Goal: Transaction & Acquisition: Purchase product/service

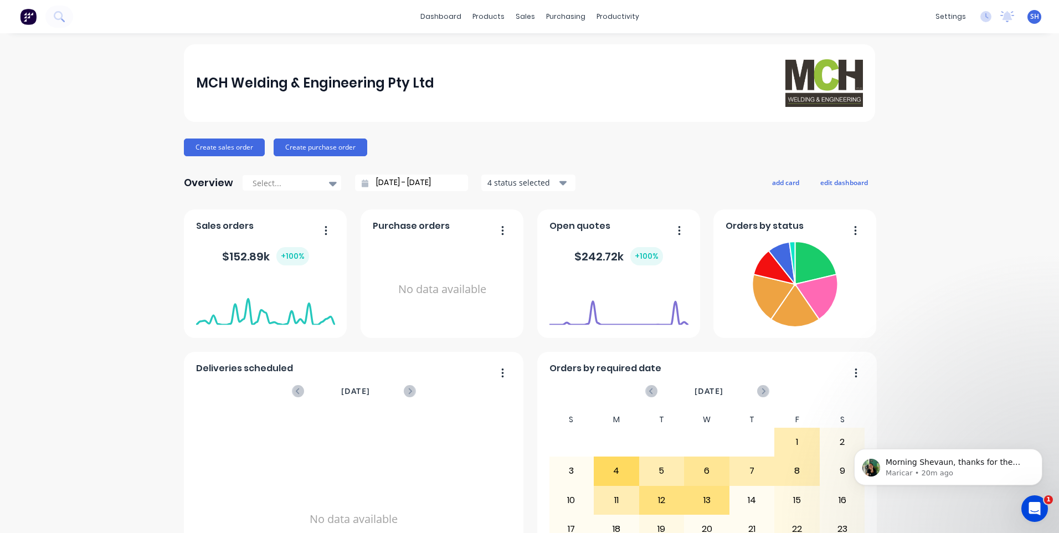
click at [1038, 505] on icon "Open Intercom Messenger" at bounding box center [1035, 509] width 18 height 18
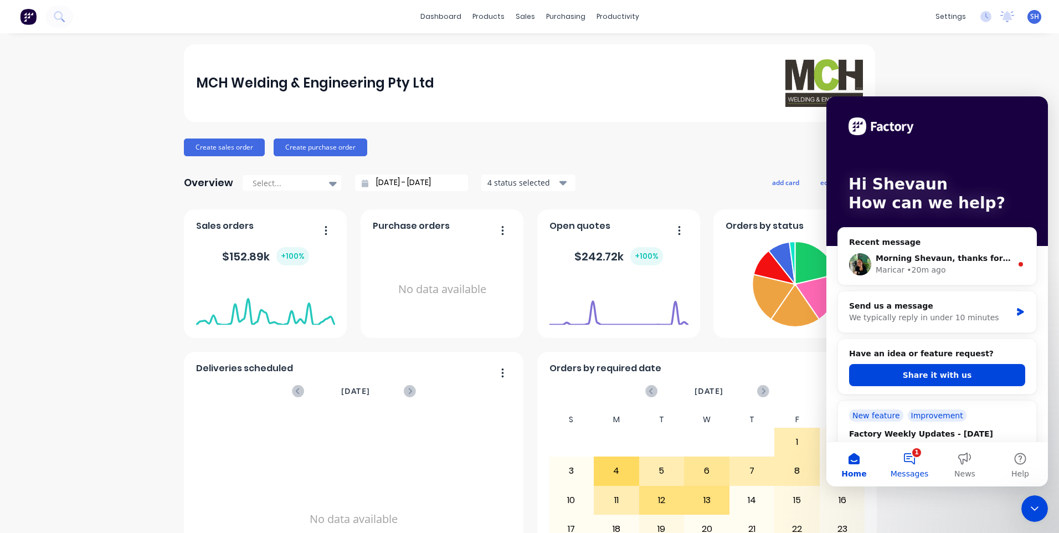
click at [912, 463] on button "1 Messages" at bounding box center [909, 464] width 55 height 44
click at [911, 452] on button "1 Messages" at bounding box center [909, 464] width 55 height 44
click at [927, 419] on button "Send us a message" at bounding box center [938, 419] width 120 height 22
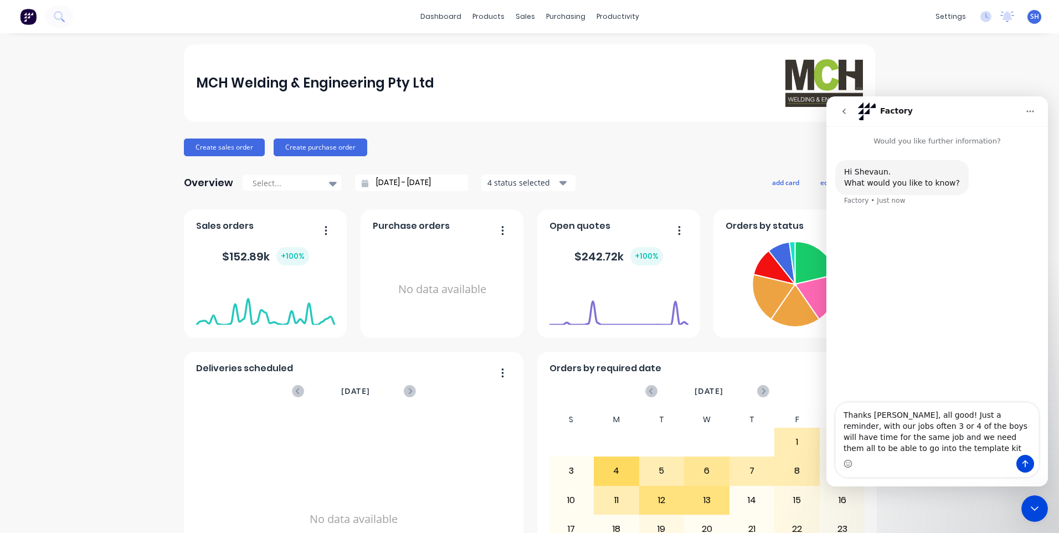
click at [985, 425] on textarea "Thanks Maricar, all good! Just a reminder, with our jobs often 3 or 4 of the bo…" at bounding box center [937, 429] width 203 height 52
drag, startPoint x: 906, startPoint y: 437, endPoint x: 917, endPoint y: 444, distance: 13.5
click at [906, 437] on textarea "Thanks Maricar, all good! Just a reminder, with our jobs often 3 or 4 of the bo…" at bounding box center [937, 429] width 203 height 52
click at [900, 447] on textarea "Thanks Maricar, all good! Just a reminder, with our jobs often 3 or 4 of the bo…" at bounding box center [937, 429] width 203 height 52
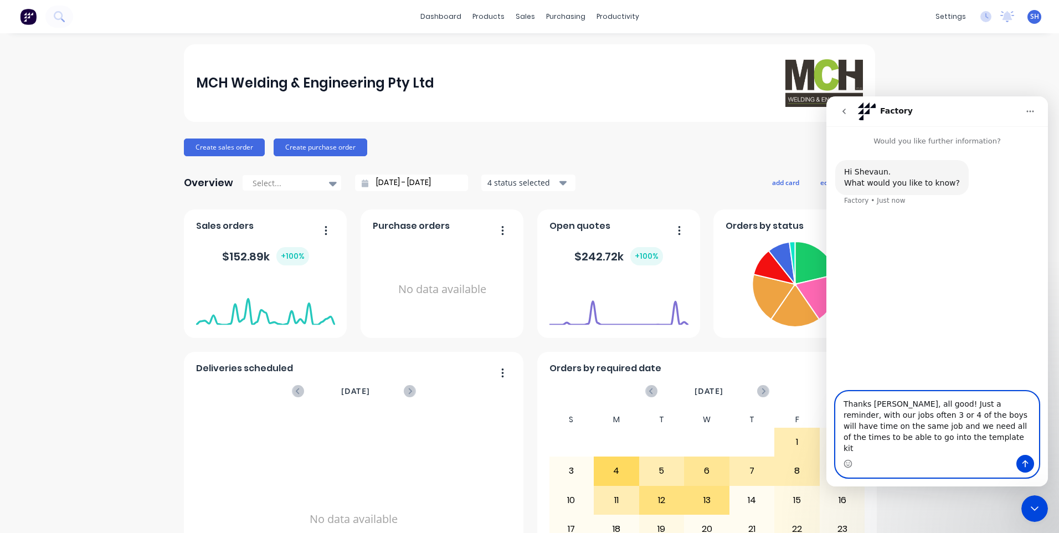
click at [884, 448] on textarea "Thanks Maricar, all good! Just a reminder, with our jobs often 3 or 4 of the bo…" at bounding box center [937, 423] width 203 height 63
type textarea "Thanks [PERSON_NAME], all good! Just a reminder, with our jobs often 3 or 4 of …"
click at [1023, 461] on icon "Send a message…" at bounding box center [1025, 463] width 9 height 9
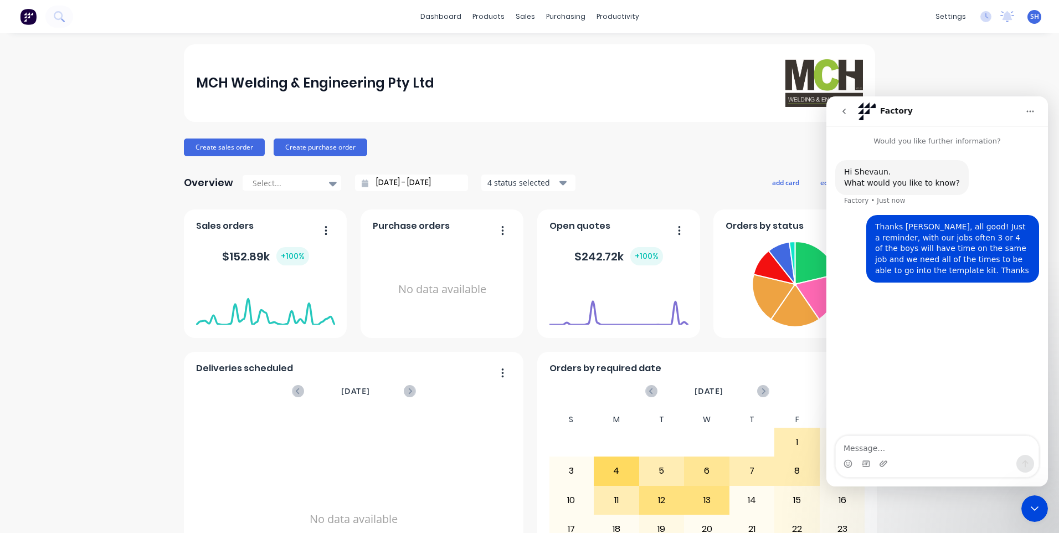
click at [1036, 506] on icon "Close Intercom Messenger" at bounding box center [1034, 508] width 13 height 13
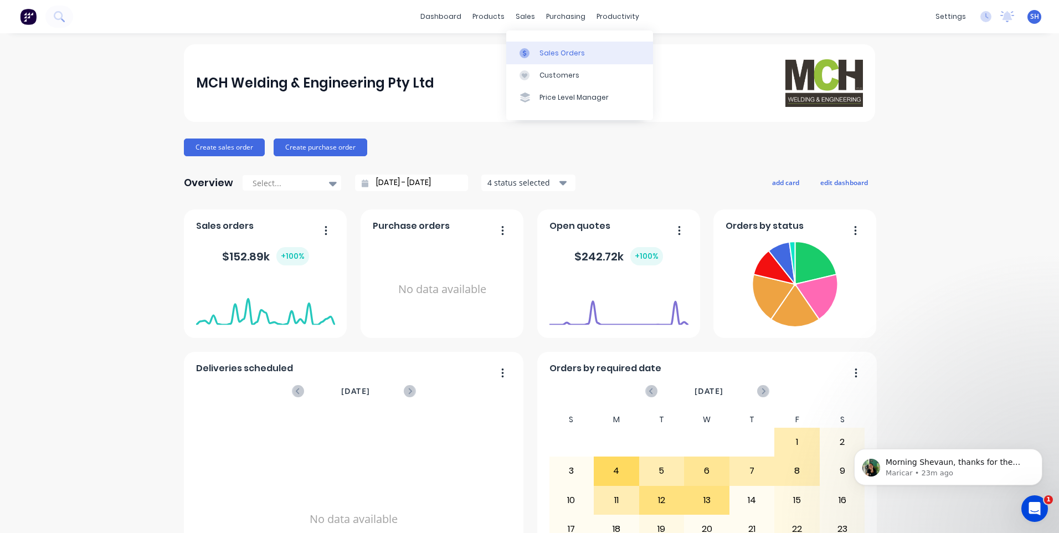
click at [551, 51] on div "Sales Orders" at bounding box center [562, 53] width 45 height 10
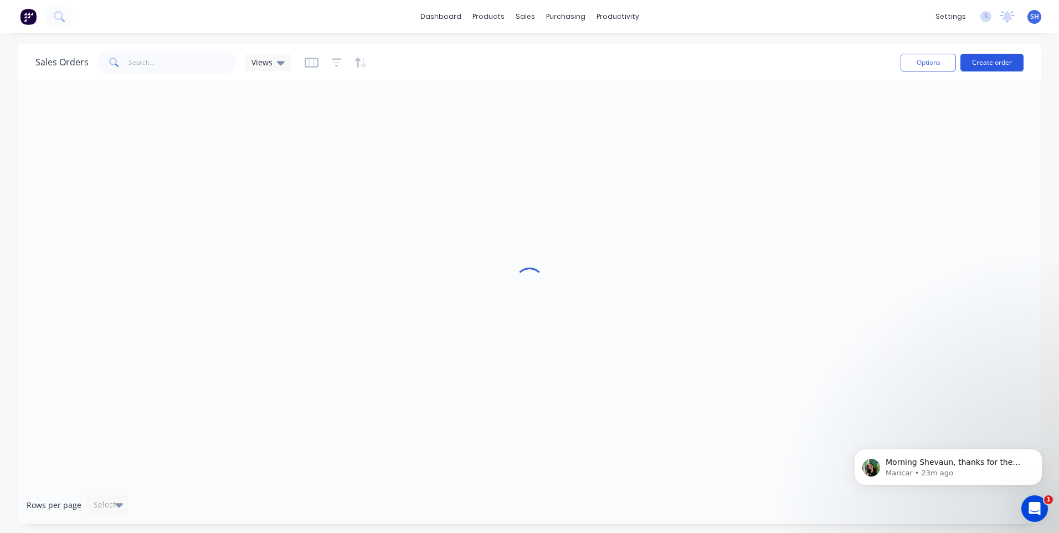
click at [997, 65] on button "Create order" at bounding box center [992, 63] width 63 height 18
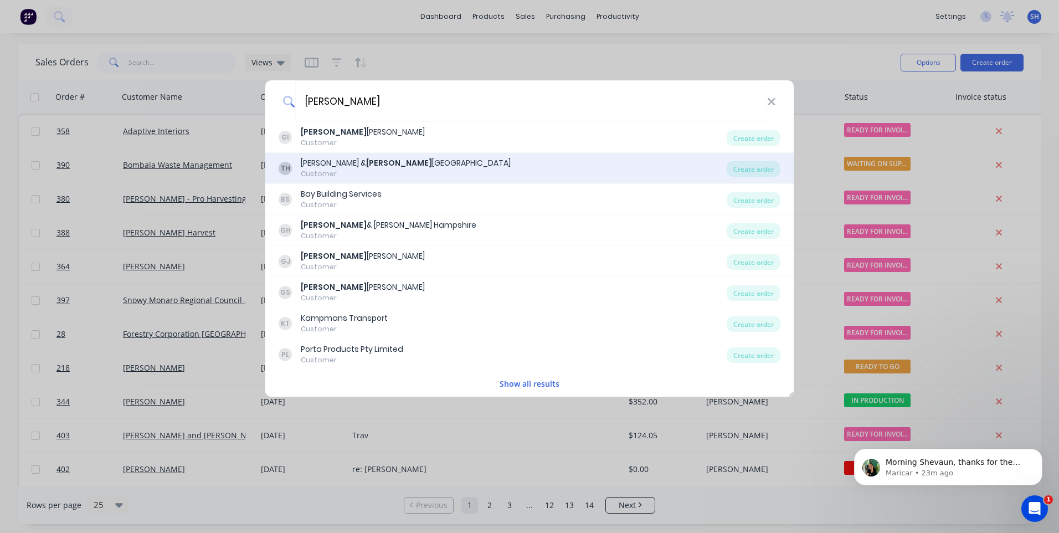
type input "glen"
click at [372, 164] on div "Tracey & Glen Hampshire" at bounding box center [406, 163] width 210 height 12
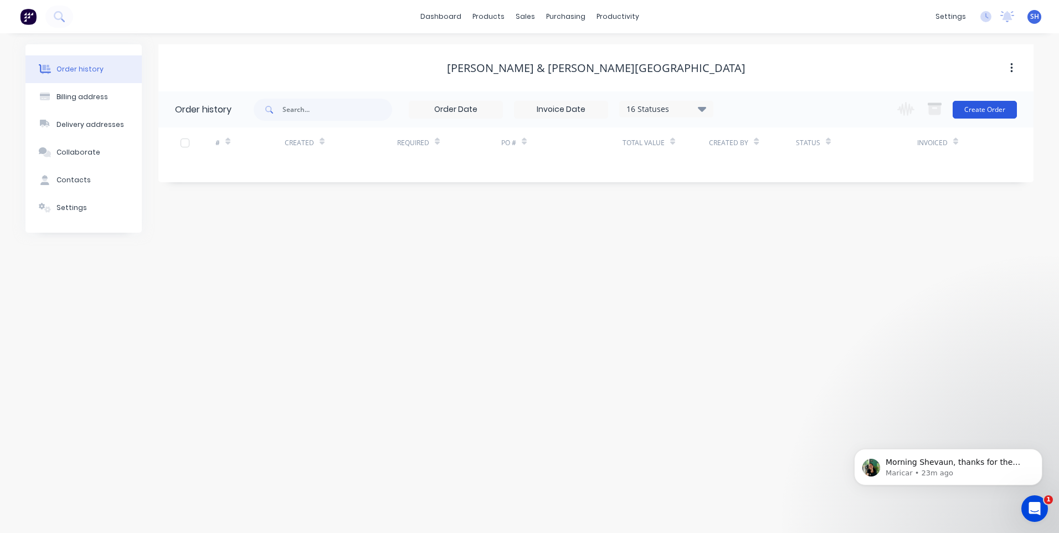
click at [983, 110] on button "Create Order" at bounding box center [985, 110] width 64 height 18
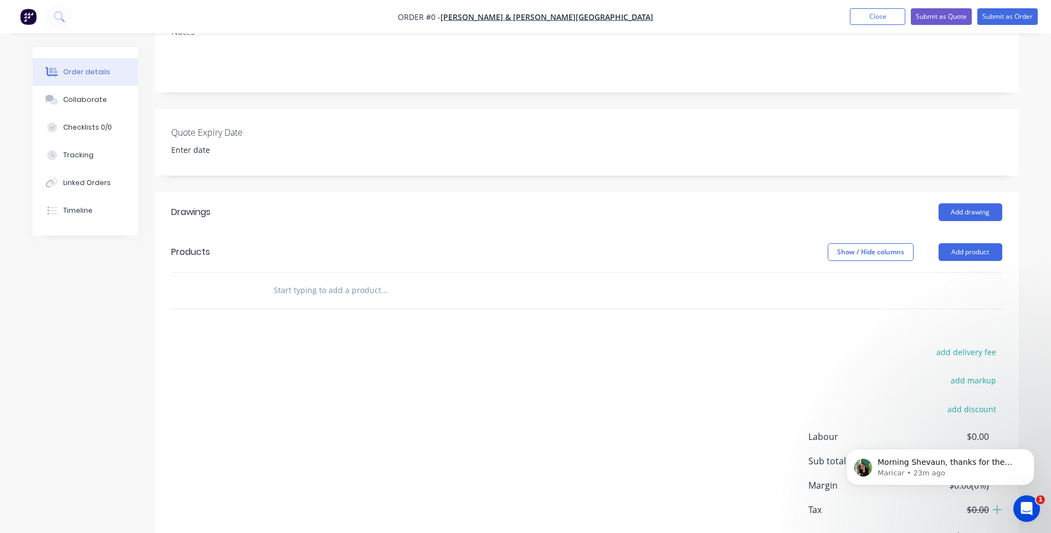
scroll to position [222, 0]
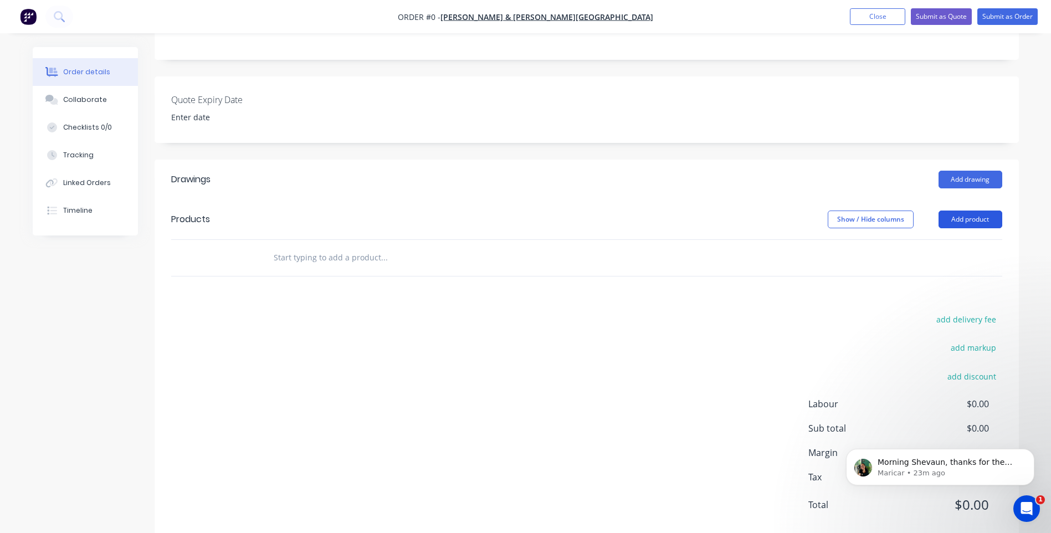
click at [968, 217] on button "Add product" at bounding box center [970, 220] width 64 height 18
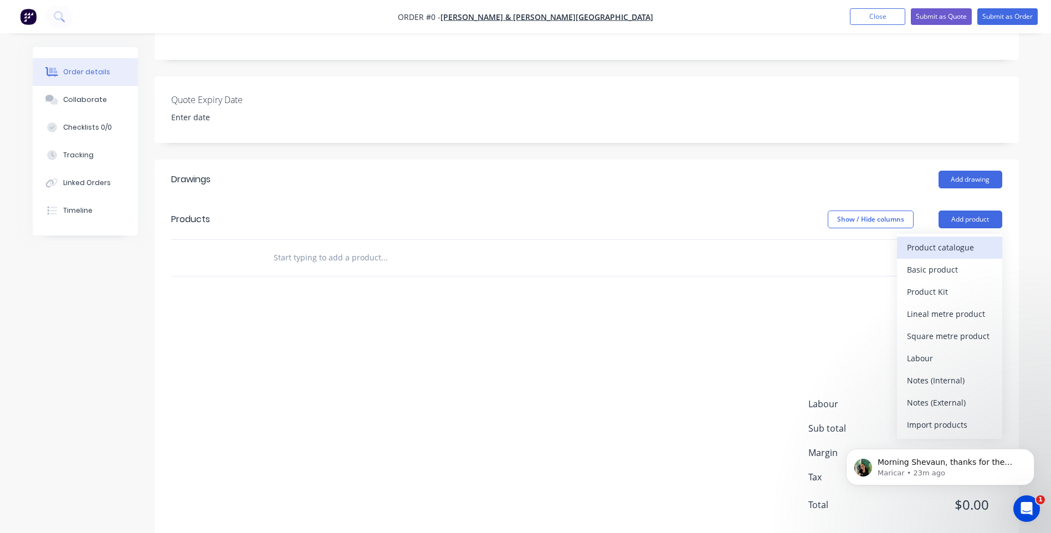
click at [937, 244] on div "Product catalogue" at bounding box center [949, 247] width 85 height 16
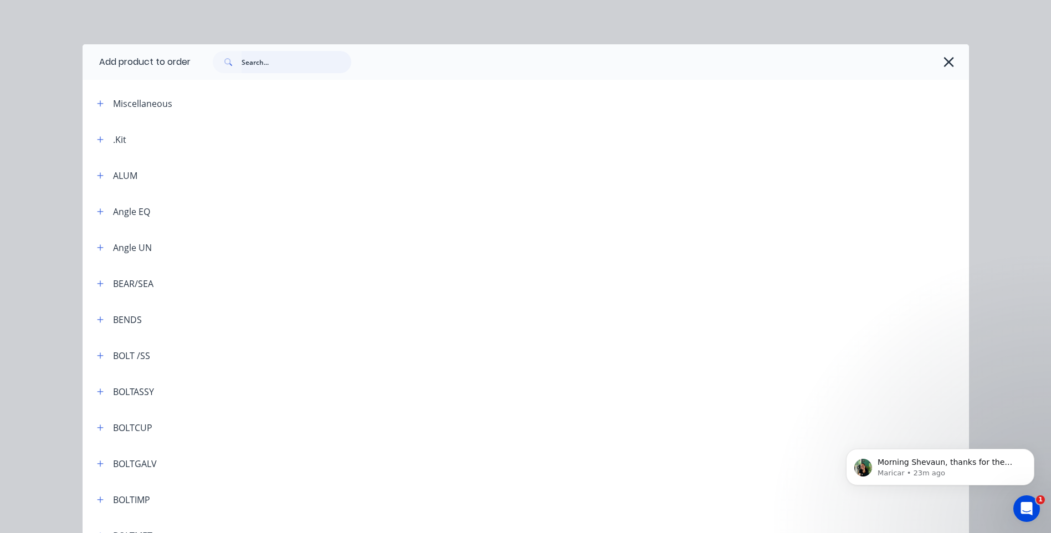
click at [263, 63] on input "text" at bounding box center [297, 62] width 110 height 22
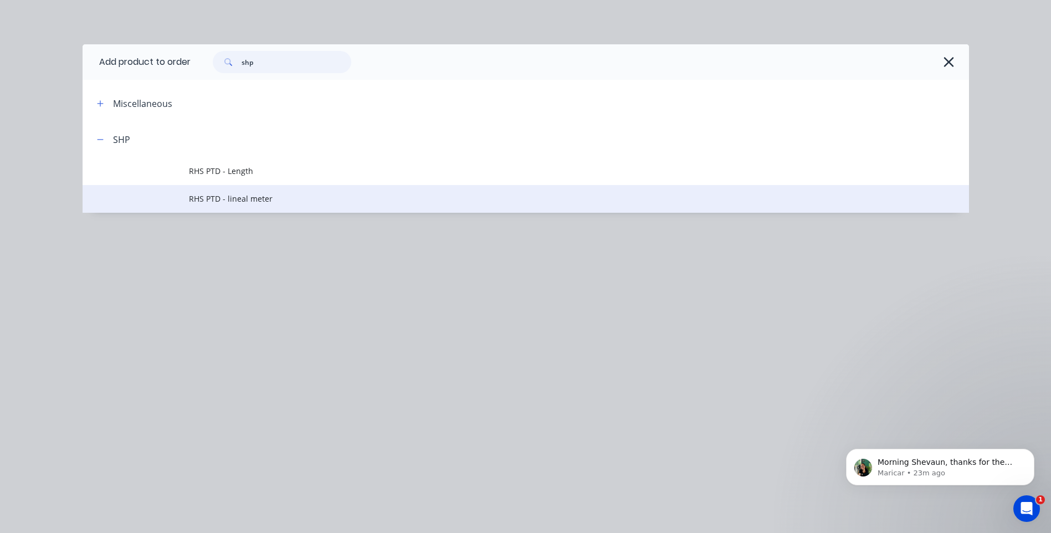
type input "shp"
click at [250, 196] on span "RHS PTD - lineal meter" at bounding box center [501, 199] width 624 height 12
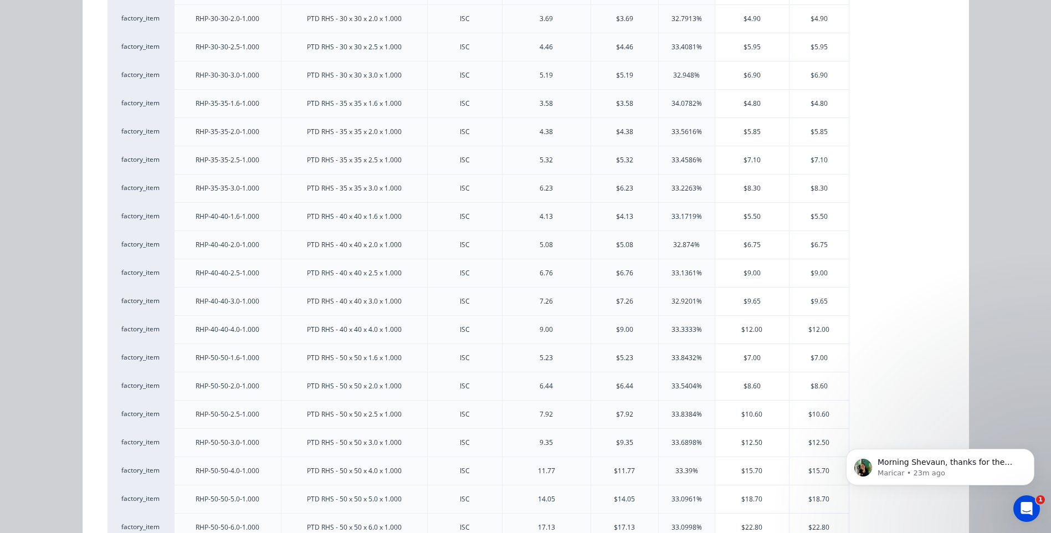
scroll to position [443, 0]
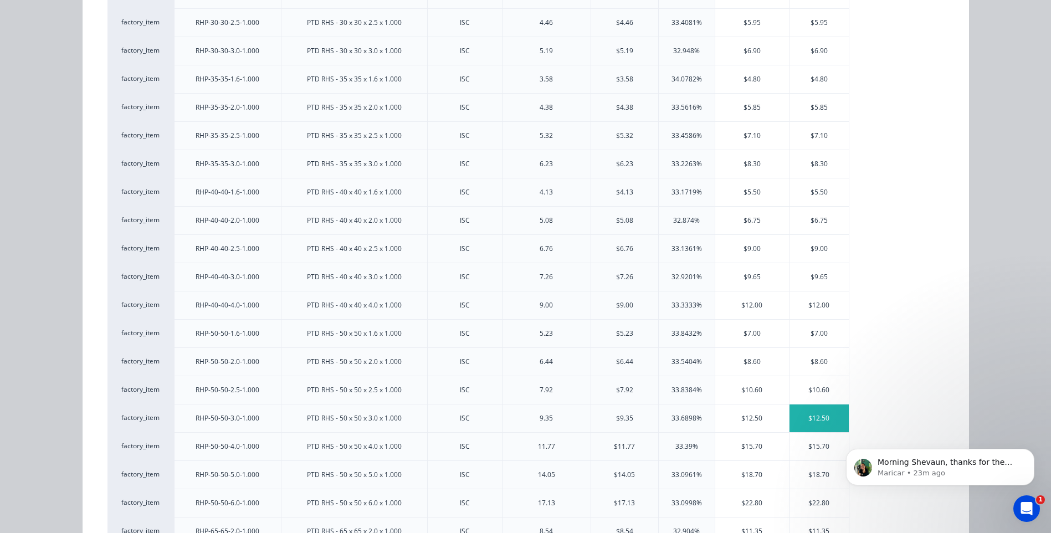
click at [814, 415] on div "$12.50" at bounding box center [818, 418] width 59 height 28
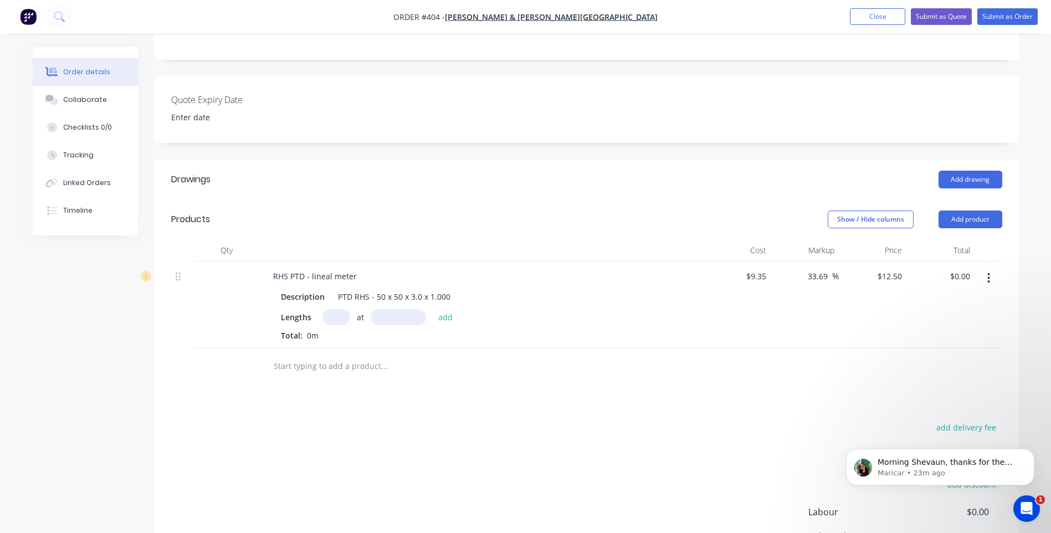
click at [334, 315] on input "text" at bounding box center [336, 317] width 28 height 16
type input "2"
type input "1200mm"
click at [443, 316] on button "add" at bounding box center [446, 316] width 26 height 15
type input "$30.00"
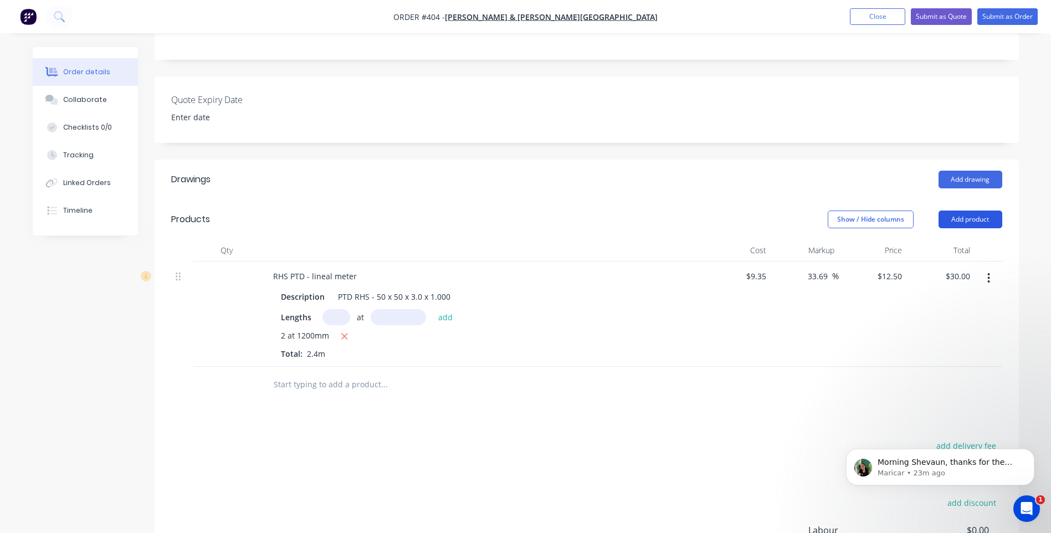
click at [974, 218] on button "Add product" at bounding box center [970, 220] width 64 height 18
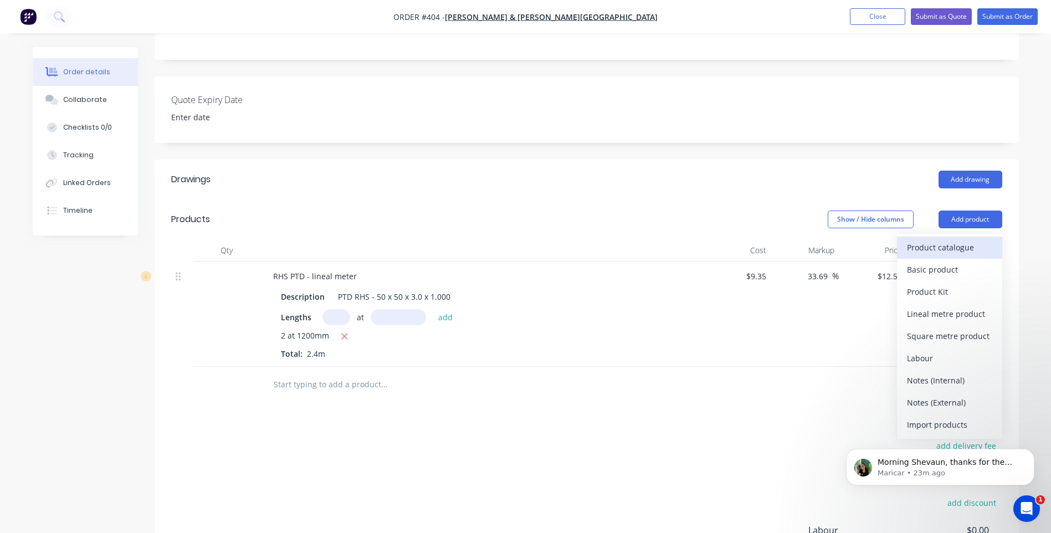
click at [946, 244] on div "Product catalogue" at bounding box center [949, 247] width 85 height 16
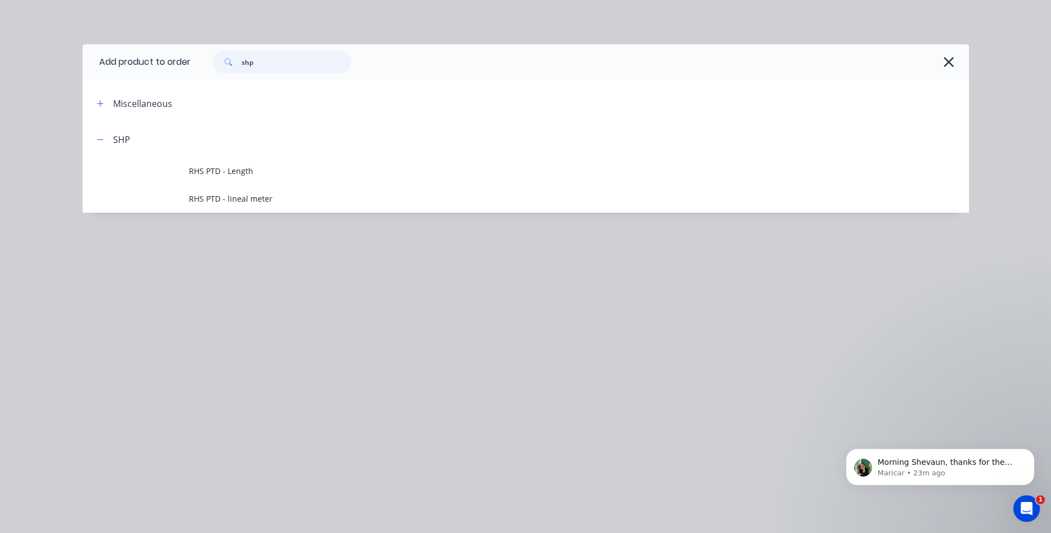
drag, startPoint x: 259, startPoint y: 65, endPoint x: 214, endPoint y: 70, distance: 45.7
click at [214, 70] on div "shp" at bounding box center [282, 62] width 138 height 22
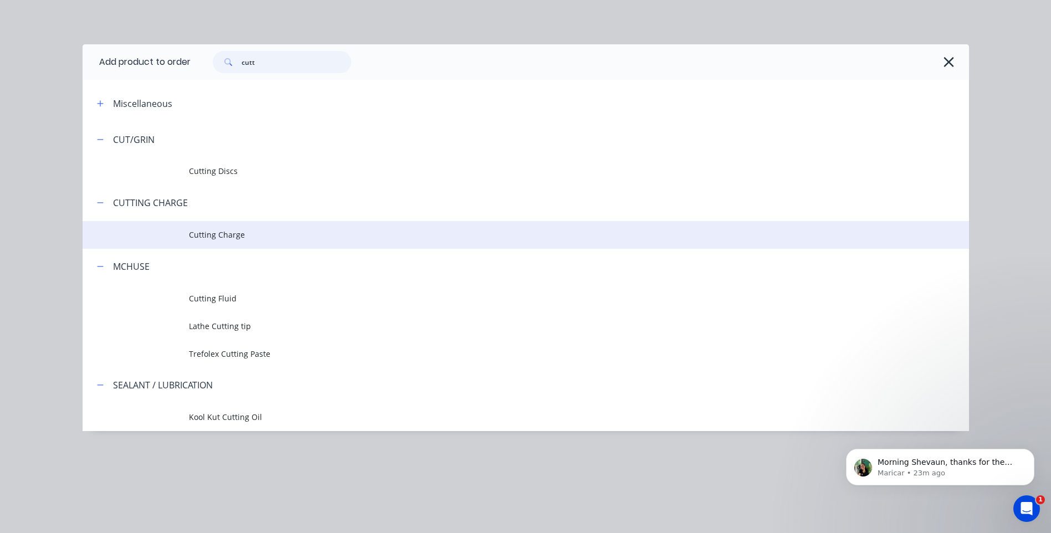
type input "cutt"
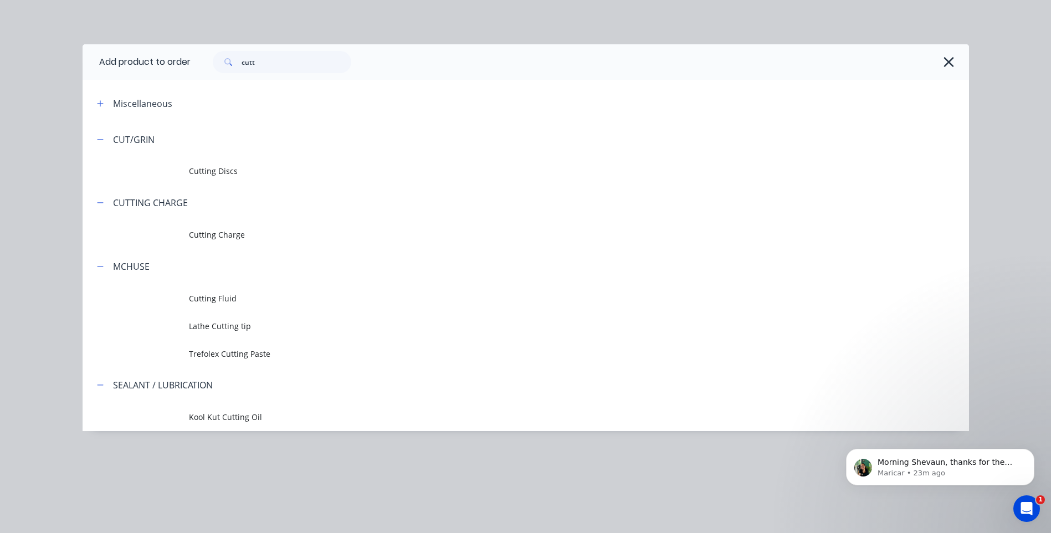
click at [220, 233] on span "Cutting Charge" at bounding box center [501, 235] width 624 height 12
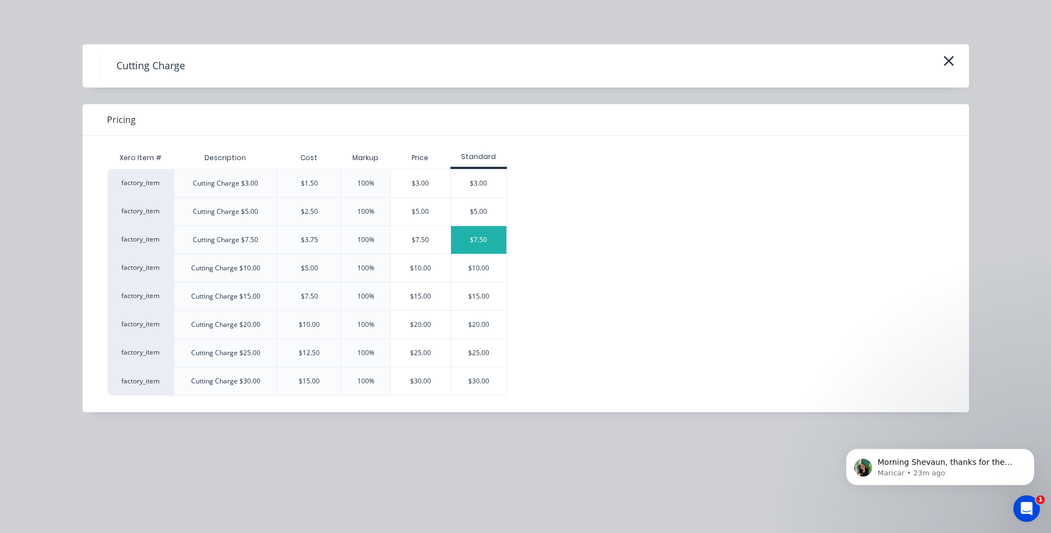
click at [470, 243] on div "$7.50" at bounding box center [478, 240] width 55 height 28
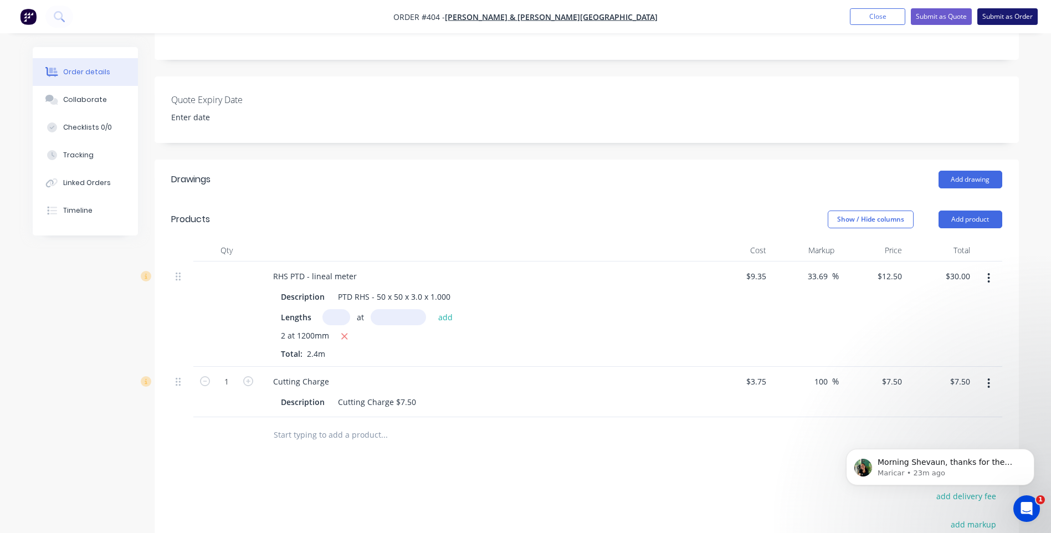
click at [998, 16] on button "Submit as Order" at bounding box center [1007, 16] width 60 height 17
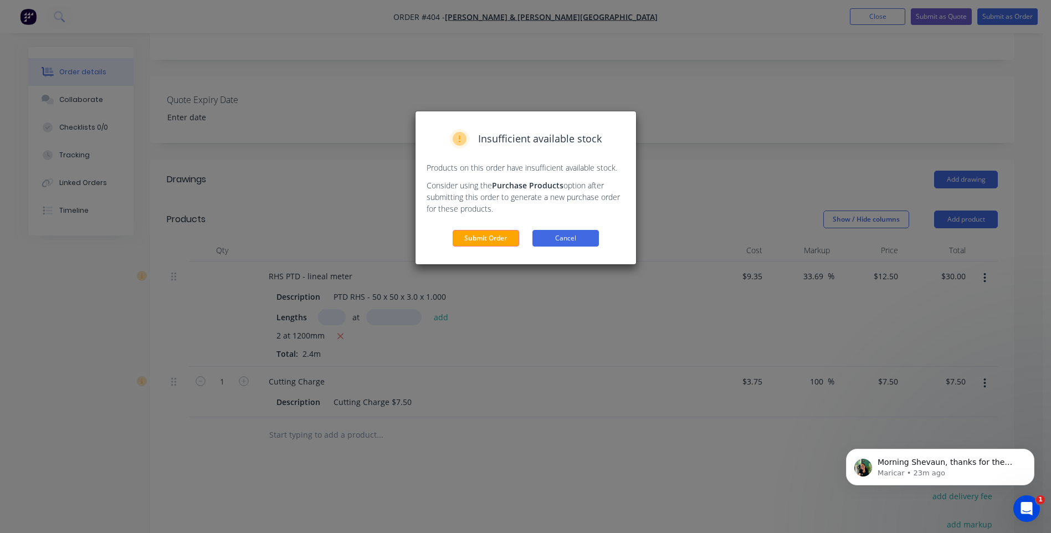
click at [576, 234] on button "Cancel" at bounding box center [565, 238] width 66 height 17
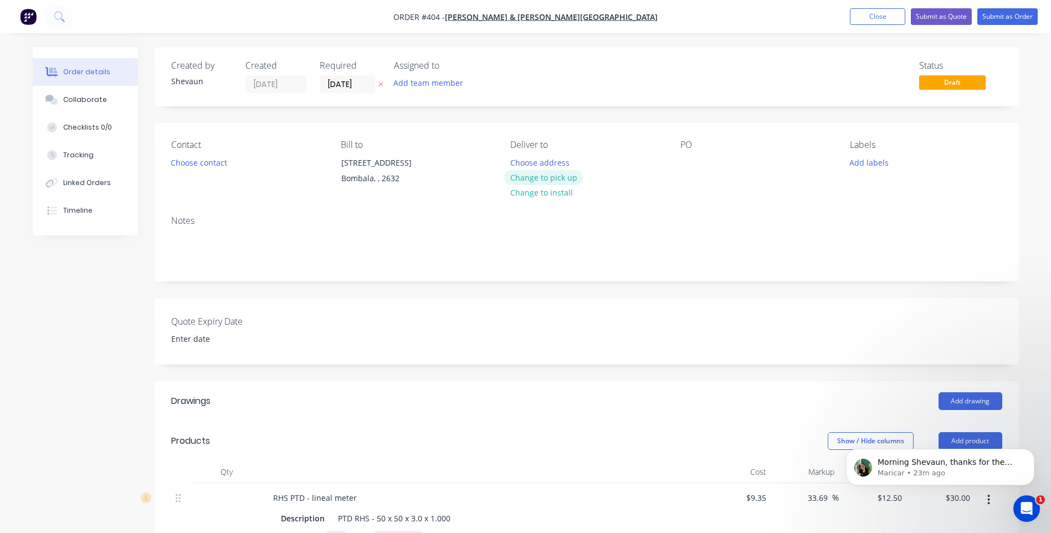
click at [554, 176] on button "Change to pick up" at bounding box center [543, 177] width 79 height 15
click at [868, 162] on button "Add labels" at bounding box center [869, 162] width 51 height 15
click at [1008, 17] on button "Submit as Order" at bounding box center [1007, 16] width 60 height 17
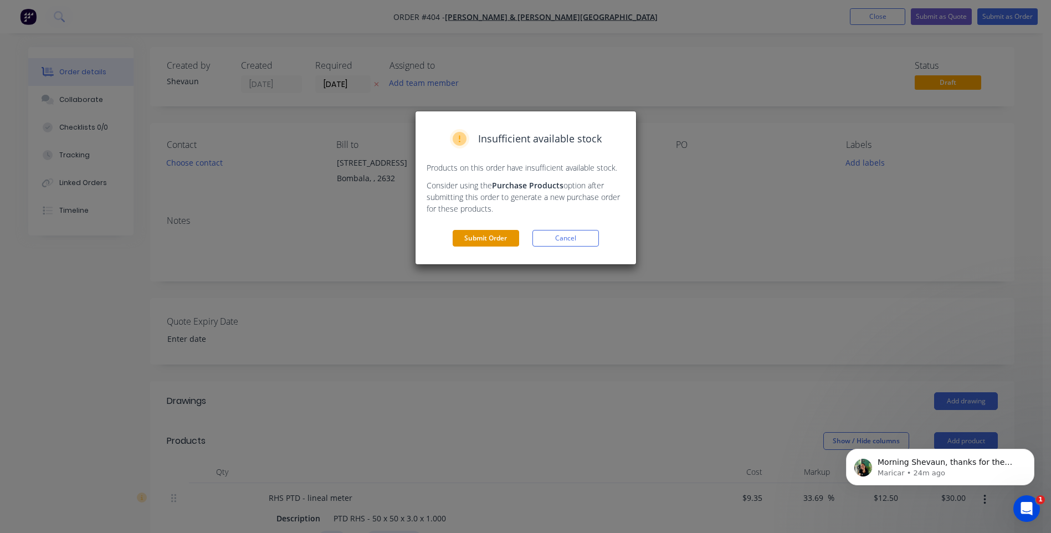
click at [489, 236] on button "Submit Order" at bounding box center [486, 238] width 66 height 17
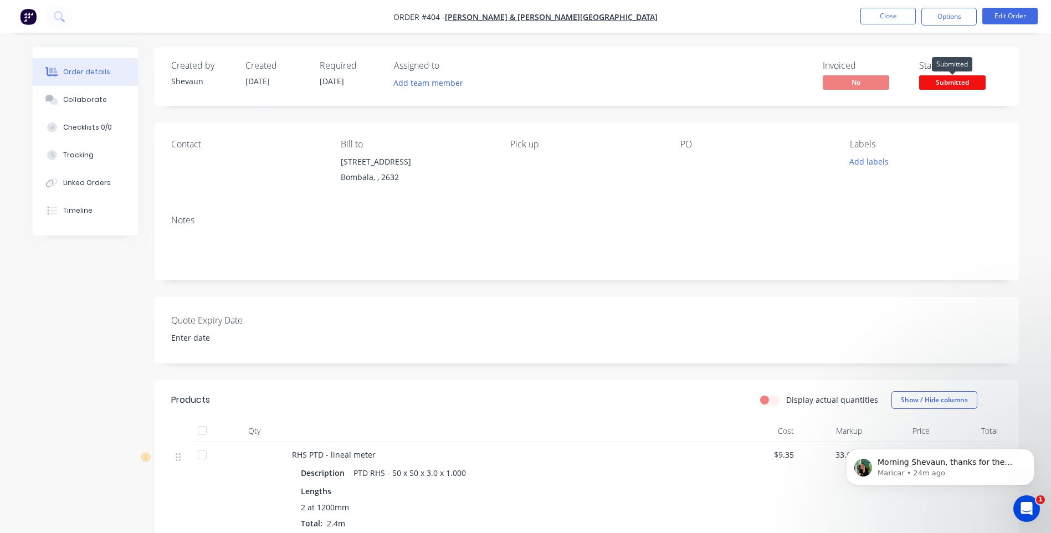
click at [952, 81] on span "Submitted" at bounding box center [952, 82] width 66 height 14
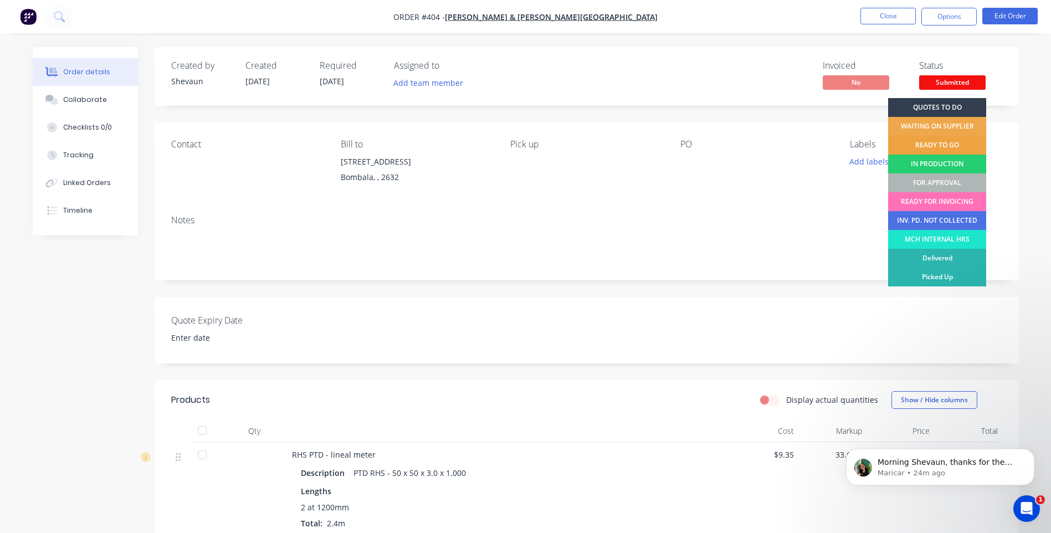
click at [952, 143] on div "READY TO GO" at bounding box center [937, 145] width 98 height 19
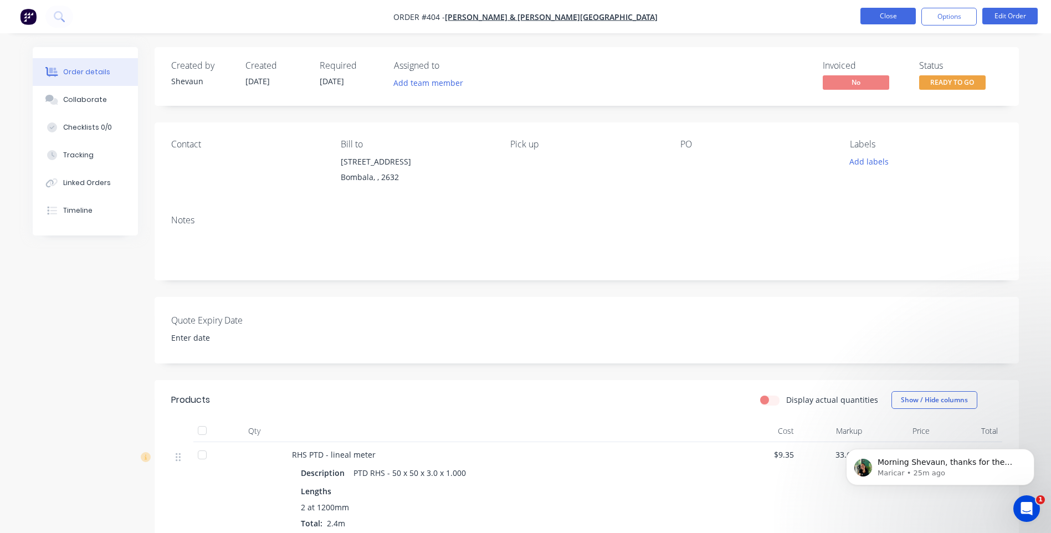
click at [888, 16] on button "Close" at bounding box center [887, 16] width 55 height 17
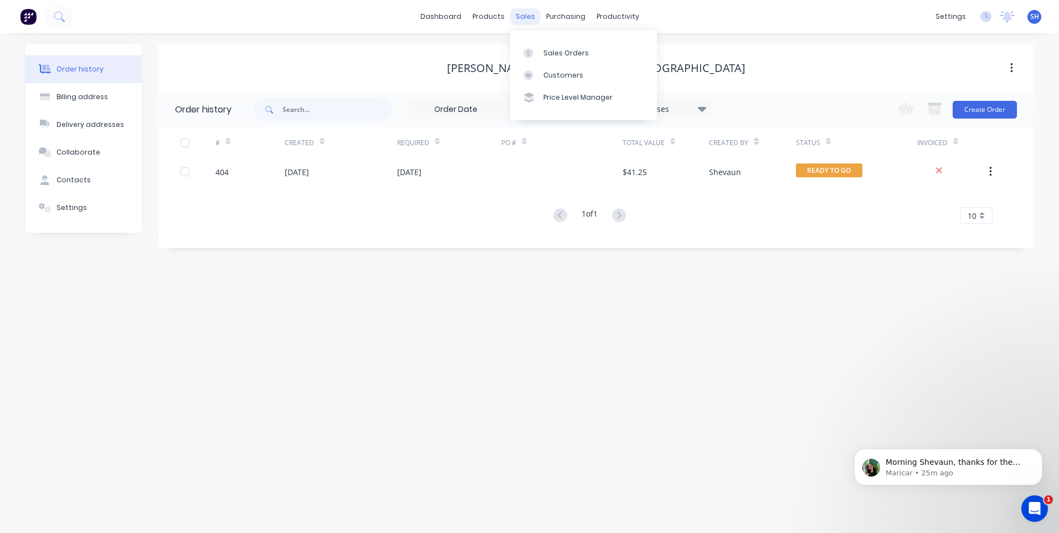
click at [520, 19] on div "sales" at bounding box center [525, 16] width 30 height 17
click at [559, 51] on div "Sales Orders" at bounding box center [565, 53] width 45 height 10
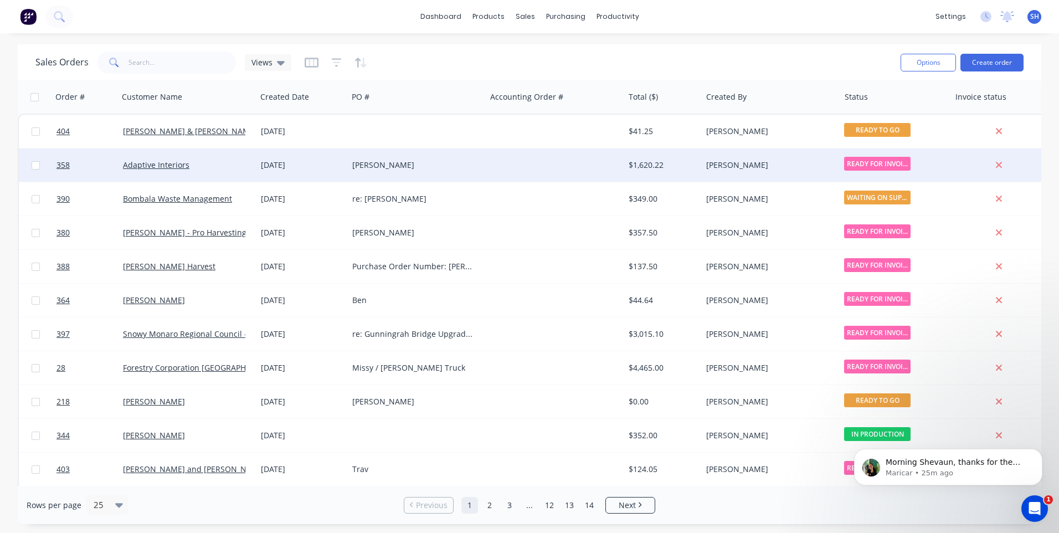
click at [471, 162] on div "[PERSON_NAME]" at bounding box center [413, 165] width 123 height 11
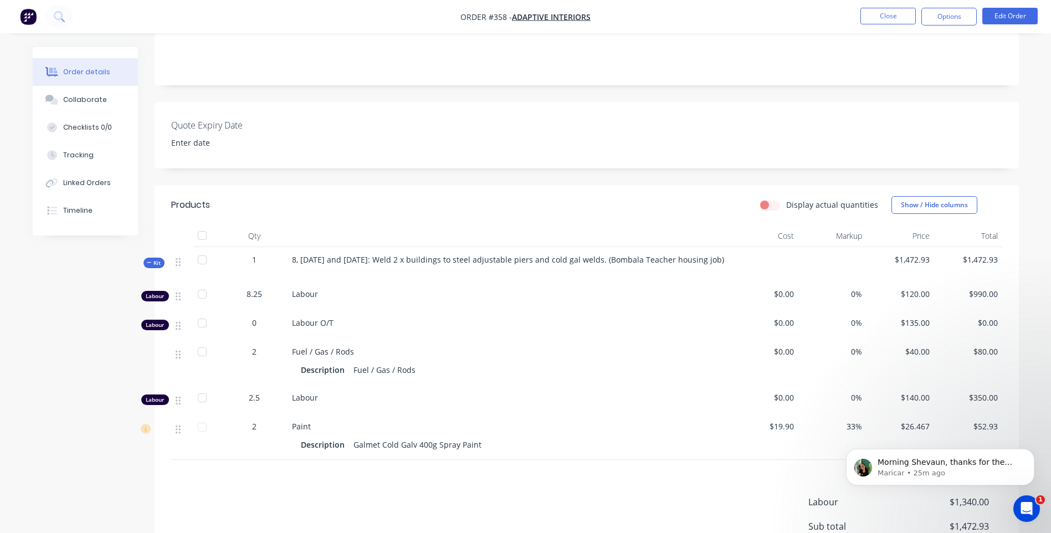
scroll to position [319, 0]
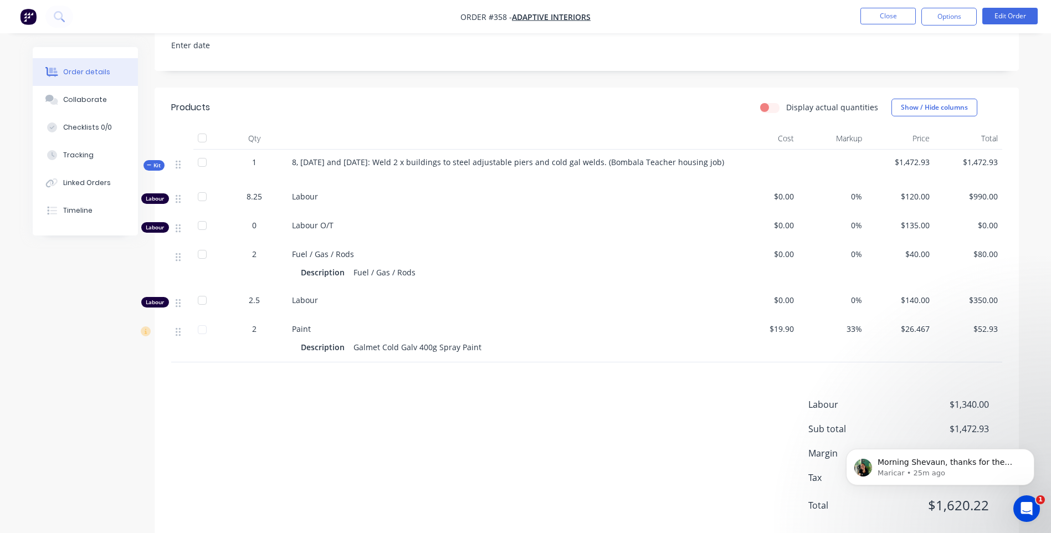
click at [1030, 505] on icon "Open Intercom Messenger" at bounding box center [1027, 509] width 18 height 18
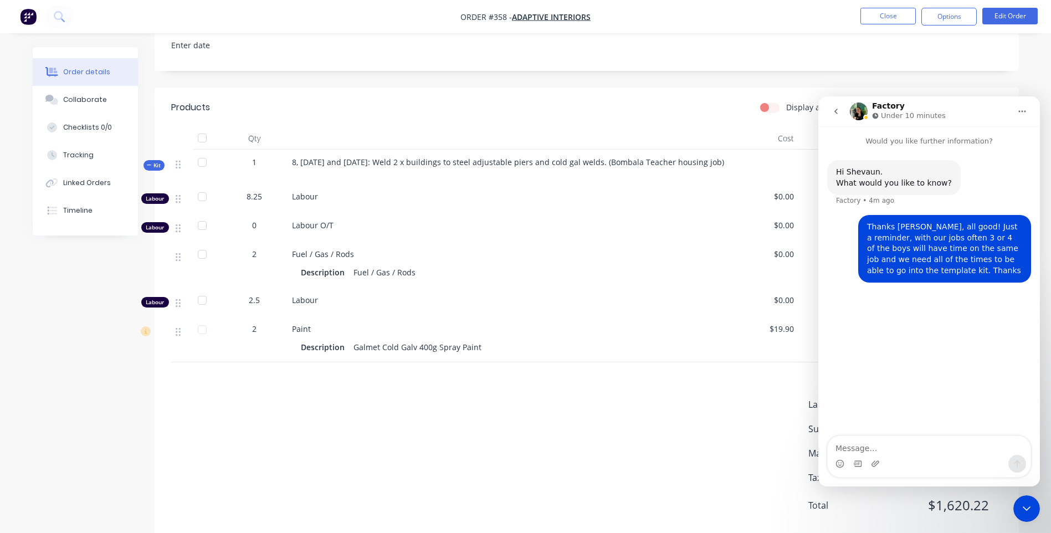
click at [1025, 504] on icon "Close Intercom Messenger" at bounding box center [1026, 508] width 13 height 13
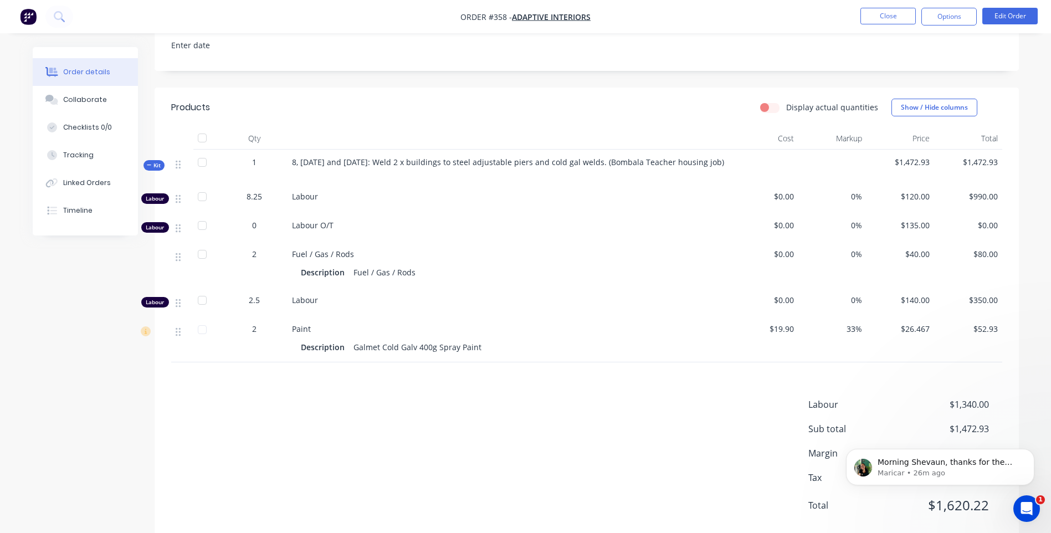
scroll to position [0, 0]
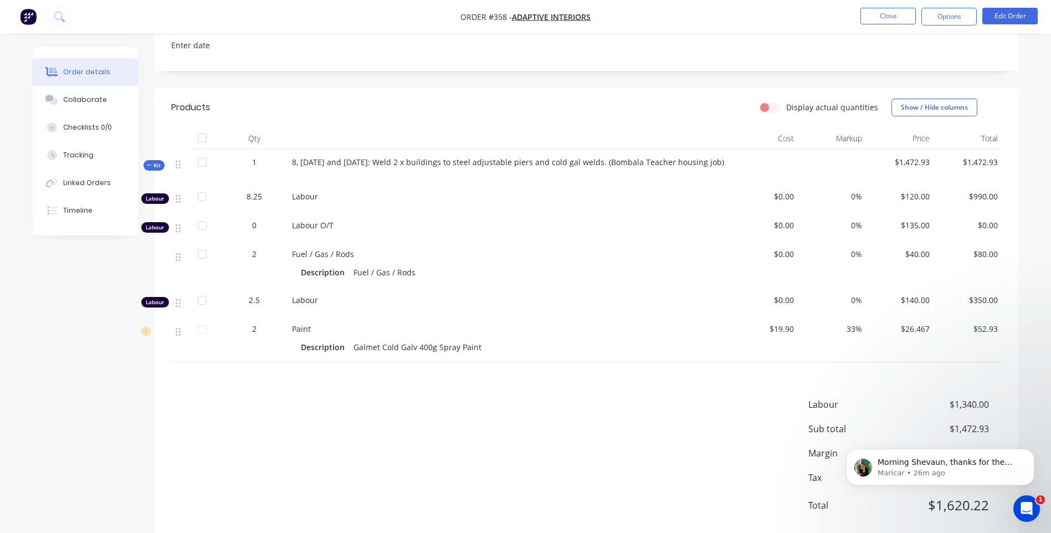
click at [1041, 501] on span "1" at bounding box center [1040, 499] width 9 height 9
click at [1030, 507] on icon "Open Intercom Messenger" at bounding box center [1027, 509] width 18 height 18
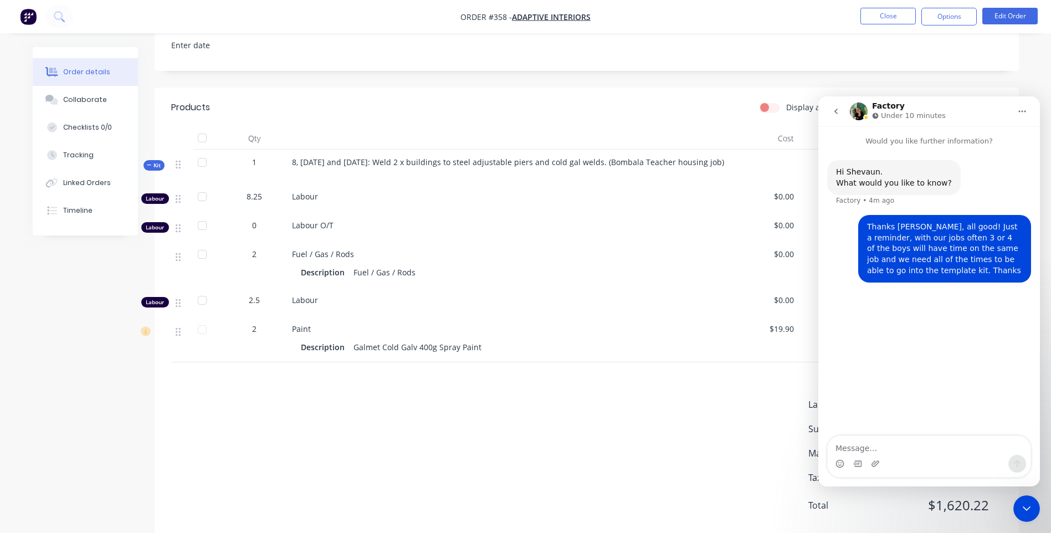
drag, startPoint x: 834, startPoint y: 112, endPoint x: 1707, endPoint y: 606, distance: 1002.7
click at [834, 112] on icon "go back" at bounding box center [836, 111] width 9 height 9
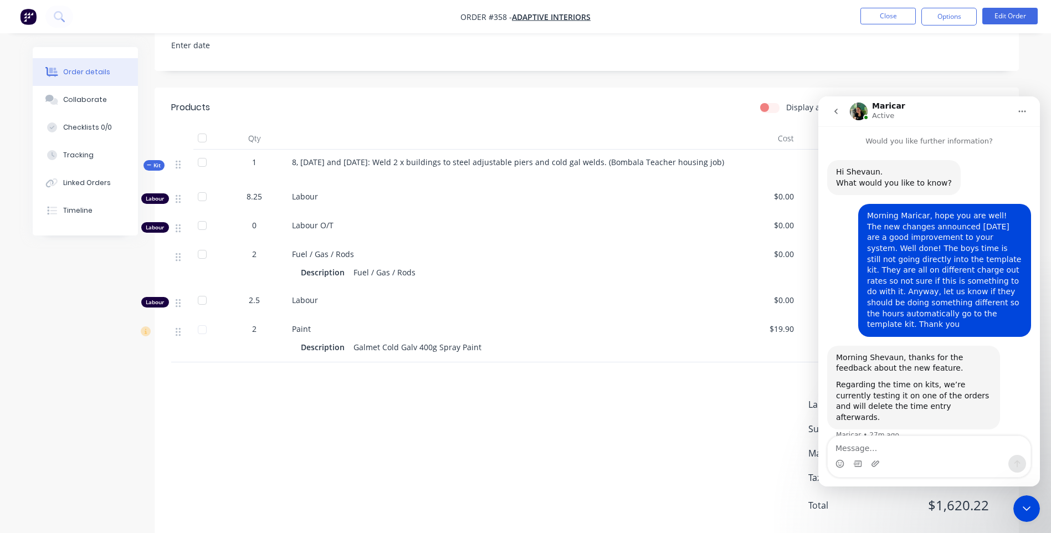
click at [1026, 500] on div "Close Intercom Messenger" at bounding box center [1026, 508] width 27 height 27
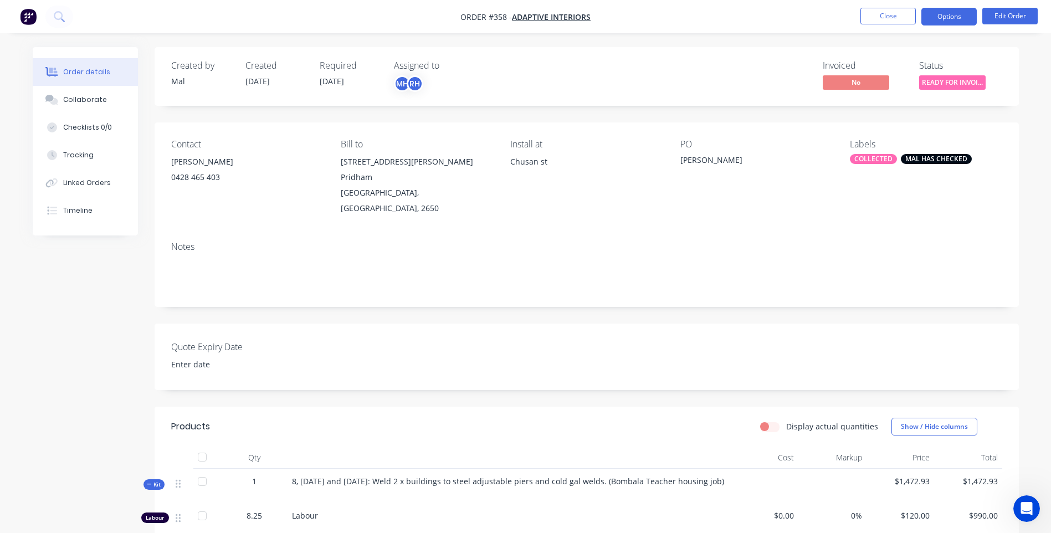
click at [957, 16] on button "Options" at bounding box center [948, 17] width 55 height 18
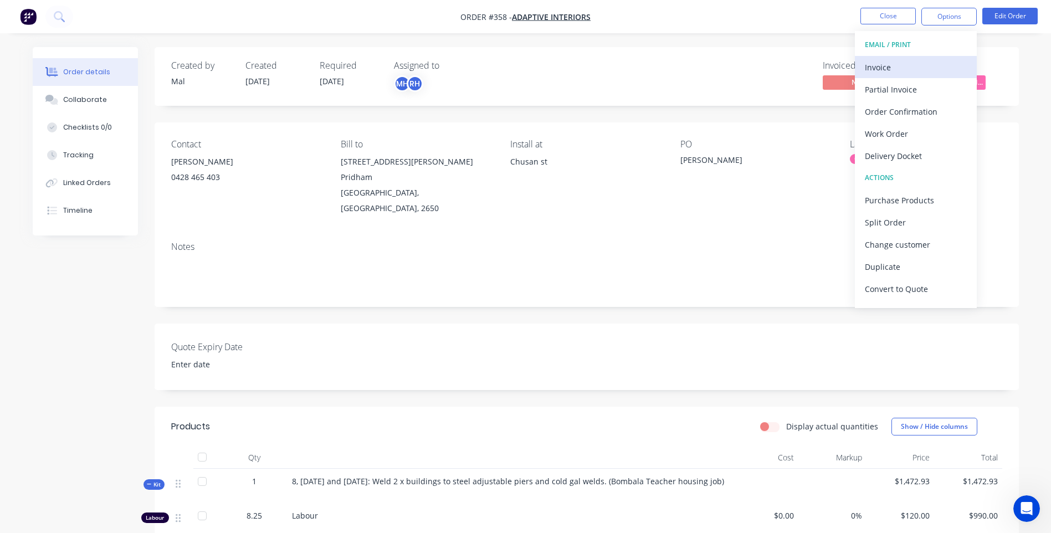
click at [884, 66] on div "Invoice" at bounding box center [916, 67] width 102 height 16
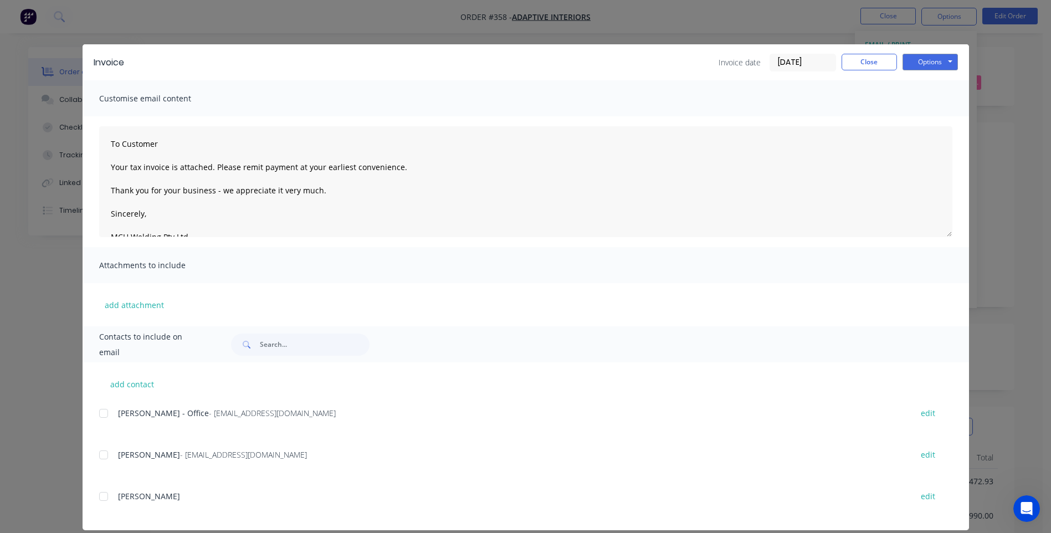
click at [99, 412] on div at bounding box center [104, 413] width 22 height 22
click at [918, 60] on button "Options" at bounding box center [929, 62] width 55 height 17
click at [932, 81] on button "Preview" at bounding box center [937, 82] width 71 height 18
click at [924, 62] on button "Options" at bounding box center [929, 62] width 55 height 17
click at [926, 117] on button "Email" at bounding box center [937, 118] width 71 height 18
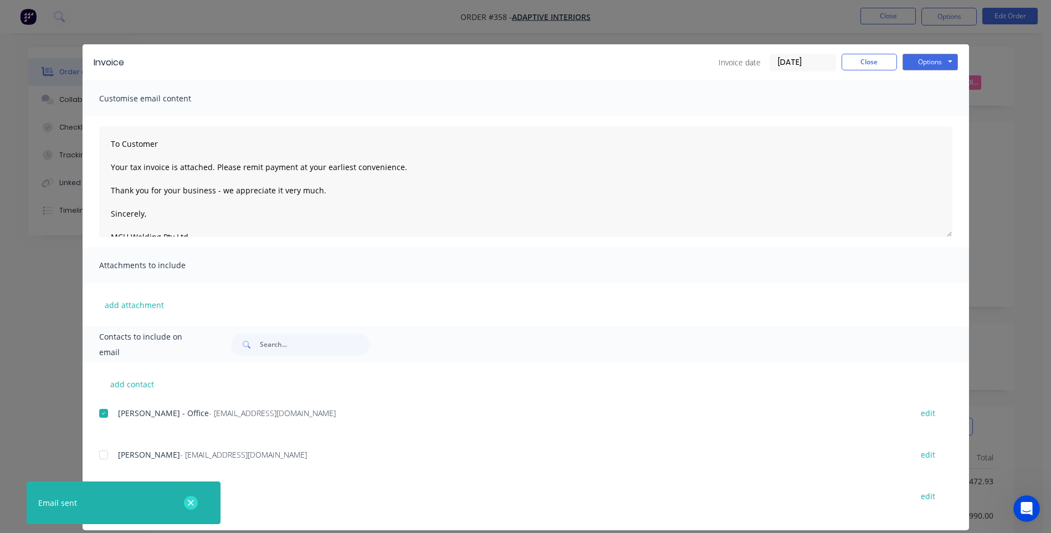
click at [189, 500] on icon "button" at bounding box center [190, 503] width 7 height 10
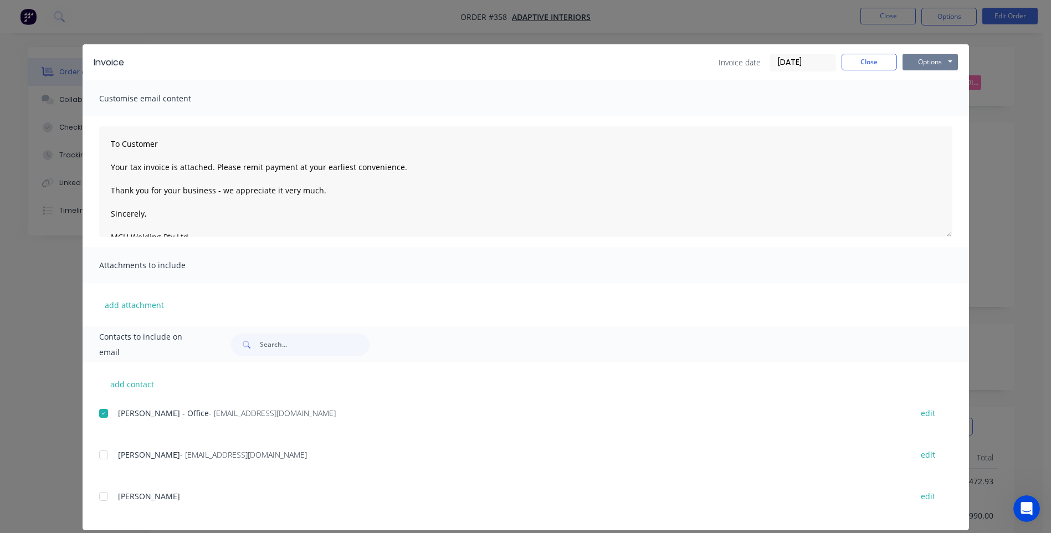
click at [922, 64] on button "Options" at bounding box center [929, 62] width 55 height 17
click at [861, 64] on button "Close" at bounding box center [868, 62] width 55 height 17
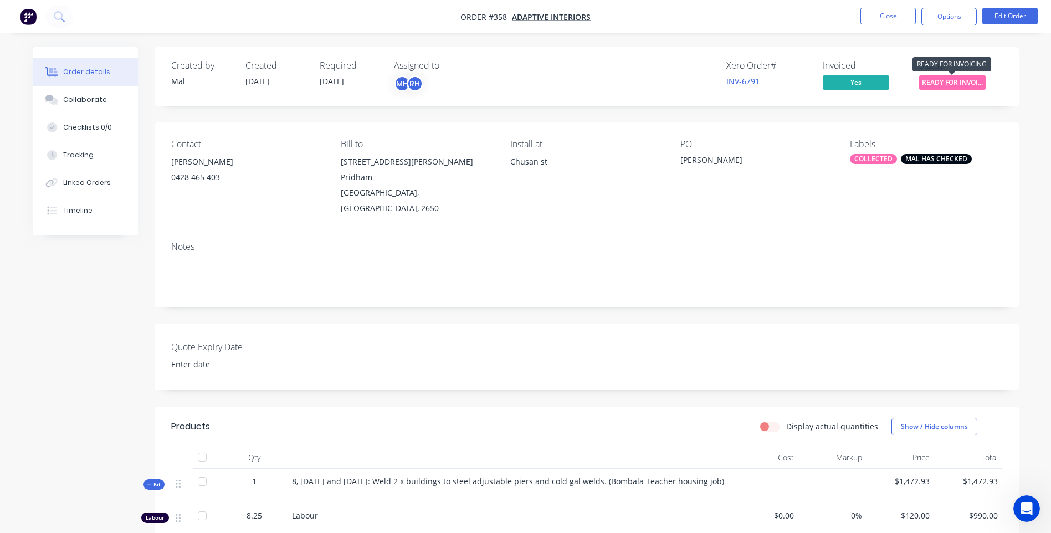
click at [951, 84] on span "READY FOR INVOI..." at bounding box center [952, 82] width 66 height 14
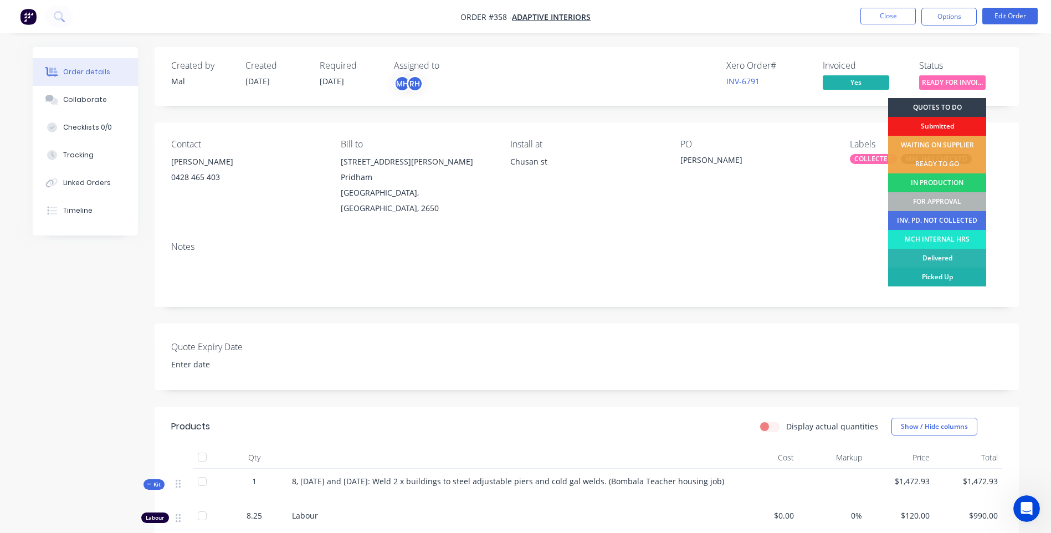
click at [954, 276] on div "Picked Up" at bounding box center [937, 277] width 98 height 19
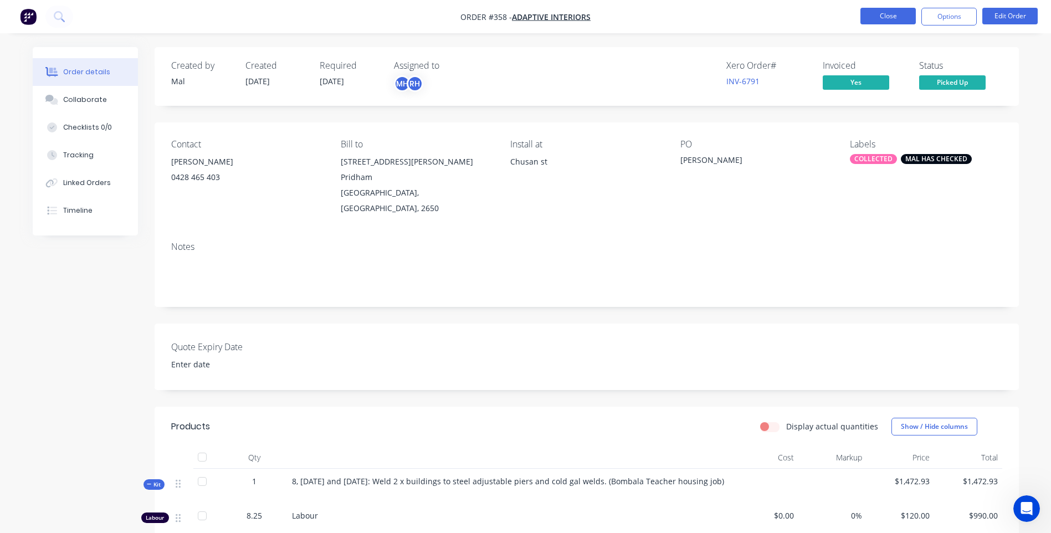
click at [887, 15] on button "Close" at bounding box center [887, 16] width 55 height 17
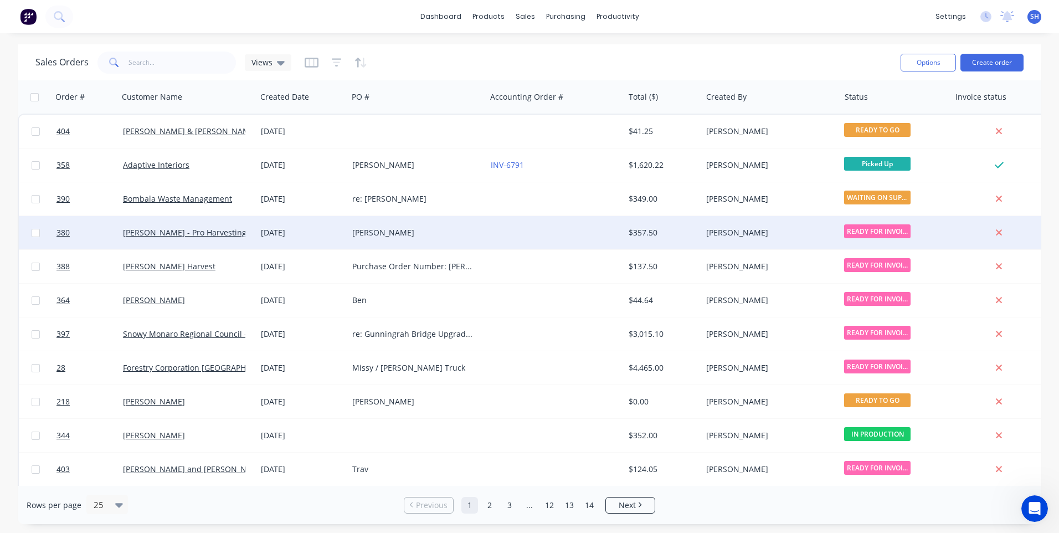
click at [525, 232] on div at bounding box center [555, 232] width 138 height 33
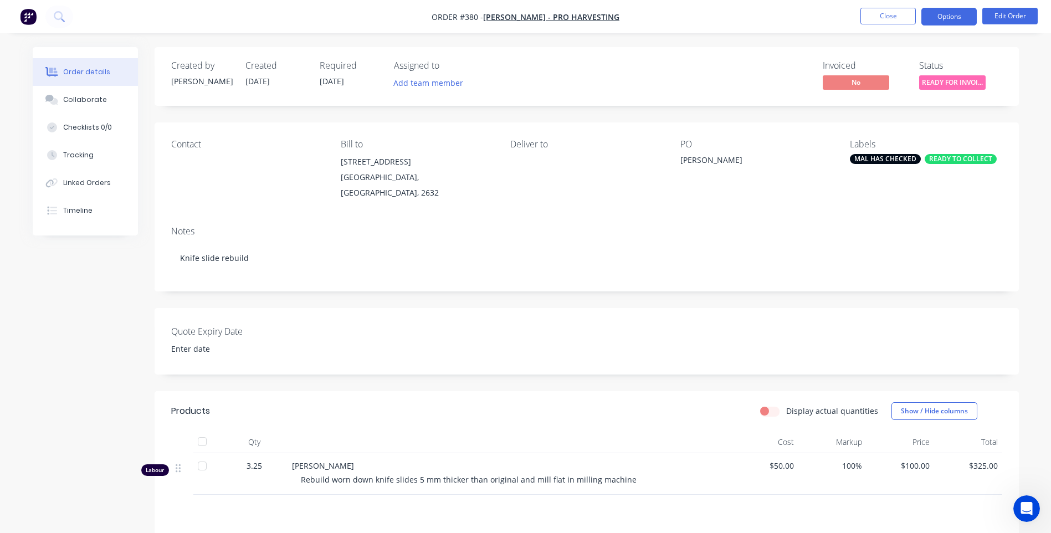
click at [944, 19] on button "Options" at bounding box center [948, 17] width 55 height 18
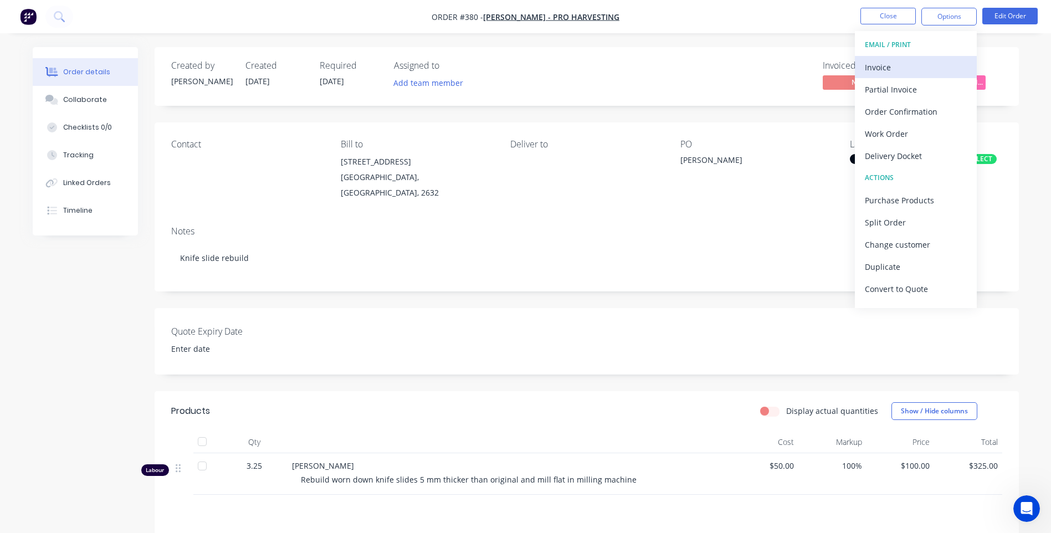
click at [885, 63] on div "Invoice" at bounding box center [916, 67] width 102 height 16
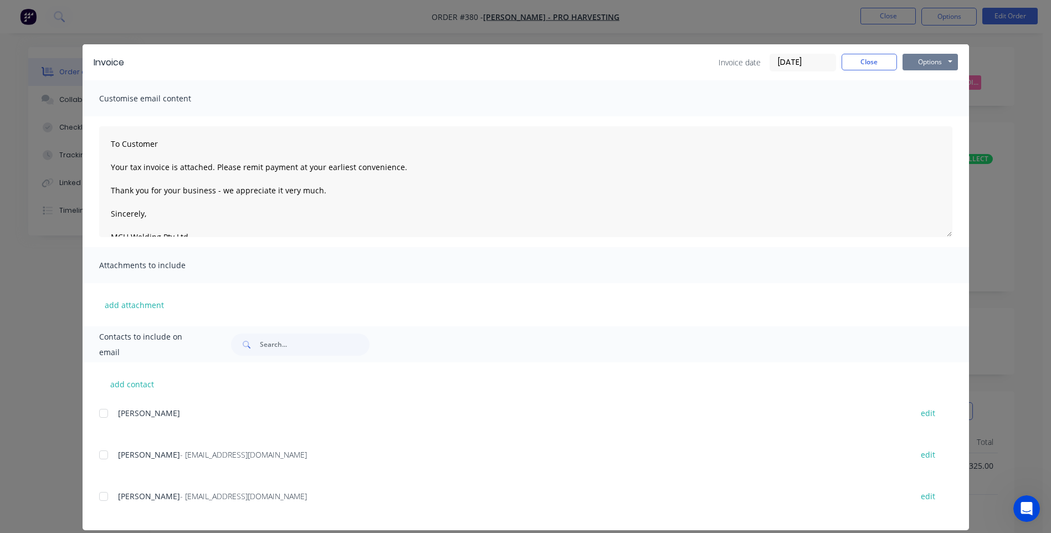
click at [920, 61] on button "Options" at bounding box center [929, 62] width 55 height 17
click at [932, 79] on button "Preview" at bounding box center [937, 82] width 71 height 18
click at [867, 61] on button "Close" at bounding box center [868, 62] width 55 height 17
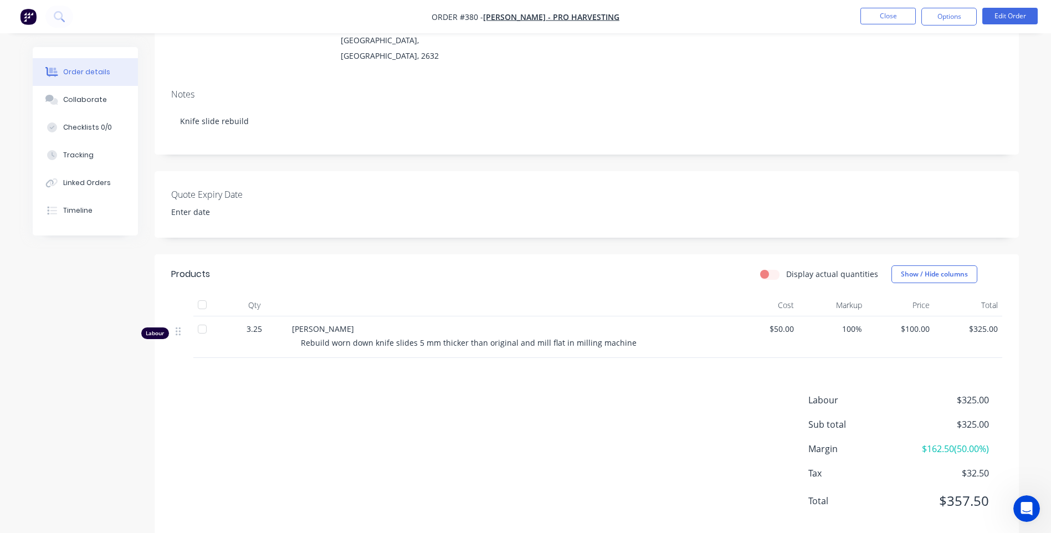
scroll to position [148, 0]
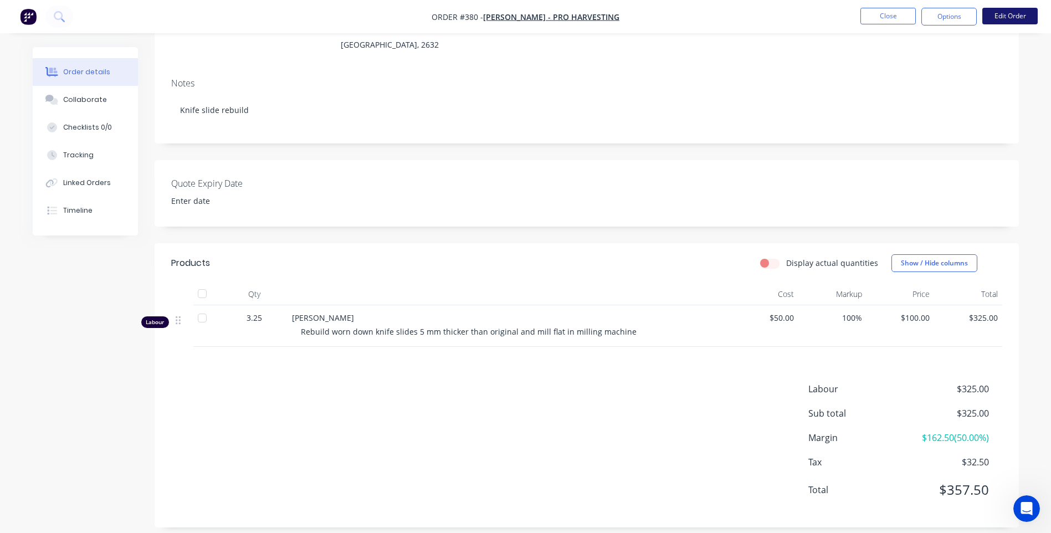
click at [1008, 14] on button "Edit Order" at bounding box center [1009, 16] width 55 height 17
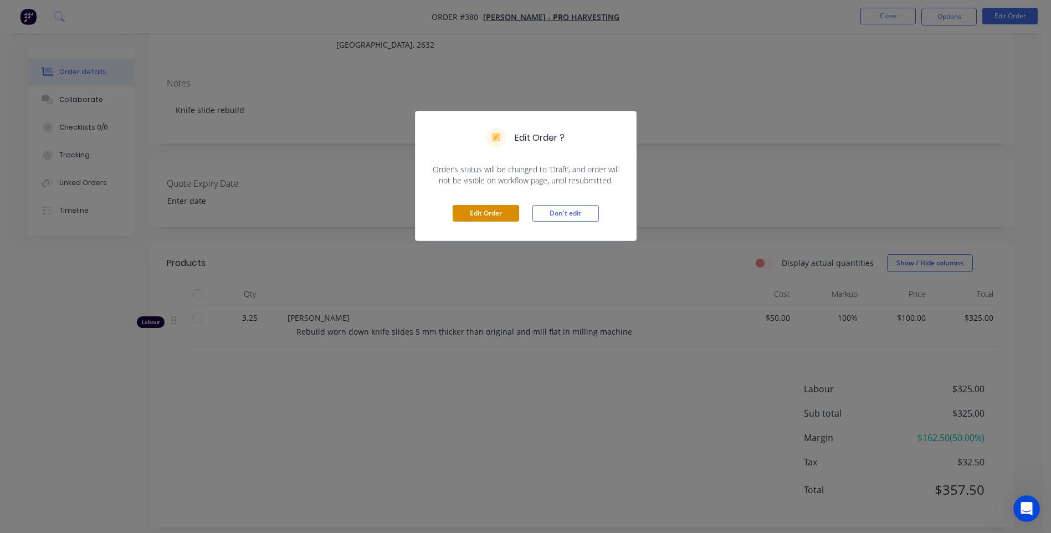
click at [486, 210] on button "Edit Order" at bounding box center [486, 213] width 66 height 17
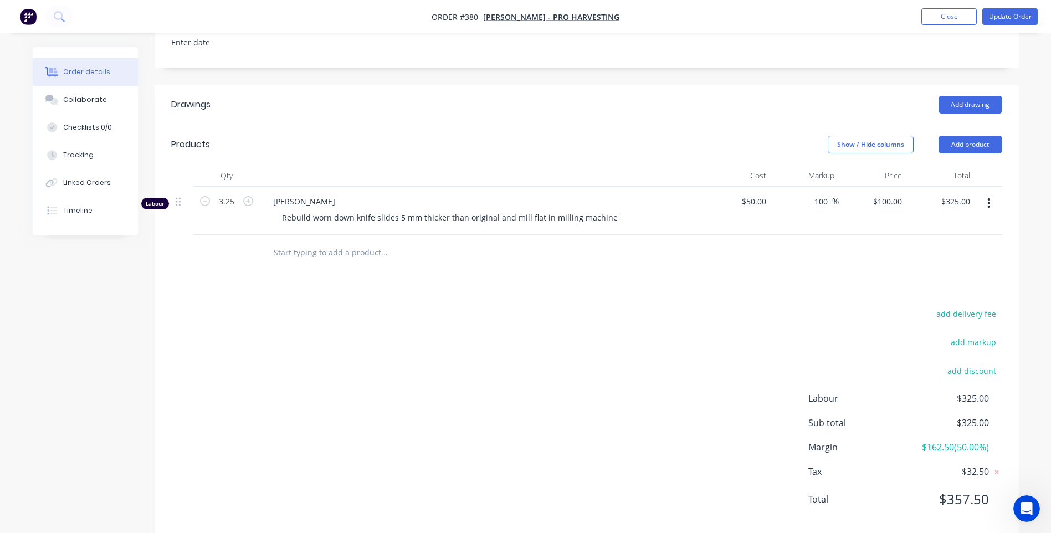
scroll to position [329, 0]
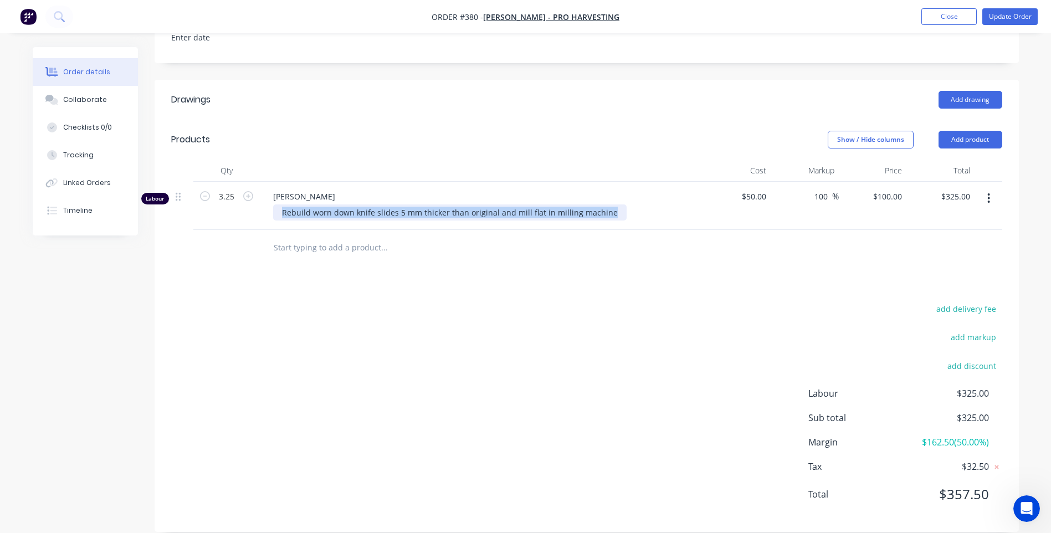
drag, startPoint x: 606, startPoint y: 196, endPoint x: 276, endPoint y: 201, distance: 329.1
click at [276, 204] on div "Rebuild worn down knife slides 5 mm thicker than original and mill flat in mill…" at bounding box center [449, 212] width 353 height 16
copy div "Rebuild worn down knife slides 5 mm thicker than original and mill flat in mill…"
click at [976, 131] on button "Add product" at bounding box center [970, 140] width 64 height 18
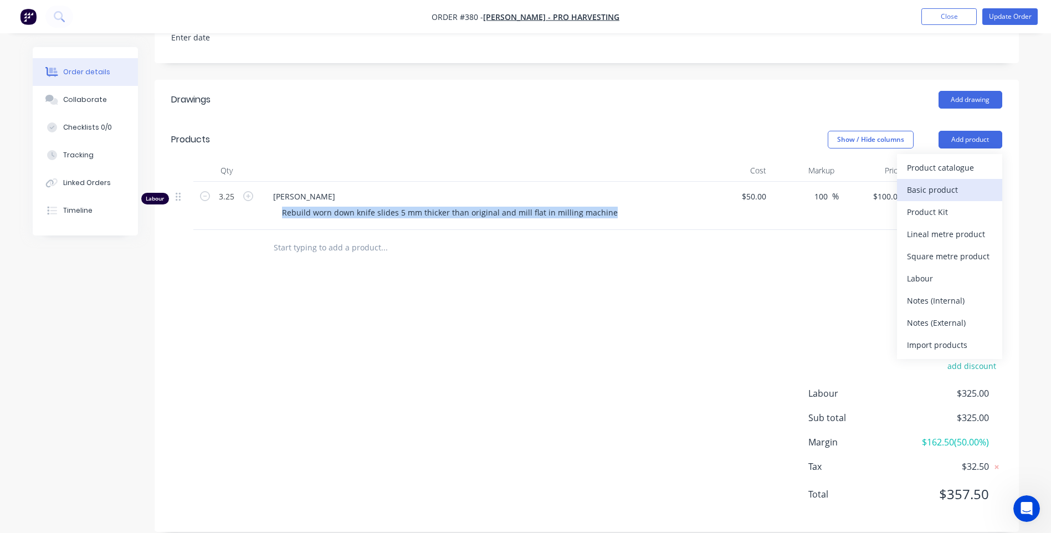
click at [927, 182] on div "Basic product" at bounding box center [949, 190] width 85 height 16
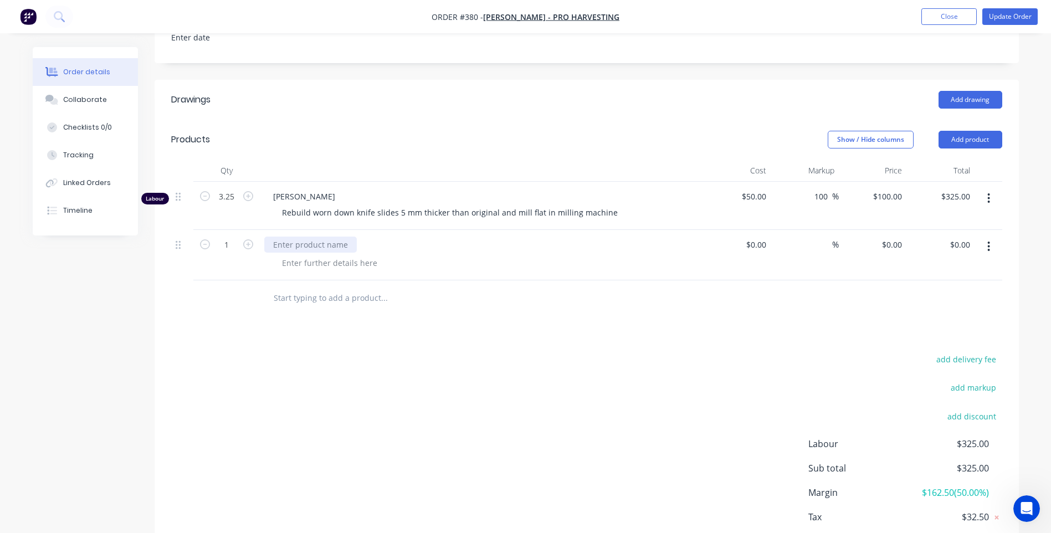
click at [271, 237] on div at bounding box center [310, 245] width 93 height 16
paste div
click at [233, 205] on input "1" at bounding box center [226, 196] width 29 height 17
type input "3.25"
click at [278, 404] on div "add delivery fee add markup add discount Labour $325.00 Sub total $325.00 Margi…" at bounding box center [586, 459] width 831 height 214
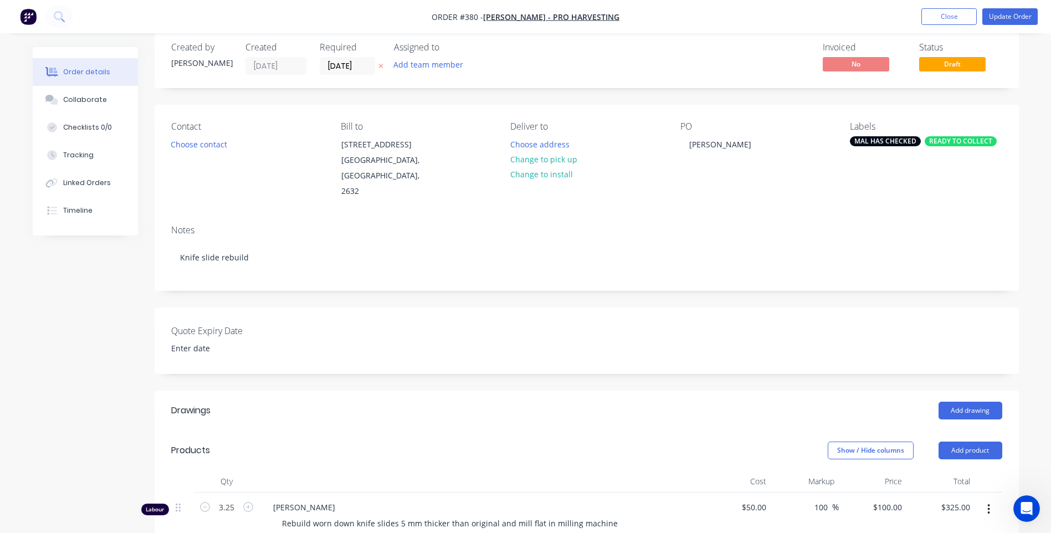
scroll to position [0, 0]
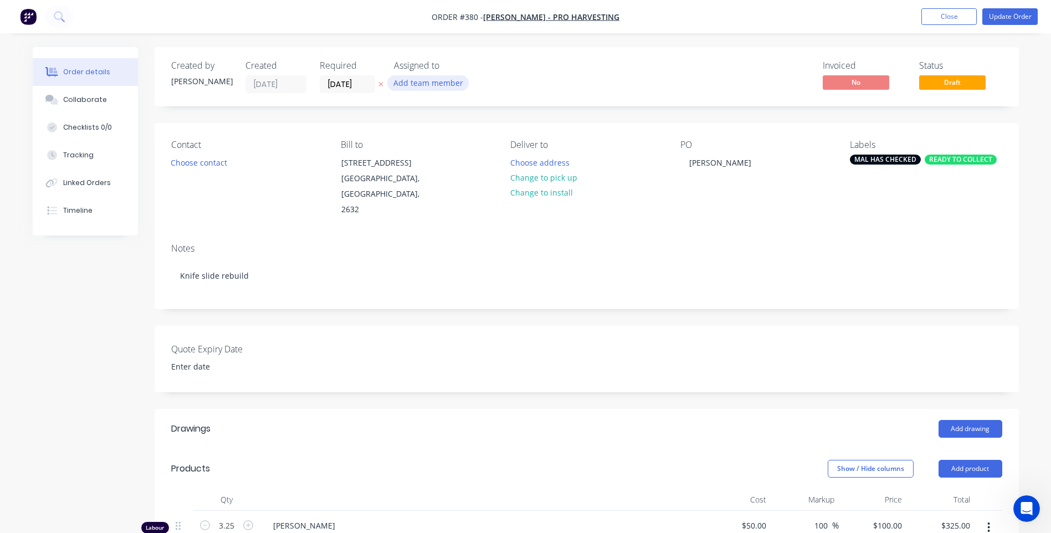
click at [429, 82] on button "Add team member" at bounding box center [427, 82] width 81 height 15
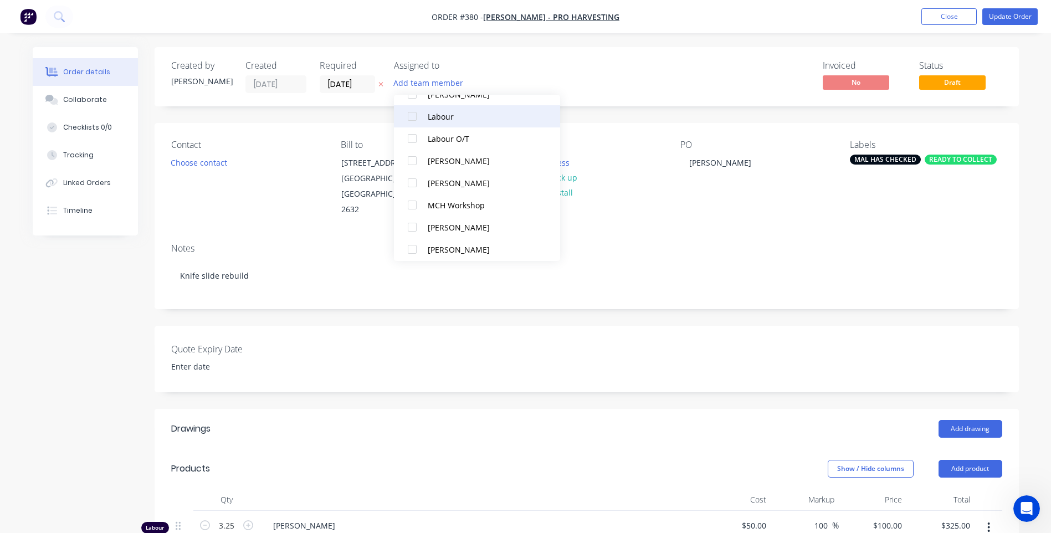
scroll to position [100, 0]
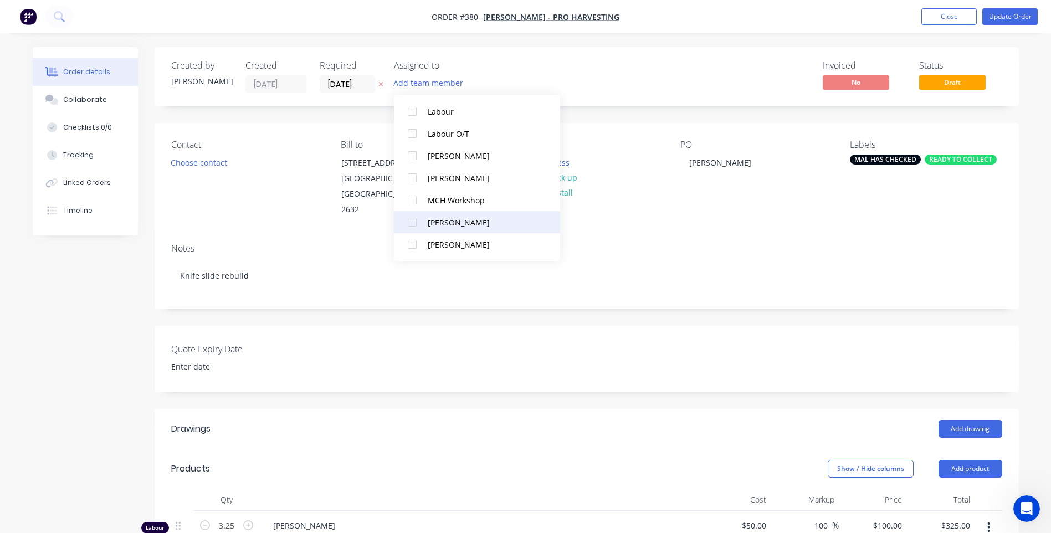
click at [412, 221] on div at bounding box center [412, 222] width 22 height 22
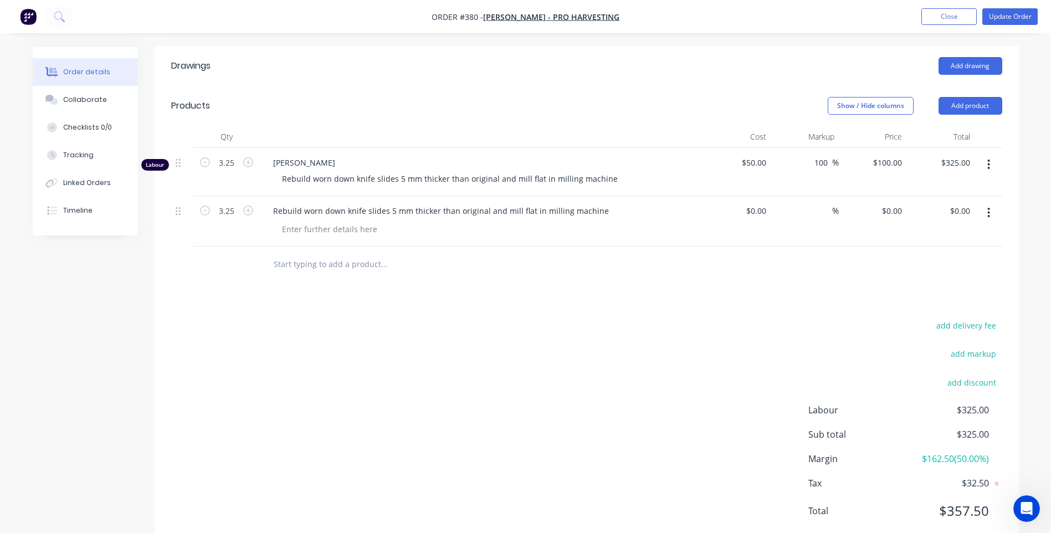
scroll to position [379, 0]
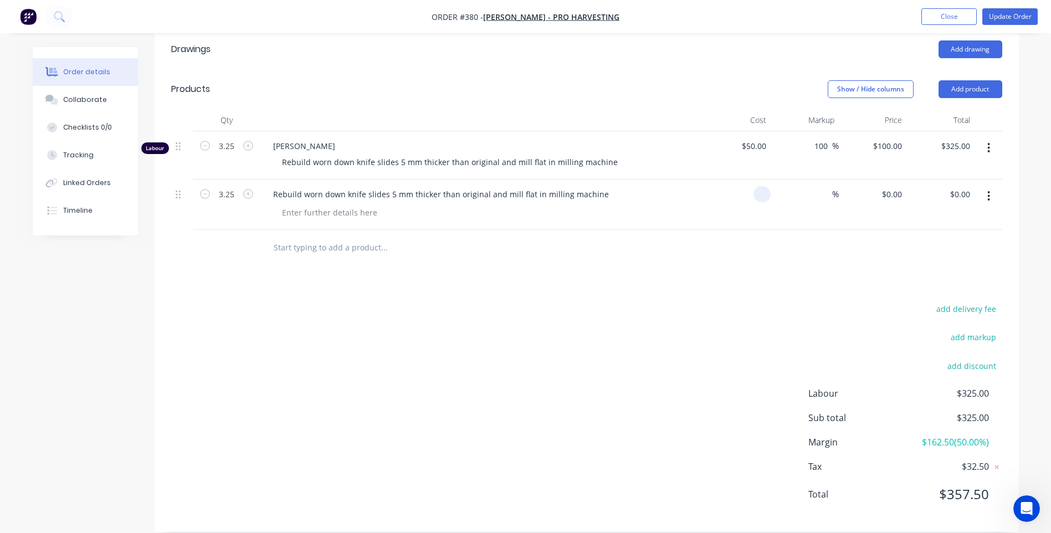
click at [769, 186] on input at bounding box center [764, 194] width 13 height 16
type input "$50.00"
type input "$162.50"
type input "100.00"
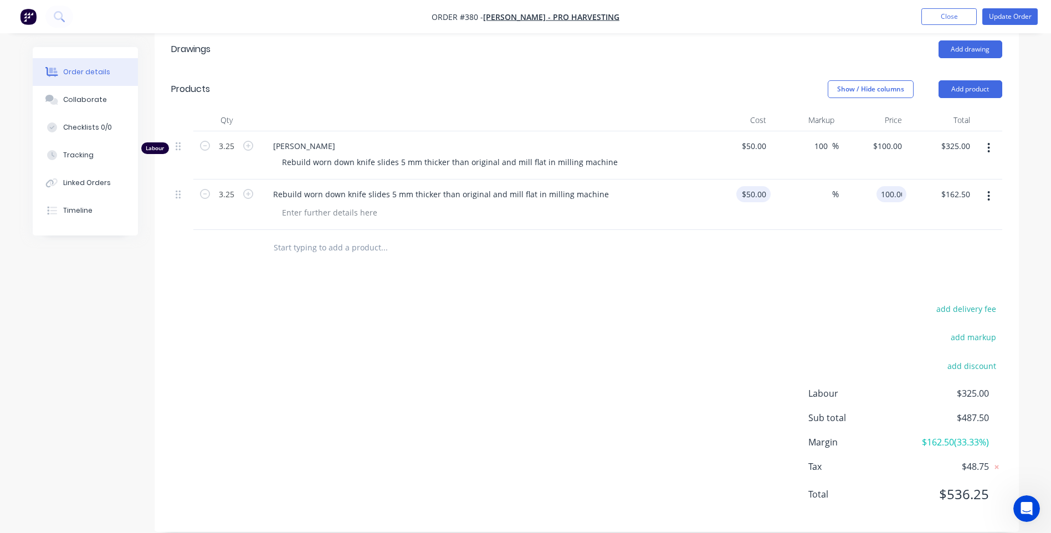
type input "100"
type input "$100.00"
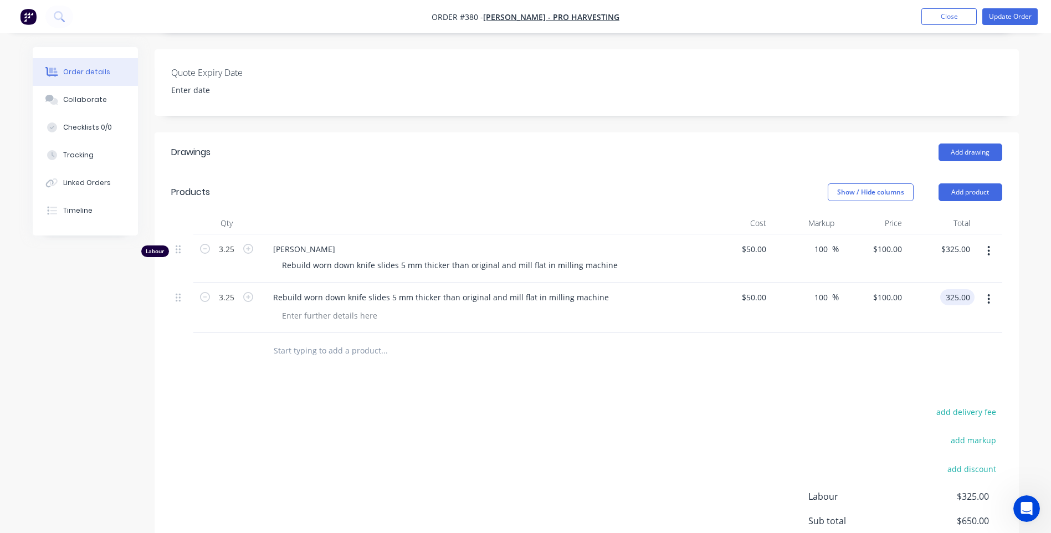
scroll to position [269, 0]
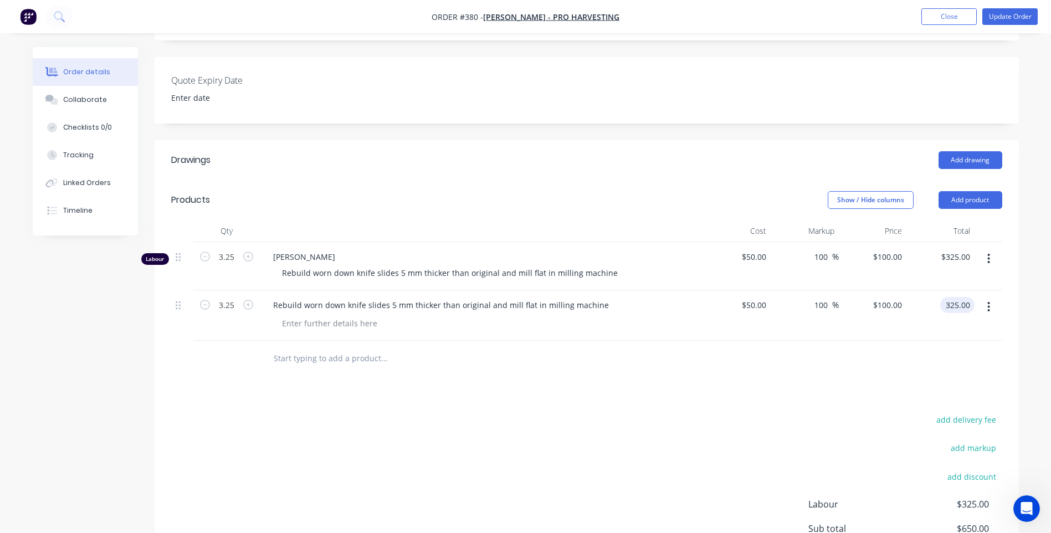
type input "$325.00"
click at [989, 254] on icon "button" at bounding box center [989, 259] width 2 height 10
click at [918, 346] on div "Delete" at bounding box center [949, 354] width 85 height 16
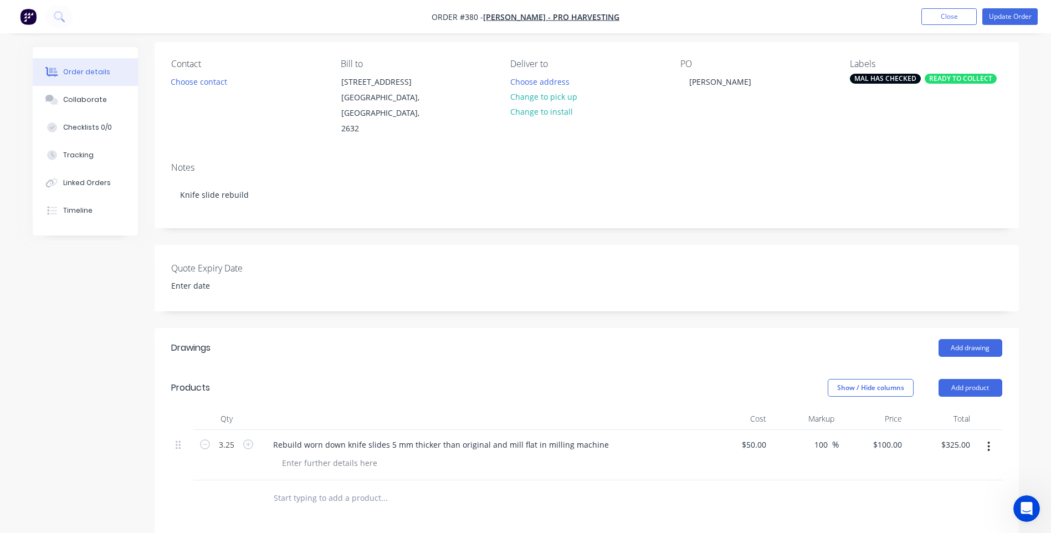
scroll to position [54, 0]
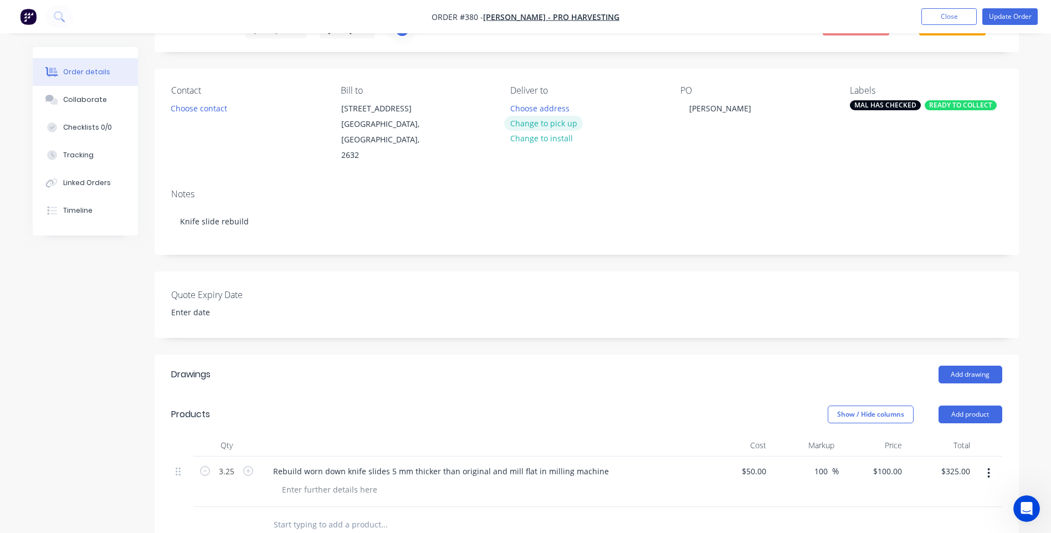
click at [530, 123] on button "Change to pick up" at bounding box center [543, 123] width 79 height 15
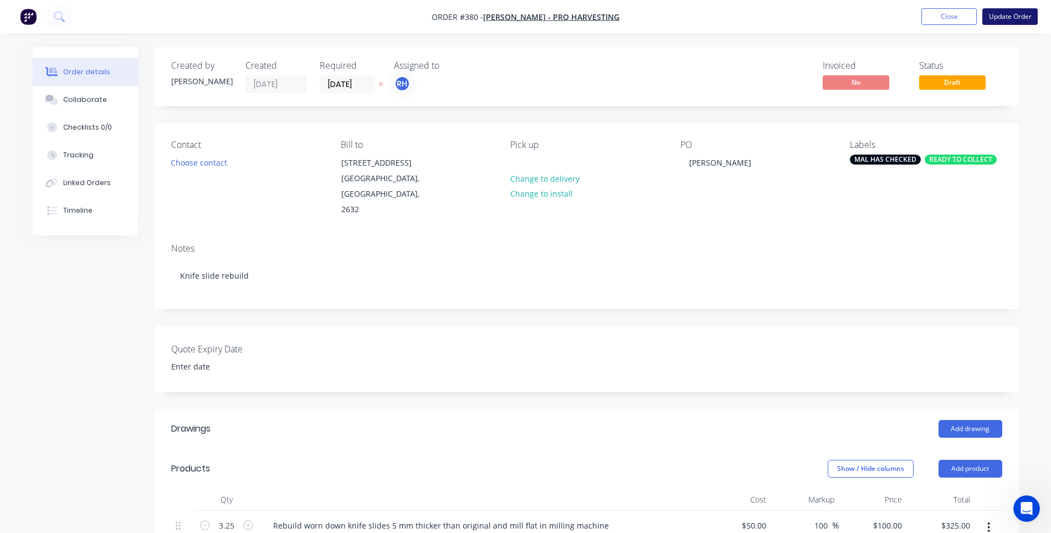
click at [1002, 13] on button "Update Order" at bounding box center [1009, 16] width 55 height 17
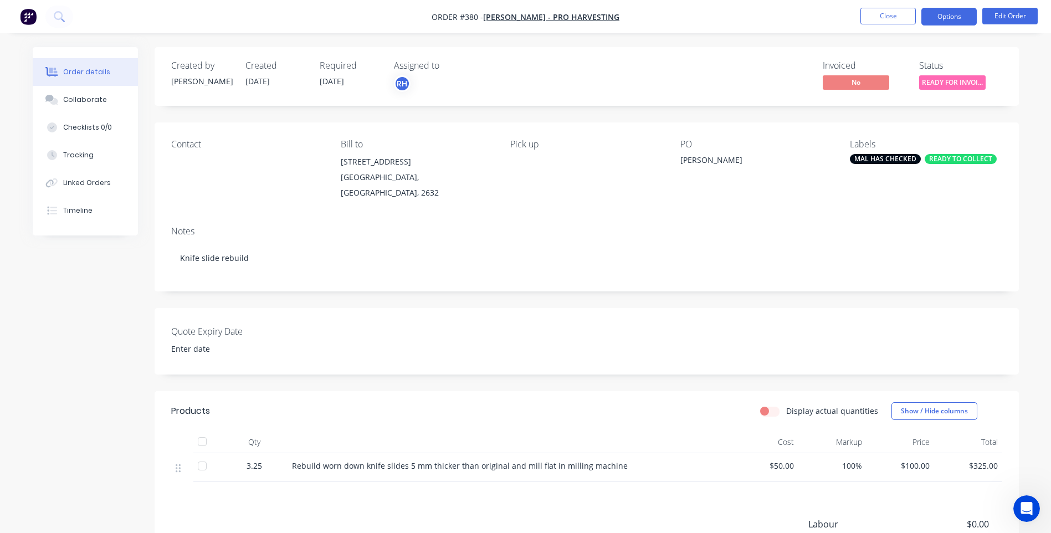
click at [950, 19] on button "Options" at bounding box center [948, 17] width 55 height 18
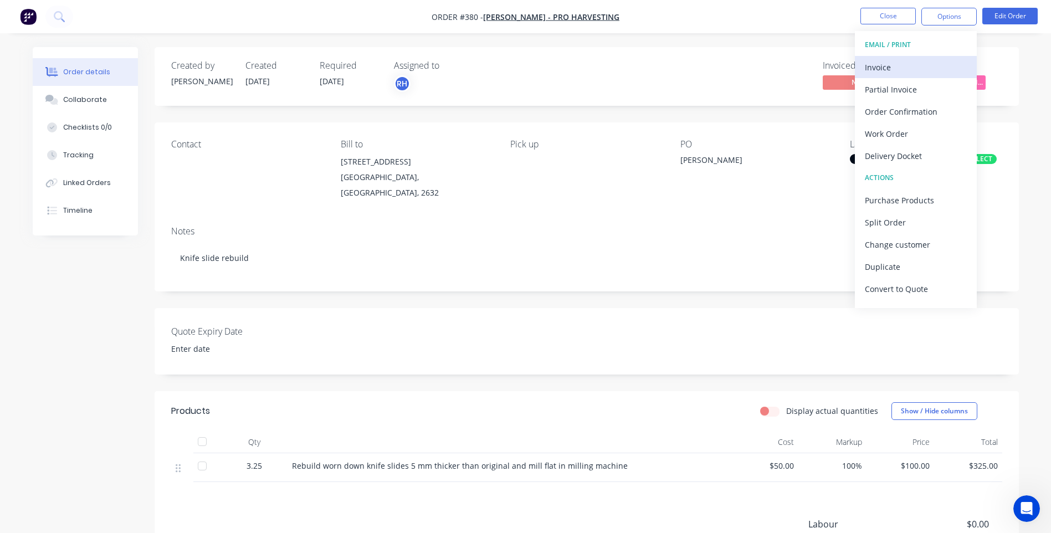
click at [875, 64] on div "Invoice" at bounding box center [916, 67] width 102 height 16
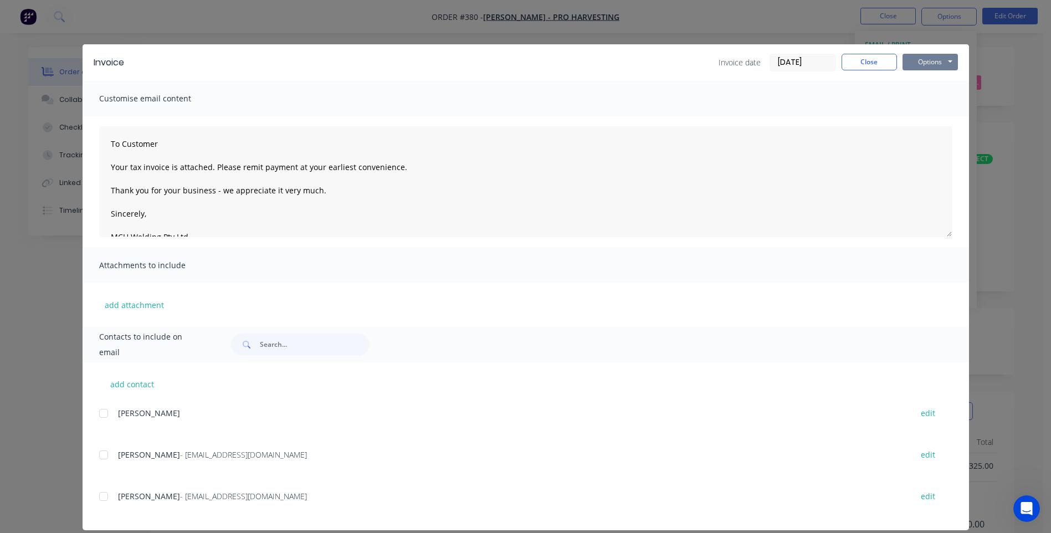
click at [929, 60] on button "Options" at bounding box center [929, 62] width 55 height 17
click at [930, 83] on button "Preview" at bounding box center [937, 82] width 71 height 18
click at [99, 498] on div at bounding box center [104, 496] width 22 height 22
click at [925, 58] on button "Options" at bounding box center [929, 62] width 55 height 17
click at [923, 117] on button "Email" at bounding box center [937, 118] width 71 height 18
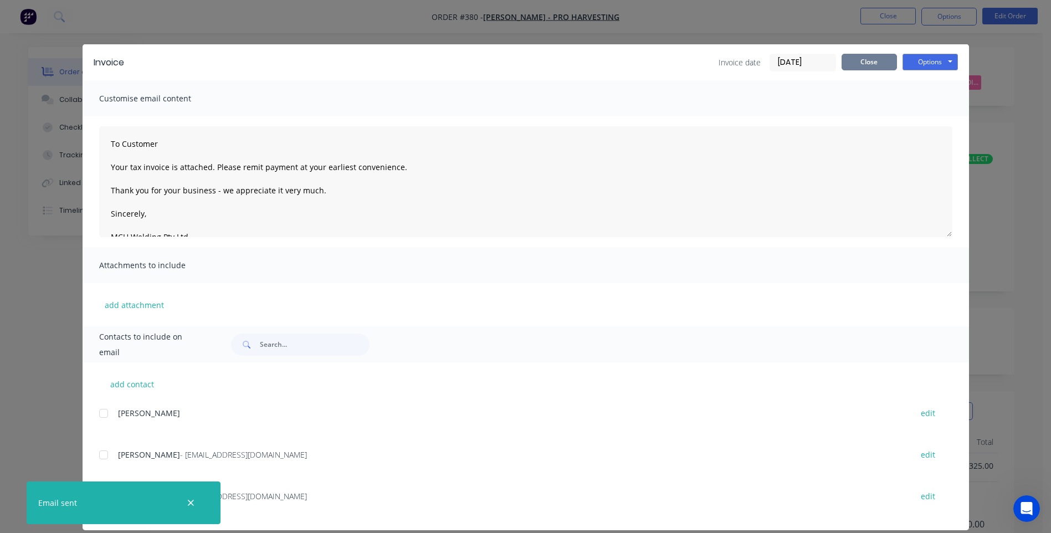
click at [862, 65] on button "Close" at bounding box center [868, 62] width 55 height 17
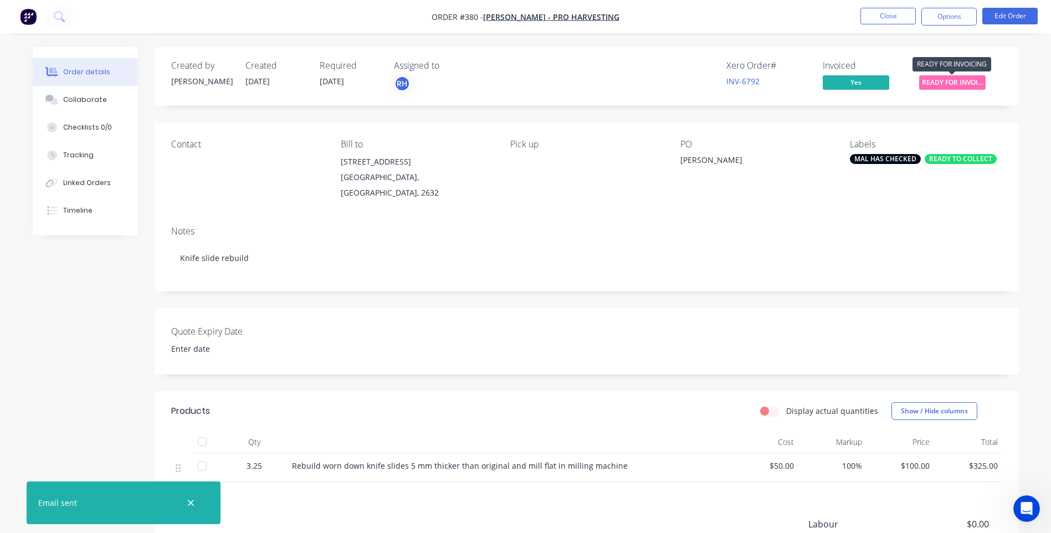
click at [943, 81] on span "READY FOR INVOI..." at bounding box center [952, 82] width 66 height 14
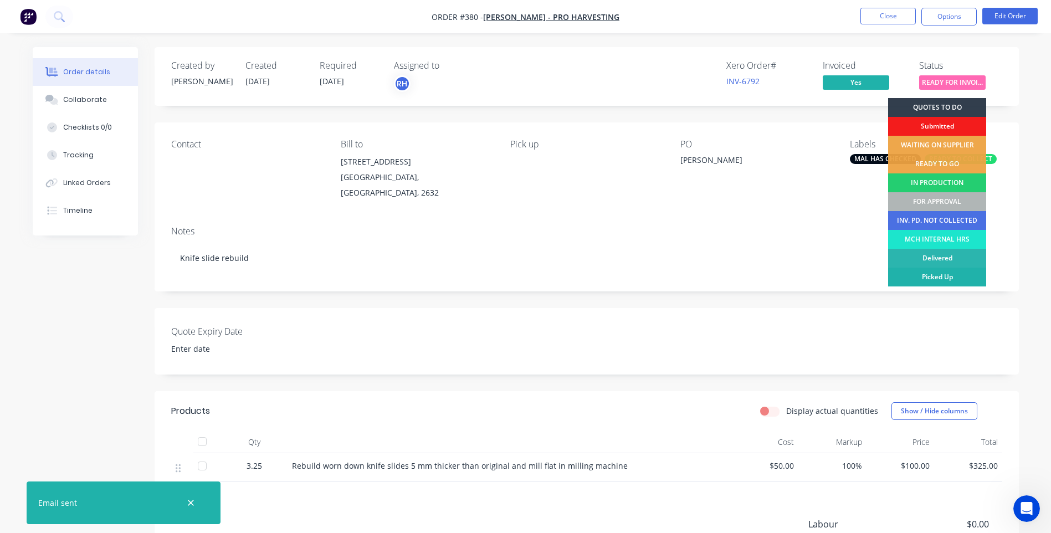
click at [951, 275] on div "Picked Up" at bounding box center [937, 277] width 98 height 19
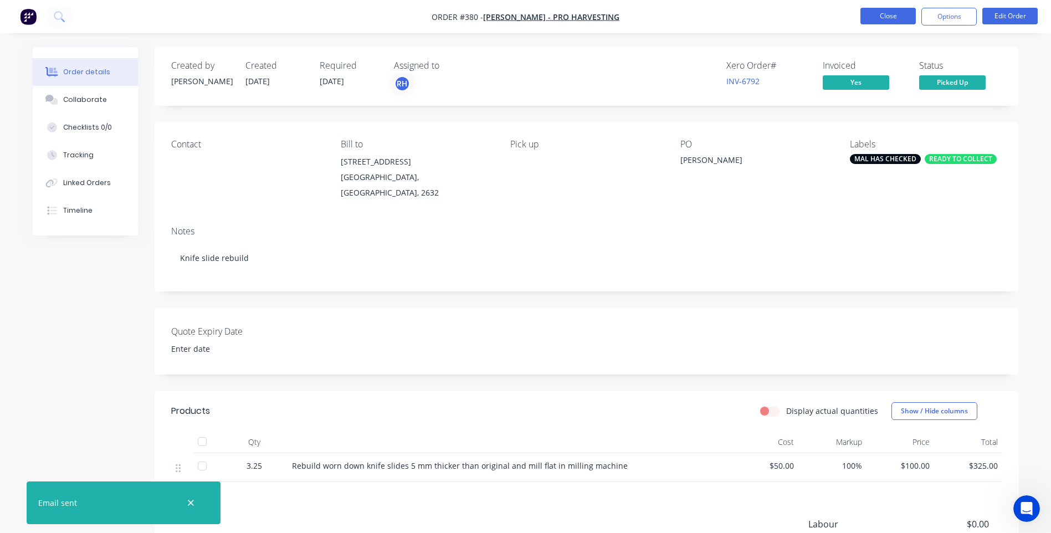
click at [880, 18] on button "Close" at bounding box center [887, 16] width 55 height 17
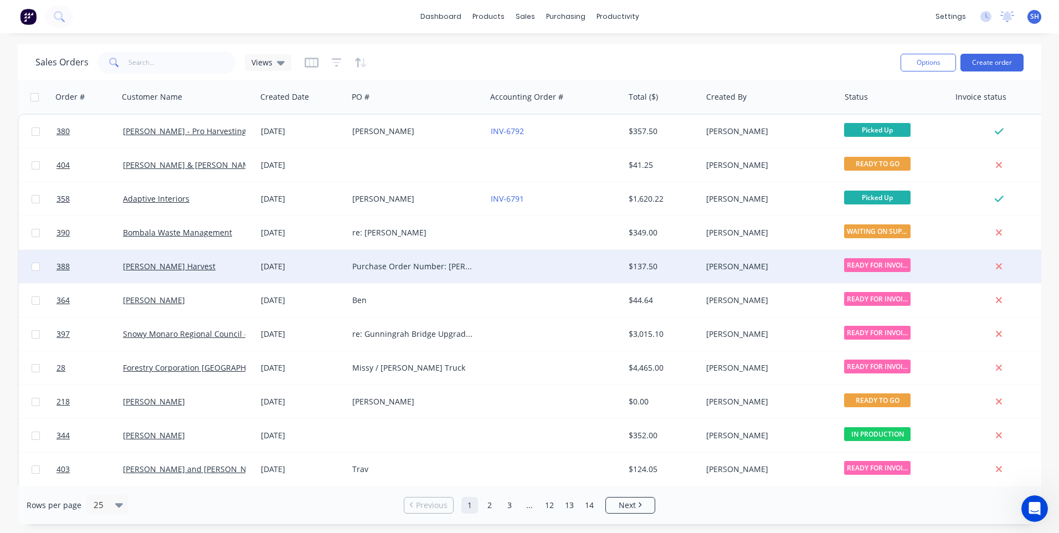
click at [519, 264] on div at bounding box center [555, 266] width 138 height 33
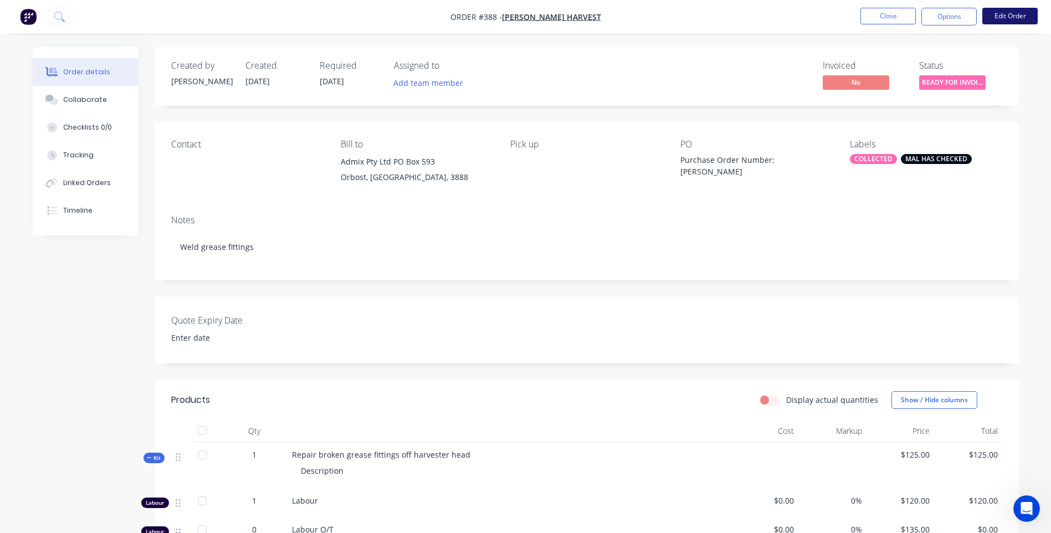
click at [1021, 14] on button "Edit Order" at bounding box center [1009, 16] width 55 height 17
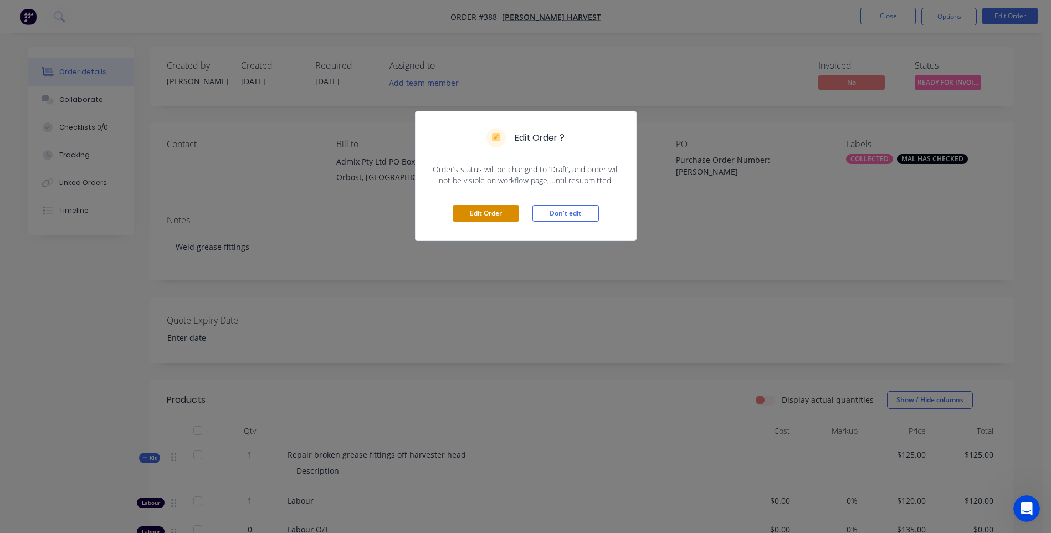
click at [486, 213] on button "Edit Order" at bounding box center [486, 213] width 66 height 17
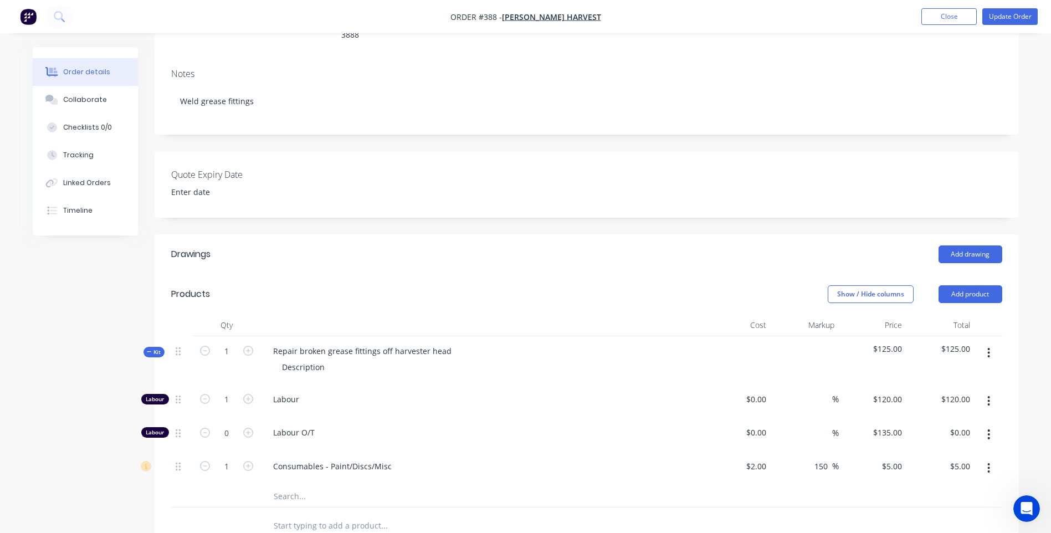
scroll to position [277, 0]
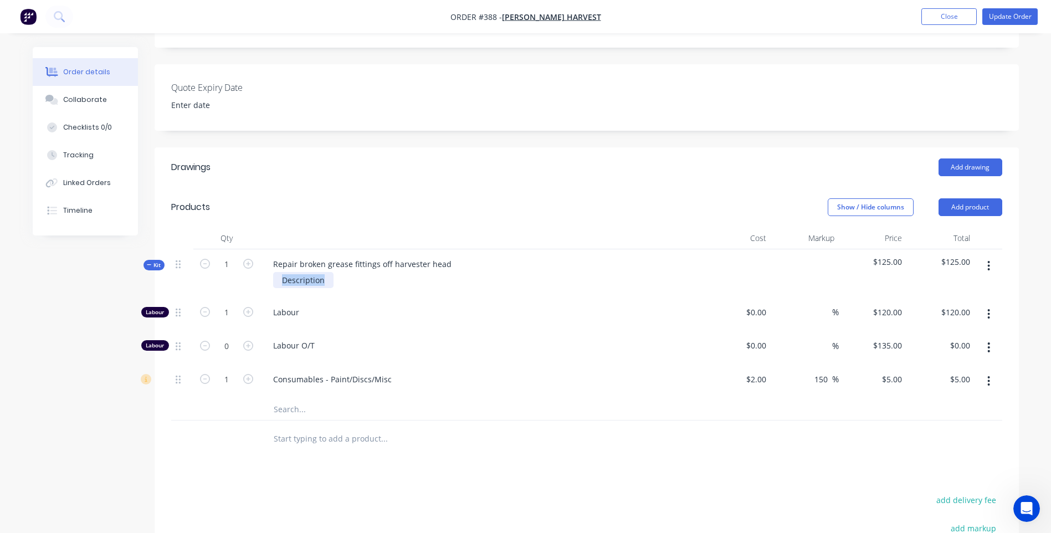
drag, startPoint x: 329, startPoint y: 248, endPoint x: 249, endPoint y: 250, distance: 79.8
click at [249, 250] on div "Kit 1 Repair broken grease fittings off harvester head Description $125.00 $125…" at bounding box center [586, 273] width 831 height 48
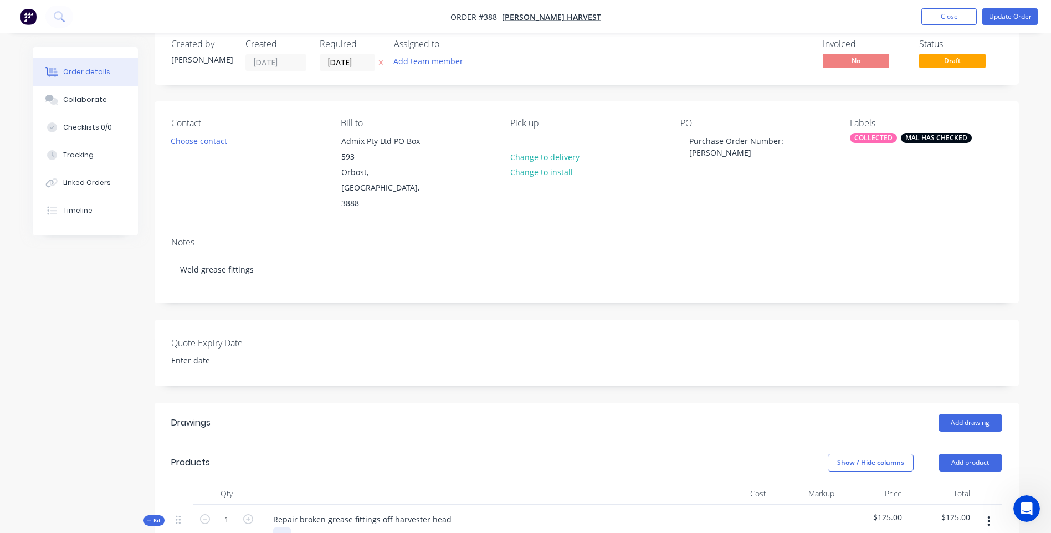
scroll to position [0, 0]
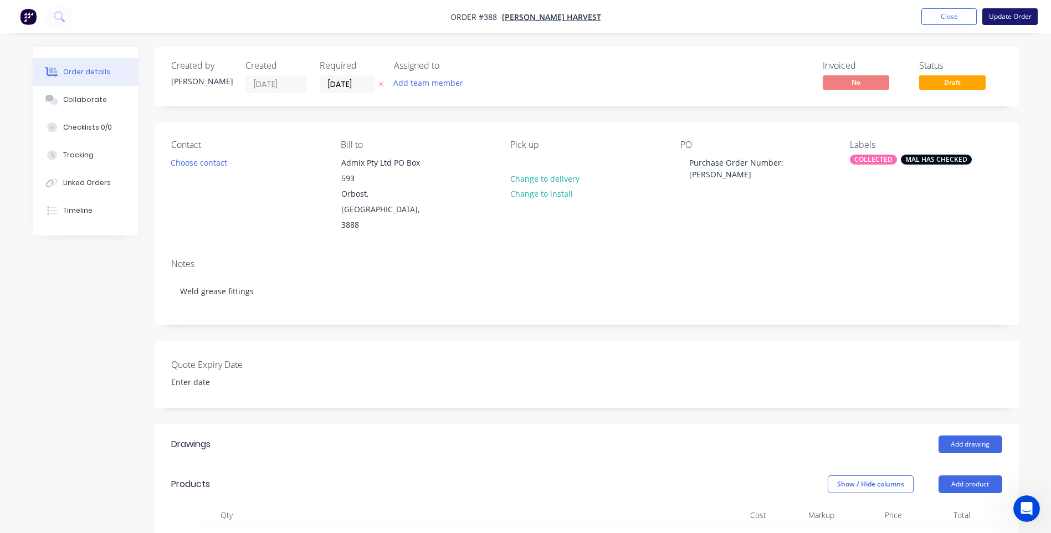
click at [1017, 16] on button "Update Order" at bounding box center [1009, 16] width 55 height 17
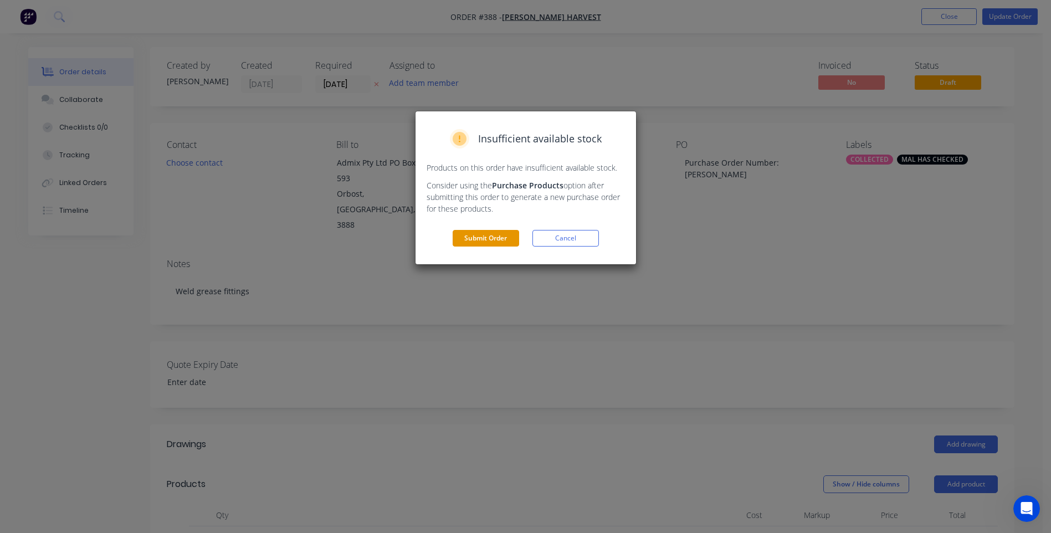
click at [489, 236] on button "Submit Order" at bounding box center [486, 238] width 66 height 17
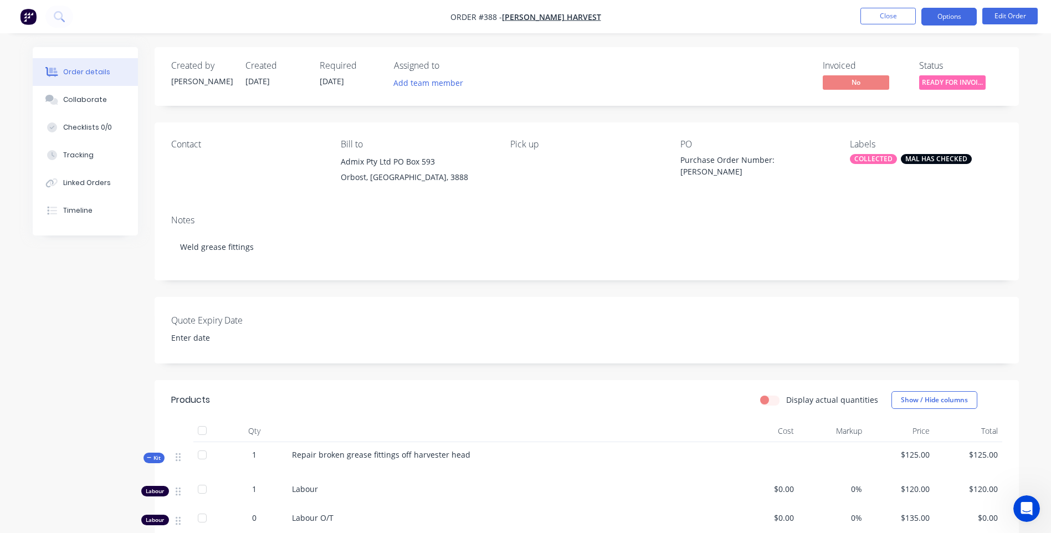
click at [947, 17] on button "Options" at bounding box center [948, 17] width 55 height 18
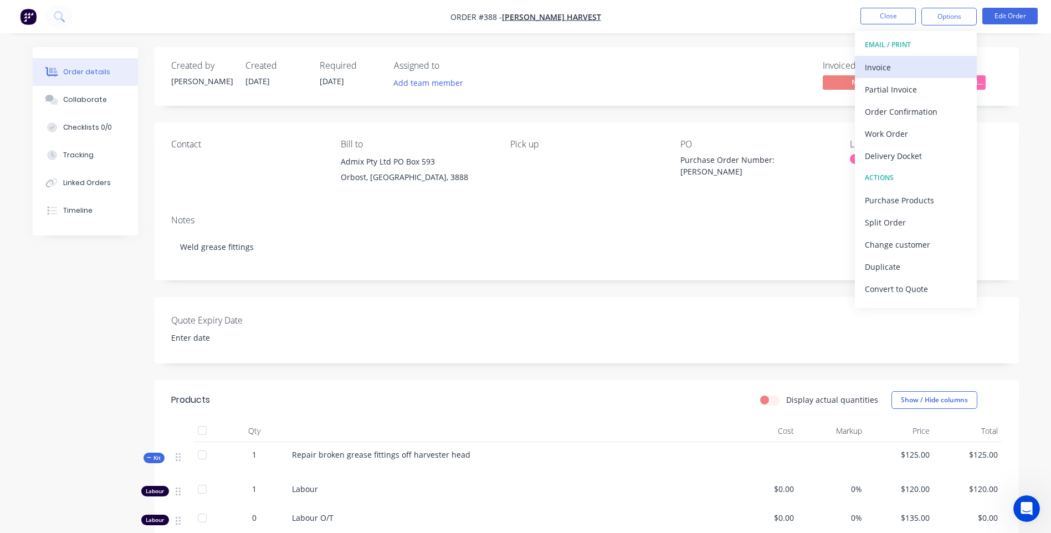
click at [880, 67] on div "Invoice" at bounding box center [916, 67] width 102 height 16
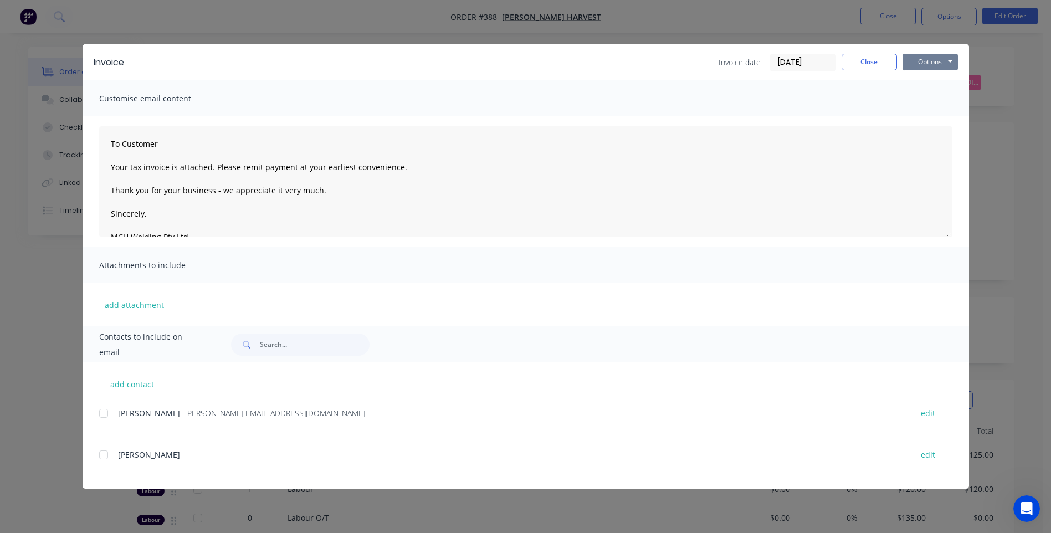
click at [926, 64] on button "Options" at bounding box center [929, 62] width 55 height 17
click at [935, 80] on button "Preview" at bounding box center [937, 82] width 71 height 18
click at [100, 413] on div at bounding box center [104, 413] width 22 height 22
click at [922, 63] on button "Options" at bounding box center [929, 62] width 55 height 17
click at [931, 116] on button "Email" at bounding box center [937, 118] width 71 height 18
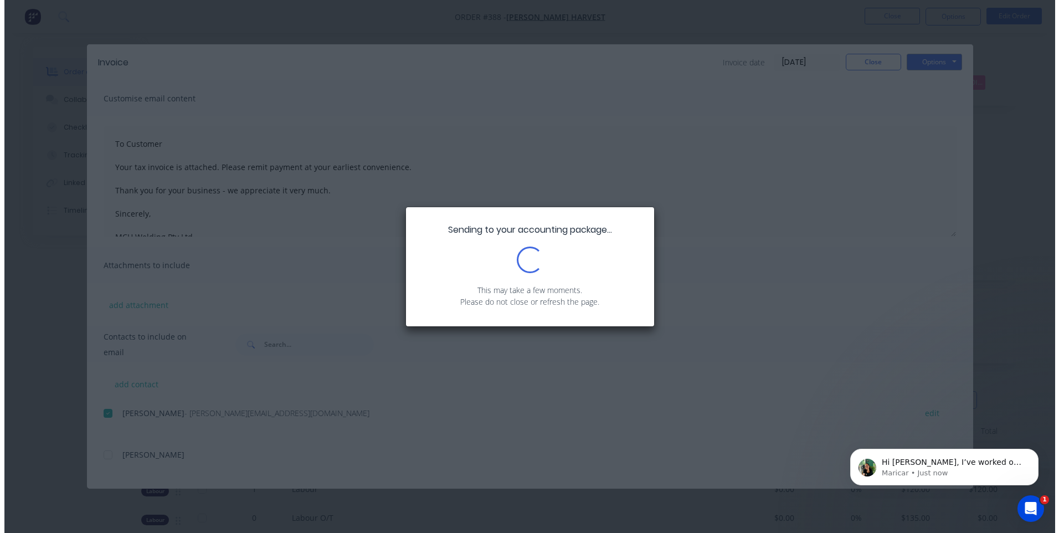
scroll to position [38, 0]
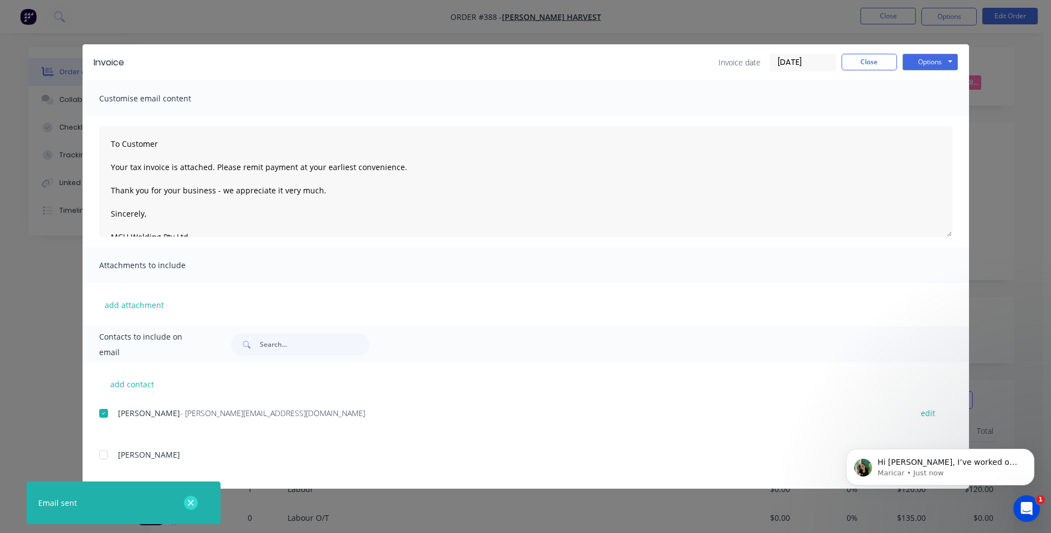
click at [191, 503] on icon "button" at bounding box center [191, 503] width 6 height 6
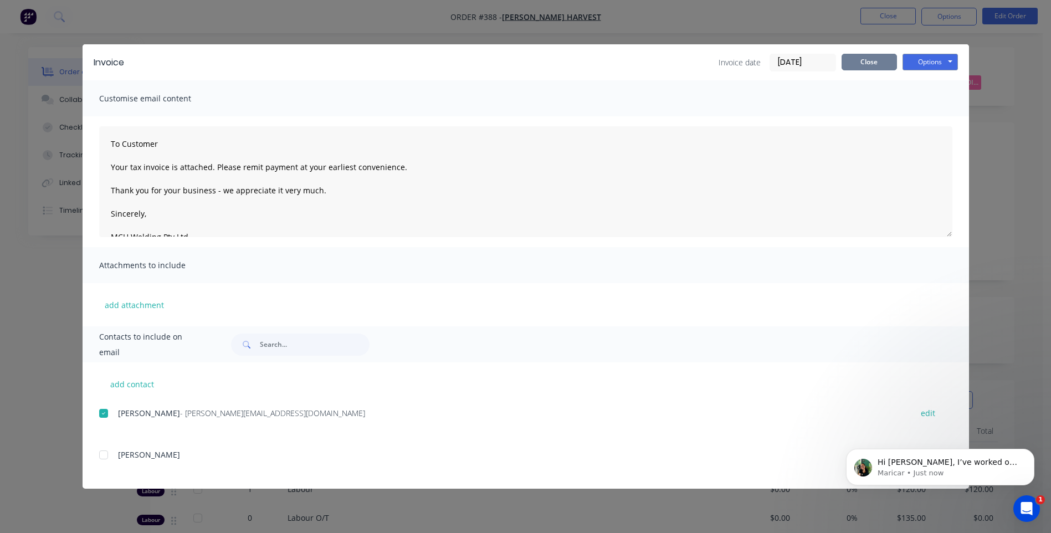
click at [868, 58] on button "Close" at bounding box center [868, 62] width 55 height 17
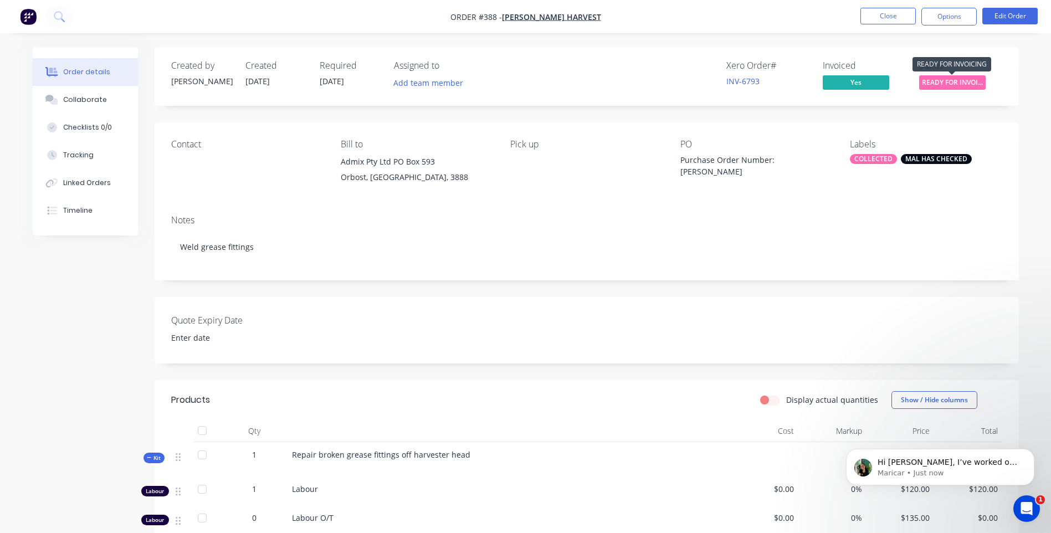
click at [943, 81] on span "READY FOR INVOI..." at bounding box center [952, 82] width 66 height 14
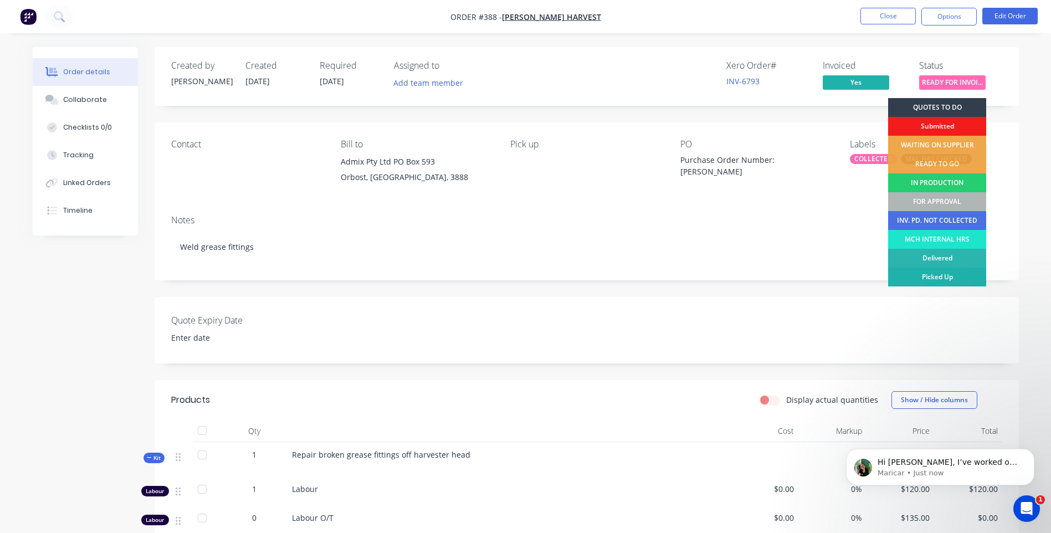
click at [948, 275] on div "Picked Up" at bounding box center [937, 277] width 98 height 19
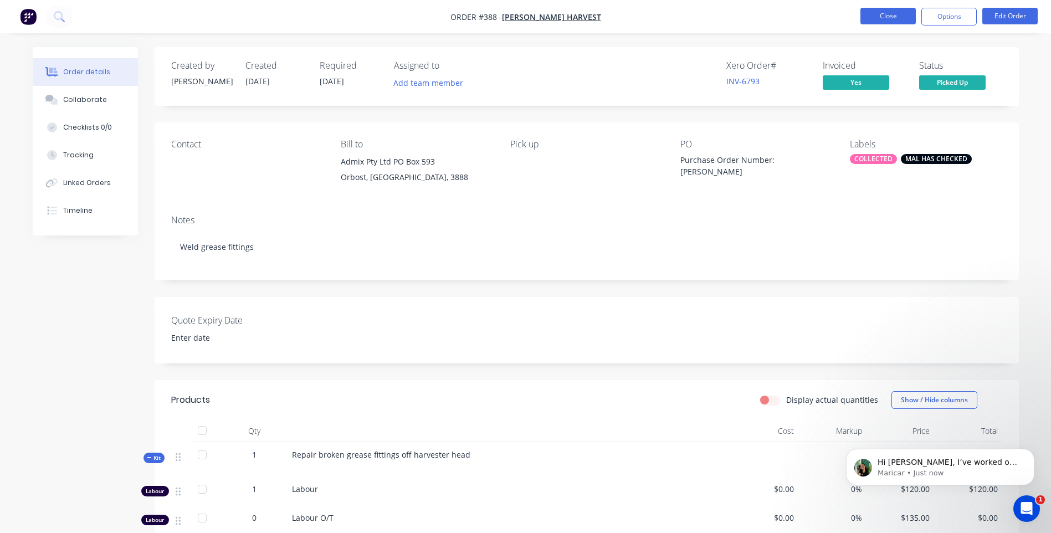
click at [884, 17] on button "Close" at bounding box center [887, 16] width 55 height 17
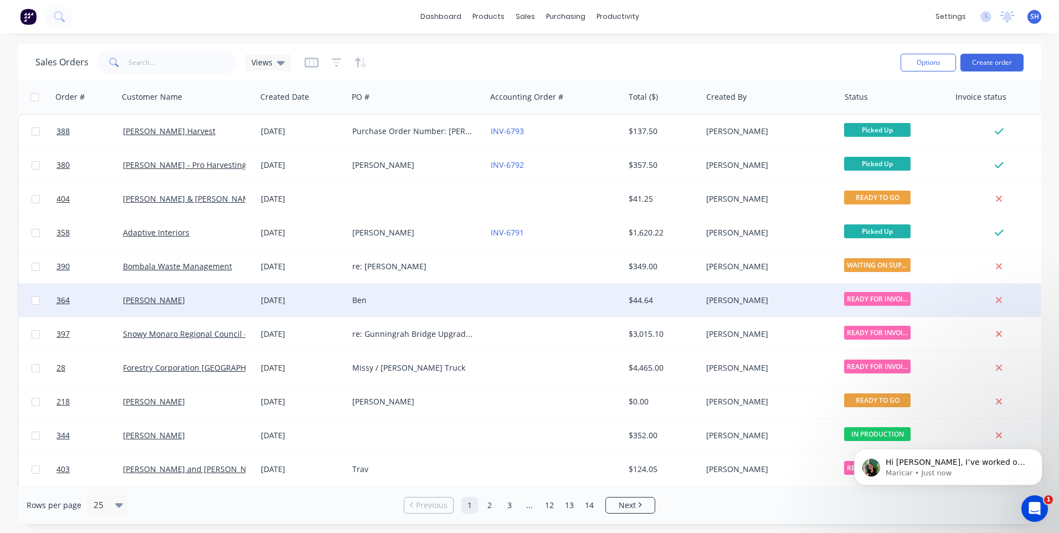
click at [429, 295] on div "Ben" at bounding box center [413, 300] width 123 height 11
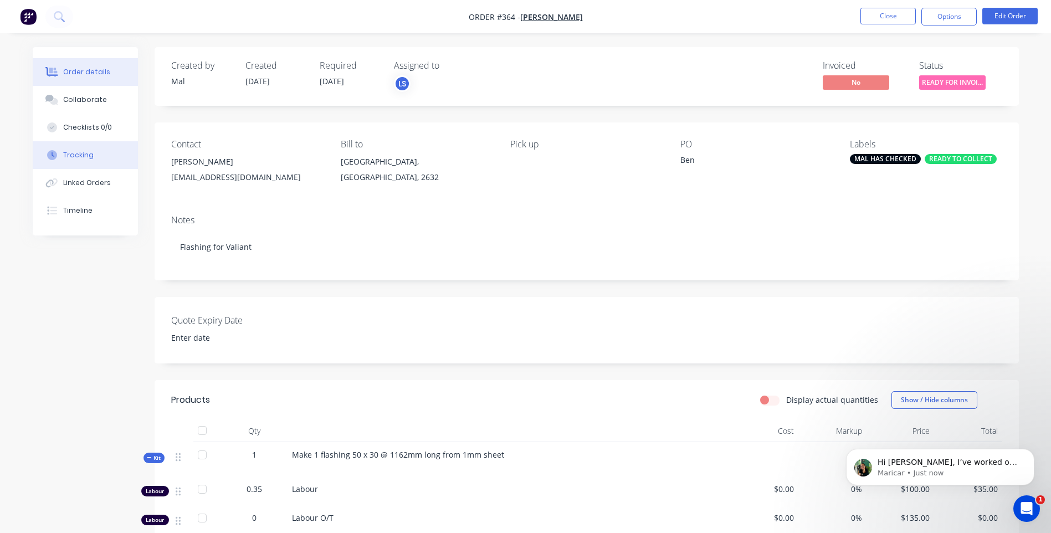
click at [83, 155] on div "Tracking" at bounding box center [78, 155] width 30 height 10
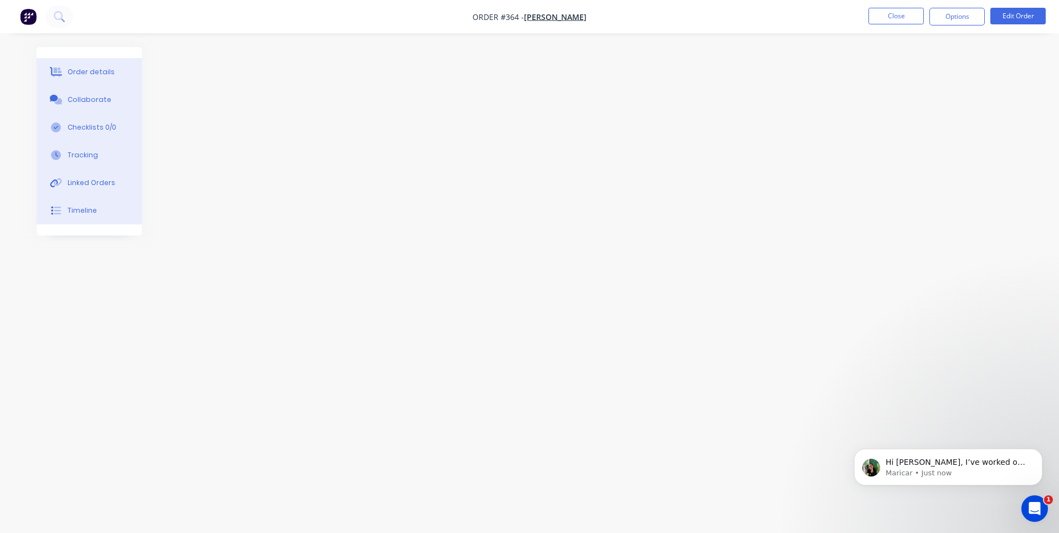
click at [80, 68] on div "Order details" at bounding box center [91, 72] width 47 height 10
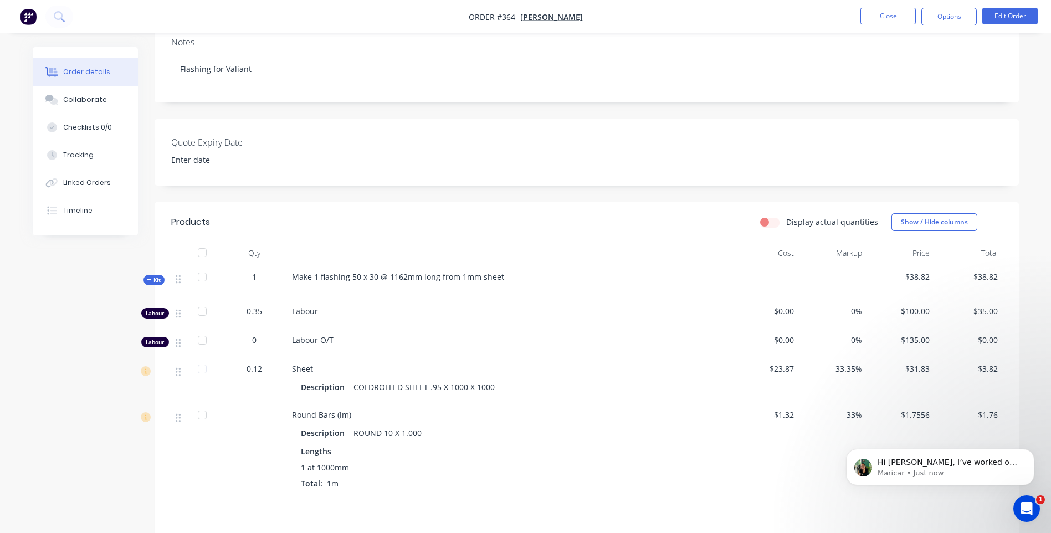
scroll to position [172, 0]
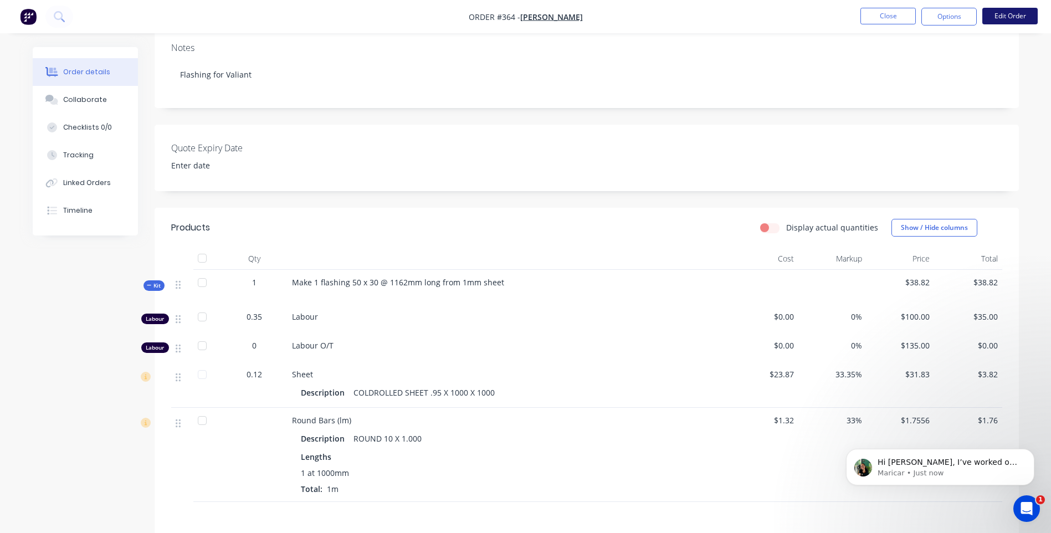
click at [1006, 14] on button "Edit Order" at bounding box center [1009, 16] width 55 height 17
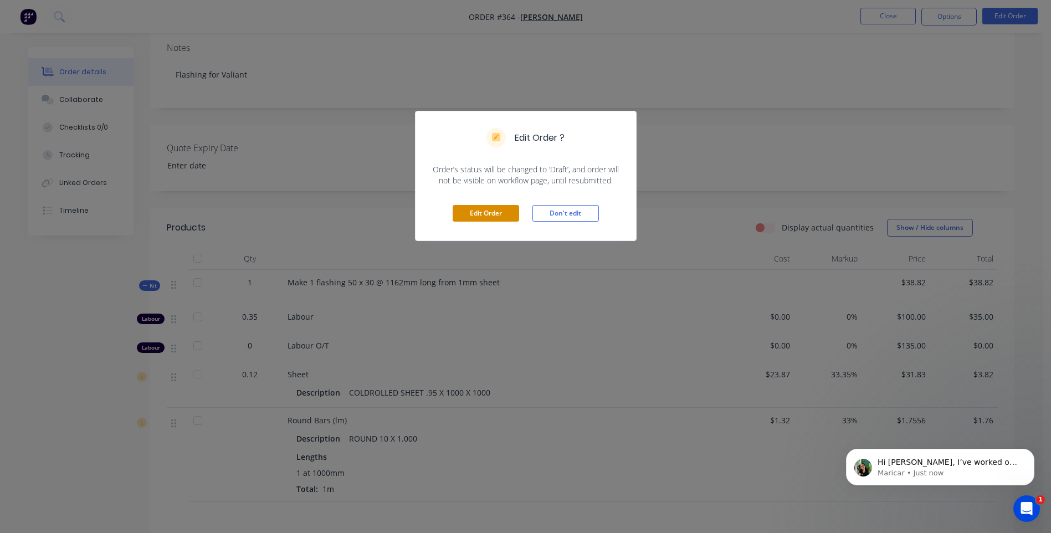
click at [492, 214] on button "Edit Order" at bounding box center [486, 213] width 66 height 17
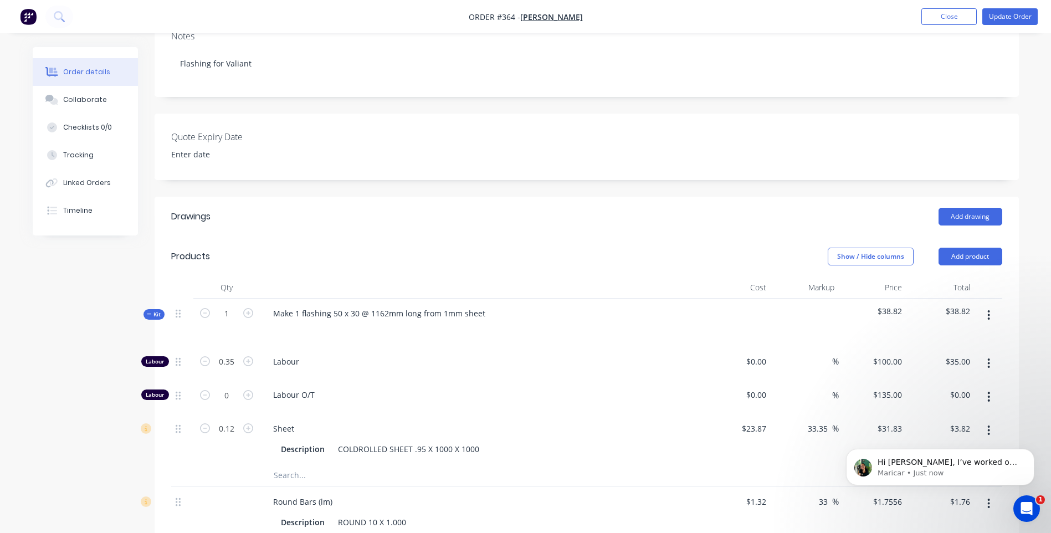
scroll to position [222, 0]
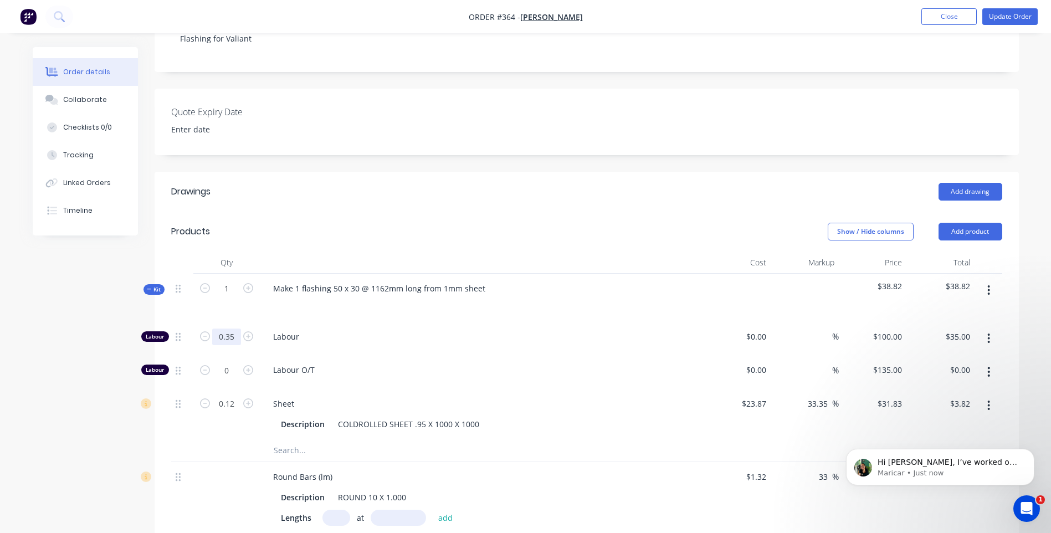
click at [233, 329] on input "0.35" at bounding box center [226, 337] width 29 height 17
type input "0.25"
type input "$25.00"
click at [402, 355] on div "Labour O/T" at bounding box center [481, 372] width 443 height 34
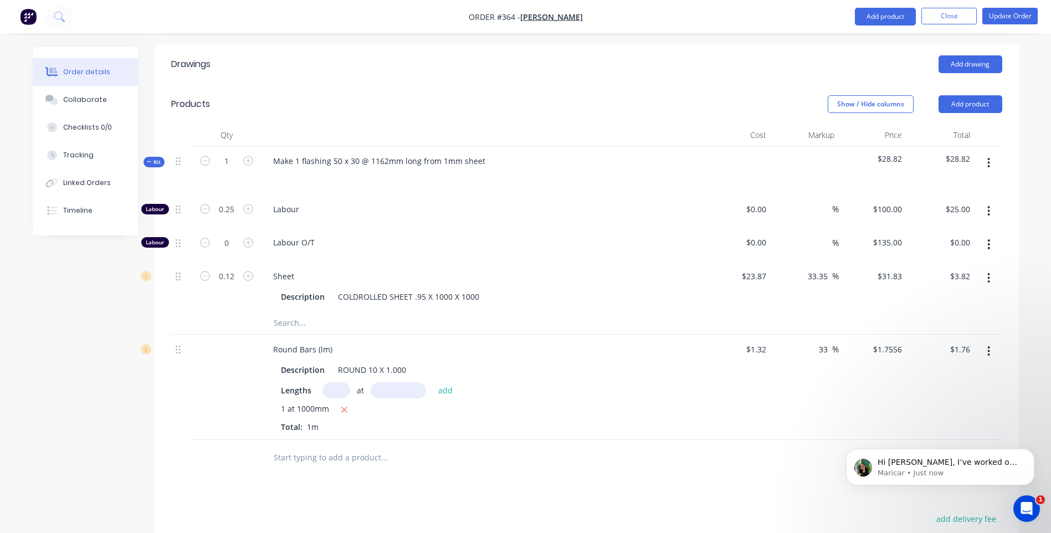
scroll to position [443, 0]
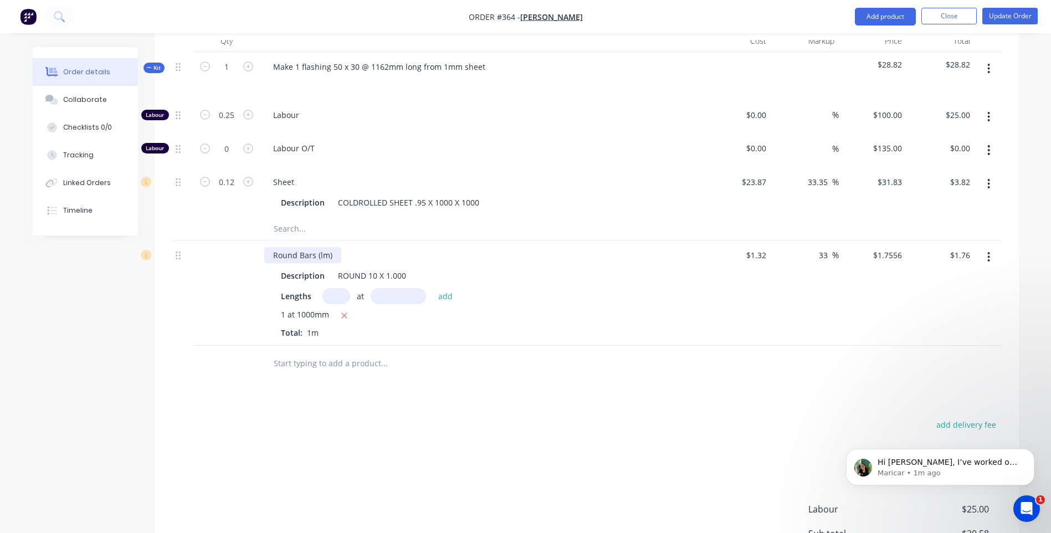
click at [273, 247] on div "Round Bars (lm)" at bounding box center [302, 255] width 77 height 16
click at [428, 247] on div "Cut & supply 1m of 10mm Round Bars (lm)" at bounding box center [352, 255] width 176 height 16
click at [773, 243] on div "33 33 %" at bounding box center [805, 292] width 68 height 105
click at [766, 247] on input "1.32" at bounding box center [760, 255] width 21 height 16
type input "$1.32"
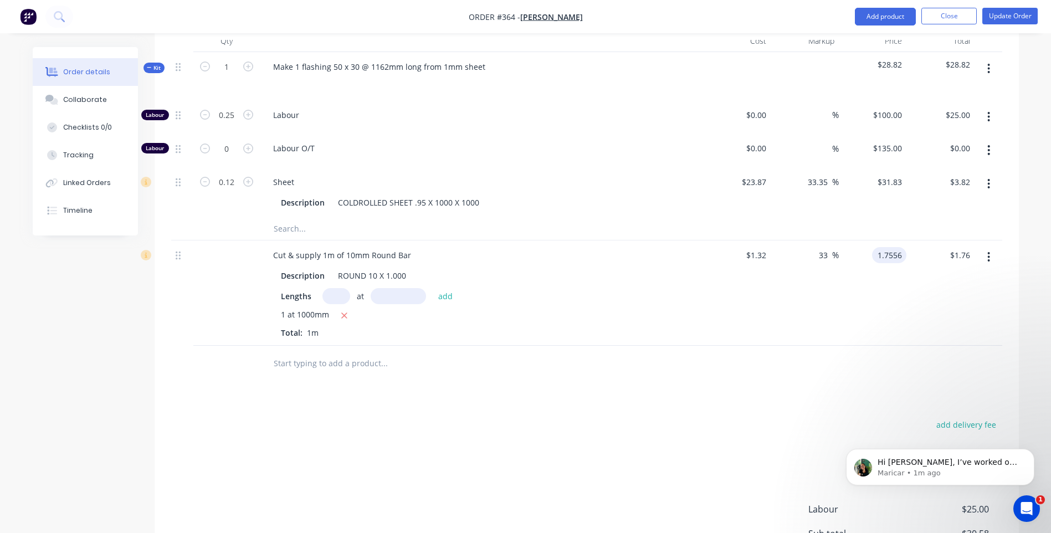
type input "$1.7556"
type input "4.00"
type input "203.03"
type input "$4.00"
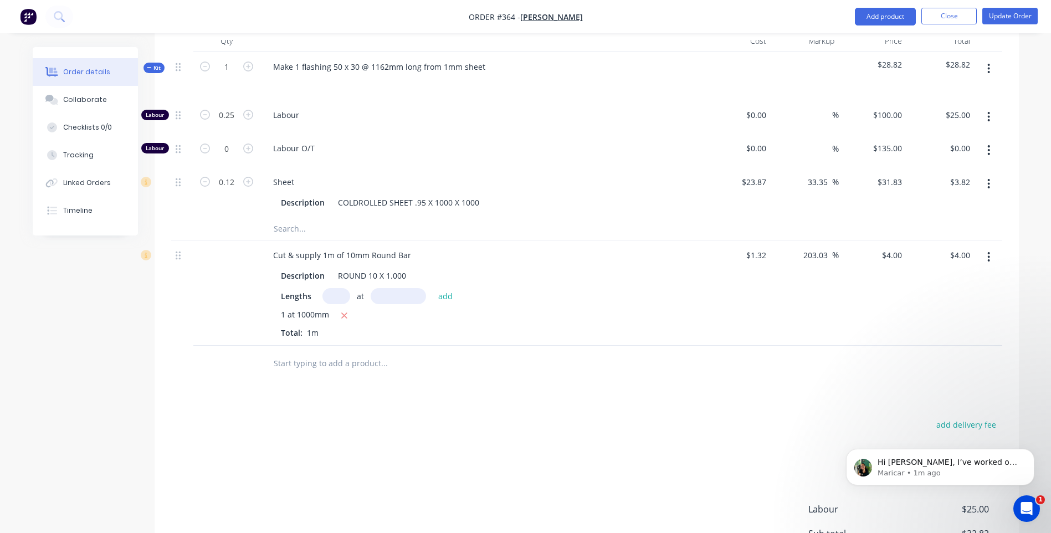
click at [671, 450] on div "add delivery fee add markup add discount Labour $25.00 Sub total $32.82 Margin …" at bounding box center [586, 524] width 831 height 214
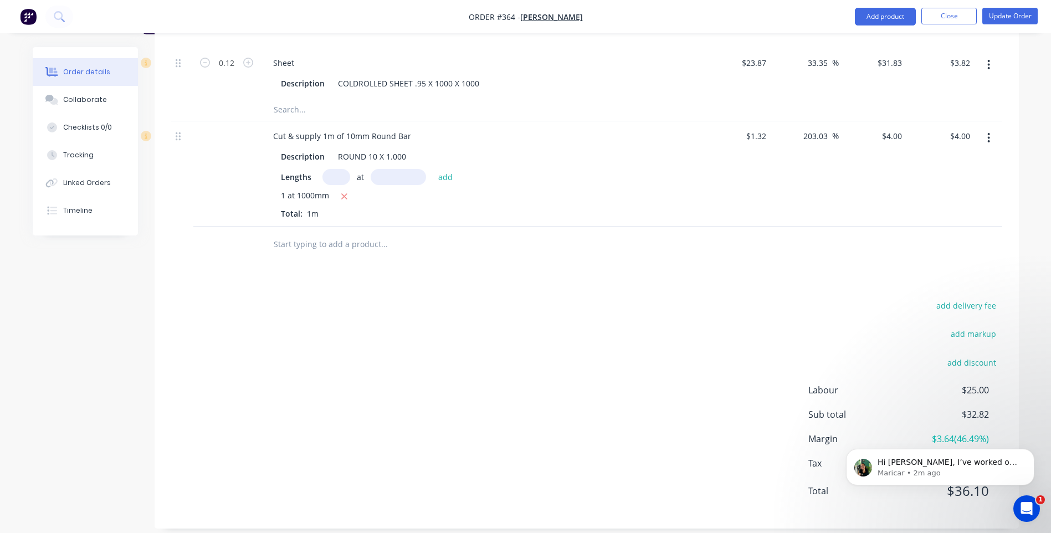
scroll to position [230, 0]
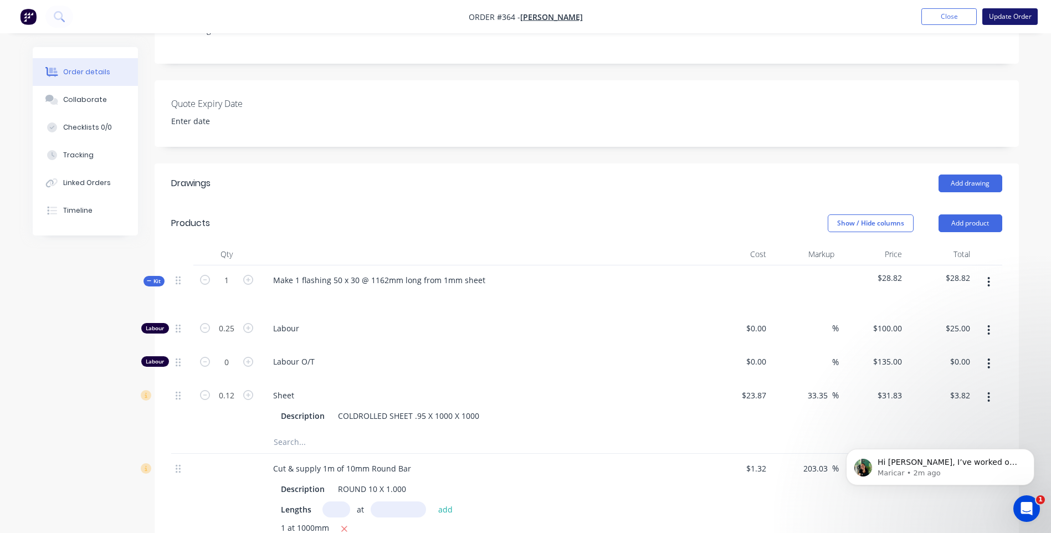
click at [1016, 16] on button "Update Order" at bounding box center [1009, 16] width 55 height 17
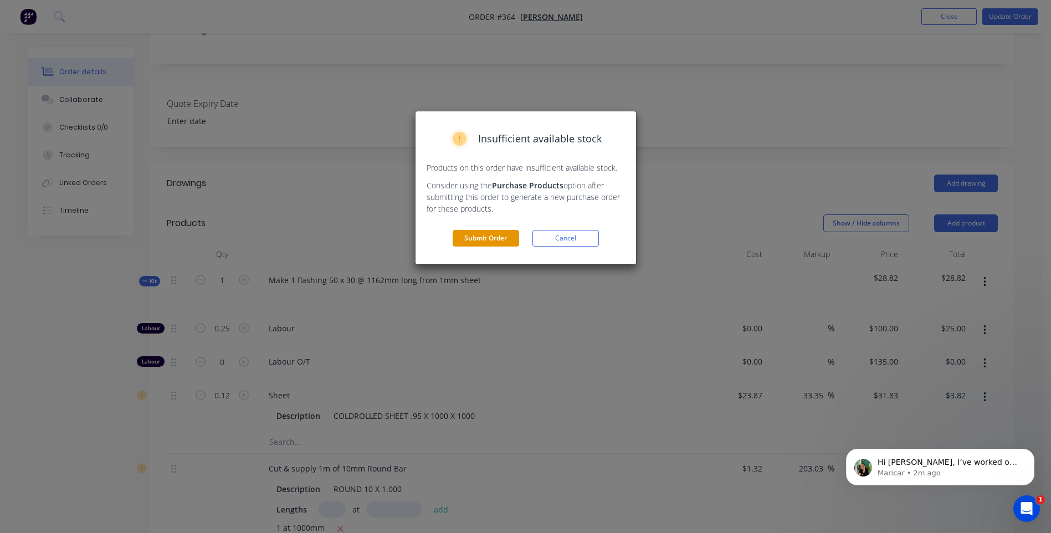
click at [485, 236] on button "Submit Order" at bounding box center [486, 238] width 66 height 17
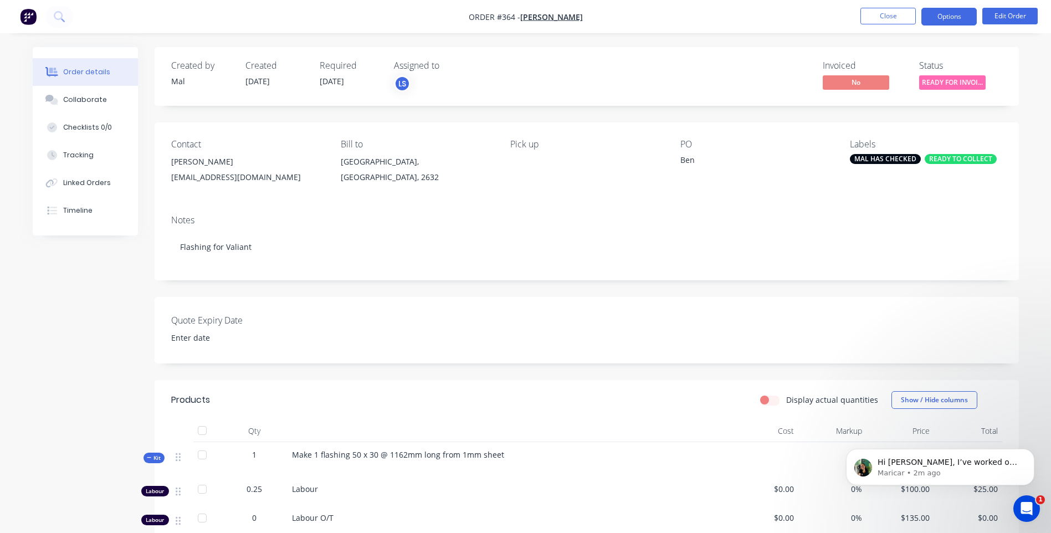
click at [948, 13] on button "Options" at bounding box center [948, 17] width 55 height 18
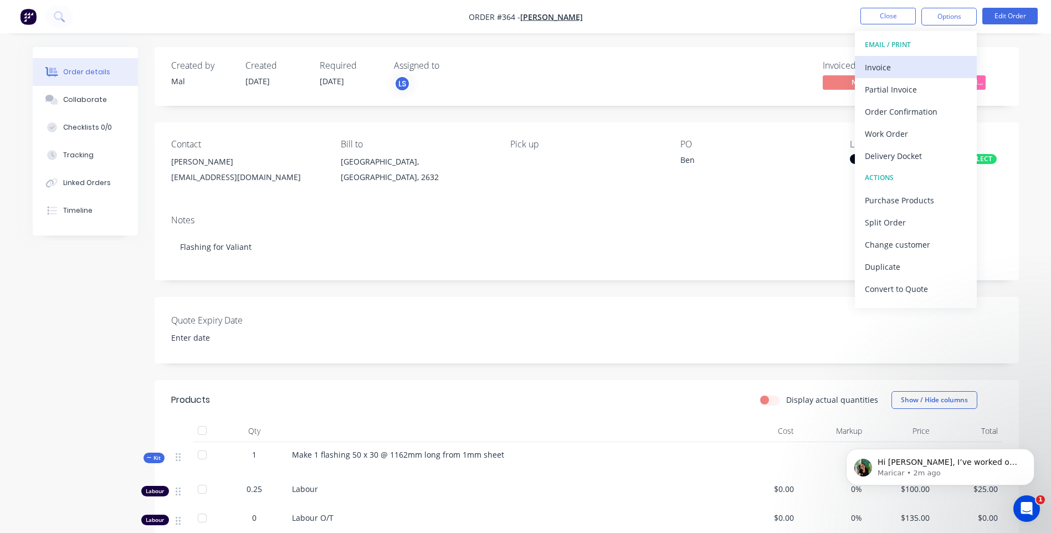
click at [884, 63] on div "Invoice" at bounding box center [916, 67] width 102 height 16
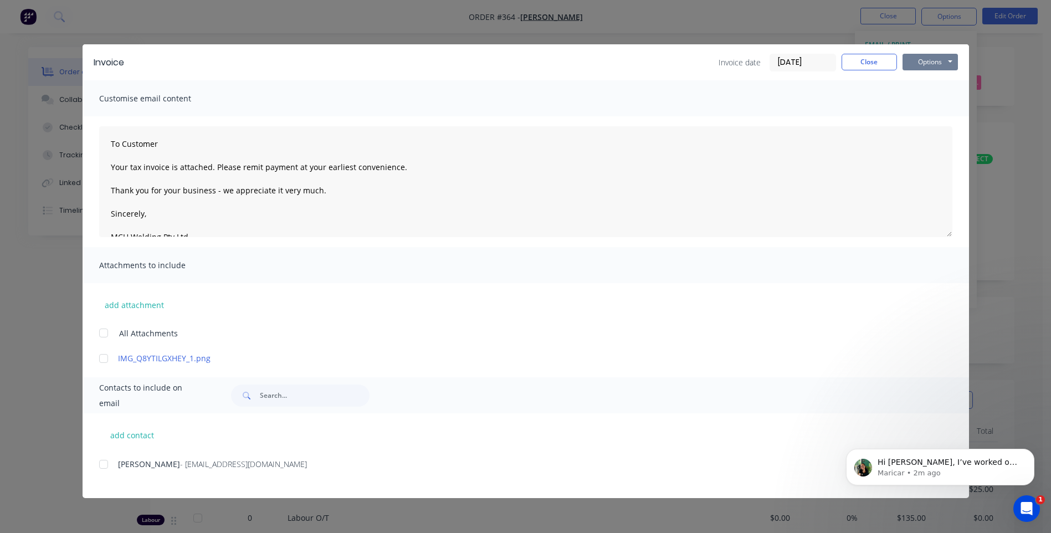
click at [931, 63] on button "Options" at bounding box center [929, 62] width 55 height 17
click at [934, 79] on button "Preview" at bounding box center [937, 82] width 71 height 18
click at [101, 466] on div at bounding box center [104, 464] width 22 height 22
click at [931, 59] on button "Options" at bounding box center [929, 62] width 55 height 17
click at [930, 117] on button "Email" at bounding box center [937, 118] width 71 height 18
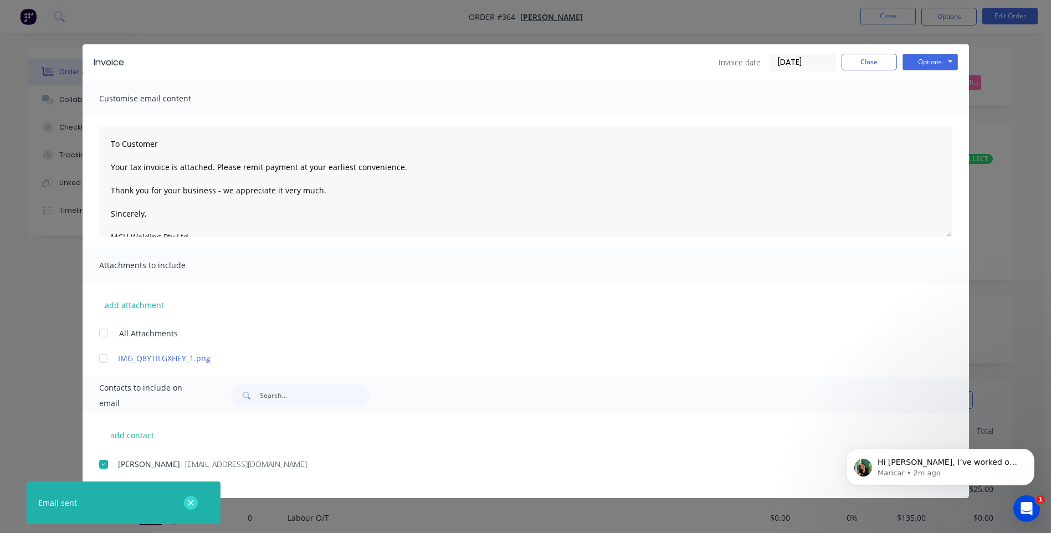
click at [190, 501] on icon "button" at bounding box center [190, 503] width 7 height 10
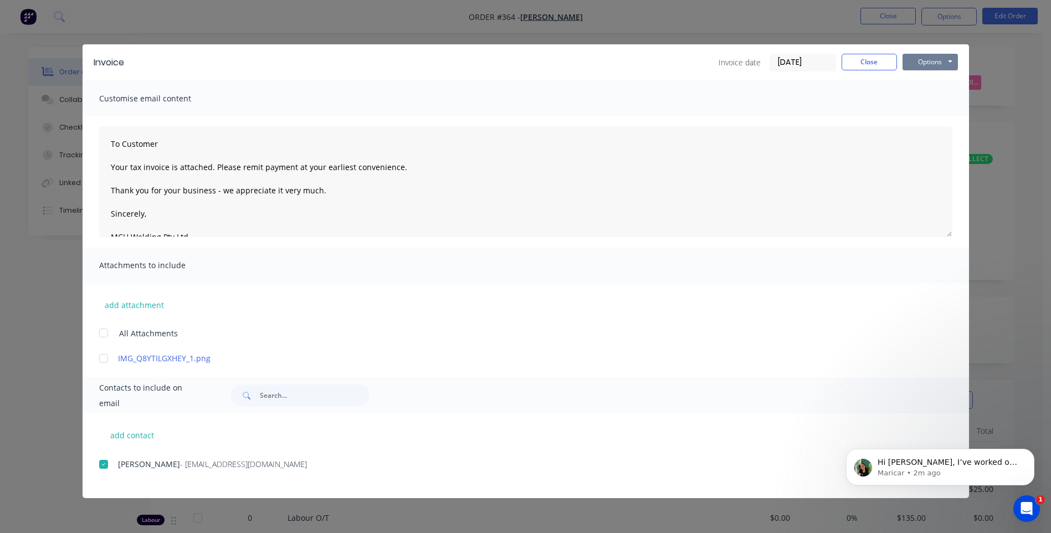
click at [933, 63] on button "Options" at bounding box center [929, 62] width 55 height 17
click at [933, 82] on button "Preview" at bounding box center [937, 82] width 71 height 18
click at [870, 64] on button "Close" at bounding box center [868, 62] width 55 height 17
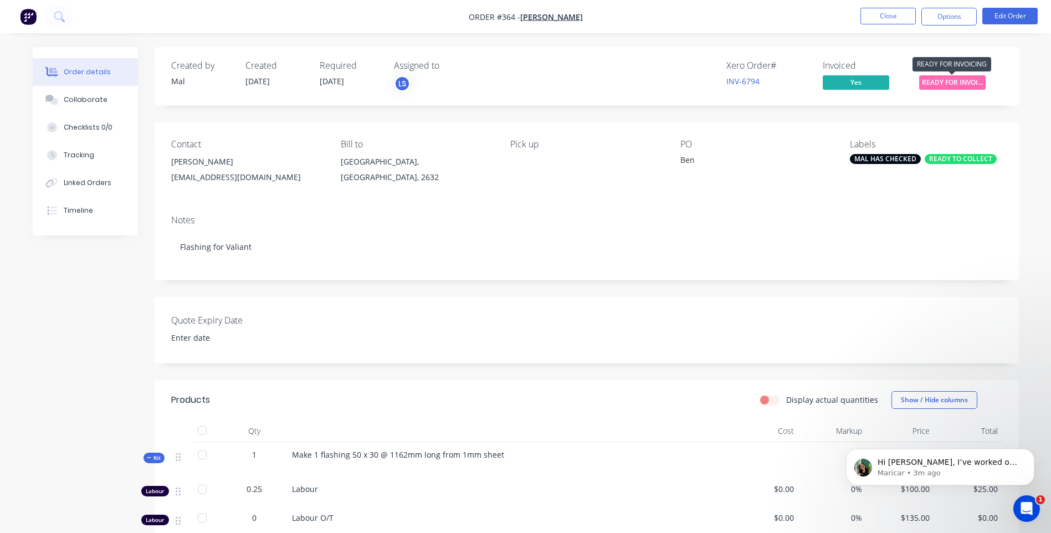
click at [959, 81] on span "READY FOR INVOI..." at bounding box center [952, 82] width 66 height 14
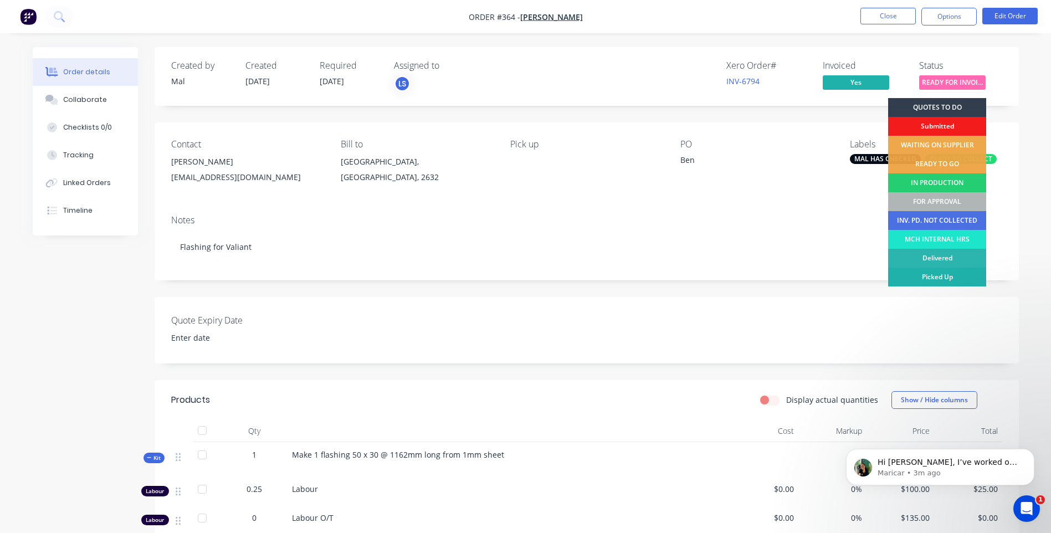
click at [957, 272] on div "Picked Up" at bounding box center [937, 277] width 98 height 19
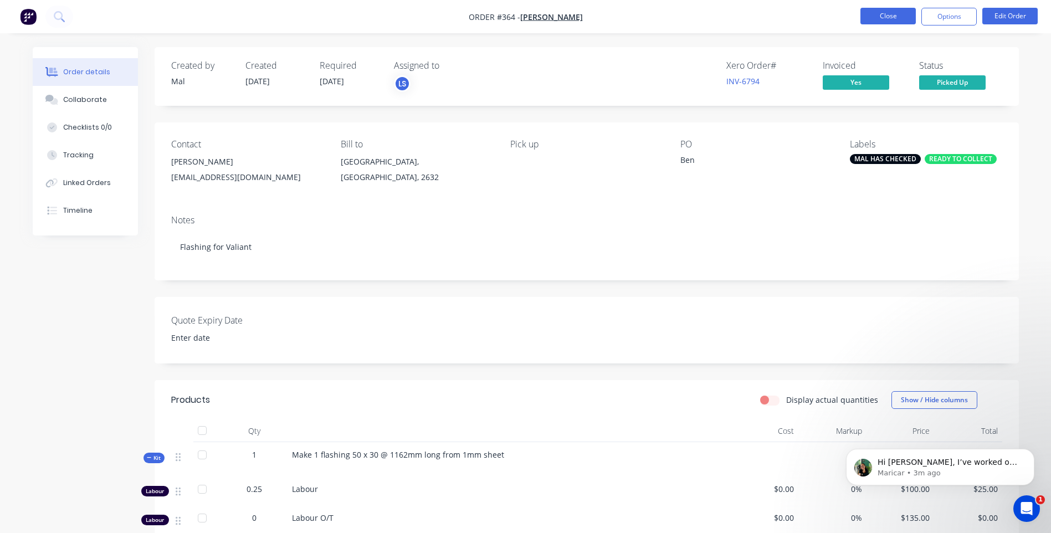
click at [878, 15] on button "Close" at bounding box center [887, 16] width 55 height 17
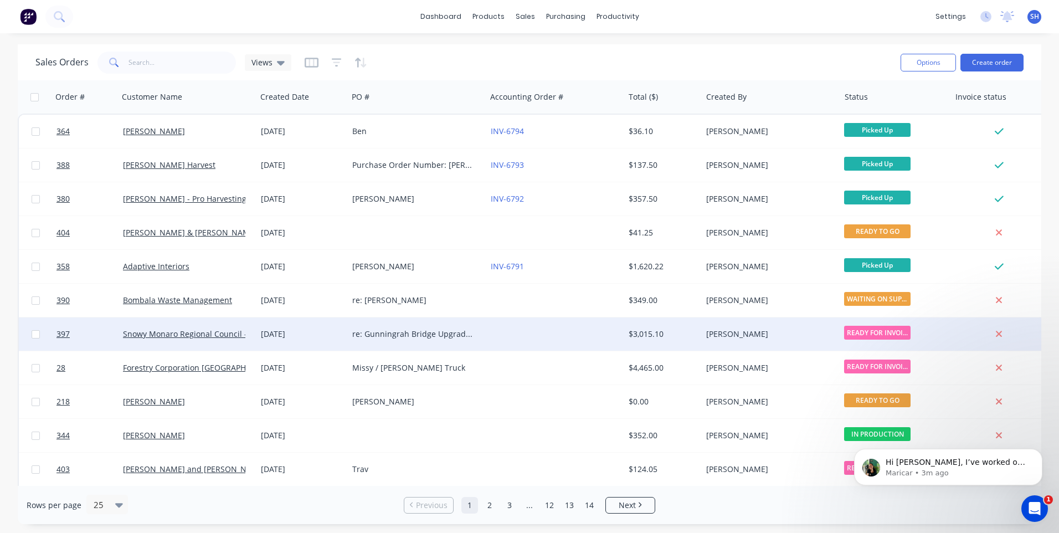
click at [535, 333] on div at bounding box center [555, 333] width 138 height 33
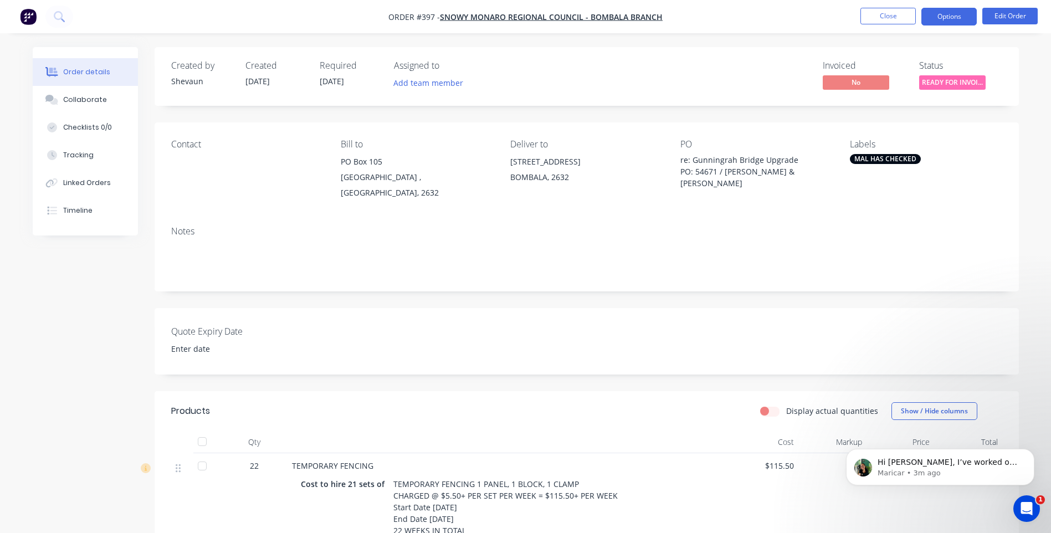
click at [948, 18] on button "Options" at bounding box center [948, 17] width 55 height 18
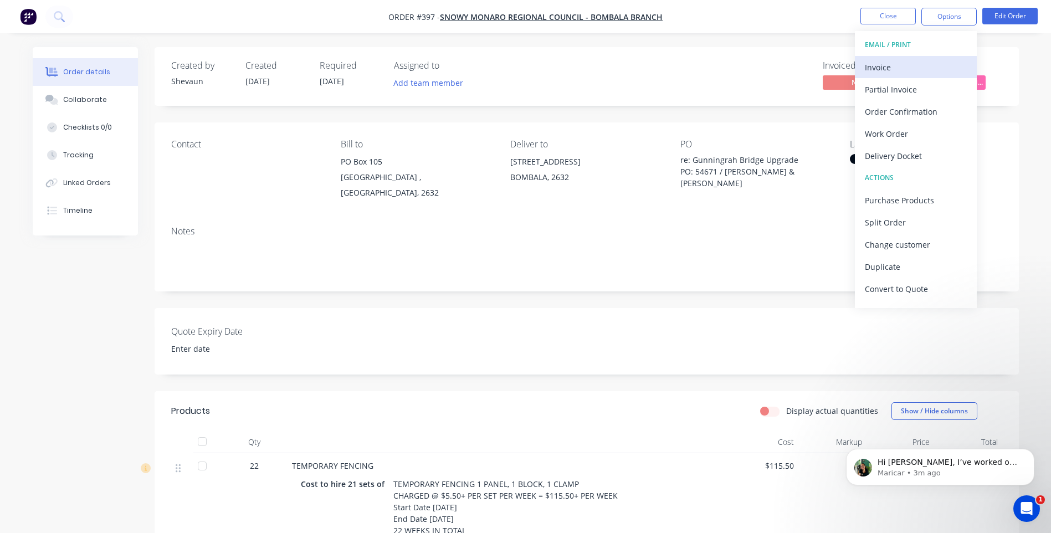
click at [884, 66] on div "Invoice" at bounding box center [916, 67] width 102 height 16
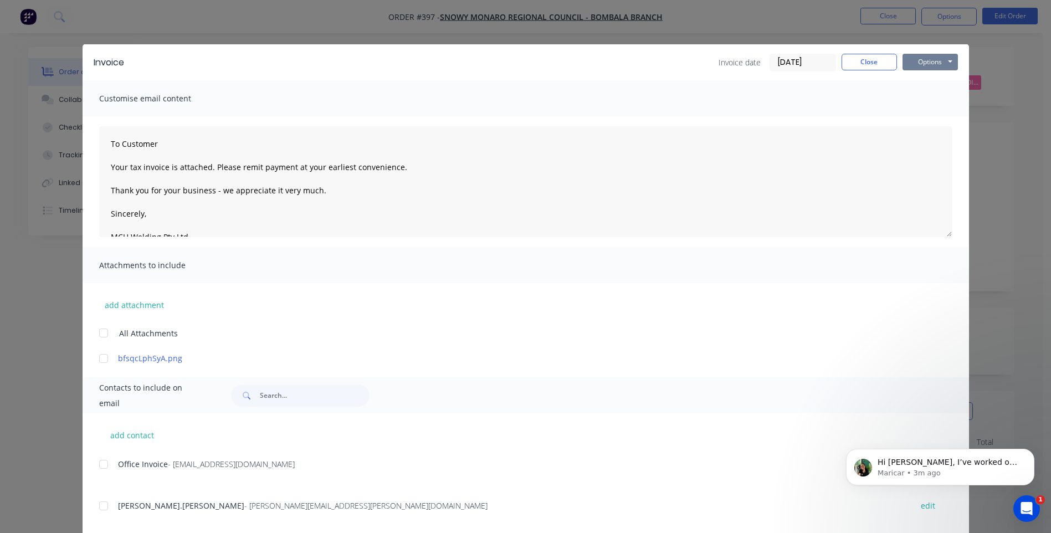
click at [932, 62] on button "Options" at bounding box center [929, 62] width 55 height 17
click at [933, 83] on button "Preview" at bounding box center [937, 82] width 71 height 18
click at [97, 466] on div at bounding box center [104, 464] width 22 height 22
click at [922, 64] on button "Options" at bounding box center [929, 62] width 55 height 17
click at [936, 79] on button "Preview" at bounding box center [937, 82] width 71 height 18
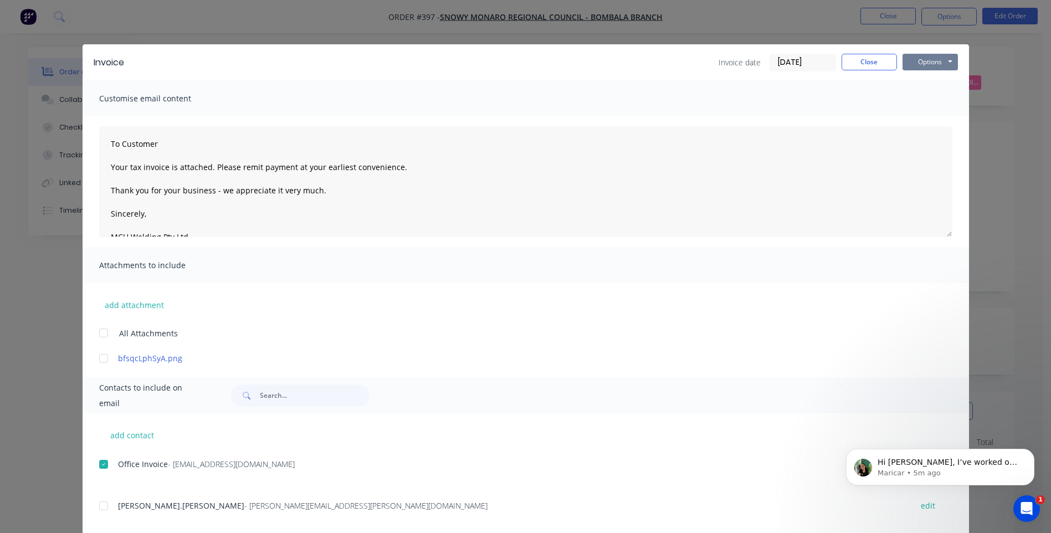
click at [924, 62] on button "Options" at bounding box center [929, 62] width 55 height 17
click at [922, 116] on button "Email" at bounding box center [937, 118] width 71 height 18
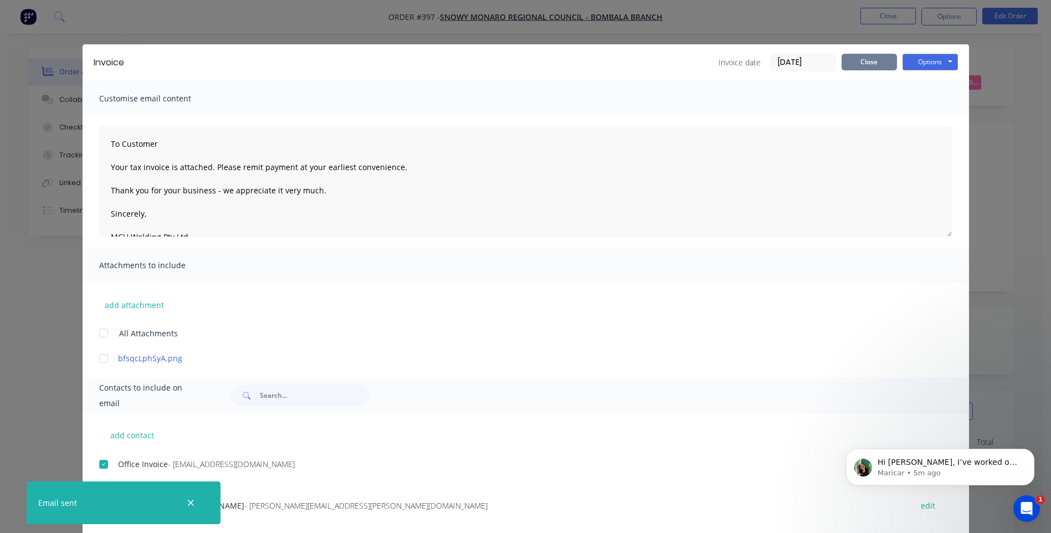
click at [869, 64] on button "Close" at bounding box center [868, 62] width 55 height 17
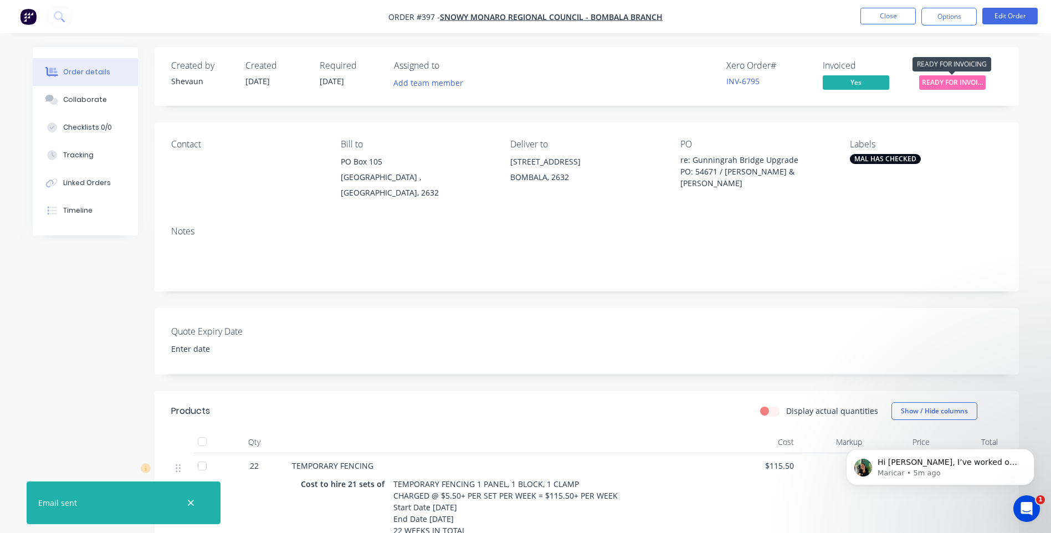
click at [953, 84] on span "READY FOR INVOI..." at bounding box center [952, 82] width 66 height 14
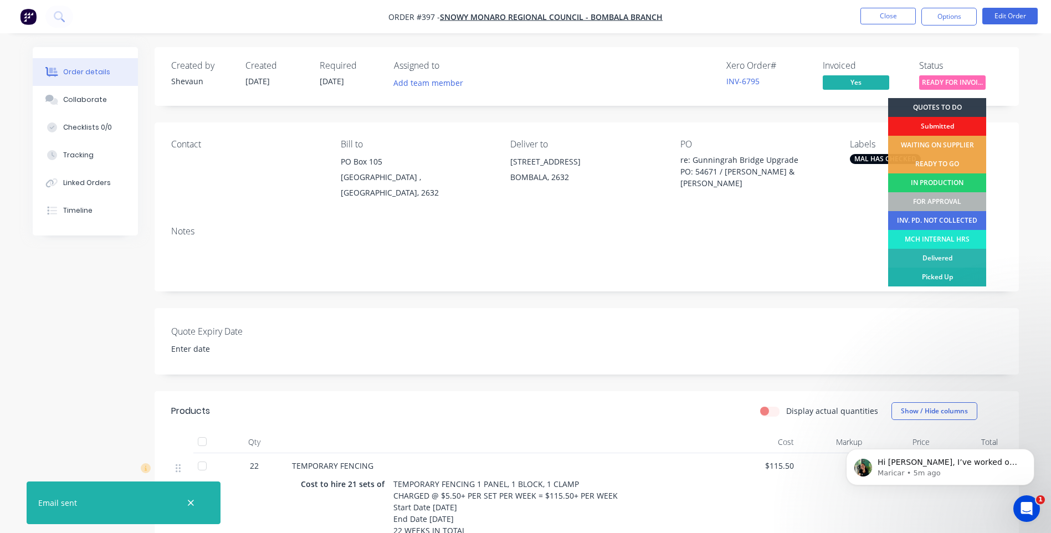
click at [944, 274] on div "Picked Up" at bounding box center [937, 277] width 98 height 19
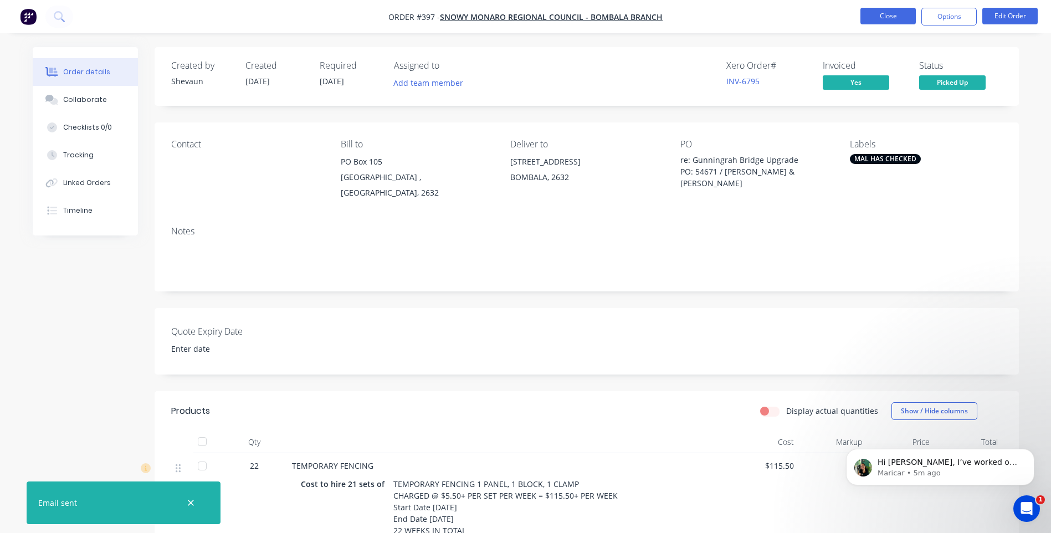
click at [887, 18] on button "Close" at bounding box center [887, 16] width 55 height 17
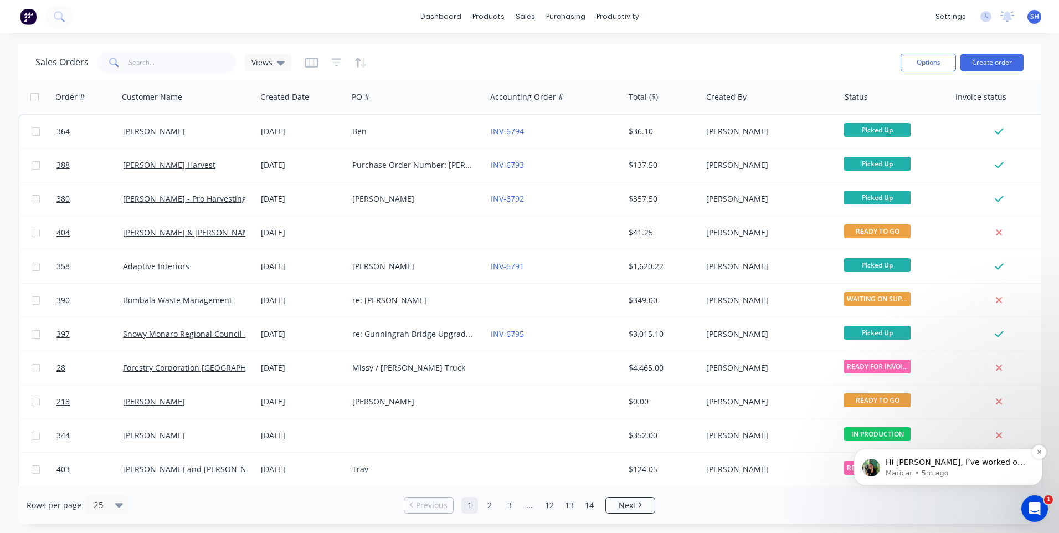
click at [964, 468] on p "Maricar • 5m ago" at bounding box center [957, 473] width 143 height 10
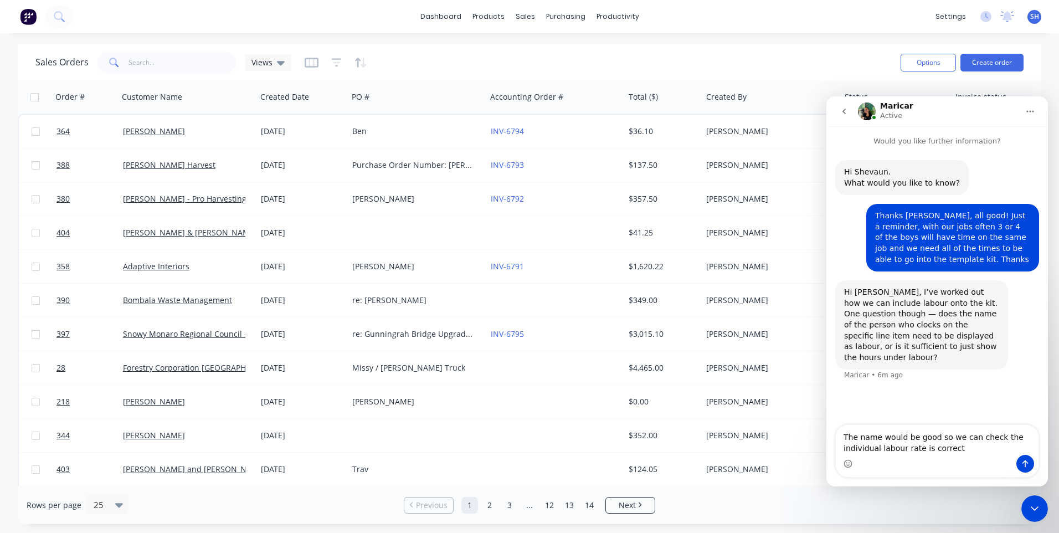
click at [878, 435] on textarea "The name would be good so we can check the individual labour rate is correct" at bounding box center [937, 440] width 203 height 30
type textarea "The name or initials would be good so we can check the individual labour rate i…"
click at [1024, 464] on icon "Send a message…" at bounding box center [1025, 463] width 9 height 9
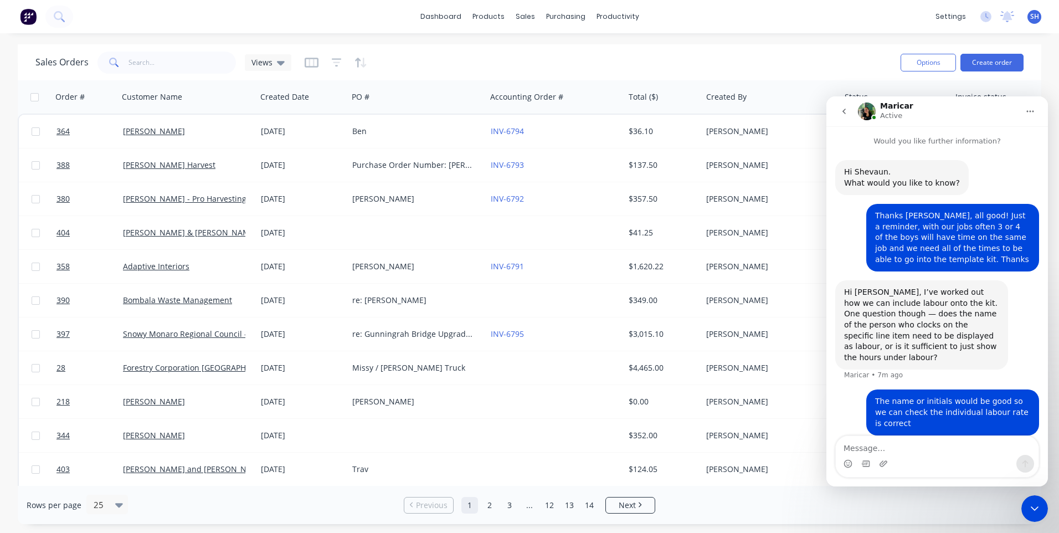
click at [1034, 500] on div "Close Intercom Messenger" at bounding box center [1035, 508] width 27 height 27
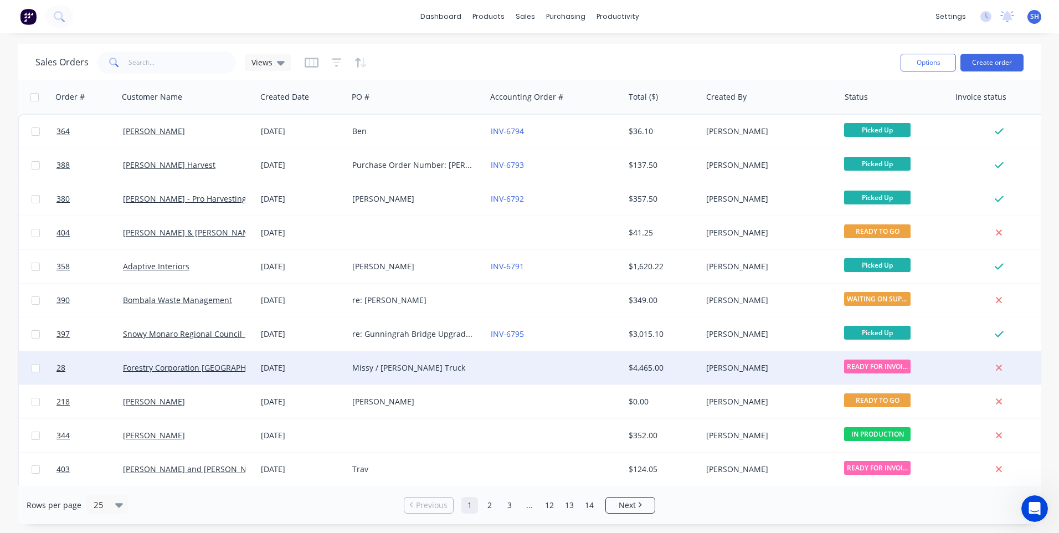
click at [540, 362] on div at bounding box center [555, 367] width 138 height 33
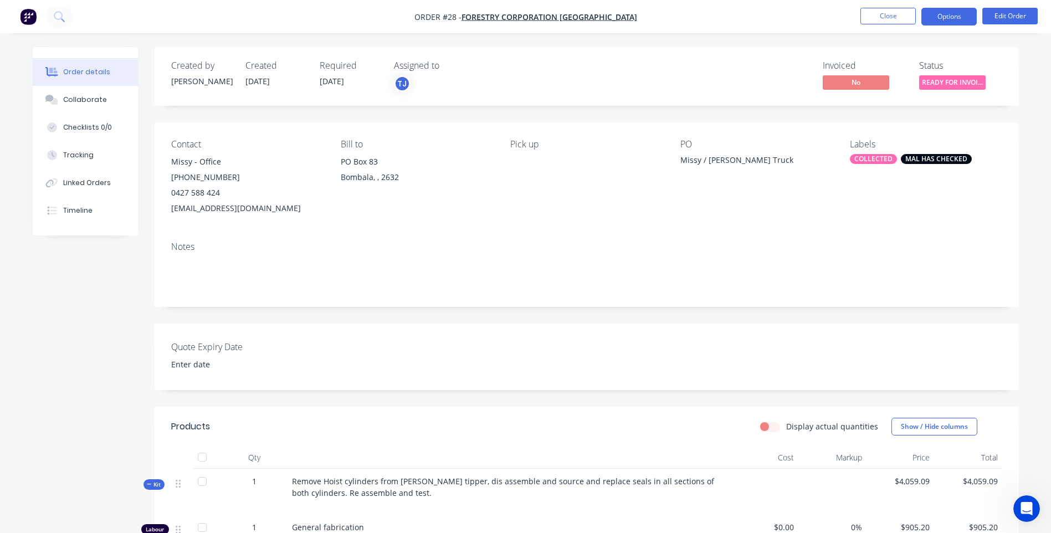
click at [955, 17] on button "Options" at bounding box center [948, 17] width 55 height 18
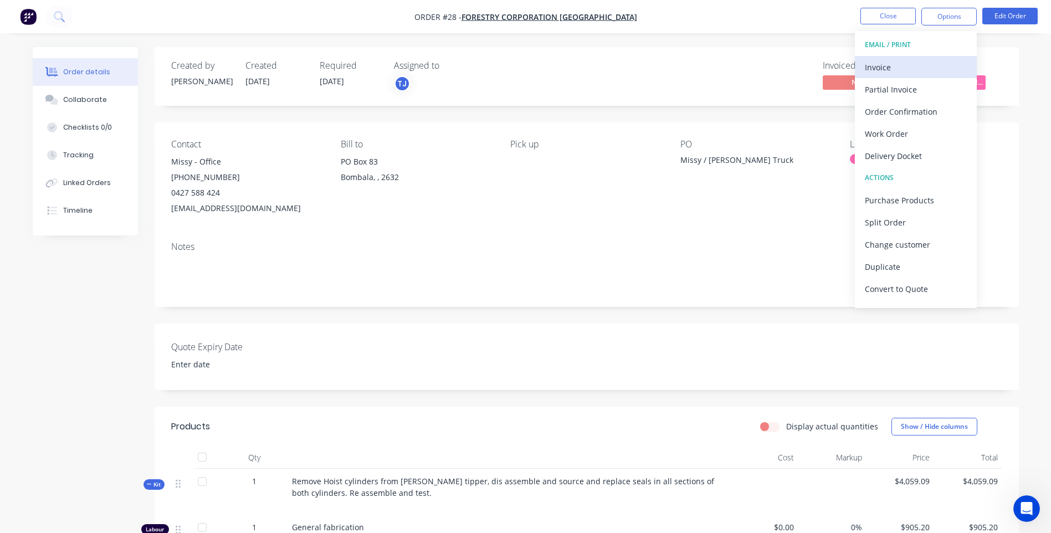
click at [879, 64] on div "Invoice" at bounding box center [916, 67] width 102 height 16
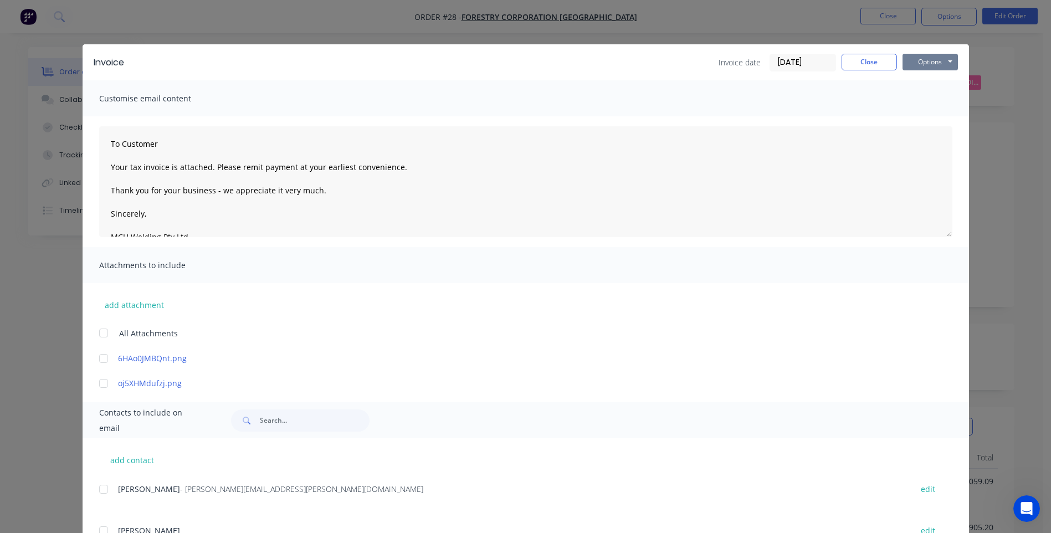
click at [922, 63] on button "Options" at bounding box center [929, 62] width 55 height 17
click at [924, 80] on button "Preview" at bounding box center [937, 82] width 71 height 18
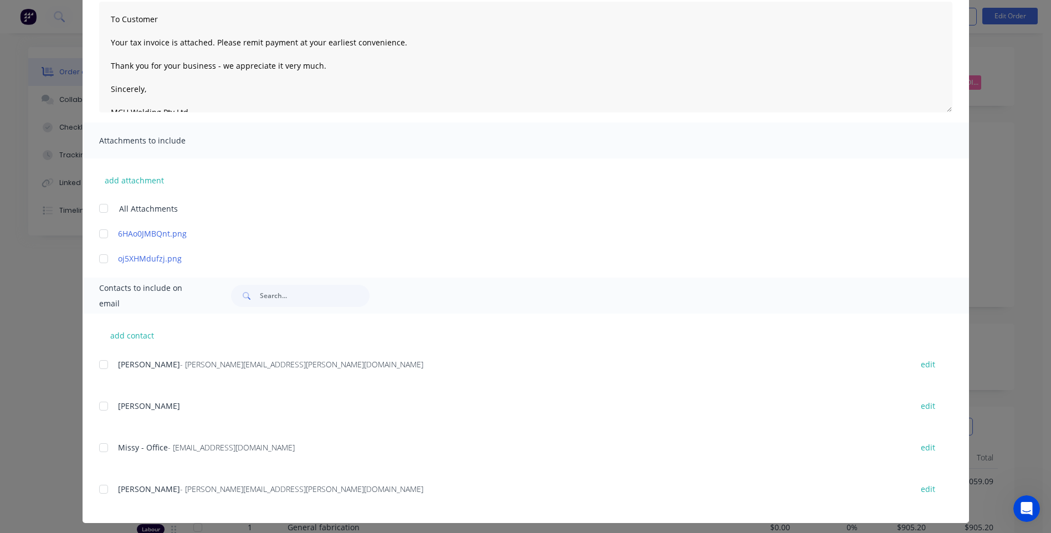
scroll to position [130, 0]
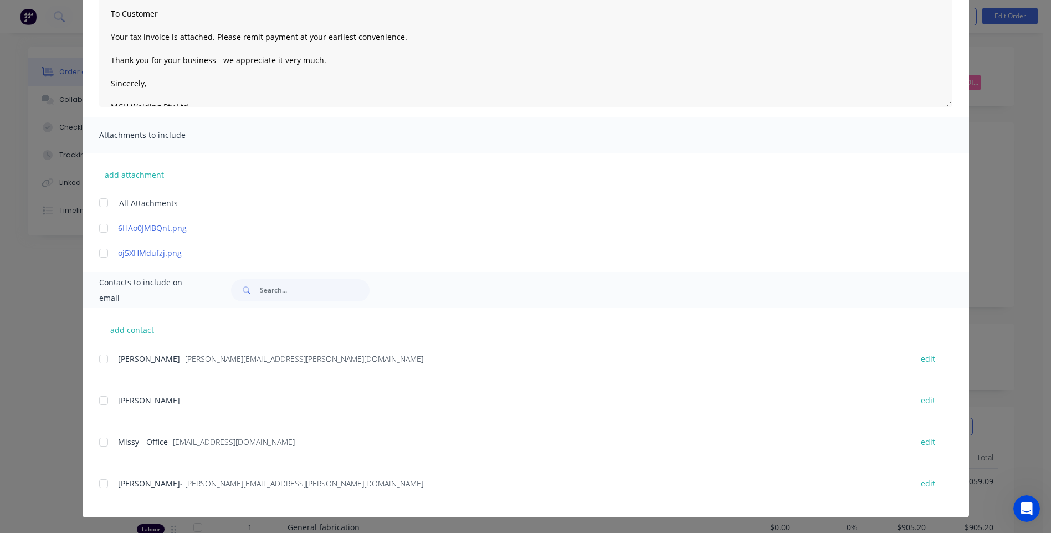
click at [100, 442] on div at bounding box center [104, 442] width 22 height 22
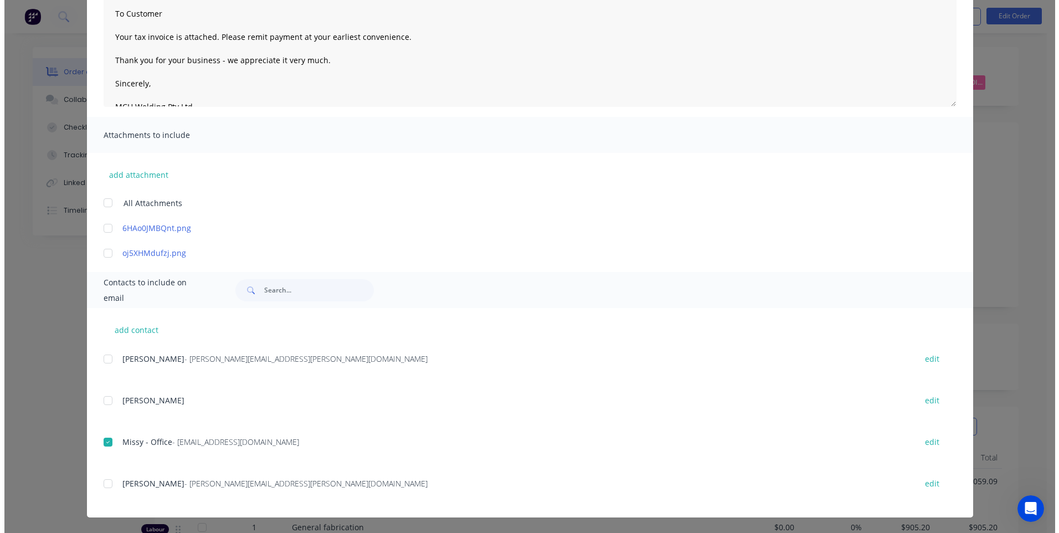
scroll to position [0, 0]
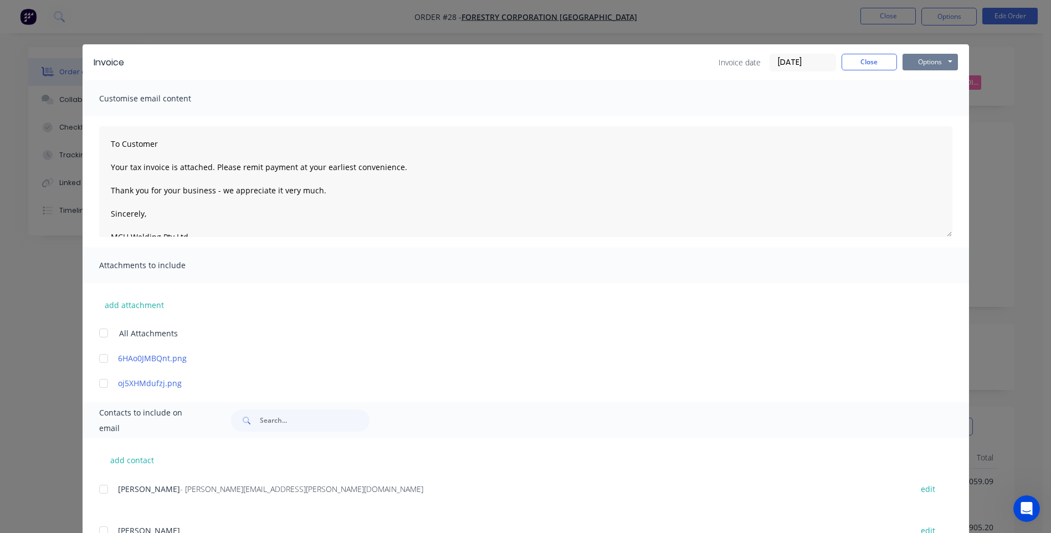
click at [921, 65] on button "Options" at bounding box center [929, 62] width 55 height 17
click at [932, 115] on button "Email" at bounding box center [937, 118] width 71 height 18
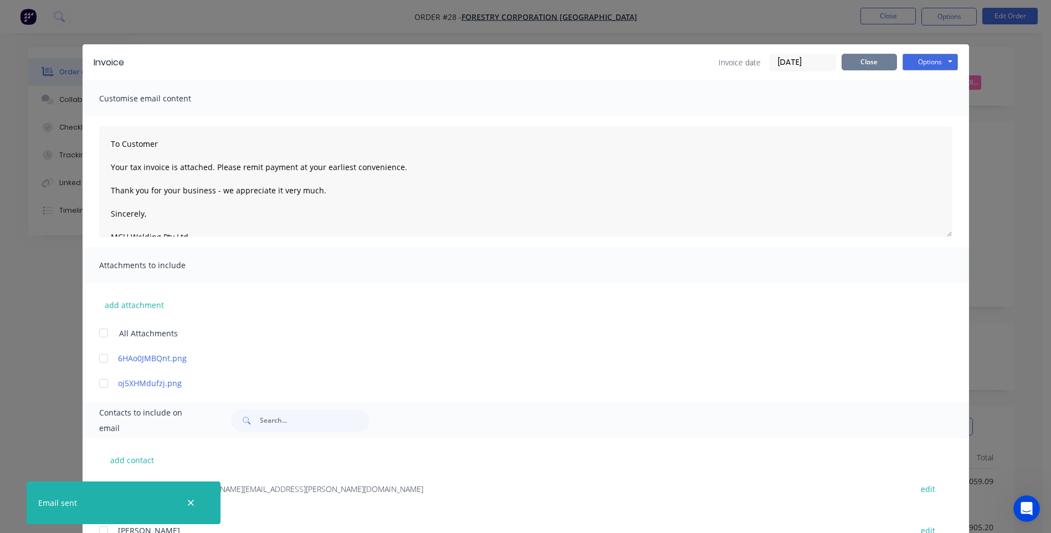
click at [864, 65] on button "Close" at bounding box center [868, 62] width 55 height 17
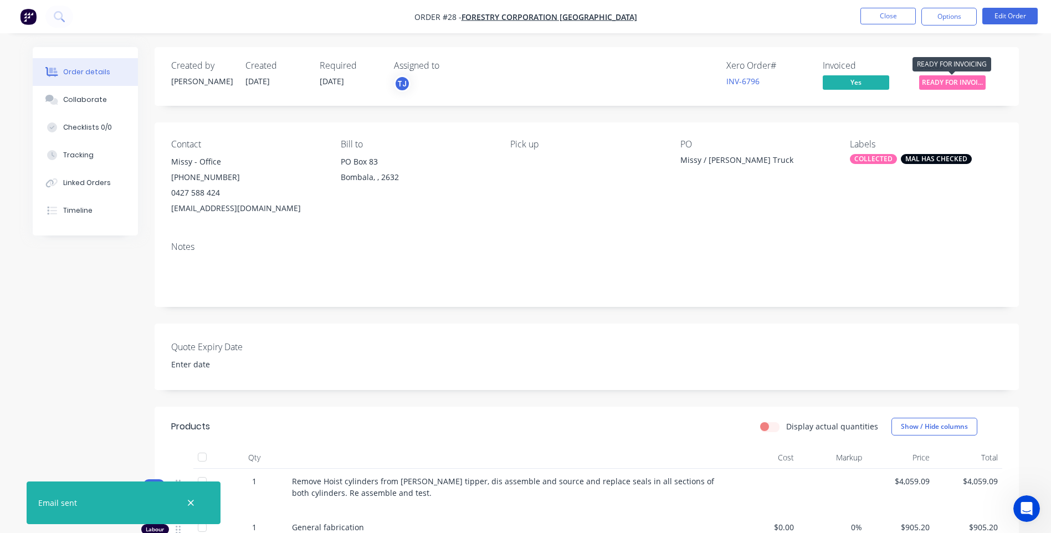
click at [958, 81] on span "READY FOR INVOI..." at bounding box center [952, 82] width 66 height 14
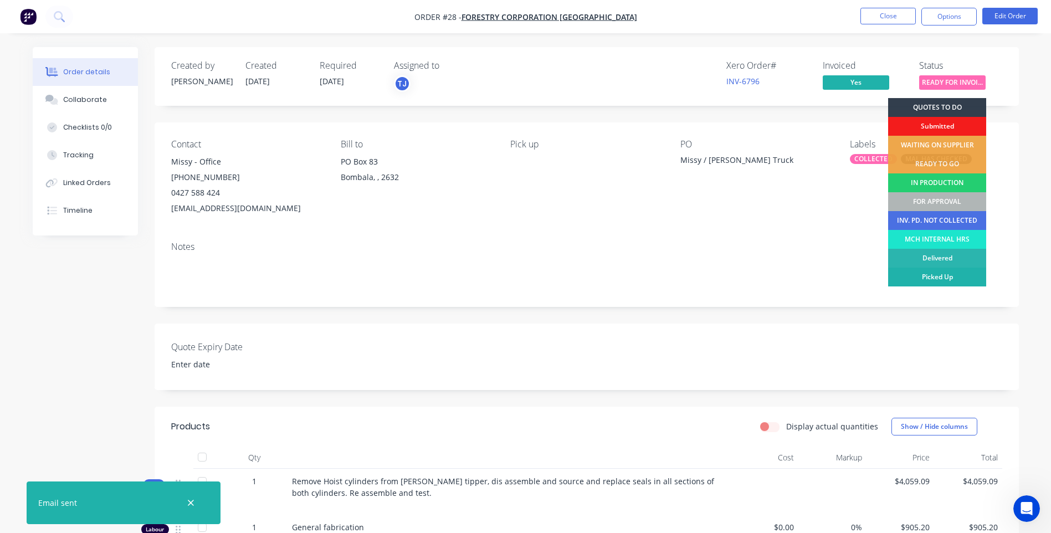
click at [955, 276] on div "Picked Up" at bounding box center [937, 277] width 98 height 19
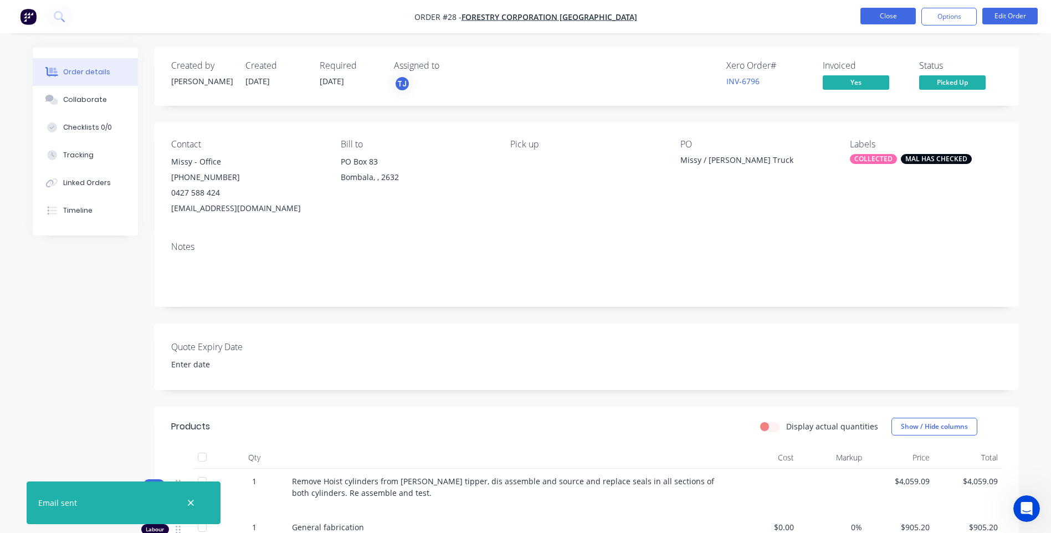
click at [885, 14] on button "Close" at bounding box center [887, 16] width 55 height 17
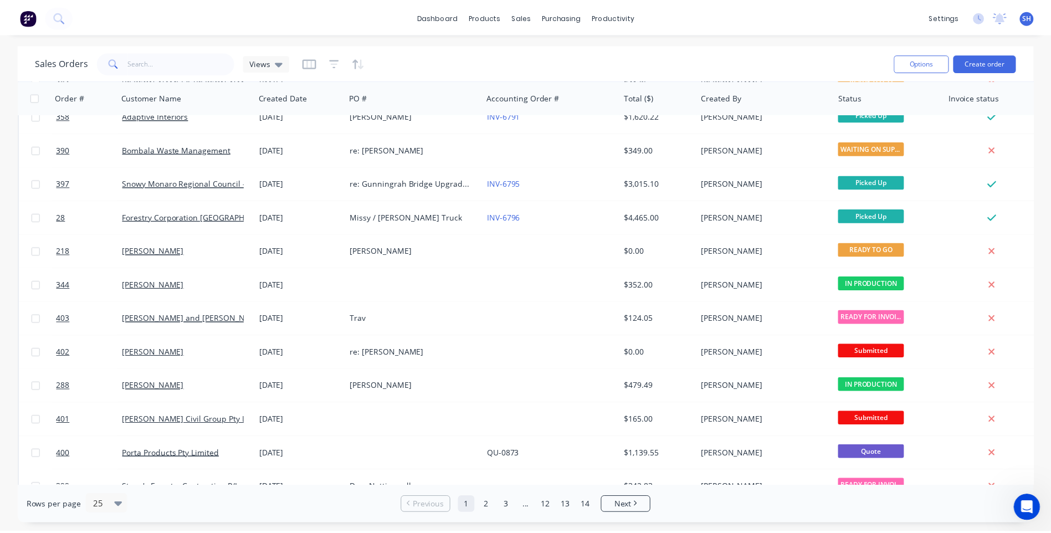
scroll to position [166, 0]
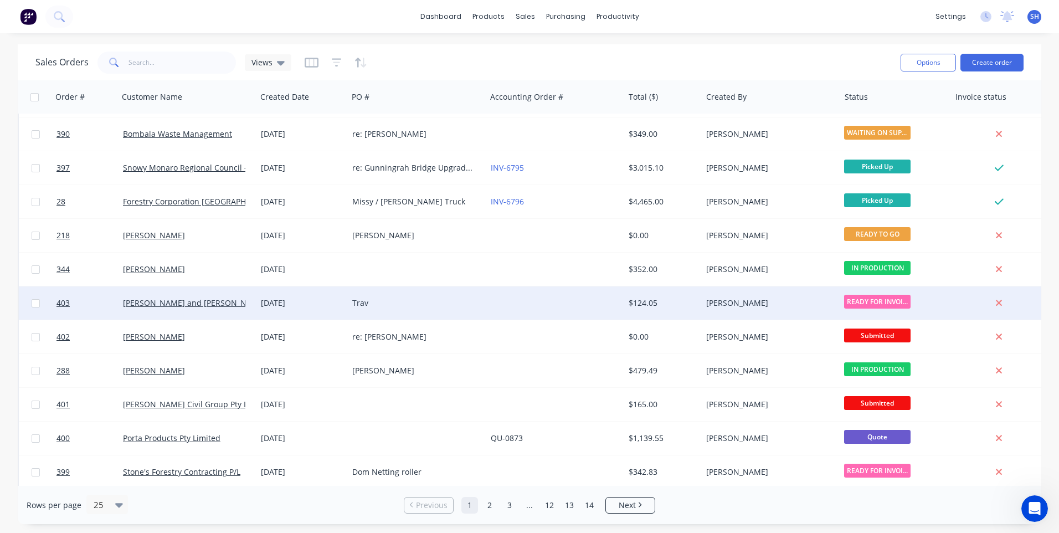
click at [460, 301] on div "Trav" at bounding box center [413, 302] width 123 height 11
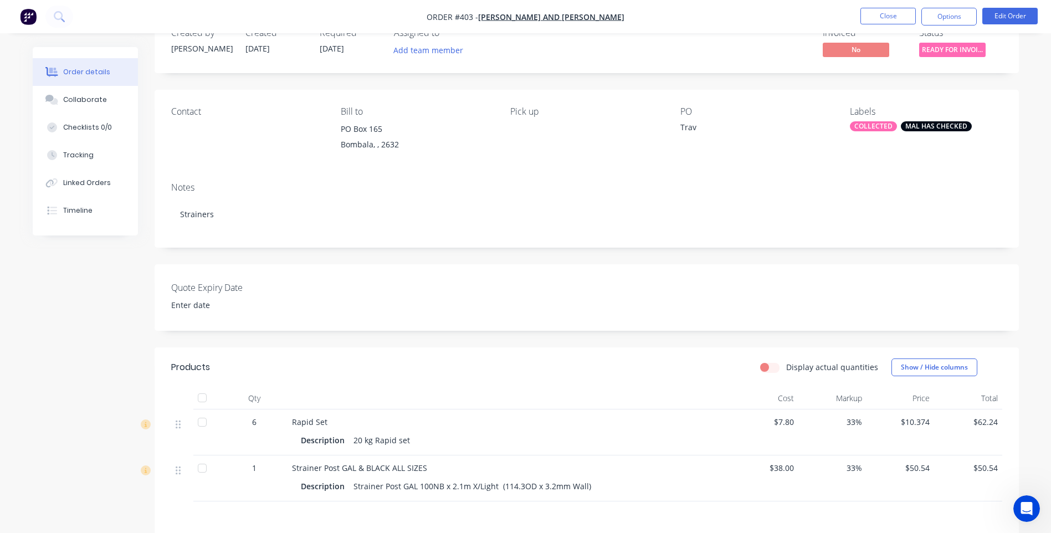
scroll to position [32, 0]
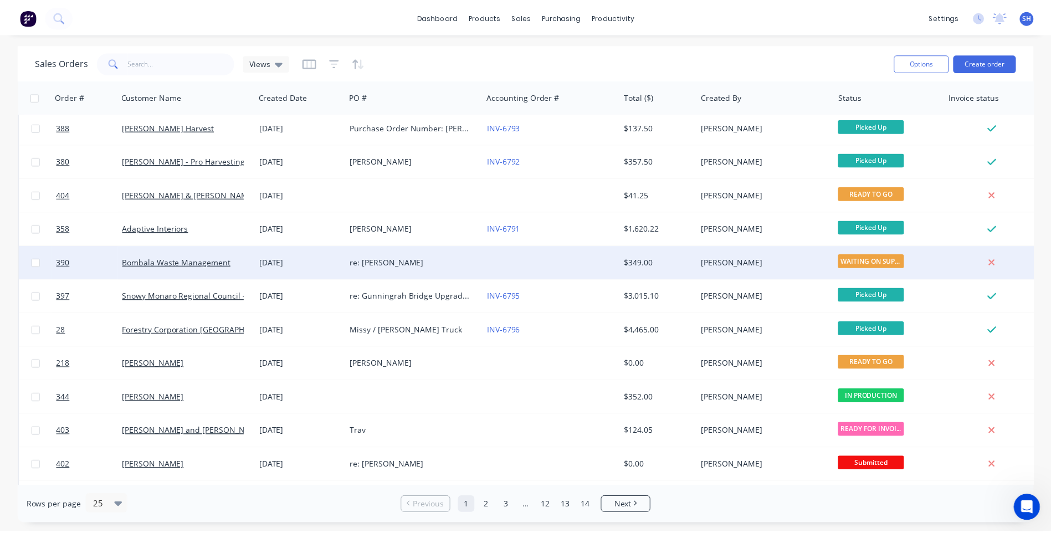
scroll to position [222, 0]
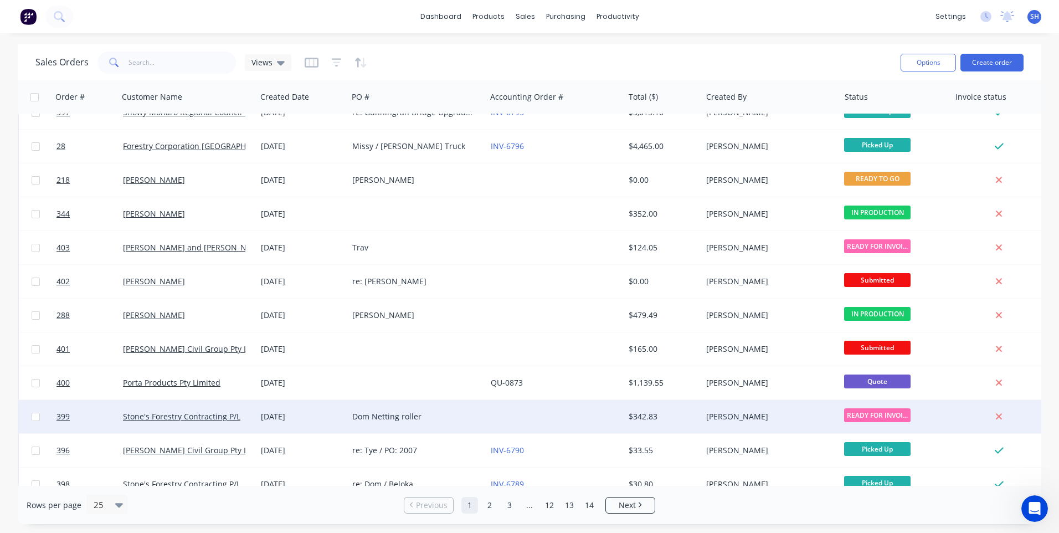
click at [448, 415] on div "Dom Netting roller" at bounding box center [413, 416] width 123 height 11
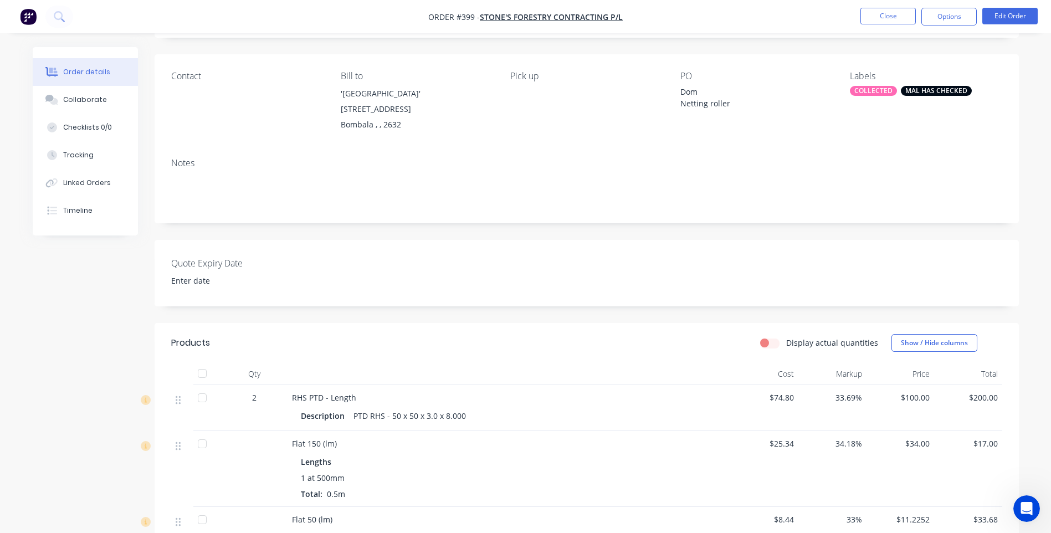
scroll to position [55, 0]
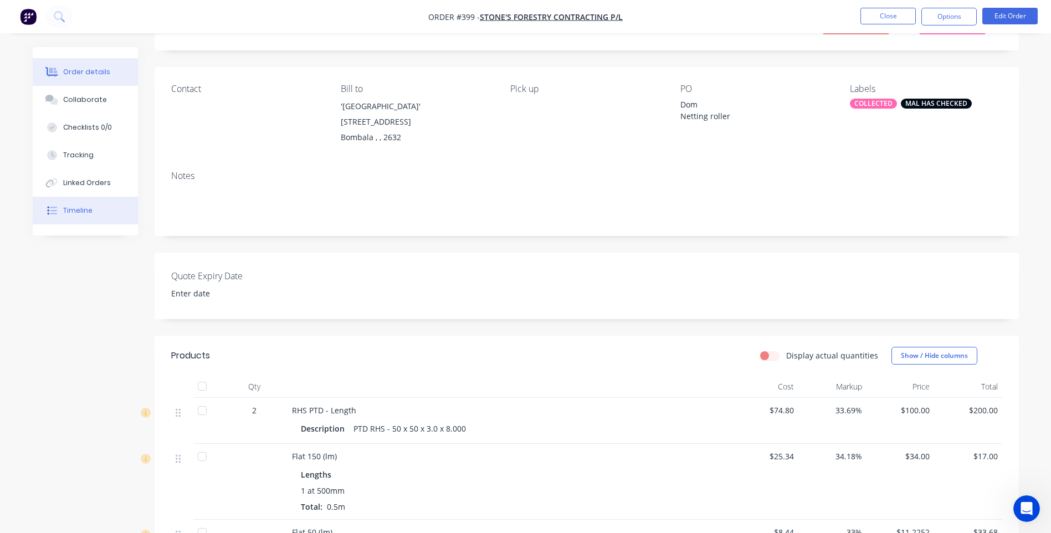
click at [72, 211] on div "Timeline" at bounding box center [77, 211] width 29 height 10
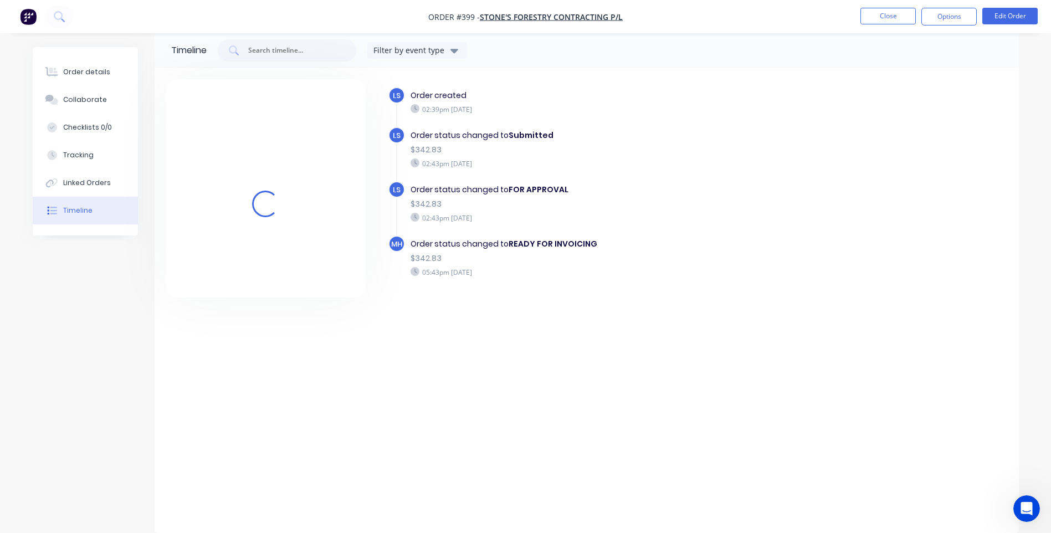
scroll to position [15, 0]
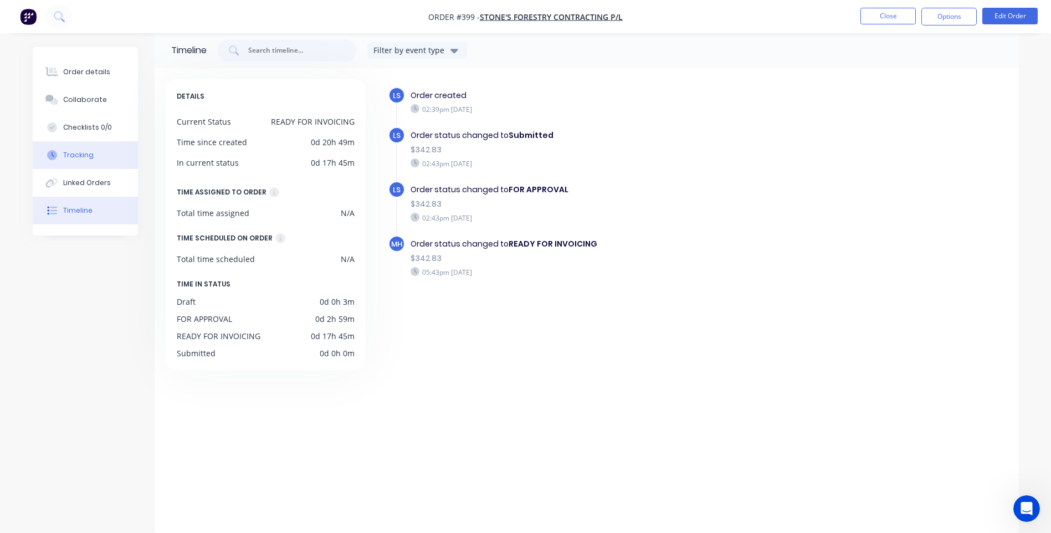
click at [74, 155] on div "Tracking" at bounding box center [78, 155] width 30 height 10
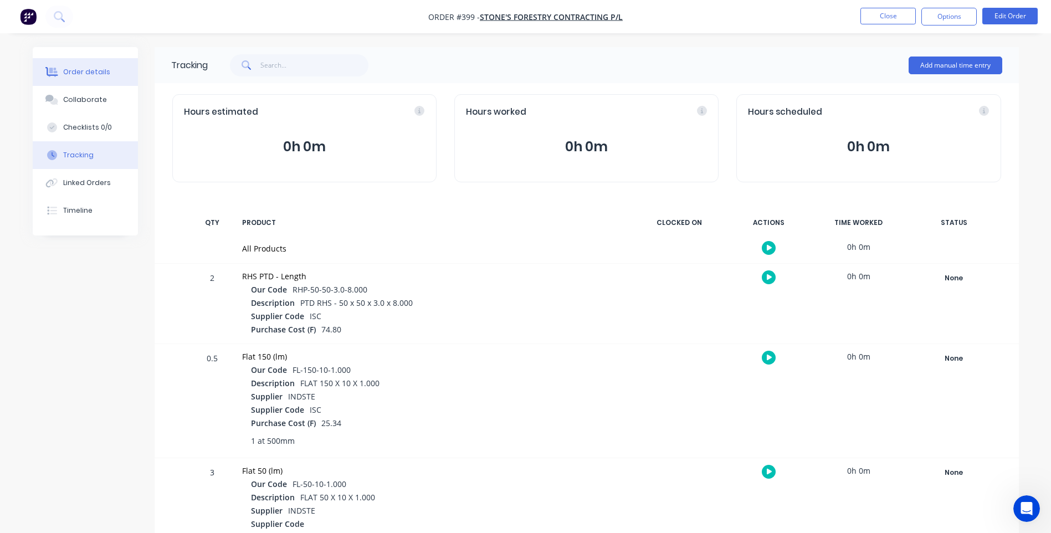
click at [75, 67] on div "Order details" at bounding box center [86, 72] width 47 height 10
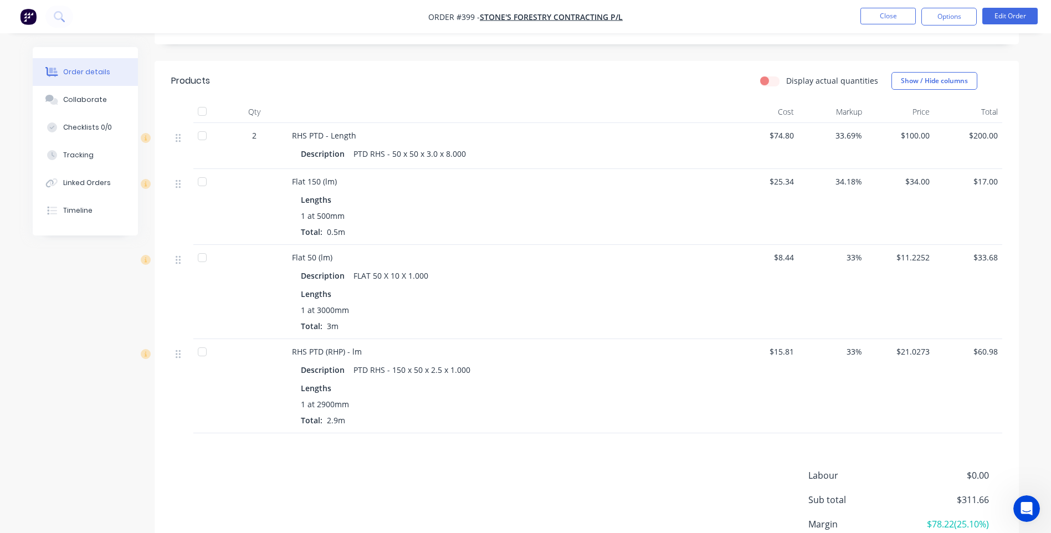
scroll to position [84, 0]
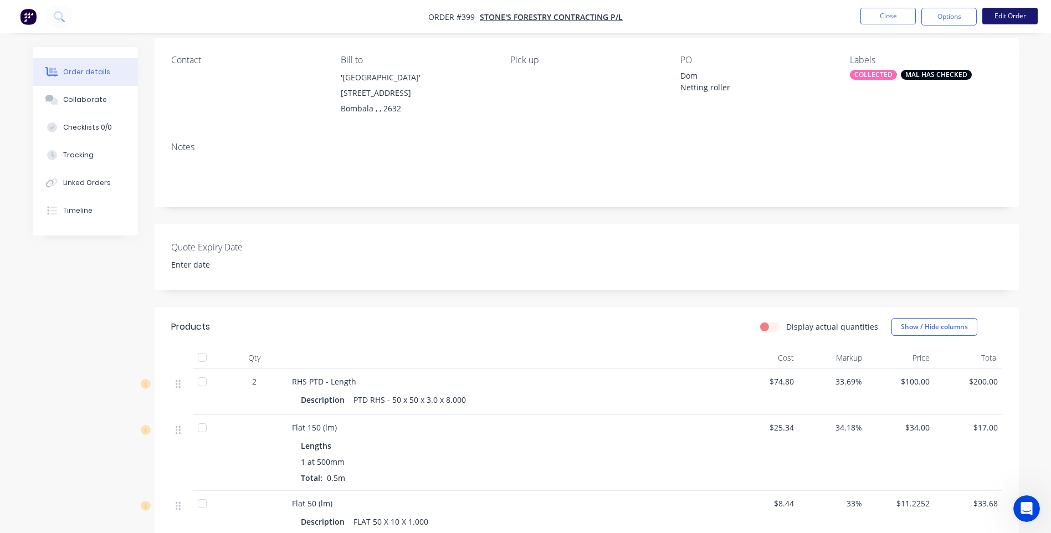
click at [1015, 17] on button "Edit Order" at bounding box center [1009, 16] width 55 height 17
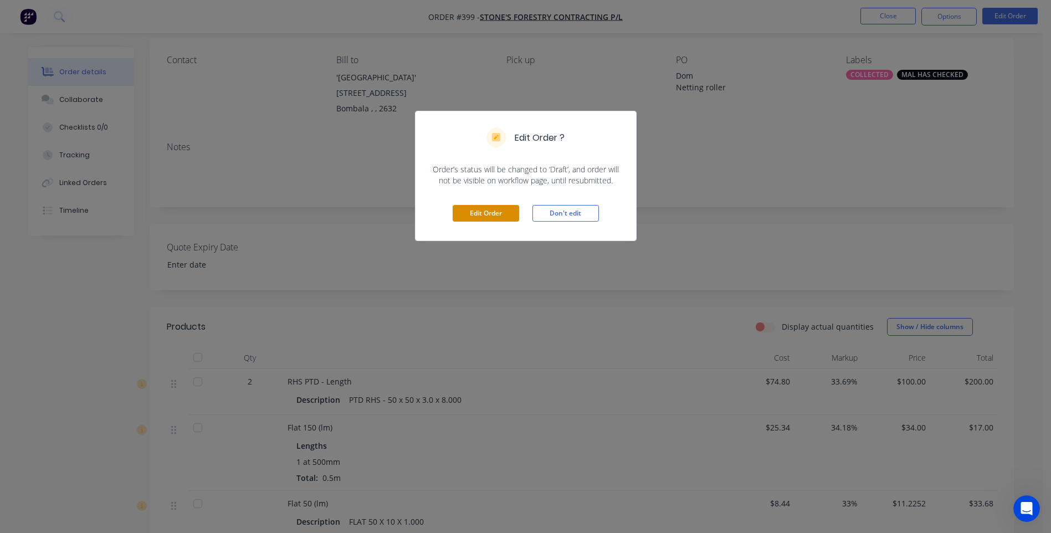
click at [496, 212] on button "Edit Order" at bounding box center [486, 213] width 66 height 17
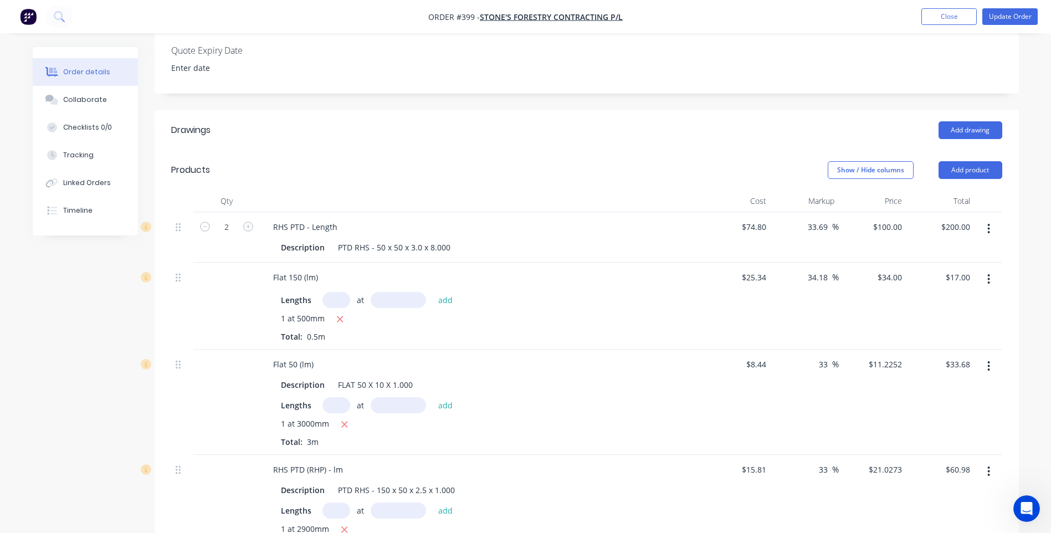
scroll to position [277, 0]
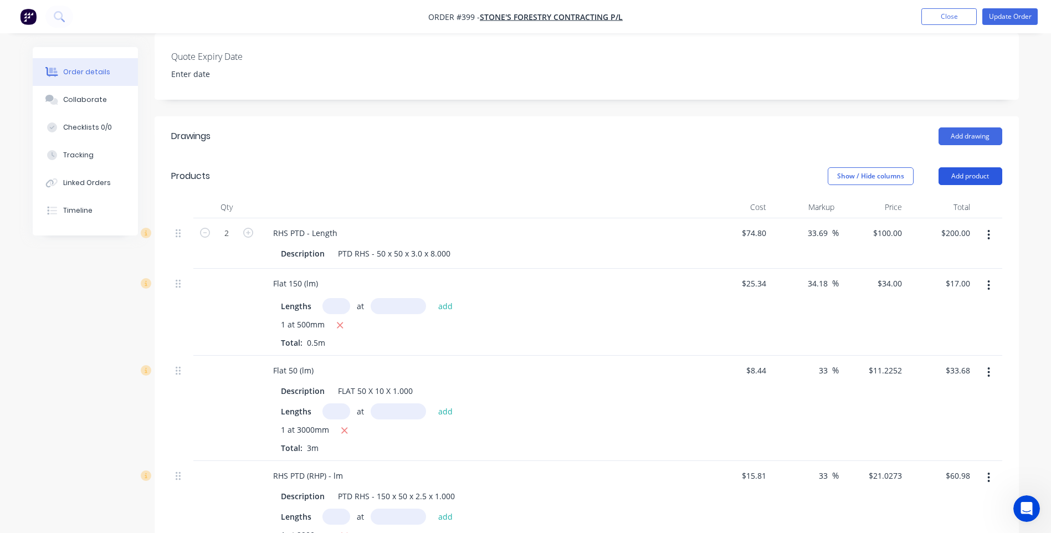
click at [978, 176] on button "Add product" at bounding box center [970, 176] width 64 height 18
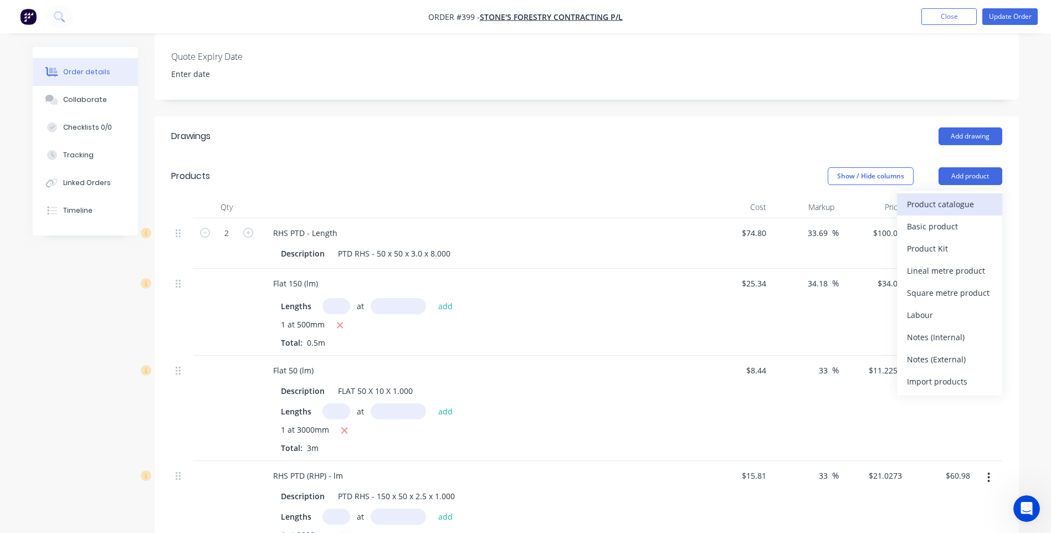
click at [946, 202] on div "Product catalogue" at bounding box center [949, 204] width 85 height 16
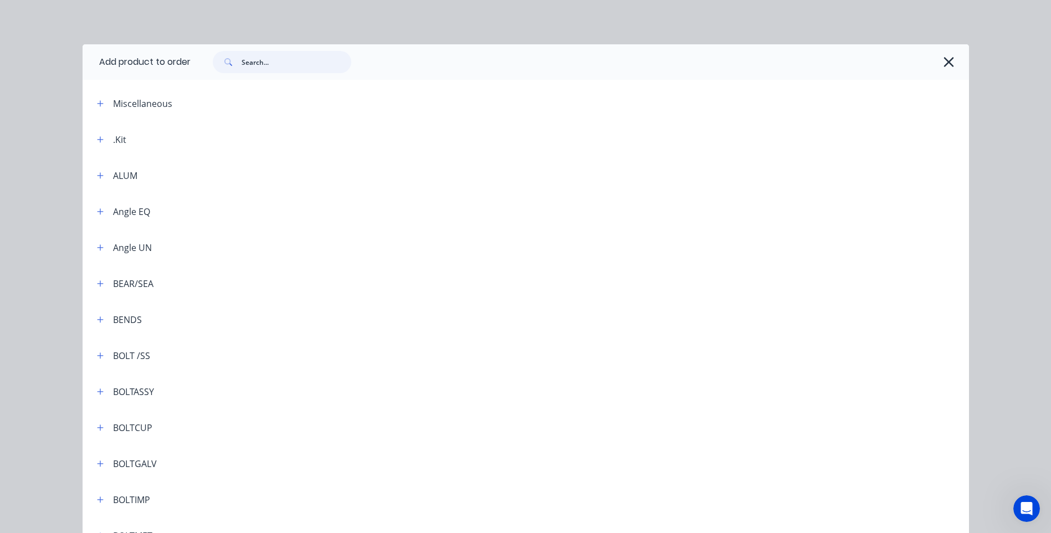
click at [252, 59] on input "text" at bounding box center [297, 62] width 110 height 22
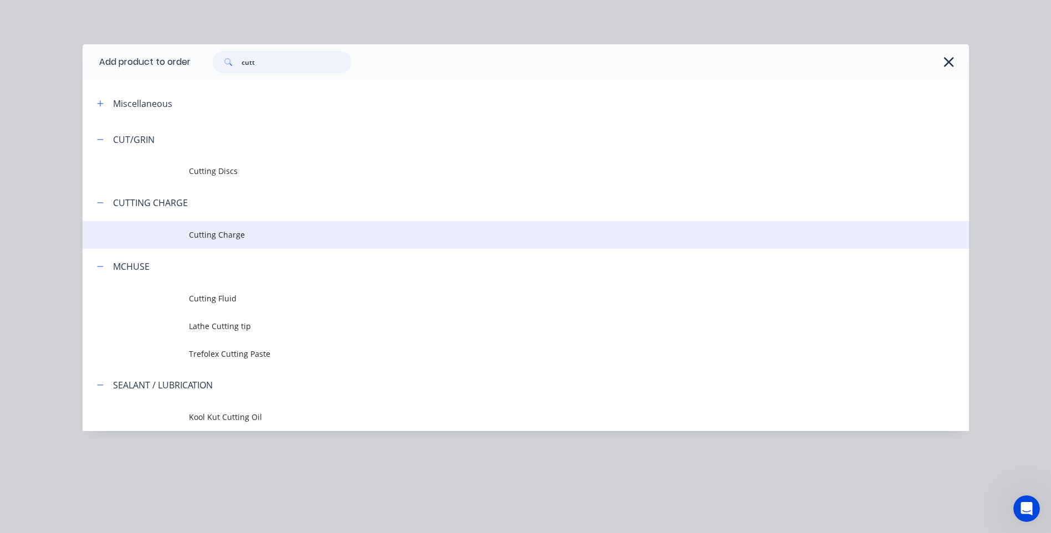
type input "cutt"
click at [220, 235] on span "Cutting Charge" at bounding box center [501, 235] width 624 height 12
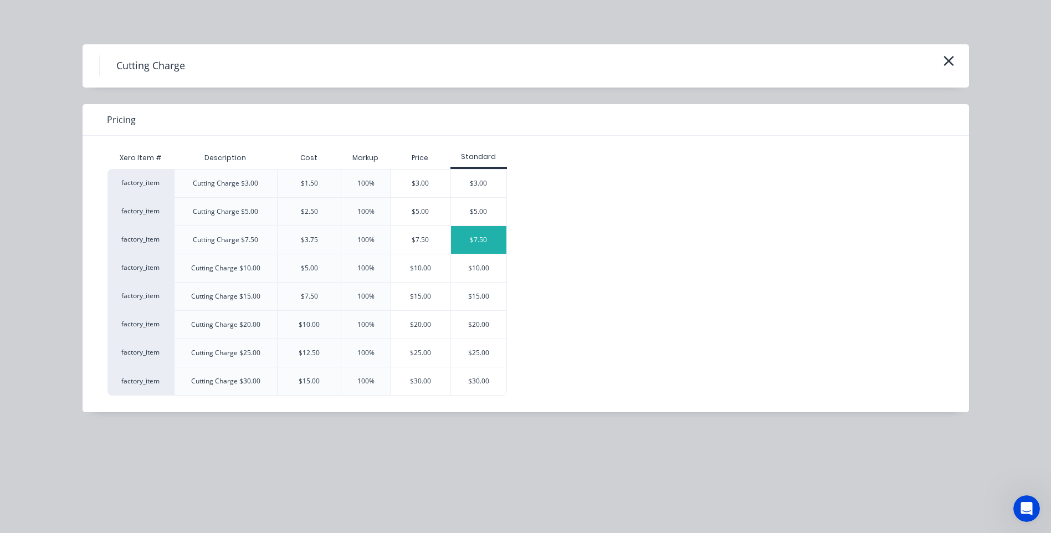
click at [485, 241] on div "$7.50" at bounding box center [478, 240] width 55 height 28
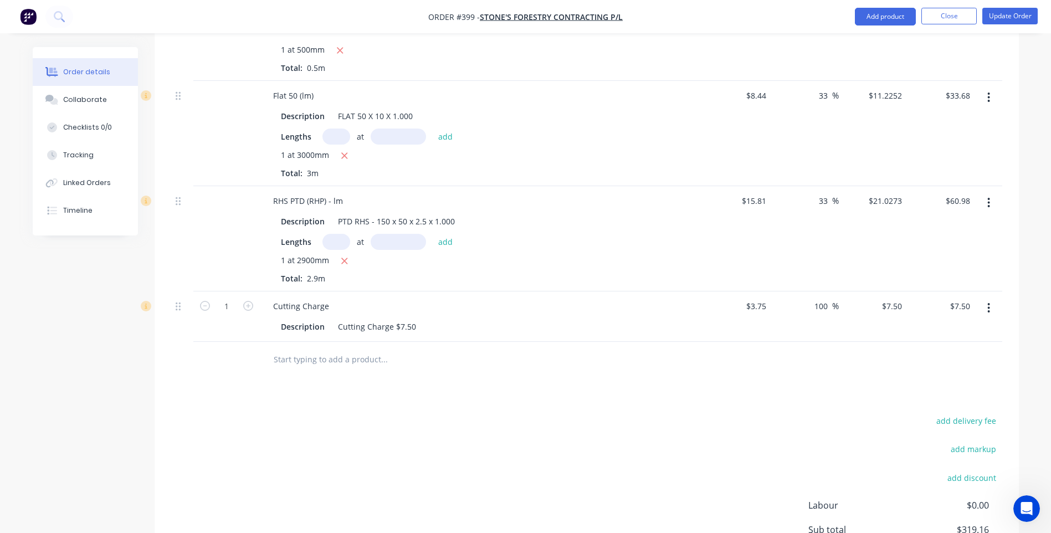
scroll to position [554, 0]
click at [415, 326] on div "Cutting Charge $7.50" at bounding box center [376, 324] width 87 height 16
drag, startPoint x: 392, startPoint y: 323, endPoint x: 285, endPoint y: 325, distance: 106.9
click at [285, 325] on div "Description Cutting Charge" at bounding box center [479, 324] width 406 height 16
drag, startPoint x: 325, startPoint y: 325, endPoint x: 265, endPoint y: 324, distance: 59.8
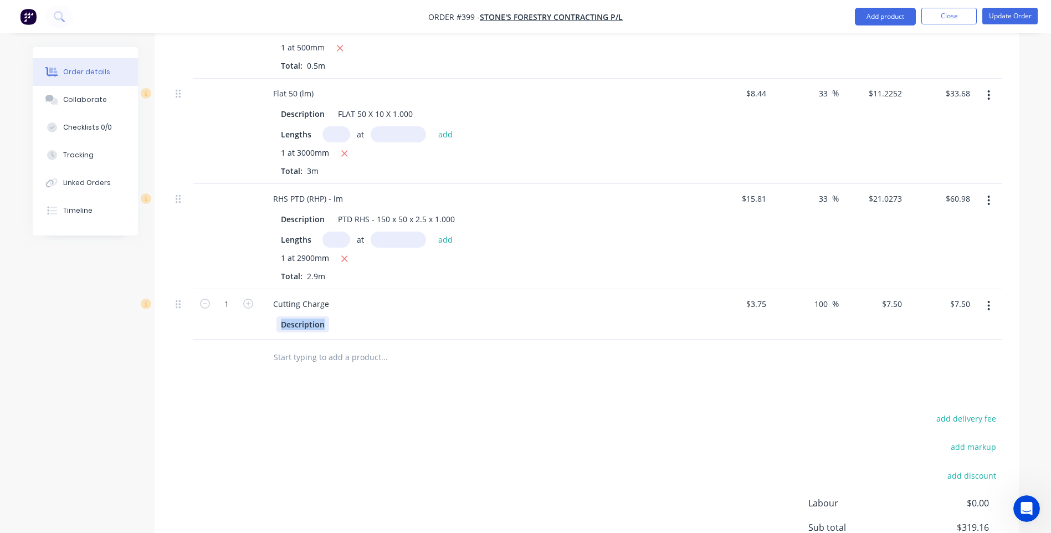
click at [265, 324] on div "Description" at bounding box center [481, 323] width 434 height 18
click at [343, 406] on div "Drawings Add drawing Products Show / Hide columns Add product Qty Cost Markup P…" at bounding box center [587, 240] width 864 height 802
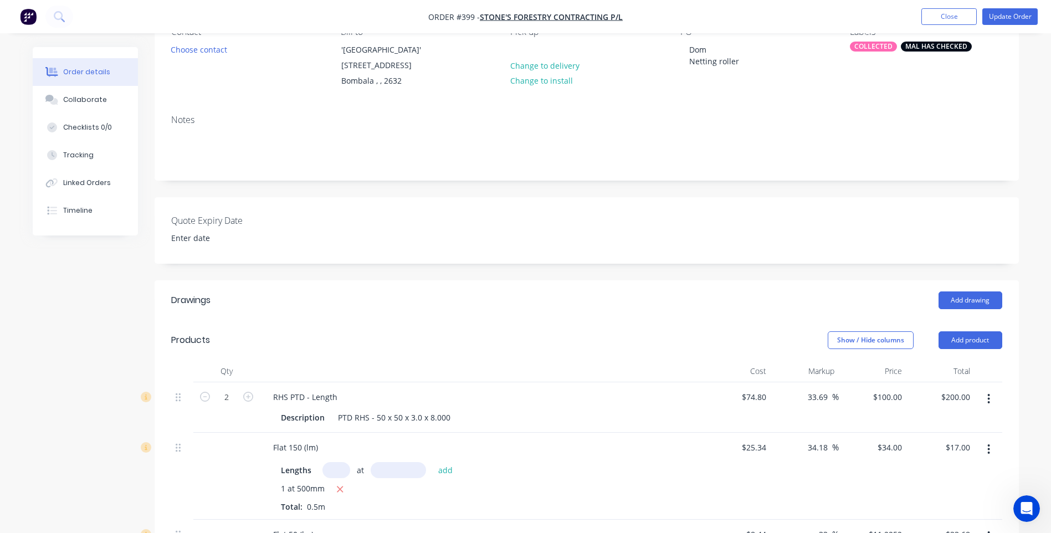
scroll to position [111, 0]
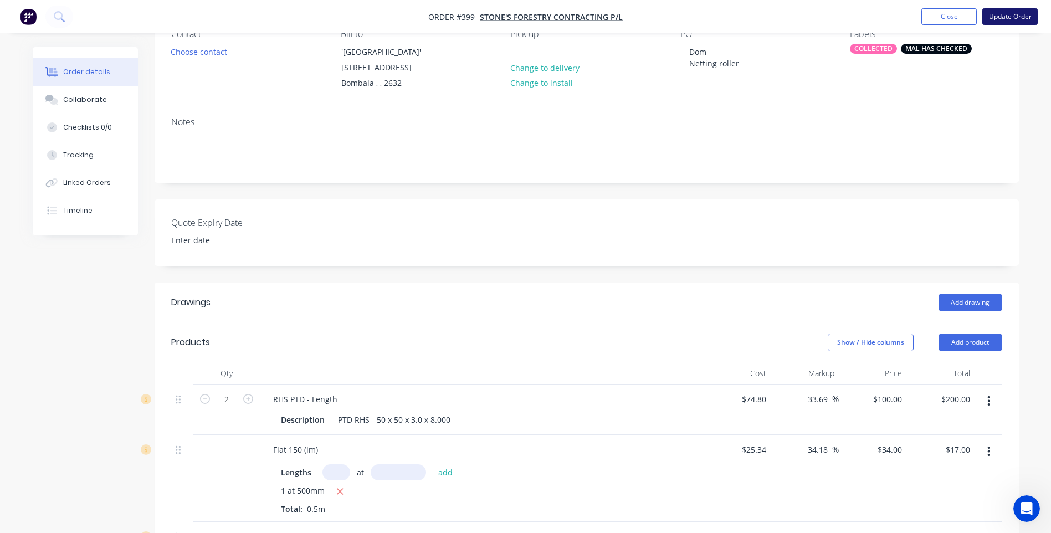
click at [1009, 13] on button "Update Order" at bounding box center [1009, 16] width 55 height 17
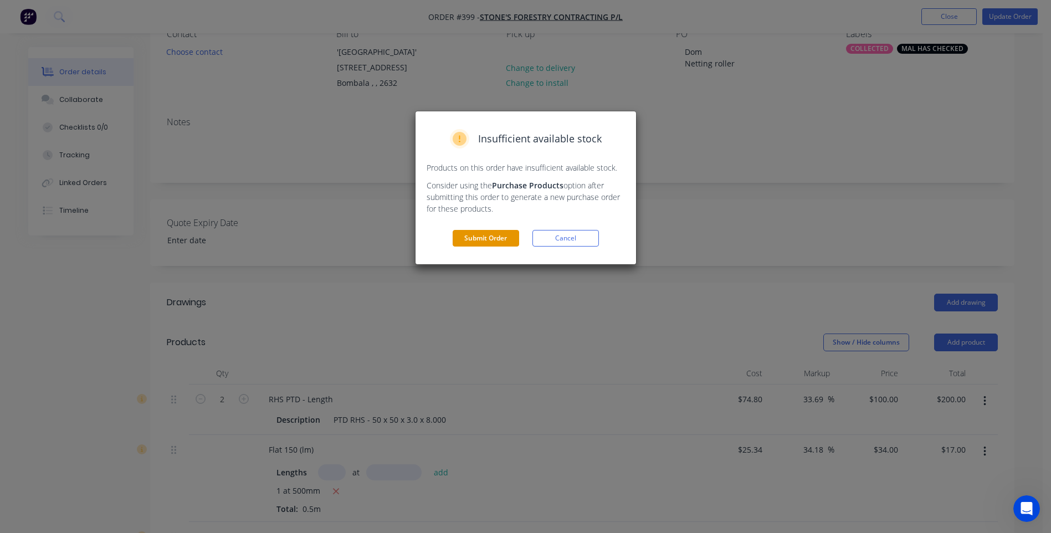
click at [490, 233] on button "Submit Order" at bounding box center [486, 238] width 66 height 17
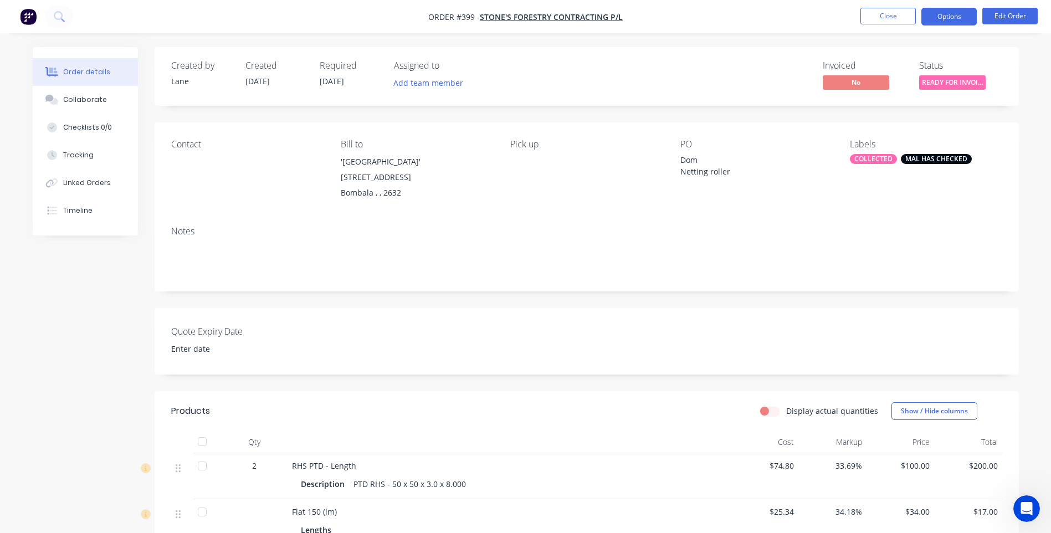
click at [942, 14] on button "Options" at bounding box center [948, 17] width 55 height 18
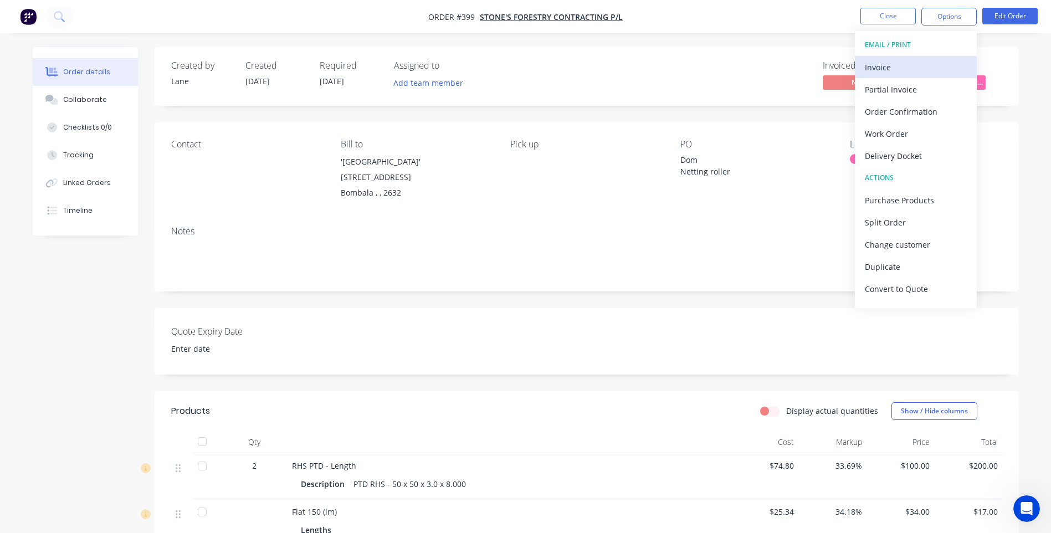
click at [875, 65] on div "Invoice" at bounding box center [916, 67] width 102 height 16
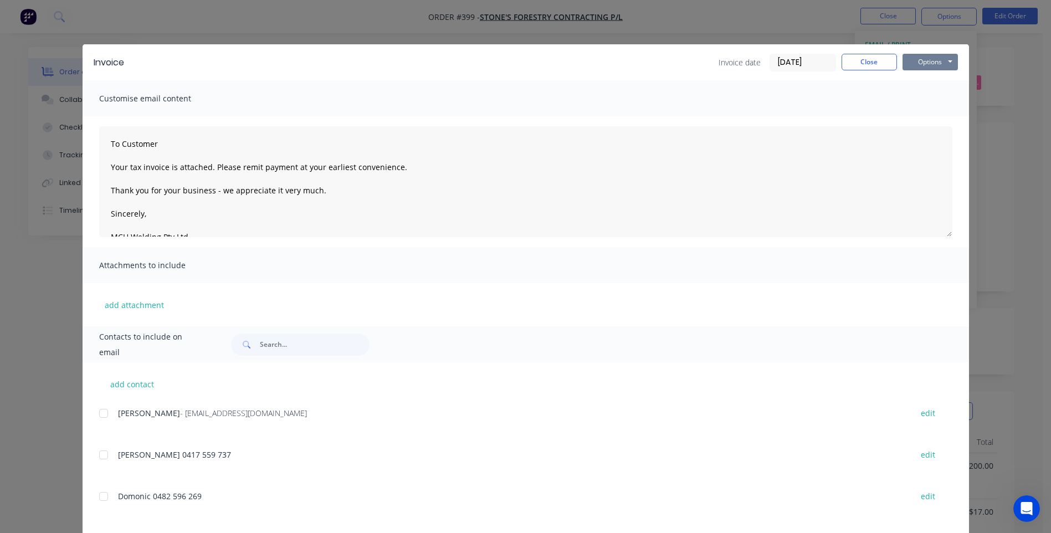
click at [923, 66] on button "Options" at bounding box center [929, 62] width 55 height 17
click at [929, 80] on button "Preview" at bounding box center [937, 82] width 71 height 18
click at [98, 411] on div at bounding box center [104, 413] width 22 height 22
click at [922, 63] on button "Options" at bounding box center [929, 62] width 55 height 17
click at [922, 117] on button "Email" at bounding box center [937, 118] width 71 height 18
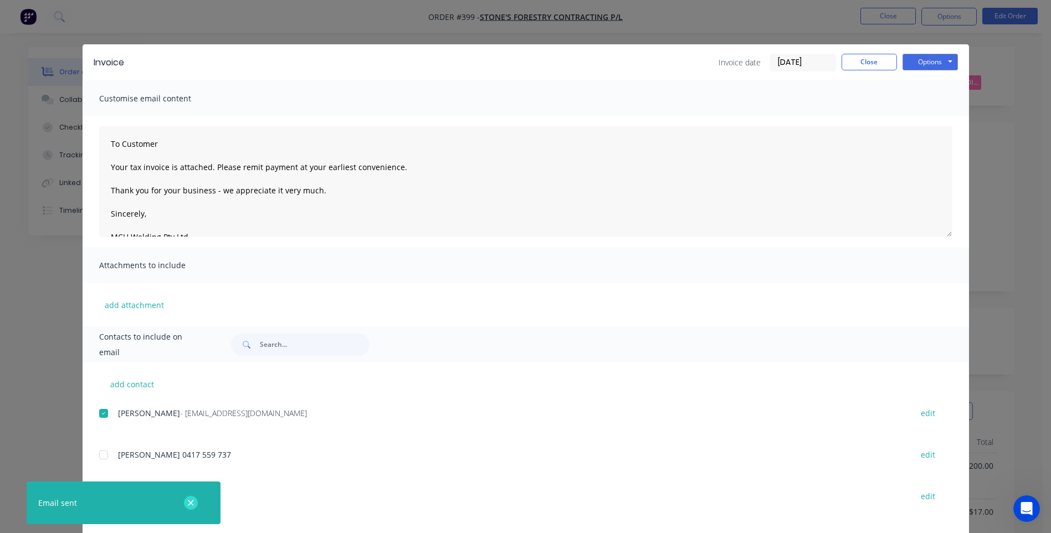
click at [191, 502] on icon "button" at bounding box center [191, 503] width 6 height 6
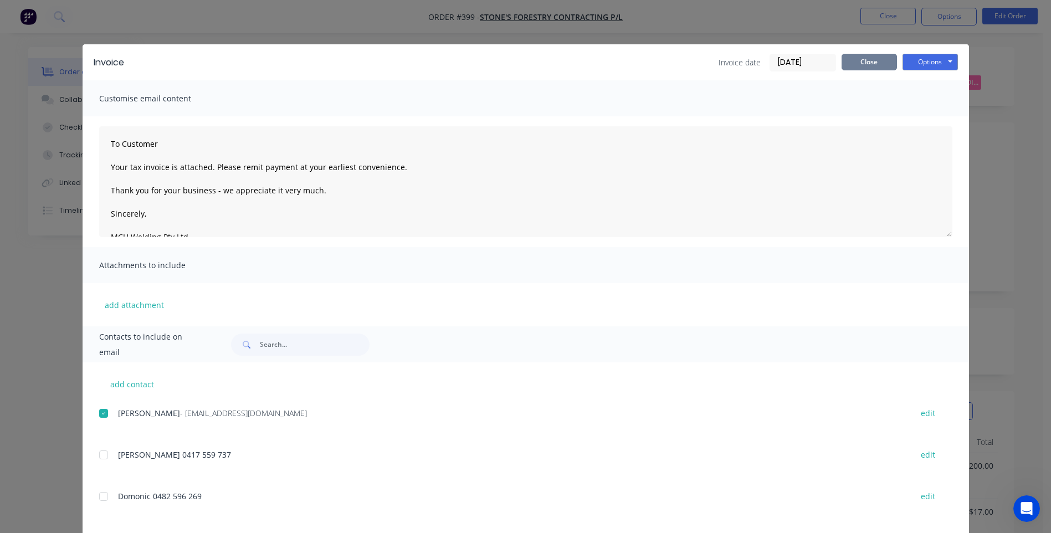
click at [861, 61] on button "Close" at bounding box center [868, 62] width 55 height 17
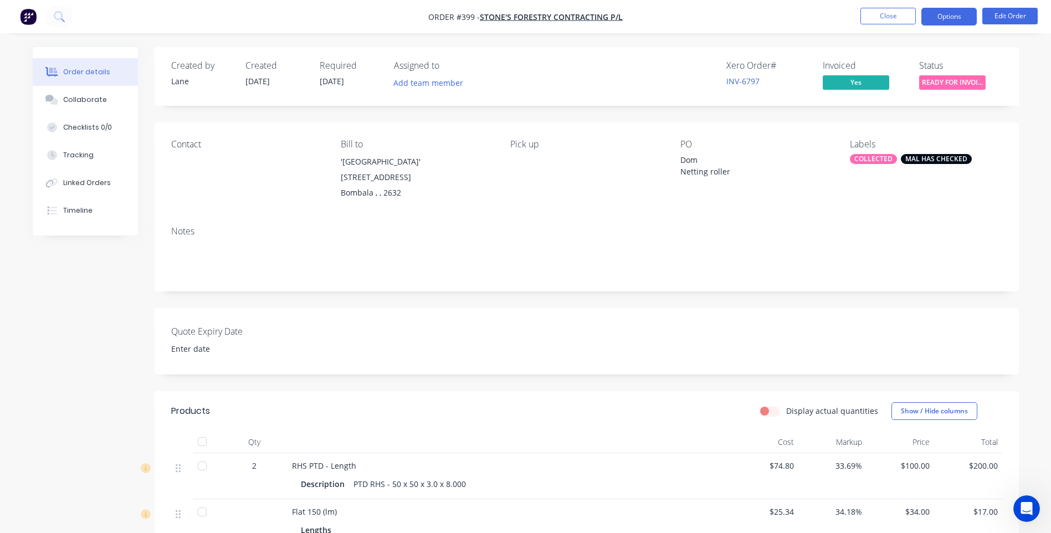
click at [956, 14] on button "Options" at bounding box center [948, 17] width 55 height 18
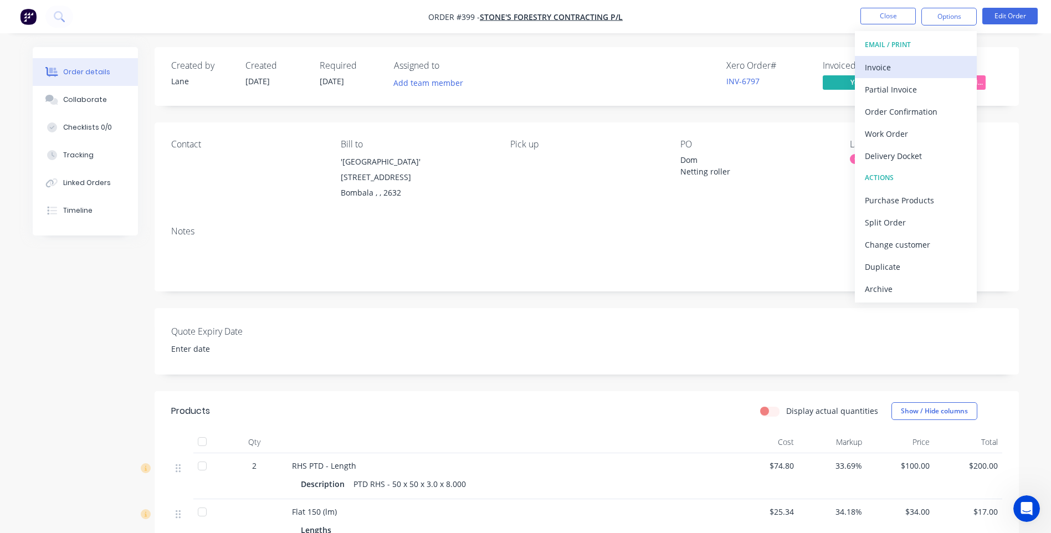
click at [894, 65] on div "Invoice" at bounding box center [916, 67] width 102 height 16
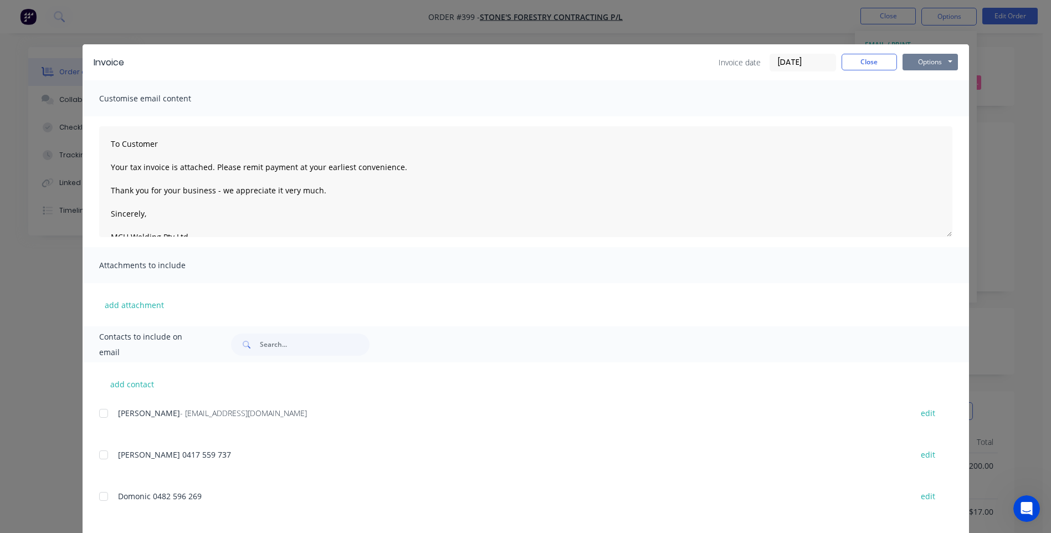
click at [929, 64] on button "Options" at bounding box center [929, 62] width 55 height 17
click at [935, 81] on button "Preview" at bounding box center [937, 82] width 71 height 18
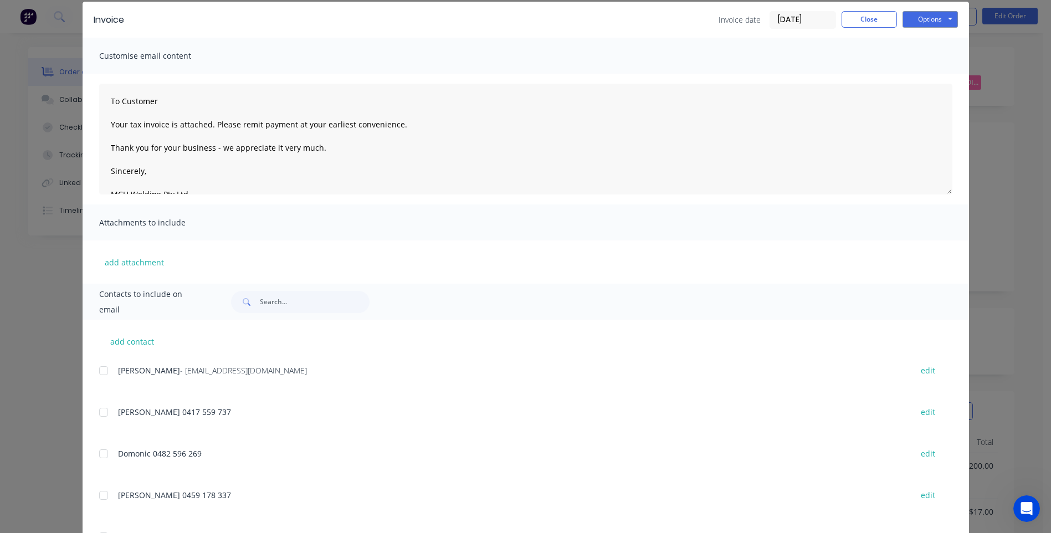
scroll to position [96, 0]
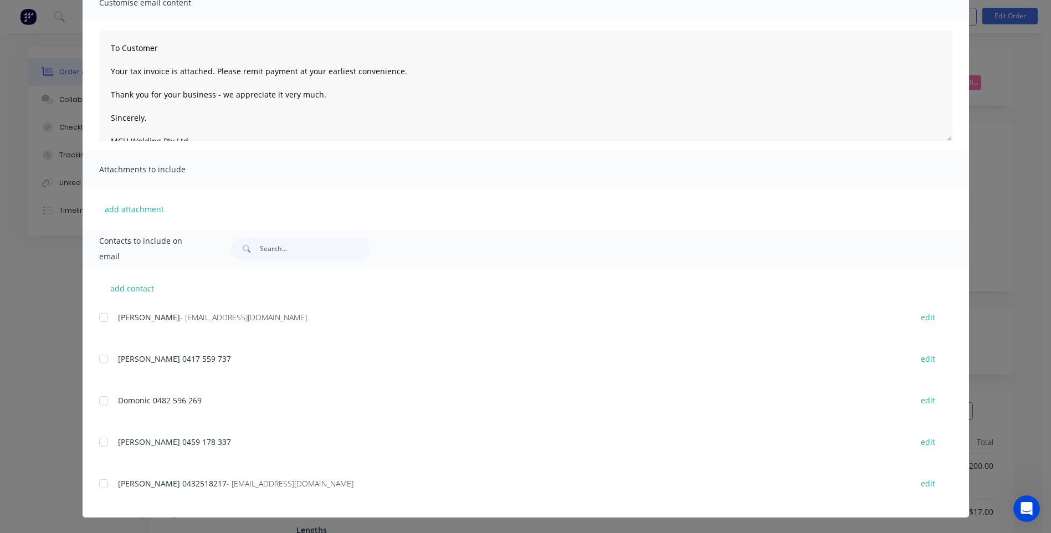
click at [99, 321] on div at bounding box center [104, 317] width 22 height 22
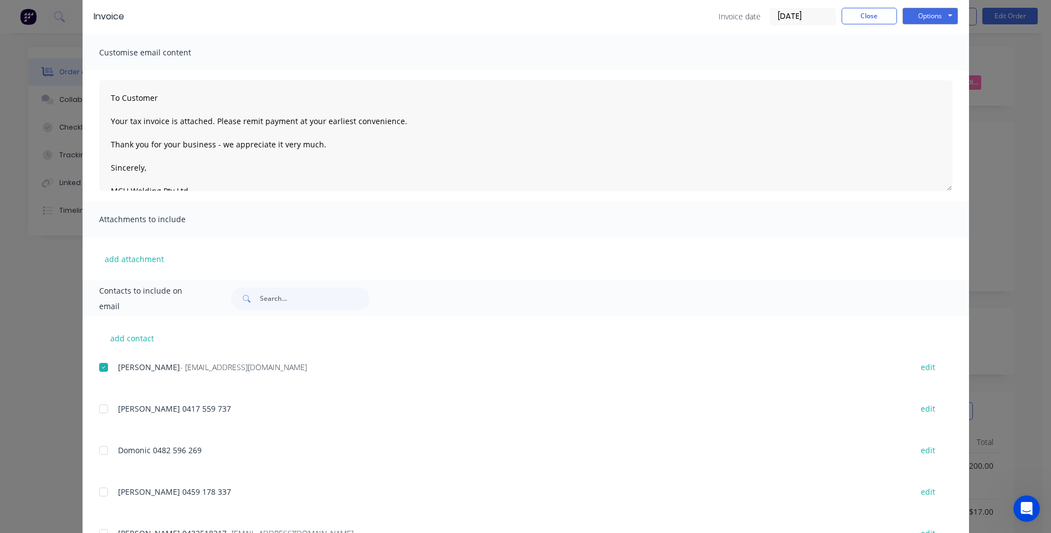
scroll to position [0, 0]
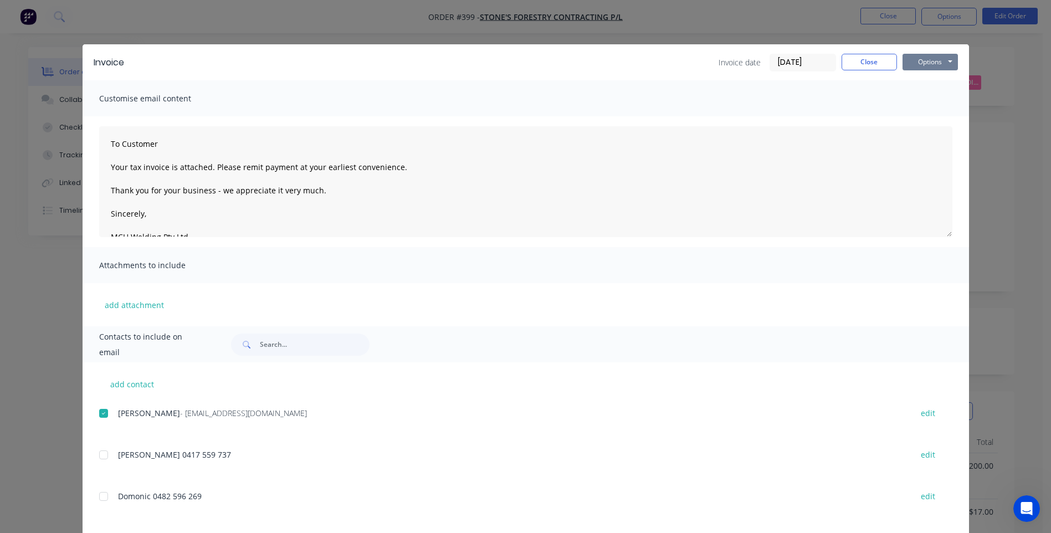
click at [926, 62] on button "Options" at bounding box center [929, 62] width 55 height 17
click at [927, 114] on button "Email" at bounding box center [937, 118] width 71 height 18
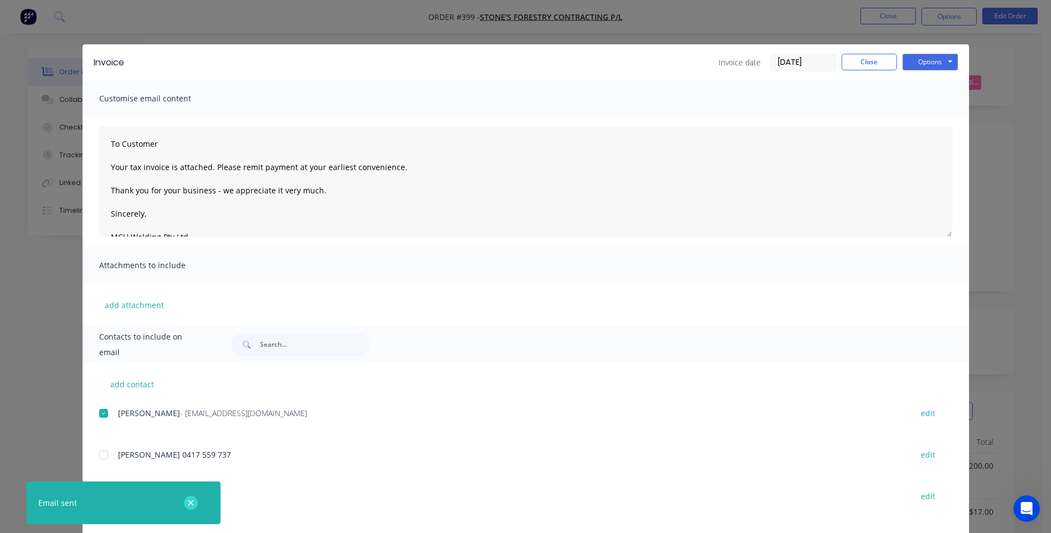
click at [189, 501] on icon "button" at bounding box center [191, 503] width 6 height 6
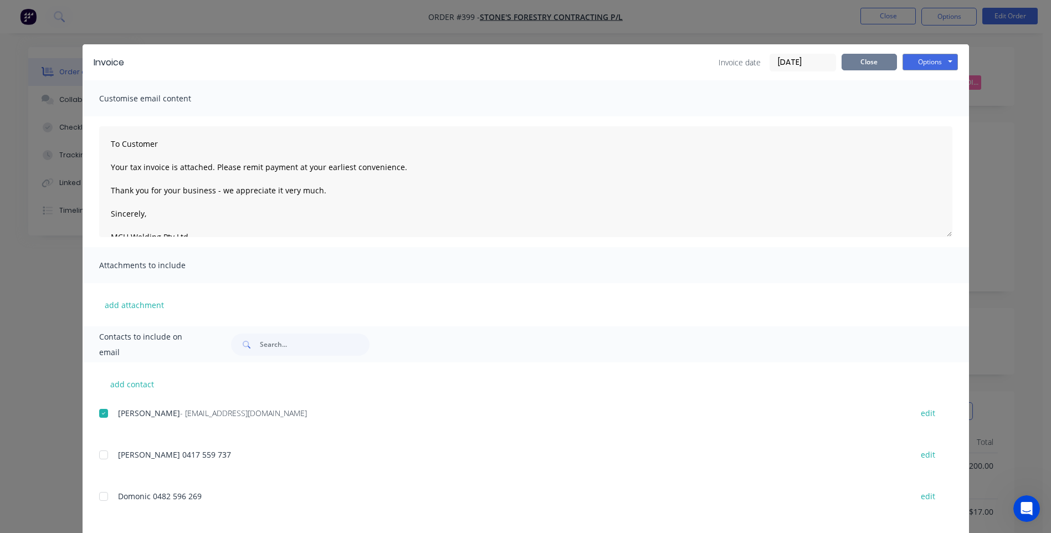
click at [866, 63] on button "Close" at bounding box center [868, 62] width 55 height 17
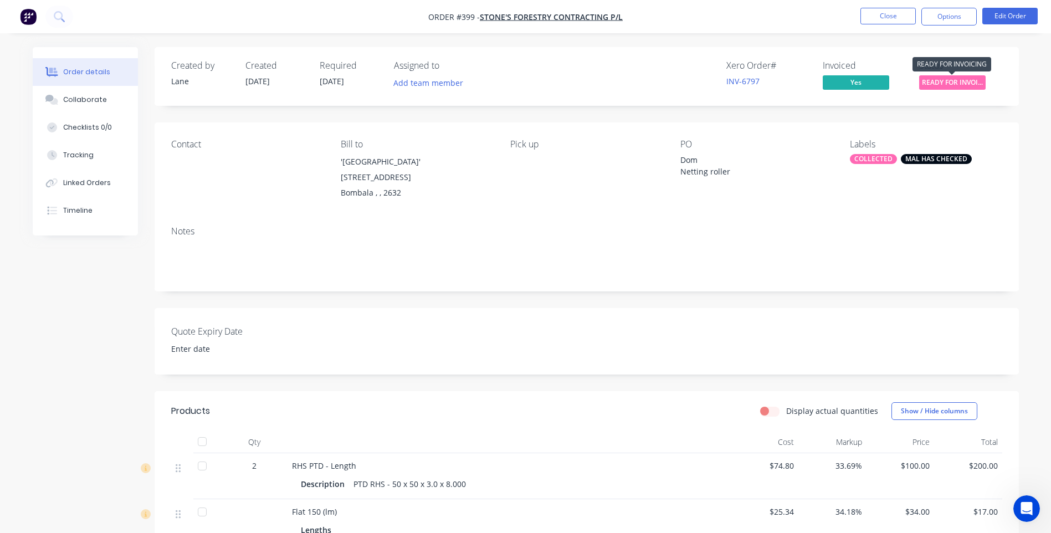
click at [954, 83] on span "READY FOR INVOI..." at bounding box center [952, 82] width 66 height 14
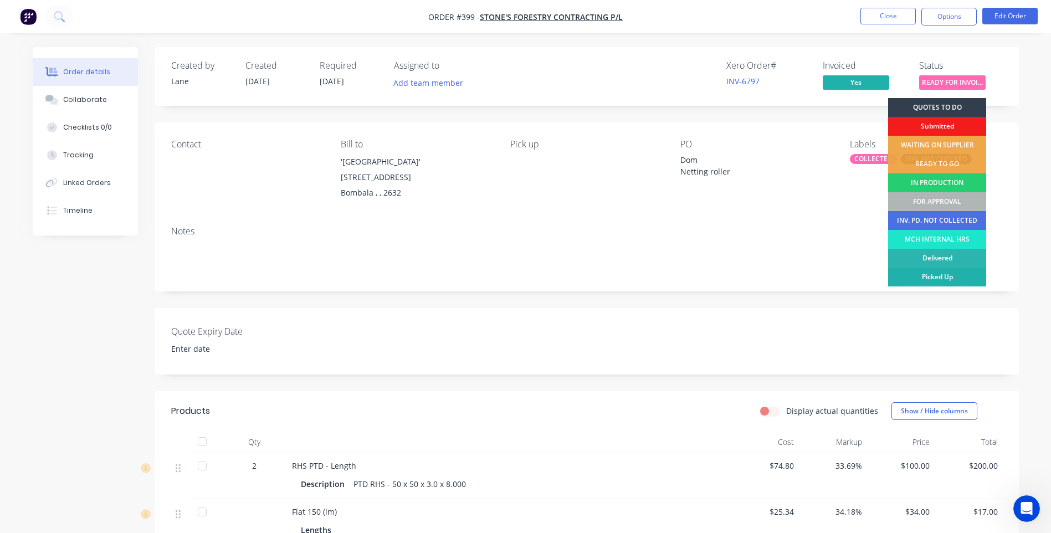
click at [951, 275] on div "Picked Up" at bounding box center [937, 277] width 98 height 19
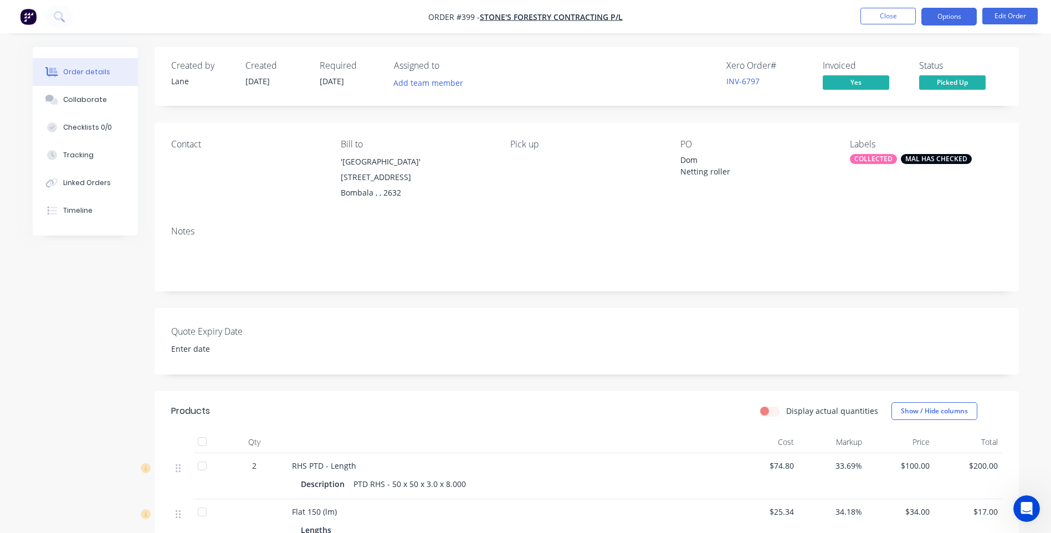
click at [945, 22] on button "Options" at bounding box center [948, 17] width 55 height 18
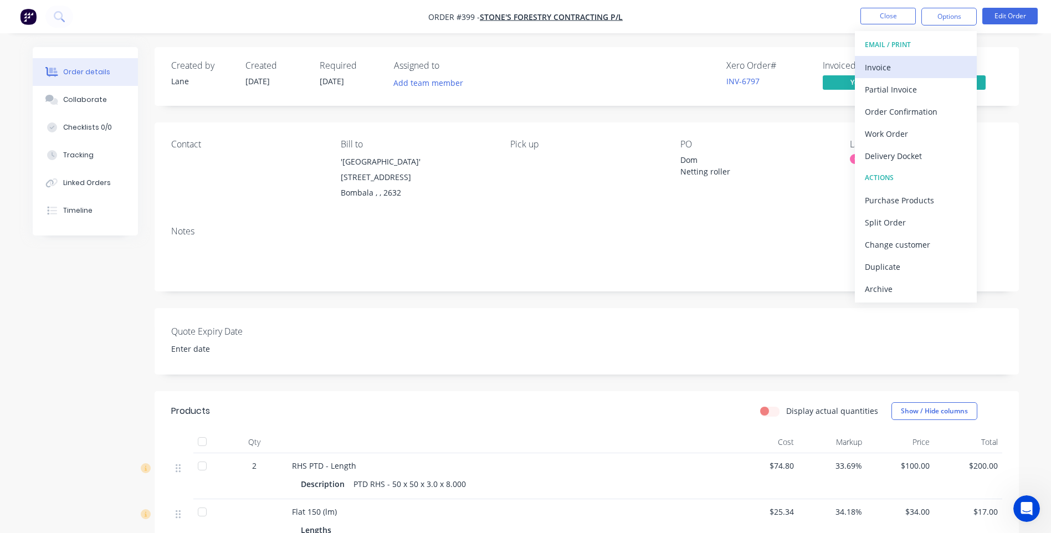
click at [887, 68] on div "Invoice" at bounding box center [916, 67] width 102 height 16
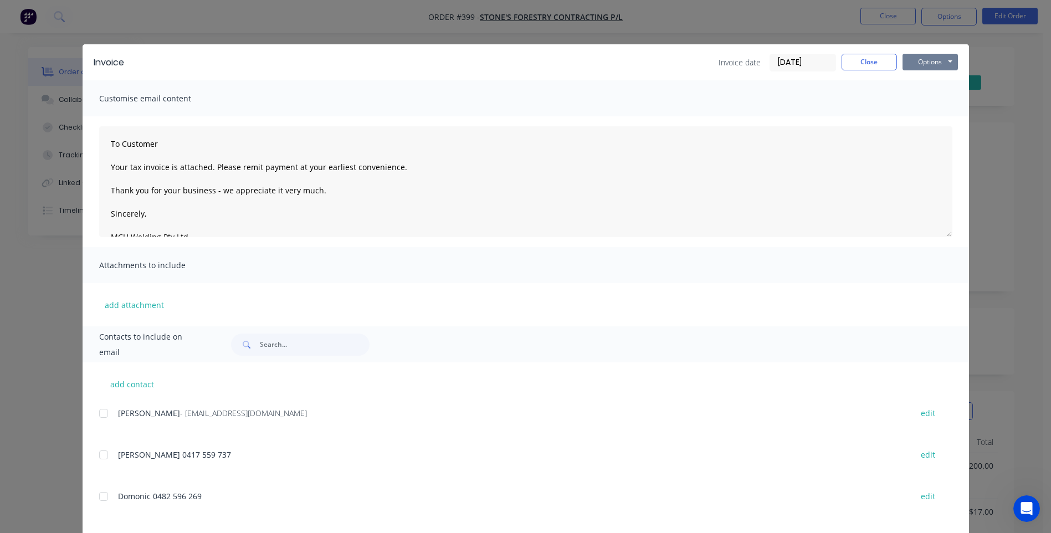
click at [921, 64] on button "Options" at bounding box center [929, 62] width 55 height 17
click at [934, 80] on button "Preview" at bounding box center [937, 82] width 71 height 18
click at [869, 59] on button "Close" at bounding box center [868, 62] width 55 height 17
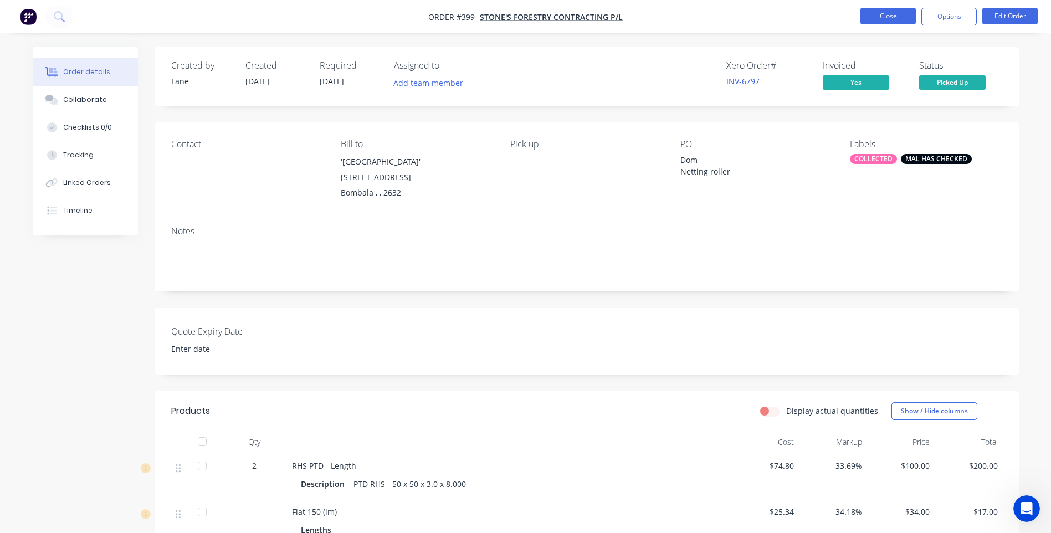
click at [884, 15] on button "Close" at bounding box center [887, 16] width 55 height 17
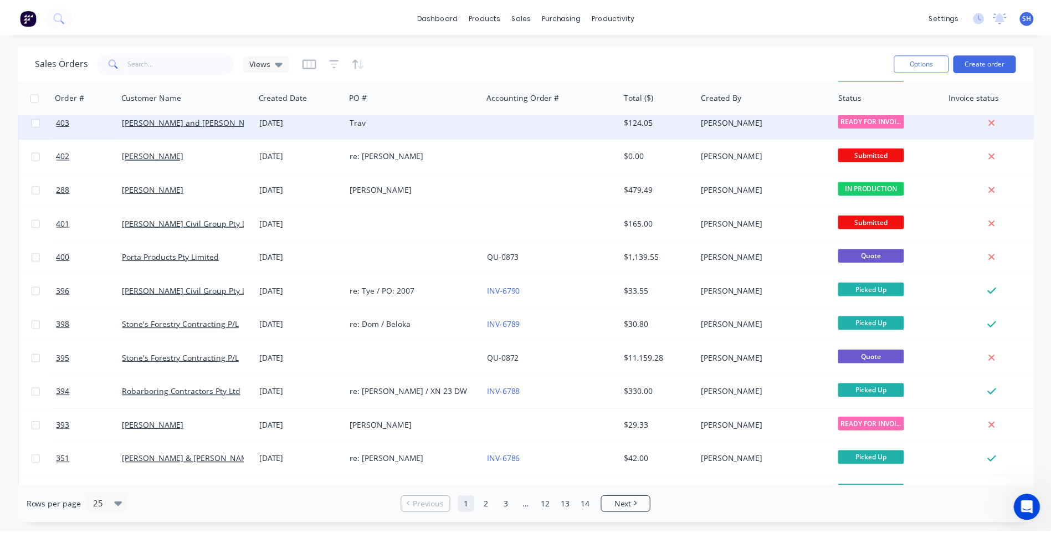
scroll to position [388, 0]
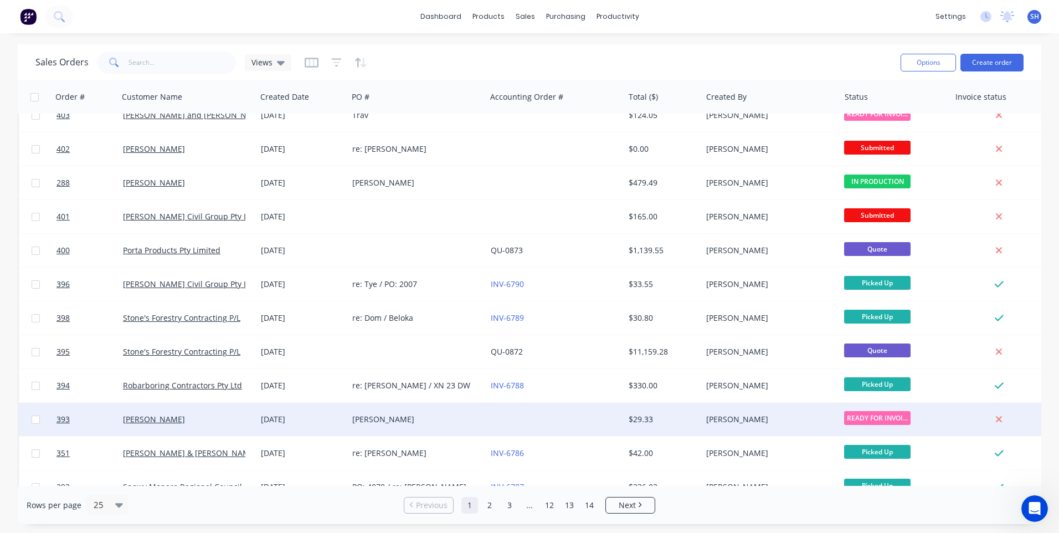
click at [424, 420] on div "Tony" at bounding box center [413, 419] width 123 height 11
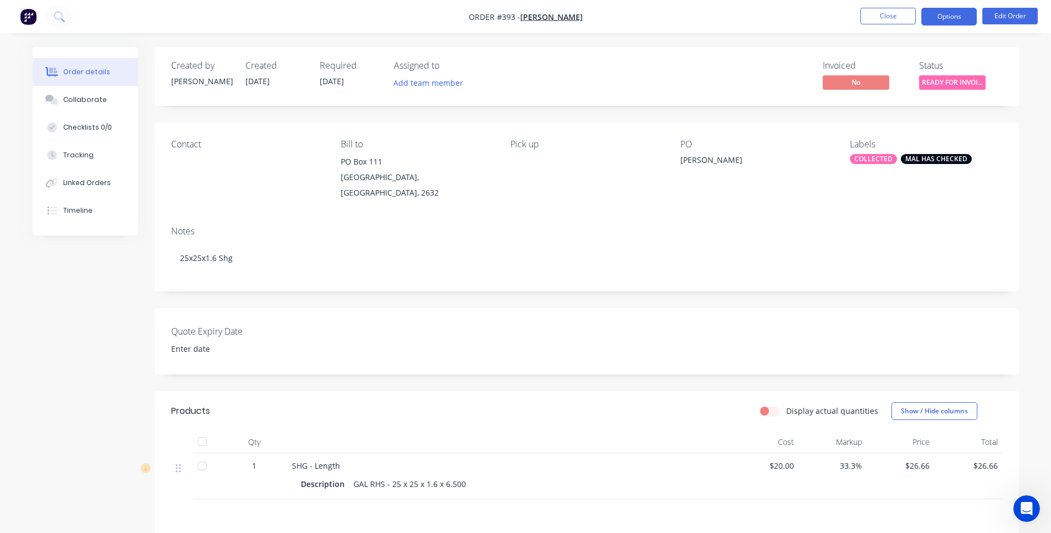
click at [957, 15] on button "Options" at bounding box center [948, 17] width 55 height 18
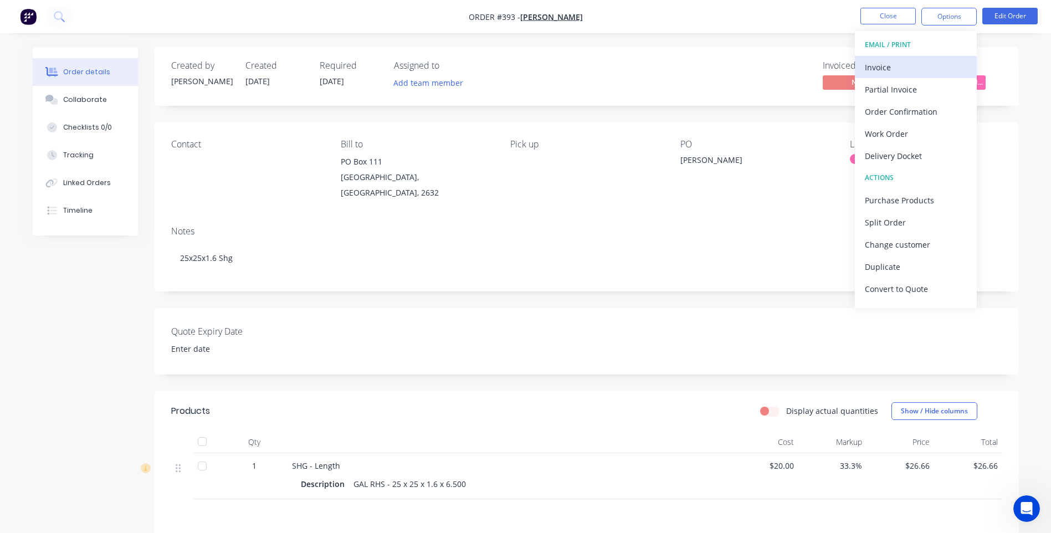
click at [878, 63] on div "Invoice" at bounding box center [916, 67] width 102 height 16
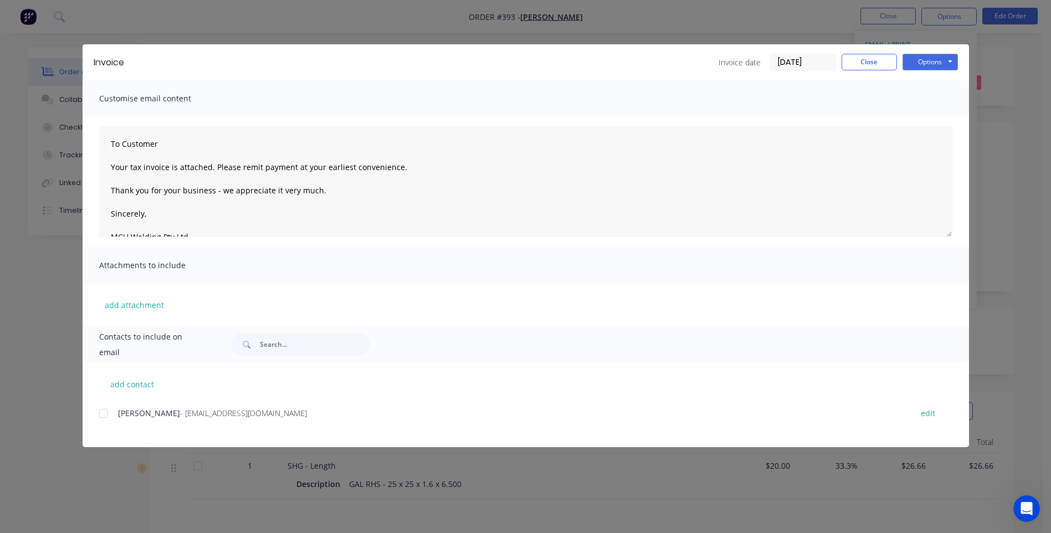
click at [104, 415] on div at bounding box center [104, 413] width 22 height 22
click at [929, 63] on button "Options" at bounding box center [929, 62] width 55 height 17
click at [936, 80] on button "Preview" at bounding box center [937, 82] width 71 height 18
click at [924, 63] on button "Options" at bounding box center [929, 62] width 55 height 17
click at [933, 116] on button "Email" at bounding box center [937, 118] width 71 height 18
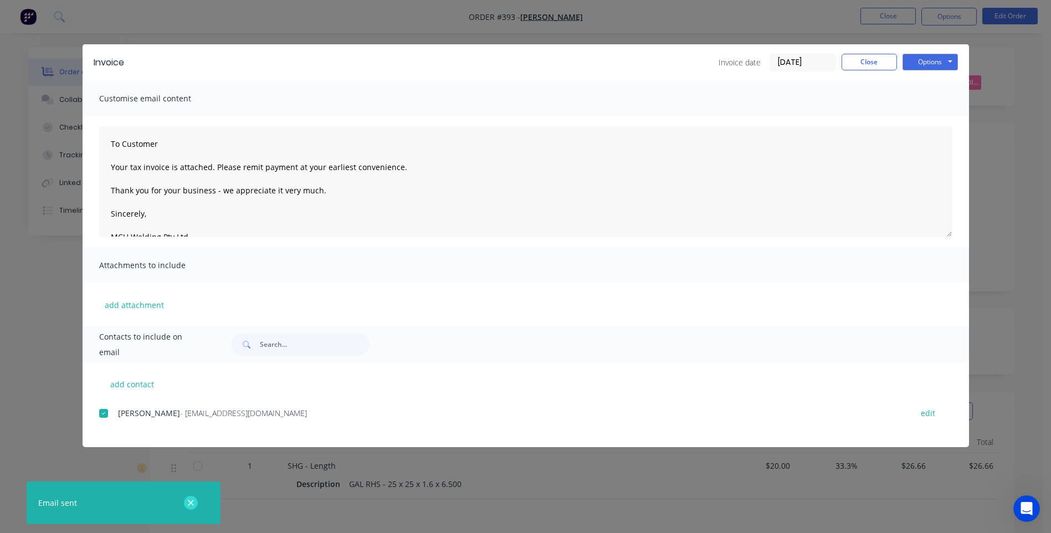
click at [188, 502] on icon "button" at bounding box center [190, 503] width 7 height 10
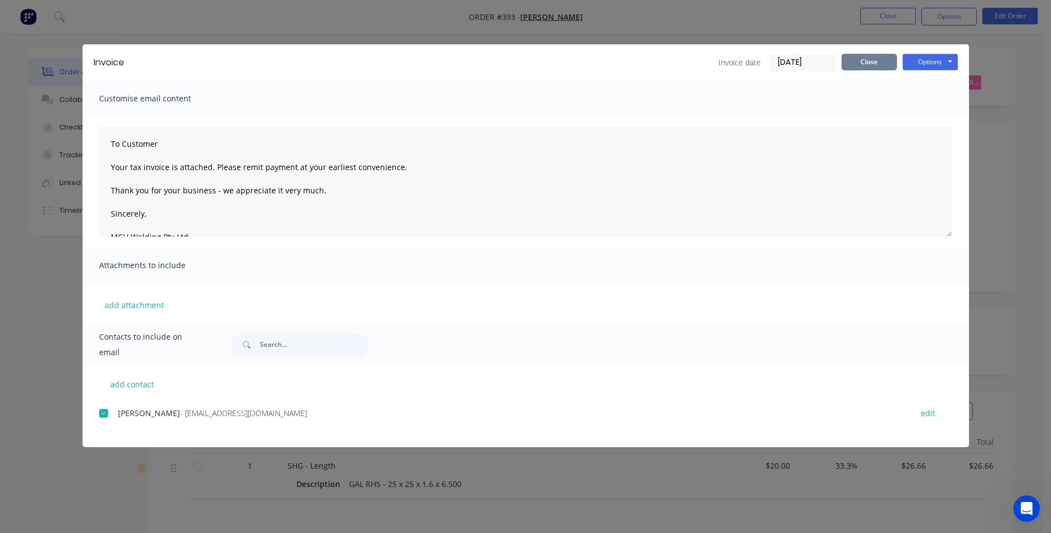
click at [864, 63] on button "Close" at bounding box center [868, 62] width 55 height 17
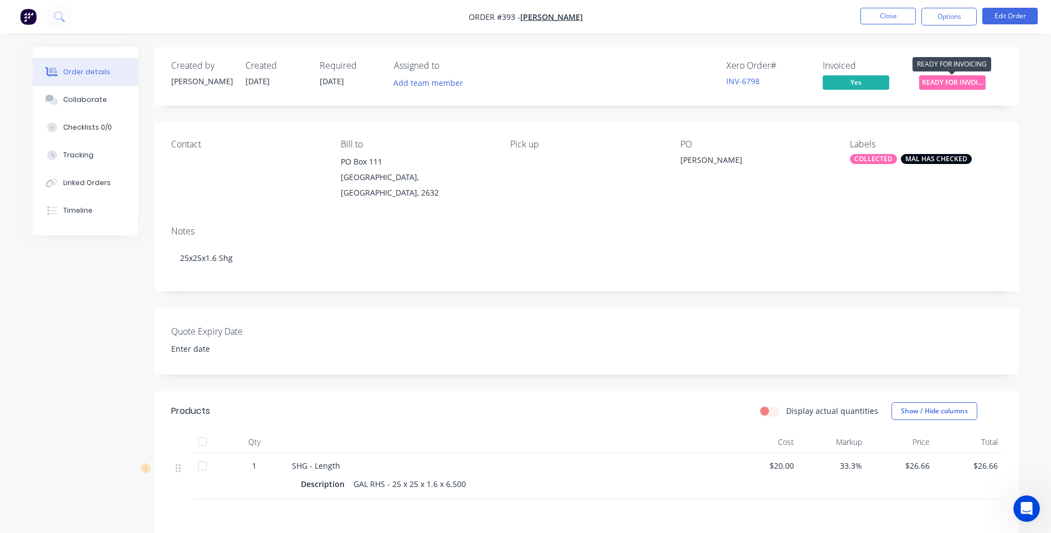
click at [945, 80] on span "READY FOR INVOI..." at bounding box center [952, 82] width 66 height 14
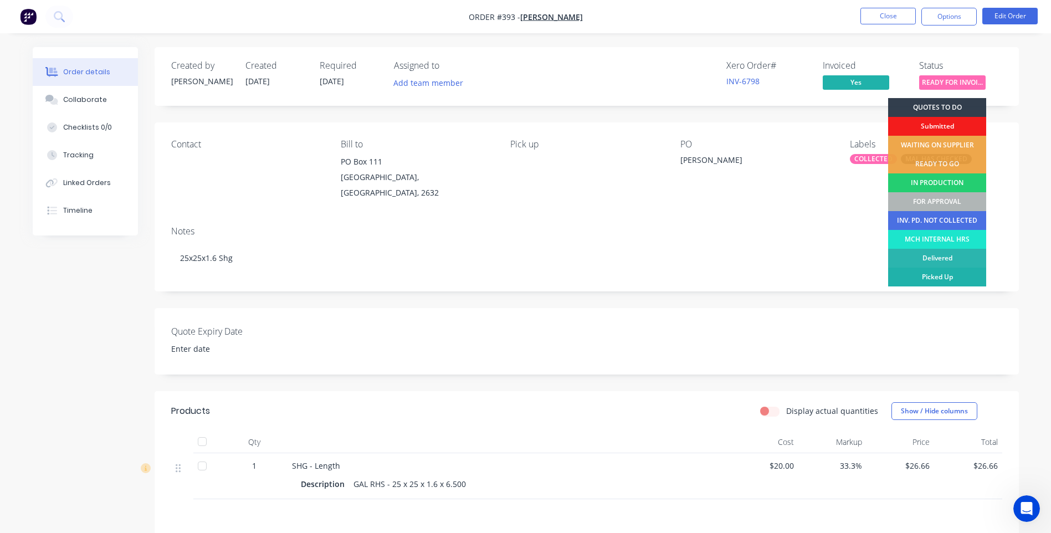
click at [941, 275] on div "Picked Up" at bounding box center [937, 277] width 98 height 19
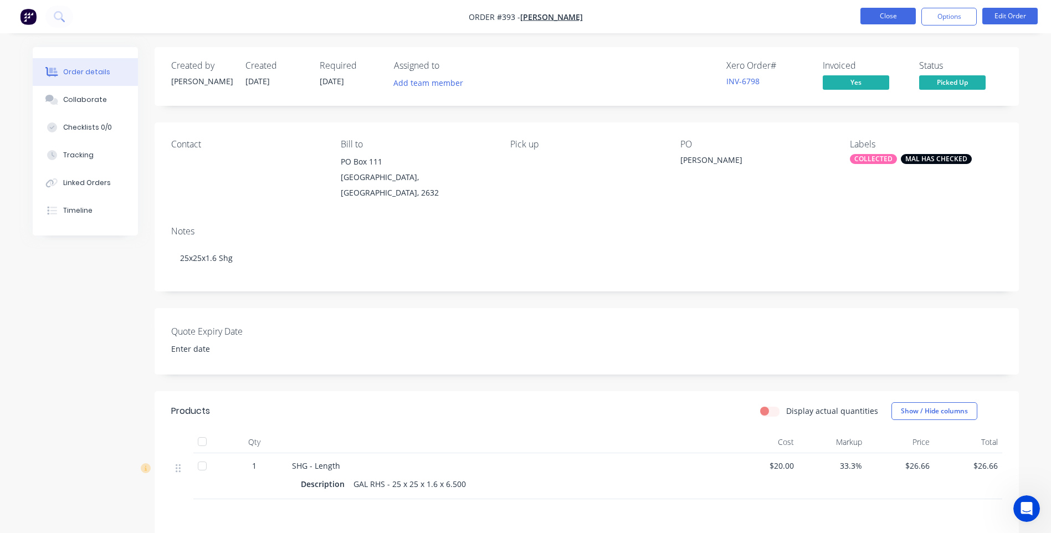
click at [886, 14] on button "Close" at bounding box center [887, 16] width 55 height 17
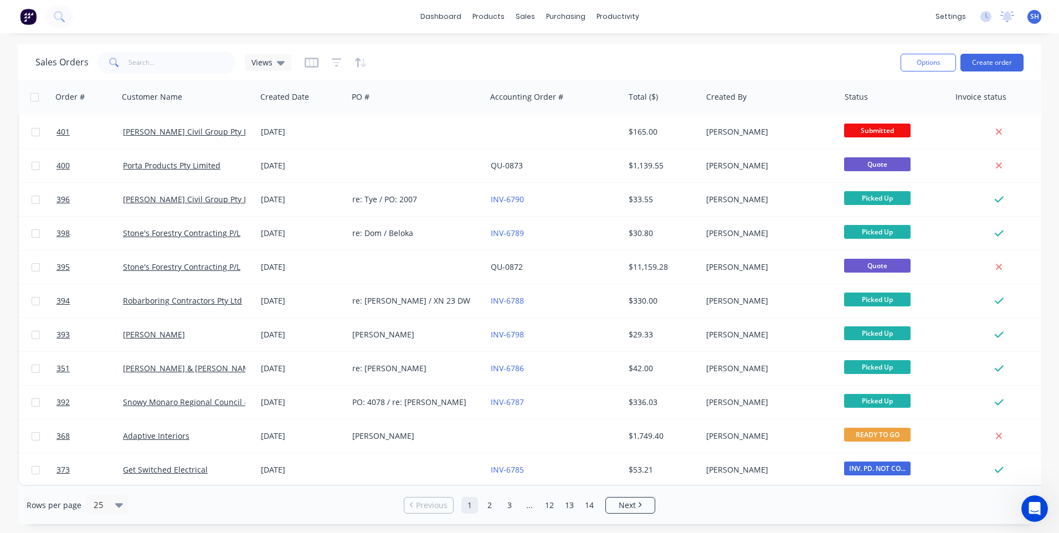
scroll to position [478, 0]
click at [488, 506] on link "2" at bounding box center [489, 505] width 17 height 17
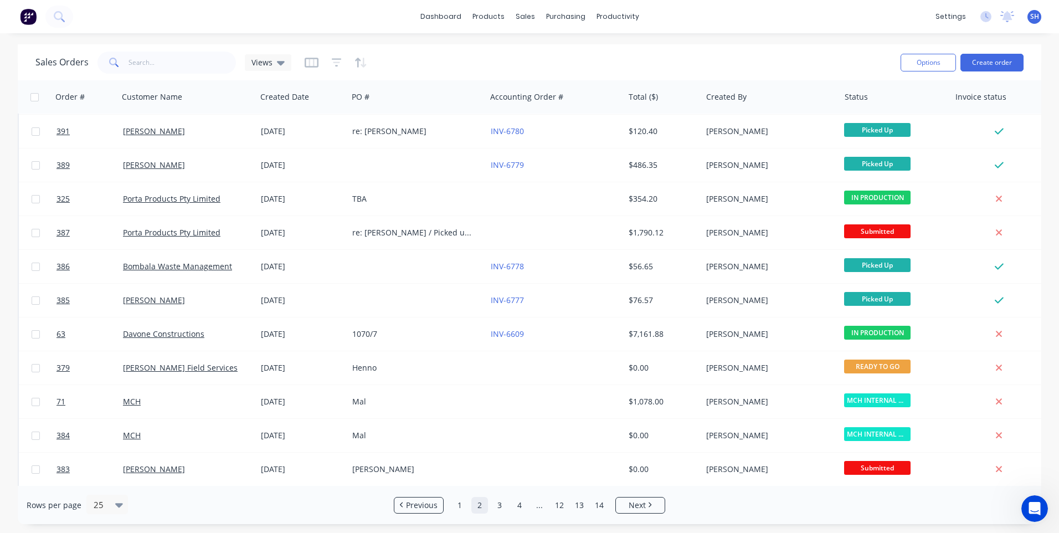
scroll to position [0, 0]
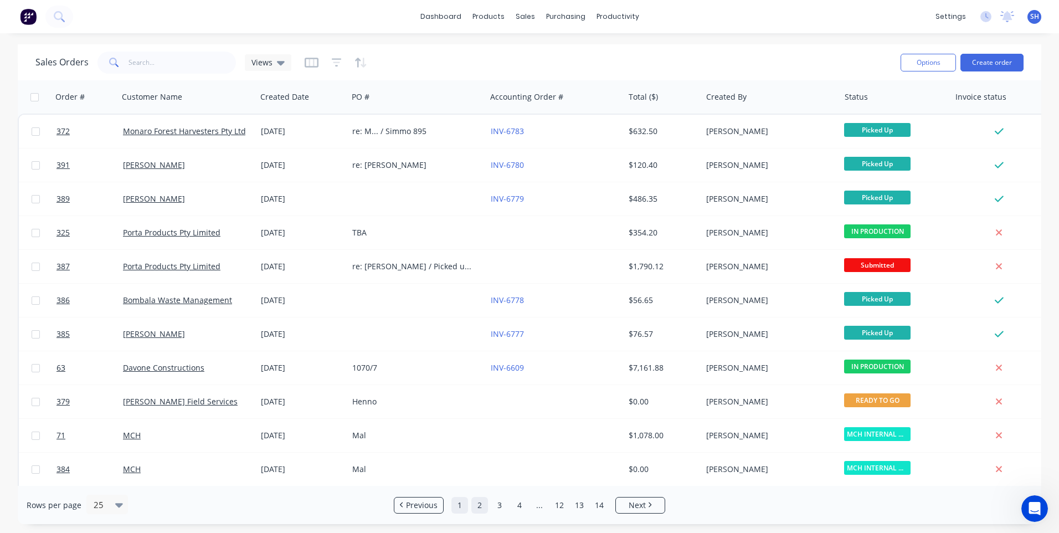
click at [461, 502] on link "1" at bounding box center [459, 505] width 17 height 17
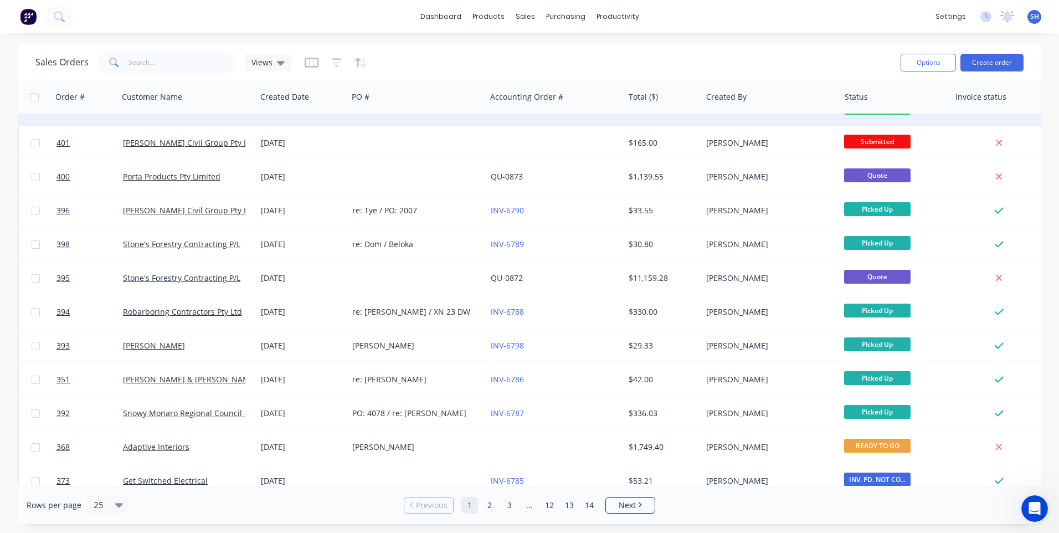
scroll to position [478, 0]
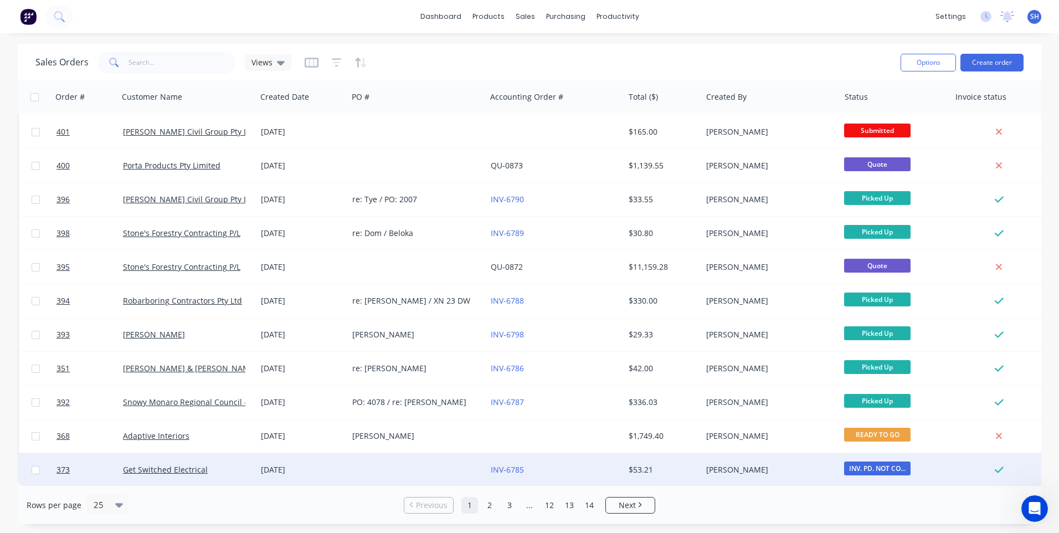
click at [851, 463] on span "INV. PD. NOT CO..." at bounding box center [877, 468] width 66 height 14
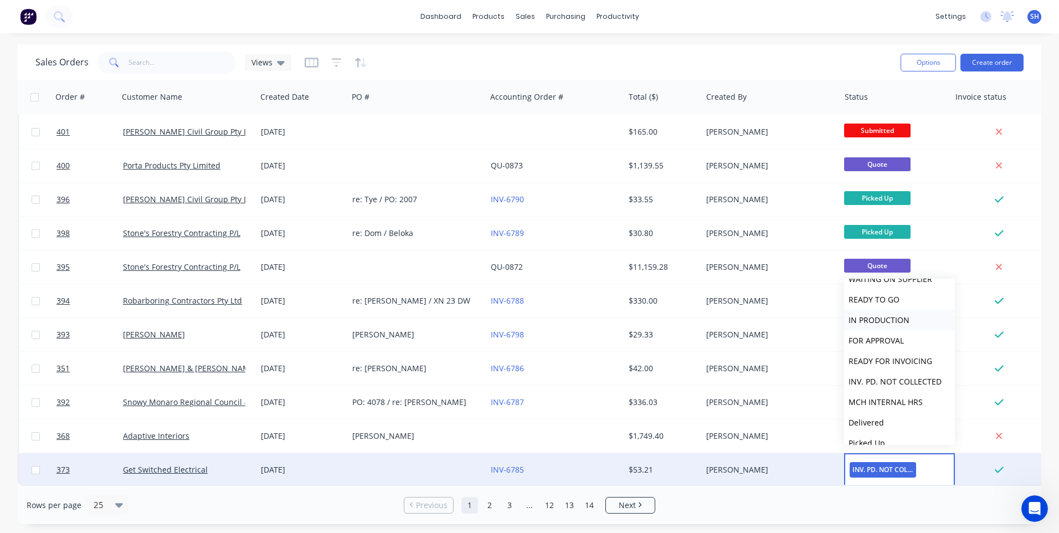
scroll to position [68, 0]
click at [869, 425] on span "Picked Up" at bounding box center [867, 430] width 37 height 11
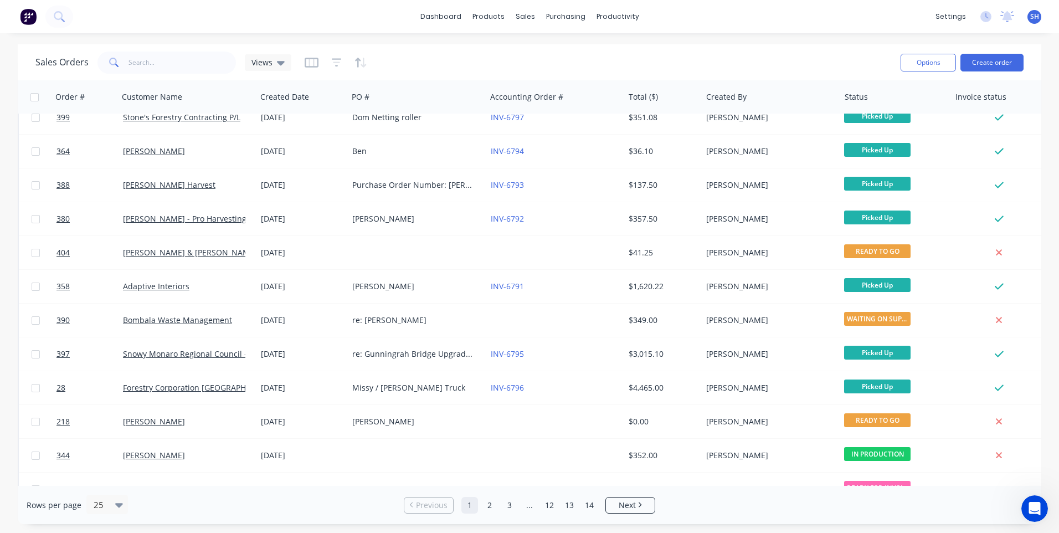
scroll to position [0, 0]
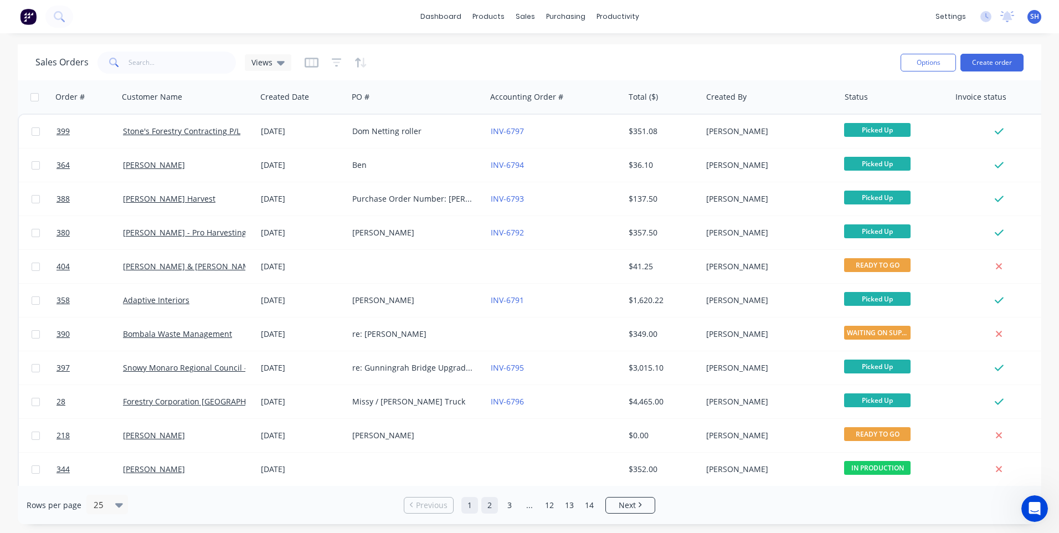
click at [486, 504] on link "2" at bounding box center [489, 505] width 17 height 17
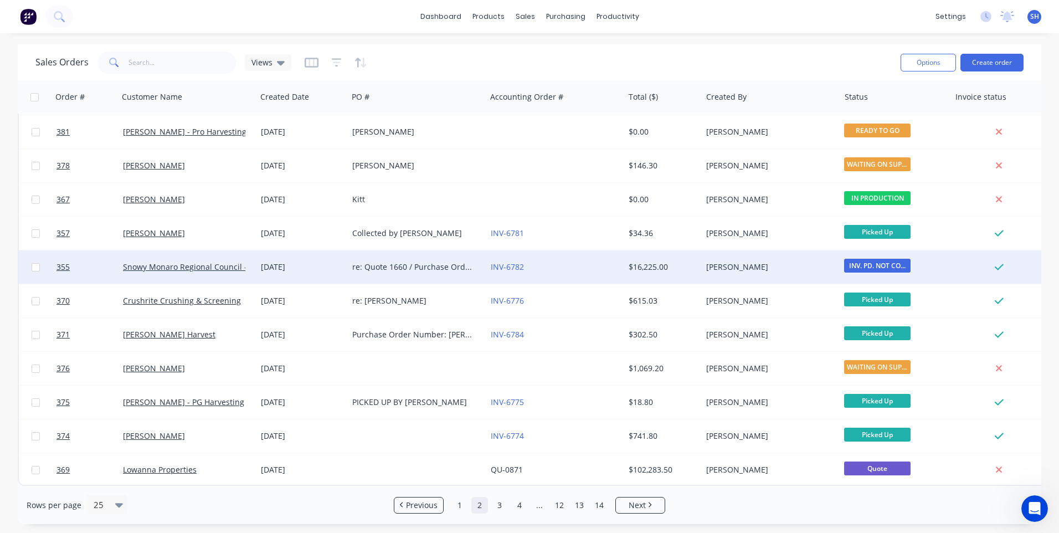
scroll to position [478, 0]
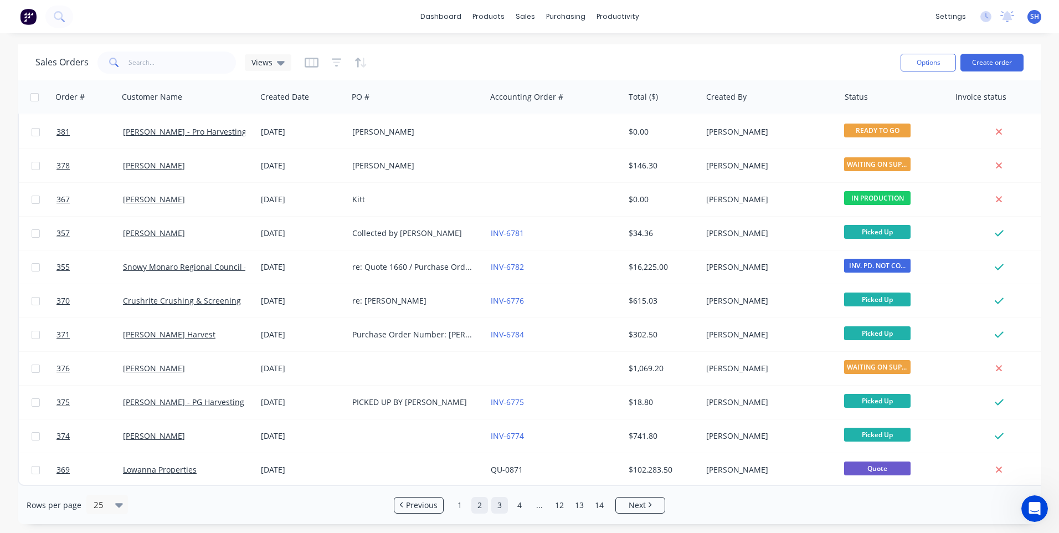
click at [497, 502] on link "3" at bounding box center [499, 505] width 17 height 17
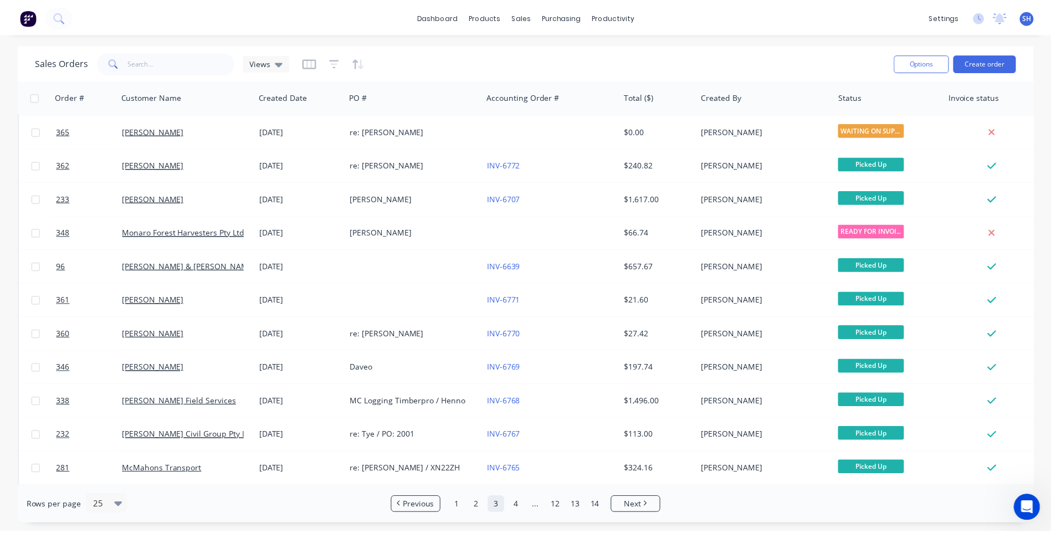
scroll to position [111, 0]
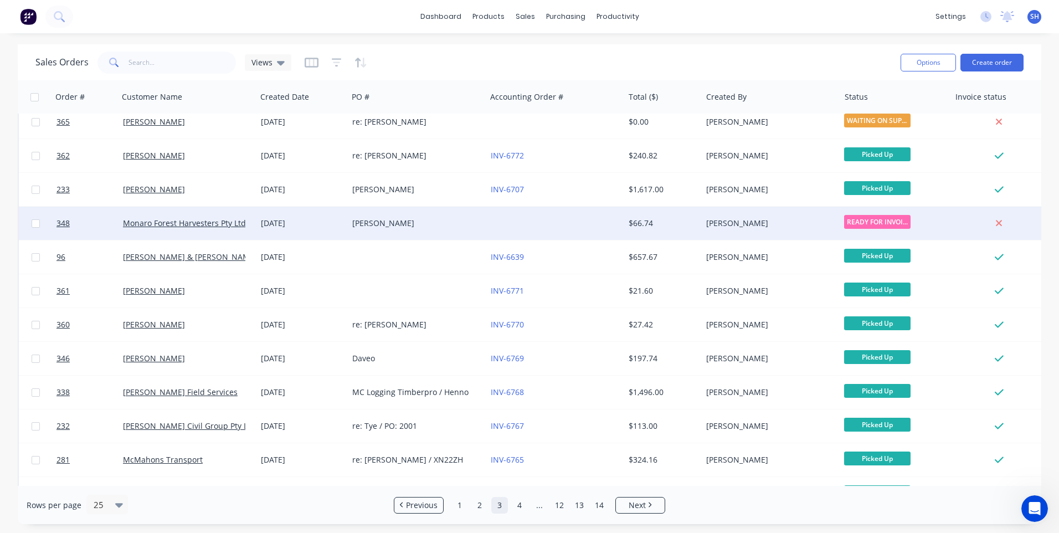
click at [399, 222] on div "Josh" at bounding box center [413, 223] width 123 height 11
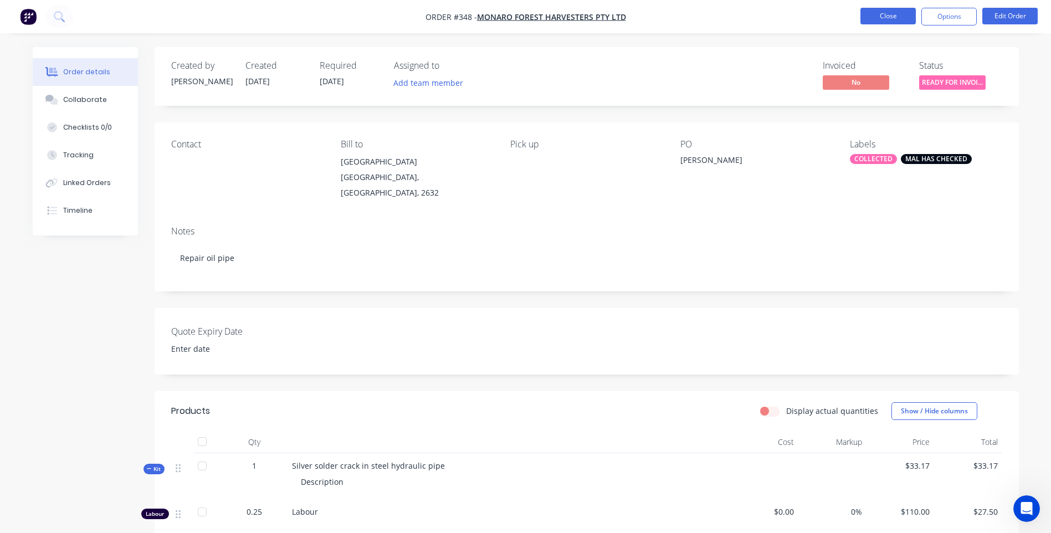
click at [883, 17] on button "Close" at bounding box center [887, 16] width 55 height 17
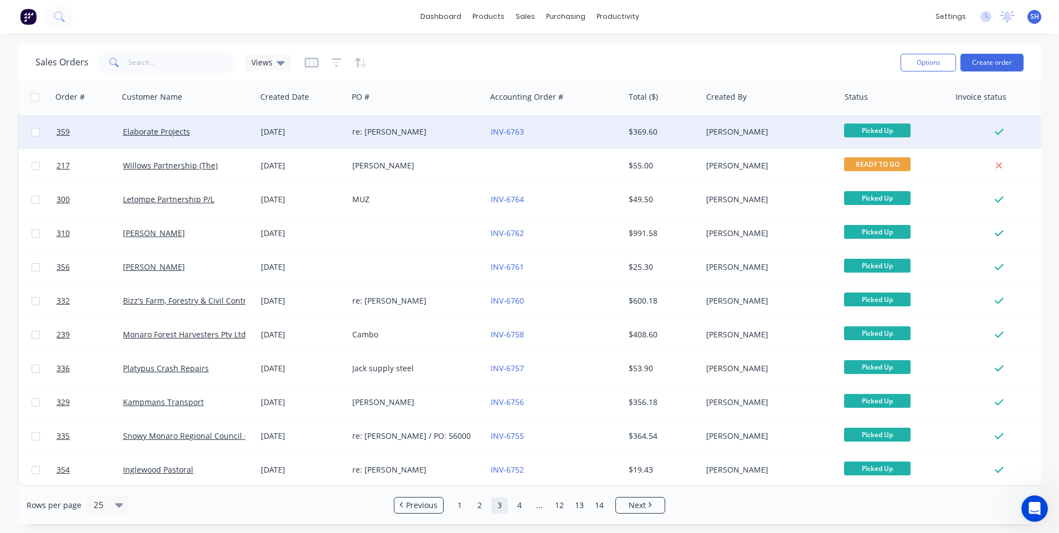
scroll to position [478, 0]
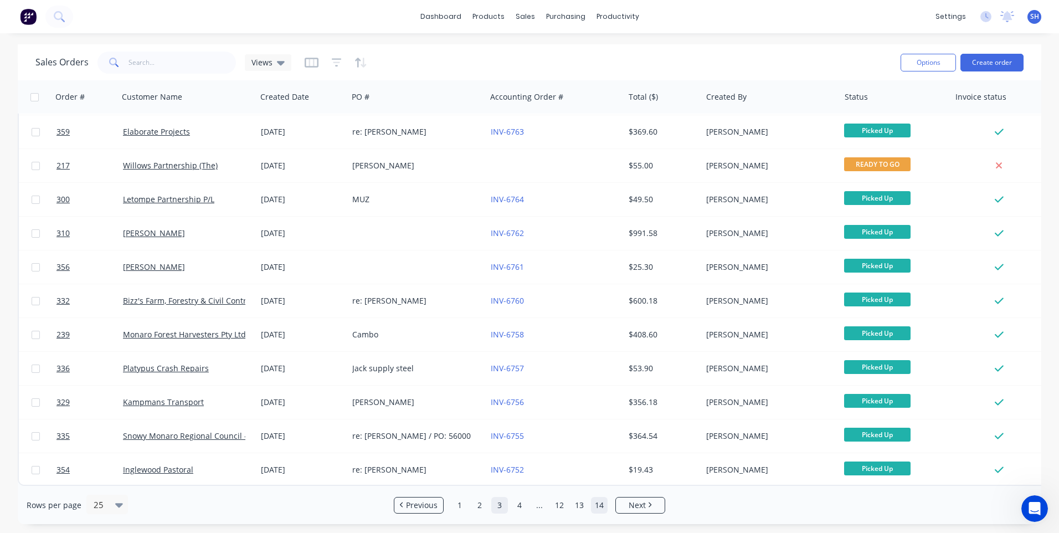
click at [598, 506] on link "14" at bounding box center [599, 505] width 17 height 17
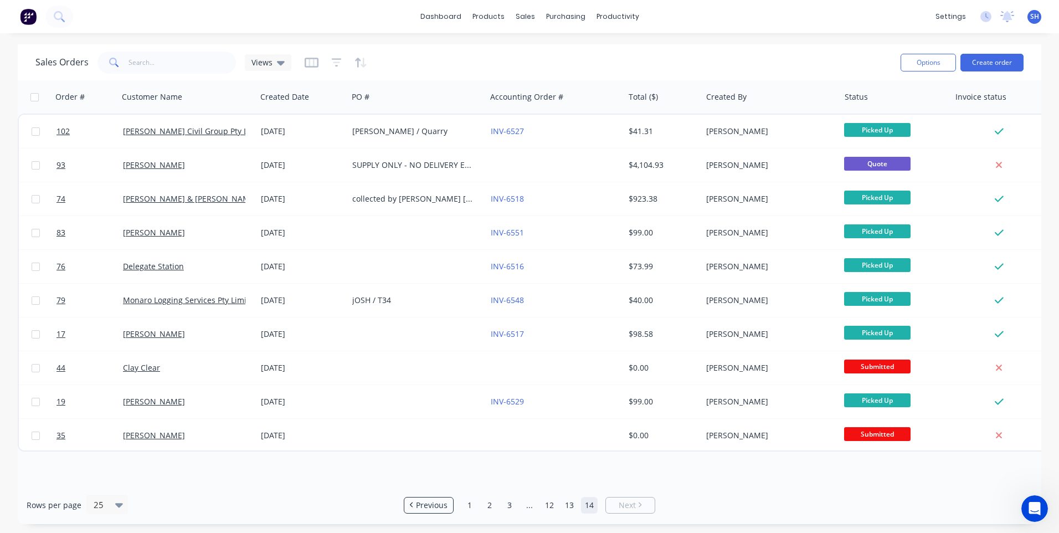
scroll to position [0, 0]
click at [570, 504] on link "13" at bounding box center [569, 505] width 17 height 17
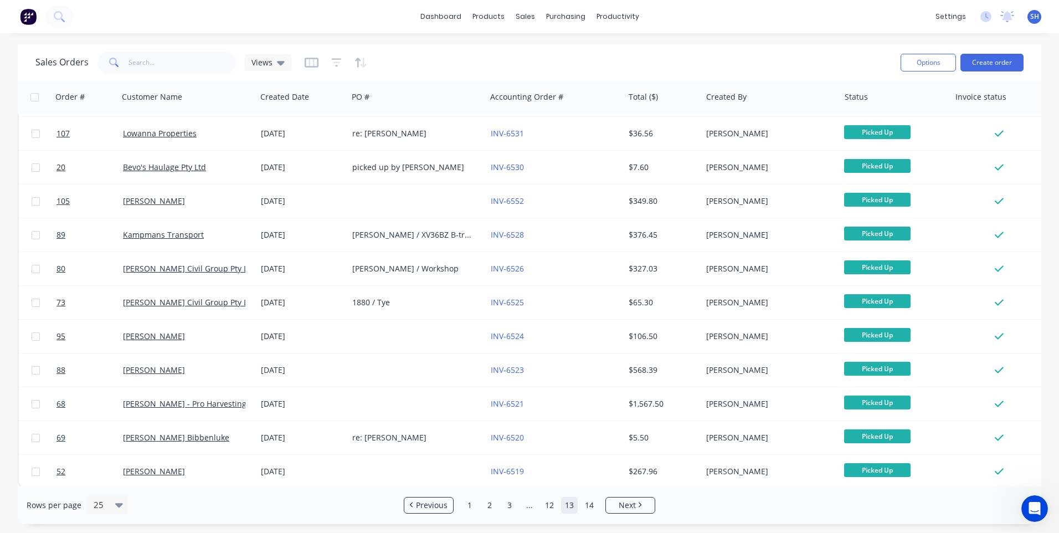
scroll to position [478, 0]
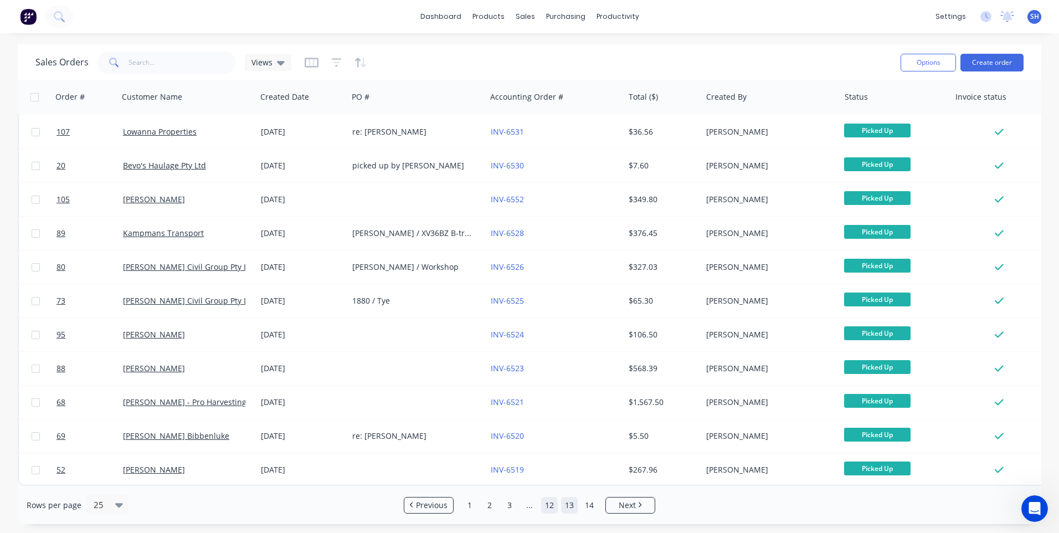
click at [551, 506] on link "12" at bounding box center [549, 505] width 17 height 17
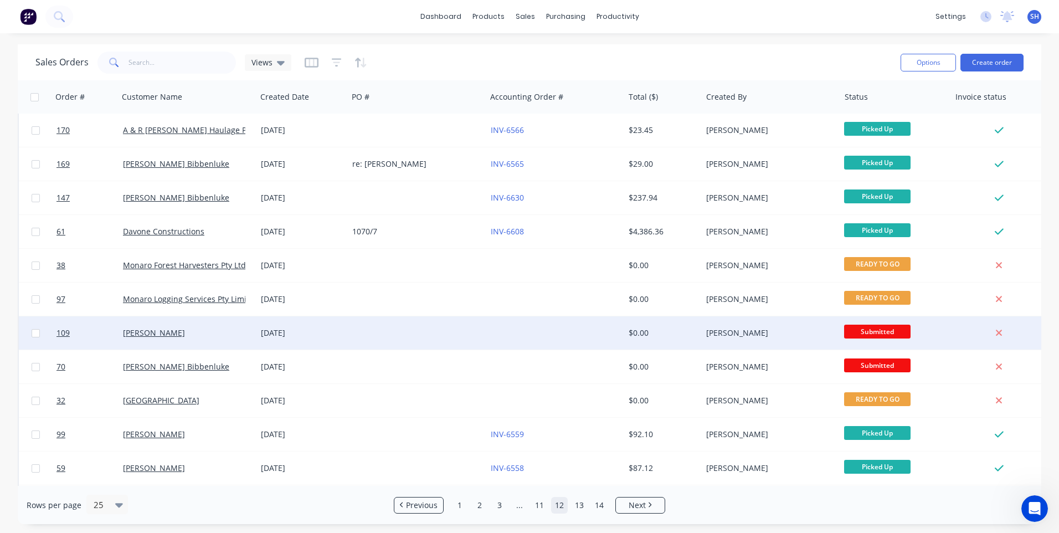
scroll to position [0, 0]
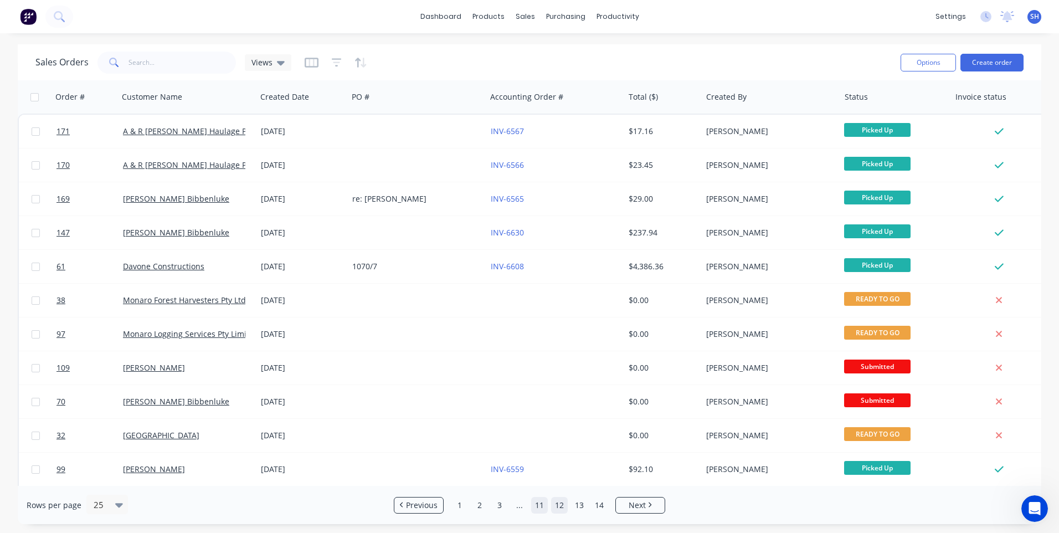
click at [540, 504] on link "11" at bounding box center [539, 505] width 17 height 17
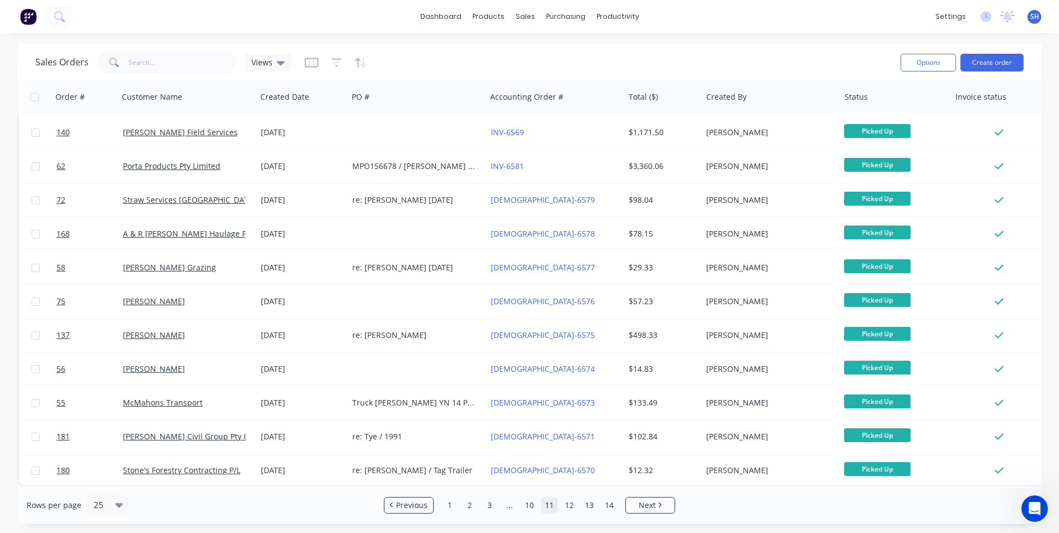
scroll to position [478, 0]
click at [531, 505] on link "10" at bounding box center [529, 505] width 17 height 17
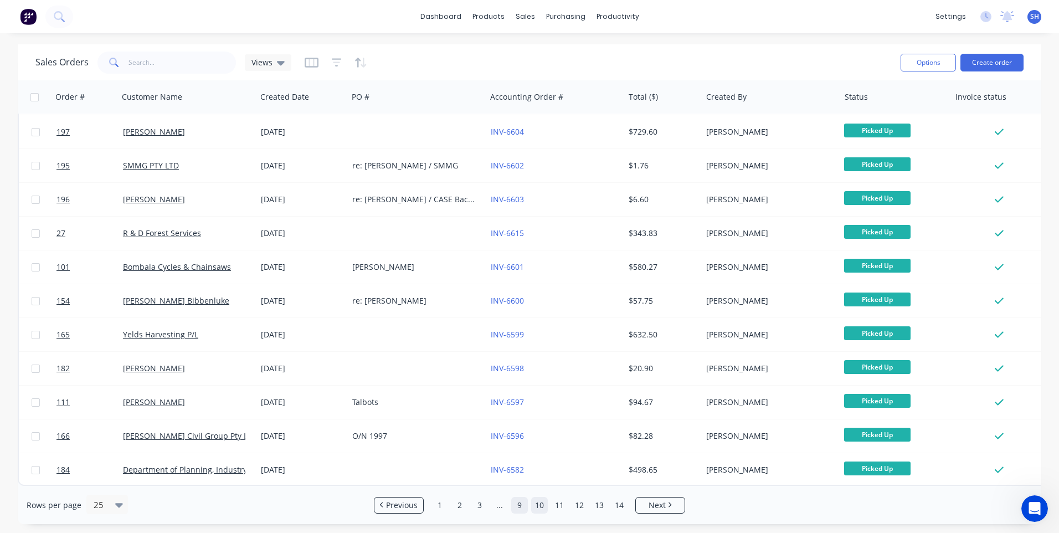
click at [520, 506] on link "9" at bounding box center [519, 505] width 17 height 17
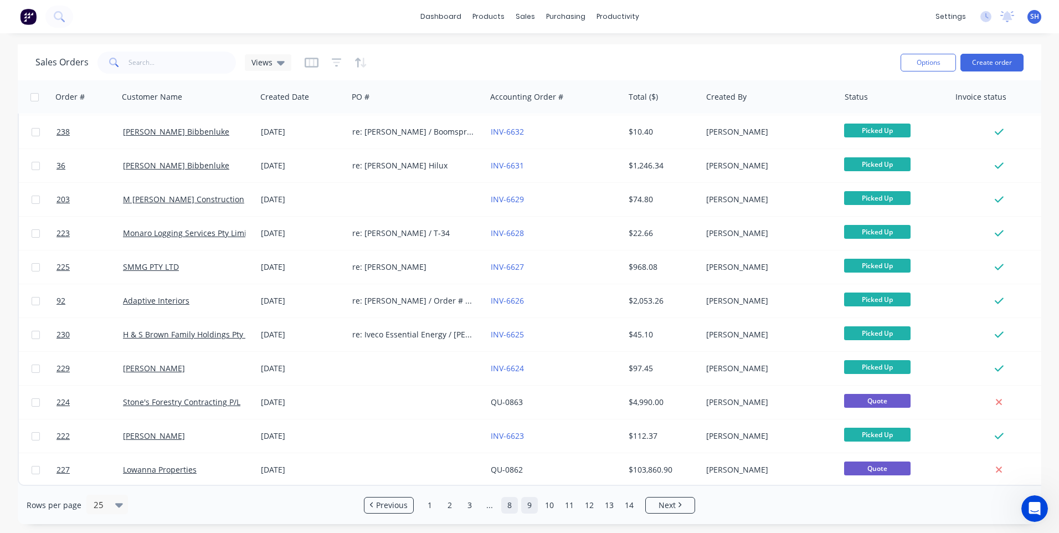
click at [509, 505] on link "8" at bounding box center [509, 505] width 17 height 17
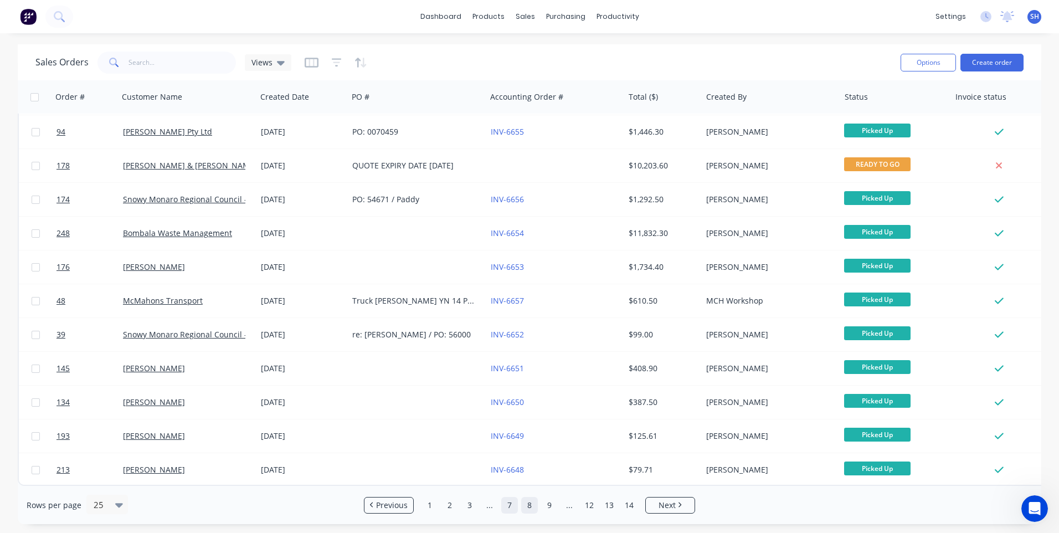
click at [510, 505] on link "7" at bounding box center [509, 505] width 17 height 17
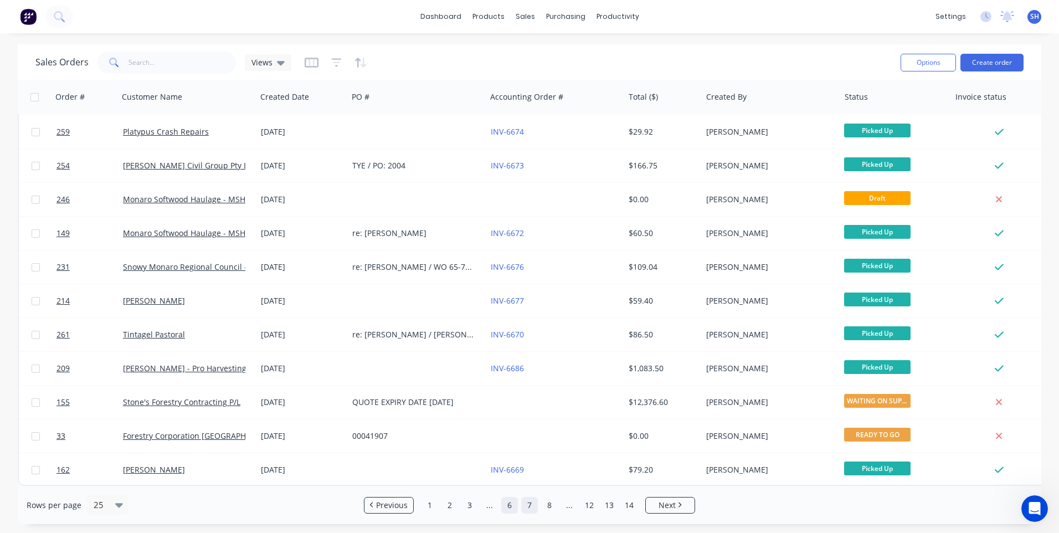
click at [511, 507] on link "6" at bounding box center [509, 505] width 17 height 17
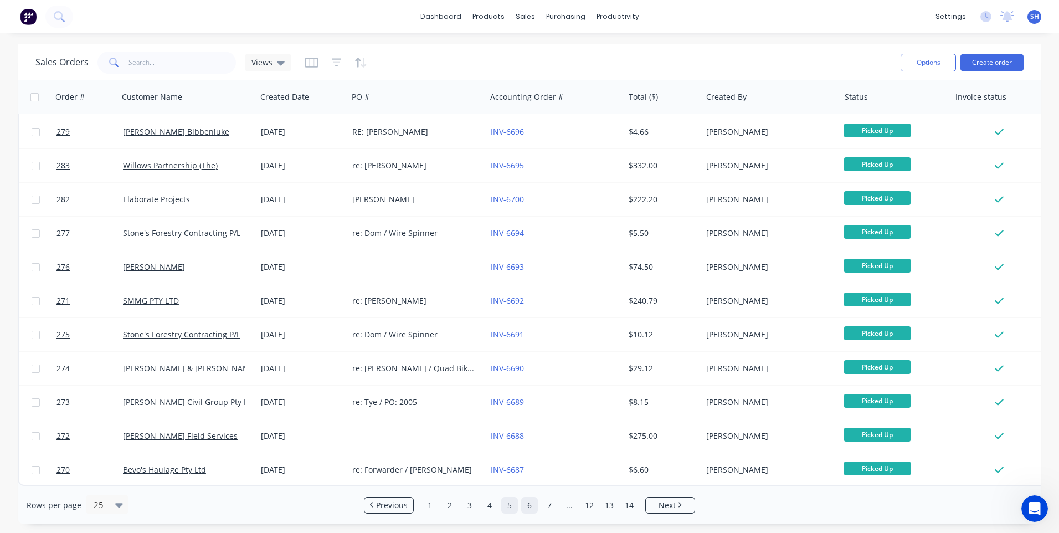
click at [509, 504] on link "5" at bounding box center [509, 505] width 17 height 17
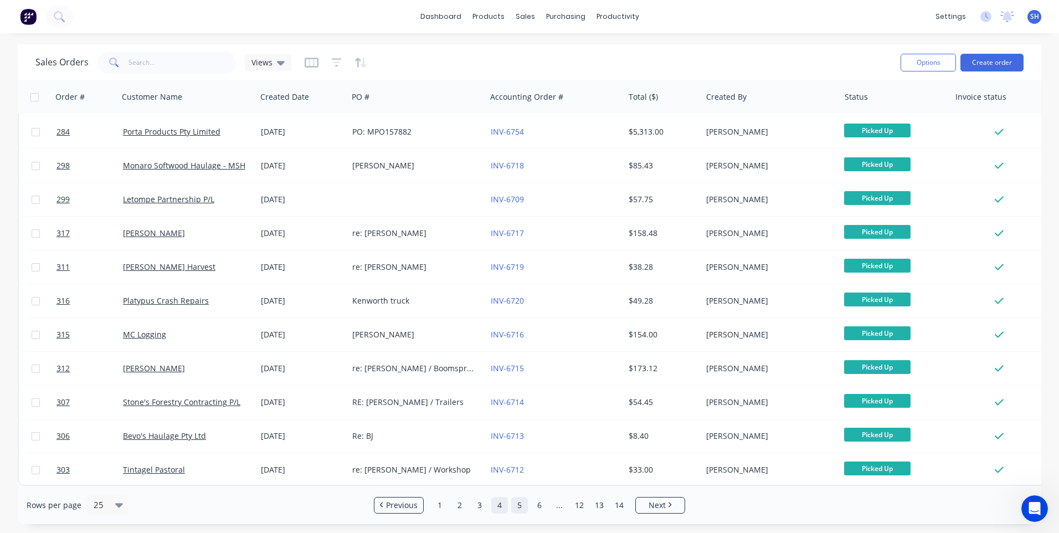
click at [500, 507] on link "4" at bounding box center [499, 505] width 17 height 17
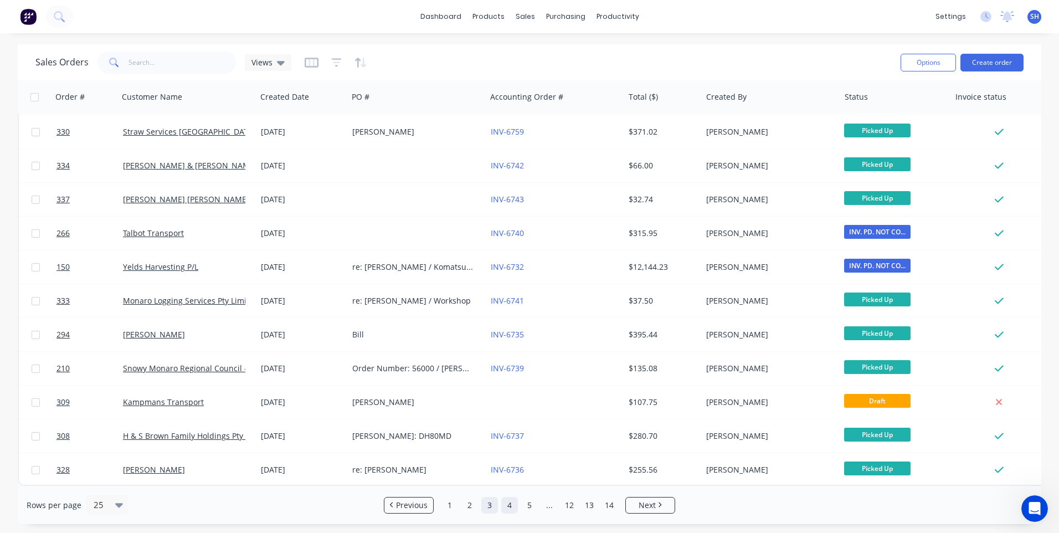
click at [489, 507] on link "3" at bounding box center [489, 505] width 17 height 17
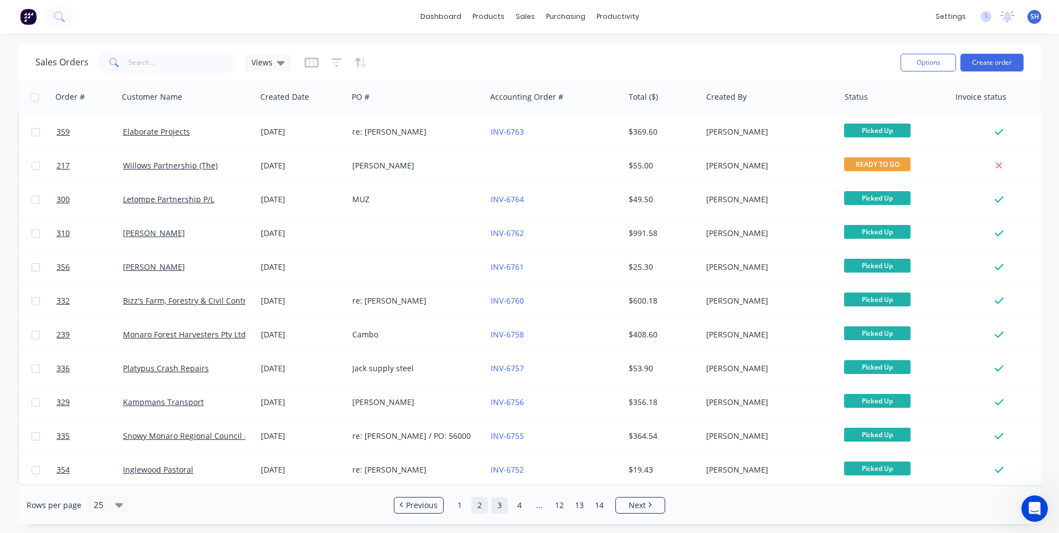
click at [478, 503] on link "2" at bounding box center [479, 505] width 17 height 17
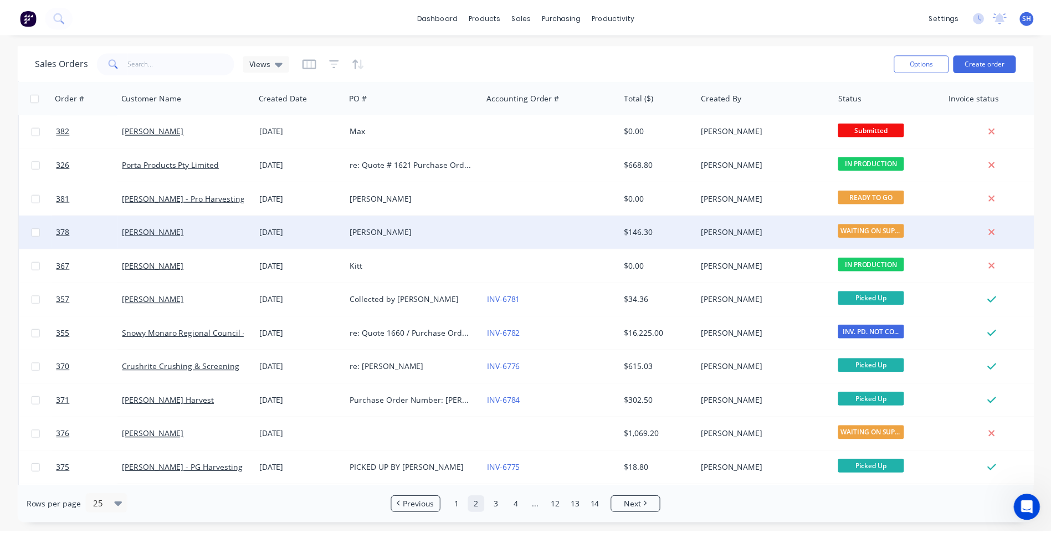
scroll to position [443, 0]
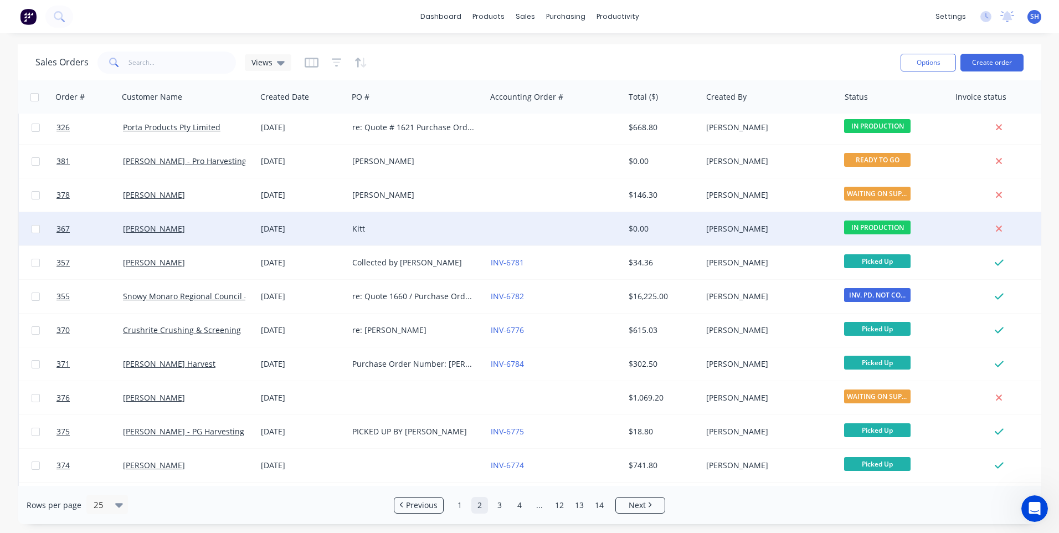
click at [540, 227] on div at bounding box center [555, 228] width 138 height 33
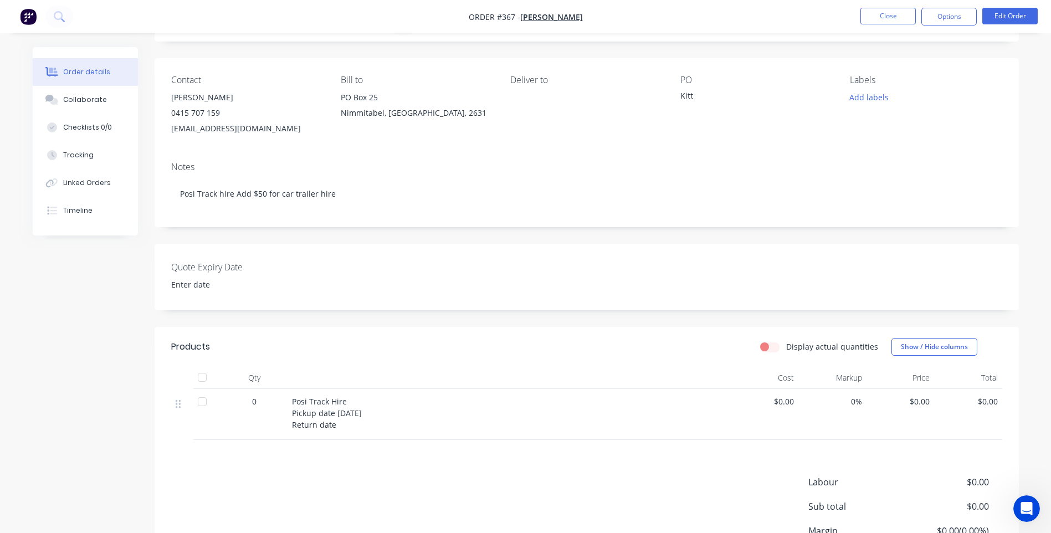
scroll to position [55, 0]
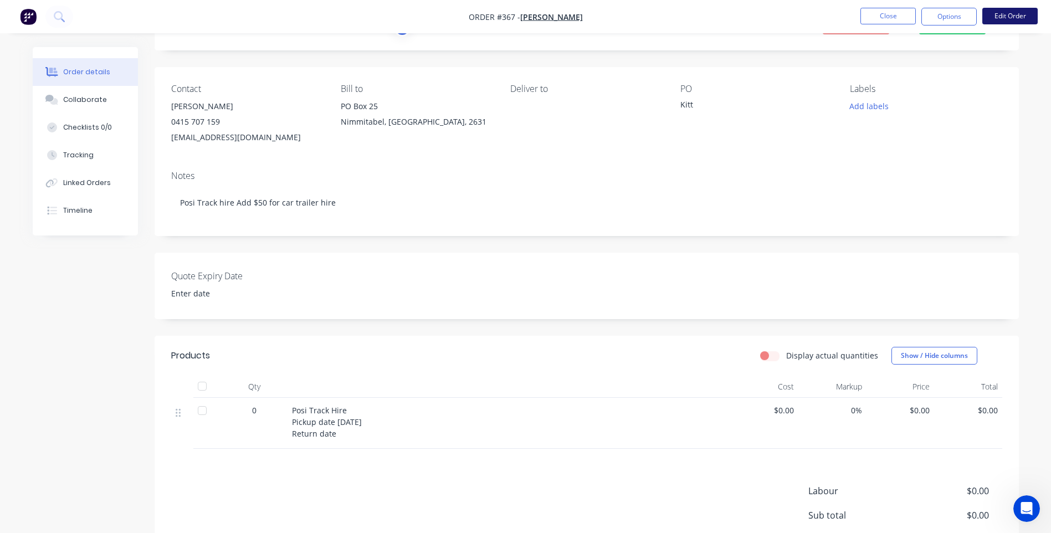
click at [1018, 18] on button "Edit Order" at bounding box center [1009, 16] width 55 height 17
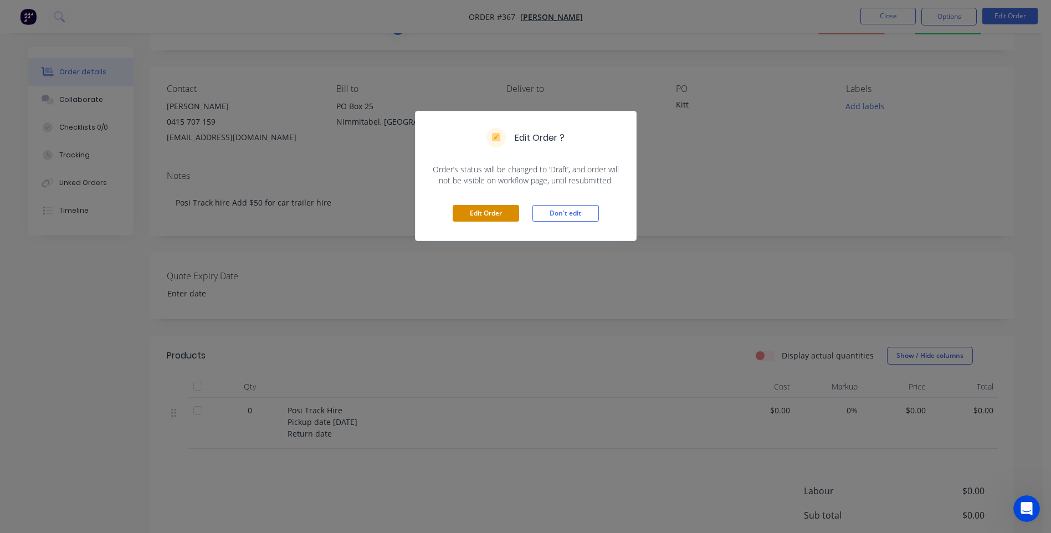
click at [486, 211] on button "Edit Order" at bounding box center [486, 213] width 66 height 17
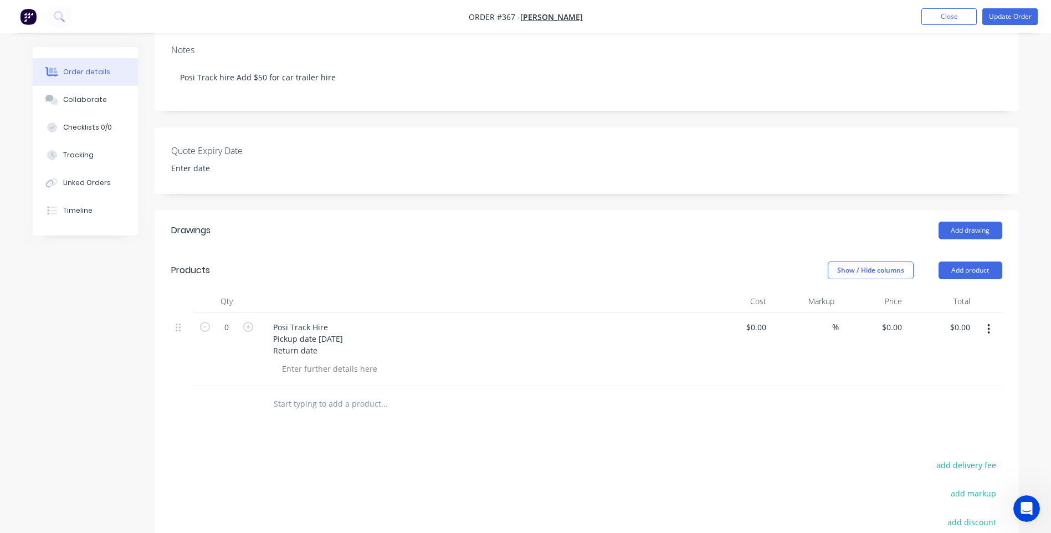
scroll to position [222, 0]
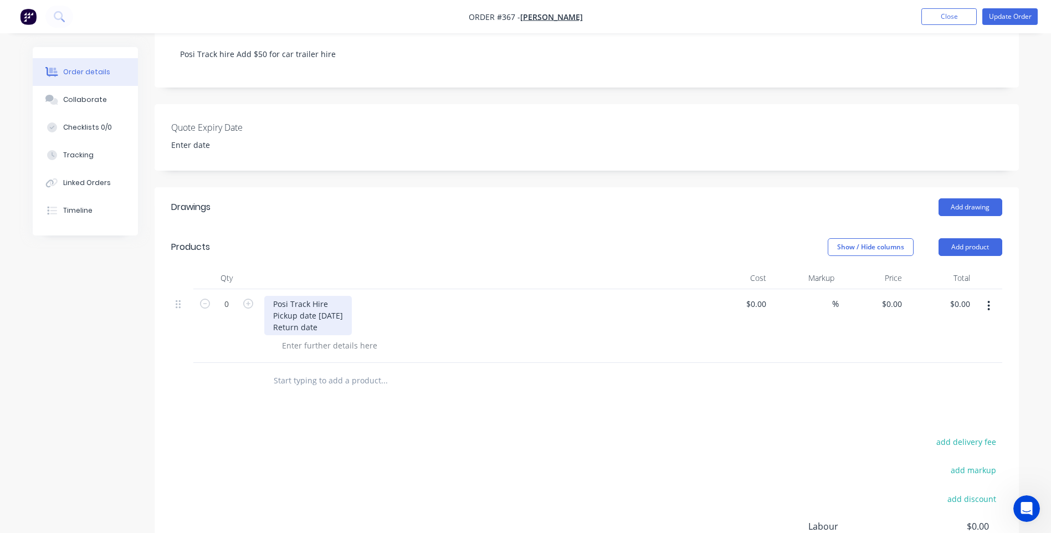
click at [319, 311] on div "Posi Track Hire Pickup date 08/08/25 Return date" at bounding box center [308, 315] width 88 height 39
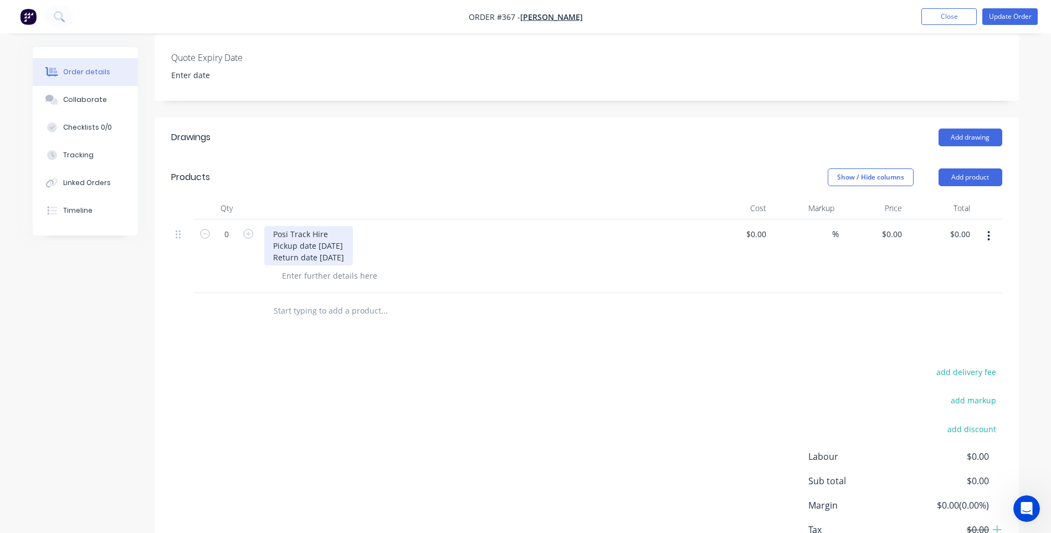
scroll to position [78, 0]
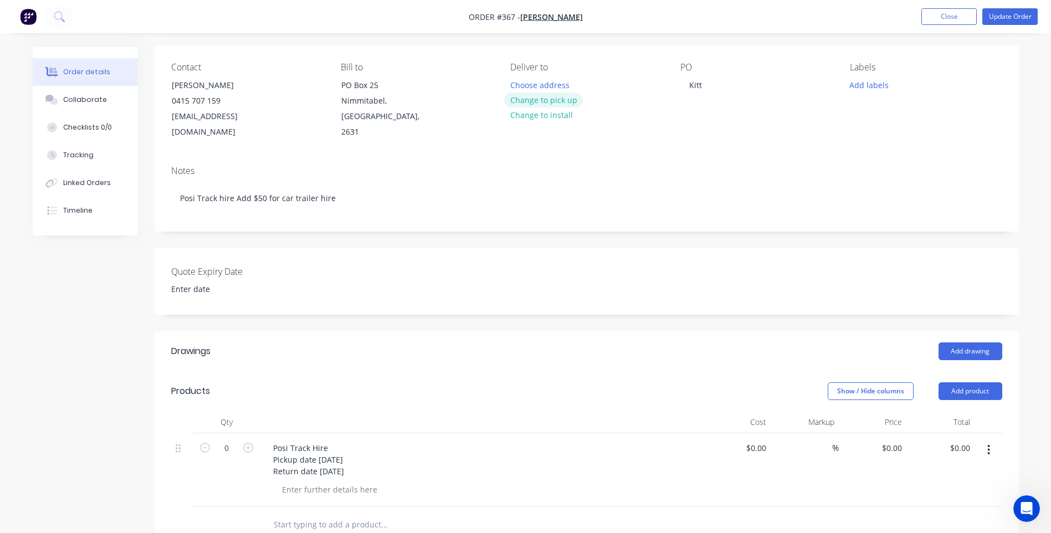
click at [551, 98] on button "Change to pick up" at bounding box center [543, 100] width 79 height 15
click at [1005, 17] on button "Update Order" at bounding box center [1009, 16] width 55 height 17
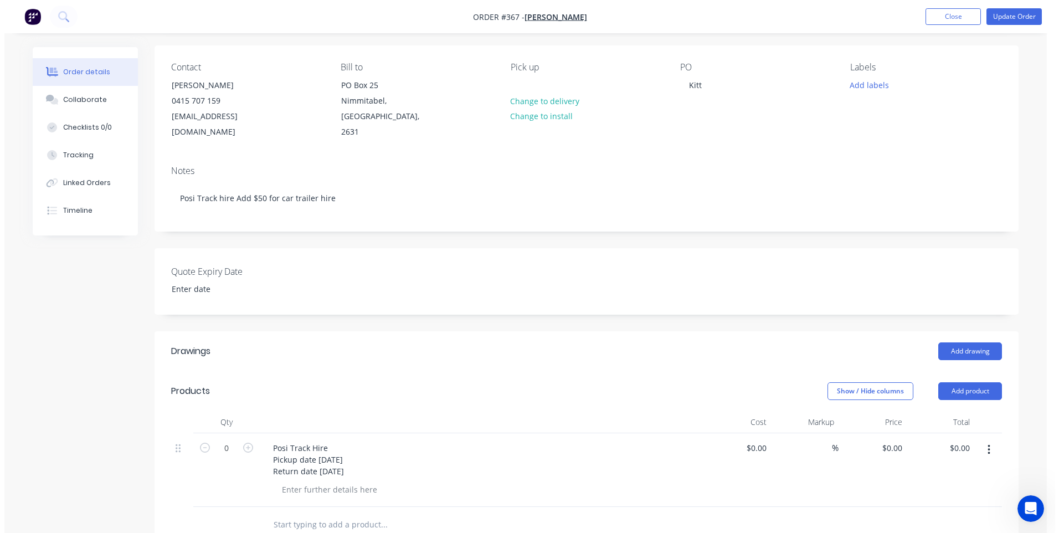
scroll to position [0, 0]
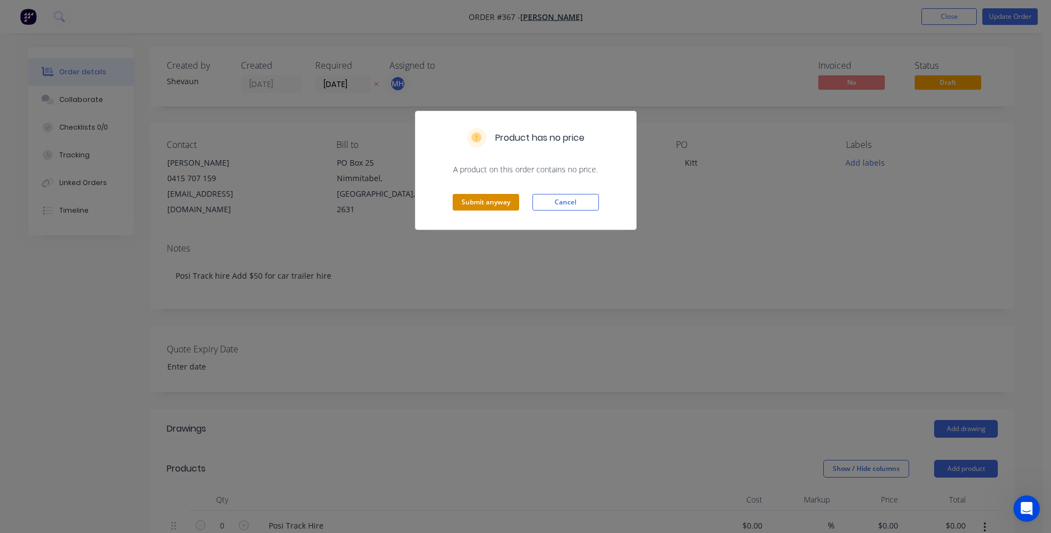
click at [485, 203] on button "Submit anyway" at bounding box center [486, 202] width 66 height 17
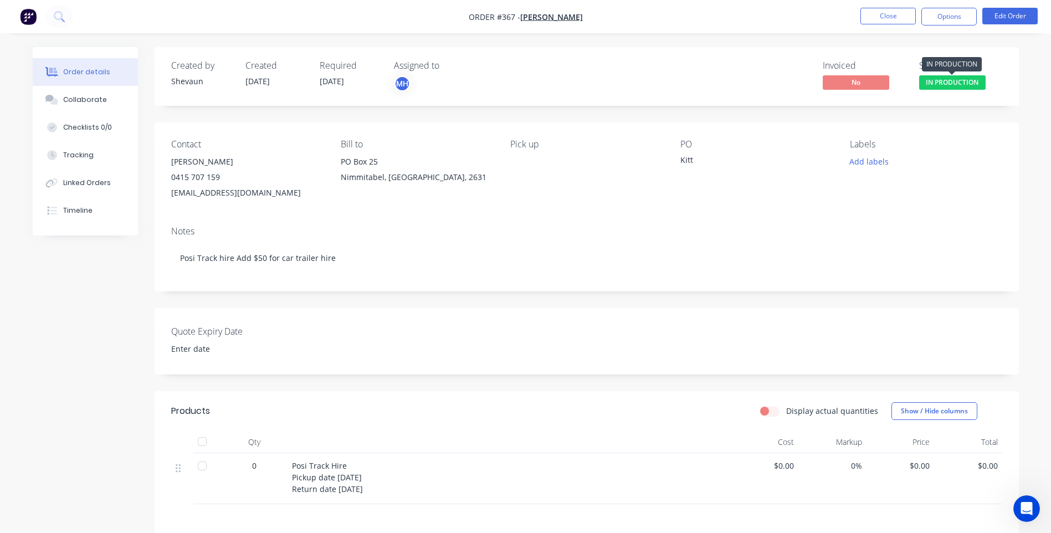
click at [966, 81] on span "IN PRODUCTION" at bounding box center [952, 82] width 66 height 14
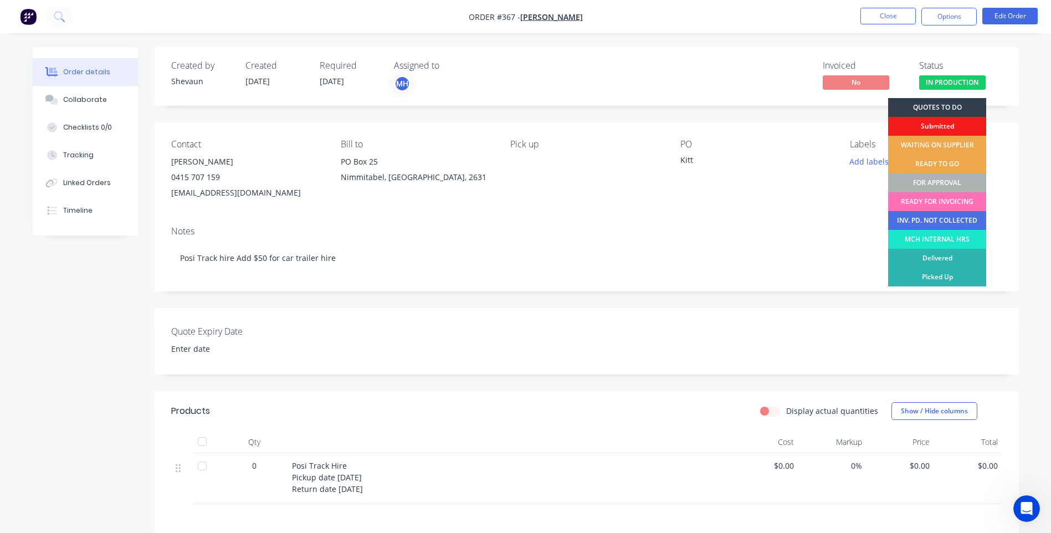
click at [926, 181] on div "FOR APPROVAL" at bounding box center [937, 182] width 98 height 19
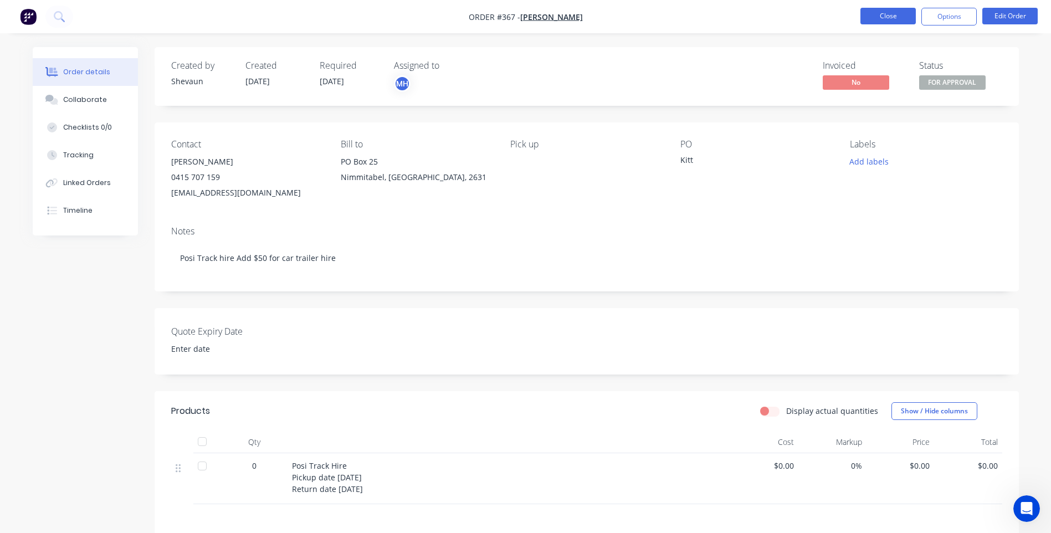
click at [875, 13] on button "Close" at bounding box center [887, 16] width 55 height 17
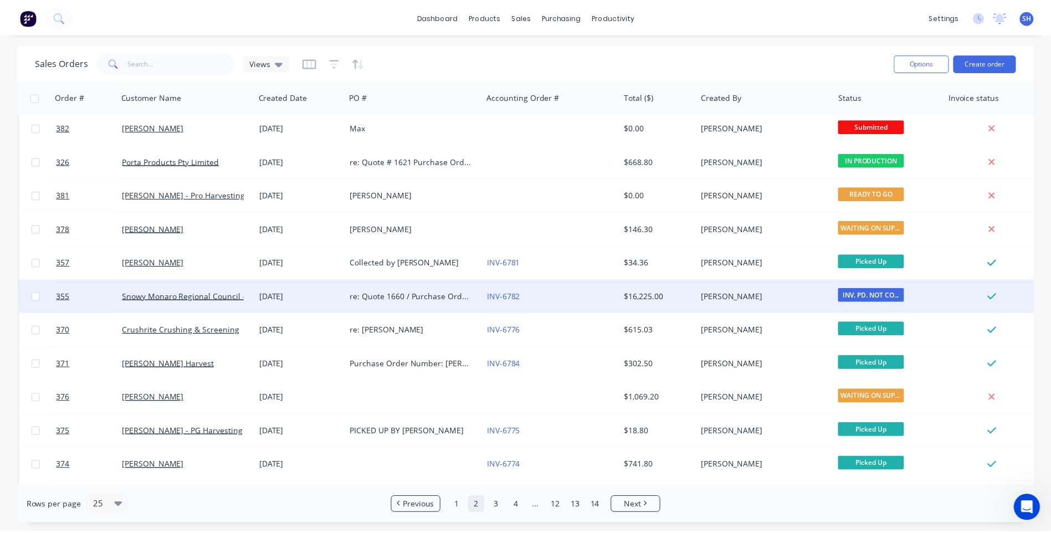
scroll to position [478, 0]
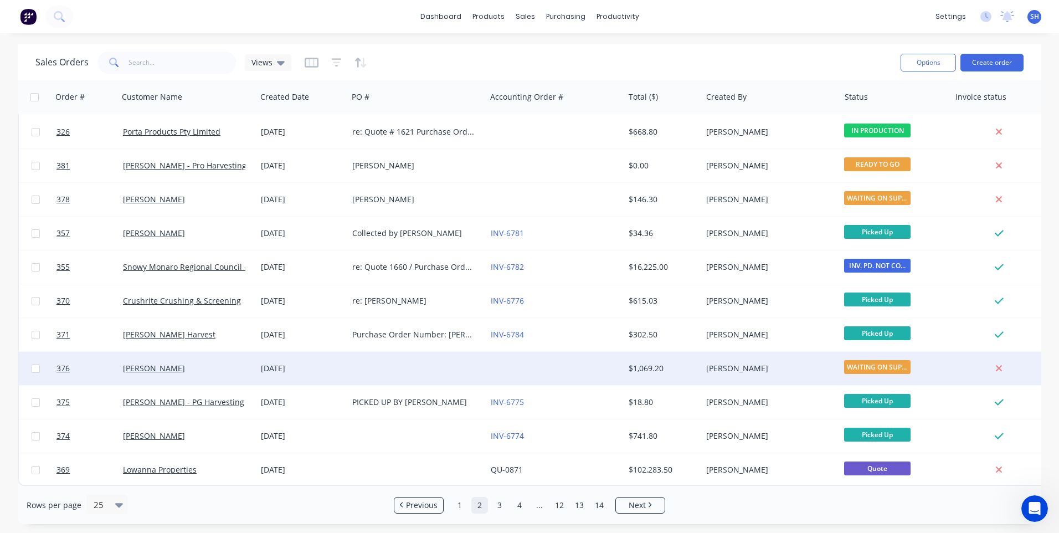
click at [395, 360] on div at bounding box center [417, 368] width 138 height 33
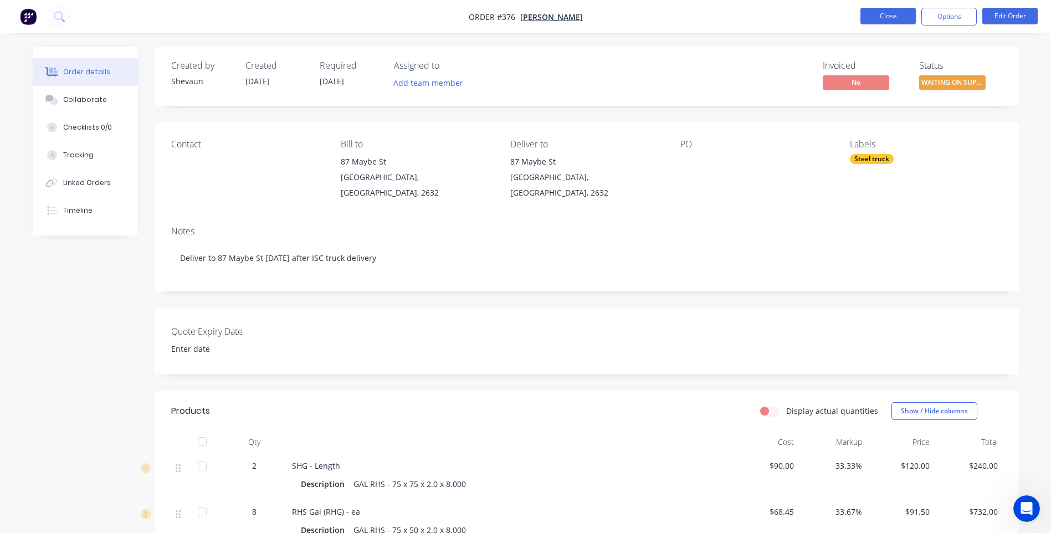
click at [884, 16] on button "Close" at bounding box center [887, 16] width 55 height 17
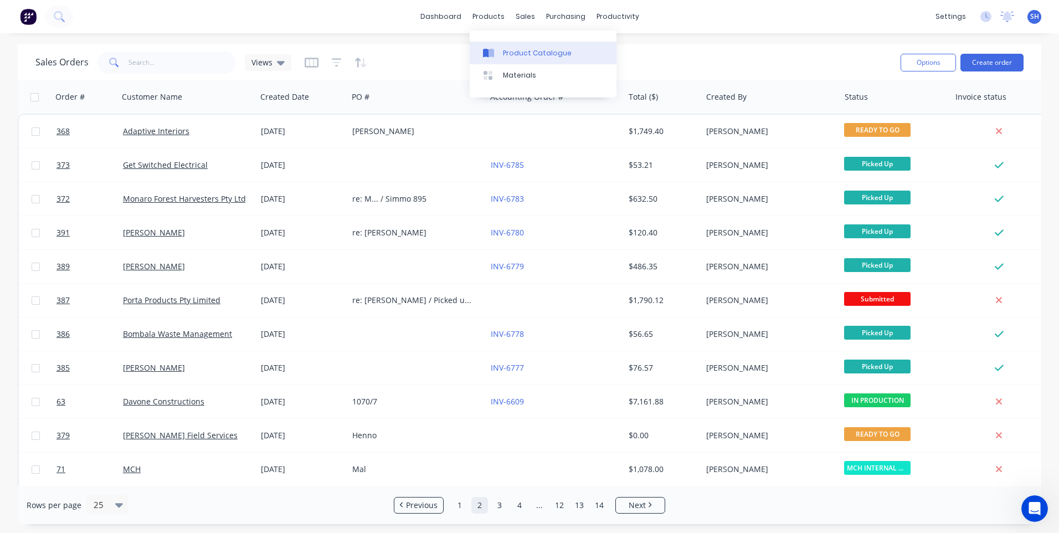
click at [520, 47] on link "Product Catalogue" at bounding box center [543, 53] width 147 height 22
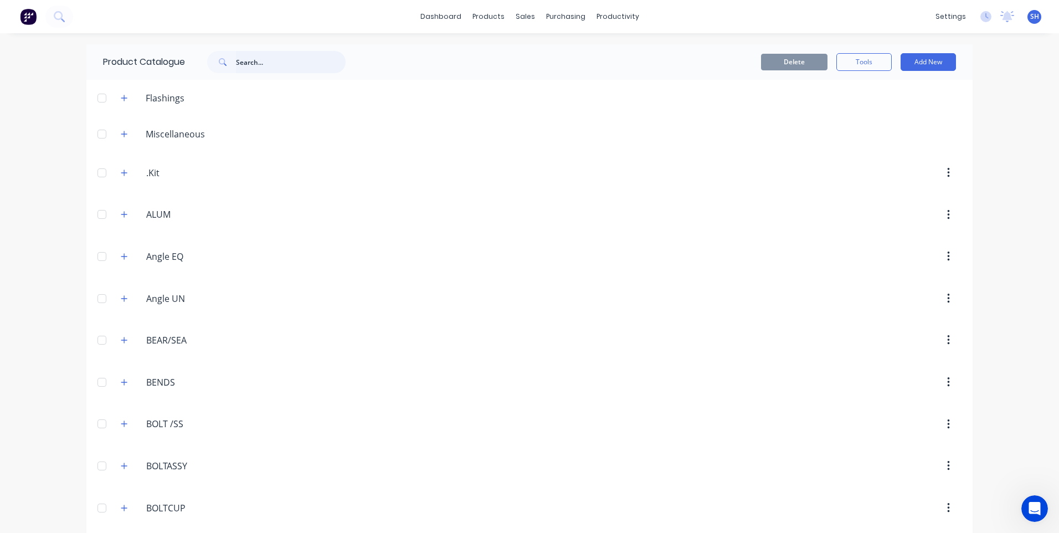
click at [246, 55] on input "text" at bounding box center [291, 62] width 110 height 22
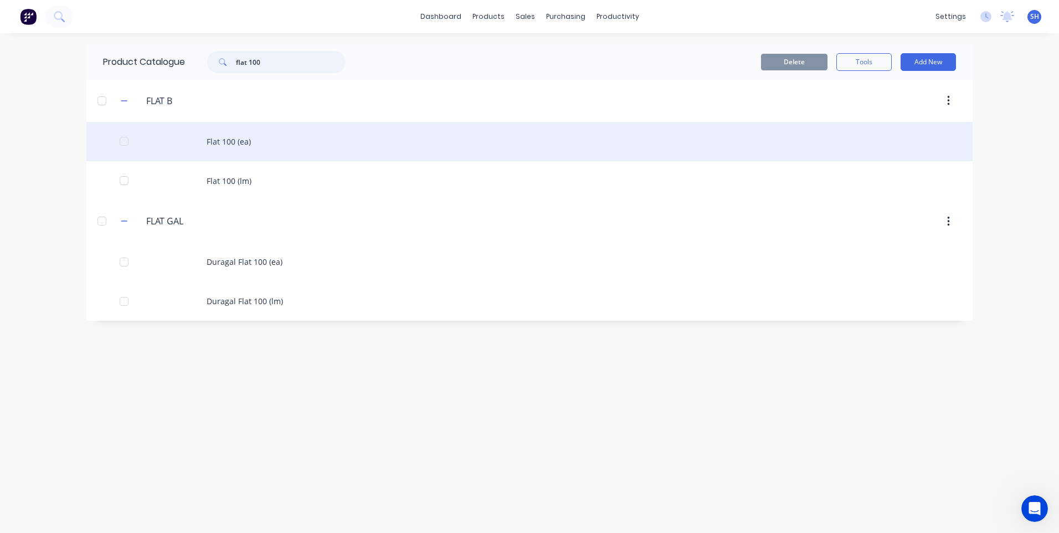
type input "flat 100"
click at [222, 140] on div "Flat 100 (ea)" at bounding box center [529, 141] width 886 height 39
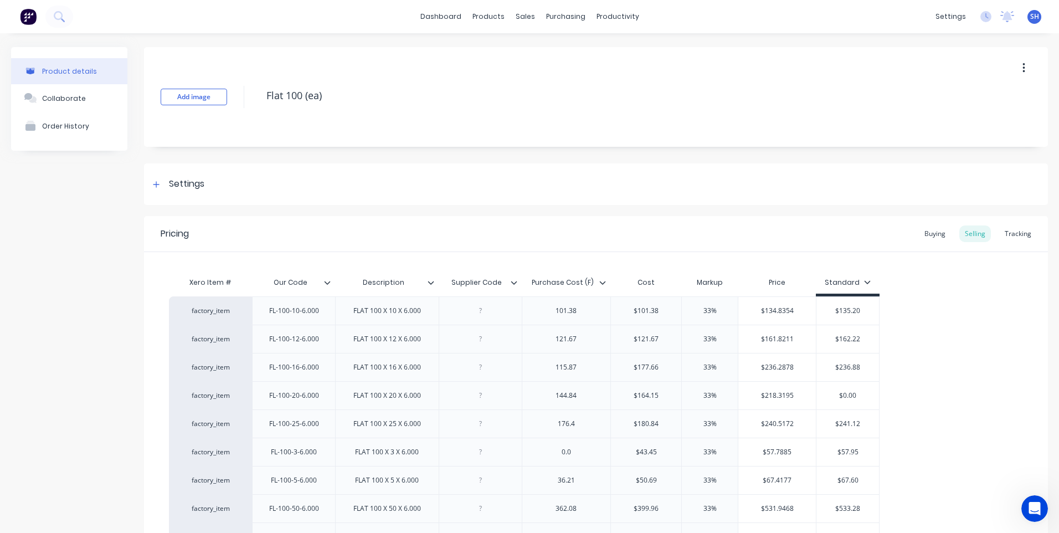
type textarea "x"
drag, startPoint x: 483, startPoint y: 343, endPoint x: 475, endPoint y: 328, distance: 16.6
click at [482, 340] on div at bounding box center [480, 339] width 55 height 14
type textarea "x"
type input "$161.8211"
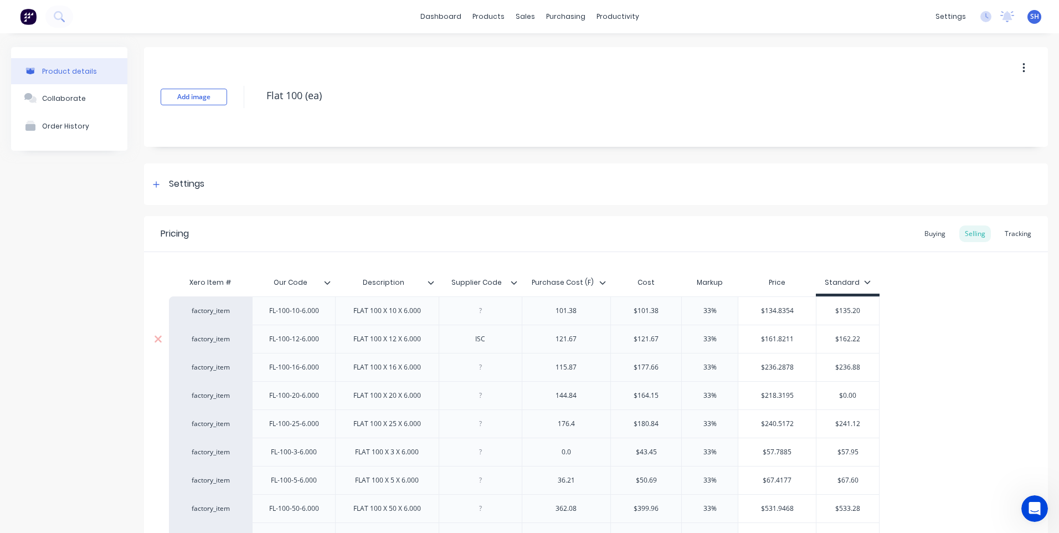
click at [793, 340] on input "$161.8211" at bounding box center [777, 339] width 78 height 10
type textarea "x"
type input "$161.821"
type textarea "x"
type input "$161.82"
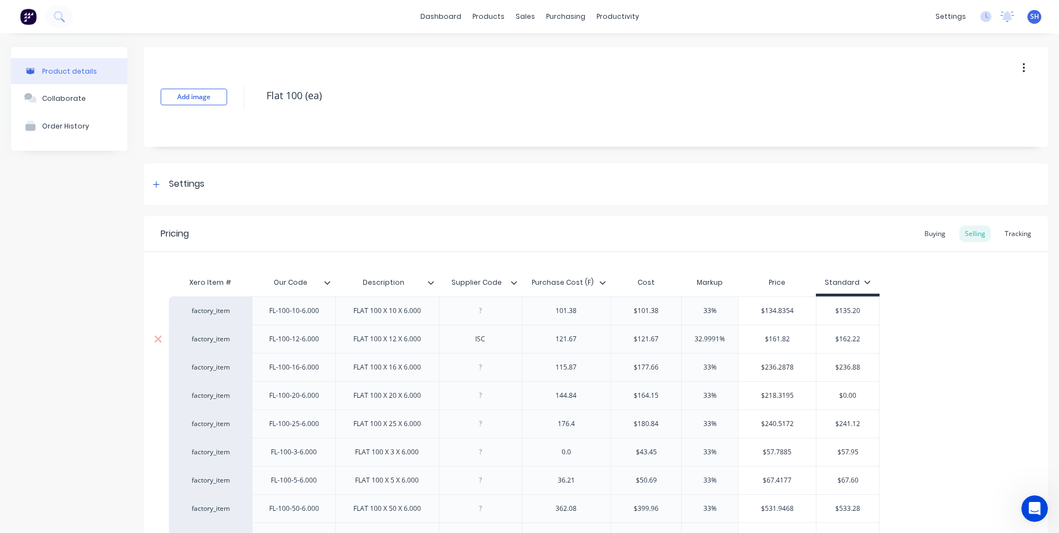
type textarea "x"
type input "$161.8"
type textarea "x"
type input "$161.85"
type input "$162.22"
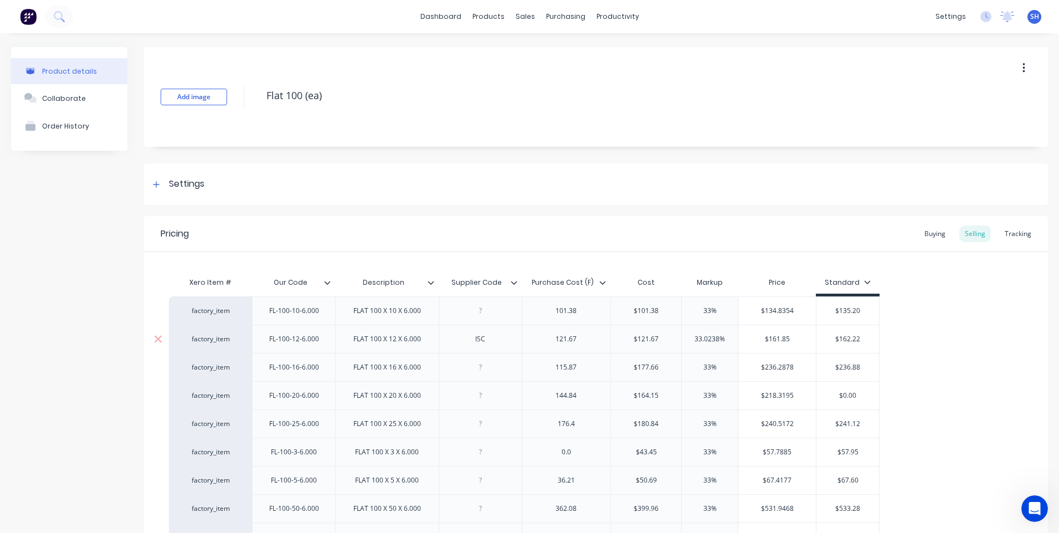
type textarea "x"
type input "$162.2"
type textarea "x"
type input "$162."
type textarea "x"
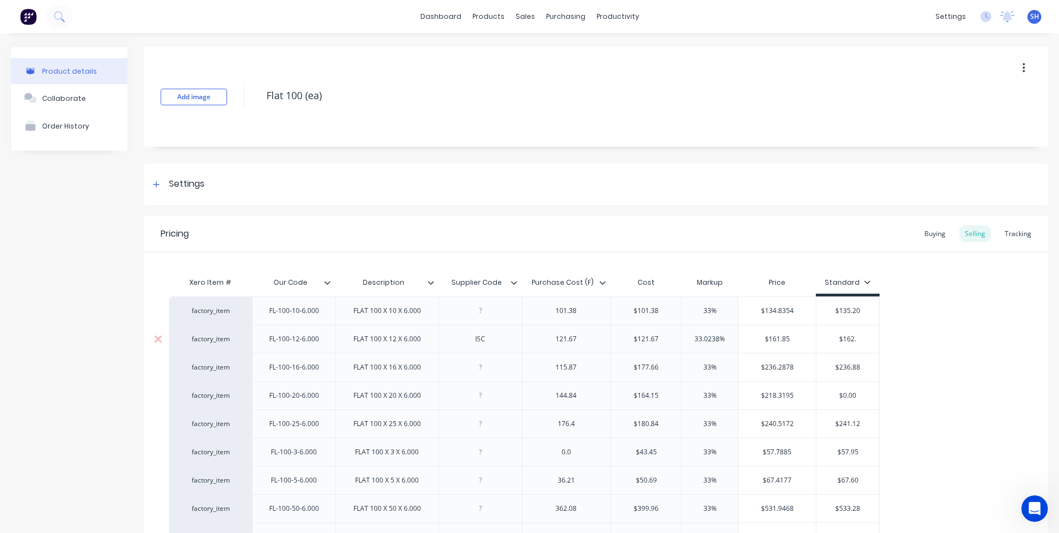
type input "$162"
type textarea "x"
type input "$16"
type textarea "x"
type input "$161"
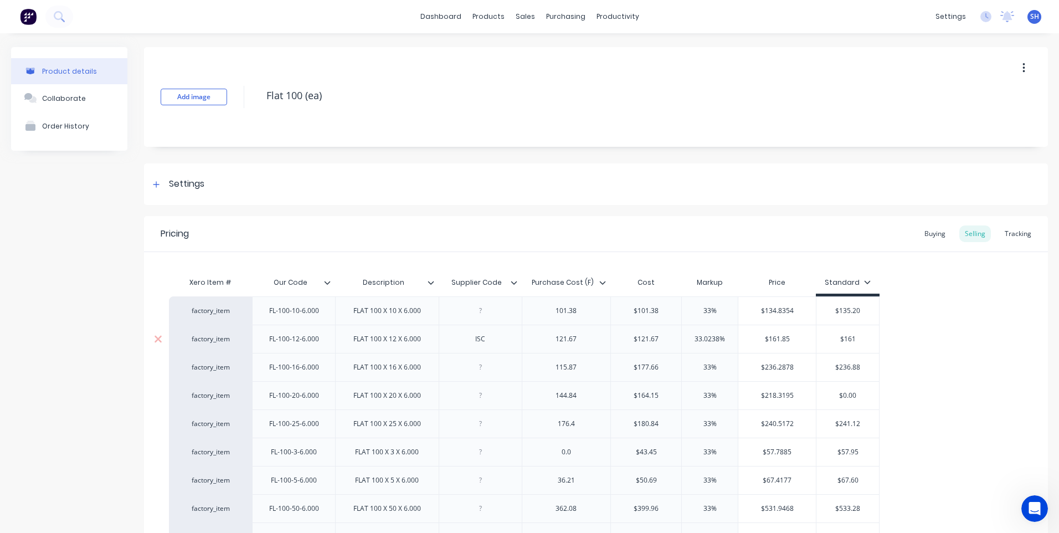
type textarea "x"
type input "$161."
type textarea "x"
type input "$161.8"
type textarea "x"
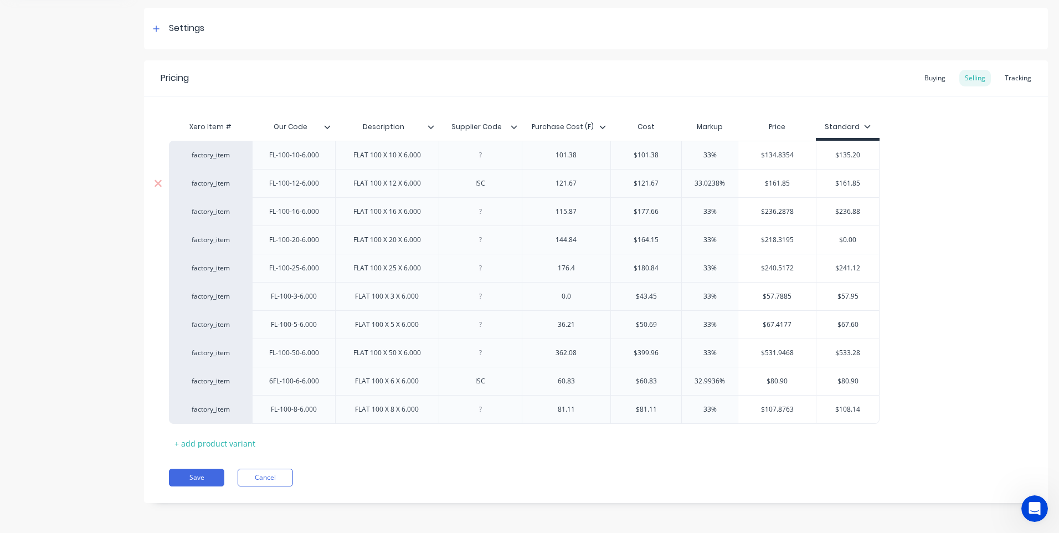
scroll to position [156, 0]
type input "$161.85"
click at [199, 475] on button "Save" at bounding box center [196, 477] width 55 height 18
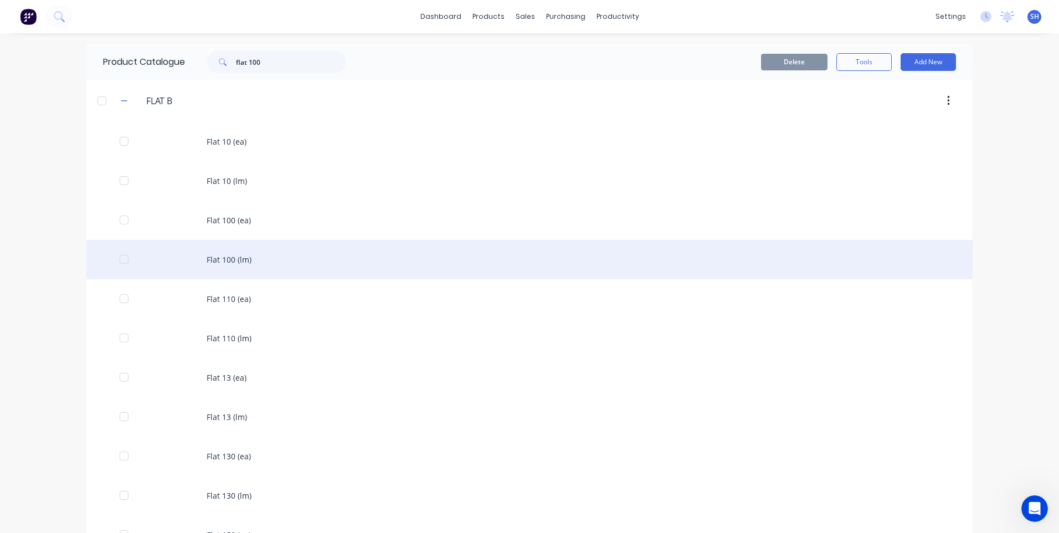
click at [238, 260] on div "Flat 100 (lm)" at bounding box center [529, 259] width 886 height 39
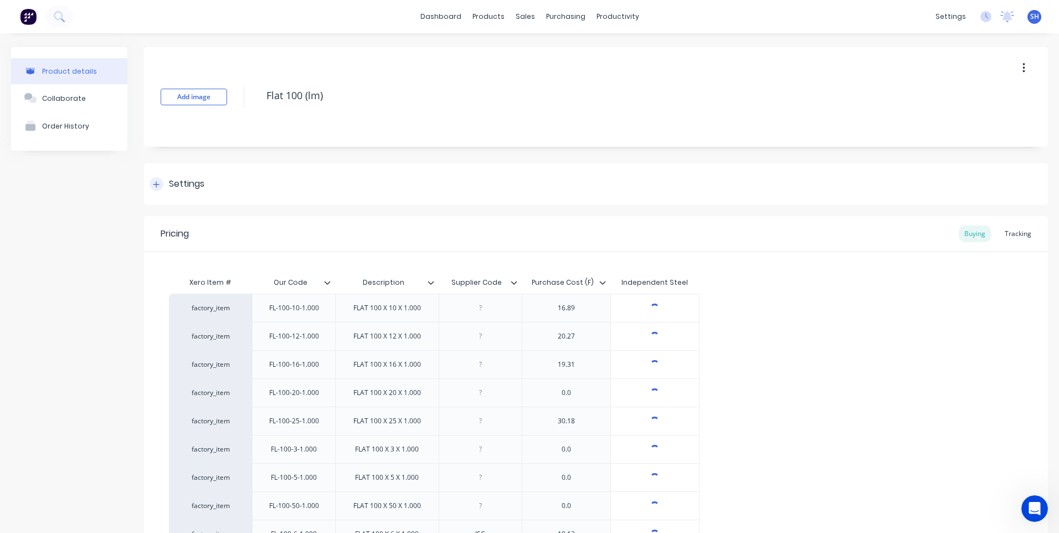
type textarea "x"
click at [481, 341] on div at bounding box center [480, 336] width 55 height 14
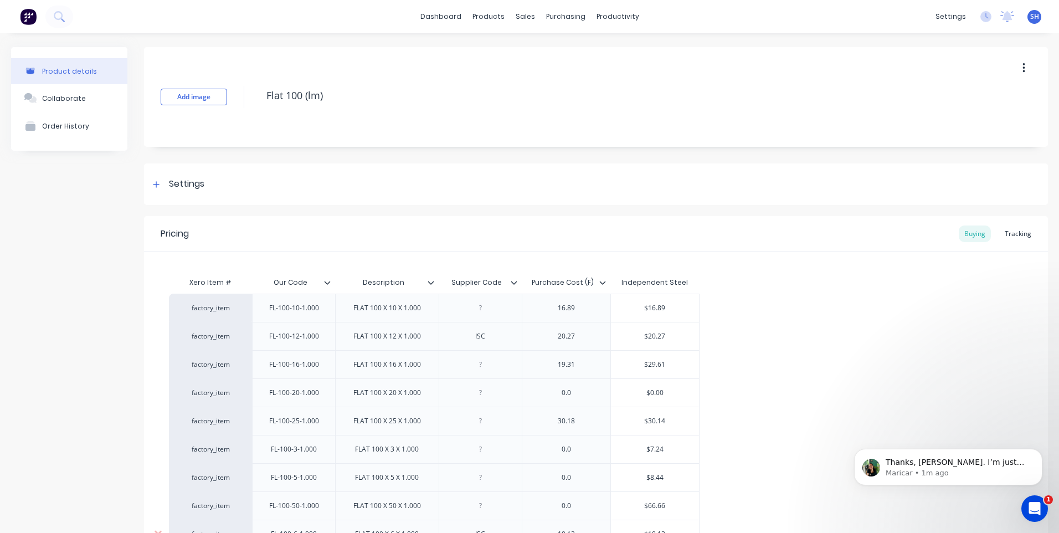
scroll to position [45, 0]
type textarea "x"
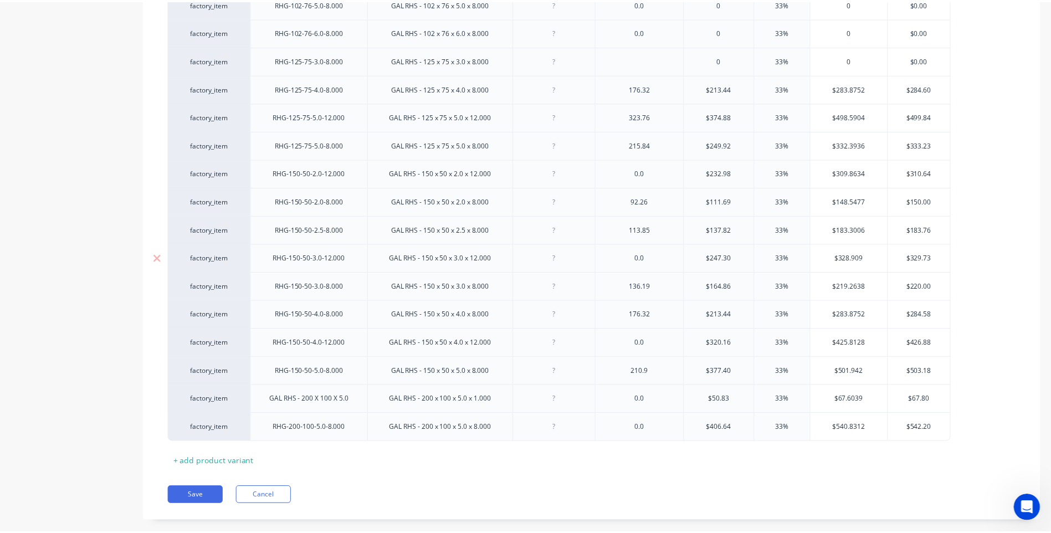
scroll to position [1089, 0]
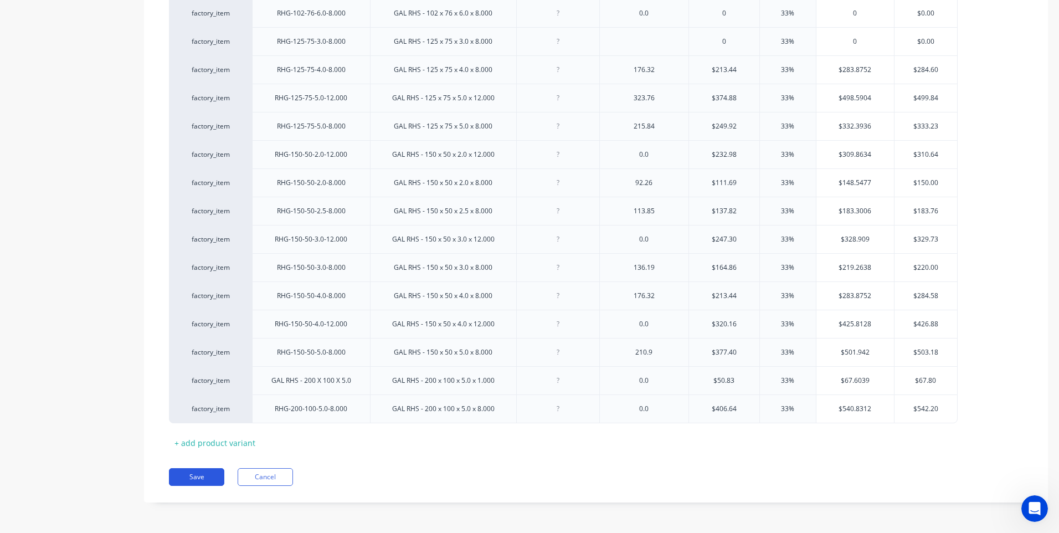
click at [199, 475] on button "Save" at bounding box center [196, 477] width 55 height 18
type textarea "x"
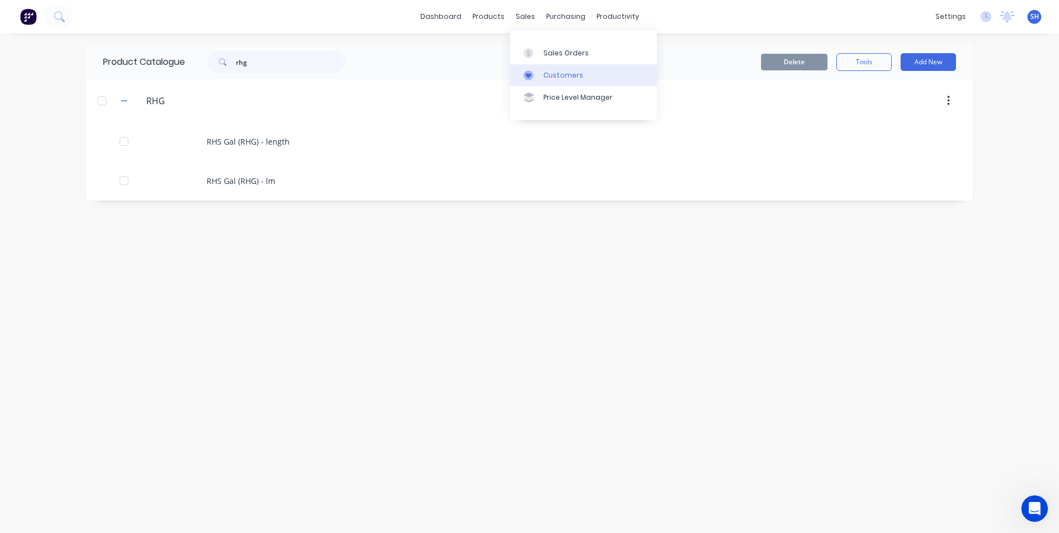
click at [561, 74] on div "Customers" at bounding box center [563, 75] width 40 height 10
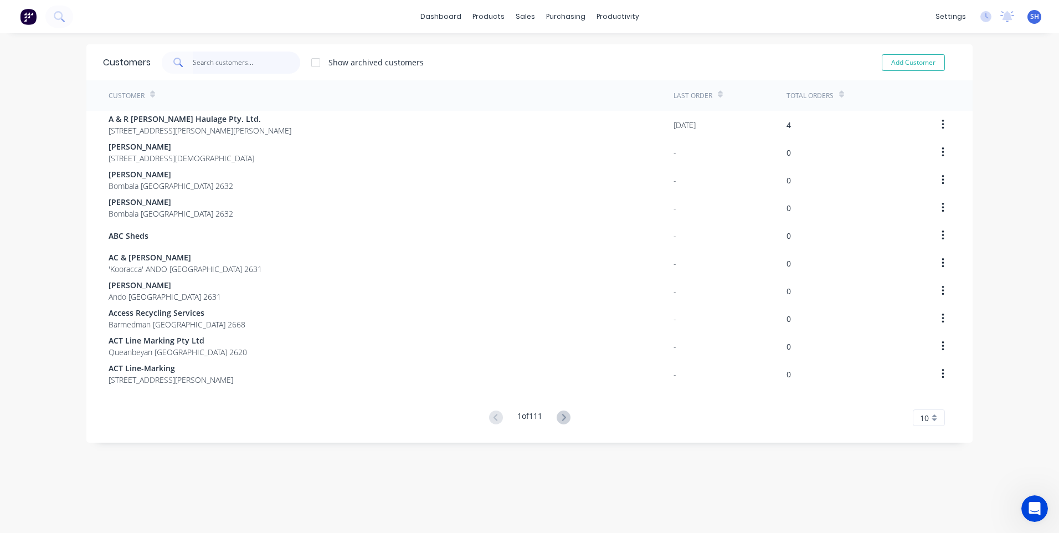
click at [193, 61] on input "text" at bounding box center [247, 63] width 108 height 22
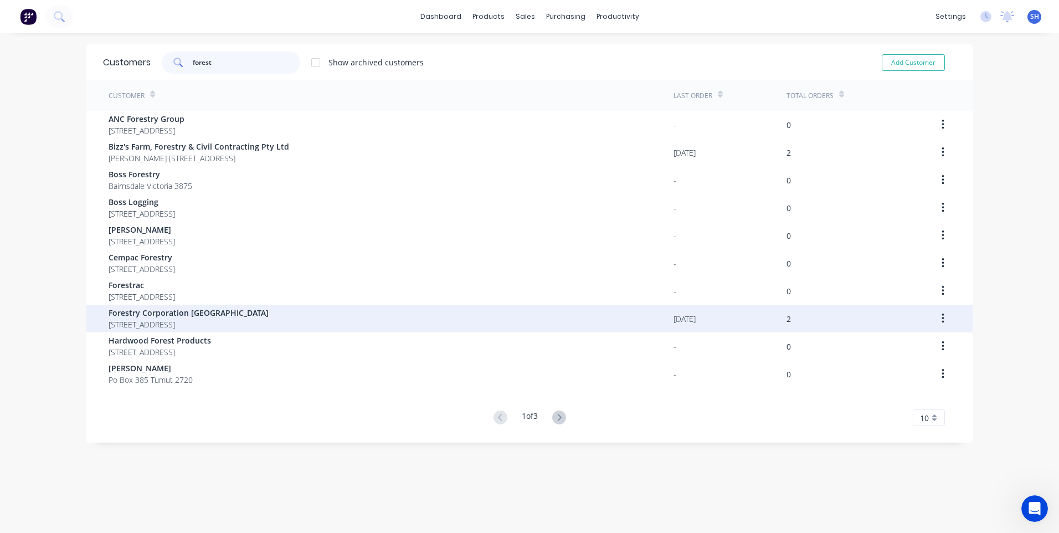
type input "forest"
click at [178, 311] on span "Forestry Corporation [GEOGRAPHIC_DATA]" at bounding box center [189, 313] width 160 height 12
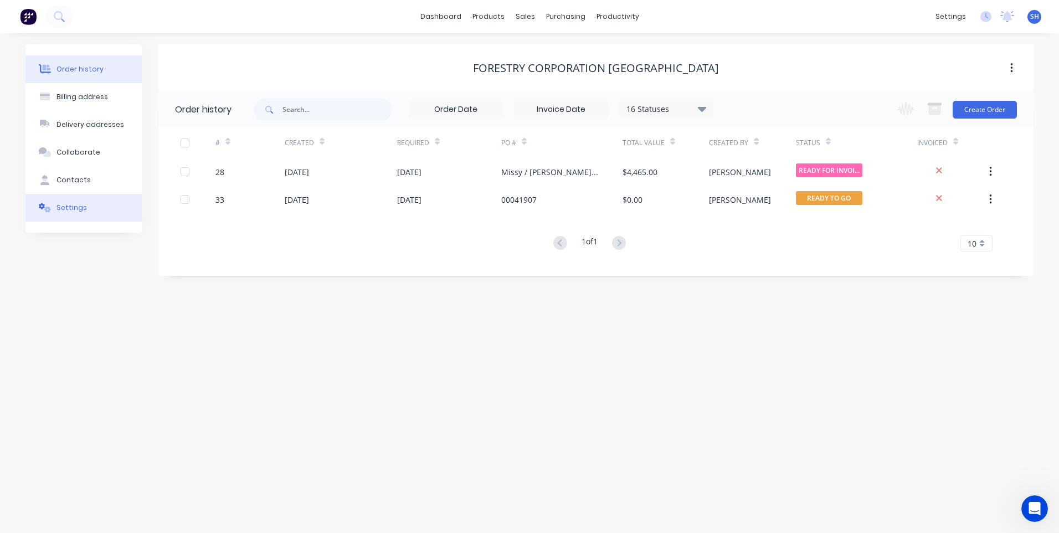
click at [69, 206] on div "Settings" at bounding box center [72, 208] width 30 height 10
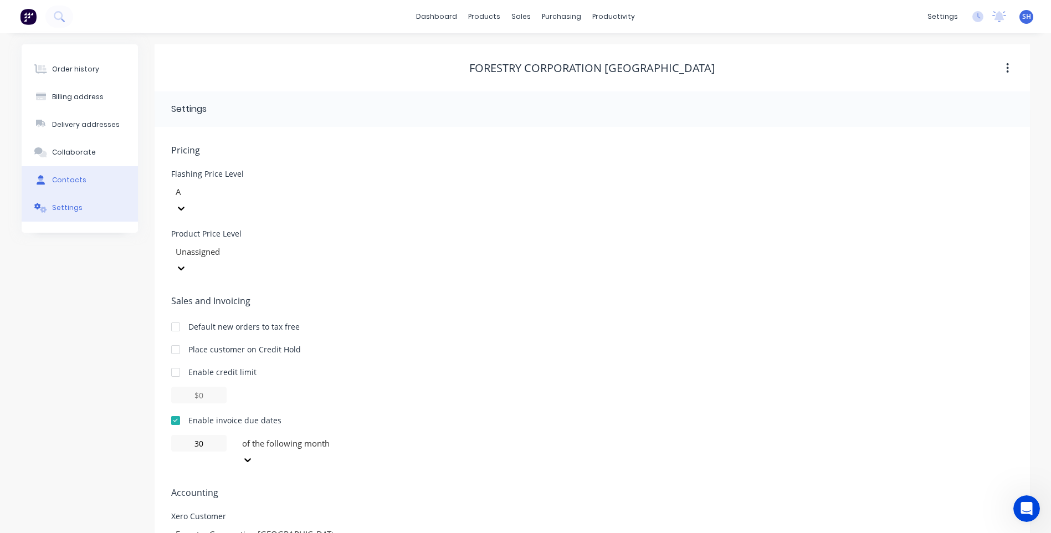
click at [69, 177] on div "Contacts" at bounding box center [69, 180] width 34 height 10
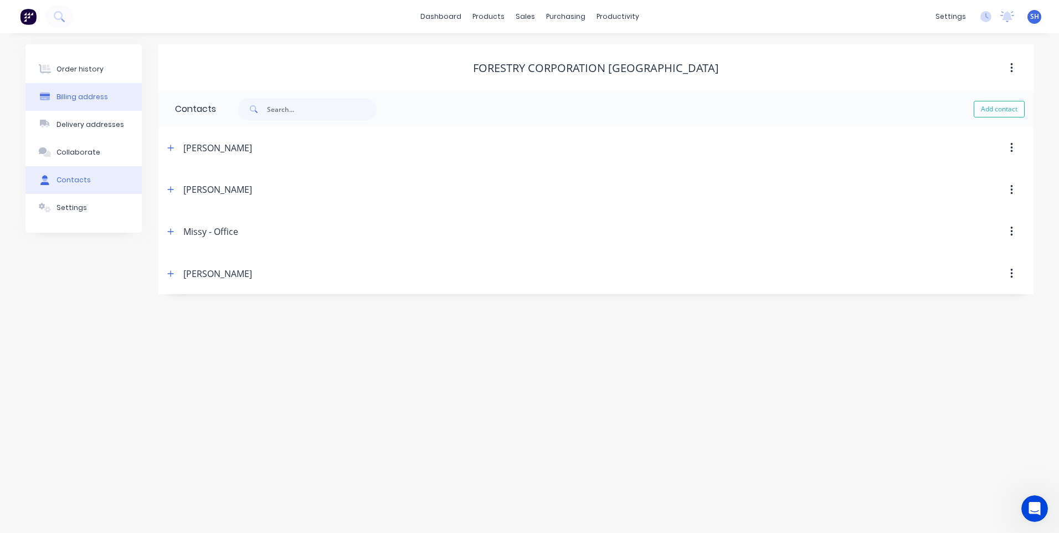
click at [81, 92] on div "Billing address" at bounding box center [83, 97] width 52 height 10
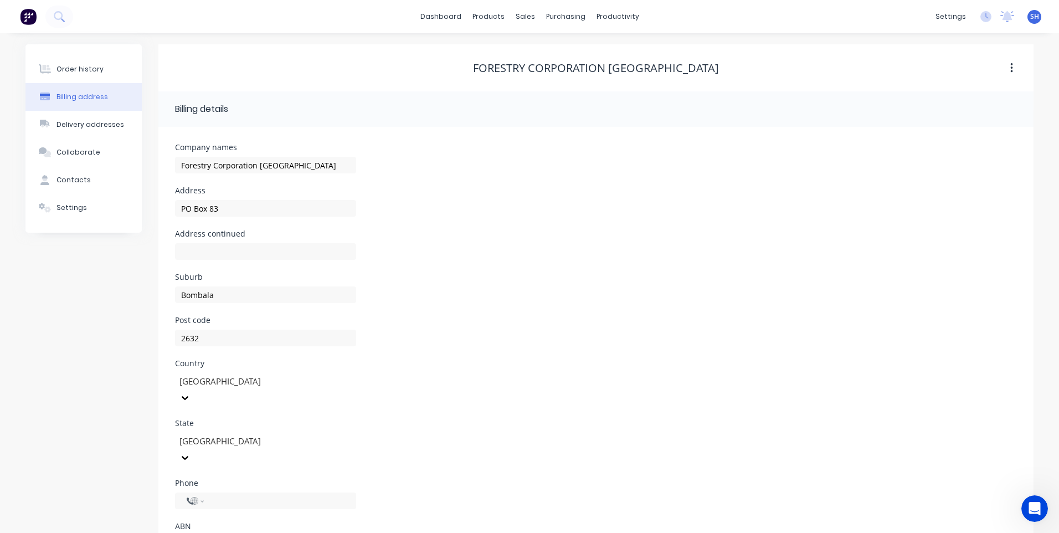
select select "AU"
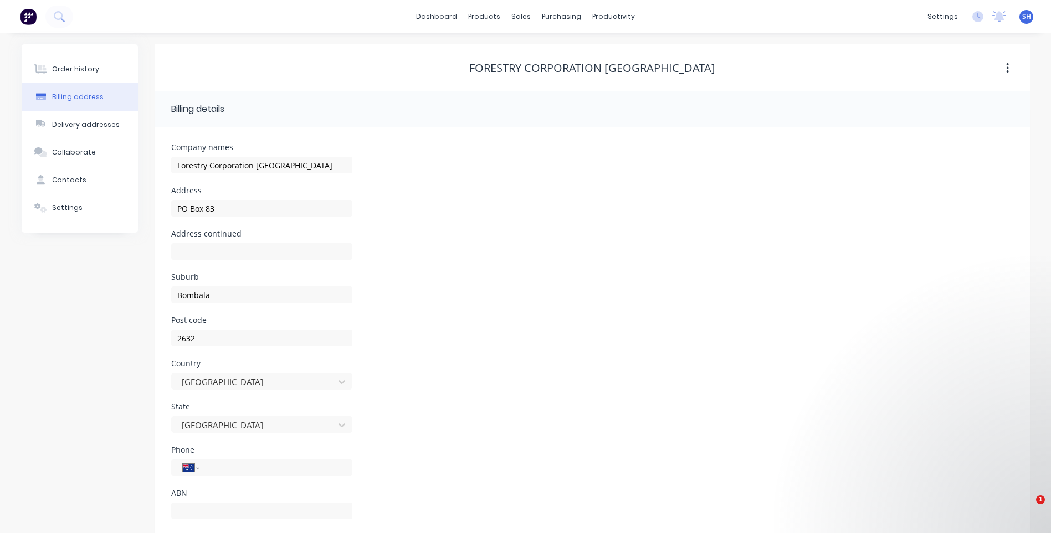
select select "AU"
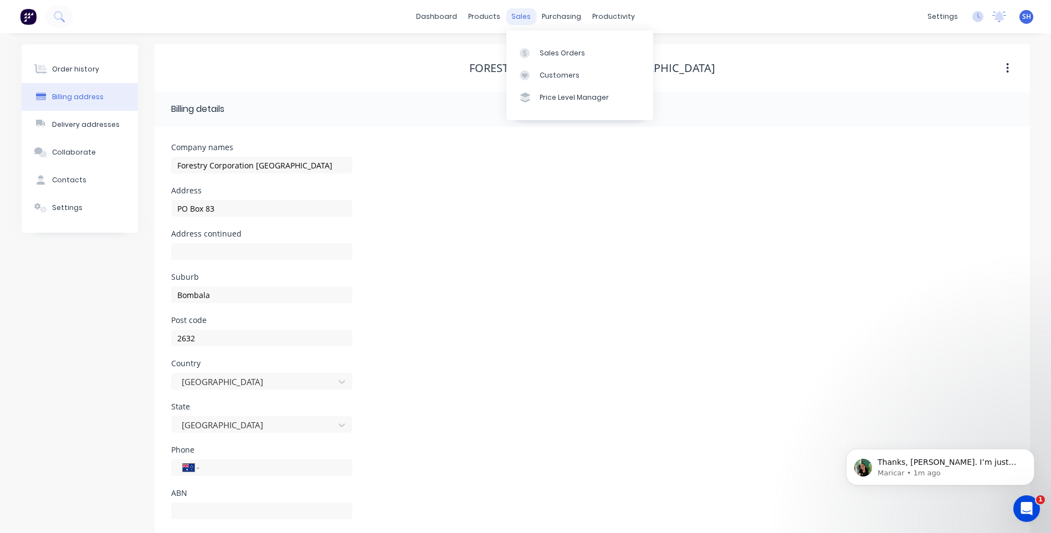
click at [520, 17] on div "sales" at bounding box center [521, 16] width 30 height 17
click at [553, 55] on div "Sales Orders" at bounding box center [562, 53] width 45 height 10
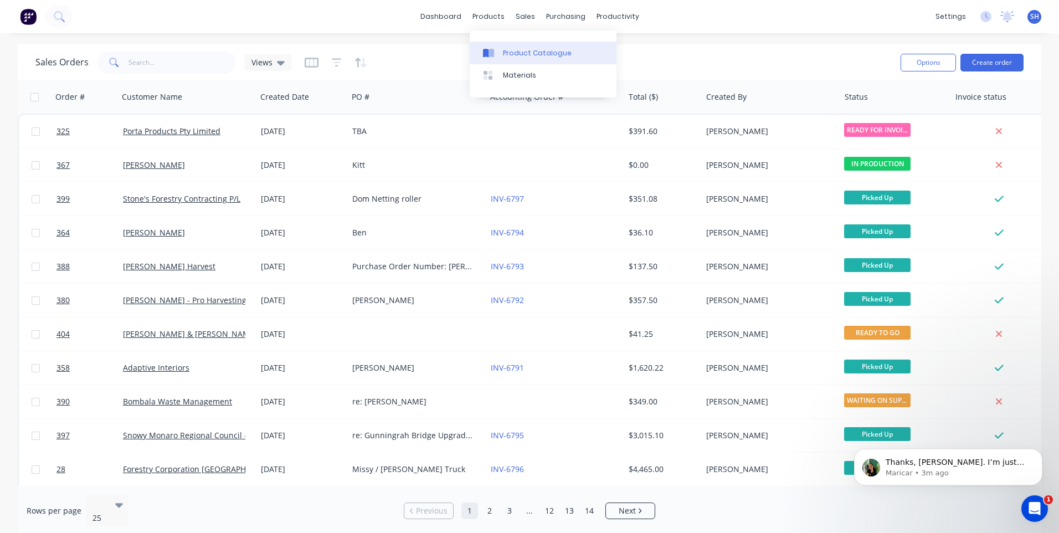
click at [535, 51] on div "Product Catalogue" at bounding box center [537, 53] width 69 height 10
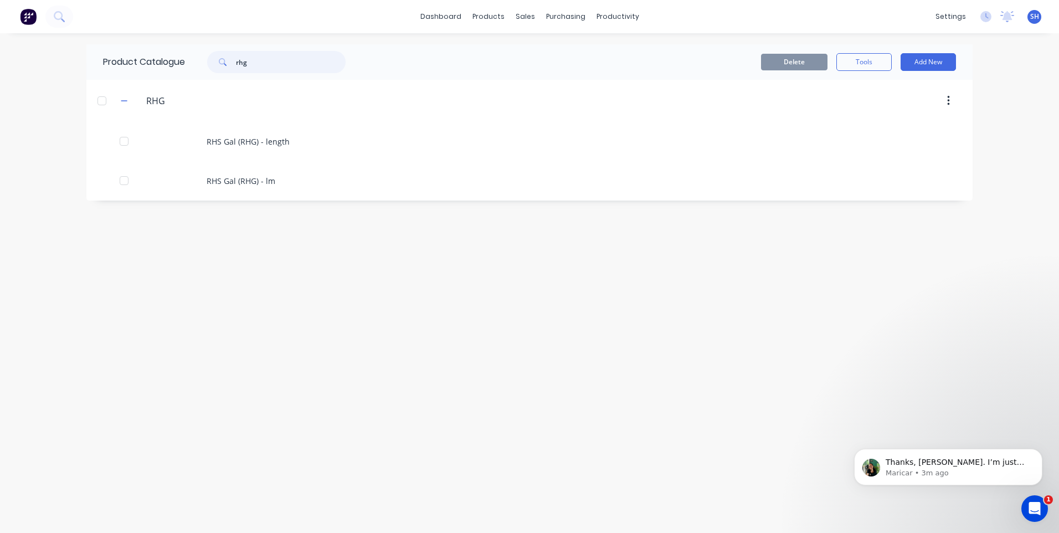
drag, startPoint x: 256, startPoint y: 64, endPoint x: 227, endPoint y: 67, distance: 29.5
click at [227, 67] on div "rhg" at bounding box center [276, 62] width 138 height 22
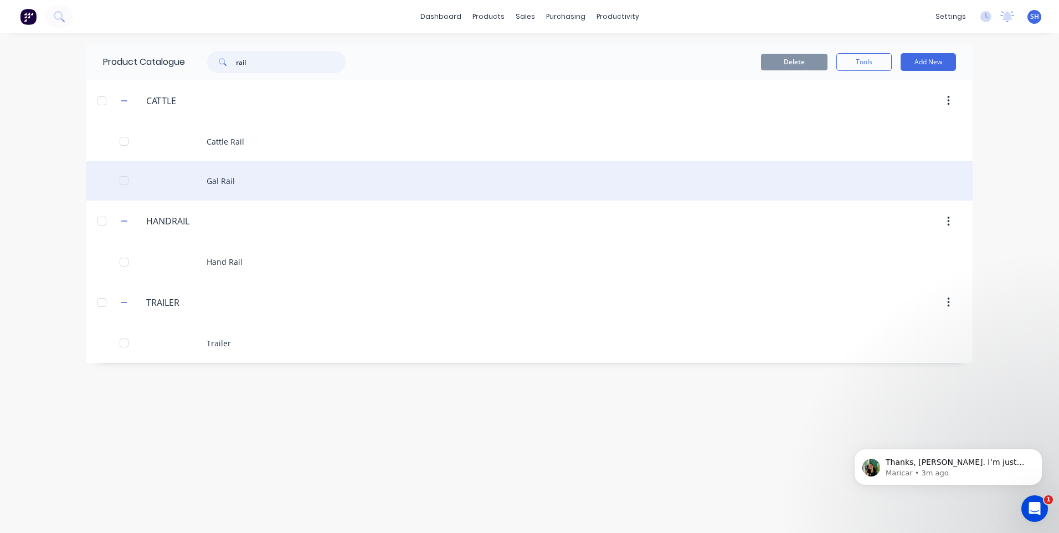
type input "rail"
click at [225, 178] on div "Gal Rail" at bounding box center [529, 180] width 886 height 39
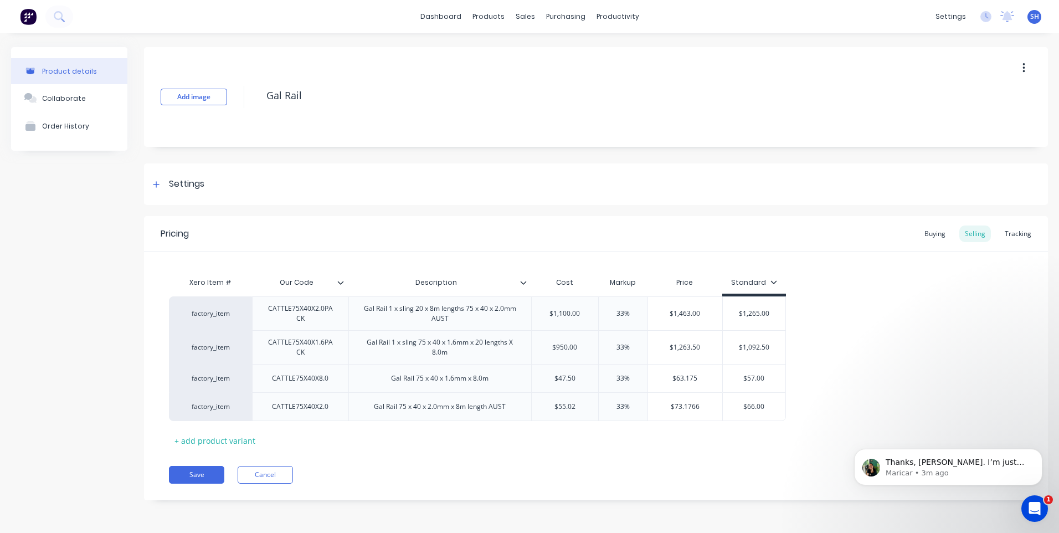
type textarea "x"
click at [558, 72] on div "Customers" at bounding box center [563, 75] width 40 height 10
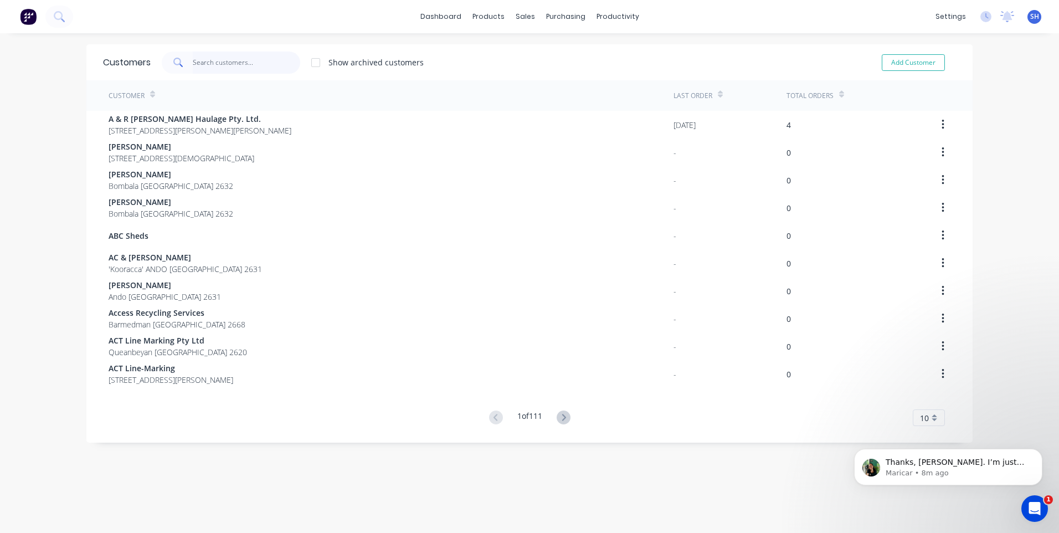
click at [208, 63] on input "text" at bounding box center [247, 63] width 108 height 22
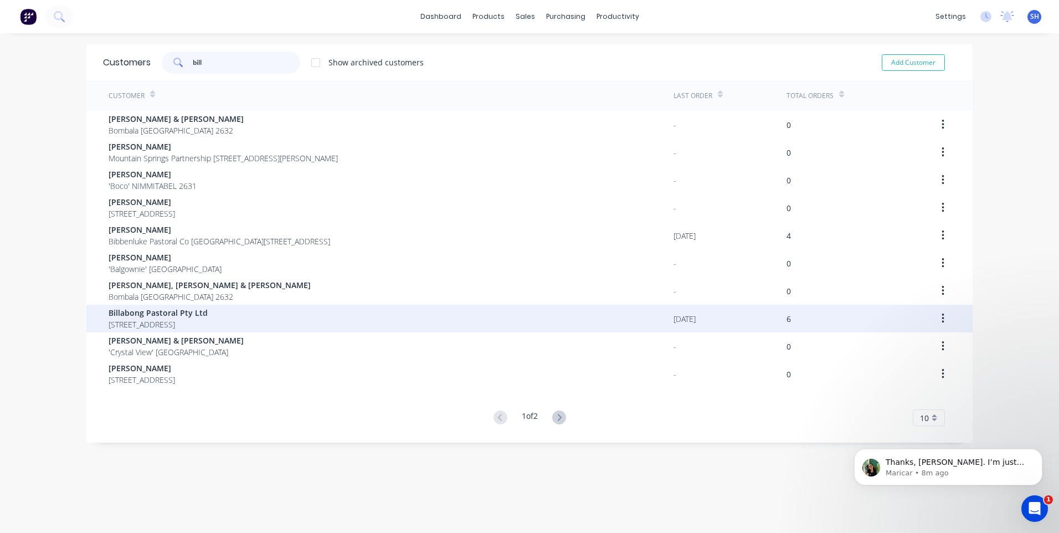
type input "bill"
click at [160, 307] on span "Billabong Pastoral Pty Ltd" at bounding box center [158, 313] width 99 height 12
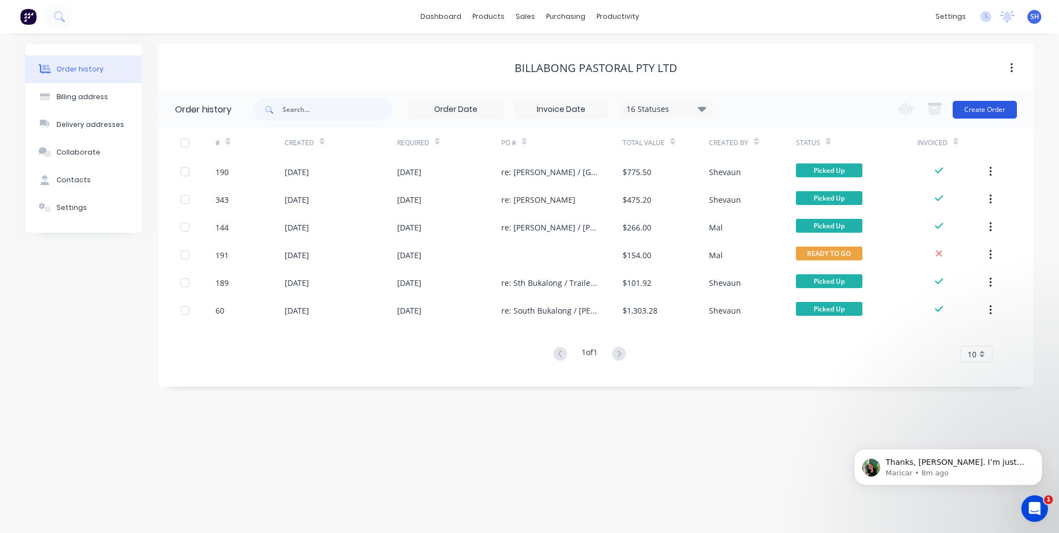
click at [993, 107] on button "Create Order" at bounding box center [985, 110] width 64 height 18
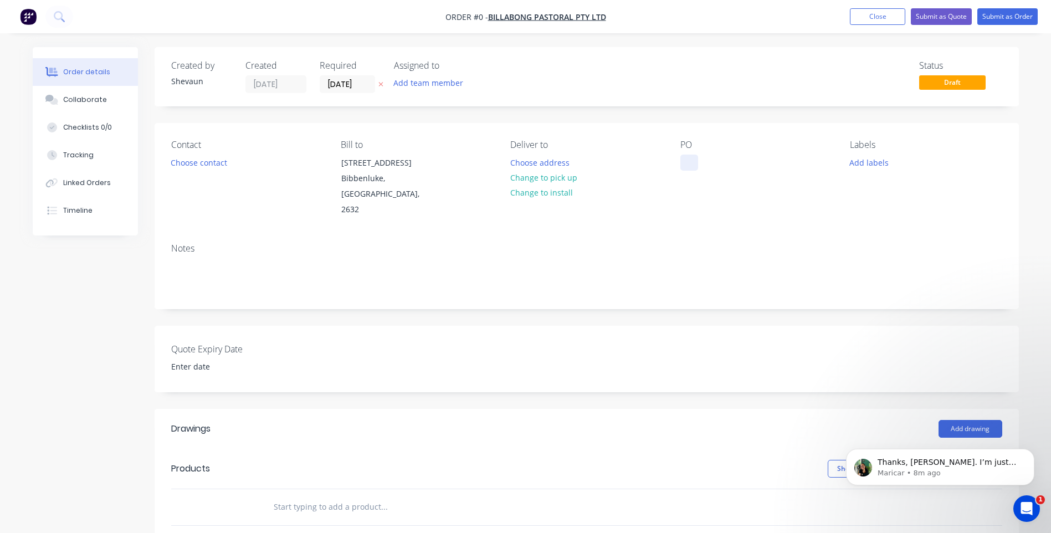
click at [688, 162] on div at bounding box center [689, 163] width 18 height 16
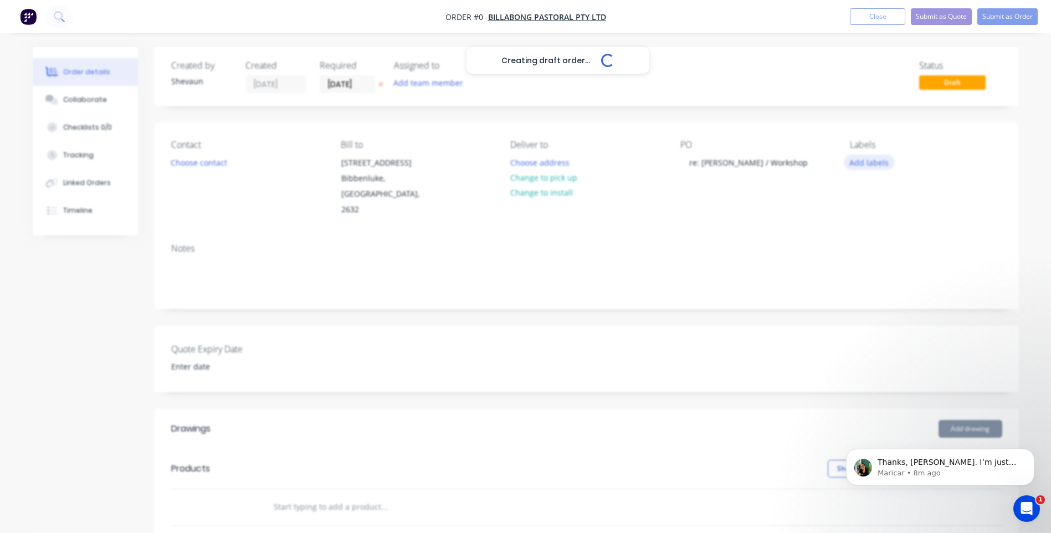
click at [875, 163] on div "Creating draft order... Loading... Order details Collaborate Checklists 0/0 Tra…" at bounding box center [526, 427] width 1008 height 761
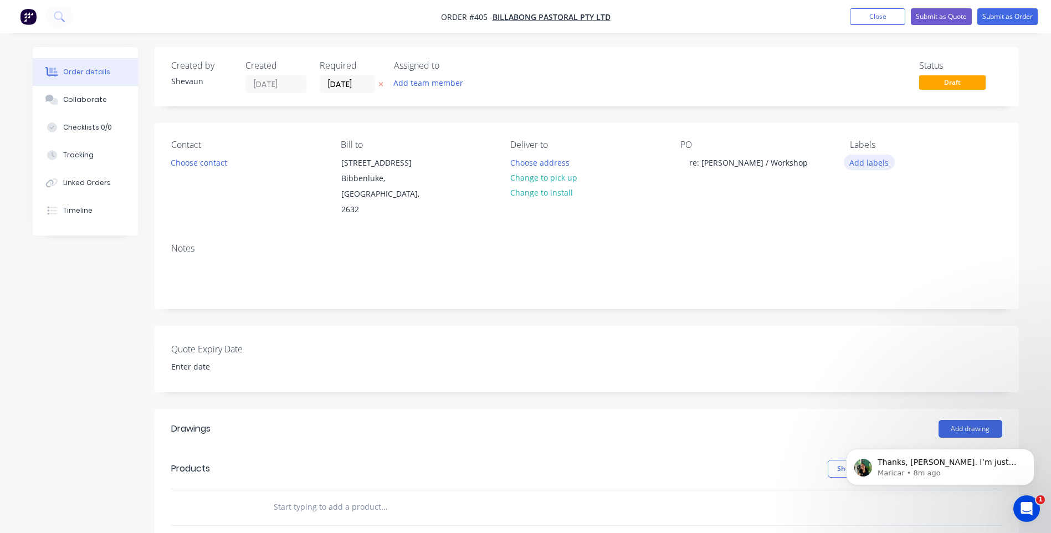
click at [873, 163] on button "Add labels" at bounding box center [869, 162] width 51 height 15
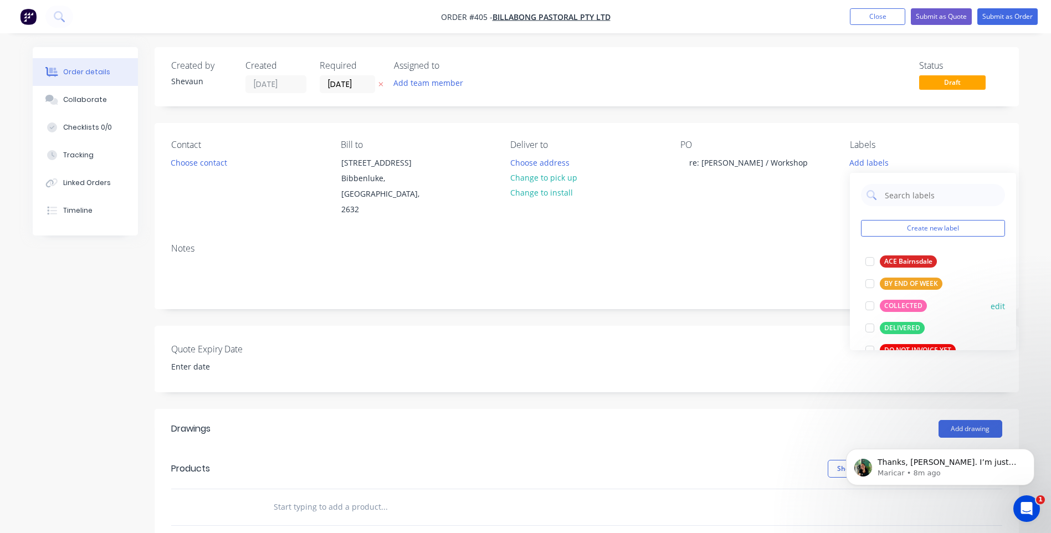
click at [906, 302] on div "COLLECTED" at bounding box center [903, 306] width 47 height 12
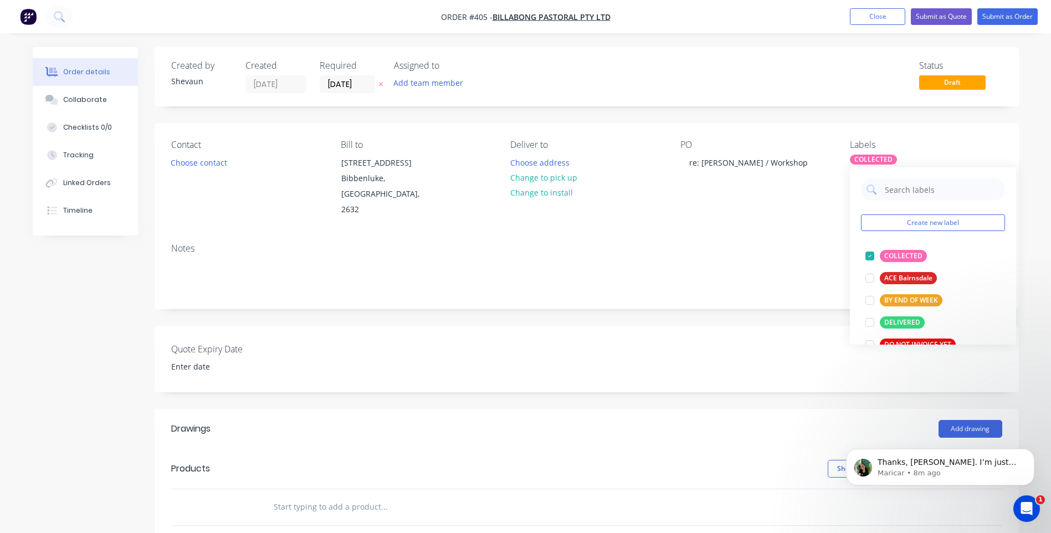
click at [820, 409] on header "Drawings Add drawing" at bounding box center [587, 429] width 864 height 40
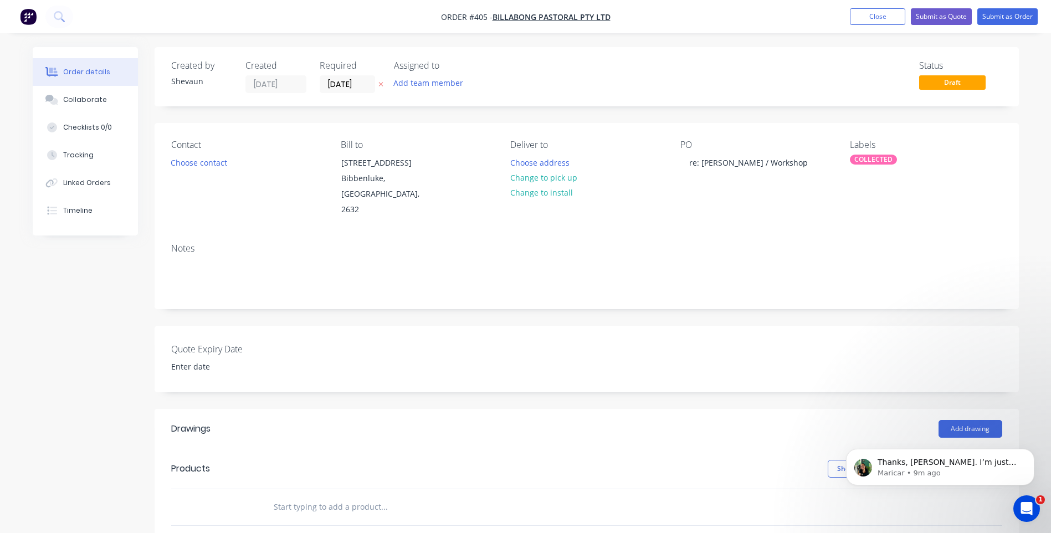
click at [1031, 506] on icon "Open Intercom Messenger" at bounding box center [1027, 509] width 18 height 18
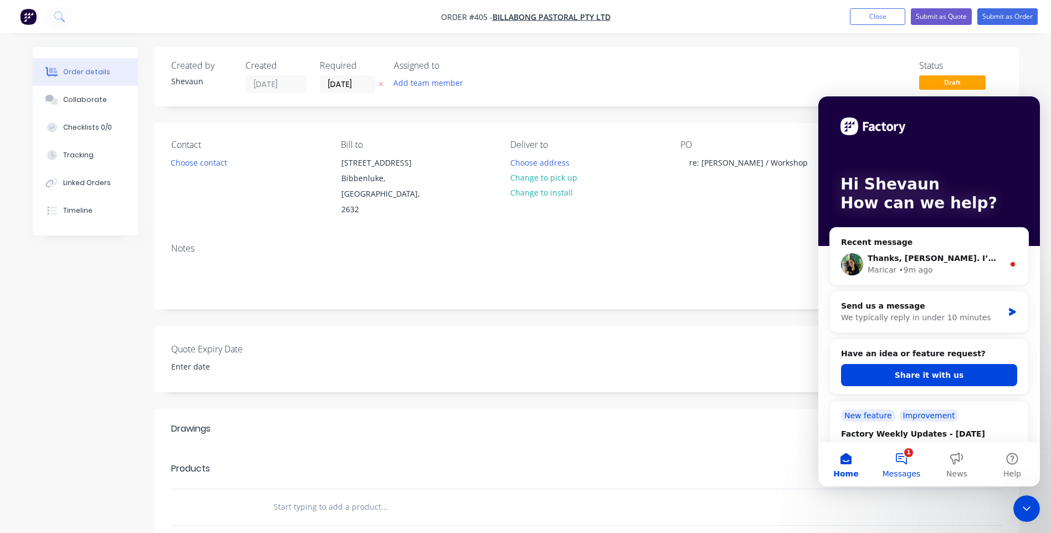
click at [900, 457] on button "1 Messages" at bounding box center [901, 464] width 55 height 44
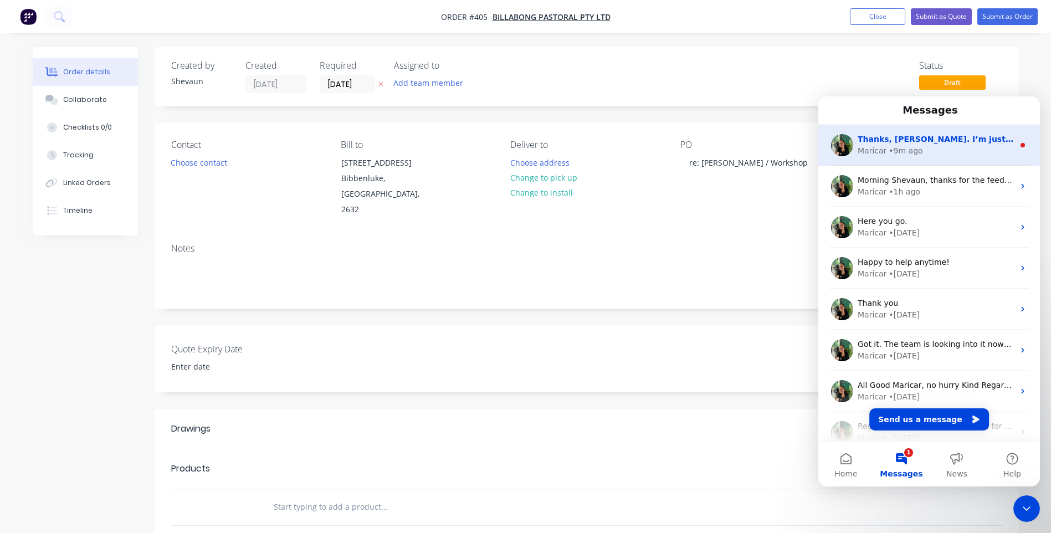
click at [910, 145] on div "Thanks, Shevaun. I’m just confirming the details with the team and will set up …" at bounding box center [936, 140] width 156 height 12
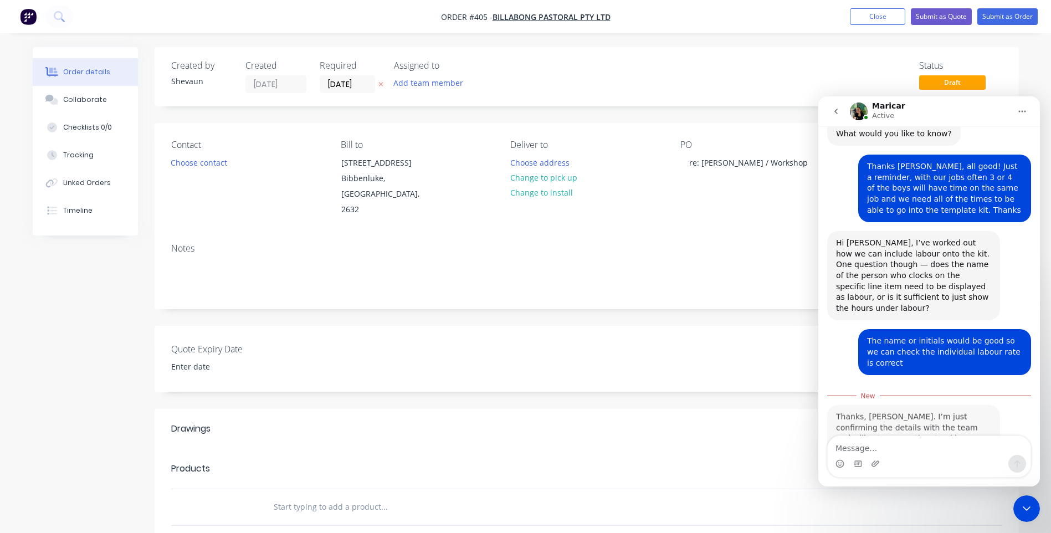
scroll to position [63, 0]
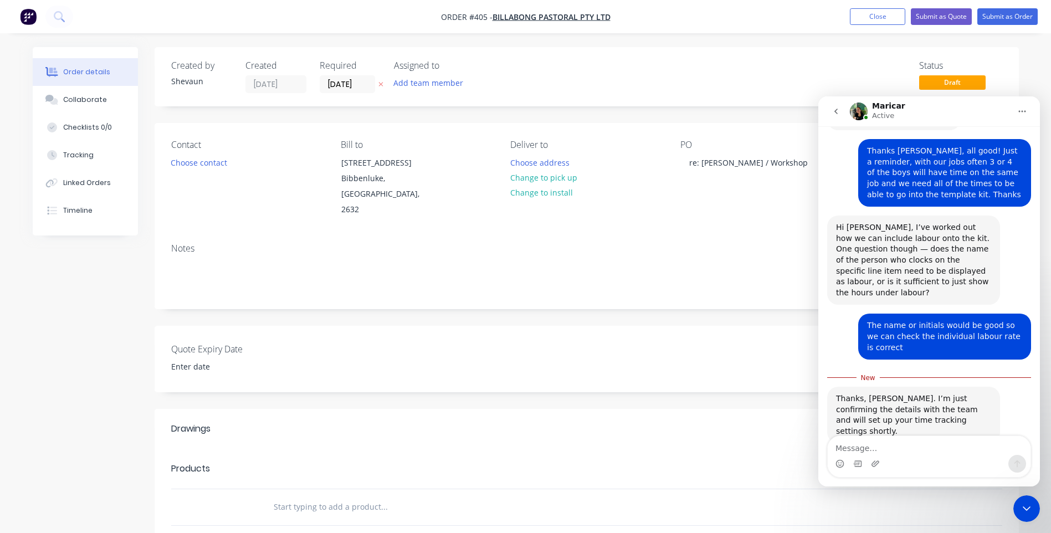
click at [1027, 505] on icon "Close Intercom Messenger" at bounding box center [1026, 508] width 13 height 13
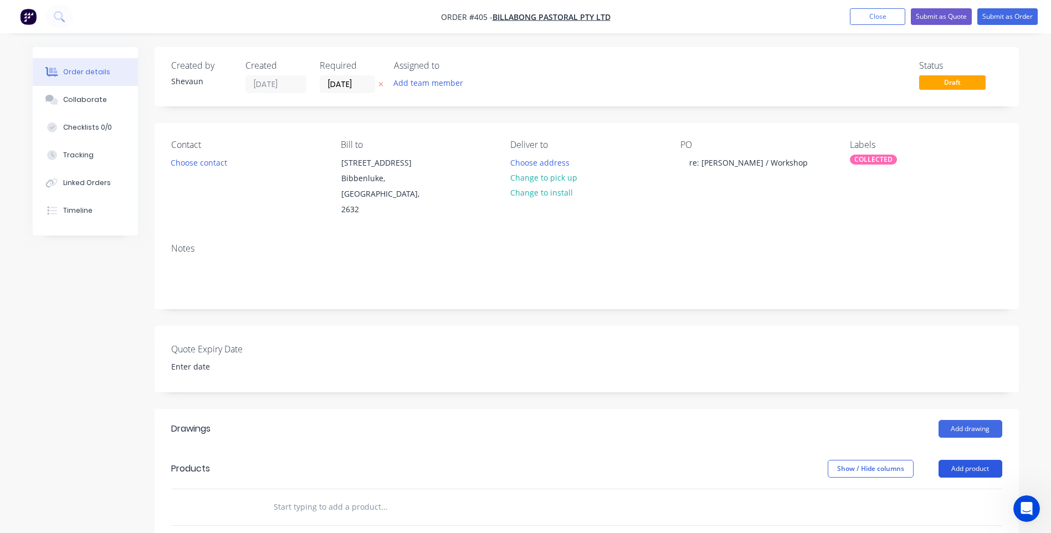
click at [969, 460] on button "Add product" at bounding box center [970, 469] width 64 height 18
click at [953, 489] on div "Product catalogue" at bounding box center [949, 497] width 85 height 16
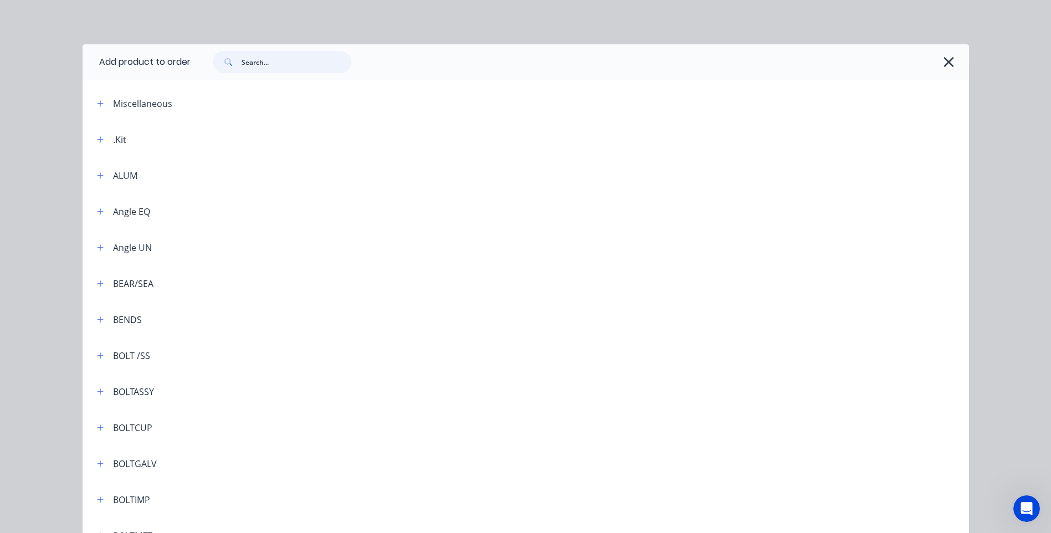
click at [245, 65] on input "text" at bounding box center [297, 62] width 110 height 22
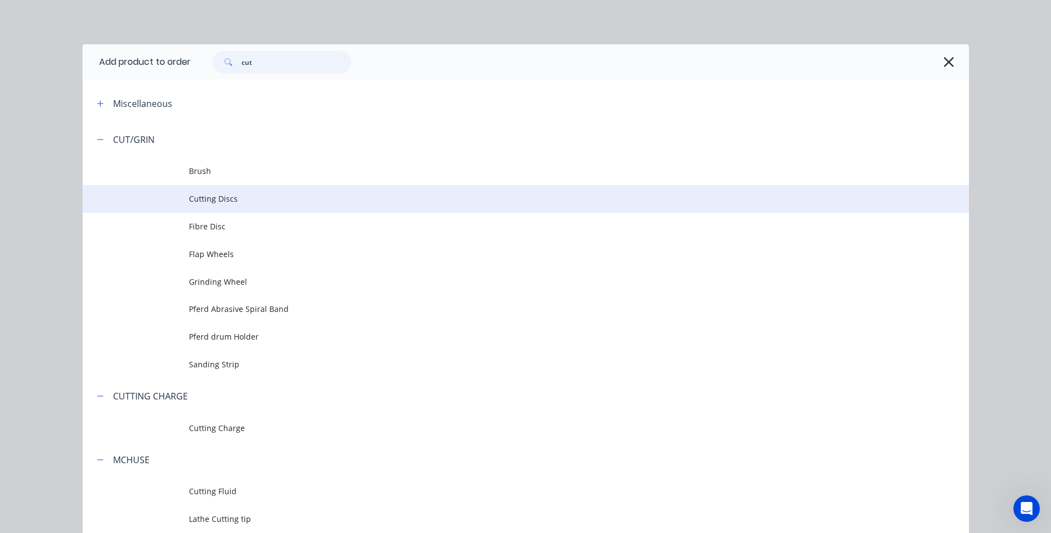
type input "cut"
click at [220, 199] on span "Cutting Discs" at bounding box center [501, 199] width 624 height 12
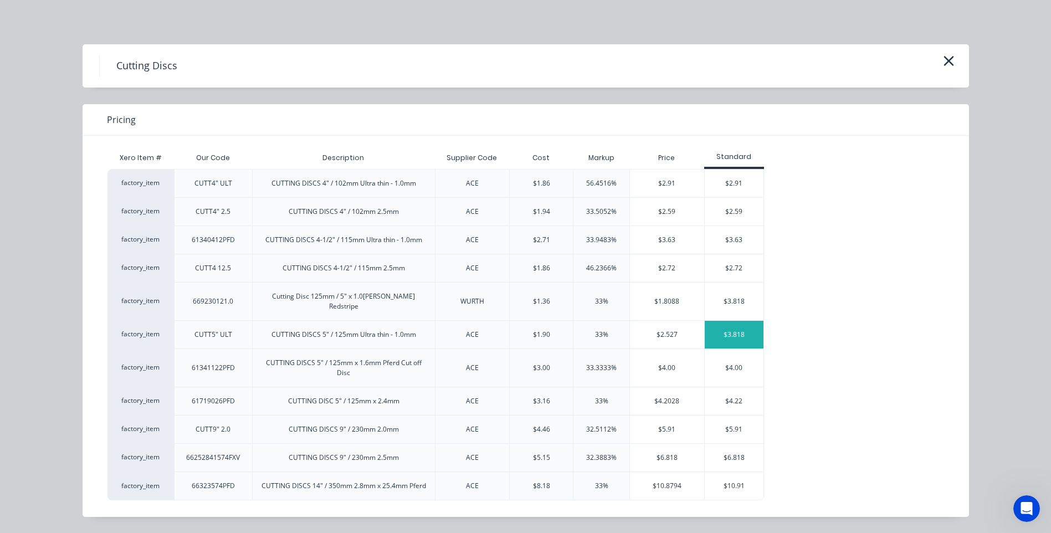
click at [733, 321] on div "$3.818" at bounding box center [734, 335] width 59 height 28
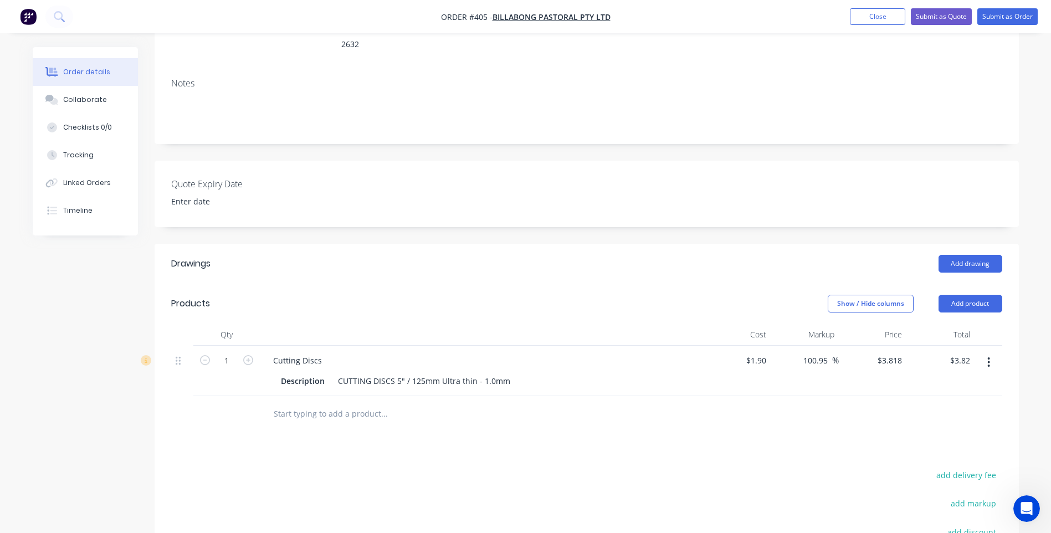
scroll to position [166, 0]
type input "3.00"
type input "57.89"
type input "$3.00"
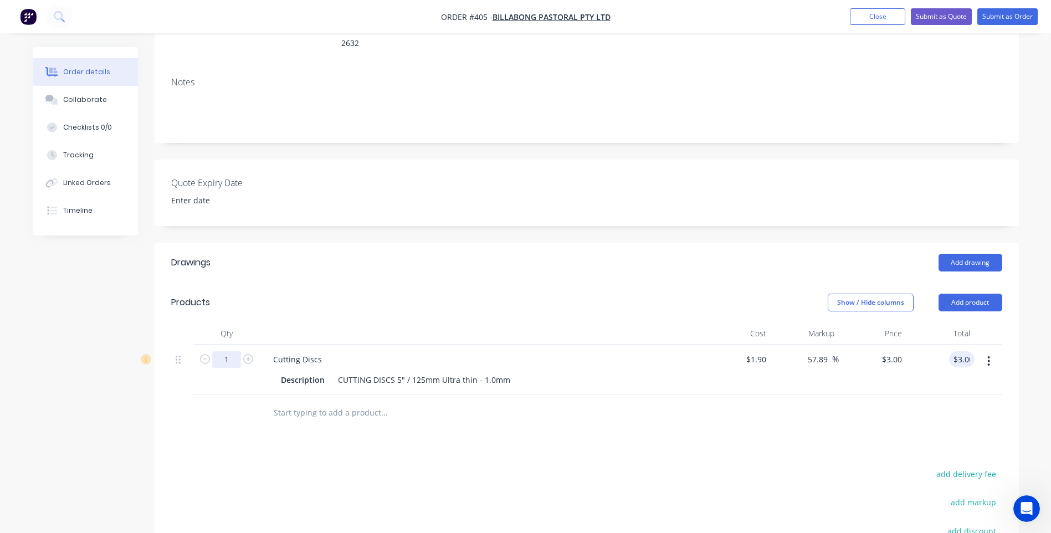
click at [229, 351] on input "1" at bounding box center [226, 359] width 29 height 17
type input "25"
type input "$75.00"
click at [286, 424] on div "Drawings Add drawing Products Show / Hide columns Add product Qty Cost Markup P…" at bounding box center [587, 470] width 864 height 454
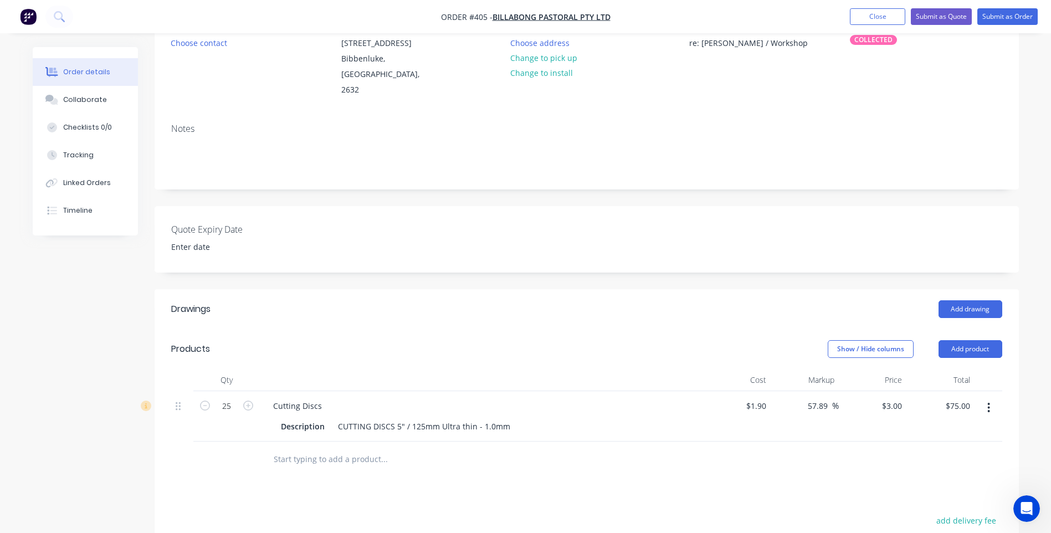
scroll to position [111, 0]
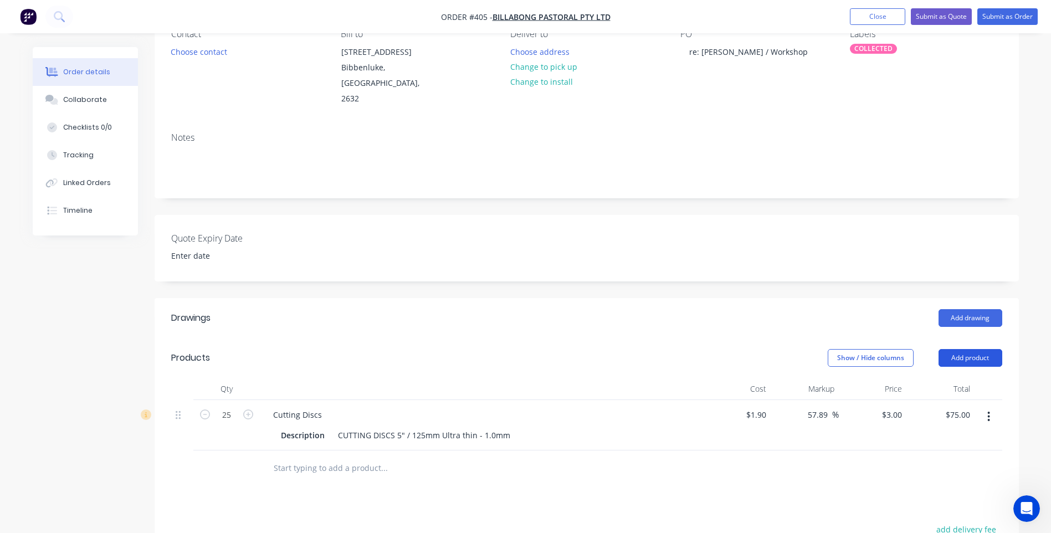
click at [983, 349] on button "Add product" at bounding box center [970, 358] width 64 height 18
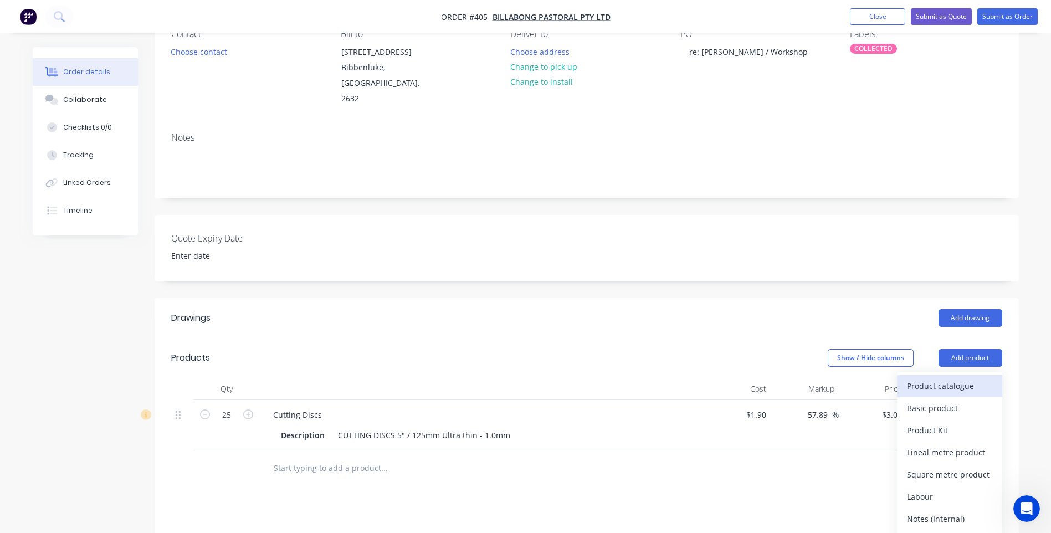
click at [951, 378] on div "Product catalogue" at bounding box center [949, 386] width 85 height 16
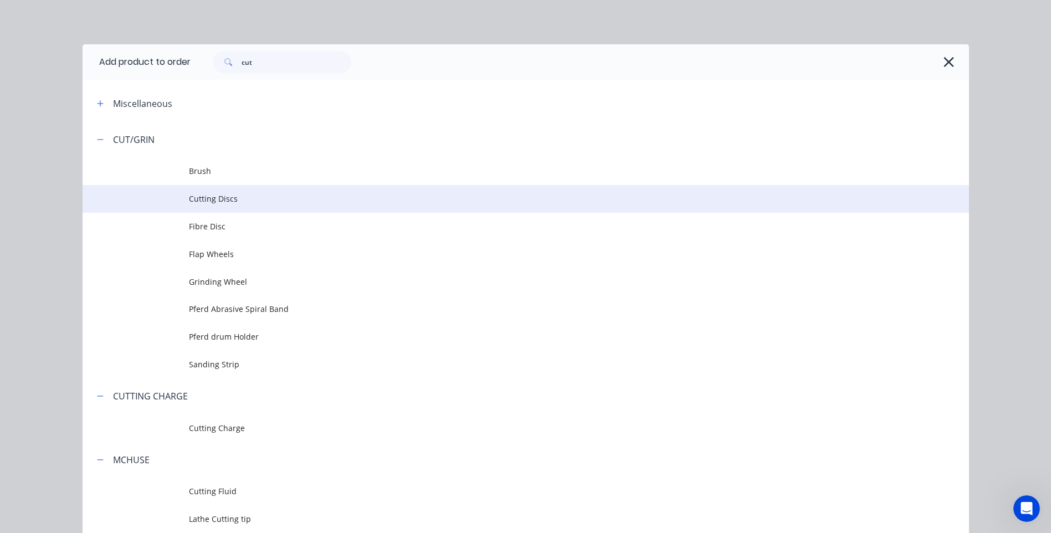
click at [220, 196] on span "Cutting Discs" at bounding box center [501, 199] width 624 height 12
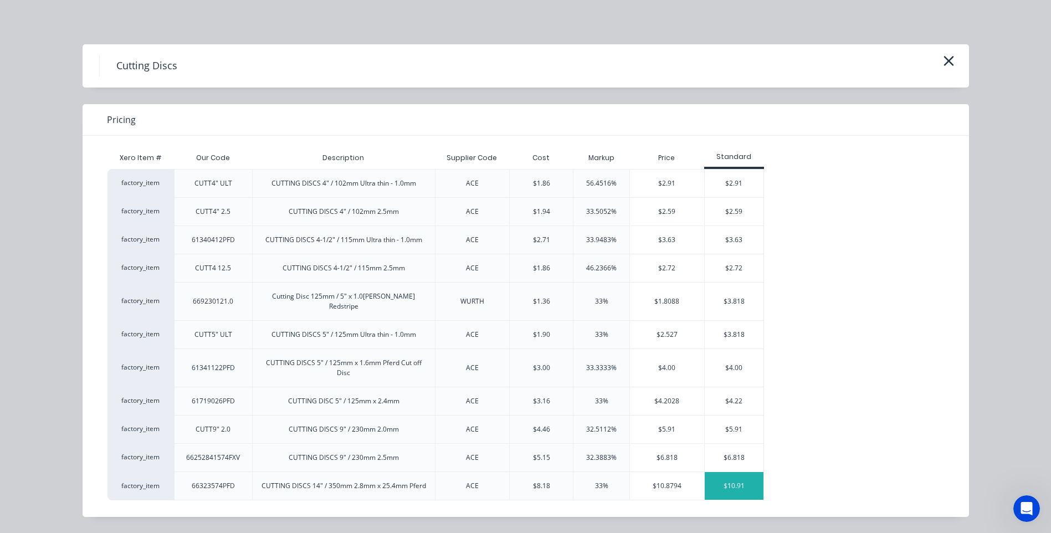
click at [735, 474] on div "$10.91" at bounding box center [734, 486] width 59 height 28
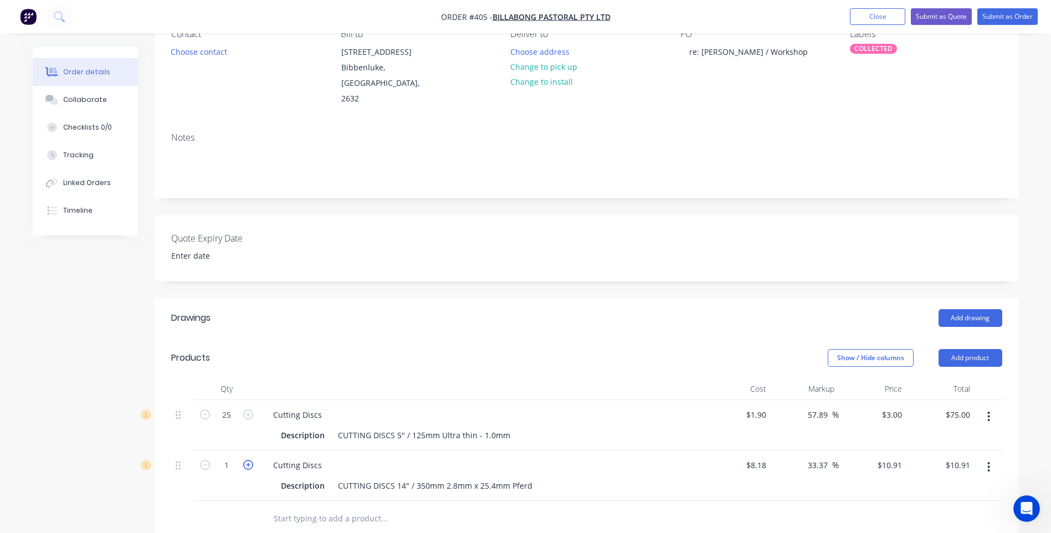
click at [249, 460] on icon "button" at bounding box center [248, 465] width 10 height 10
type input "2"
type input "$21.82"
click at [249, 460] on icon "button" at bounding box center [248, 465] width 10 height 10
type input "3"
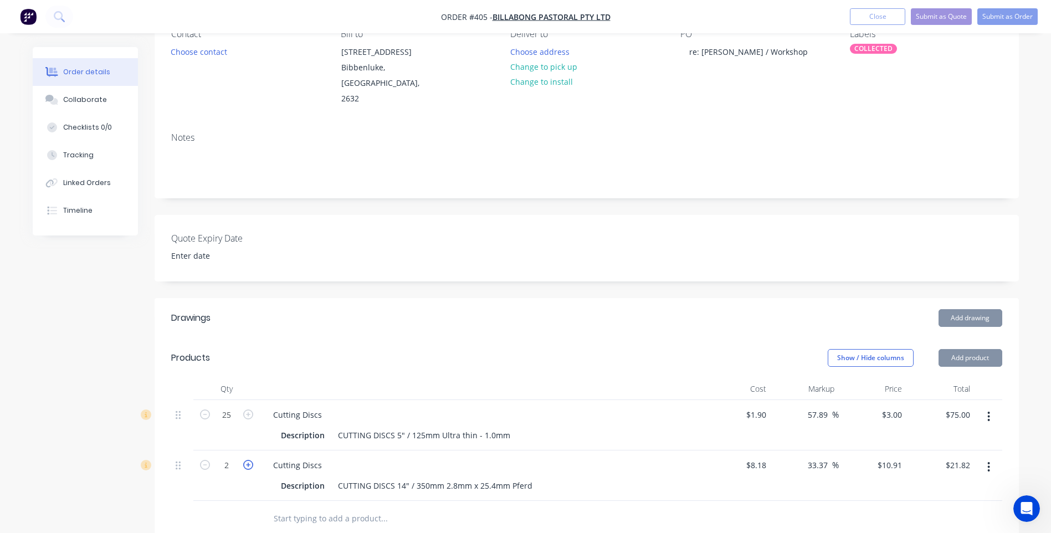
type input "$32.73"
click at [249, 460] on icon "button" at bounding box center [248, 465] width 10 height 10
type input "4"
type input "$43.64"
click at [256, 501] on div at bounding box center [226, 519] width 66 height 36
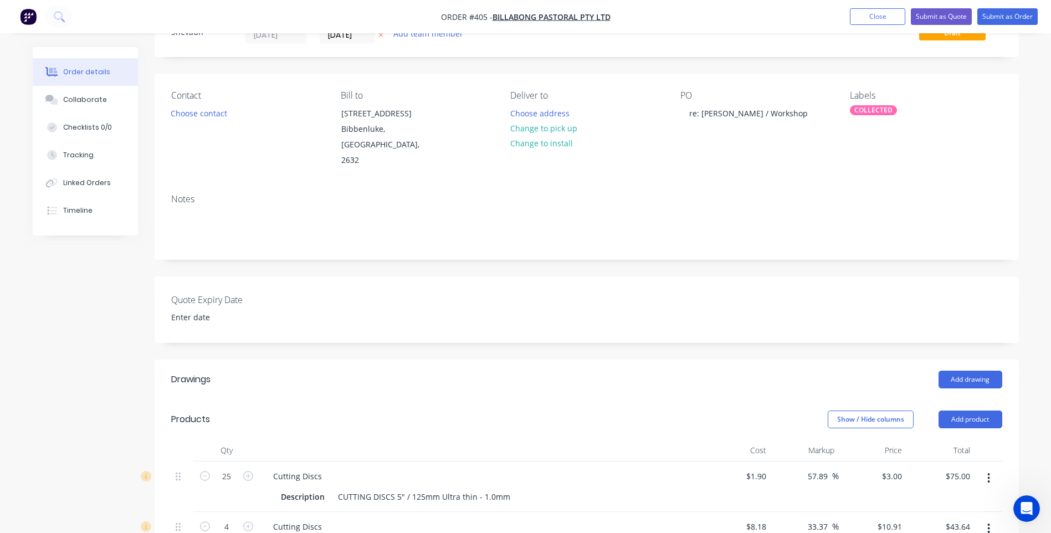
scroll to position [0, 0]
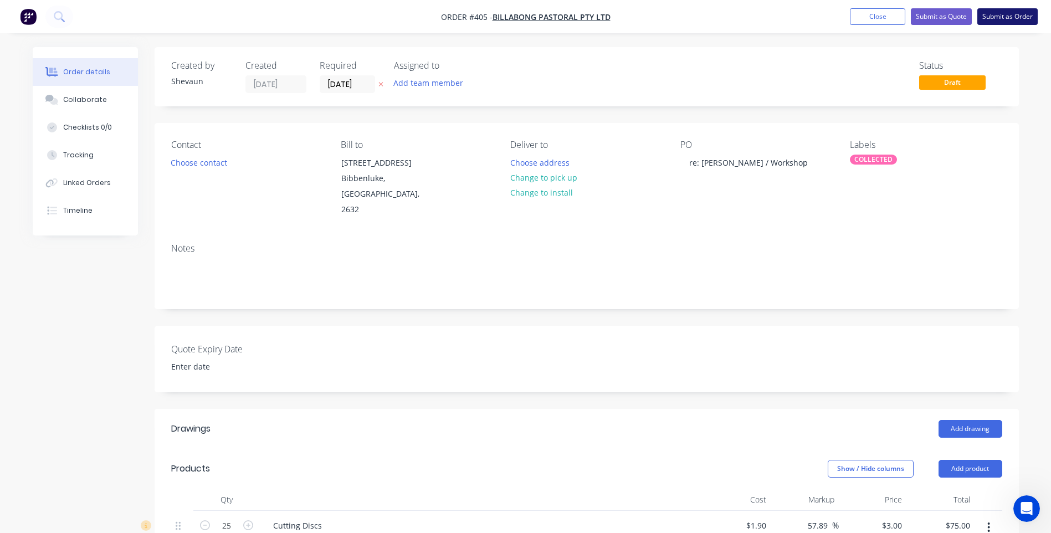
click at [1010, 16] on button "Submit as Order" at bounding box center [1007, 16] width 60 height 17
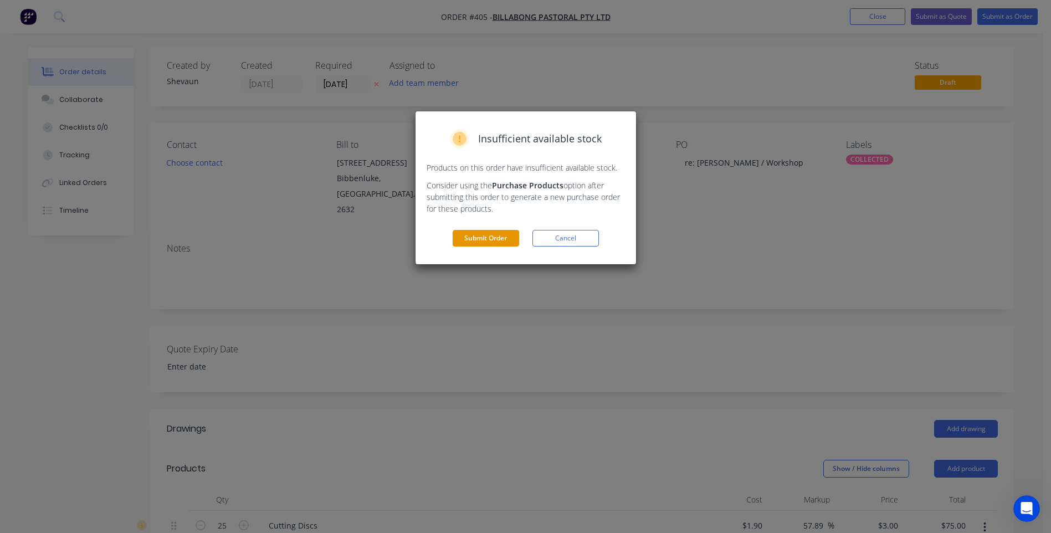
click at [488, 233] on button "Submit Order" at bounding box center [486, 238] width 66 height 17
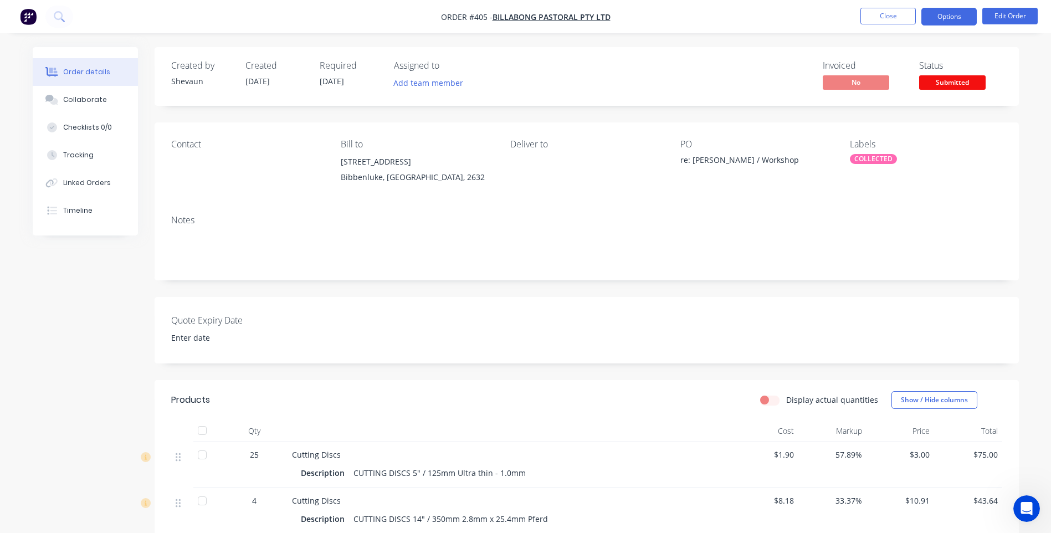
click at [947, 18] on button "Options" at bounding box center [948, 17] width 55 height 18
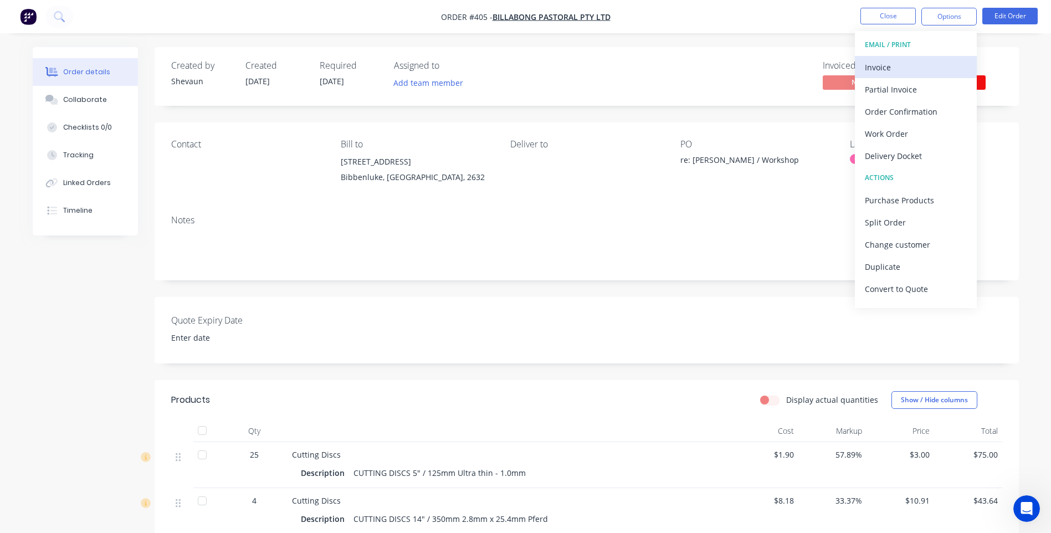
click at [873, 63] on div "Invoice" at bounding box center [916, 67] width 102 height 16
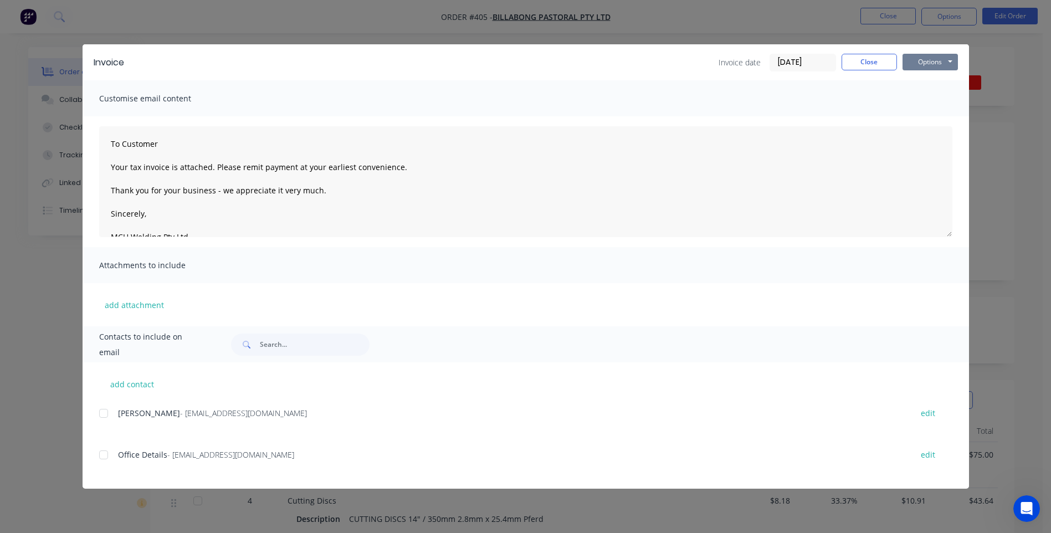
click at [937, 65] on button "Options" at bounding box center [929, 62] width 55 height 17
click at [937, 80] on button "Preview" at bounding box center [937, 82] width 71 height 18
click at [105, 411] on div at bounding box center [104, 413] width 22 height 22
click at [102, 412] on div at bounding box center [104, 413] width 22 height 22
click at [877, 63] on button "Close" at bounding box center [868, 62] width 55 height 17
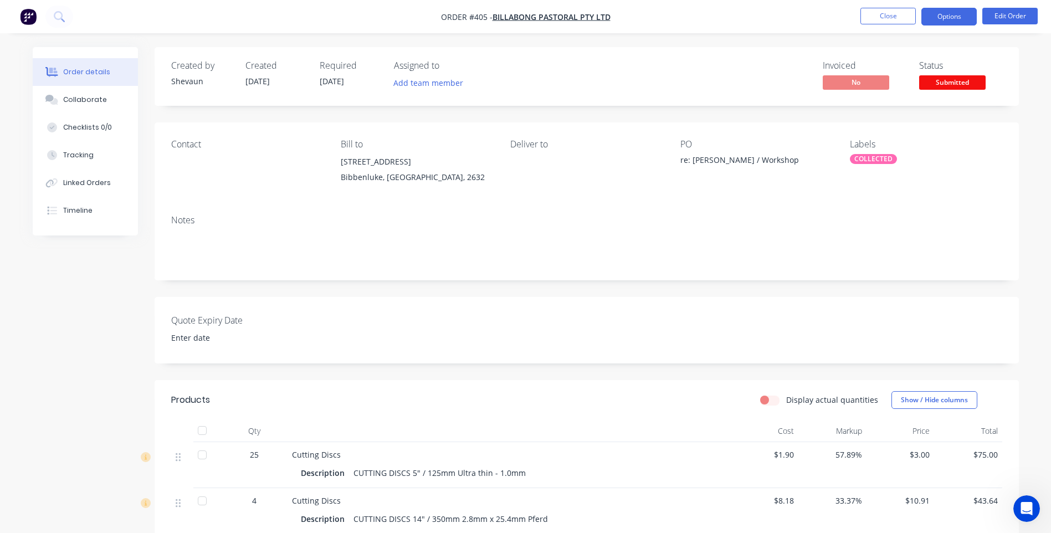
click at [950, 17] on button "Options" at bounding box center [948, 17] width 55 height 18
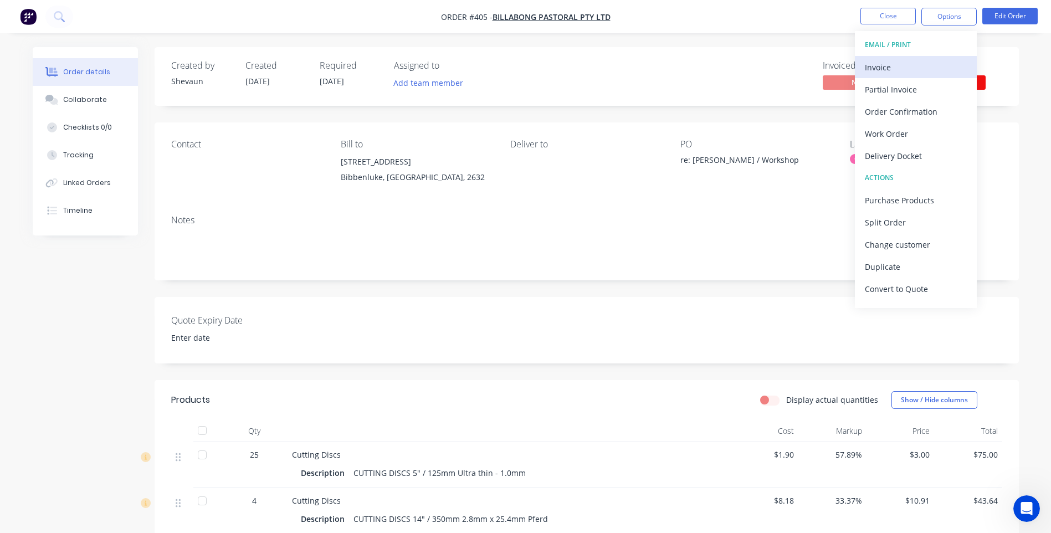
click at [882, 66] on div "Invoice" at bounding box center [916, 67] width 102 height 16
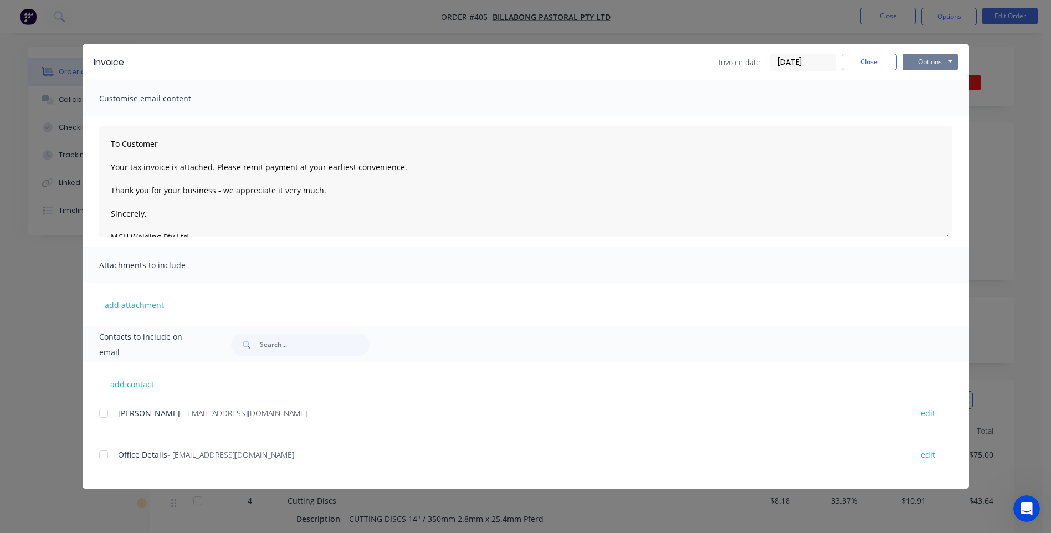
click at [927, 63] on button "Options" at bounding box center [929, 62] width 55 height 17
click at [102, 454] on div at bounding box center [104, 455] width 22 height 22
click at [106, 415] on div at bounding box center [104, 413] width 22 height 22
click at [937, 64] on button "Options" at bounding box center [929, 62] width 55 height 17
click at [929, 116] on button "Email" at bounding box center [937, 118] width 71 height 18
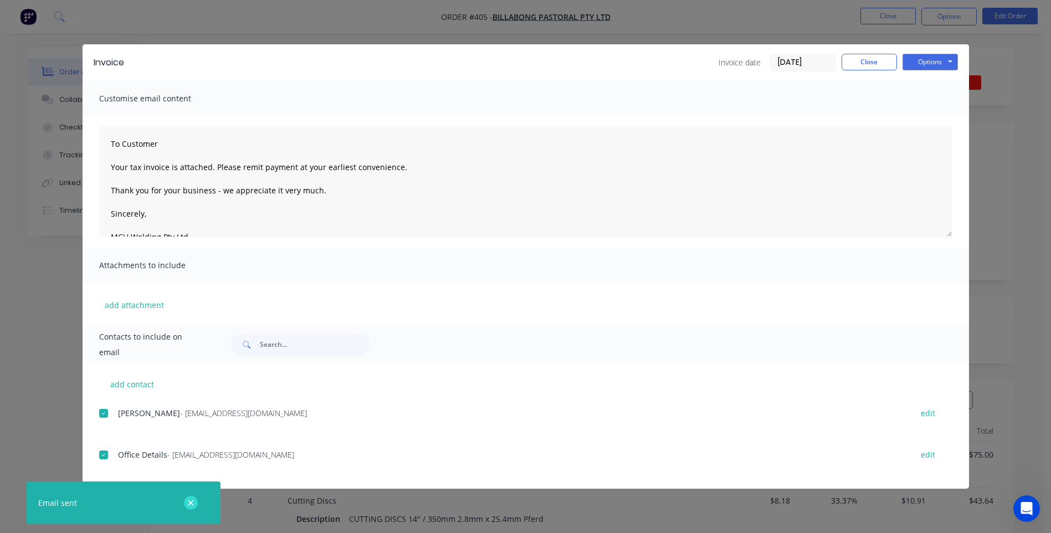
click at [189, 500] on icon "button" at bounding box center [190, 503] width 7 height 10
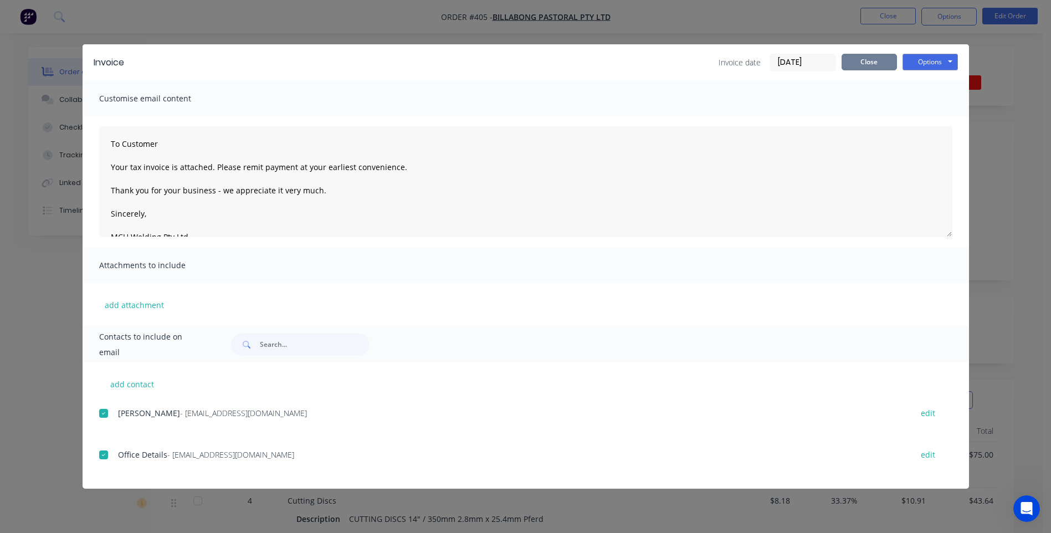
click at [863, 63] on button "Close" at bounding box center [868, 62] width 55 height 17
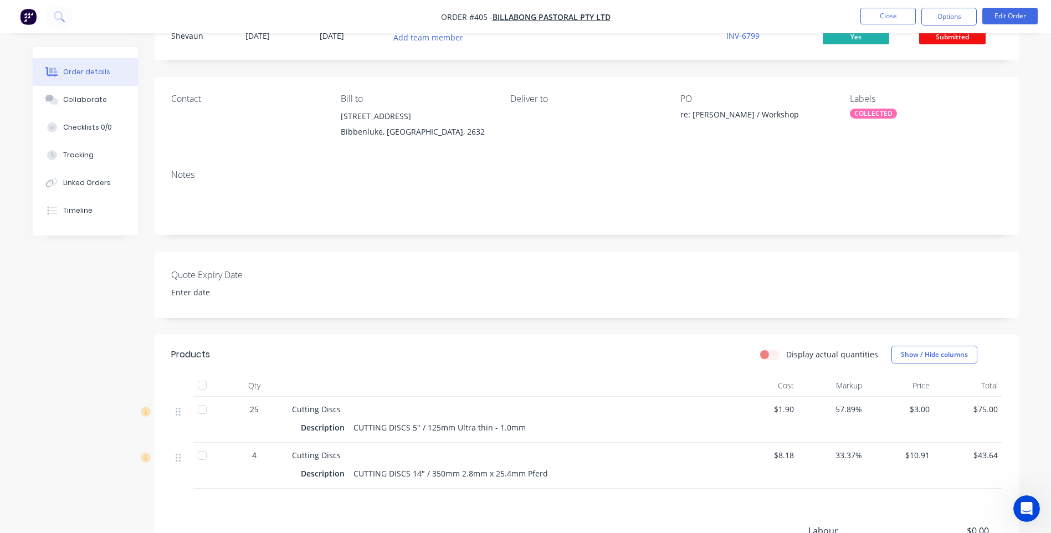
scroll to position [32, 0]
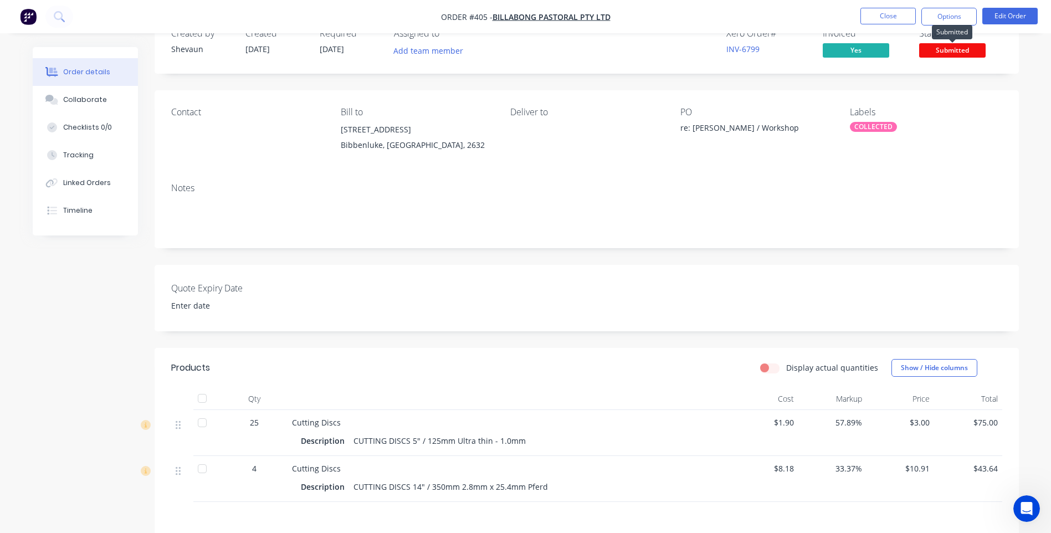
click at [950, 52] on span "Submitted" at bounding box center [952, 50] width 66 height 14
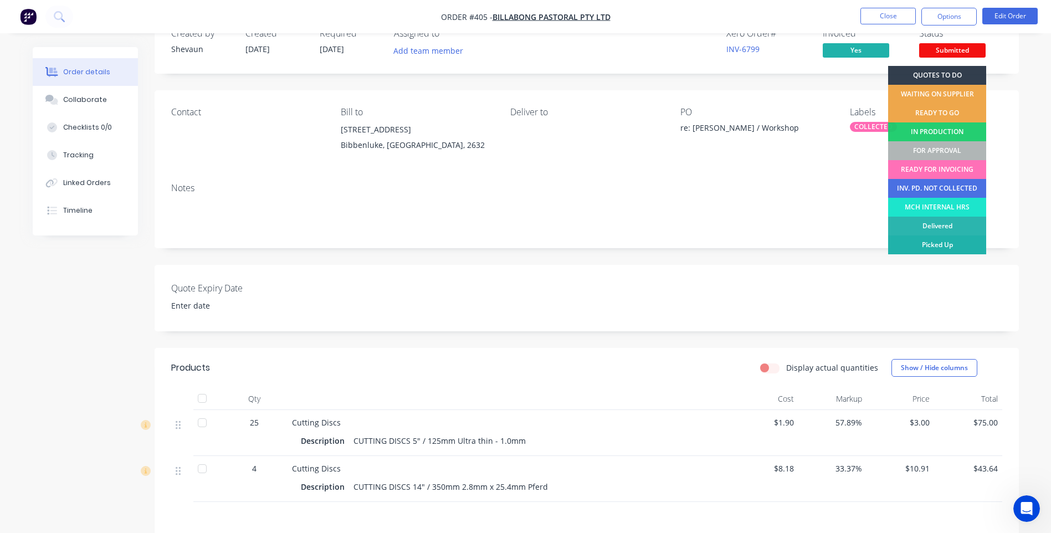
click at [943, 240] on div "Picked Up" at bounding box center [937, 244] width 98 height 19
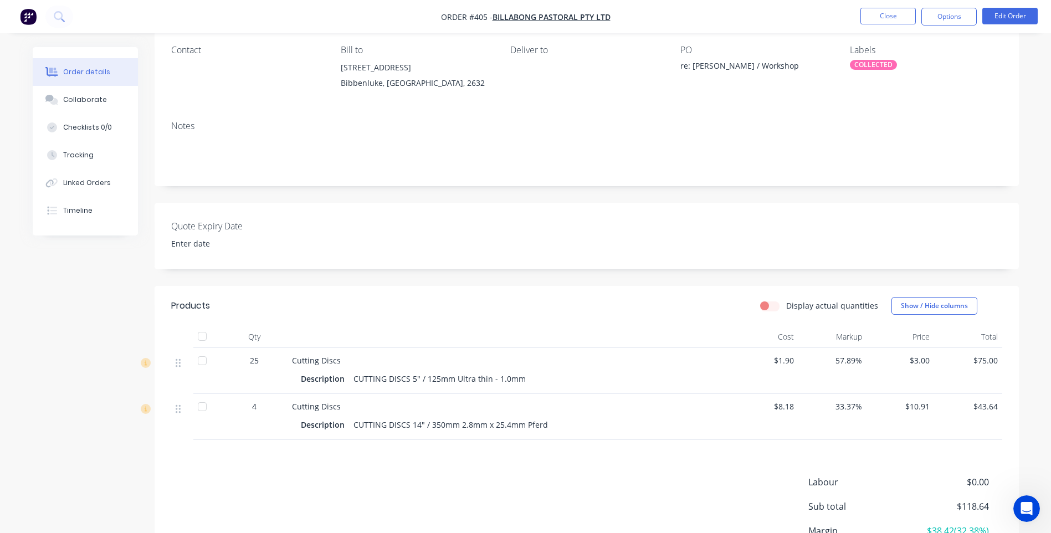
scroll to position [0, 0]
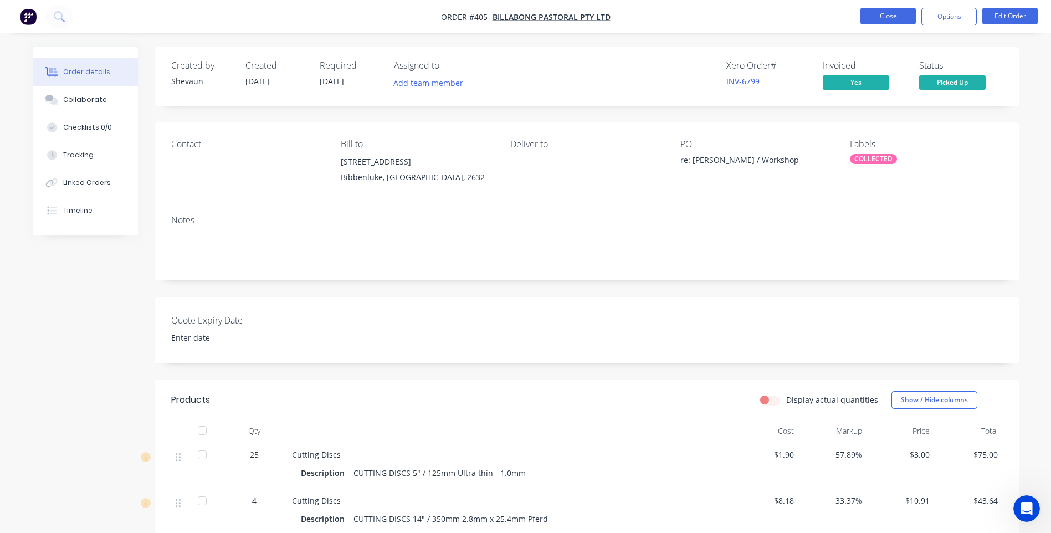
click at [891, 14] on button "Close" at bounding box center [887, 16] width 55 height 17
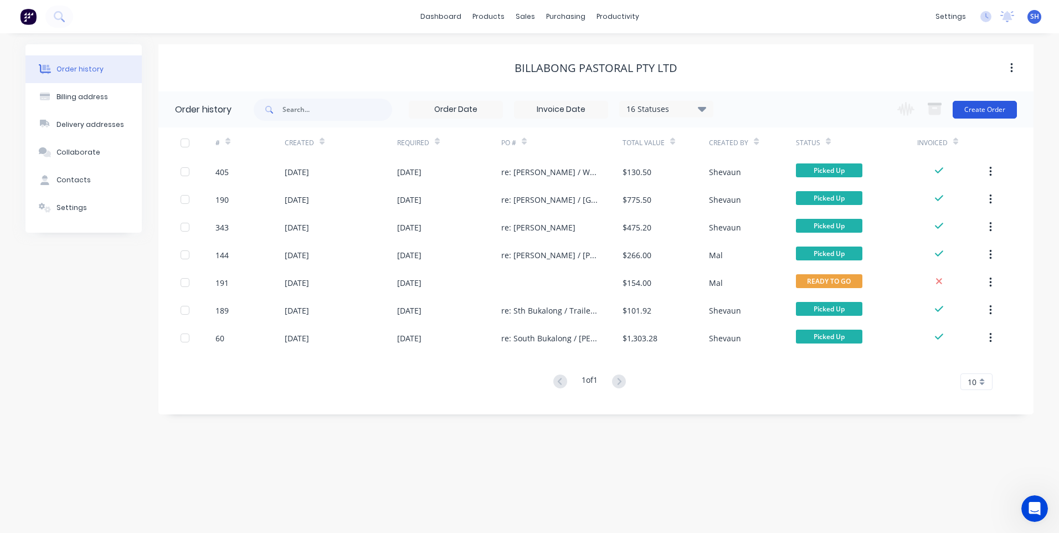
click at [986, 108] on button "Create Order" at bounding box center [985, 110] width 64 height 18
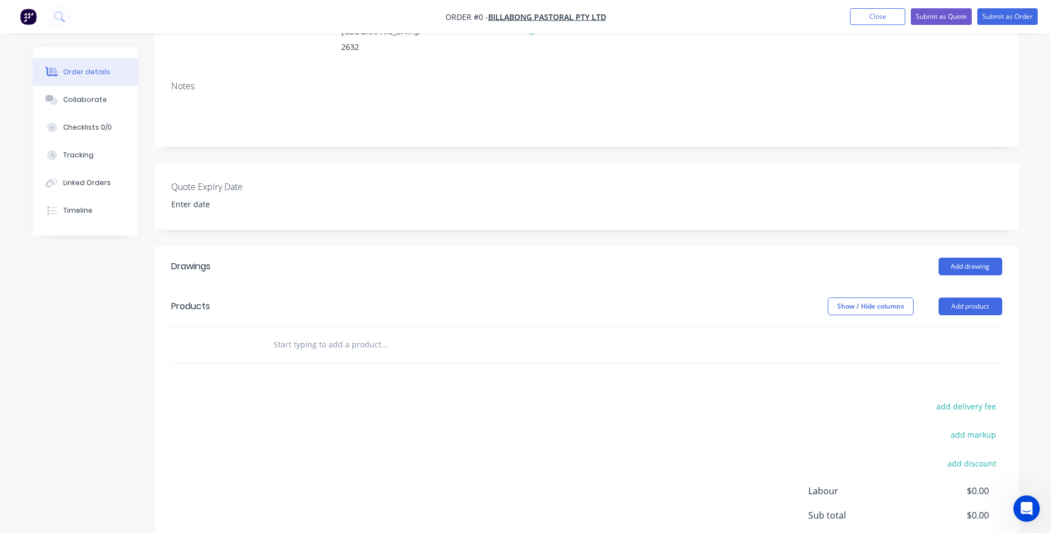
scroll to position [166, 0]
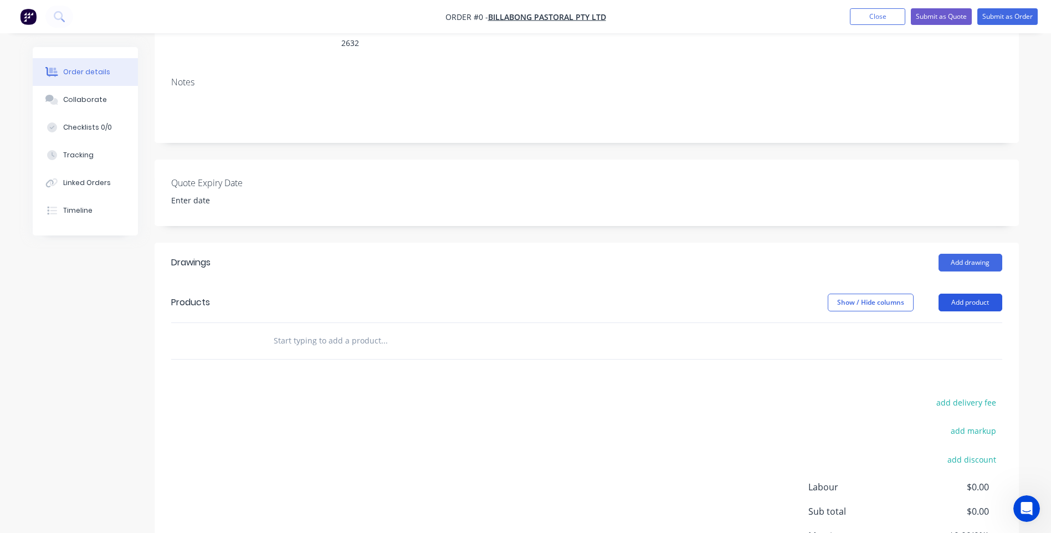
click at [968, 294] on button "Add product" at bounding box center [970, 303] width 64 height 18
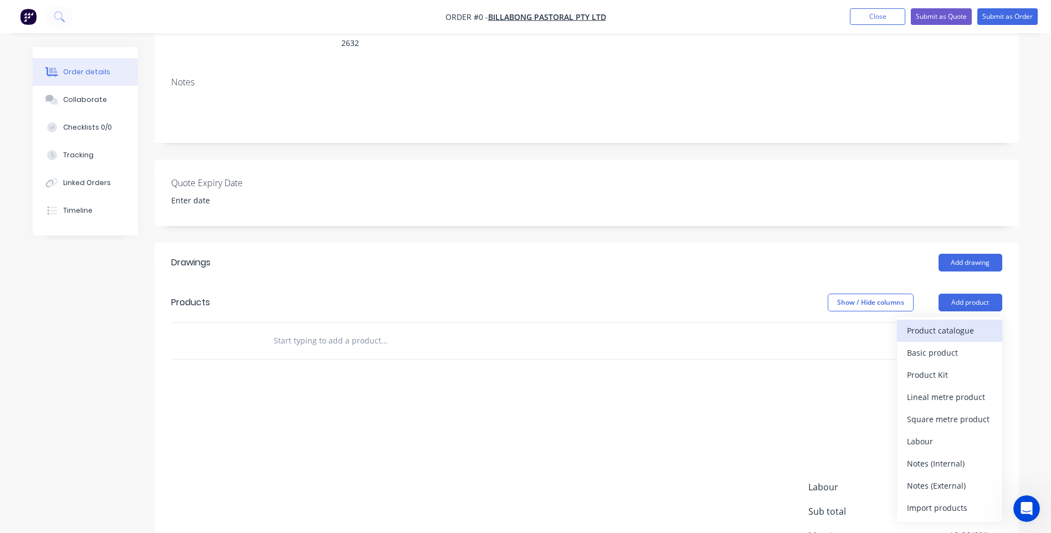
click at [946, 322] on div "Product catalogue" at bounding box center [949, 330] width 85 height 16
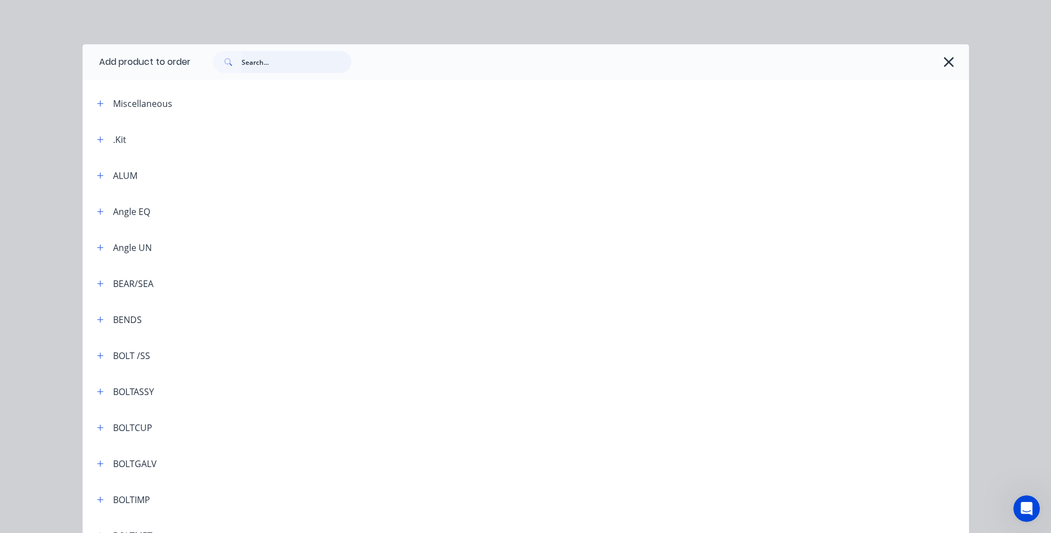
click at [243, 61] on input "text" at bounding box center [297, 62] width 110 height 22
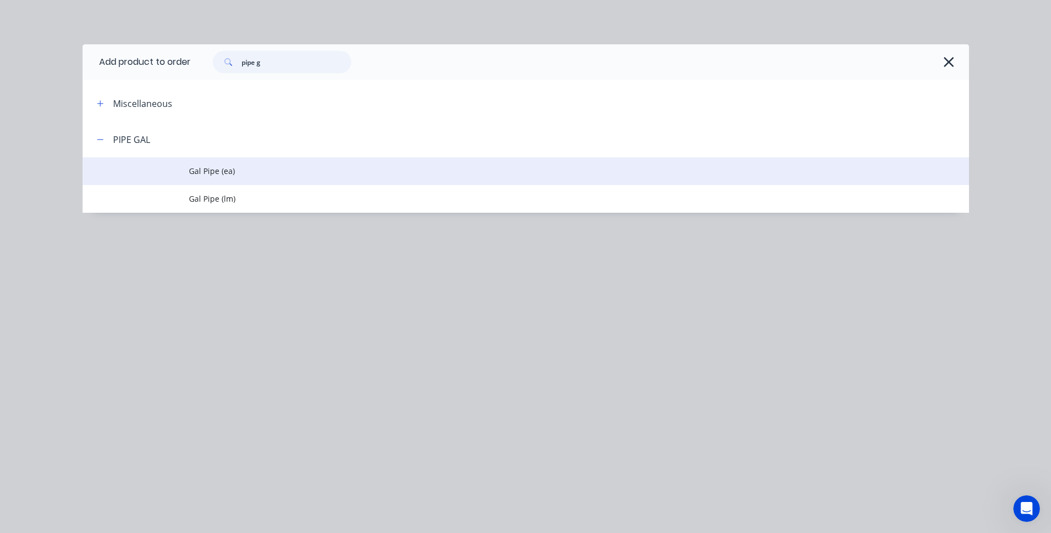
type input "pipe g"
click at [211, 170] on span "Gal Pipe (ea)" at bounding box center [501, 171] width 624 height 12
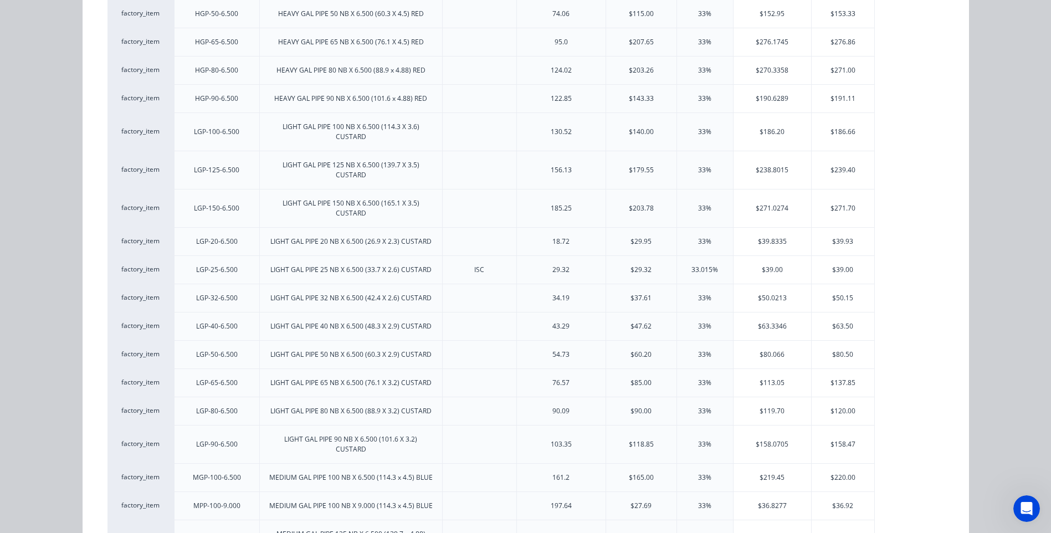
scroll to position [665, 0]
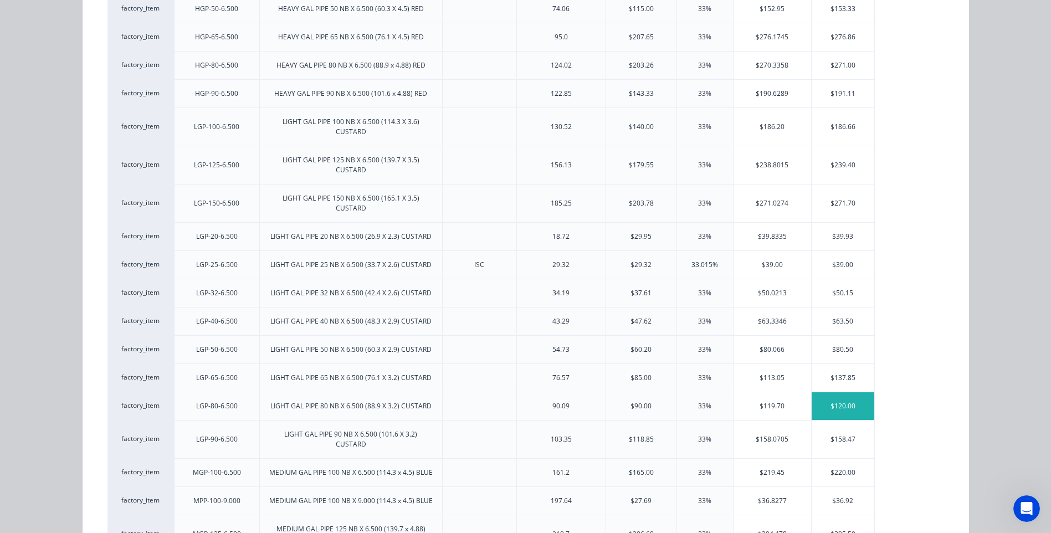
click at [839, 402] on div "$120.00" at bounding box center [843, 406] width 63 height 28
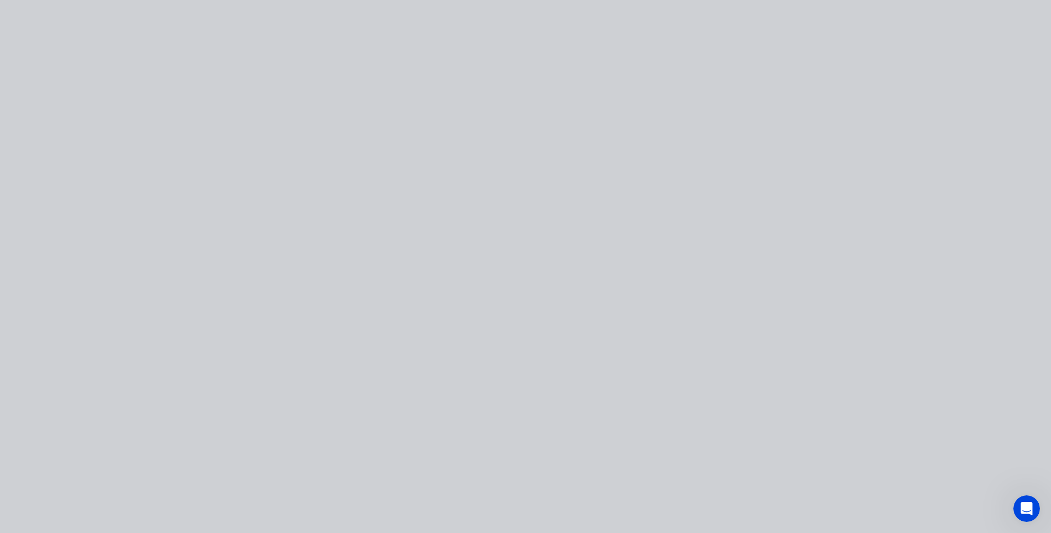
scroll to position [0, 0]
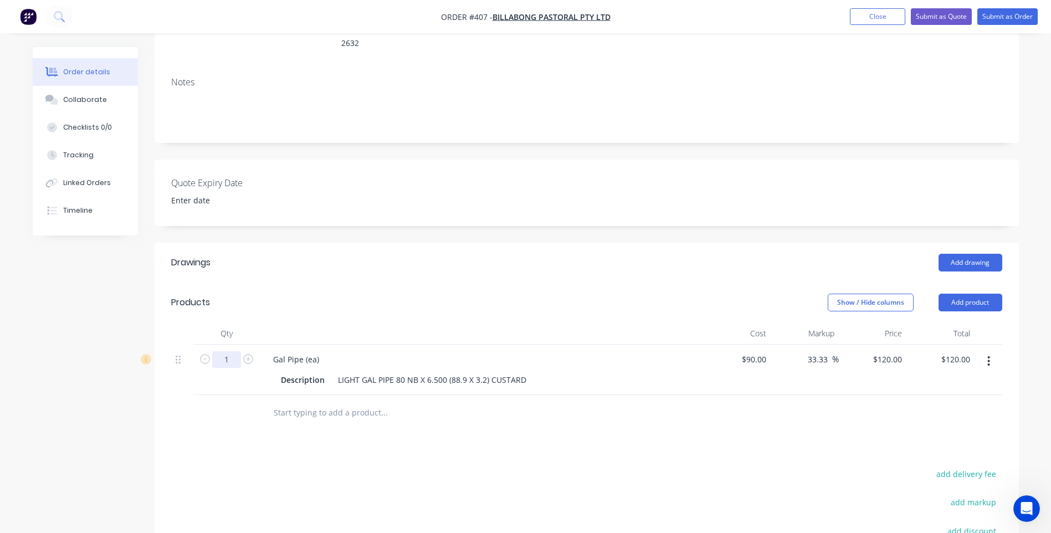
click at [233, 351] on input "1" at bounding box center [226, 359] width 29 height 17
type input "5"
type input "$600.00"
drag, startPoint x: 335, startPoint y: 364, endPoint x: 522, endPoint y: 372, distance: 187.4
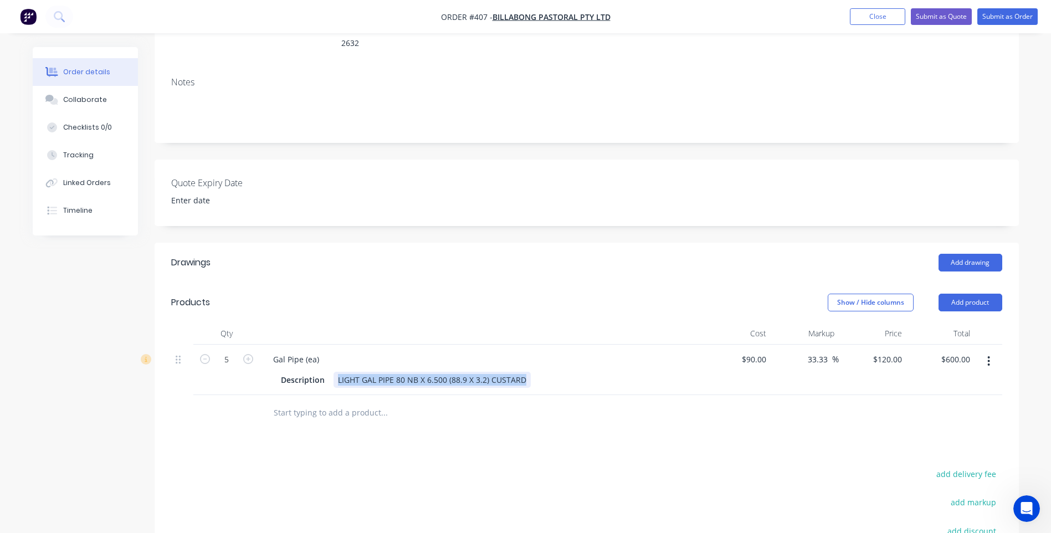
click at [522, 372] on div "LIGHT GAL PIPE 80 NB X 6.500 (88.9 X 3.2) CUSTARD" at bounding box center [431, 380] width 197 height 16
drag, startPoint x: 323, startPoint y: 344, endPoint x: 258, endPoint y: 344, distance: 65.4
click at [258, 345] on div "5 Gal Pipe (ea) Description $90.00 $90.00 33.33 33.33 % $120.00 $120.00 $600.00…" at bounding box center [586, 370] width 831 height 50
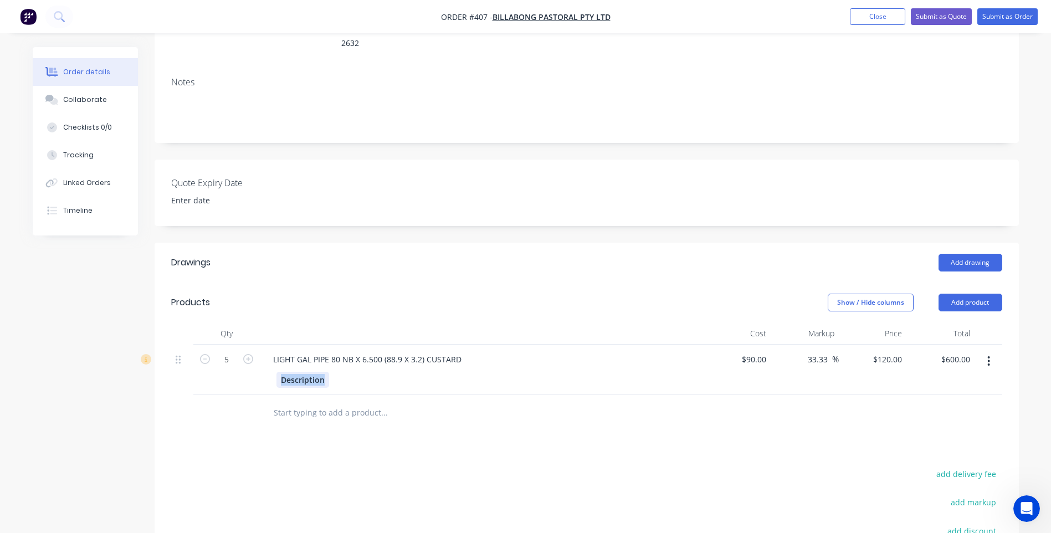
drag, startPoint x: 327, startPoint y: 364, endPoint x: 268, endPoint y: 366, distance: 58.7
click at [268, 370] on div "Description" at bounding box center [481, 379] width 434 height 18
click at [458, 351] on div "LIGHT GAL PIPE 80 NB X 6.500 (88.9 X 3.2) CUSTARD" at bounding box center [367, 359] width 206 height 16
click at [972, 294] on button "Add product" at bounding box center [970, 303] width 64 height 18
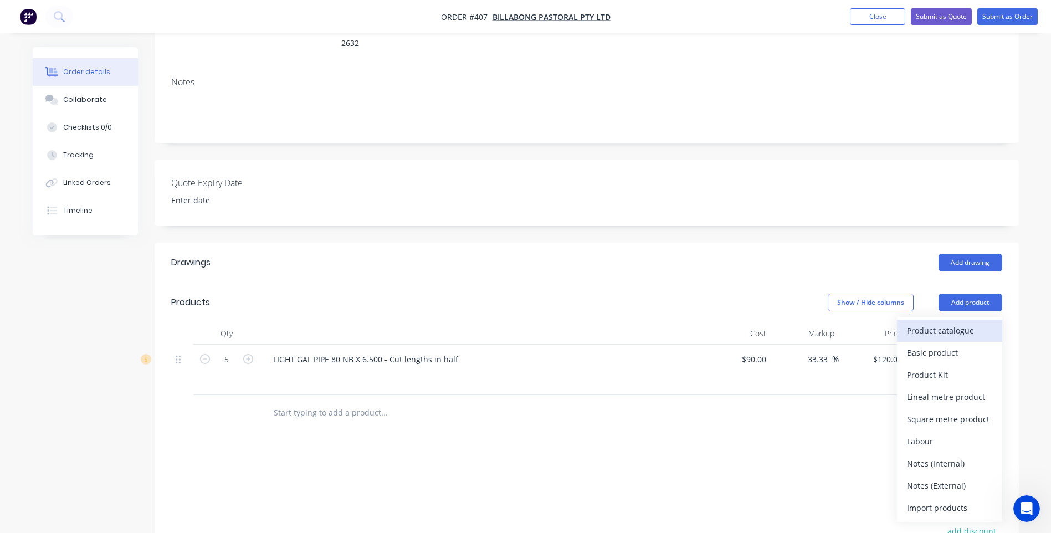
click at [954, 322] on div "Product catalogue" at bounding box center [949, 330] width 85 height 16
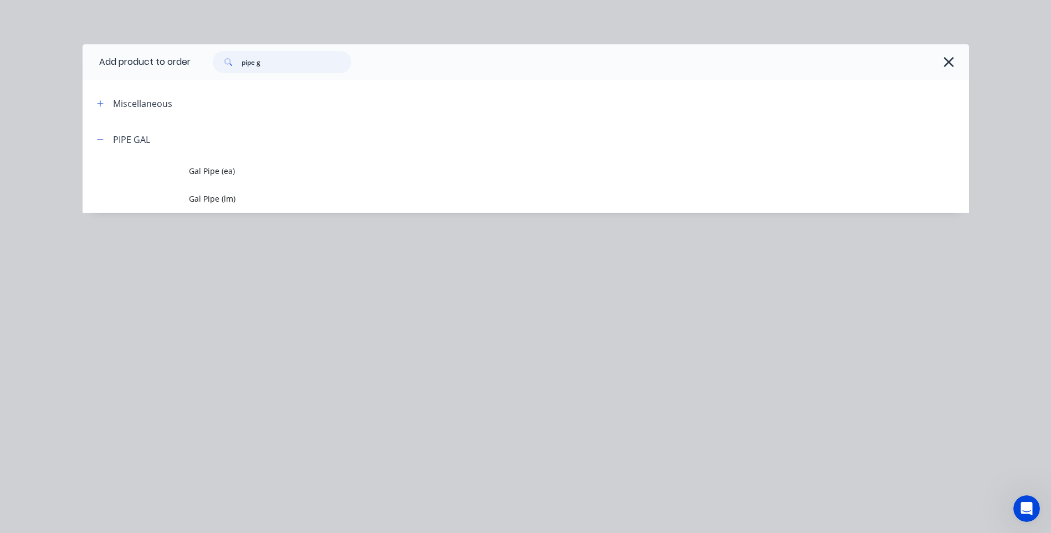
drag, startPoint x: 273, startPoint y: 66, endPoint x: 207, endPoint y: 60, distance: 66.2
click at [207, 60] on div "pipe g" at bounding box center [277, 62] width 150 height 22
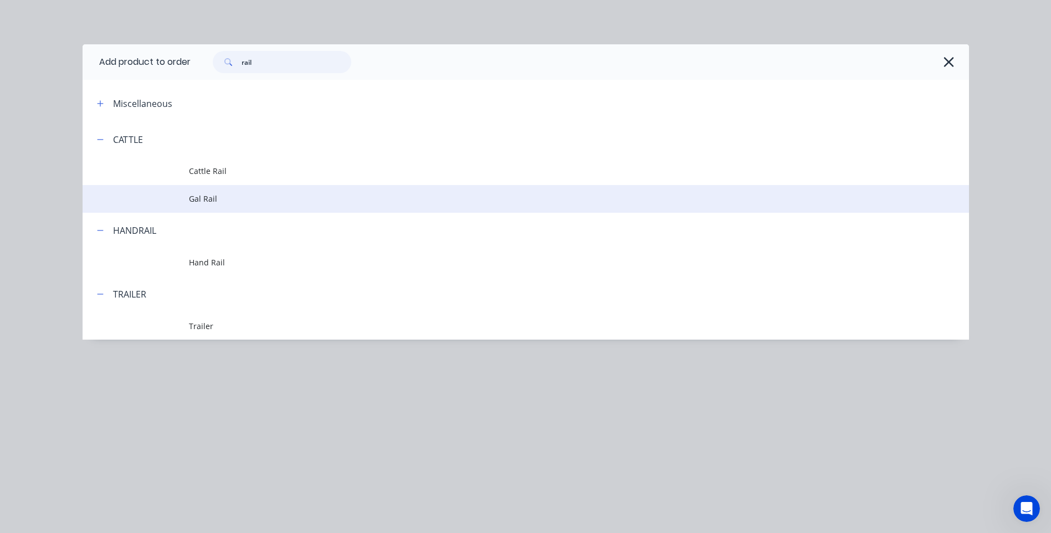
type input "rail"
click at [208, 198] on span "Gal Rail" at bounding box center [501, 199] width 624 height 12
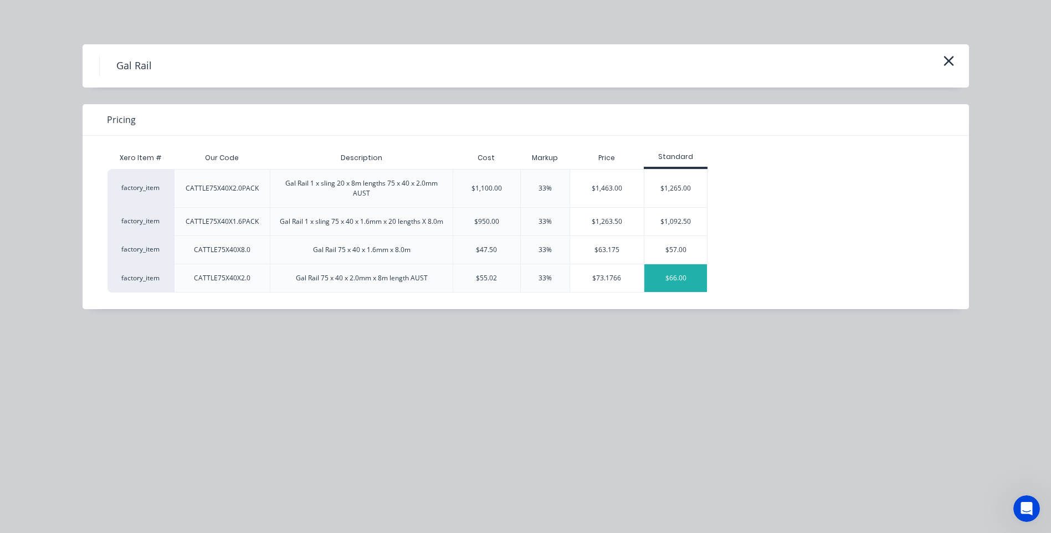
click at [677, 279] on div "$66.00" at bounding box center [675, 278] width 63 height 28
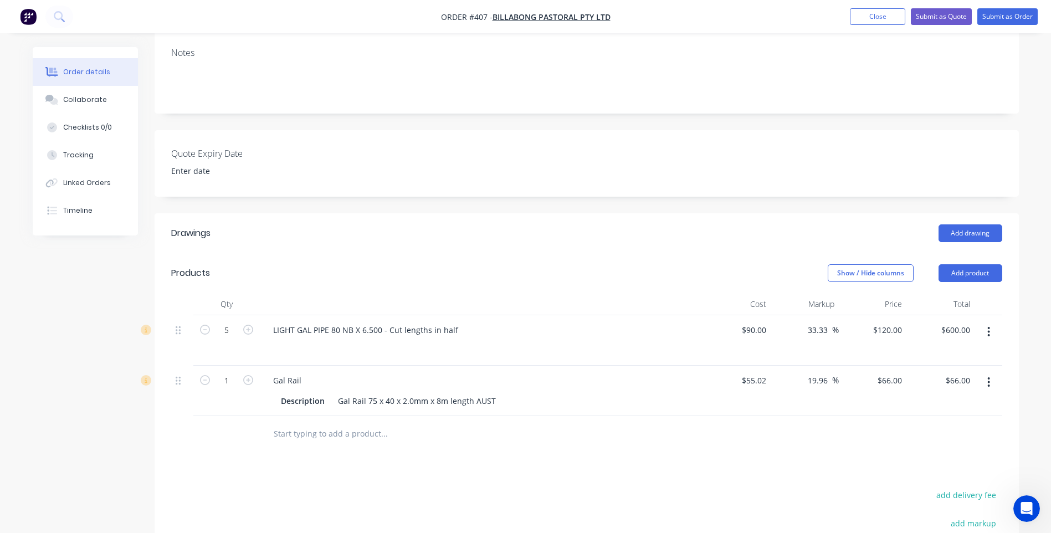
scroll to position [222, 0]
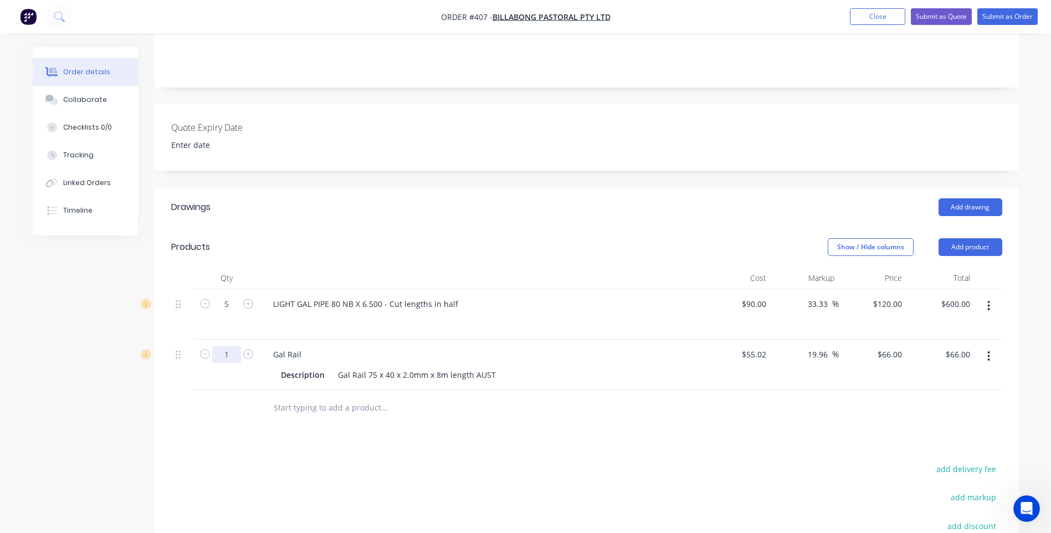
click at [229, 312] on input "1" at bounding box center [226, 304] width 29 height 17
type input "23"
type input "$1,518.00"
drag, startPoint x: 302, startPoint y: 338, endPoint x: 262, endPoint y: 337, distance: 40.4
click at [262, 340] on div "Gal Rail Description Gal Rail 75 x 40 x 2.0mm x 8m length AUST" at bounding box center [481, 365] width 443 height 50
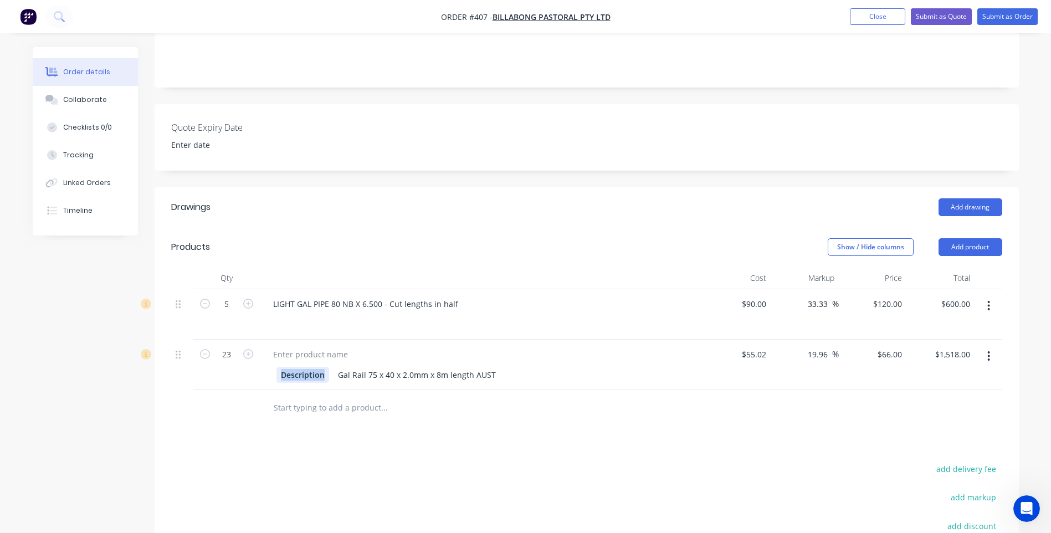
drag, startPoint x: 325, startPoint y: 357, endPoint x: 270, endPoint y: 362, distance: 54.6
click at [272, 365] on div "Description Gal Rail 75 x 40 x 2.0mm x 8m length AUST" at bounding box center [481, 374] width 434 height 18
drag, startPoint x: 458, startPoint y: 360, endPoint x: 297, endPoint y: 372, distance: 161.1
click at [297, 372] on div "Gal Rail 75 x 40 x 2.0mm x 8m length AUST" at bounding box center [481, 365] width 443 height 50
click at [276, 346] on div at bounding box center [310, 354] width 93 height 16
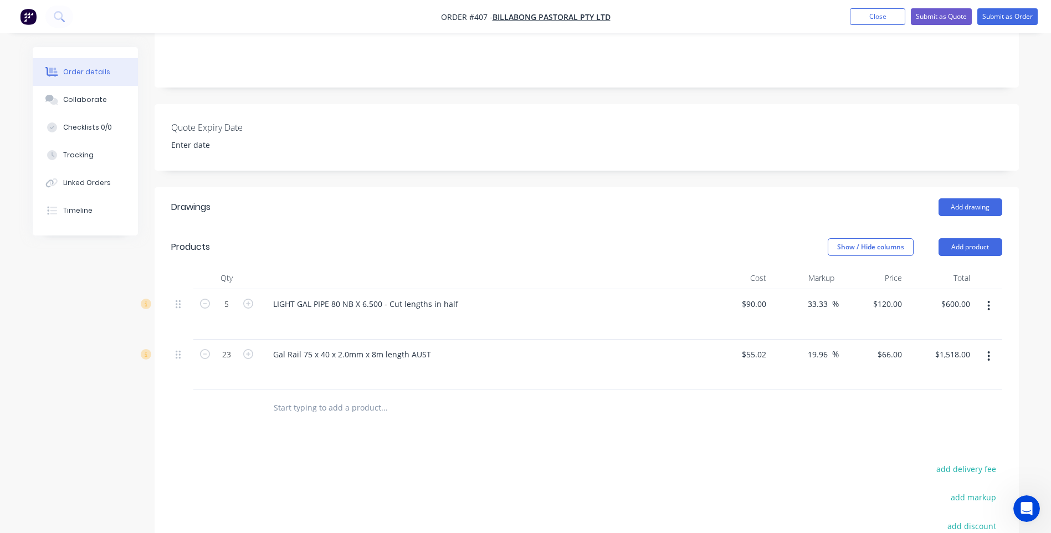
click at [432, 346] on div "Gal Rail 75 x 40 x 2.0mm x 8m length AUST" at bounding box center [352, 354] width 176 height 16
click at [377, 440] on div "Drawings Add drawing Products Show / Hide columns Add product Qty Cost Markup P…" at bounding box center [587, 439] width 864 height 505
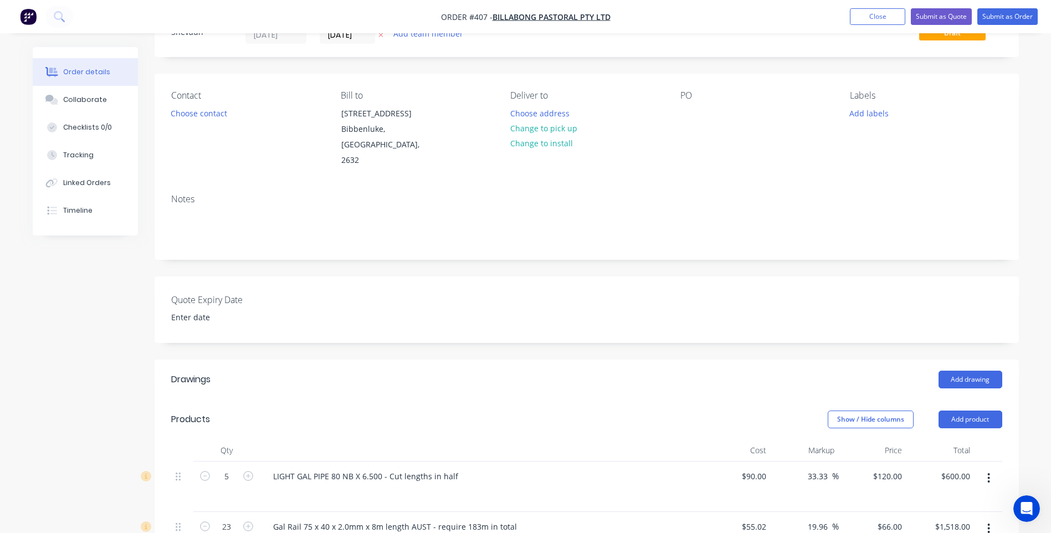
scroll to position [0, 0]
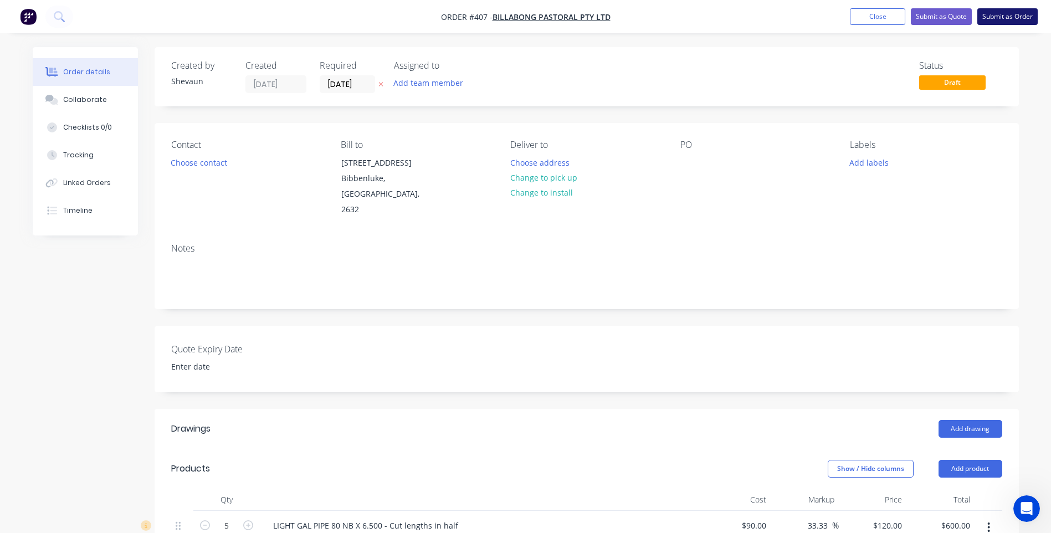
click at [1007, 16] on button "Submit as Order" at bounding box center [1007, 16] width 60 height 17
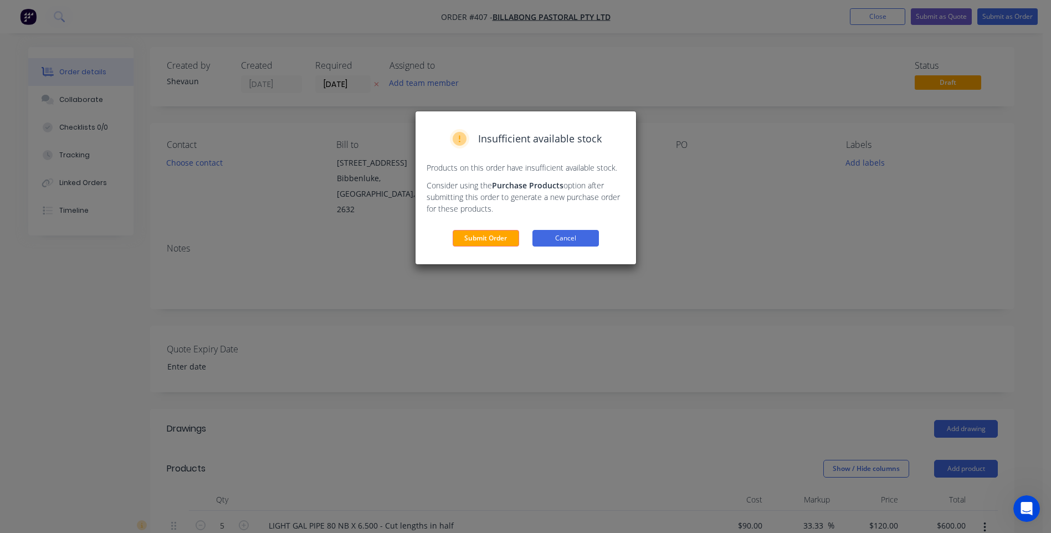
click at [578, 240] on button "Cancel" at bounding box center [565, 238] width 66 height 17
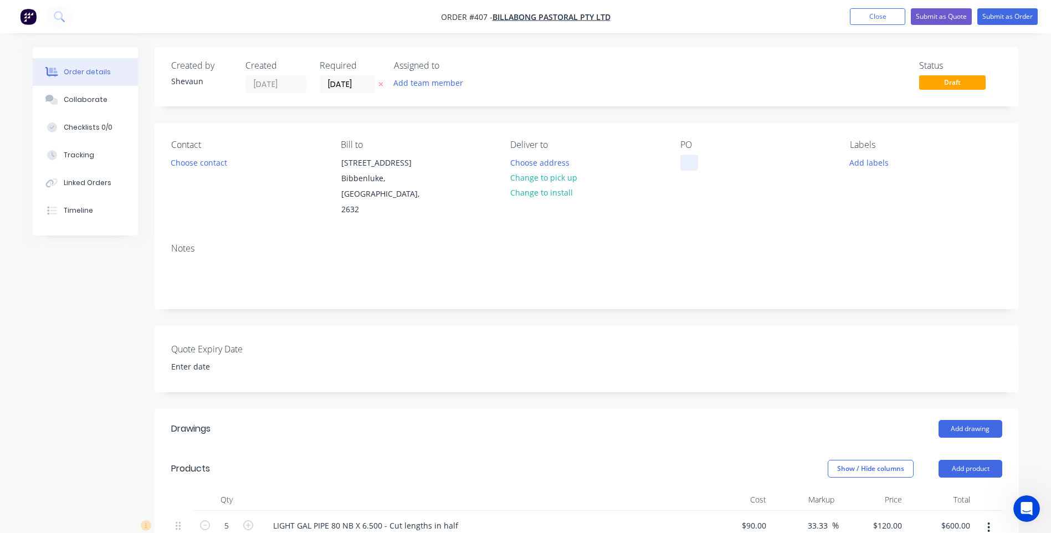
click at [684, 160] on div at bounding box center [689, 163] width 18 height 16
click at [862, 161] on button "Add labels" at bounding box center [869, 162] width 51 height 15
click at [765, 200] on div "PO re: James Coates Cattle yards" at bounding box center [756, 179] width 152 height 78
click at [1008, 16] on button "Submit as Order" at bounding box center [1007, 16] width 60 height 17
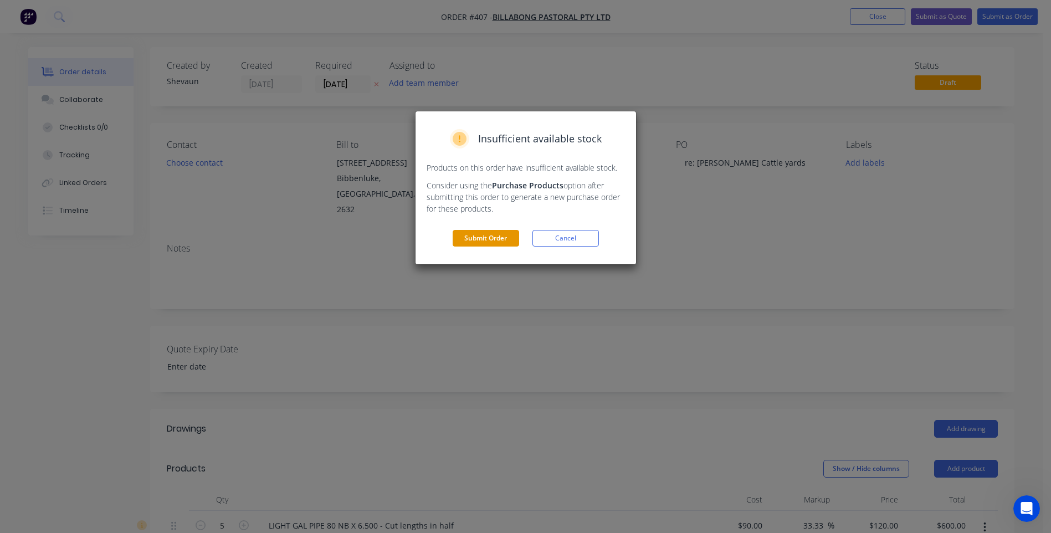
click at [493, 234] on button "Submit Order" at bounding box center [486, 238] width 66 height 17
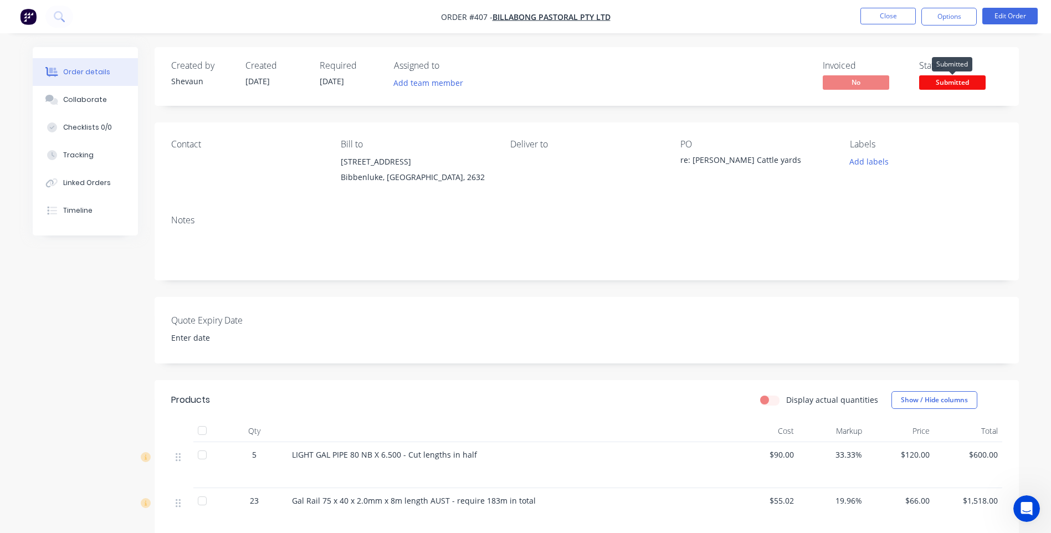
click at [956, 81] on span "Submitted" at bounding box center [952, 82] width 66 height 14
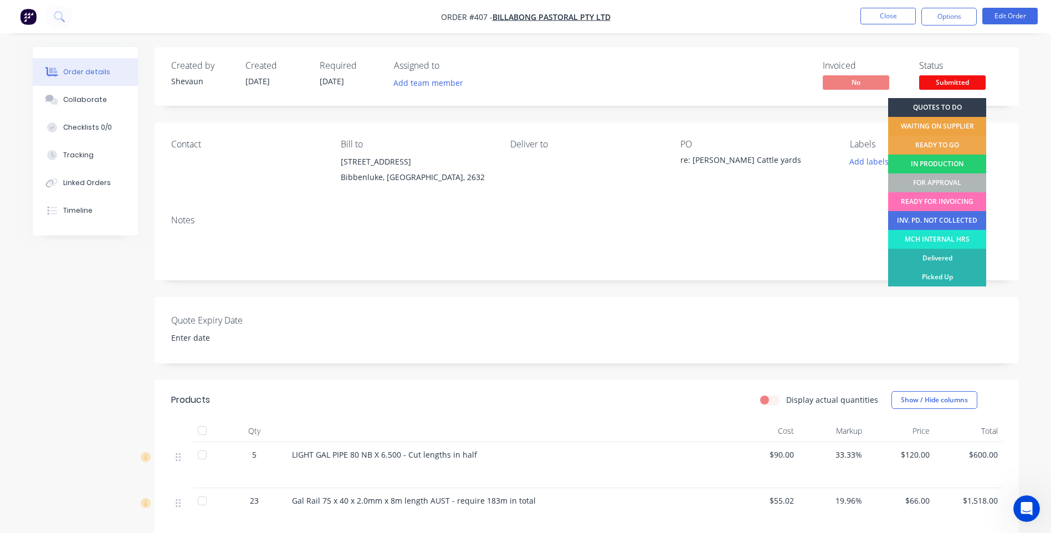
click at [945, 123] on div "WAITING ON SUPPLIER" at bounding box center [937, 126] width 98 height 19
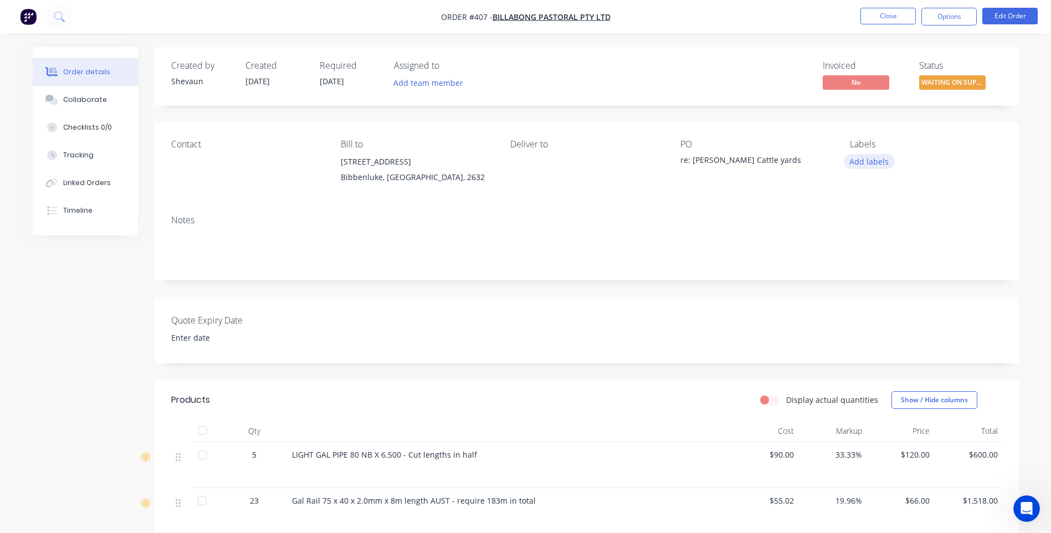
click at [870, 162] on button "Add labels" at bounding box center [869, 161] width 51 height 15
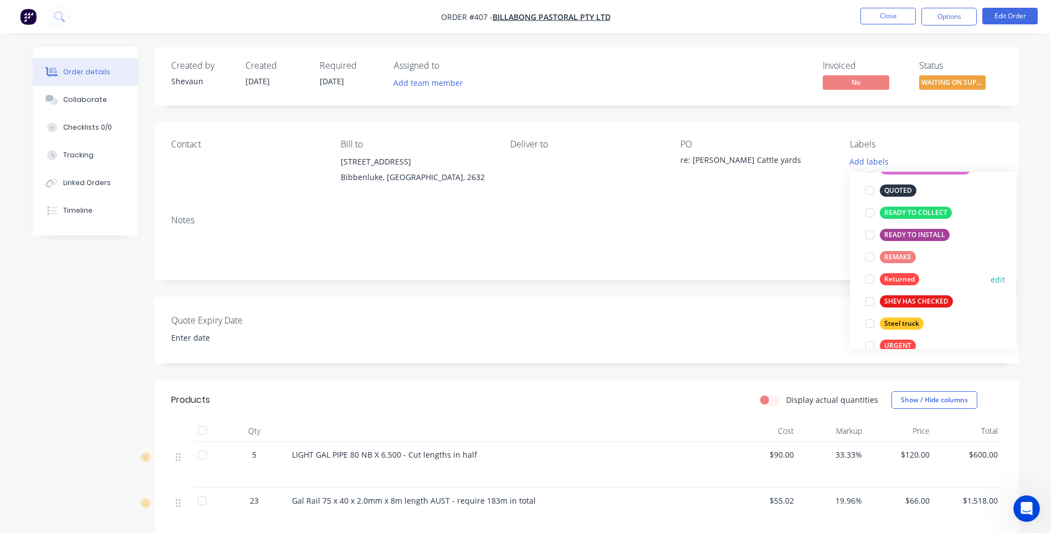
scroll to position [266, 0]
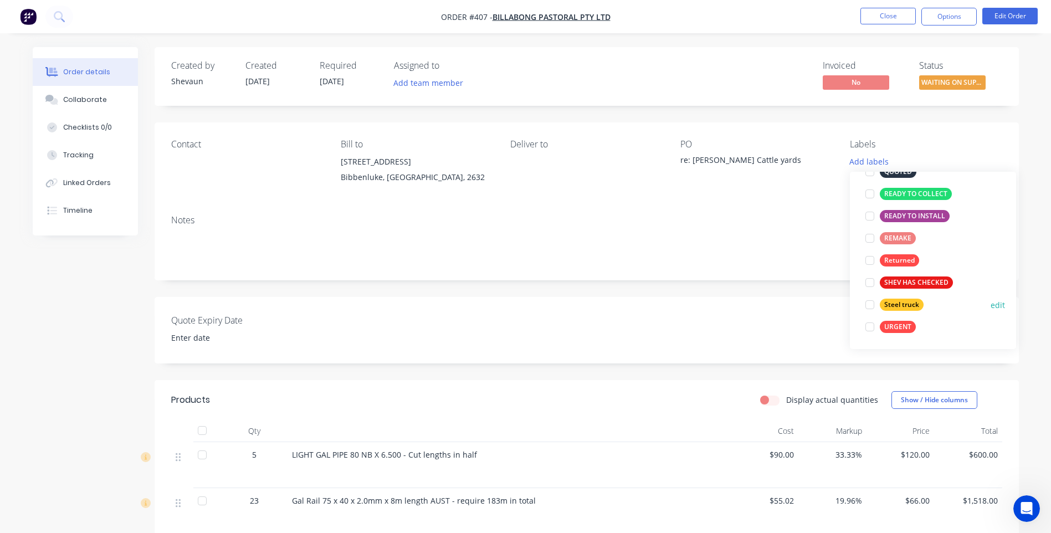
click at [911, 304] on div "Steel truck" at bounding box center [902, 305] width 44 height 12
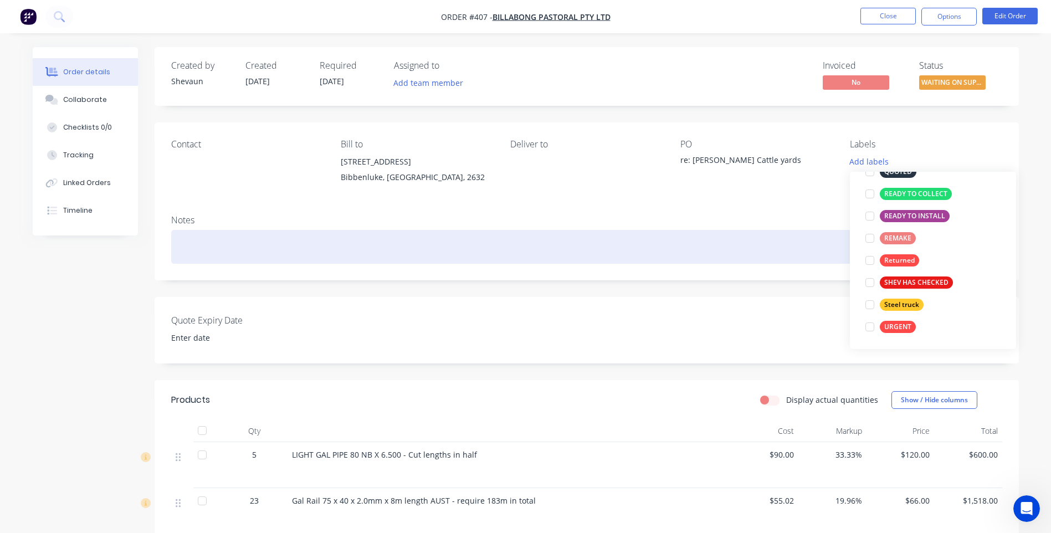
scroll to position [0, 0]
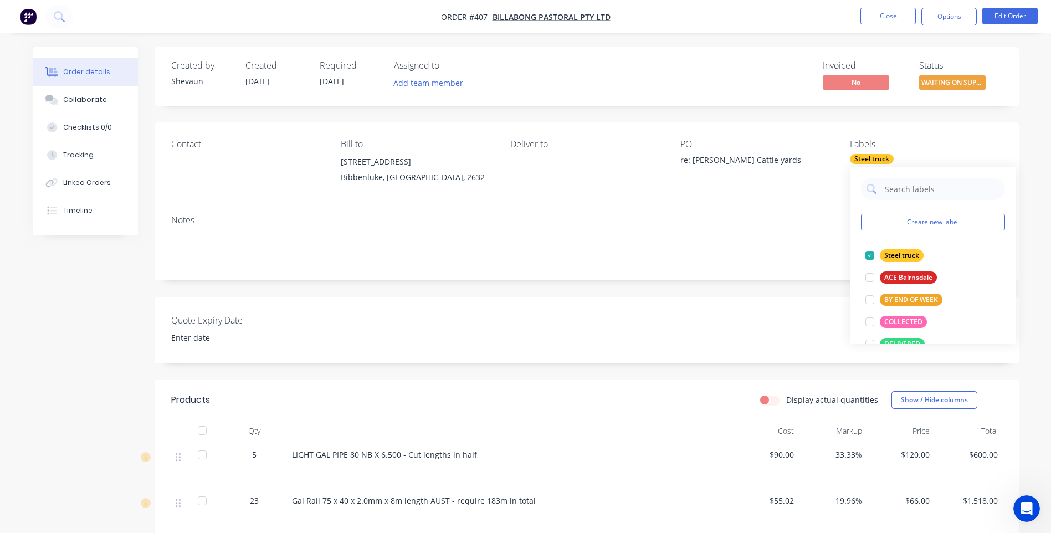
click at [755, 212] on div "Notes" at bounding box center [587, 243] width 864 height 74
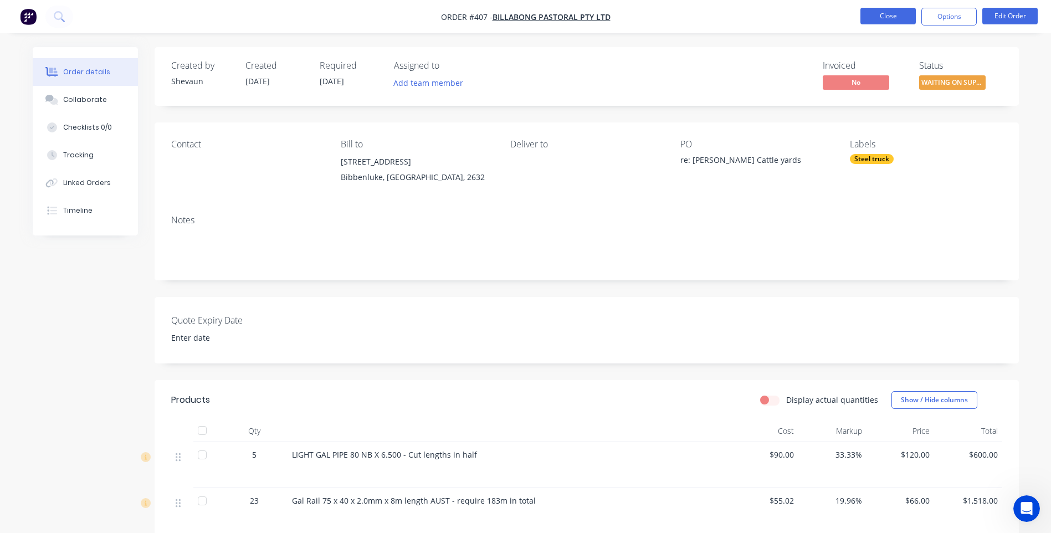
click at [881, 13] on button "Close" at bounding box center [887, 16] width 55 height 17
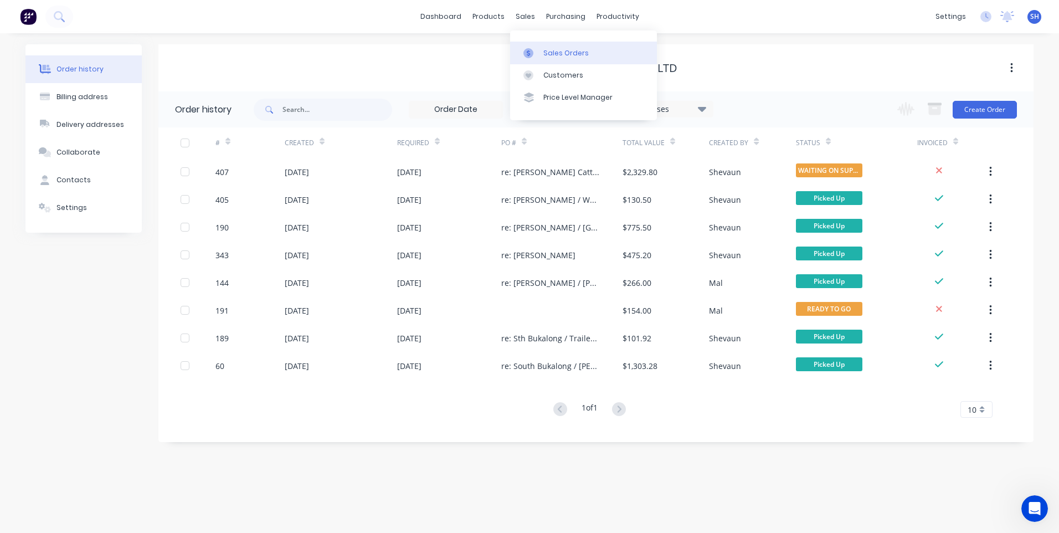
click at [560, 50] on div "Sales Orders" at bounding box center [565, 53] width 45 height 10
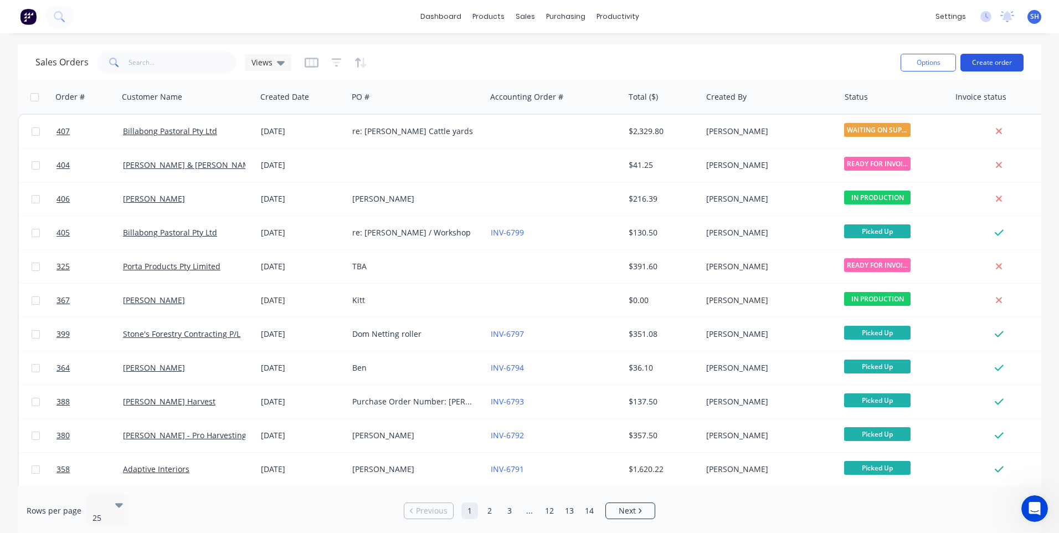
click at [994, 60] on button "Create order" at bounding box center [992, 63] width 63 height 18
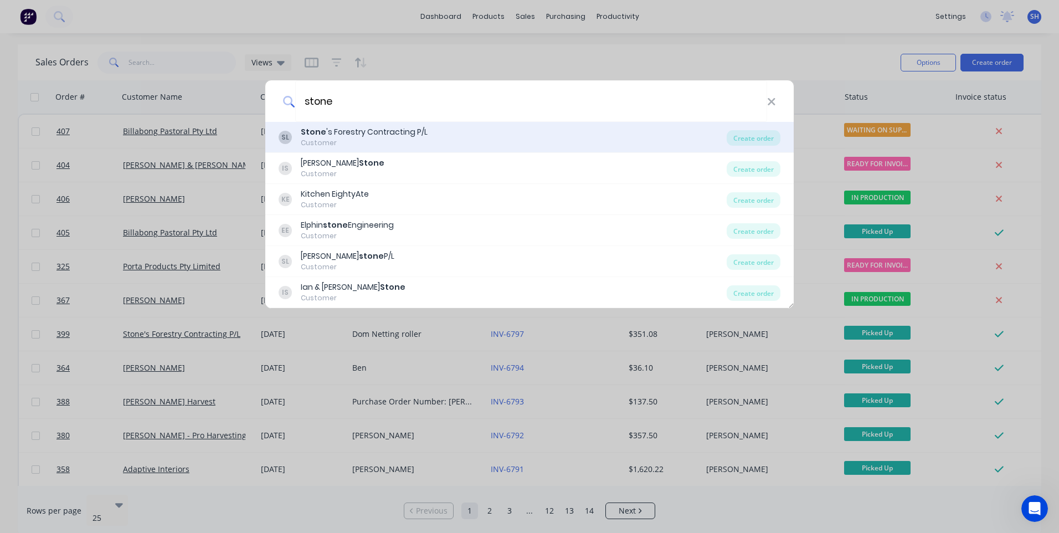
type input "stone"
click at [332, 134] on div "Stone 's Forestry Contracting P/L" at bounding box center [364, 132] width 127 height 12
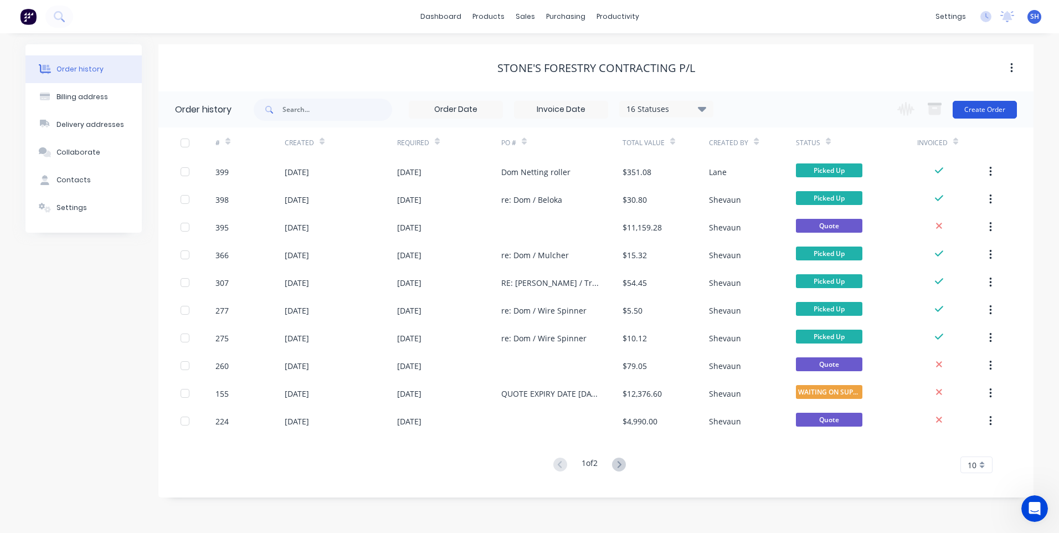
click at [987, 107] on button "Create Order" at bounding box center [985, 110] width 64 height 18
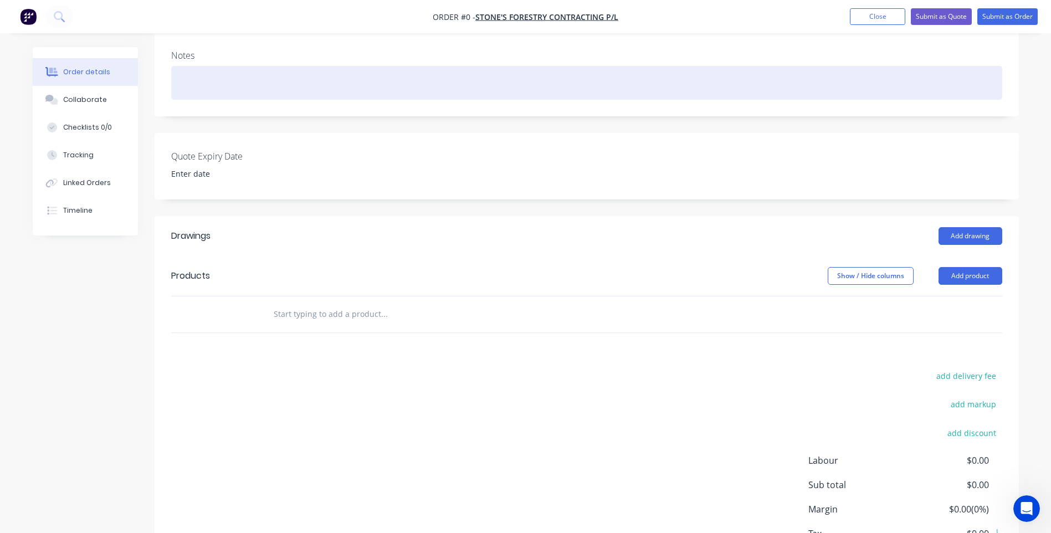
scroll to position [222, 0]
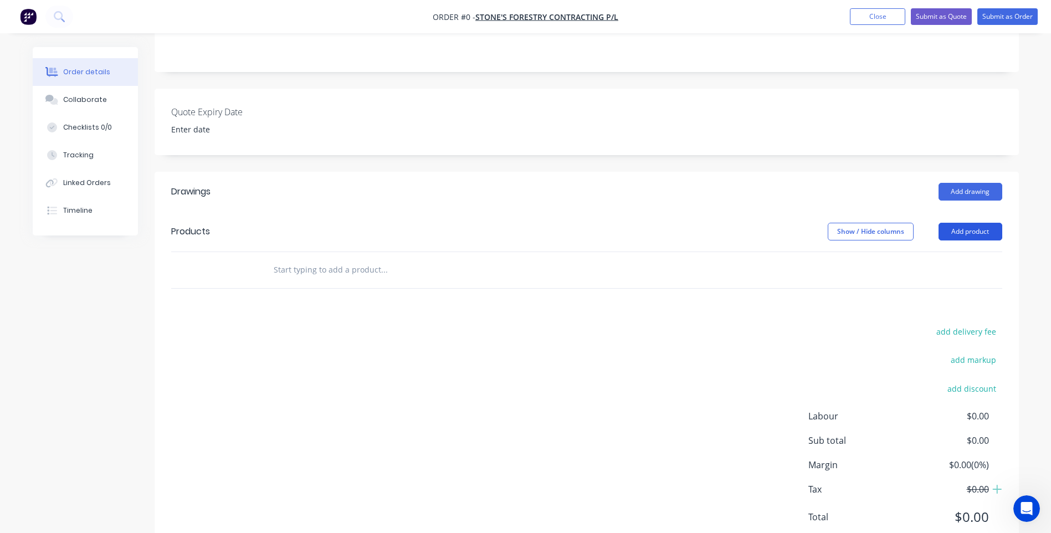
click at [972, 229] on button "Add product" at bounding box center [970, 232] width 64 height 18
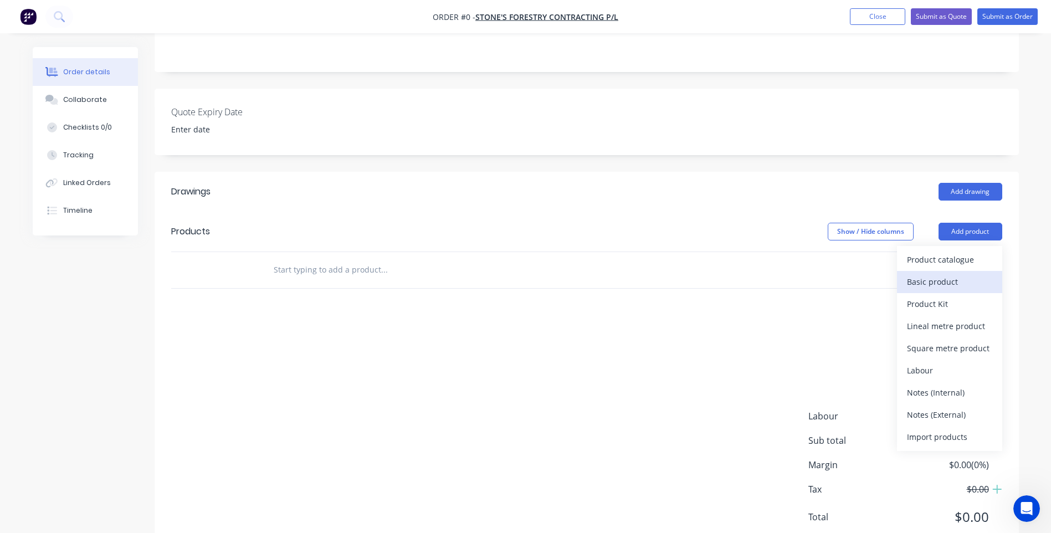
click at [940, 280] on div "Basic product" at bounding box center [949, 282] width 85 height 16
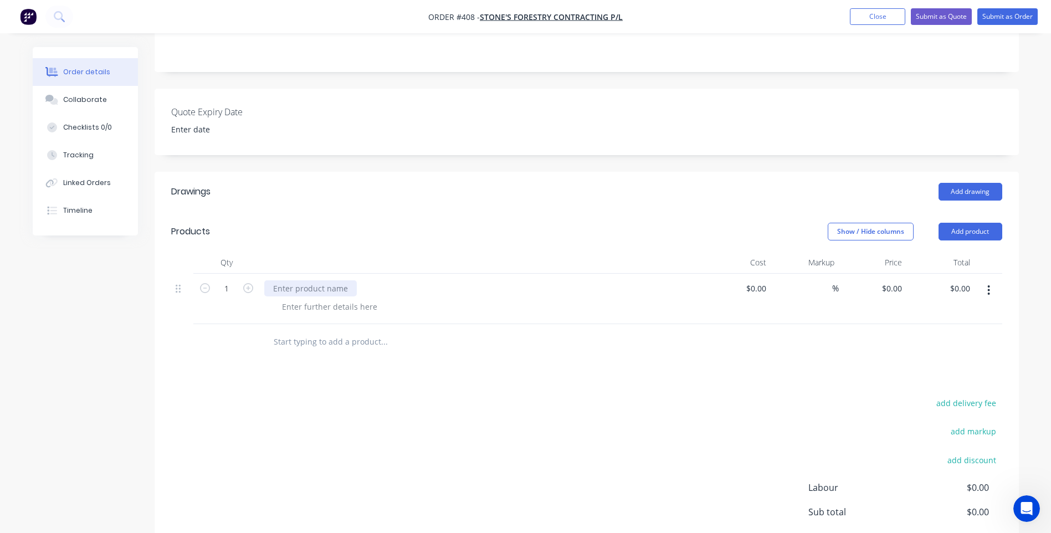
click at [273, 285] on div at bounding box center [310, 288] width 93 height 16
click at [905, 287] on input "0" at bounding box center [893, 288] width 25 height 16
type input "$57.50"
click at [229, 290] on input "1" at bounding box center [226, 288] width 29 height 17
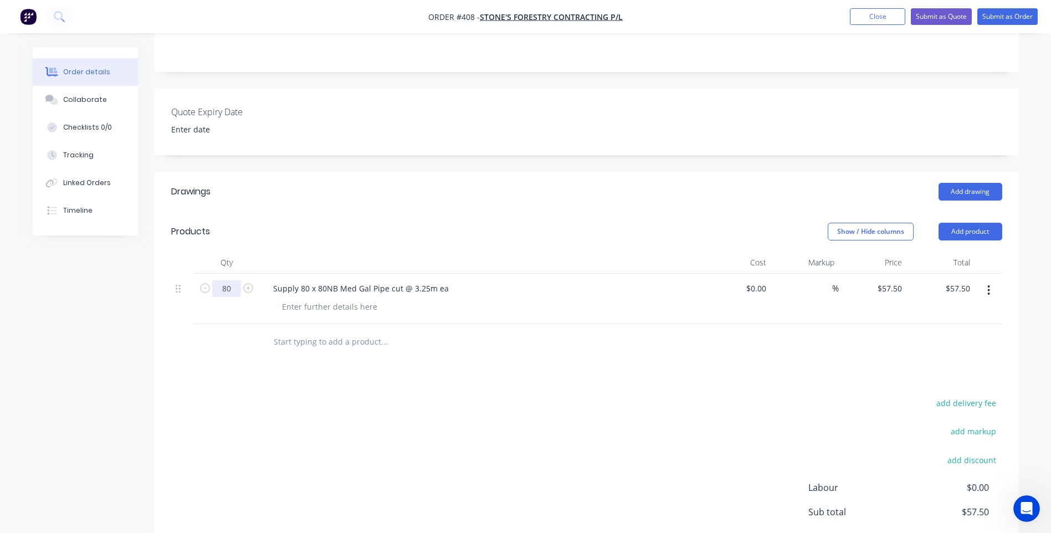
type input "80"
type input "$4,600.00"
click at [325, 464] on div "add delivery fee add markup add discount Labour $0.00 Sub total $4,600.00 Margi…" at bounding box center [586, 503] width 831 height 214
click at [976, 232] on button "Add product" at bounding box center [970, 232] width 64 height 18
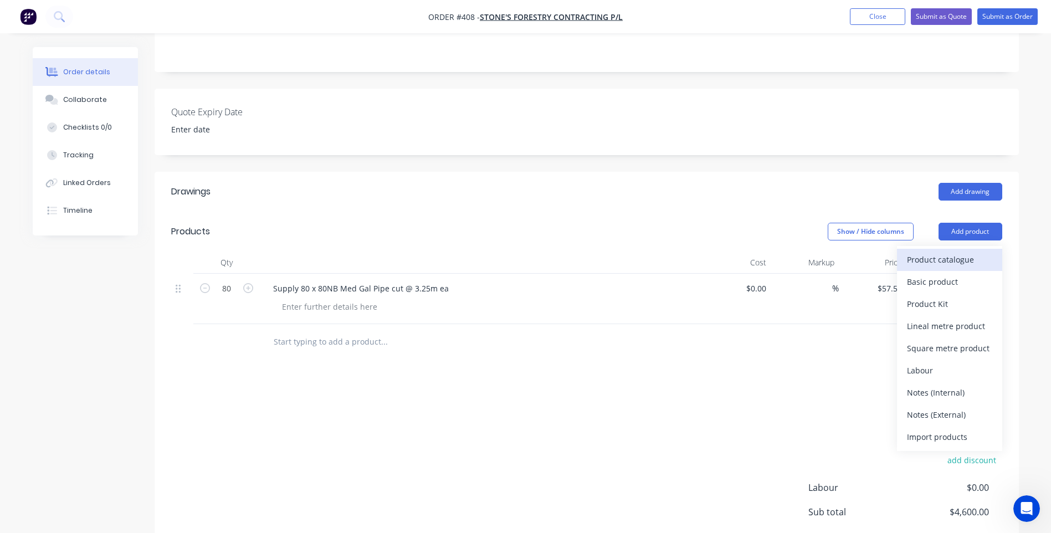
click at [950, 258] on div "Product catalogue" at bounding box center [949, 260] width 85 height 16
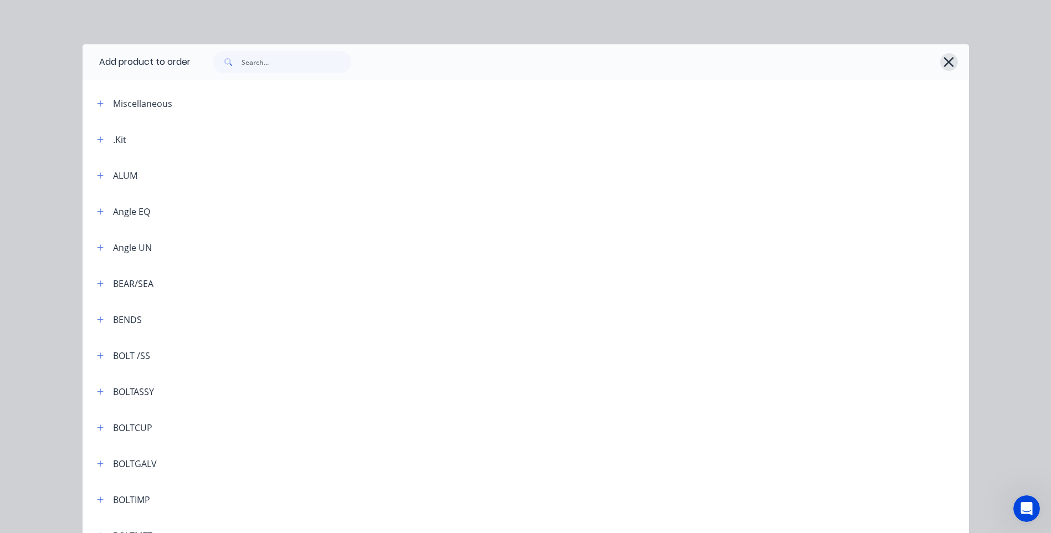
click at [946, 59] on icon "button" at bounding box center [949, 62] width 12 height 16
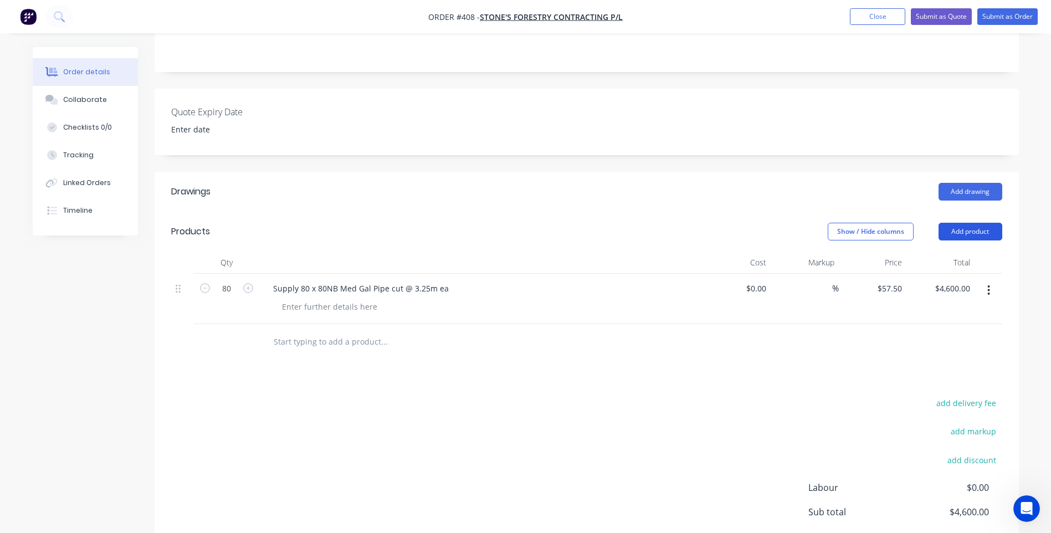
click at [972, 232] on button "Add product" at bounding box center [970, 232] width 64 height 18
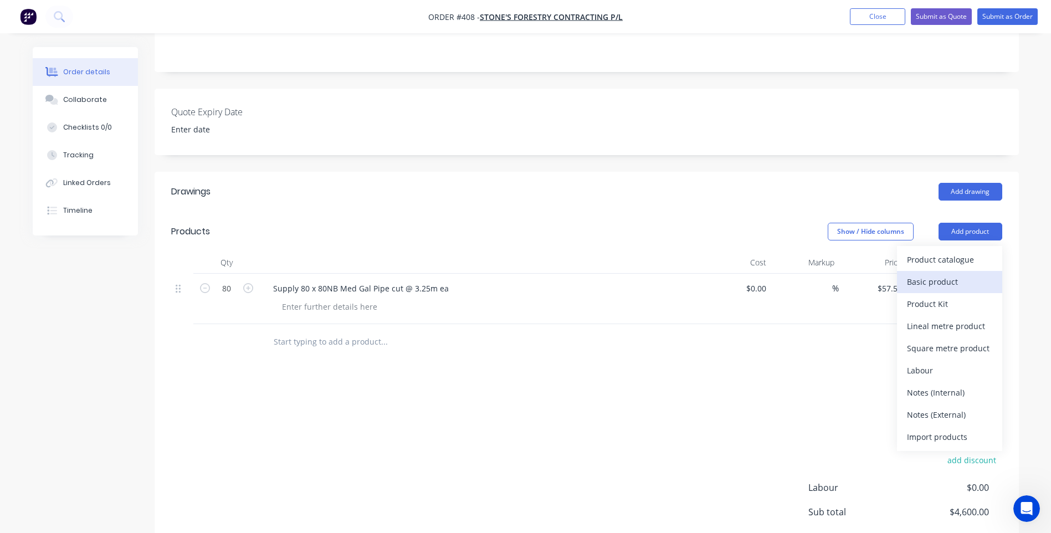
click at [936, 276] on div "Basic product" at bounding box center [949, 282] width 85 height 16
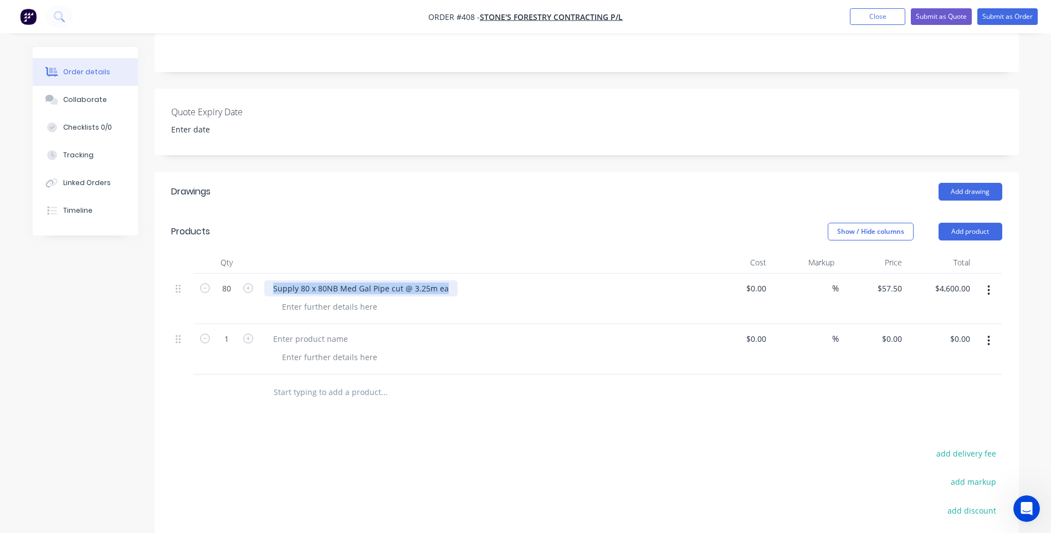
drag, startPoint x: 445, startPoint y: 291, endPoint x: 274, endPoint y: 297, distance: 171.3
click at [274, 297] on div "Supply 80 x 80NB Med Gal Pipe cut @ 3.25m ea" at bounding box center [481, 299] width 443 height 50
copy div "Supply 80 x 80NB Med Gal Pipe cut @ 3.25m ea"
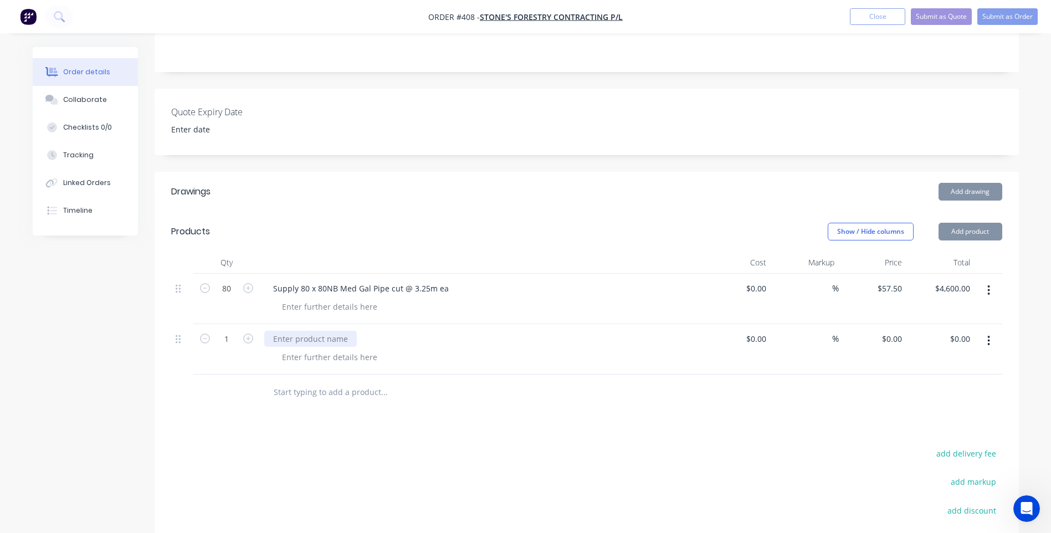
click at [274, 340] on div at bounding box center [310, 339] width 93 height 16
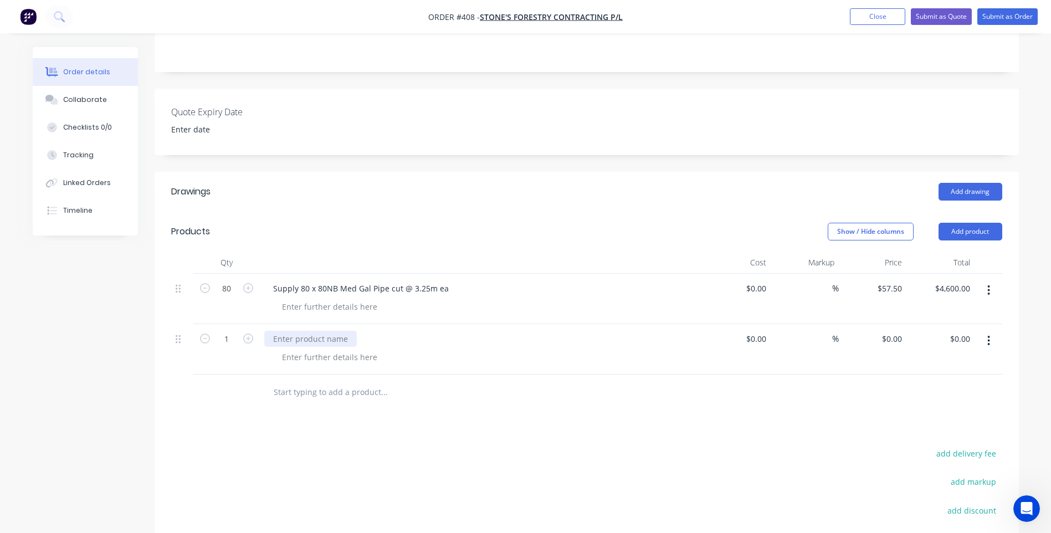
paste div
click at [326, 341] on div "Supply 80 x 80NB Med Gal Pipe cut @ 3.25m ea" at bounding box center [360, 339] width 193 height 16
click at [230, 297] on input "1" at bounding box center [226, 288] width 29 height 17
type input "80"
click at [901, 338] on input "0" at bounding box center [900, 339] width 13 height 16
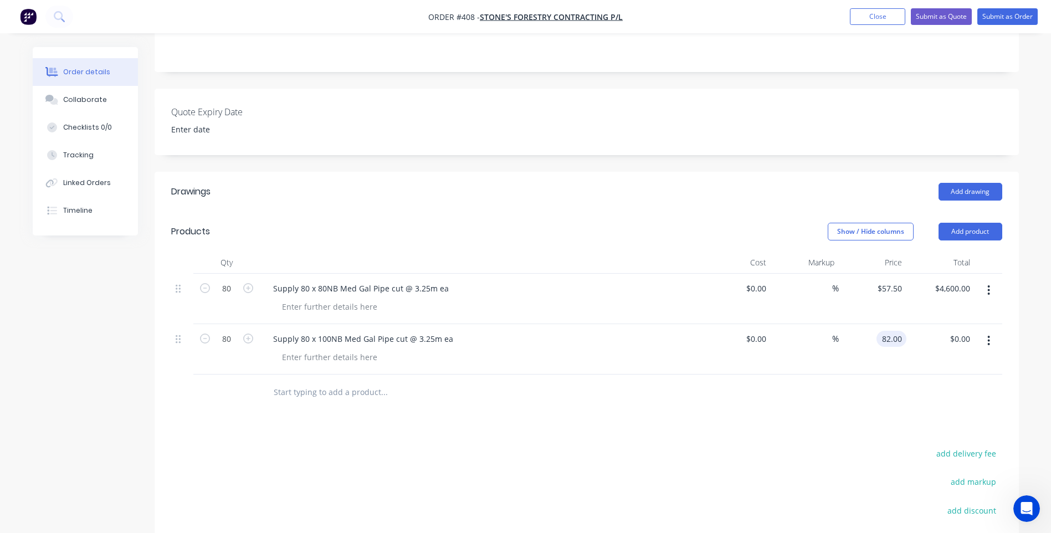
type input "$82.00"
type input "$6,560.00"
click at [450, 341] on div "Supply 80 x 100NB Med Gal Pipe cut @ 3.25m ea" at bounding box center [363, 339] width 198 height 16
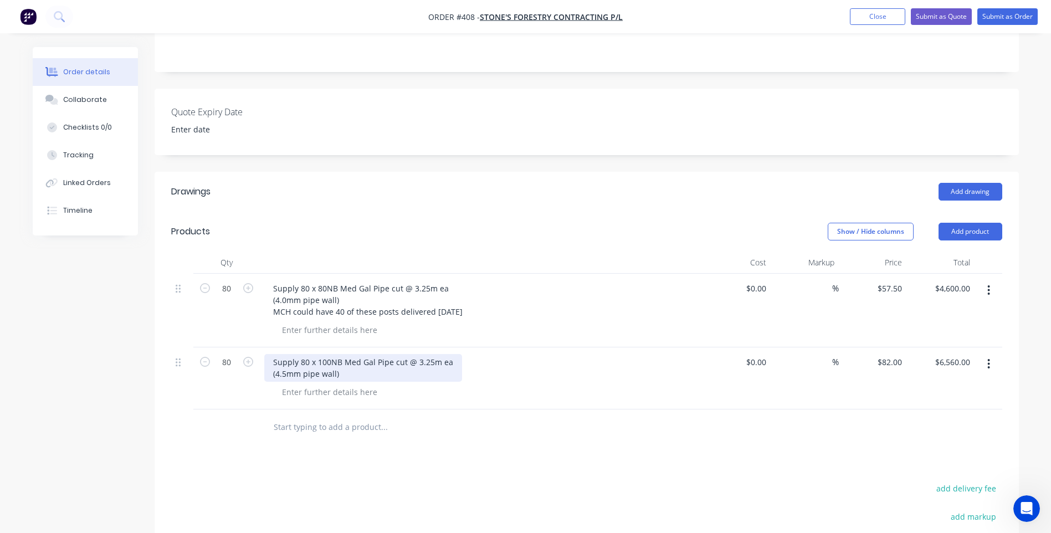
click at [340, 374] on div "Supply 80 x 100NB Med Gal Pipe cut @ 3.25m ea (4.5mm pipe wall)" at bounding box center [363, 368] width 198 height 28
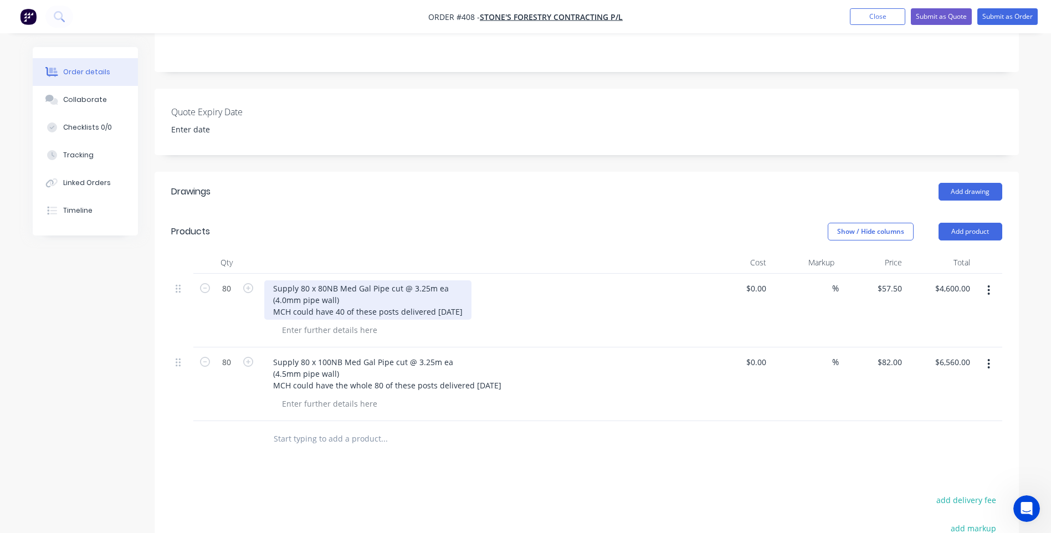
click at [467, 312] on div "Supply 80 x 80NB Med Gal Pipe cut @ 3.25m ea (4.0mm pipe wall) MCH could have 4…" at bounding box center [367, 299] width 207 height 39
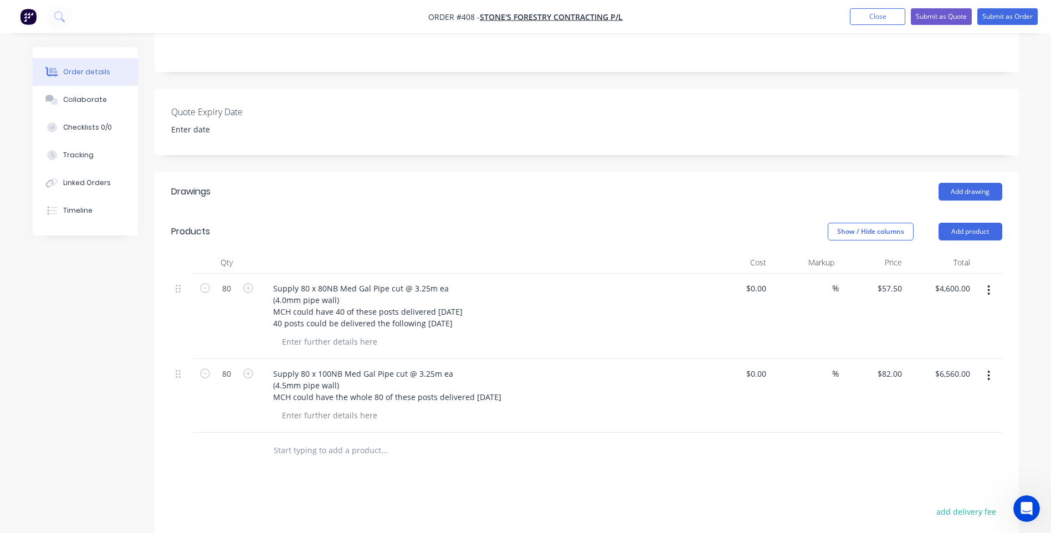
click at [495, 324] on div "Supply 80 x 80NB Med Gal Pipe cut @ 3.25m ea (4.0mm pipe wall) MCH could have 4…" at bounding box center [481, 305] width 434 height 51
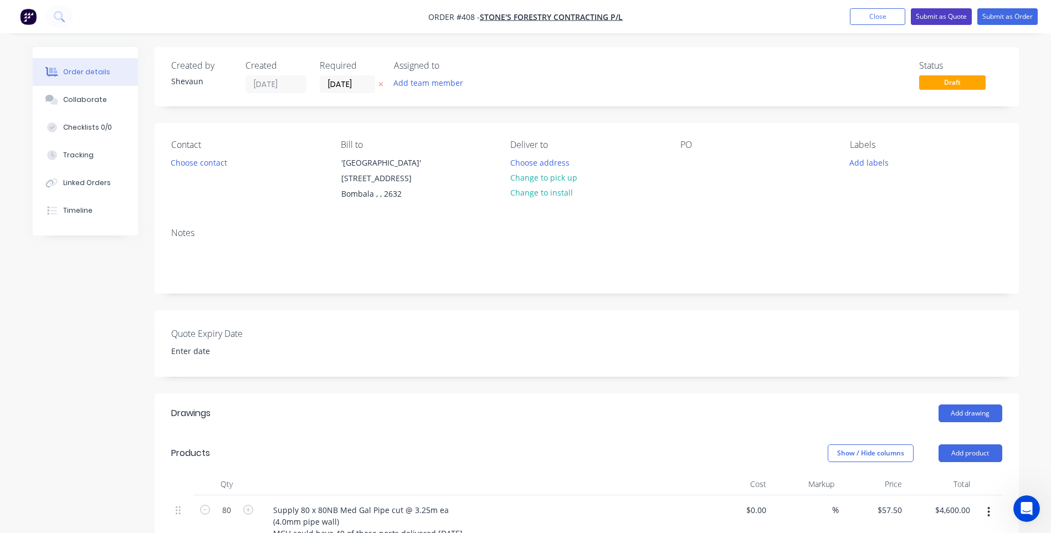
click at [937, 13] on button "Submit as Quote" at bounding box center [941, 16] width 61 height 17
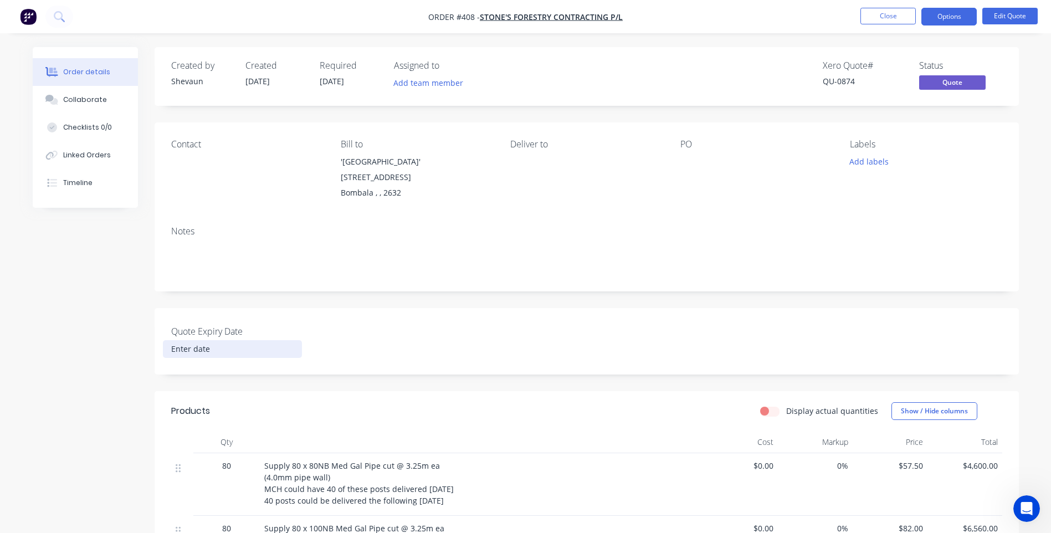
click at [212, 341] on input at bounding box center [232, 349] width 138 height 17
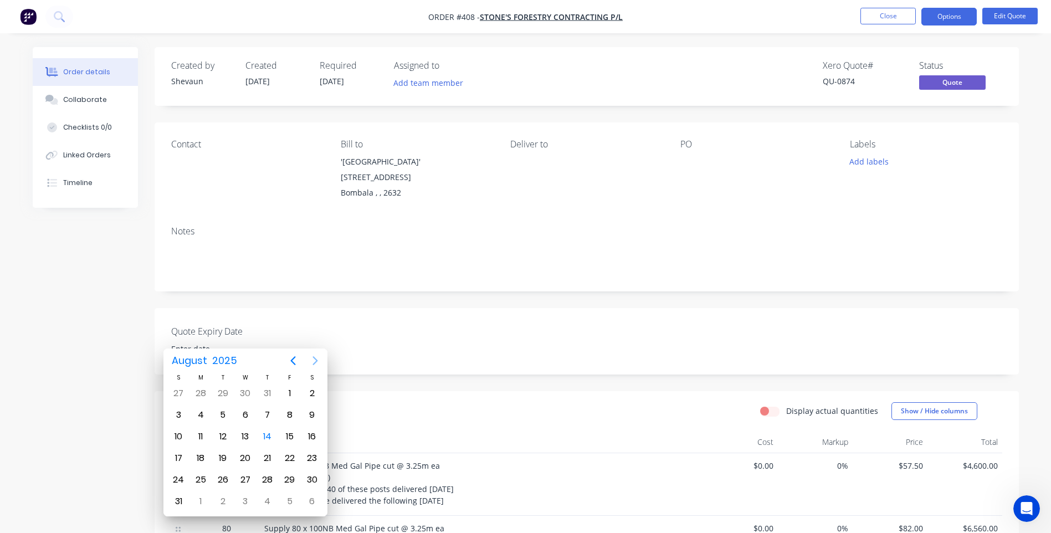
click at [316, 357] on icon "Next page" at bounding box center [315, 360] width 13 height 13
click at [288, 415] on div "12" at bounding box center [289, 415] width 17 height 17
type input "12 September 2025"
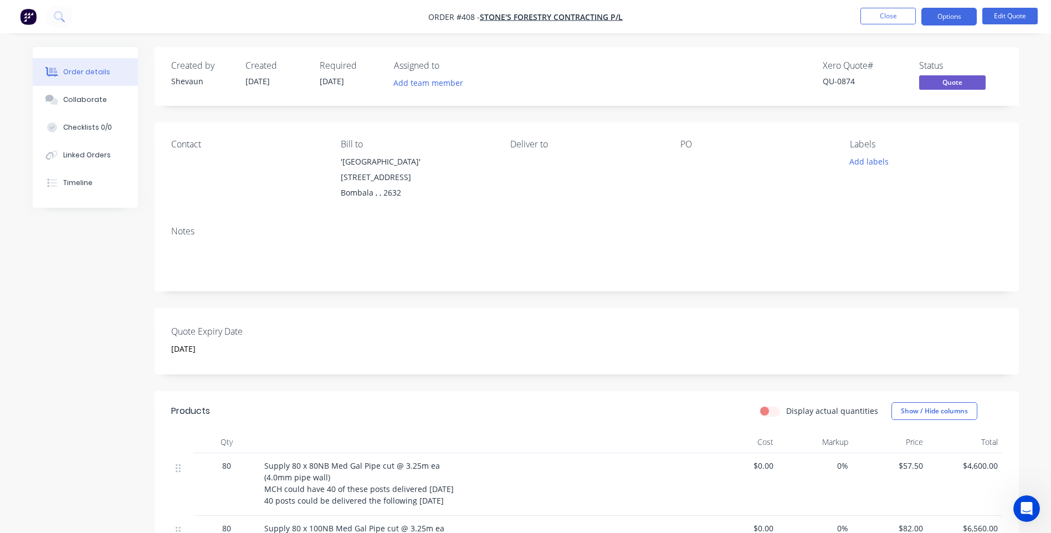
click at [307, 342] on div "12 September 2025" at bounding box center [236, 349] width 146 height 18
click at [945, 16] on button "Options" at bounding box center [948, 17] width 55 height 18
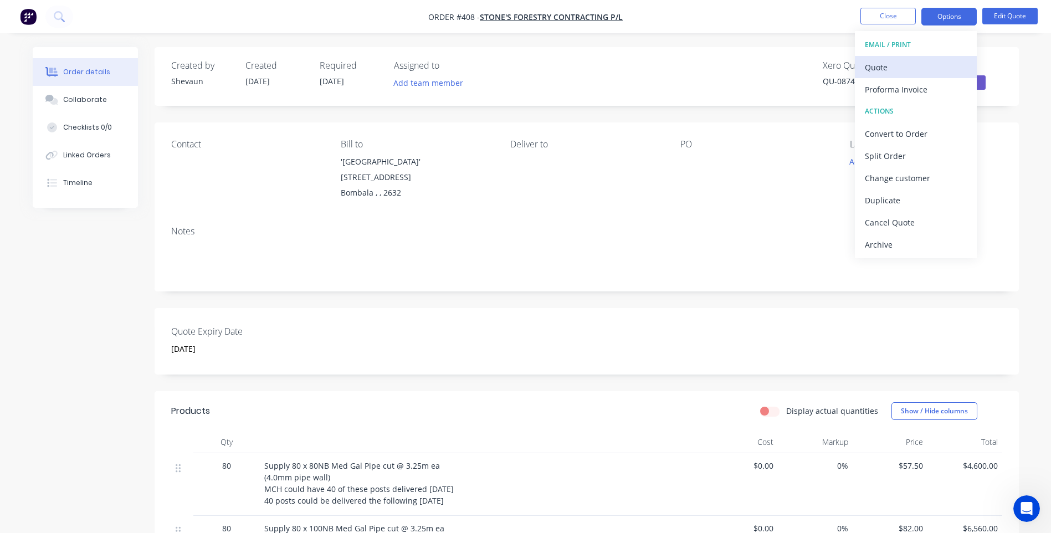
click at [882, 64] on div "Quote" at bounding box center [916, 67] width 102 height 16
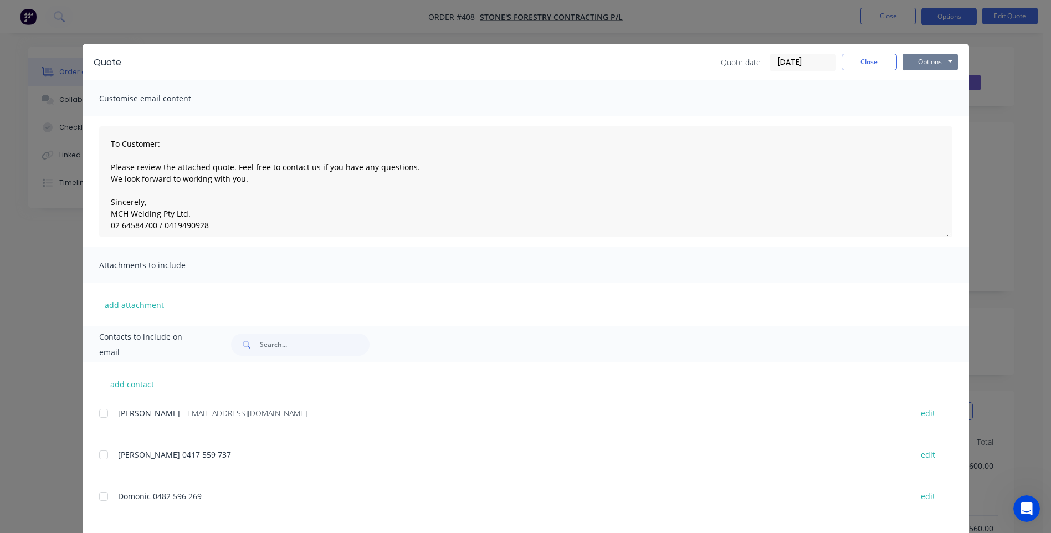
click at [918, 60] on button "Options" at bounding box center [929, 62] width 55 height 17
click at [932, 77] on button "Preview" at bounding box center [937, 82] width 71 height 18
click at [917, 63] on button "Options" at bounding box center [929, 62] width 55 height 17
click at [926, 99] on button "Print" at bounding box center [937, 100] width 71 height 18
click at [99, 409] on div at bounding box center [104, 413] width 22 height 22
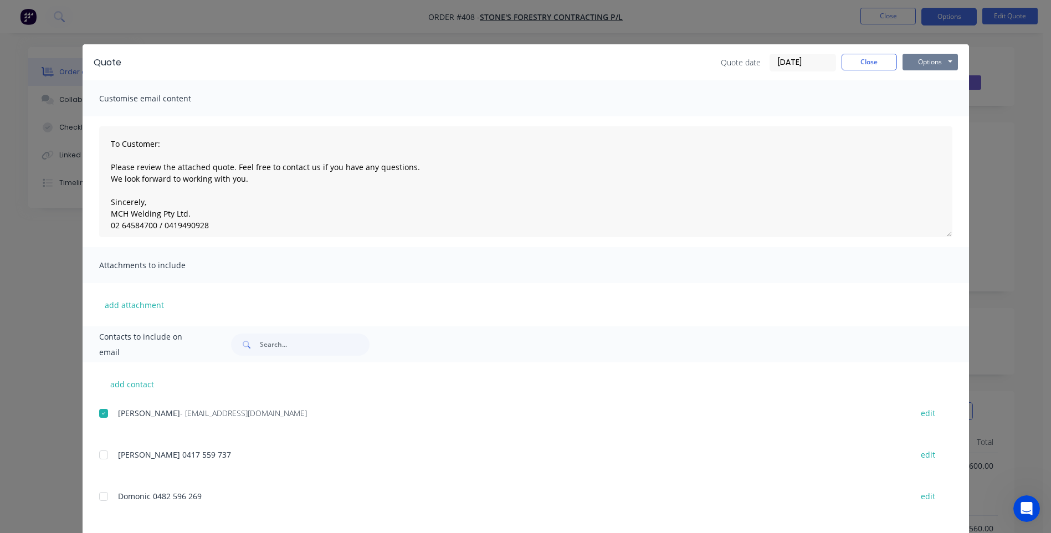
click at [923, 64] on button "Options" at bounding box center [929, 62] width 55 height 17
click at [926, 115] on button "Email" at bounding box center [937, 118] width 71 height 18
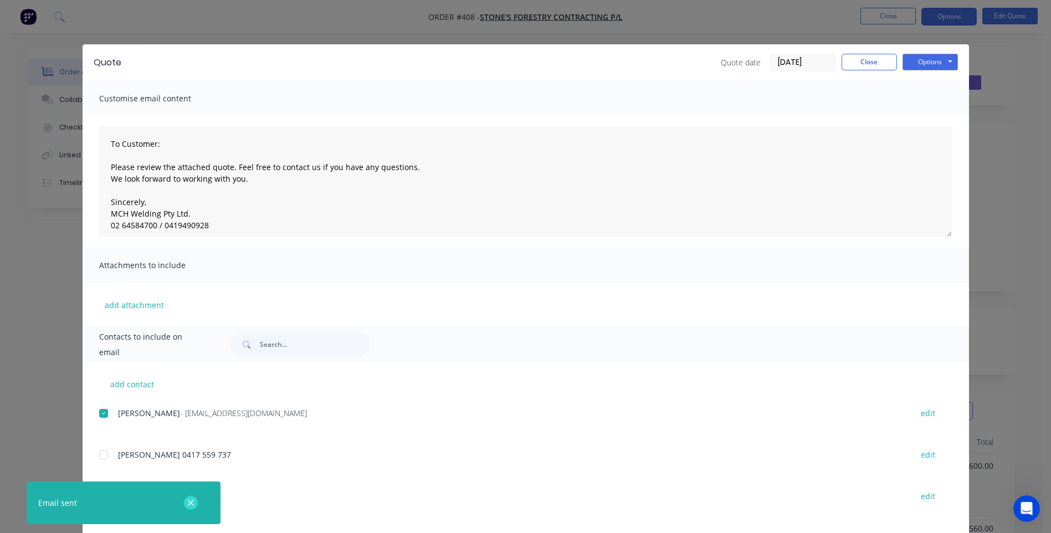
click at [196, 499] on button "button" at bounding box center [191, 503] width 14 height 14
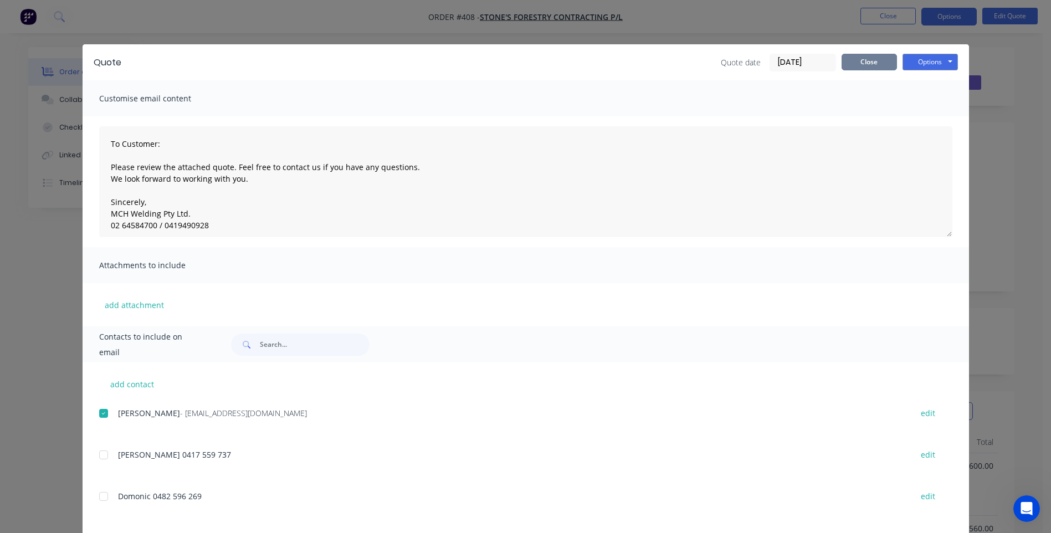
click at [867, 60] on button "Close" at bounding box center [868, 62] width 55 height 17
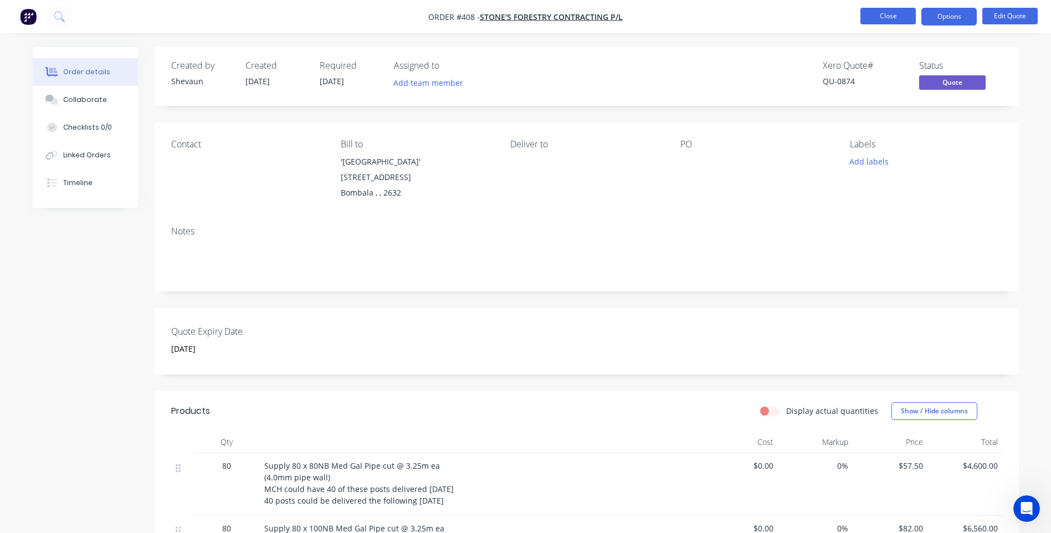
click at [882, 15] on button "Close" at bounding box center [887, 16] width 55 height 17
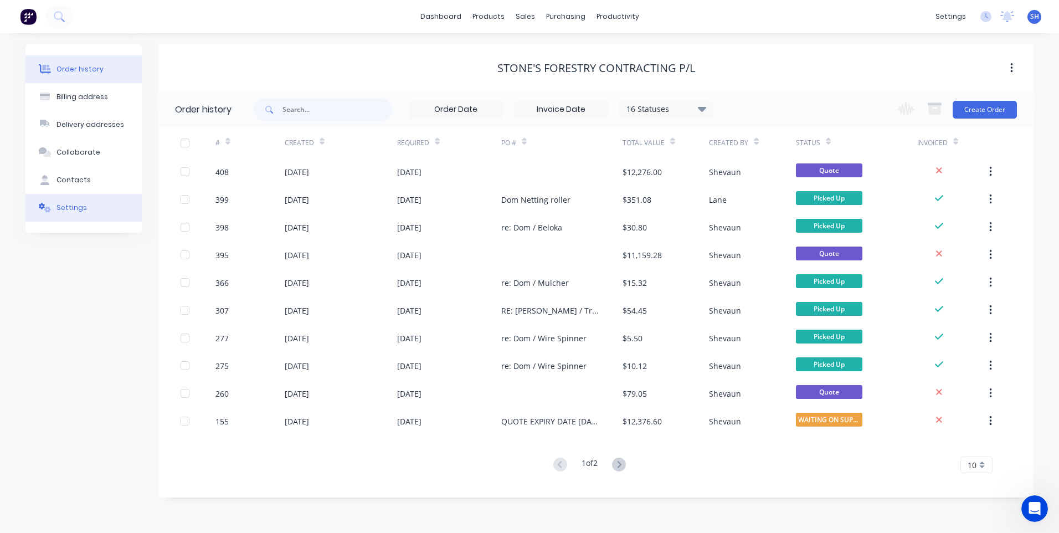
click at [66, 204] on div "Settings" at bounding box center [72, 208] width 30 height 10
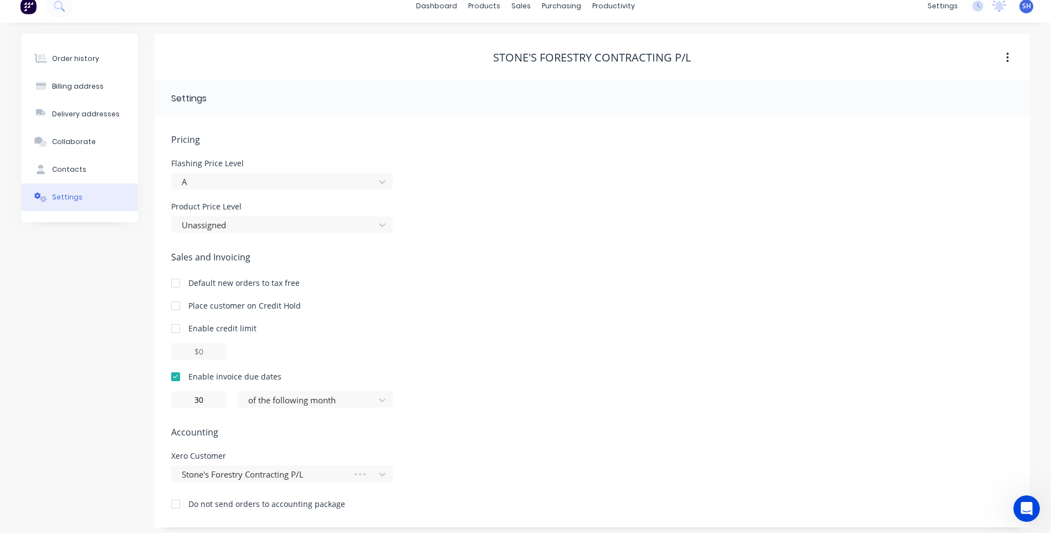
scroll to position [16, 0]
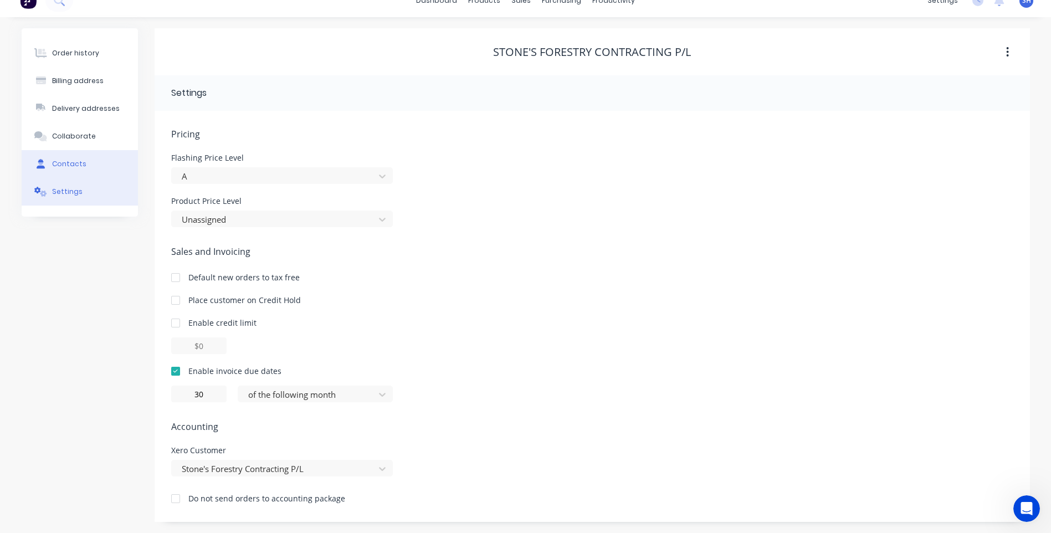
click at [74, 162] on div "Contacts" at bounding box center [69, 164] width 34 height 10
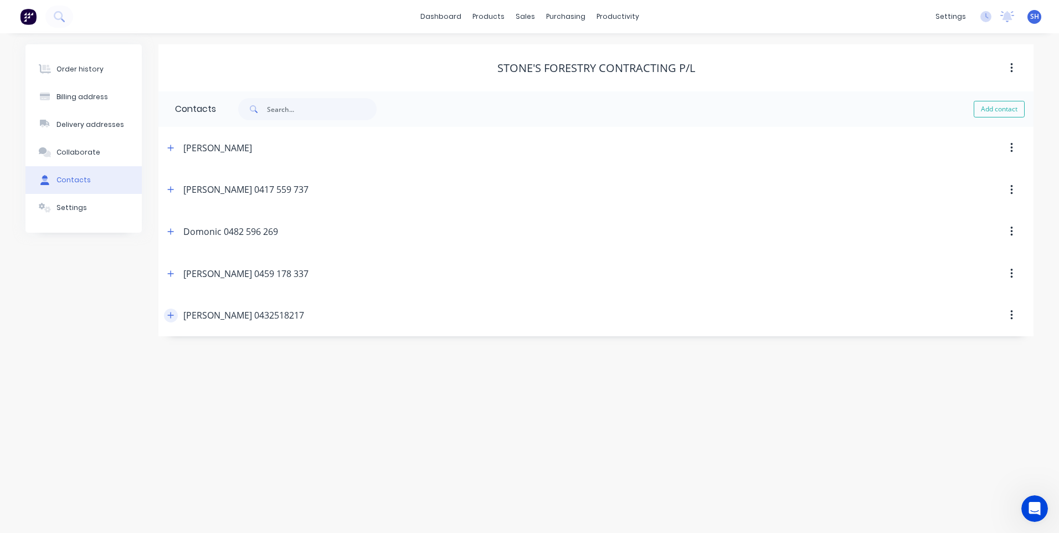
click at [170, 312] on icon "button" at bounding box center [170, 315] width 7 height 8
click at [170, 148] on icon "button" at bounding box center [171, 148] width 6 height 6
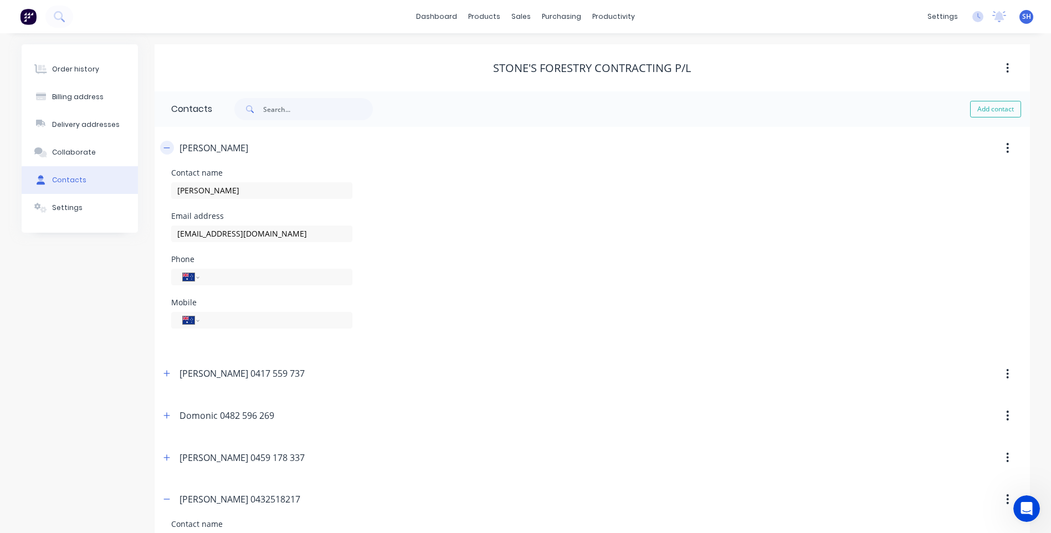
click at [170, 148] on icon "button" at bounding box center [166, 148] width 7 height 8
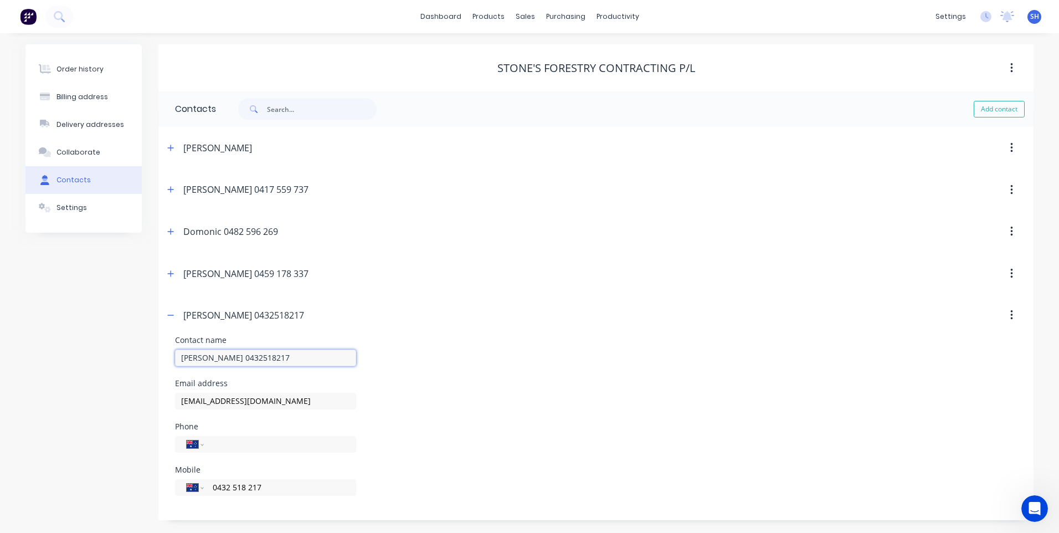
click at [0, 0] on input "Mal Stone 0432518217" at bounding box center [0, 0] width 0 height 0
type input "[PERSON_NAME]"
click at [522, 378] on div "Contact name Mal Stone" at bounding box center [596, 357] width 842 height 43
click at [1010, 148] on icon "button" at bounding box center [1011, 148] width 3 height 12
click at [932, 175] on div "Delete" at bounding box center [972, 177] width 85 height 16
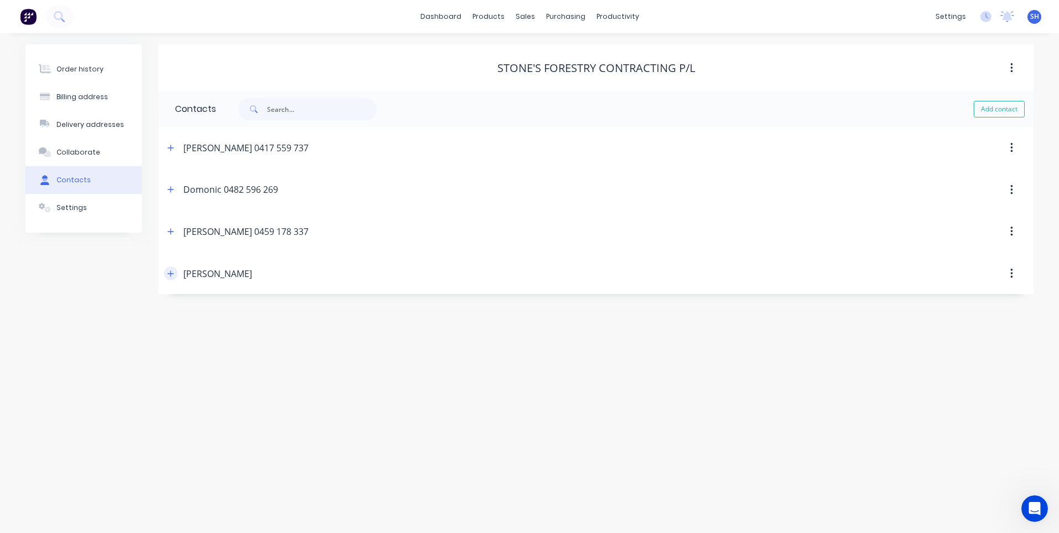
click at [170, 274] on icon "button" at bounding box center [171, 273] width 6 height 6
click at [25, 14] on img at bounding box center [28, 16] width 17 height 17
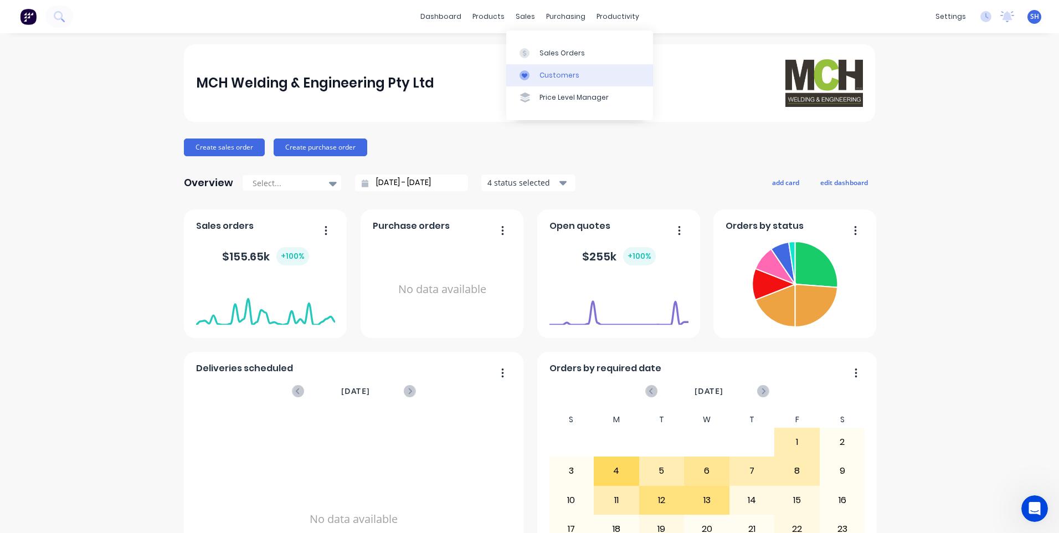
click at [558, 73] on div "Customers" at bounding box center [560, 75] width 40 height 10
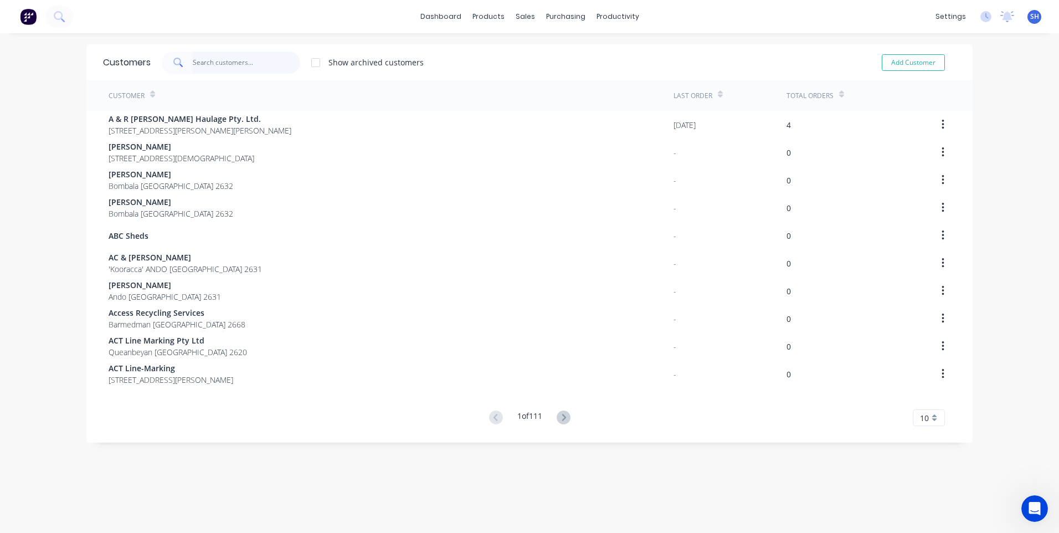
click at [223, 66] on input "text" at bounding box center [247, 63] width 108 height 22
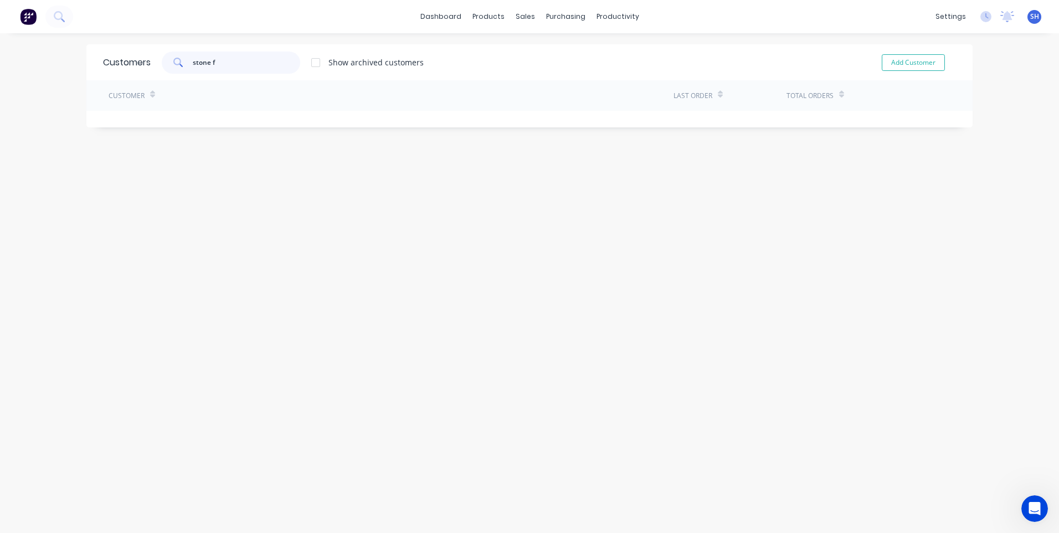
drag, startPoint x: 227, startPoint y: 67, endPoint x: 220, endPoint y: 63, distance: 7.5
click at [226, 66] on input "stone f" at bounding box center [247, 63] width 108 height 22
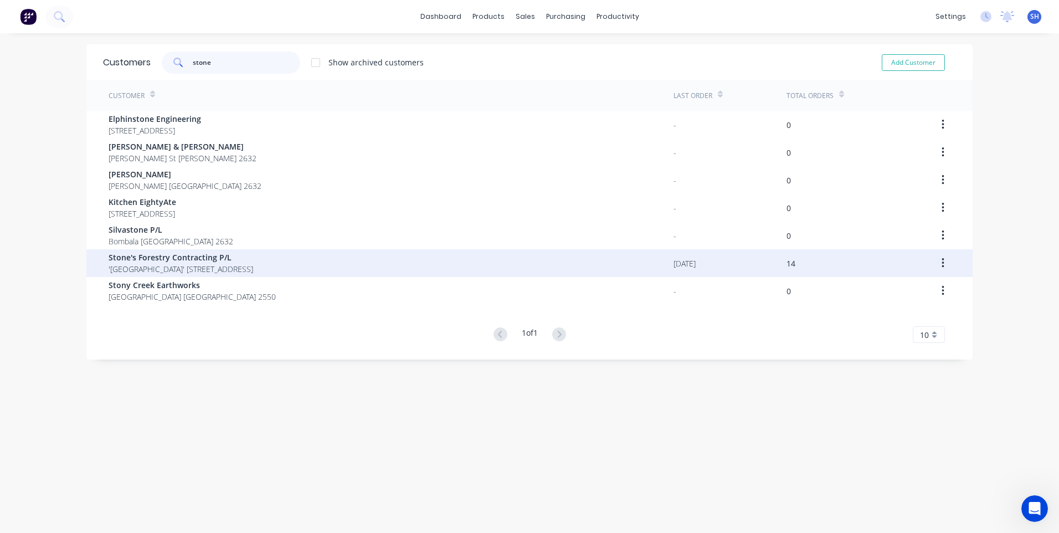
type input "stone"
click at [175, 261] on span "Stone's Forestry Contracting P/L" at bounding box center [181, 258] width 145 height 12
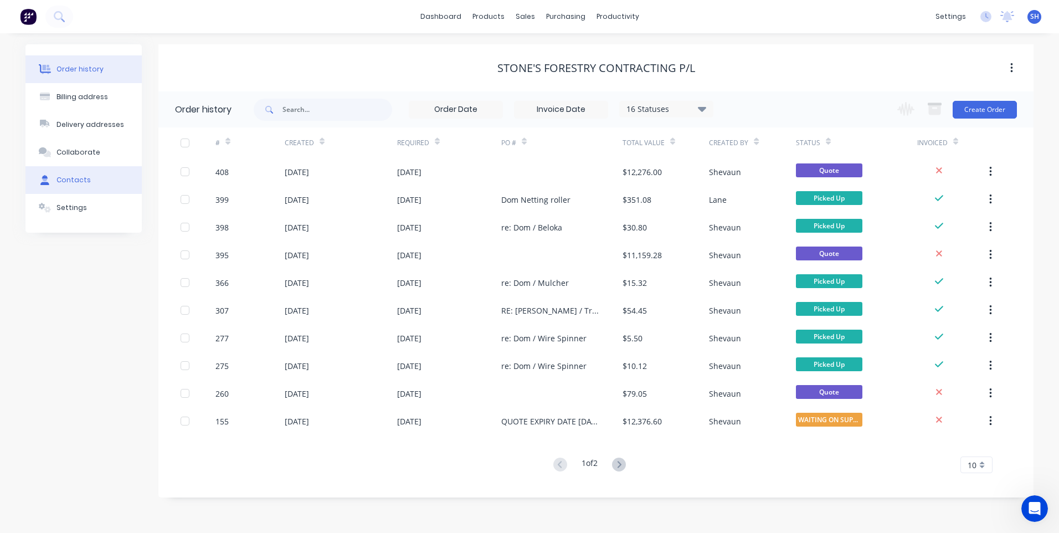
click at [78, 179] on div "Contacts" at bounding box center [74, 180] width 34 height 10
select select "AU"
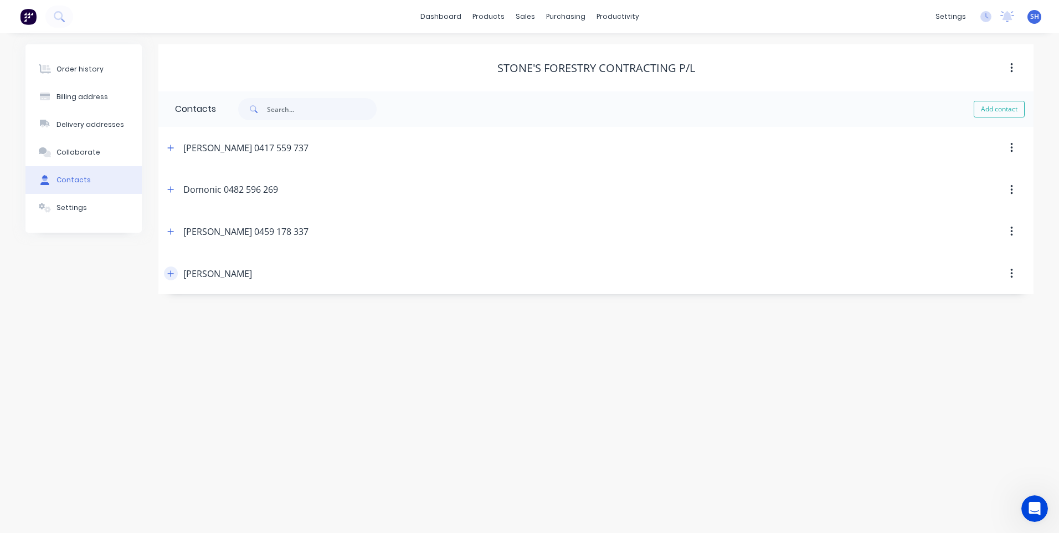
click at [173, 271] on icon "button" at bounding box center [170, 274] width 7 height 8
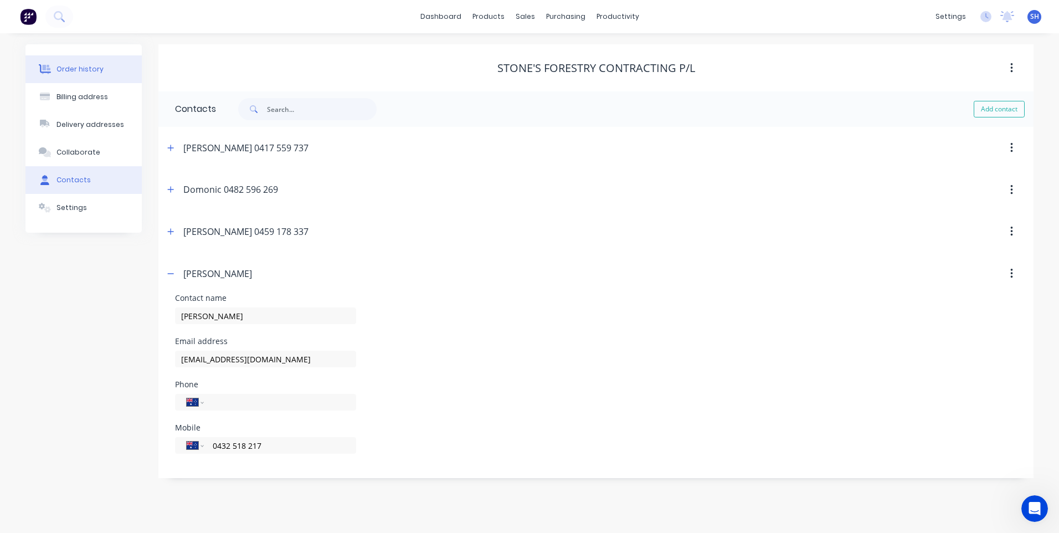
click at [84, 69] on div "Order history" at bounding box center [80, 69] width 47 height 10
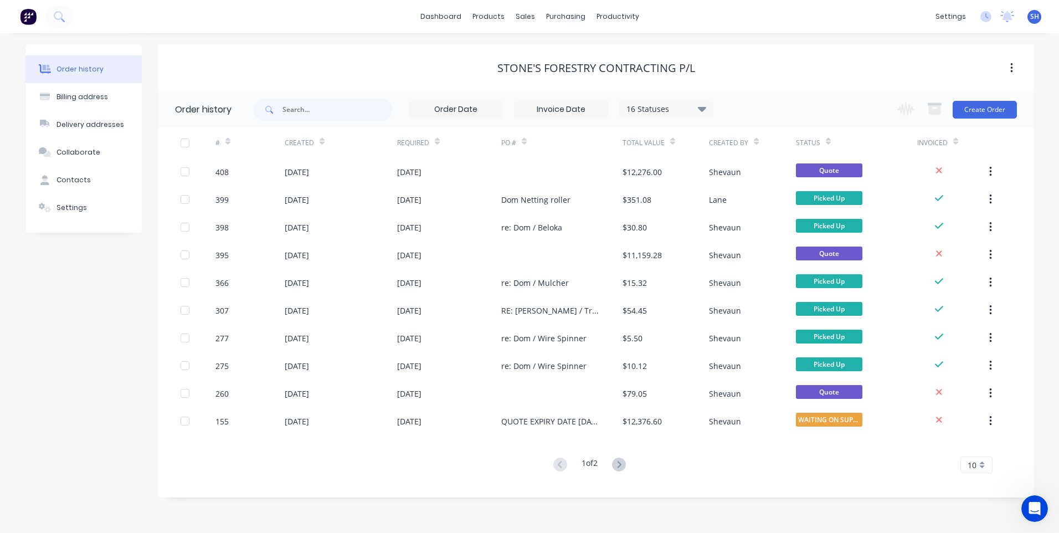
click at [31, 12] on img at bounding box center [28, 16] width 17 height 17
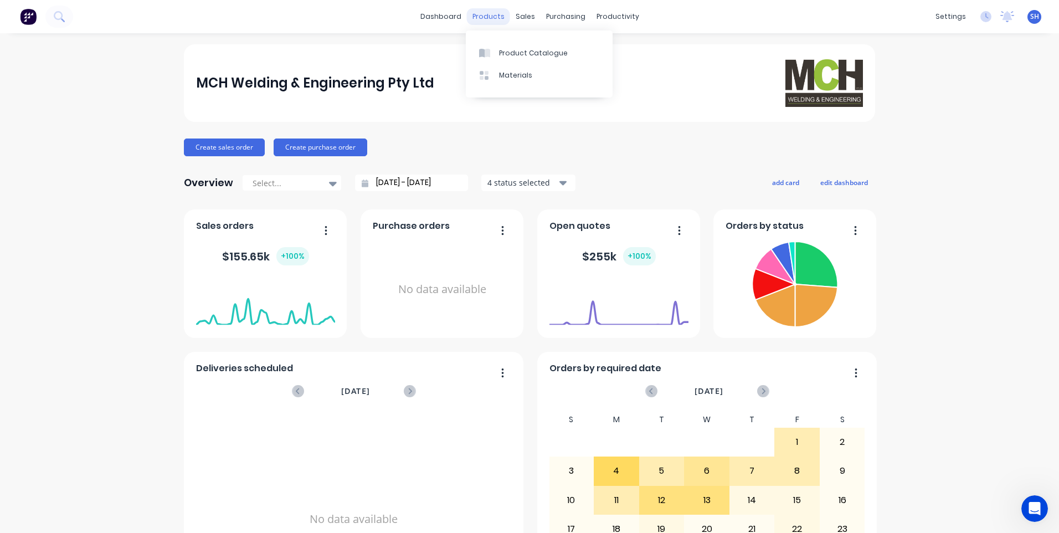
click at [493, 18] on div "products" at bounding box center [488, 16] width 43 height 17
click at [556, 70] on div "Customers" at bounding box center [560, 75] width 40 height 10
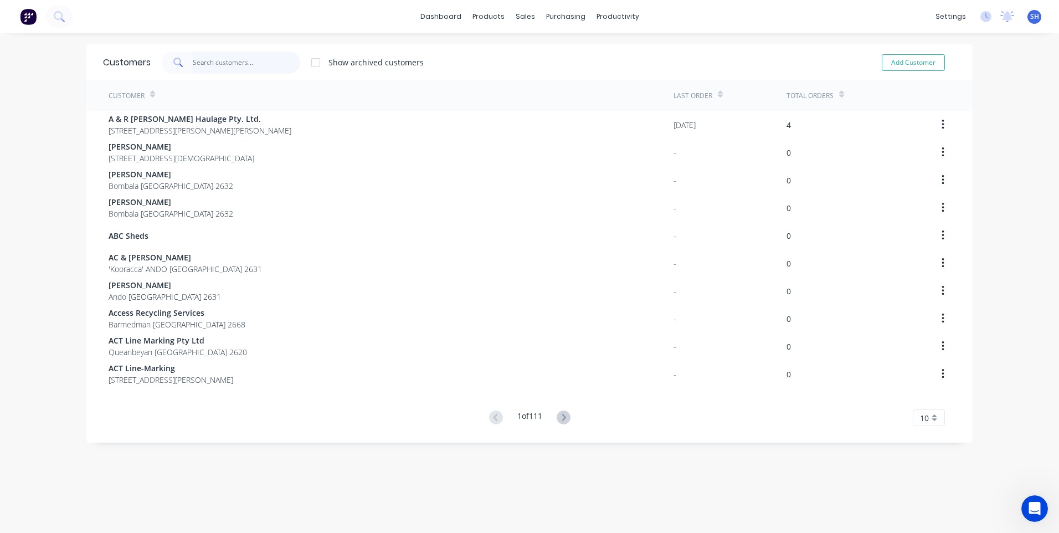
click at [212, 60] on input "text" at bounding box center [247, 63] width 108 height 22
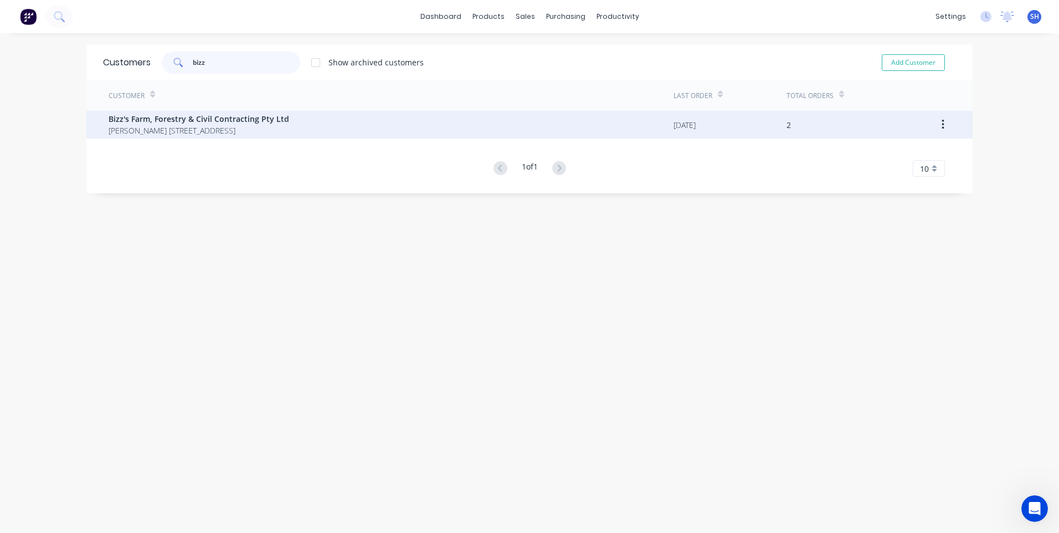
type input "bizz"
click at [185, 119] on span "Bizz's Farm, Forestry & Civil Contracting Pty Ltd" at bounding box center [199, 119] width 181 height 12
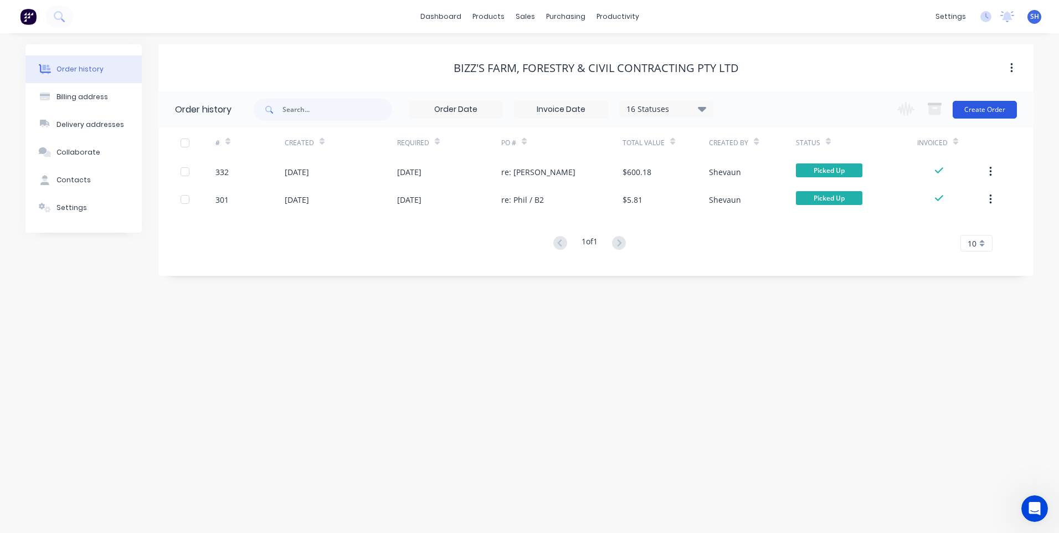
click at [986, 107] on button "Create Order" at bounding box center [985, 110] width 64 height 18
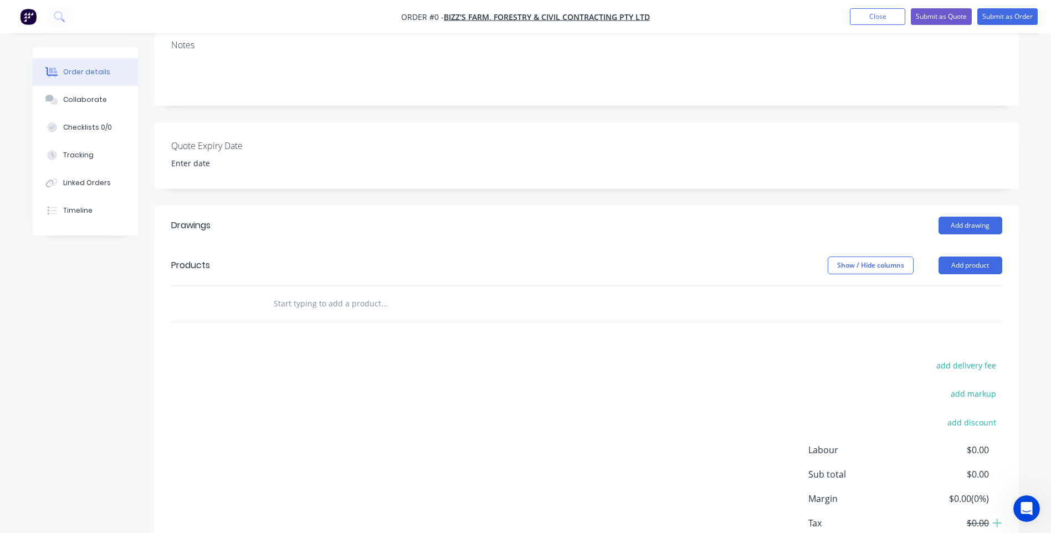
scroll to position [222, 0]
click at [281, 290] on input "text" at bounding box center [384, 301] width 222 height 22
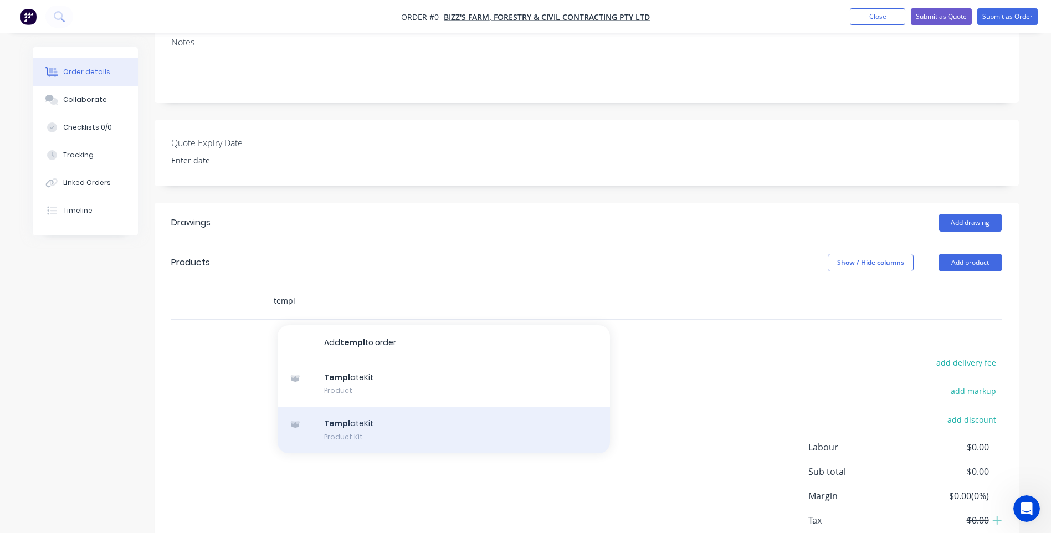
type input "templ"
click at [343, 412] on div "Templ ateKit Product Kit" at bounding box center [444, 430] width 332 height 47
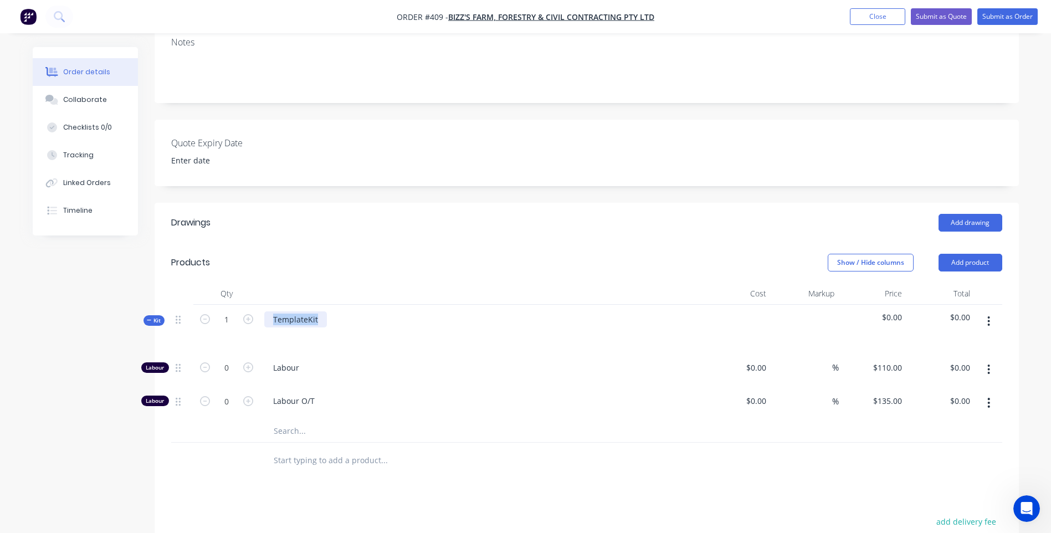
drag, startPoint x: 321, startPoint y: 306, endPoint x: 265, endPoint y: 307, distance: 56.5
click at [265, 311] on div "TemplateKit" at bounding box center [295, 319] width 63 height 16
click at [271, 311] on div "Mal job" at bounding box center [286, 319] width 45 height 16
click at [988, 315] on icon "button" at bounding box center [988, 321] width 3 height 12
click at [940, 342] on div "Add product to kit" at bounding box center [949, 350] width 85 height 16
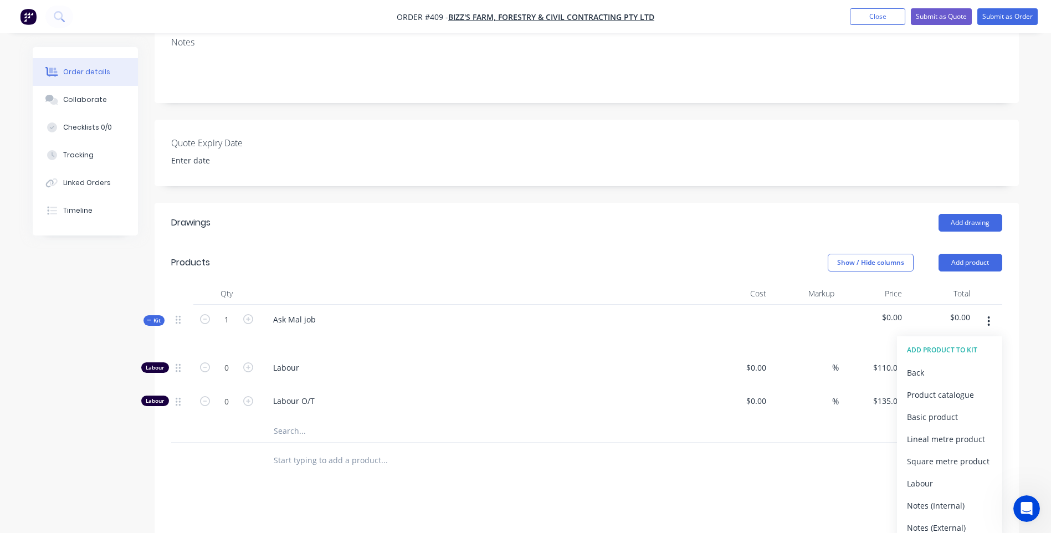
click at [940, 343] on div "ADD PRODUCT TO KIT" at bounding box center [949, 350] width 85 height 14
click at [936, 409] on div "Basic product" at bounding box center [949, 417] width 85 height 16
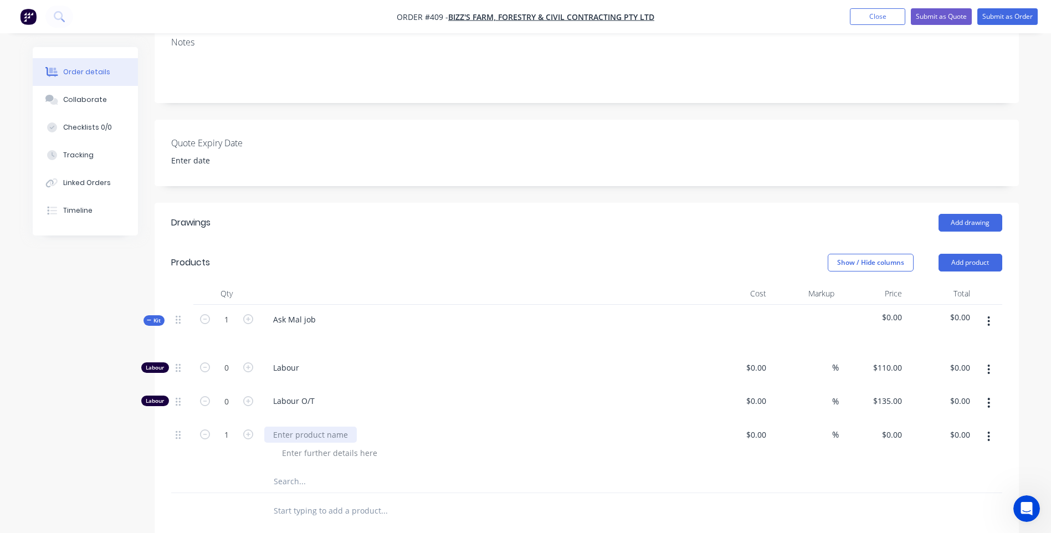
click at [276, 427] on div at bounding box center [310, 435] width 93 height 16
click at [271, 427] on div "2" x 14" bolts with 2 x nylock nuts & 4 x h/washers" at bounding box center [365, 435] width 203 height 16
click at [500, 427] on div "Supply 2 x 2" x 14" bolts with 2 x nylock nuts & 4 x h/washers" at bounding box center [386, 435] width 244 height 16
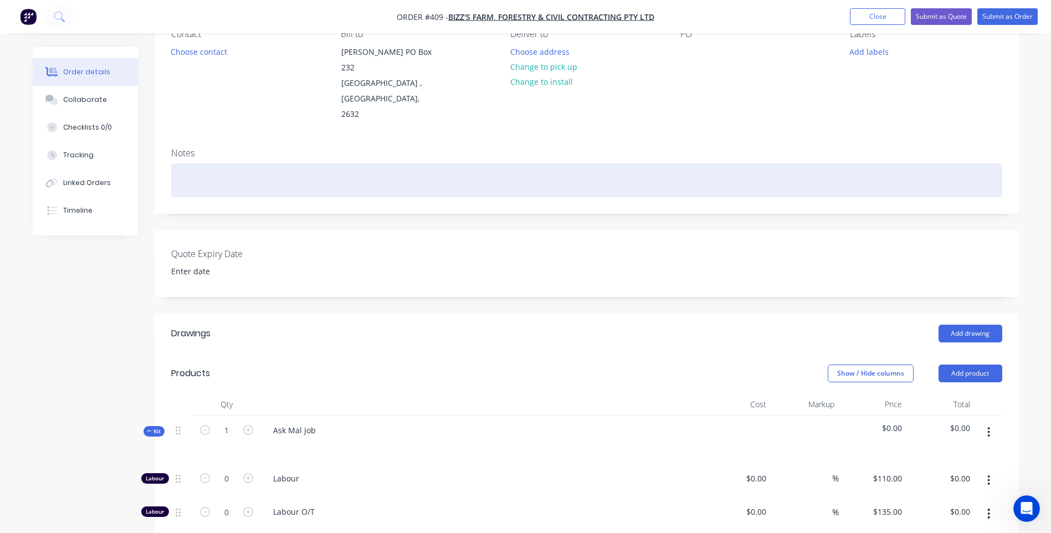
click at [179, 163] on div at bounding box center [586, 180] width 831 height 34
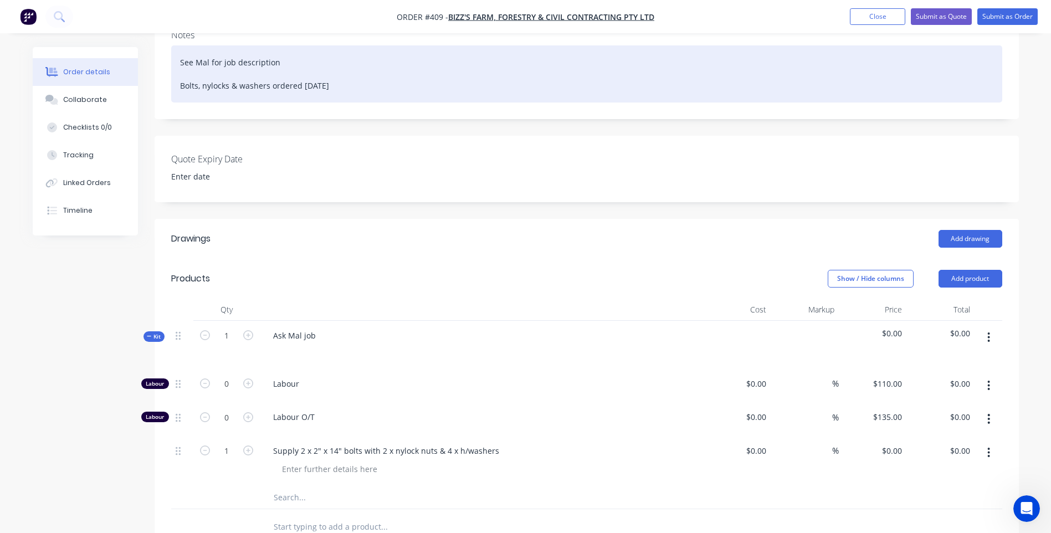
scroll to position [277, 0]
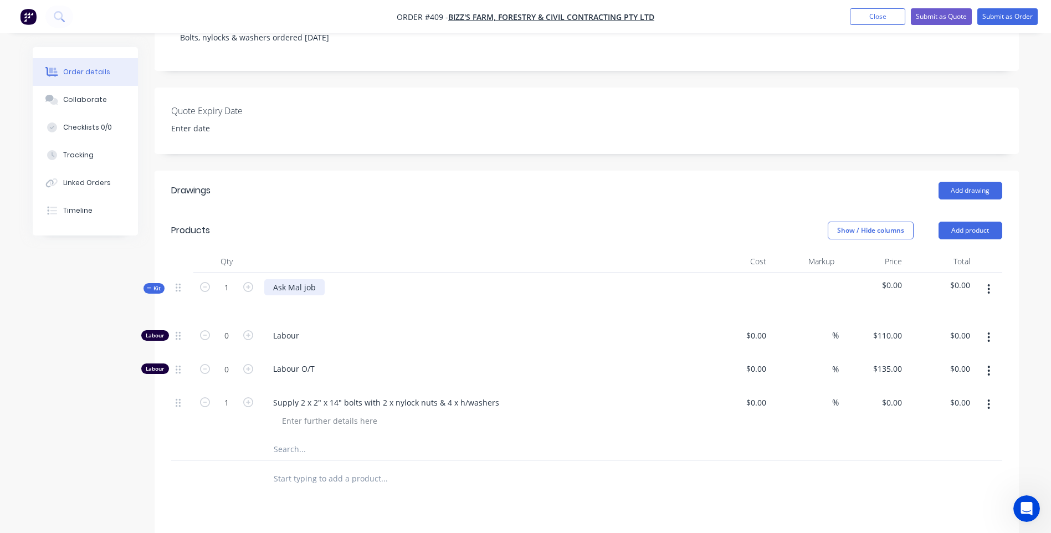
click at [303, 279] on div "Ask Mal job" at bounding box center [294, 287] width 60 height 16
click at [330, 279] on div "Ask Mal for job" at bounding box center [300, 287] width 73 height 16
click at [465, 479] on div at bounding box center [459, 479] width 399 height 36
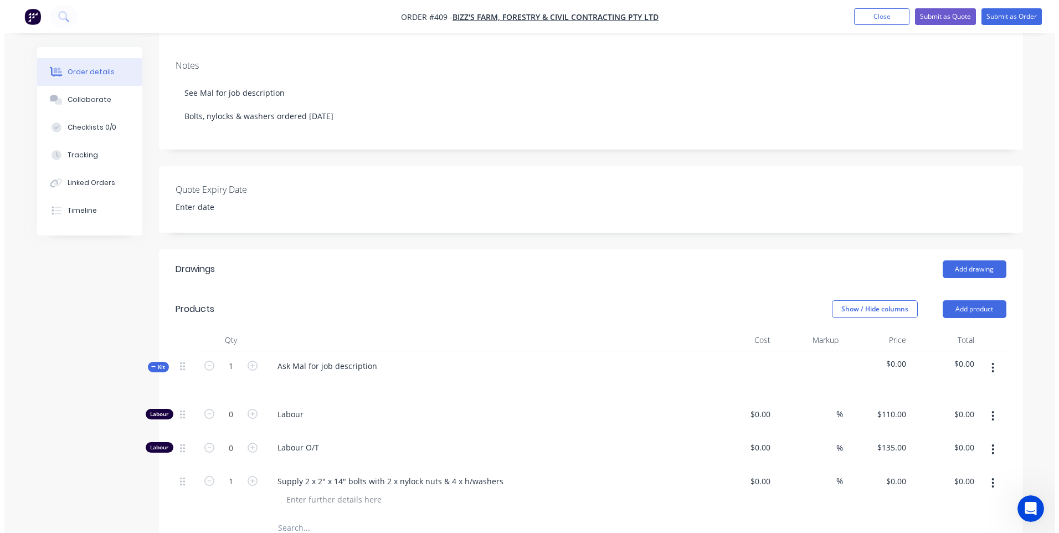
scroll to position [0, 0]
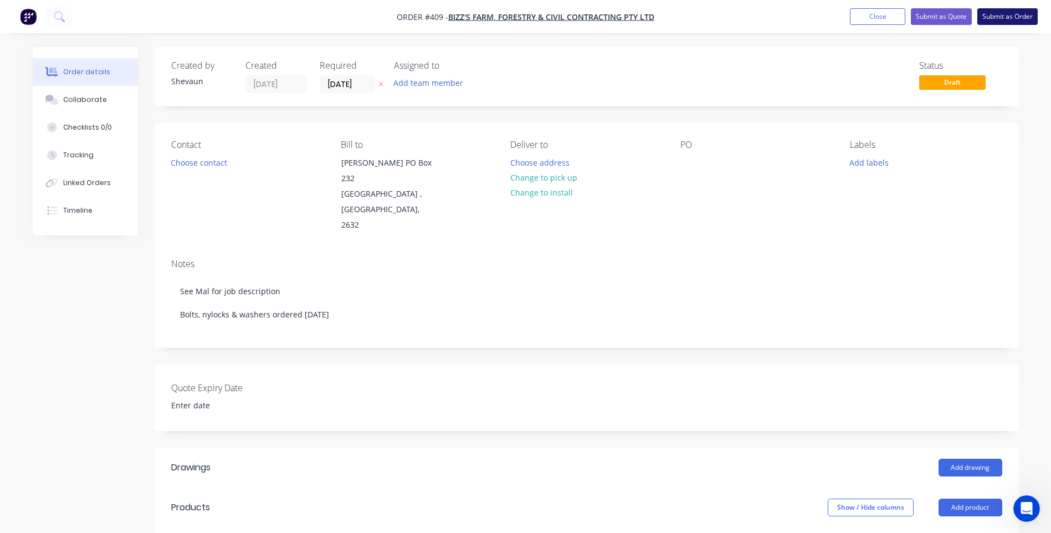
click at [1008, 19] on button "Submit as Order" at bounding box center [1007, 16] width 60 height 17
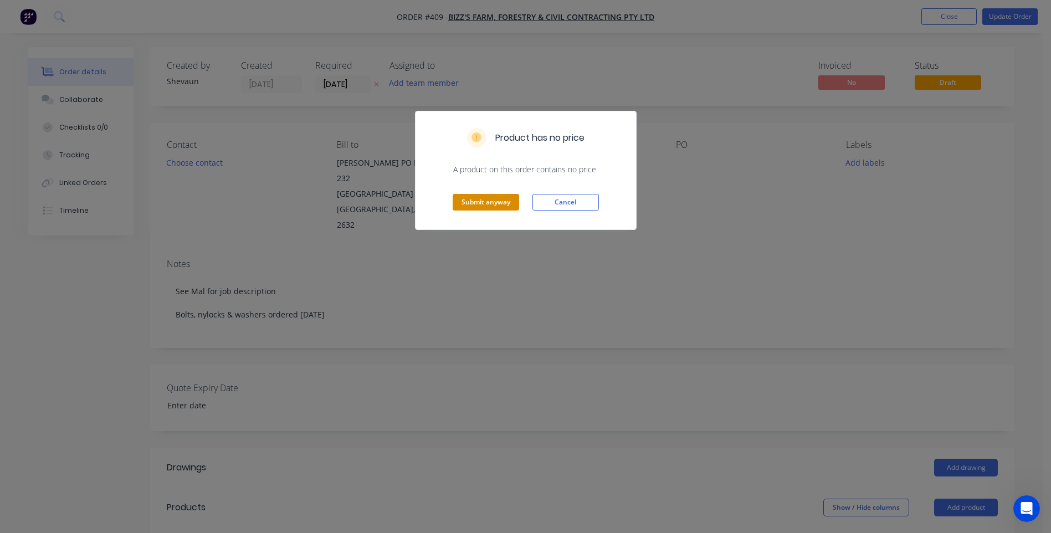
click at [487, 201] on button "Submit anyway" at bounding box center [486, 202] width 66 height 17
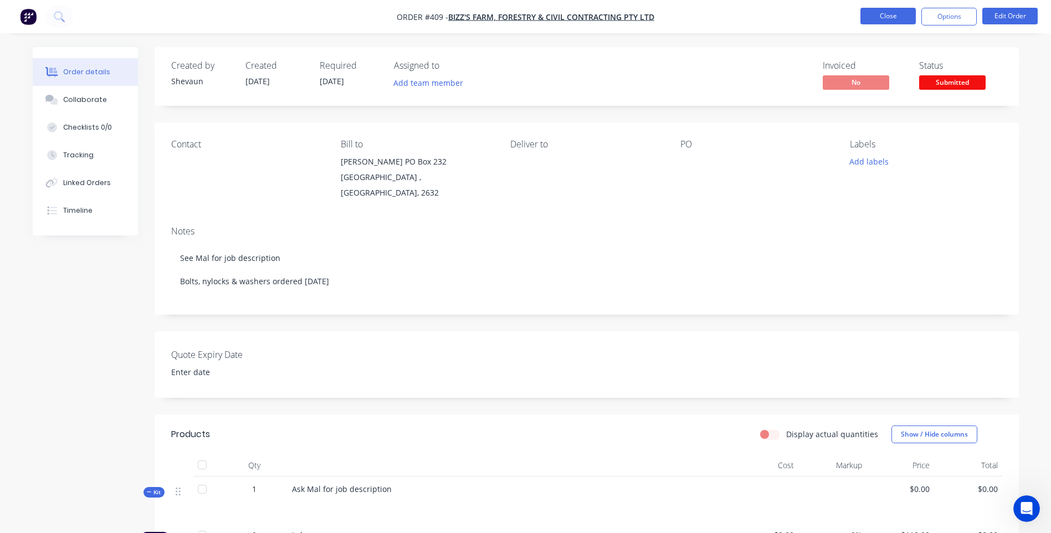
click at [886, 15] on button "Close" at bounding box center [887, 16] width 55 height 17
click at [877, 18] on button "Close" at bounding box center [887, 16] width 55 height 17
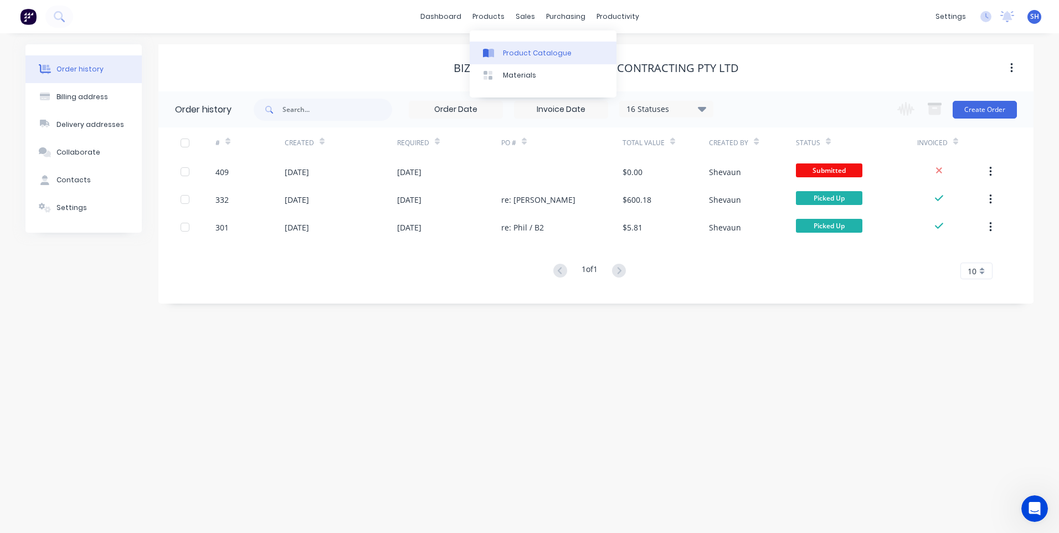
click at [516, 47] on link "Product Catalogue" at bounding box center [543, 53] width 147 height 22
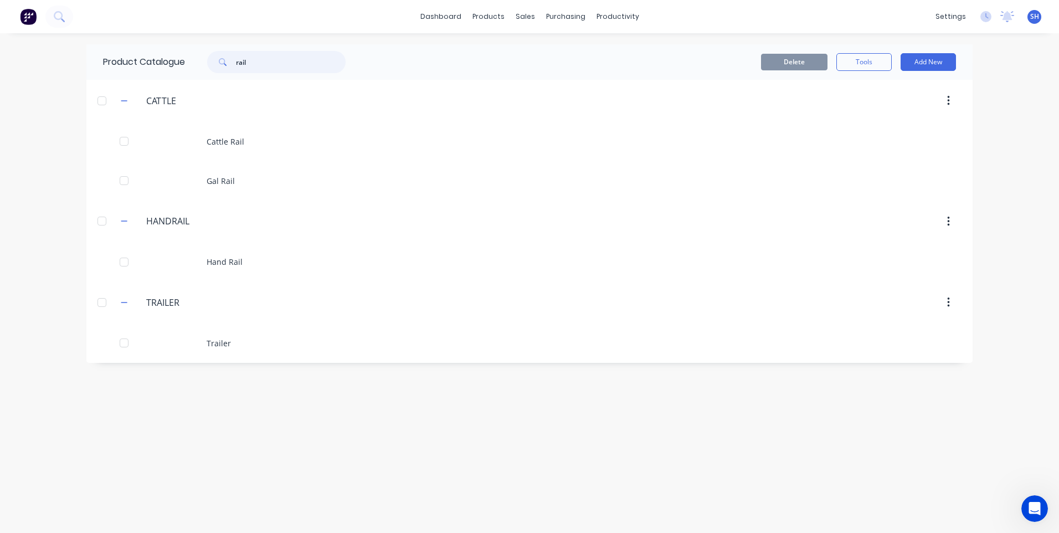
drag, startPoint x: 265, startPoint y: 66, endPoint x: 204, endPoint y: 66, distance: 60.9
click at [204, 66] on div "rail" at bounding box center [271, 62] width 150 height 22
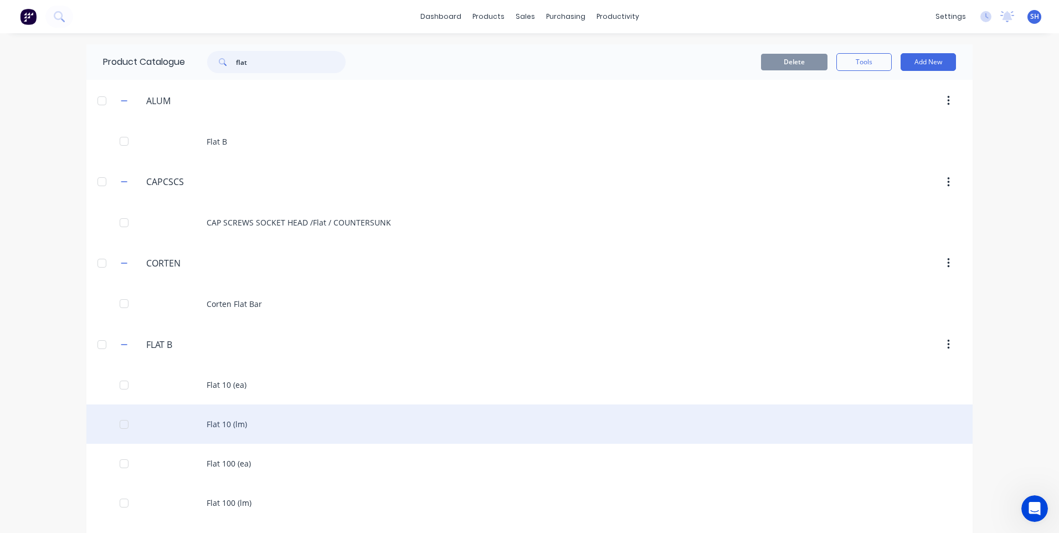
scroll to position [55, 0]
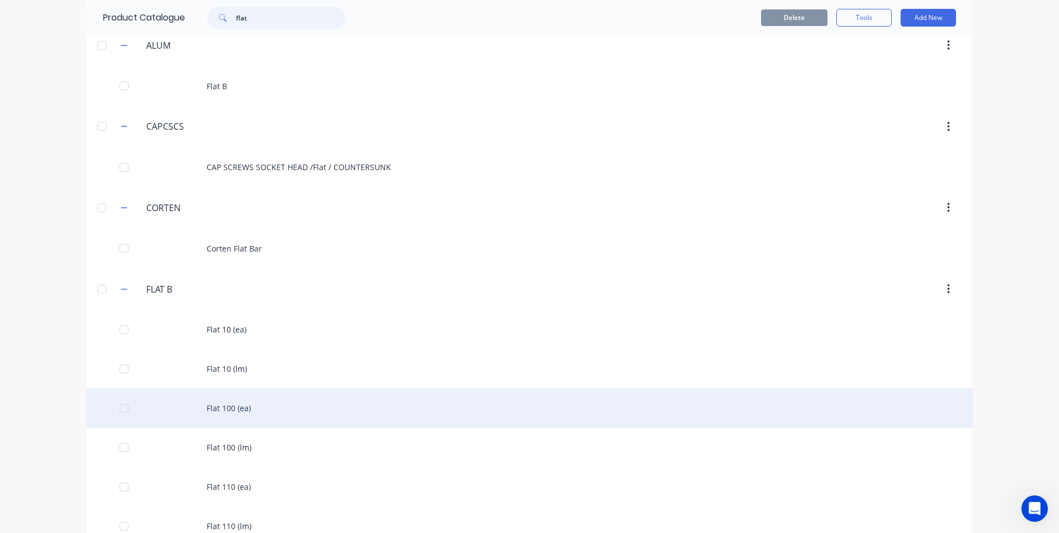
type input "flat"
click at [235, 407] on div "Flat 100 (ea)" at bounding box center [529, 407] width 886 height 39
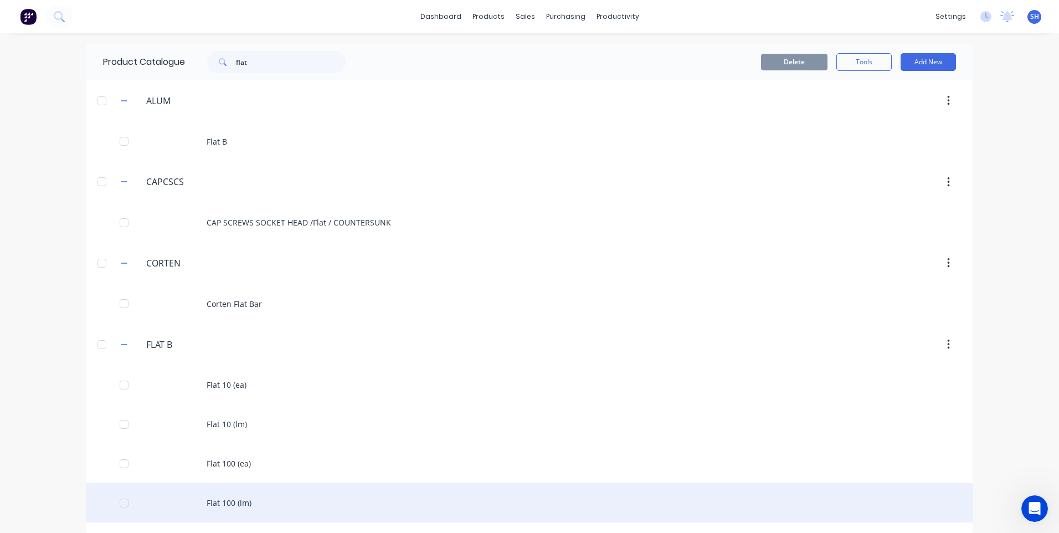
click at [230, 499] on div "Flat 100 (lm)" at bounding box center [529, 502] width 886 height 39
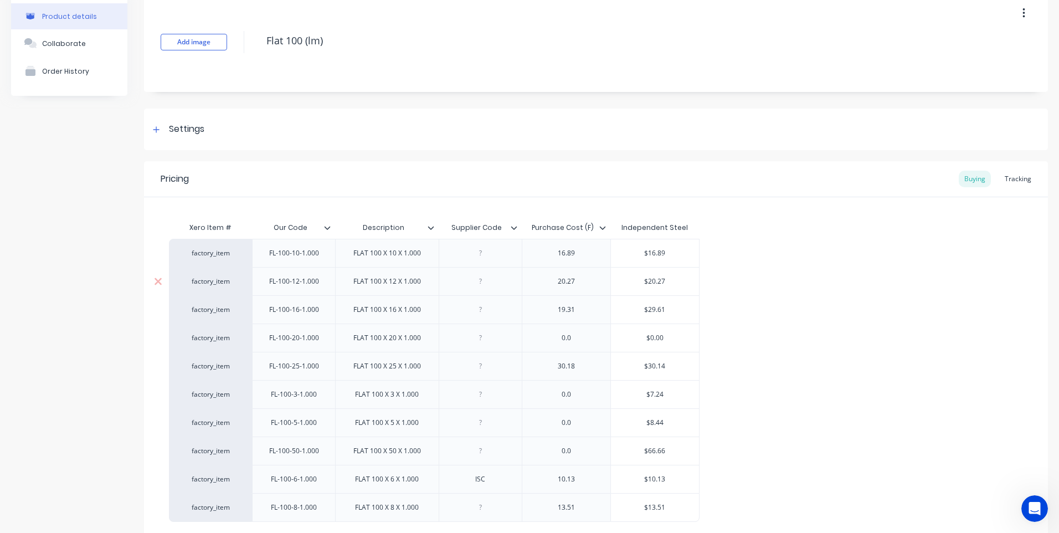
scroll to position [43, 0]
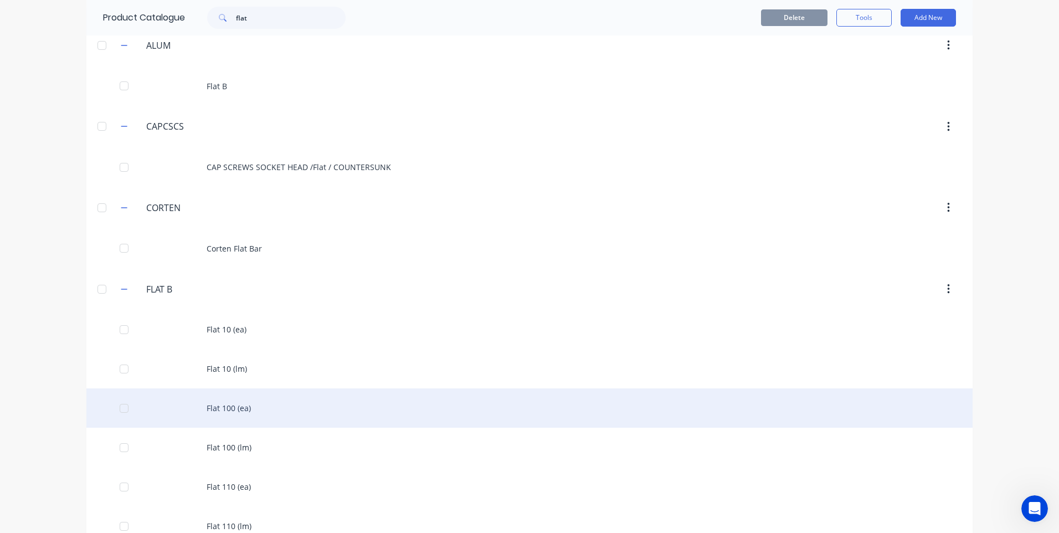
scroll to position [111, 0]
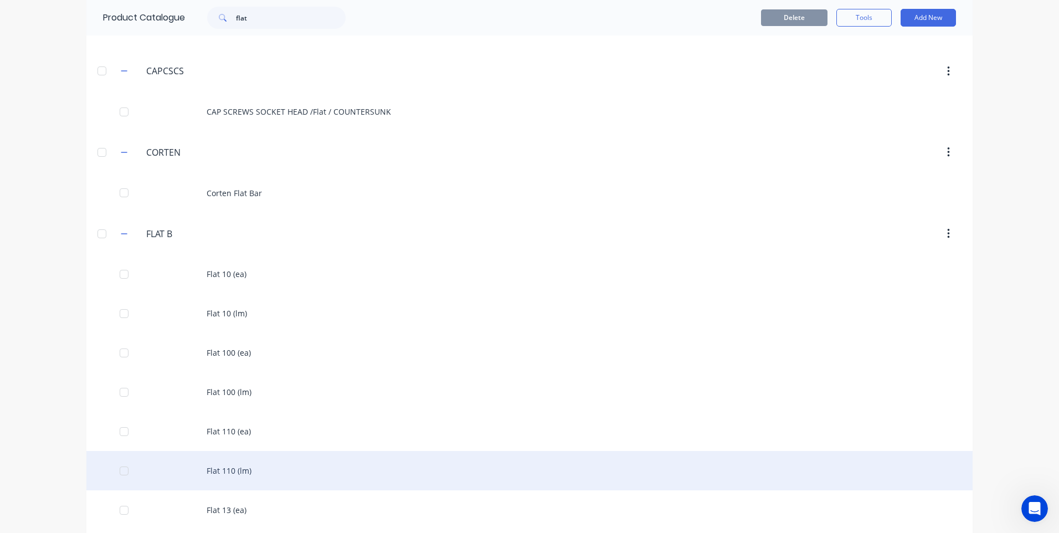
click at [233, 466] on div "Flat 110 (lm)" at bounding box center [529, 470] width 886 height 39
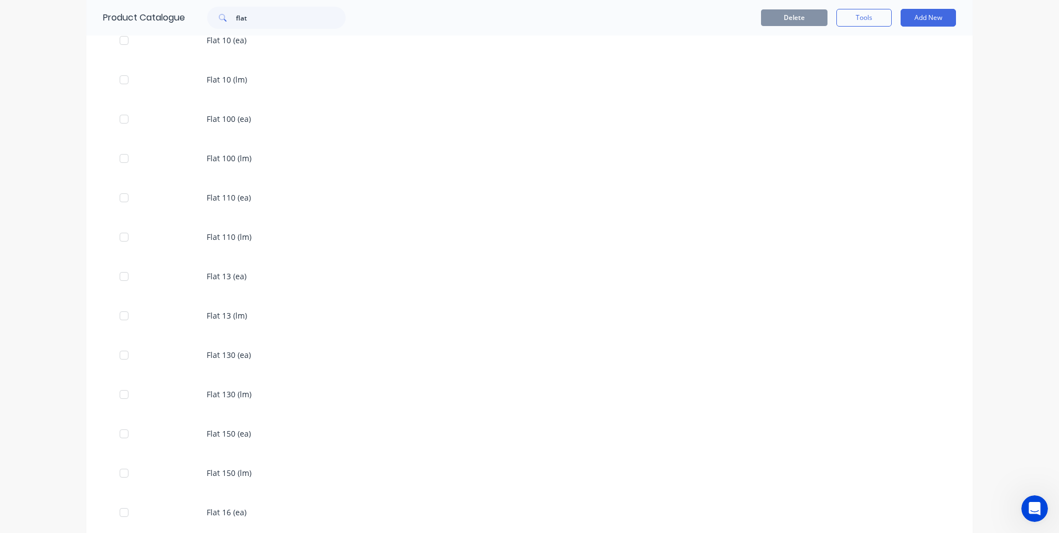
scroll to position [388, 0]
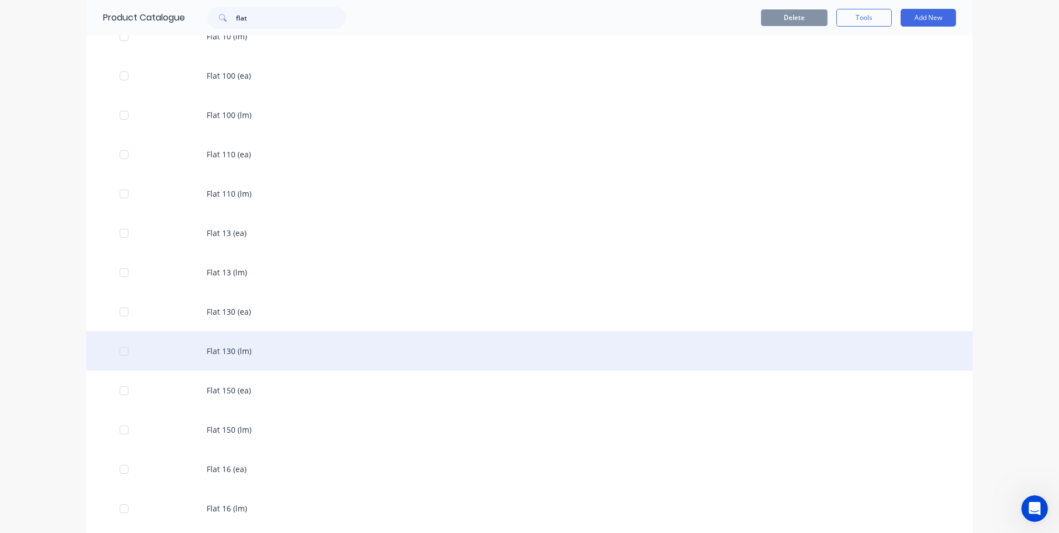
click at [227, 349] on div "Flat 130 (lm)" at bounding box center [529, 350] width 886 height 39
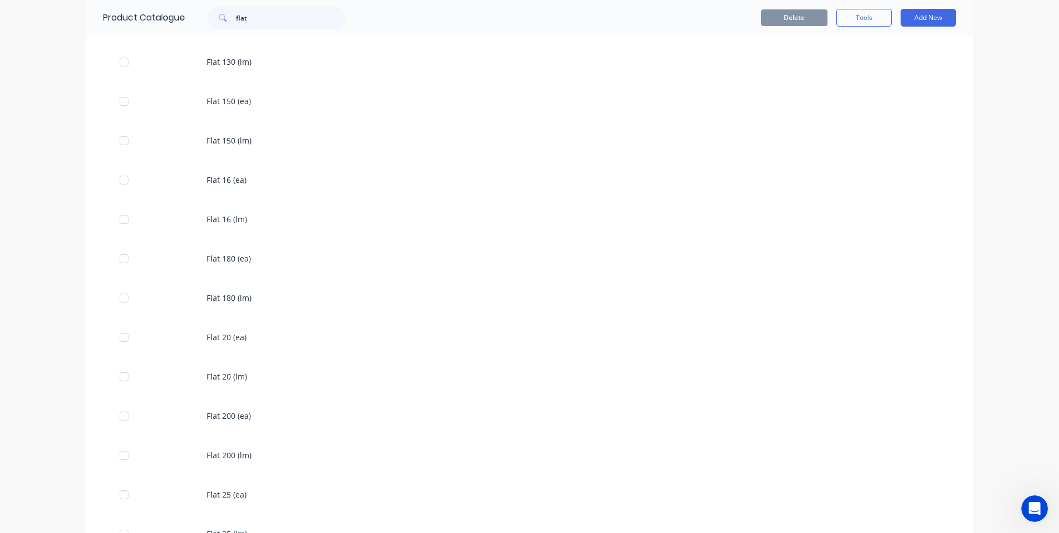
scroll to position [720, 0]
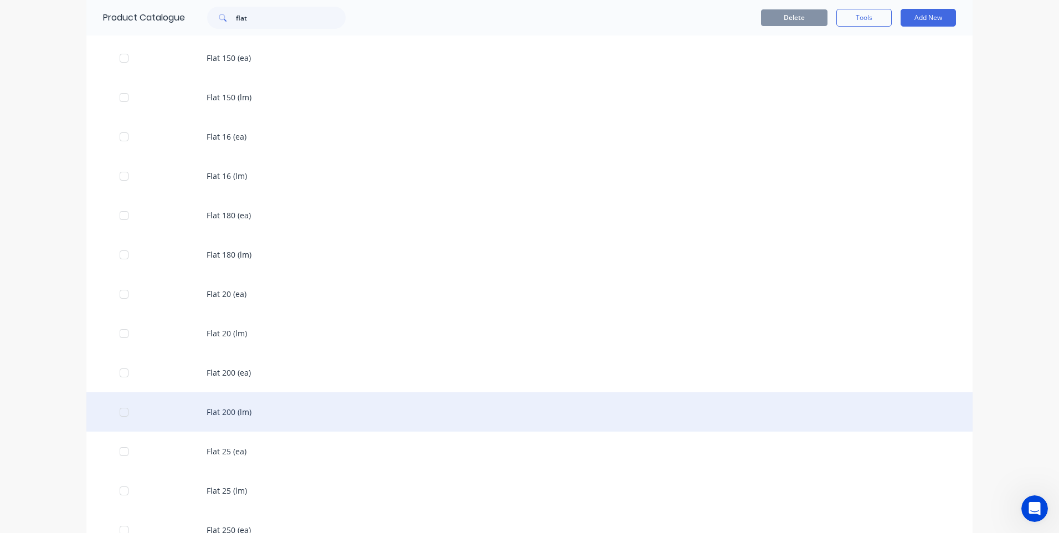
click at [225, 411] on div "Flat 200 (lm)" at bounding box center [529, 411] width 886 height 39
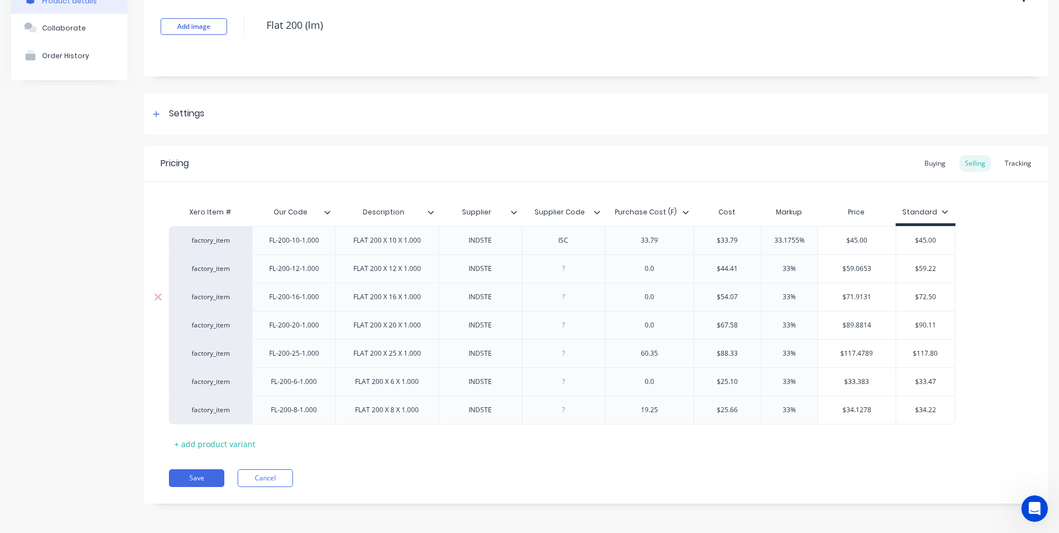
scroll to position [71, 0]
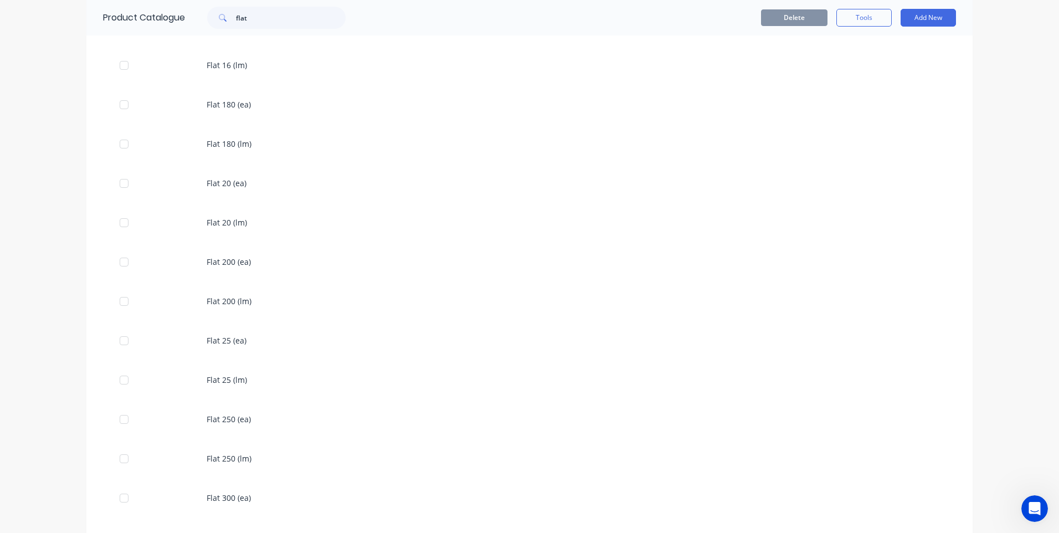
scroll to position [1219, 0]
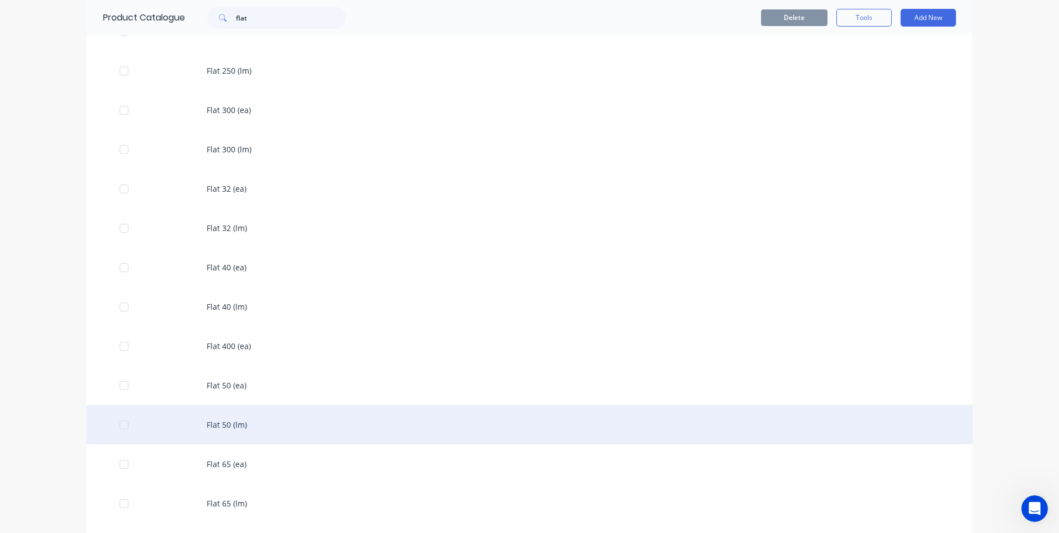
click at [224, 423] on div "Flat 50 (lm)" at bounding box center [529, 424] width 886 height 39
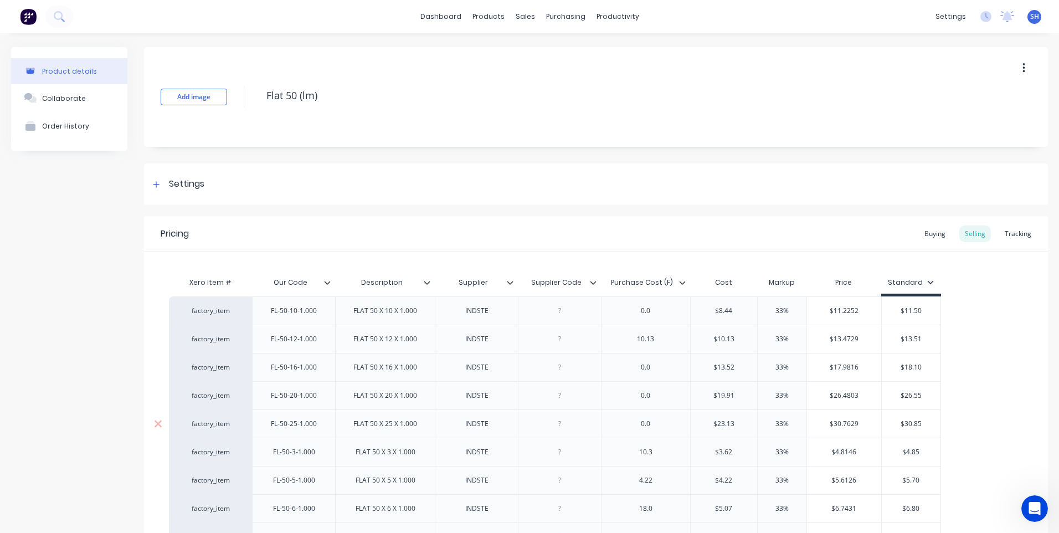
type textarea "x"
click at [1035, 507] on icon "Open Intercom Messenger" at bounding box center [1035, 509] width 18 height 18
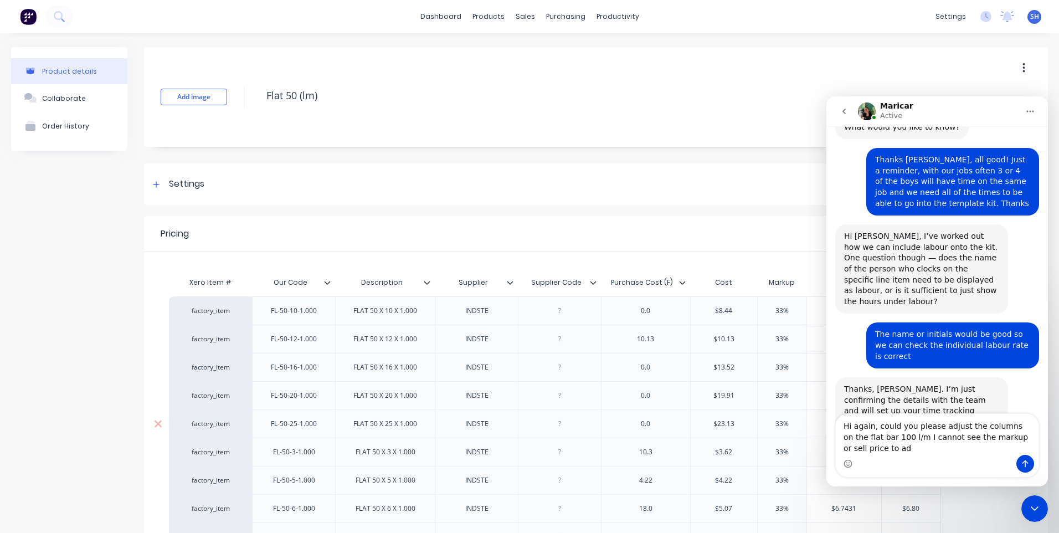
scroll to position [67, 0]
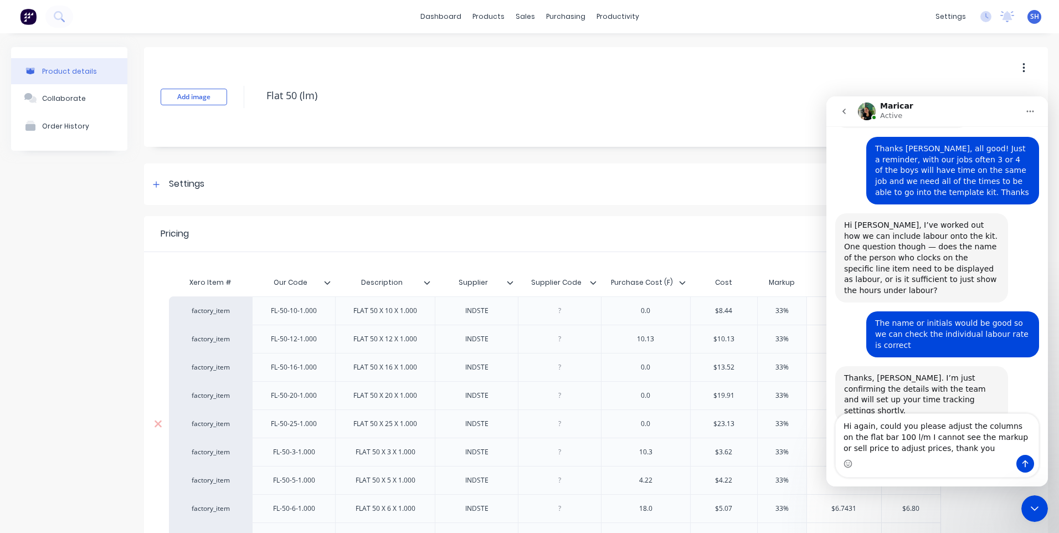
type textarea "Hi again, could you please adjust the columns on the flat bar 100 l/m I cannot …"
click at [1025, 465] on icon "Send a message…" at bounding box center [1026, 463] width 6 height 7
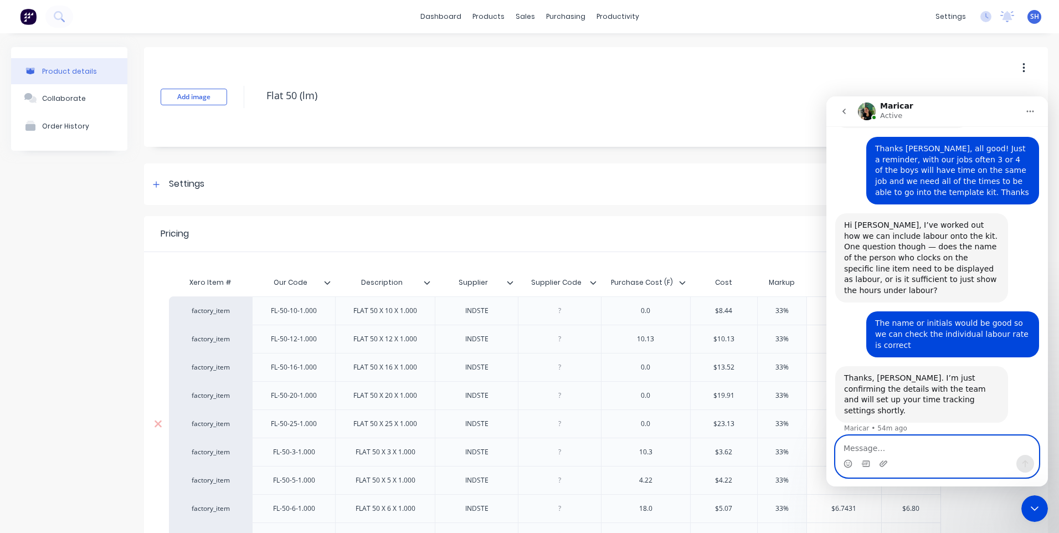
scroll to position [110, 0]
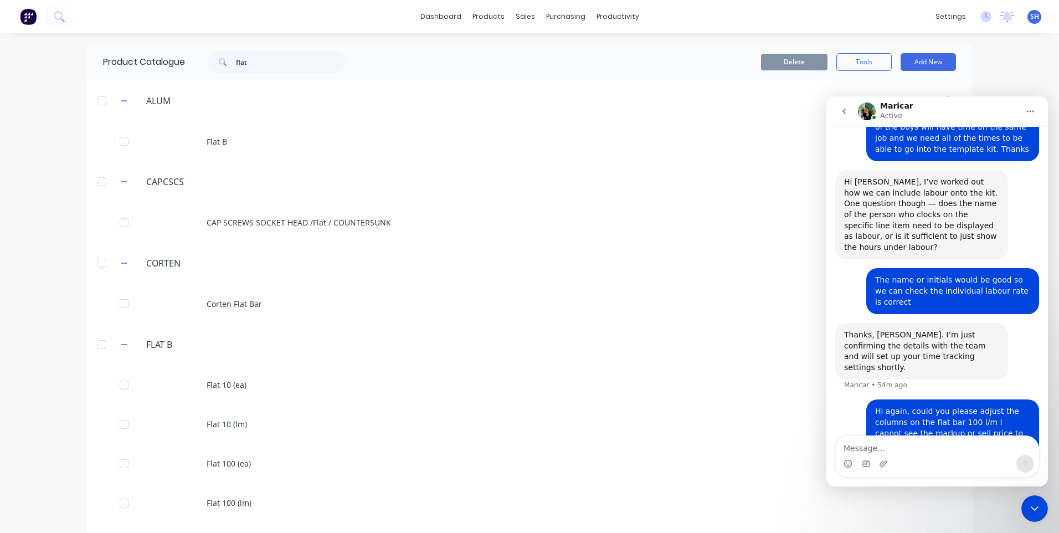
click at [1037, 507] on icon "Close Intercom Messenger" at bounding box center [1034, 508] width 13 height 13
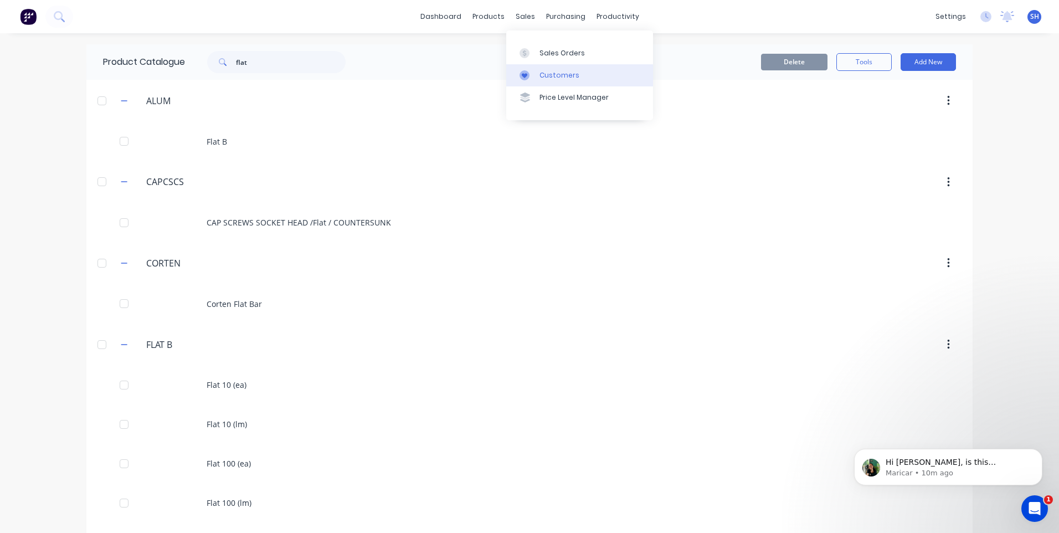
click at [555, 73] on div "Customers" at bounding box center [560, 75] width 40 height 10
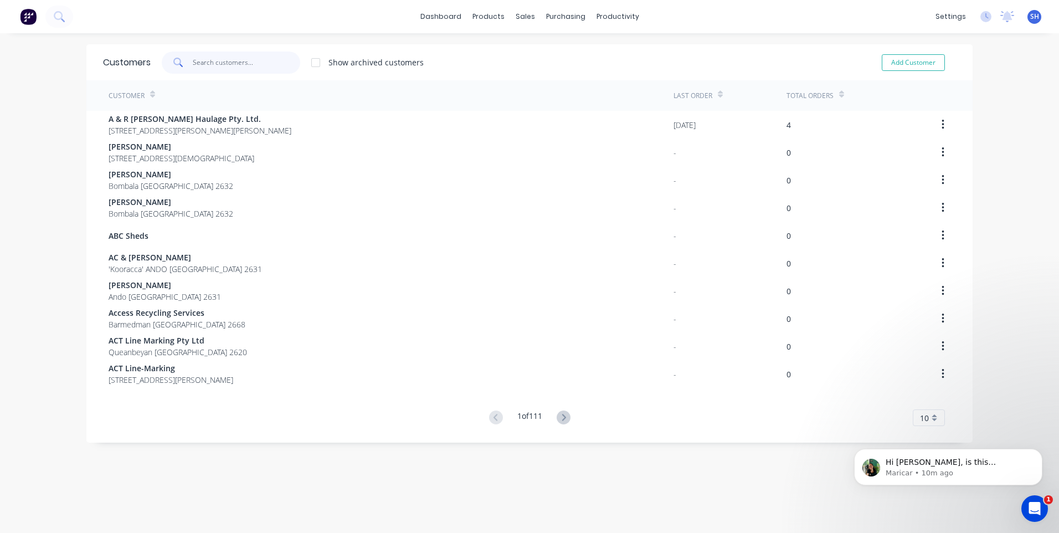
click at [201, 62] on input "text" at bounding box center [247, 63] width 108 height 22
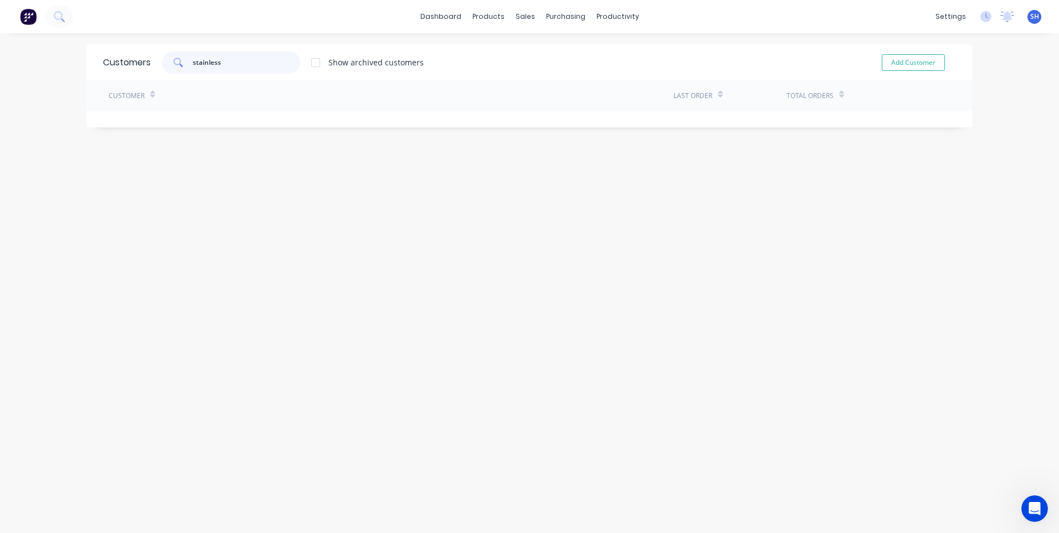
type input "stainless"
click at [27, 14] on img at bounding box center [28, 16] width 17 height 17
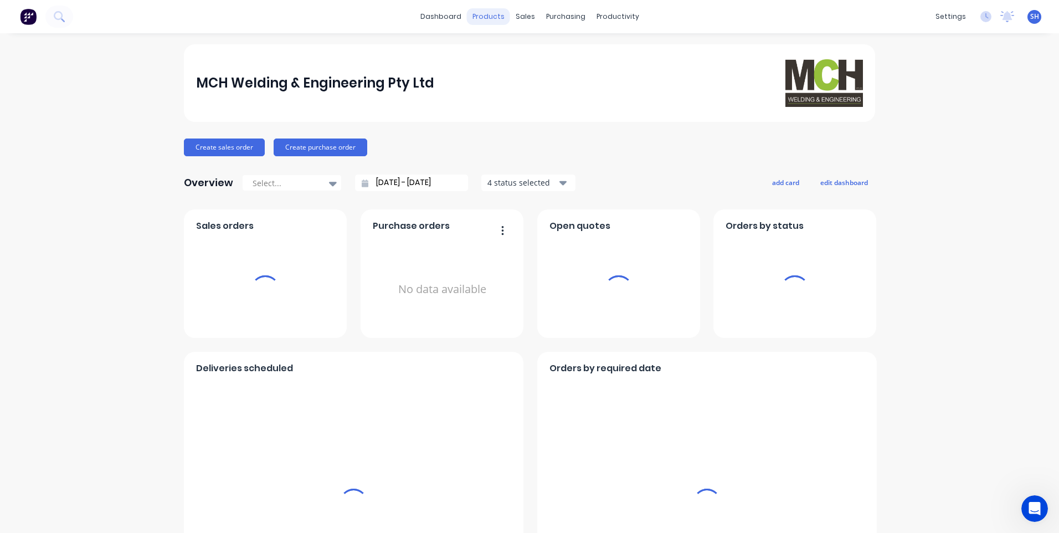
click at [496, 16] on div "products" at bounding box center [488, 16] width 43 height 17
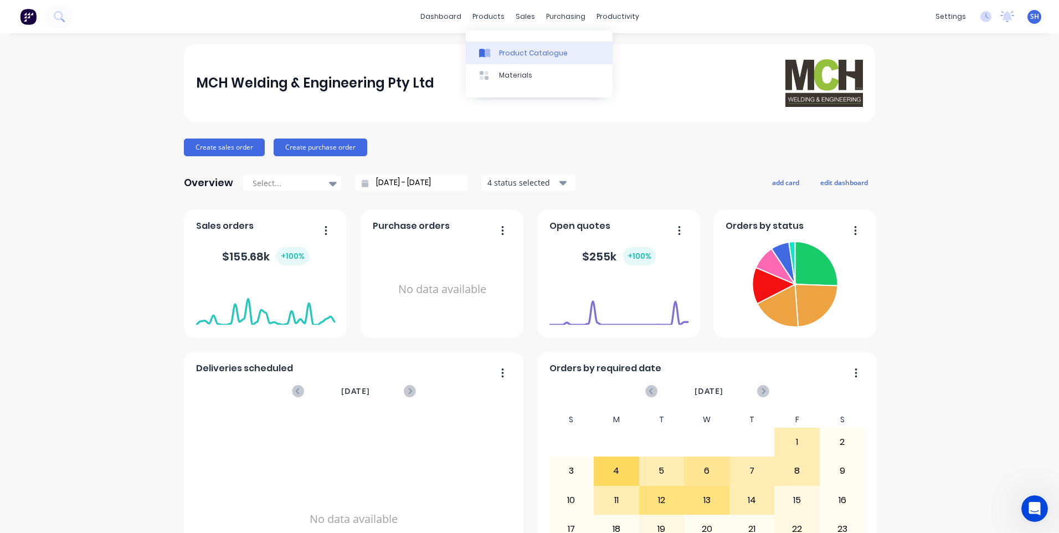
click at [517, 49] on div "Product Catalogue" at bounding box center [533, 53] width 69 height 10
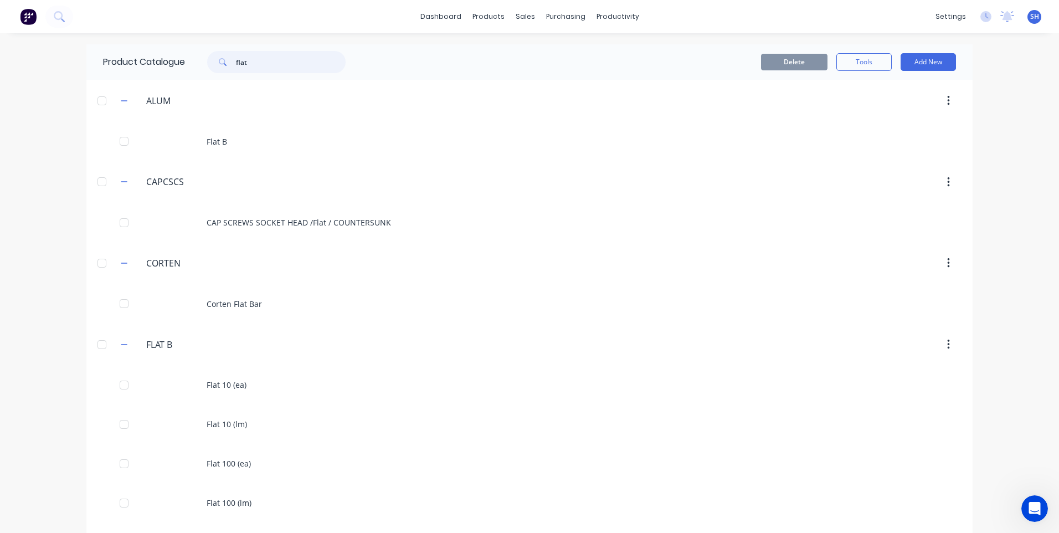
drag, startPoint x: 258, startPoint y: 64, endPoint x: 199, endPoint y: 57, distance: 59.7
click at [199, 57] on div "flat" at bounding box center [271, 62] width 150 height 22
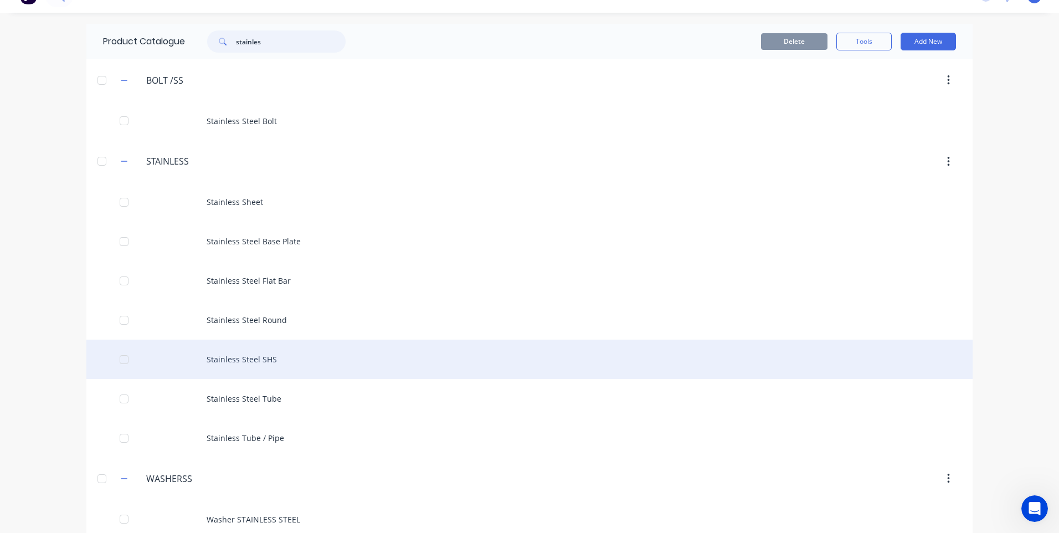
scroll to position [38, 0]
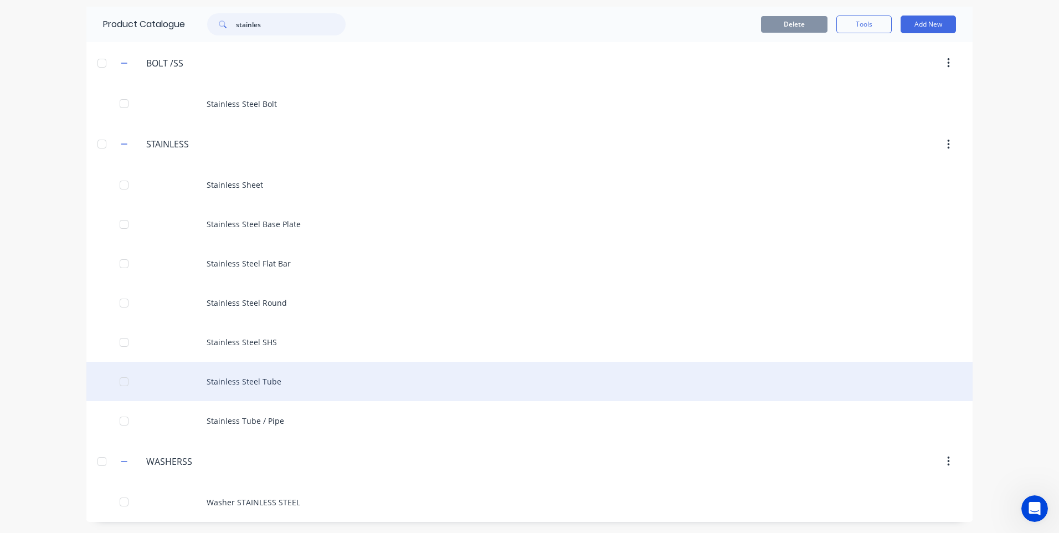
type input "stainles"
click at [255, 378] on div "Stainless Steel Tube" at bounding box center [529, 381] width 886 height 39
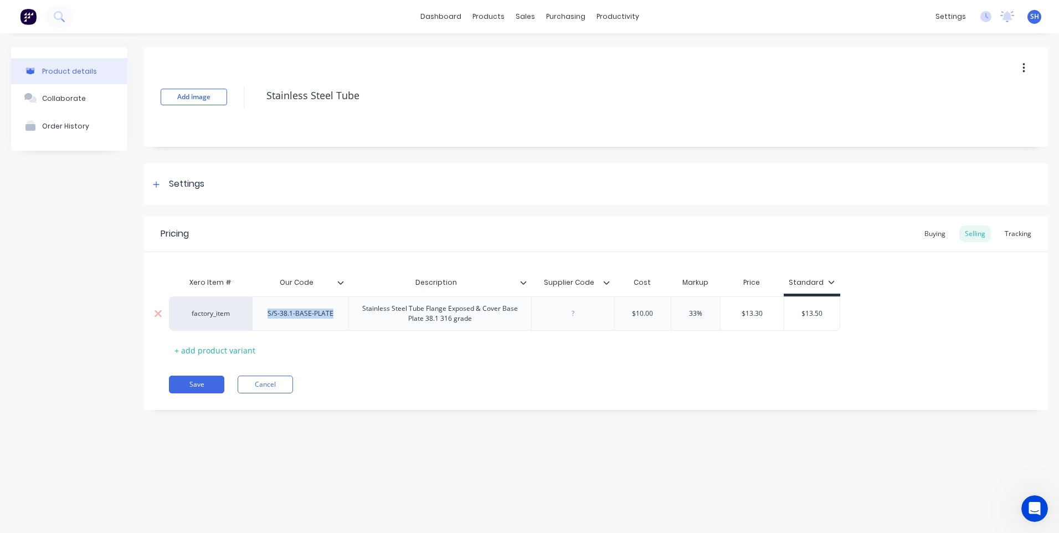
drag, startPoint x: 332, startPoint y: 320, endPoint x: 267, endPoint y: 320, distance: 65.4
click at [267, 320] on div "S/S-38.1-BASE-PLATE" at bounding box center [301, 313] width 84 height 14
drag, startPoint x: 308, startPoint y: 321, endPoint x: 353, endPoint y: 367, distance: 64.2
click at [353, 367] on div "Pricing Buying Selling Tracking Xero Item # Our Code Description Supplier Code …" at bounding box center [596, 313] width 904 height 194
drag, startPoint x: 335, startPoint y: 317, endPoint x: 269, endPoint y: 317, distance: 65.9
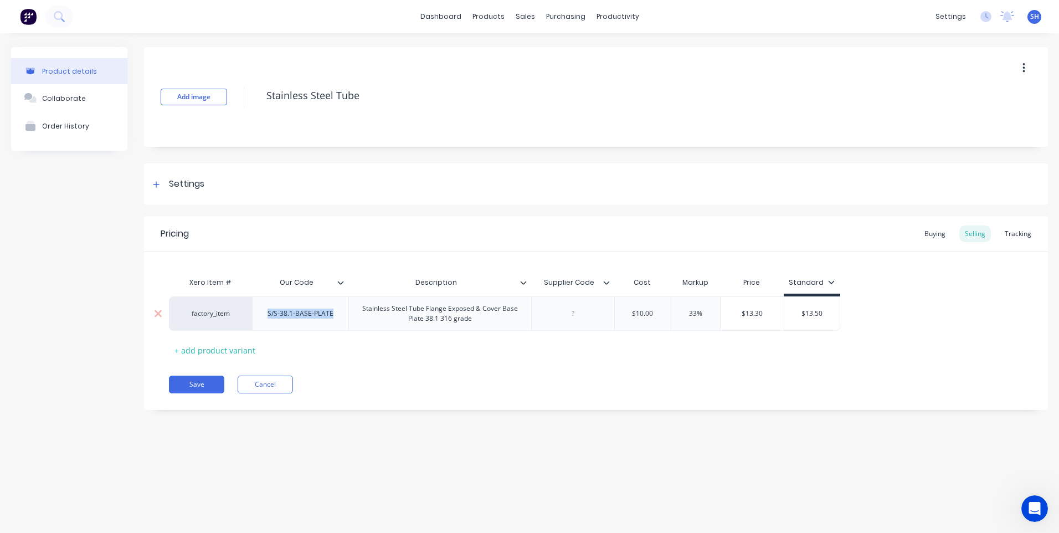
click at [269, 317] on div "S/S-38.1-BASE-PLATE" at bounding box center [301, 313] width 84 height 14
type textarea "x"
drag, startPoint x: 287, startPoint y: 321, endPoint x: 409, endPoint y: 374, distance: 133.2
click at [409, 374] on div "Pricing Buying Selling Tracking Xero Item # Our Code Description Supplier Code …" at bounding box center [596, 313] width 904 height 194
click at [332, 320] on div "S/S-38.1-BASE-PLATE" at bounding box center [301, 313] width 84 height 14
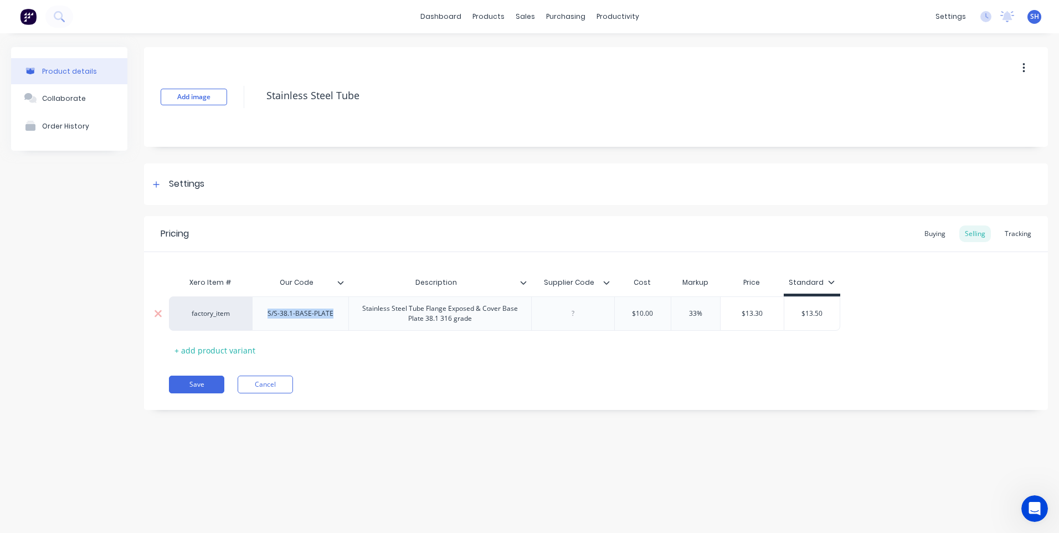
drag, startPoint x: 268, startPoint y: 316, endPoint x: 332, endPoint y: 320, distance: 64.3
click at [332, 320] on div "S/S-38.1-BASE-PLATE" at bounding box center [301, 313] width 84 height 14
type textarea "x"
drag, startPoint x: 351, startPoint y: 314, endPoint x: 368, endPoint y: 310, distance: 17.6
click at [370, 311] on div "Stainless Steel Tube Flange Exposed & Cover Base Plate 38.1 316 grade" at bounding box center [426, 313] width 173 height 24
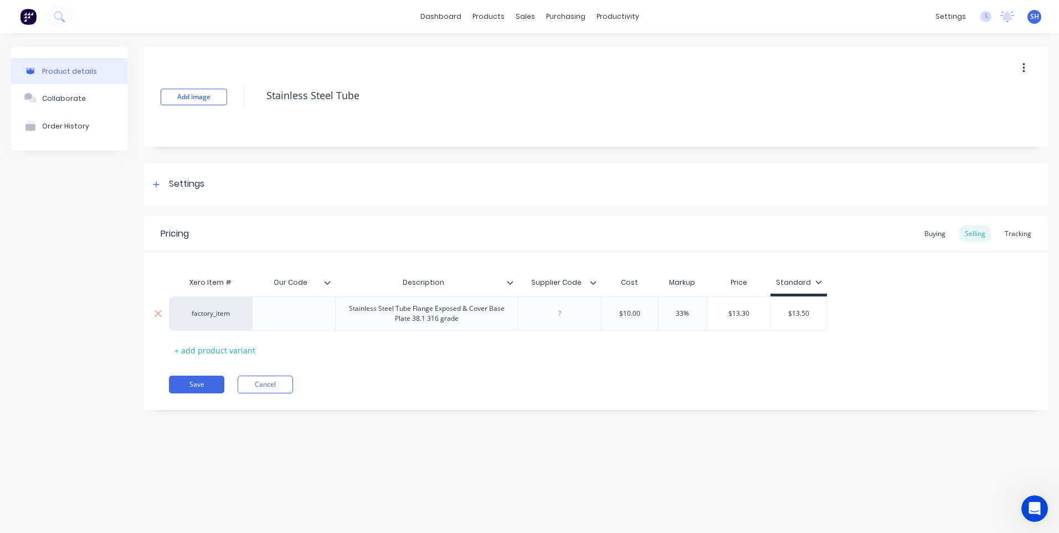
click at [348, 312] on div "Stainless Steel Tube Flange Exposed & Cover Base Plate 38.1 316 grade" at bounding box center [426, 313] width 173 height 24
drag, startPoint x: 348, startPoint y: 312, endPoint x: 467, endPoint y: 326, distance: 119.8
click at [467, 326] on div "Stainless Steel Tube Flange Exposed & Cover Base Plate 38.1 316 grade" at bounding box center [426, 313] width 183 height 34
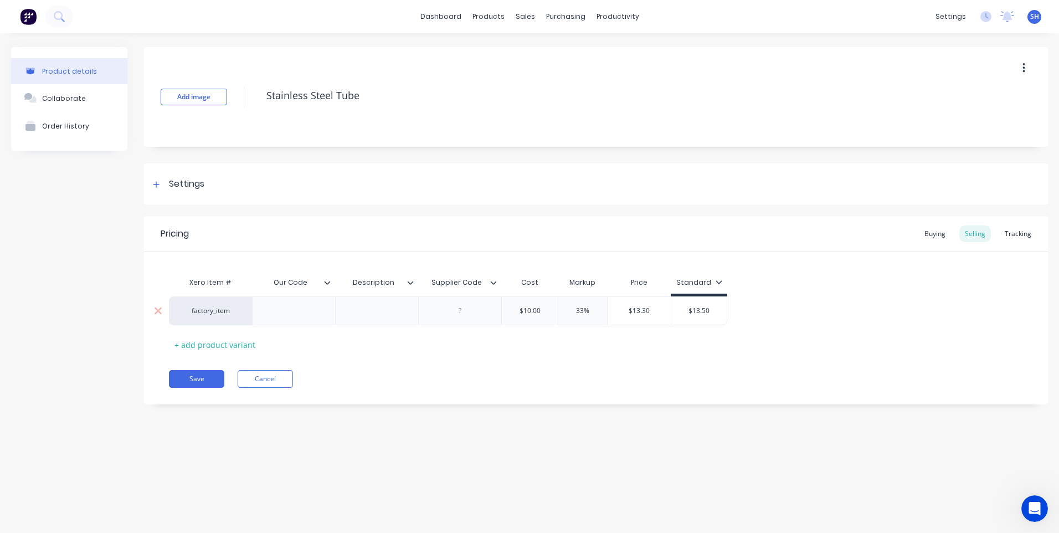
type textarea "x"
type input "$10.00"
drag, startPoint x: 516, startPoint y: 312, endPoint x: 548, endPoint y: 312, distance: 32.1
click at [548, 312] on input "$10.00" at bounding box center [530, 311] width 56 height 10
type textarea "x"
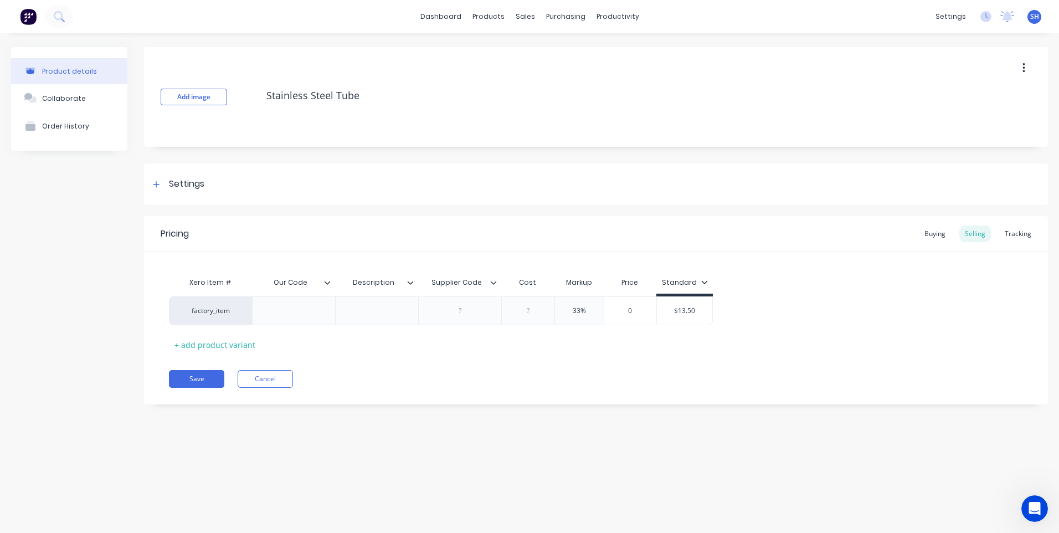
type input "0"
click at [521, 52] on div "Product Catalogue" at bounding box center [537, 53] width 69 height 10
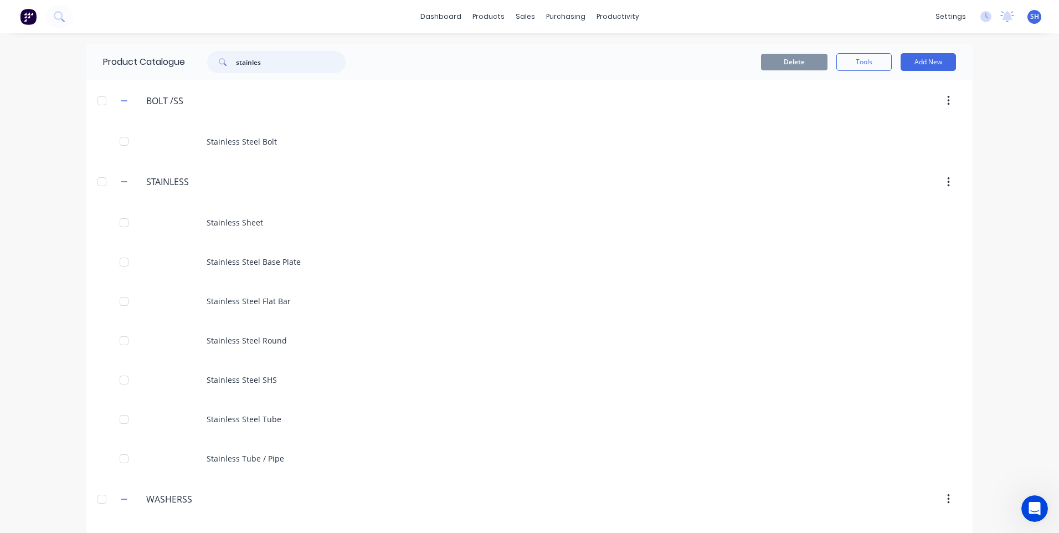
drag, startPoint x: 269, startPoint y: 56, endPoint x: 211, endPoint y: 60, distance: 58.9
click at [211, 60] on div "stainles" at bounding box center [276, 62] width 138 height 22
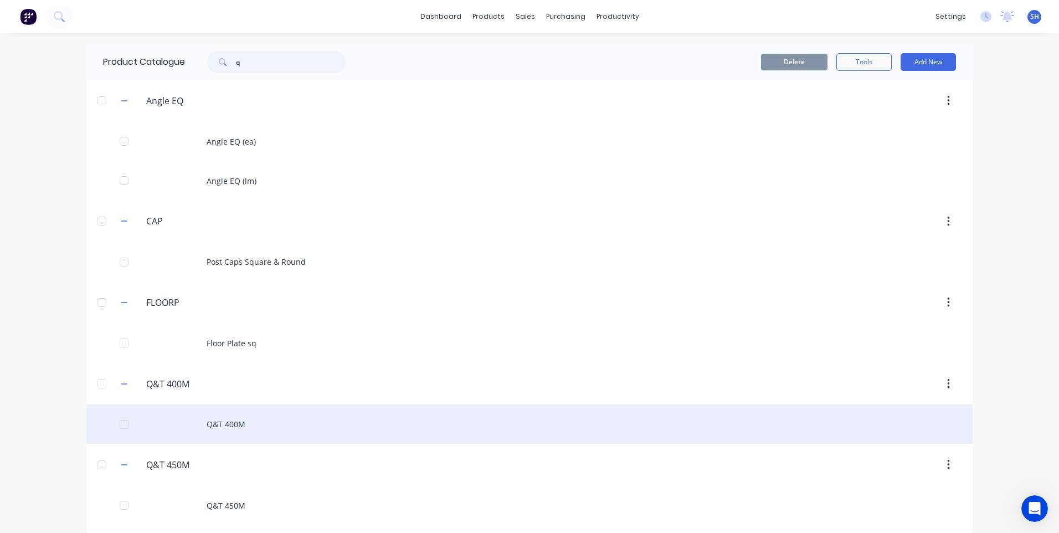
type input "q"
click at [220, 418] on div "Q&T 400M" at bounding box center [529, 423] width 886 height 39
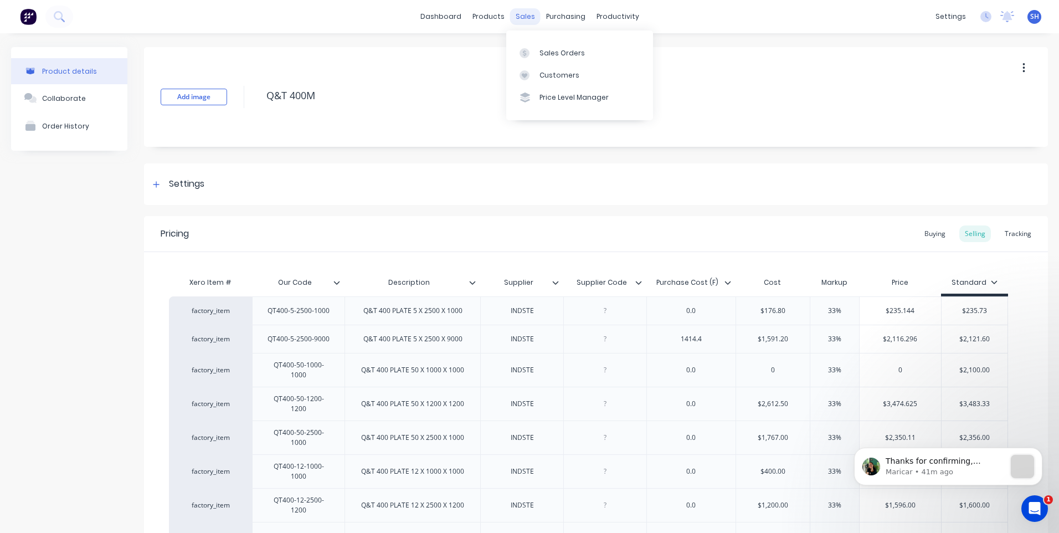
click at [523, 16] on div "sales" at bounding box center [525, 16] width 30 height 17
type textarea "x"
click at [547, 47] on link "Sales Orders" at bounding box center [579, 53] width 147 height 22
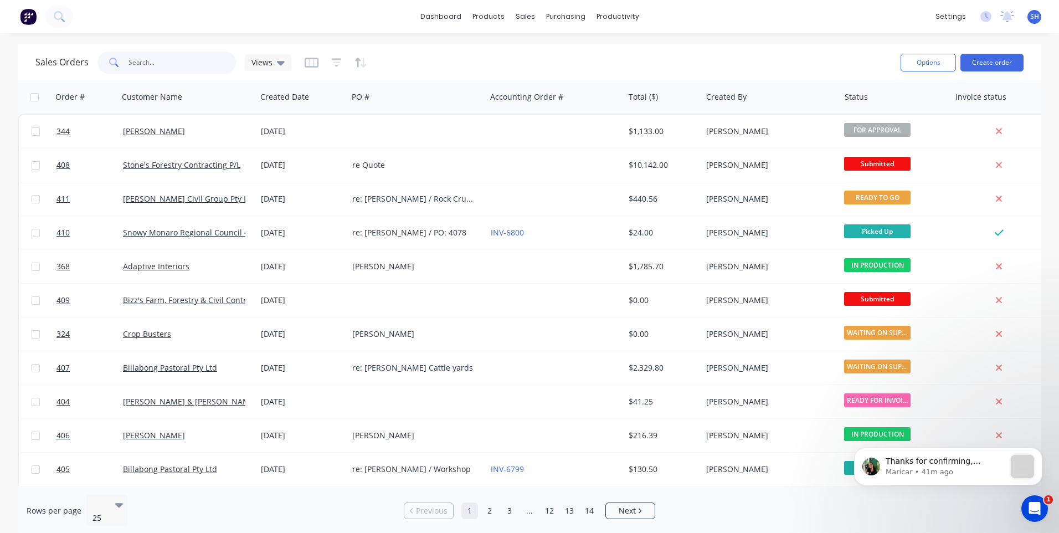
click at [135, 63] on input "text" at bounding box center [183, 63] width 108 height 22
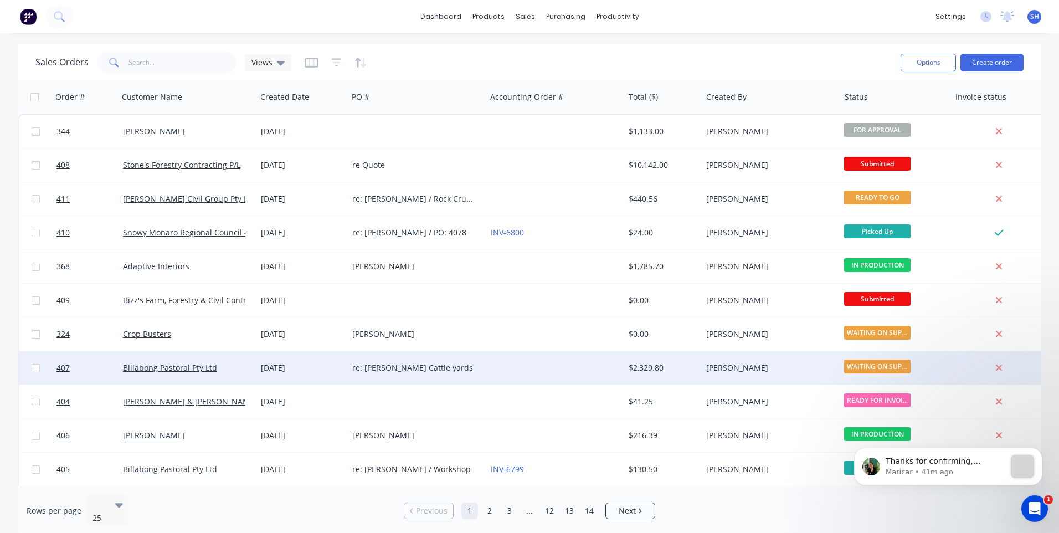
click at [467, 368] on div "re: [PERSON_NAME] Cattle yards" at bounding box center [413, 367] width 123 height 11
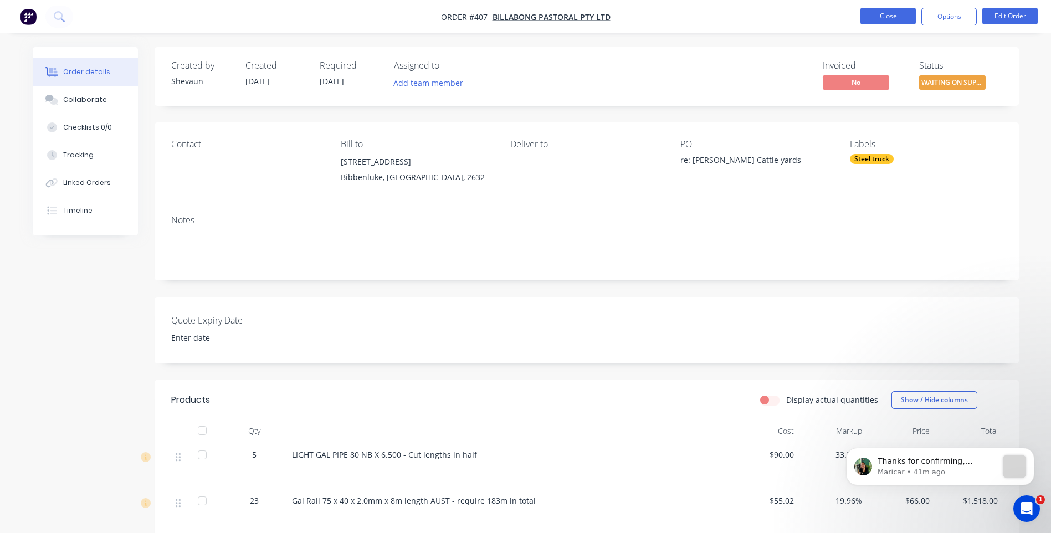
click at [878, 17] on button "Close" at bounding box center [887, 16] width 55 height 17
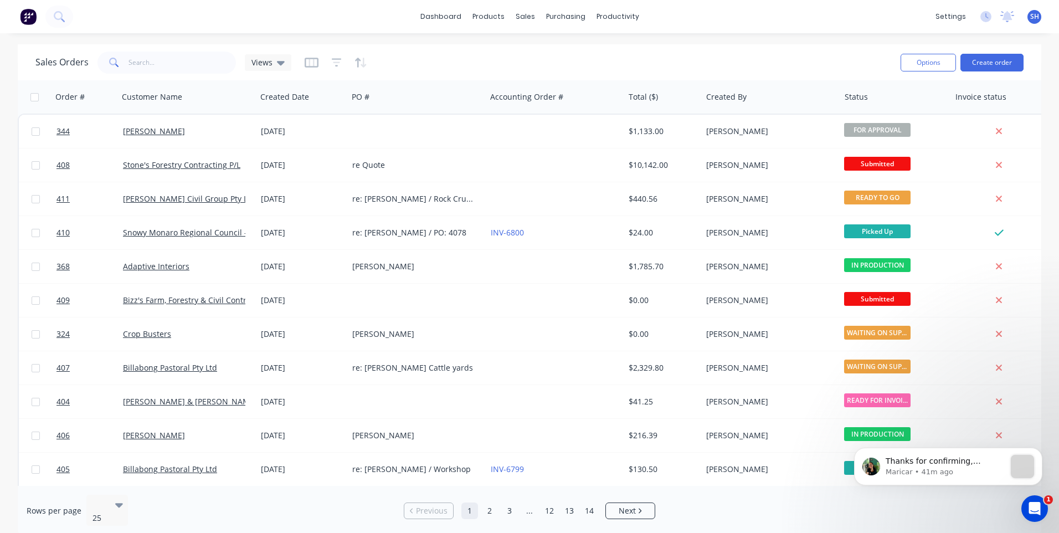
click at [1035, 509] on icon "Open Intercom Messenger" at bounding box center [1035, 509] width 18 height 18
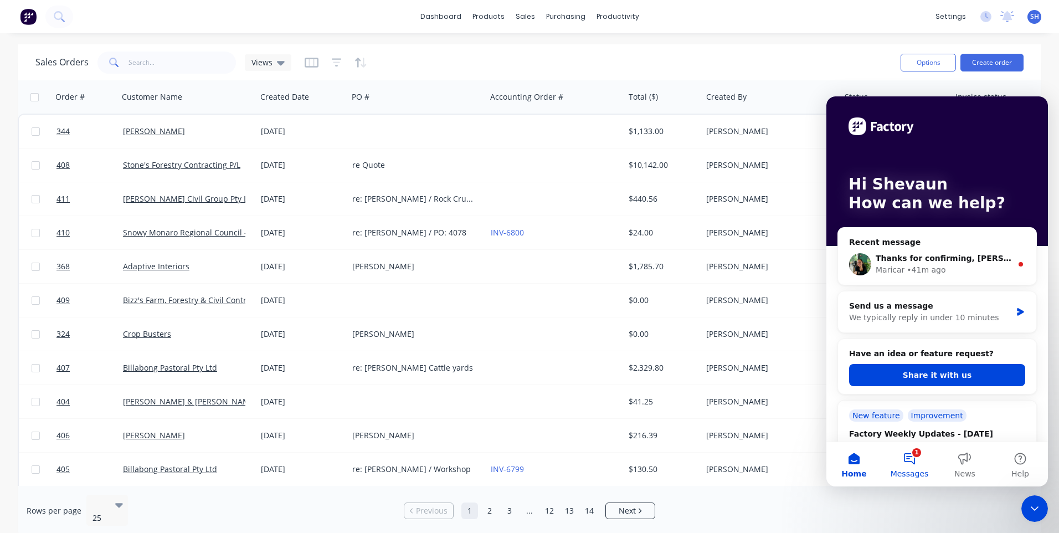
click at [912, 453] on button "1 Messages" at bounding box center [909, 464] width 55 height 44
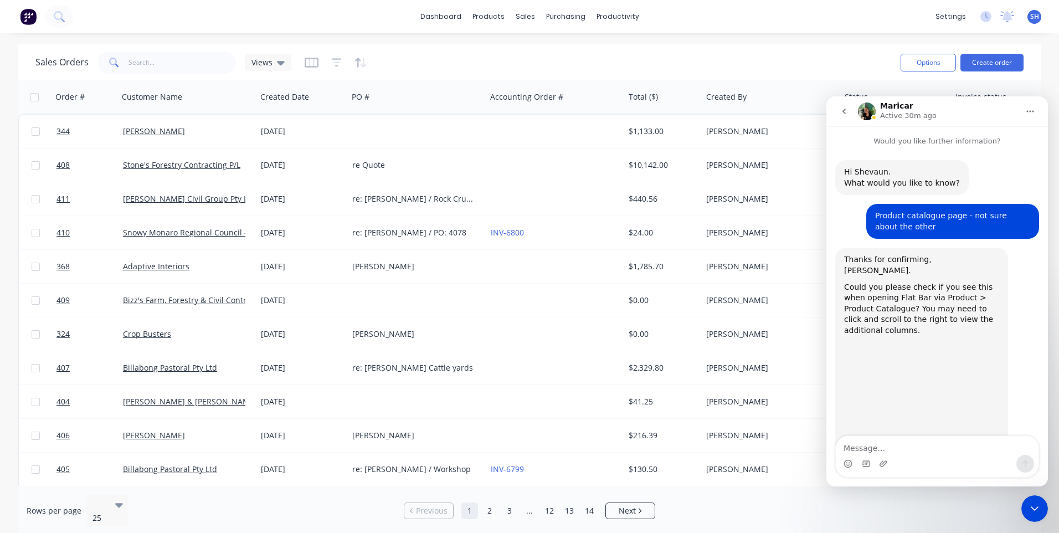
scroll to position [20, 0]
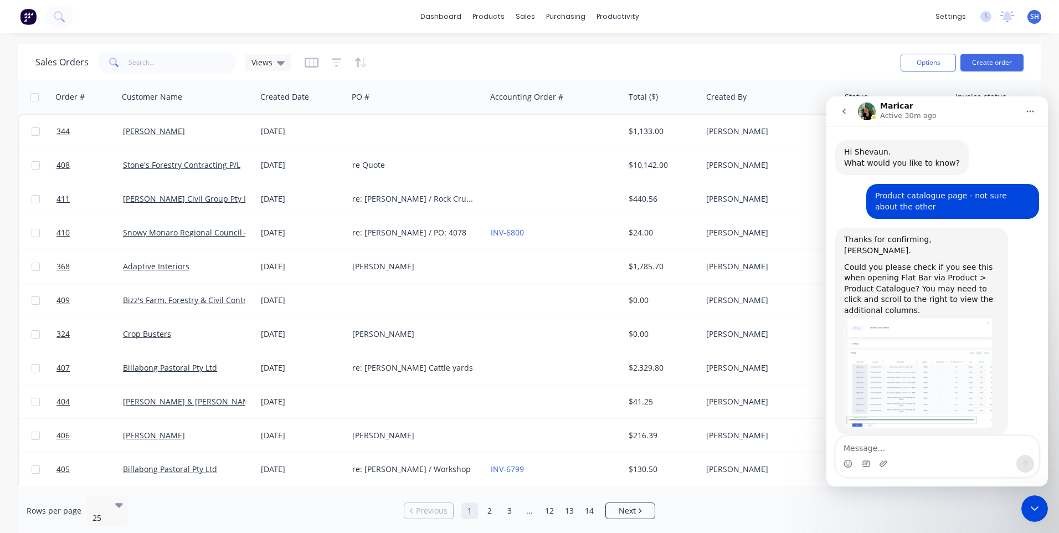
click at [930, 352] on img "Maricar says…" at bounding box center [918, 371] width 148 height 111
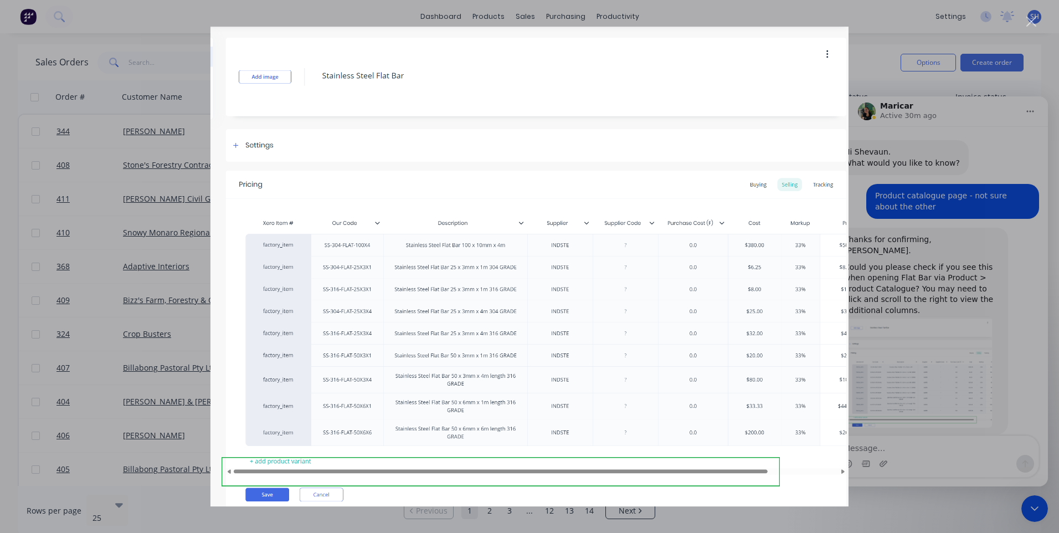
click at [869, 49] on div "Intercom messenger" at bounding box center [529, 266] width 1059 height 533
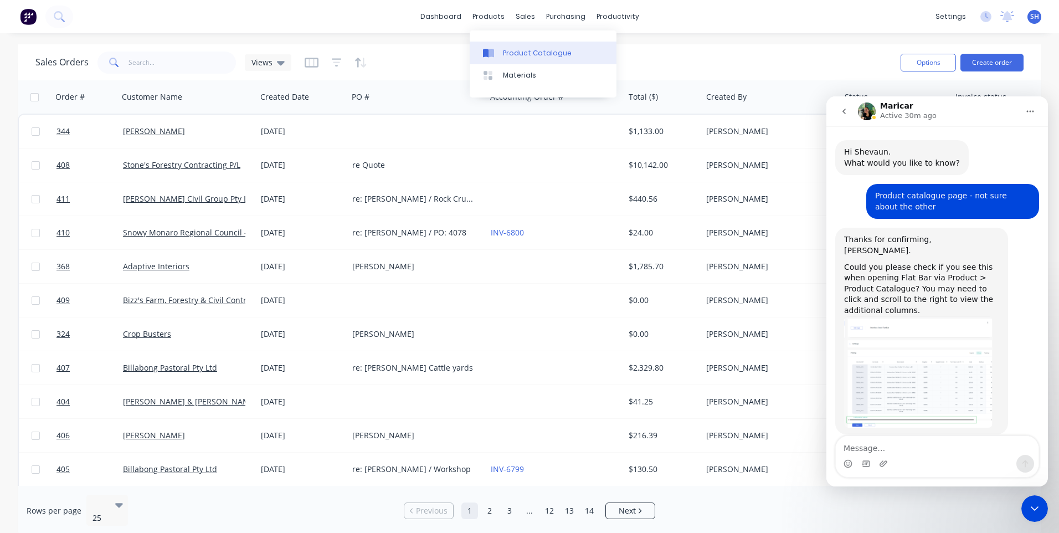
click at [521, 53] on div "Product Catalogue" at bounding box center [537, 53] width 69 height 10
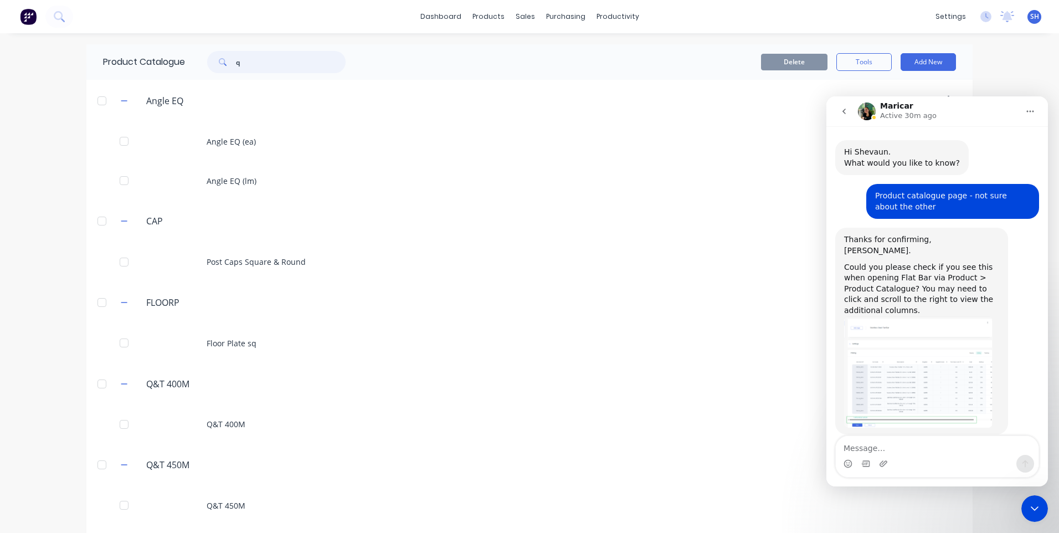
drag, startPoint x: 254, startPoint y: 66, endPoint x: 194, endPoint y: 63, distance: 59.3
click at [196, 63] on div "q" at bounding box center [271, 62] width 150 height 22
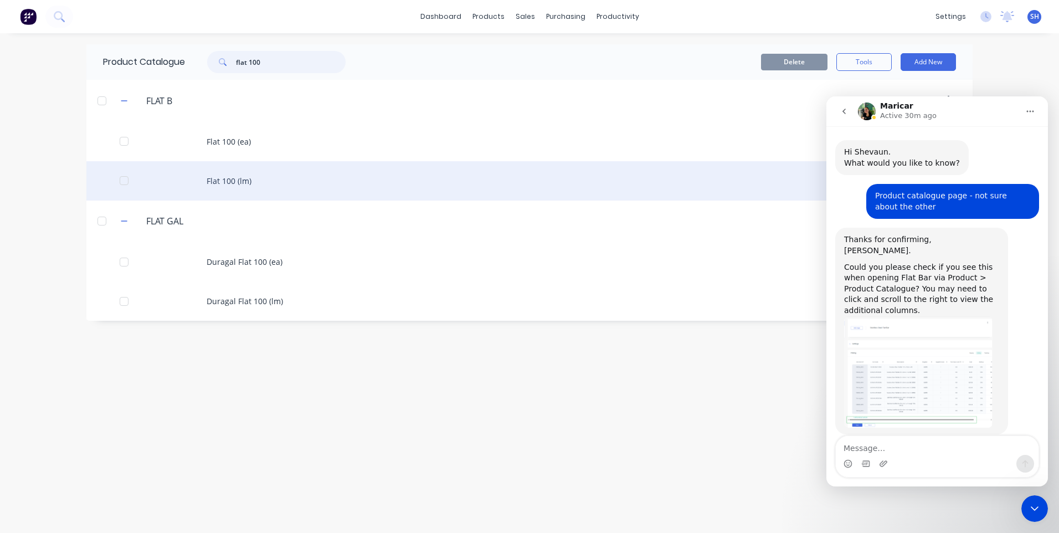
type input "flat 100"
click at [242, 175] on div "Flat 100 (lm)" at bounding box center [529, 180] width 886 height 39
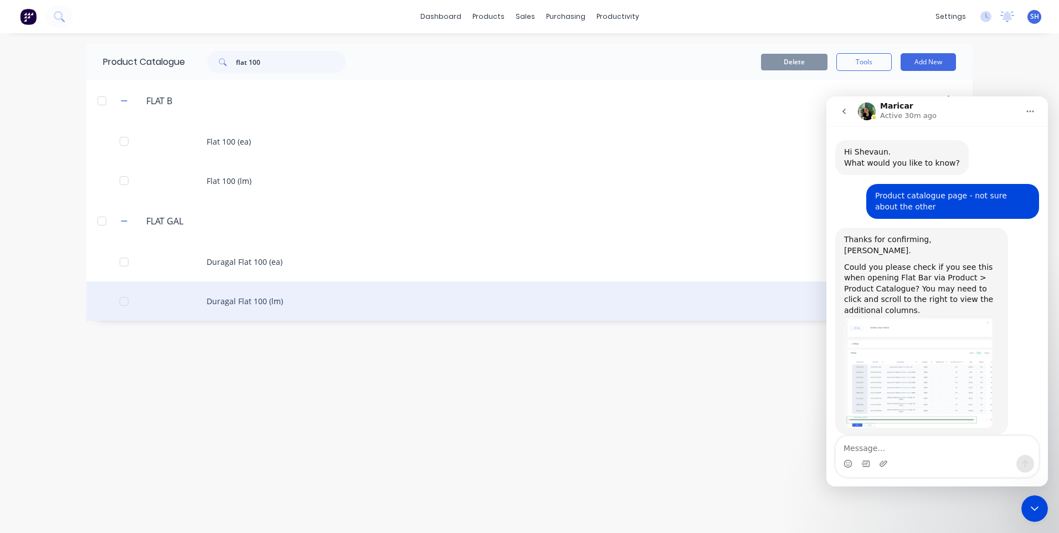
click at [256, 293] on div "Duragal Flat 100 (lm)" at bounding box center [529, 300] width 886 height 39
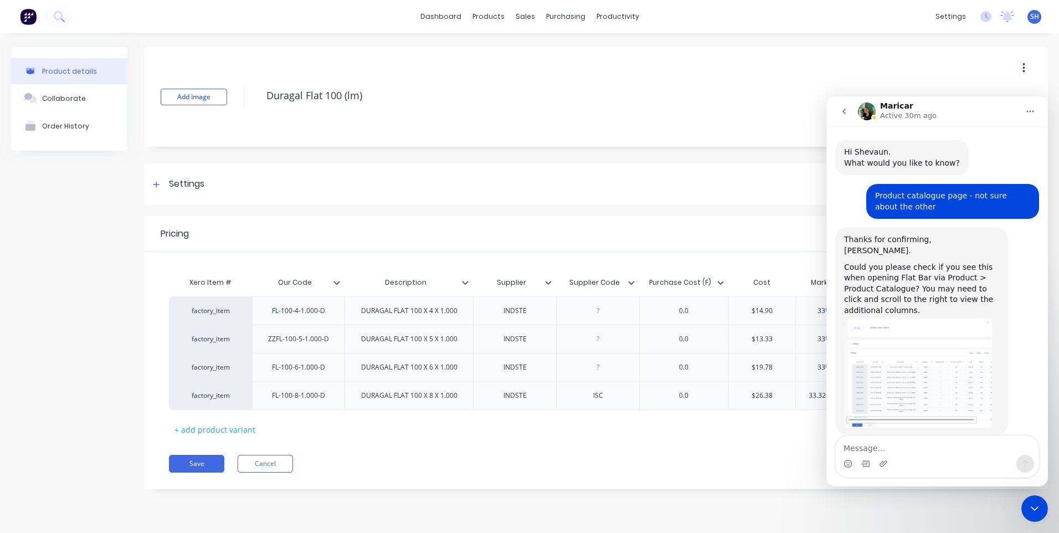
type textarea "x"
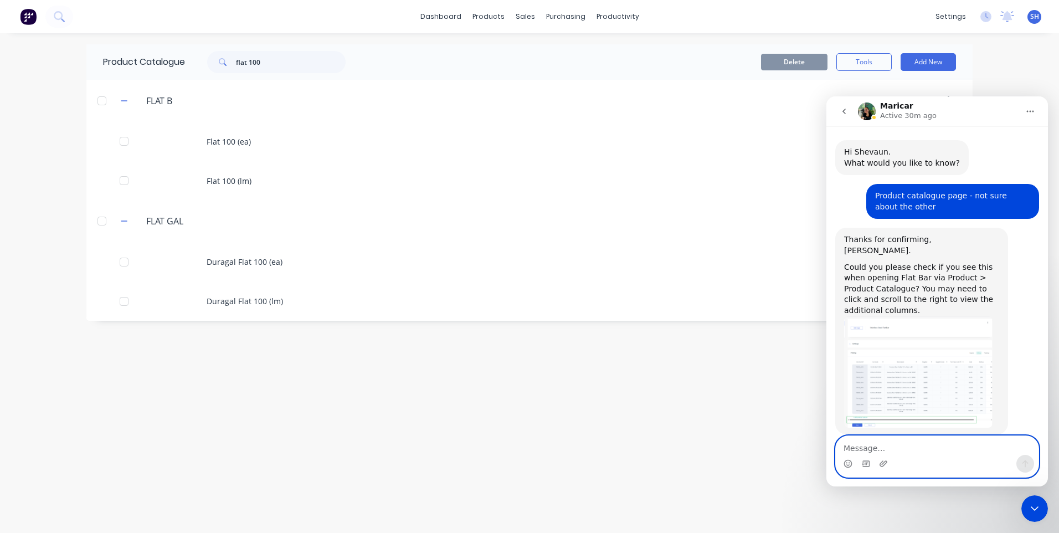
click at [859, 447] on textarea "Message…" at bounding box center [937, 445] width 203 height 19
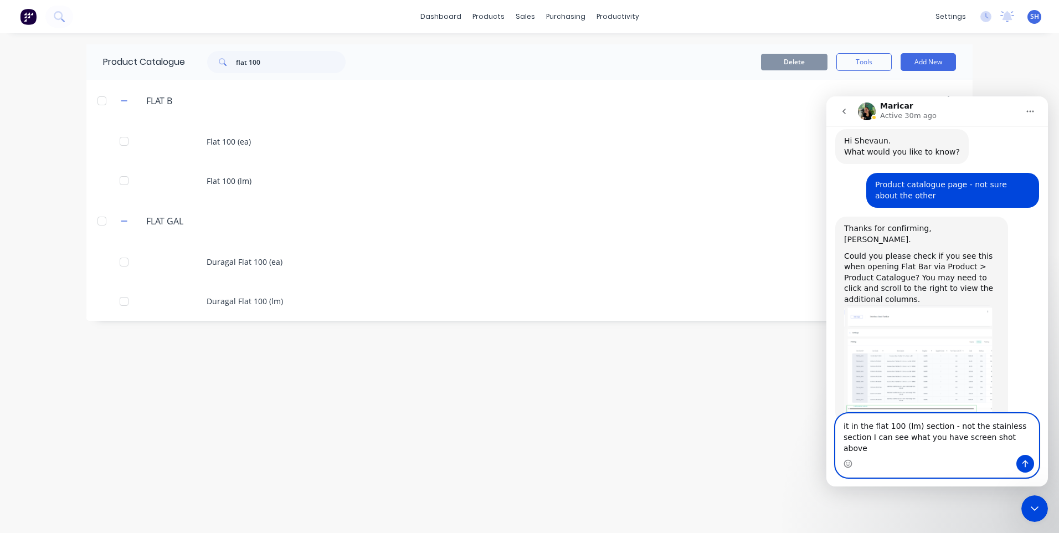
type textarea "it in the flat 100 (lm) section - not the stainless section I can see what you …"
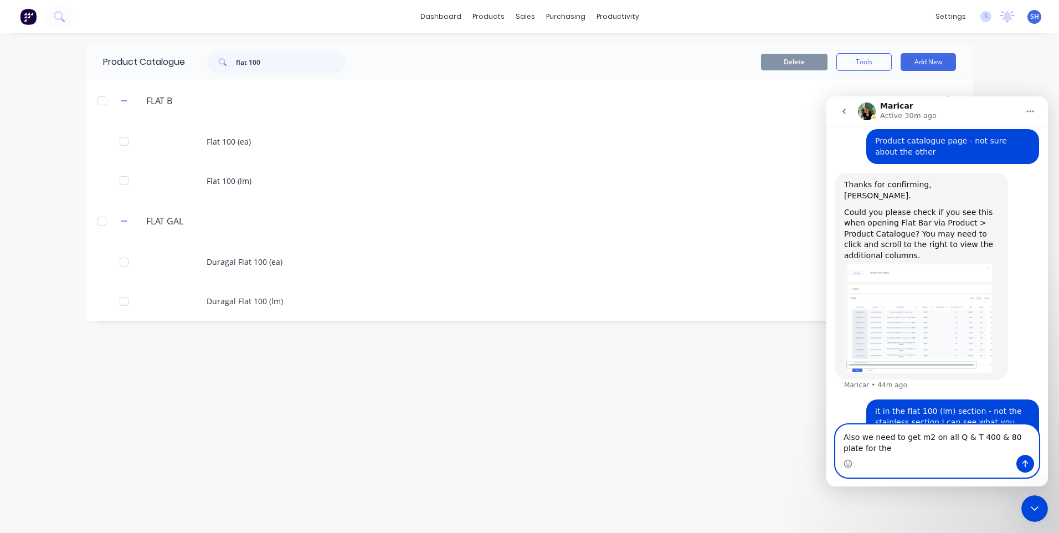
scroll to position [86, 0]
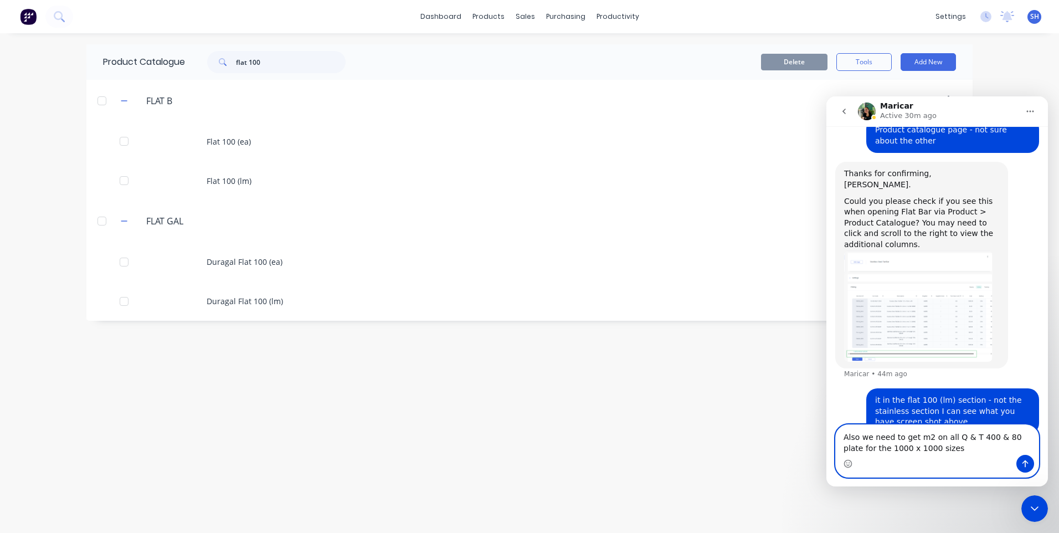
click at [859, 448] on textarea "Also we need to get m2 on all Q & T 400 & 80 plate for the 1000 x 1000 sizes" at bounding box center [937, 440] width 203 height 30
click at [933, 450] on textarea "Also we need to get m2 on all Q & T 400 & 80 plate for the ALL 1000 x 1000 sizes" at bounding box center [937, 440] width 203 height 30
drag, startPoint x: 912, startPoint y: 437, endPoint x: 932, endPoint y: 450, distance: 24.3
click at [913, 438] on textarea "Also we need to get m2 on all Q & T 400 & 80 plate for the ALL 1000 x 1000 sizes" at bounding box center [937, 440] width 203 height 30
click at [943, 439] on textarea "Also we need to add the m2 on all Q & T 400 & 80 plate for the ALL 1000 x 1000 …" at bounding box center [937, 440] width 203 height 30
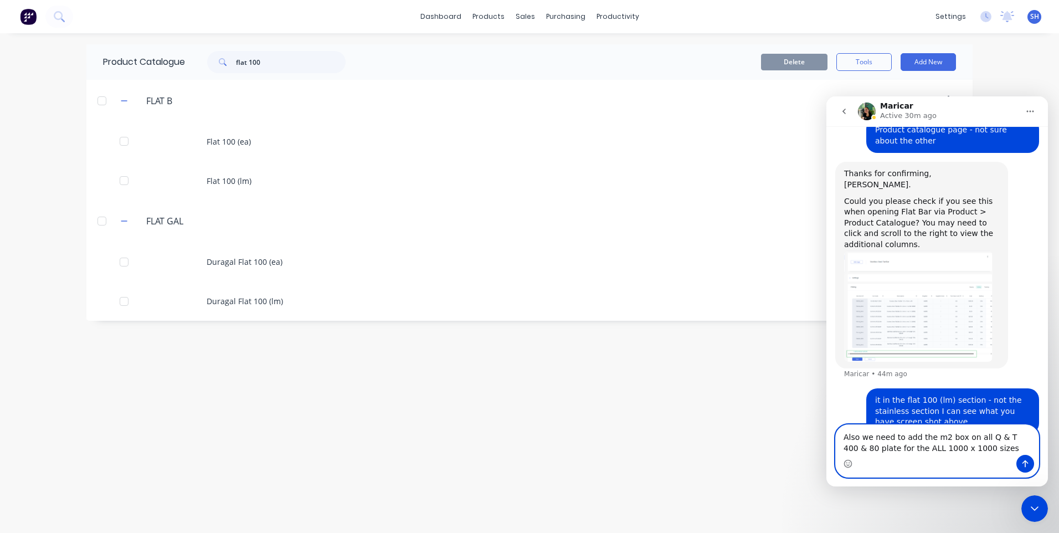
type textarea "Also we need to add the m2 box on all Q & T 400 & 80 plate for the ALL 1000 x 1…"
click at [1025, 460] on icon "Send a message…" at bounding box center [1025, 463] width 9 height 9
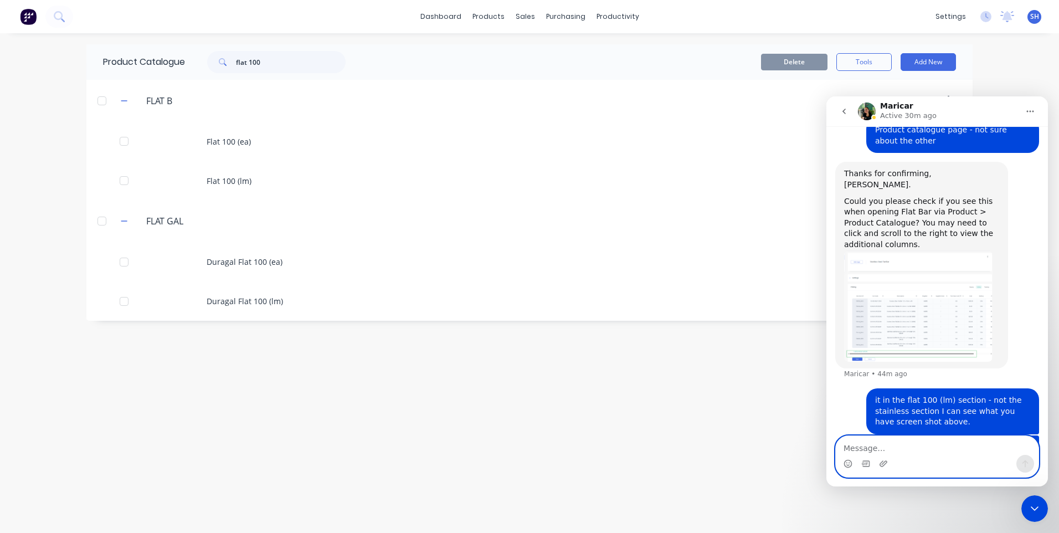
scroll to position [111, 0]
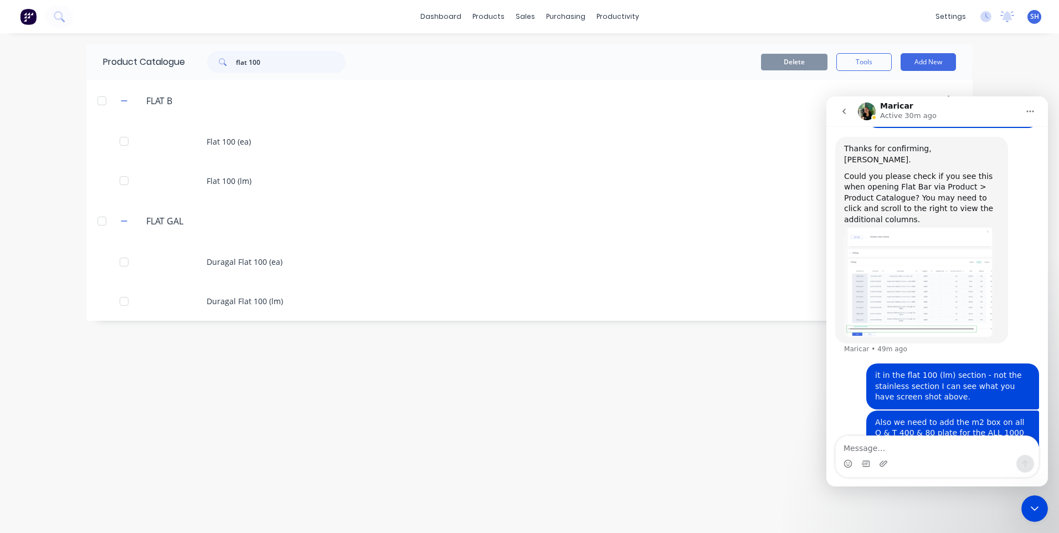
click at [1030, 506] on icon "Close Intercom Messenger" at bounding box center [1034, 508] width 13 height 13
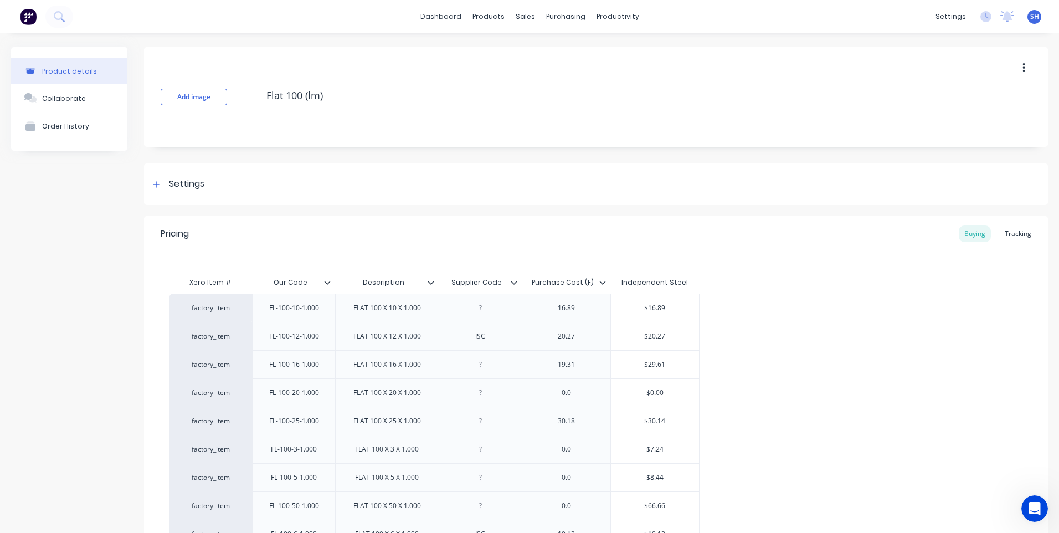
scroll to position [110, 0]
type textarea "x"
click at [520, 50] on div "Product Catalogue" at bounding box center [533, 53] width 69 height 10
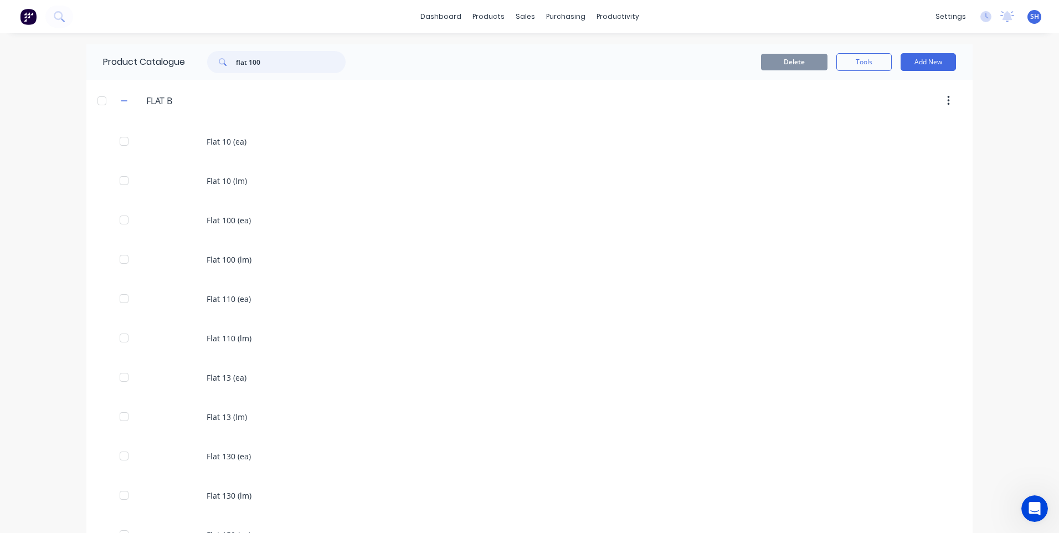
drag, startPoint x: 263, startPoint y: 66, endPoint x: 223, endPoint y: 66, distance: 39.9
click at [223, 66] on div "flat 100" at bounding box center [276, 62] width 138 height 22
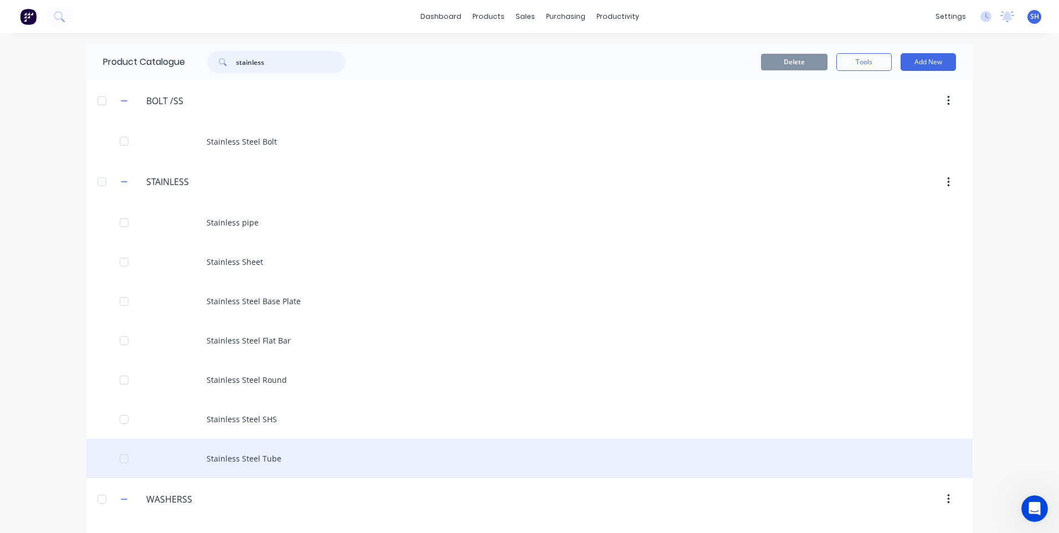
type input "stainless"
click at [258, 456] on div "Stainless Steel Tube" at bounding box center [529, 458] width 886 height 39
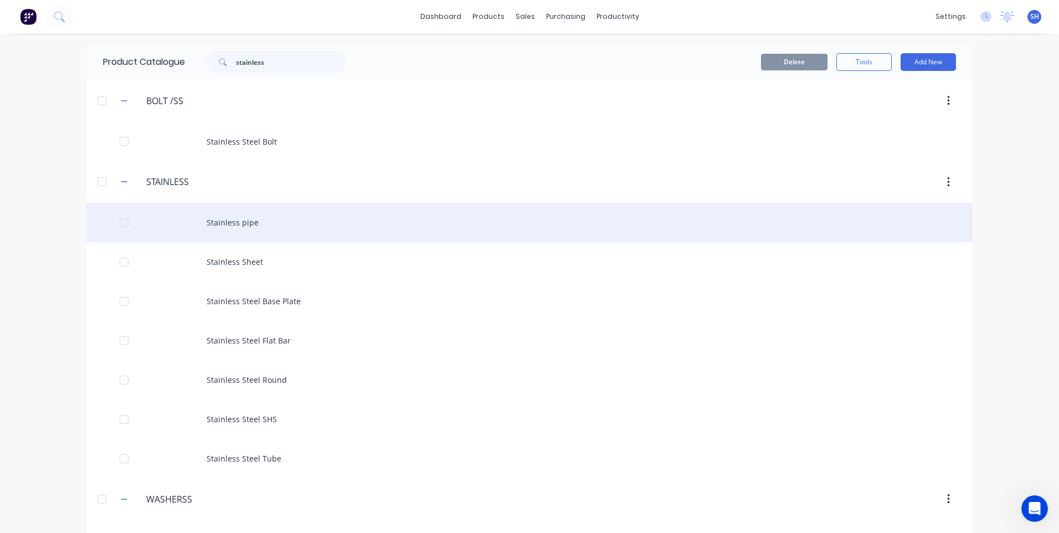
click at [239, 225] on div "Stainless pipe" at bounding box center [529, 222] width 886 height 39
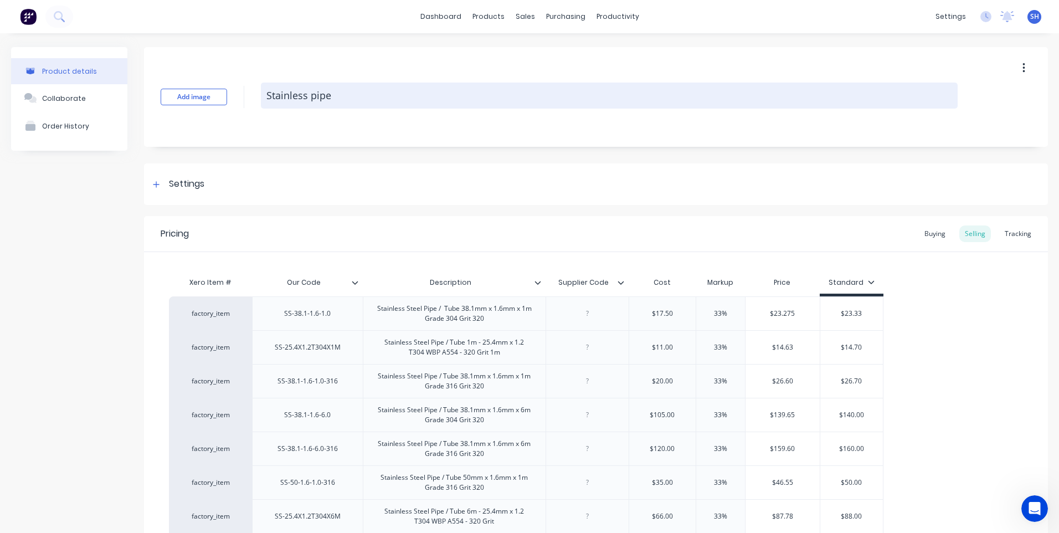
drag, startPoint x: 309, startPoint y: 96, endPoint x: 334, endPoint y: 104, distance: 26.5
click at [311, 98] on textarea "Stainless pipe" at bounding box center [609, 96] width 697 height 26
type textarea "x"
type textarea "Stainless tpipe"
type textarea "x"
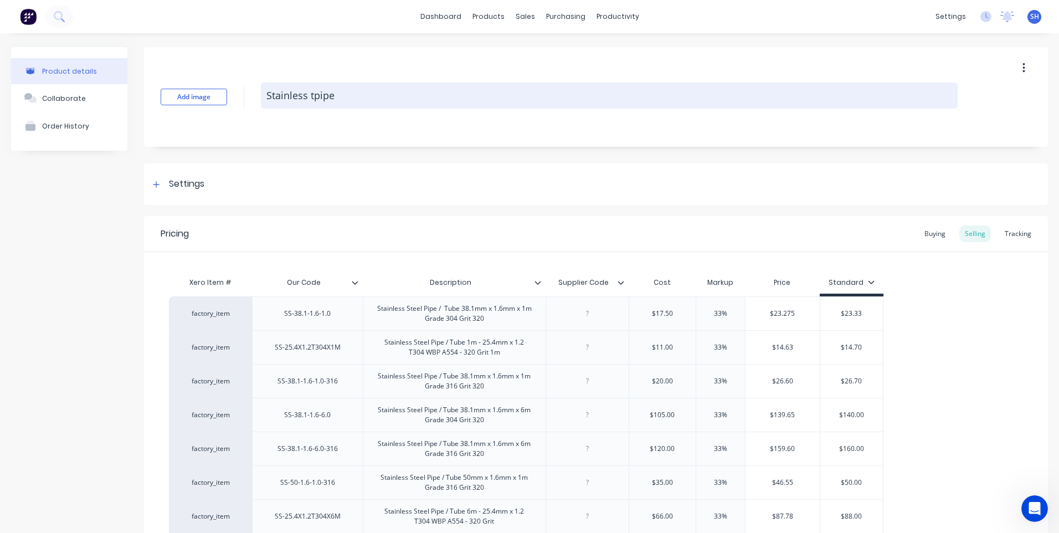
type textarea "Stainless tupipe"
type textarea "x"
type textarea "Stainless tubpipe"
type textarea "x"
type textarea "Stainless tubepipe"
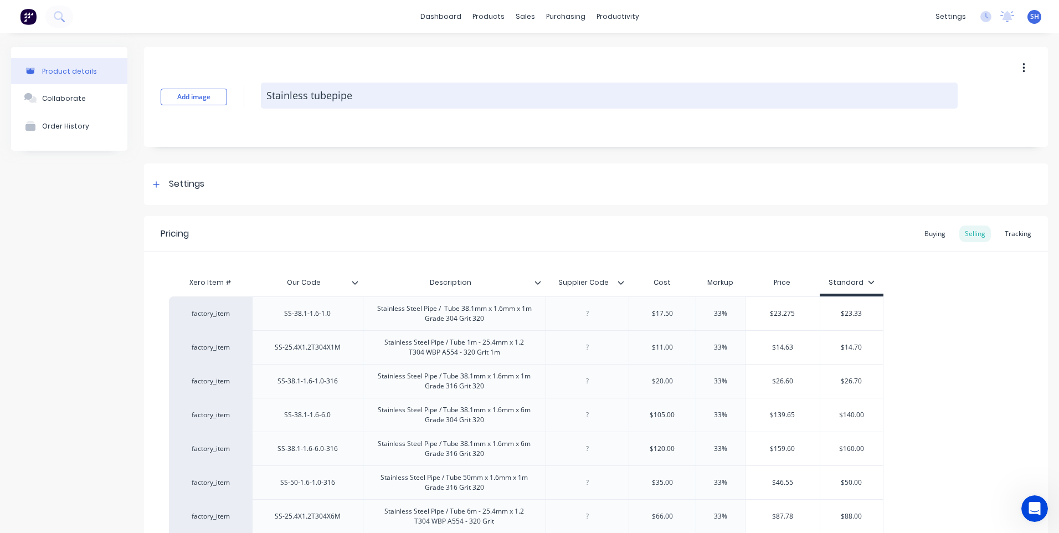
type textarea "x"
type textarea "Stainless tube pipe"
type textarea "x"
type textarea "Stainless tube /pipe"
type textarea "x"
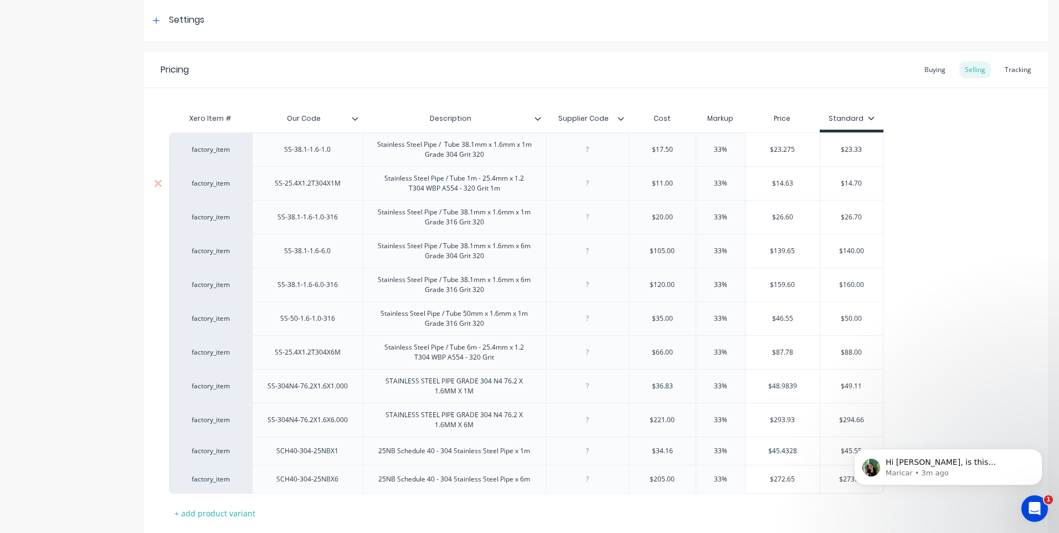
scroll to position [166, 0]
type textarea "Stainless tube / pipe"
type textarea "x"
type textarea "Stainless tube / pipe"
click at [525, 182] on div "Stainless Steel Pipe / Tube 1m - 25.4mm x 1.2 T304 WBP A554 - 320 Grit 1m" at bounding box center [454, 181] width 173 height 24
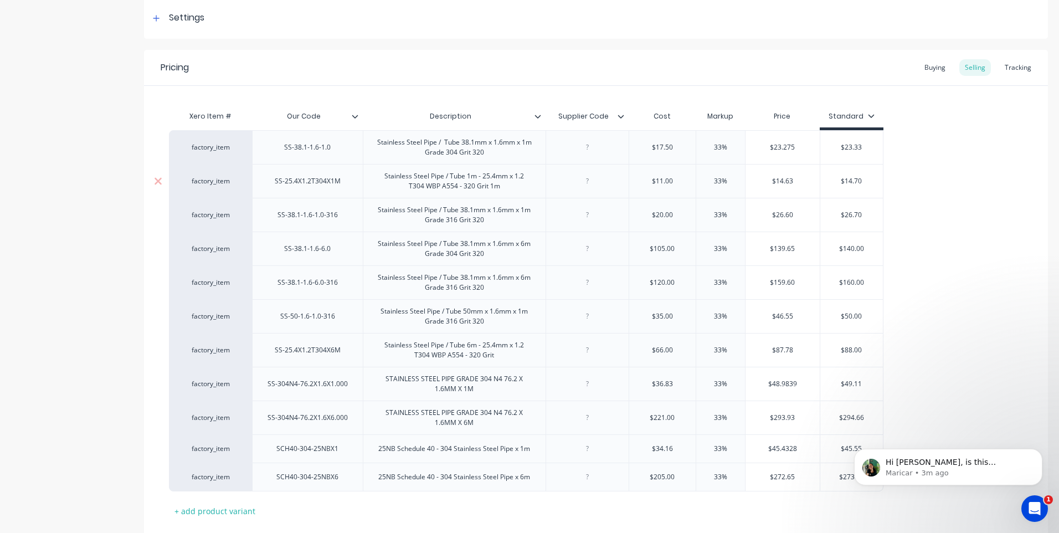
click at [526, 179] on div "Stainless Steel Pipe / Tube 1m - 25.4mm x 1.2 T304 WBP A554 - 320 Grit 1m" at bounding box center [454, 181] width 173 height 24
click at [422, 192] on div "Stainless Steel Pipe / Tube 1m - 25.4mm x 1.6 Grade3 T304 WBP A554 - 320 Grit 1m" at bounding box center [454, 181] width 173 height 24
click at [424, 189] on div "Stainless Steel Pipe / Tube 1m - 25.4mm x 1.6 Grade T304 WBP A554 - 320 Grit 1m" at bounding box center [454, 181] width 173 height 24
drag, startPoint x: 509, startPoint y: 192, endPoint x: 435, endPoint y: 193, distance: 73.7
click at [435, 193] on div "Stainless Steel Pipe / Tube 1m - 25.4mm x 1.6 Grade 304 WBP A554 - 320 Grit 1m" at bounding box center [454, 181] width 183 height 34
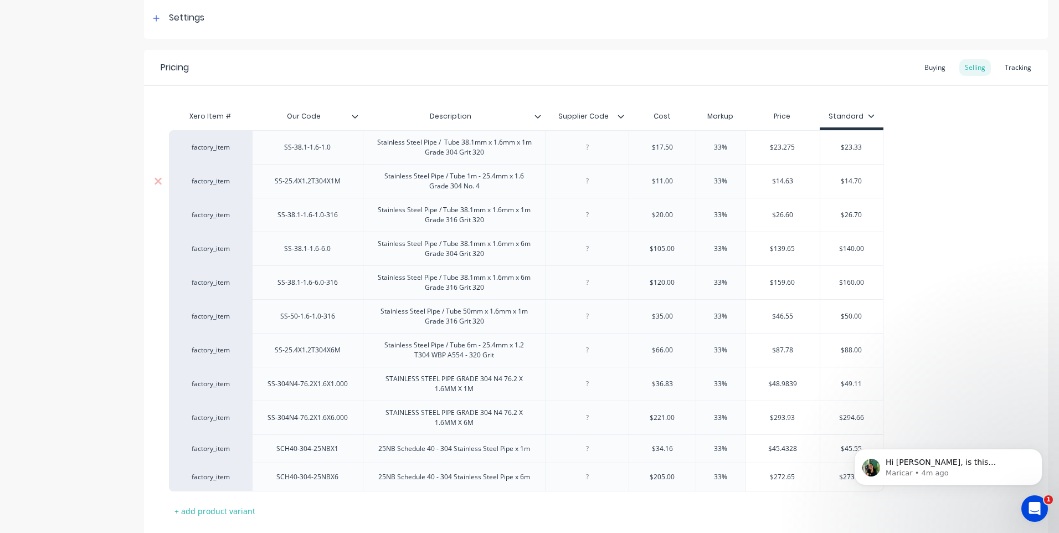
click at [478, 184] on div "Stainless Steel Pipe / Tube 1m - 25.4mm x 1.6 Grade 304 No. 4" at bounding box center [454, 181] width 173 height 24
click at [477, 181] on div "Stainless Steel Pipe / Tube 1m - 25.4mm x 1.6 Grade 304 No. 4" at bounding box center [454, 181] width 173 height 24
click at [476, 179] on div "Stainless Steel Pipe / Tube 1m - 25.4mm x 1.6 Grade 304 No. 4" at bounding box center [454, 181] width 173 height 24
click at [475, 192] on div "Stainless Steel Pipe / Tube - 25.4mm x 1.6 Grade 304 No. 4" at bounding box center [454, 181] width 173 height 24
type textarea "x"
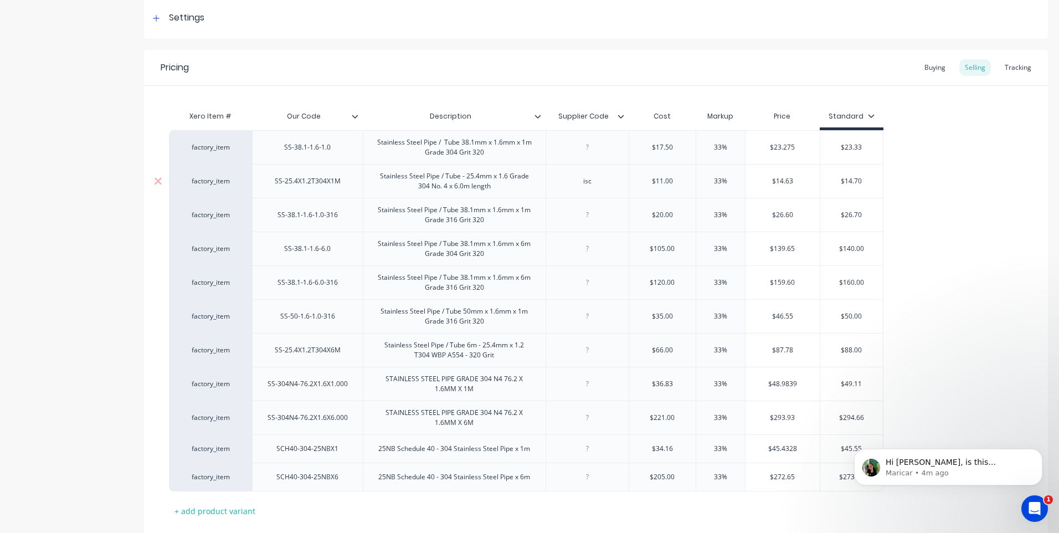
type textarea "x"
drag, startPoint x: 596, startPoint y: 188, endPoint x: 572, endPoint y: 189, distance: 23.8
click at [572, 189] on div "isc" at bounding box center [587, 181] width 83 height 34
type input "$11.00"
type textarea "x"
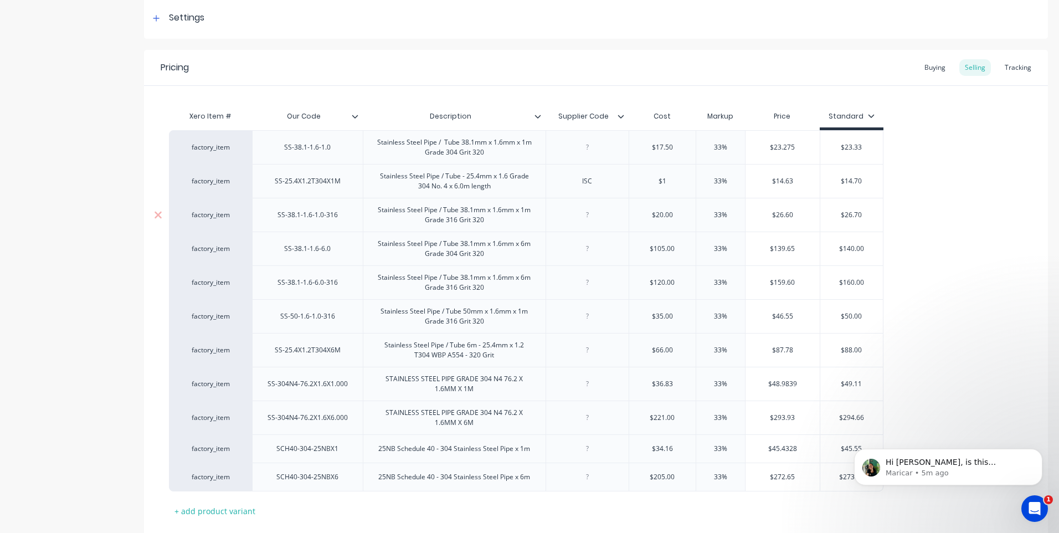
type input "$"
type textarea "x"
type input "8.00"
type input "33%"
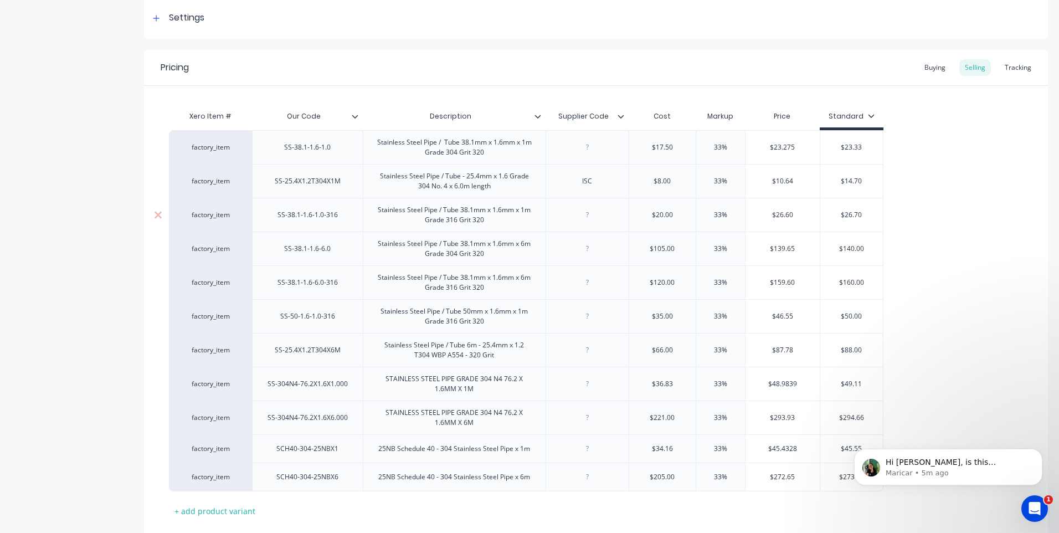
type input "$10.64"
type textarea "x"
type input "$10.6"
type textarea "x"
type input "$10.65"
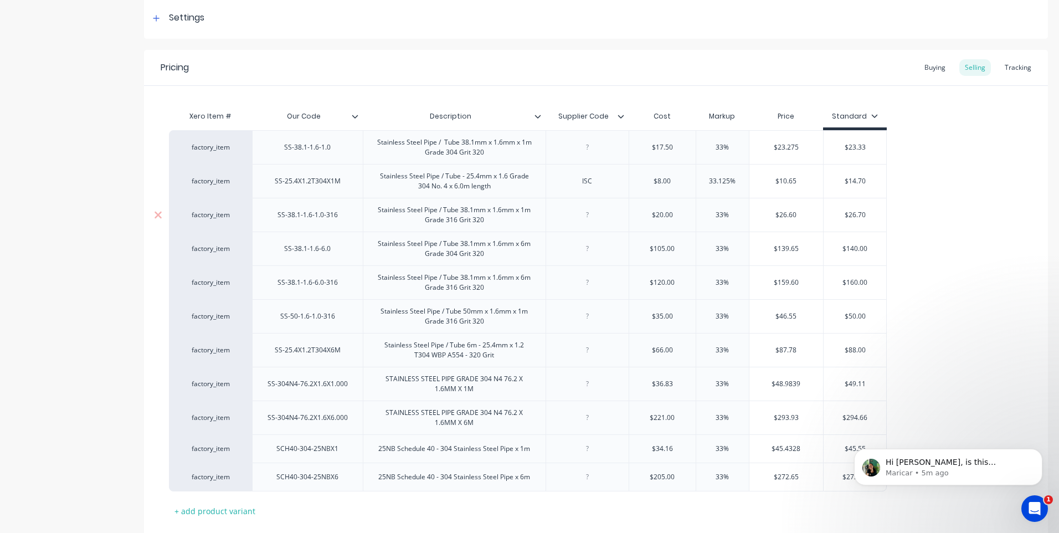
type input "$14.70"
type textarea "x"
type input "$14.7"
type textarea "x"
type input "$14."
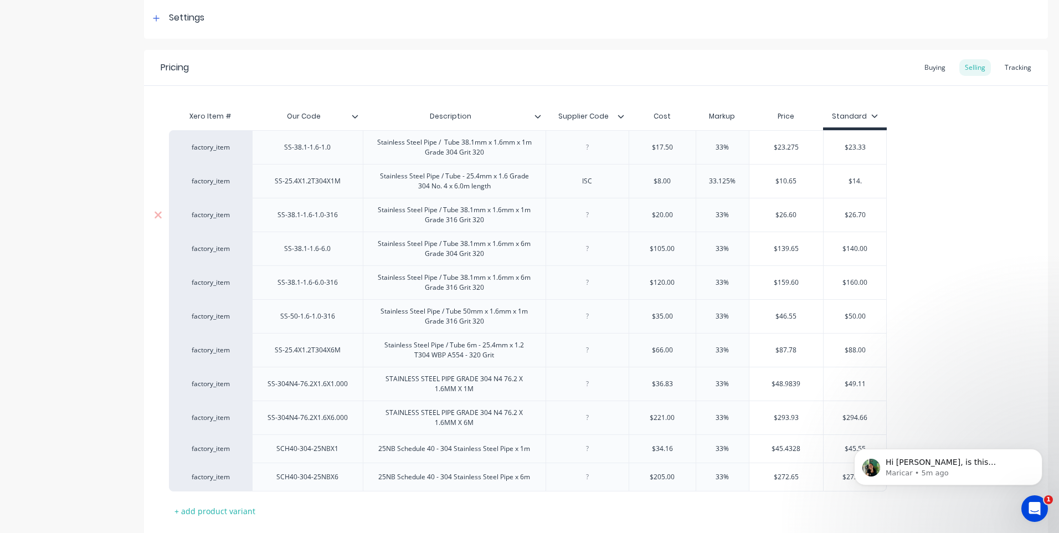
type textarea "x"
type input "$14"
type textarea "x"
type input "$1"
type textarea "x"
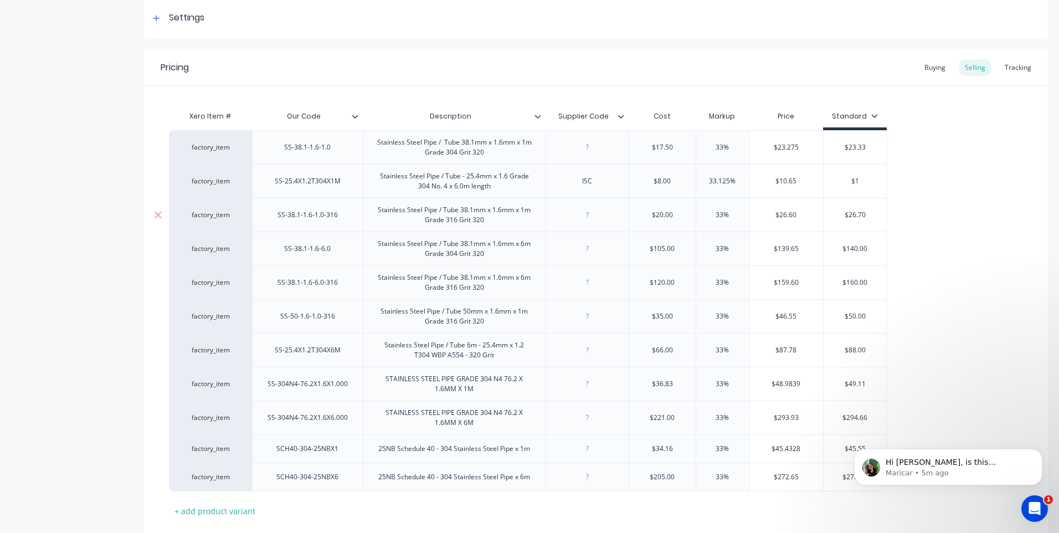
type input "$10"
type textarea "x"
type input "$10."
type textarea "x"
type input "$10.6"
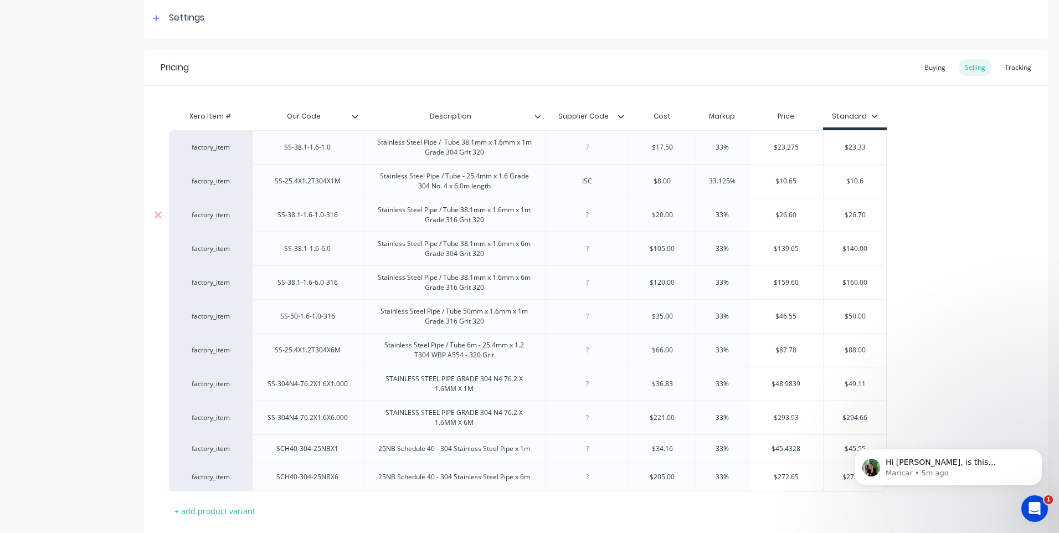
type textarea "x"
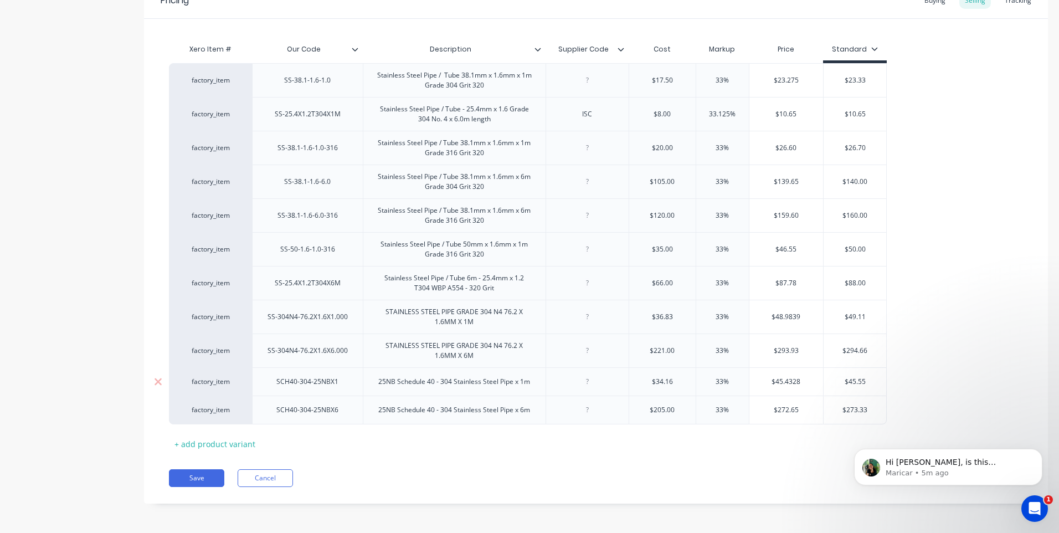
scroll to position [234, 0]
type input "$10.65"
click at [197, 474] on button "Save" at bounding box center [196, 477] width 55 height 18
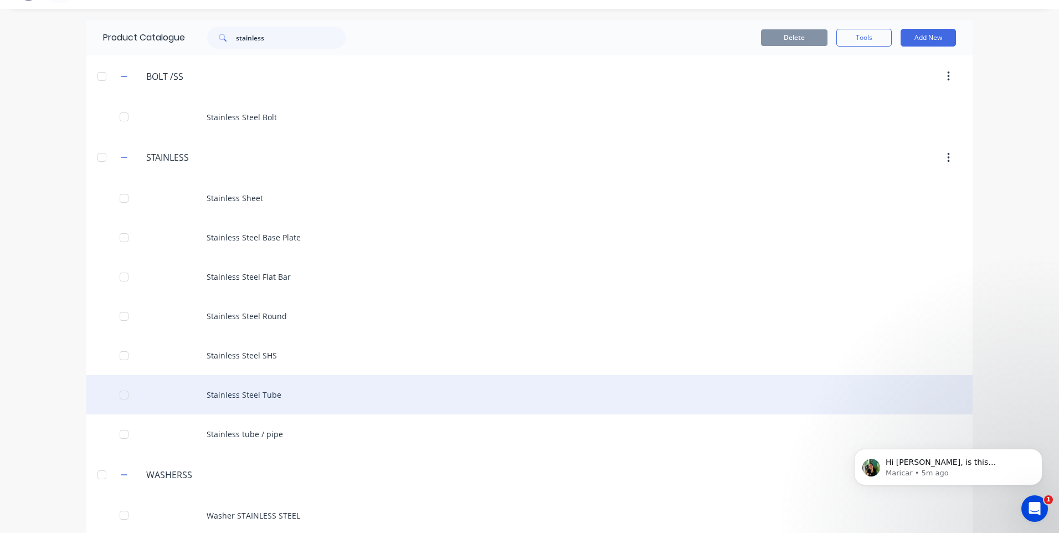
scroll to position [38, 0]
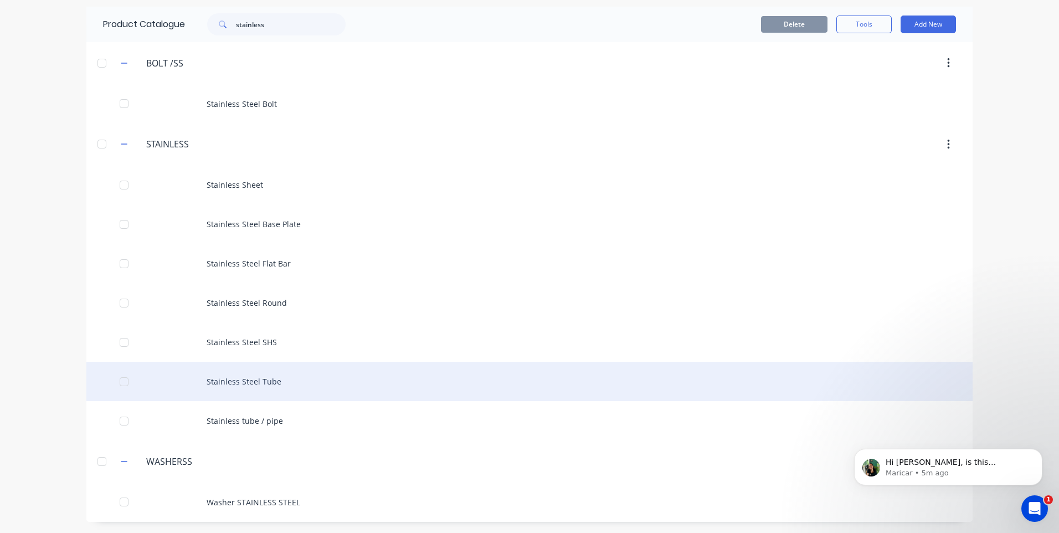
click at [236, 379] on div "Stainless Steel Tube" at bounding box center [529, 381] width 886 height 39
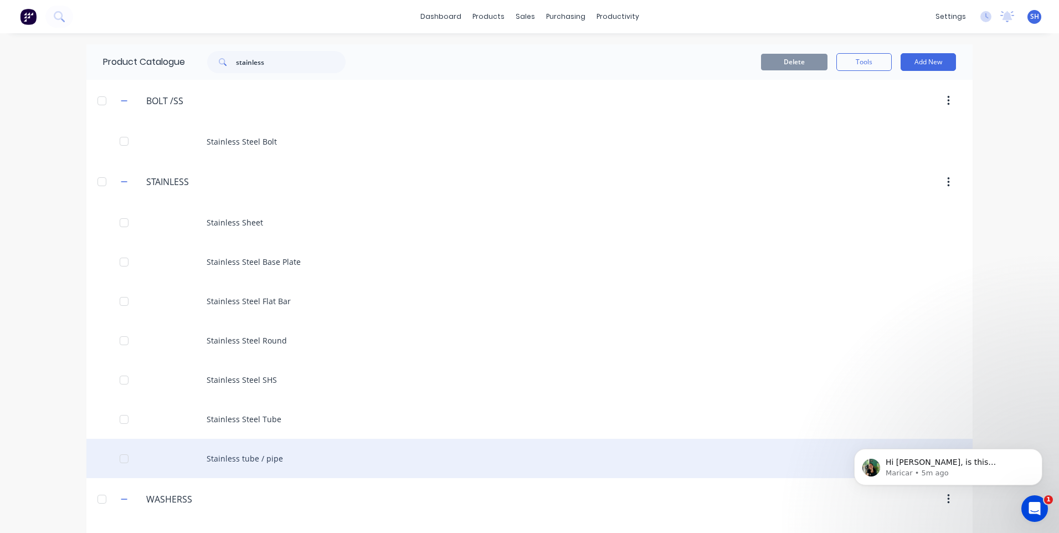
click at [240, 456] on div "Stainless tube / pipe" at bounding box center [529, 458] width 886 height 39
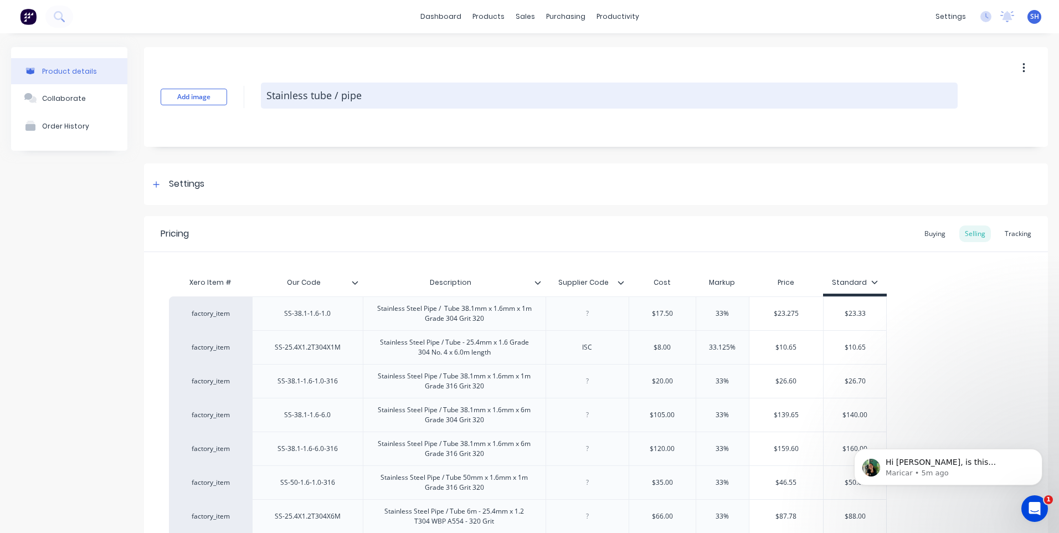
drag, startPoint x: 312, startPoint y: 93, endPoint x: 321, endPoint y: 97, distance: 9.2
click at [316, 95] on textarea "Stainless tube / pipe" at bounding box center [609, 96] width 697 height 26
type textarea "x"
type textarea "Stainless ube / pipe"
type textarea "x"
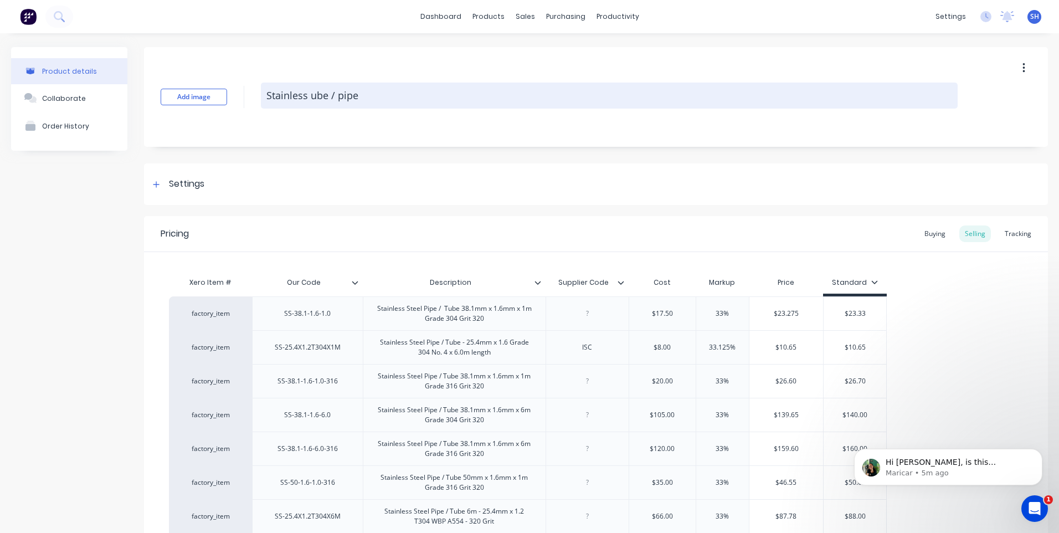
type textarea "Stainless tube / pipe"
type textarea "x"
type textarea "Stainless ube / pipe"
type textarea "x"
type textarea "Stainless Tube / pipe"
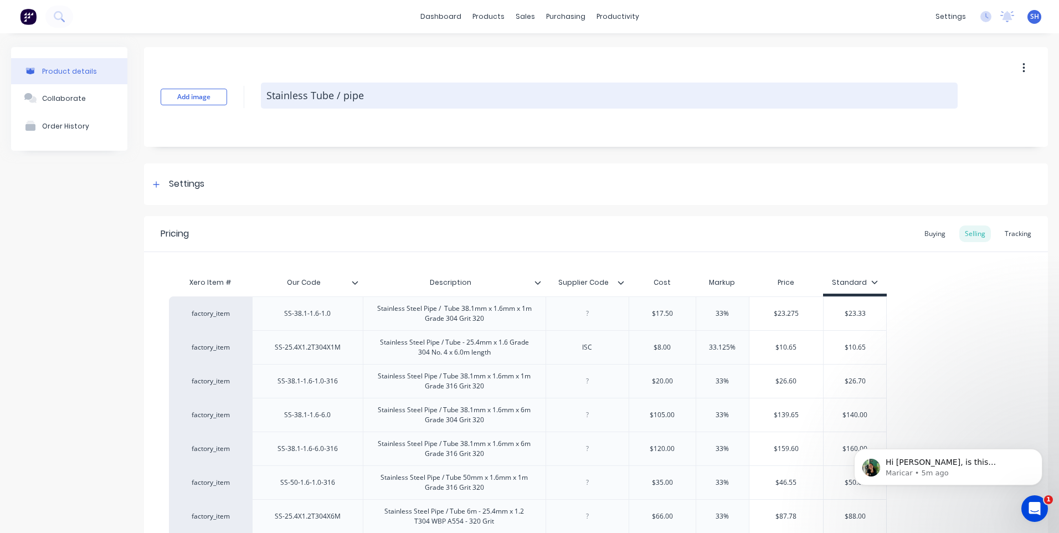
click at [347, 95] on textarea "Stainless Tube / pipe" at bounding box center [609, 96] width 697 height 26
type textarea "x"
type textarea "Stainless Tube / ipe"
type textarea "x"
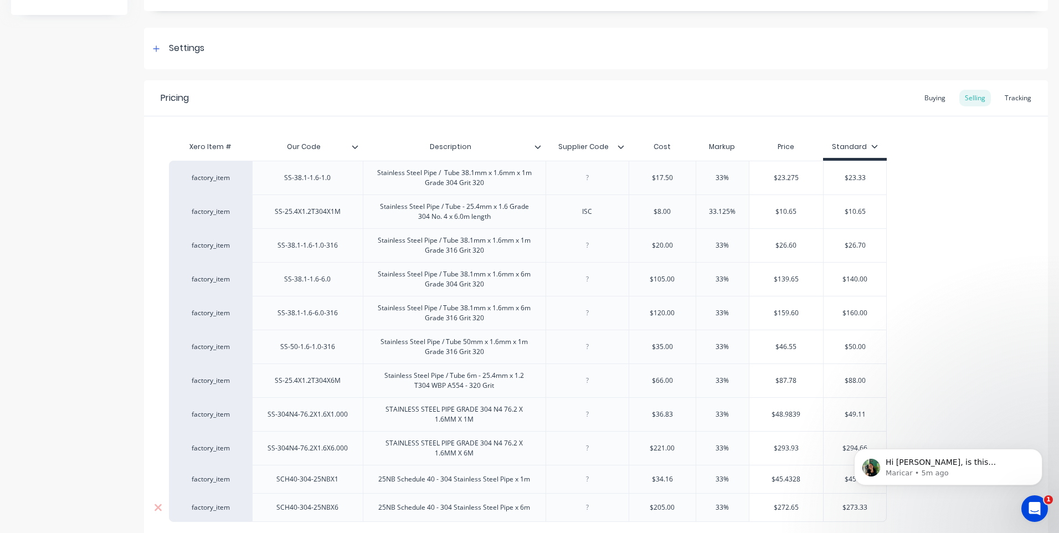
scroll to position [68, 0]
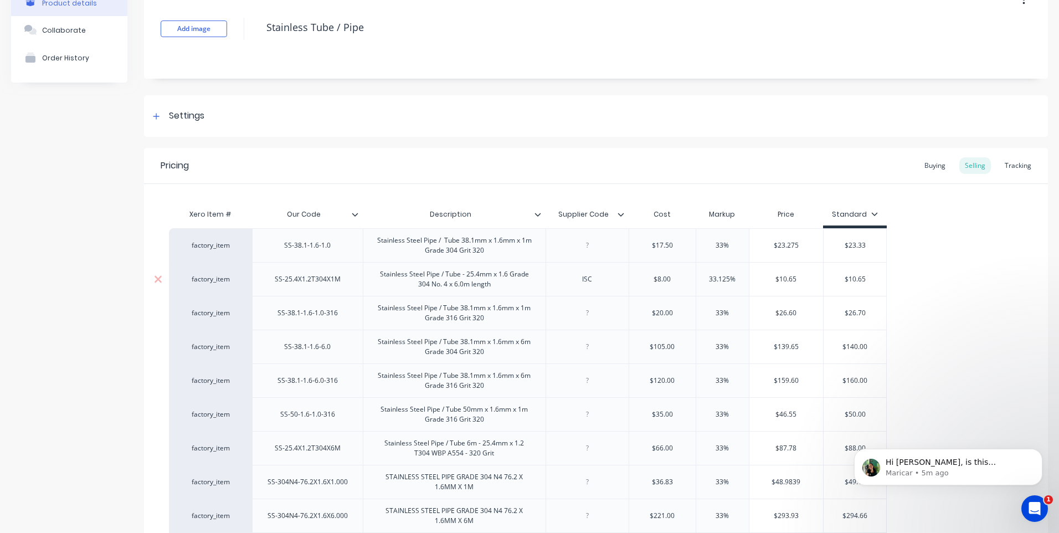
type textarea "Stainless Tube / Pipe"
type textarea "x"
type textarea "Stainless Tube / Pipe"
drag, startPoint x: 380, startPoint y: 280, endPoint x: 425, endPoint y: 276, distance: 45.0
click at [425, 276] on div "Stainless Steel Pipe / Tube - 25.4mm x 1.6 Grade 304 No. 4 x 6.0m length" at bounding box center [454, 279] width 173 height 24
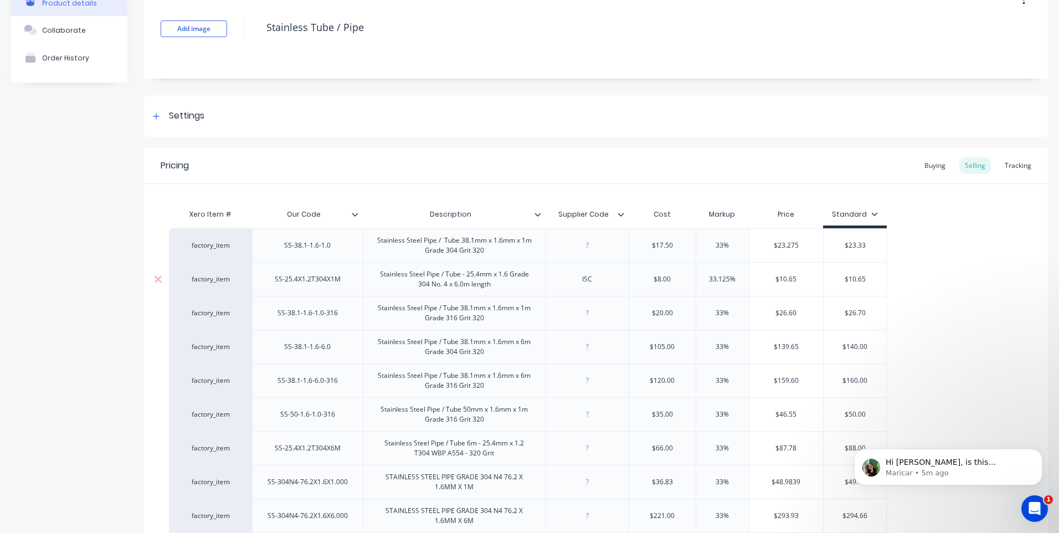
click at [373, 278] on div "Stainless Steel Pipe / Tube - 25.4mm x 1.6 Grade 304 No. 4 x 6.0m length" at bounding box center [454, 279] width 173 height 24
drag, startPoint x: 379, startPoint y: 280, endPoint x: 437, endPoint y: 279, distance: 57.1
click at [437, 279] on div "Stainless Steel Pipe / Tube - 25.4mm x 1.6 Grade 304 No. 4 x 6.0m length" at bounding box center [454, 279] width 173 height 24
drag, startPoint x: 375, startPoint y: 276, endPoint x: 541, endPoint y: 287, distance: 166.5
click at [541, 287] on div "Stainless Steel Pipe / Tube - 25.4mm x 1.6 Grade 304 No. 4 x 6.0m length" at bounding box center [454, 279] width 183 height 34
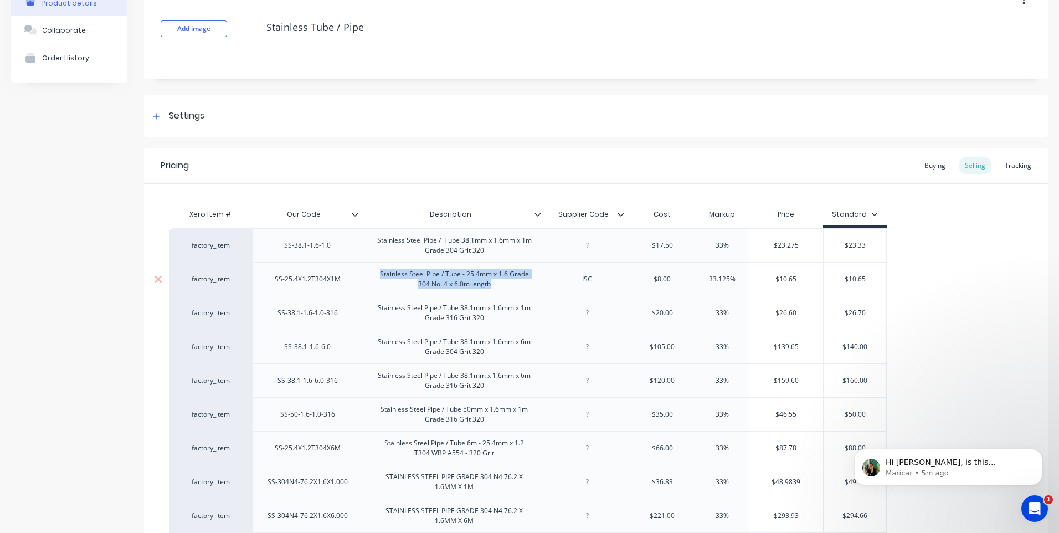
copy div "Stainless Steel Pipe / Tube - 25.4mm x 1.6 Grade 304 No. 4 x 6.0m length"
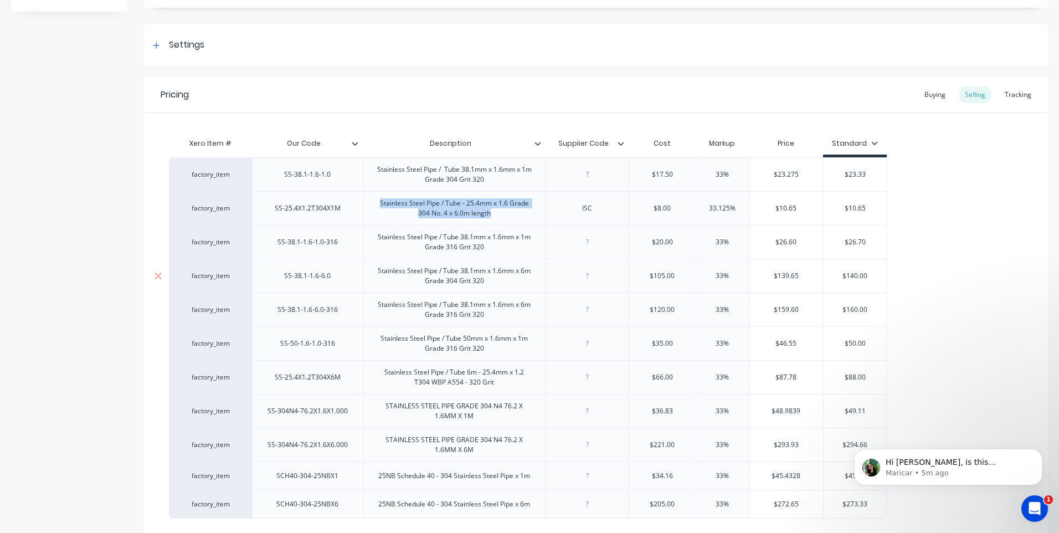
scroll to position [234, 0]
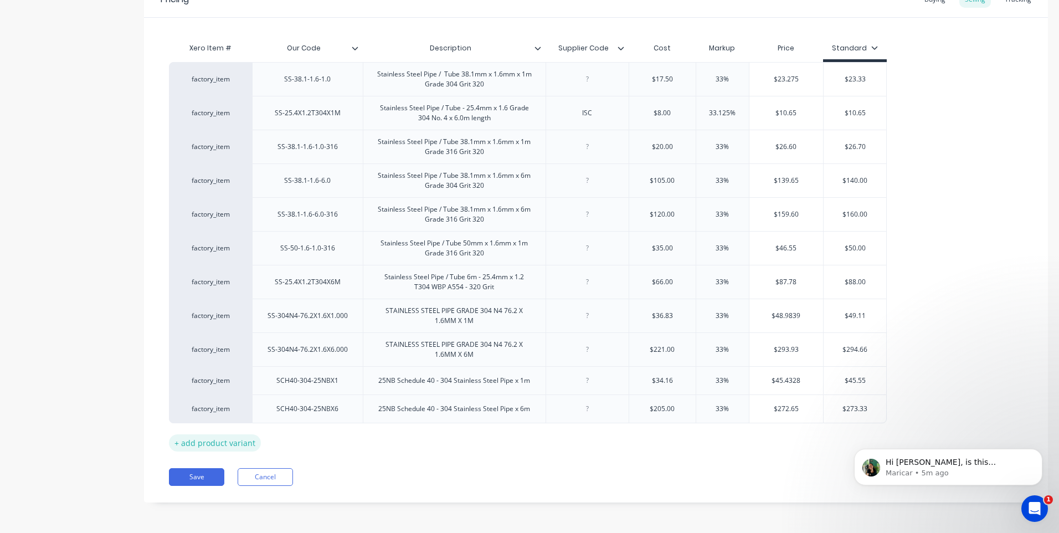
click at [218, 442] on div "+ add product variant" at bounding box center [215, 442] width 92 height 17
type textarea "x"
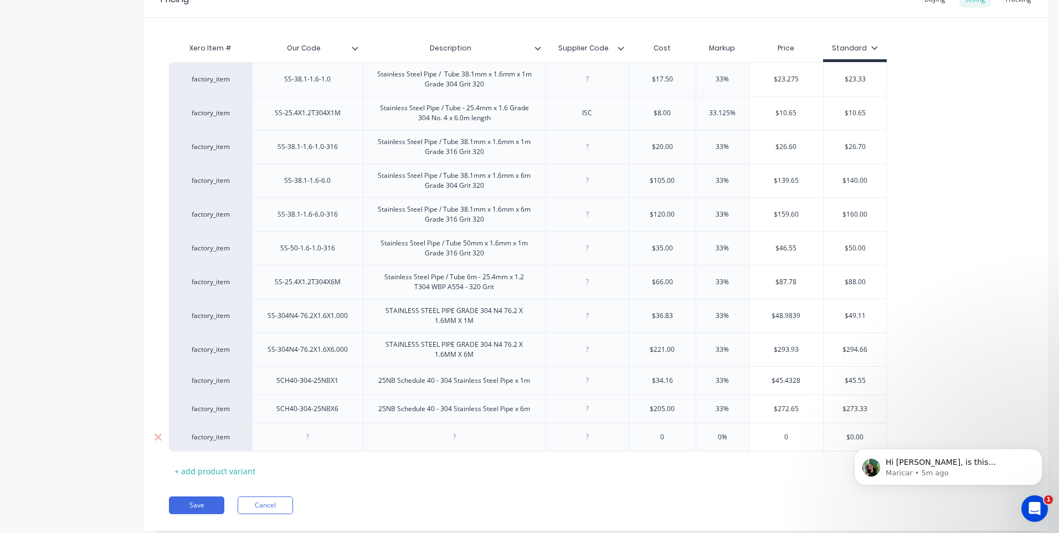
click at [454, 444] on div at bounding box center [454, 437] width 183 height 29
paste div
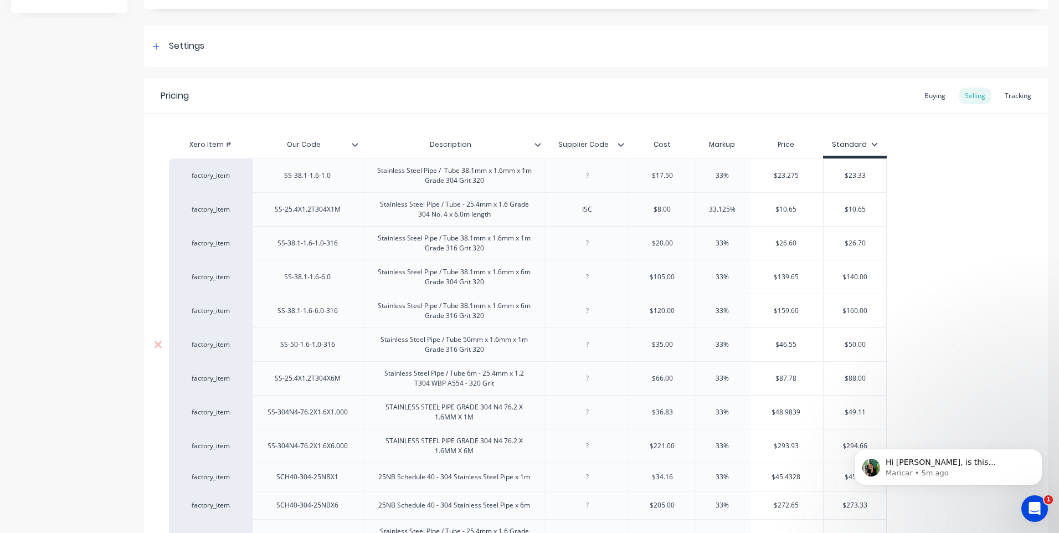
scroll to position [124, 0]
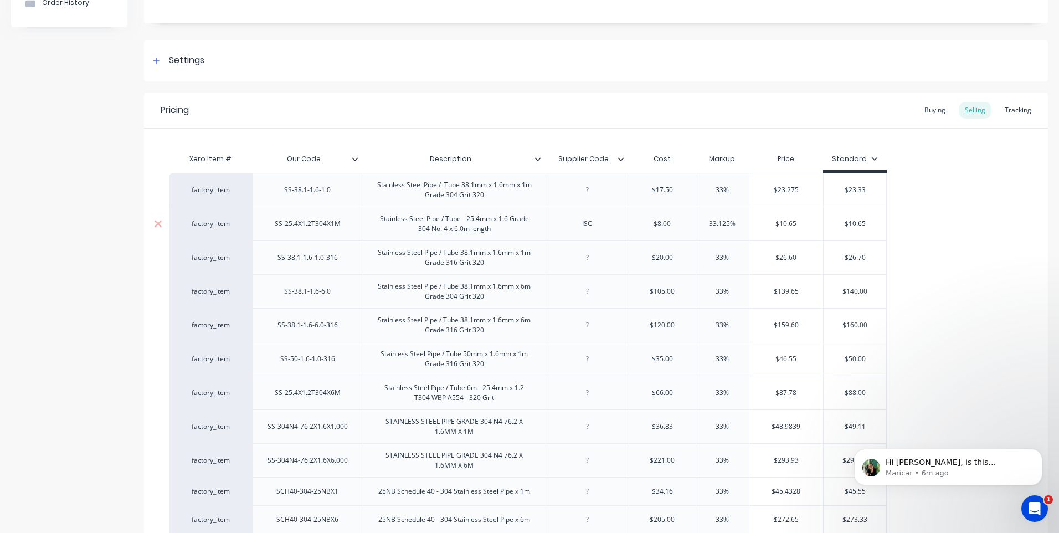
click at [341, 229] on div "SS-25.4X1.2T304X1M" at bounding box center [308, 224] width 84 height 14
drag, startPoint x: 341, startPoint y: 229, endPoint x: 273, endPoint y: 227, distance: 68.2
click at [273, 227] on div "SS-25.4X1.2T304X1M" at bounding box center [308, 224] width 84 height 14
drag, startPoint x: 304, startPoint y: 231, endPoint x: 351, endPoint y: 222, distance: 48.5
click at [351, 222] on div "SS-25.4X1.2T304X1M" at bounding box center [307, 224] width 111 height 34
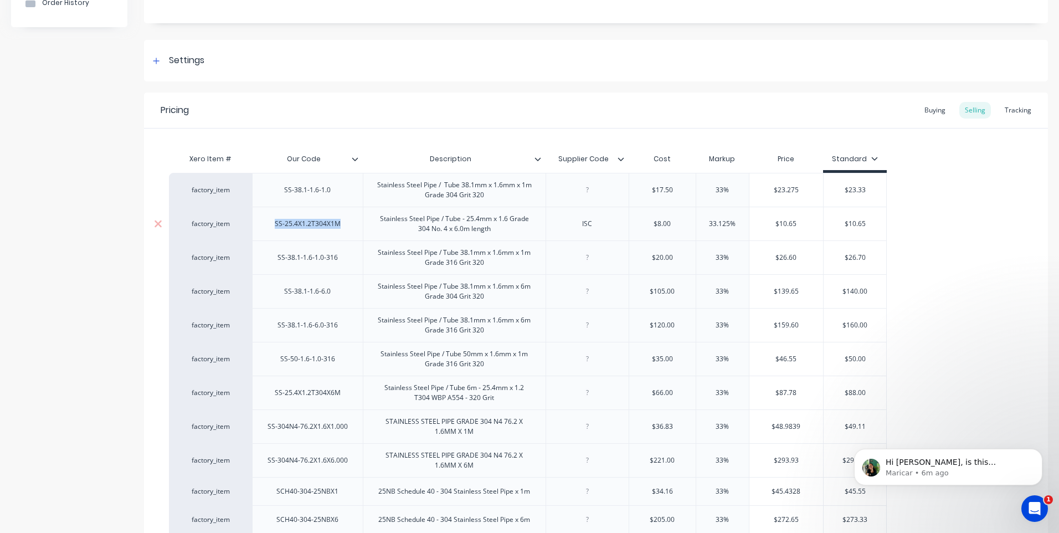
drag, startPoint x: 346, startPoint y: 228, endPoint x: 277, endPoint y: 232, distance: 69.4
click at [277, 232] on div "SS-25.4X1.2T304X1M" at bounding box center [307, 224] width 111 height 34
copy div "SS-25.4X1.2T304X1M"
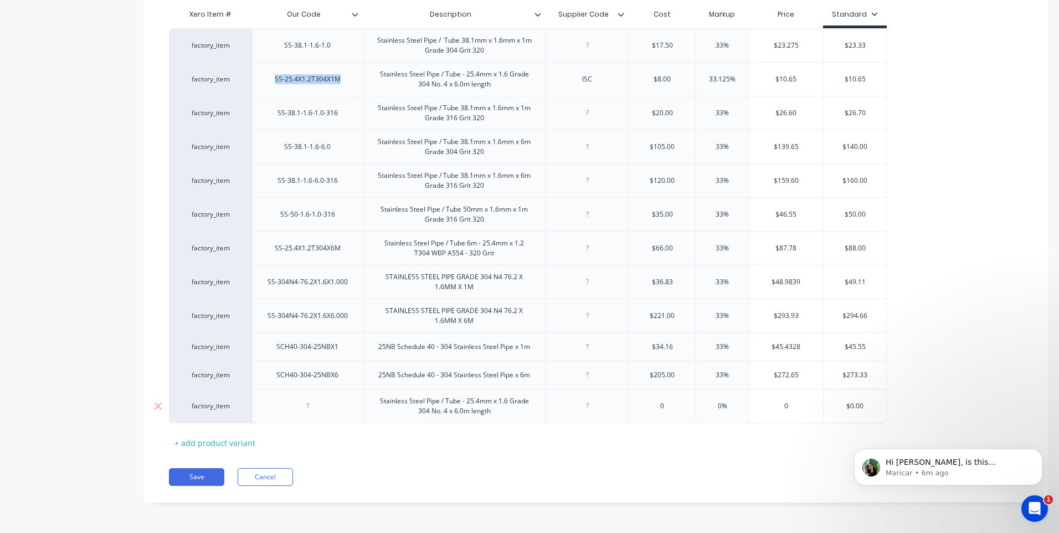
type textarea "x"
click at [309, 411] on div at bounding box center [307, 406] width 55 height 14
paste div
click at [319, 415] on div "SS-25.4X1.2T304" at bounding box center [307, 406] width 111 height 34
click at [320, 413] on div "SS-25.4X1.2T304" at bounding box center [308, 406] width 70 height 14
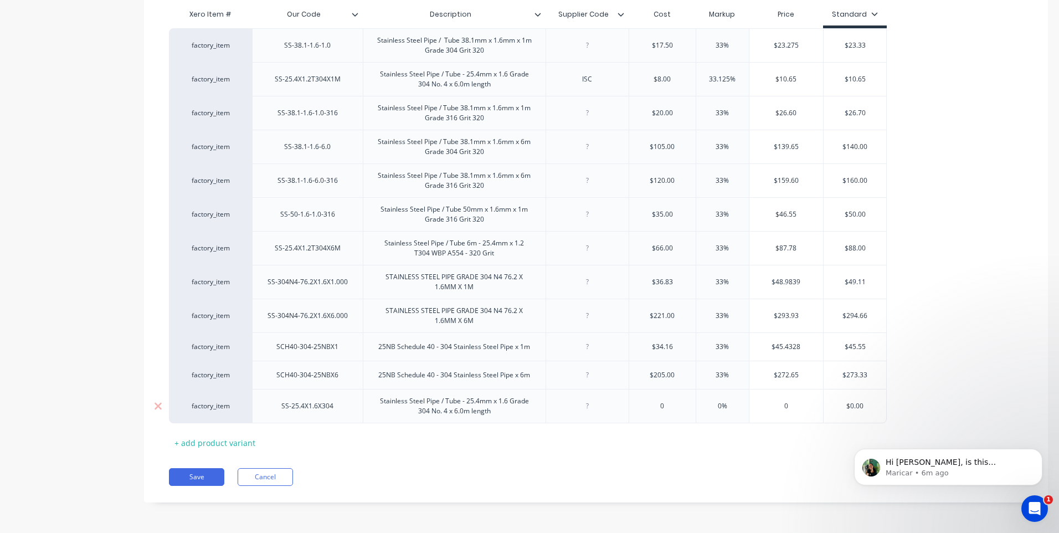
click at [335, 411] on div "SS-25.4X1.6X304" at bounding box center [308, 406] width 70 height 14
type textarea "x"
click at [586, 411] on div at bounding box center [587, 406] width 55 height 14
type input "0"
type textarea "x"
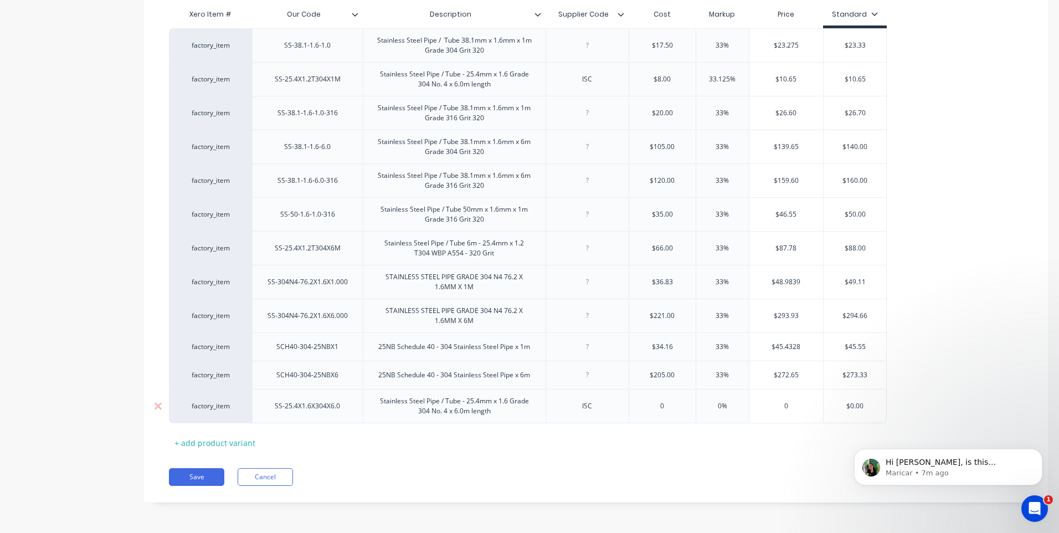
type input "04"
type textarea "x"
type input "048.00"
type input "0"
type textarea "x"
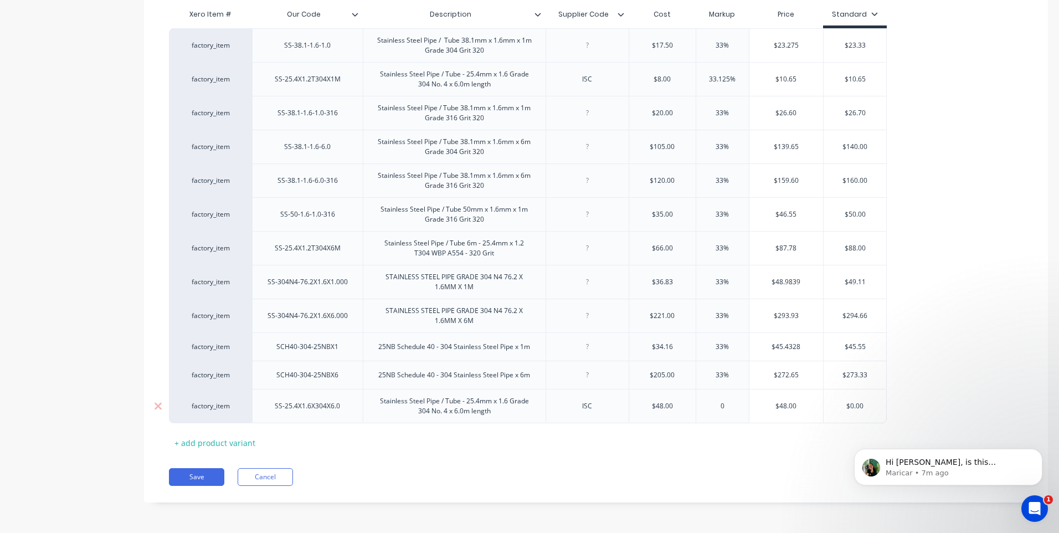
type input "03"
type textarea "x"
type input "033"
type input "$63.84"
type textarea "x"
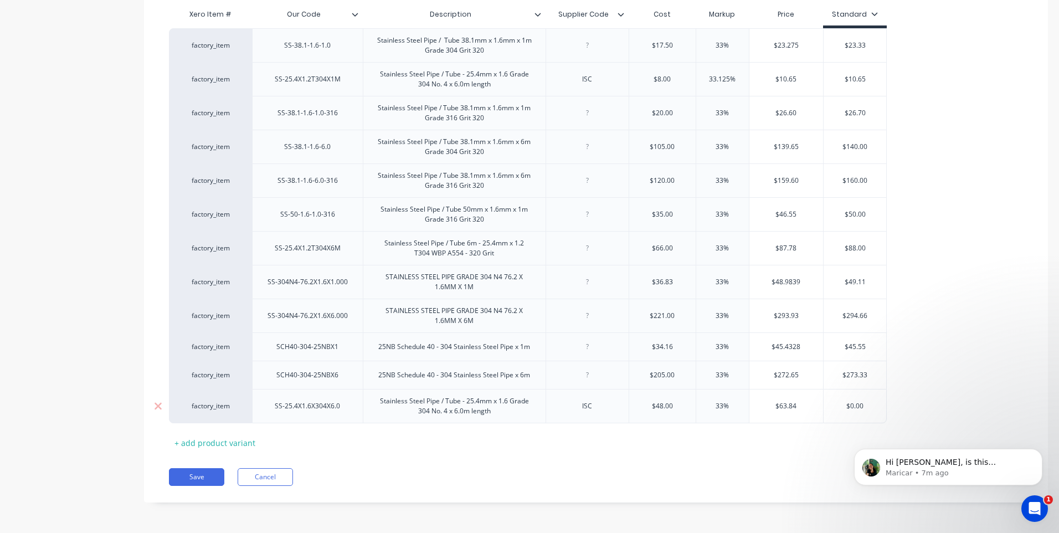
type input "$63.8"
type textarea "x"
type input "$63.85"
type input "$0.00"
drag, startPoint x: 872, startPoint y: 410, endPoint x: 825, endPoint y: 412, distance: 46.6
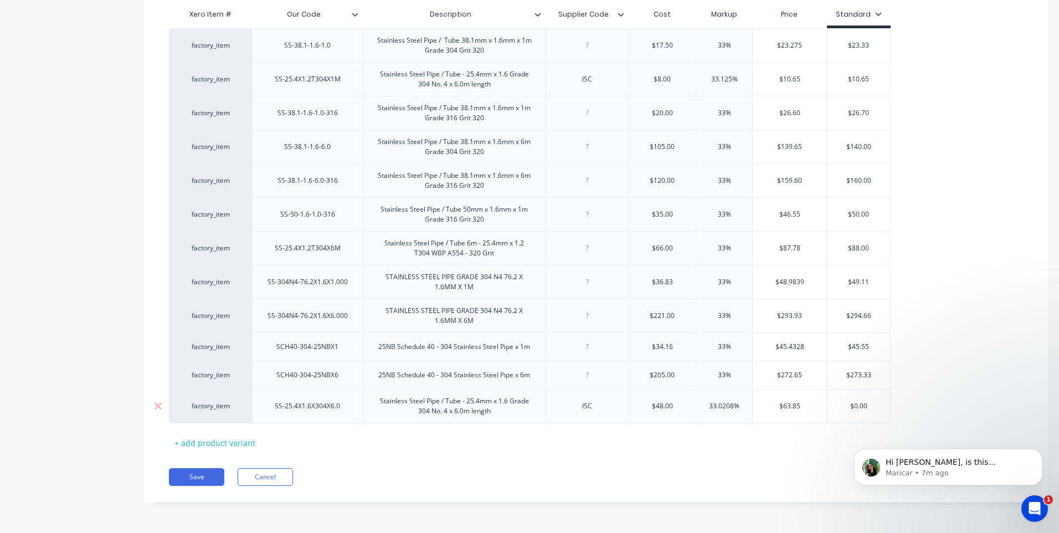
click at [825, 412] on div "factory_item SS-25.4X1.6X304X6.0 Stainless Steel Pipe / Tube - 25.4mm x 1.6 Gra…" at bounding box center [530, 406] width 722 height 34
type textarea "x"
type input "6"
type textarea "x"
type input "63"
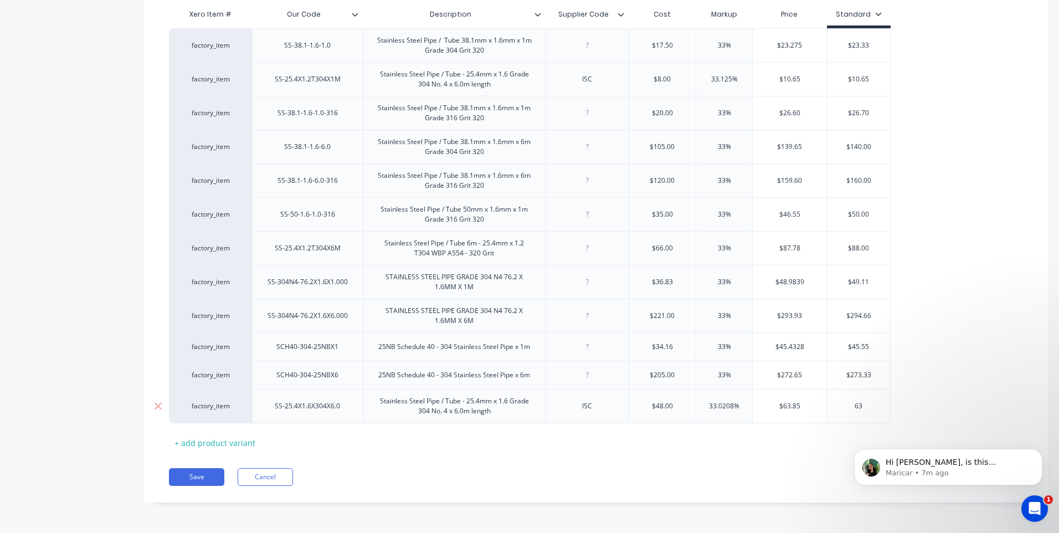
type textarea "x"
type input "63."
type textarea "x"
type input "63.8"
type textarea "x"
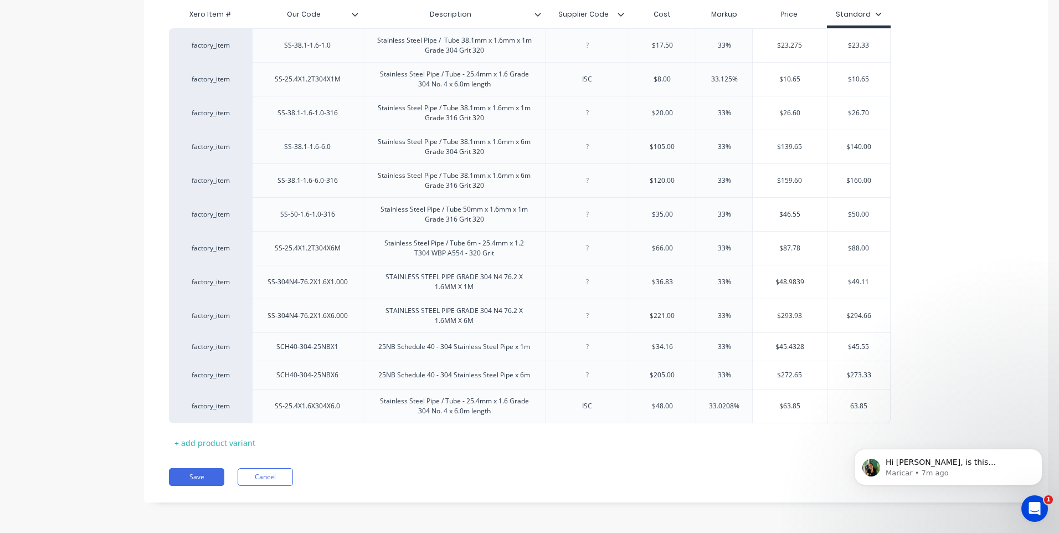
type input "63.85"
click at [675, 458] on div "Pricing Buying Selling Tracking Xero Item # Our Code Description Supplier Code …" at bounding box center [596, 225] width 904 height 555
click at [202, 475] on button "Save" at bounding box center [196, 477] width 55 height 18
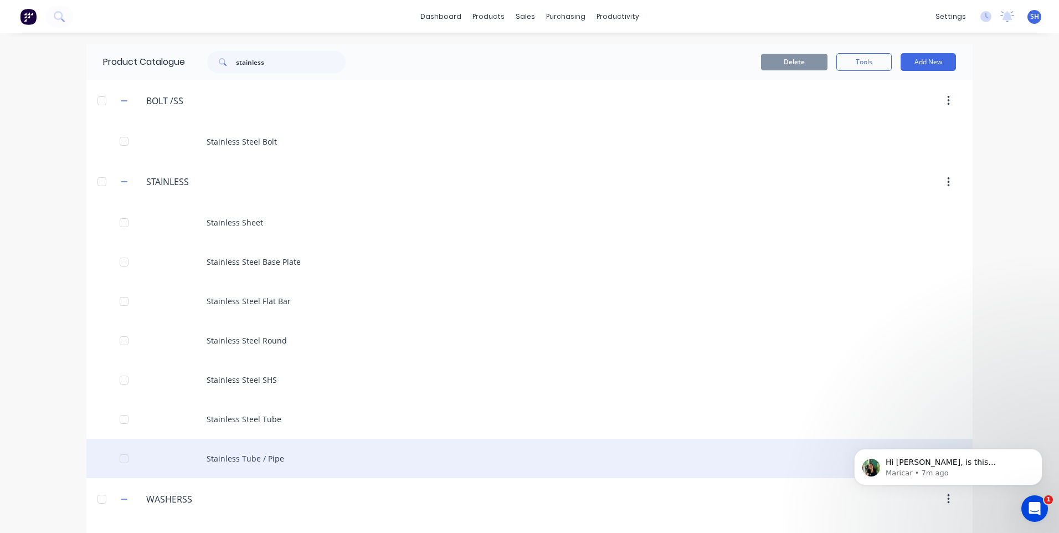
click at [235, 456] on div "Stainless Tube / Pipe" at bounding box center [529, 458] width 886 height 39
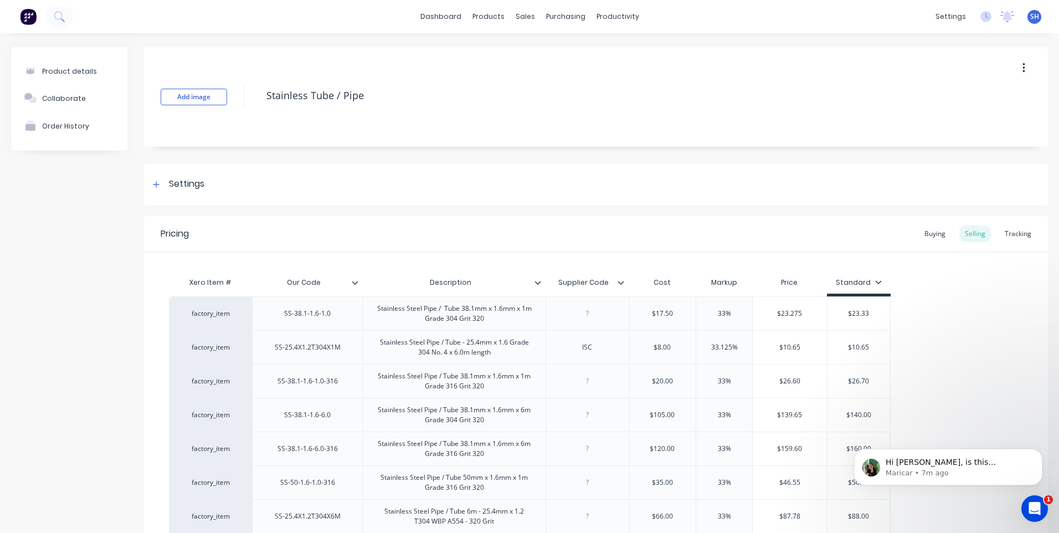
click at [235, 456] on div "Product details Collaborate Order History Add image Stainless Tube / Pipe Setti…" at bounding box center [529, 417] width 1059 height 768
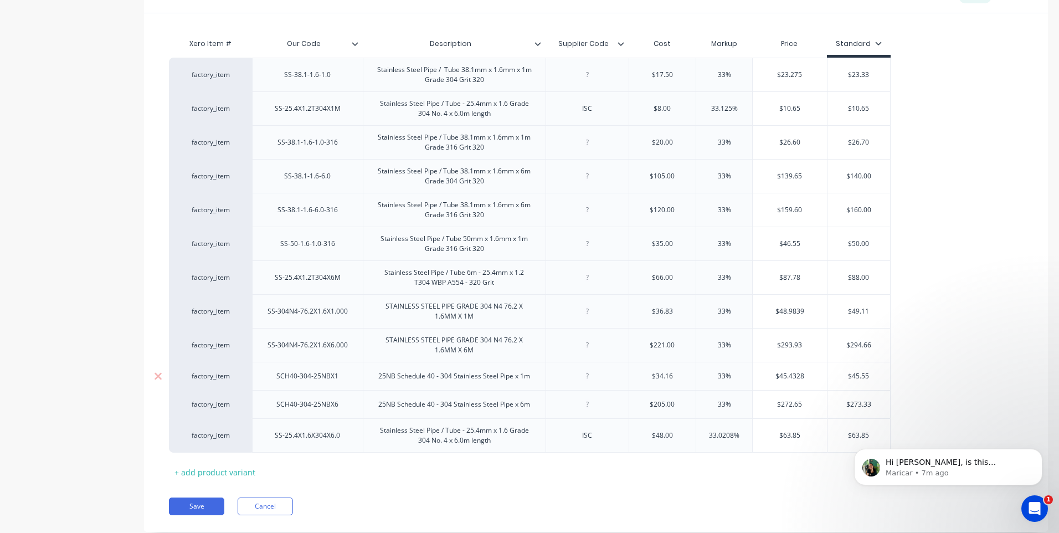
scroll to position [213, 0]
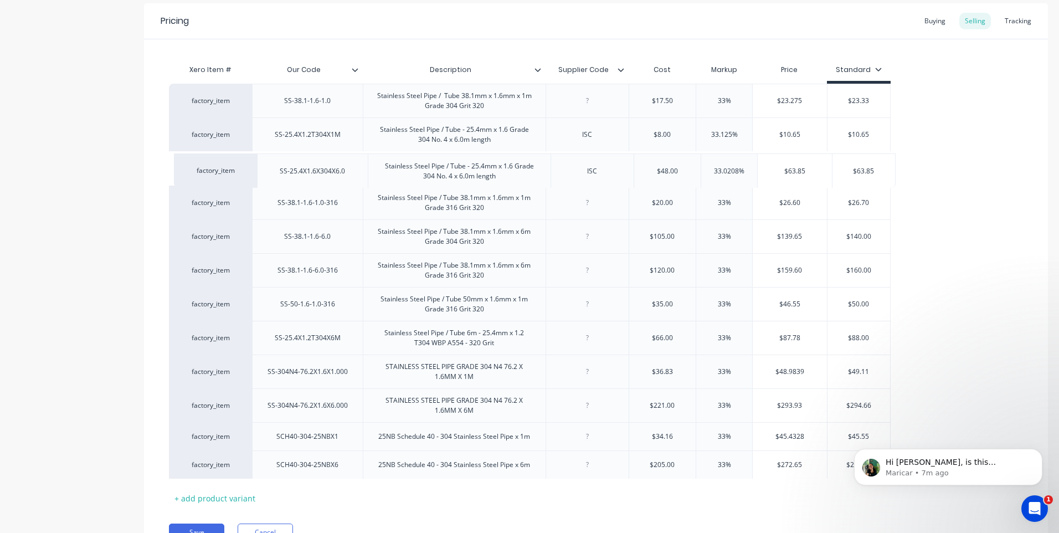
drag, startPoint x: 351, startPoint y: 455, endPoint x: 359, endPoint y: 162, distance: 293.2
click at [359, 162] on div "factory_item SS-38.1-1.6-1.0 Stainless Steel Pipe / Tube 38.1mm x 1.6mm x 1m Gr…" at bounding box center [596, 281] width 854 height 395
type textarea "x"
click at [474, 144] on div "Stainless Steel Pipe / Tube - 25.4mm x 1.6 Grade 304 No. 4 x 6.0m length" at bounding box center [454, 134] width 173 height 24
click at [457, 146] on div "Stainless Steel Pipe / Tube - 25.4mm x 1.6 Grade 304 No. 4 x 6.0m length" at bounding box center [454, 134] width 173 height 24
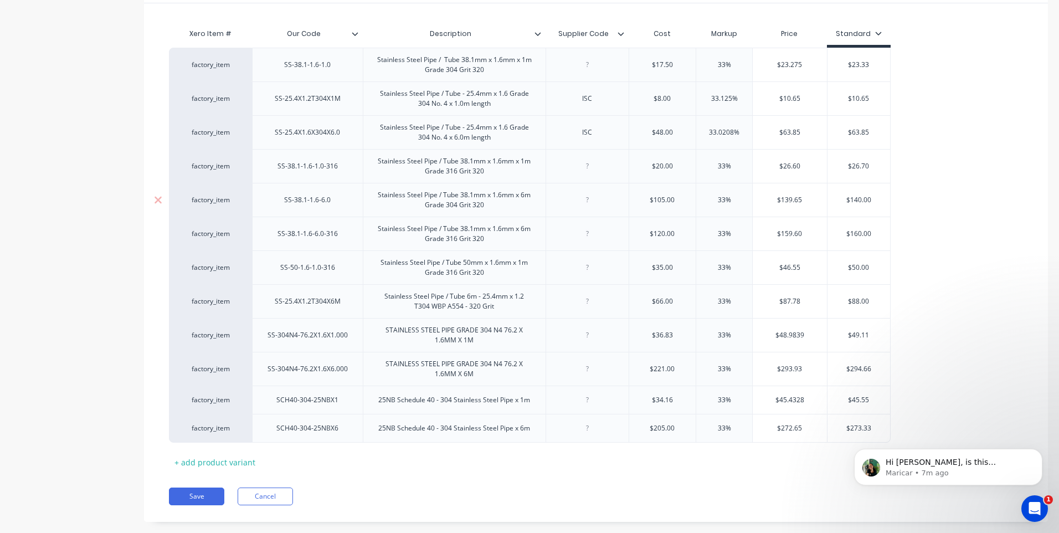
scroll to position [268, 0]
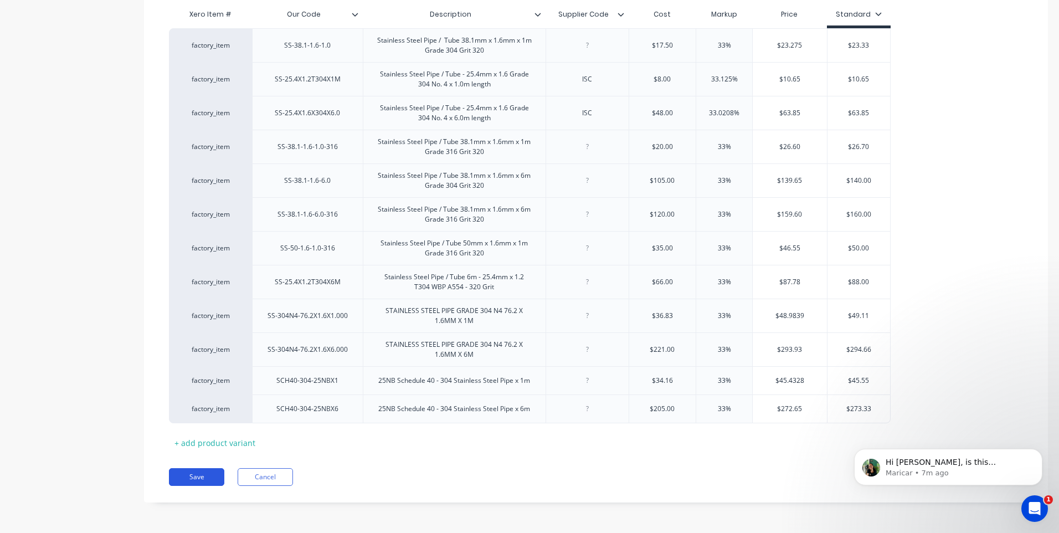
click at [198, 474] on button "Save" at bounding box center [196, 477] width 55 height 18
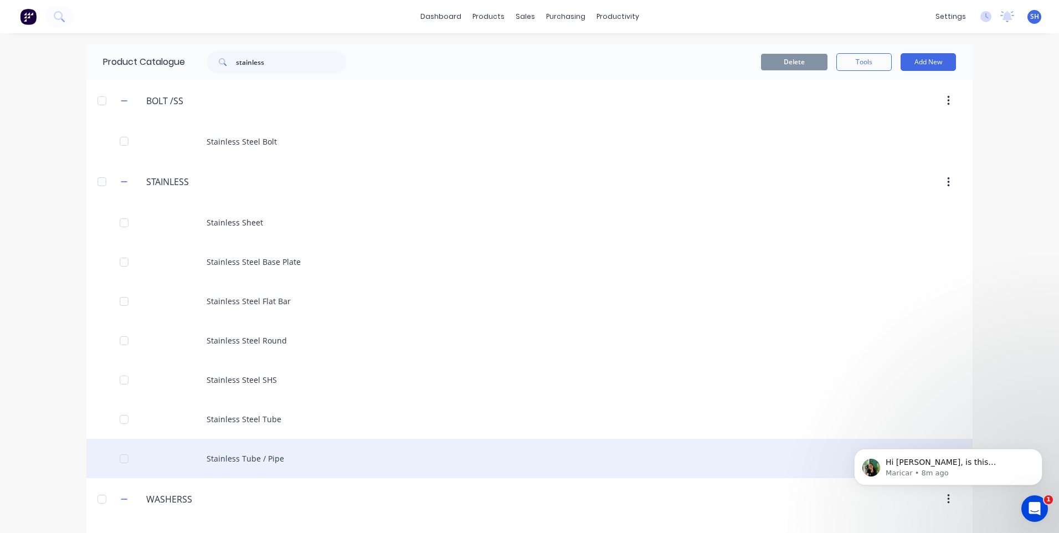
click at [235, 454] on div "Stainless Tube / Pipe" at bounding box center [529, 458] width 886 height 39
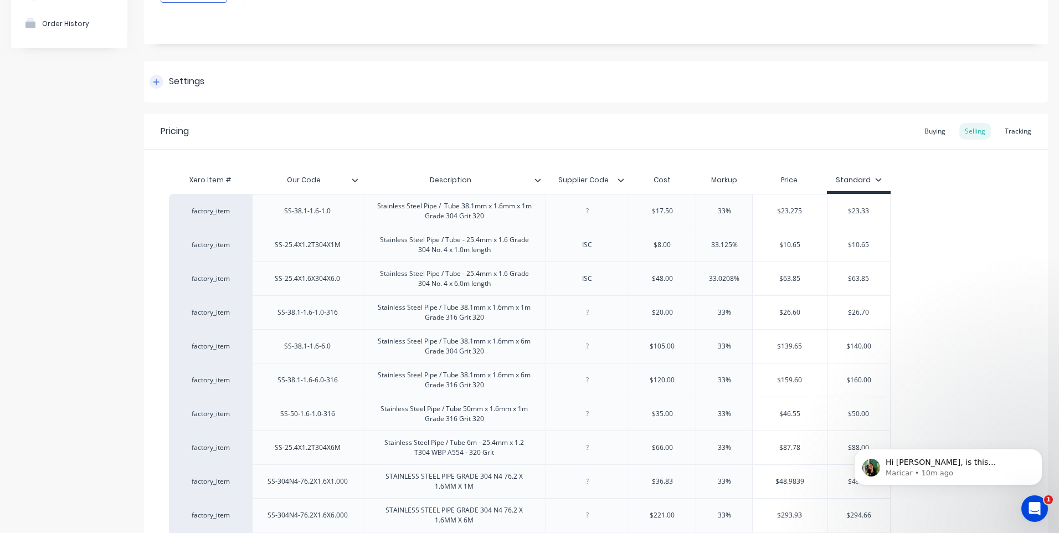
scroll to position [268, 0]
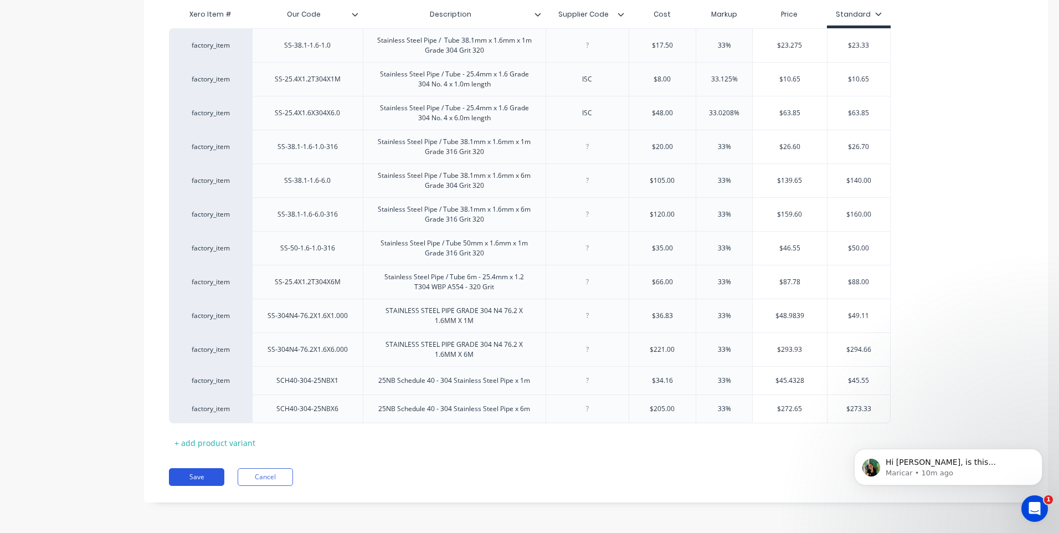
click at [193, 475] on button "Save" at bounding box center [196, 477] width 55 height 18
type textarea "x"
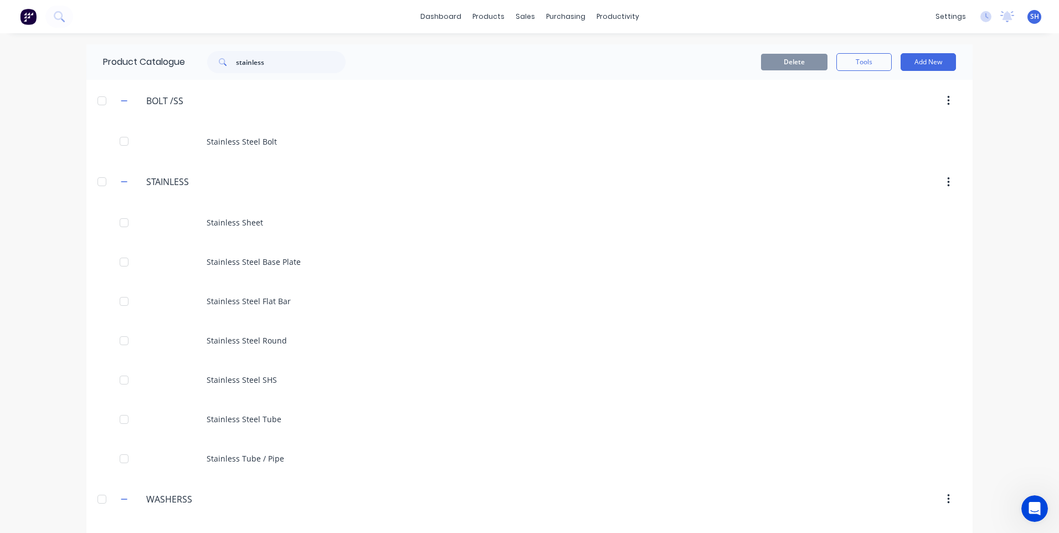
click at [1034, 507] on icon "Open Intercom Messenger" at bounding box center [1035, 509] width 18 height 18
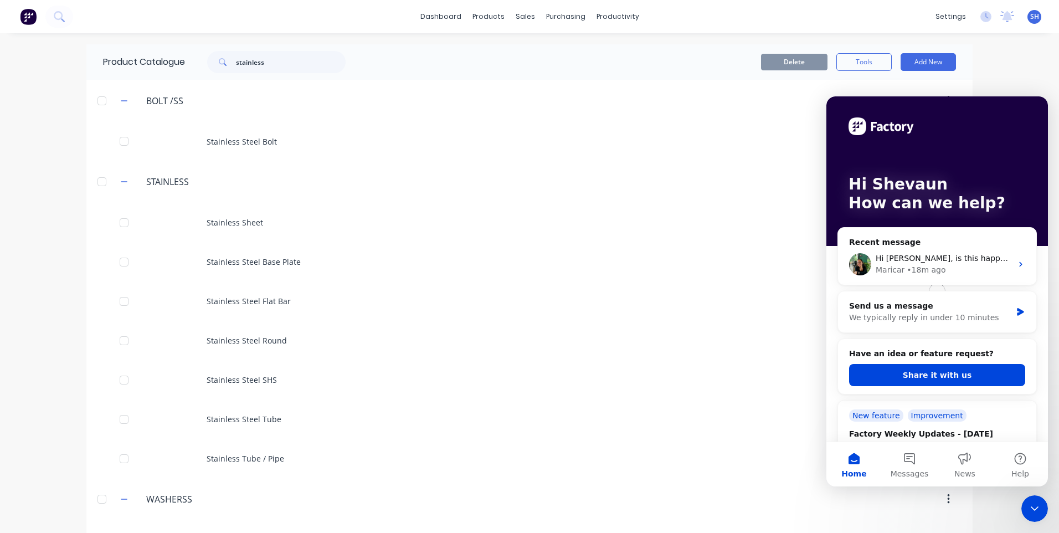
click at [848, 317] on div "Send us a message We typically reply in under 10 minutes" at bounding box center [937, 311] width 198 height 41
click at [862, 317] on div "We typically reply in under 10 minutes" at bounding box center [930, 318] width 162 height 12
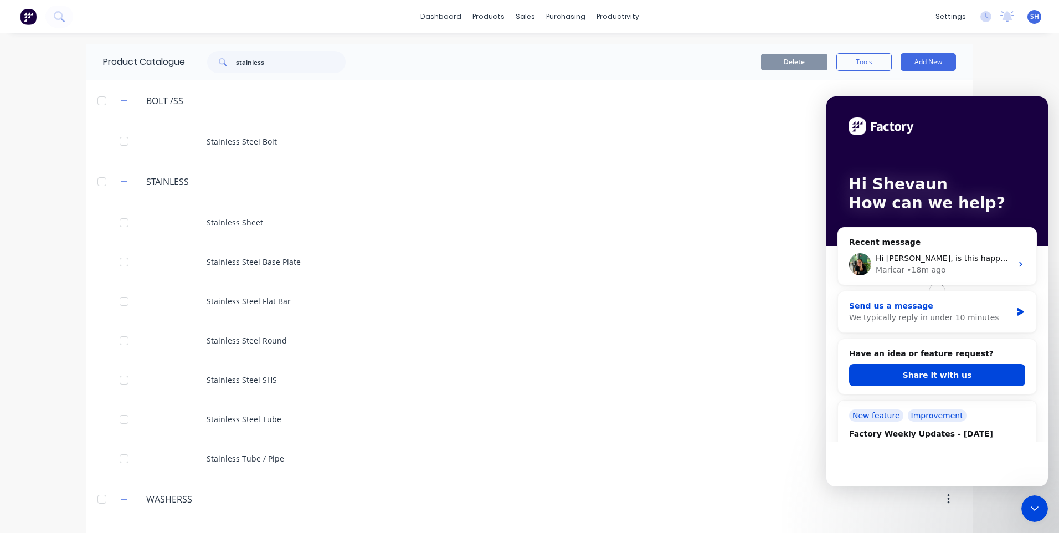
click at [1017, 311] on icon "Intercom messenger" at bounding box center [1020, 312] width 7 height 8
click at [1017, 264] on icon "Intercom messenger" at bounding box center [1021, 264] width 9 height 9
click at [929, 266] on div "• 18m ago" at bounding box center [926, 270] width 39 height 12
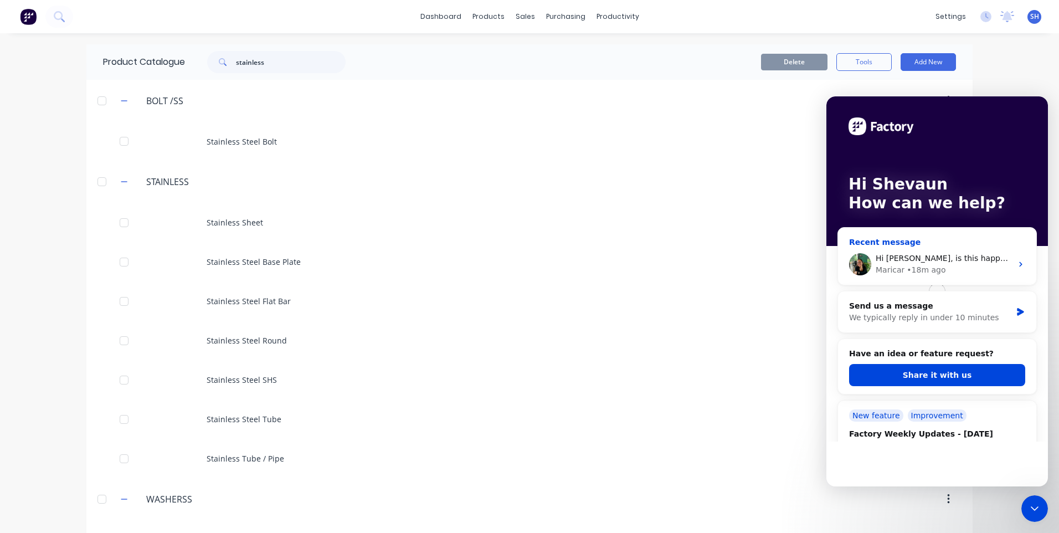
drag, startPoint x: 914, startPoint y: 261, endPoint x: 925, endPoint y: 346, distance: 85.4
click at [927, 311] on div "Send us a message" at bounding box center [930, 306] width 162 height 12
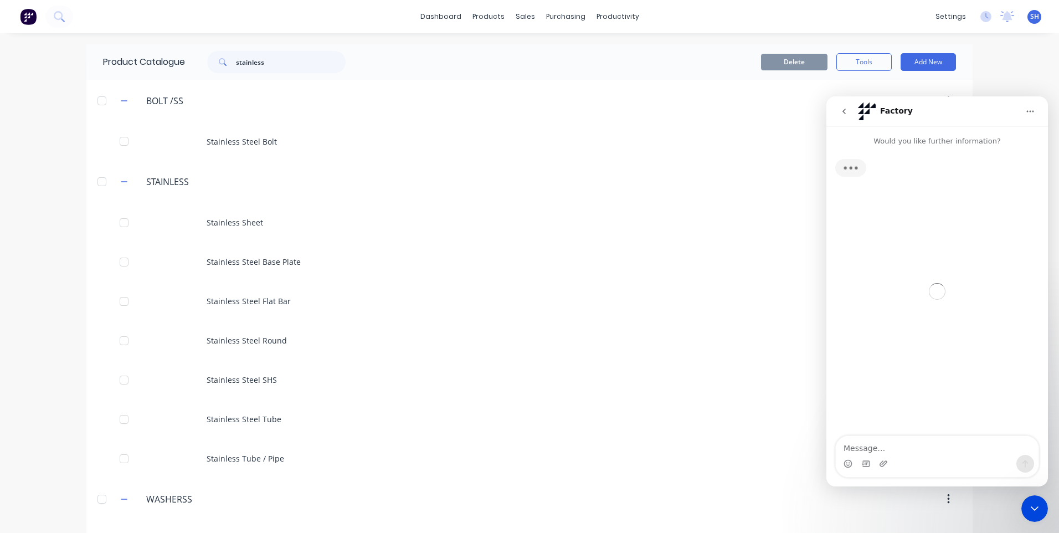
click at [853, 445] on textarea "Message…" at bounding box center [937, 445] width 203 height 19
type textarea "Product catalogue page - not sure about the other"
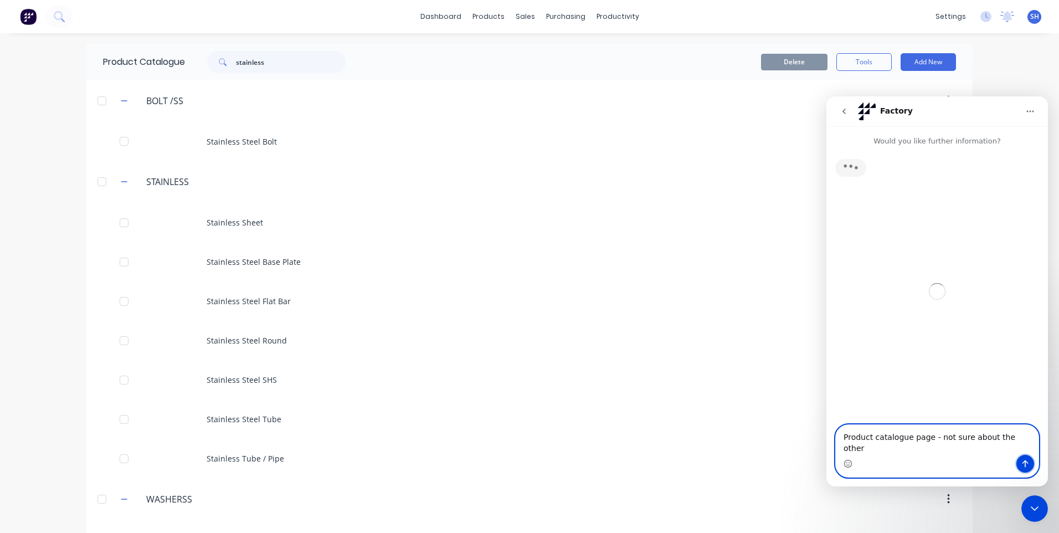
click at [1025, 460] on icon "Send a message…" at bounding box center [1026, 463] width 6 height 7
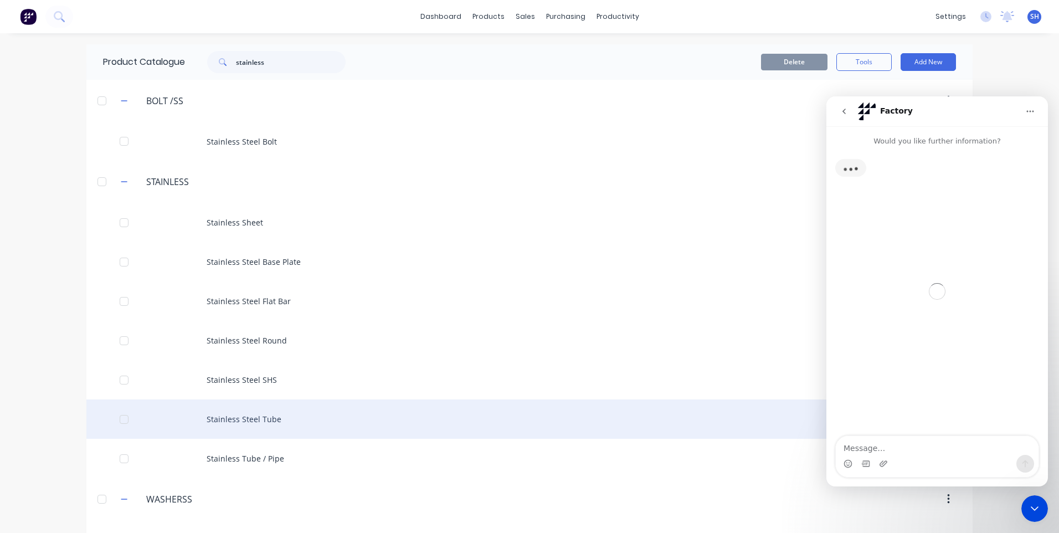
drag, startPoint x: 244, startPoint y: 418, endPoint x: 13, endPoint y: 7, distance: 471.8
click at [244, 418] on div "Stainless Steel Tube" at bounding box center [529, 418] width 886 height 39
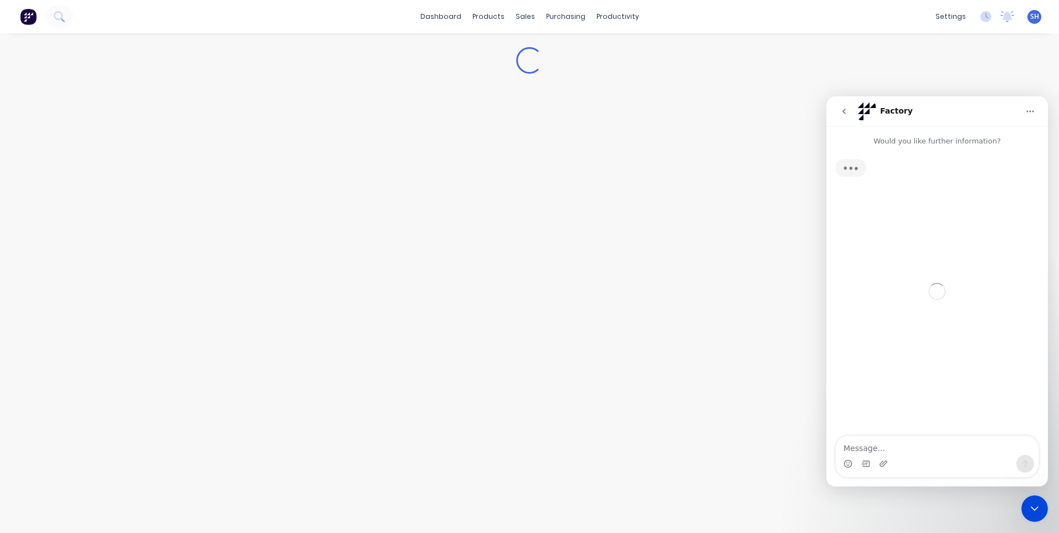
click at [1034, 502] on icon "Close Intercom Messenger" at bounding box center [1034, 508] width 13 height 13
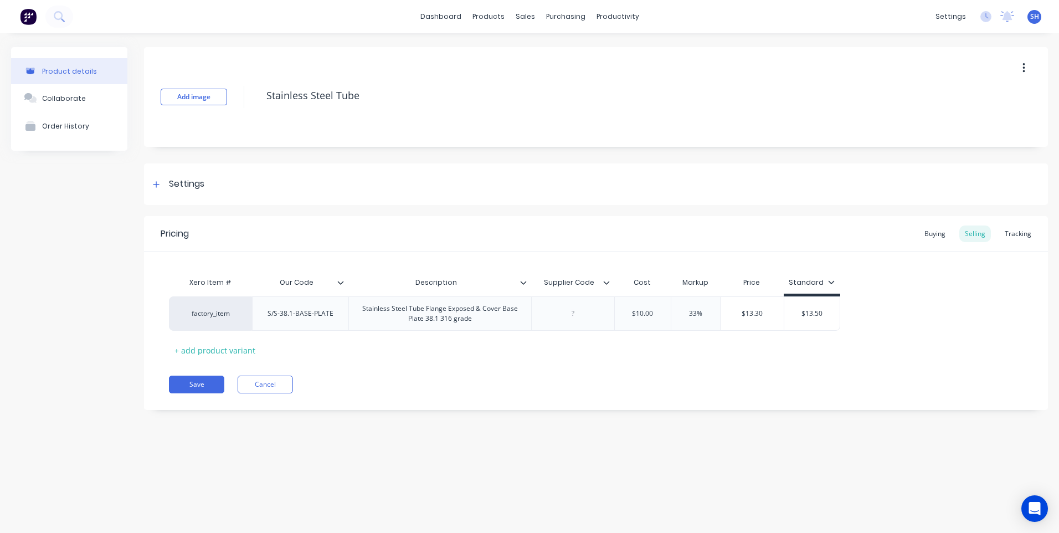
type textarea "x"
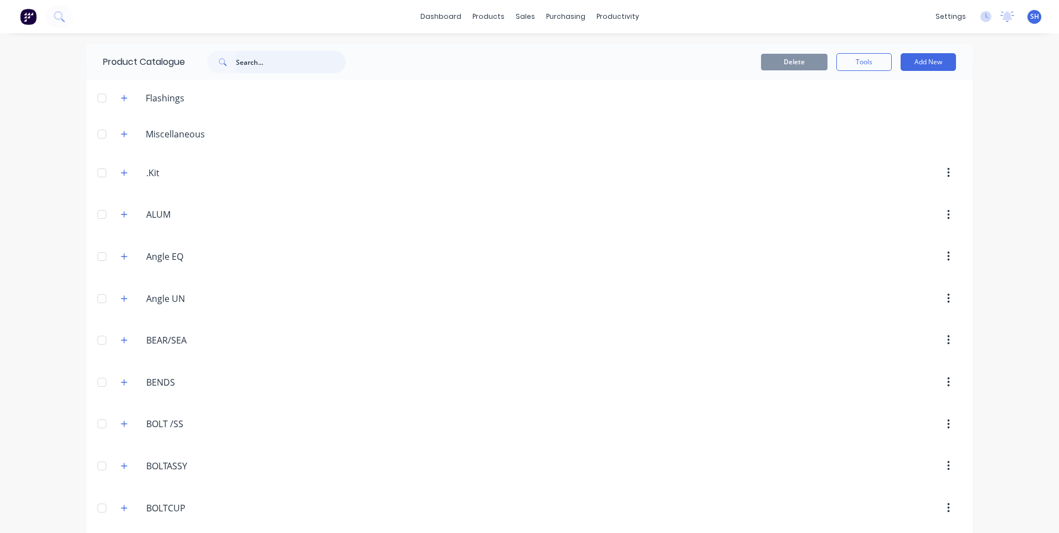
click at [239, 61] on input "text" at bounding box center [291, 62] width 110 height 22
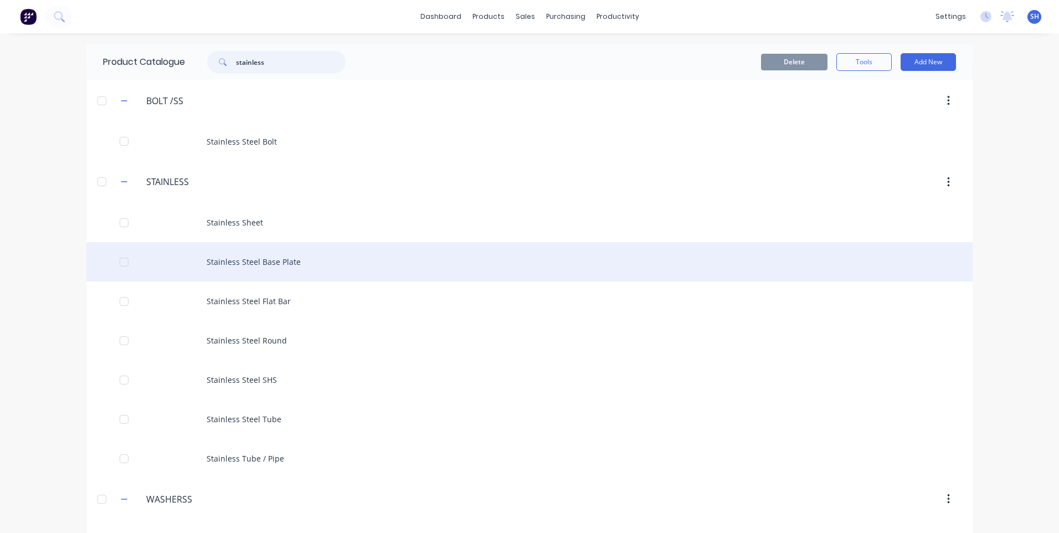
type input "stainless"
click at [315, 261] on div "Stainless Steel Base Plate" at bounding box center [529, 261] width 886 height 39
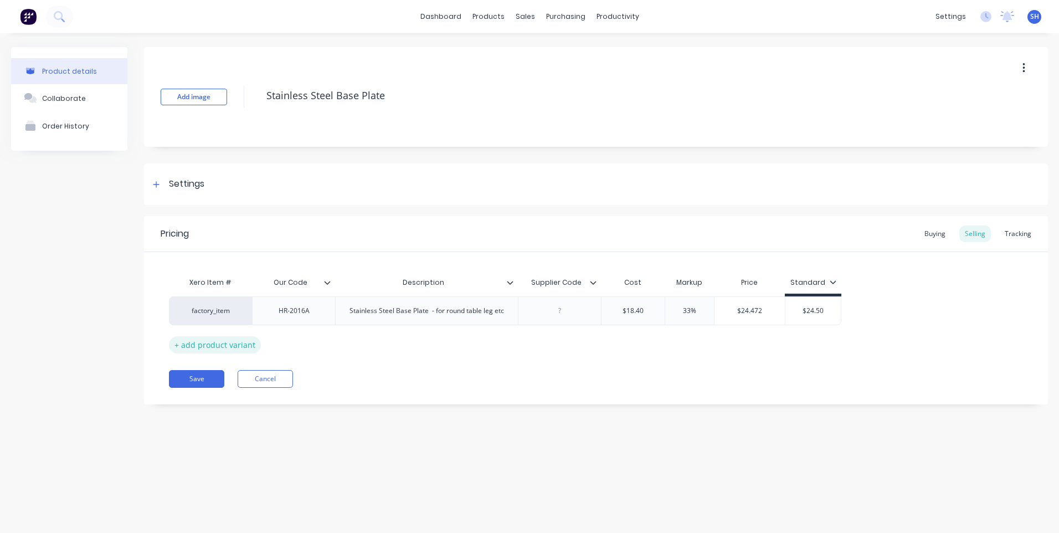
click at [211, 345] on div "+ add product variant" at bounding box center [215, 344] width 92 height 17
type textarea "x"
click at [294, 342] on div at bounding box center [293, 339] width 55 height 14
paste div
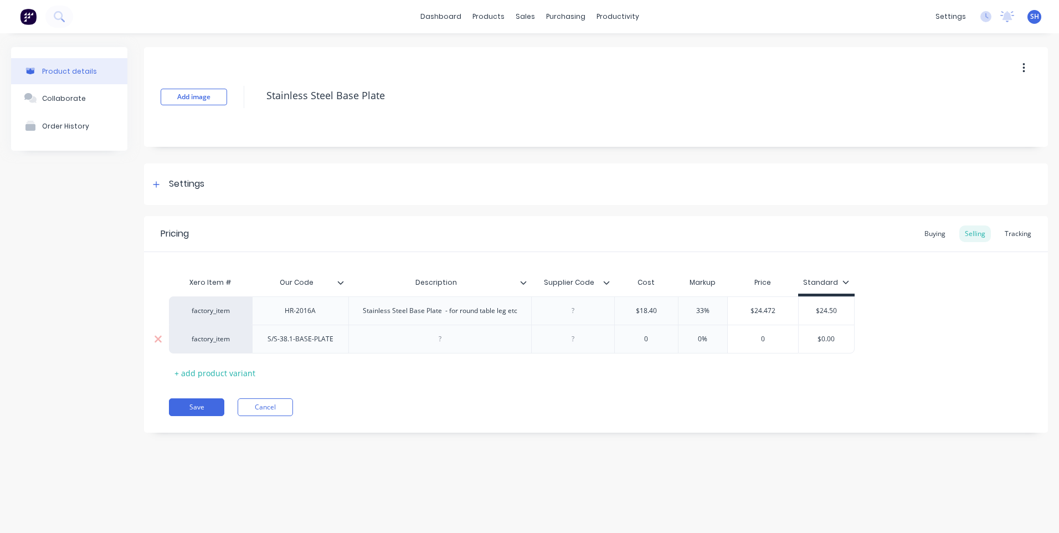
type textarea "x"
click at [443, 341] on div at bounding box center [439, 339] width 55 height 14
paste div
type textarea "x"
type input "0"
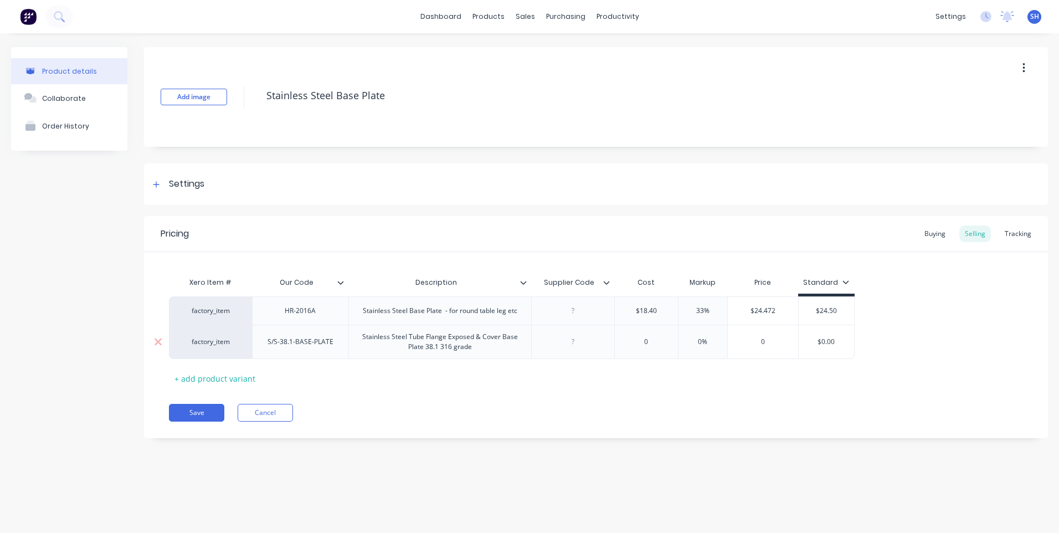
click at [646, 344] on input "0" at bounding box center [646, 342] width 63 height 10
drag, startPoint x: 650, startPoint y: 342, endPoint x: 640, endPoint y: 342, distance: 10.5
click at [640, 342] on input "0" at bounding box center [646, 342] width 63 height 10
paste input "$10.00"
type textarea "x"
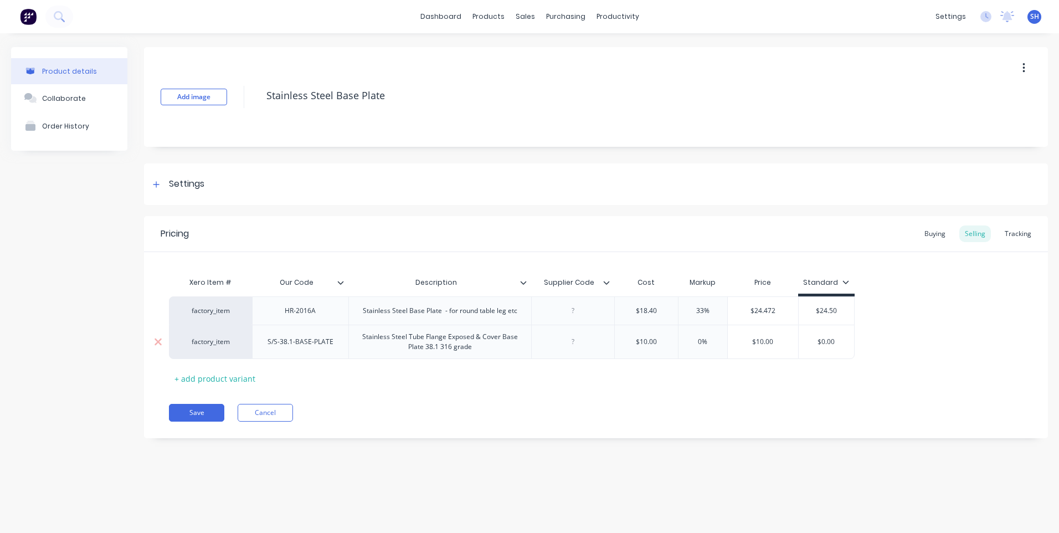
type input "$10.00"
type input "0%"
drag, startPoint x: 710, startPoint y: 341, endPoint x: 685, endPoint y: 341, distance: 24.4
click at [685, 341] on input "0%" at bounding box center [702, 342] width 55 height 10
type textarea "x"
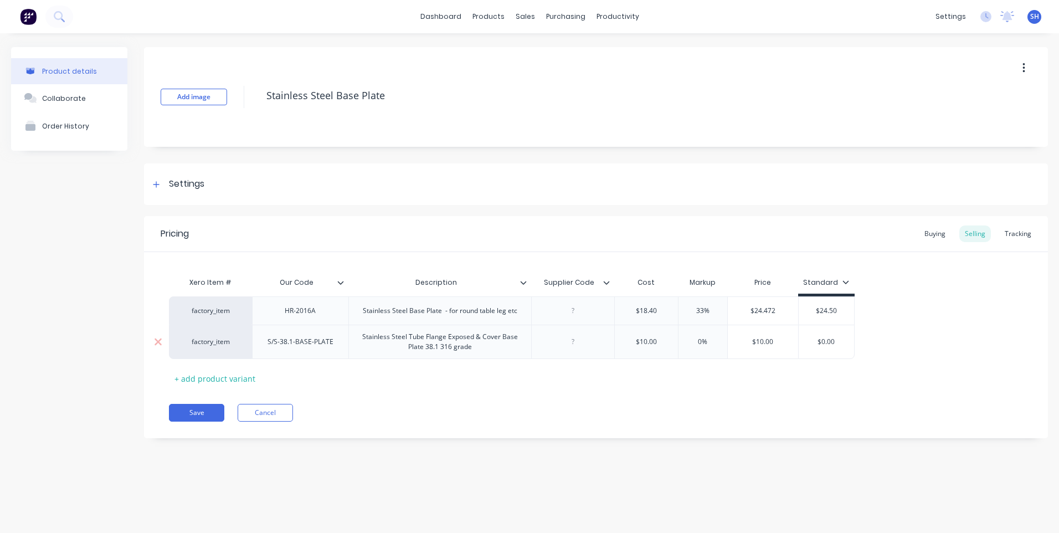
type input "3"
type textarea "x"
type input "33"
type input "$13.30"
type input "$0.00"
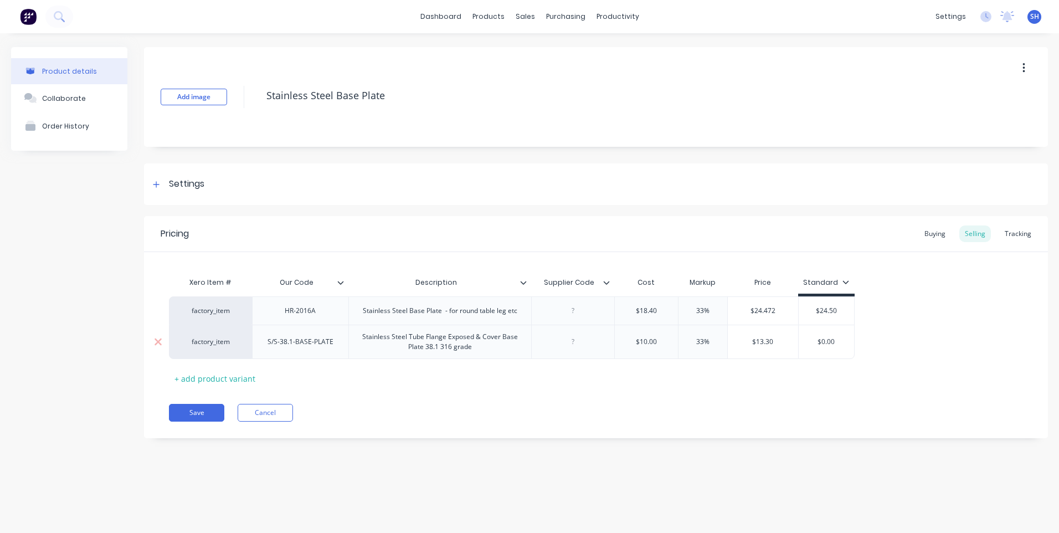
click at [769, 342] on input "$13.30" at bounding box center [763, 342] width 70 height 10
type textarea "x"
type input "$13.0"
type textarea "x"
type input "$13.50"
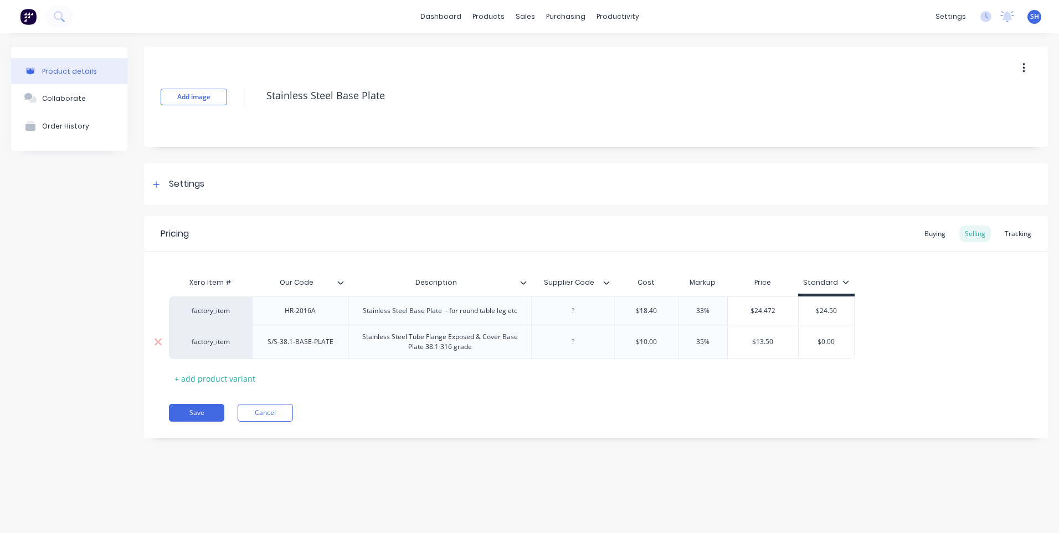
drag, startPoint x: 837, startPoint y: 343, endPoint x: 812, endPoint y: 343, distance: 25.5
click at [812, 343] on input "$0.00" at bounding box center [826, 342] width 55 height 10
type textarea "x"
type input "1"
type textarea "x"
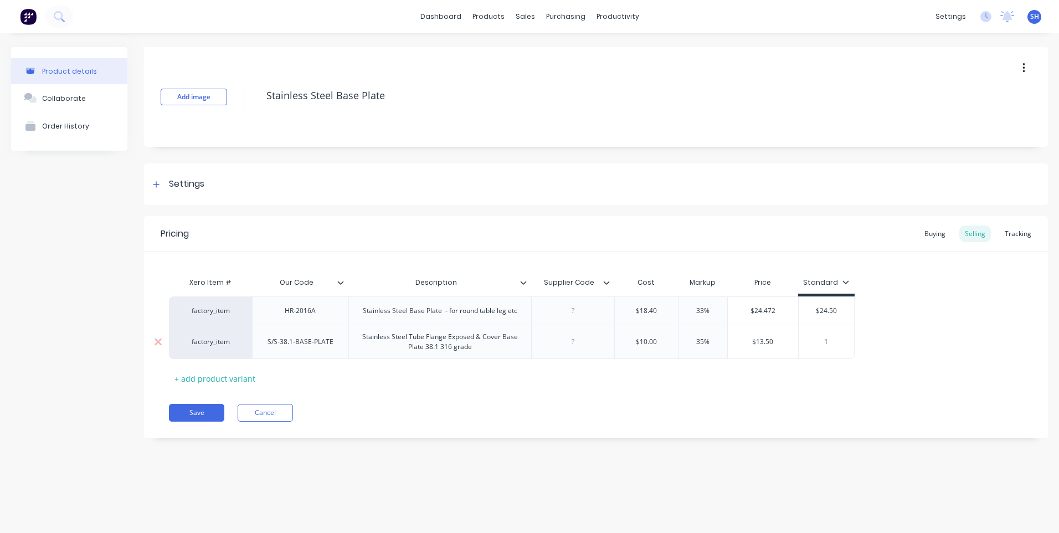
type input "13"
type textarea "x"
type input "13."
type textarea "x"
type input "13.5"
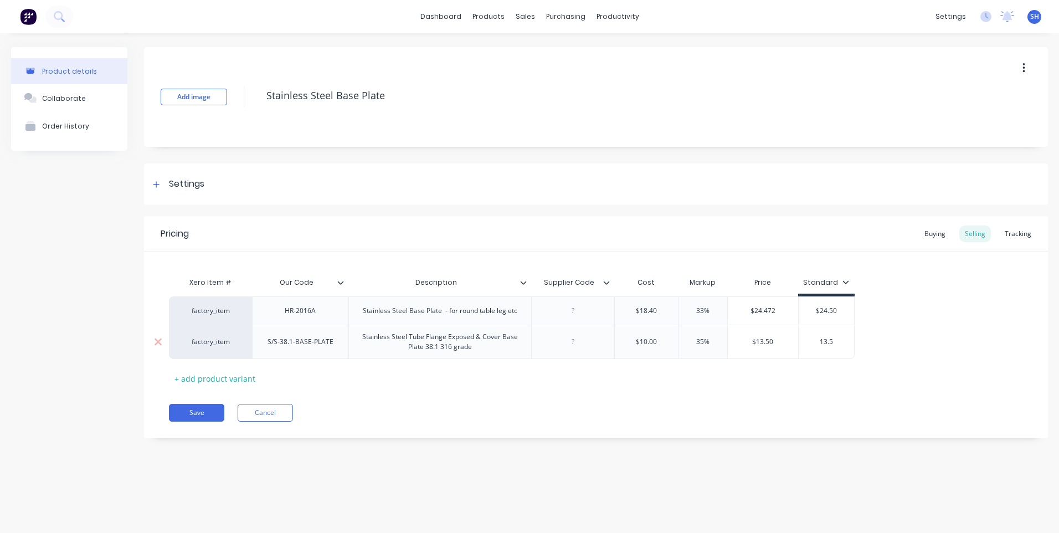
type textarea "x"
type input "13.50"
click at [194, 412] on button "Save" at bounding box center [196, 413] width 55 height 18
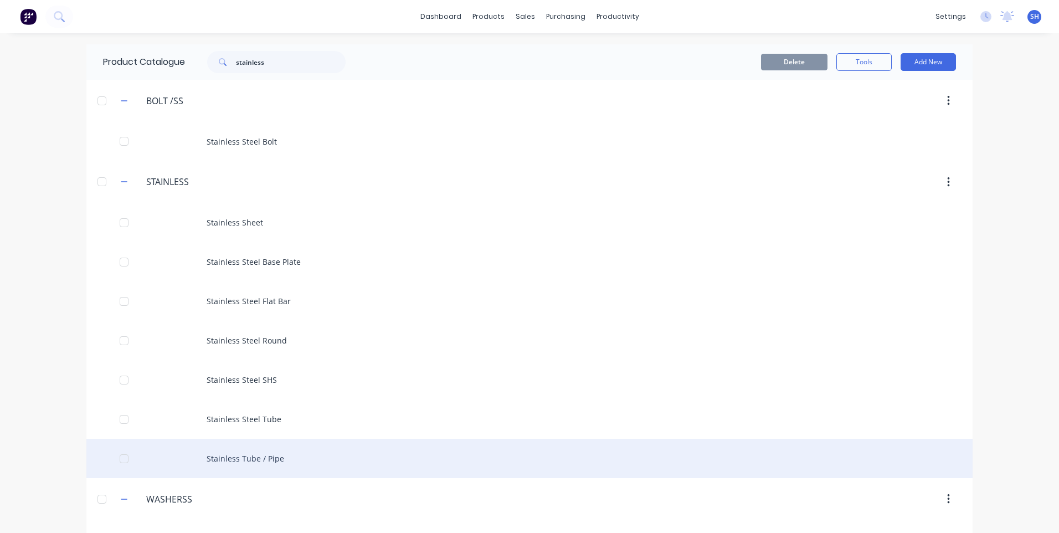
scroll to position [38, 0]
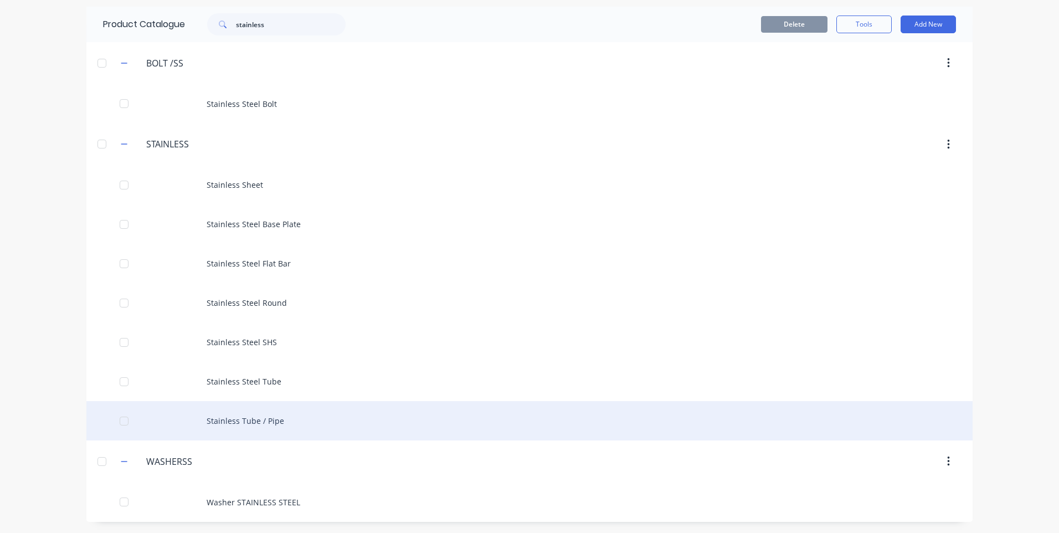
click at [234, 422] on div "Stainless Tube / Pipe" at bounding box center [529, 420] width 886 height 39
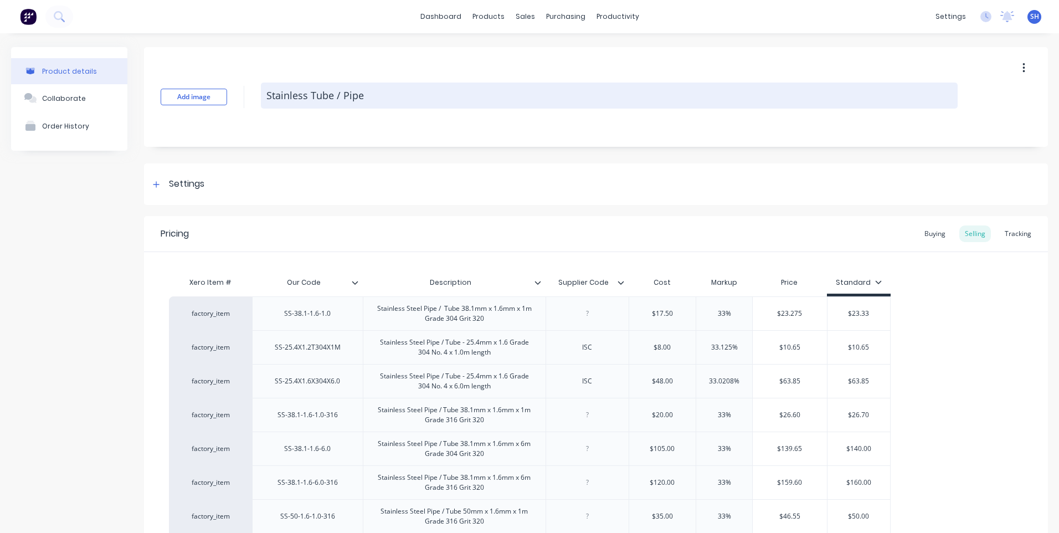
click at [311, 95] on textarea "Stainless Tube / Pipe" at bounding box center [609, 96] width 697 height 26
type textarea "x"
type textarea "Stainless STube / Pipe"
type textarea "x"
type textarea "Stainless StTube / Pipe"
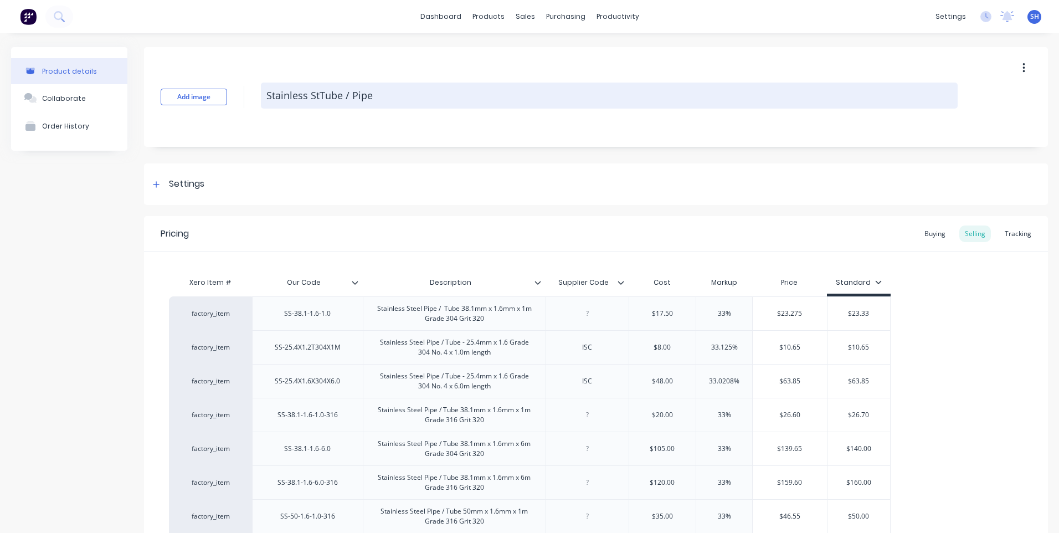
type textarea "x"
type textarea "Stainless SteTube / Pipe"
type textarea "x"
type textarea "Stainless SteeTube / Pipe"
type textarea "x"
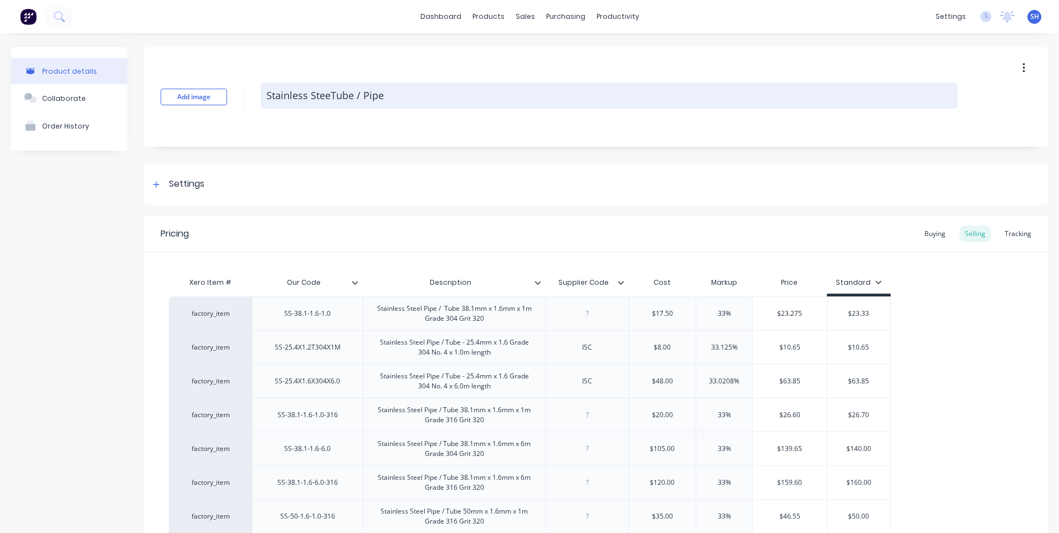
type textarea "Stainless SteelTube / Pipe"
type textarea "x"
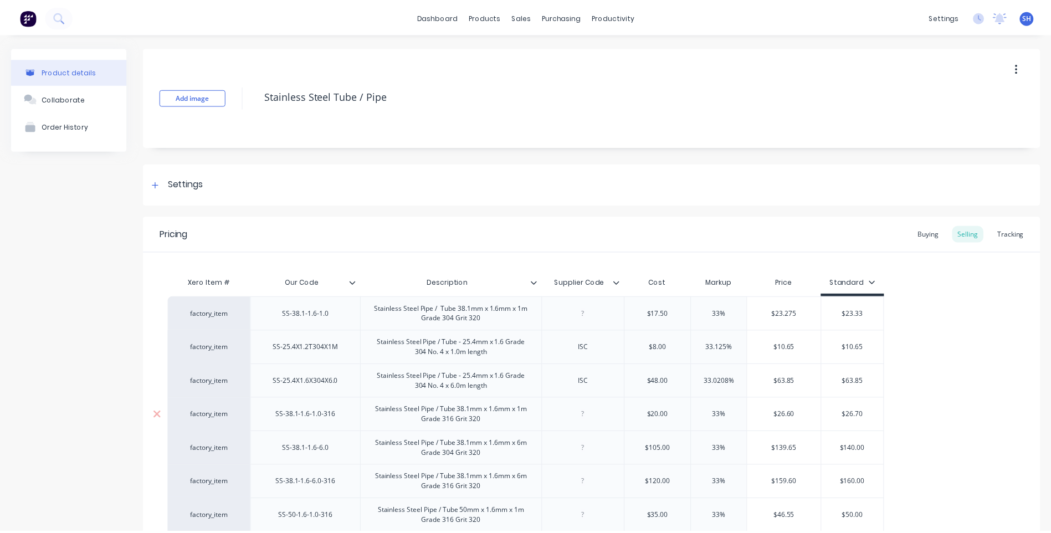
scroll to position [268, 0]
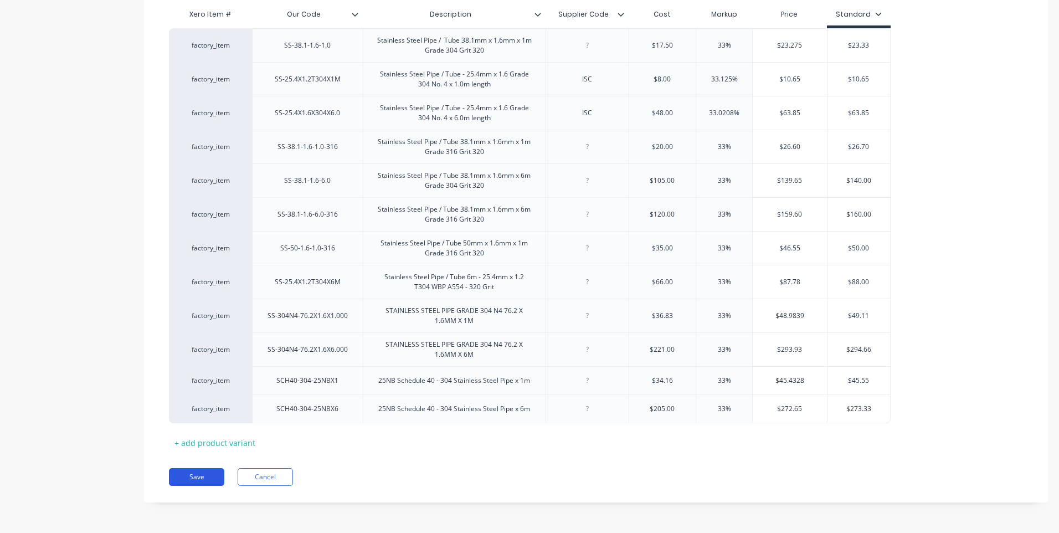
type textarea "Stainless Steel Tube / Pipe"
type textarea "x"
type textarea "Stainless Steel Tube / Pipe"
click at [197, 476] on button "Save" at bounding box center [196, 477] width 55 height 18
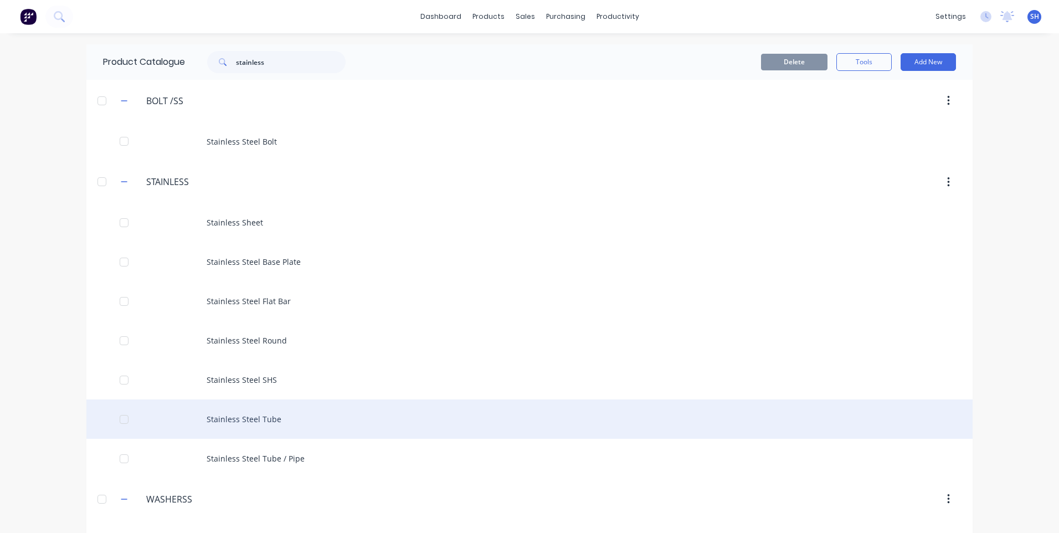
click at [266, 417] on div "Stainless Steel Tube" at bounding box center [529, 418] width 886 height 39
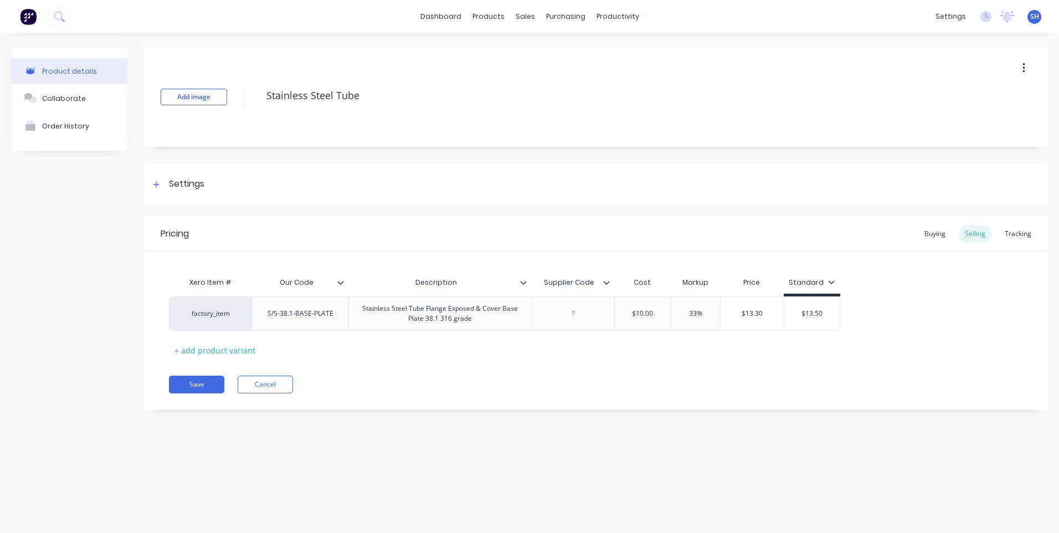
click at [1023, 65] on icon "button" at bounding box center [1024, 68] width 3 height 12
click at [959, 116] on div "Delete" at bounding box center [984, 119] width 85 height 16
type textarea "x"
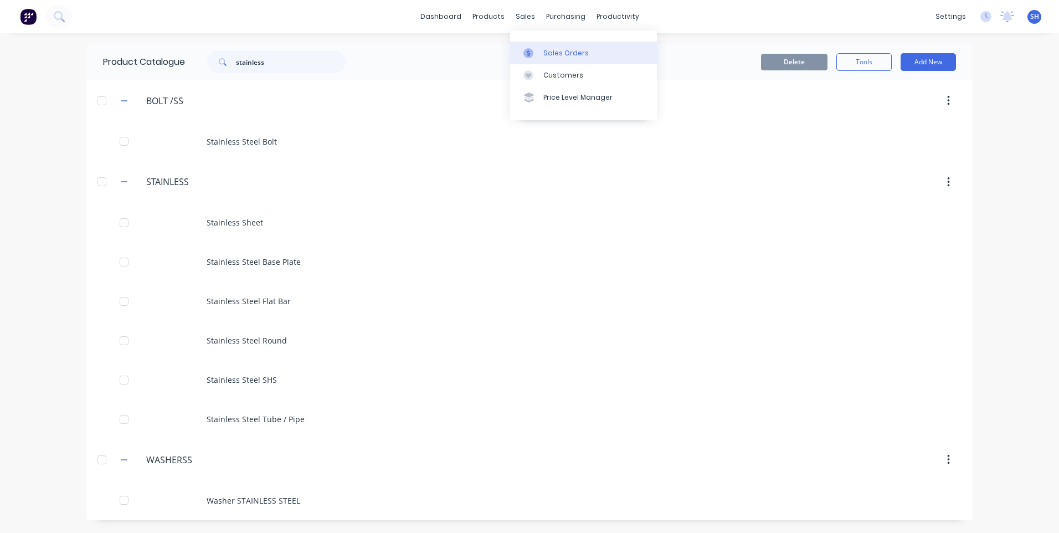
click at [552, 52] on div "Sales Orders" at bounding box center [565, 53] width 45 height 10
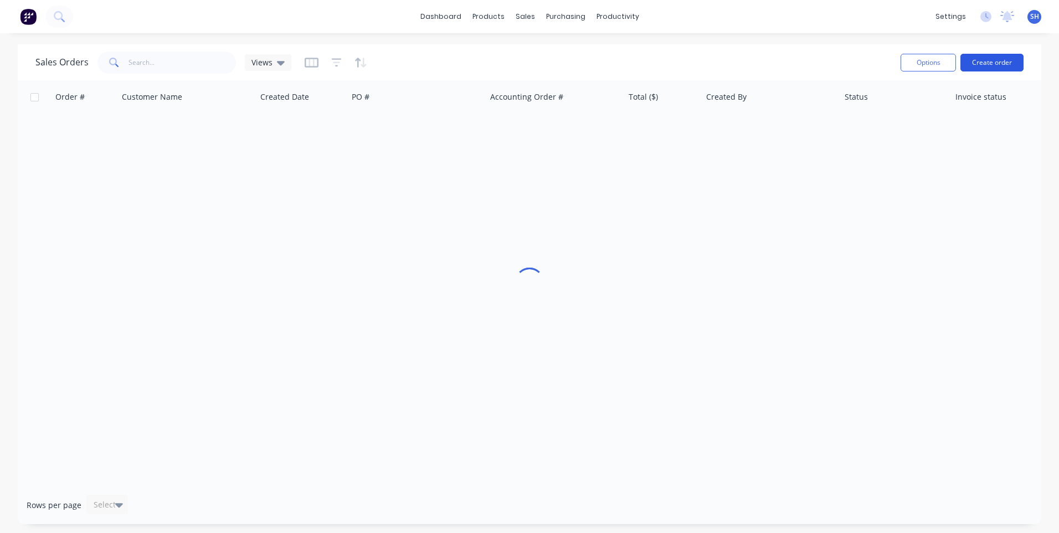
click at [979, 60] on button "Create order" at bounding box center [992, 63] width 63 height 18
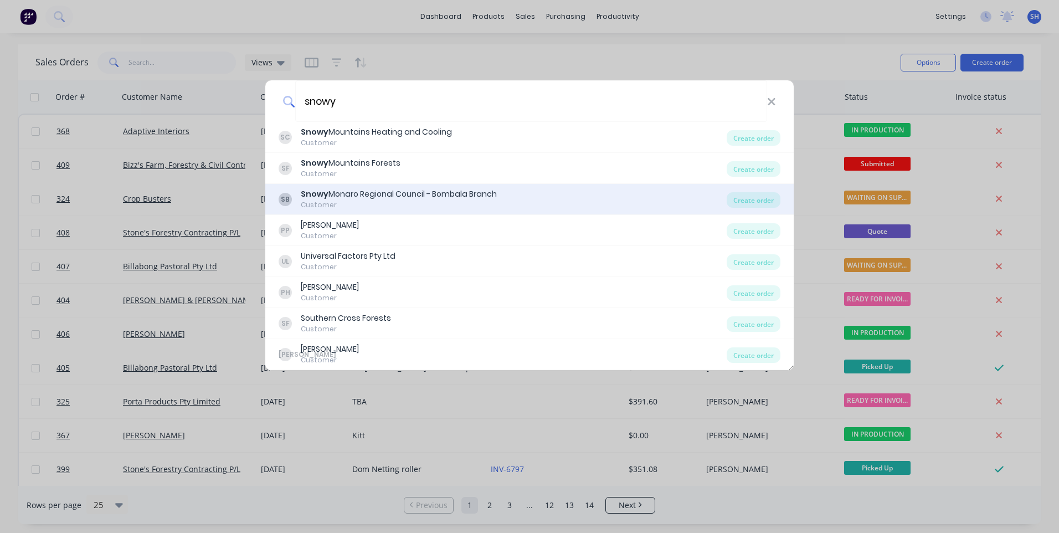
type input "snowy"
click at [375, 193] on div "Snowy Monaro Regional Council - Bombala Branch" at bounding box center [399, 194] width 196 height 12
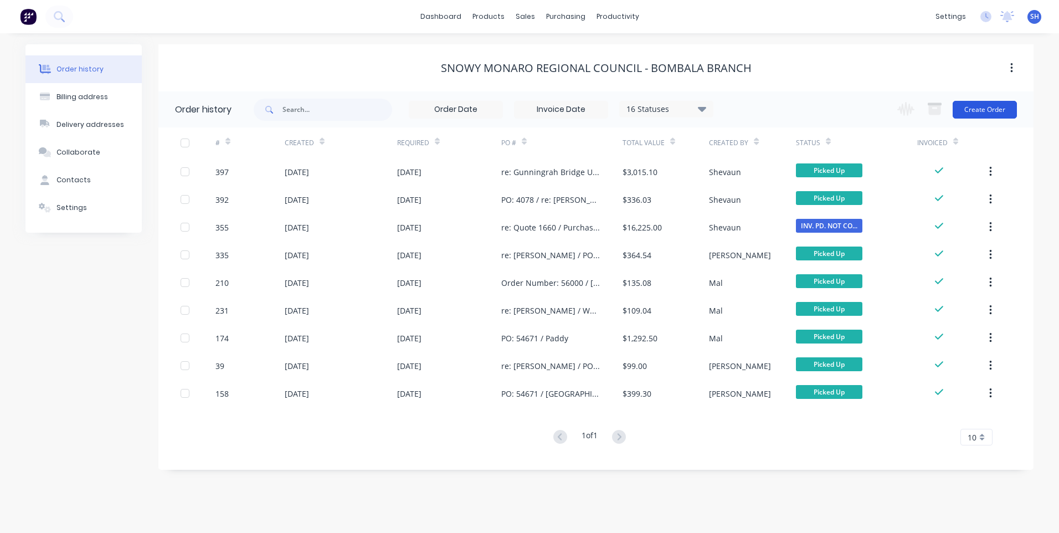
click at [987, 109] on button "Create Order" at bounding box center [985, 110] width 64 height 18
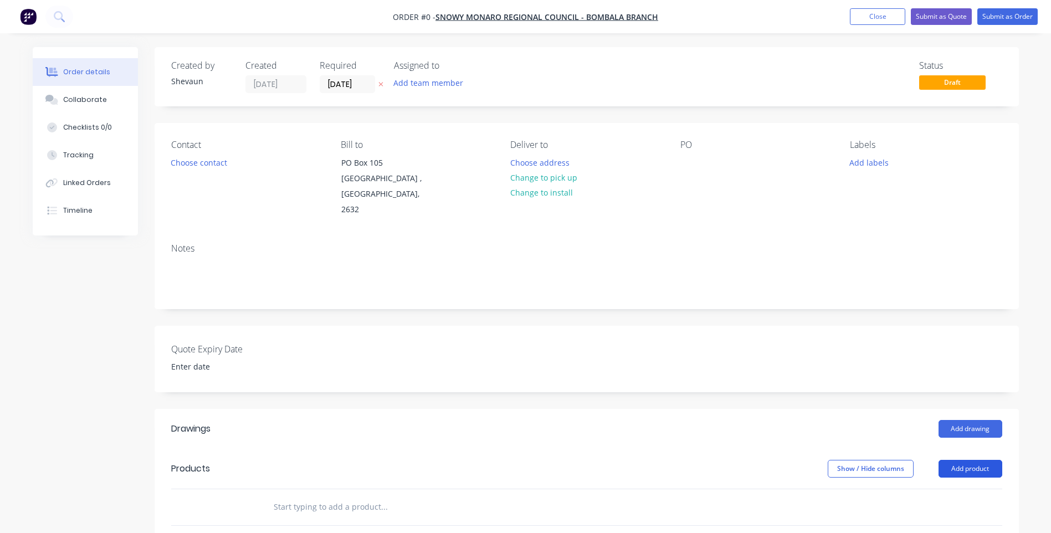
click at [972, 460] on button "Add product" at bounding box center [970, 469] width 64 height 18
click at [965, 489] on div "Product catalogue" at bounding box center [949, 497] width 85 height 16
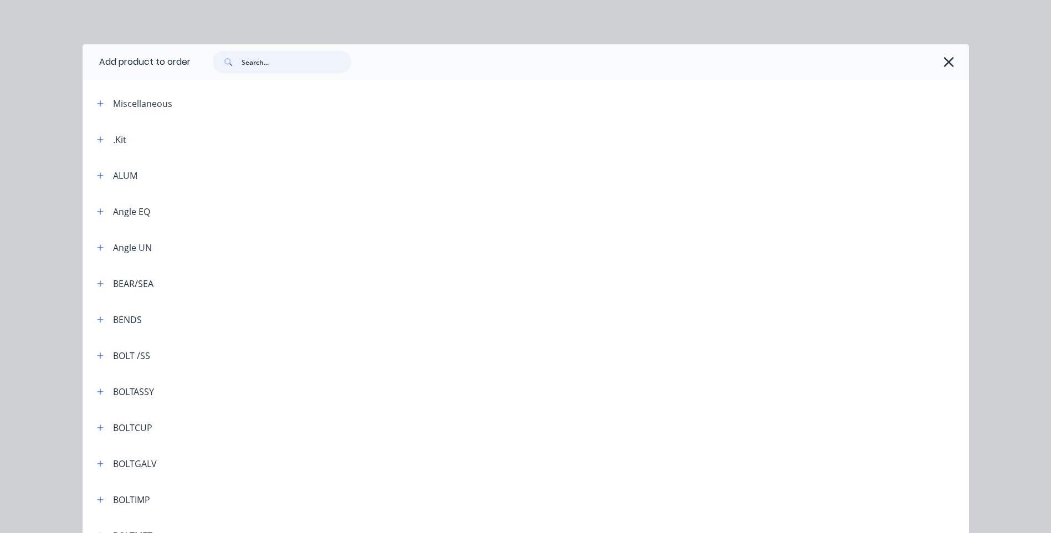
click at [245, 66] on input "text" at bounding box center [297, 62] width 110 height 22
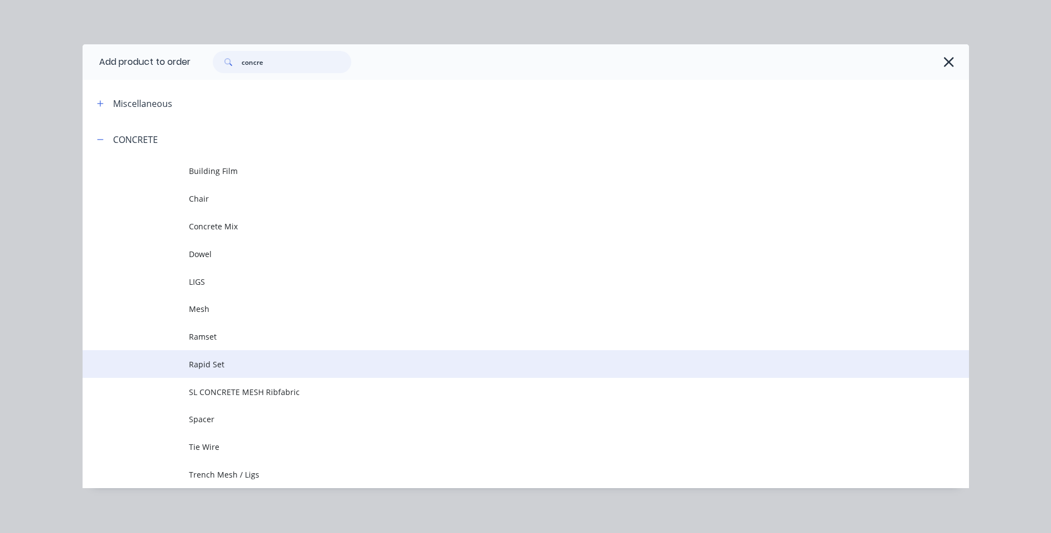
type input "concre"
click at [201, 360] on span "Rapid Set" at bounding box center [501, 364] width 624 height 12
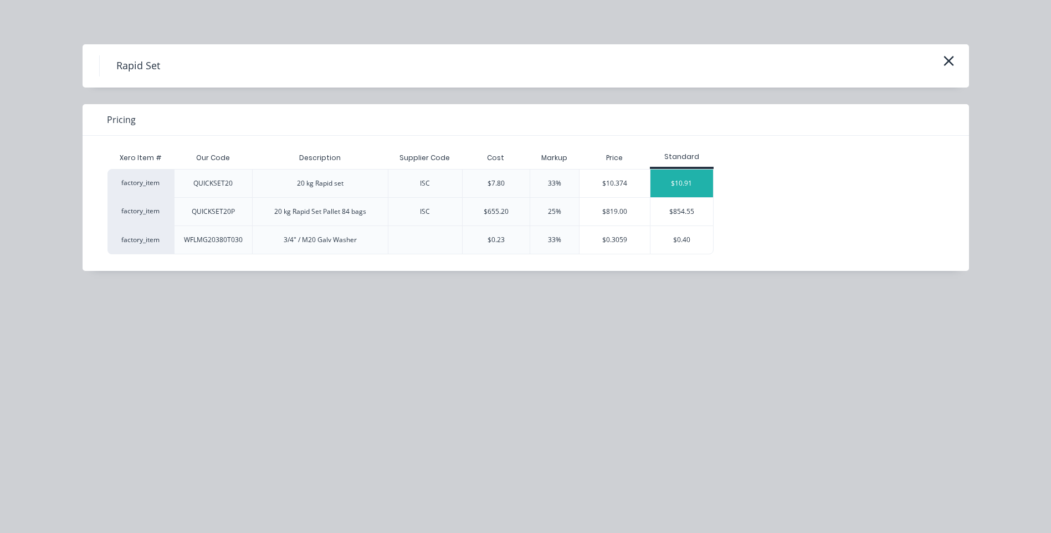
click at [681, 178] on div "$10.91" at bounding box center [681, 184] width 63 height 28
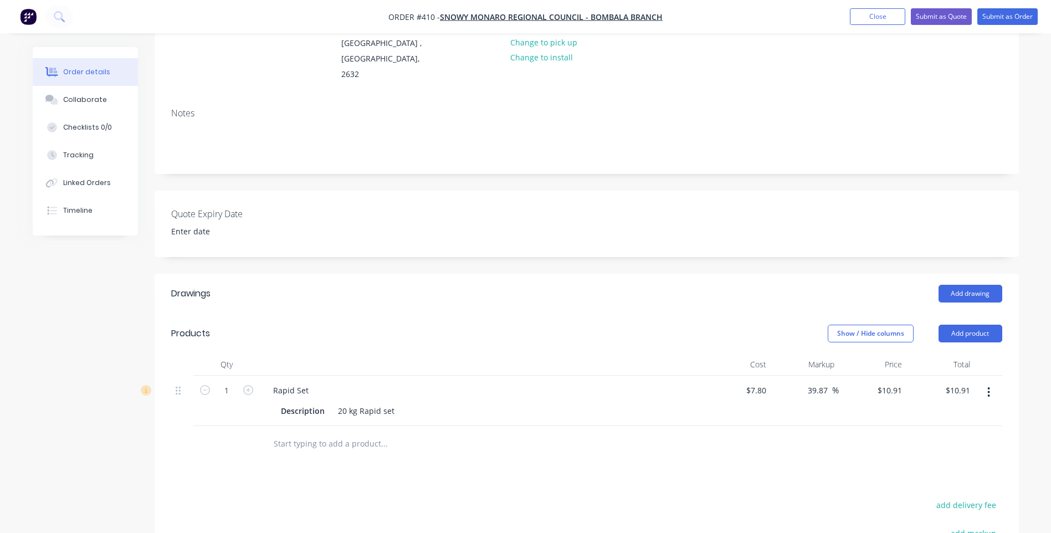
scroll to position [166, 0]
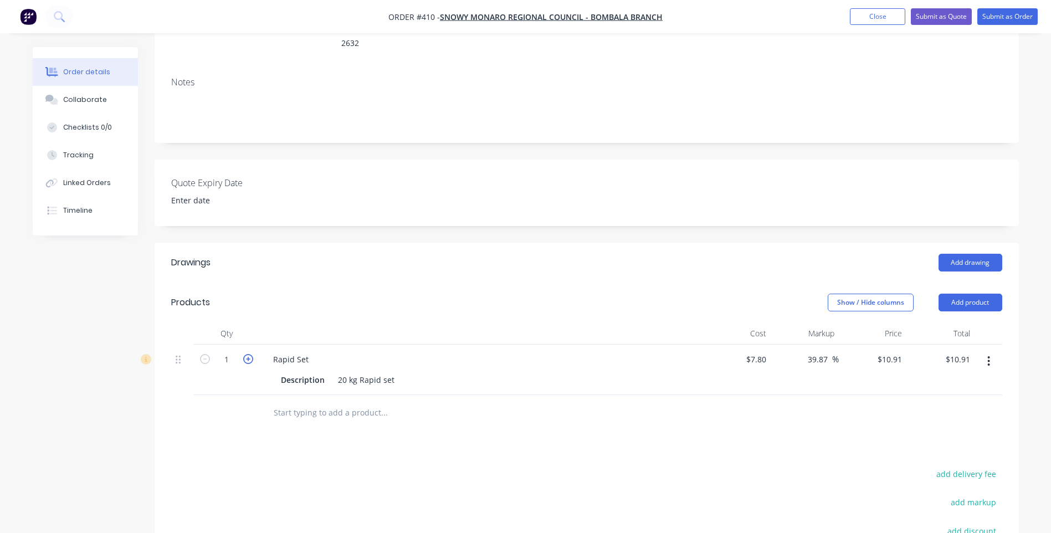
click at [248, 354] on icon "button" at bounding box center [248, 359] width 10 height 10
type input "2"
type input "$21.82"
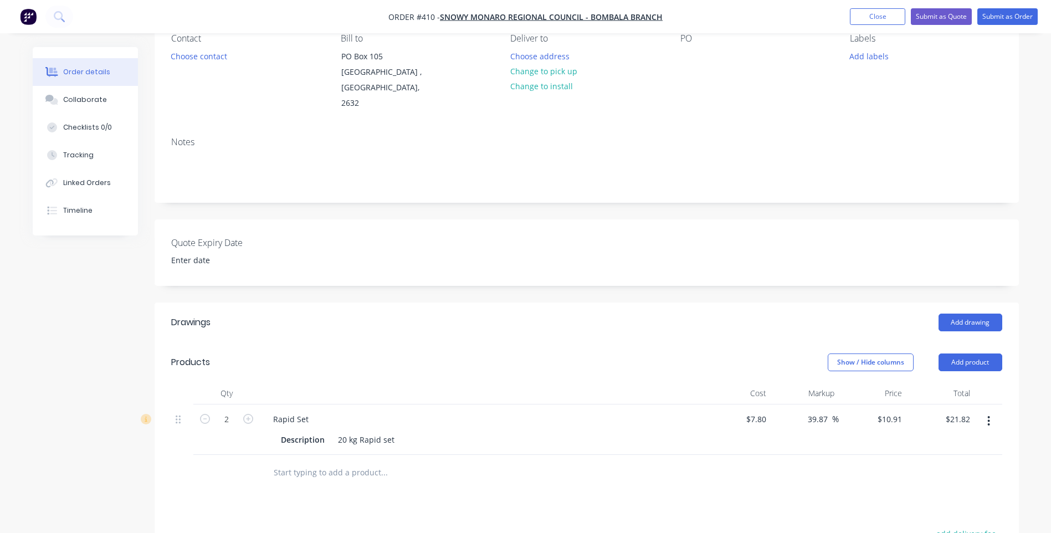
scroll to position [0, 0]
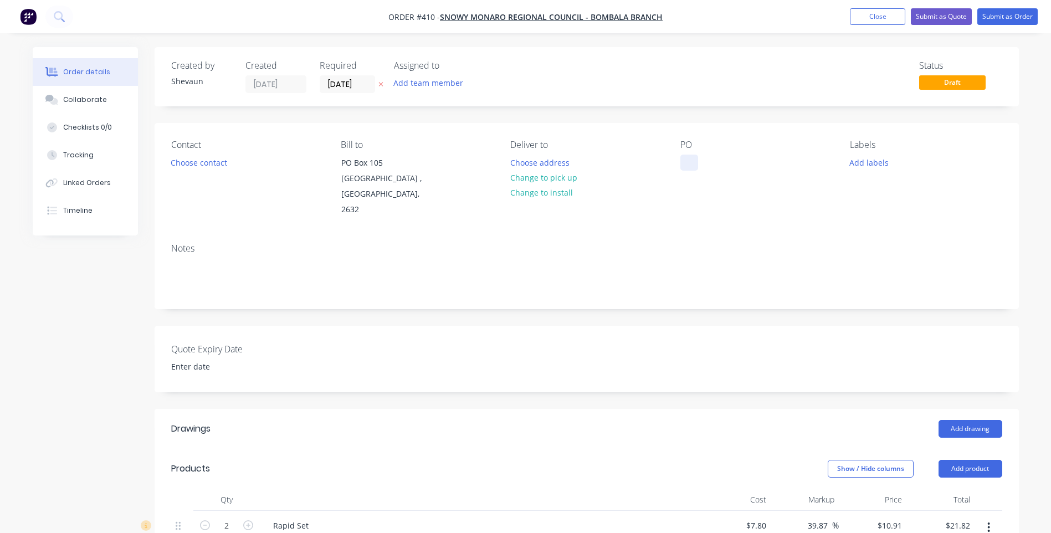
click at [688, 161] on div at bounding box center [689, 163] width 18 height 16
click at [865, 161] on button "Add labels" at bounding box center [869, 162] width 51 height 15
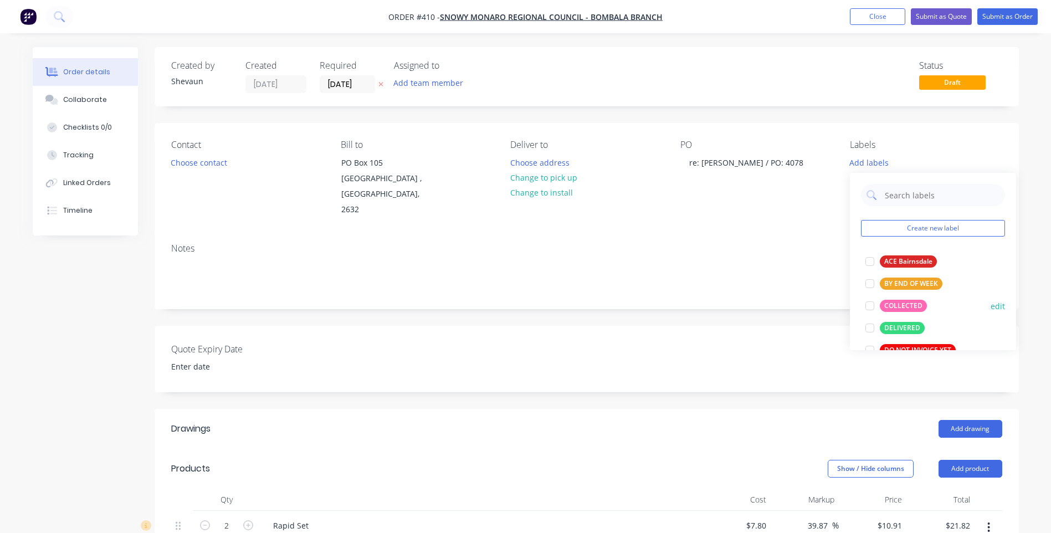
click at [904, 303] on div "COLLECTED" at bounding box center [903, 306] width 47 height 12
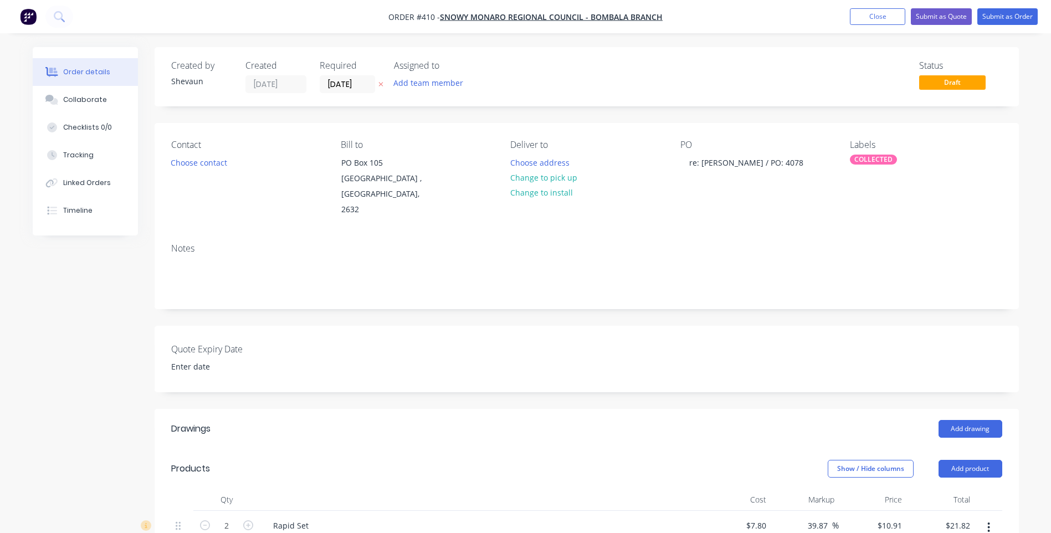
click at [801, 243] on div "Notes" at bounding box center [586, 248] width 831 height 11
click at [537, 176] on button "Change to pick up" at bounding box center [543, 177] width 79 height 15
click at [1007, 16] on button "Submit as Order" at bounding box center [1007, 16] width 60 height 17
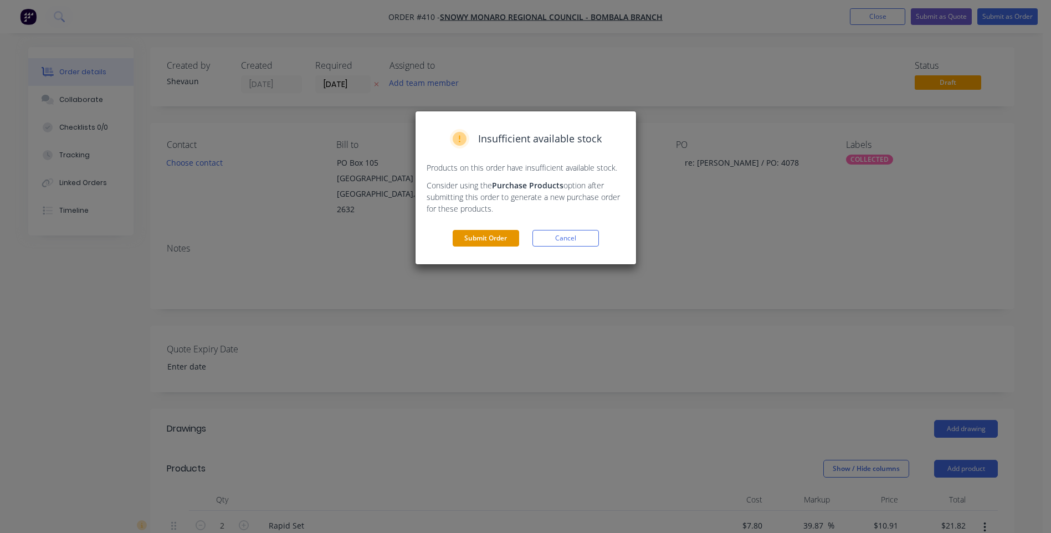
click at [492, 235] on button "Submit Order" at bounding box center [486, 238] width 66 height 17
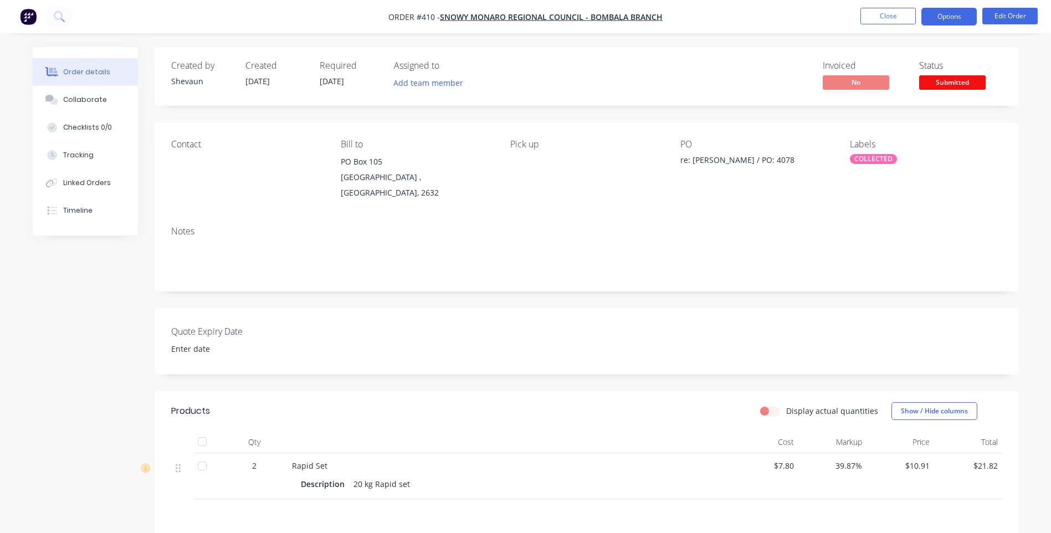
click at [949, 15] on button "Options" at bounding box center [948, 17] width 55 height 18
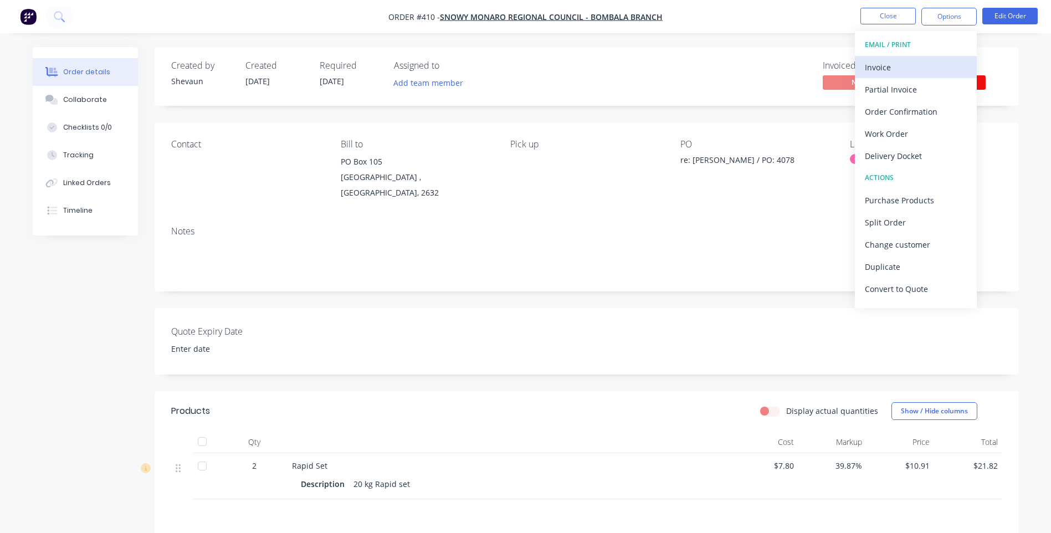
click at [875, 64] on div "Invoice" at bounding box center [916, 67] width 102 height 16
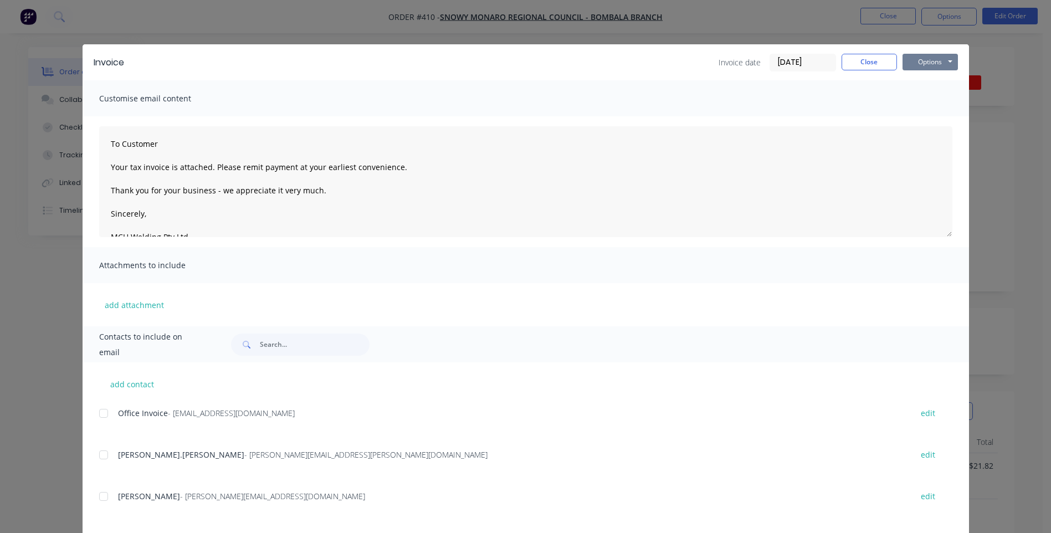
click at [935, 63] on button "Options" at bounding box center [929, 62] width 55 height 17
click at [933, 78] on button "Preview" at bounding box center [937, 82] width 71 height 18
click at [101, 415] on div at bounding box center [104, 413] width 22 height 22
click at [923, 63] on button "Options" at bounding box center [929, 62] width 55 height 17
click at [927, 116] on button "Email" at bounding box center [937, 118] width 71 height 18
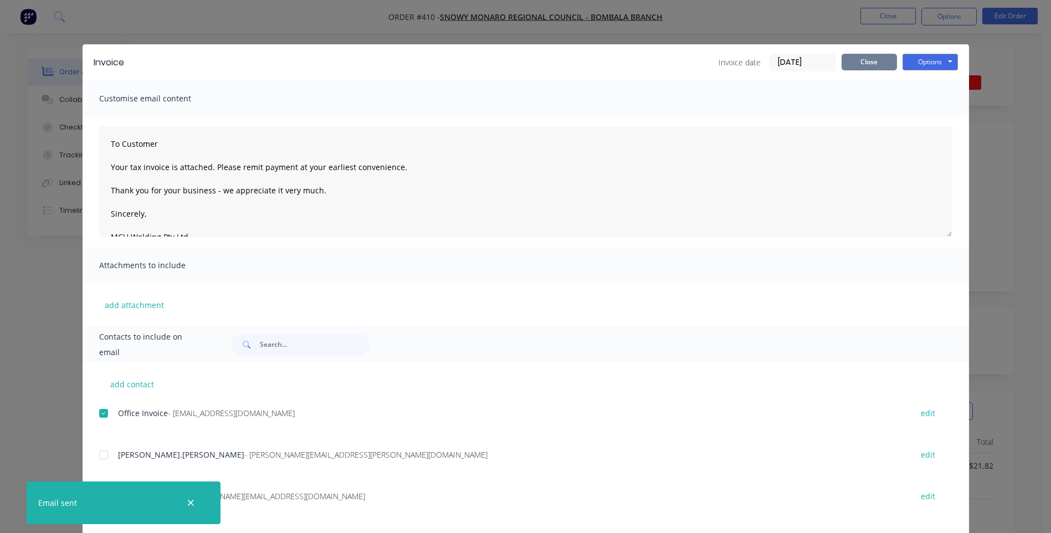
click at [871, 61] on button "Close" at bounding box center [868, 62] width 55 height 17
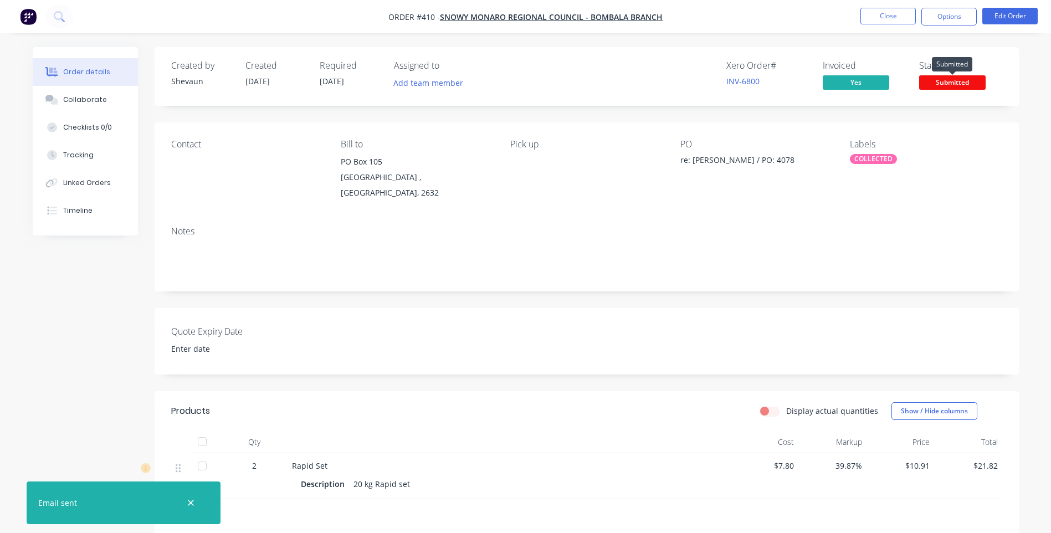
click at [947, 80] on span "Submitted" at bounding box center [952, 82] width 66 height 14
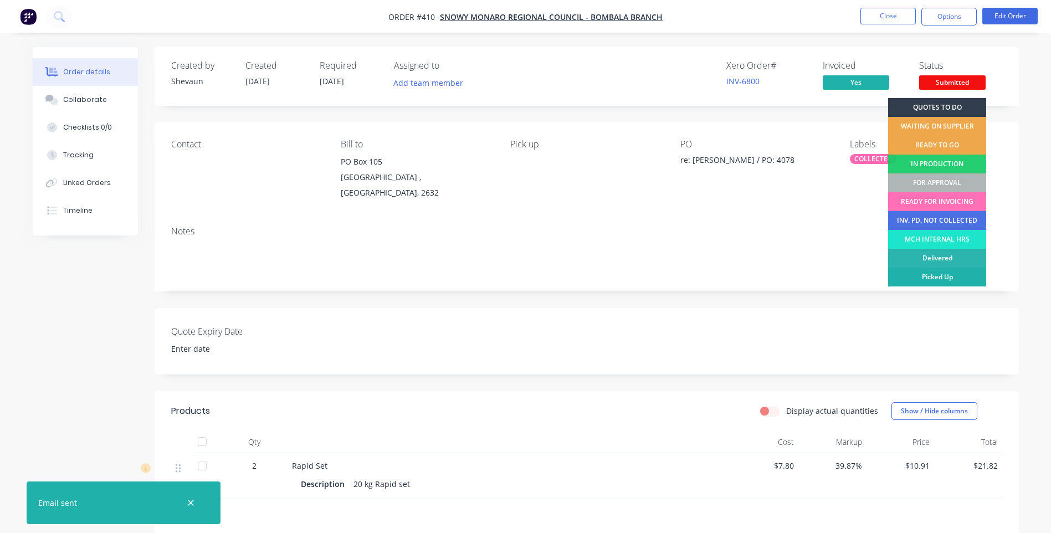
click at [954, 276] on div "Picked Up" at bounding box center [937, 277] width 98 height 19
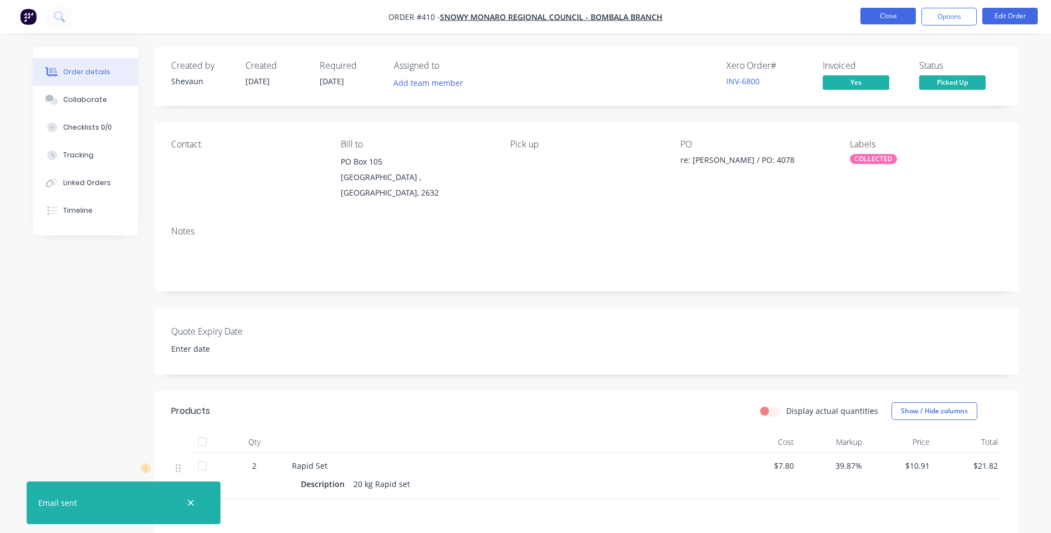
click at [885, 16] on button "Close" at bounding box center [887, 16] width 55 height 17
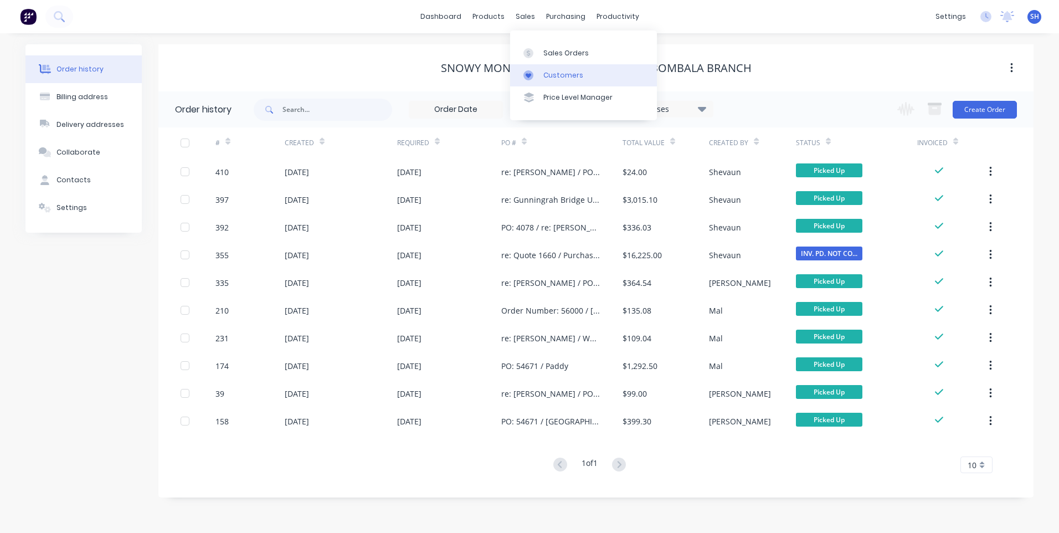
click at [557, 69] on link "Customers" at bounding box center [583, 75] width 147 height 22
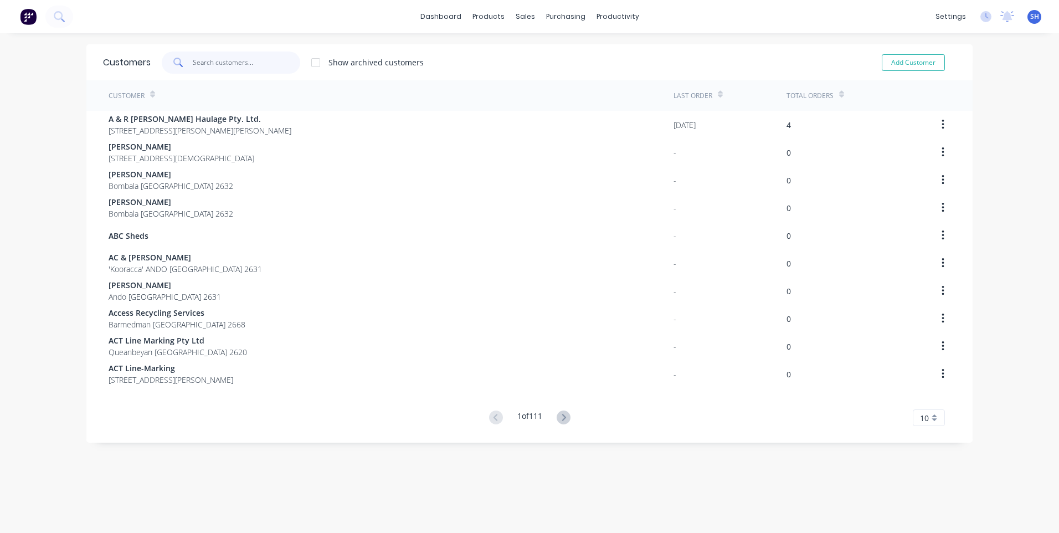
click at [201, 58] on input "text" at bounding box center [247, 63] width 108 height 22
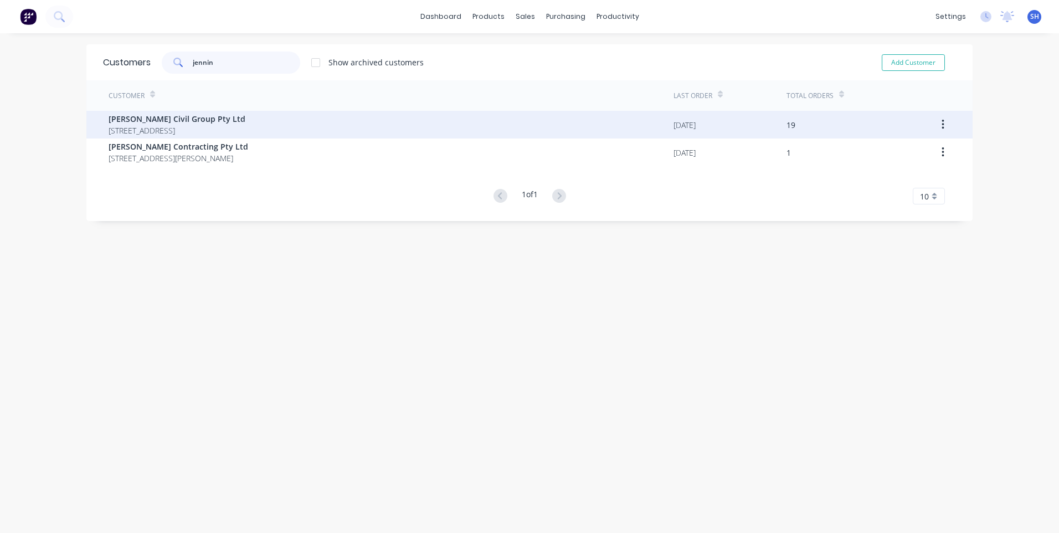
type input "jennin"
click at [185, 121] on span "[PERSON_NAME] Civil Group Pty Ltd" at bounding box center [177, 119] width 137 height 12
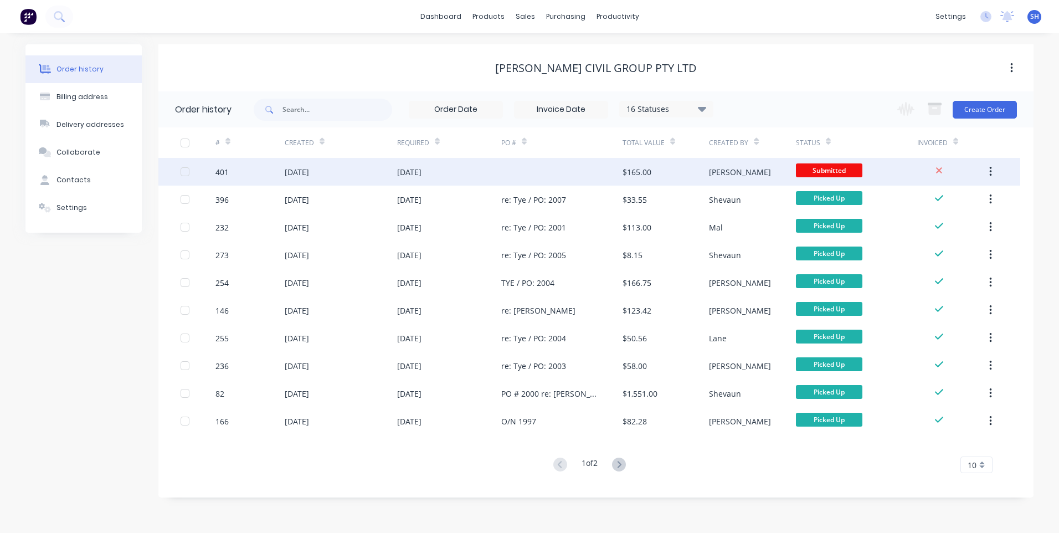
click at [515, 170] on div at bounding box center [561, 172] width 121 height 28
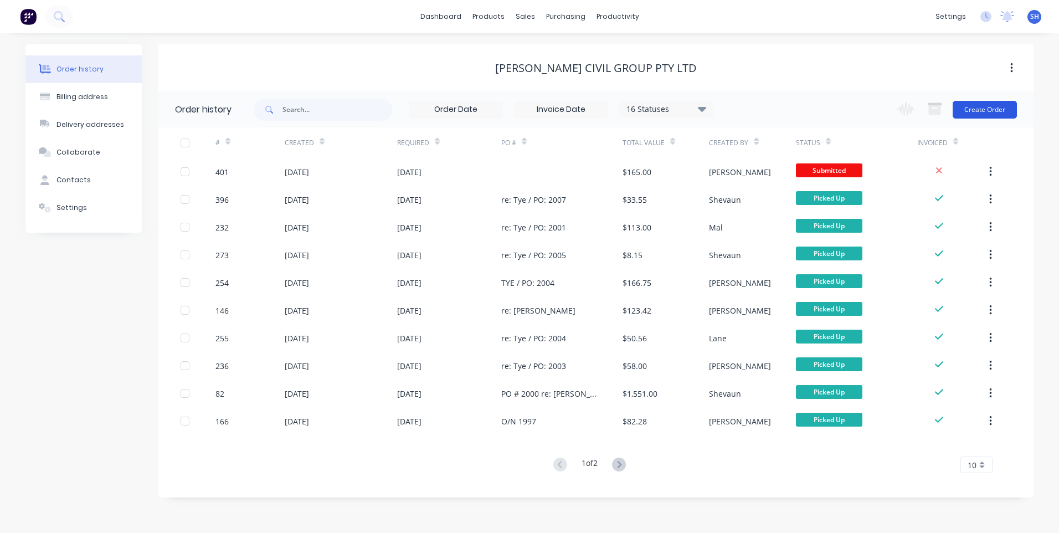
click at [983, 109] on button "Create Order" at bounding box center [985, 110] width 64 height 18
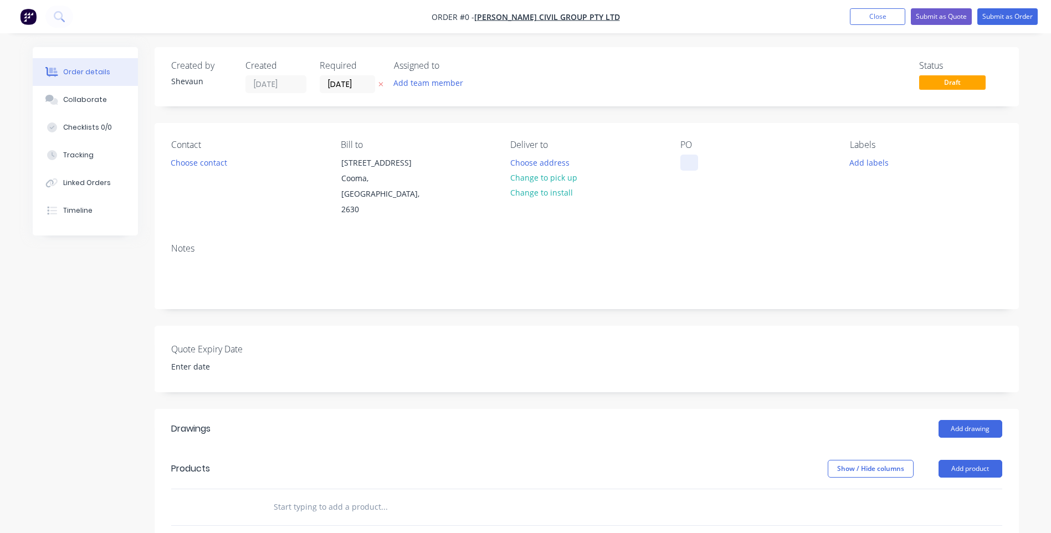
click at [688, 157] on div at bounding box center [689, 163] width 18 height 16
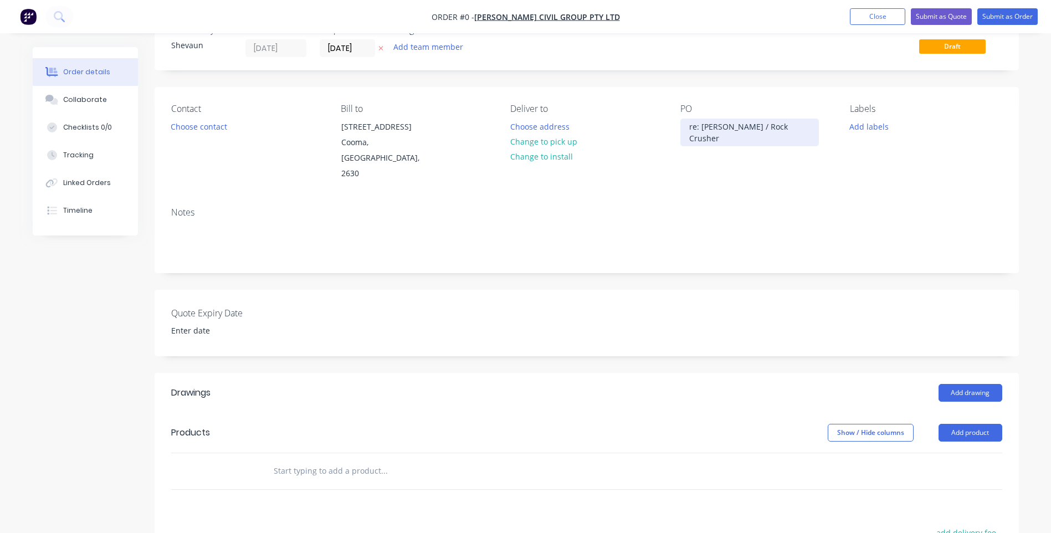
scroll to position [55, 0]
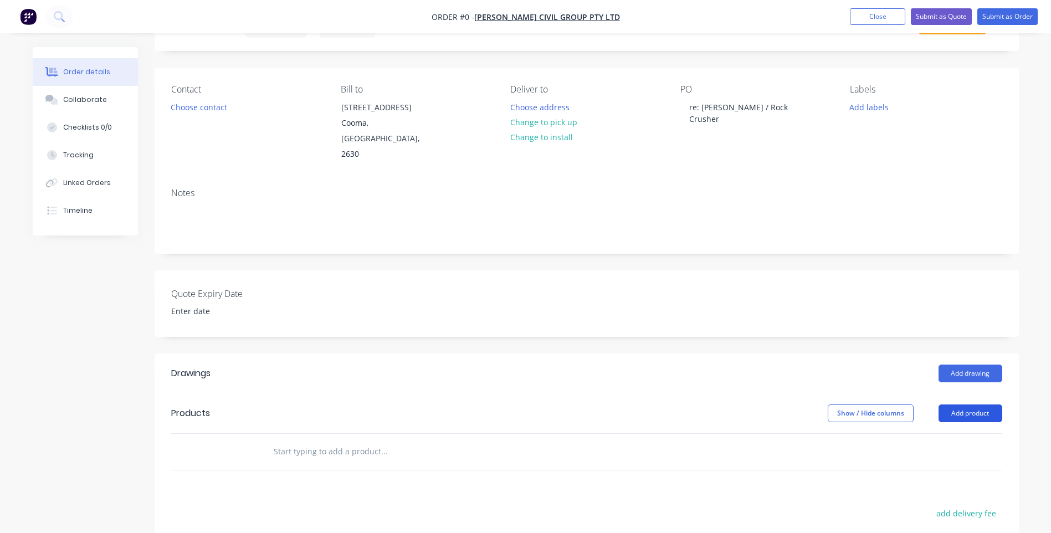
click at [962, 397] on div "Order details Collaborate Checklists 0/0 Tracking Linked Orders Timeline Order …" at bounding box center [526, 372] width 1008 height 761
click at [962, 404] on button "Add product" at bounding box center [970, 413] width 64 height 18
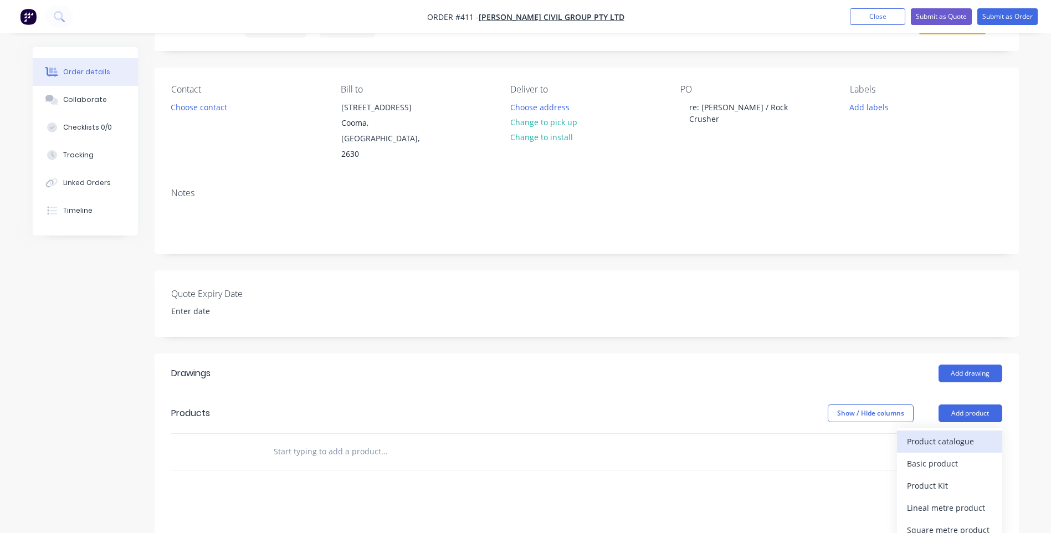
click at [942, 433] on div "Product catalogue" at bounding box center [949, 441] width 85 height 16
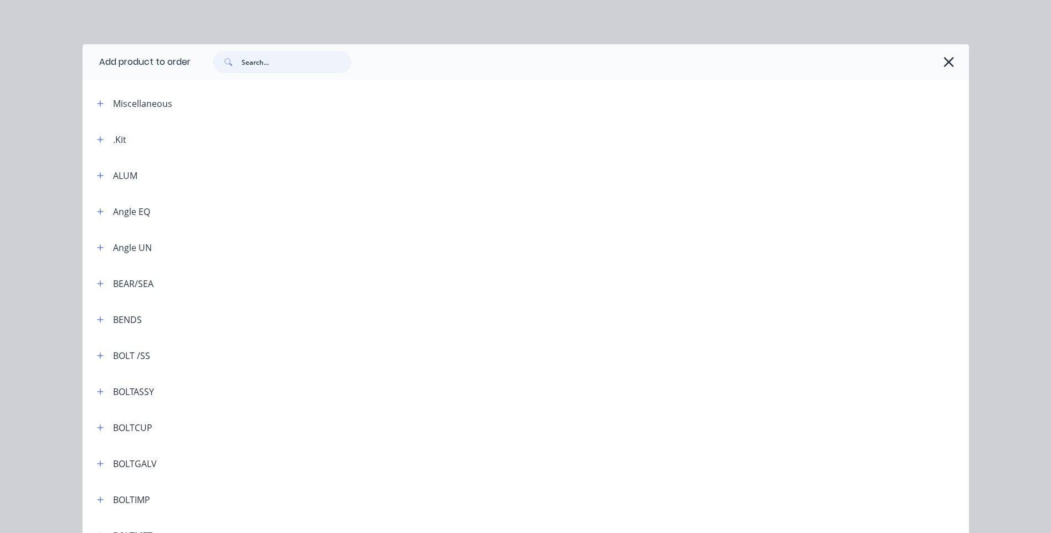
click at [250, 59] on input "text" at bounding box center [297, 62] width 110 height 22
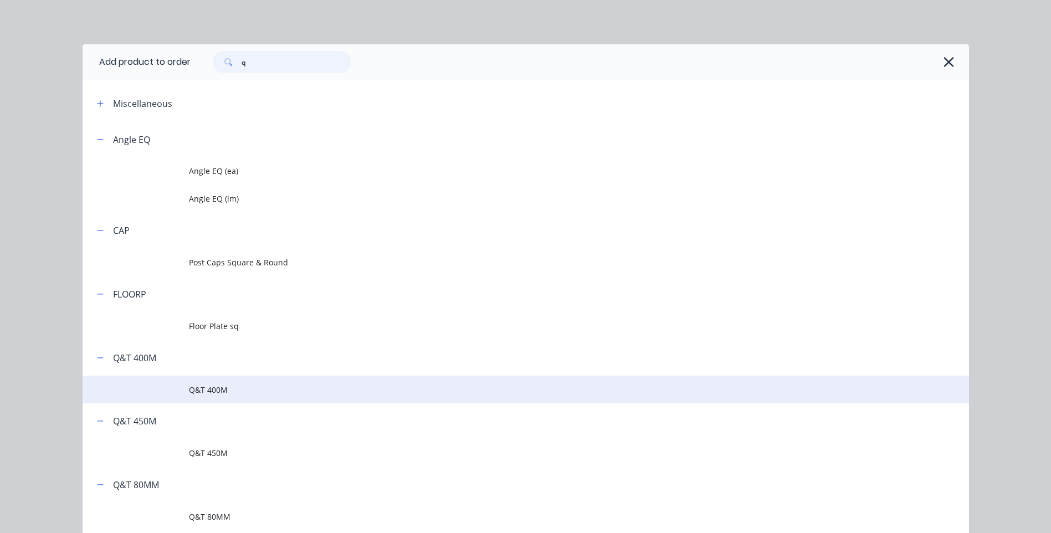
type input "q"
click at [207, 386] on span "Q&T 400M" at bounding box center [501, 390] width 624 height 12
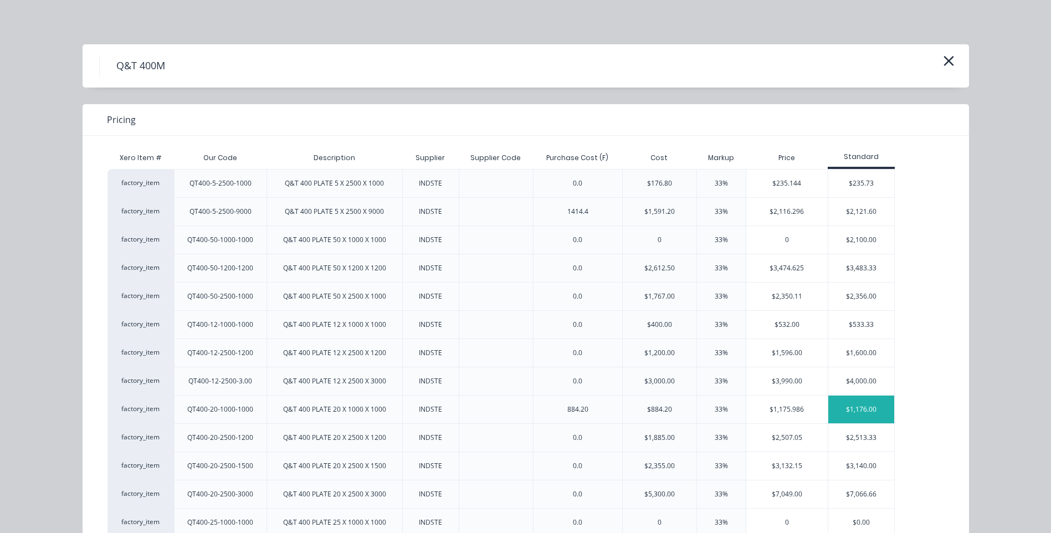
click at [864, 406] on div "$1,176.00" at bounding box center [861, 410] width 66 height 28
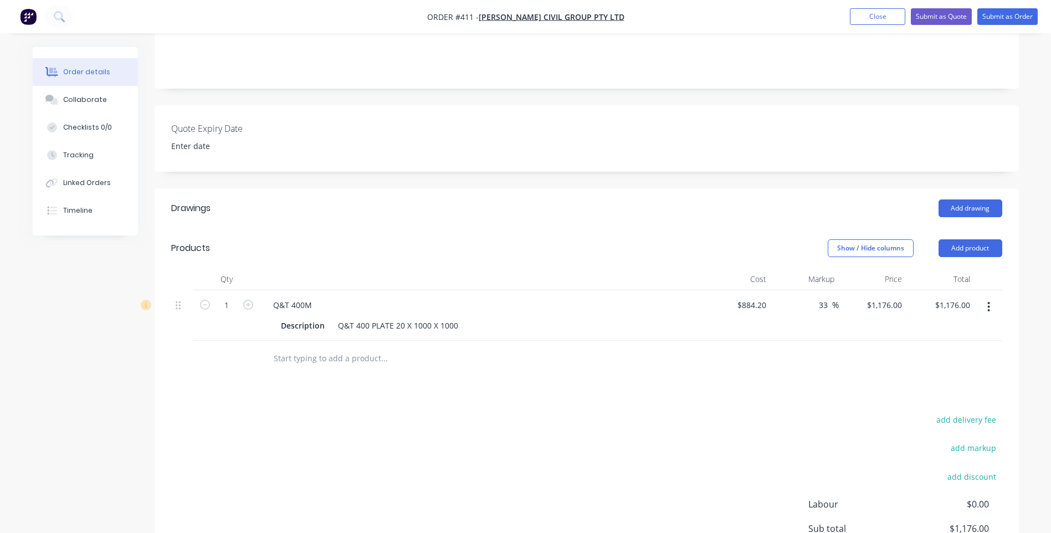
scroll to position [222, 0]
click at [319, 296] on div "Q&T 400M" at bounding box center [292, 304] width 57 height 16
click at [273, 296] on div "Q&T 400 Grade" at bounding box center [301, 304] width 74 height 16
click at [357, 296] on div "20mm Q&T 400 Grade" at bounding box center [314, 304] width 100 height 16
drag, startPoint x: 456, startPoint y: 311, endPoint x: 315, endPoint y: 321, distance: 142.2
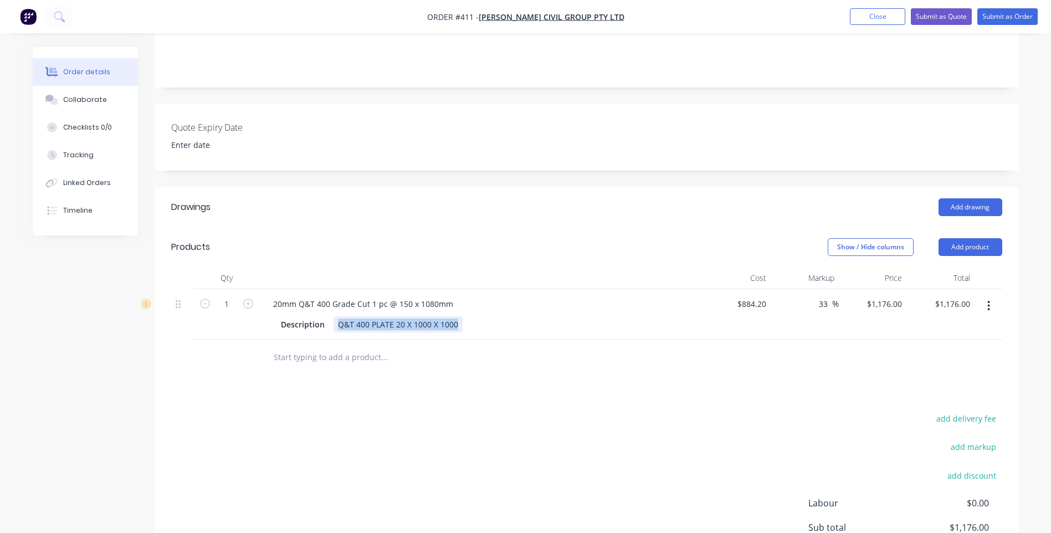
click at [315, 321] on div "20mm Q&T 400 Grade Cut 1 pc @ 150 x 1080mm Description Q&T 400 PLATE 20 X 1000 …" at bounding box center [481, 314] width 443 height 50
drag, startPoint x: 325, startPoint y: 307, endPoint x: 241, endPoint y: 313, distance: 84.4
click at [241, 313] on div "1 20mm Q&T 400 Grade Cut 1 pc @ 150 x 1080mm Description $884.20 $884.20 33 33 …" at bounding box center [586, 314] width 831 height 50
drag, startPoint x: 770, startPoint y: 290, endPoint x: 737, endPoint y: 295, distance: 33.6
click at [737, 295] on div "884.2 884.2" at bounding box center [737, 314] width 68 height 50
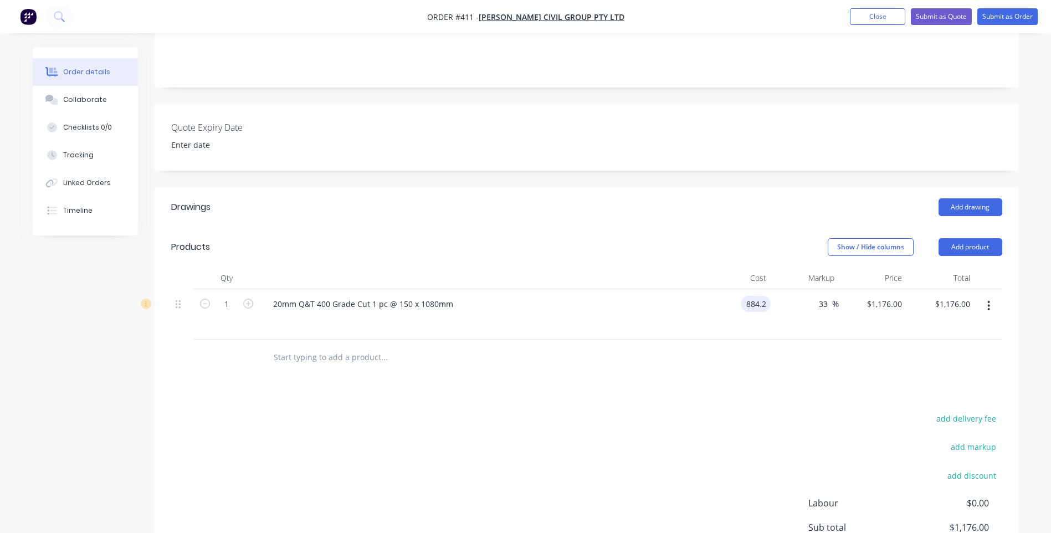
type input "84.2"
drag, startPoint x: 767, startPoint y: 289, endPoint x: 743, endPoint y: 292, distance: 24.6
click at [743, 292] on div "84.2 84.2" at bounding box center [737, 314] width 68 height 50
type input "$0.00"
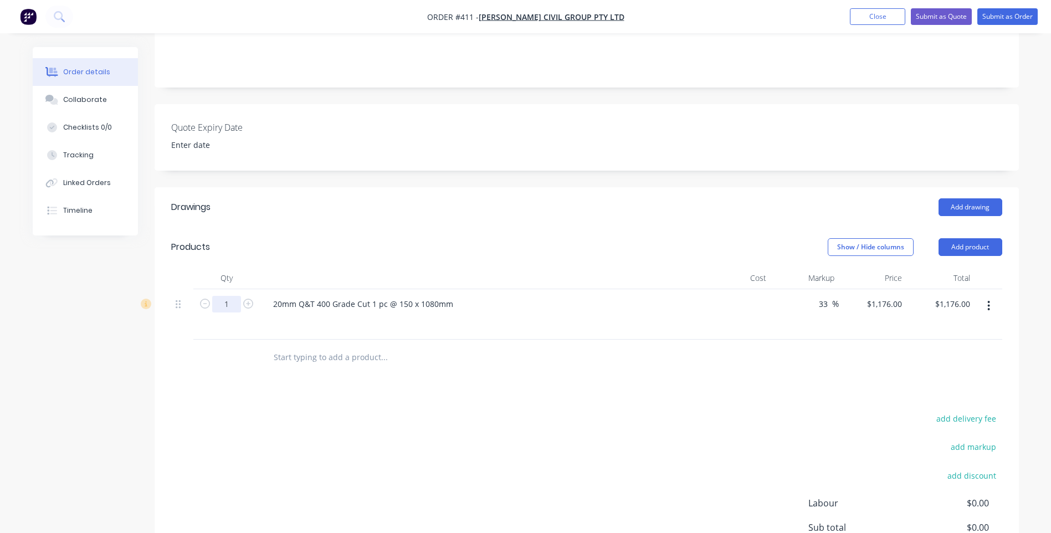
type input "$0.00"
click at [229, 296] on input "1" at bounding box center [226, 304] width 29 height 17
type input "0.162"
click at [767, 296] on input "0" at bounding box center [757, 304] width 25 height 16
type input "$884.20"
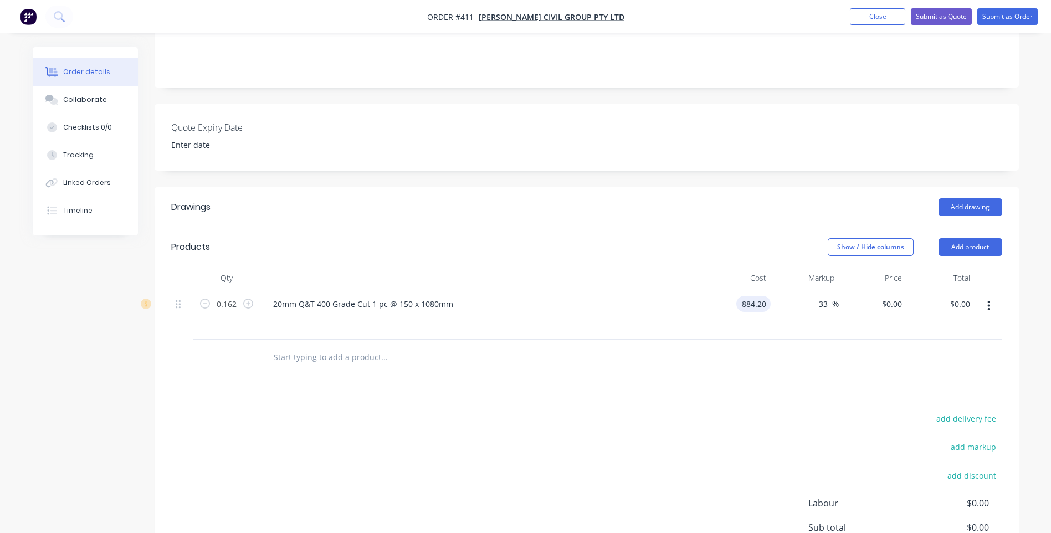
type input "$1,176.00"
type input "$190.51"
type input "$1,175.986"
click at [970, 238] on button "Add product" at bounding box center [970, 247] width 64 height 18
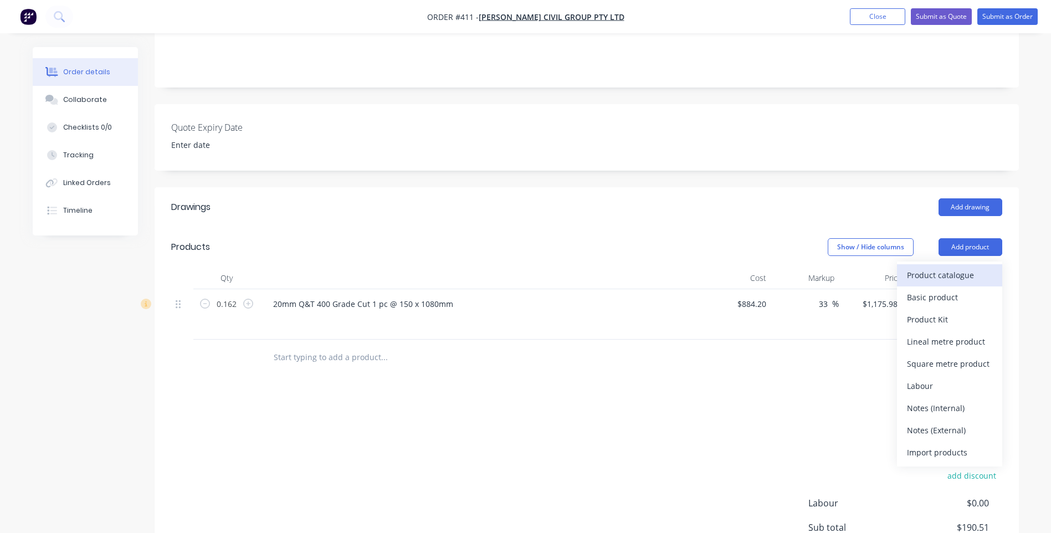
click at [941, 267] on div "Product catalogue" at bounding box center [949, 275] width 85 height 16
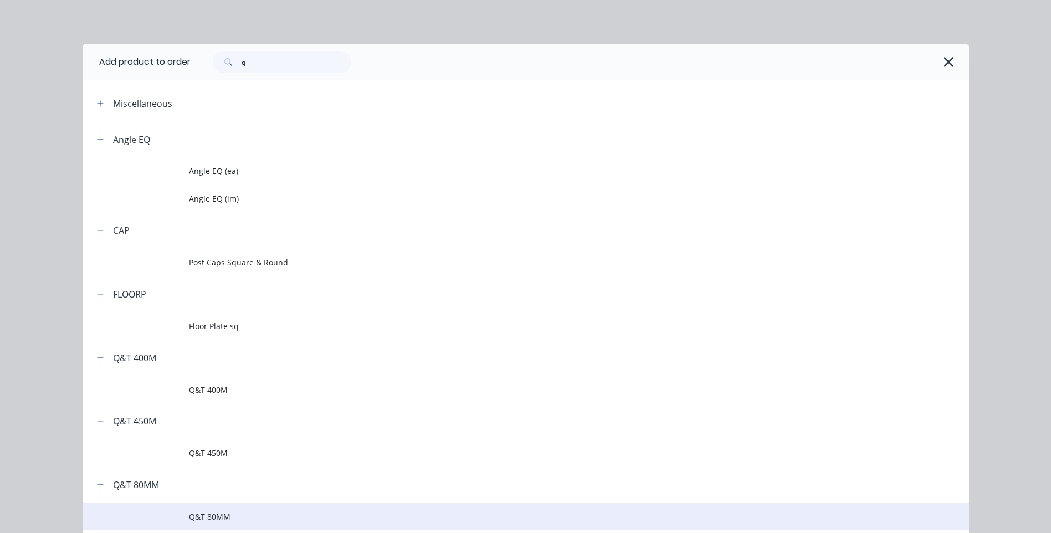
click at [212, 515] on span "Q&T 80MM" at bounding box center [501, 517] width 624 height 12
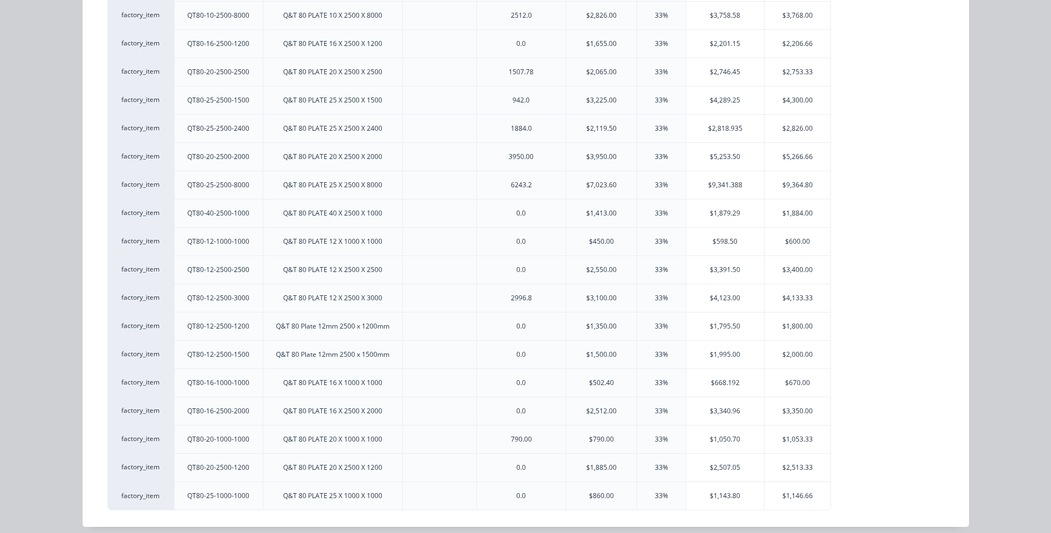
scroll to position [403, 0]
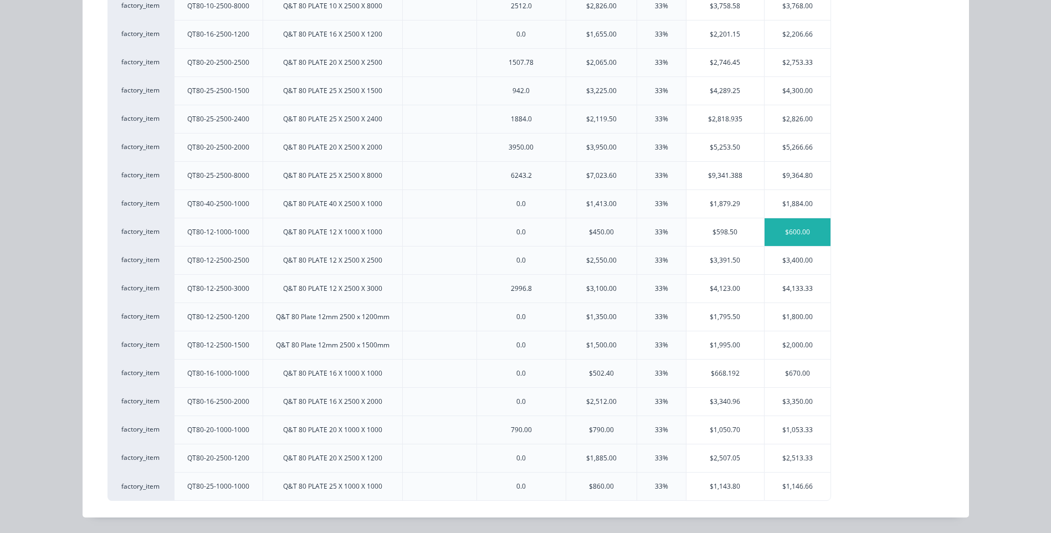
click at [790, 228] on div "$600.00" at bounding box center [797, 232] width 66 height 28
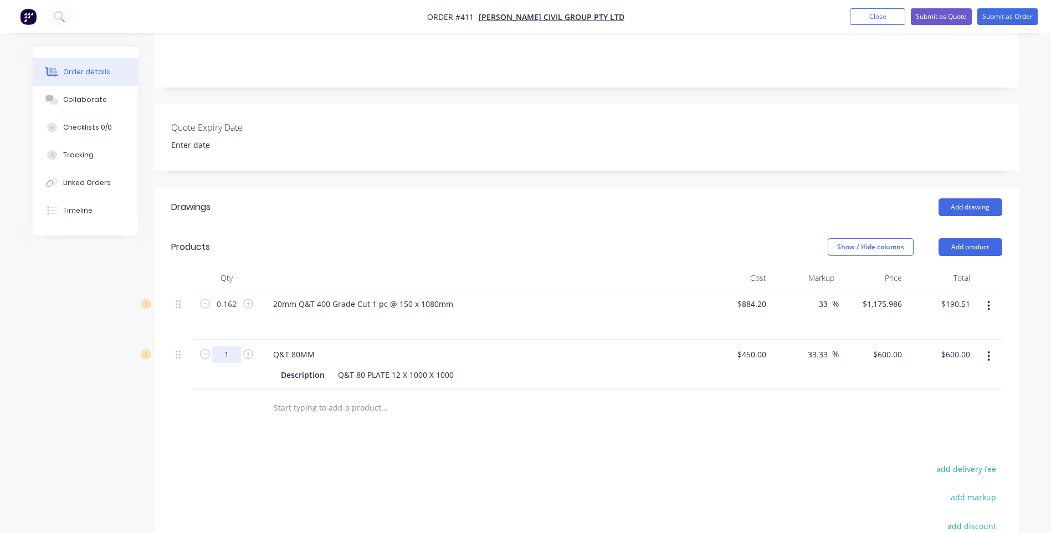
click at [234, 312] on input "1" at bounding box center [226, 304] width 29 height 17
type input "0.288"
type input "$172.80"
click at [278, 397] on input "text" at bounding box center [384, 408] width 222 height 22
click at [973, 238] on button "Add product" at bounding box center [970, 247] width 64 height 18
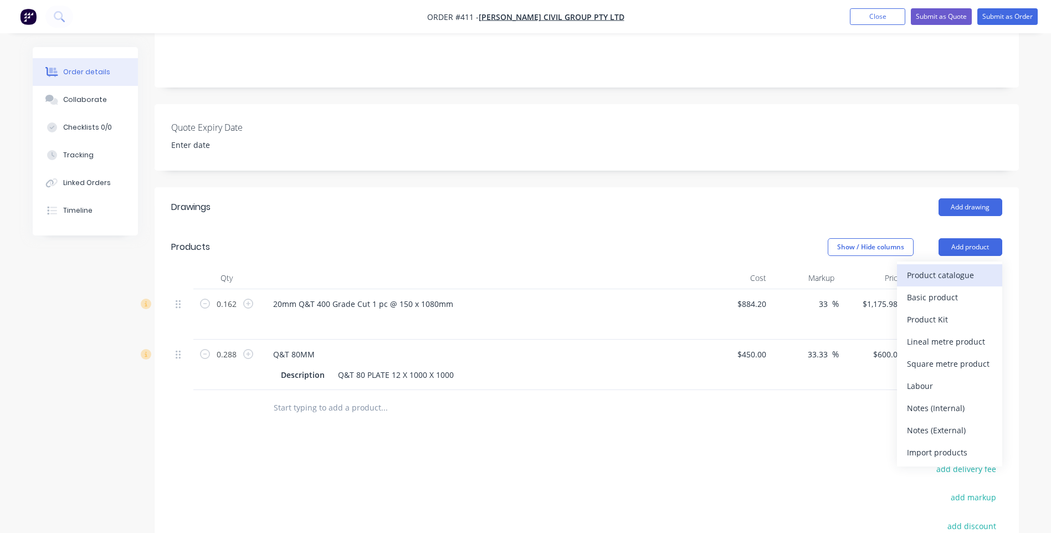
click at [938, 267] on div "Product catalogue" at bounding box center [949, 275] width 85 height 16
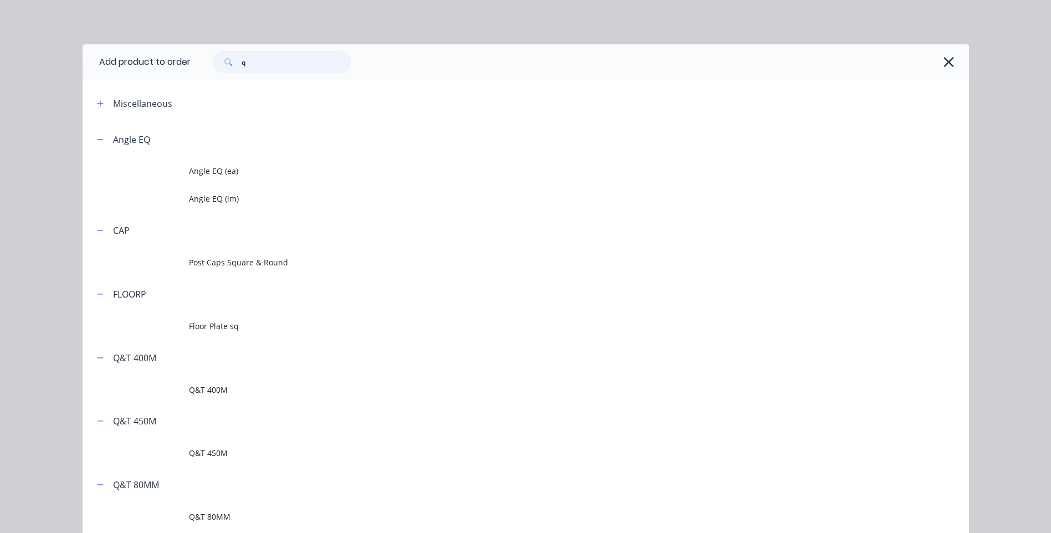
drag, startPoint x: 250, startPoint y: 64, endPoint x: 223, endPoint y: 62, distance: 27.2
click at [223, 62] on div "q" at bounding box center [282, 62] width 138 height 22
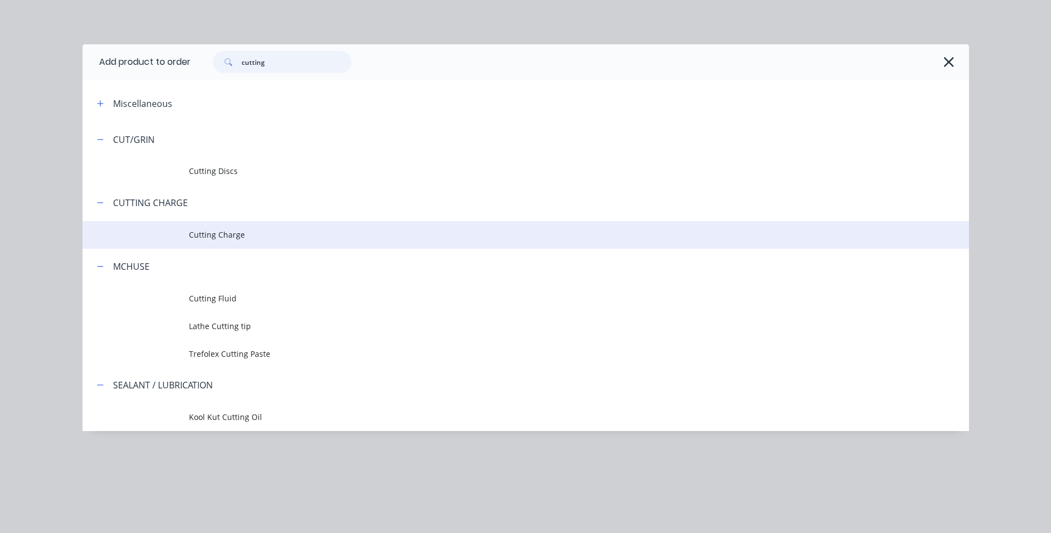
type input "cutting"
click at [221, 233] on span "Cutting Charge" at bounding box center [501, 235] width 624 height 12
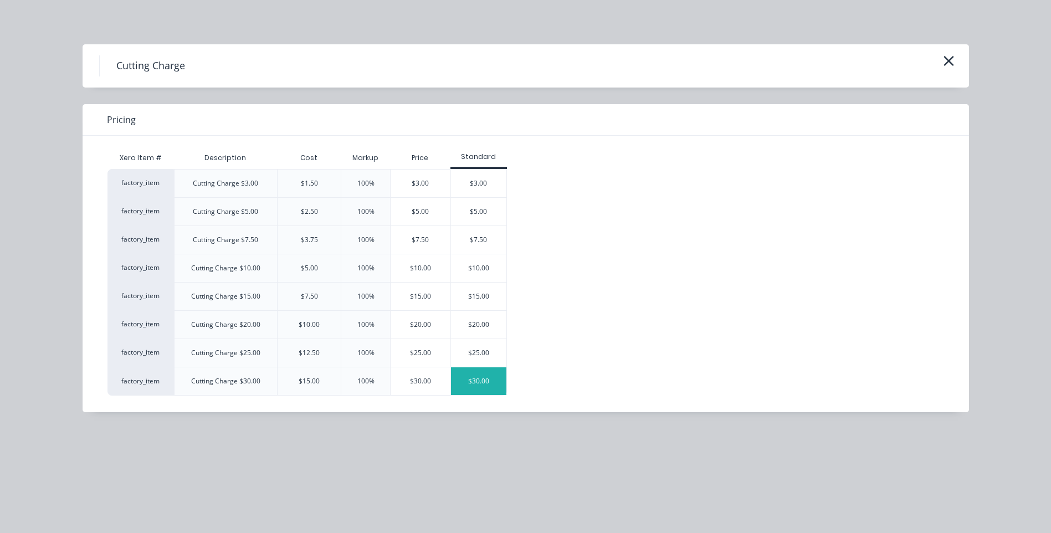
click at [477, 377] on div "$30.00" at bounding box center [478, 381] width 55 height 28
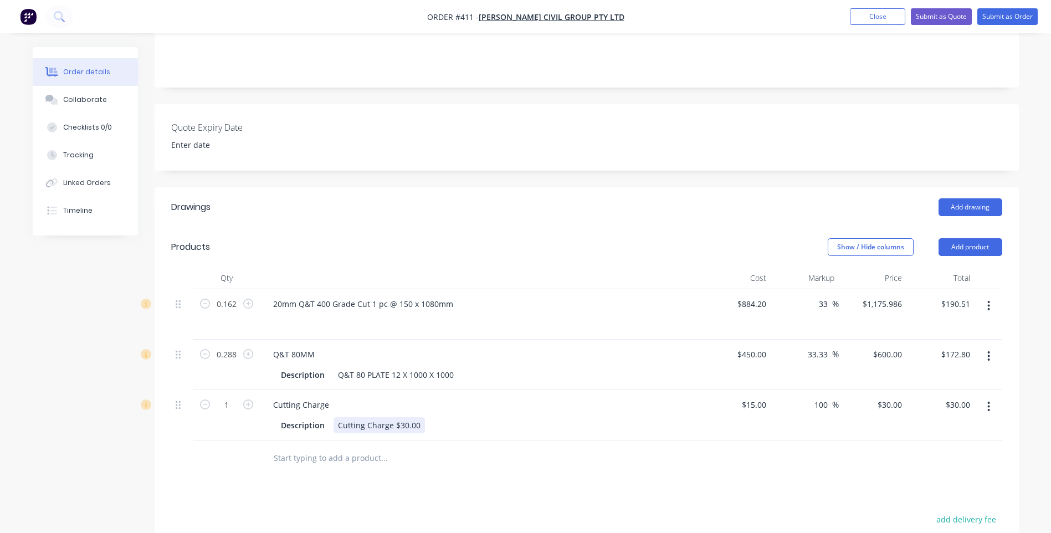
click at [419, 417] on div "Cutting Charge $30.00" at bounding box center [378, 425] width 91 height 16
drag, startPoint x: 773, startPoint y: 389, endPoint x: 750, endPoint y: 389, distance: 23.3
click at [750, 390] on div "1 Cutting Charge Description Cutting Charge $15.00 $15.00 100 100 % $30.00 $30.…" at bounding box center [586, 415] width 831 height 50
type input "15"
type input "$0.00"
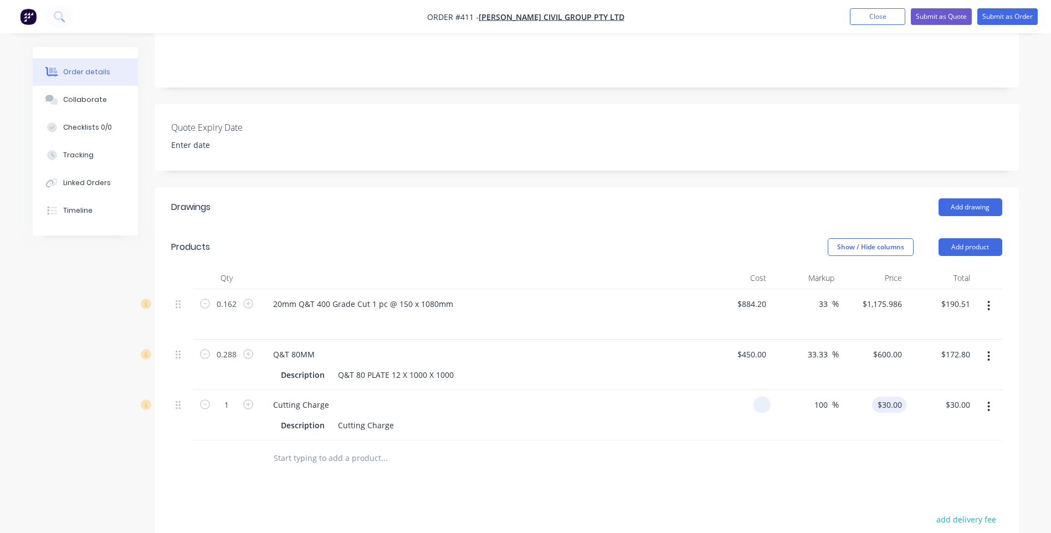
type input "0"
type input "$0.00"
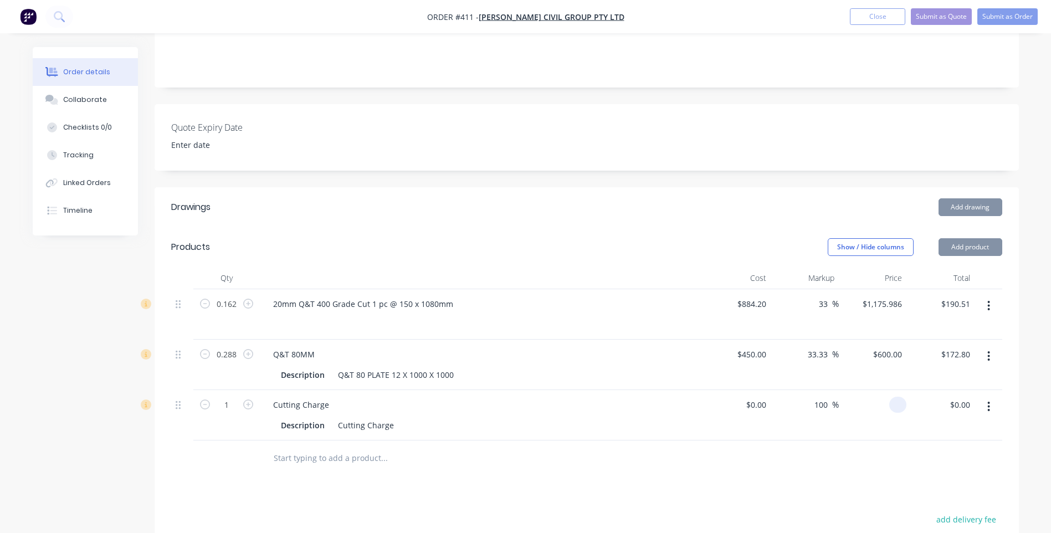
type input "1000"
type input "$0.00"
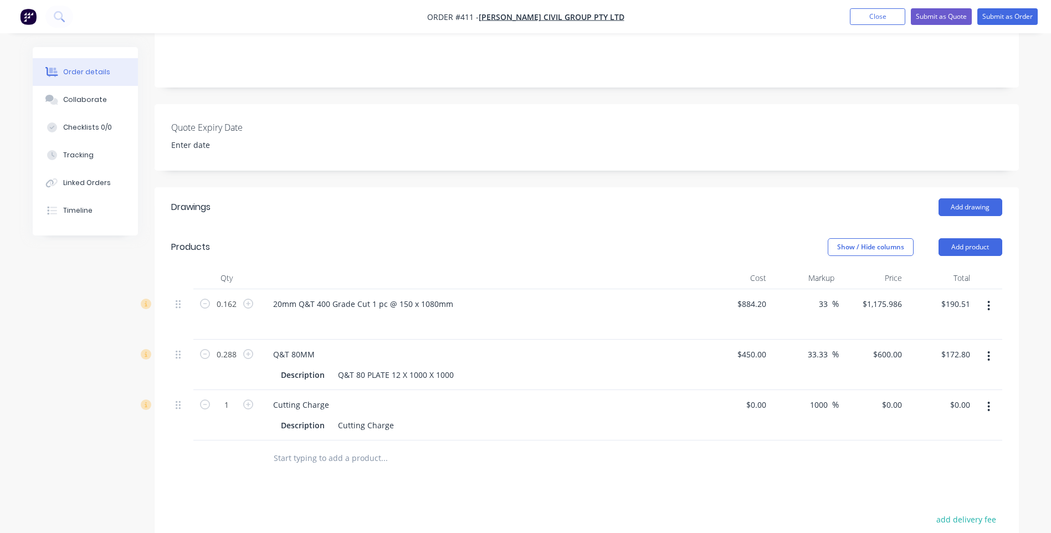
type input "1000"
click at [835, 464] on div "Drawings Add drawing Products Show / Hide columns Add product Qty Cost Markup P…" at bounding box center [587, 464] width 864 height 555
click at [278, 447] on input "text" at bounding box center [384, 458] width 222 height 22
click at [978, 238] on button "Add product" at bounding box center [970, 247] width 64 height 18
click at [869, 491] on div "Drawings Add drawing Products Show / Hide columns Add product Qty Cost Markup P…" at bounding box center [587, 464] width 864 height 555
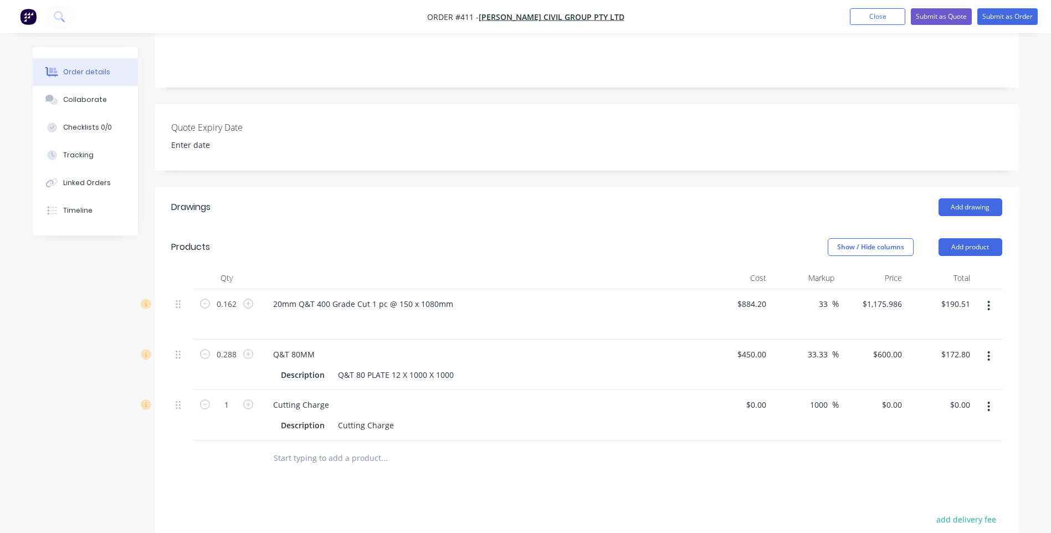
click at [989, 397] on button "button" at bounding box center [989, 407] width 26 height 20
click at [914, 494] on div "Delete" at bounding box center [949, 502] width 85 height 16
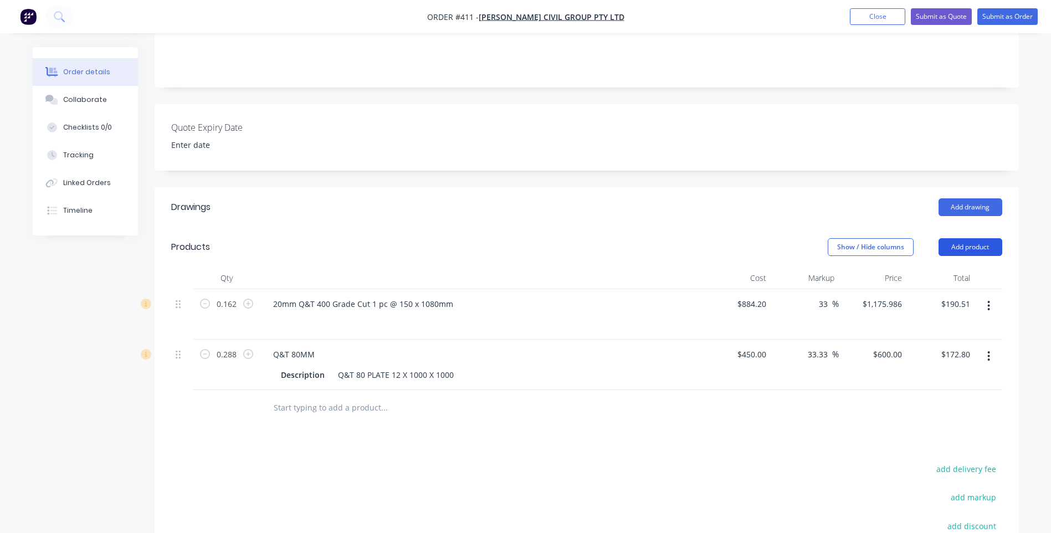
click at [974, 238] on button "Add product" at bounding box center [970, 247] width 64 height 18
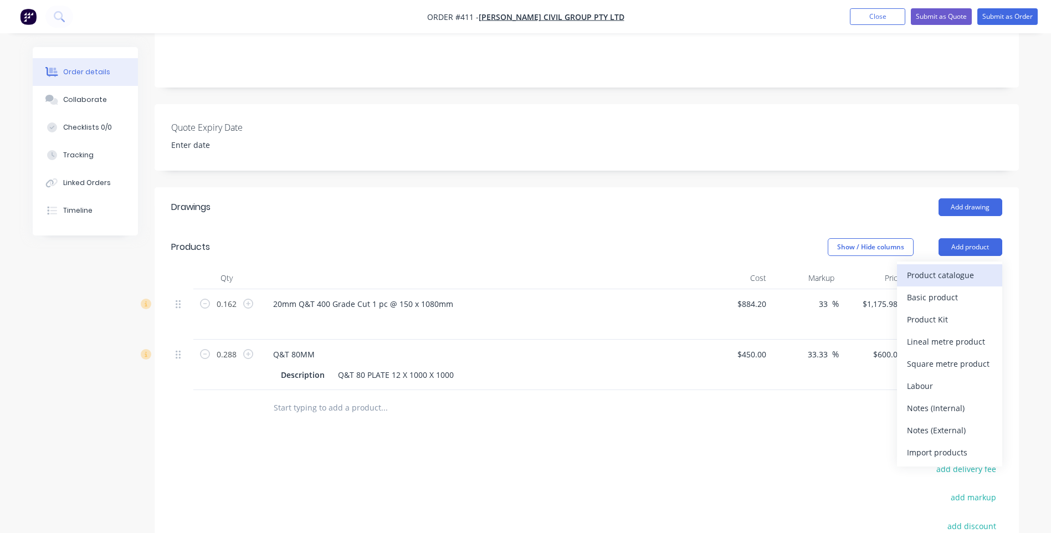
click at [943, 267] on div "Product catalogue" at bounding box center [949, 275] width 85 height 16
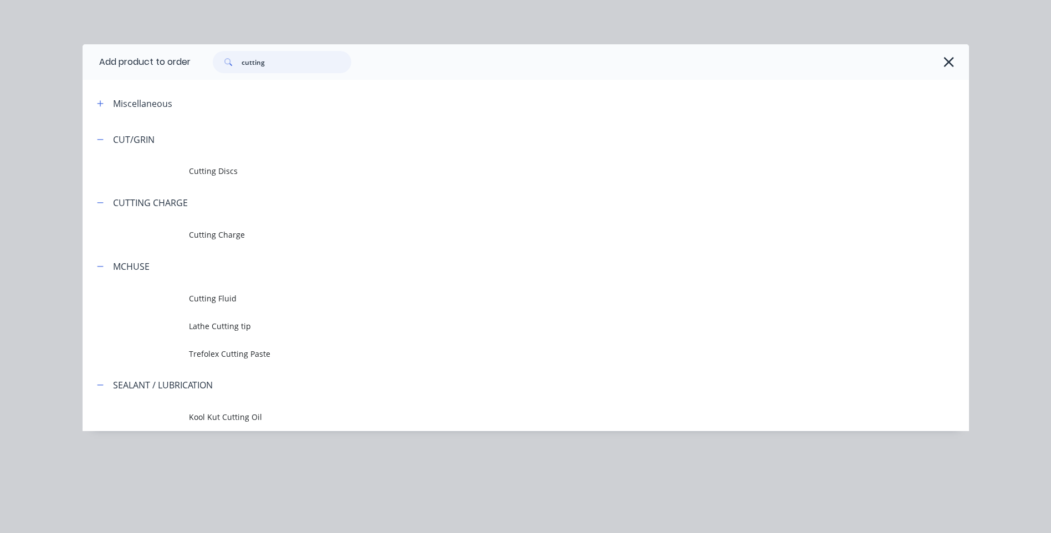
drag, startPoint x: 280, startPoint y: 63, endPoint x: 206, endPoint y: 65, distance: 74.3
click at [206, 65] on div "cutting" at bounding box center [277, 62] width 150 height 22
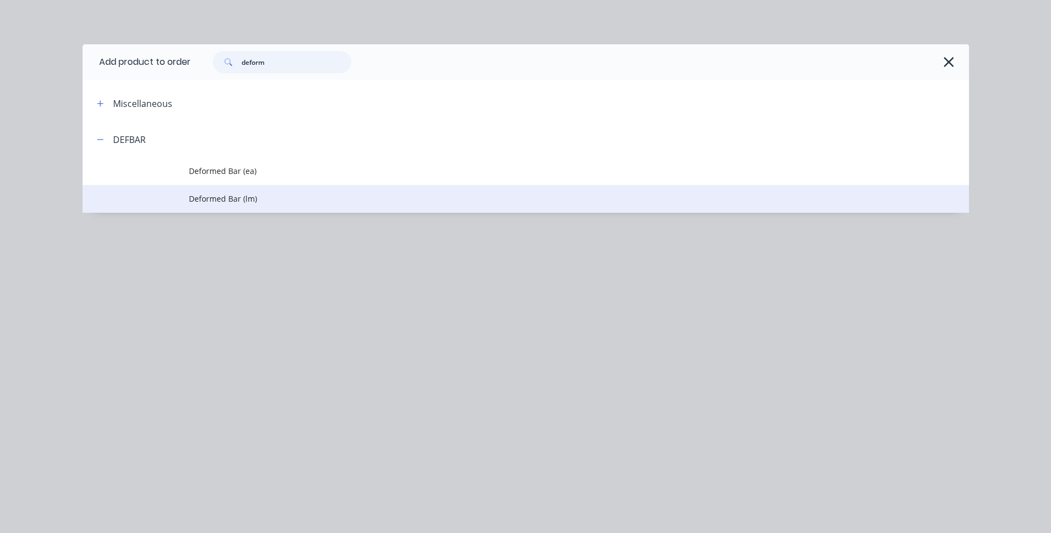
type input "deform"
click at [227, 195] on span "Deformed Bar (lm)" at bounding box center [501, 199] width 624 height 12
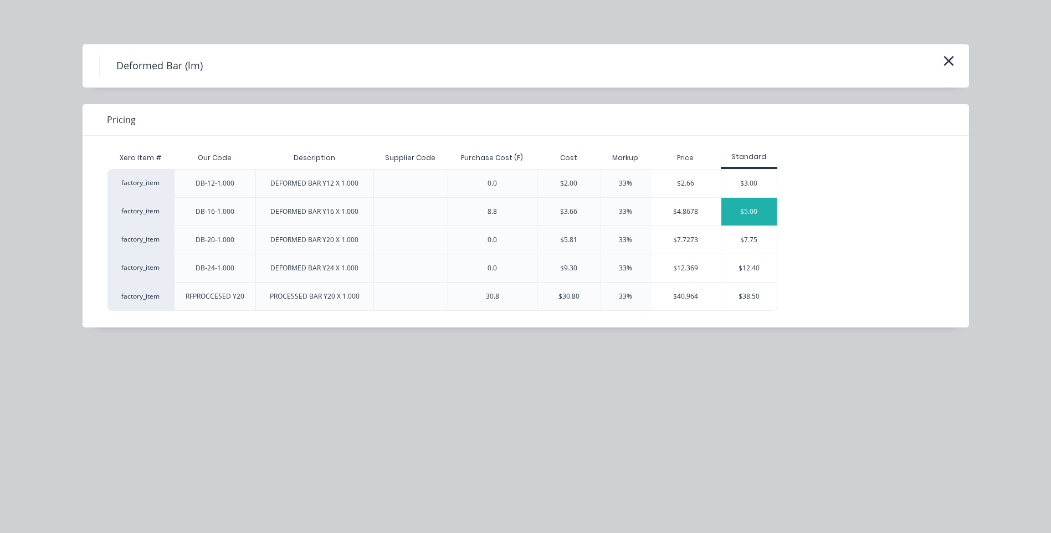
click at [749, 207] on div "$5.00" at bounding box center [748, 212] width 55 height 28
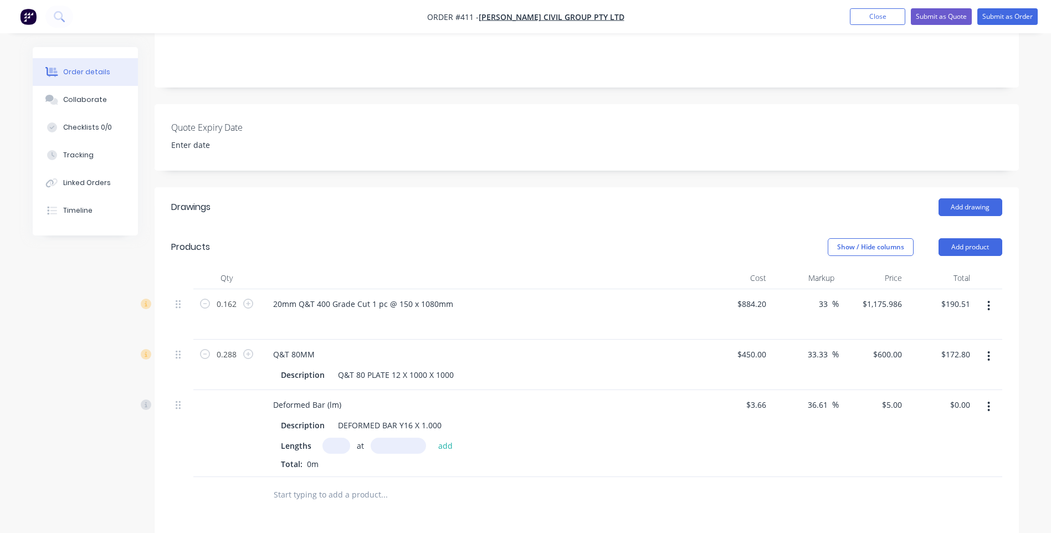
click at [332, 438] on input "text" at bounding box center [336, 446] width 28 height 16
type input "6"
type input "0.6mm"
click at [444, 438] on button "add" at bounding box center [446, 445] width 26 height 15
click at [336, 460] on icon "button" at bounding box center [337, 465] width 7 height 10
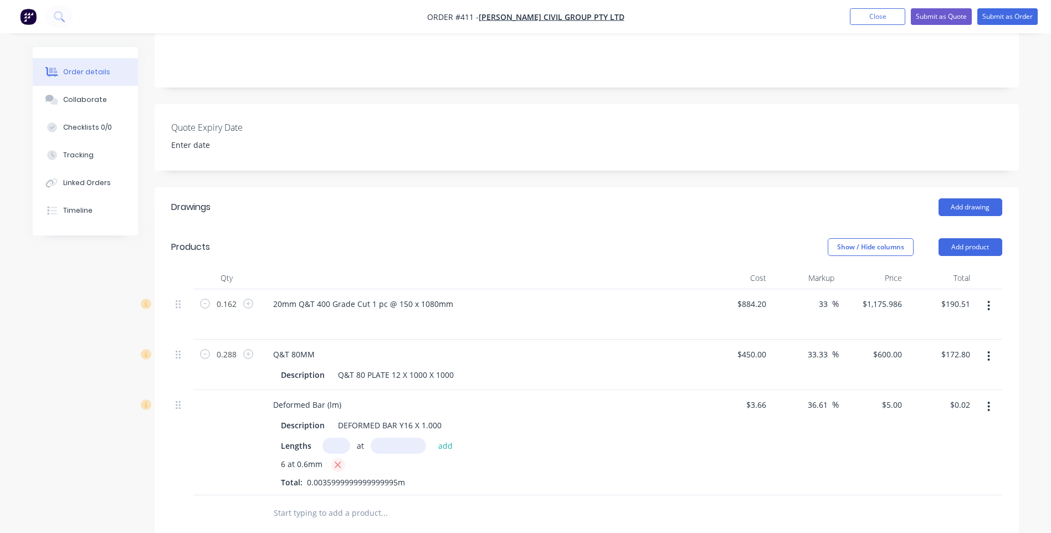
type input "$0.00"
click at [333, 438] on input "text" at bounding box center [336, 446] width 28 height 16
type input "6"
type input "600mm"
click at [441, 438] on button "add" at bounding box center [446, 445] width 26 height 15
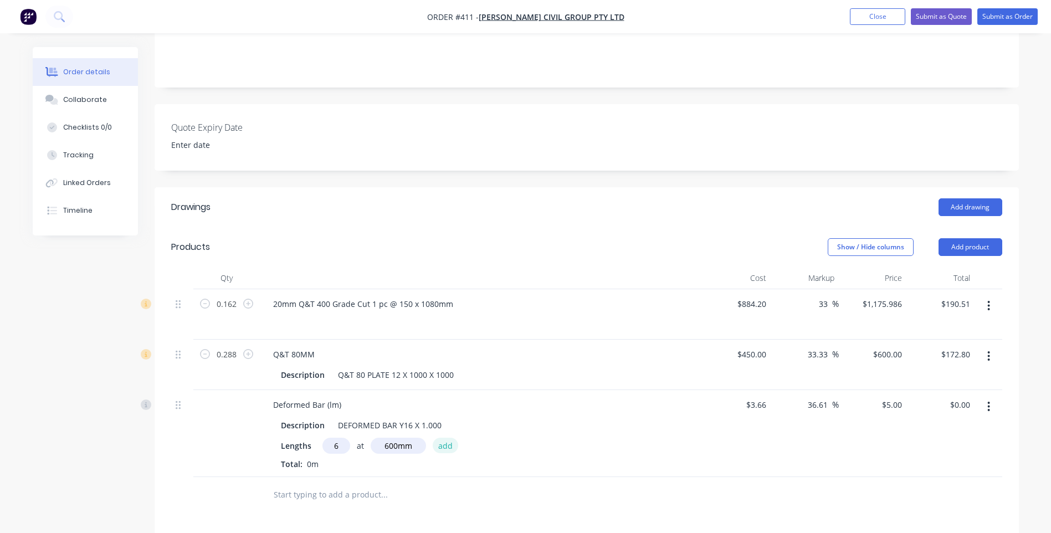
type input "$18.00"
click at [363, 469] on div "6 at 600mm Total: 3.6m" at bounding box center [481, 473] width 401 height 30
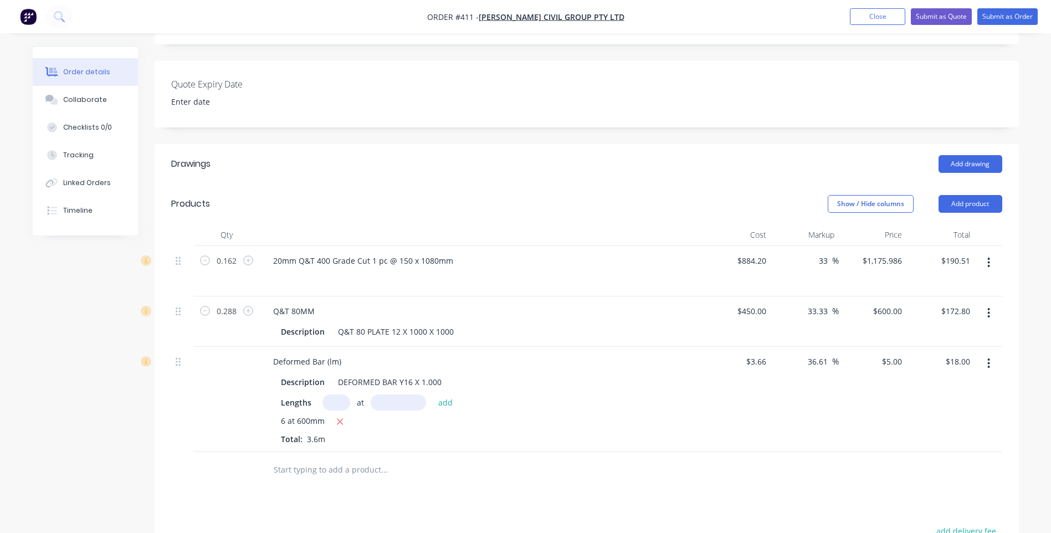
scroll to position [332, 0]
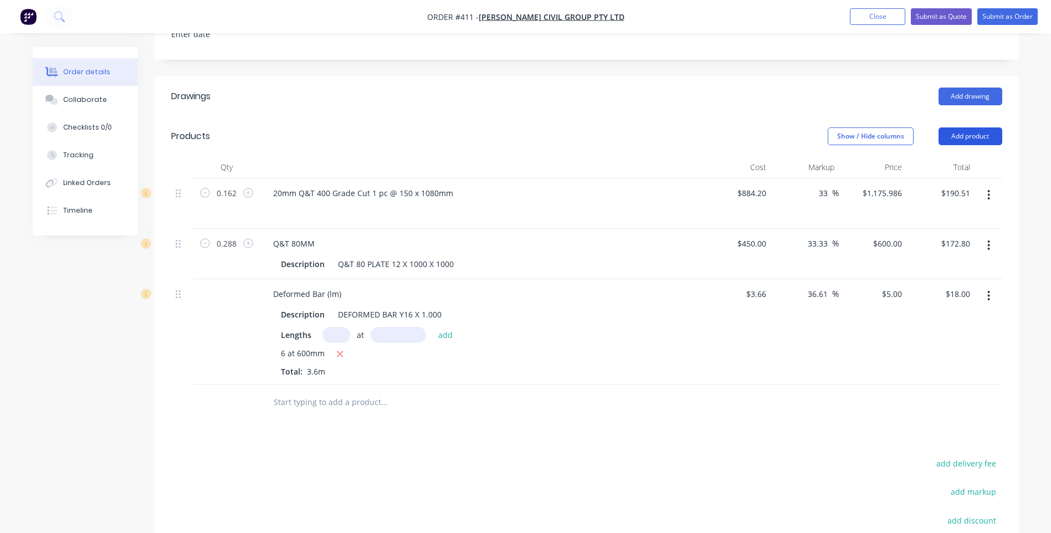
click at [978, 127] on button "Add product" at bounding box center [970, 136] width 64 height 18
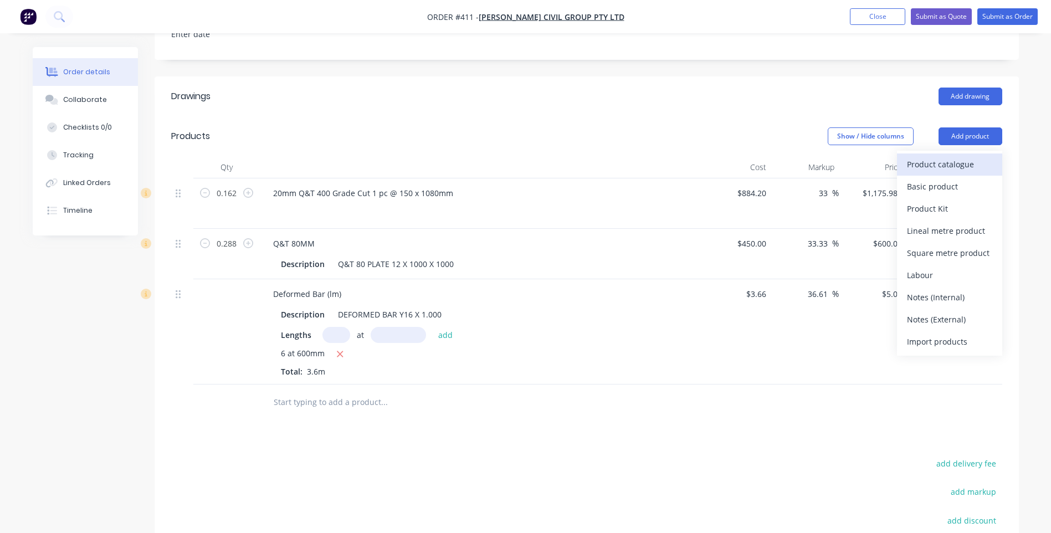
click at [933, 156] on div "Product catalogue" at bounding box center [949, 164] width 85 height 16
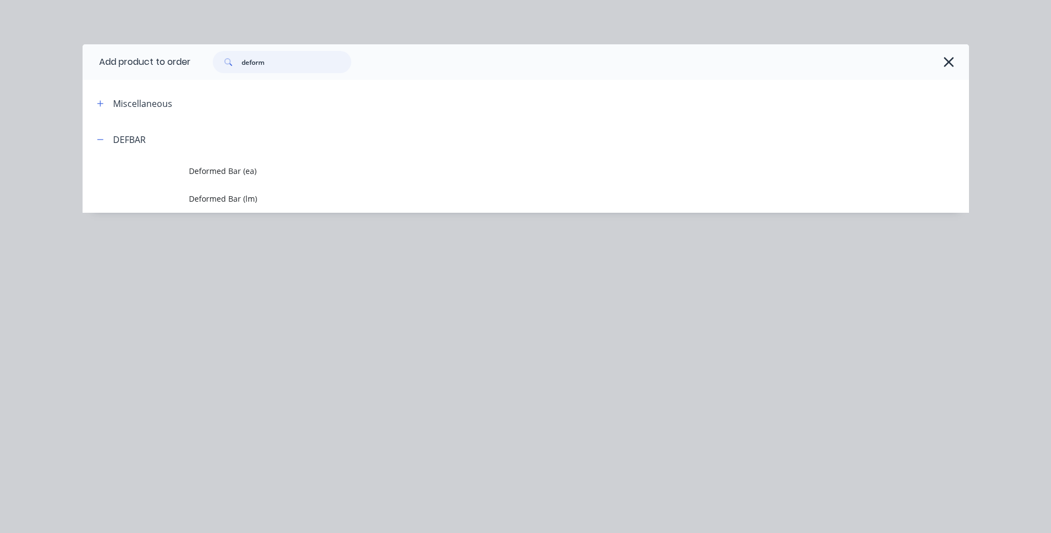
drag, startPoint x: 289, startPoint y: 64, endPoint x: 189, endPoint y: 49, distance: 100.8
click at [189, 49] on header "Add product to order deform" at bounding box center [526, 61] width 886 height 35
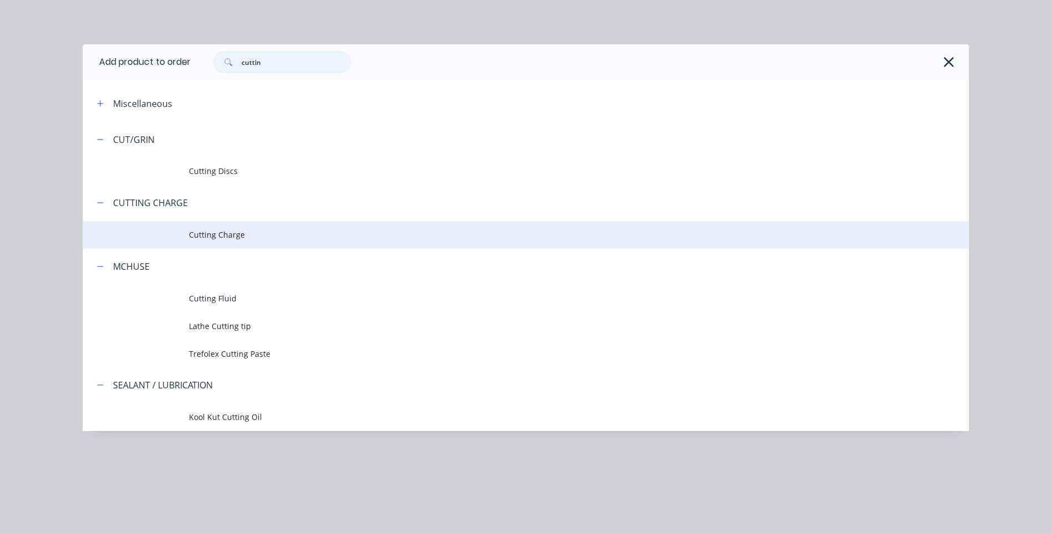
type input "cuttin"
click at [224, 230] on span "Cutting Charge" at bounding box center [501, 235] width 624 height 12
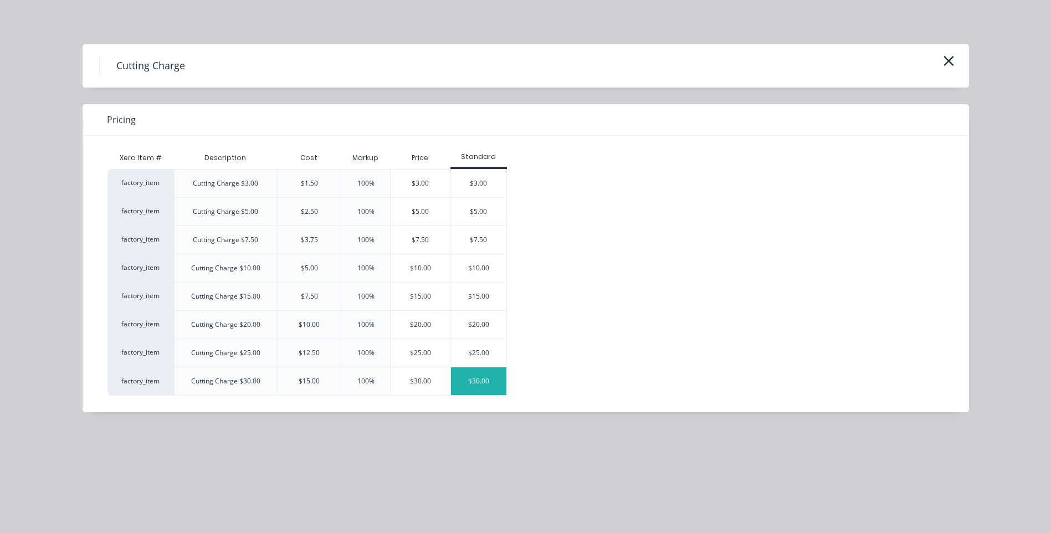
click at [480, 383] on div "$30.00" at bounding box center [478, 381] width 55 height 28
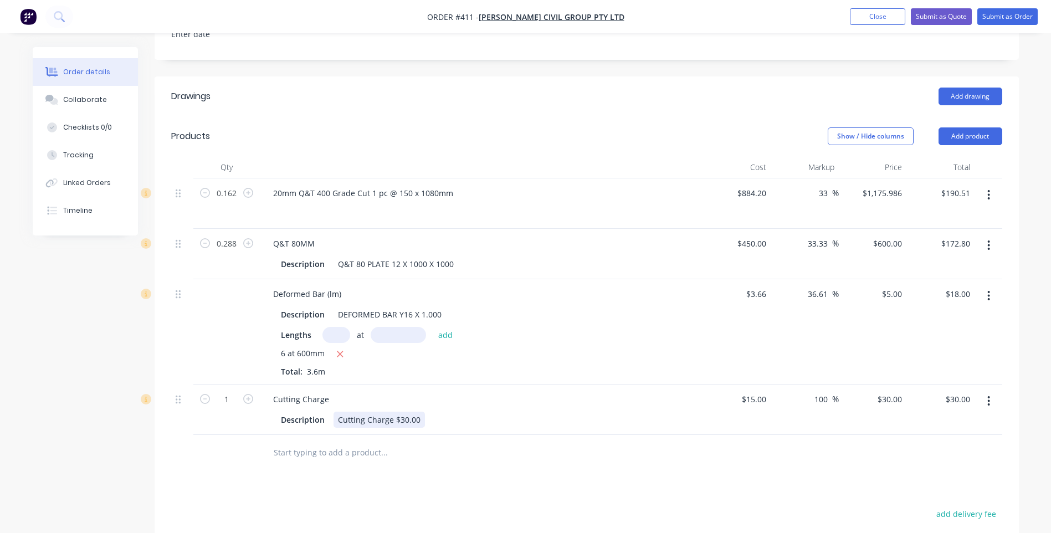
click at [422, 412] on div "Description Cutting Charge $30.00" at bounding box center [479, 420] width 406 height 16
drag, startPoint x: 306, startPoint y: 401, endPoint x: 299, endPoint y: 414, distance: 14.4
click at [263, 409] on div "Cutting Charge Description" at bounding box center [481, 409] width 443 height 50
drag, startPoint x: 310, startPoint y: 415, endPoint x: 317, endPoint y: 414, distance: 7.8
click at [311, 415] on div "Cutting Charge Description" at bounding box center [481, 409] width 443 height 50
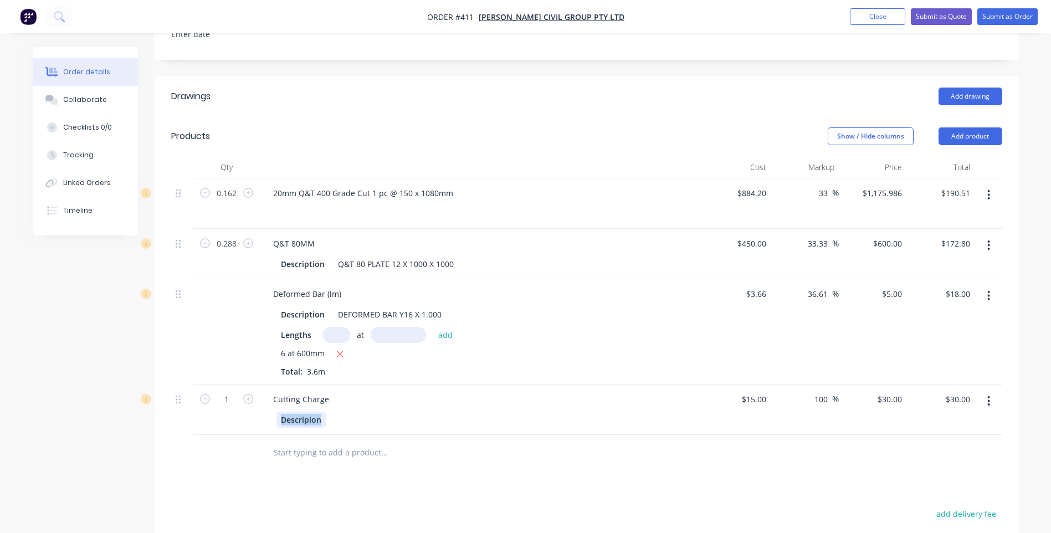
drag, startPoint x: 322, startPoint y: 408, endPoint x: 274, endPoint y: 403, distance: 47.8
click at [274, 409] on div "Descripion" at bounding box center [481, 418] width 434 height 18
click at [336, 391] on div "Cutting Charge" at bounding box center [301, 399] width 74 height 16
drag, startPoint x: 771, startPoint y: 384, endPoint x: 733, endPoint y: 387, distance: 37.2
click at [733, 387] on div "1 Cutting Charge $15.00 $15.00 100 100 % $30.00 $30.00 $30.00 $30.00" at bounding box center [586, 409] width 831 height 50
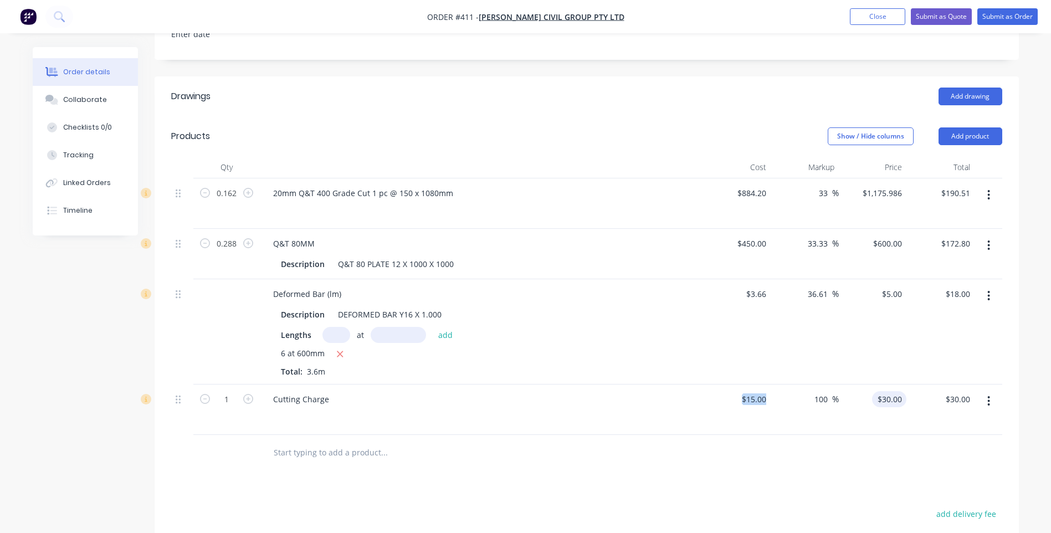
type input "30"
type input "-100"
type input "$0.00"
click at [838, 458] on div "Drawings Add drawing Products Show / Hide columns Add product Qty Cost Markup P…" at bounding box center [587, 406] width 864 height 660
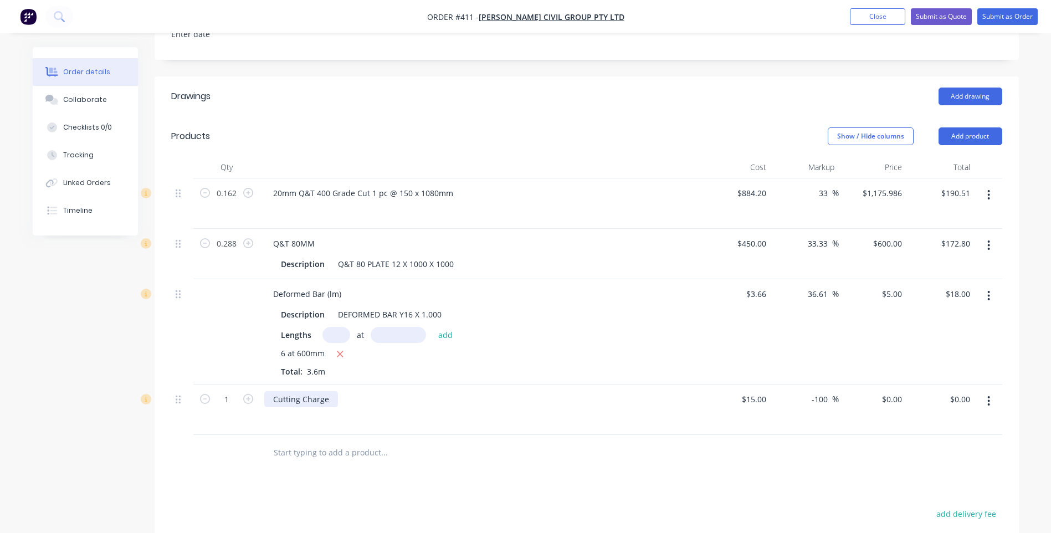
click at [334, 391] on div "Cutting Charge" at bounding box center [301, 399] width 74 height 16
click at [326, 442] on input "text" at bounding box center [384, 453] width 222 height 22
click at [972, 127] on button "Add product" at bounding box center [970, 136] width 64 height 18
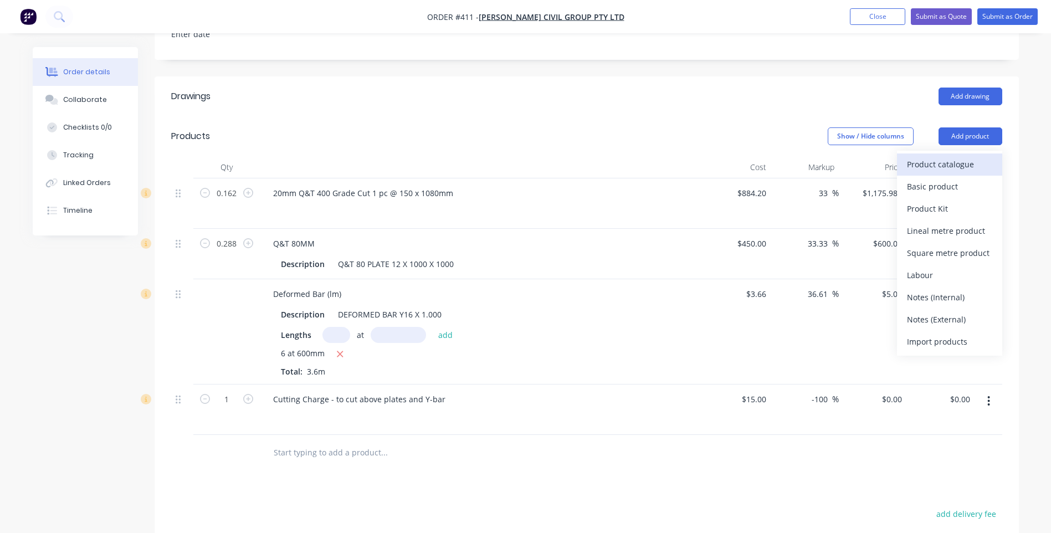
click at [941, 156] on div "Product catalogue" at bounding box center [949, 164] width 85 height 16
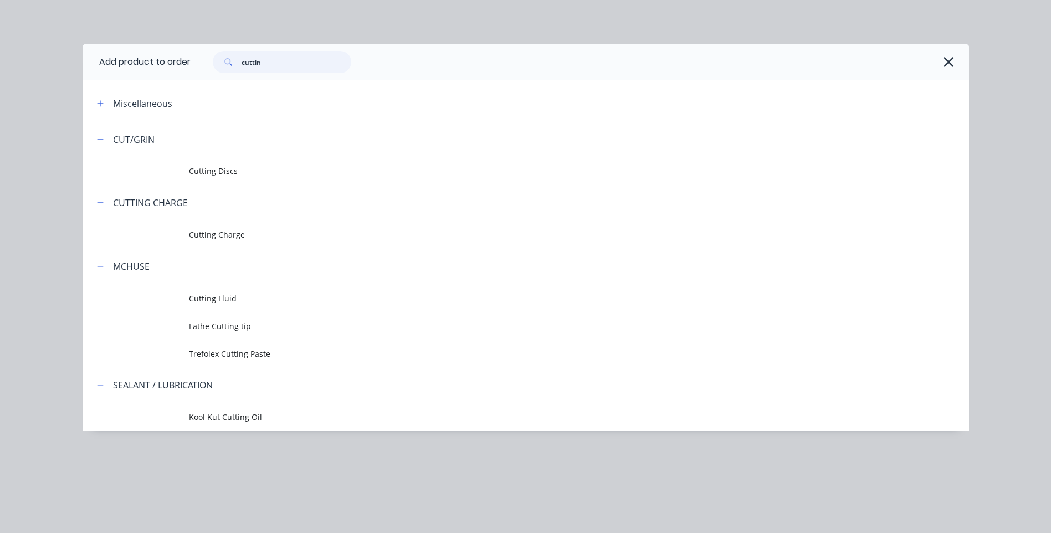
drag, startPoint x: 266, startPoint y: 63, endPoint x: 234, endPoint y: 66, distance: 32.3
click at [234, 66] on div "cuttin" at bounding box center [282, 62] width 138 height 22
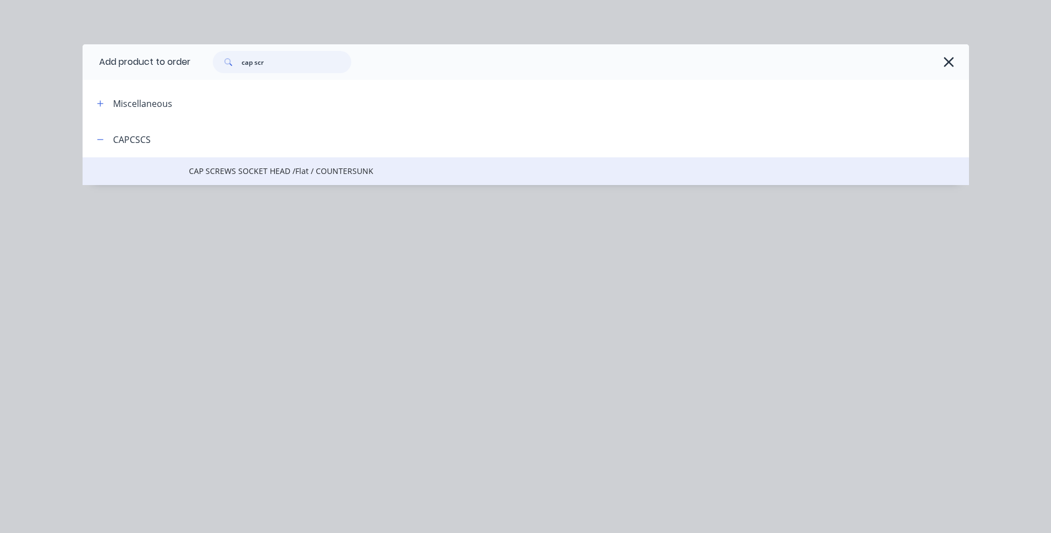
type input "cap scr"
click at [281, 171] on span "CAP SCREWS SOCKET HEAD /Flat / COUNTERSUNK" at bounding box center [501, 171] width 624 height 12
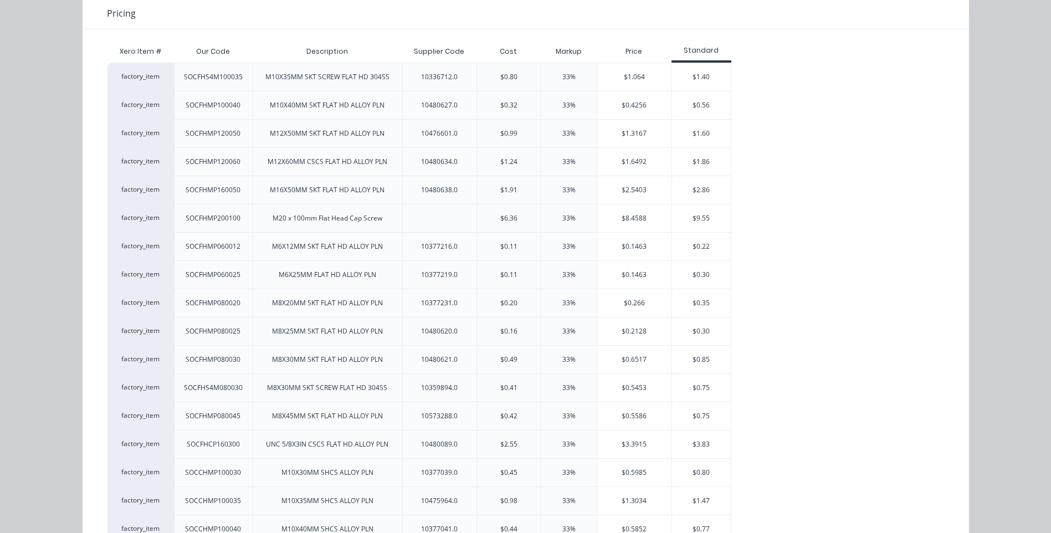
scroll to position [80, 0]
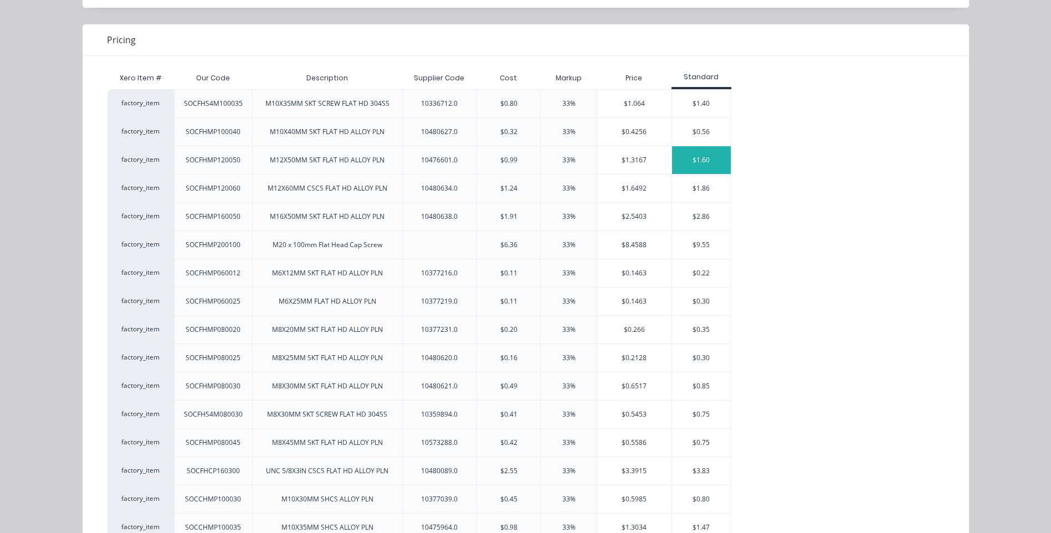
click at [694, 155] on div "$1.60" at bounding box center [701, 160] width 59 height 28
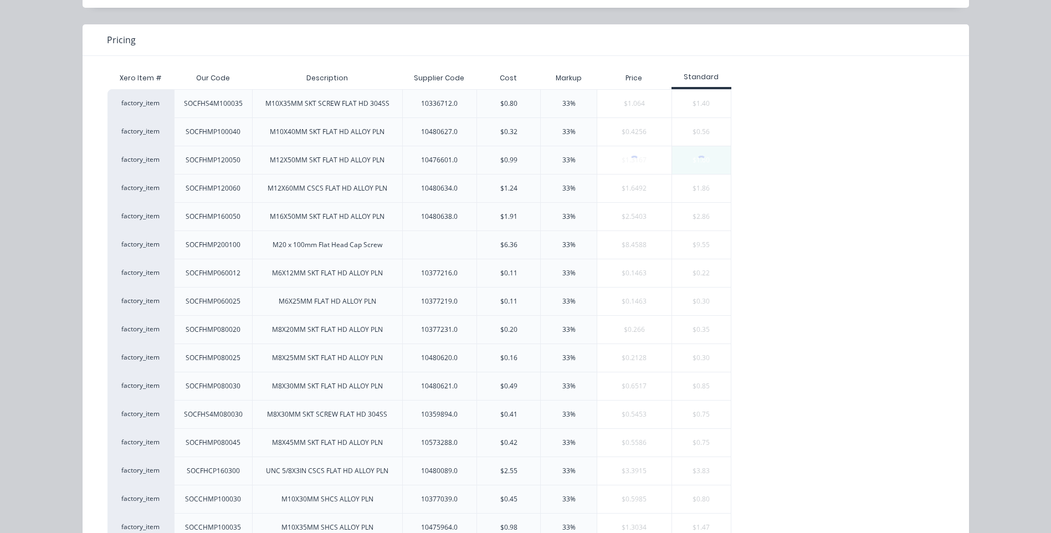
scroll to position [0, 0]
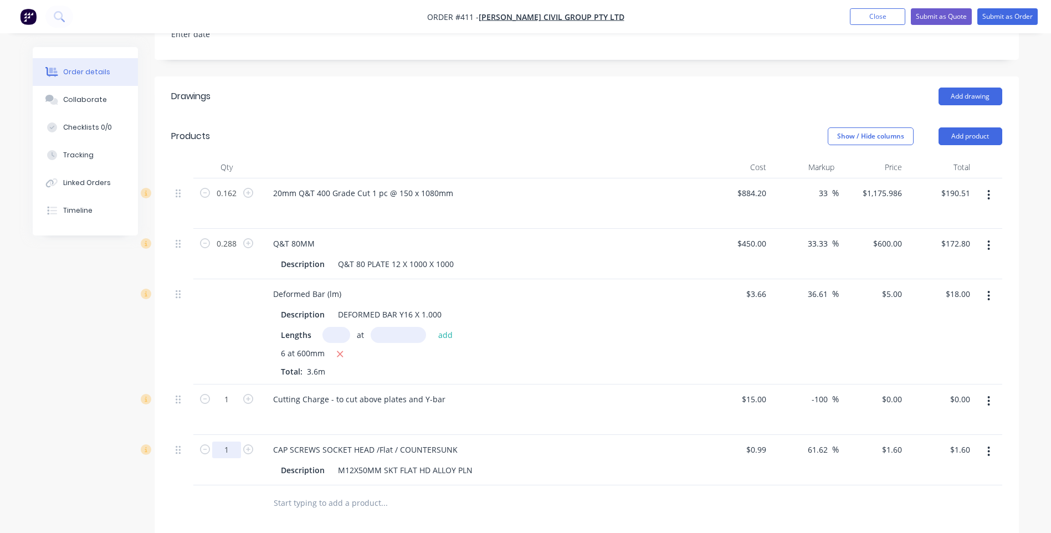
click at [227, 202] on input "1" at bounding box center [226, 193] width 29 height 17
type input "12"
type input "$19.20"
click at [476, 514] on div "Drawings Add drawing Products Show / Hide columns Add product Qty Cost Markup P…" at bounding box center [587, 431] width 864 height 711
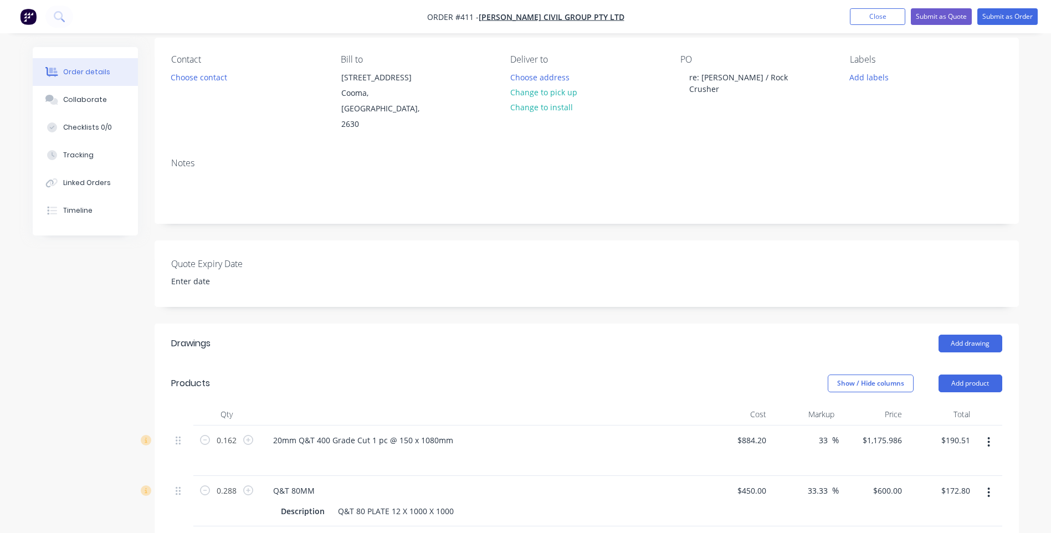
scroll to position [55, 0]
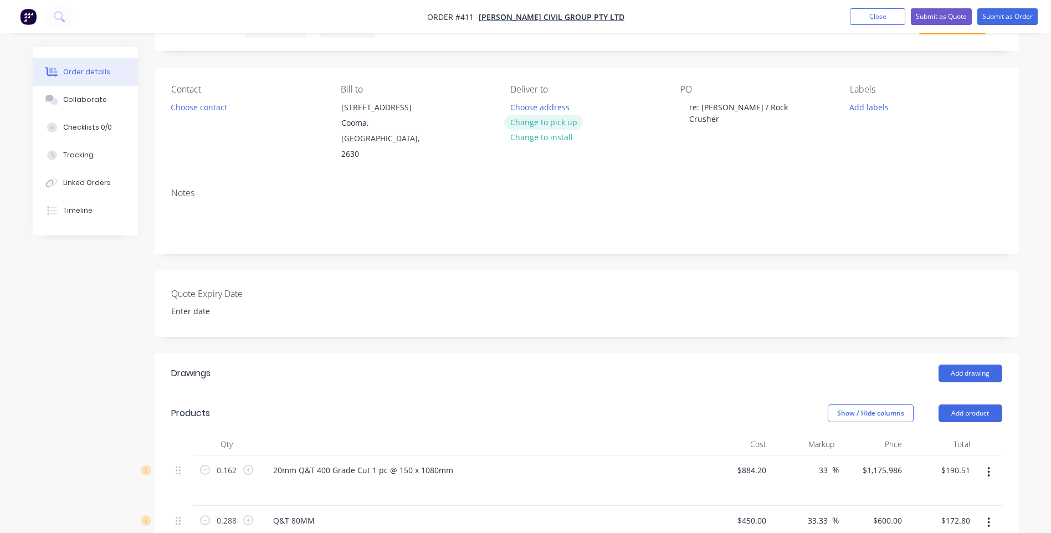
click at [535, 119] on button "Change to pick up" at bounding box center [543, 122] width 79 height 15
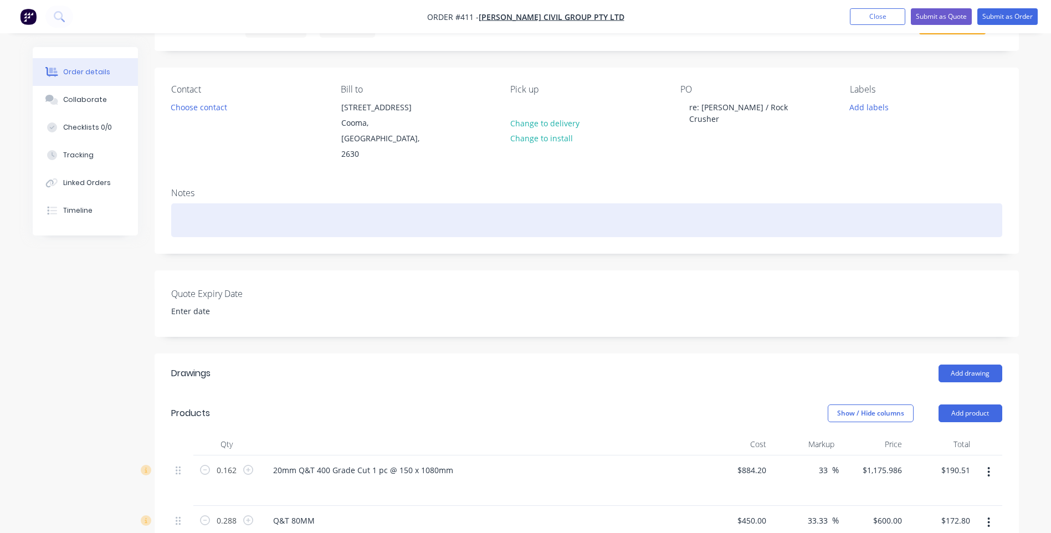
click at [189, 203] on div at bounding box center [586, 220] width 831 height 34
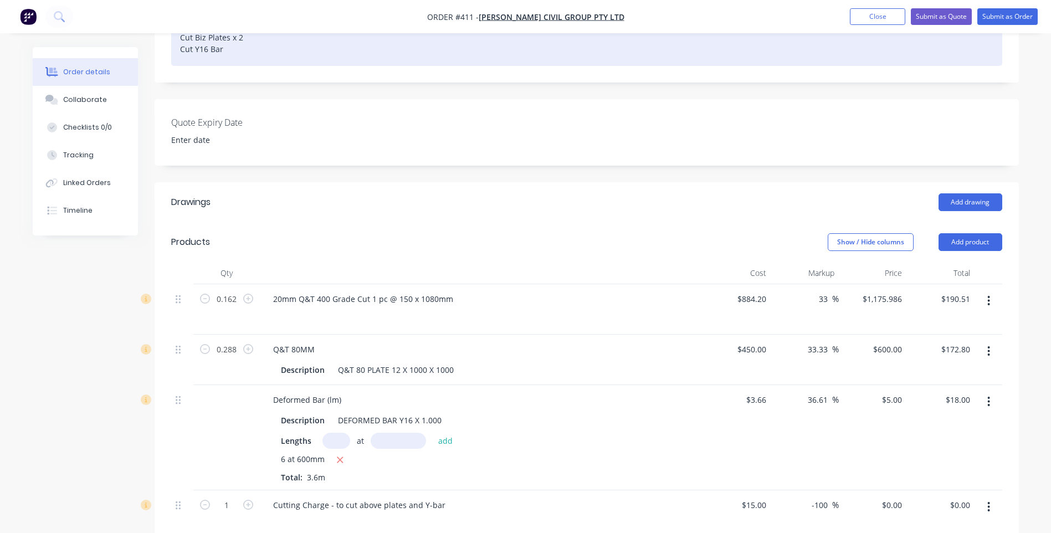
scroll to position [277, 0]
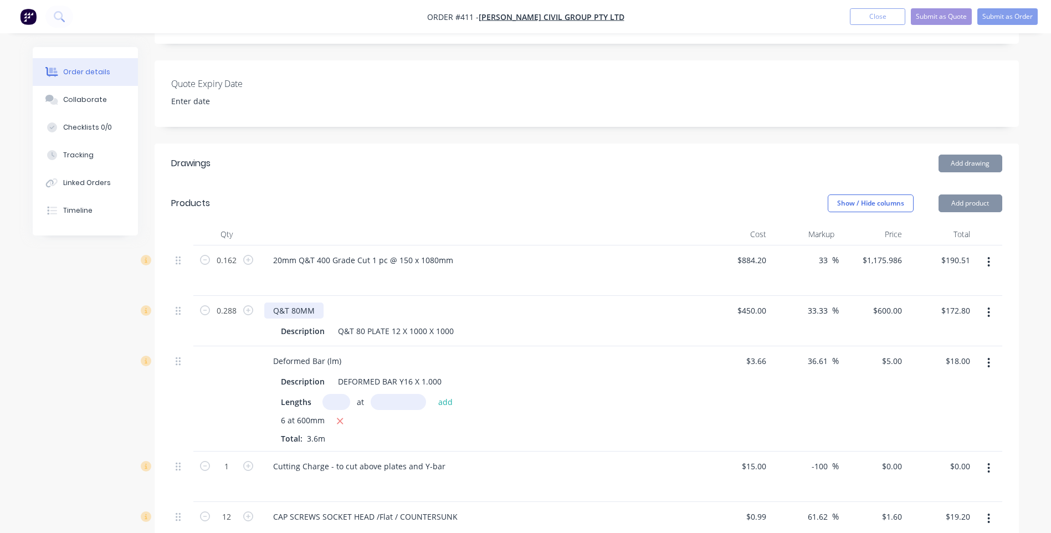
click at [272, 302] on div "Q&T 80MM" at bounding box center [293, 310] width 59 height 16
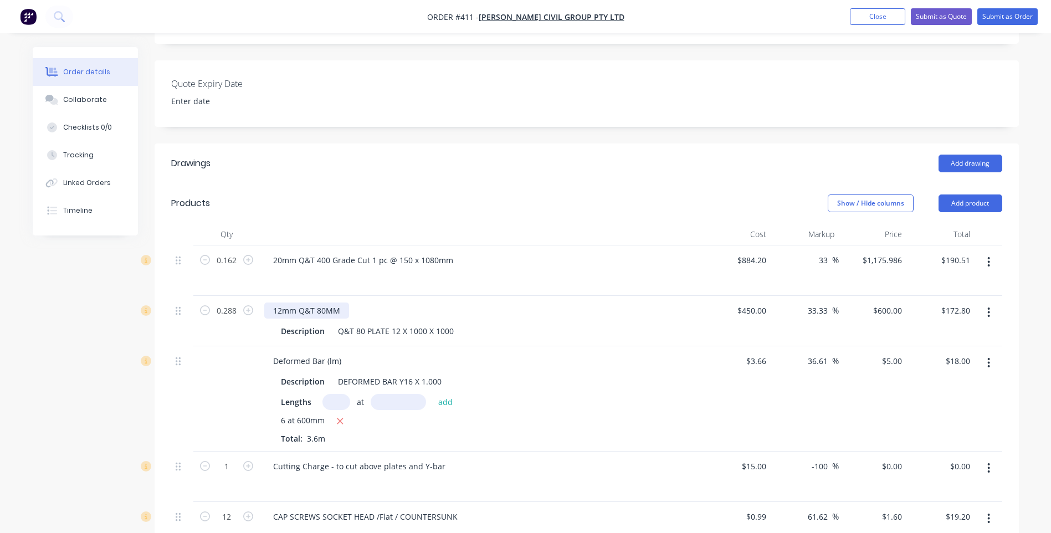
click at [342, 302] on div "12mm Q&T 80MM" at bounding box center [306, 310] width 85 height 16
drag, startPoint x: 453, startPoint y: 315, endPoint x: 306, endPoint y: 319, distance: 146.3
click at [306, 323] on div "Description Q&T 80 PLATE 12 X 1000 X 1000" at bounding box center [479, 331] width 406 height 16
drag, startPoint x: 325, startPoint y: 314, endPoint x: 258, endPoint y: 316, distance: 67.6
click at [258, 316] on div "0.288 12mm Q&T 80 Grade Cut 1 pc @ 720 x 400mm Description $450.00 $450.00 33.3…" at bounding box center [586, 321] width 831 height 50
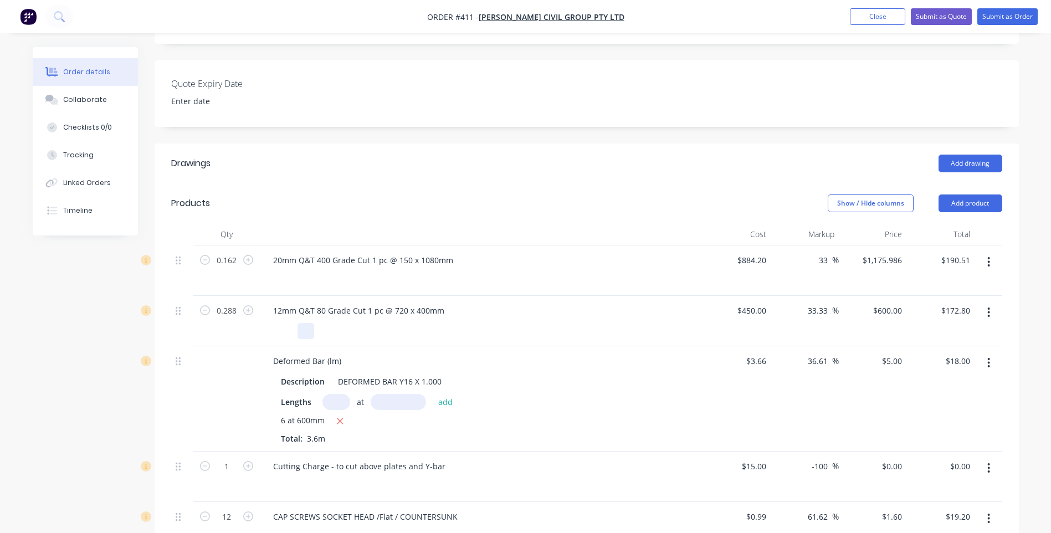
click at [330, 323] on div at bounding box center [479, 331] width 406 height 16
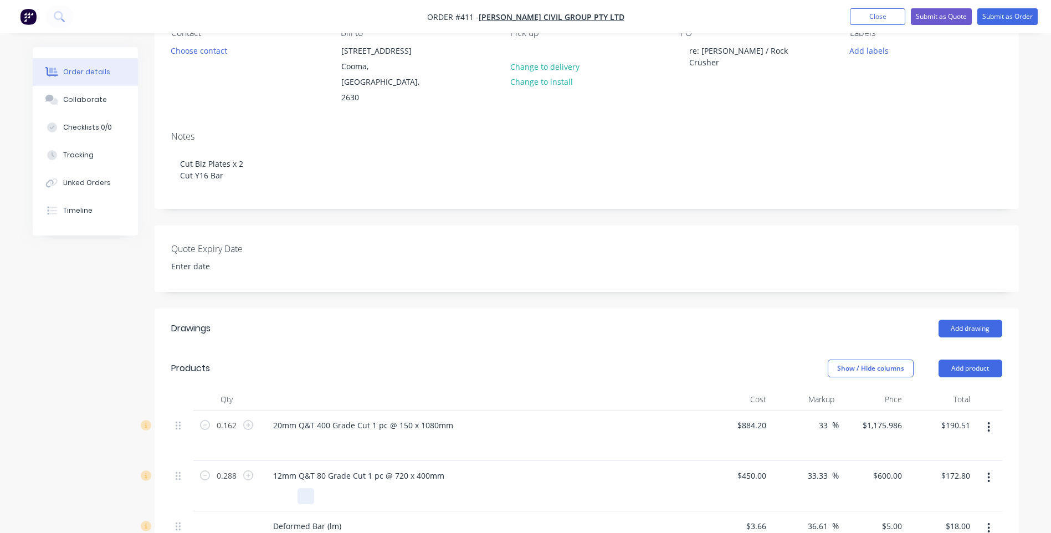
scroll to position [0, 0]
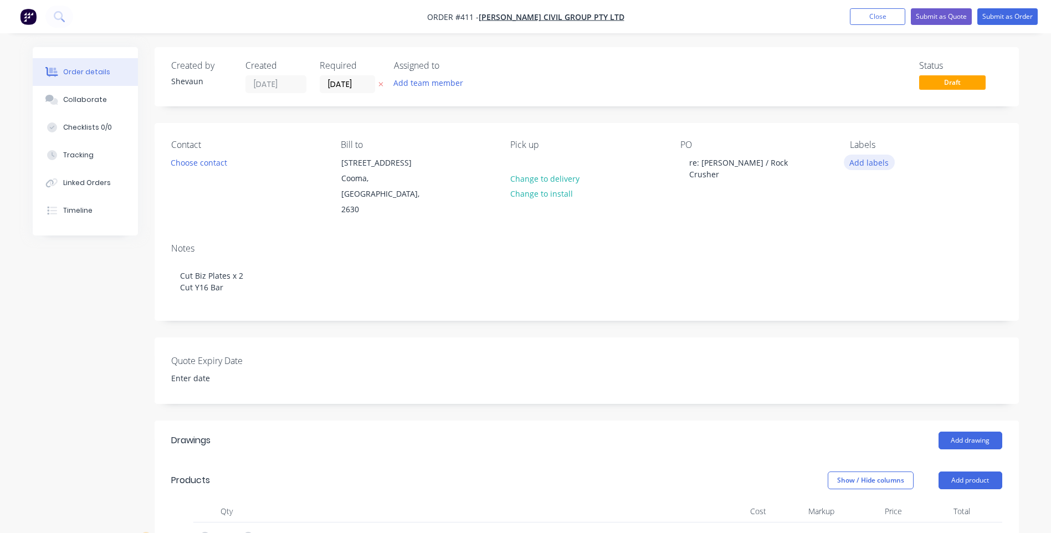
click at [858, 162] on button "Add labels" at bounding box center [869, 162] width 51 height 15
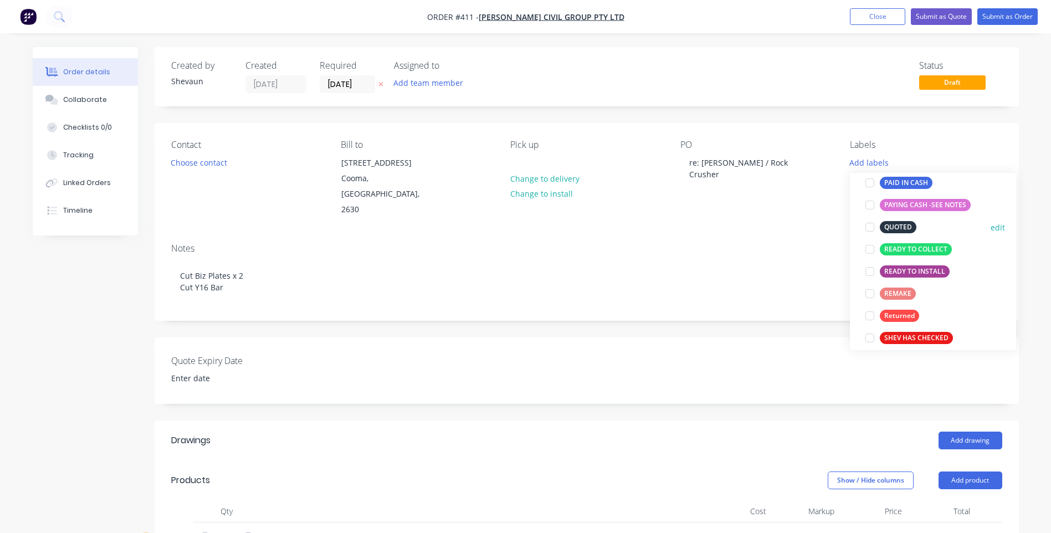
scroll to position [266, 0]
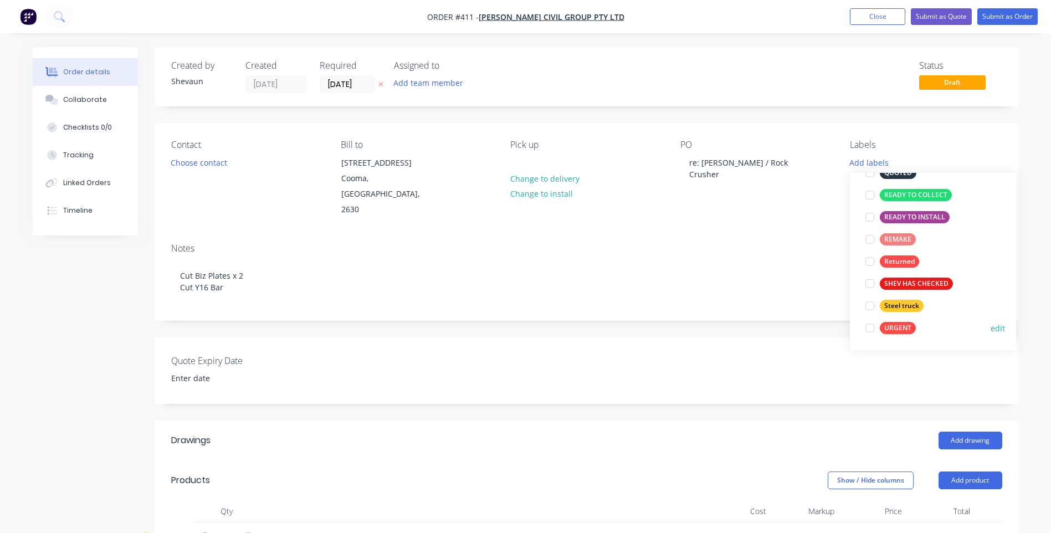
click at [898, 325] on div "URGENT" at bounding box center [898, 328] width 36 height 12
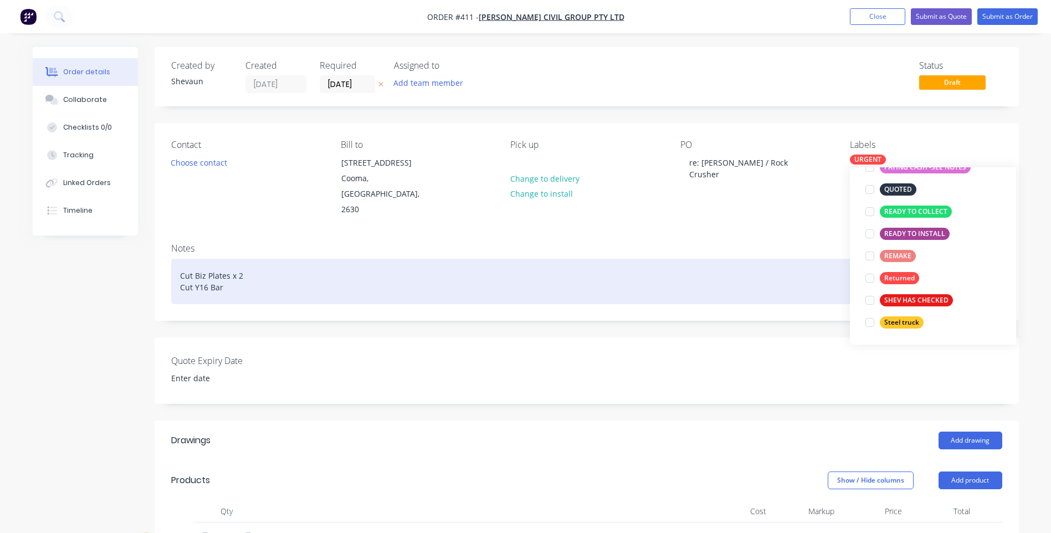
scroll to position [0, 0]
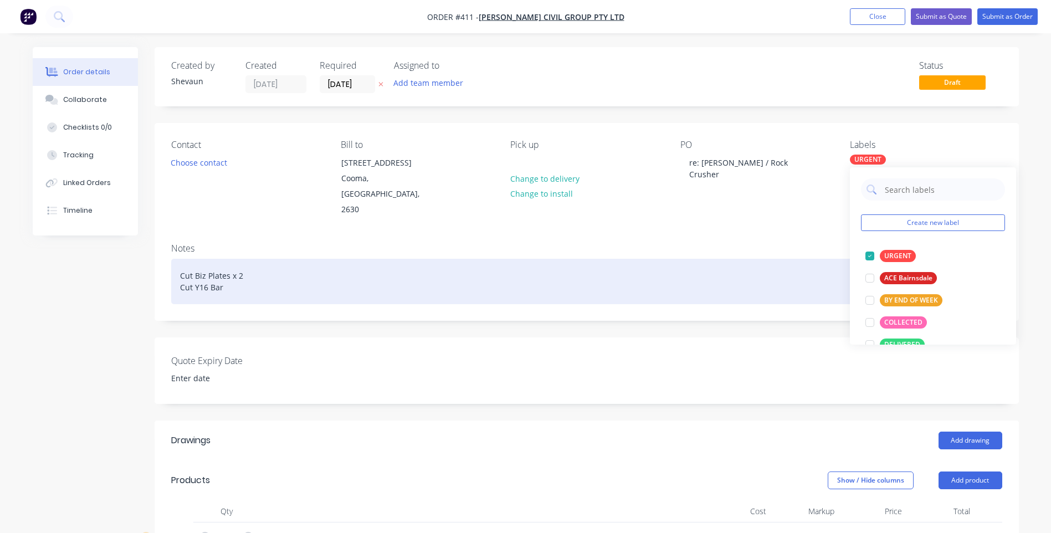
click at [736, 273] on div "Cut Biz Plates x 2 Cut Y16 Bar" at bounding box center [586, 281] width 831 height 45
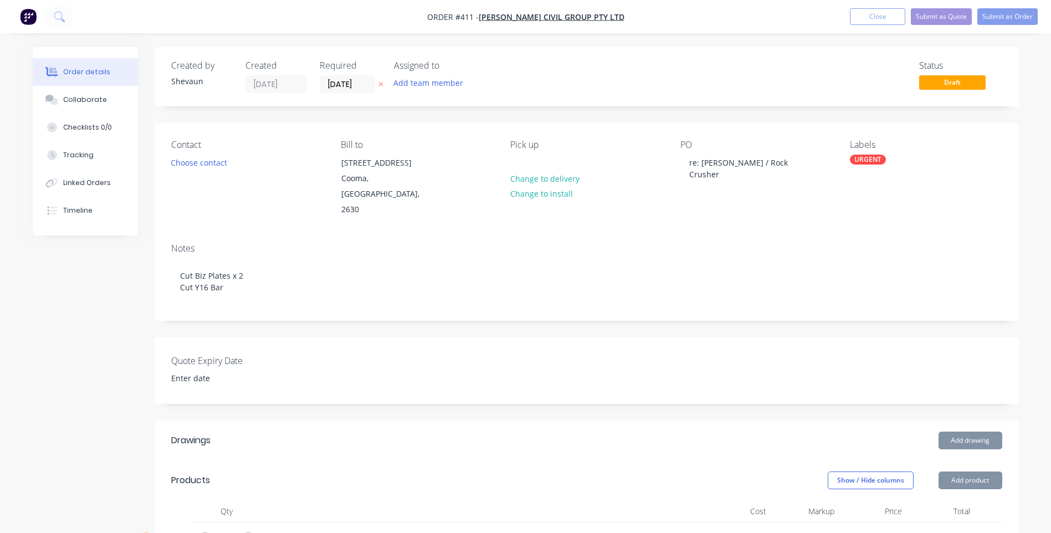
click at [702, 209] on div "Contact Choose contact Bill to 1/58 Sharp St Cooma, New South Wales, 2630 Pick …" at bounding box center [587, 178] width 864 height 111
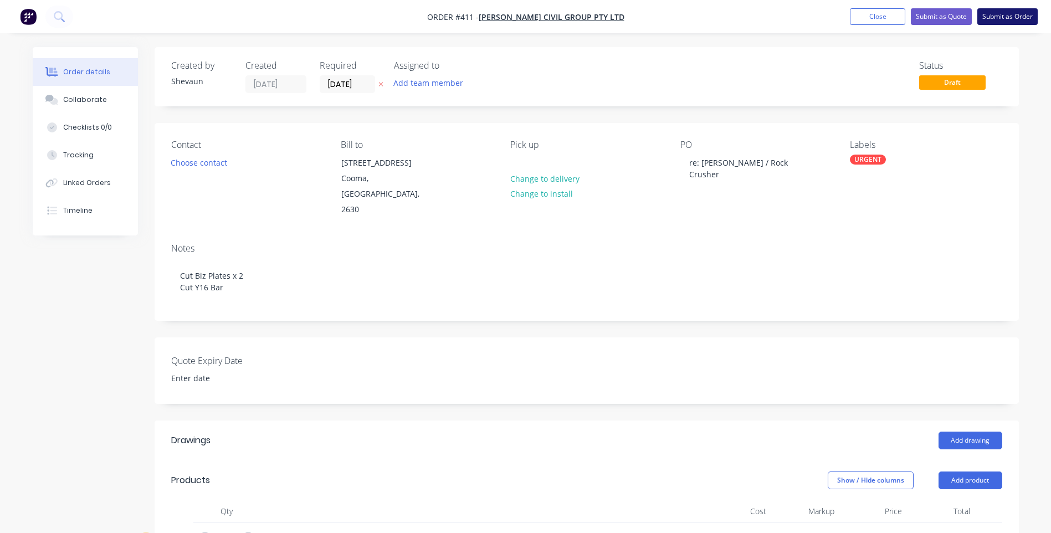
click at [1012, 15] on button "Submit as Order" at bounding box center [1007, 16] width 60 height 17
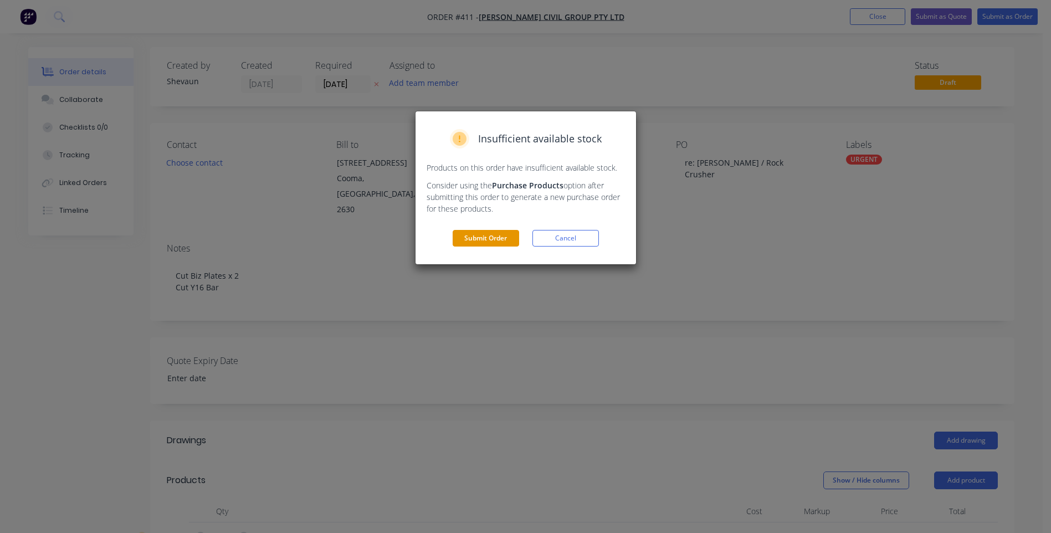
click at [491, 238] on button "Submit Order" at bounding box center [486, 238] width 66 height 17
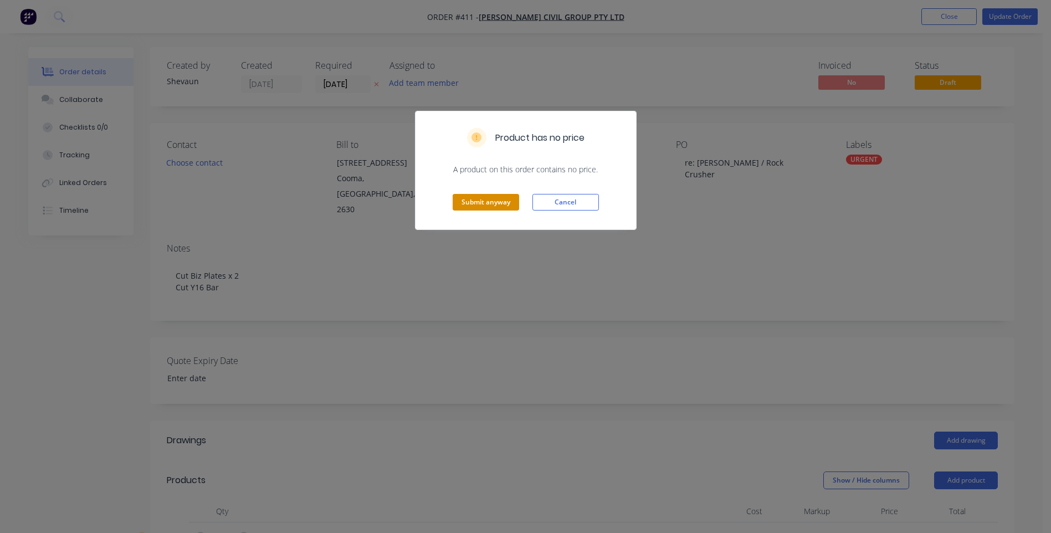
click at [481, 200] on button "Submit anyway" at bounding box center [486, 202] width 66 height 17
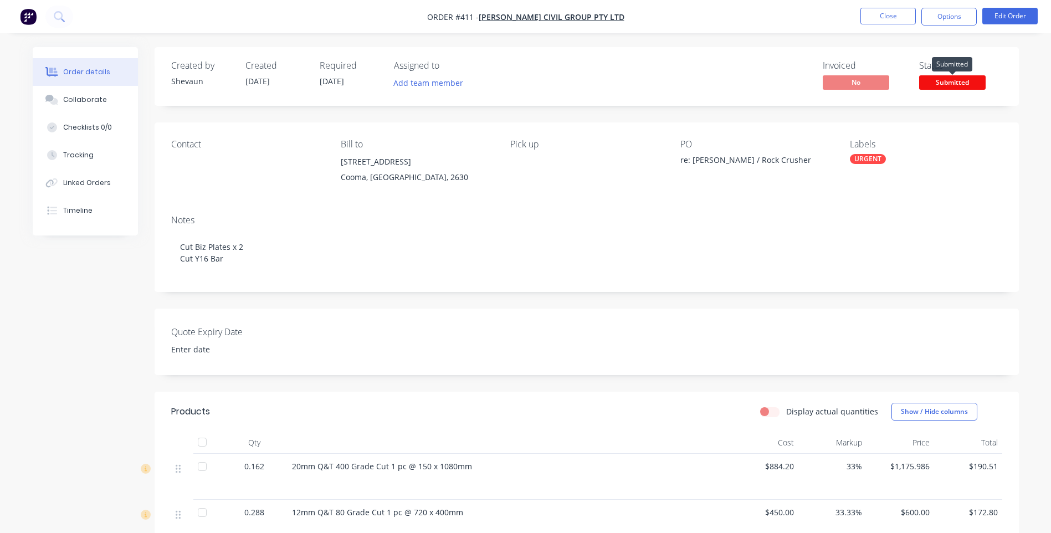
click at [955, 80] on span "Submitted" at bounding box center [952, 82] width 66 height 14
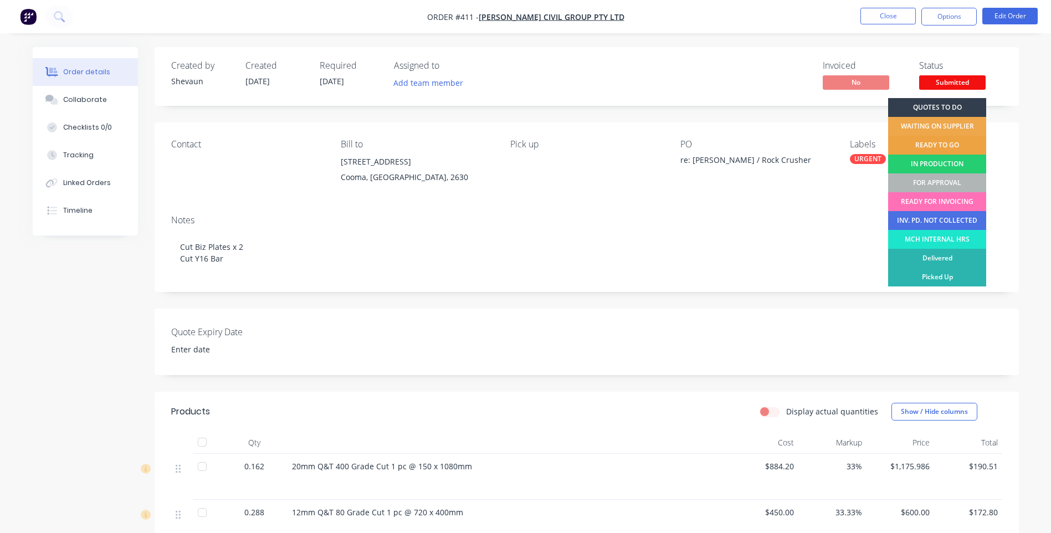
click at [912, 141] on div "READY TO GO" at bounding box center [937, 145] width 98 height 19
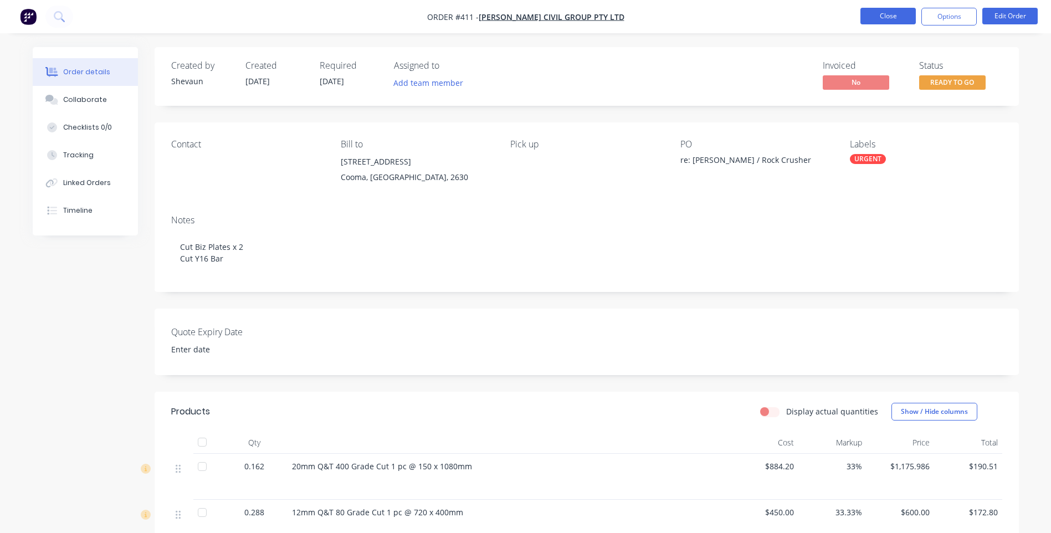
click at [885, 16] on button "Close" at bounding box center [887, 16] width 55 height 17
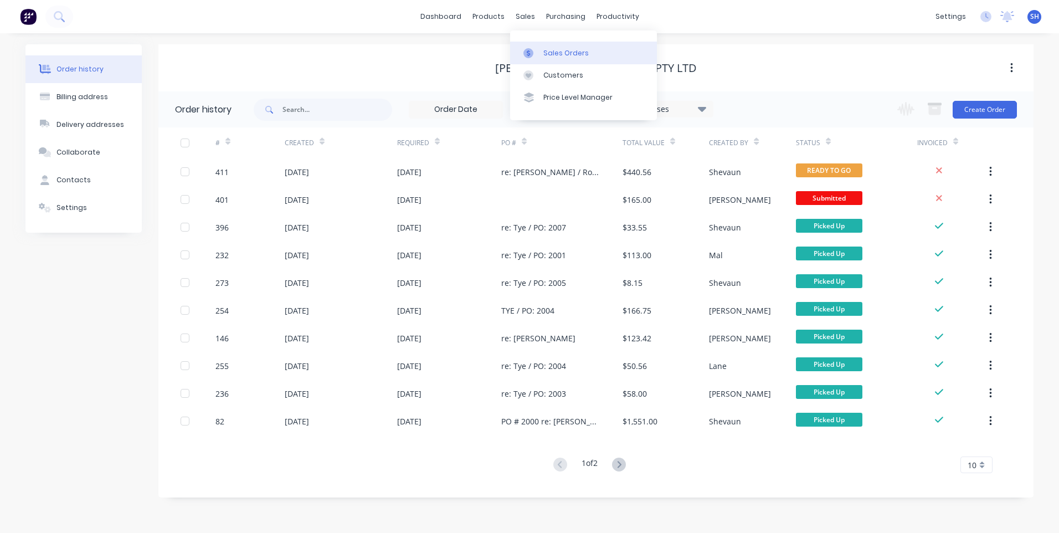
click at [554, 50] on div "Sales Orders" at bounding box center [565, 53] width 45 height 10
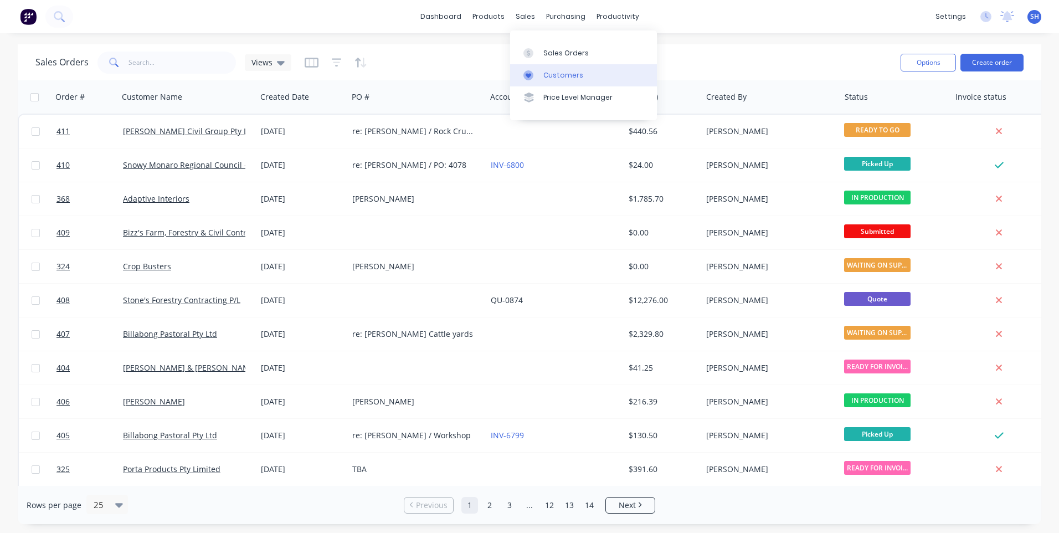
click at [556, 76] on div "Customers" at bounding box center [563, 75] width 40 height 10
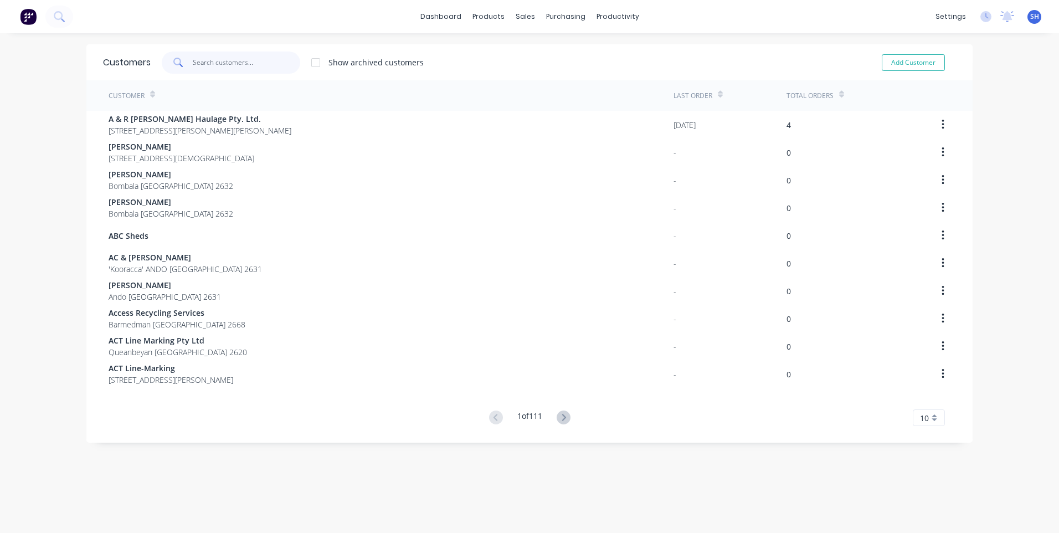
click at [199, 60] on input "text" at bounding box center [247, 63] width 108 height 22
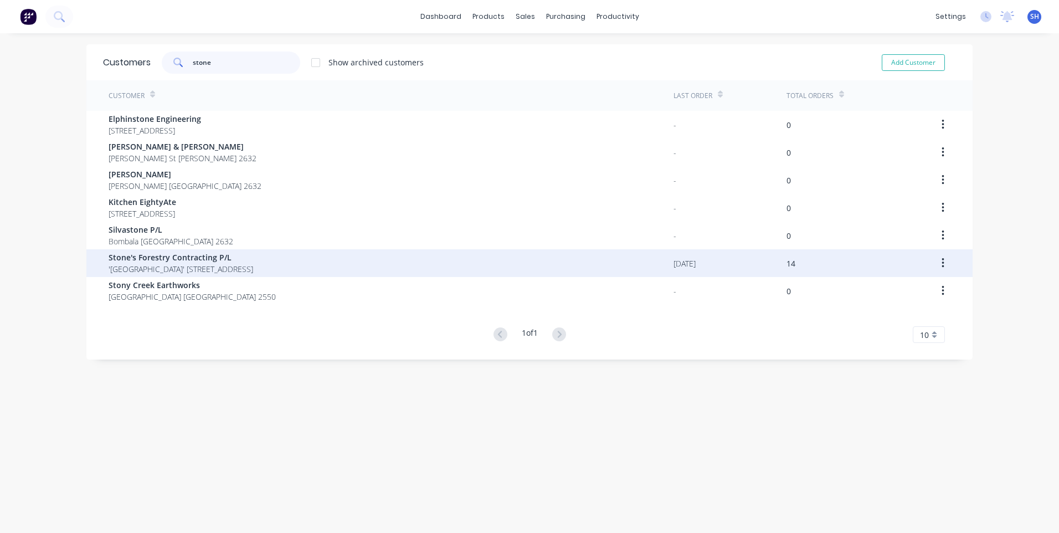
type input "stone"
click at [176, 258] on span "Stone's Forestry Contracting P/L" at bounding box center [181, 258] width 145 height 12
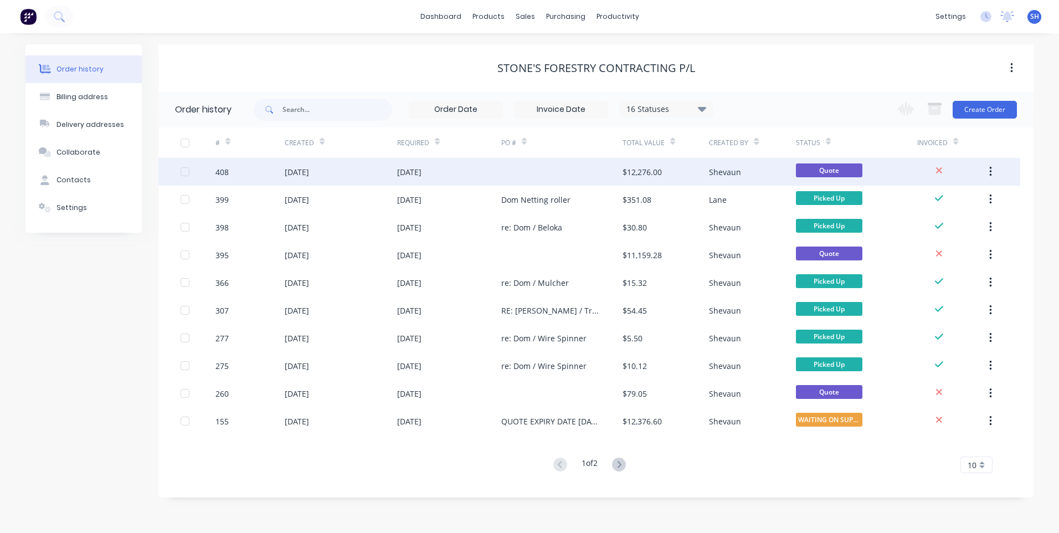
click at [465, 171] on div "[DATE]" at bounding box center [449, 172] width 104 height 28
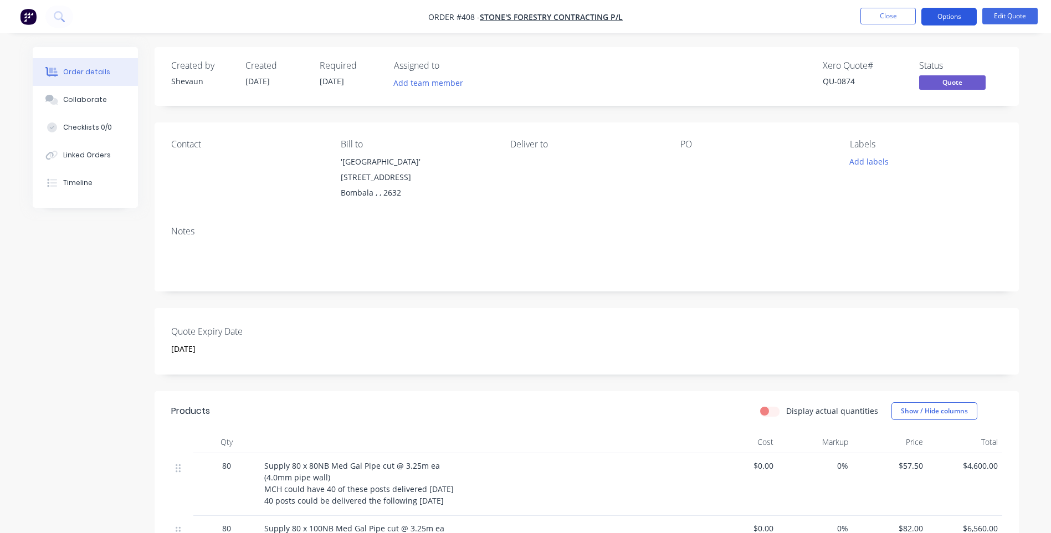
click at [951, 17] on button "Options" at bounding box center [948, 17] width 55 height 18
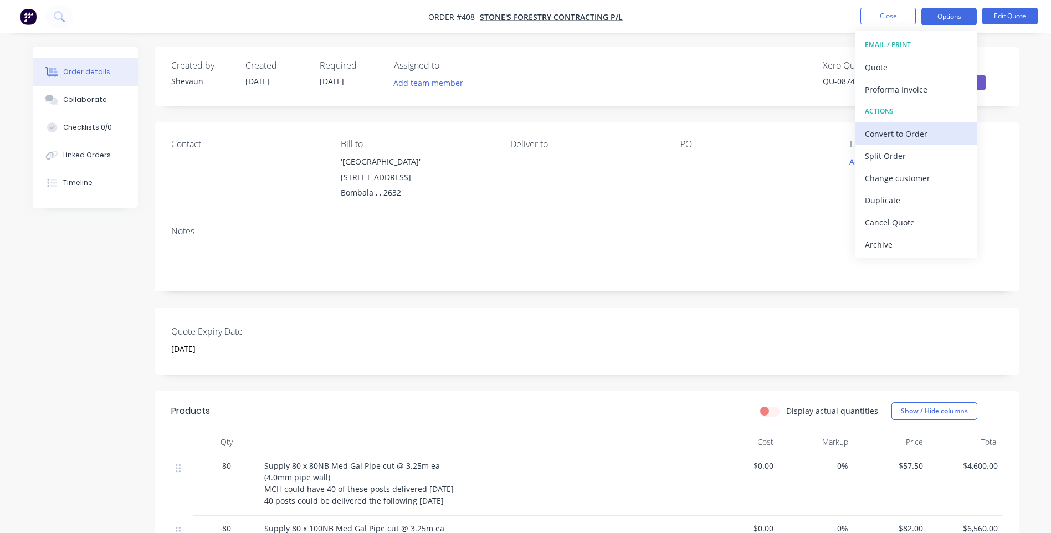
click at [911, 129] on div "Convert to Order" at bounding box center [916, 134] width 102 height 16
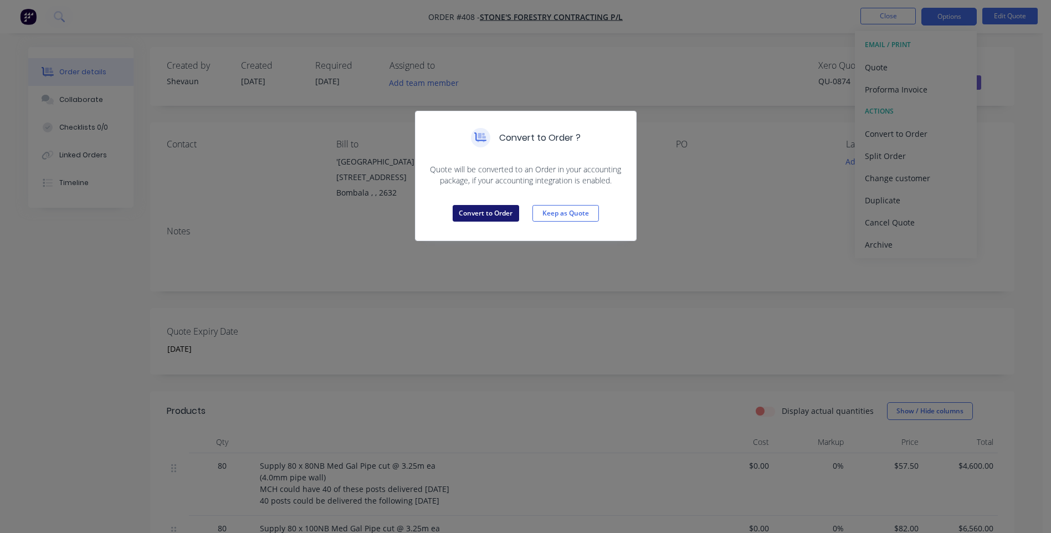
click at [494, 208] on button "Convert to Order" at bounding box center [486, 213] width 66 height 17
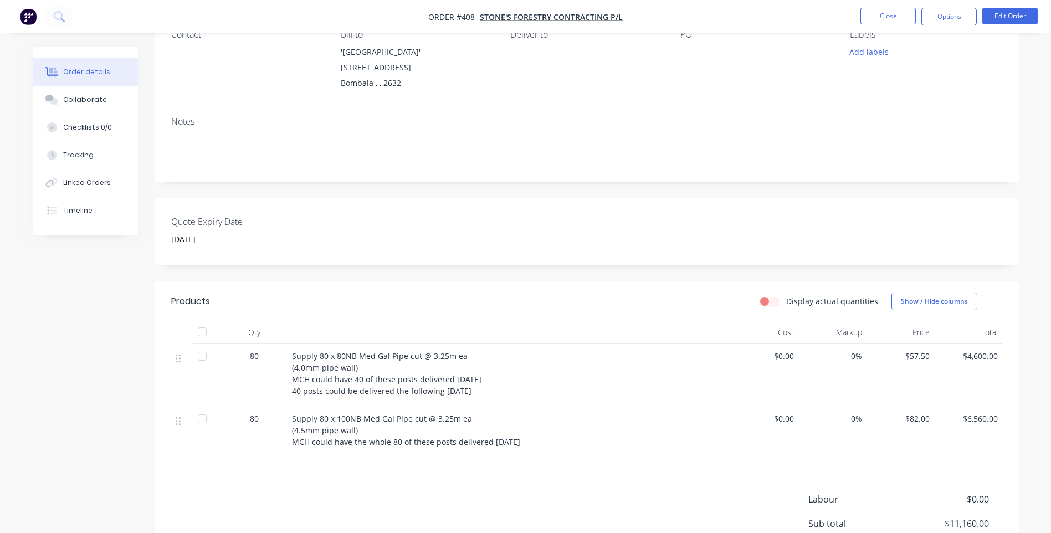
scroll to position [111, 0]
click at [1015, 16] on button "Edit Order" at bounding box center [1009, 16] width 55 height 17
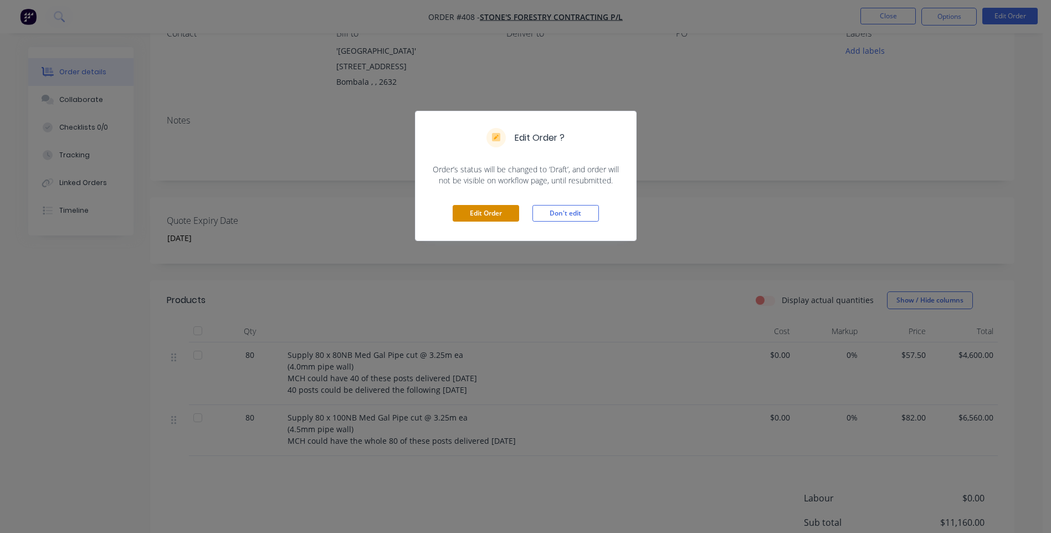
click at [491, 213] on button "Edit Order" at bounding box center [486, 213] width 66 height 17
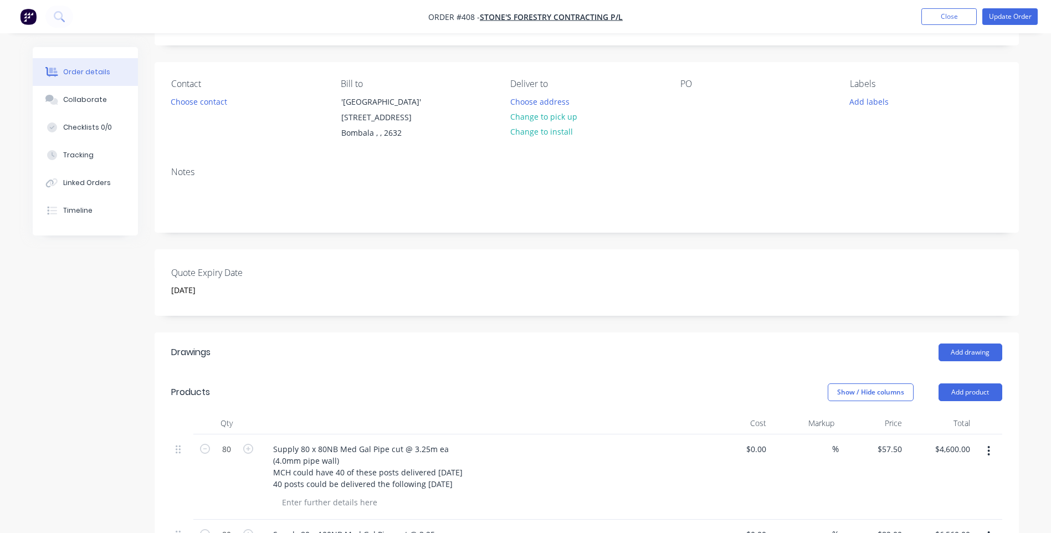
scroll to position [222, 0]
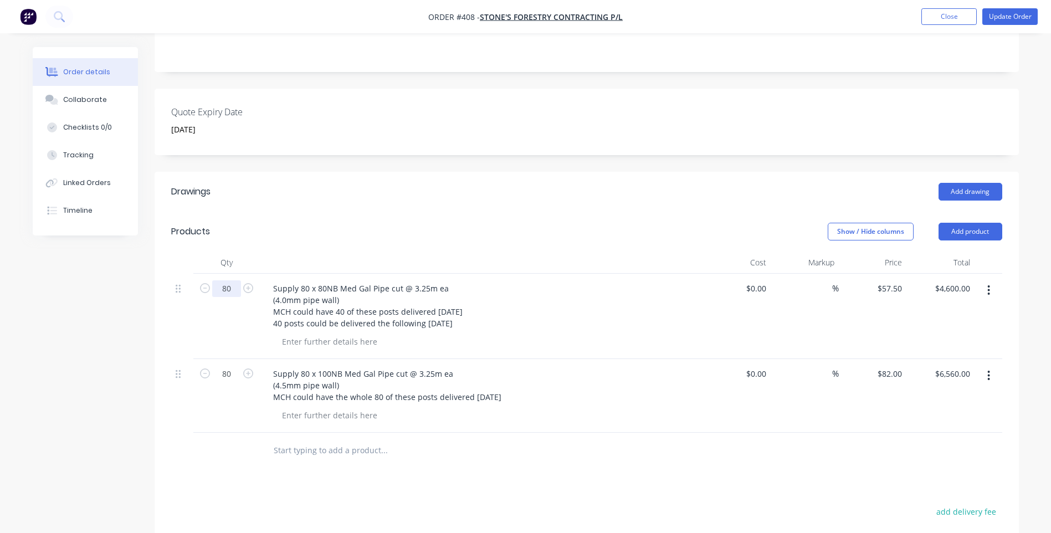
click at [230, 290] on input "80" at bounding box center [226, 288] width 29 height 17
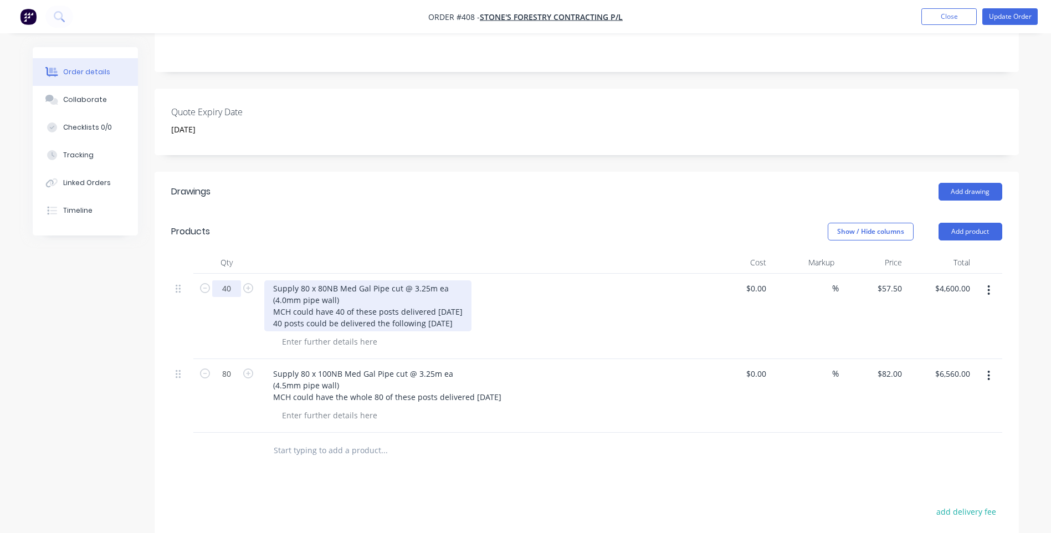
type input "40"
type input "$2,300.00"
click at [304, 291] on div "Supply 80 x 80NB Med Gal Pipe cut @ 3.25m ea (4.0mm pipe wall) MCH could have 4…" at bounding box center [367, 305] width 207 height 51
drag, startPoint x: 480, startPoint y: 324, endPoint x: 261, endPoint y: 315, distance: 219.0
click at [261, 315] on div "Supply 40 x 80NB Med Gal Pipe cut @ 3.25m ea (4.0mm pipe wall) MCH could have 4…" at bounding box center [481, 316] width 443 height 85
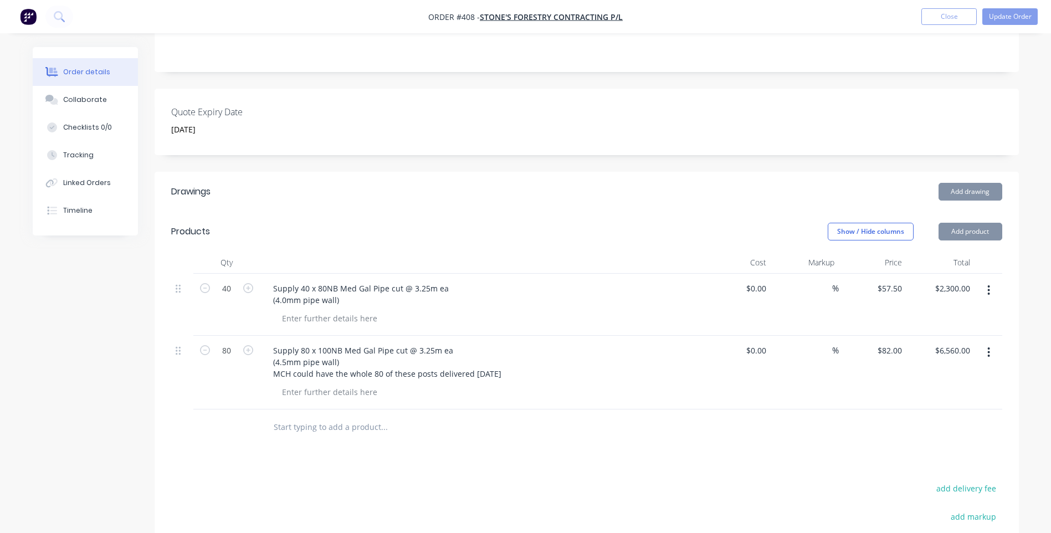
click at [566, 386] on div "Supply 80 x 100NB Med Gal Pipe cut @ 3.25m ea (4.5mm pipe wall) MCH could have …" at bounding box center [481, 373] width 443 height 74
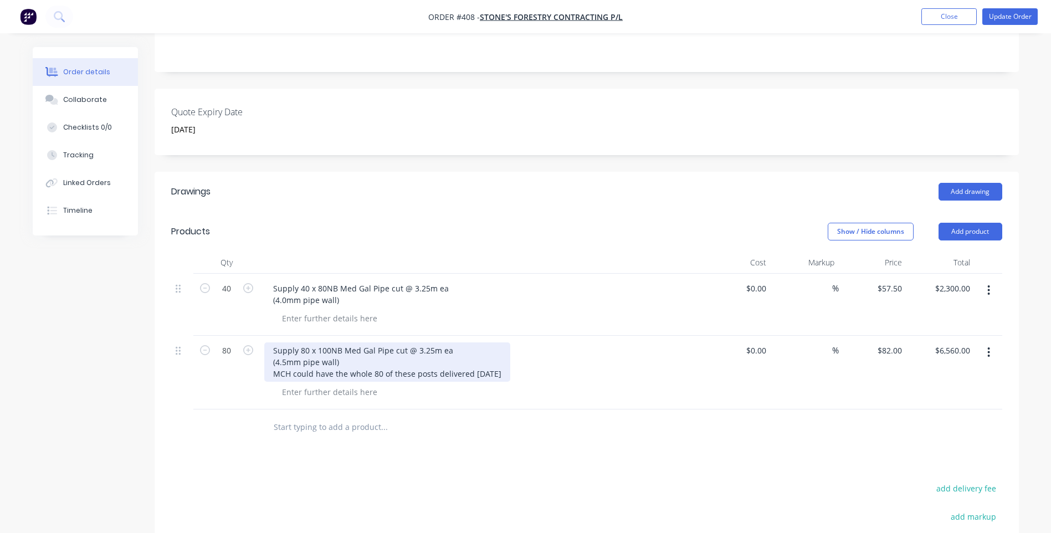
drag, startPoint x: 506, startPoint y: 372, endPoint x: 263, endPoint y: 382, distance: 244.0
click at [263, 382] on div "Supply 80 x 100NB Med Gal Pipe cut @ 3.25m ea (4.5mm pipe wall) MCH could have …" at bounding box center [481, 373] width 443 height 74
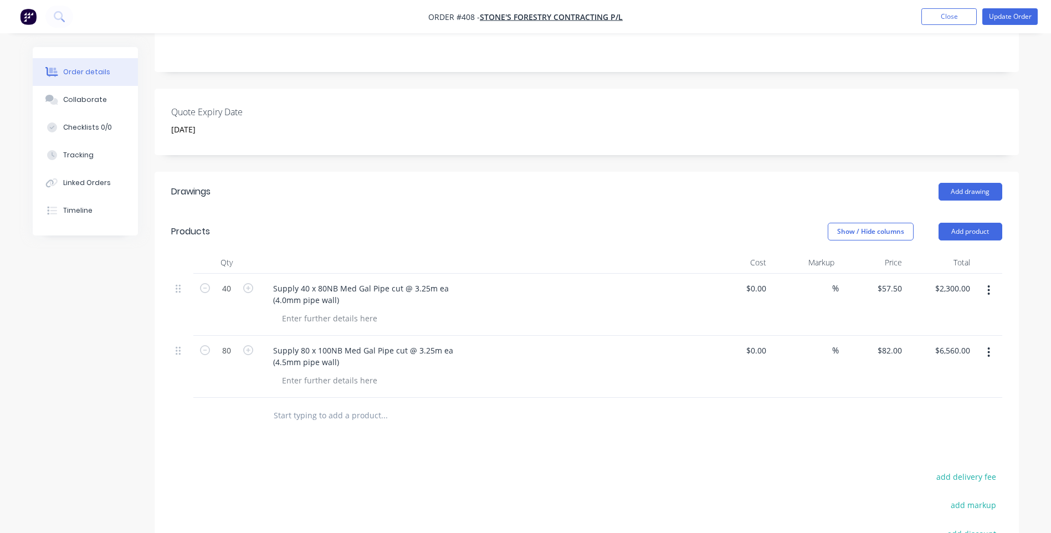
click at [277, 425] on input "text" at bounding box center [384, 415] width 222 height 22
click at [984, 228] on button "Add product" at bounding box center [970, 232] width 64 height 18
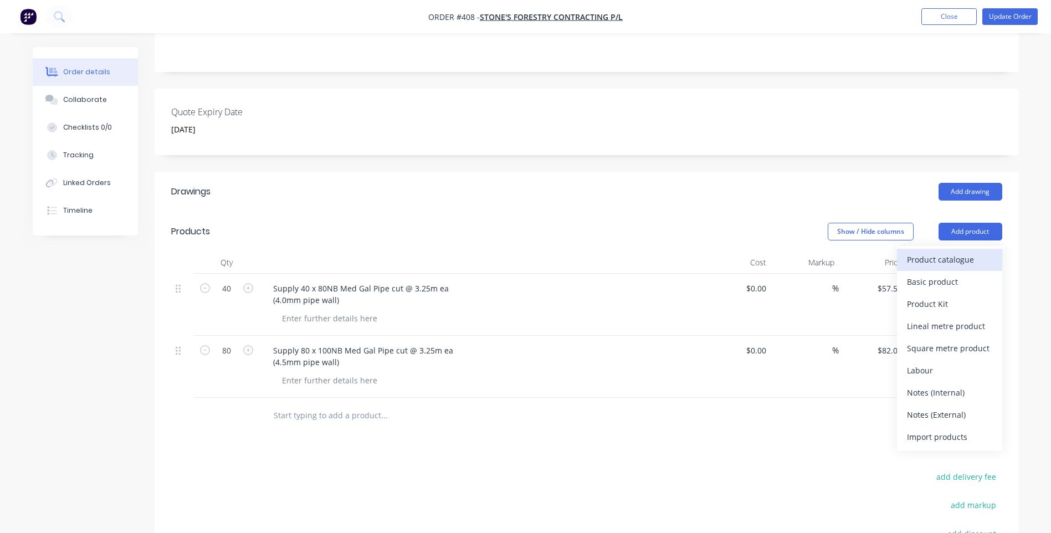
click at [958, 258] on div "Product catalogue" at bounding box center [949, 260] width 85 height 16
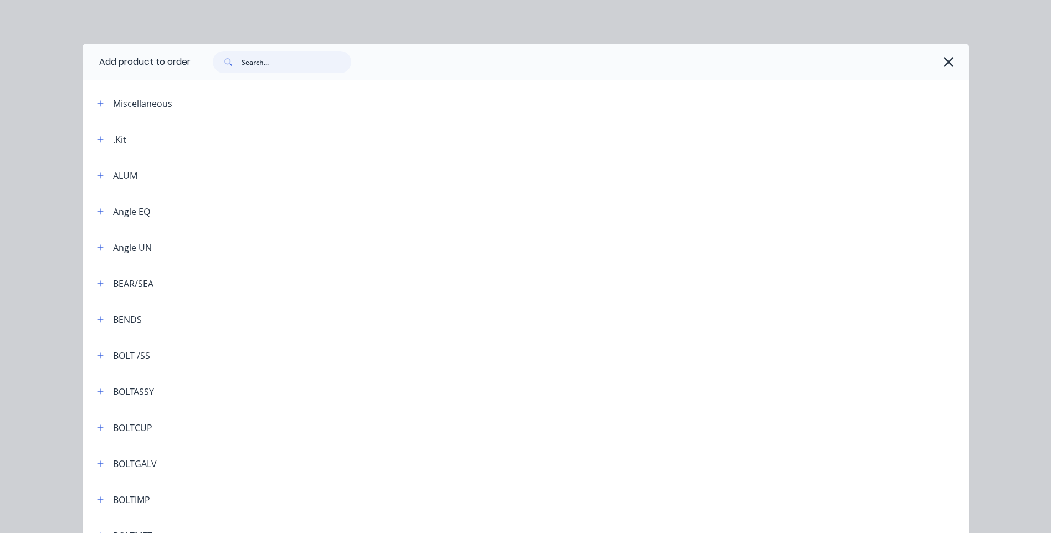
click at [242, 62] on input "text" at bounding box center [297, 62] width 110 height 22
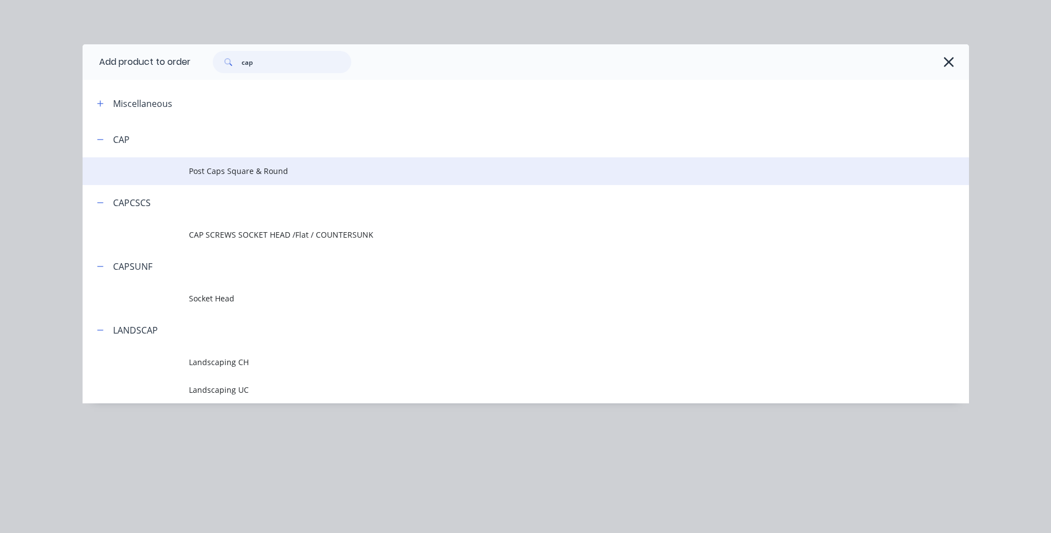
type input "cap"
click at [238, 166] on span "Post Caps Square & Round" at bounding box center [501, 171] width 624 height 12
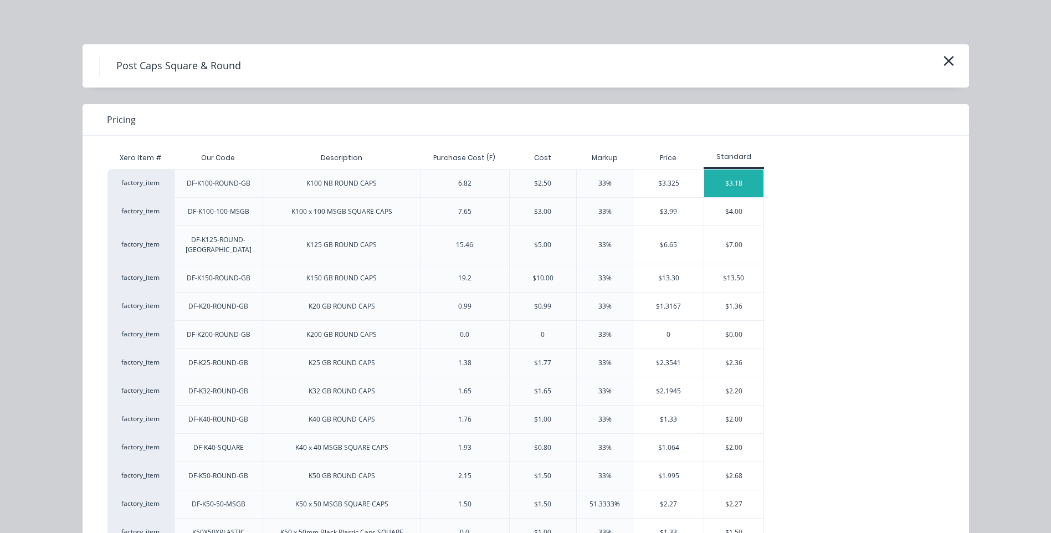
click at [727, 178] on div "$3.18" at bounding box center [733, 184] width 59 height 28
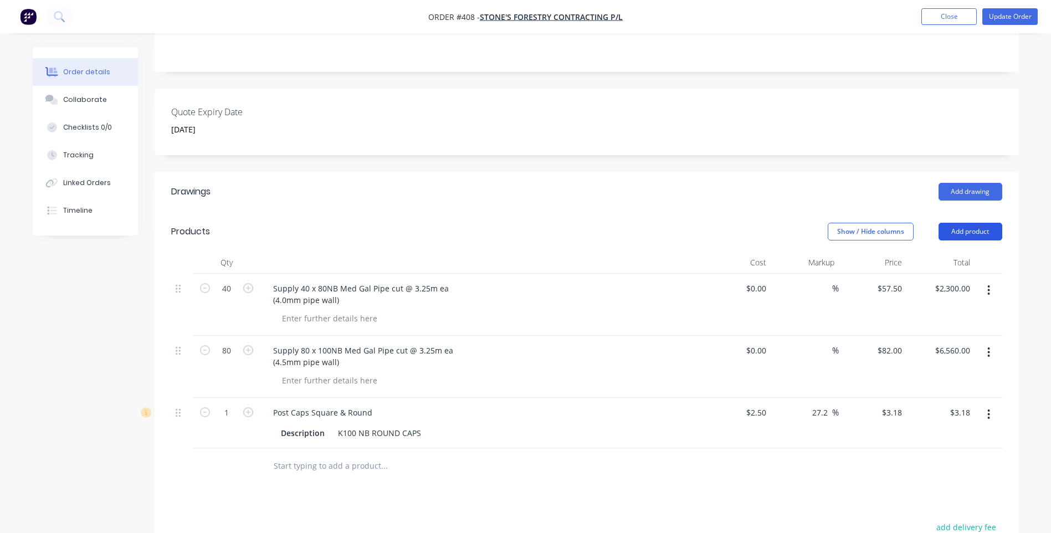
click at [974, 229] on button "Add product" at bounding box center [970, 232] width 64 height 18
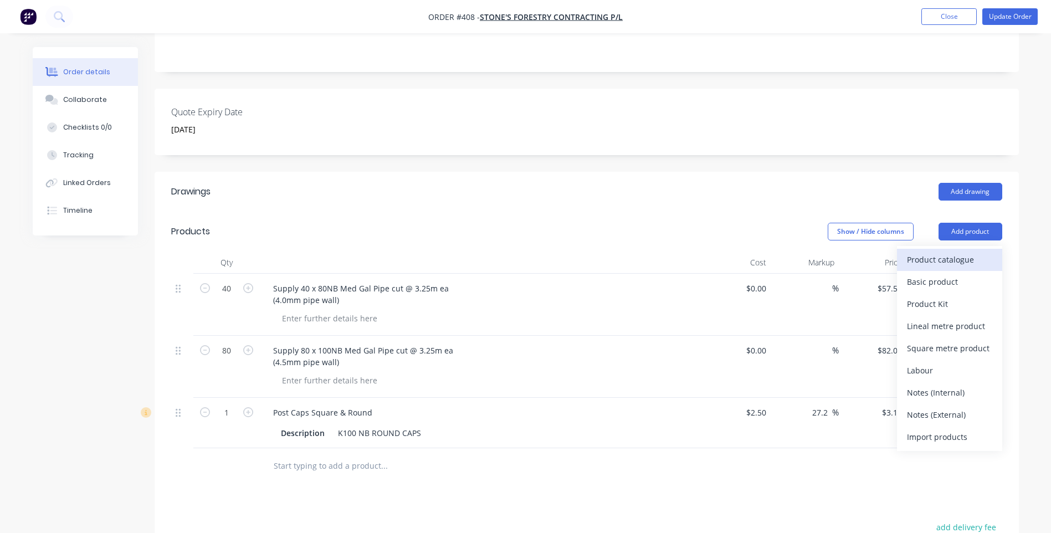
click at [935, 253] on div "Product catalogue" at bounding box center [949, 260] width 85 height 16
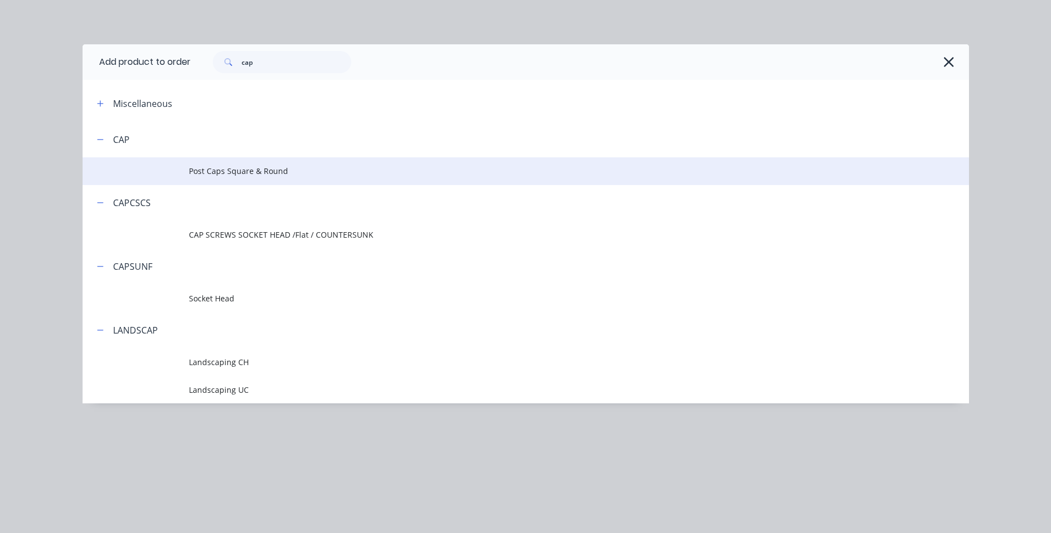
click at [246, 170] on span "Post Caps Square & Round" at bounding box center [501, 171] width 624 height 12
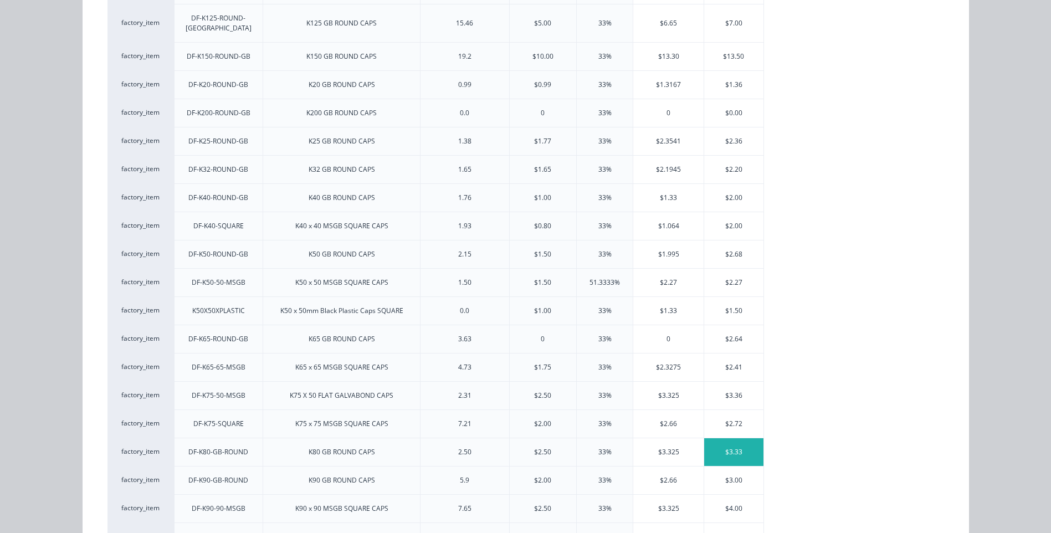
click at [733, 439] on div "$3.33" at bounding box center [733, 452] width 59 height 28
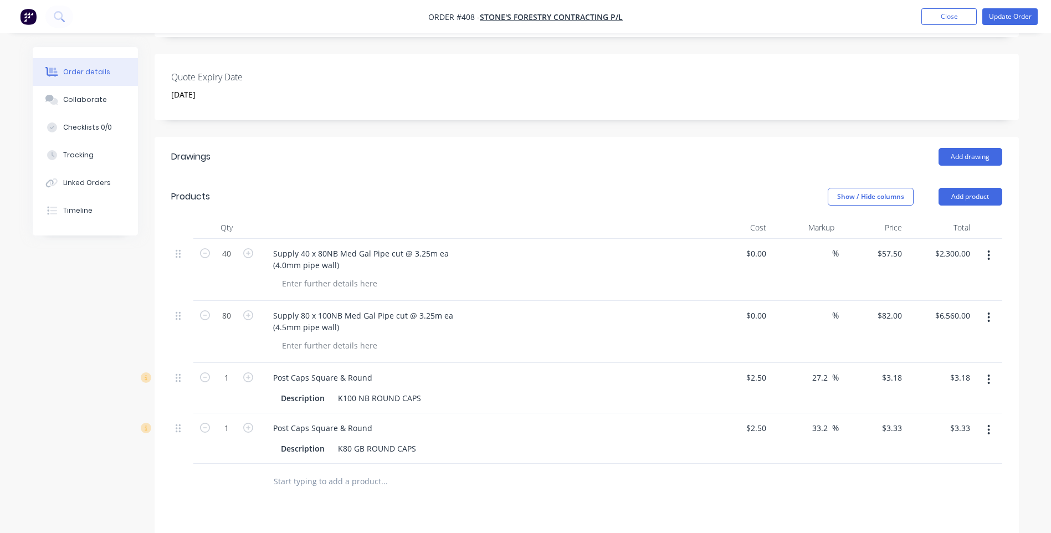
scroll to position [388, 0]
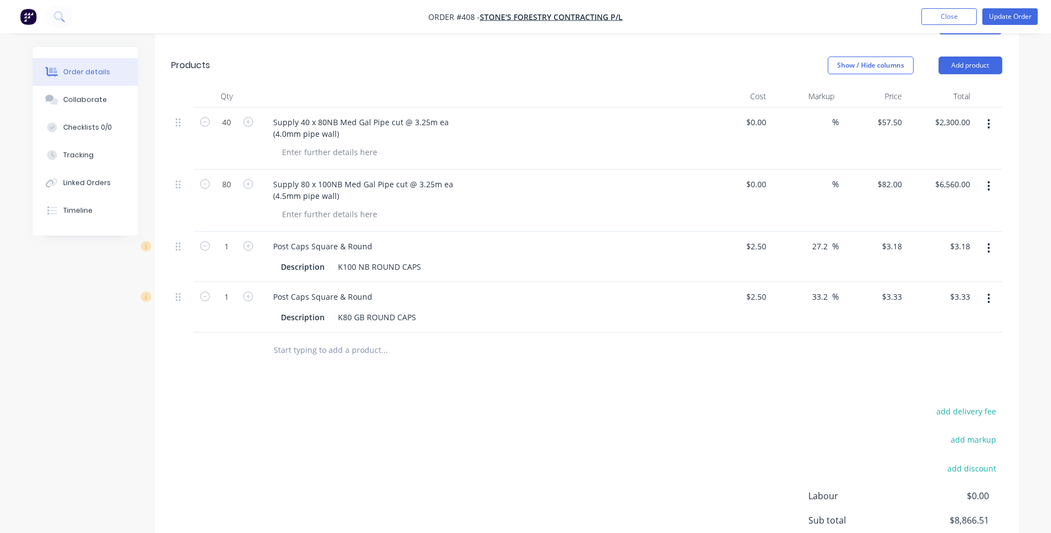
drag, startPoint x: 827, startPoint y: 245, endPoint x: 798, endPoint y: 245, distance: 28.8
click at [798, 245] on div "27.2 27.2 %" at bounding box center [805, 257] width 68 height 50
type input "20"
type input "3"
type input "$3.00"
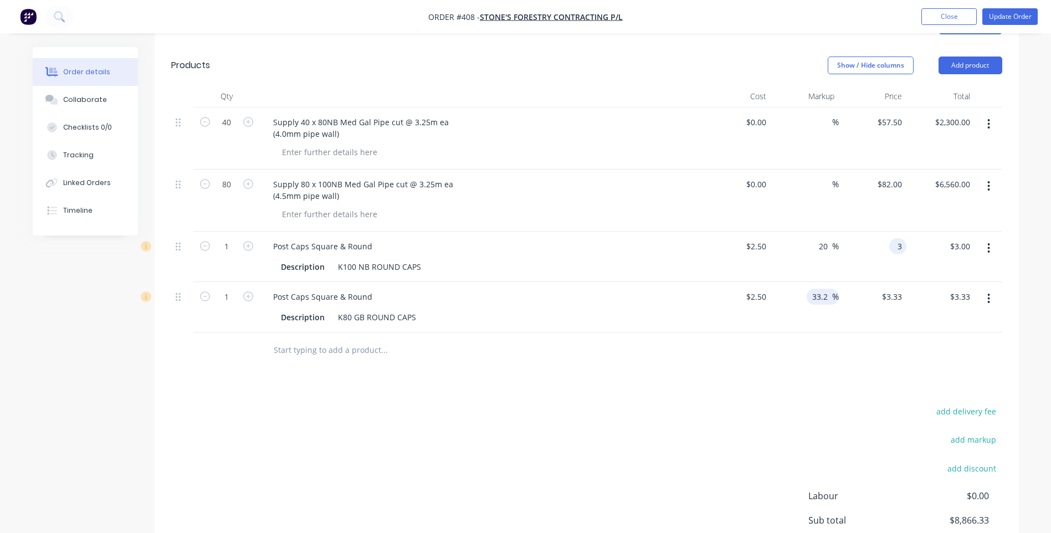
type input "$3.00"
drag, startPoint x: 828, startPoint y: 298, endPoint x: 796, endPoint y: 300, distance: 32.2
click at [796, 300] on div "33.2 33.2 %" at bounding box center [805, 307] width 68 height 50
type input "20"
type input "3"
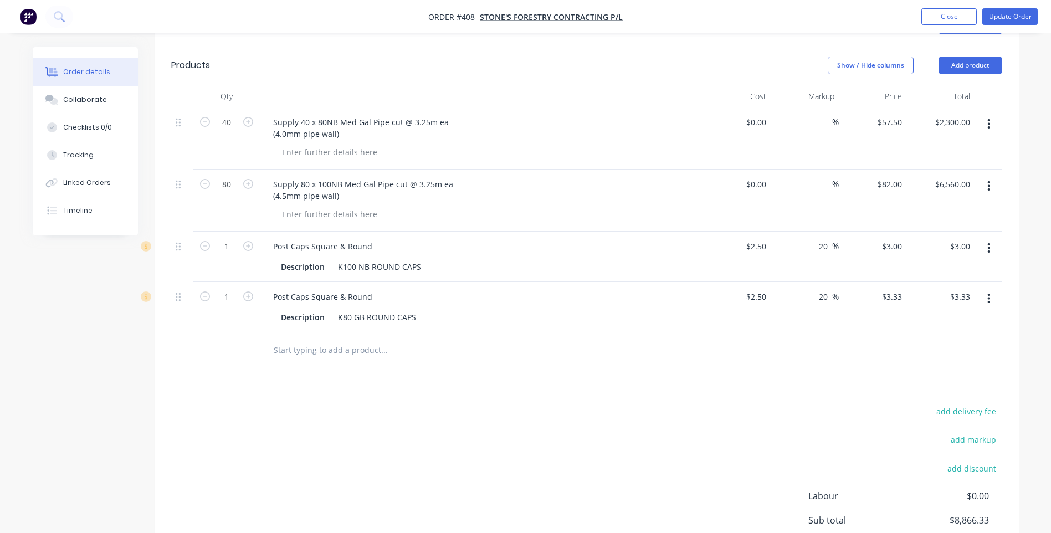
type input "$3.00"
click at [808, 398] on div "Drawings Add drawing Products Show / Hide columns Add product Qty Cost Markup P…" at bounding box center [587, 320] width 864 height 629
click at [229, 131] on input "1" at bounding box center [226, 122] width 29 height 17
type input "80"
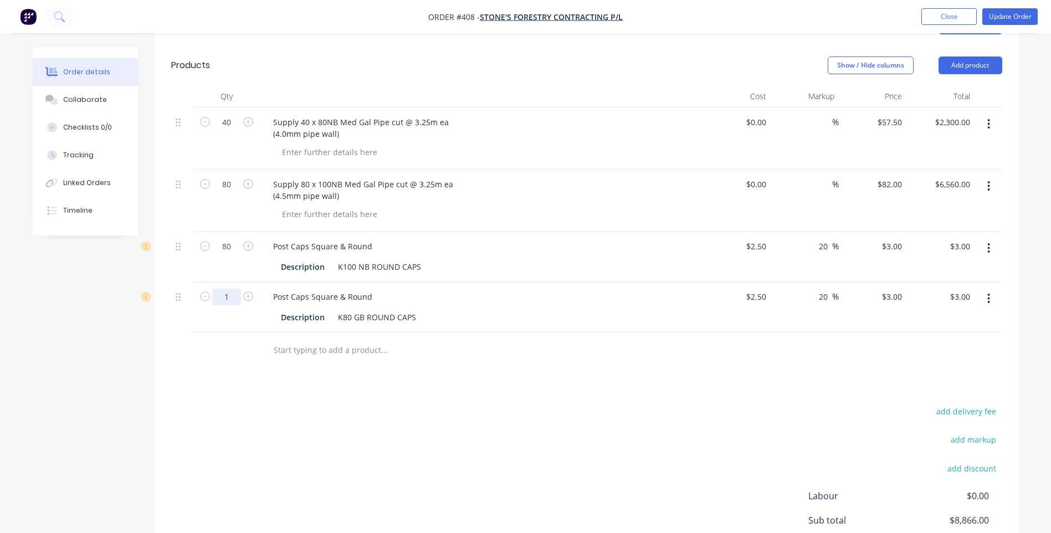
type input "$240.00"
click at [228, 131] on input "1" at bounding box center [226, 122] width 29 height 17
type input "40"
type input "$120.00"
click at [379, 424] on div "add delivery fee add markup add discount Labour $0.00 Sub total $9,220.00 Margi…" at bounding box center [586, 511] width 831 height 214
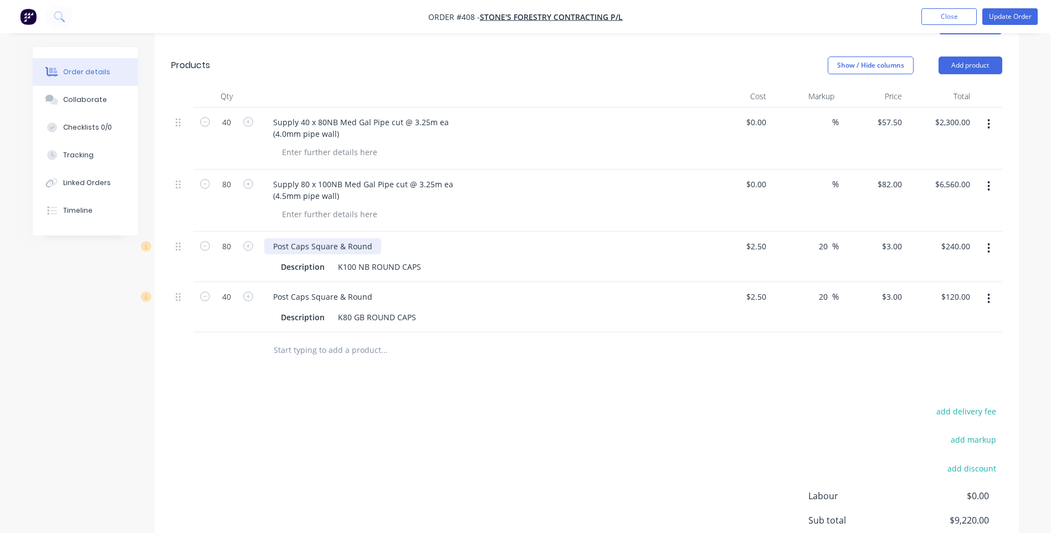
click at [343, 246] on div "Post Caps Square & Round" at bounding box center [322, 246] width 117 height 16
click at [342, 297] on div "Post Caps Square & Round" at bounding box center [322, 297] width 117 height 16
click at [417, 376] on div "Drawings Add drawing Products Show / Hide columns Add product Qty Cost Markup P…" at bounding box center [587, 320] width 864 height 629
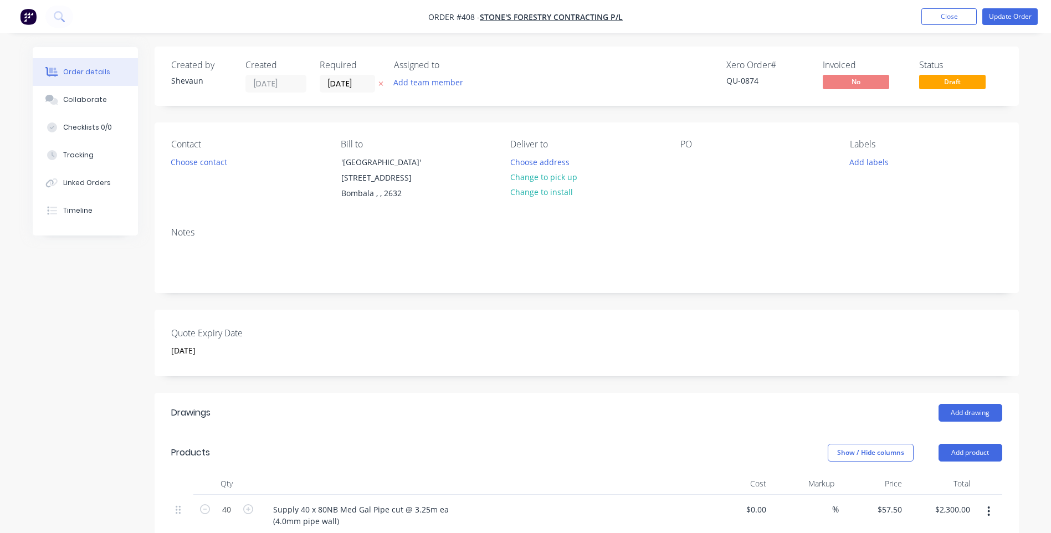
scroll to position [0, 0]
click at [687, 161] on div at bounding box center [689, 163] width 18 height 16
click at [872, 162] on button "Add labels" at bounding box center [869, 162] width 51 height 15
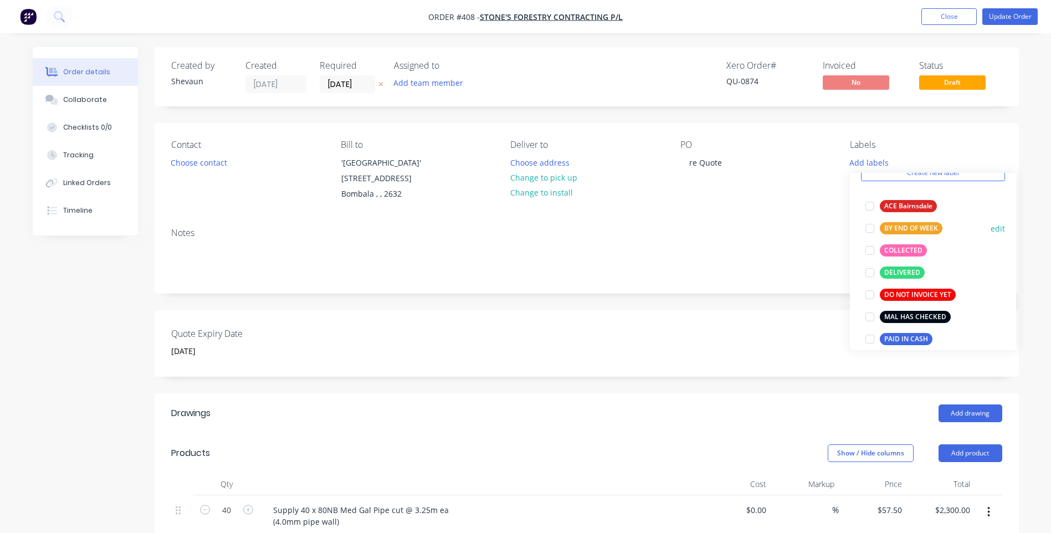
scroll to position [266, 0]
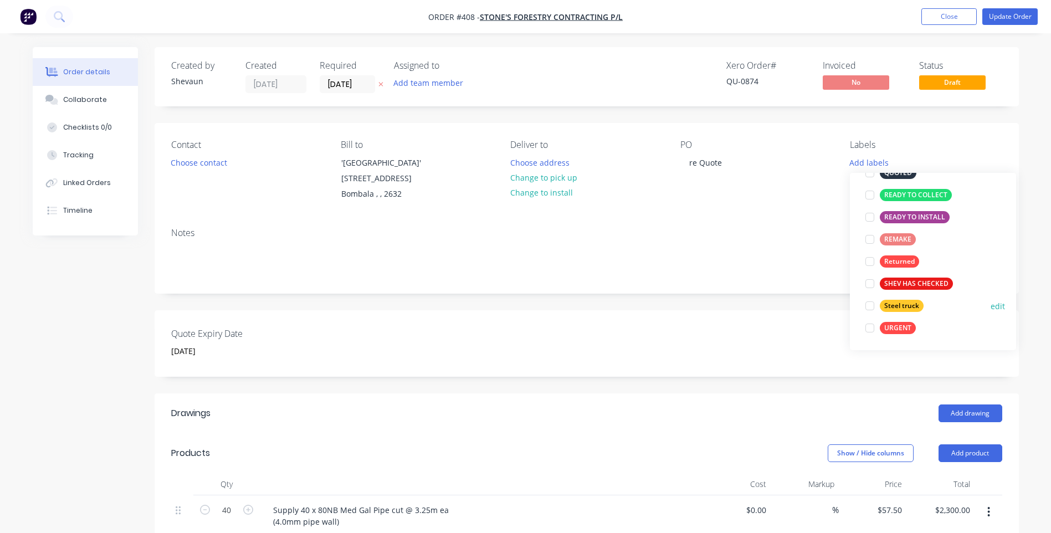
click at [873, 306] on div at bounding box center [870, 306] width 22 height 22
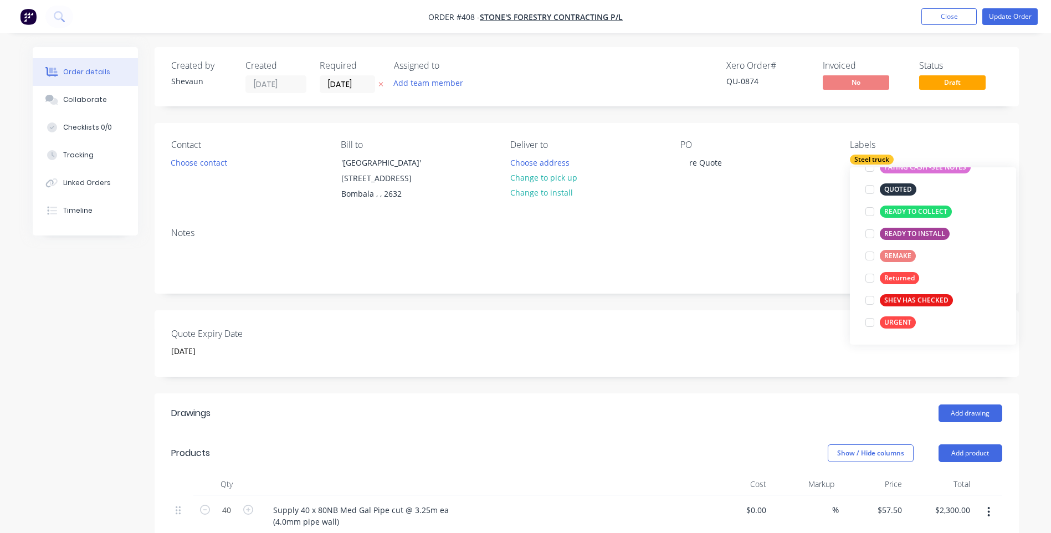
scroll to position [0, 0]
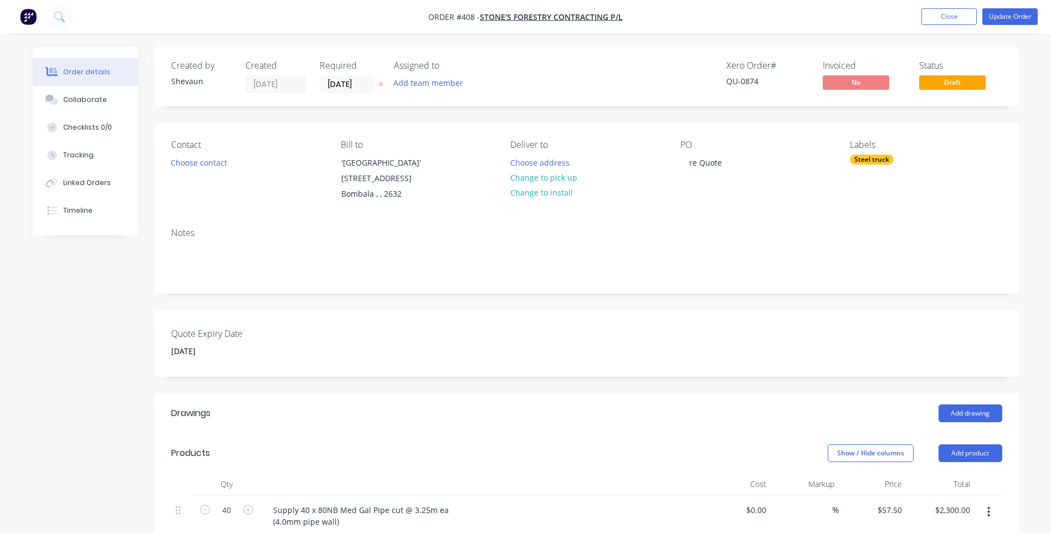
click at [732, 206] on div "Contact Choose contact Bill to 'Round Hill' 8315 Monaro Hwy Bombala , , 2632 De…" at bounding box center [587, 171] width 864 height 96
click at [1005, 16] on button "Update Order" at bounding box center [1009, 16] width 55 height 17
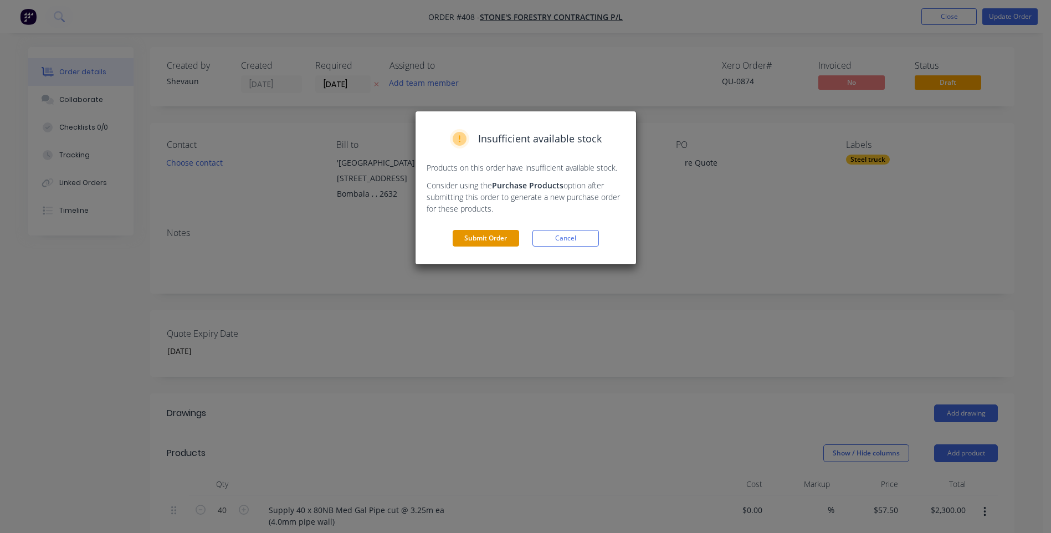
click at [494, 237] on button "Submit Order" at bounding box center [486, 238] width 66 height 17
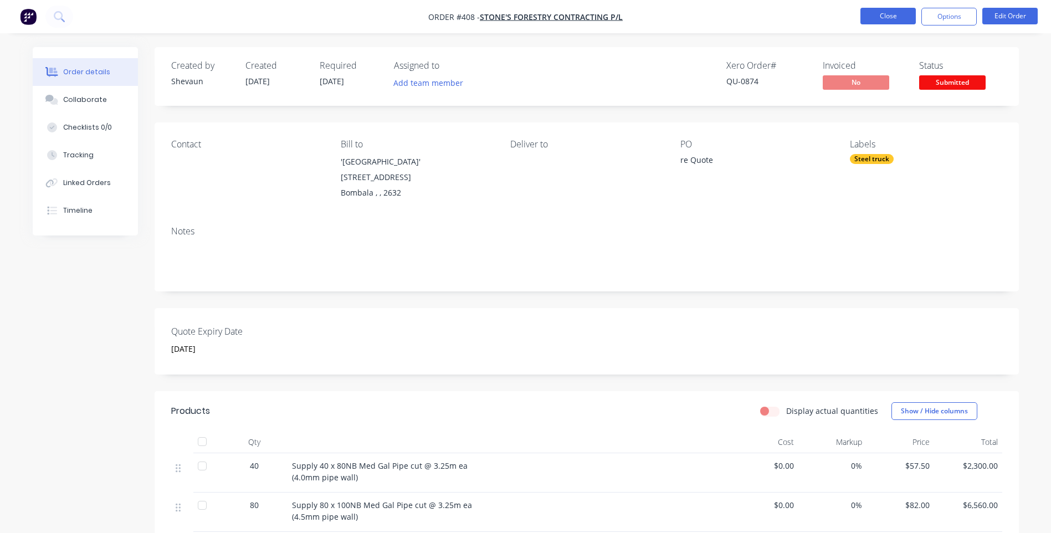
click at [882, 17] on button "Close" at bounding box center [887, 16] width 55 height 17
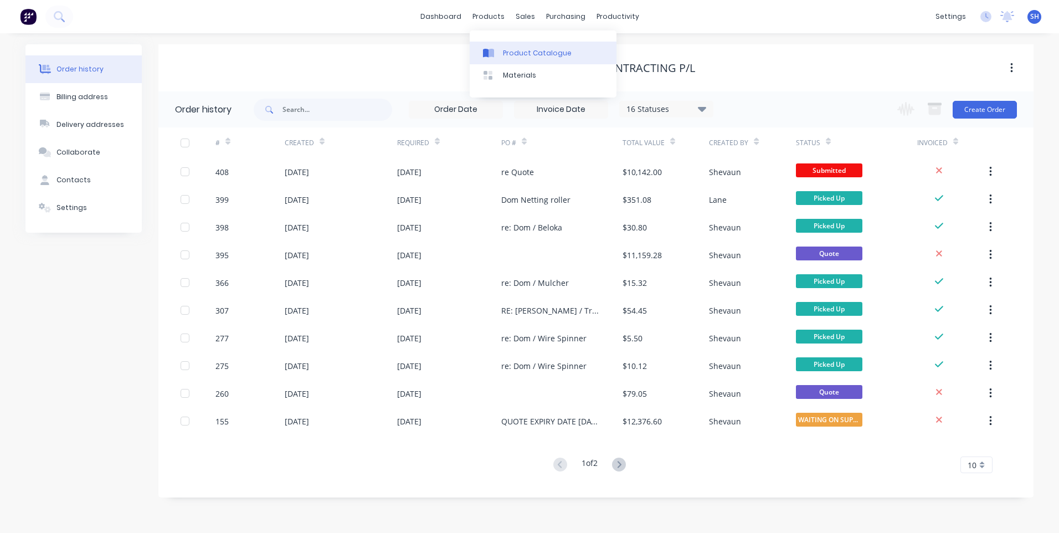
click at [509, 50] on div "Product Catalogue" at bounding box center [537, 53] width 69 height 10
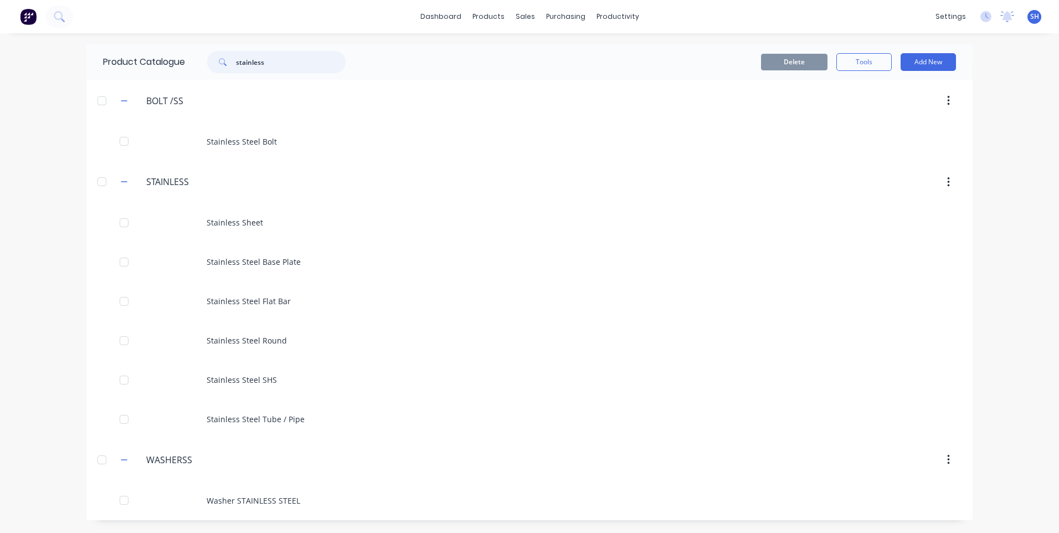
drag, startPoint x: 275, startPoint y: 66, endPoint x: 208, endPoint y: 63, distance: 67.1
click at [208, 63] on div "stainless" at bounding box center [271, 62] width 150 height 22
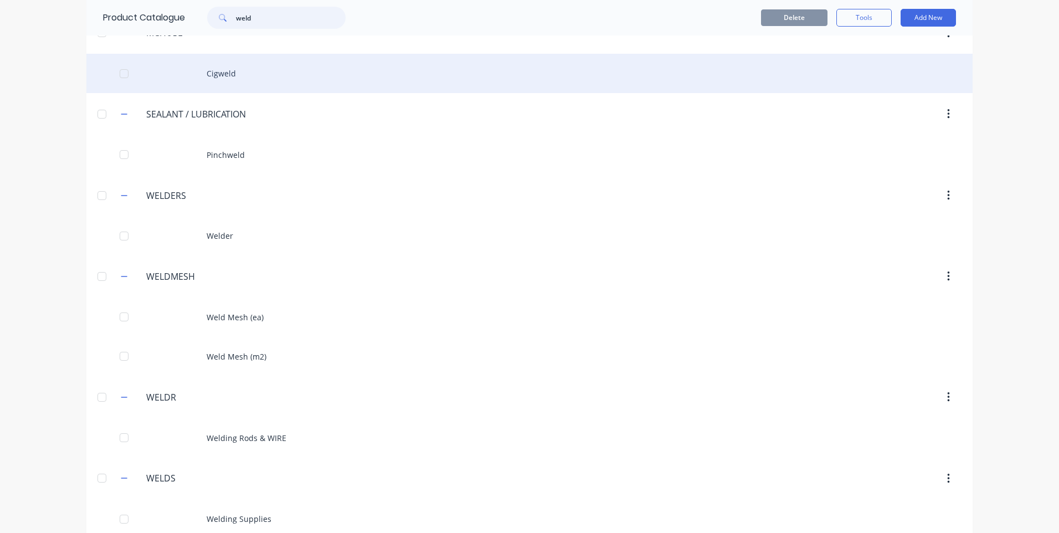
scroll to position [166, 0]
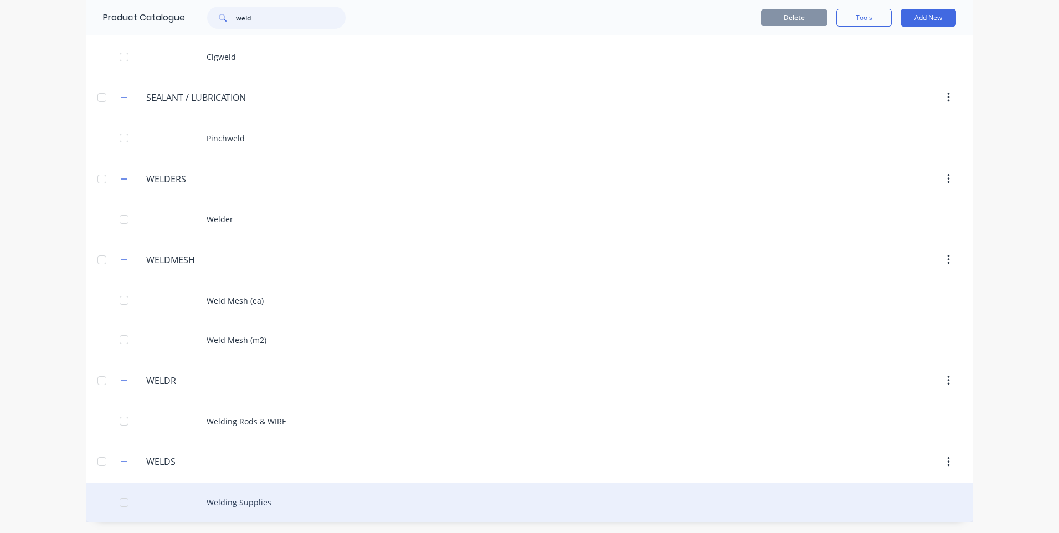
type input "weld"
click at [237, 500] on div "Welding Supplies" at bounding box center [529, 502] width 886 height 39
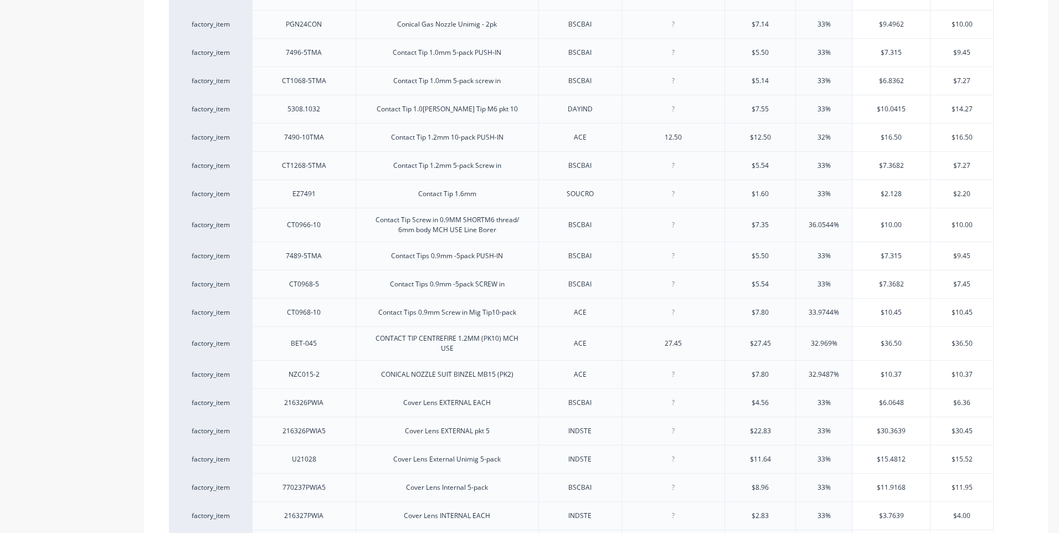
scroll to position [1053, 0]
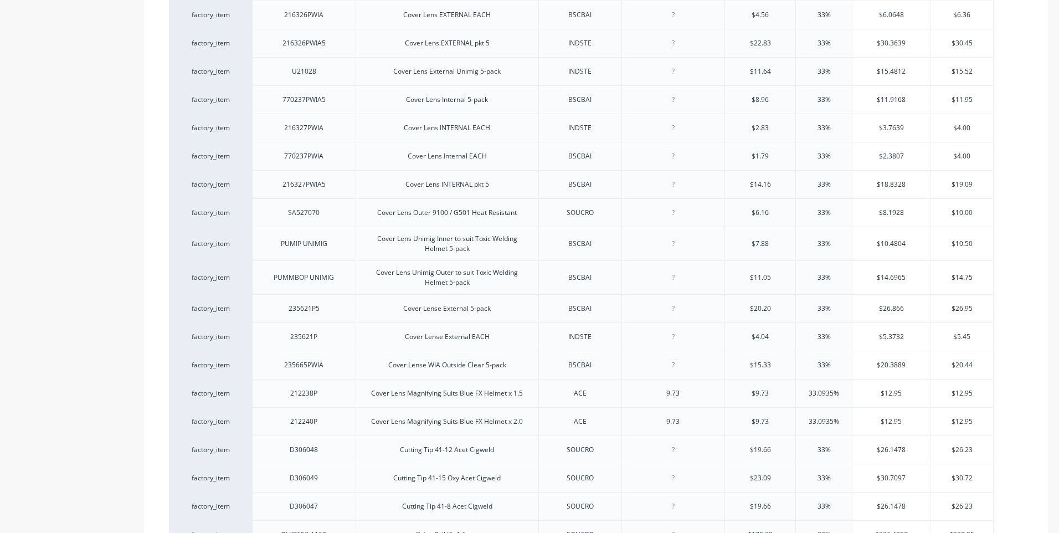
type textarea "x"
click at [974, 388] on input "$12.95" at bounding box center [962, 393] width 63 height 10
type input "$12.9"
type textarea "x"
type input "$12.7"
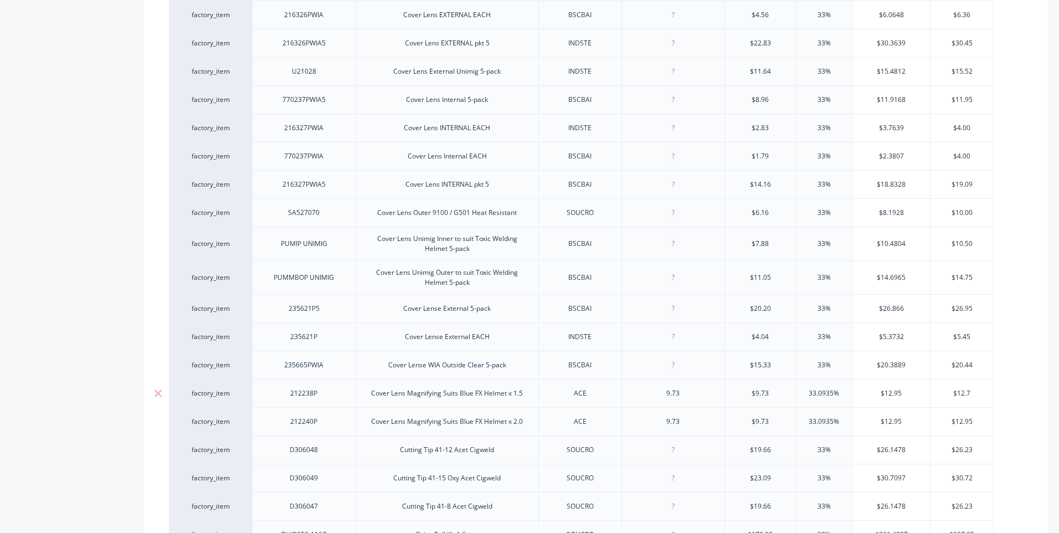
type textarea "x"
type input "$12.727"
type textarea "x"
type input "$12.727"
click at [977, 417] on input "$12.95" at bounding box center [962, 422] width 63 height 10
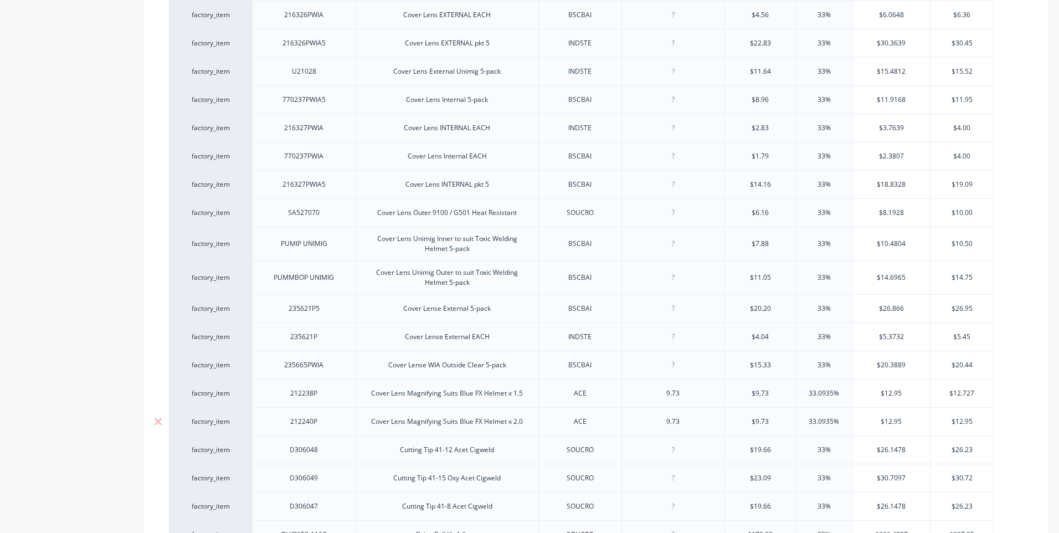
type input "$12.9"
type textarea "x"
type input "$12."
type textarea "x"
type input "$12.7"
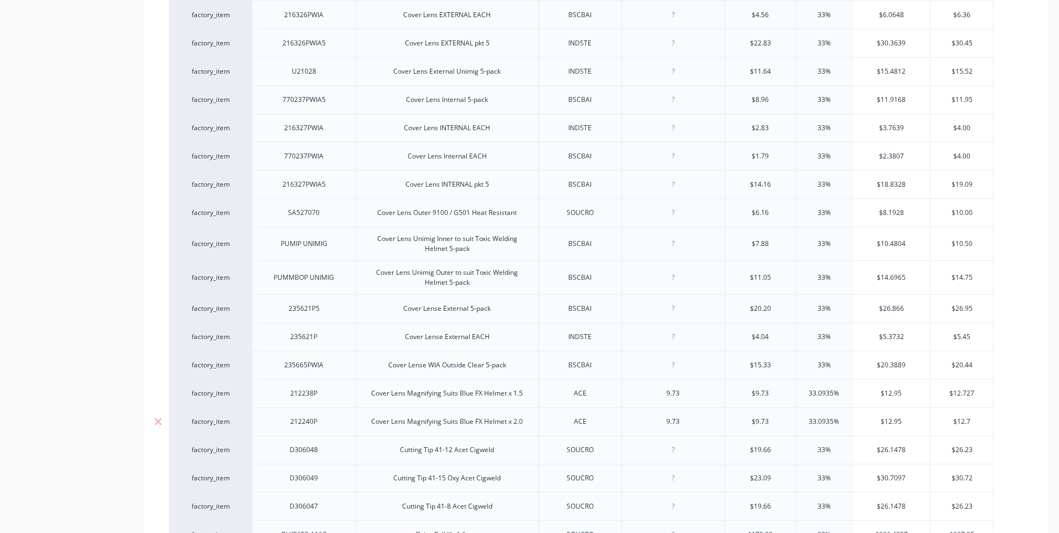
type textarea "x"
type input "$12.727"
type textarea "x"
type input "$12.727"
click at [901, 388] on input "$12.95" at bounding box center [892, 393] width 78 height 10
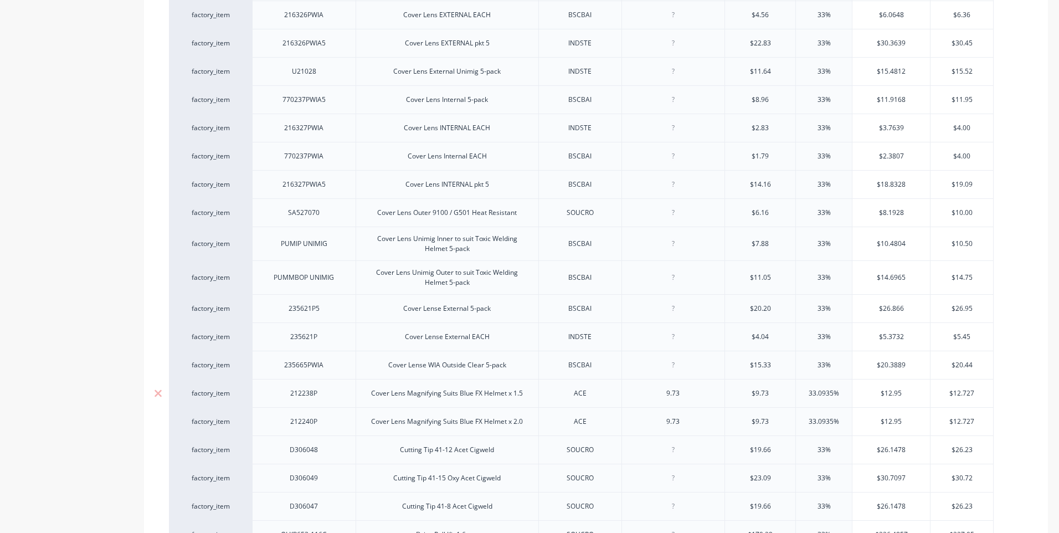
type input "$12.9"
type textarea "x"
type input "$12."
type textarea "x"
type input "$12.7"
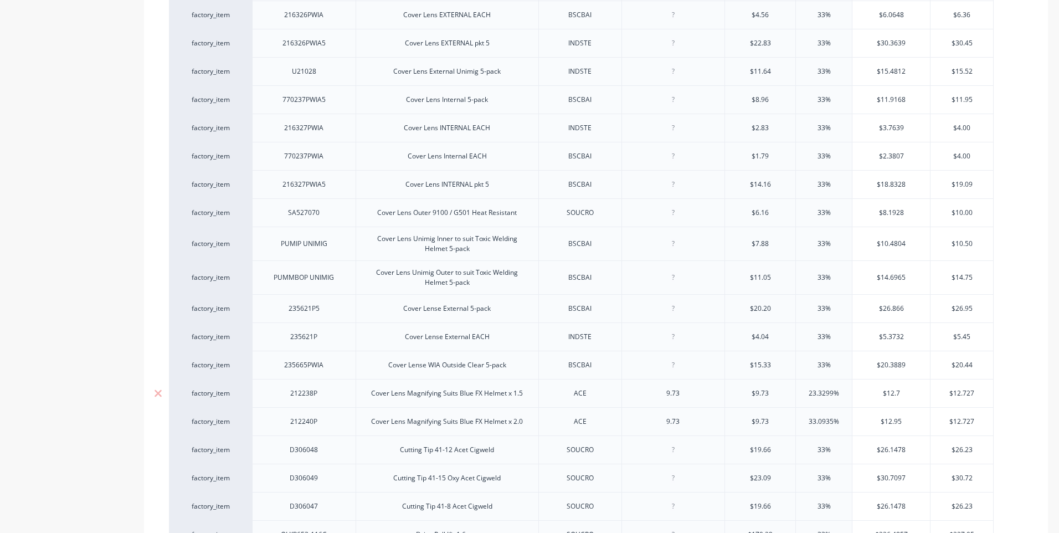
type textarea "x"
type input "$12.727"
type textarea "x"
type input "$12.727"
click at [903, 417] on input "$12.95" at bounding box center [892, 422] width 78 height 10
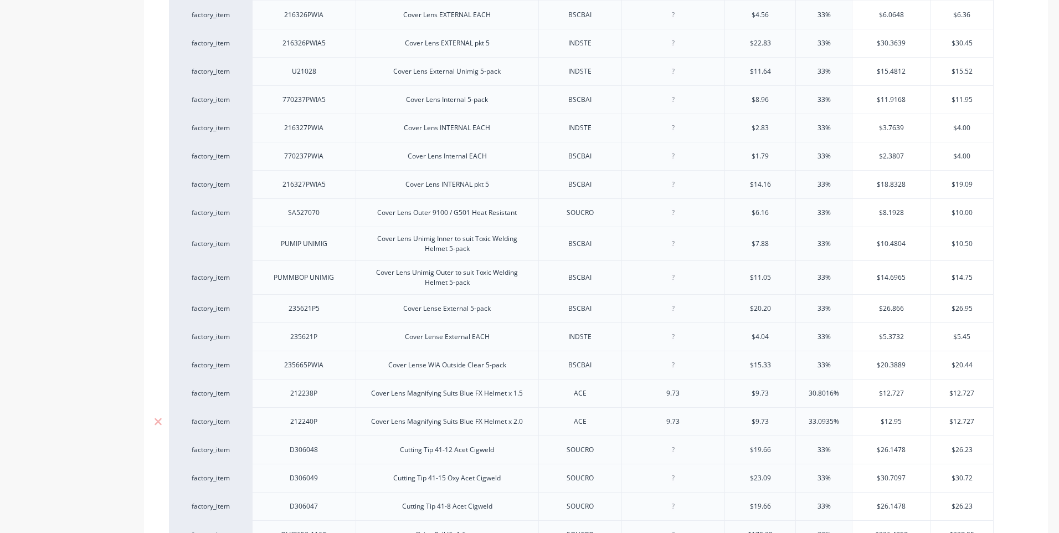
type input "$12.9"
type textarea "x"
type input "$12.7"
type textarea "x"
type input "$12.727"
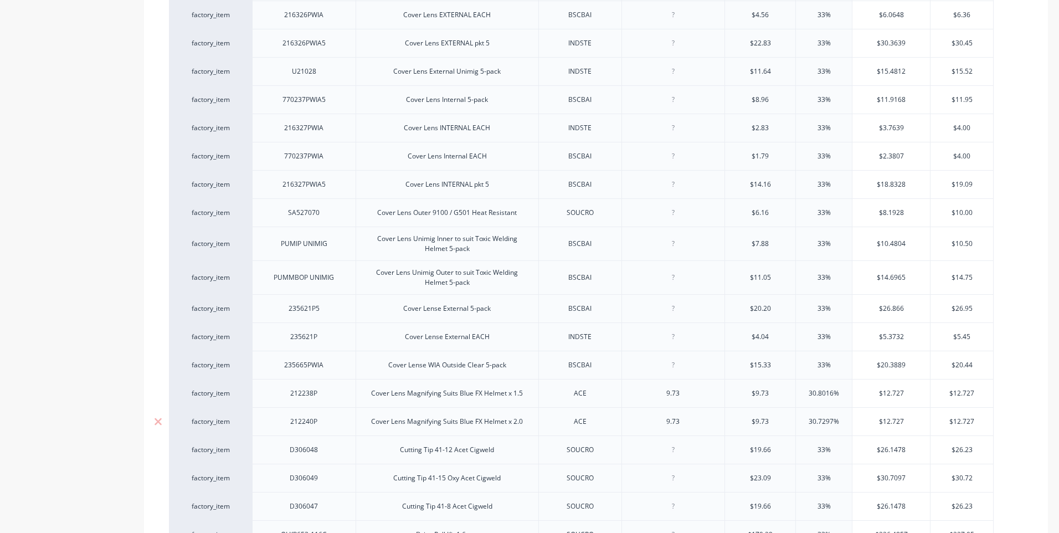
type textarea "x"
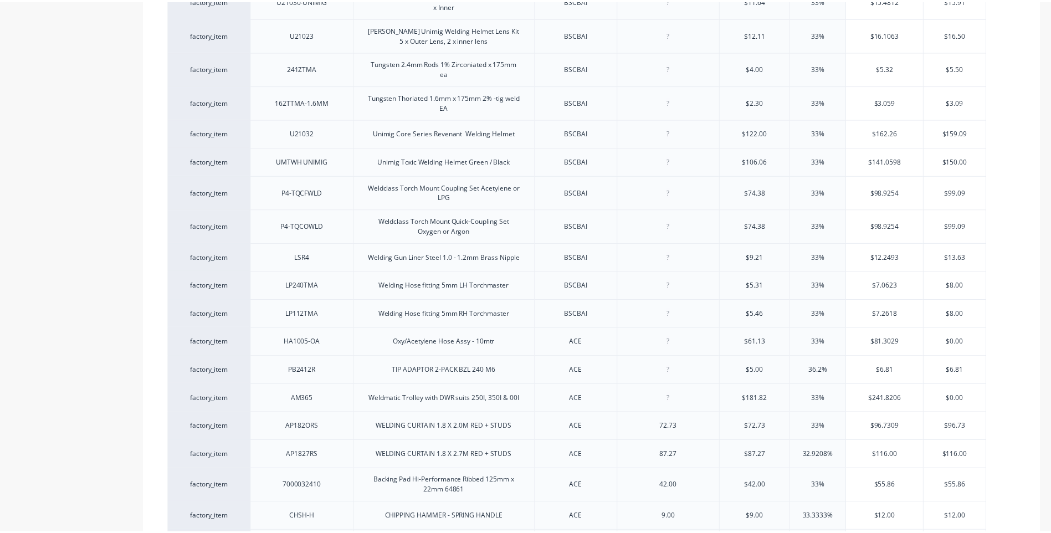
scroll to position [3307, 0]
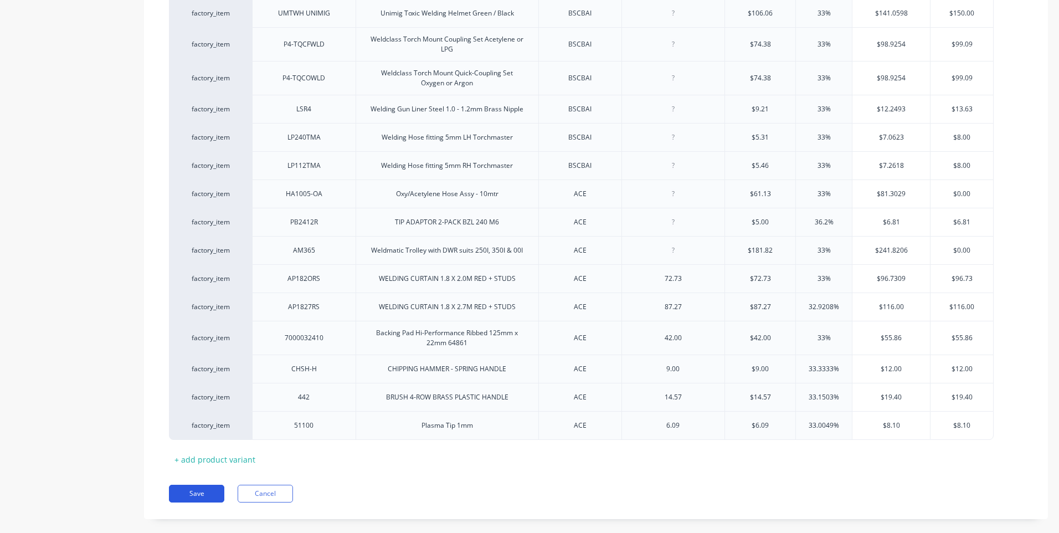
type input "$12.727"
click at [193, 485] on button "Save" at bounding box center [196, 494] width 55 height 18
type textarea "x"
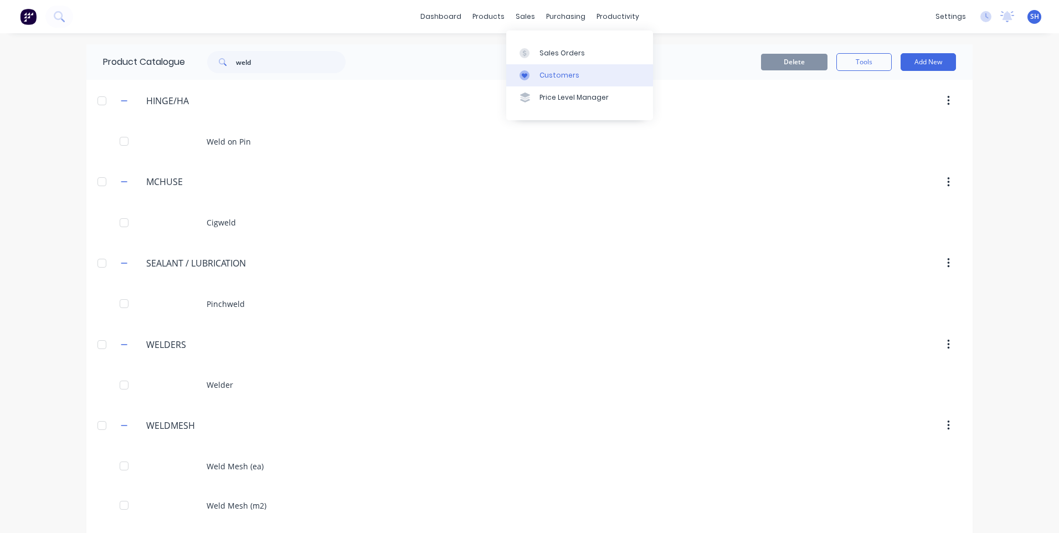
click at [556, 74] on div "Customers" at bounding box center [560, 75] width 40 height 10
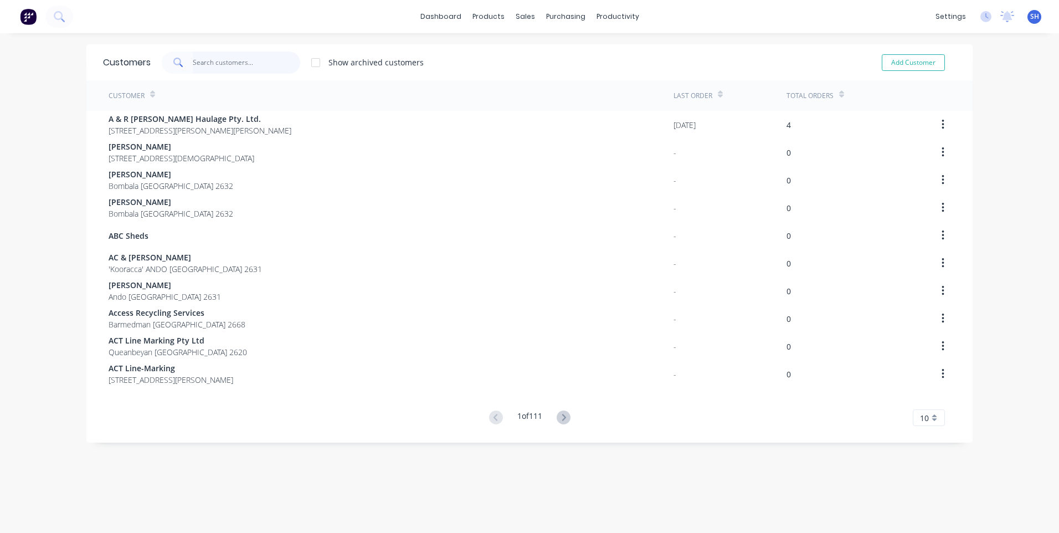
click at [204, 63] on input "text" at bounding box center [247, 63] width 108 height 22
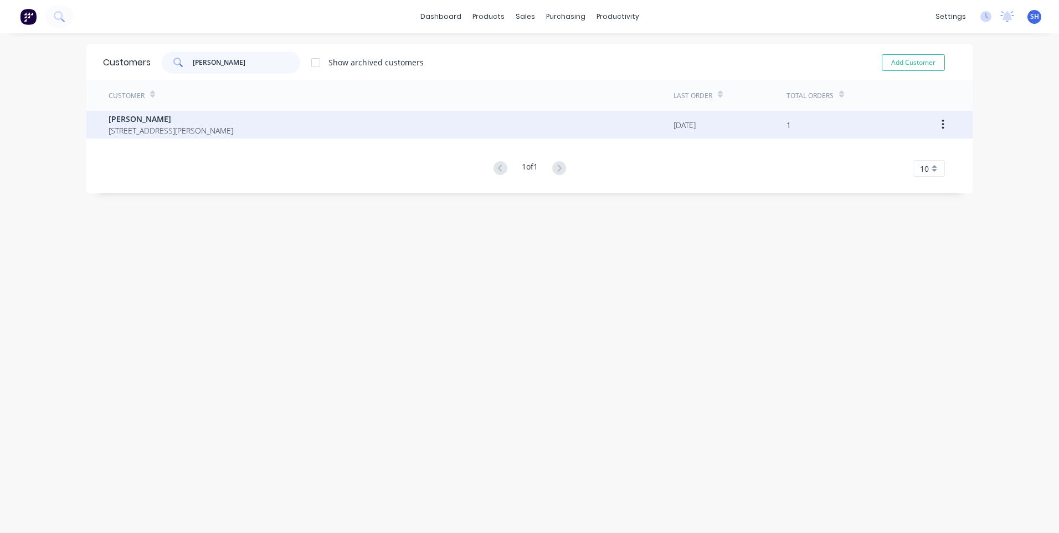
type input "ron fl"
click at [133, 122] on span "Ron Flanagan" at bounding box center [171, 119] width 125 height 12
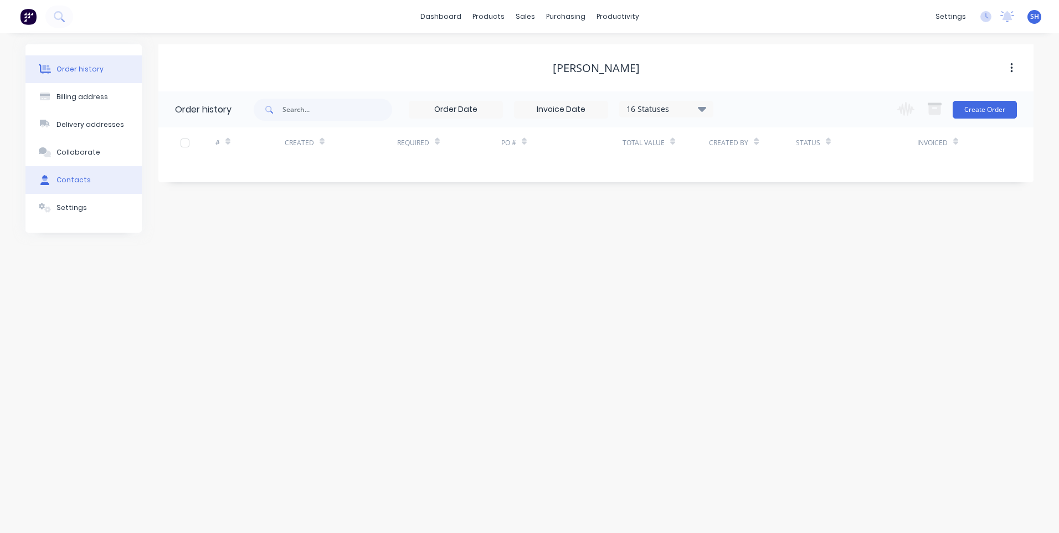
click at [70, 179] on div "Contacts" at bounding box center [74, 180] width 34 height 10
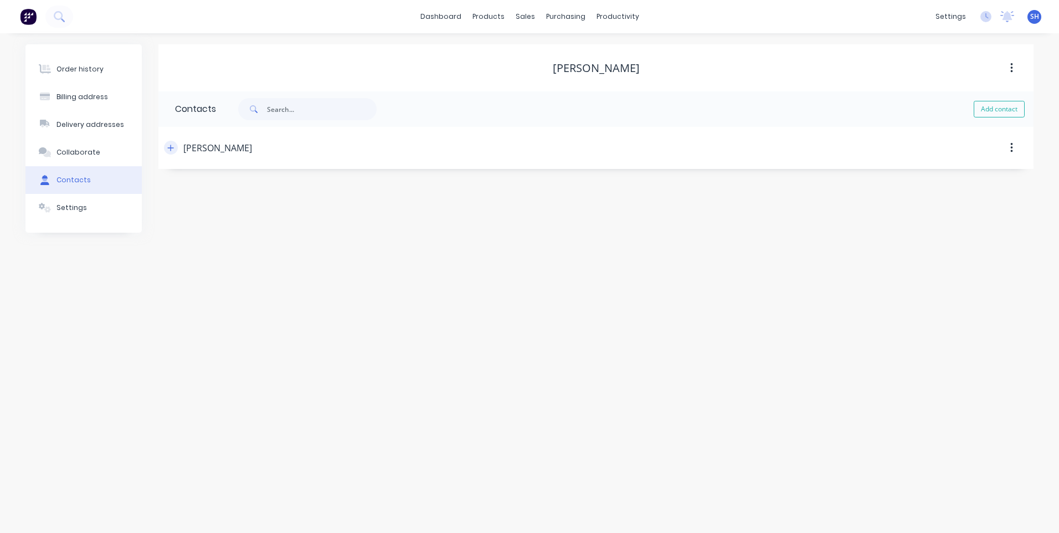
click at [172, 145] on icon "button" at bounding box center [170, 148] width 7 height 8
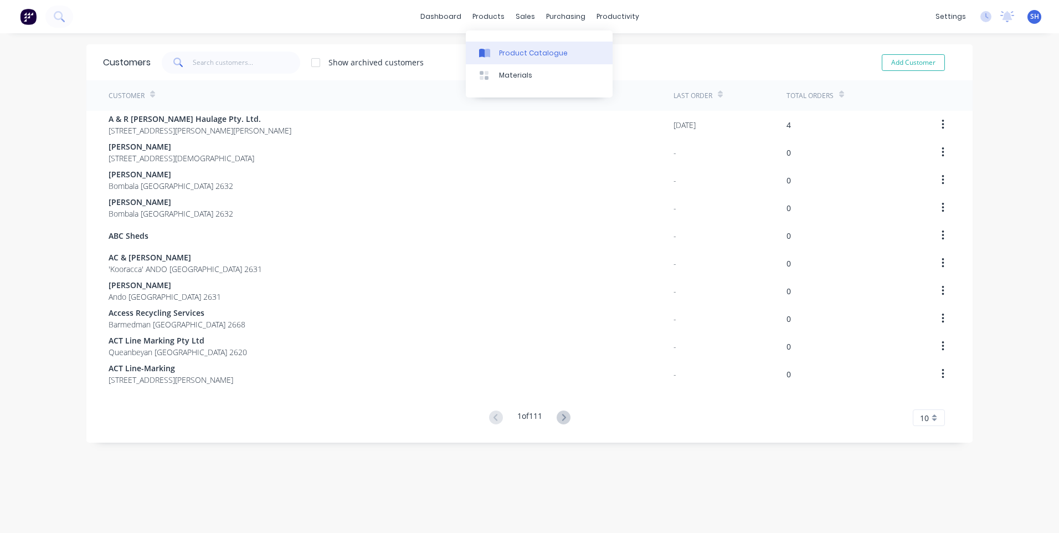
click at [527, 49] on div "Product Catalogue" at bounding box center [533, 53] width 69 height 10
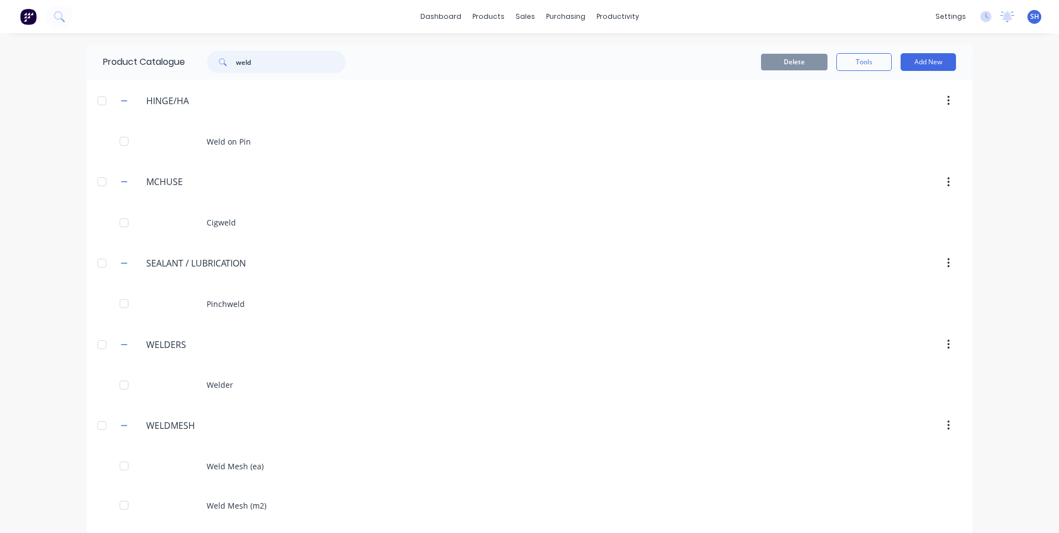
drag, startPoint x: 259, startPoint y: 58, endPoint x: 215, endPoint y: 58, distance: 43.2
click at [215, 58] on div "weld" at bounding box center [276, 62] width 138 height 22
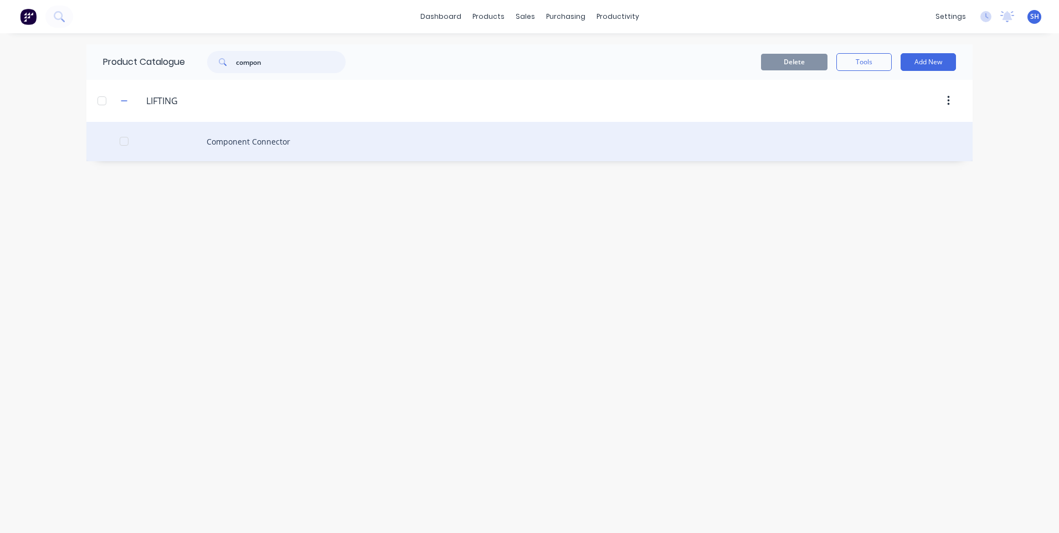
type input "compon"
click at [270, 140] on div "Component Connector" at bounding box center [529, 141] width 886 height 39
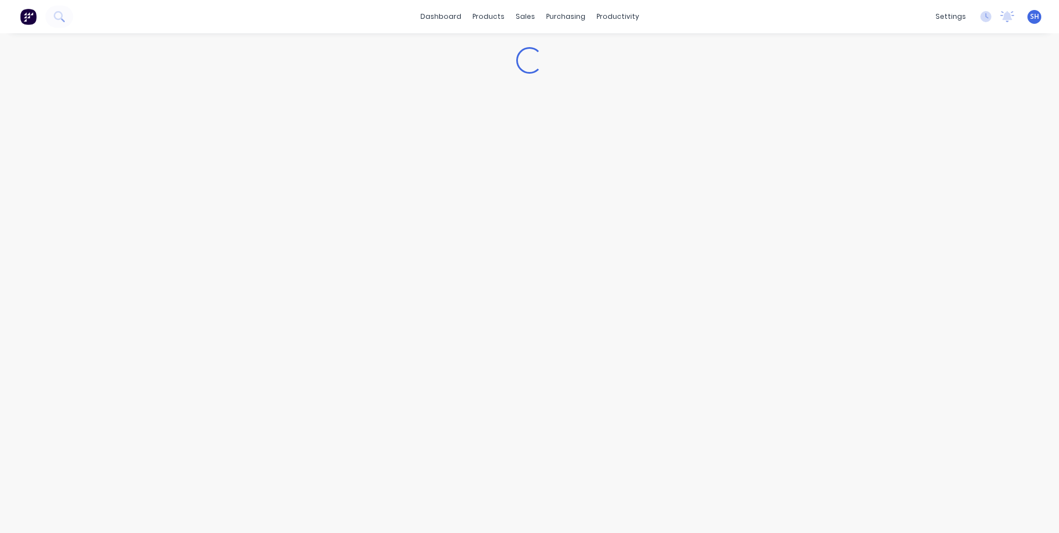
type textarea "x"
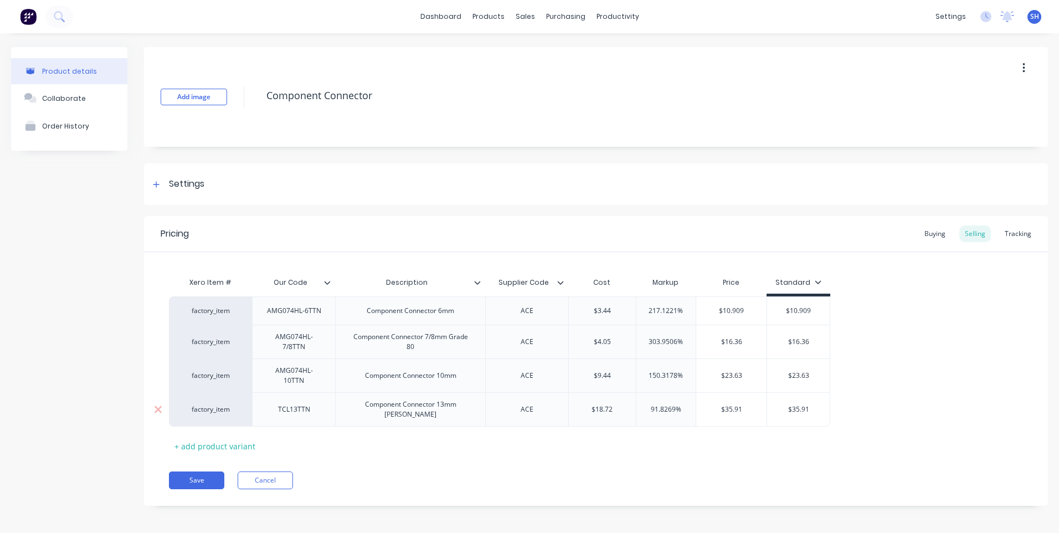
type input "$18.72"
drag, startPoint x: 617, startPoint y: 408, endPoint x: 557, endPoint y: 408, distance: 59.8
click at [557, 408] on div "factory_item TCL13TTN Component Connector 13mm Marlin ACE $18.72 $18.72 91.8269…" at bounding box center [499, 409] width 661 height 34
type textarea "x"
type input "1"
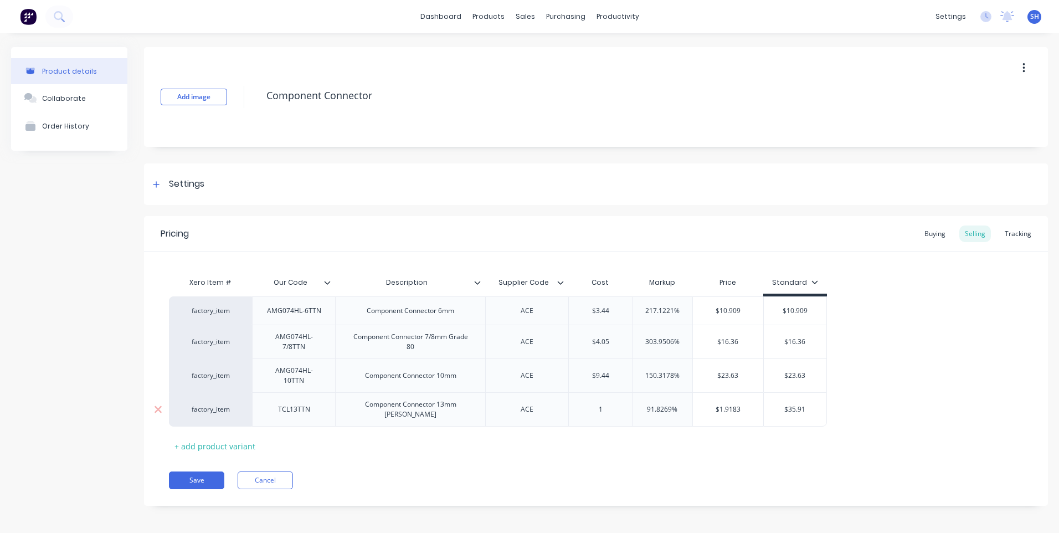
type textarea "x"
type input "16."
type textarea "x"
type input "16.30"
type input "91.8269%"
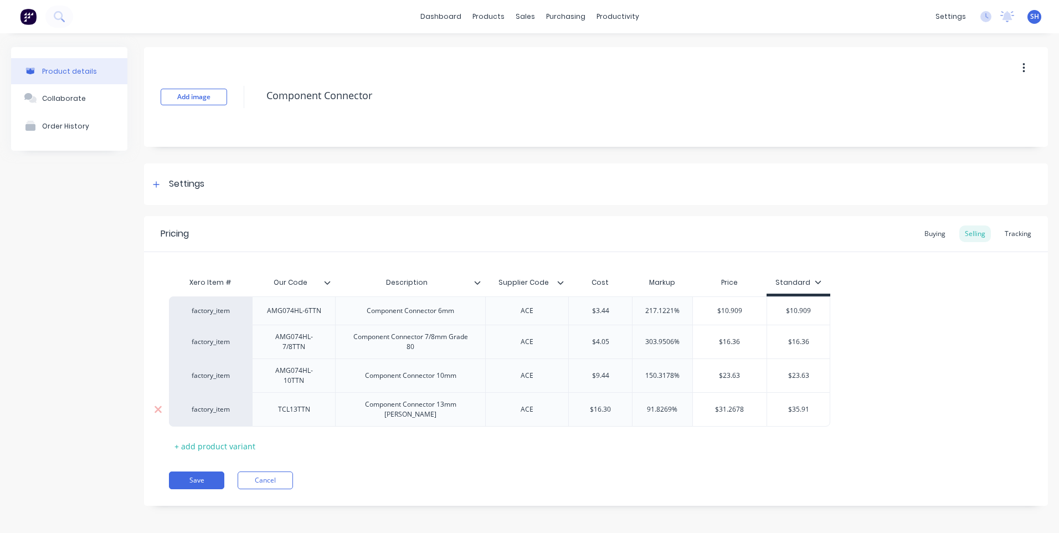
type input "$31.2678"
drag, startPoint x: 747, startPoint y: 405, endPoint x: 697, endPoint y: 406, distance: 49.3
click at [697, 406] on input "$31.2678" at bounding box center [730, 409] width 74 height 10
type textarea "x"
type input "2"
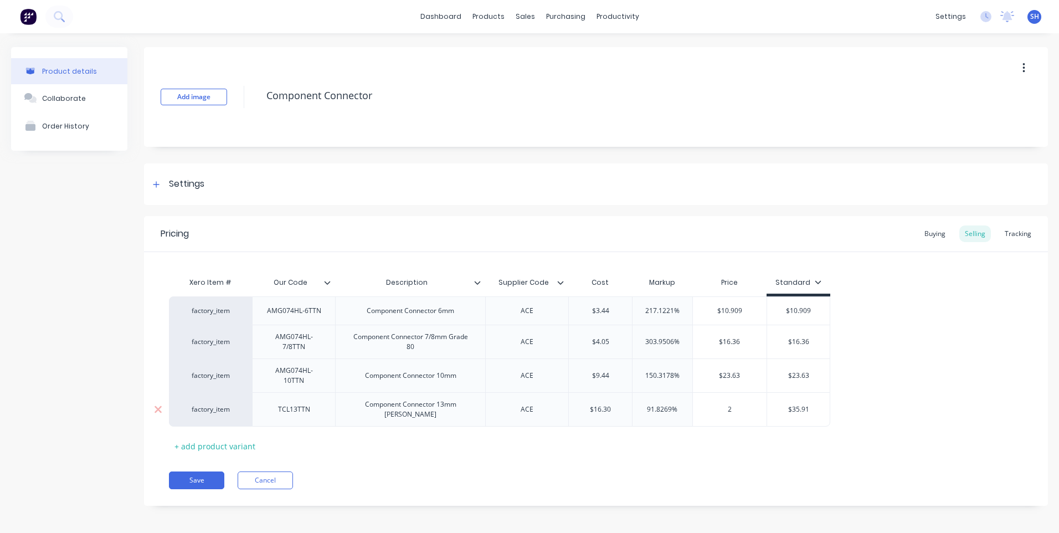
type textarea "x"
type input "25.00"
type input "$35.91"
type textarea "x"
type input "$35.9"
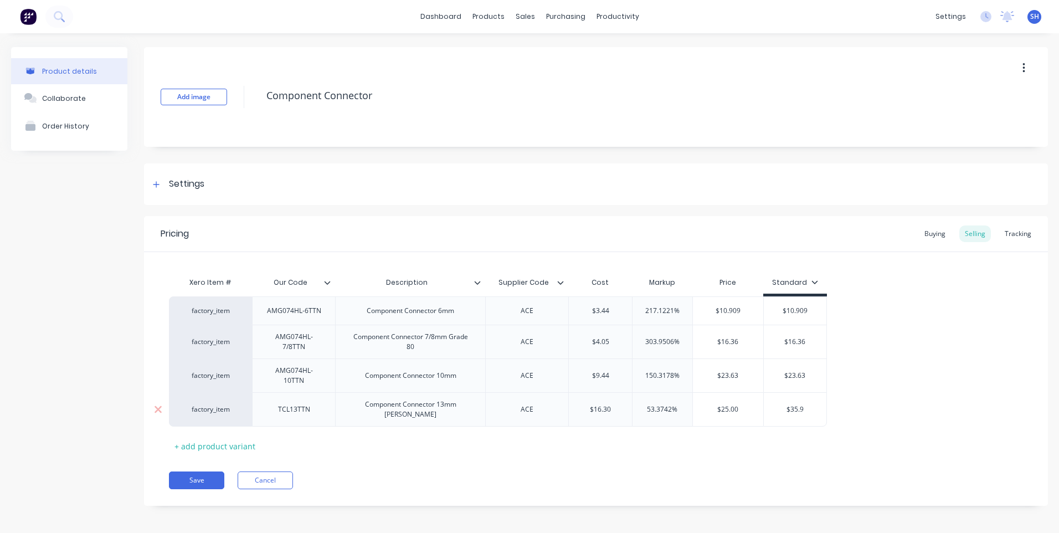
type textarea "x"
type input "$35."
type textarea "x"
type input "$35"
type textarea "x"
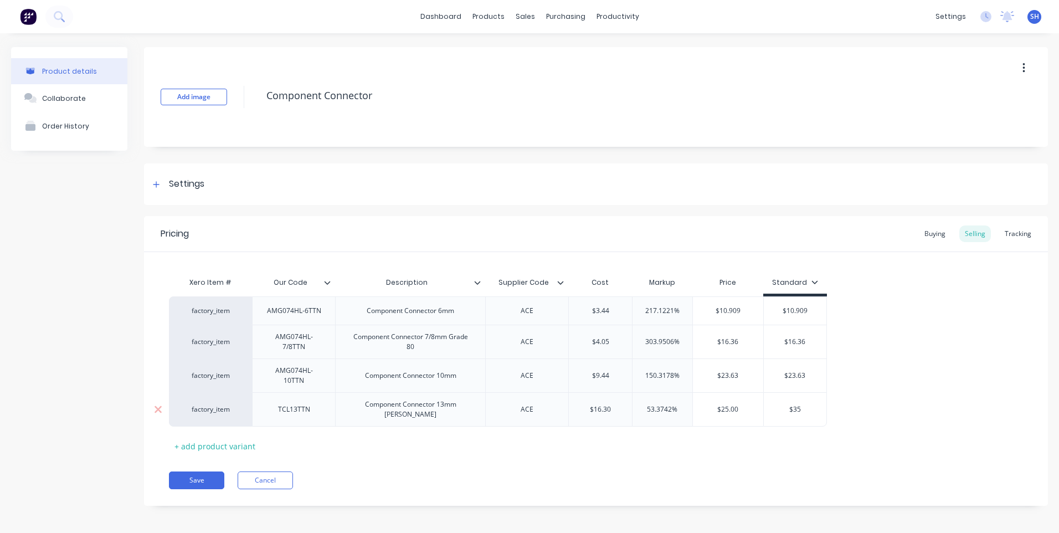
type input "$3"
type textarea "x"
type input "$"
type textarea "x"
type input "$2"
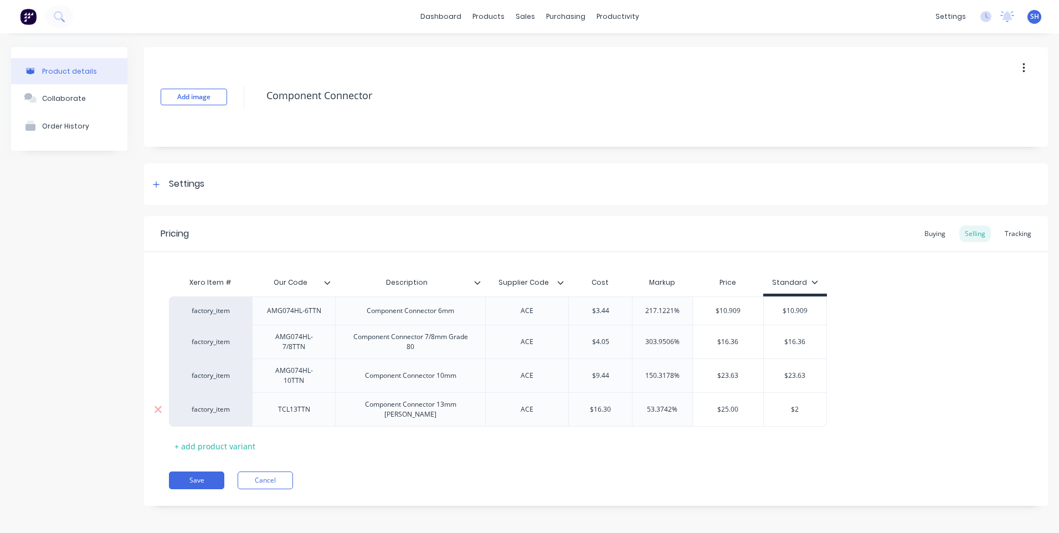
type textarea "x"
type input "$25"
type textarea "x"
type input "$25."
type textarea "x"
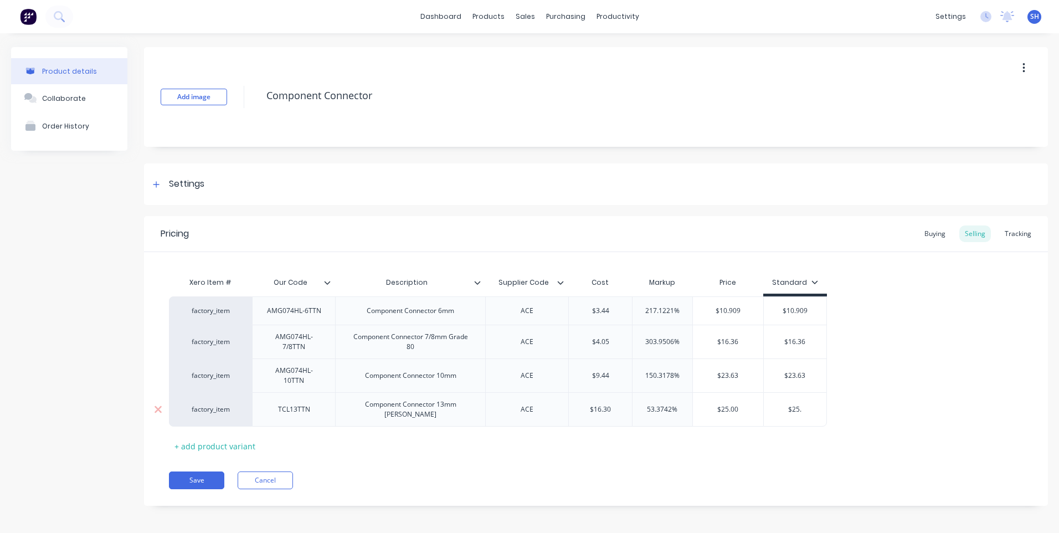
type input "$25.0"
type textarea "x"
drag, startPoint x: 686, startPoint y: 375, endPoint x: 639, endPoint y: 377, distance: 47.1
click at [639, 377] on input "150.3178%" at bounding box center [663, 376] width 60 height 10
drag, startPoint x: 741, startPoint y: 342, endPoint x: 699, endPoint y: 342, distance: 42.7
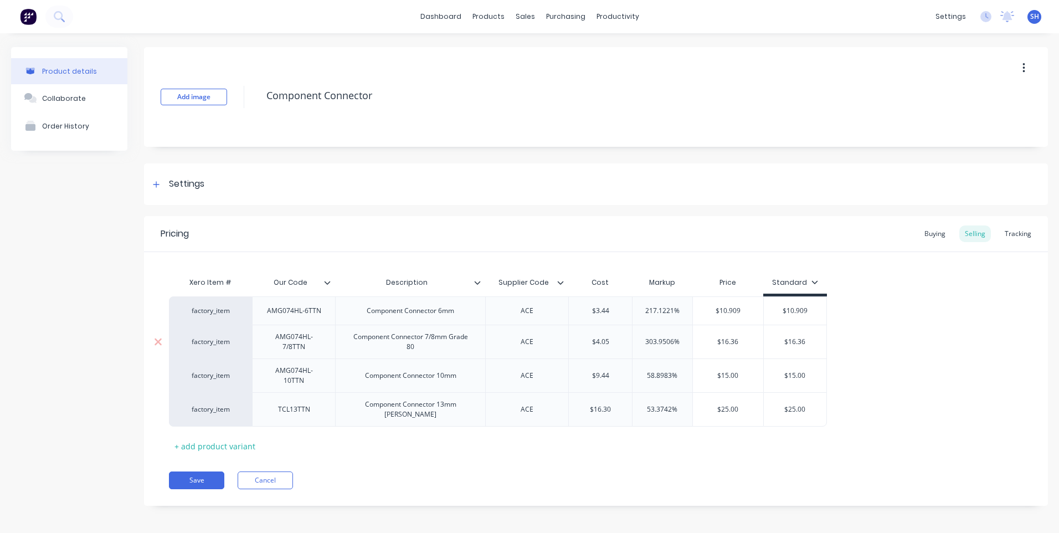
click at [699, 342] on input "$16.36" at bounding box center [728, 342] width 70 height 10
drag, startPoint x: 814, startPoint y: 310, endPoint x: 766, endPoint y: 315, distance: 48.5
click at [766, 315] on input "$10.909" at bounding box center [795, 311] width 63 height 10
click at [863, 328] on div "factory_item AMG074HL-6TTN Component Connector 6mm ACE $3.44 217.1221% $10.909 …" at bounding box center [596, 361] width 854 height 130
drag, startPoint x: 807, startPoint y: 337, endPoint x: 756, endPoint y: 344, distance: 51.4
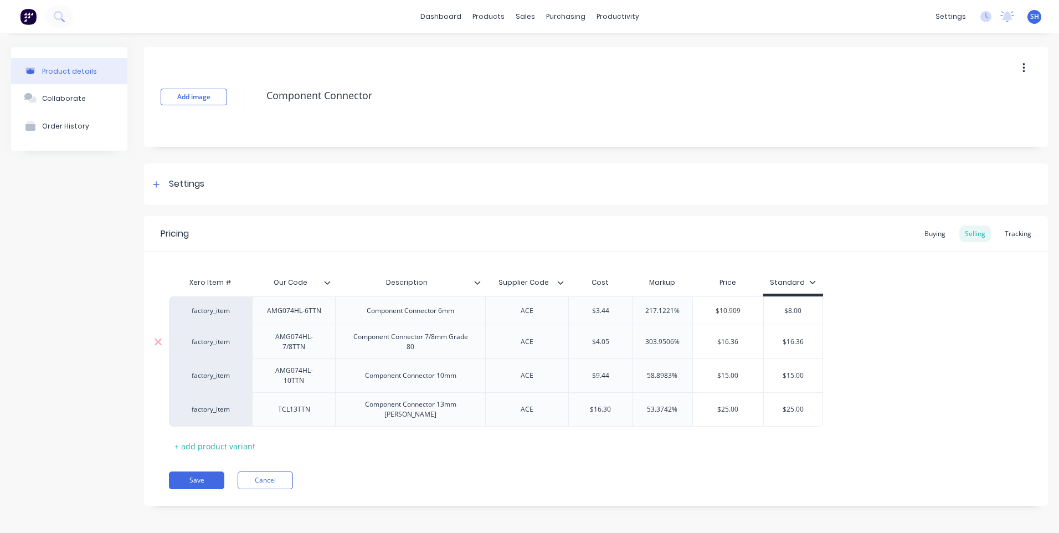
click at [756, 344] on div "factory_item AMG074HL-7/8TTN Component Connector 7/8mm Grade 80 ACE $4.05 303.9…" at bounding box center [496, 342] width 654 height 34
click at [832, 346] on div "factory_item AMG074HL-6TTN Component Connector 6mm ACE $3.44 217.1221% $10.909 …" at bounding box center [596, 361] width 854 height 130
click at [808, 343] on input "$10.00" at bounding box center [791, 342] width 55 height 10
drag, startPoint x: 745, startPoint y: 341, endPoint x: 671, endPoint y: 342, distance: 73.1
click at [671, 342] on div "factory_item AMG074HL-7/8TTN Component Connector 7/8mm Grade 80 ACE $4.05 303.9…" at bounding box center [494, 342] width 651 height 34
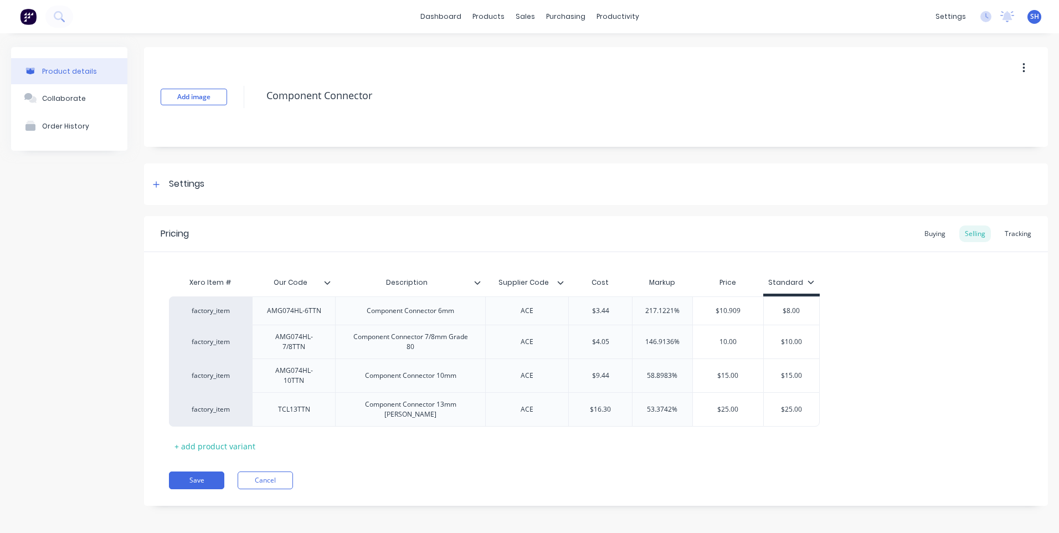
click at [865, 347] on div "factory_item AMG074HL-6TTN Component Connector 6mm ACE $3.44 217.1221% $10.909 …" at bounding box center [596, 361] width 854 height 130
drag, startPoint x: 746, startPoint y: 311, endPoint x: 682, endPoint y: 317, distance: 64.6
click at [682, 317] on div "factory_item AMG074HL-6TTN Component Connector 6mm ACE $3.44 217.1221% $10.909 …" at bounding box center [494, 310] width 651 height 28
click at [840, 337] on div "factory_item AMG074HL-6TTN Component Connector 6mm ACE $3.44 132.5581% $8.00 8.…" at bounding box center [596, 361] width 854 height 130
drag, startPoint x: 744, startPoint y: 374, endPoint x: 687, endPoint y: 376, distance: 57.1
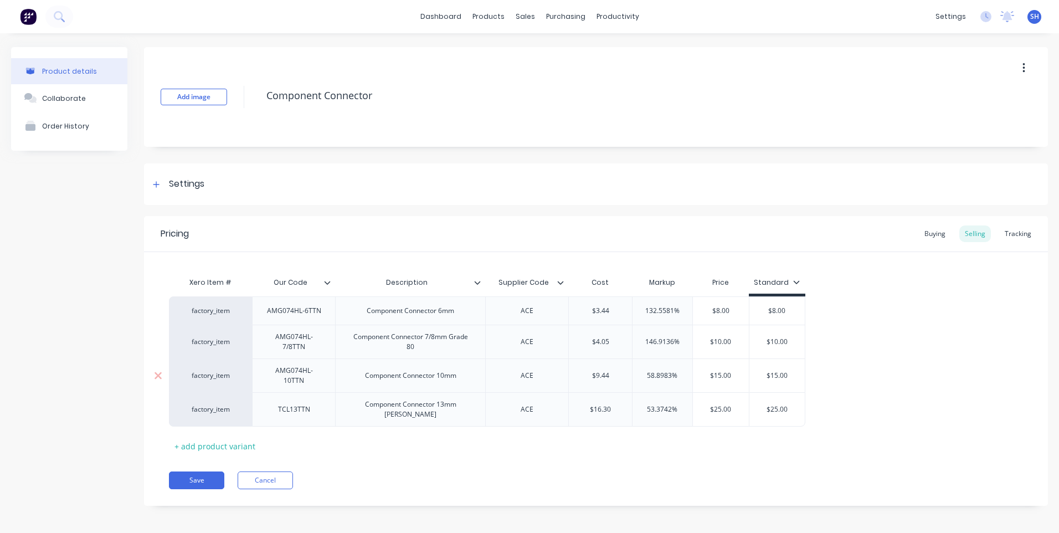
click at [687, 376] on div "factory_item AMG074HL-10TTN Component Connector 10mm ACE $9.44 58.8983% 50 $15.…" at bounding box center [487, 375] width 637 height 34
drag, startPoint x: 793, startPoint y: 378, endPoint x: 759, endPoint y: 378, distance: 33.8
click at [759, 378] on input "$15.00" at bounding box center [777, 376] width 55 height 10
click at [841, 387] on div "factory_item AMG074HL-6TTN Component Connector 6mm ACE $3.44 132.5581% $8.00 8.…" at bounding box center [596, 361] width 854 height 130
click at [734, 341] on input "$10.00" at bounding box center [721, 342] width 56 height 10
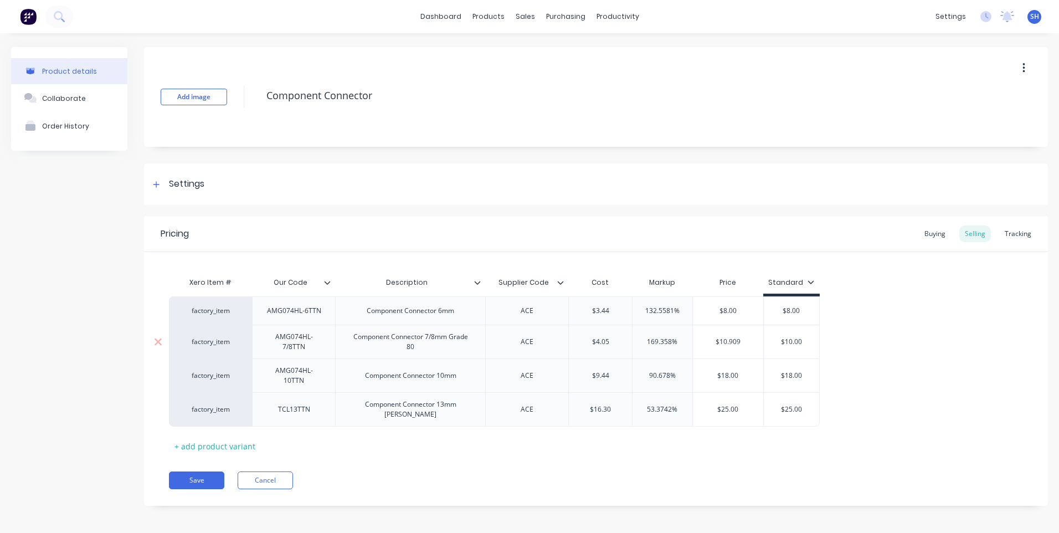
click at [803, 340] on input "$10.00" at bounding box center [791, 342] width 55 height 10
click at [739, 376] on input "$18.00" at bounding box center [728, 376] width 70 height 10
click at [806, 376] on input "$18.00" at bounding box center [795, 376] width 63 height 10
click at [83, 281] on div "Product details Collaborate Order History" at bounding box center [69, 284] width 116 height 475
click at [950, 391] on div "factory_item AMG074HL-6TTN Component Connector 6mm ACE $3.44 132.5581% $8.00 8.…" at bounding box center [596, 361] width 854 height 130
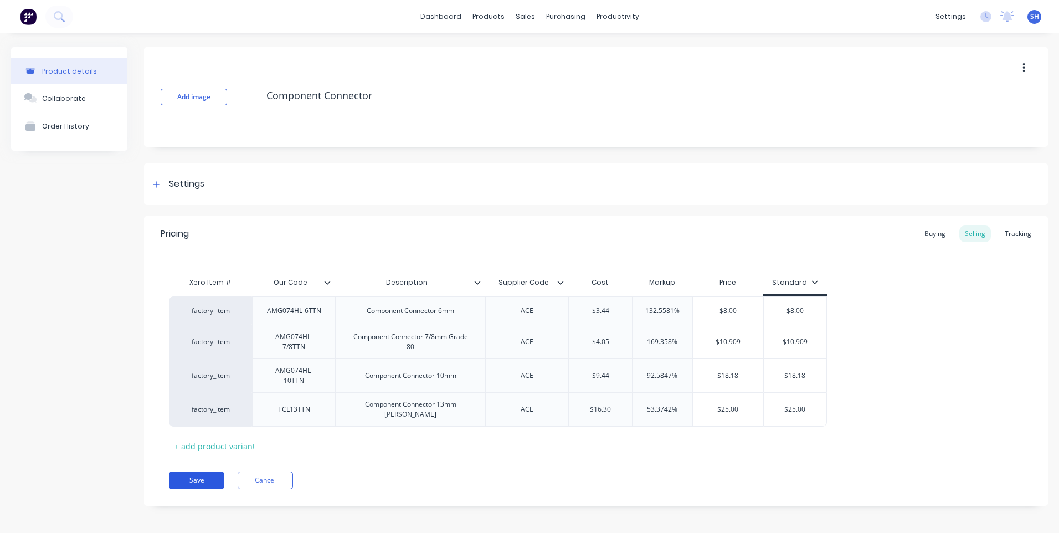
click at [202, 473] on button "Save" at bounding box center [196, 480] width 55 height 18
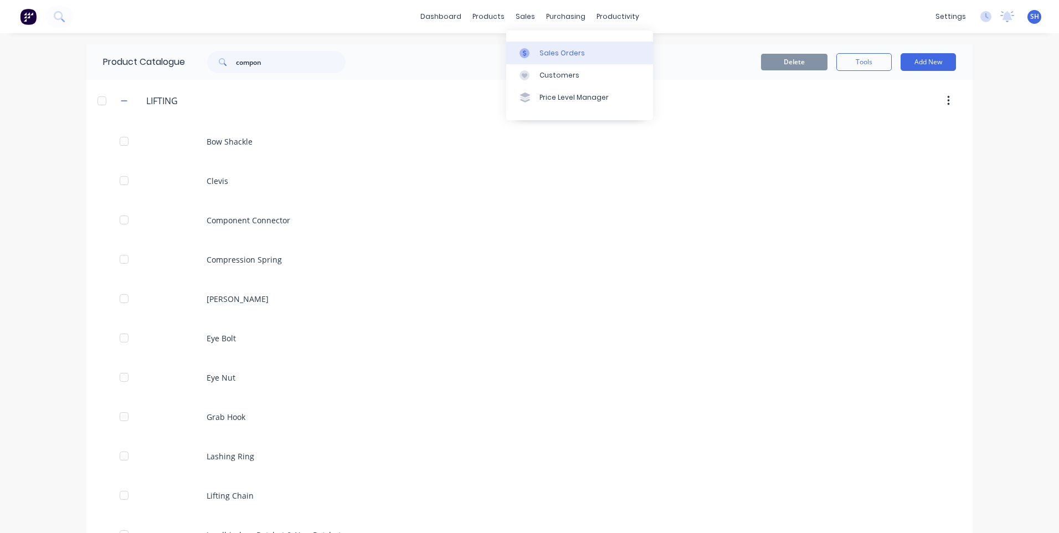
click at [542, 50] on div "Sales Orders" at bounding box center [562, 53] width 45 height 10
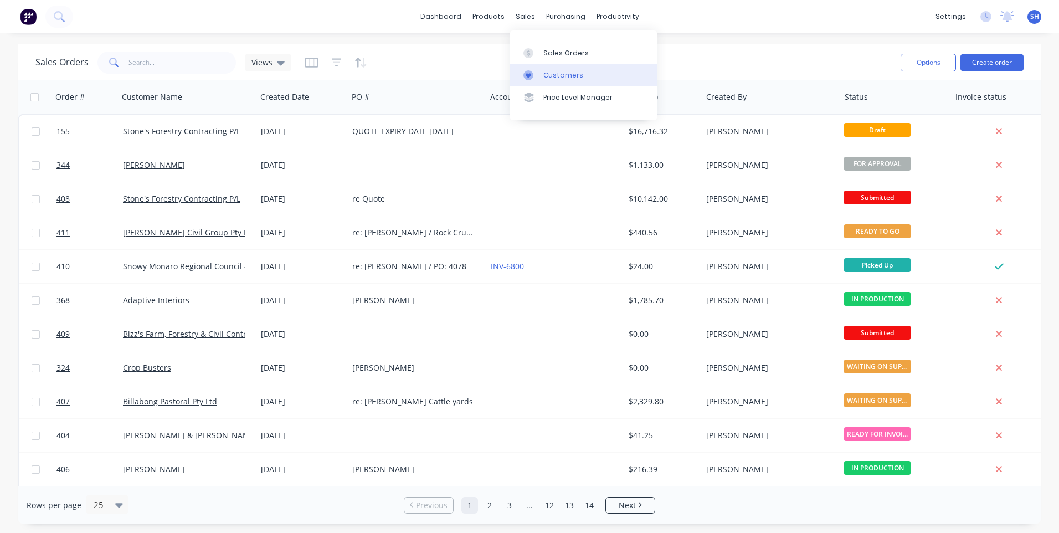
click at [563, 71] on div "Customers" at bounding box center [563, 75] width 40 height 10
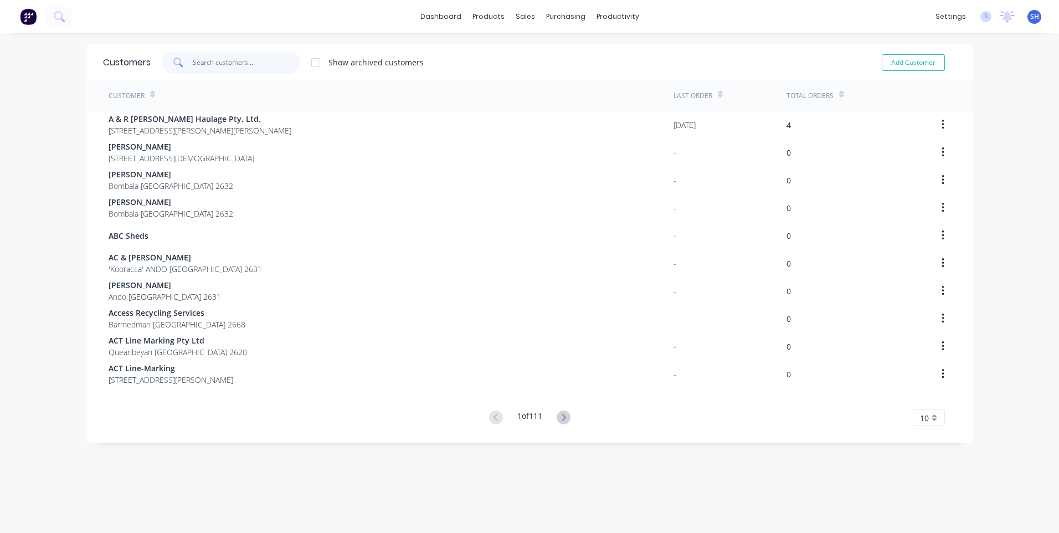
click at [193, 61] on input "text" at bounding box center [247, 63] width 108 height 22
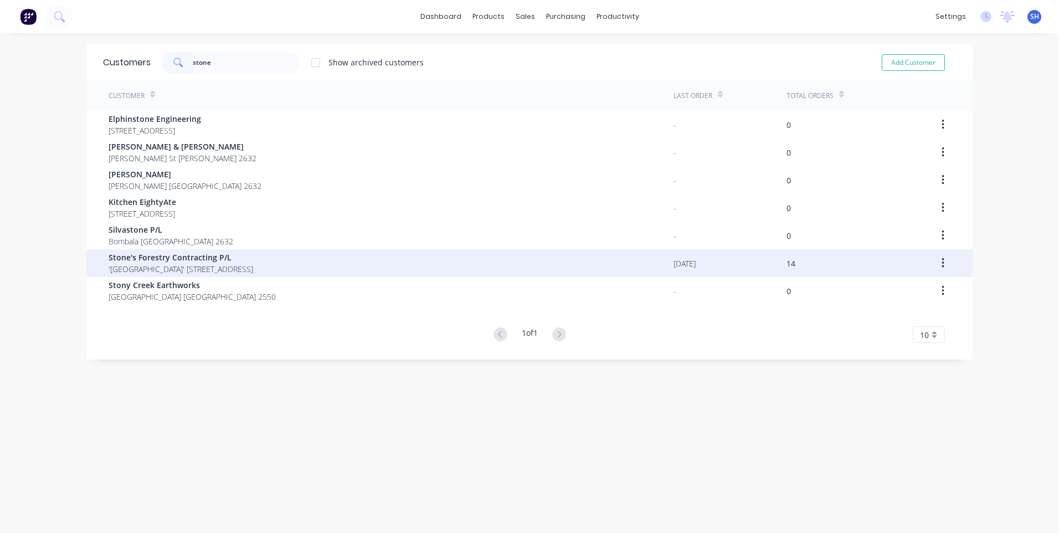
click at [171, 254] on span "Stone's Forestry Contracting P/L" at bounding box center [181, 258] width 145 height 12
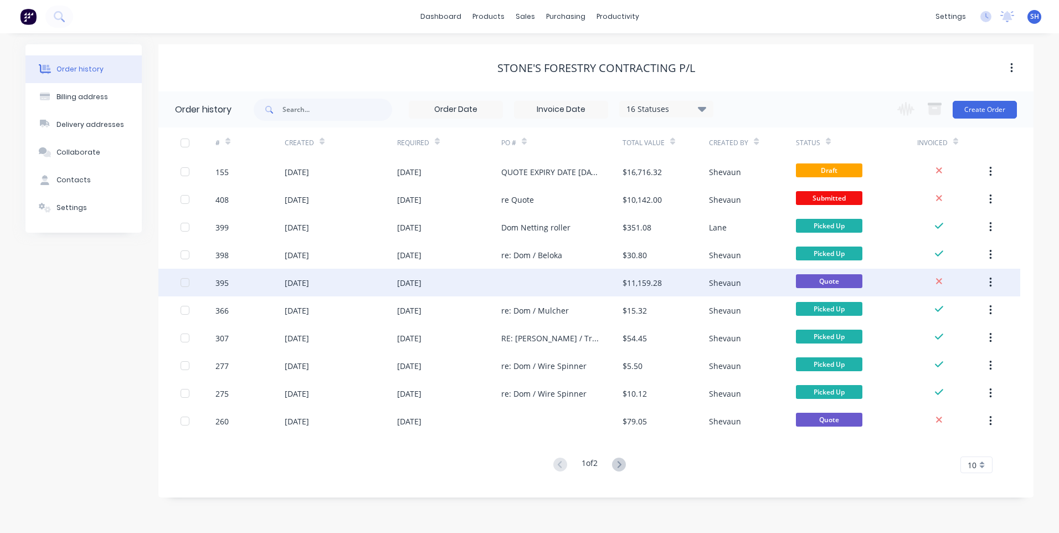
click at [480, 281] on div "[DATE]" at bounding box center [449, 283] width 104 height 28
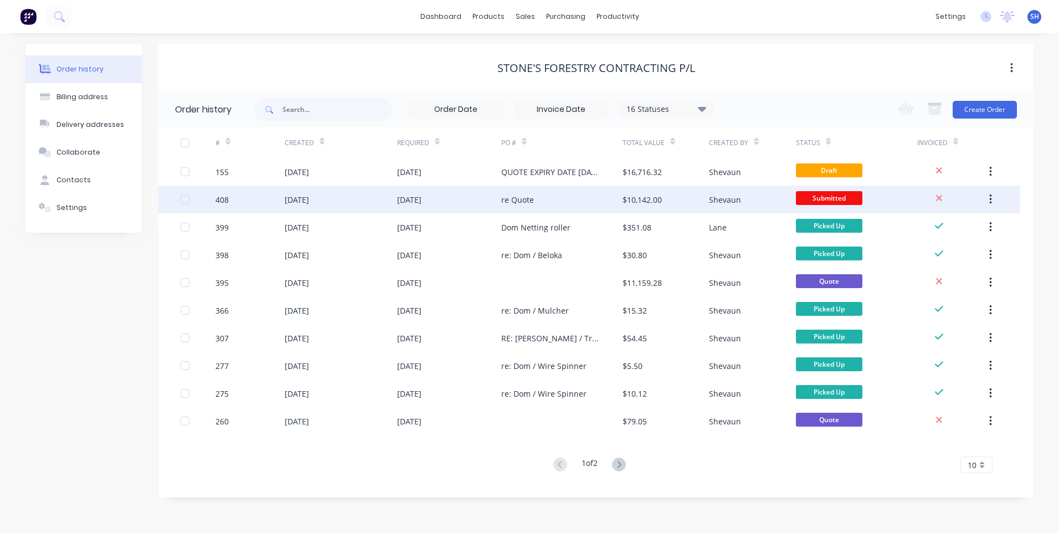
click at [558, 196] on div "re Quote" at bounding box center [561, 200] width 121 height 28
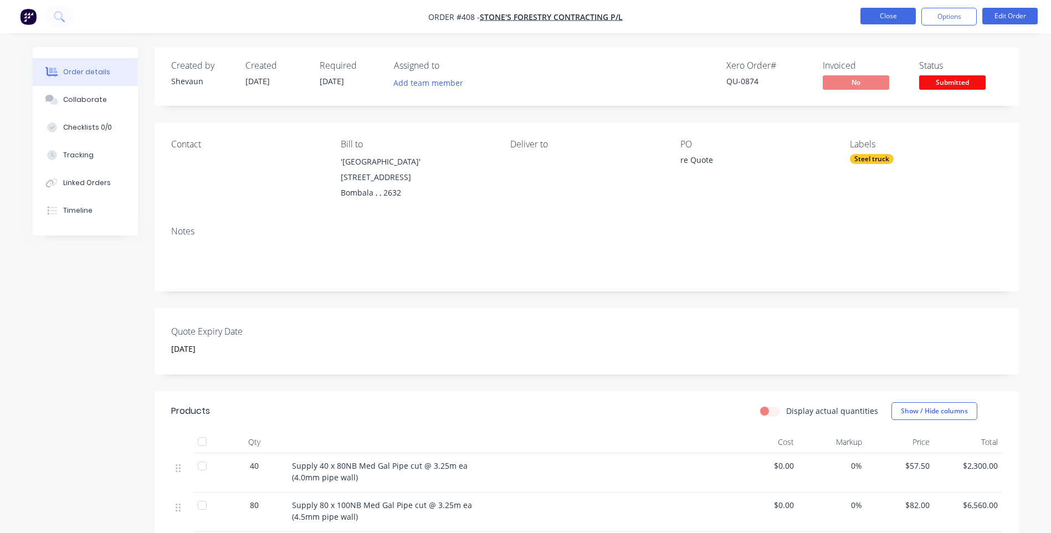
click at [887, 17] on button "Close" at bounding box center [887, 16] width 55 height 17
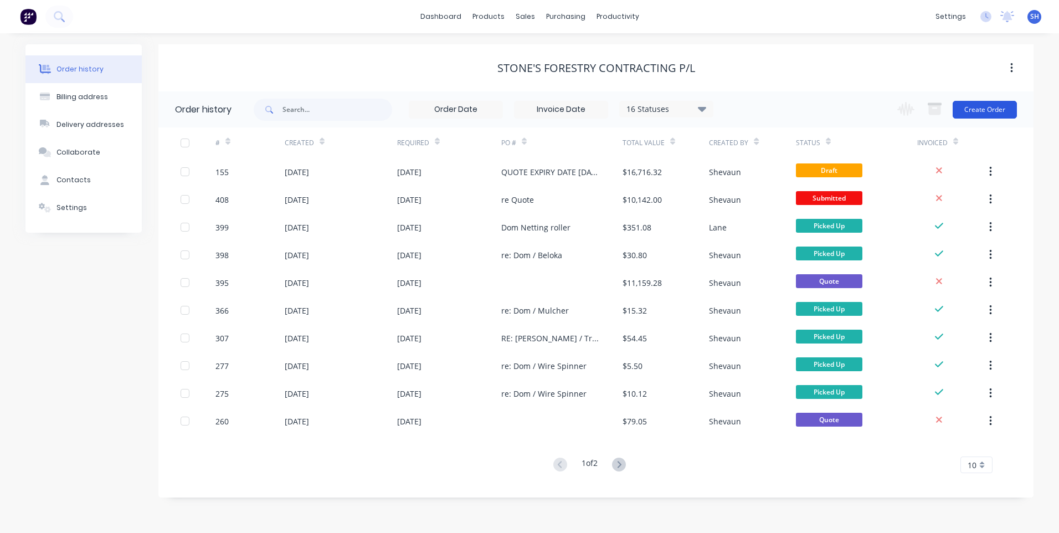
click at [983, 107] on button "Create Order" at bounding box center [985, 110] width 64 height 18
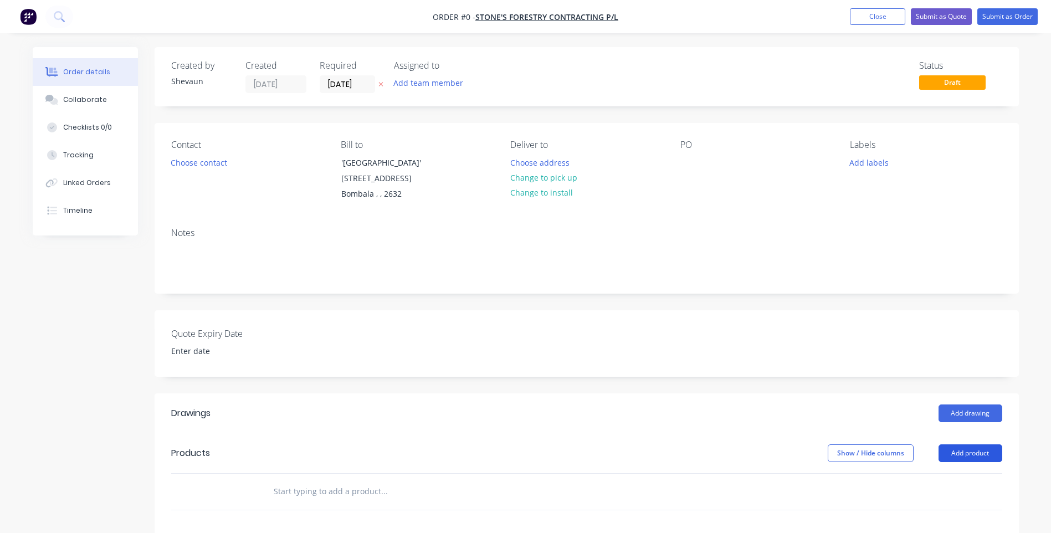
click at [979, 451] on button "Add product" at bounding box center [970, 453] width 64 height 18
click at [955, 478] on div "Product catalogue" at bounding box center [949, 481] width 85 height 16
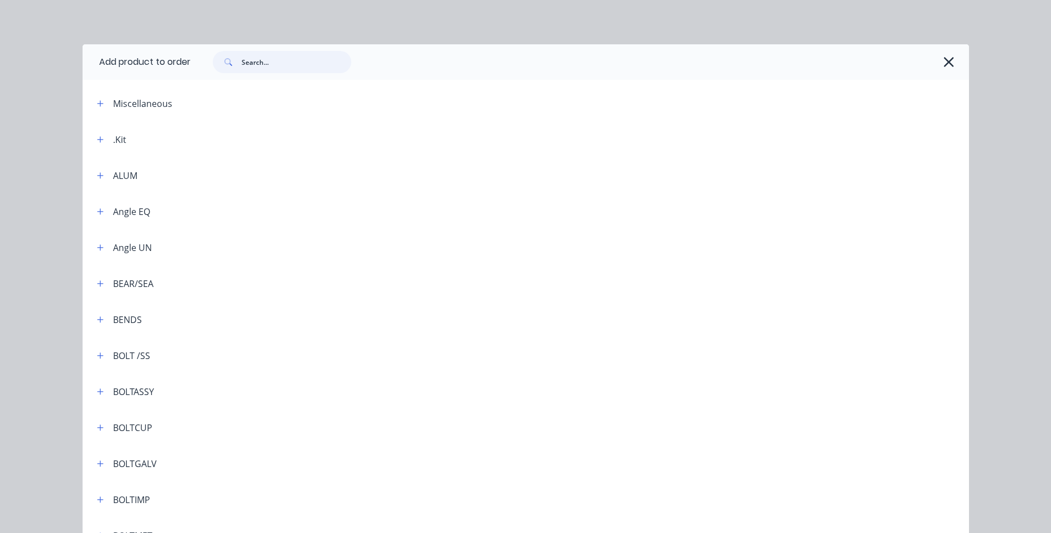
click at [244, 60] on input "text" at bounding box center [297, 62] width 110 height 22
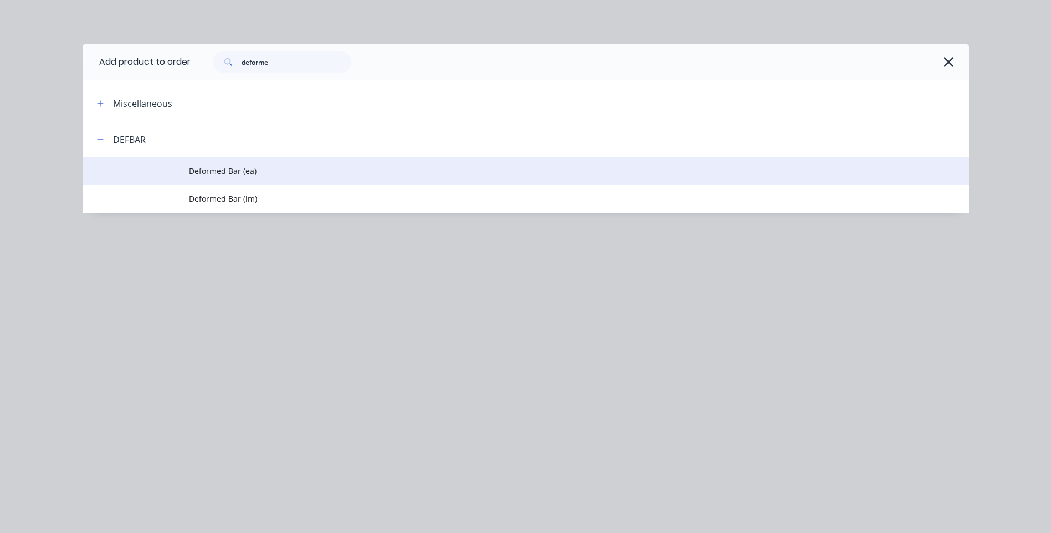
click at [221, 169] on span "Deformed Bar (ea)" at bounding box center [501, 171] width 624 height 12
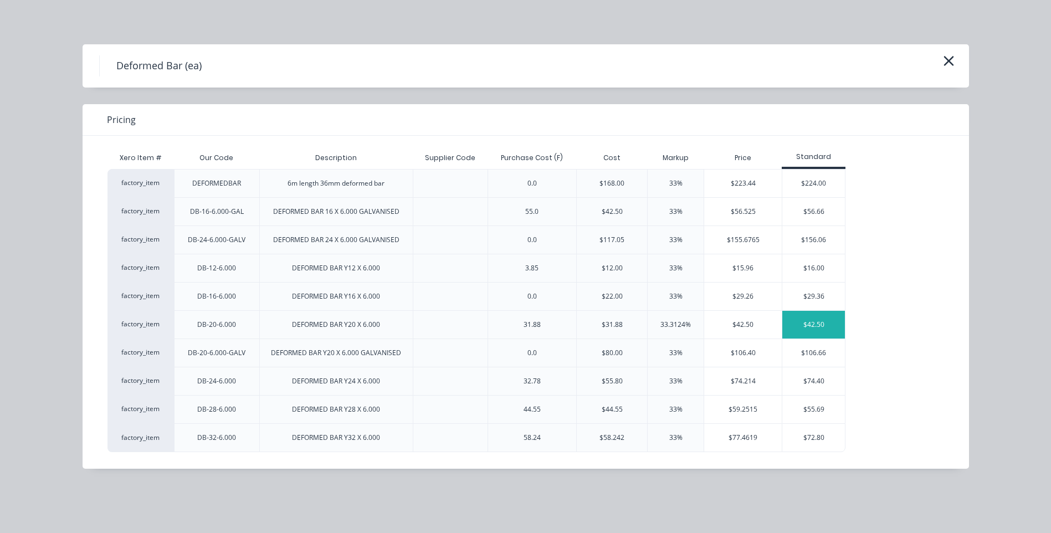
click at [813, 321] on div "$42.50" at bounding box center [813, 325] width 63 height 28
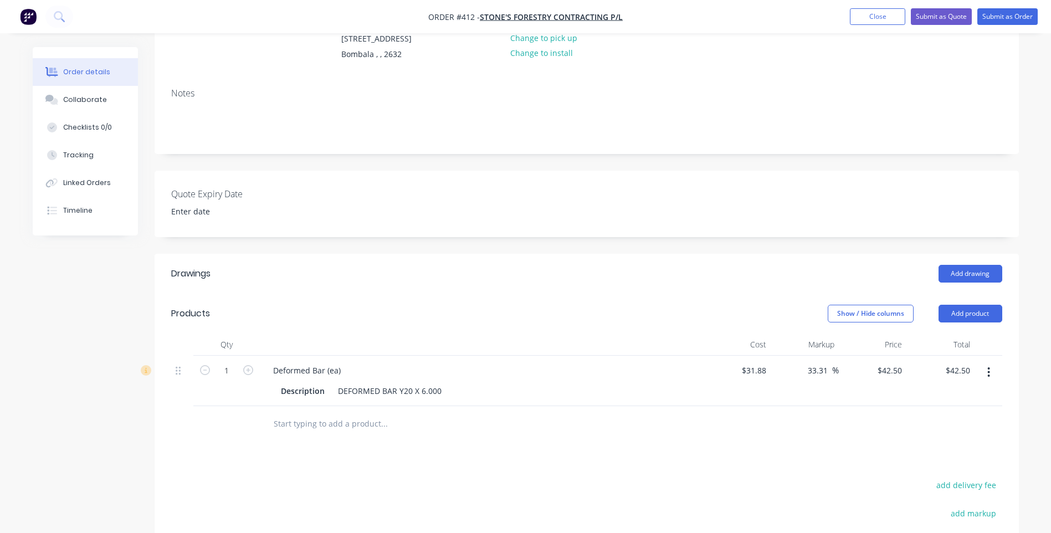
scroll to position [166, 0]
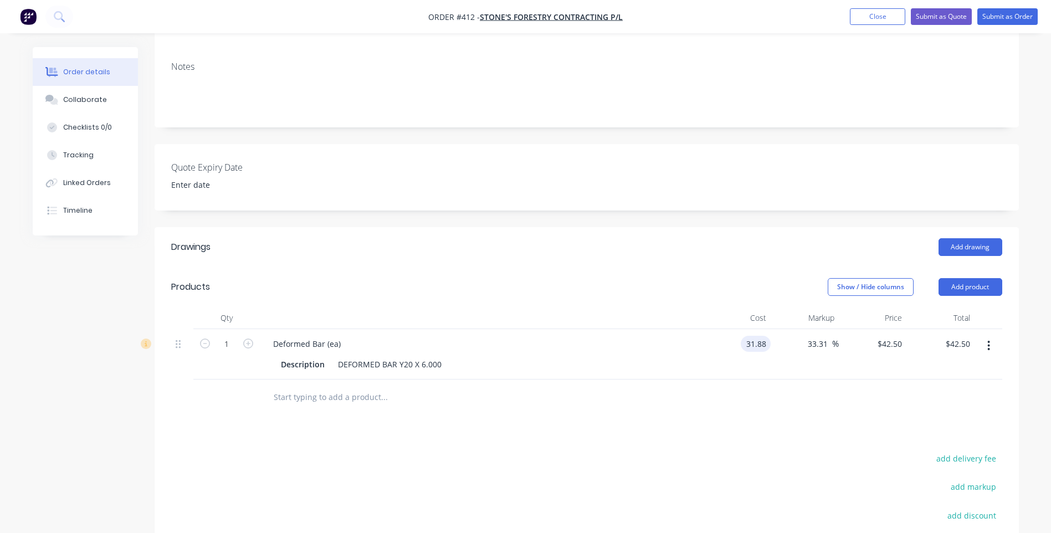
click at [768, 346] on input "31.88" at bounding box center [757, 344] width 25 height 16
click at [827, 344] on input "33.31" at bounding box center [819, 344] width 25 height 16
drag, startPoint x: 827, startPoint y: 344, endPoint x: 796, endPoint y: 348, distance: 30.7
click at [796, 348] on div "33.31 33.31 %" at bounding box center [805, 354] width 68 height 50
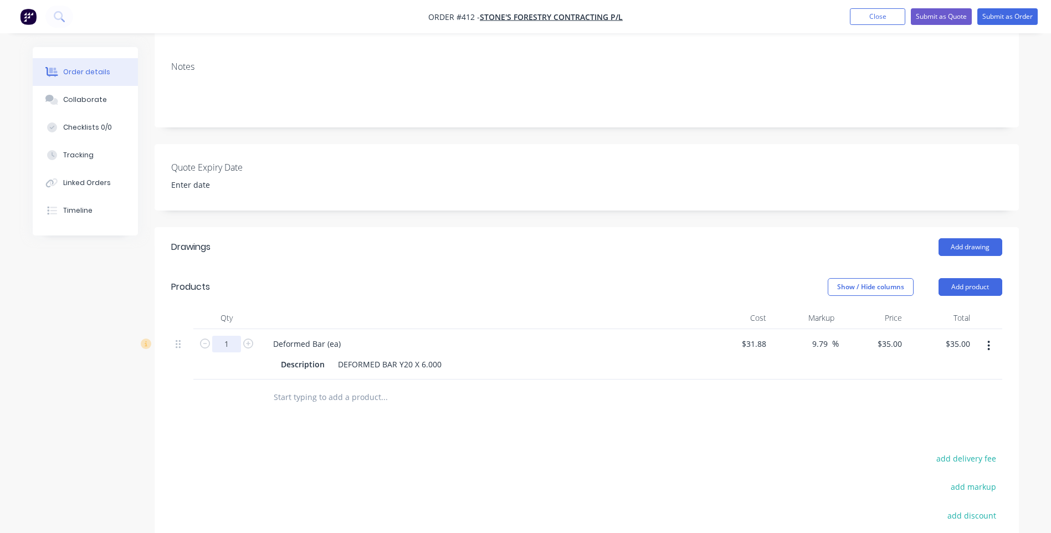
click at [234, 342] on input "1" at bounding box center [226, 344] width 29 height 17
click at [336, 445] on div "Drawings Add drawing Products Show / Hide columns Add product Qty Cost Markup P…" at bounding box center [587, 454] width 864 height 454
click at [340, 345] on div "Deformed Bar (ea)" at bounding box center [306, 345] width 85 height 16
click at [272, 344] on div "Deformed Bar" at bounding box center [299, 345] width 70 height 16
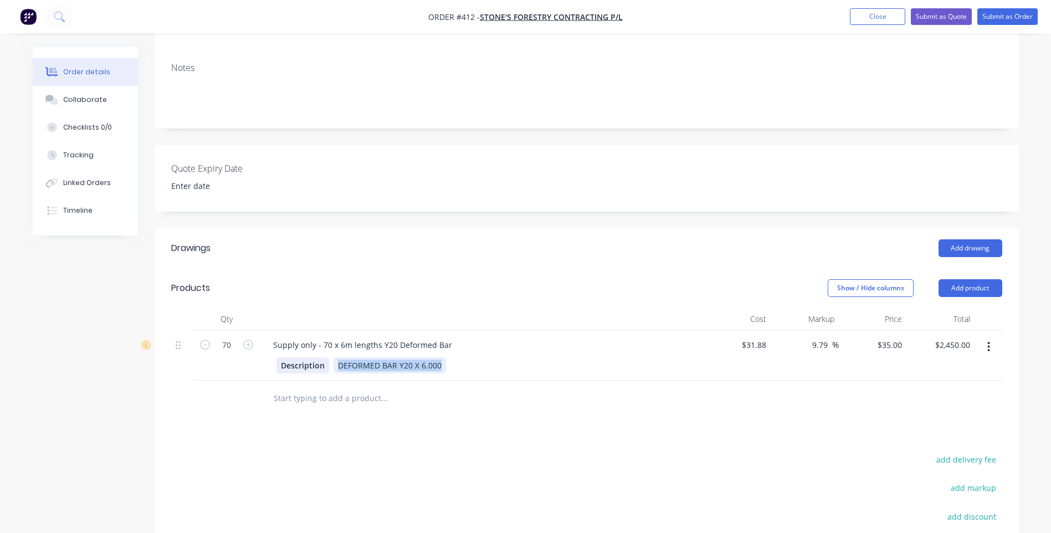
drag, startPoint x: 441, startPoint y: 365, endPoint x: 325, endPoint y: 368, distance: 116.4
click at [325, 368] on div "Description DEFORMED BAR Y20 X 6.000" at bounding box center [479, 365] width 406 height 16
drag, startPoint x: 326, startPoint y: 366, endPoint x: 270, endPoint y: 364, distance: 56.0
click at [270, 364] on div "Description" at bounding box center [481, 364] width 434 height 18
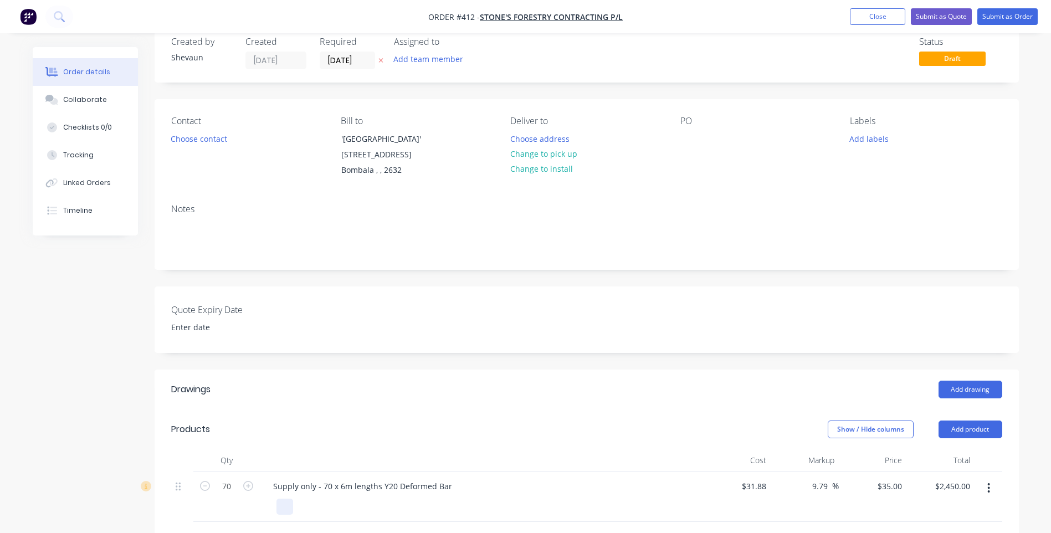
scroll to position [0, 0]
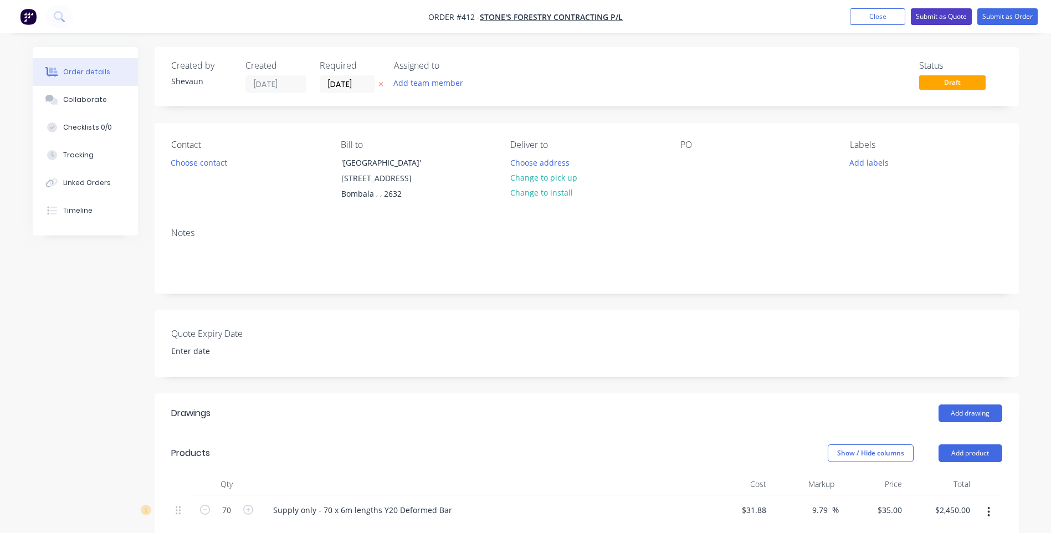
click at [942, 12] on button "Submit as Quote" at bounding box center [941, 16] width 61 height 17
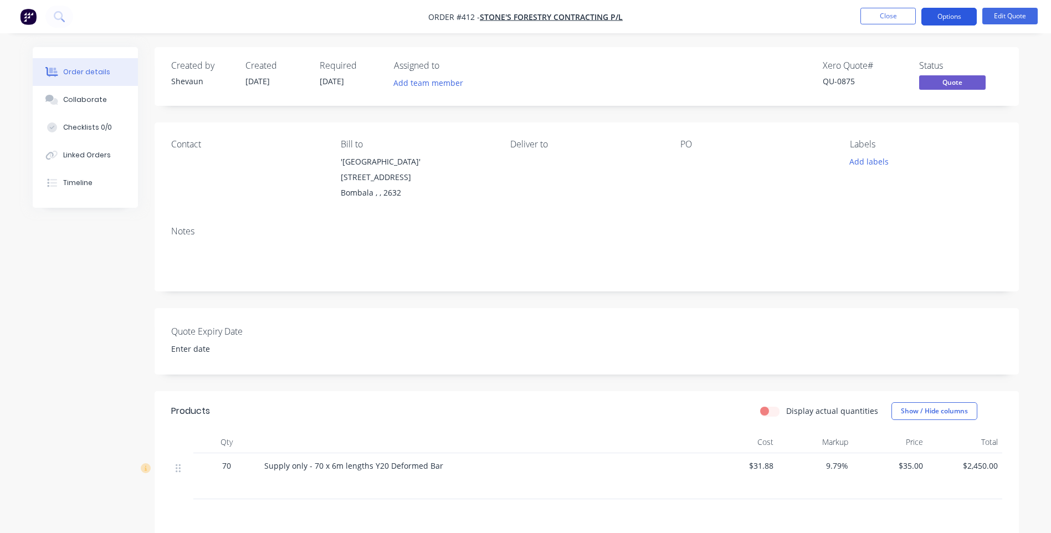
click at [948, 13] on button "Options" at bounding box center [948, 17] width 55 height 18
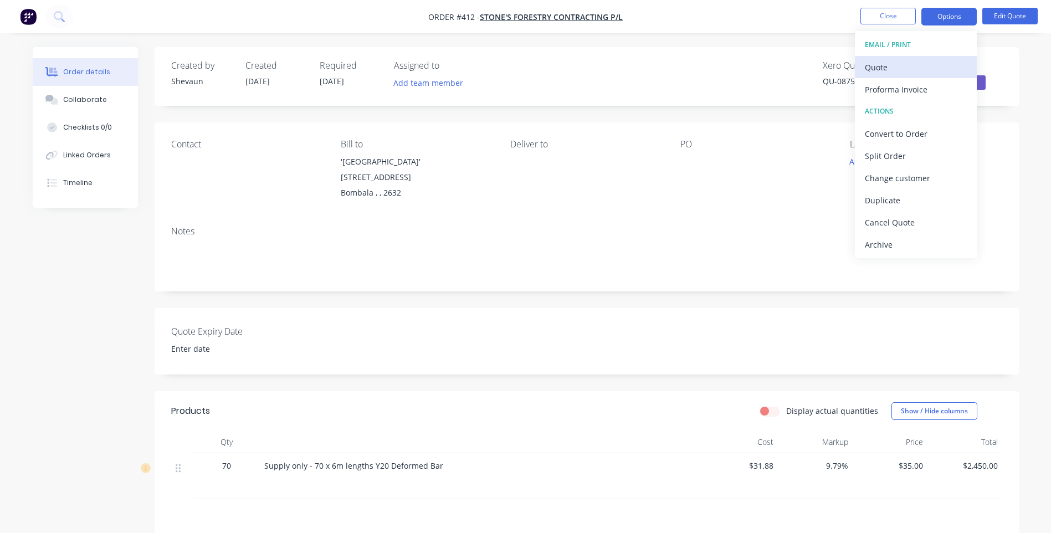
click at [880, 66] on div "Quote" at bounding box center [916, 67] width 102 height 16
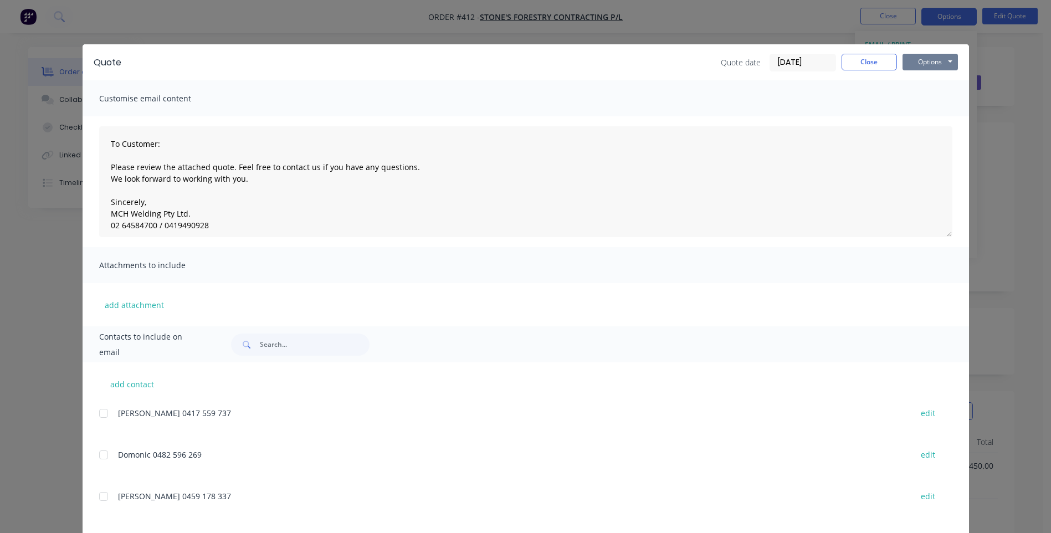
click at [922, 60] on button "Options" at bounding box center [929, 62] width 55 height 17
click at [930, 79] on button "Preview" at bounding box center [937, 82] width 71 height 18
click at [863, 58] on button "Close" at bounding box center [868, 62] width 55 height 17
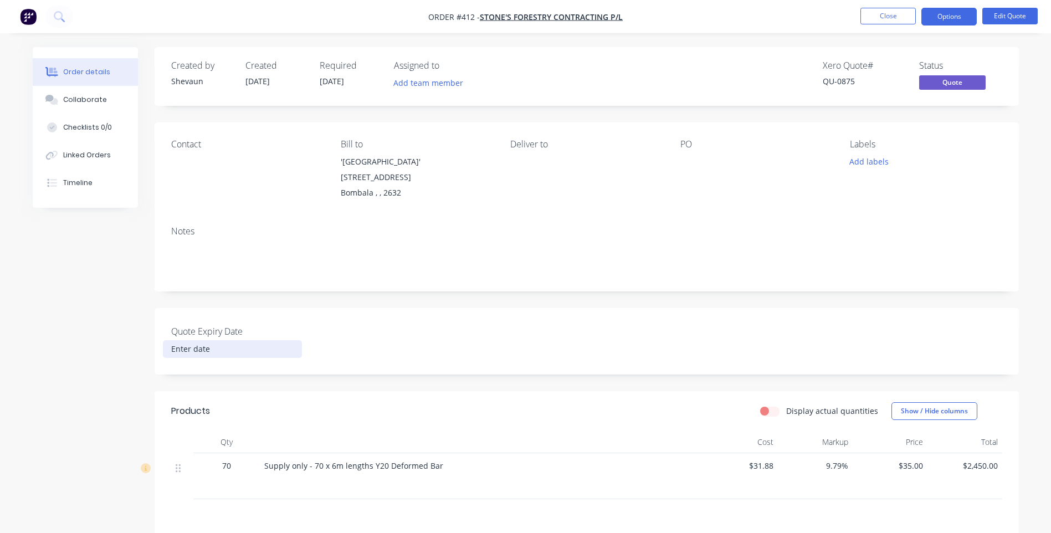
click at [186, 341] on input at bounding box center [232, 349] width 138 height 17
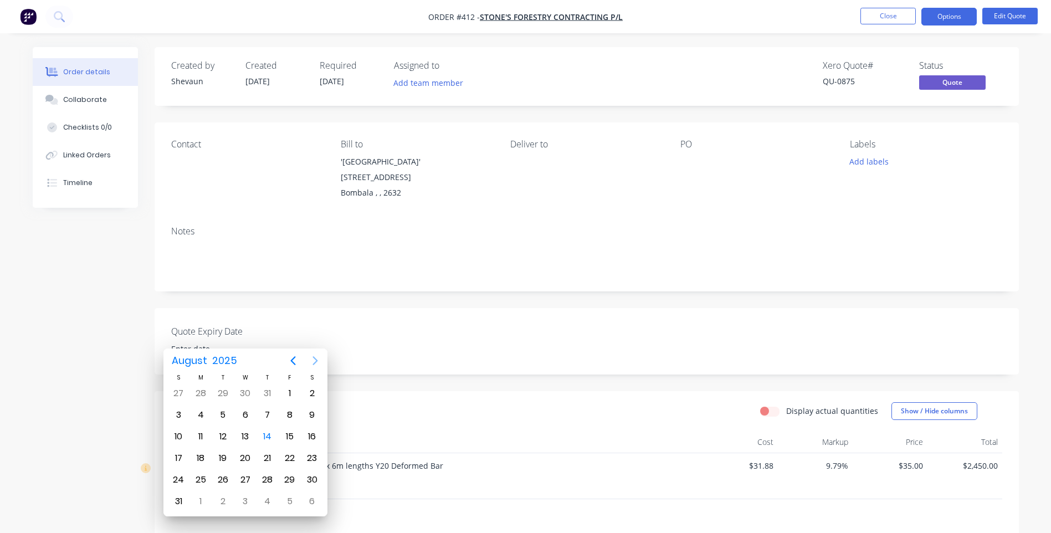
click at [315, 361] on icon "Next page" at bounding box center [315, 360] width 13 height 13
click at [268, 413] on div "11" at bounding box center [267, 415] width 17 height 17
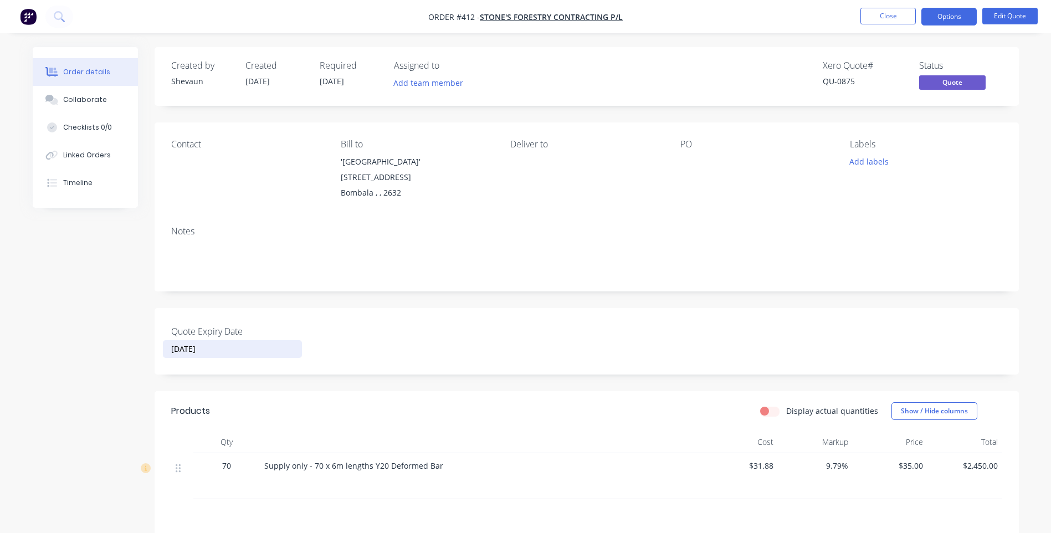
click at [418, 335] on div "Quote Expiry Date 11 September 2025" at bounding box center [587, 341] width 864 height 66
click at [889, 16] on button "Close" at bounding box center [887, 16] width 55 height 17
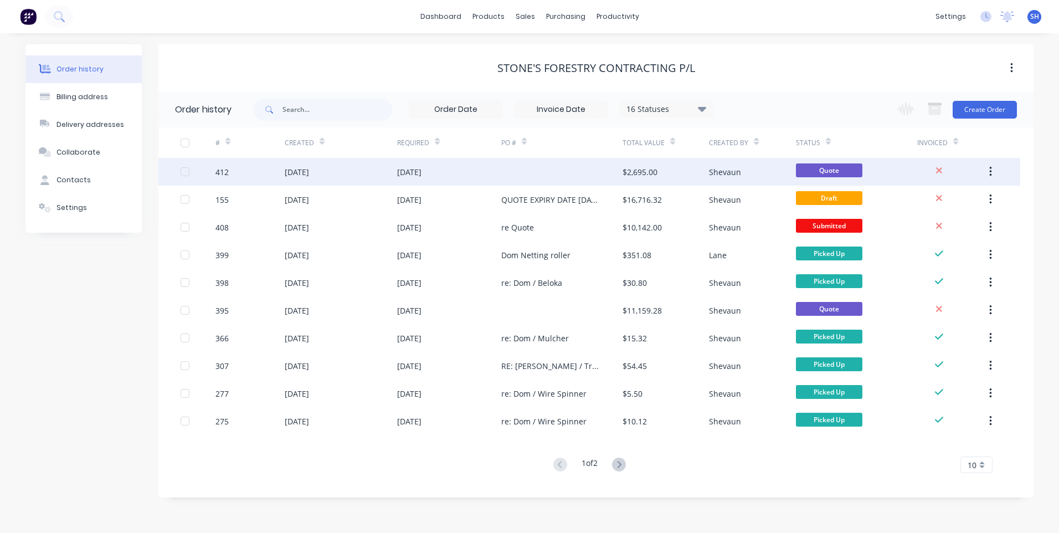
click at [496, 168] on div "[DATE]" at bounding box center [449, 172] width 104 height 28
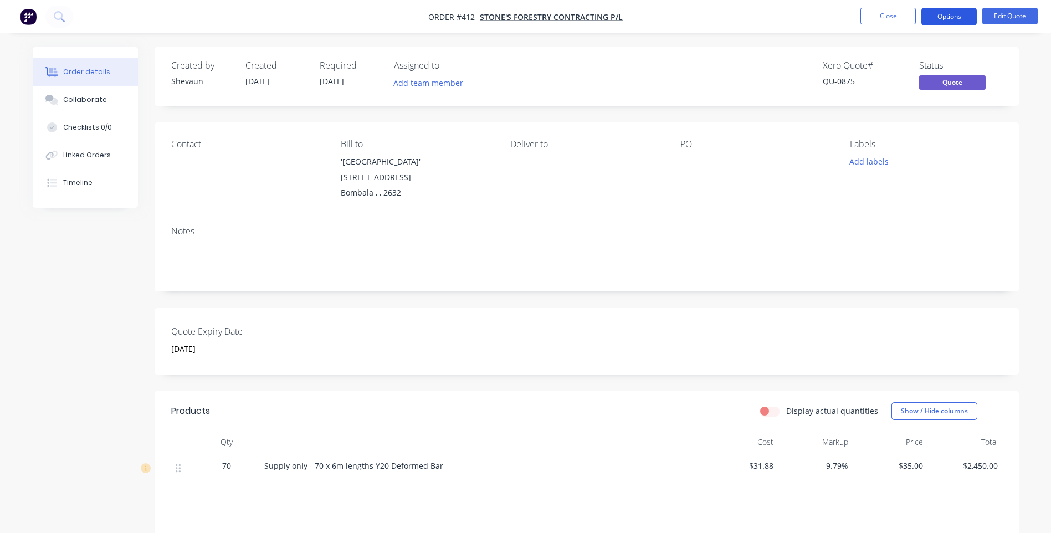
click at [941, 16] on button "Options" at bounding box center [948, 17] width 55 height 18
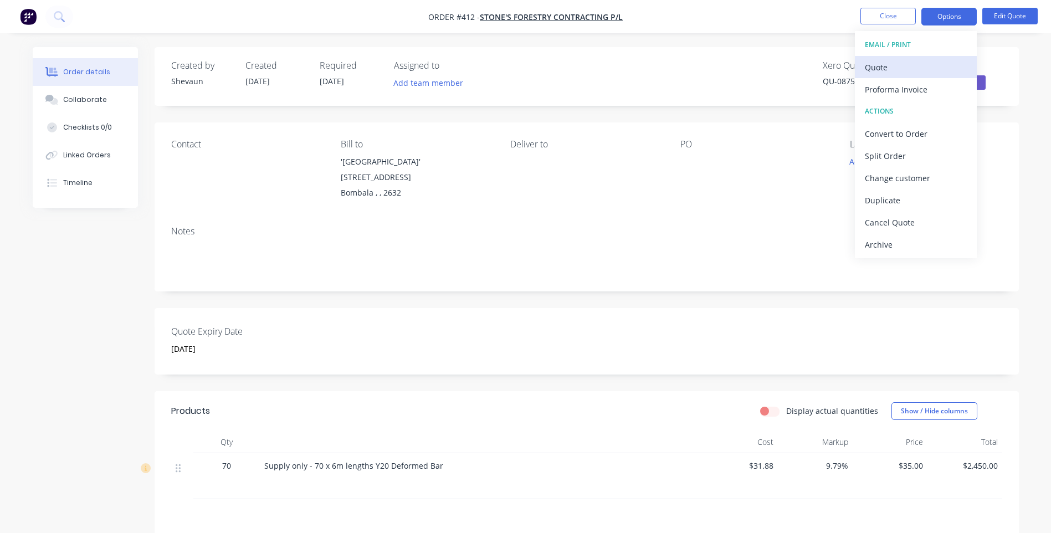
click at [881, 65] on div "Quote" at bounding box center [916, 67] width 102 height 16
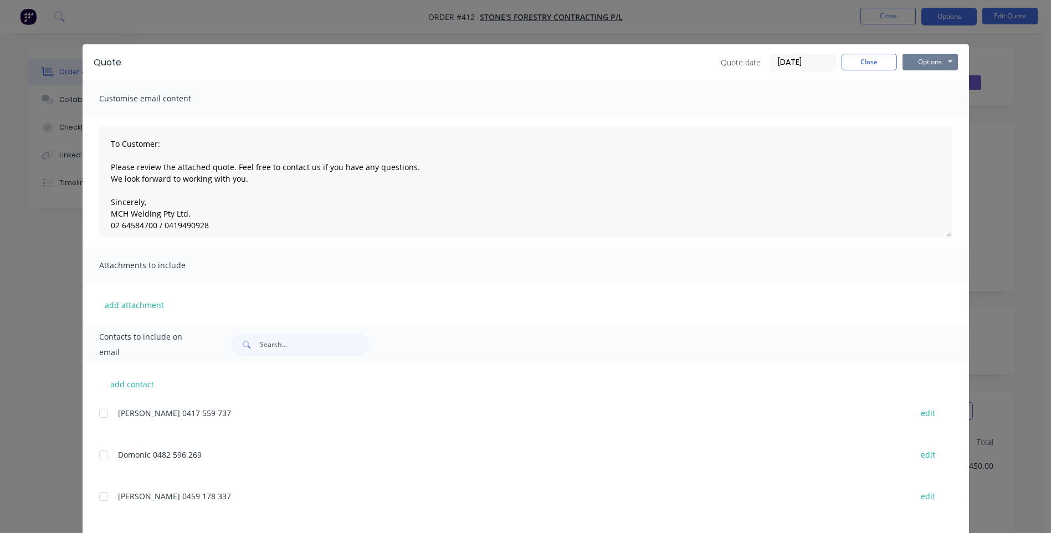
click at [915, 63] on button "Options" at bounding box center [929, 62] width 55 height 17
click at [932, 79] on button "Preview" at bounding box center [937, 82] width 71 height 18
click at [925, 63] on button "Options" at bounding box center [929, 62] width 55 height 17
click at [924, 96] on button "Print" at bounding box center [937, 100] width 71 height 18
click at [915, 62] on button "Options" at bounding box center [929, 62] width 55 height 17
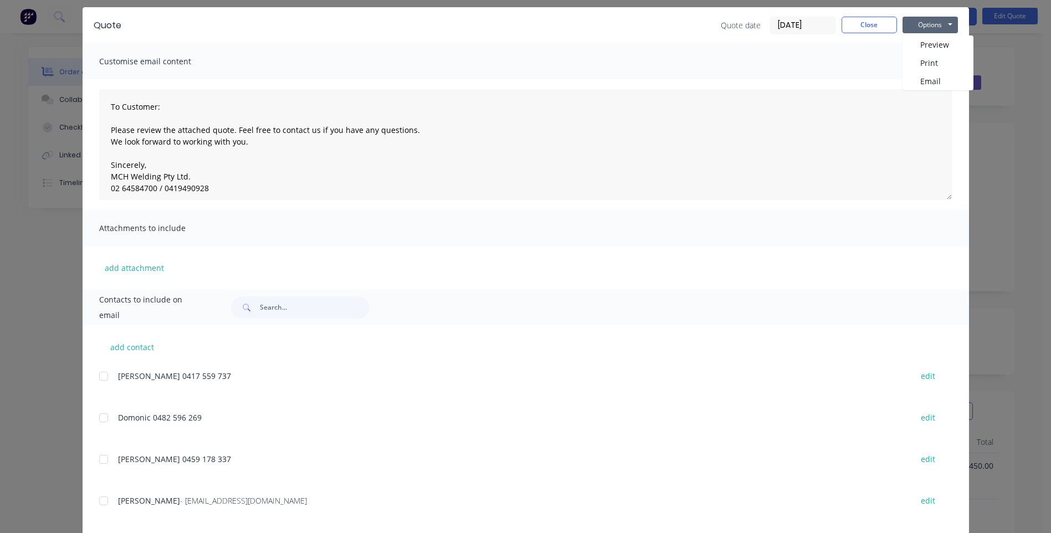
scroll to position [54, 0]
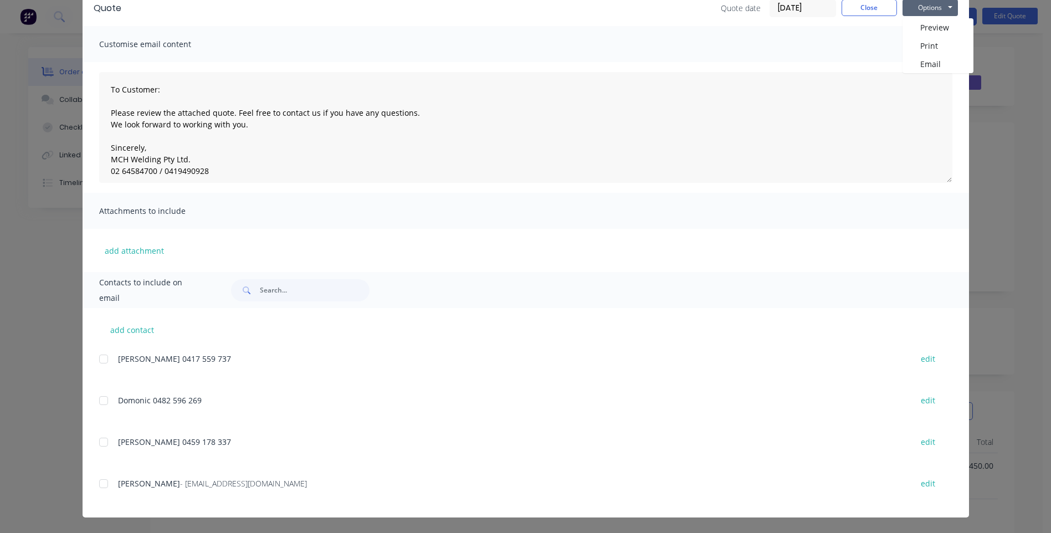
click at [98, 485] on div at bounding box center [104, 484] width 22 height 22
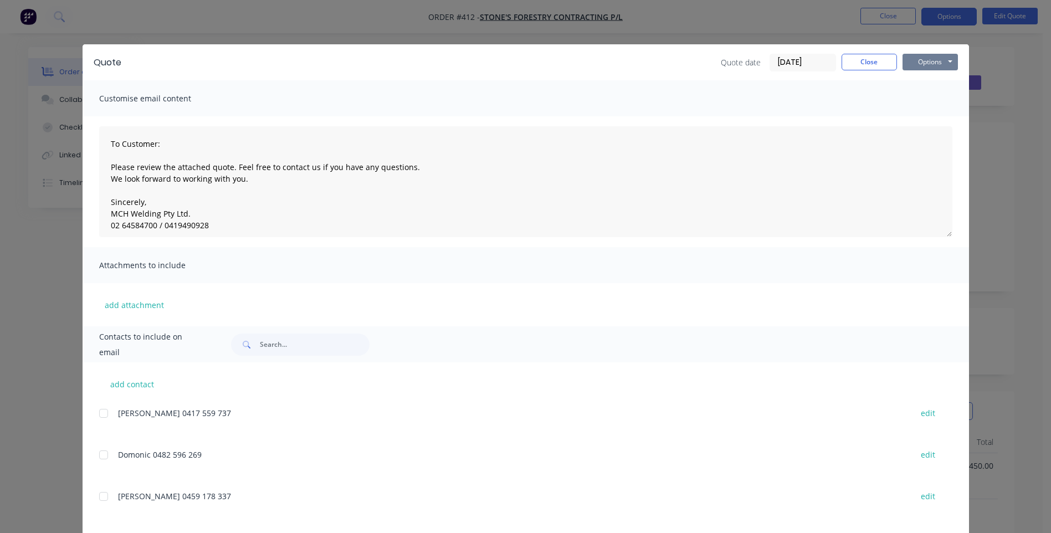
click at [930, 61] on button "Options" at bounding box center [929, 62] width 55 height 17
click at [923, 115] on button "Email" at bounding box center [937, 118] width 71 height 18
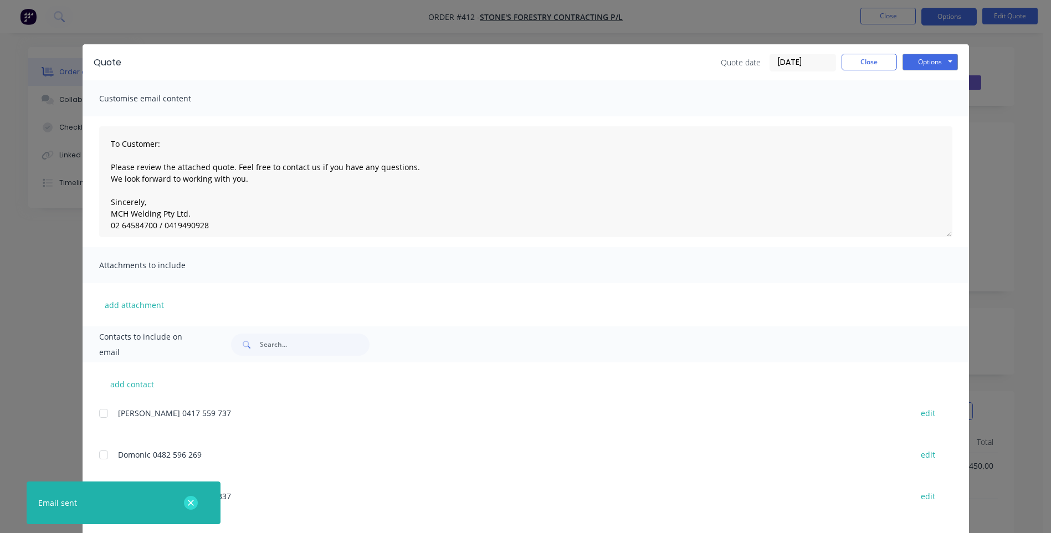
click at [190, 499] on icon "button" at bounding box center [190, 503] width 7 height 10
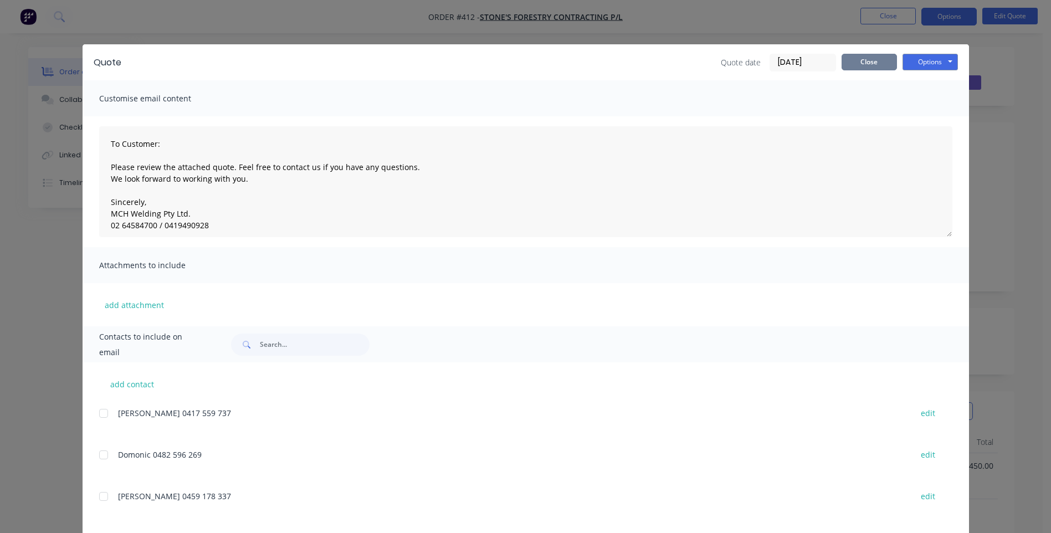
click at [865, 62] on button "Close" at bounding box center [868, 62] width 55 height 17
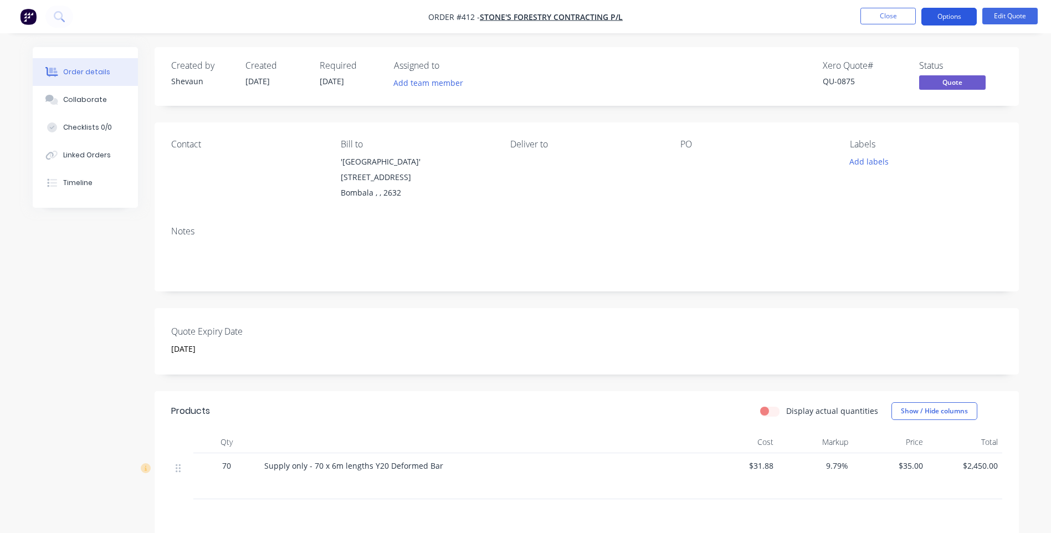
click at [954, 14] on button "Options" at bounding box center [948, 17] width 55 height 18
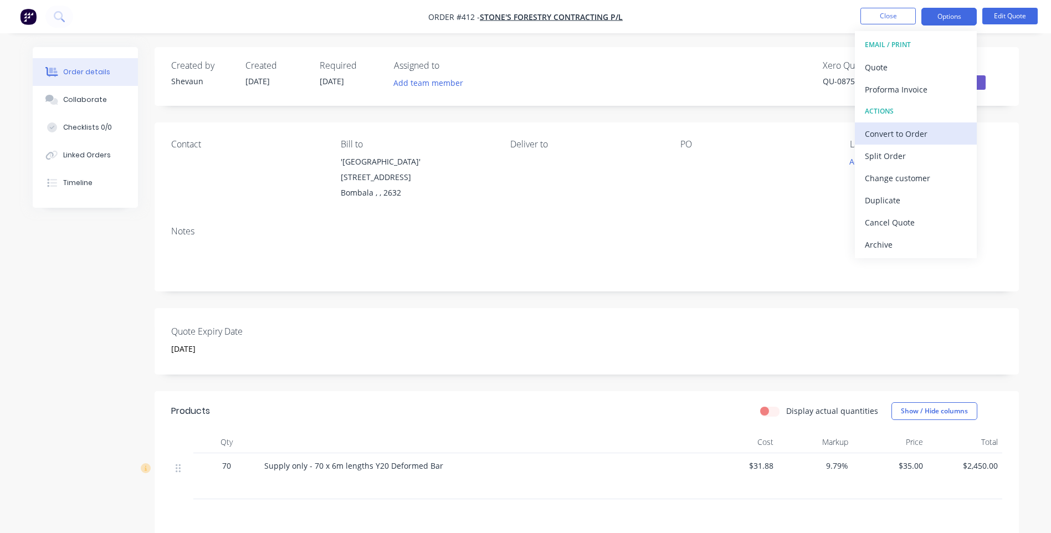
click at [883, 131] on div "Convert to Order" at bounding box center [916, 134] width 102 height 16
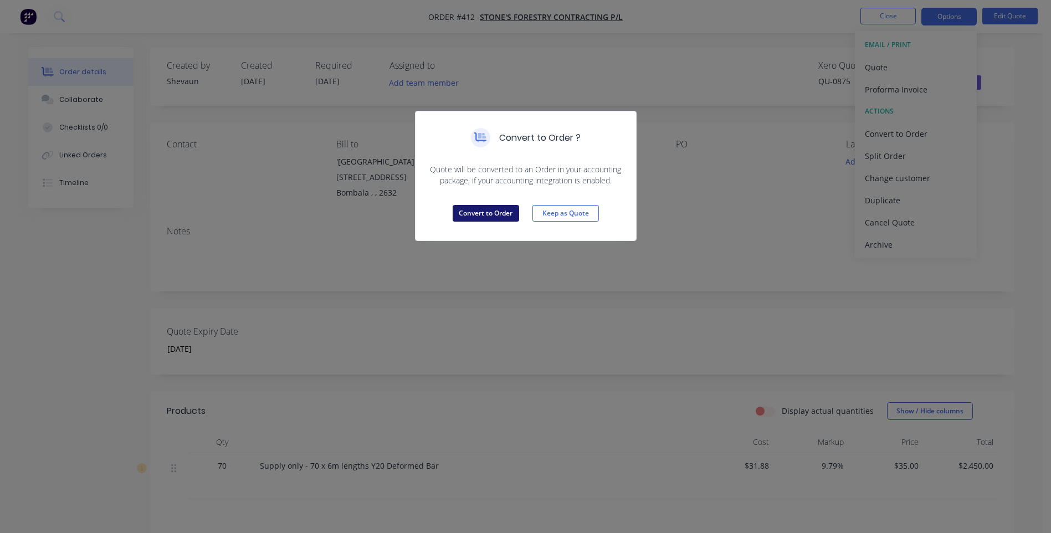
click at [483, 209] on button "Convert to Order" at bounding box center [486, 213] width 66 height 17
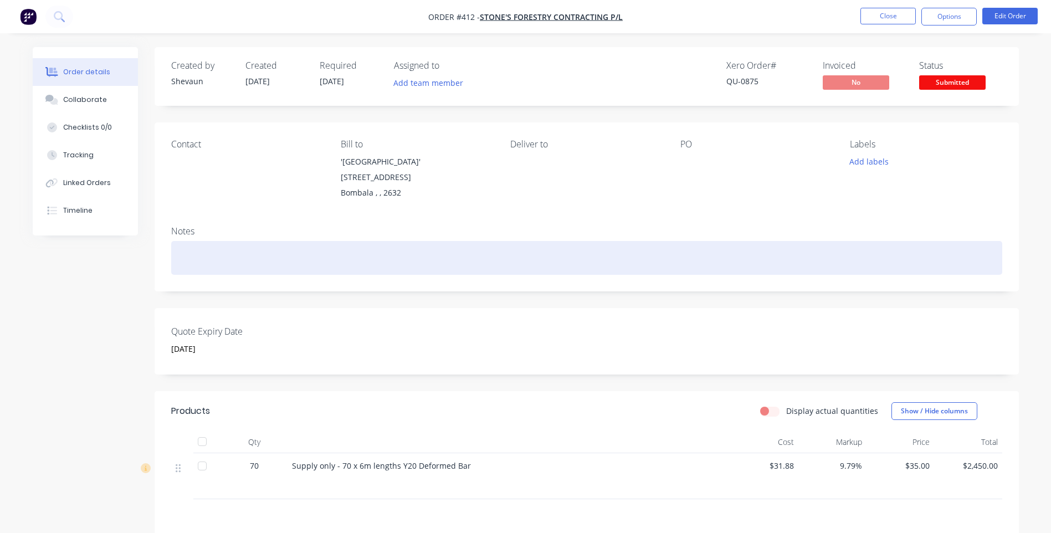
click at [183, 242] on div at bounding box center [586, 258] width 831 height 34
click at [179, 248] on div "40 lengths" at bounding box center [586, 258] width 831 height 34
click at [257, 246] on div "Y20 bar - 40 lengths" at bounding box center [586, 258] width 831 height 34
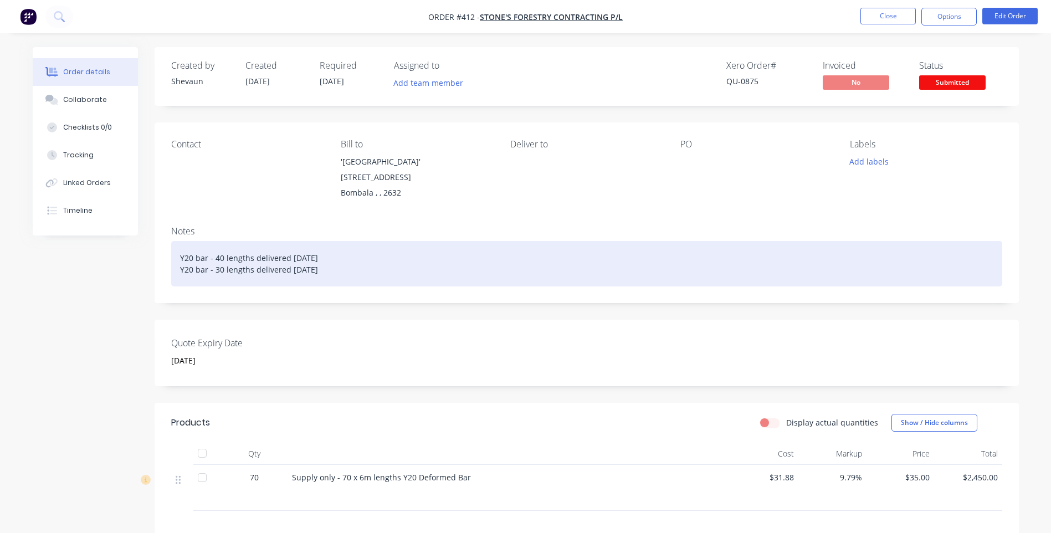
click at [253, 259] on div "Y20 bar - 40 lengths delivered 15/08/25 Y20 bar - 30 lengths delivered 22/08/25" at bounding box center [586, 263] width 831 height 45
click at [353, 259] on div "Y20 bar - 40 lengths delivered 15/08/25 Y20 bar - 30 lengths TO BE delivered 22…" at bounding box center [586, 263] width 831 height 45
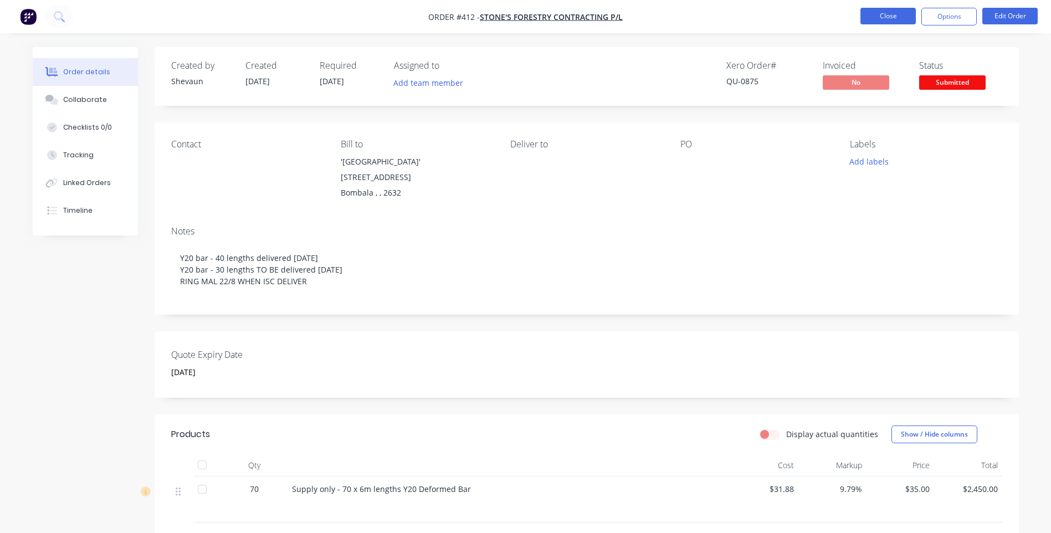
click at [880, 13] on button "Close" at bounding box center [887, 16] width 55 height 17
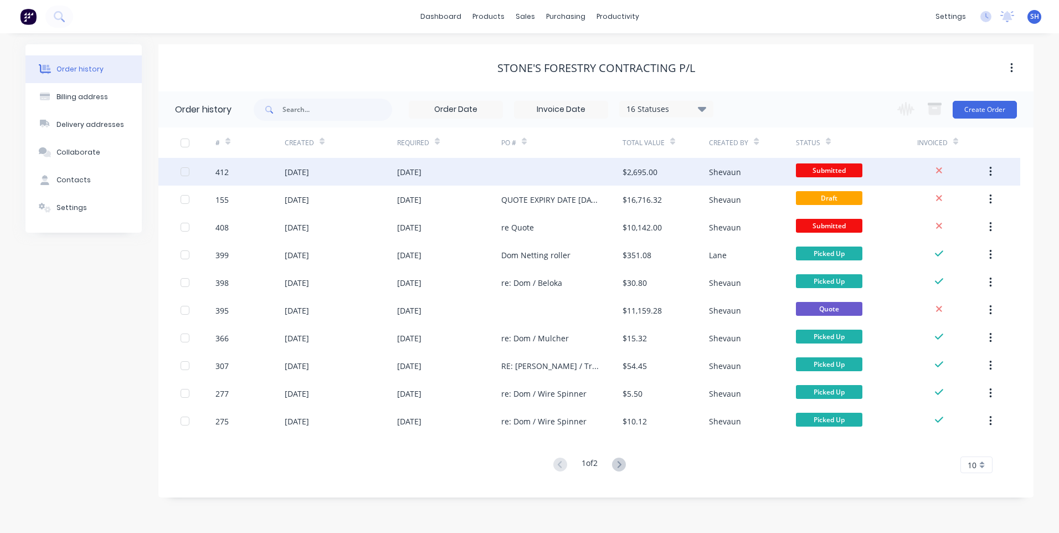
click at [488, 170] on div "[DATE]" at bounding box center [449, 172] width 104 height 28
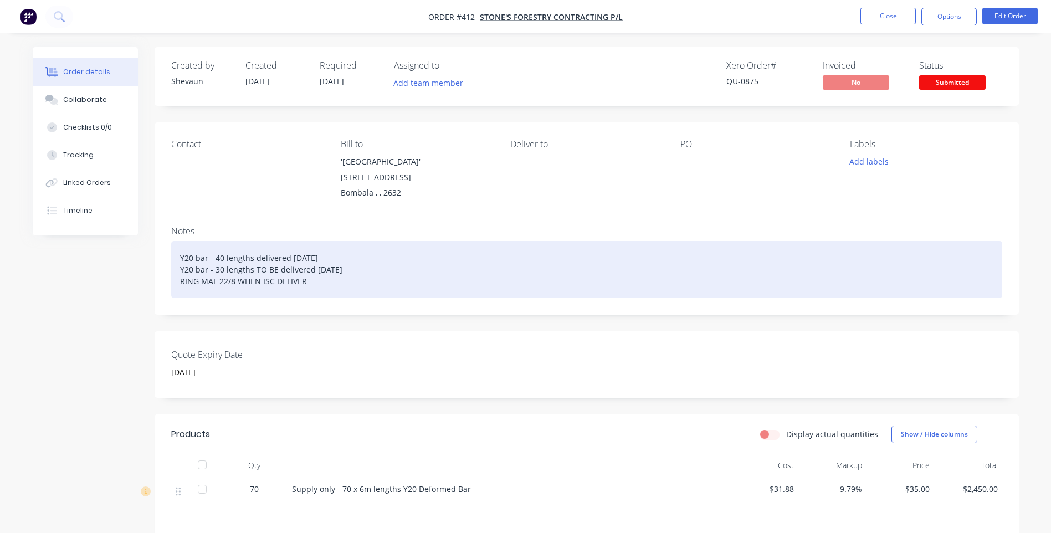
click at [382, 270] on div "Y20 bar - 40 lengths delivered 15/08/25 Y20 bar - 30 lengths TO BE delivered 22…" at bounding box center [586, 269] width 831 height 57
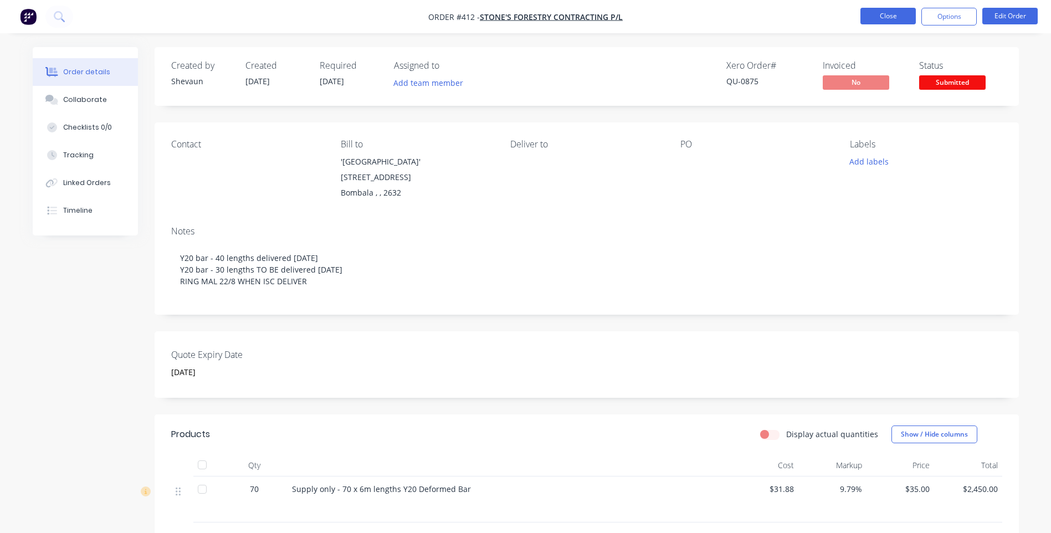
click at [889, 16] on button "Close" at bounding box center [887, 16] width 55 height 17
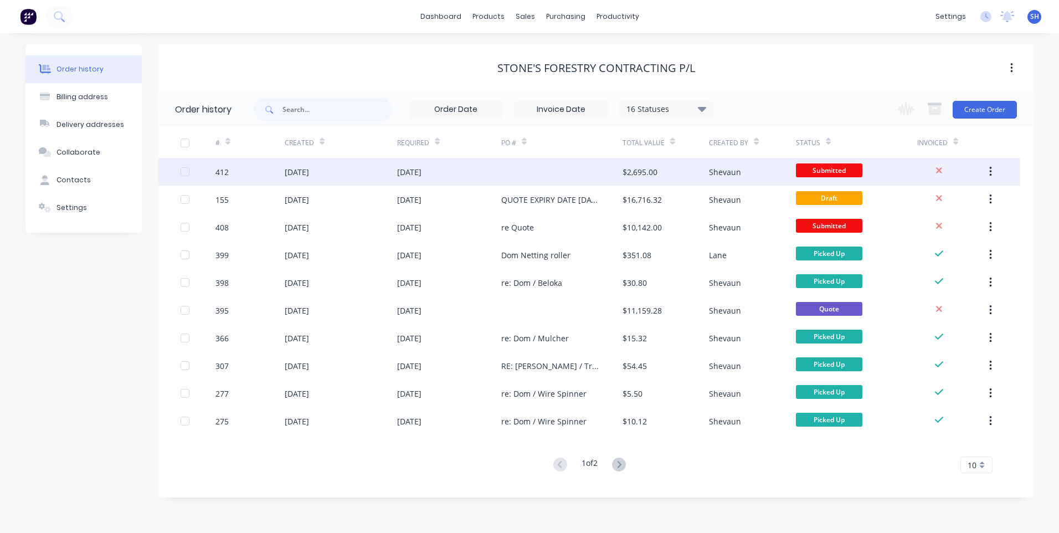
click at [537, 167] on div at bounding box center [561, 172] width 121 height 28
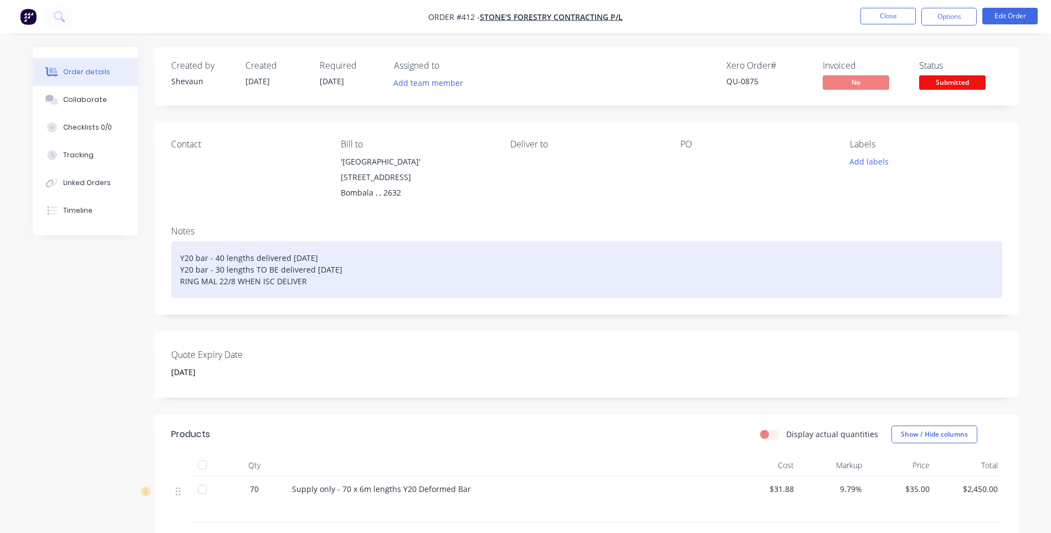
click at [187, 241] on div "Y20 bar - 40 lengths delivered [DATE] Y20 bar - 30 lengths TO BE delivered [DAT…" at bounding box center [586, 269] width 831 height 57
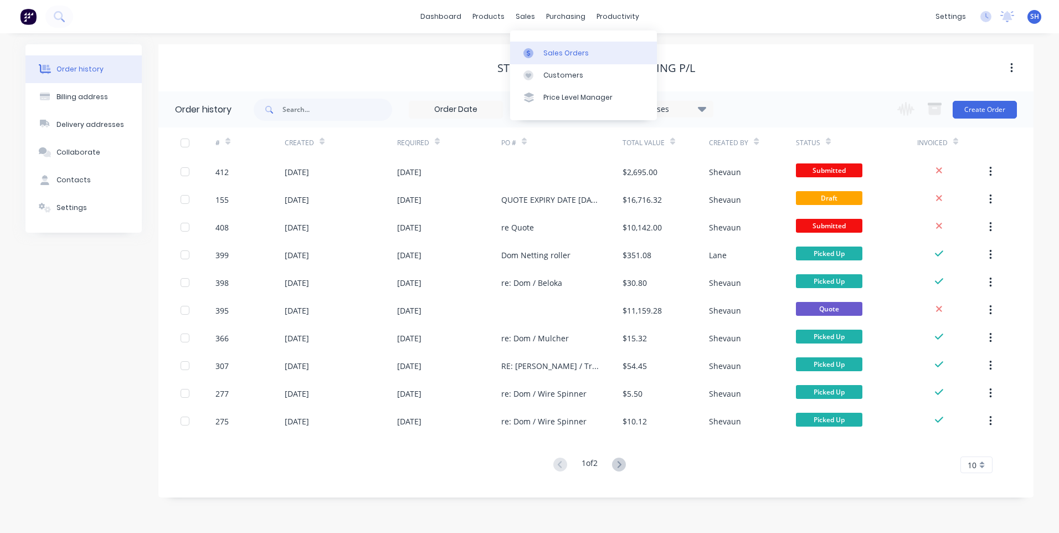
click at [553, 49] on div "Sales Orders" at bounding box center [565, 53] width 45 height 10
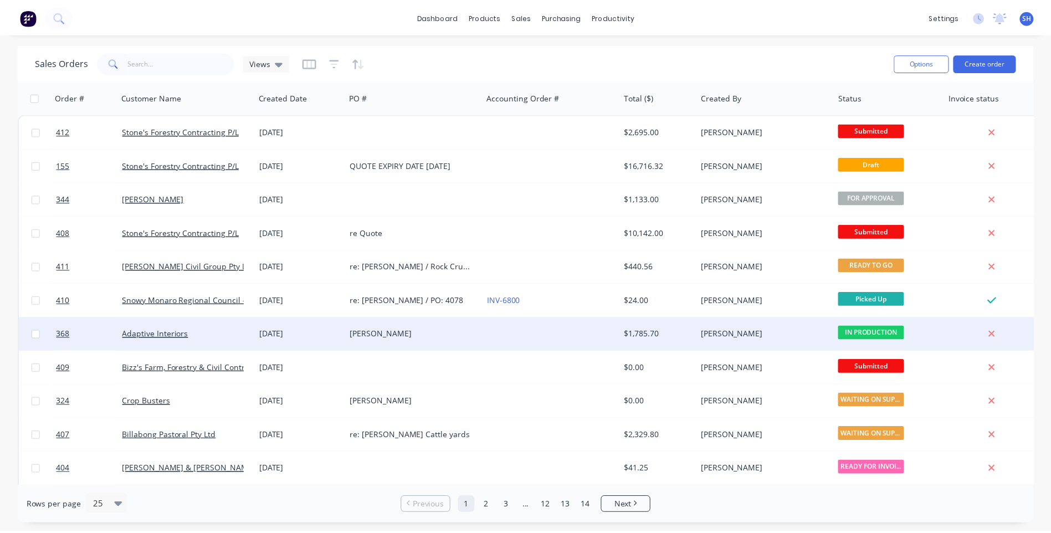
scroll to position [55, 0]
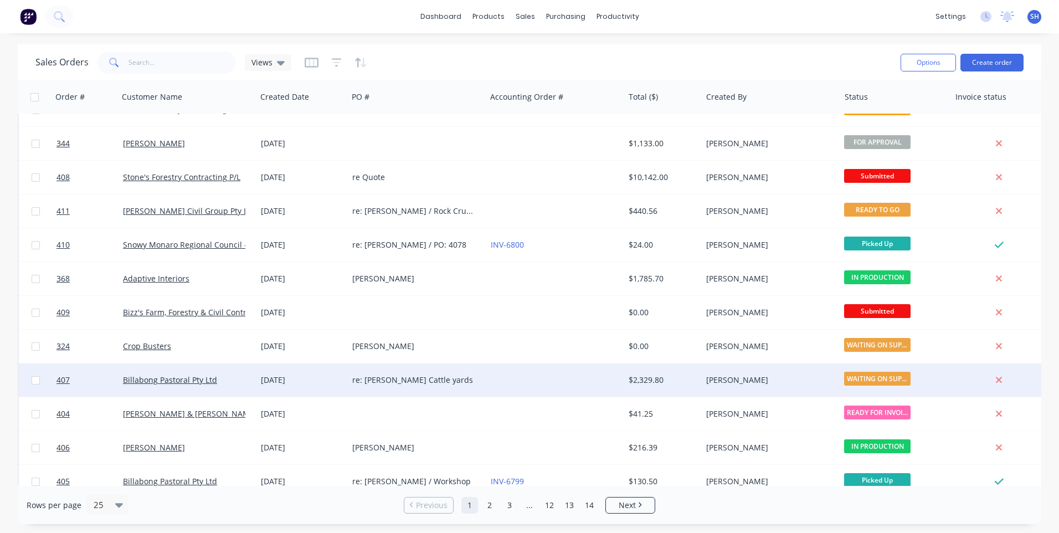
click at [497, 379] on div at bounding box center [555, 379] width 138 height 33
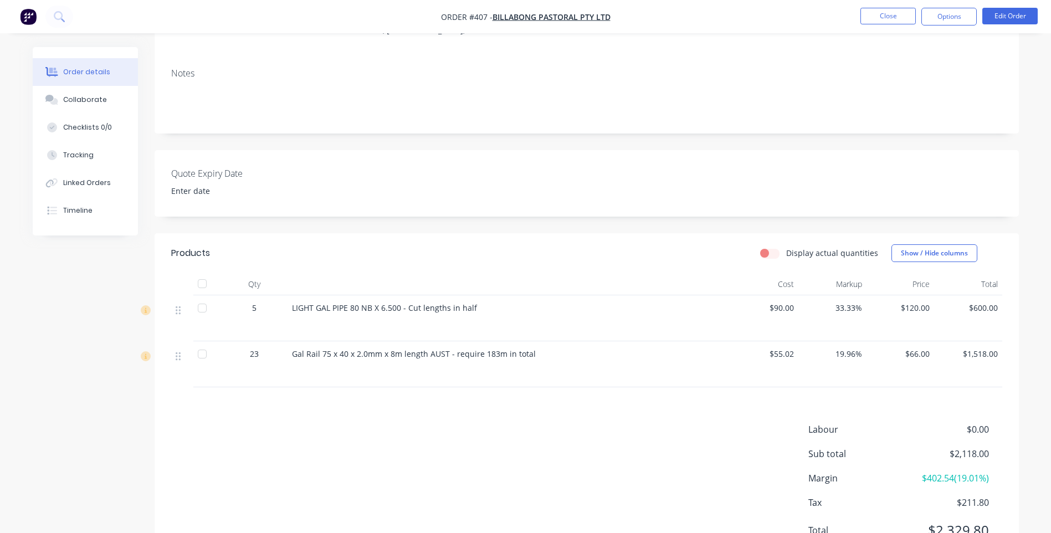
scroll to position [166, 0]
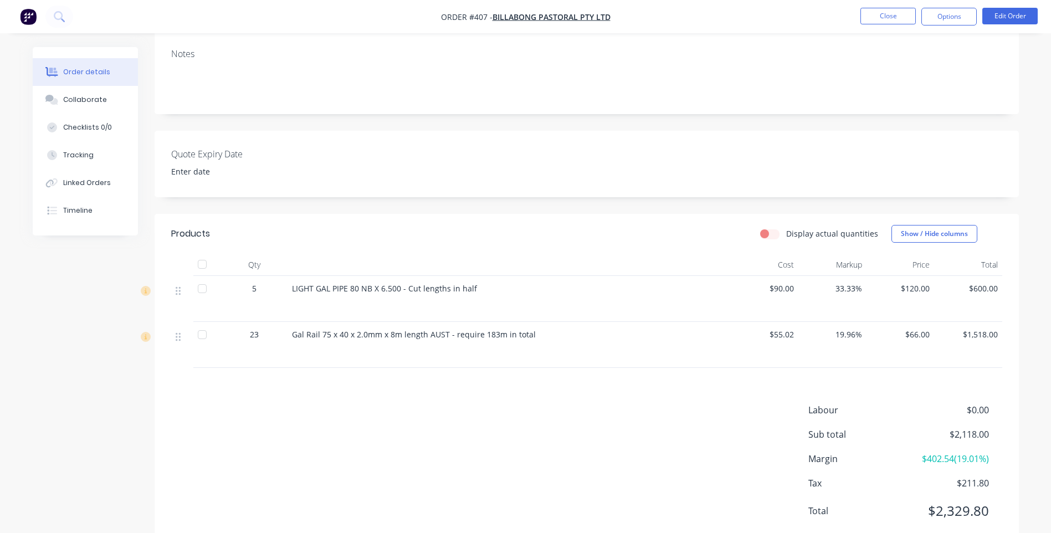
click at [323, 431] on div "Labour $0.00 Sub total $2,118.00 Margin $402.54 ( 19.01 %) Tax $211.80 Total $2…" at bounding box center [586, 467] width 831 height 129
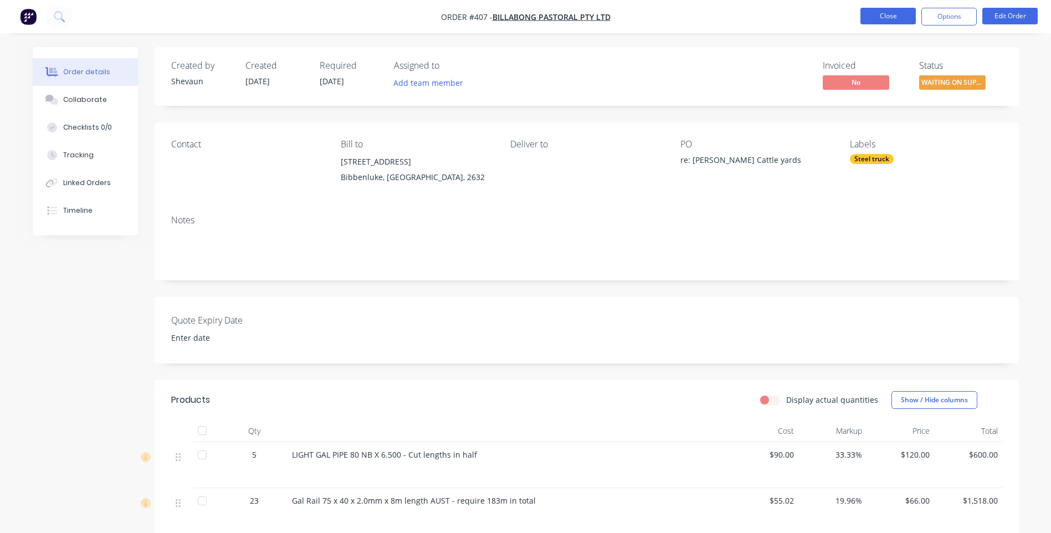
click at [890, 14] on button "Close" at bounding box center [887, 16] width 55 height 17
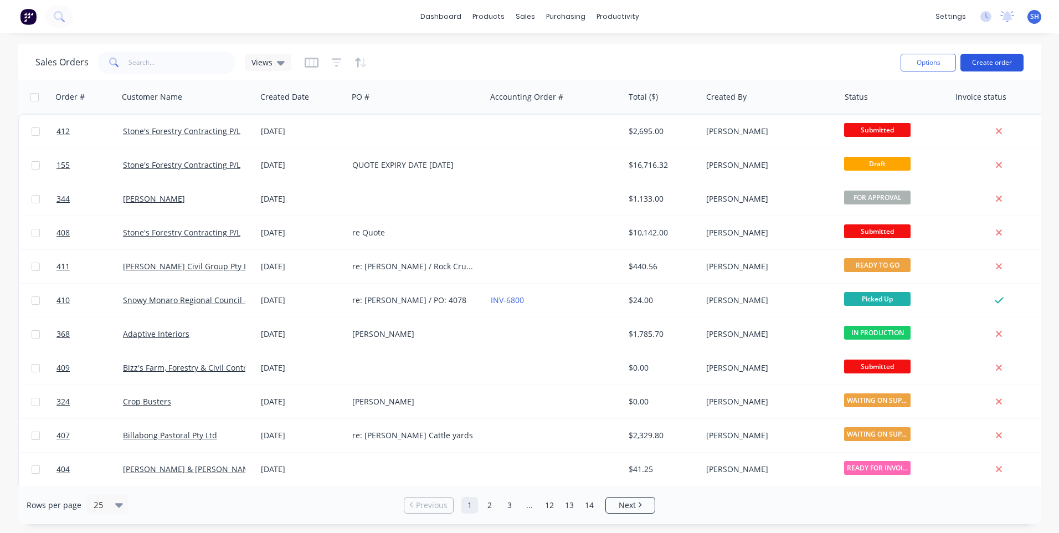
click at [989, 61] on button "Create order" at bounding box center [992, 63] width 63 height 18
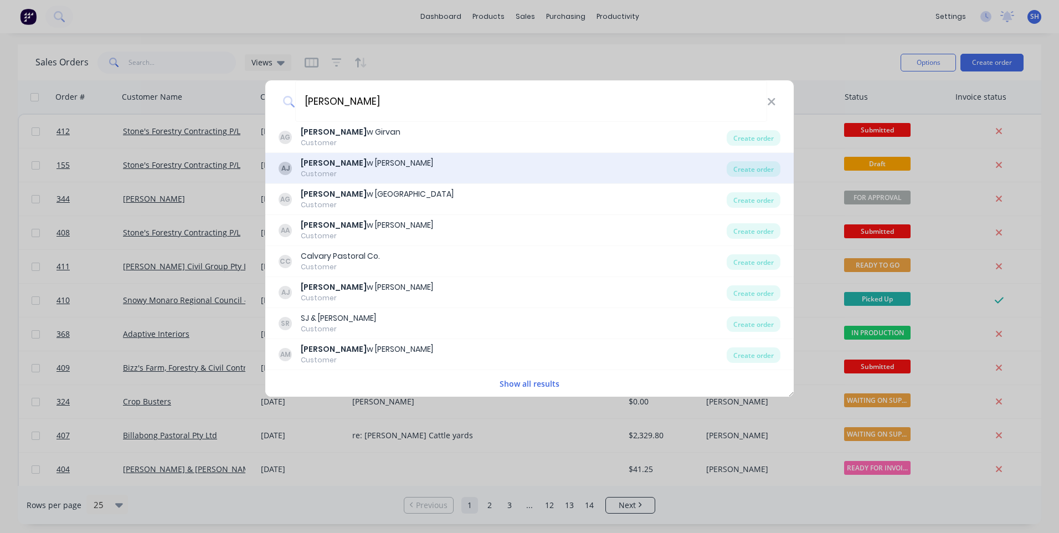
click at [330, 160] on div "Andre w Joseph" at bounding box center [367, 163] width 132 height 12
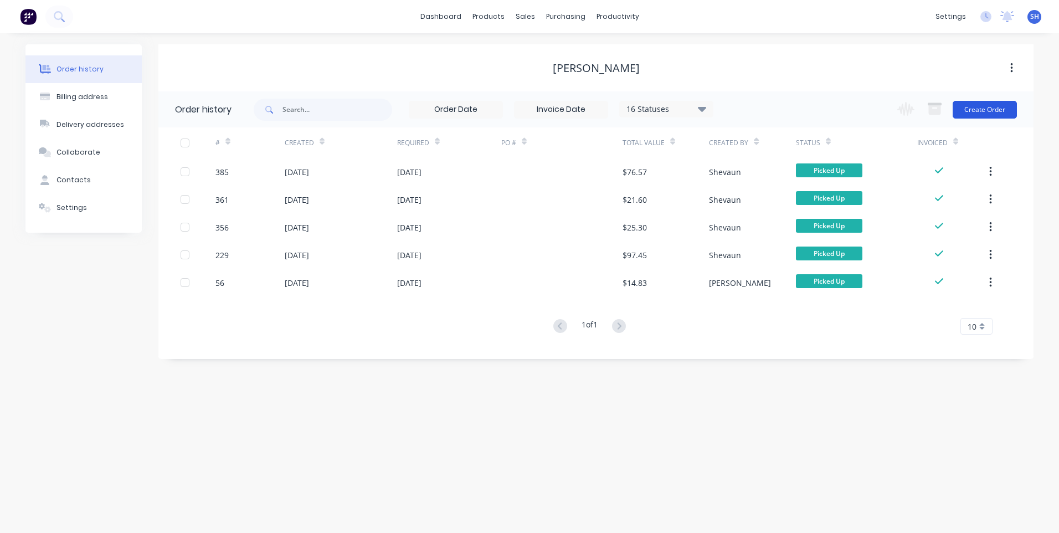
click at [984, 107] on button "Create Order" at bounding box center [985, 110] width 64 height 18
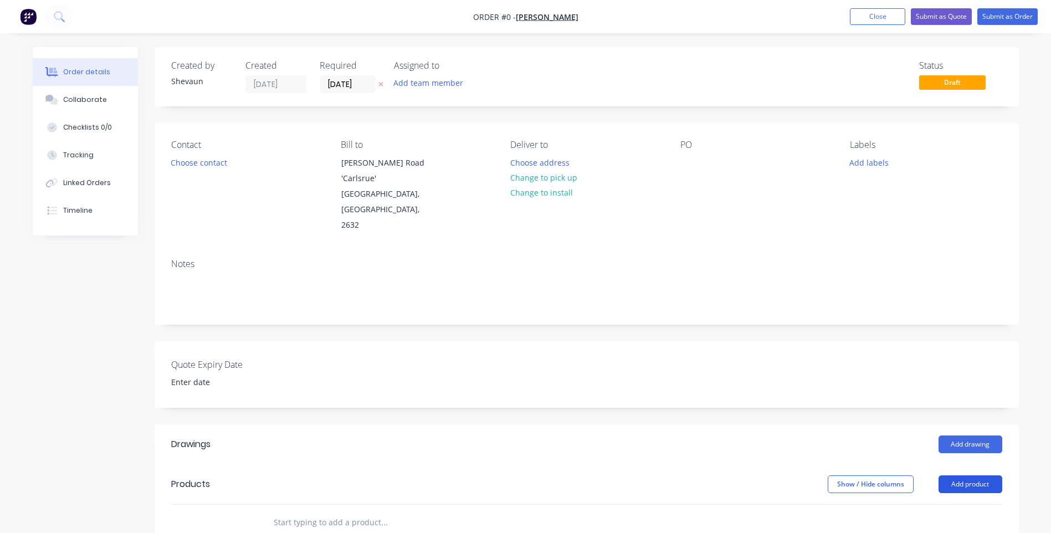
click at [976, 475] on button "Add product" at bounding box center [970, 484] width 64 height 18
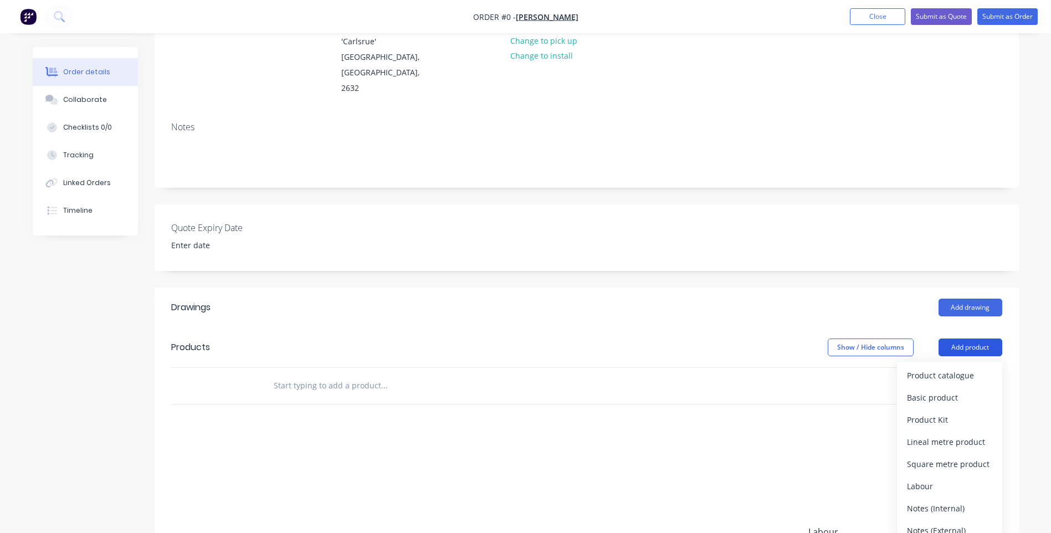
scroll to position [166, 0]
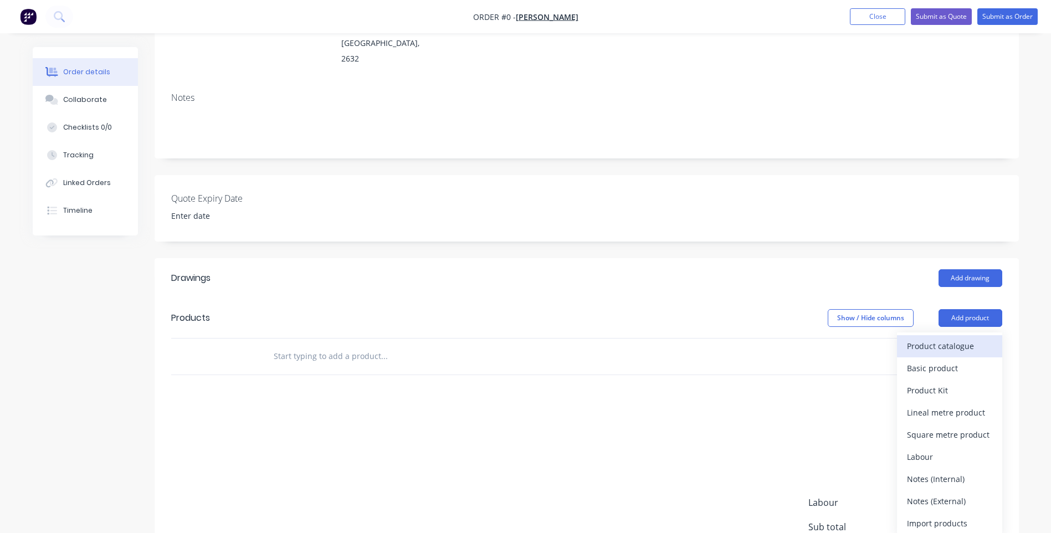
click at [935, 338] on div "Product catalogue" at bounding box center [949, 346] width 85 height 16
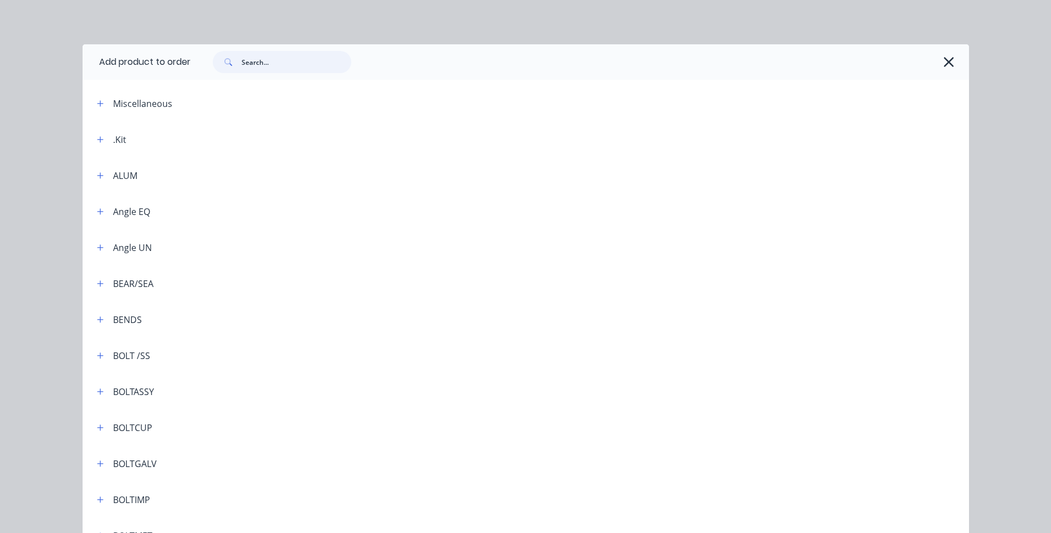
click at [248, 61] on input "text" at bounding box center [297, 62] width 110 height 22
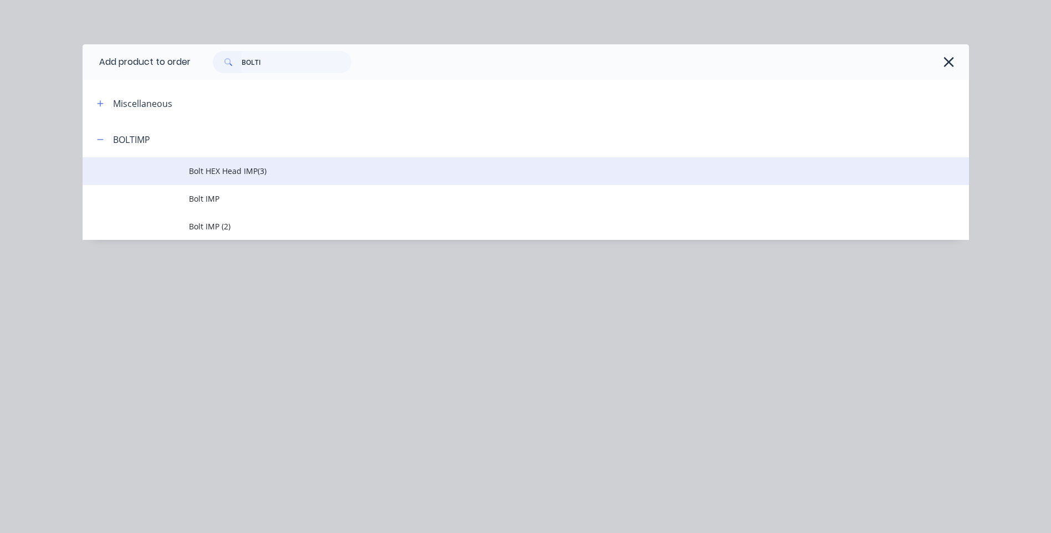
click at [228, 166] on span "Bolt HEX Head IMP(3)" at bounding box center [501, 171] width 624 height 12
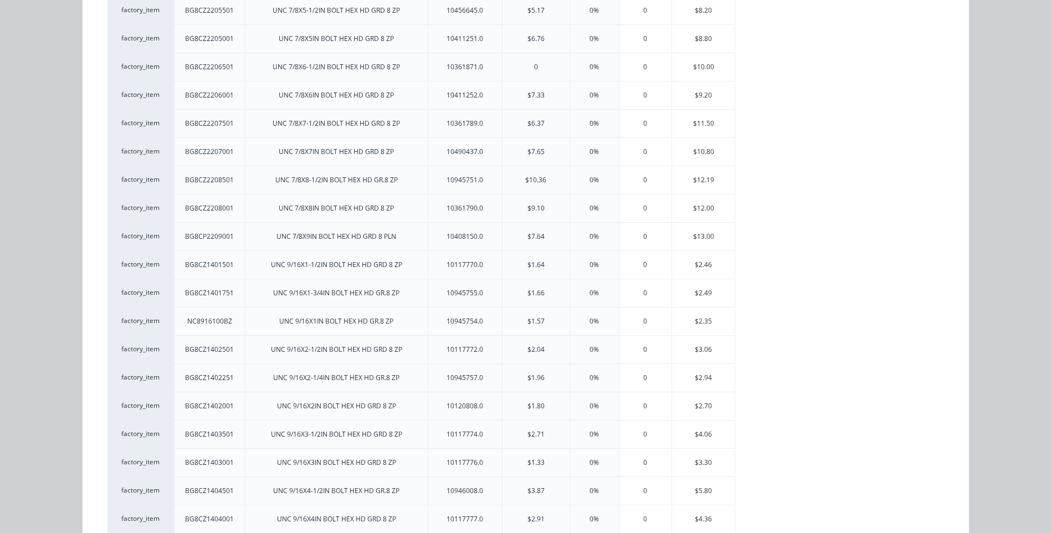
scroll to position [900, 0]
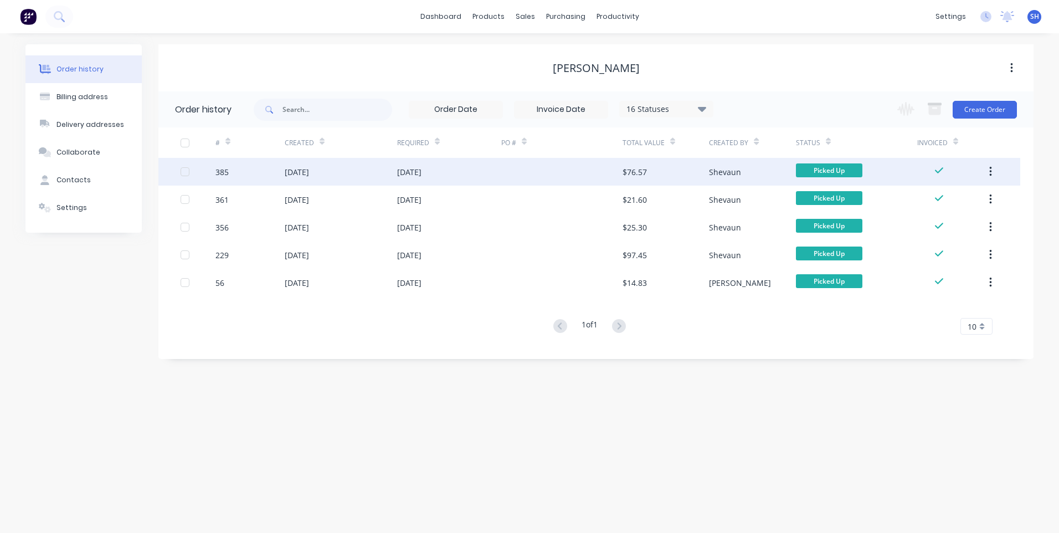
click at [500, 170] on div "[DATE]" at bounding box center [449, 172] width 104 height 28
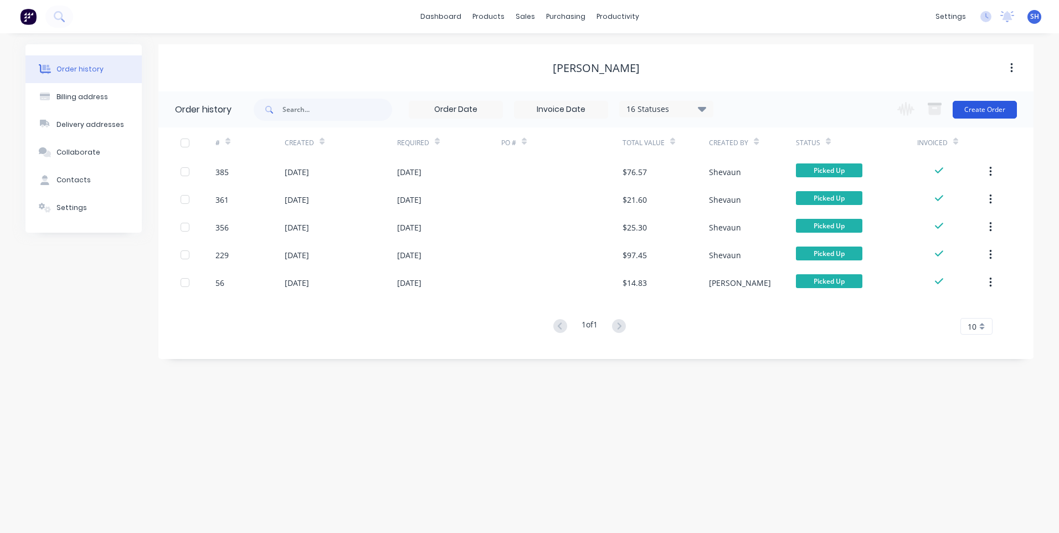
click at [997, 106] on button "Create Order" at bounding box center [985, 110] width 64 height 18
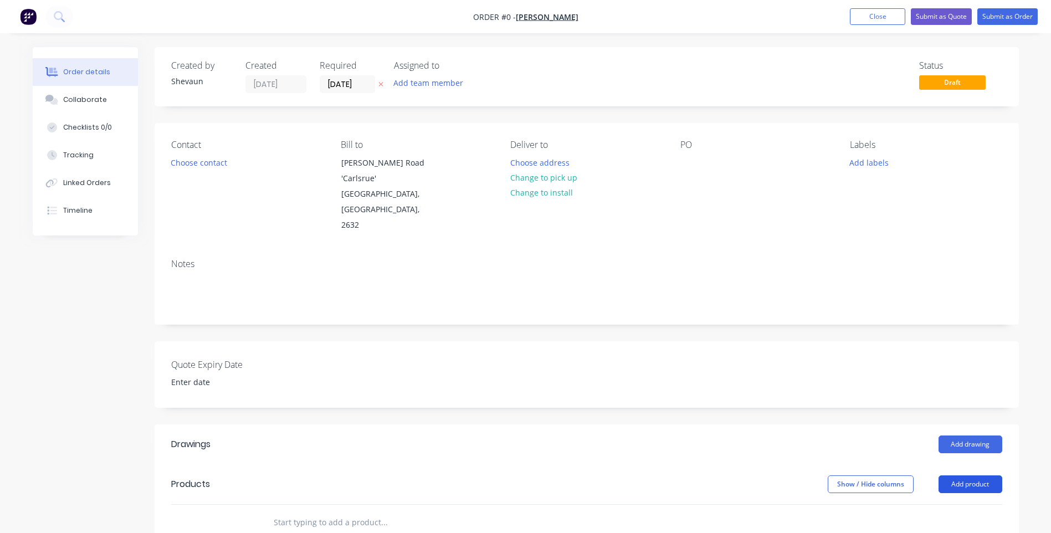
click at [966, 475] on button "Add product" at bounding box center [970, 484] width 64 height 18
click at [947, 504] on div "Product catalogue" at bounding box center [949, 512] width 85 height 16
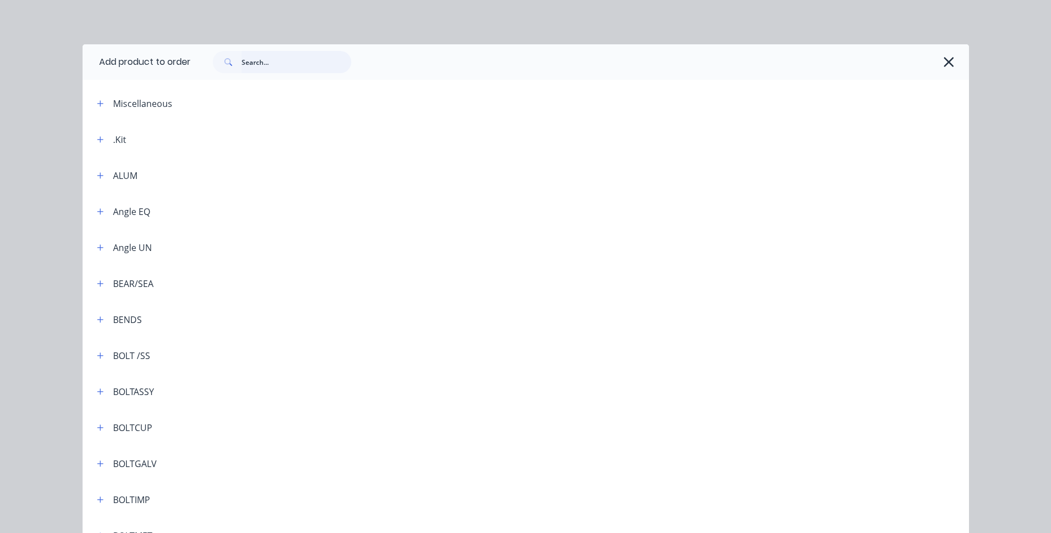
click at [253, 63] on input "text" at bounding box center [297, 62] width 110 height 22
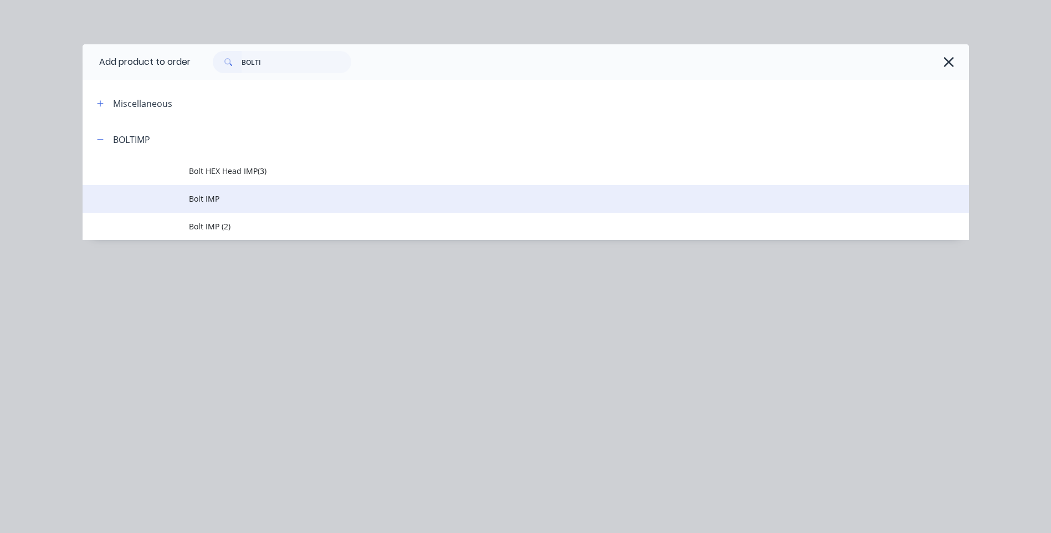
click at [213, 195] on span "Bolt IMP" at bounding box center [501, 199] width 624 height 12
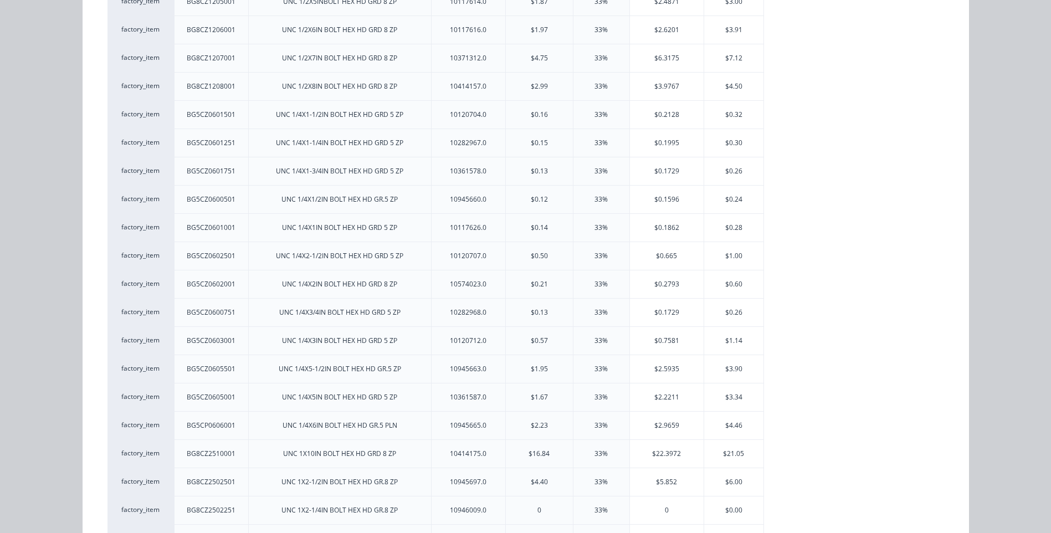
scroll to position [831, 0]
click at [730, 478] on div "$12.10" at bounding box center [733, 483] width 59 height 28
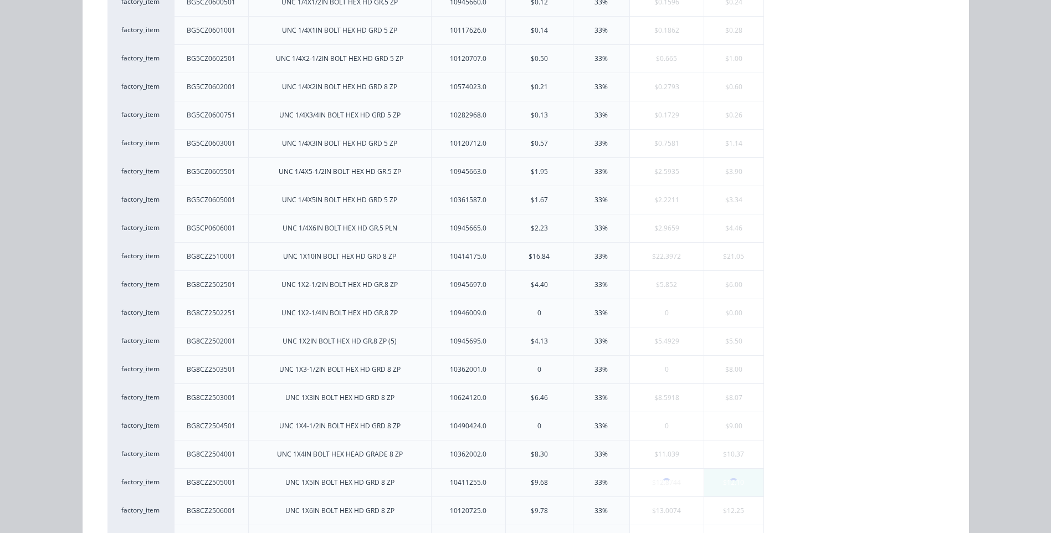
scroll to position [0, 0]
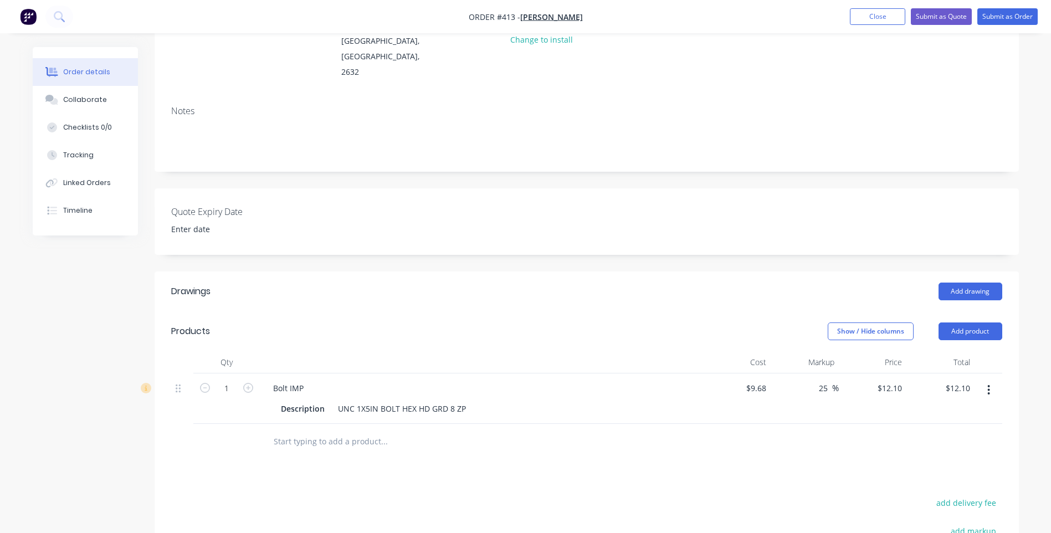
scroll to position [166, 0]
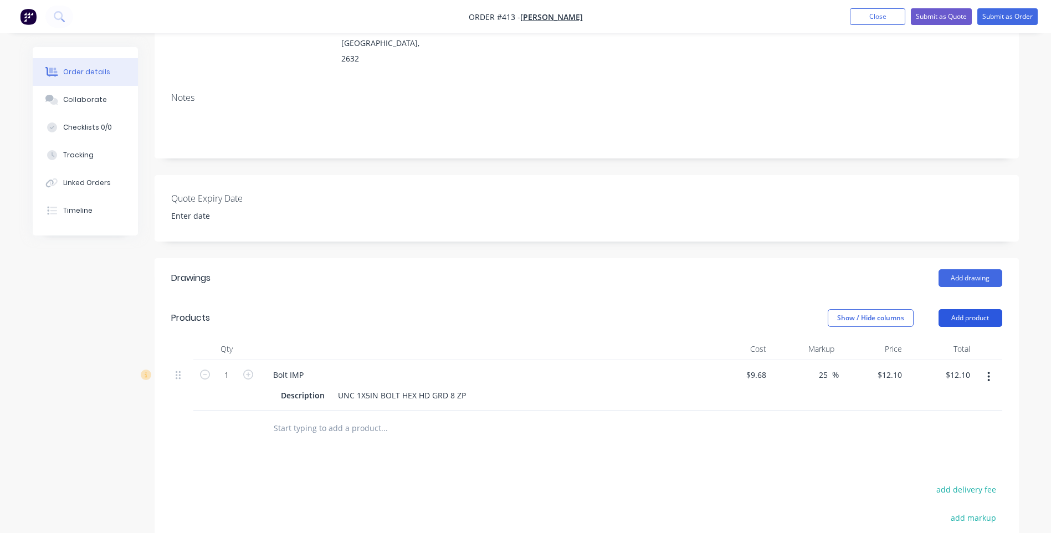
click at [969, 309] on button "Add product" at bounding box center [970, 318] width 64 height 18
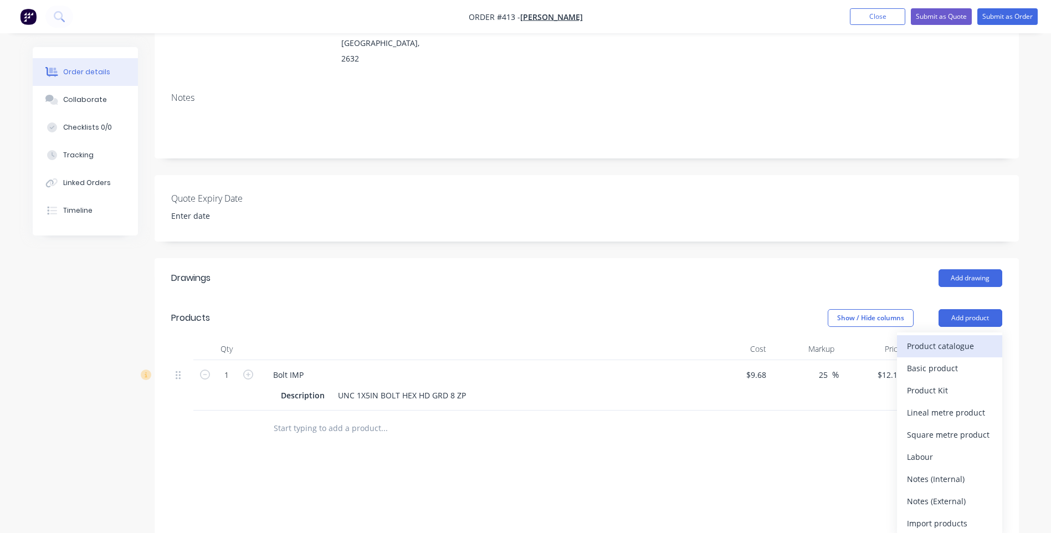
click at [944, 338] on div "Product catalogue" at bounding box center [949, 346] width 85 height 16
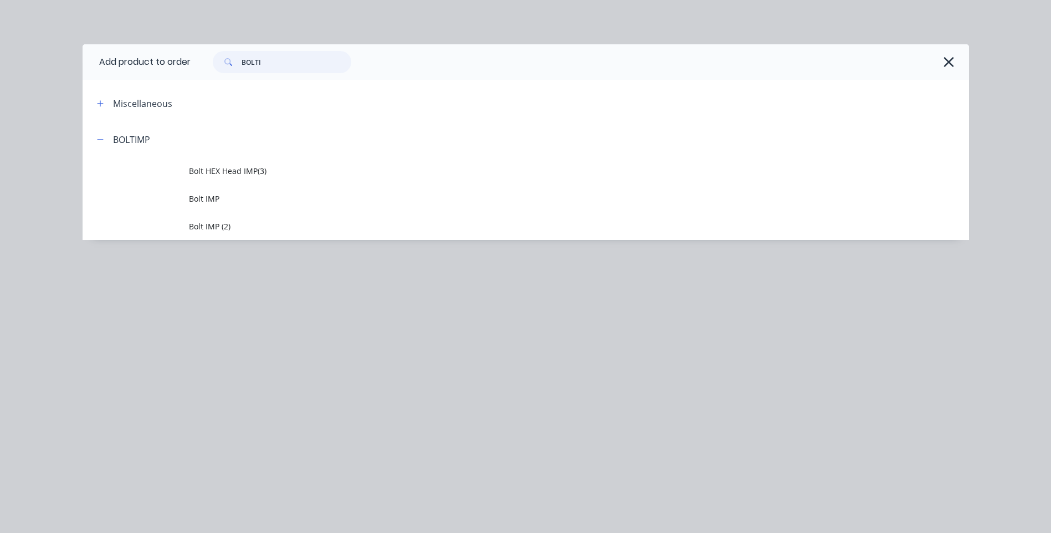
drag, startPoint x: 266, startPoint y: 64, endPoint x: 229, endPoint y: 61, distance: 37.2
click at [229, 61] on div "BOLTI" at bounding box center [282, 62] width 138 height 22
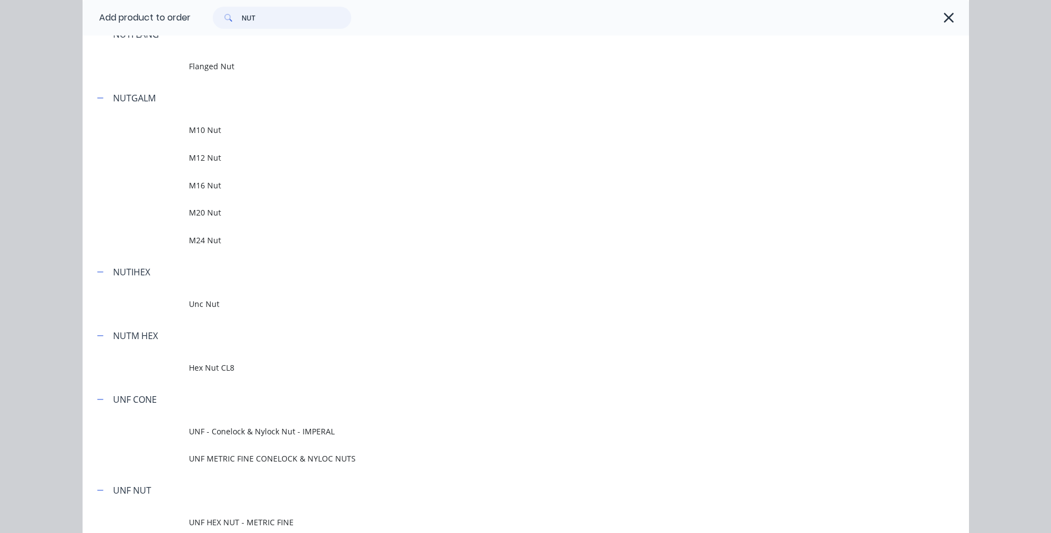
scroll to position [388, 0]
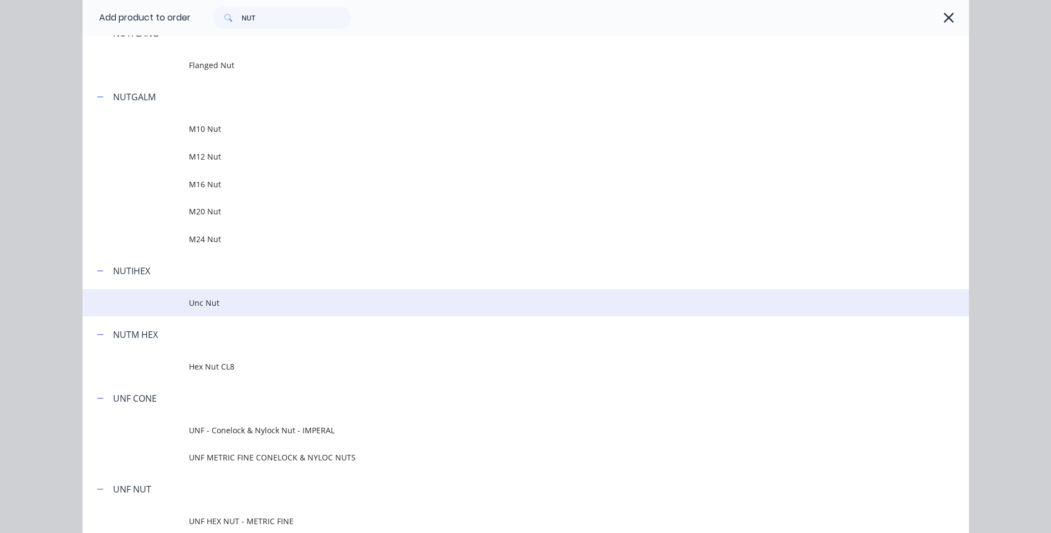
click at [201, 302] on span "Unc Nut" at bounding box center [501, 303] width 624 height 12
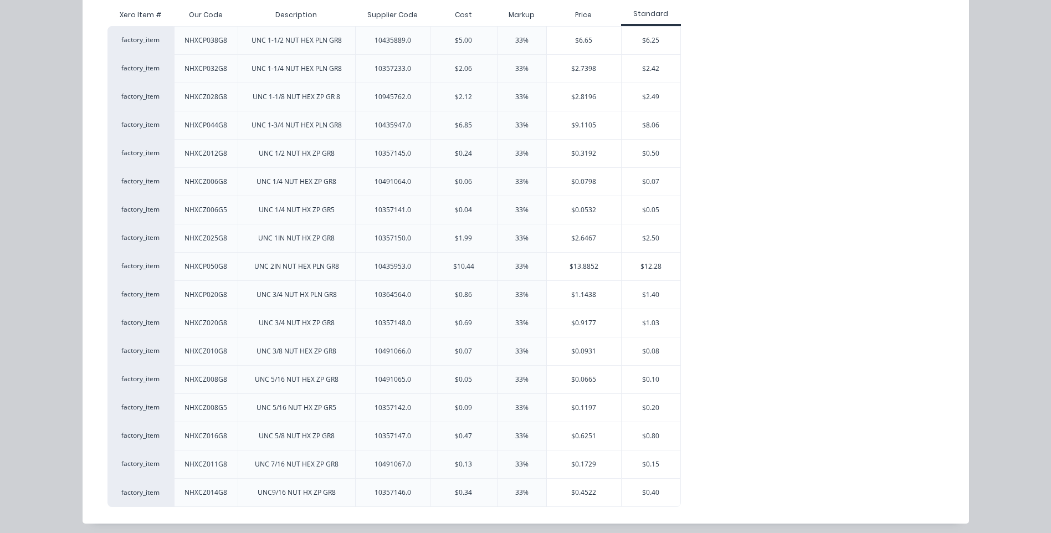
scroll to position [149, 0]
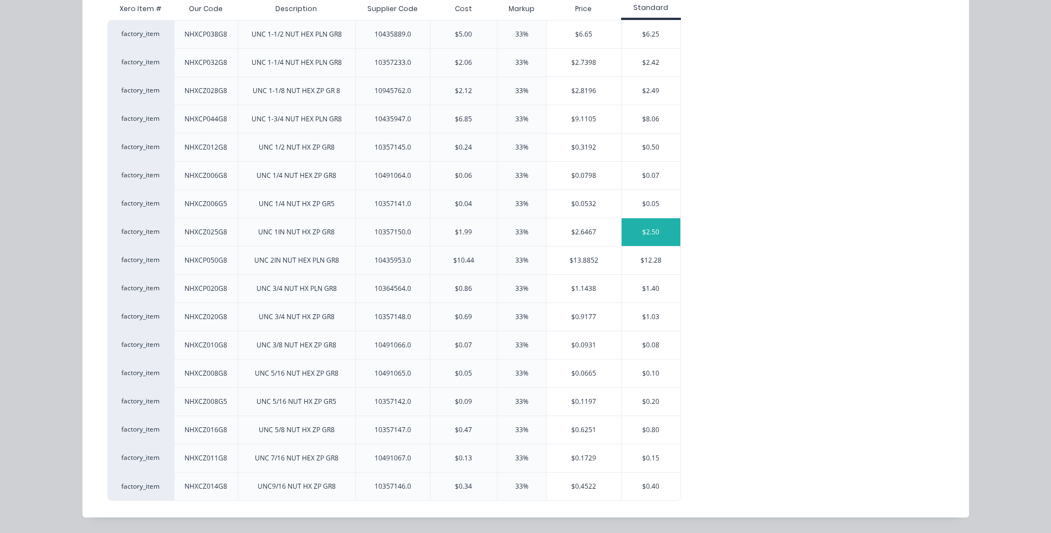
click at [646, 232] on div "$2.50" at bounding box center [651, 232] width 59 height 28
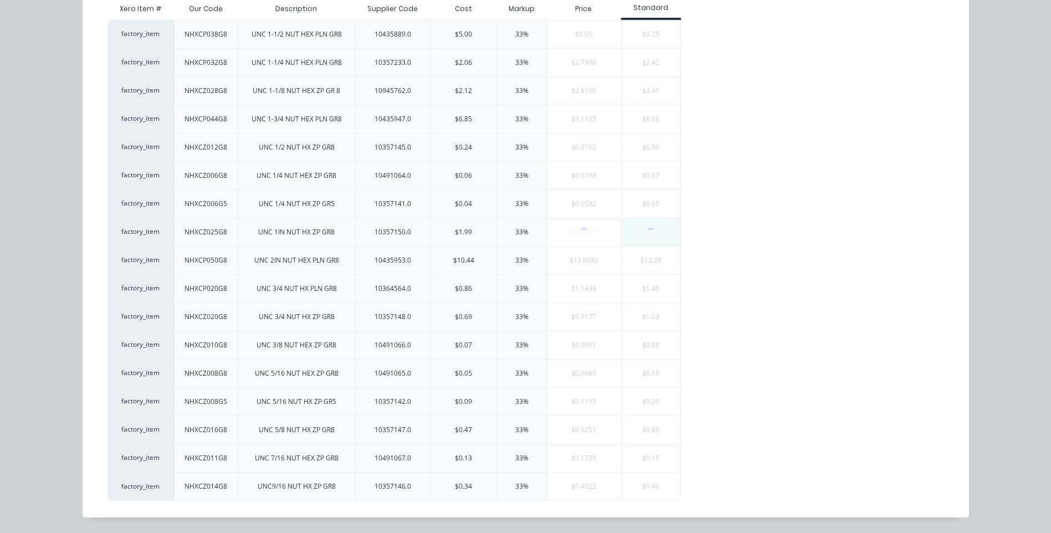
scroll to position [0, 0]
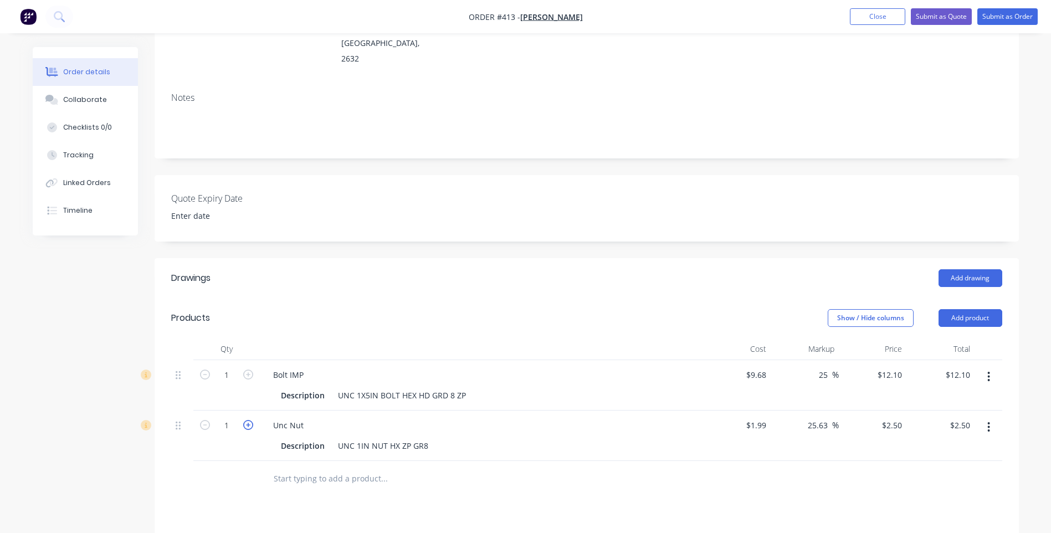
click at [247, 420] on icon "button" at bounding box center [248, 425] width 10 height 10
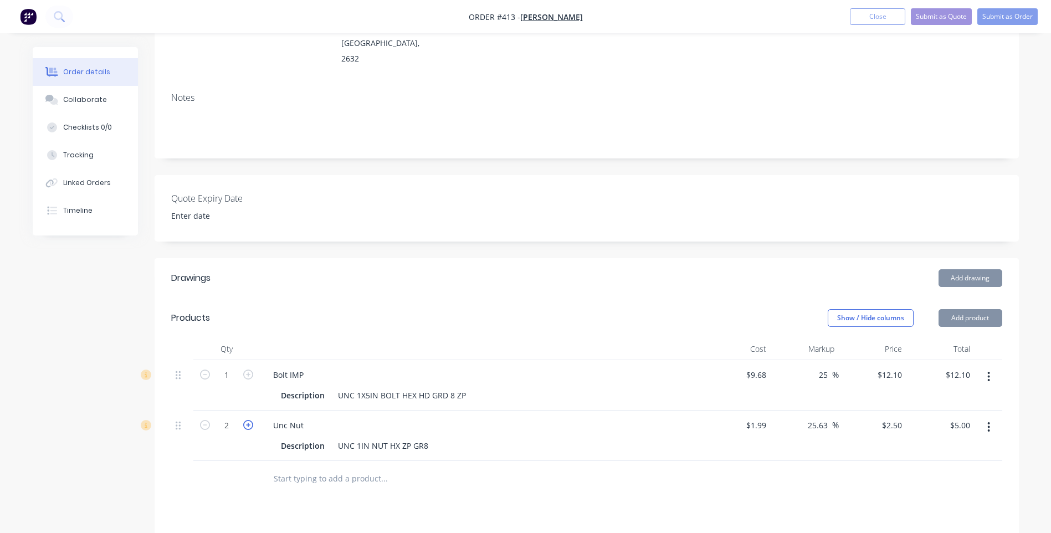
click at [247, 420] on icon "button" at bounding box center [248, 425] width 10 height 10
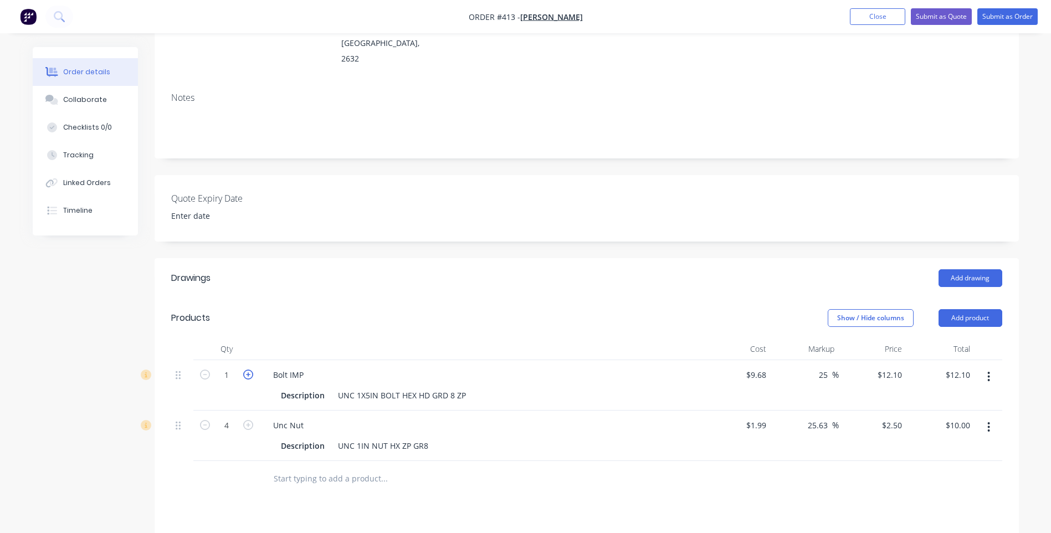
click at [249, 370] on icon "button" at bounding box center [248, 375] width 10 height 10
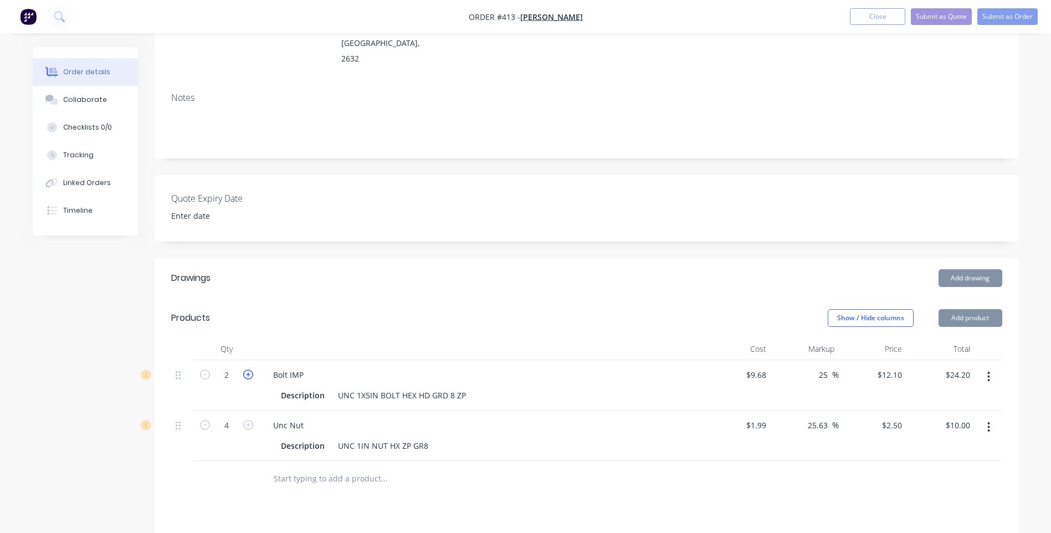
click at [249, 370] on icon "button" at bounding box center [248, 375] width 10 height 10
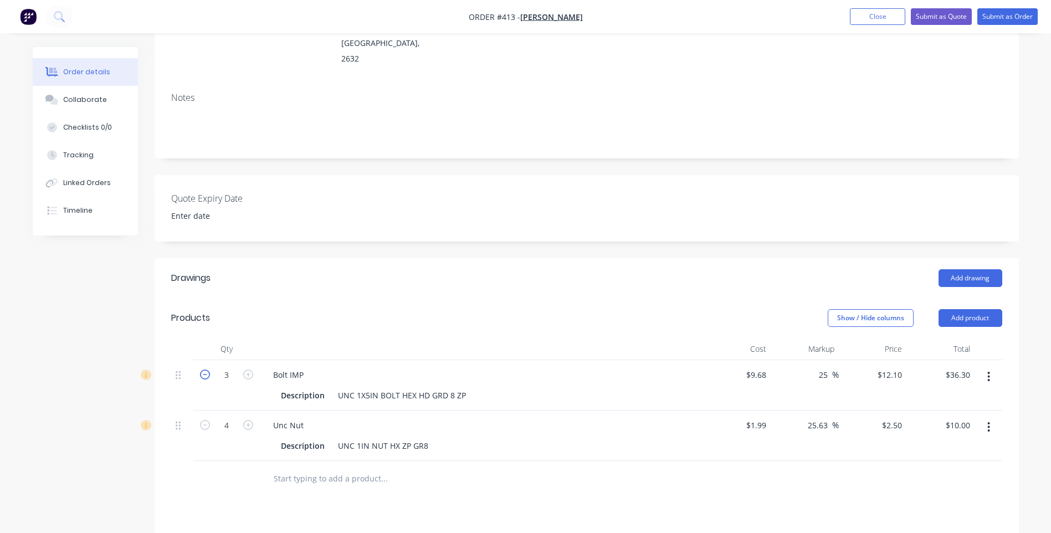
click at [204, 370] on icon "button" at bounding box center [205, 375] width 10 height 10
click at [968, 309] on button "Add product" at bounding box center [970, 318] width 64 height 18
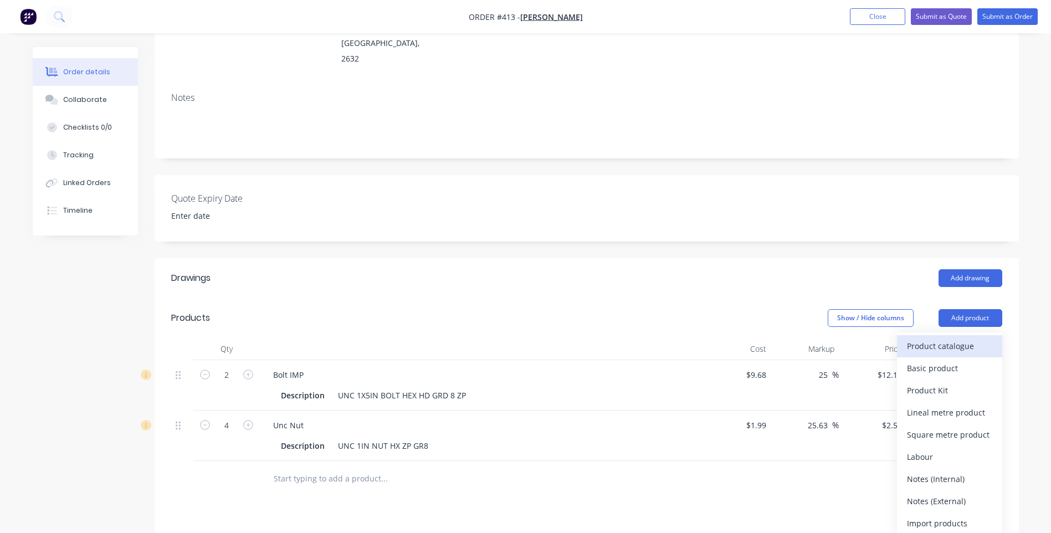
click at [952, 338] on div "Product catalogue" at bounding box center [949, 346] width 85 height 16
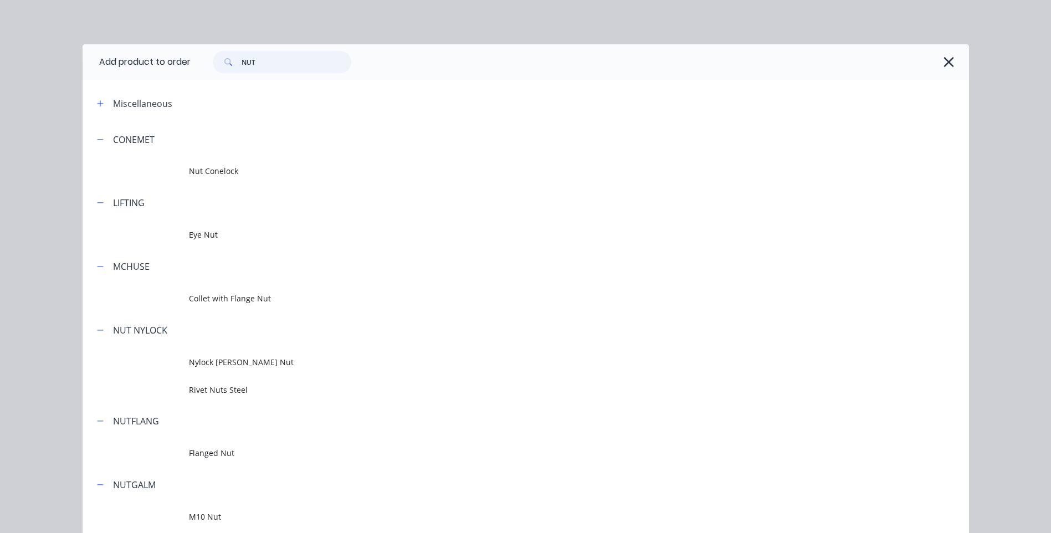
drag, startPoint x: 258, startPoint y: 66, endPoint x: 225, endPoint y: 60, distance: 33.7
click at [225, 60] on div "NUT" at bounding box center [282, 62] width 138 height 22
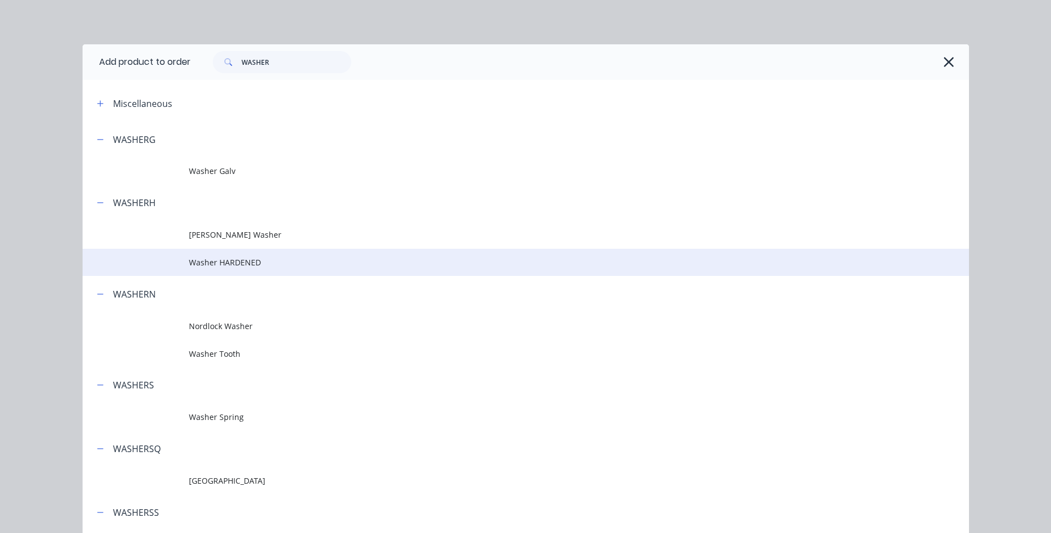
click at [235, 259] on span "Washer HARDENED" at bounding box center [501, 262] width 624 height 12
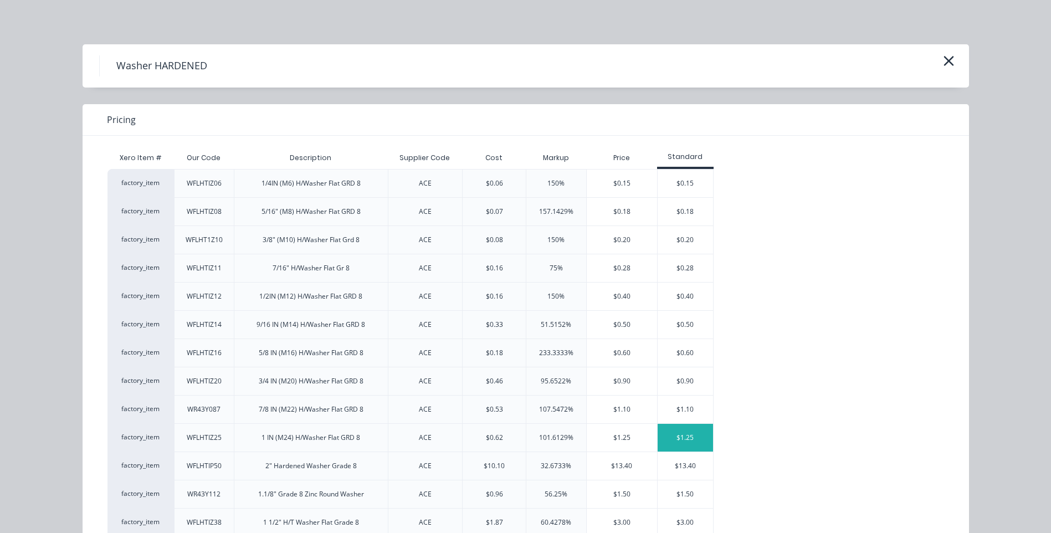
click at [678, 434] on div "$1.25" at bounding box center [685, 438] width 55 height 28
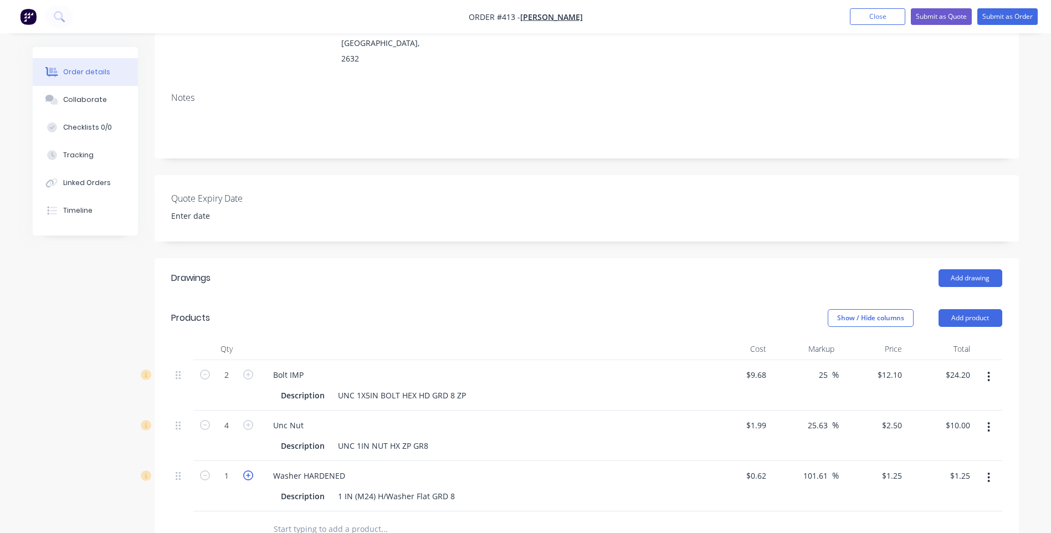
click at [249, 470] on icon "button" at bounding box center [248, 475] width 10 height 10
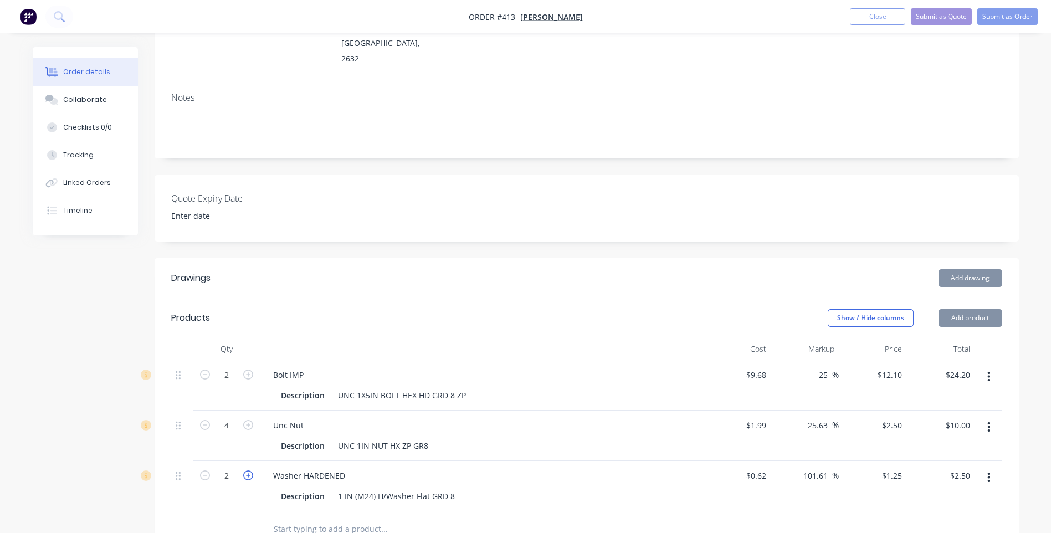
click at [249, 470] on icon "button" at bounding box center [248, 475] width 10 height 10
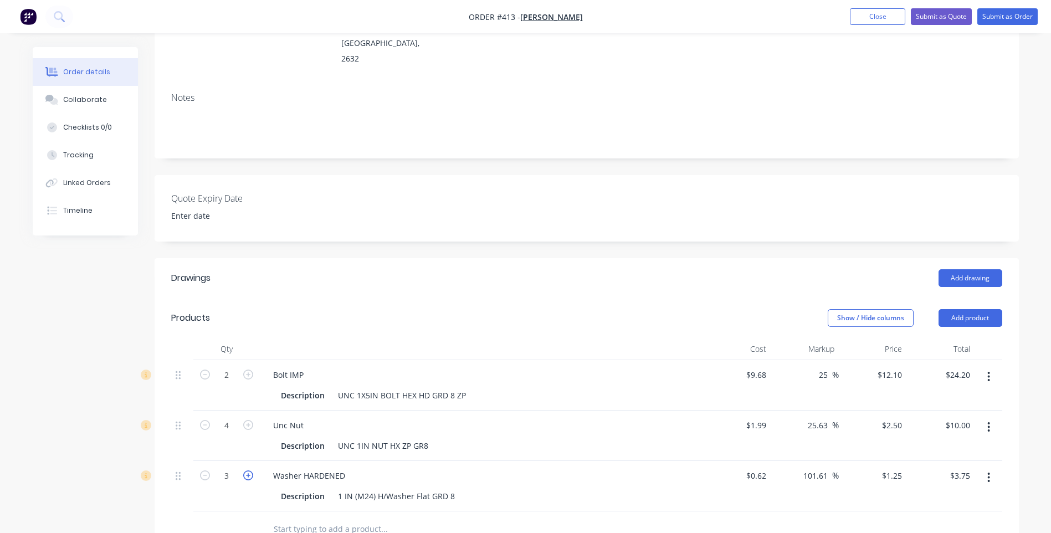
click at [249, 470] on icon "button" at bounding box center [248, 475] width 10 height 10
click at [245, 511] on div at bounding box center [226, 529] width 66 height 36
click at [981, 309] on button "Add product" at bounding box center [970, 318] width 64 height 18
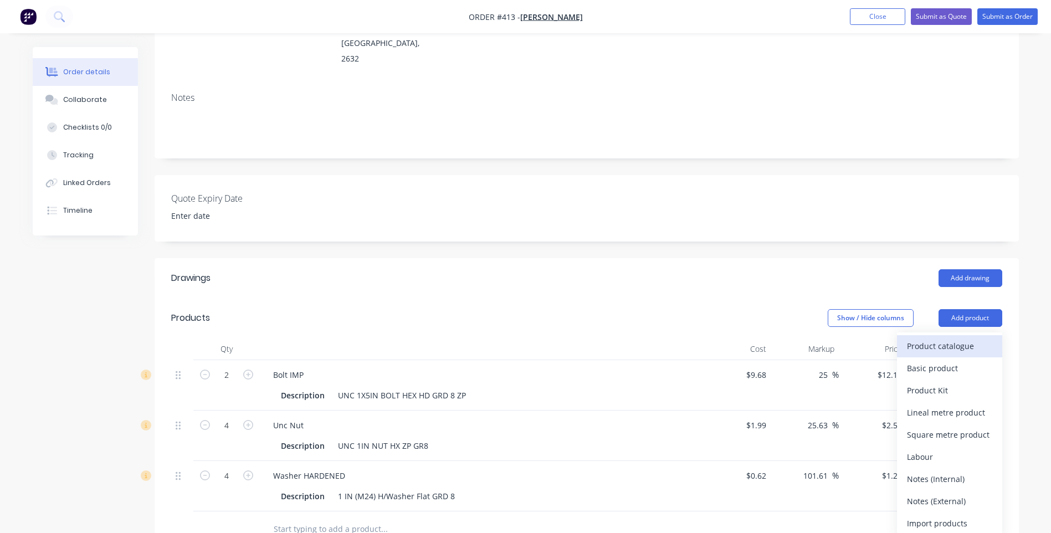
click at [950, 338] on div "Product catalogue" at bounding box center [949, 346] width 85 height 16
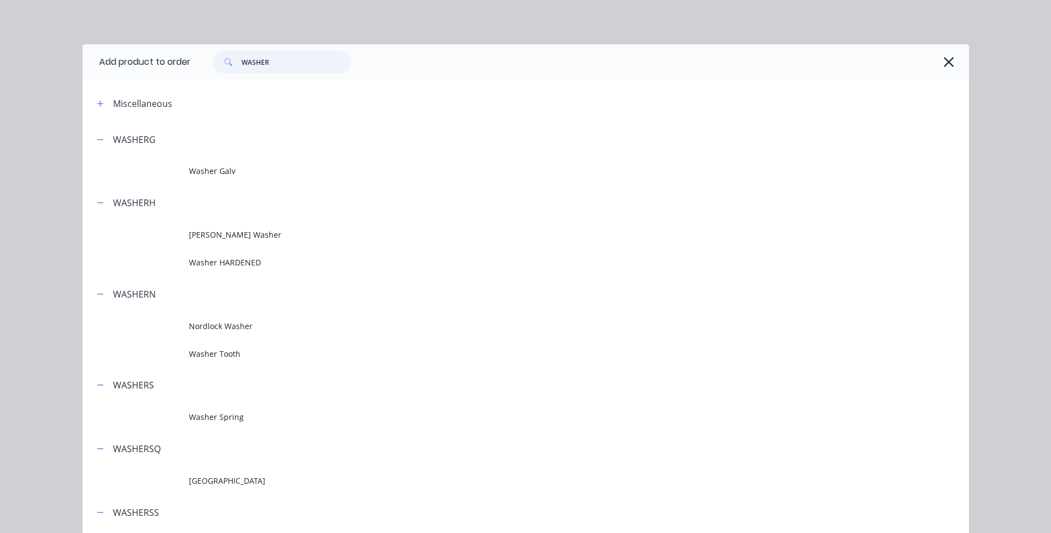
drag, startPoint x: 281, startPoint y: 61, endPoint x: 200, endPoint y: 60, distance: 81.4
click at [202, 60] on div "WASHER" at bounding box center [277, 62] width 150 height 22
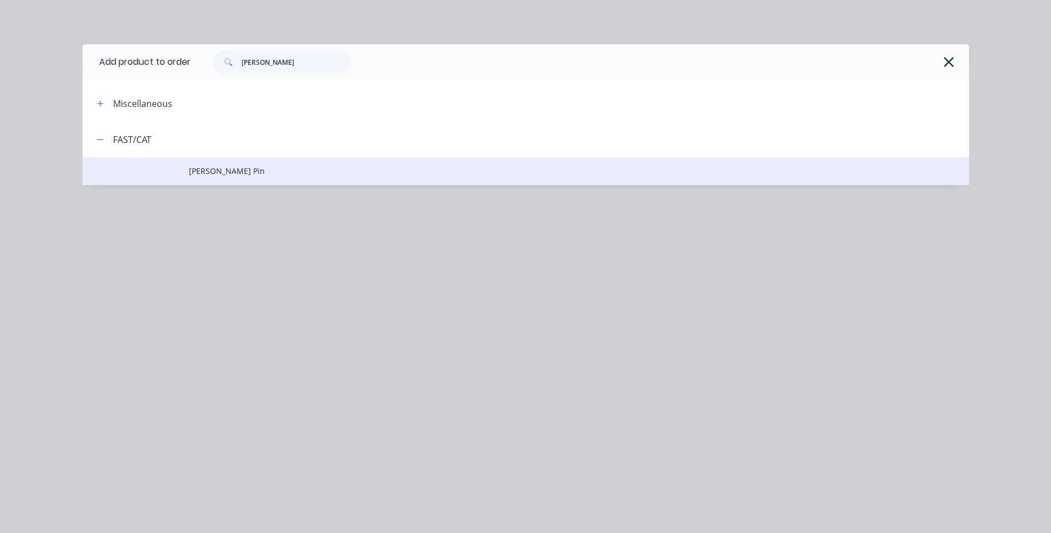
click at [237, 174] on span "[PERSON_NAME] Pin" at bounding box center [501, 171] width 624 height 12
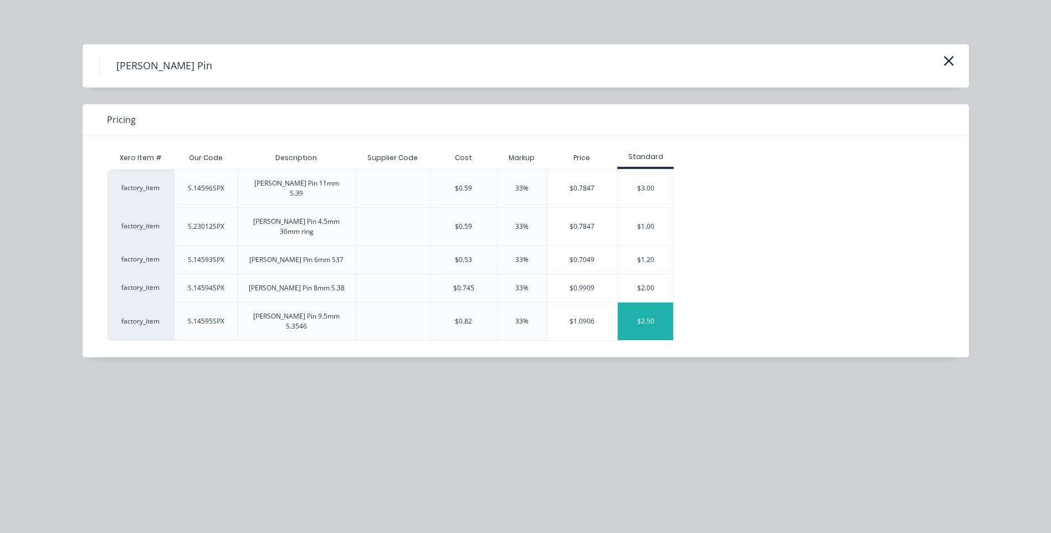
click at [643, 302] on div "$2.50" at bounding box center [645, 321] width 55 height 38
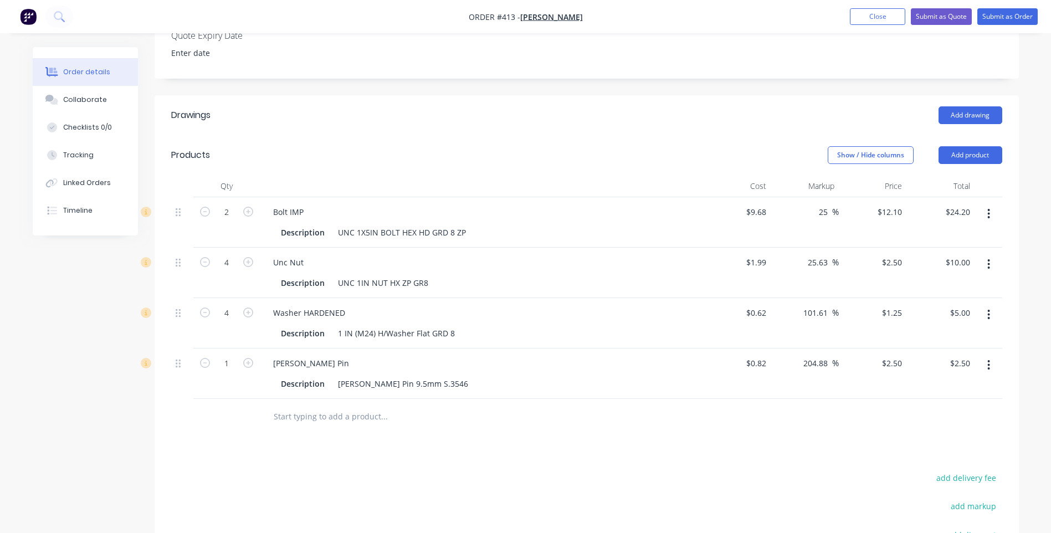
scroll to position [332, 0]
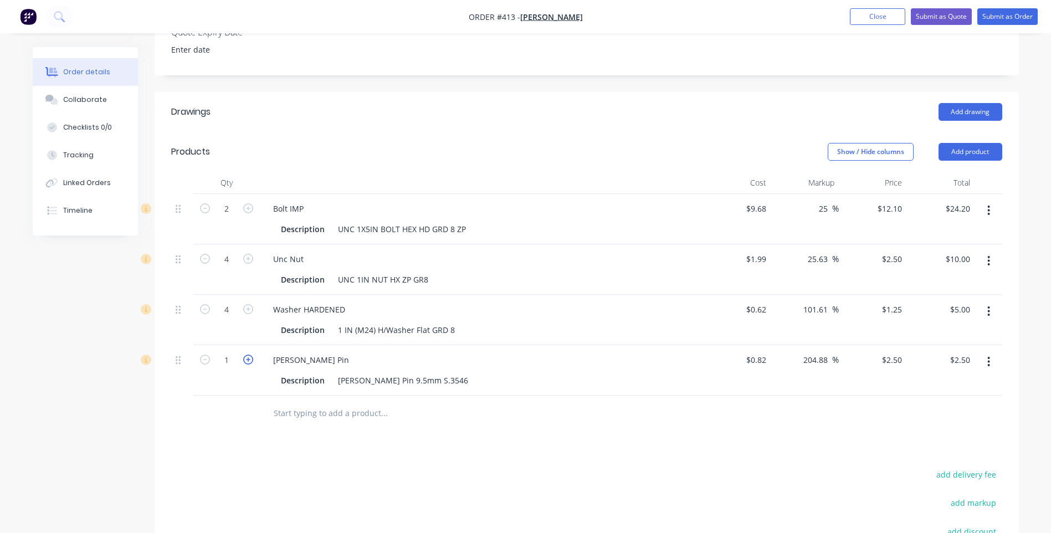
click at [247, 355] on icon "button" at bounding box center [248, 360] width 10 height 10
click at [827, 201] on input "25" at bounding box center [825, 209] width 14 height 16
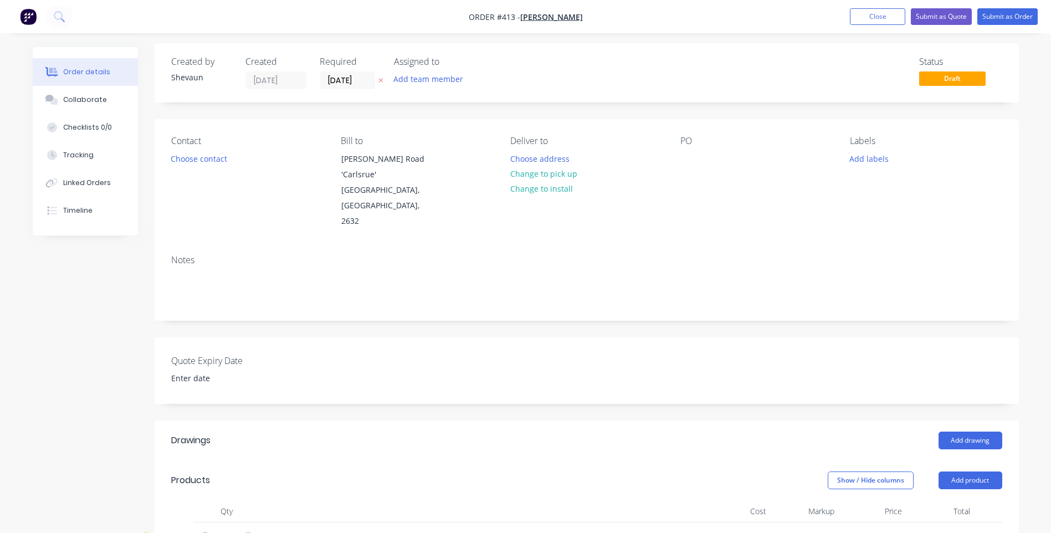
scroll to position [0, 0]
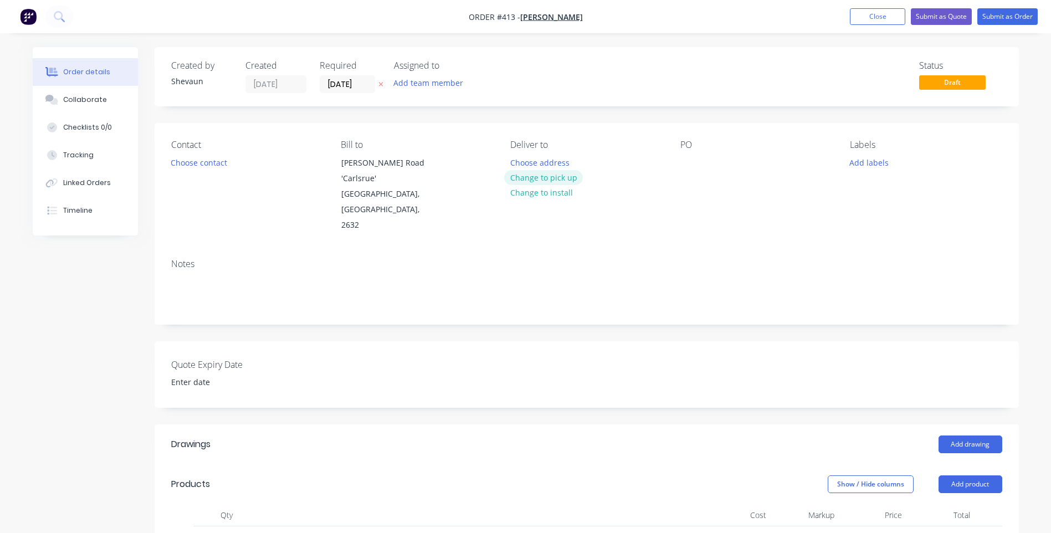
click at [541, 175] on button "Change to pick up" at bounding box center [543, 177] width 79 height 15
click at [862, 165] on button "Add labels" at bounding box center [869, 162] width 51 height 15
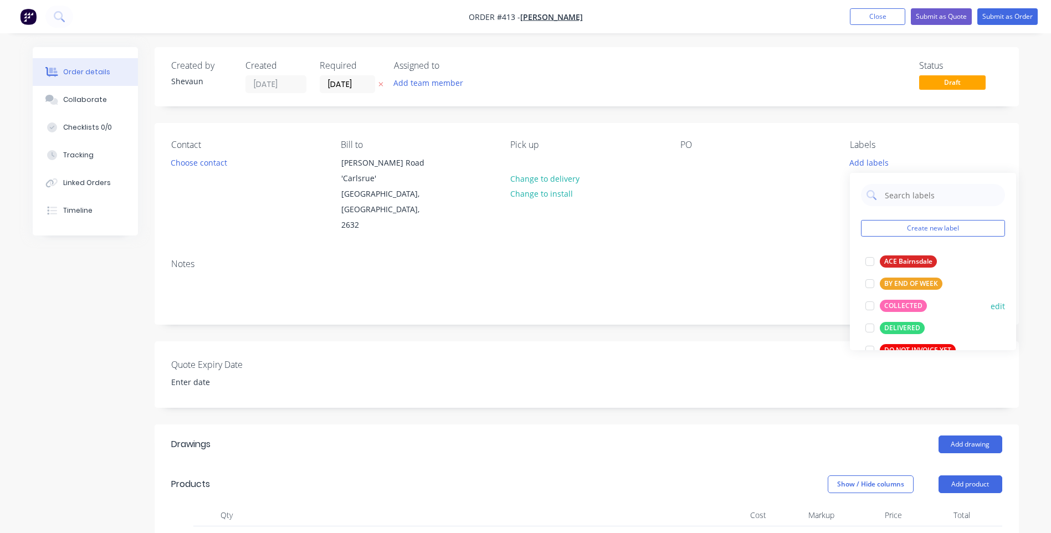
click at [905, 302] on div "COLLECTED" at bounding box center [903, 306] width 47 height 12
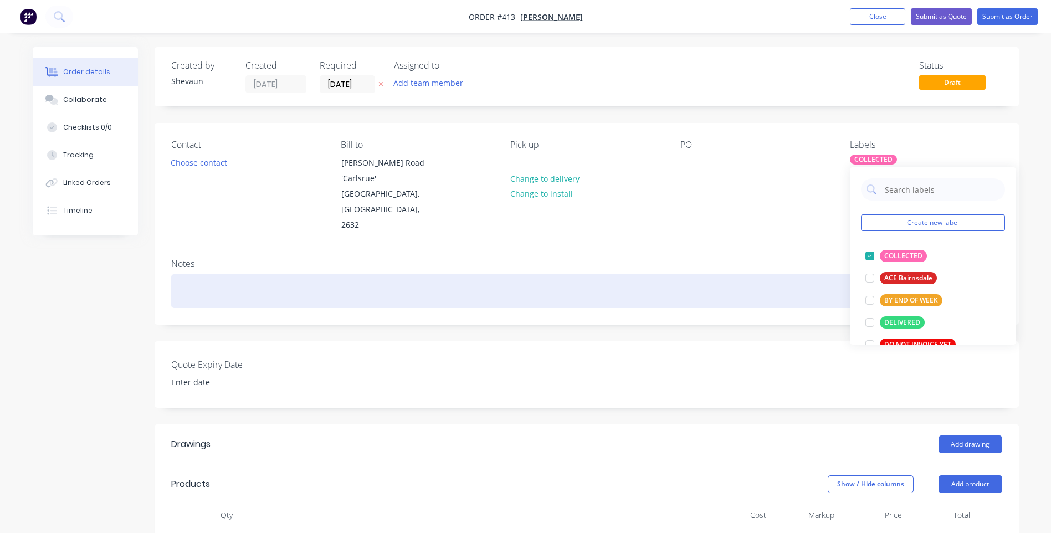
click at [646, 274] on div at bounding box center [586, 291] width 831 height 34
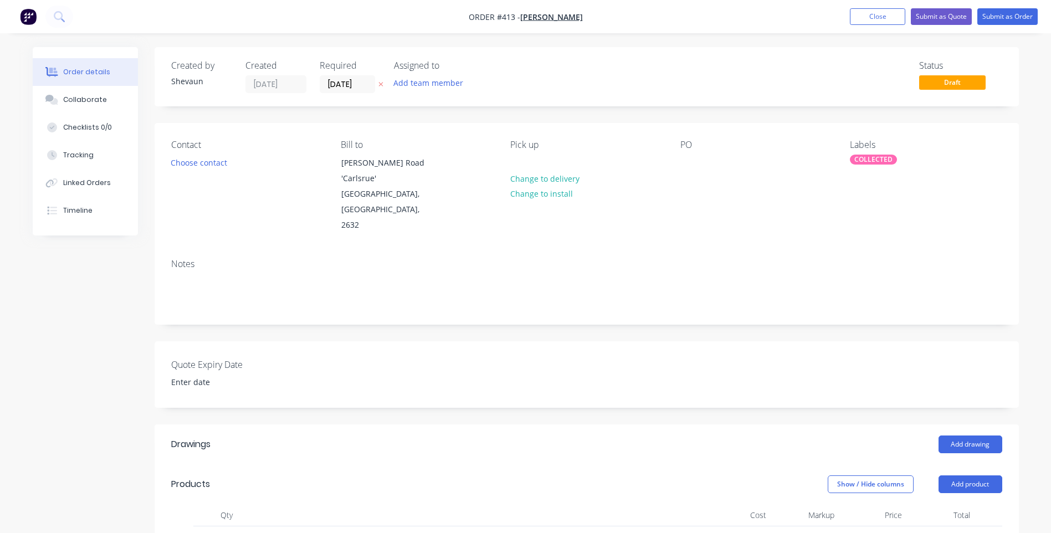
click at [639, 218] on div "Contact Choose contact Bill to Cathcart Road 'Carlsrue' Bombala, New South Wale…" at bounding box center [587, 186] width 864 height 127
click at [1004, 14] on button "Submit as Order" at bounding box center [1007, 16] width 60 height 17
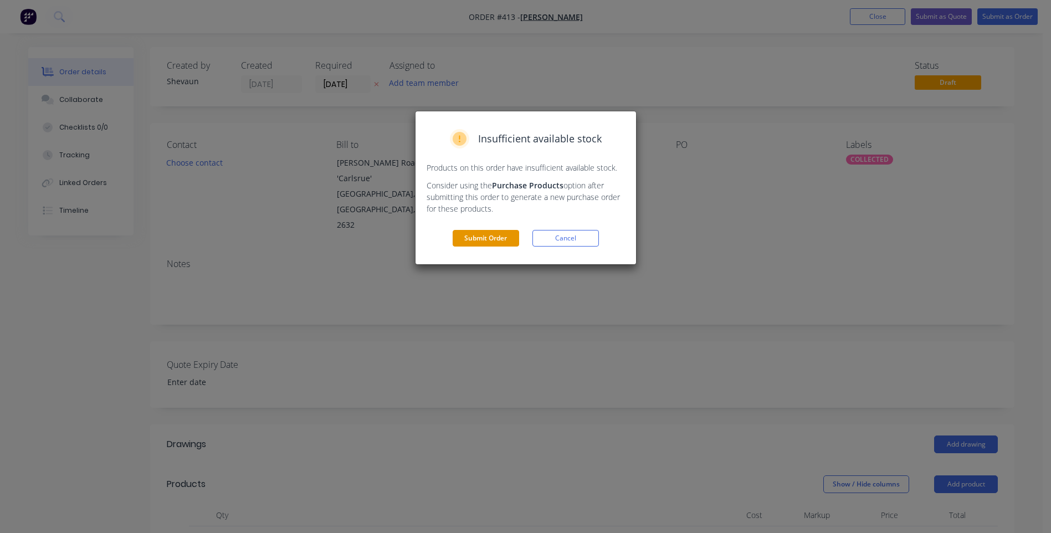
click at [486, 234] on button "Submit Order" at bounding box center [486, 238] width 66 height 17
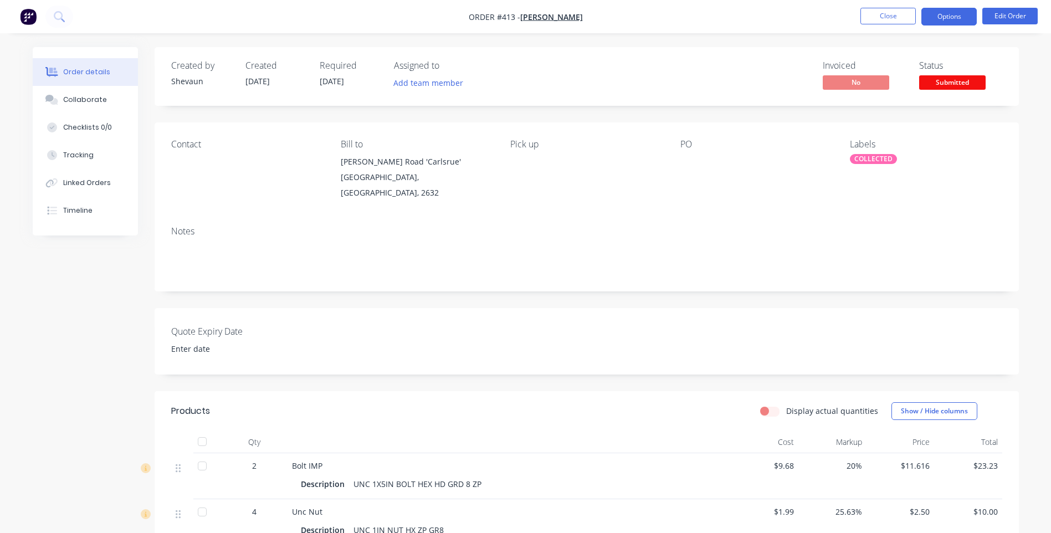
click at [937, 16] on button "Options" at bounding box center [948, 17] width 55 height 18
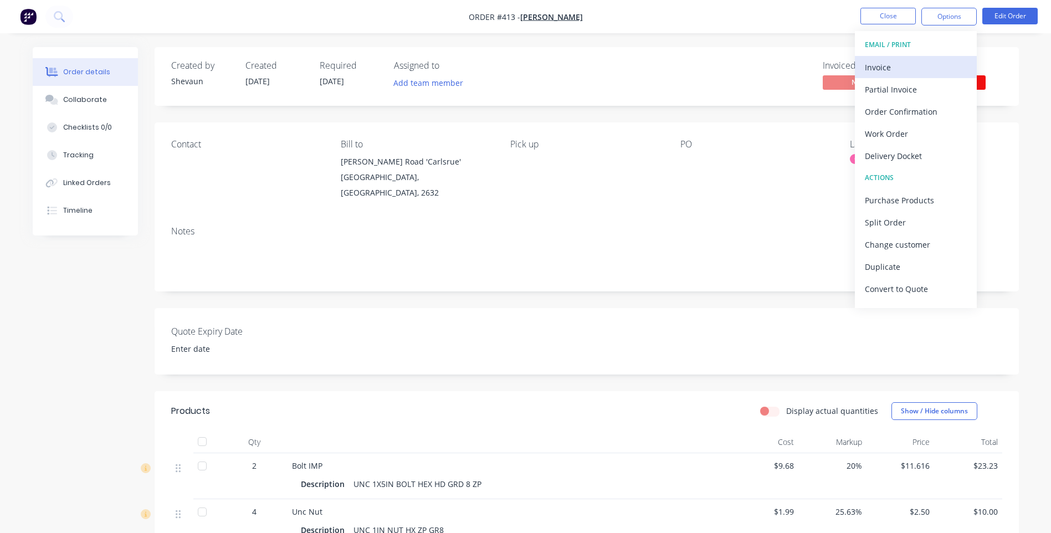
click at [879, 63] on div "Invoice" at bounding box center [916, 67] width 102 height 16
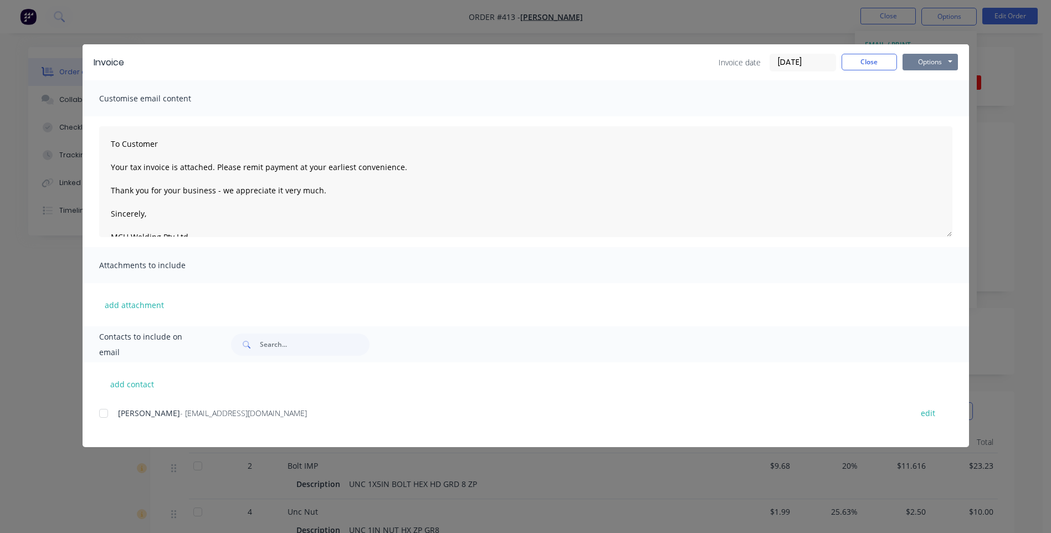
click at [928, 61] on button "Options" at bounding box center [929, 62] width 55 height 17
click at [930, 80] on button "Preview" at bounding box center [937, 82] width 71 height 18
click at [103, 413] on div at bounding box center [104, 413] width 22 height 22
click at [923, 63] on button "Options" at bounding box center [929, 62] width 55 height 17
click at [927, 116] on button "Email" at bounding box center [937, 118] width 71 height 18
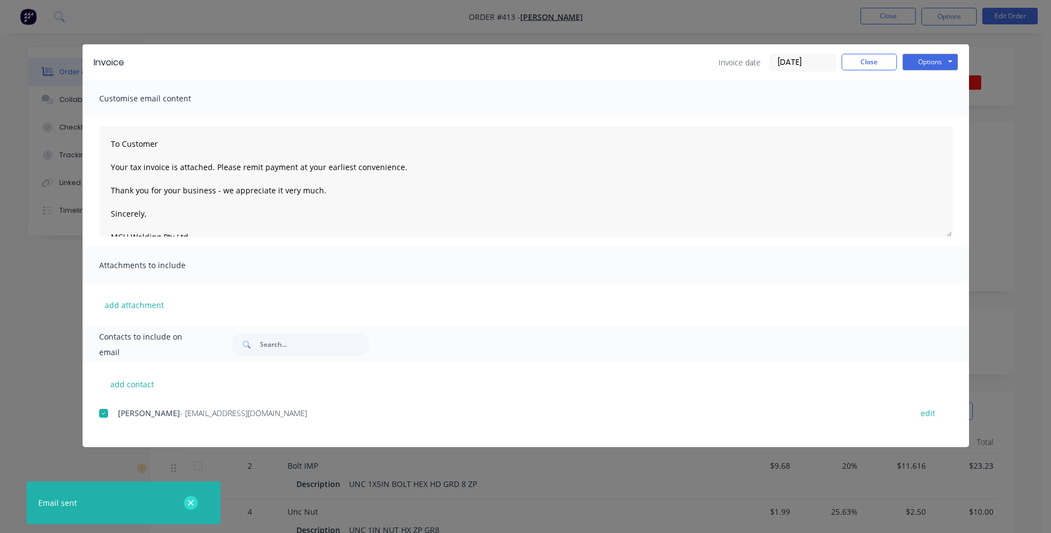
click at [189, 499] on icon "button" at bounding box center [190, 503] width 7 height 10
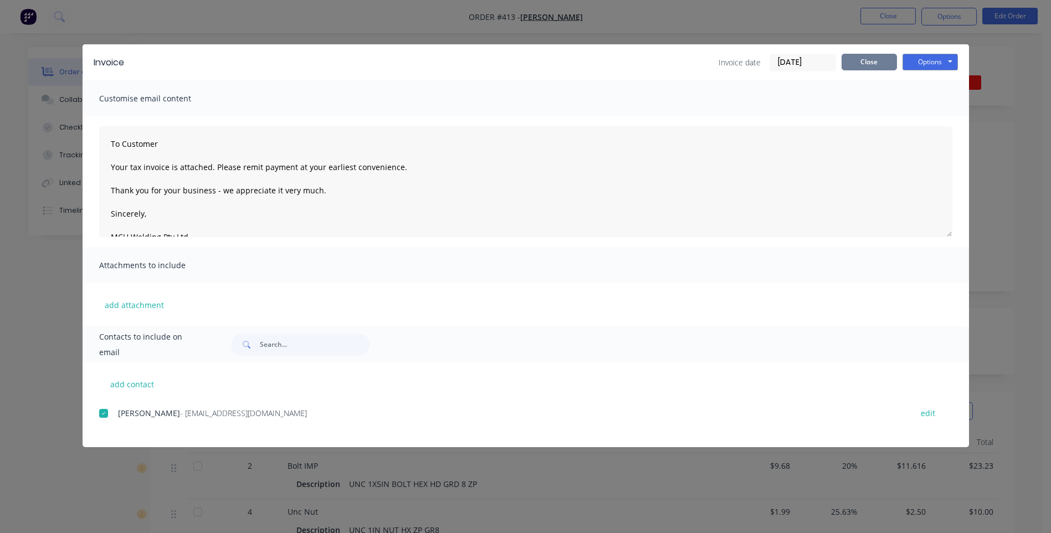
click at [865, 60] on button "Close" at bounding box center [868, 62] width 55 height 17
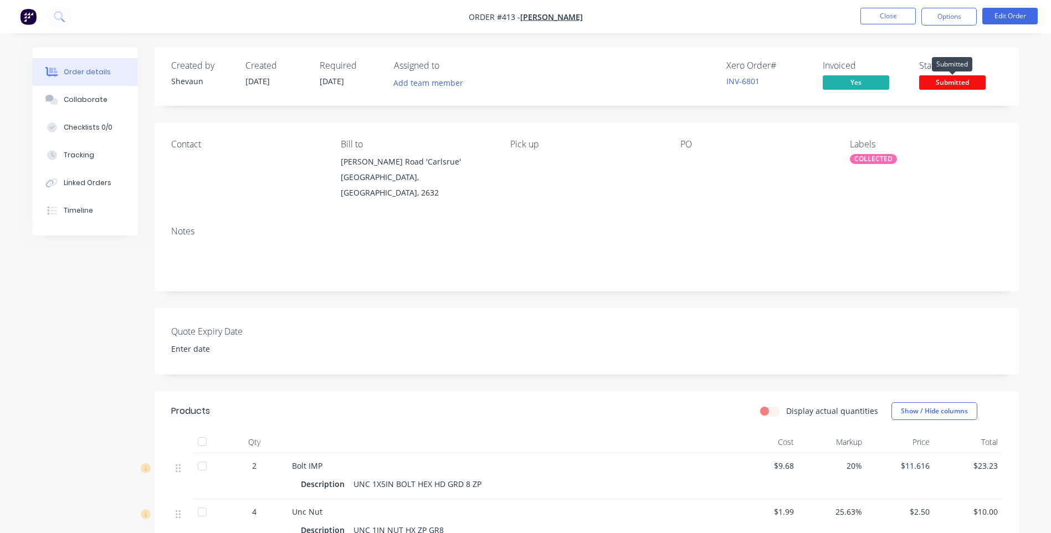
click at [942, 81] on span "Submitted" at bounding box center [952, 82] width 66 height 14
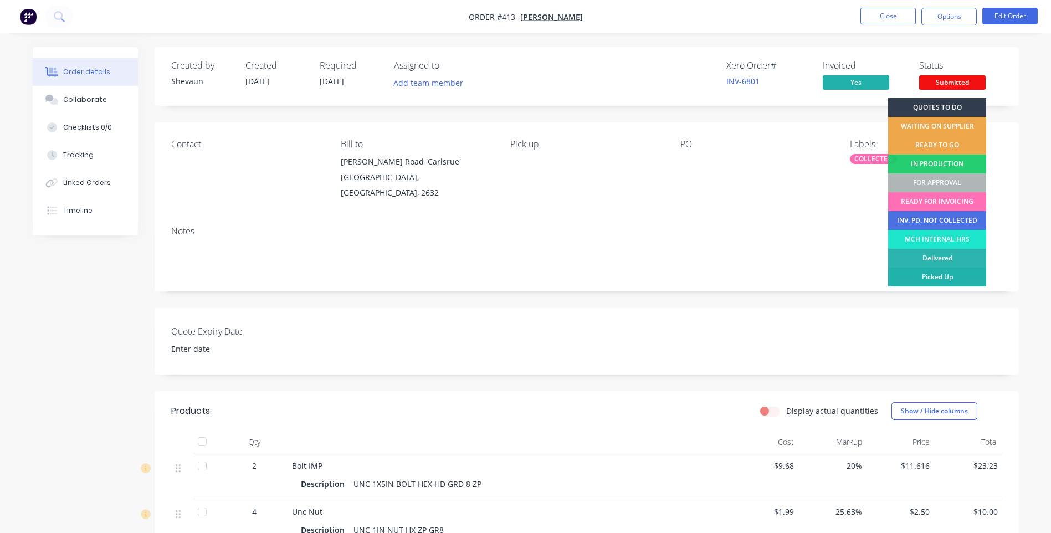
click at [939, 276] on div "Picked Up" at bounding box center [937, 277] width 98 height 19
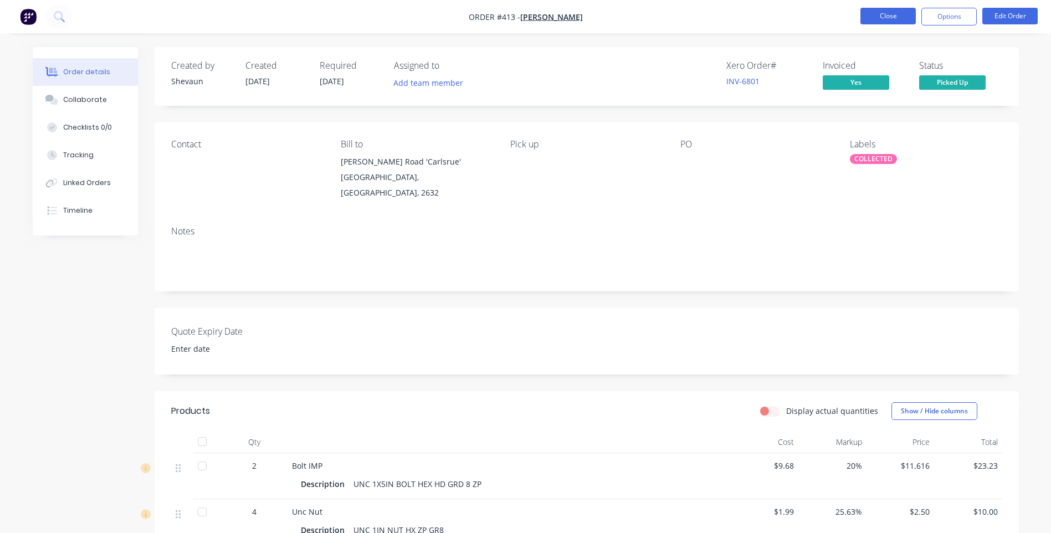
click at [885, 17] on button "Close" at bounding box center [887, 16] width 55 height 17
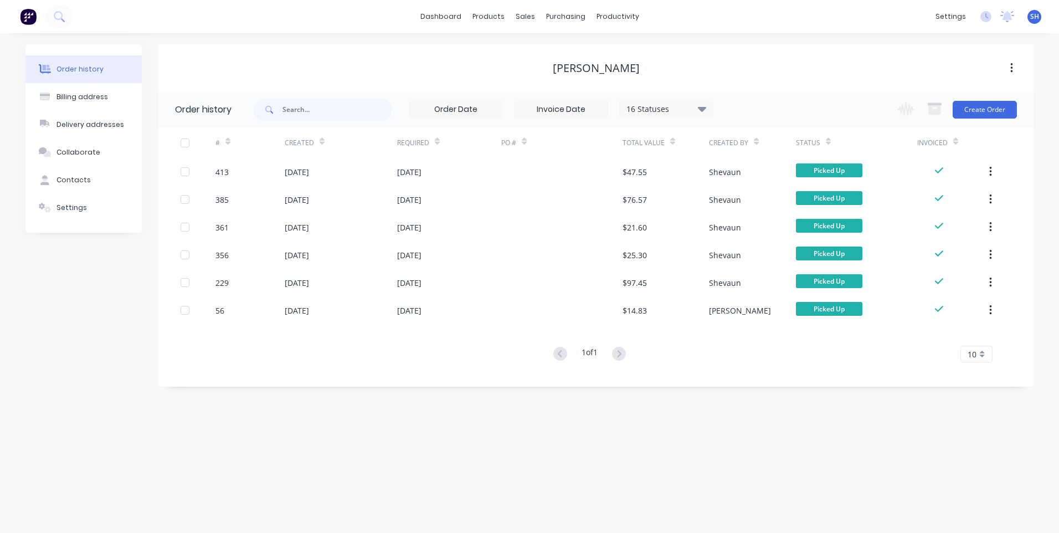
click at [134, 415] on div "Order history Billing address Delivery addresses Collaborate Contacts Settings …" at bounding box center [529, 283] width 1059 height 500
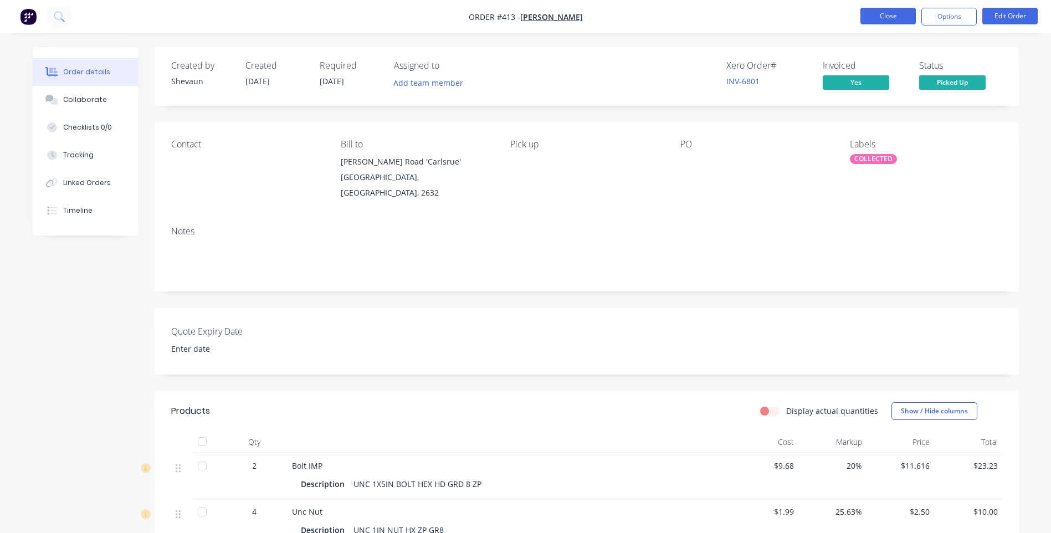
click at [882, 13] on button "Close" at bounding box center [887, 16] width 55 height 17
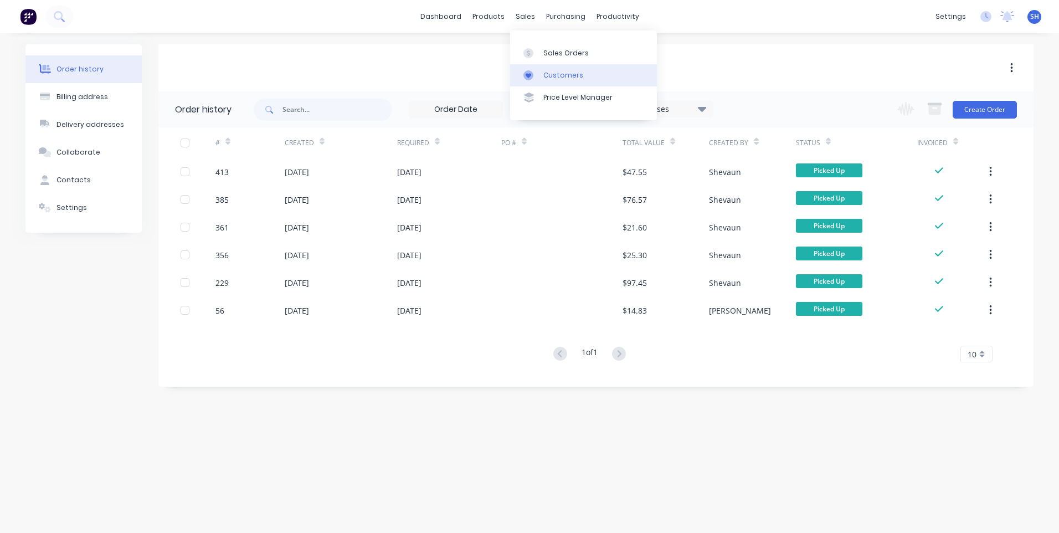
click at [558, 71] on div "Customers" at bounding box center [563, 75] width 40 height 10
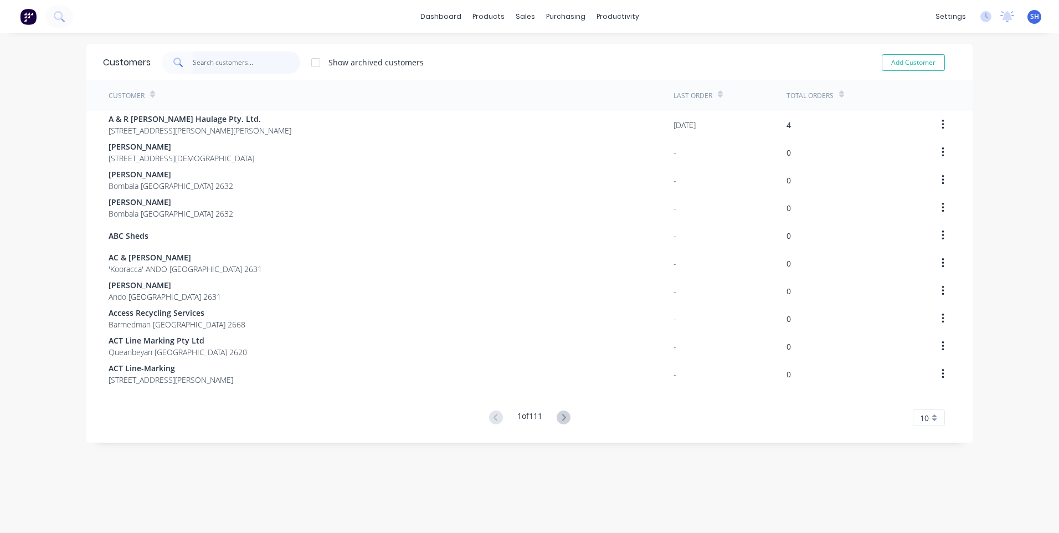
click at [203, 60] on input "text" at bounding box center [247, 63] width 108 height 22
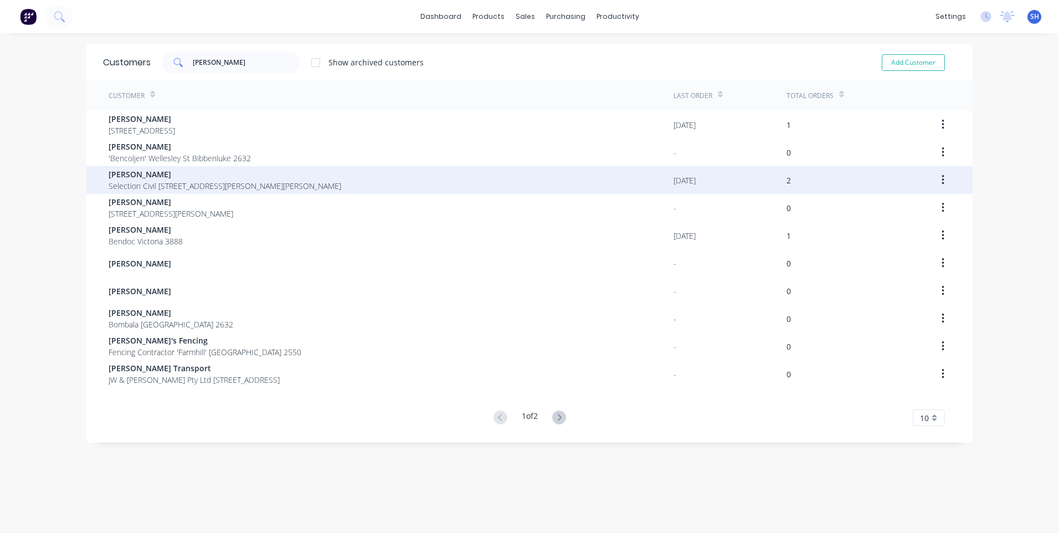
click at [158, 175] on span "[PERSON_NAME]" at bounding box center [225, 174] width 233 height 12
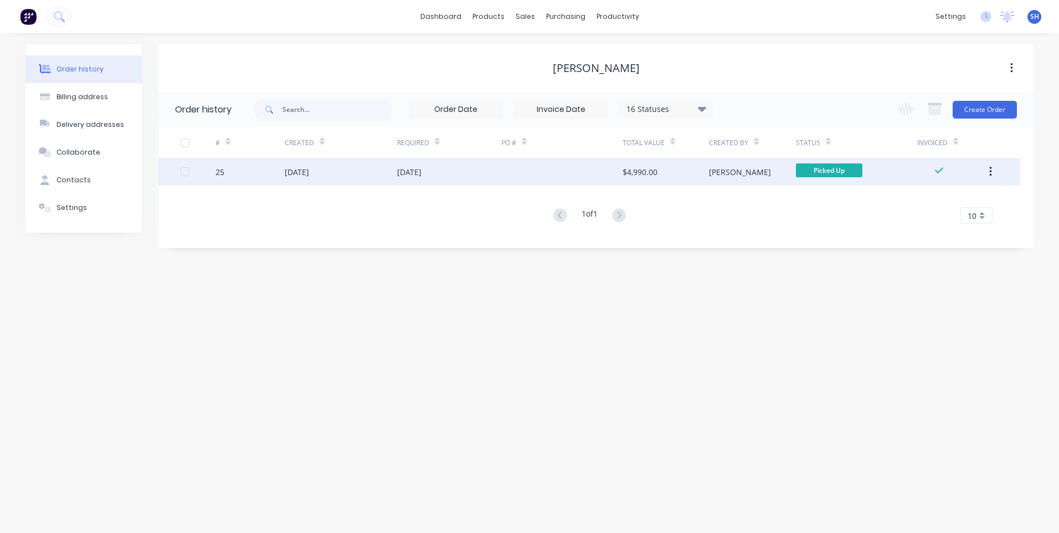
click at [475, 170] on div "21 Jul 2025" at bounding box center [449, 172] width 104 height 28
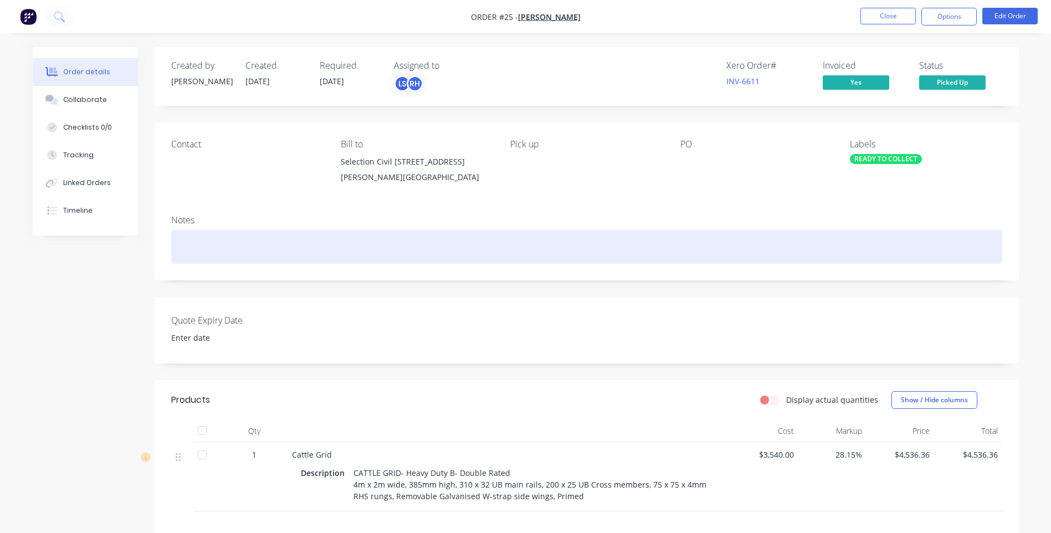
click at [186, 254] on div at bounding box center [586, 247] width 831 height 34
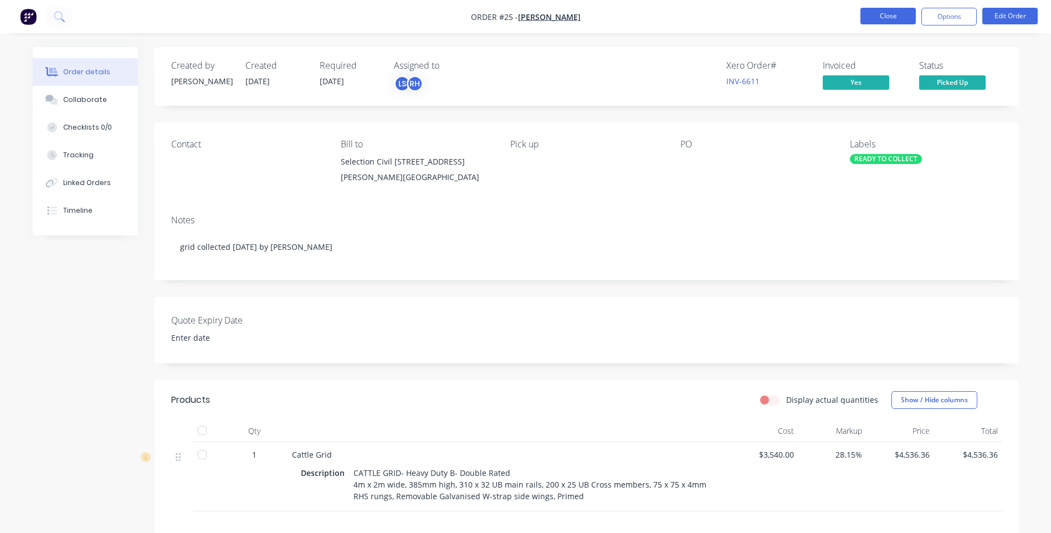
click at [887, 16] on button "Close" at bounding box center [887, 16] width 55 height 17
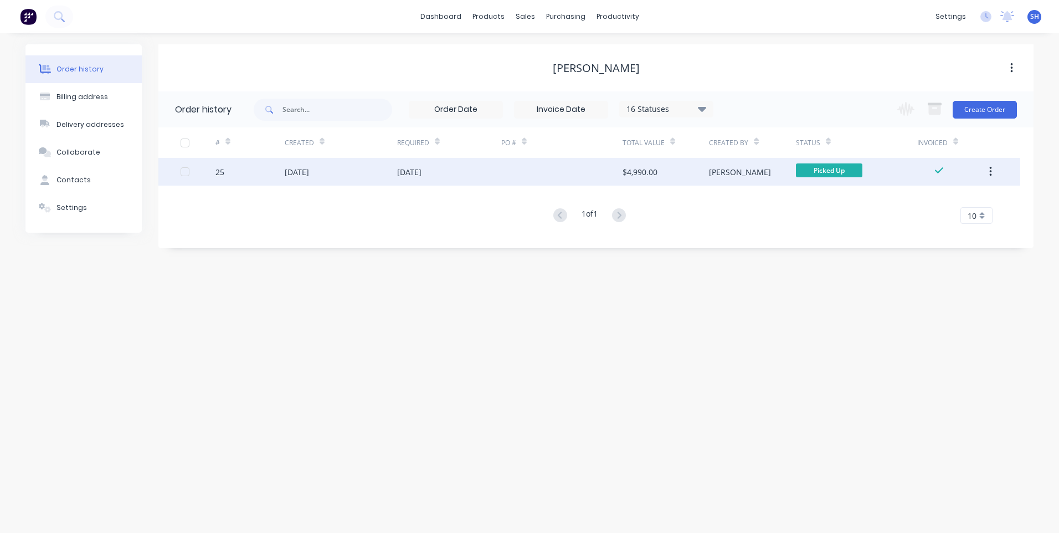
click at [457, 171] on div "21 Jul 2025" at bounding box center [449, 172] width 104 height 28
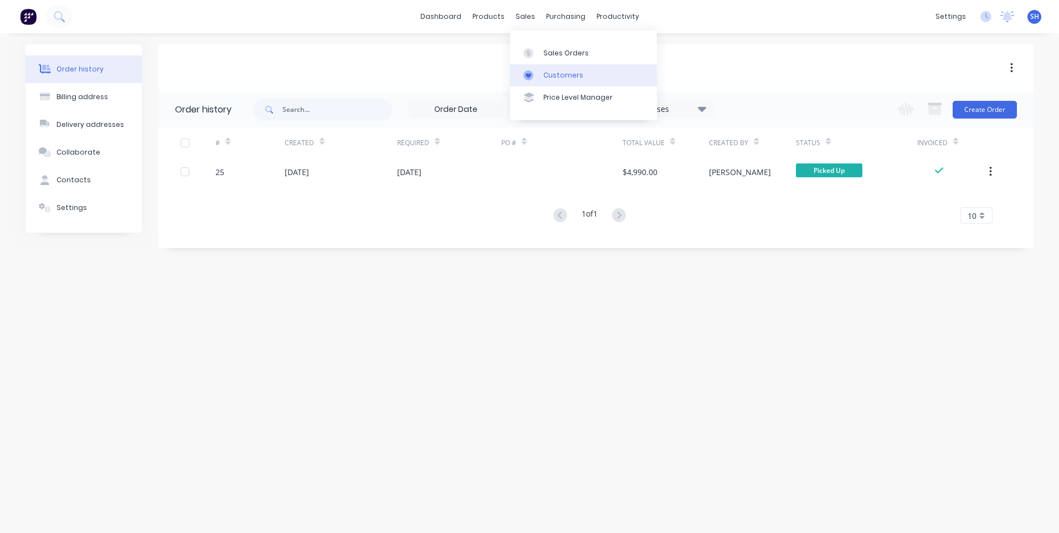
click at [561, 71] on div "Customers" at bounding box center [563, 75] width 40 height 10
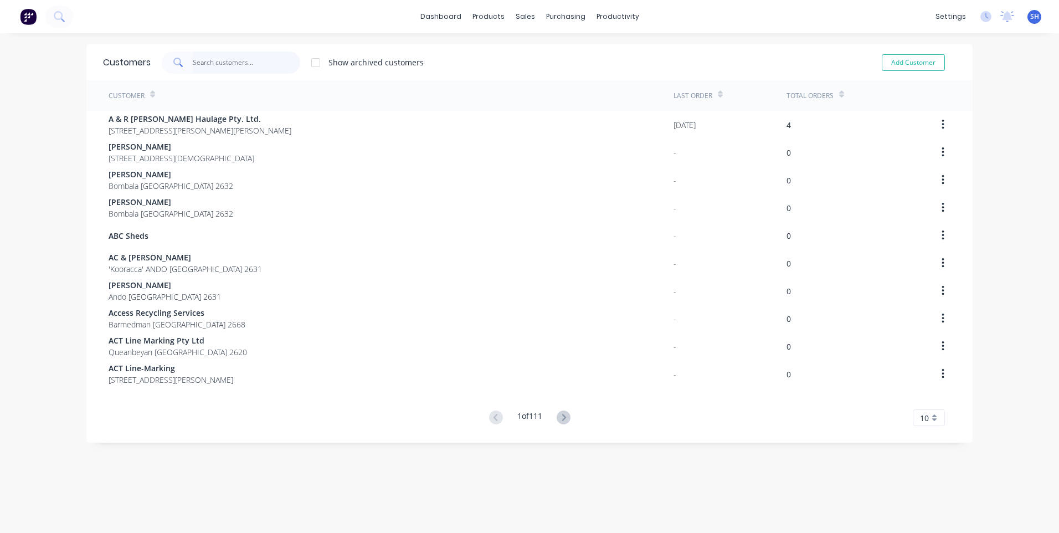
click at [208, 64] on input "text" at bounding box center [247, 63] width 108 height 22
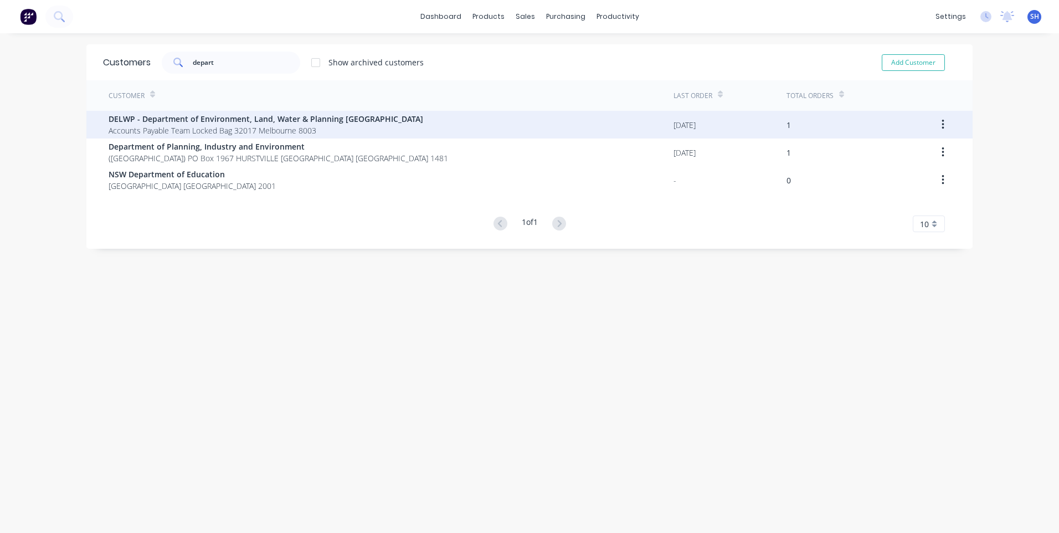
click at [223, 124] on span "DELWP - Department of Environment, Land, Water & Planning Victoria" at bounding box center [266, 119] width 315 height 12
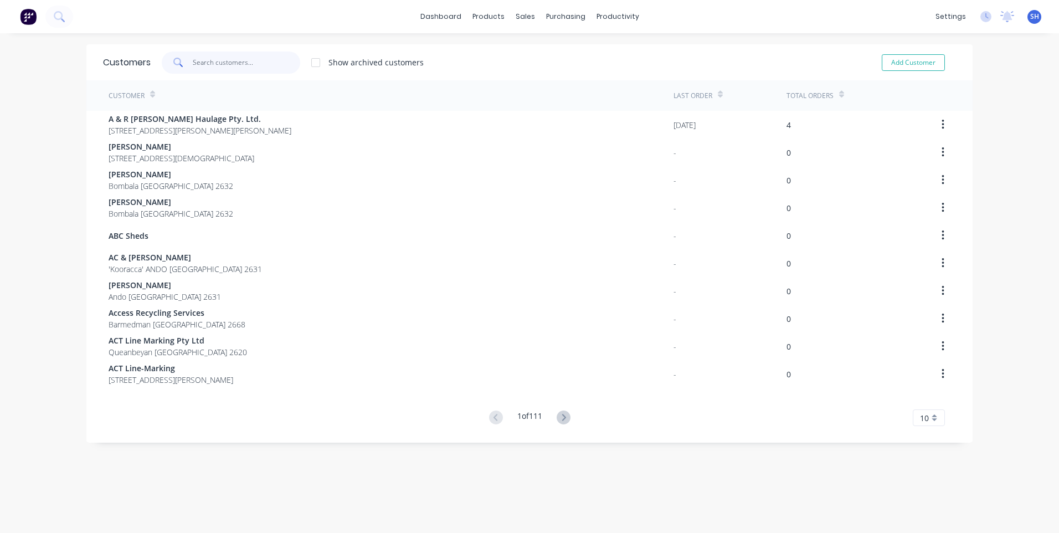
click at [200, 59] on input "text" at bounding box center [247, 63] width 108 height 22
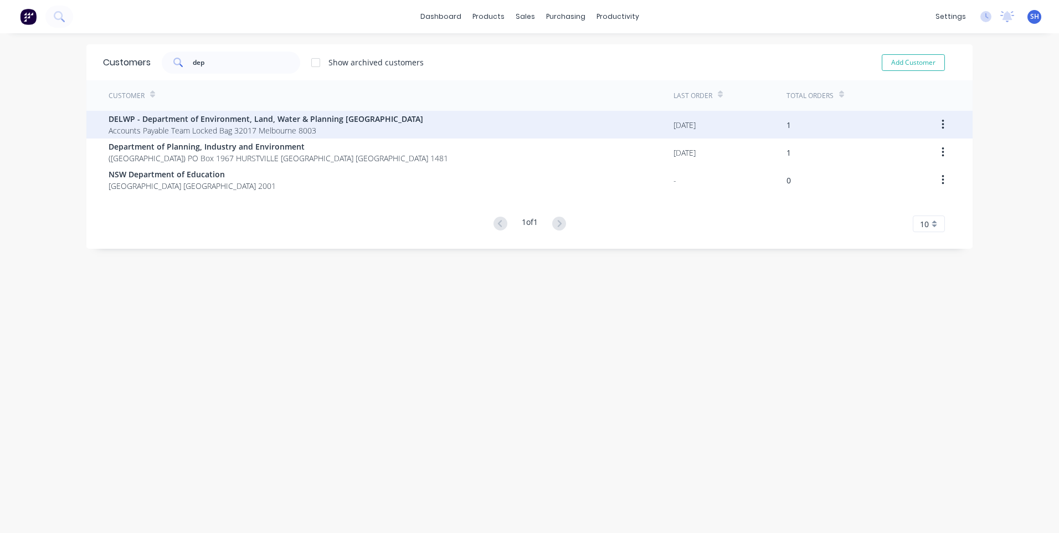
click at [207, 124] on span "DELWP - Department of Environment, Land, Water & Planning Victoria" at bounding box center [266, 119] width 315 height 12
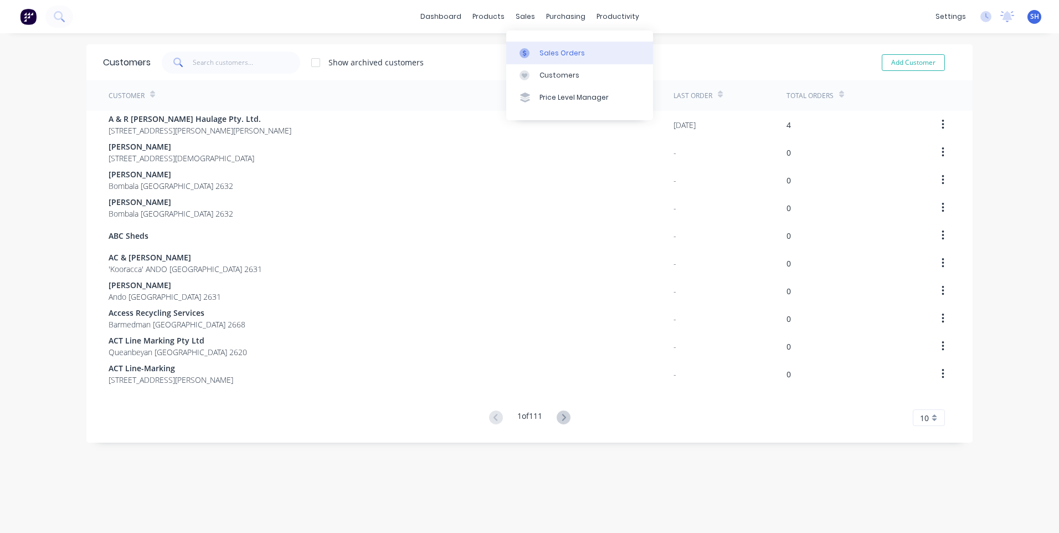
click at [548, 52] on div "Sales Orders" at bounding box center [562, 53] width 45 height 10
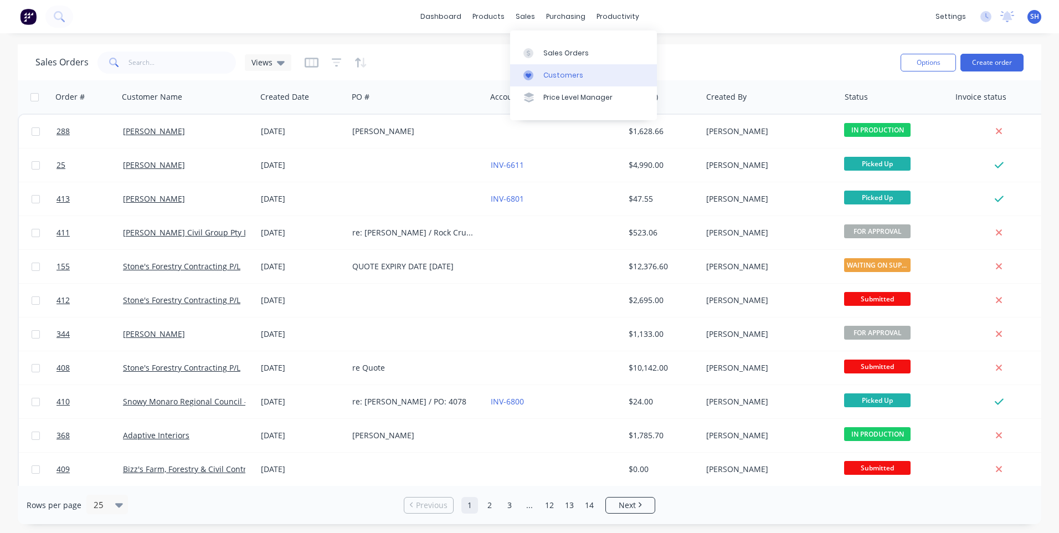
click at [556, 74] on div "Customers" at bounding box center [563, 75] width 40 height 10
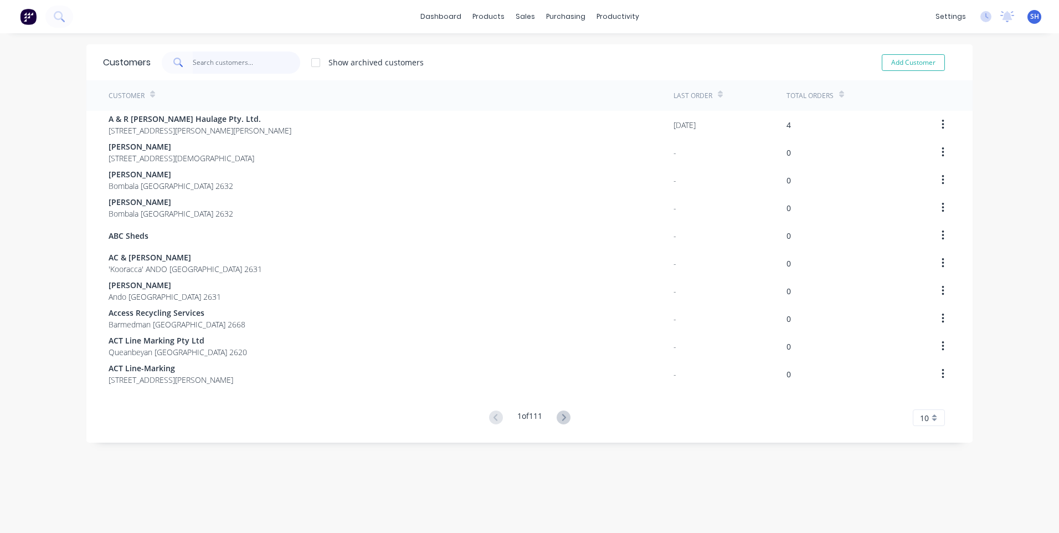
click at [196, 61] on input "text" at bounding box center [247, 63] width 108 height 22
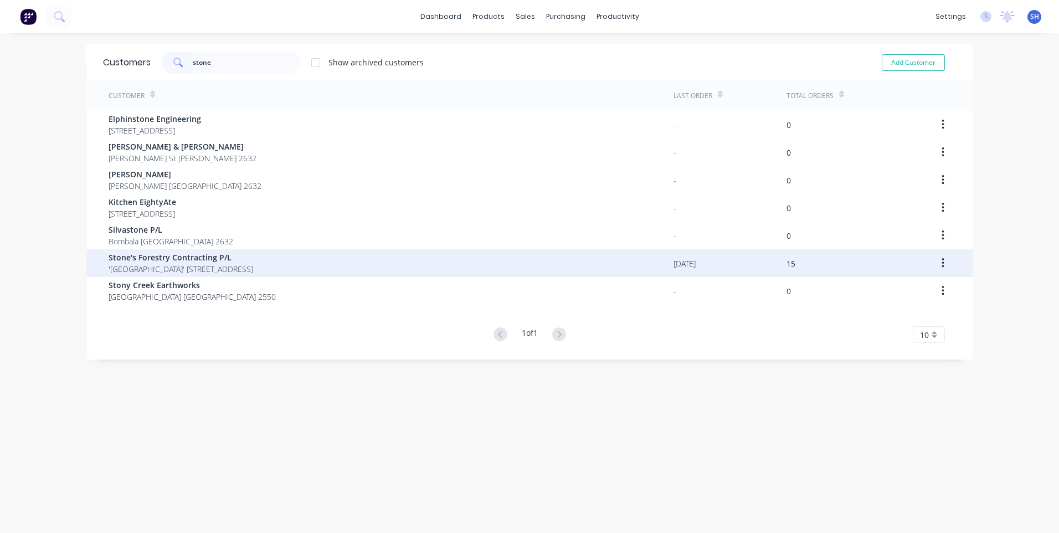
click at [158, 260] on span "Stone's Forestry Contracting P/L" at bounding box center [181, 258] width 145 height 12
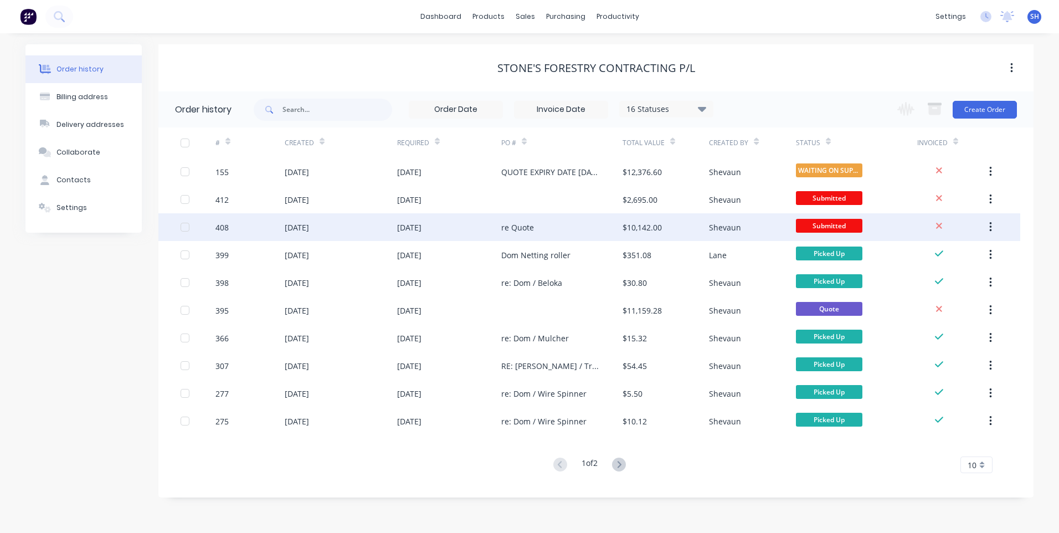
click at [565, 225] on div "re Quote" at bounding box center [561, 227] width 121 height 28
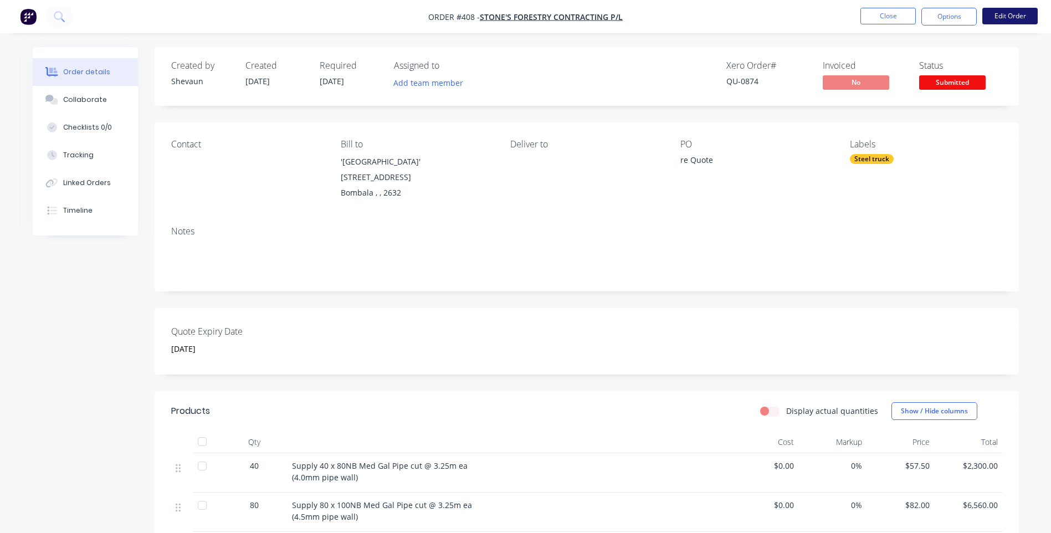
click at [1004, 14] on button "Edit Order" at bounding box center [1009, 16] width 55 height 17
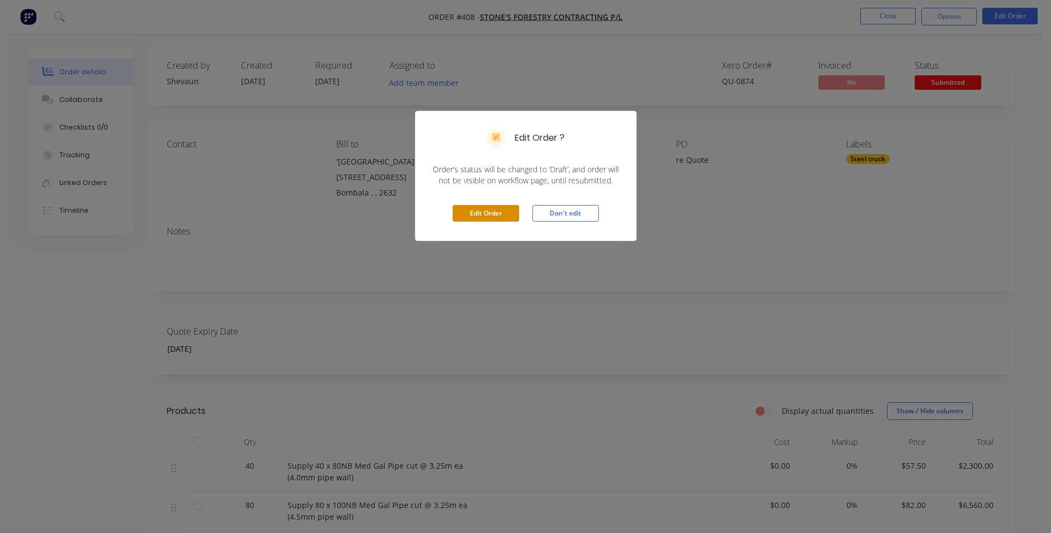
click at [490, 211] on button "Edit Order" at bounding box center [486, 213] width 66 height 17
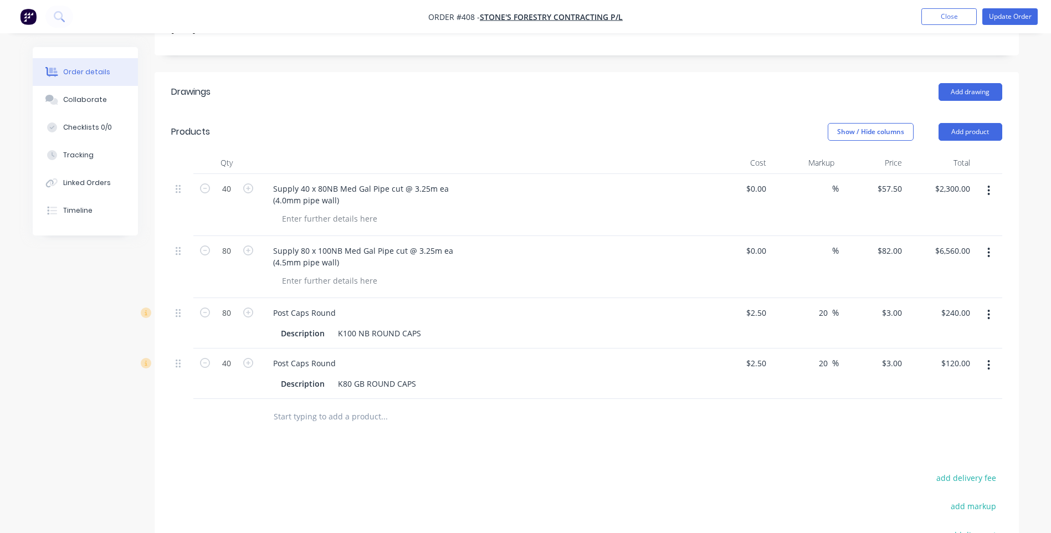
scroll to position [332, 0]
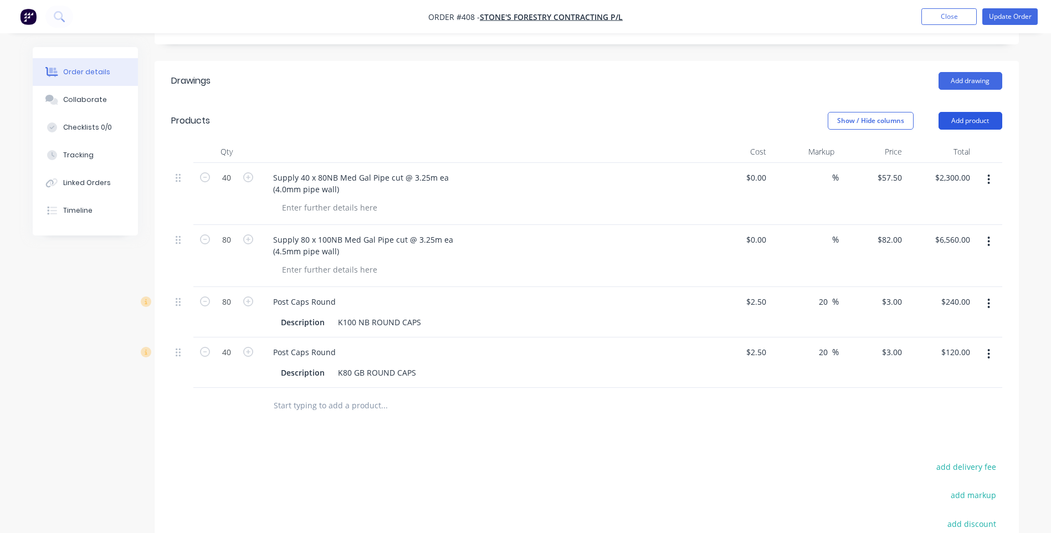
click at [972, 121] on button "Add product" at bounding box center [970, 121] width 64 height 18
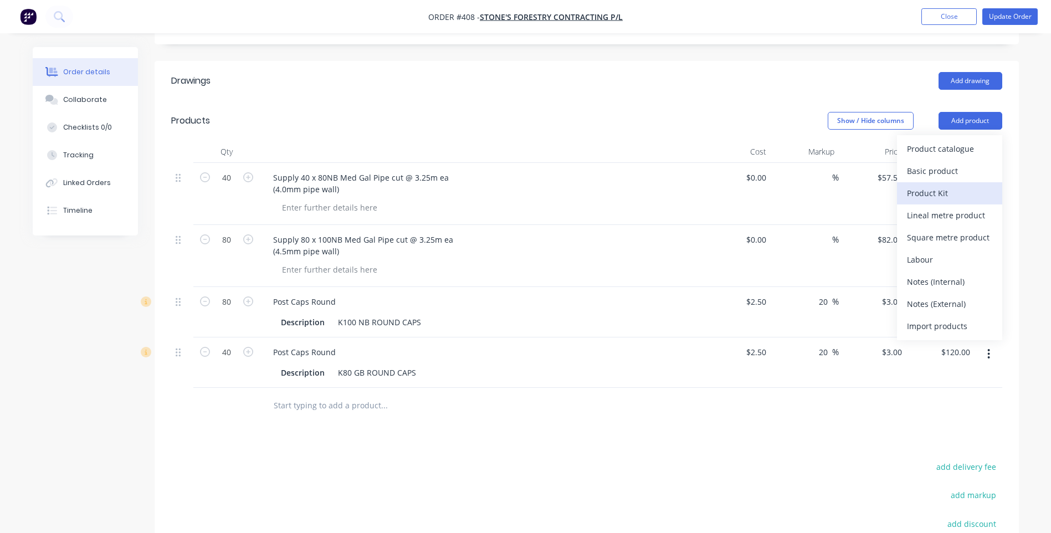
click at [935, 189] on div "Product Kit" at bounding box center [949, 193] width 85 height 16
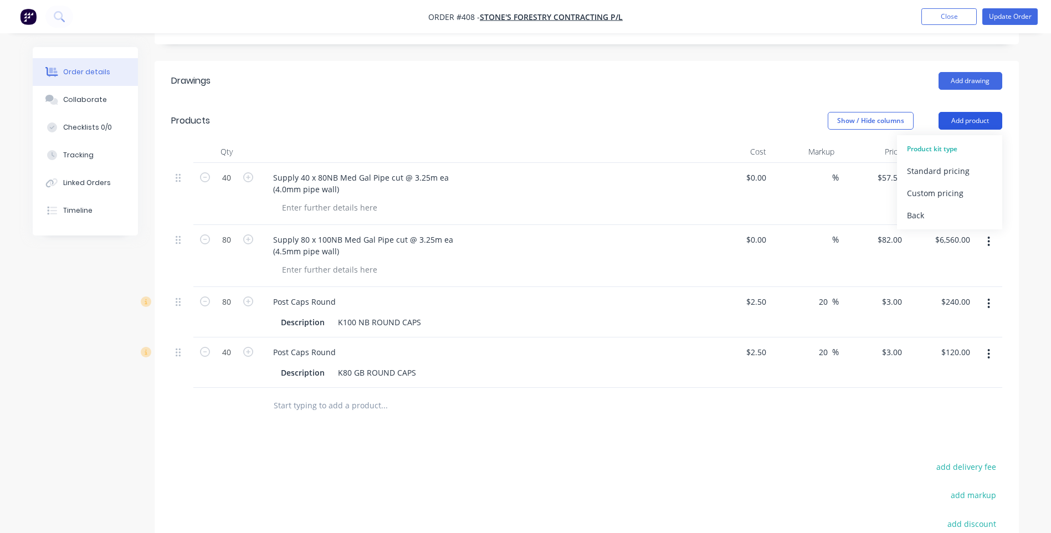
click at [968, 117] on button "Add product" at bounding box center [970, 121] width 64 height 18
click at [875, 80] on div "Add drawing" at bounding box center [674, 81] width 654 height 18
click at [310, 402] on input "text" at bounding box center [384, 405] width 222 height 22
click at [967, 121] on button "Add product" at bounding box center [970, 121] width 64 height 18
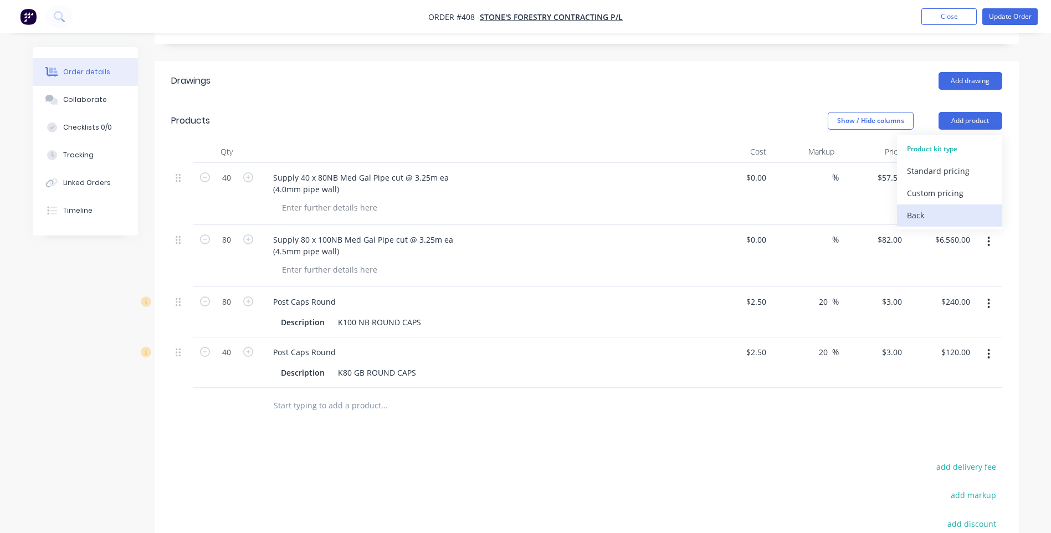
click at [914, 212] on div "Back" at bounding box center [949, 215] width 85 height 16
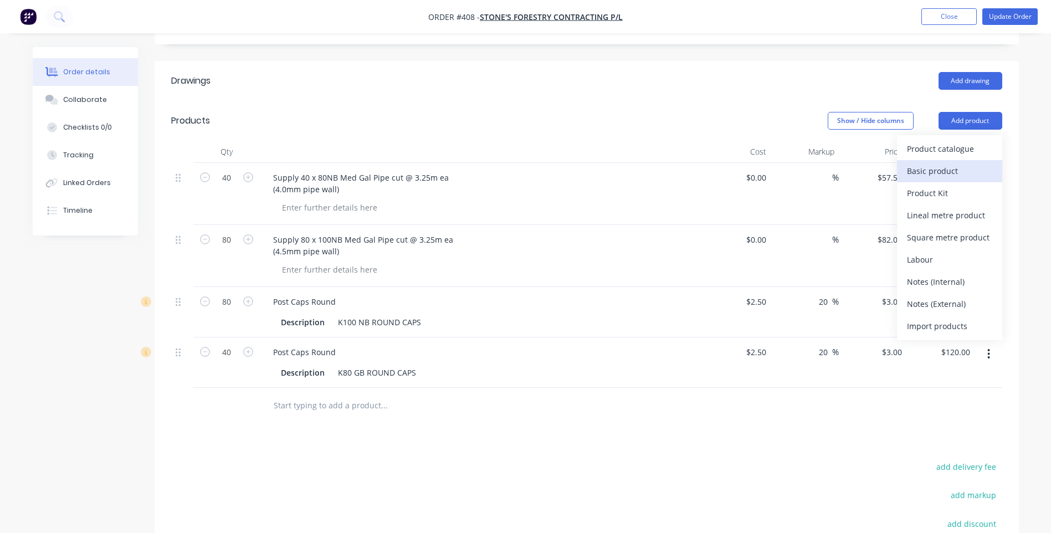
click at [933, 166] on div "Basic product" at bounding box center [949, 171] width 85 height 16
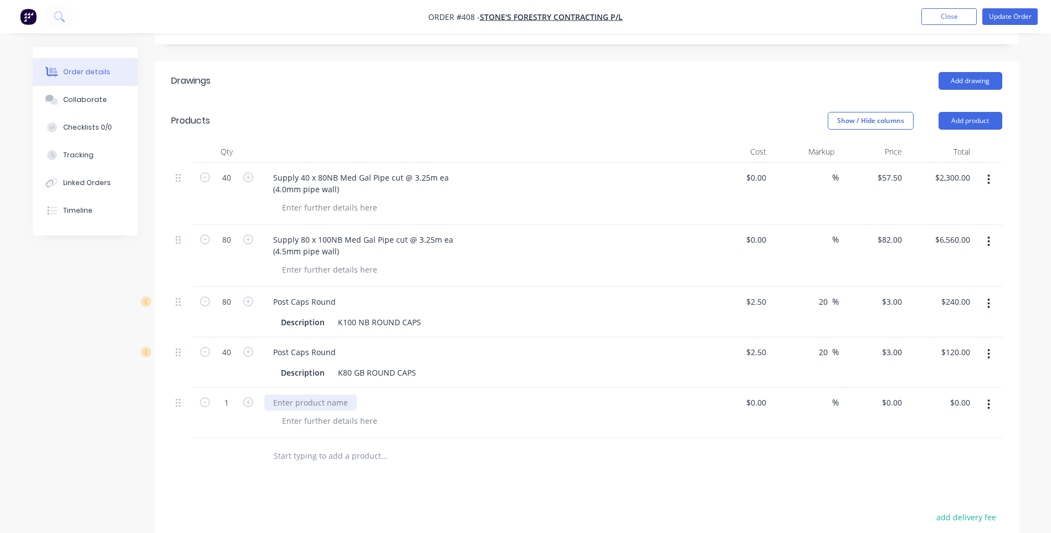
click at [278, 403] on div at bounding box center [310, 402] width 93 height 16
paste div
click at [274, 402] on div "Stays GAL 50NB x 3.25m x 2.3mm wall each" at bounding box center [353, 402] width 178 height 16
click at [409, 402] on div "Supply 148 pcs Stays GAL 50NB x 3.25m x 2.3mm wall each" at bounding box center [382, 402] width 236 height 16
click at [467, 485] on div "Drawings Add drawing Products Show / Hide columns Add product Qty Cost Markup P…" at bounding box center [587, 400] width 864 height 679
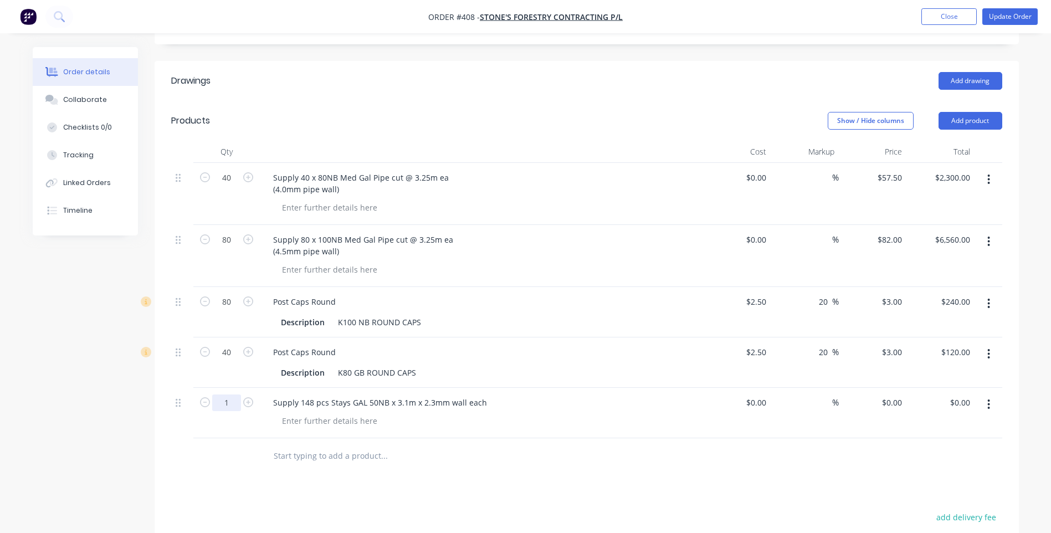
click at [228, 186] on input "1" at bounding box center [226, 178] width 29 height 17
click at [767, 399] on input at bounding box center [757, 402] width 25 height 16
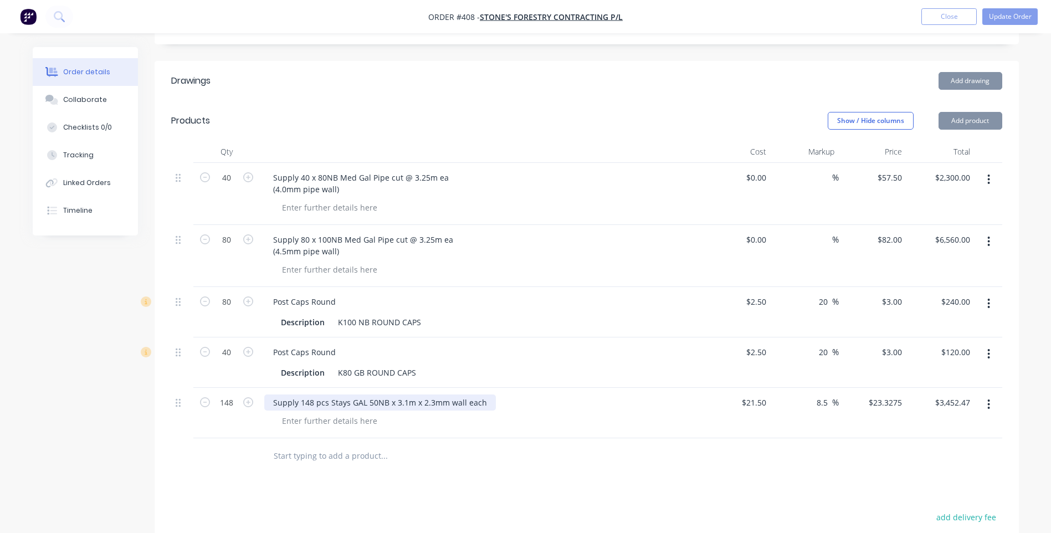
click at [488, 404] on div "Supply 148 pcs Stays GAL 50NB x 3.1m x 2.3mm wall each" at bounding box center [380, 402] width 232 height 16
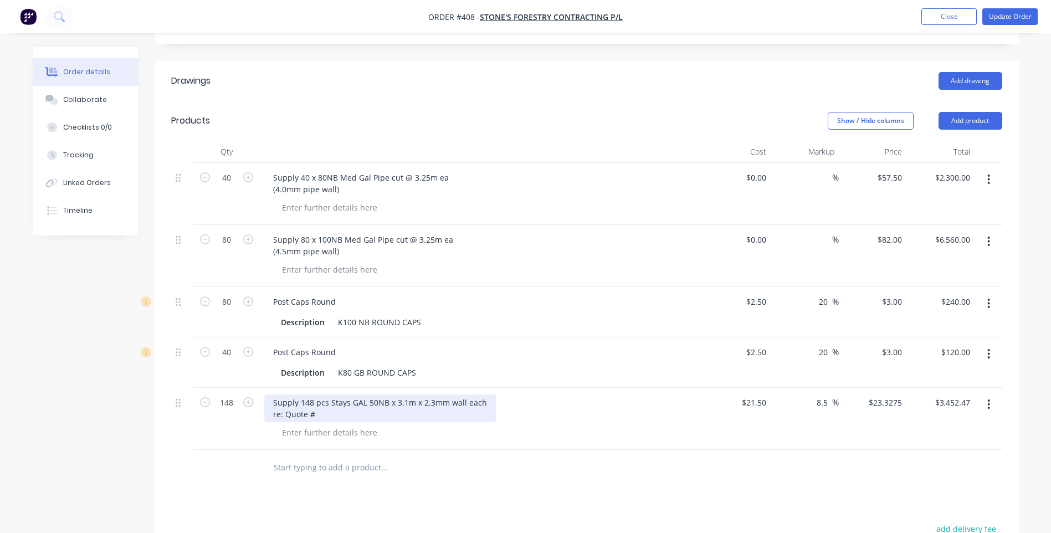
click at [317, 414] on div "Supply 148 pcs Stays GAL 50NB x 3.1m x 2.3mm wall each re: Quote #" at bounding box center [380, 408] width 232 height 28
click at [532, 471] on div at bounding box center [430, 467] width 332 height 22
click at [526, 486] on div "Drawings Add drawing Products Show / Hide columns Add product Qty Cost Markup P…" at bounding box center [587, 406] width 864 height 691
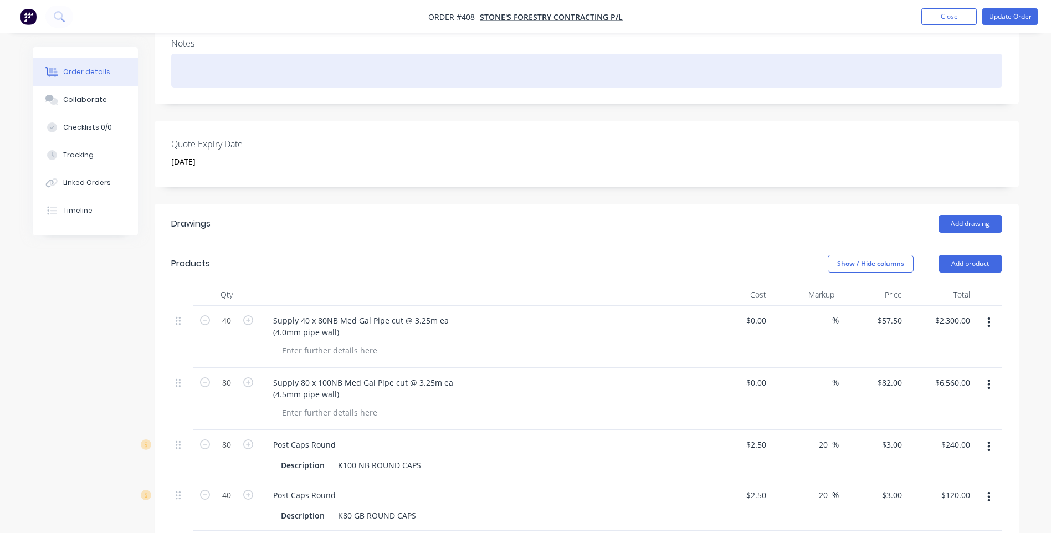
scroll to position [0, 0]
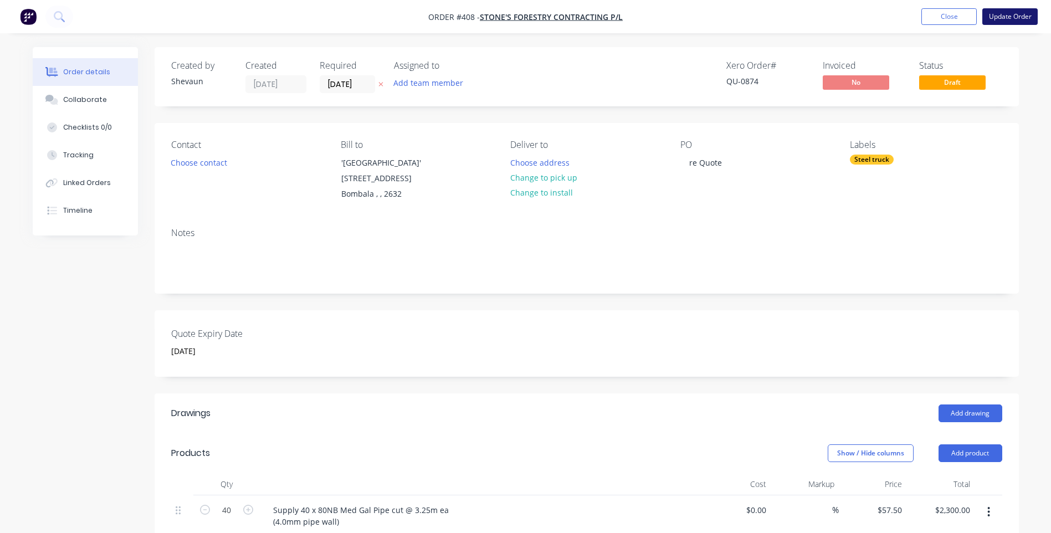
click at [1013, 16] on button "Update Order" at bounding box center [1009, 16] width 55 height 17
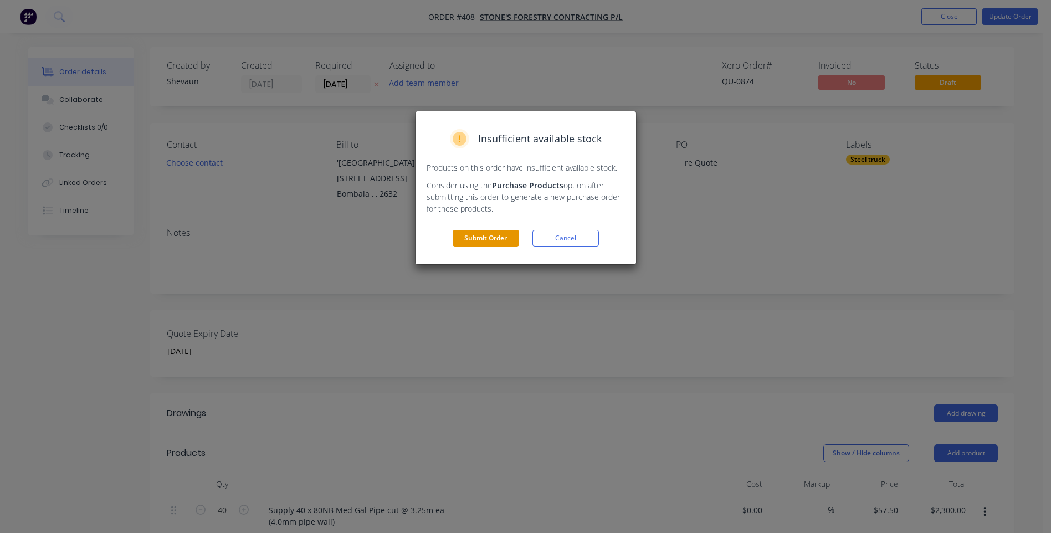
click at [489, 237] on button "Submit Order" at bounding box center [486, 238] width 66 height 17
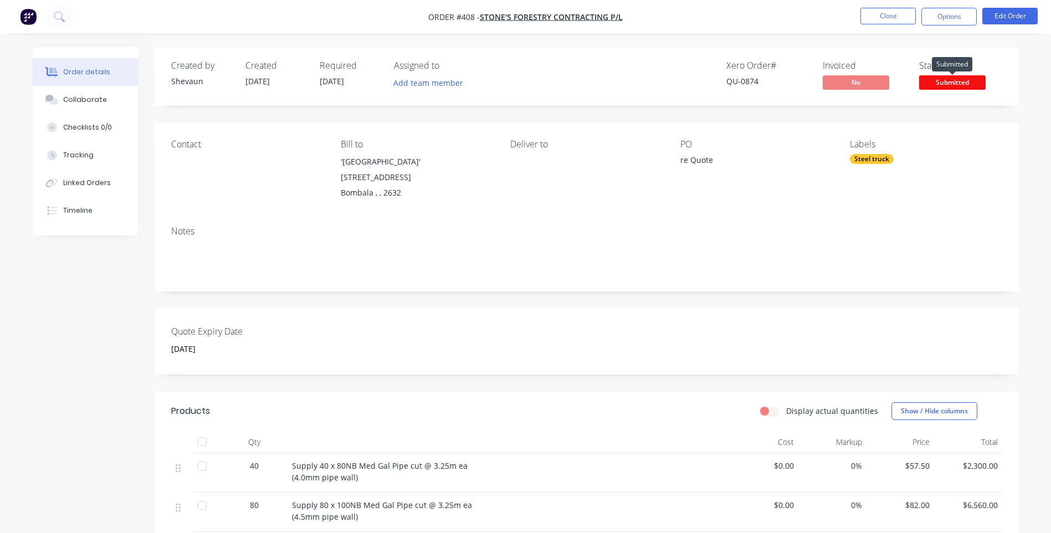
click at [948, 78] on span "Submitted" at bounding box center [952, 82] width 66 height 14
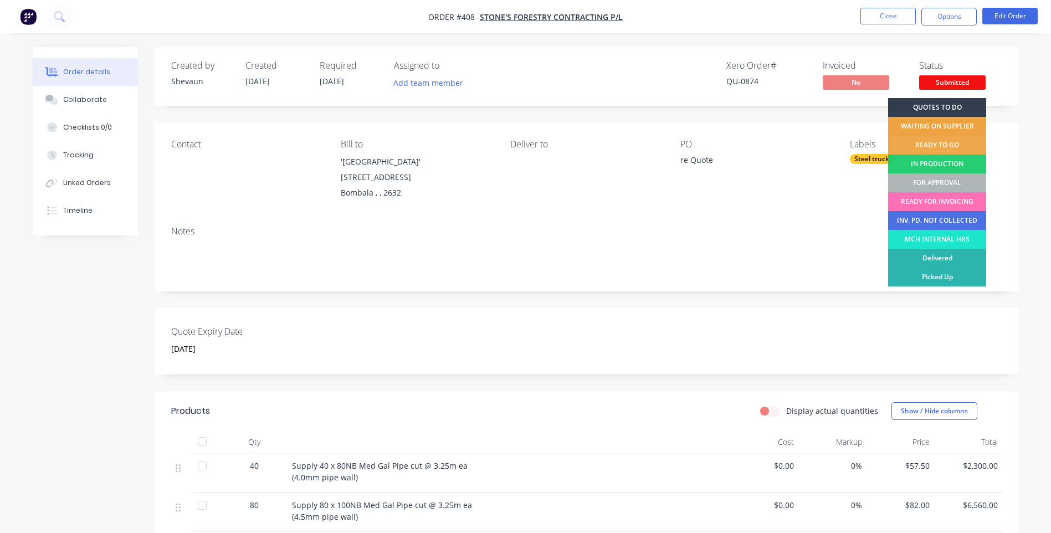
click at [947, 122] on div "WAITING ON SUPPLIER" at bounding box center [937, 126] width 98 height 19
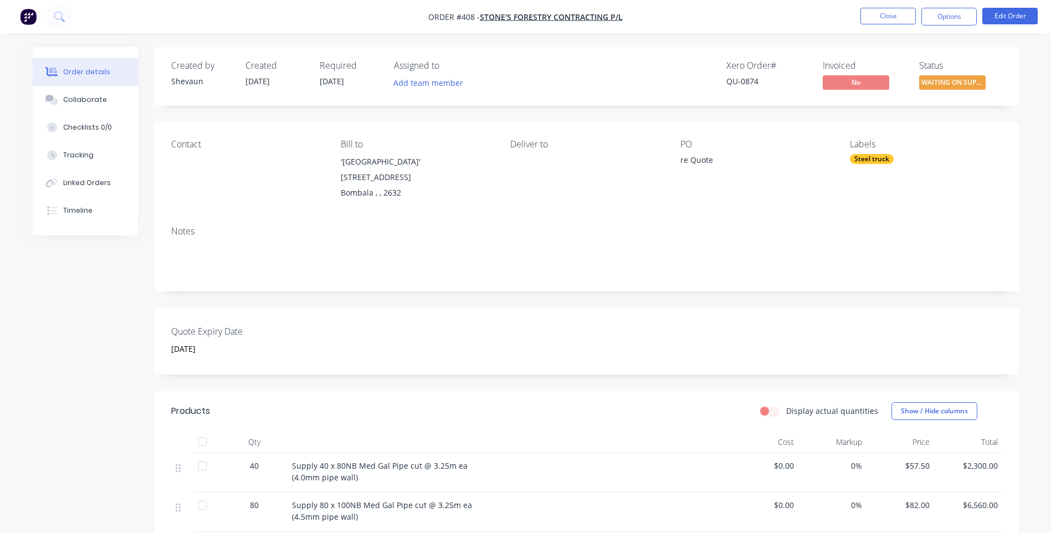
click at [706, 217] on div "Notes" at bounding box center [587, 254] width 864 height 74
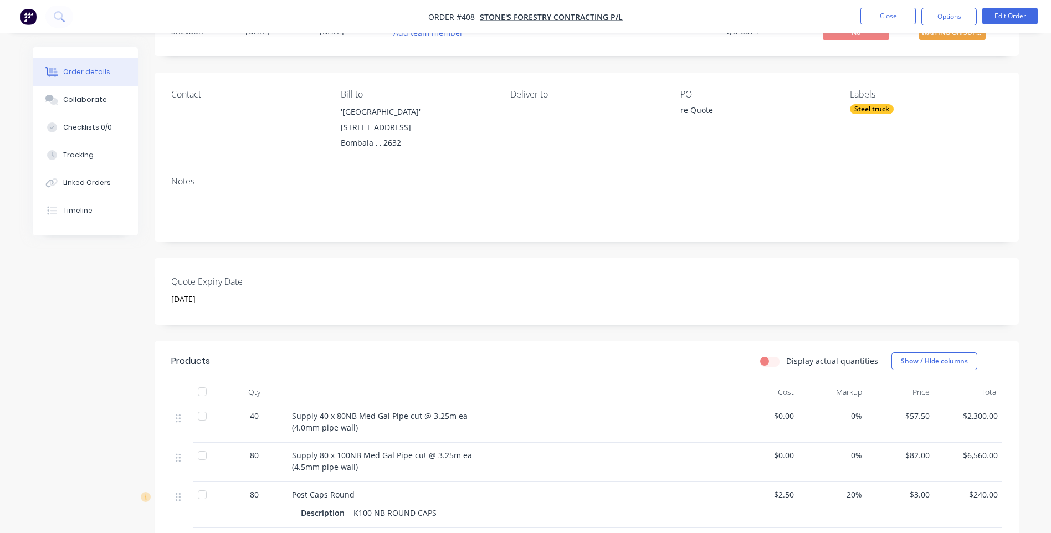
scroll to position [39, 0]
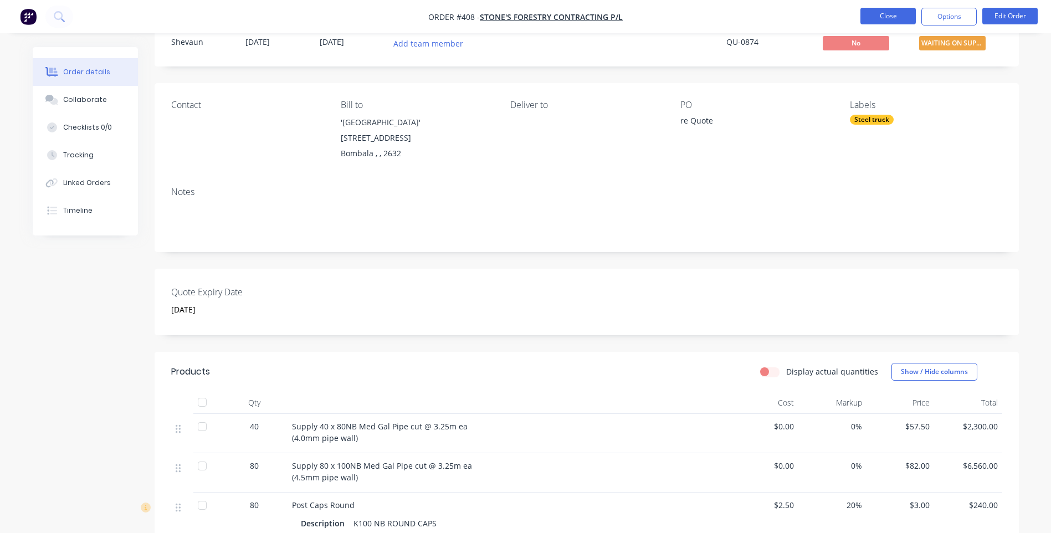
click at [895, 16] on button "Close" at bounding box center [887, 16] width 55 height 17
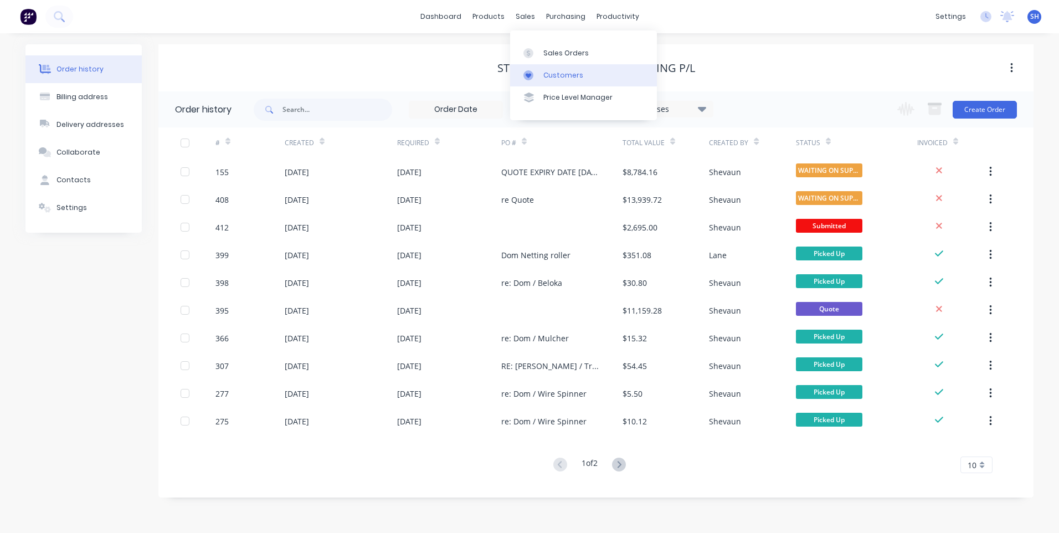
click at [560, 74] on div "Customers" at bounding box center [563, 75] width 40 height 10
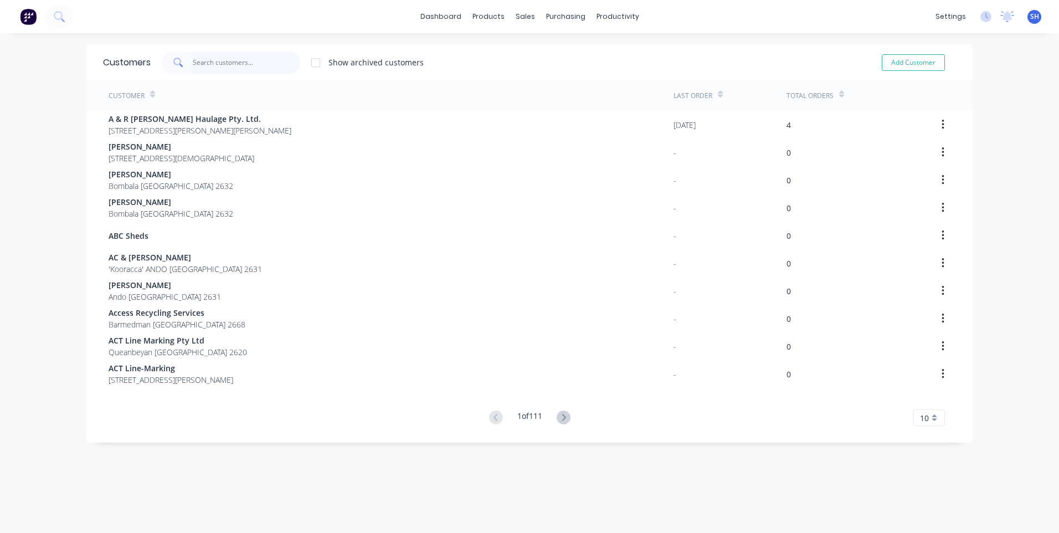
click at [206, 59] on input "text" at bounding box center [247, 63] width 108 height 22
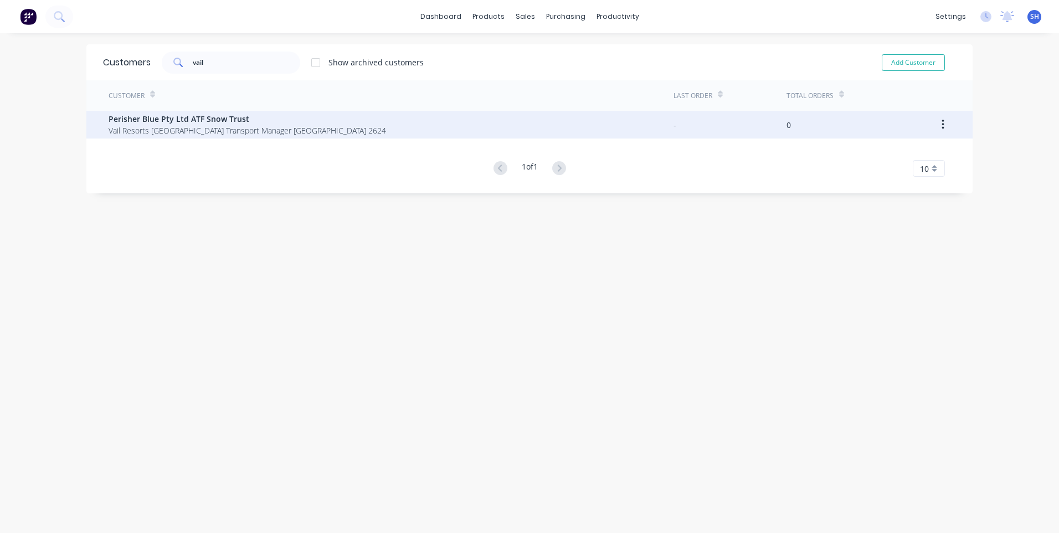
click at [200, 126] on span "Vail Resorts Australia Transport Manager Perisher Valley 2624" at bounding box center [248, 131] width 278 height 12
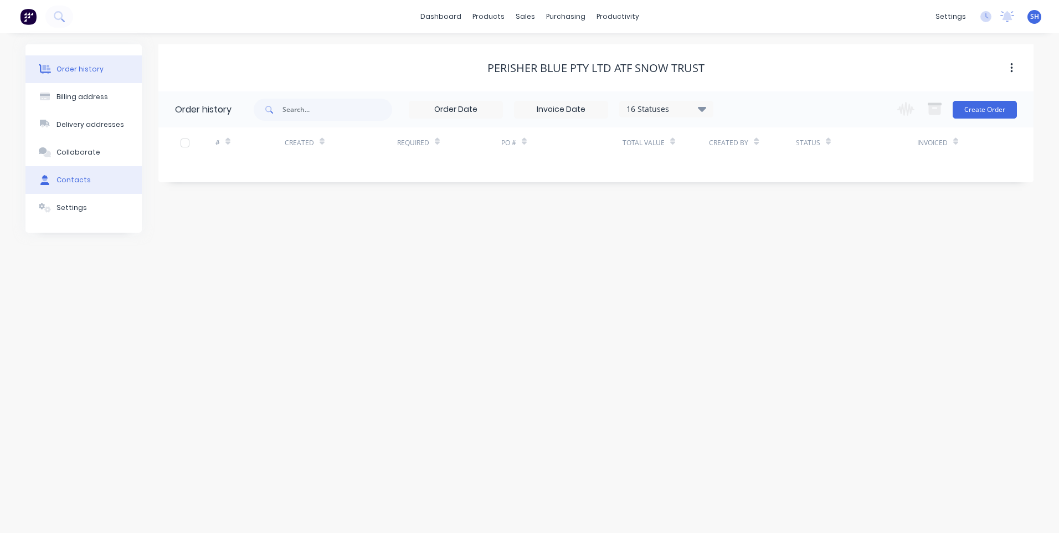
click at [74, 179] on div "Contacts" at bounding box center [74, 180] width 34 height 10
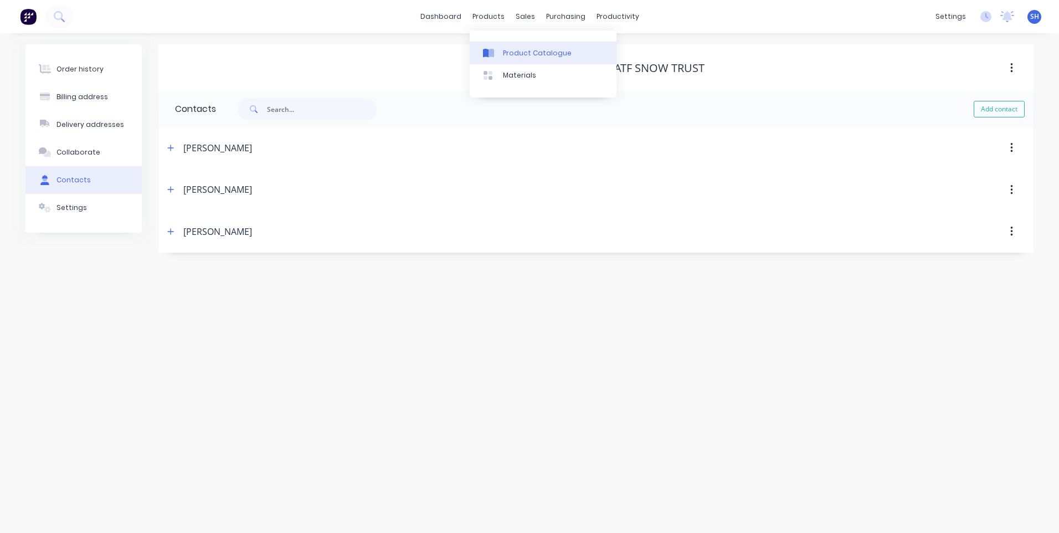
click at [537, 52] on div "Product Catalogue" at bounding box center [537, 53] width 69 height 10
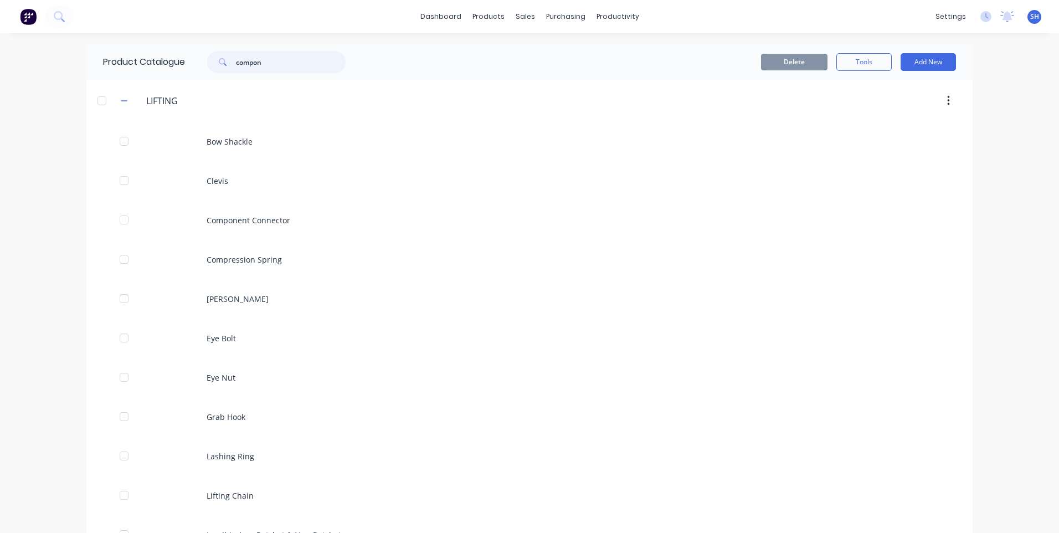
drag, startPoint x: 275, startPoint y: 62, endPoint x: 212, endPoint y: 68, distance: 63.4
click at [212, 68] on div "compon" at bounding box center [276, 62] width 138 height 22
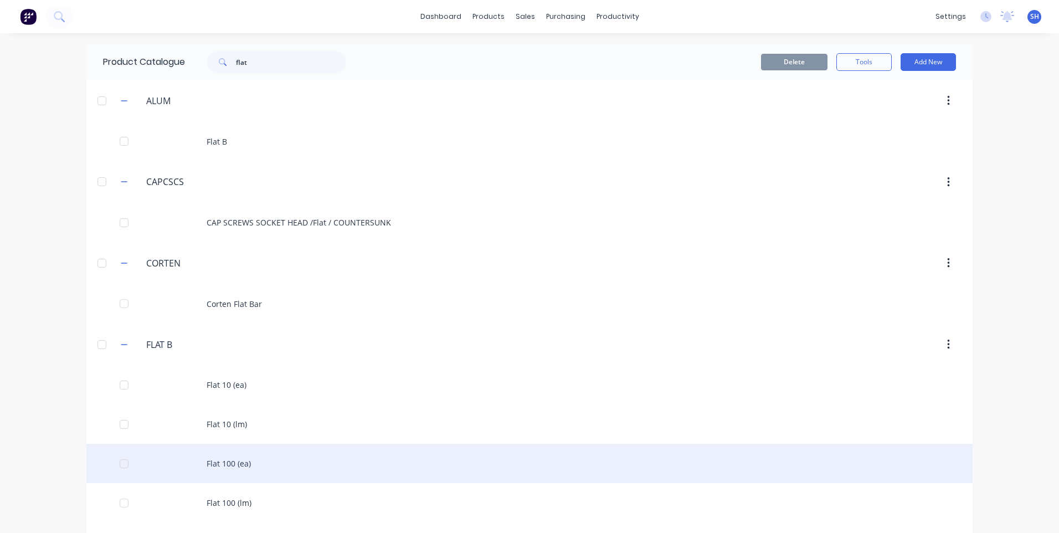
click at [223, 460] on div "Flat 100 (ea)" at bounding box center [529, 463] width 886 height 39
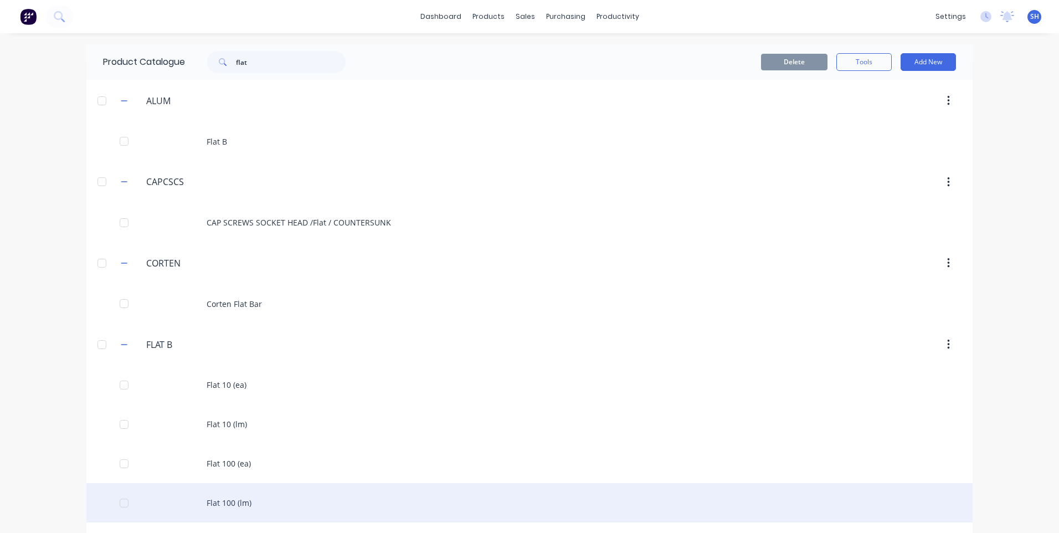
click at [238, 498] on div "Flat 100 (lm)" at bounding box center [529, 502] width 886 height 39
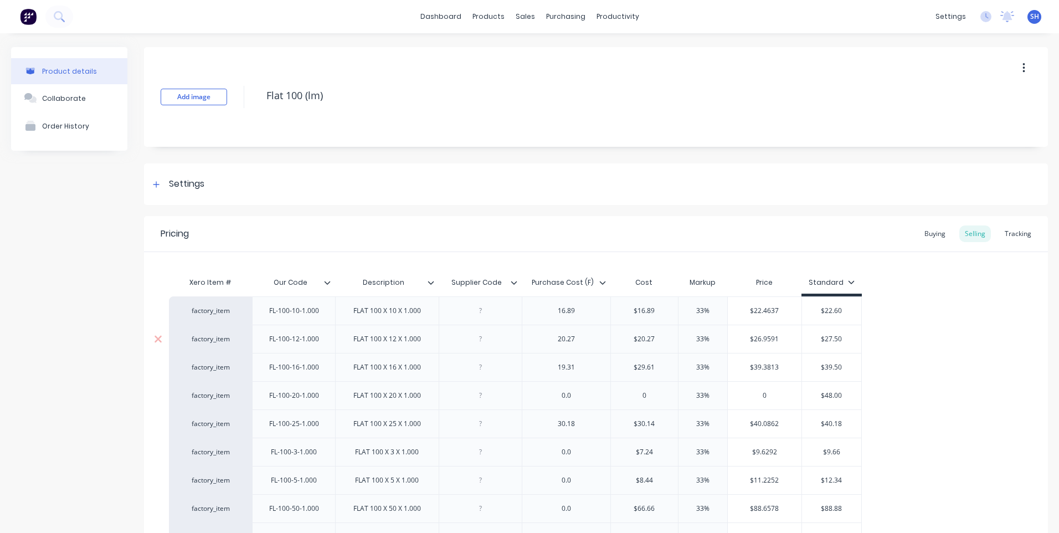
click at [482, 345] on div at bounding box center [480, 339] width 55 height 14
drag, startPoint x: 777, startPoint y: 339, endPoint x: 751, endPoint y: 342, distance: 26.8
click at [751, 342] on input "$26.9591" at bounding box center [765, 339] width 74 height 10
click at [849, 338] on input "$27.50" at bounding box center [838, 339] width 59 height 10
click at [849, 338] on input "$27.00" at bounding box center [838, 339] width 59 height 10
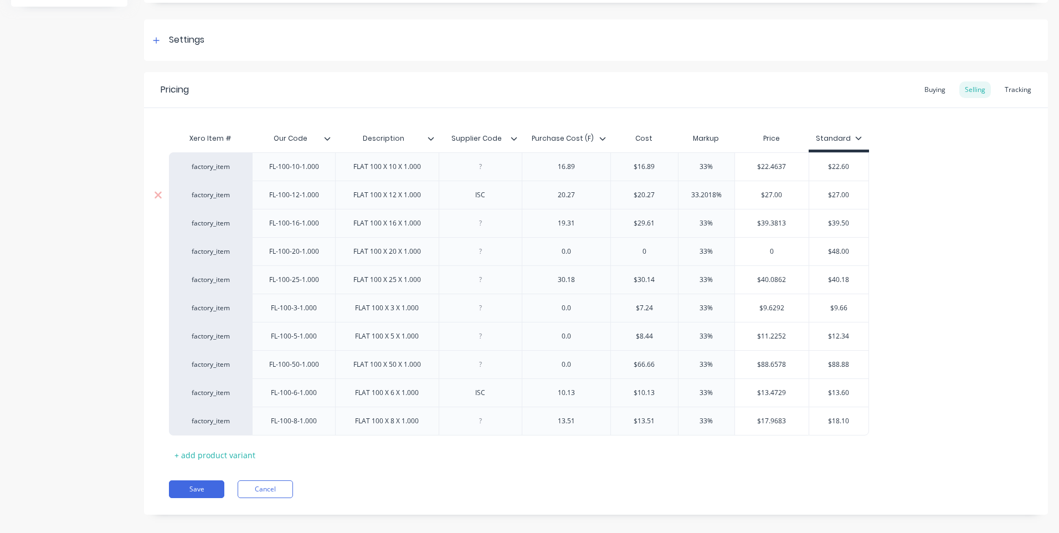
scroll to position [156, 0]
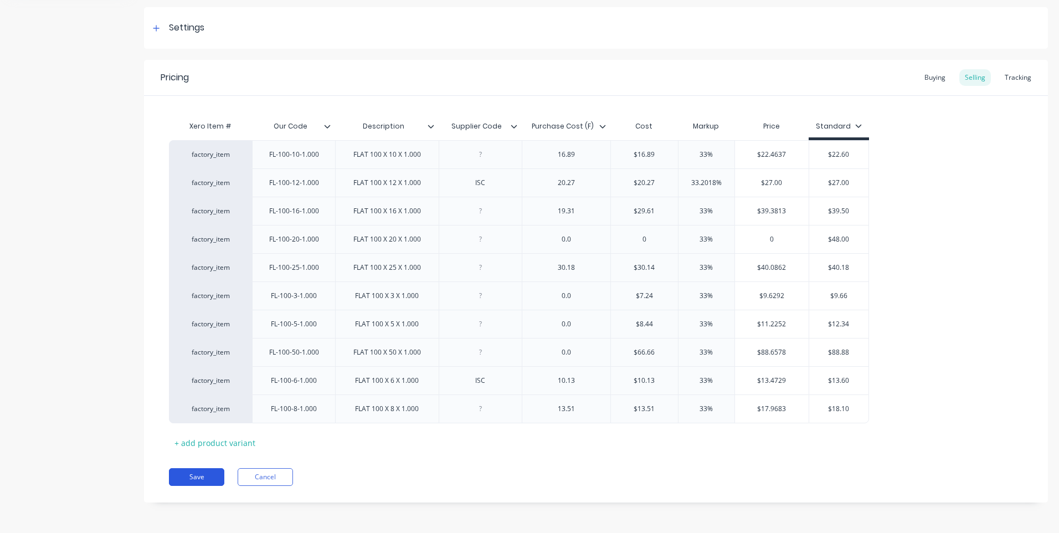
click at [196, 476] on button "Save" at bounding box center [196, 477] width 55 height 18
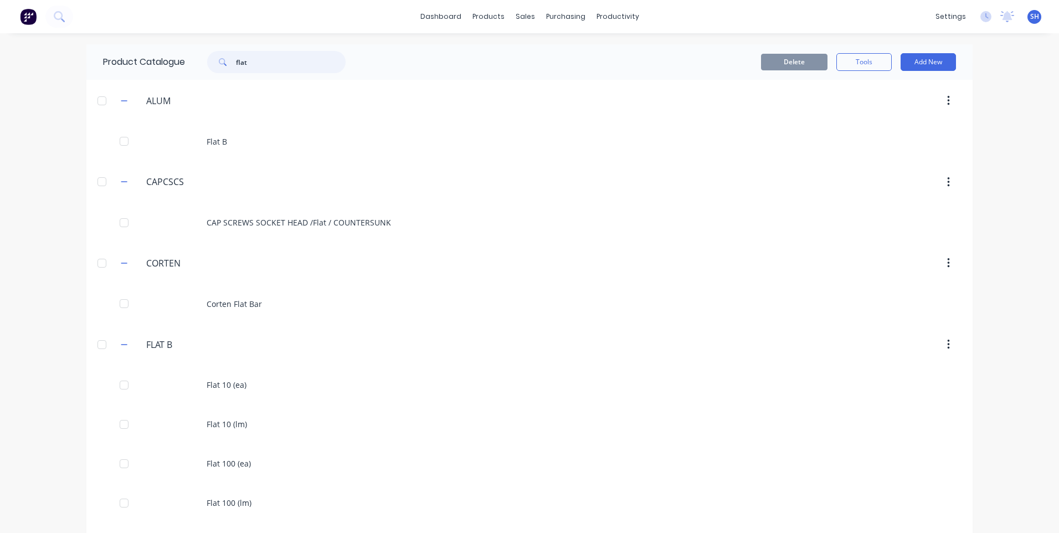
drag, startPoint x: 256, startPoint y: 64, endPoint x: 200, endPoint y: 65, distance: 56.0
click at [200, 65] on div "flat" at bounding box center [271, 62] width 150 height 22
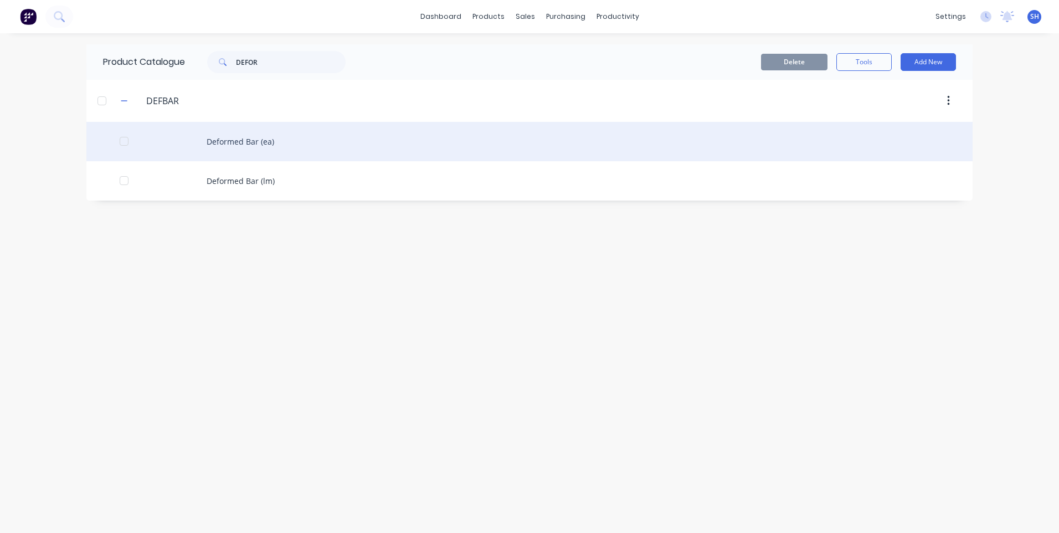
click at [234, 138] on div "Deformed Bar (ea)" at bounding box center [529, 141] width 886 height 39
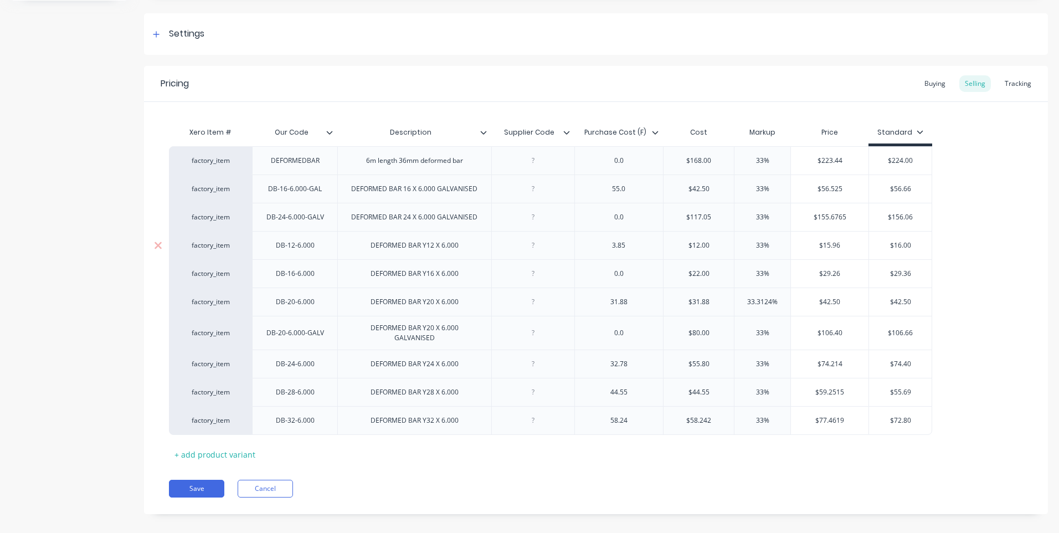
scroll to position [162, 0]
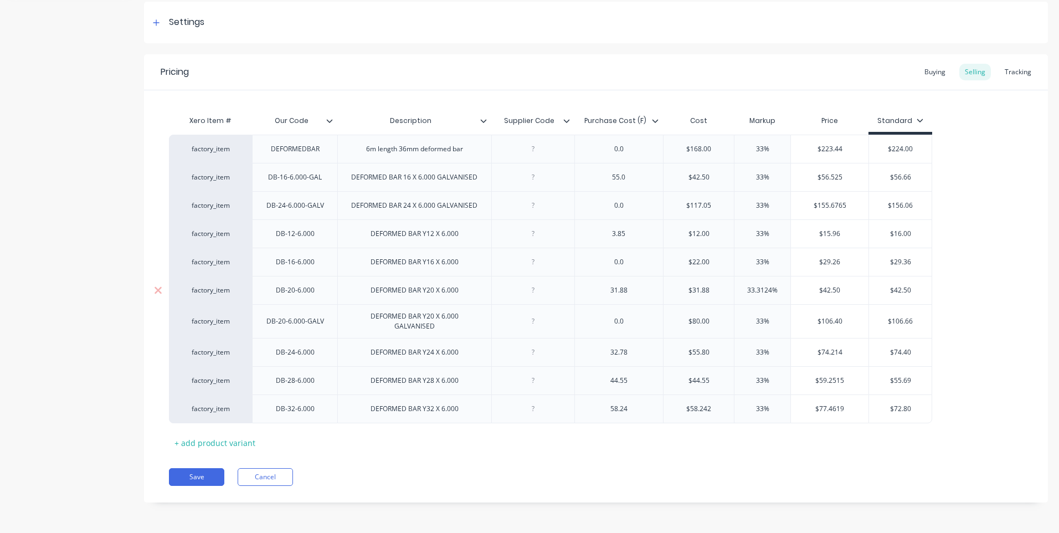
click at [533, 293] on div at bounding box center [532, 290] width 55 height 14
click at [198, 475] on button "Save" at bounding box center [196, 477] width 55 height 18
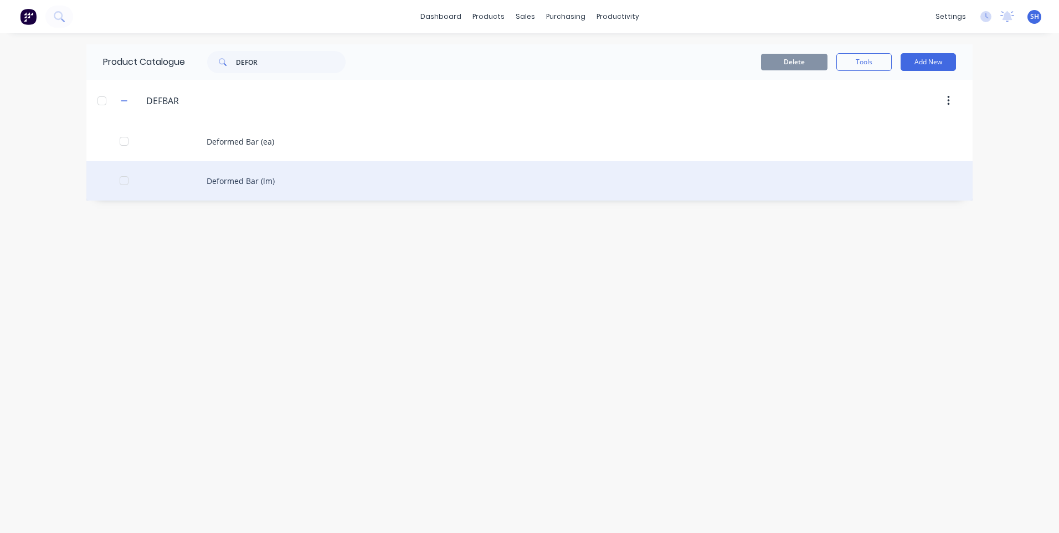
click at [242, 184] on div "Deformed Bar (lm)" at bounding box center [529, 180] width 886 height 39
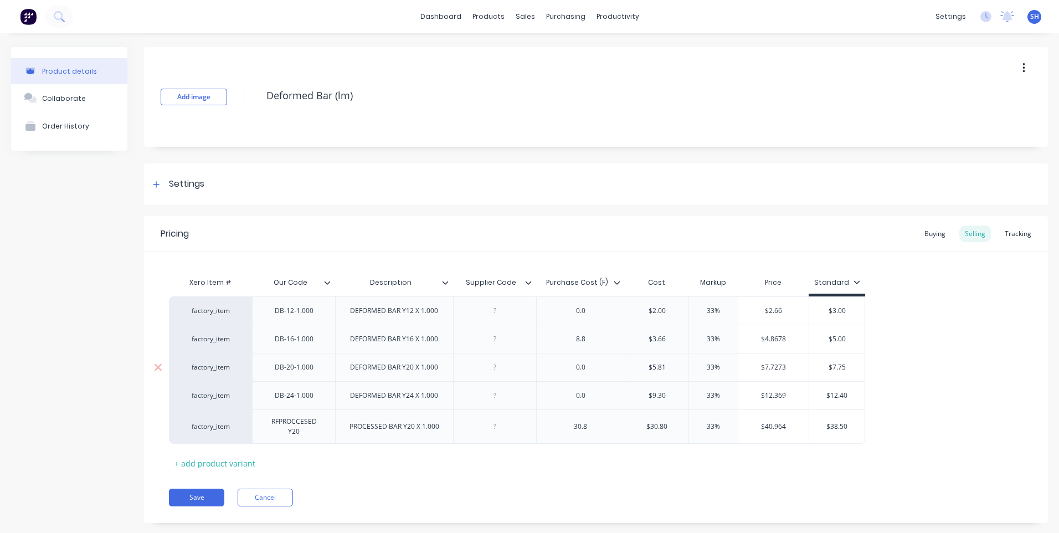
click at [496, 370] on div at bounding box center [494, 367] width 55 height 14
drag, startPoint x: 590, startPoint y: 370, endPoint x: 556, endPoint y: 367, distance: 34.0
click at [556, 367] on div "0.0" at bounding box center [580, 367] width 55 height 14
drag, startPoint x: 672, startPoint y: 367, endPoint x: 632, endPoint y: 366, distance: 39.9
click at [632, 366] on input "$5.81" at bounding box center [656, 367] width 63 height 10
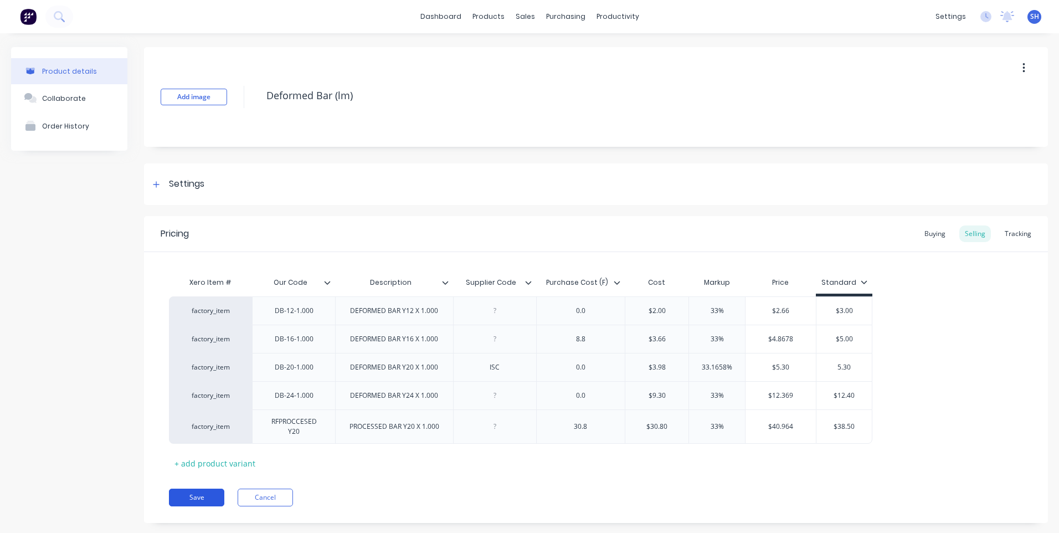
click at [200, 492] on button "Save" at bounding box center [196, 498] width 55 height 18
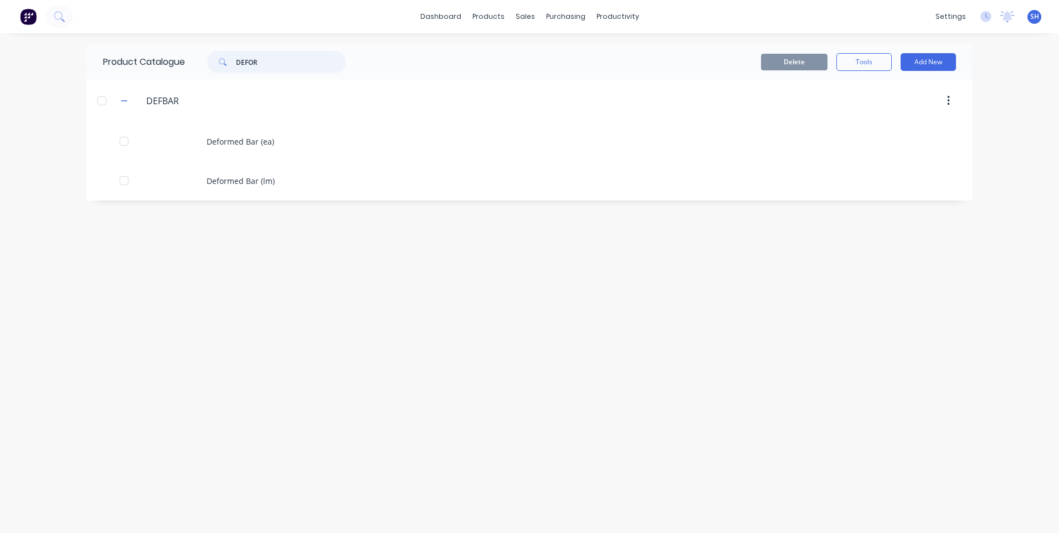
drag, startPoint x: 269, startPoint y: 63, endPoint x: 194, endPoint y: 63, distance: 75.3
click at [194, 63] on div "DEFOR" at bounding box center [273, 62] width 177 height 22
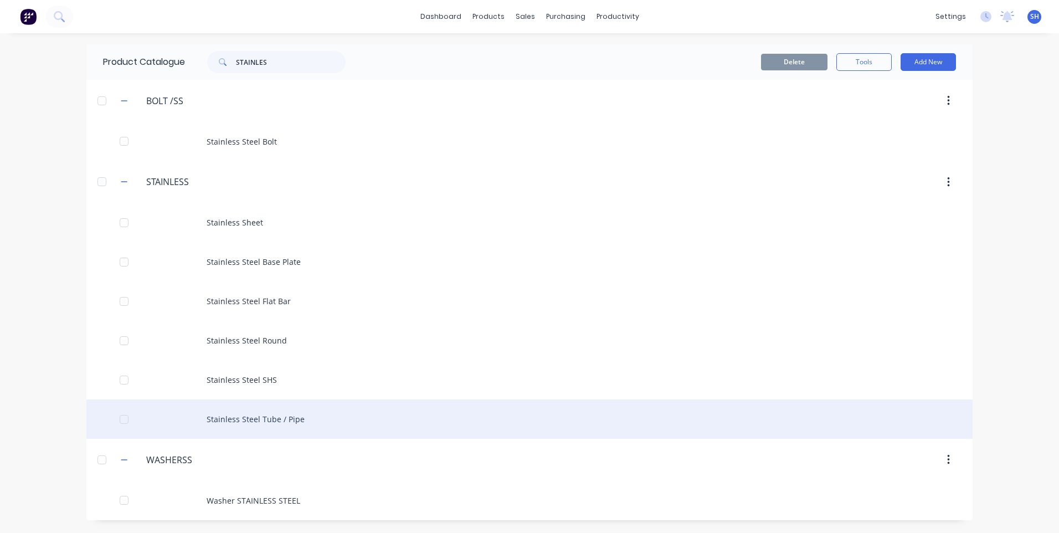
click at [277, 420] on div "Stainless Steel Tube / Pipe" at bounding box center [529, 418] width 886 height 39
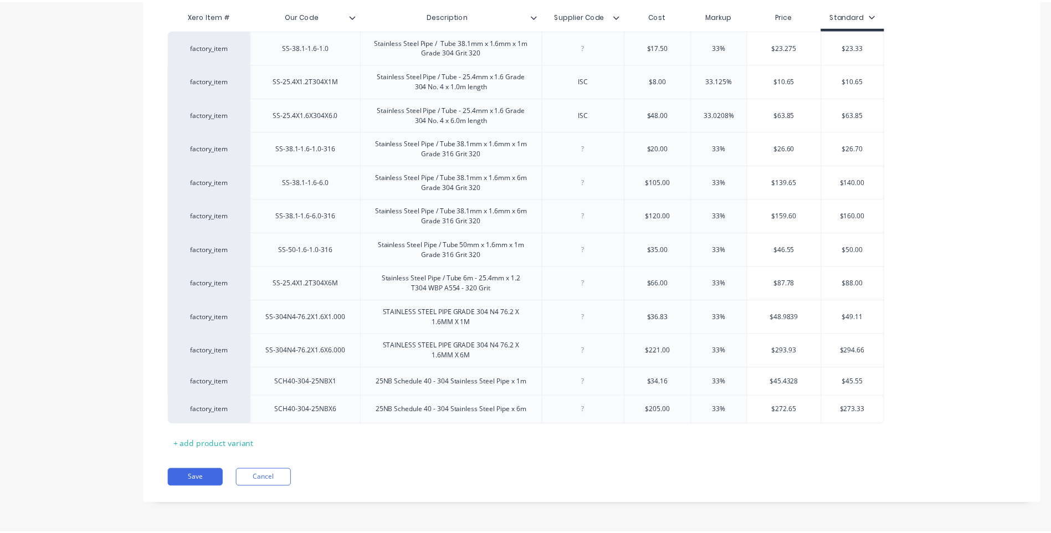
scroll to position [268, 0]
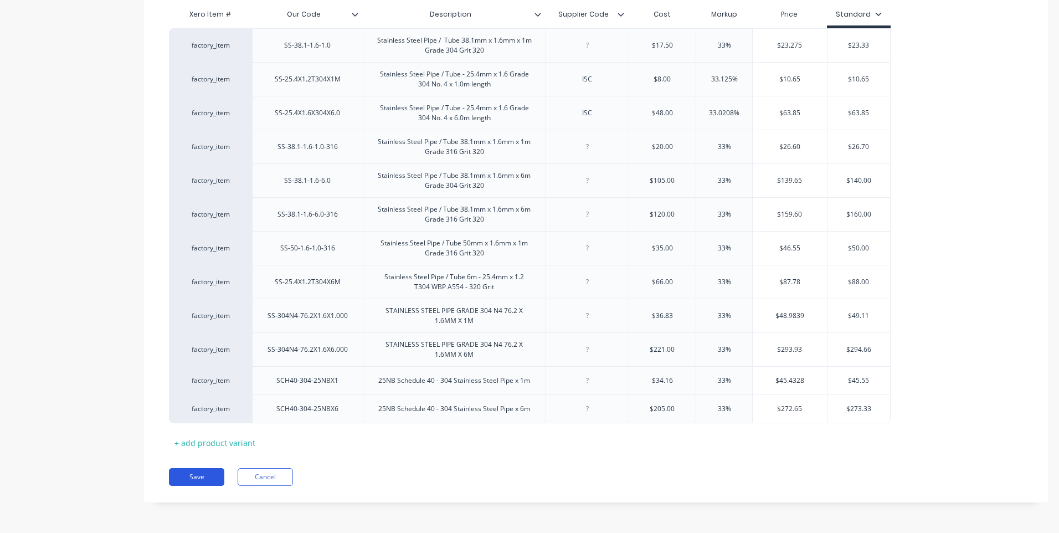
click at [197, 478] on button "Save" at bounding box center [196, 477] width 55 height 18
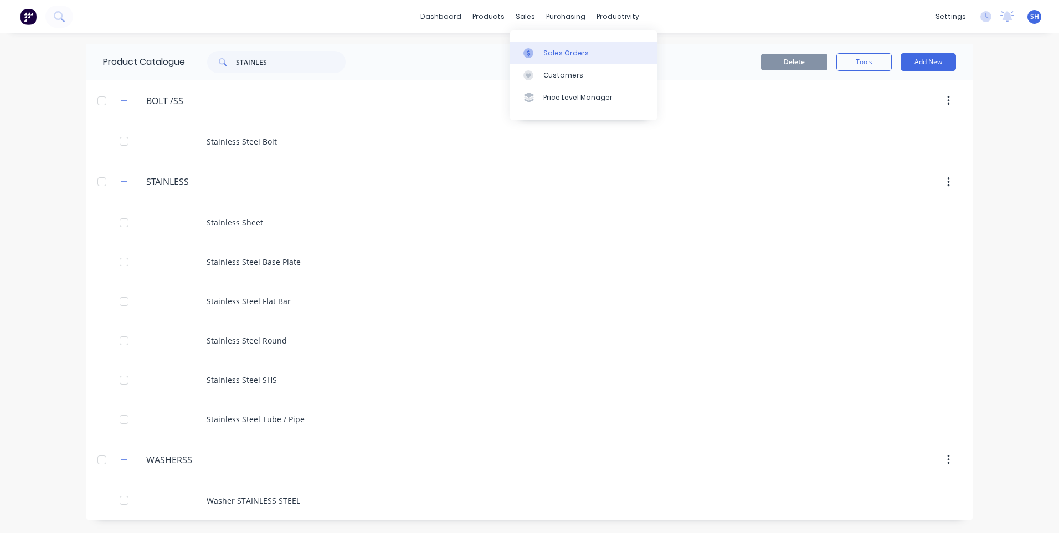
click at [559, 50] on div "Sales Orders" at bounding box center [565, 53] width 45 height 10
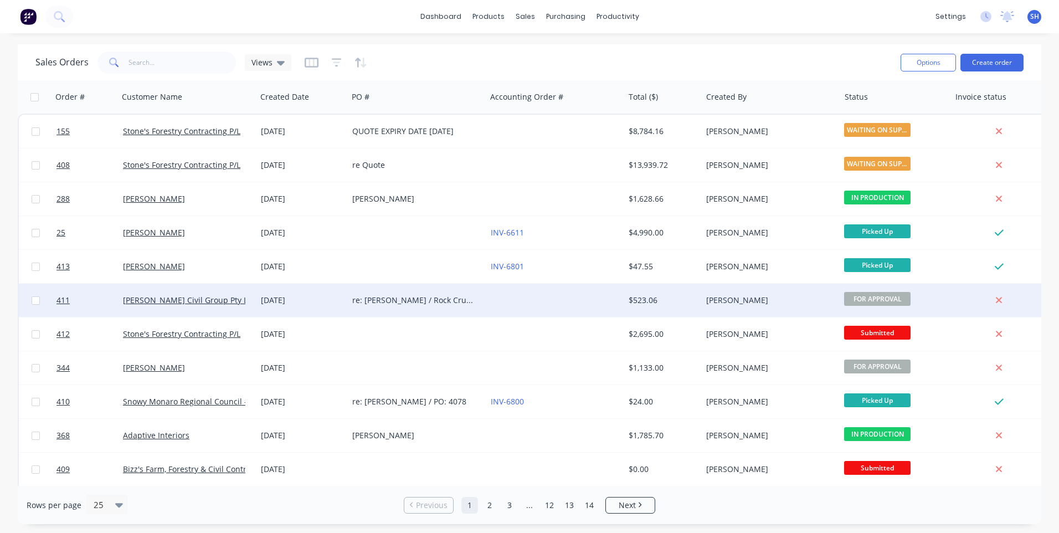
click at [463, 297] on div "re: [PERSON_NAME] / Rock Crusher" at bounding box center [413, 300] width 123 height 11
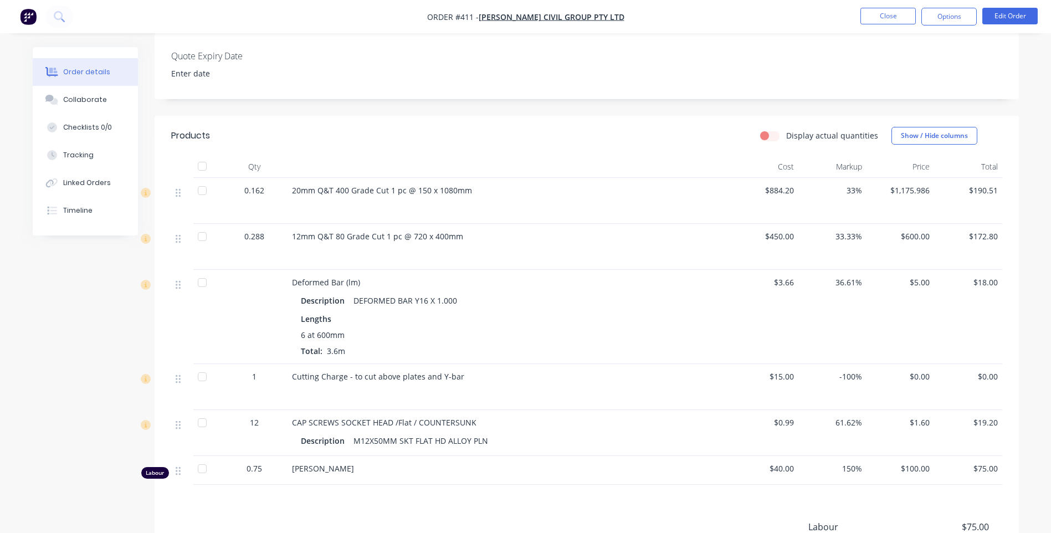
scroll to position [111, 0]
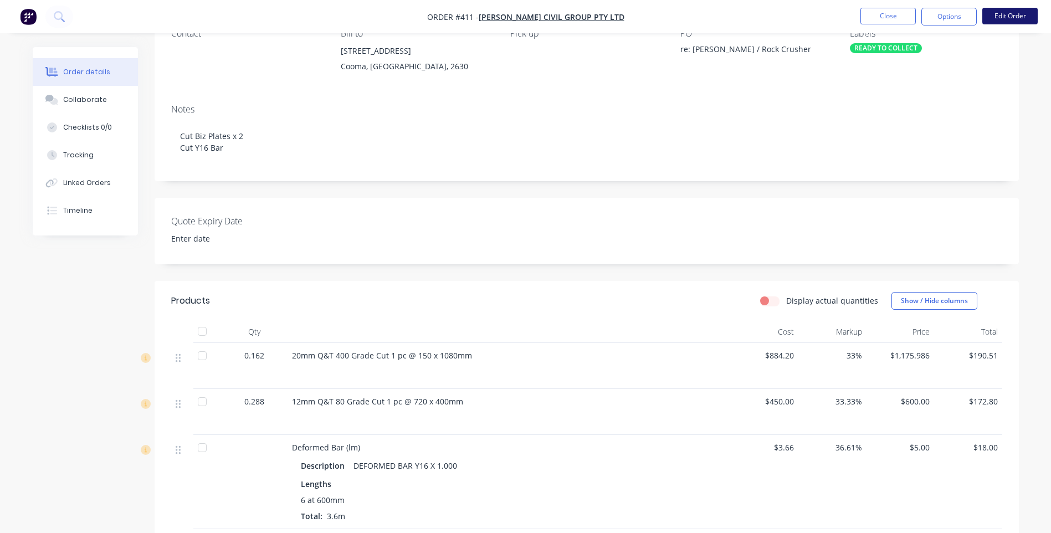
click at [1012, 13] on button "Edit Order" at bounding box center [1009, 16] width 55 height 17
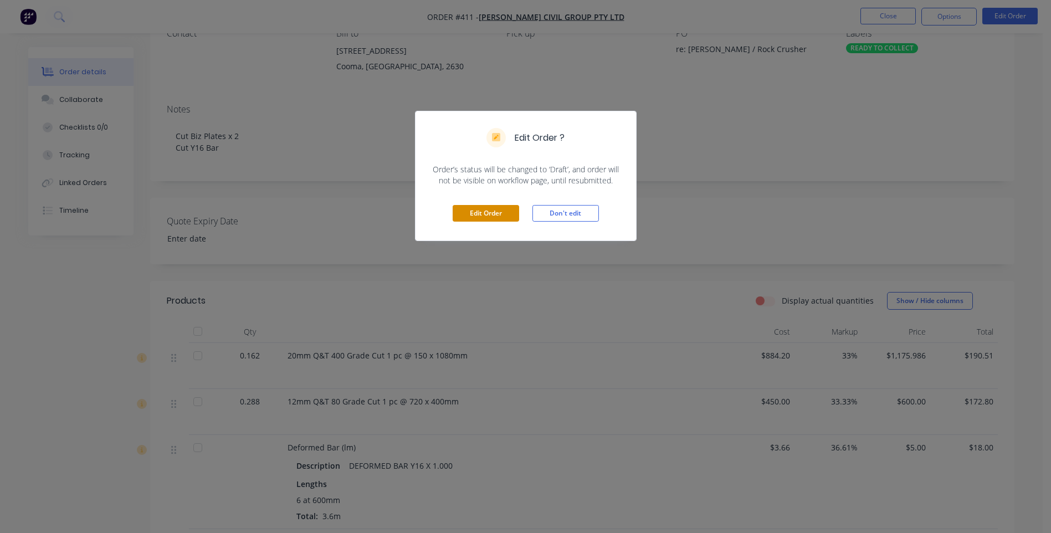
click at [470, 213] on button "Edit Order" at bounding box center [486, 213] width 66 height 17
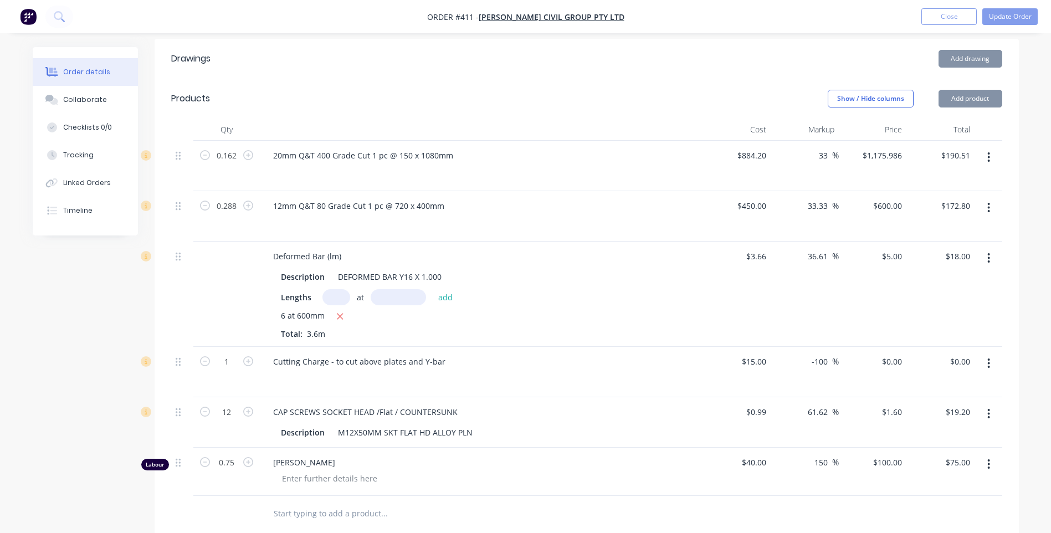
scroll to position [388, 0]
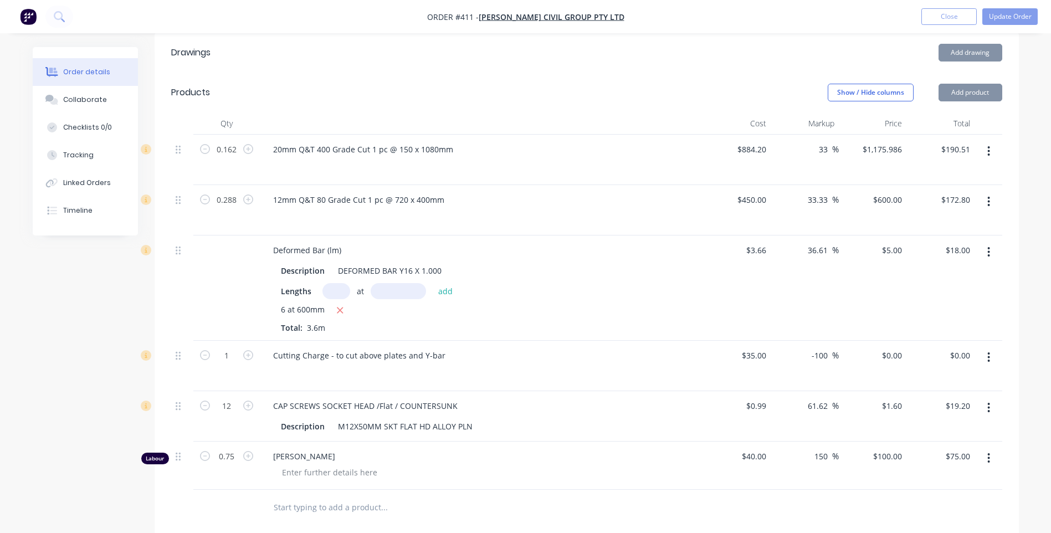
drag, startPoint x: 827, startPoint y: 341, endPoint x: 795, endPoint y: 341, distance: 31.6
click at [795, 341] on div "-100 -100 %" at bounding box center [805, 366] width 68 height 50
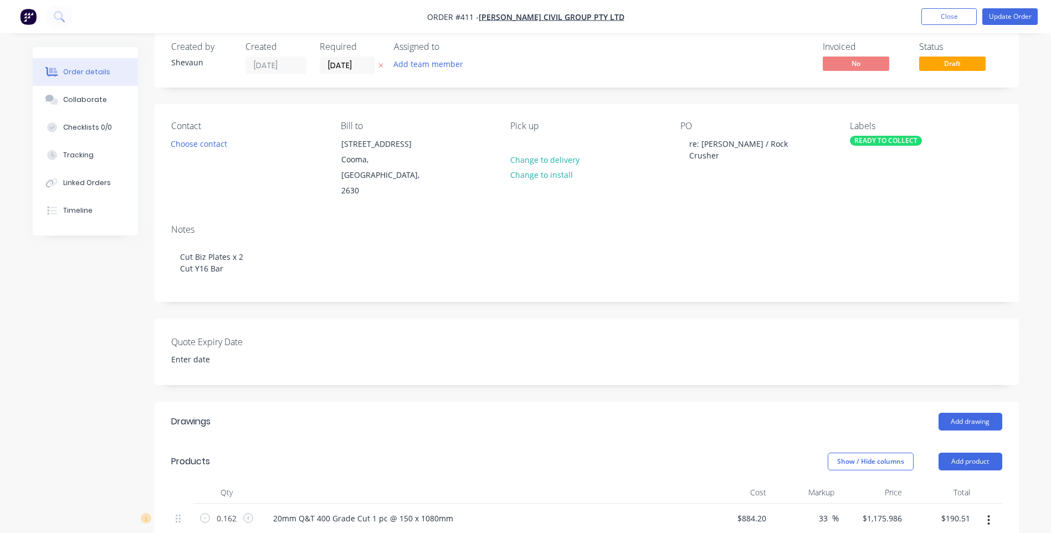
scroll to position [0, 0]
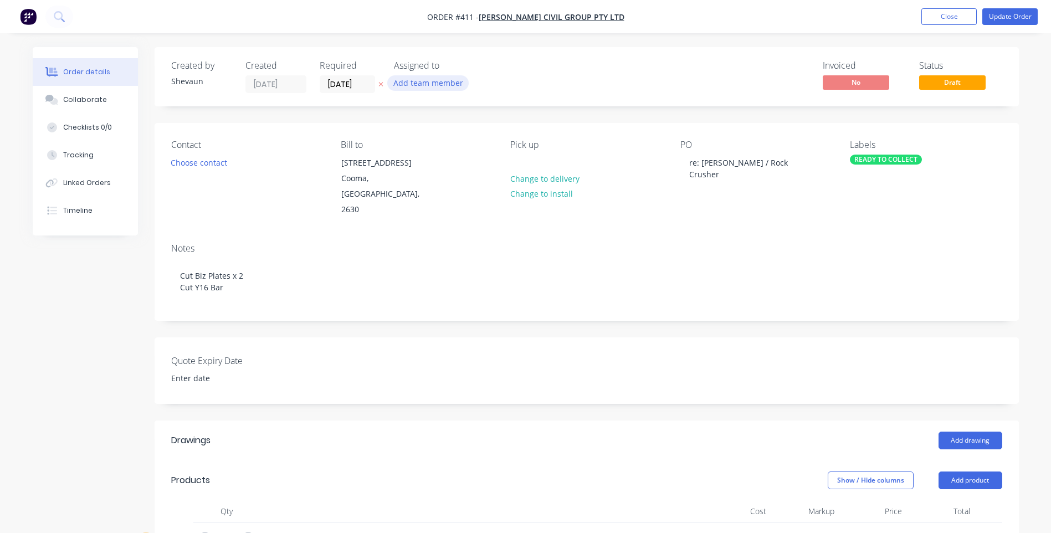
click at [434, 84] on button "Add team member" at bounding box center [427, 82] width 81 height 15
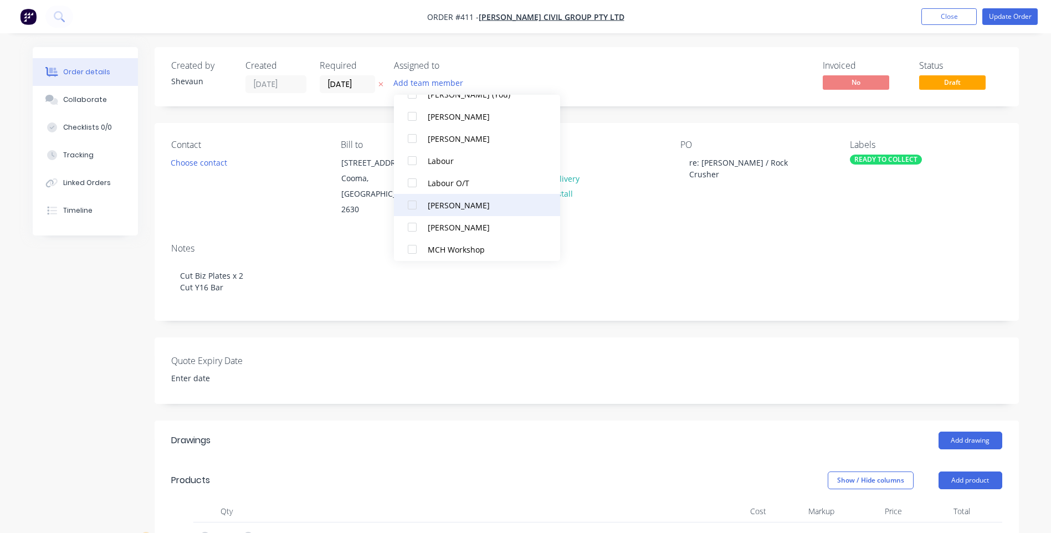
scroll to position [100, 0]
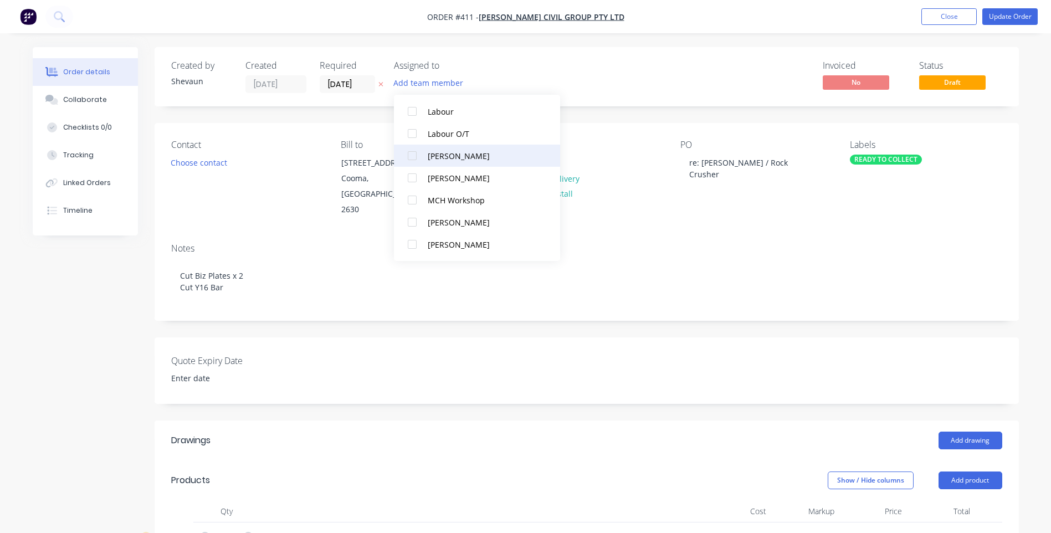
click at [444, 155] on div "[PERSON_NAME]" at bounding box center [483, 156] width 111 height 12
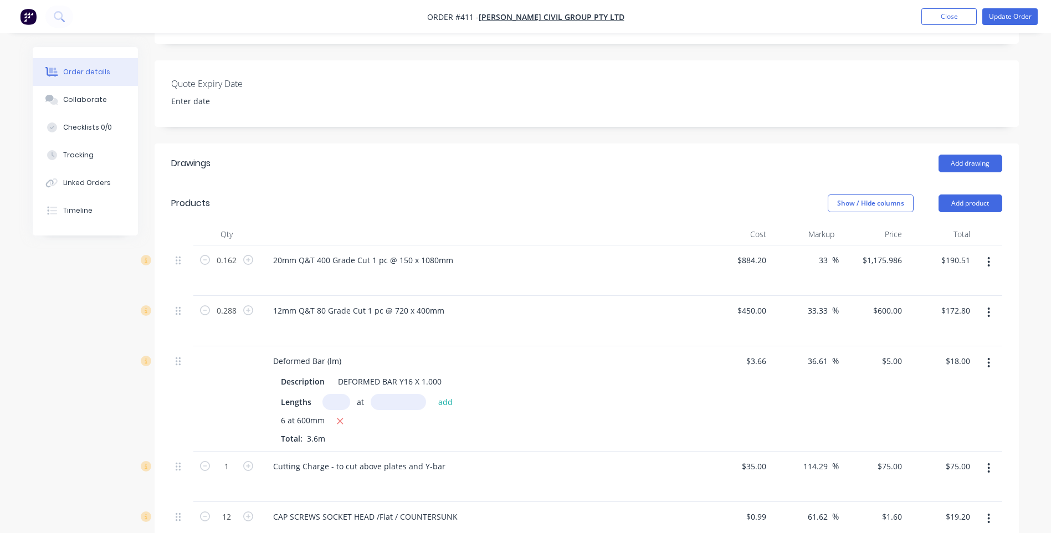
scroll to position [443, 0]
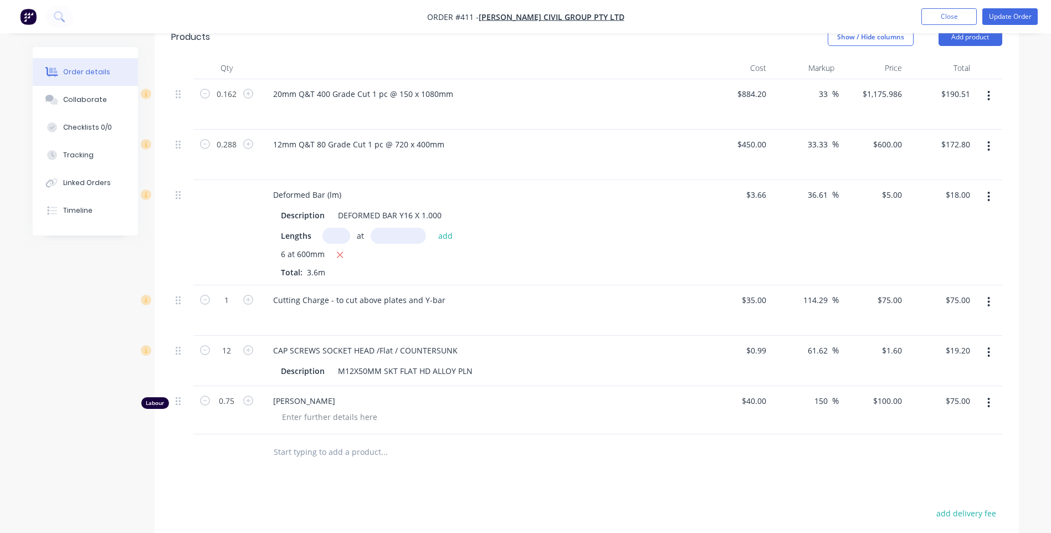
click at [987, 397] on icon "button" at bounding box center [988, 403] width 3 height 12
click at [920, 490] on div "Delete" at bounding box center [949, 498] width 85 height 16
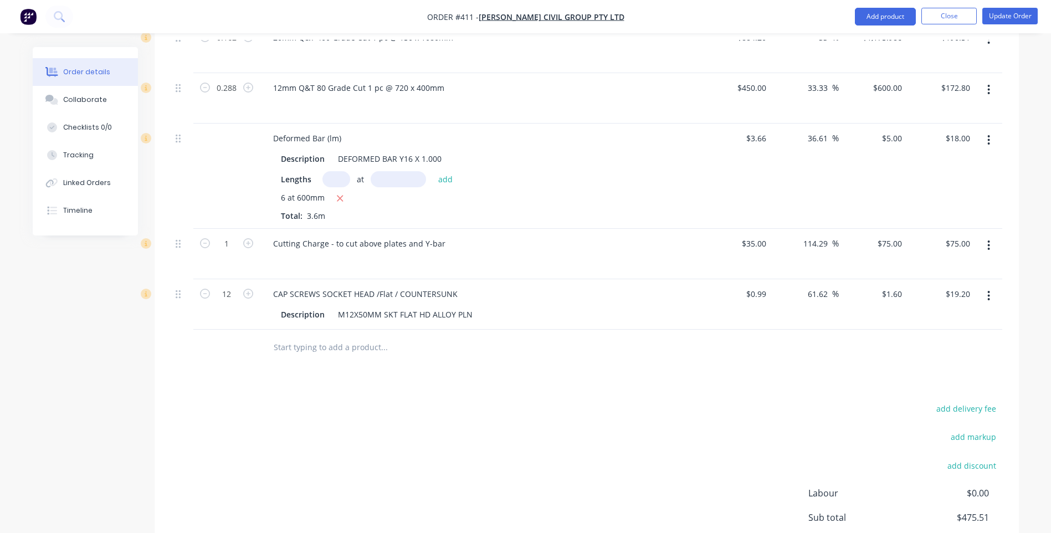
scroll to position [322, 0]
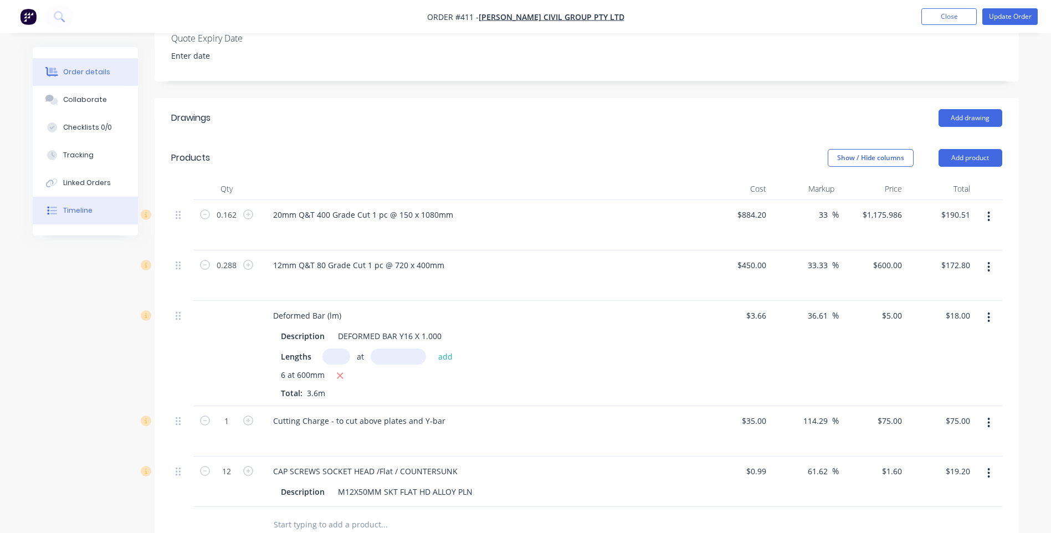
click at [83, 208] on div "Timeline" at bounding box center [77, 211] width 29 height 10
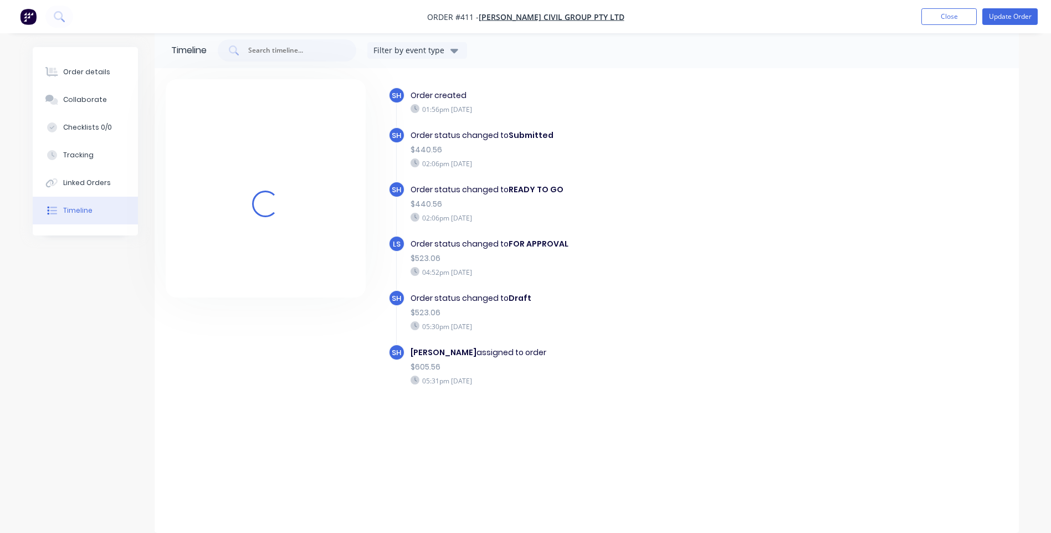
scroll to position [15, 0]
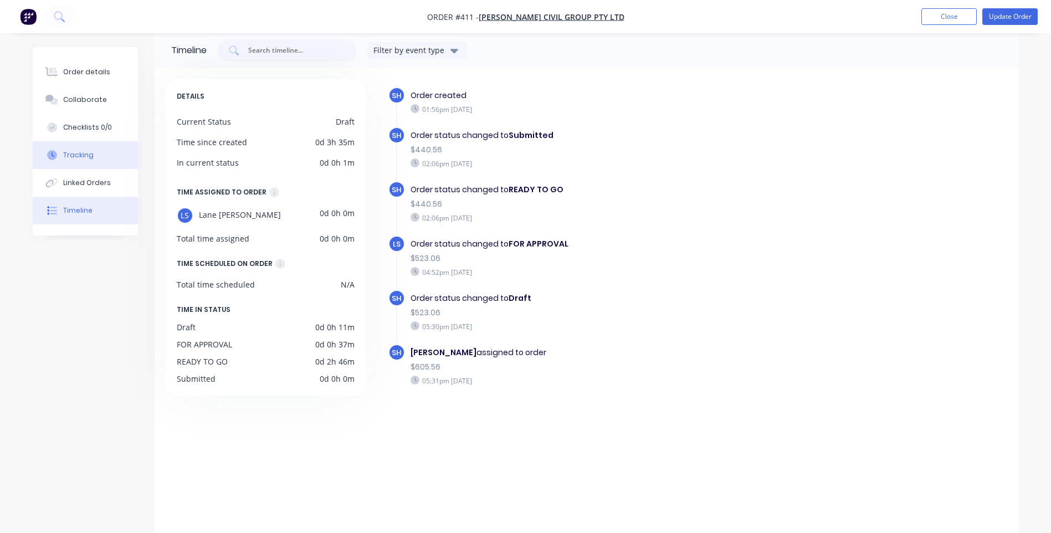
click at [70, 152] on div "Tracking" at bounding box center [78, 155] width 30 height 10
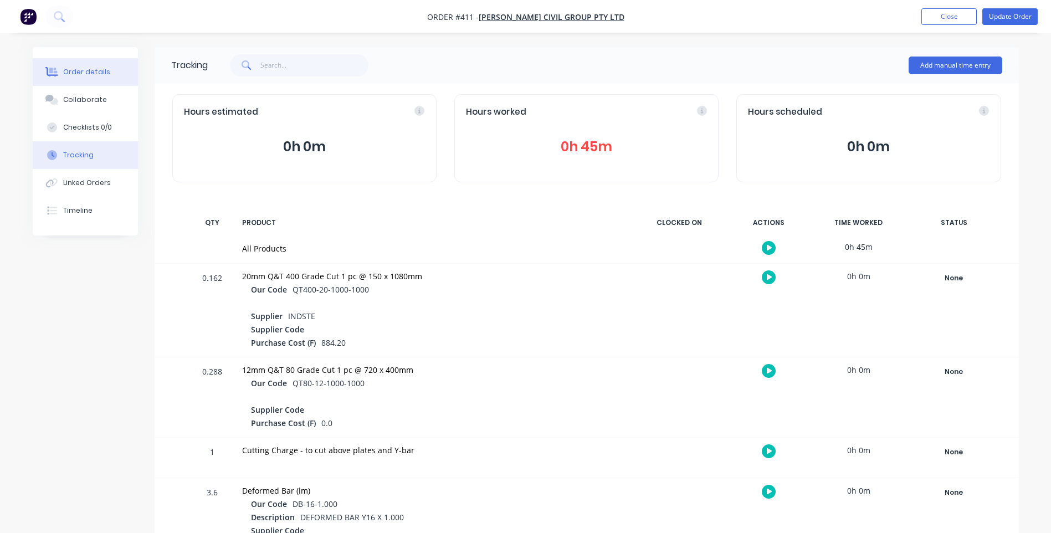
click at [76, 71] on div "Order details" at bounding box center [86, 72] width 47 height 10
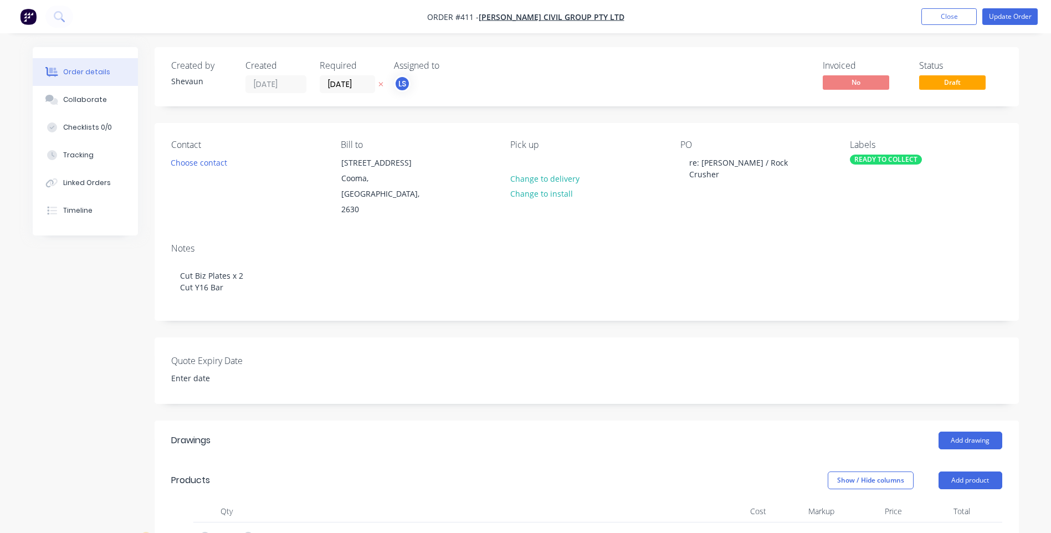
click at [890, 157] on div "READY TO COLLECT" at bounding box center [886, 160] width 72 height 10
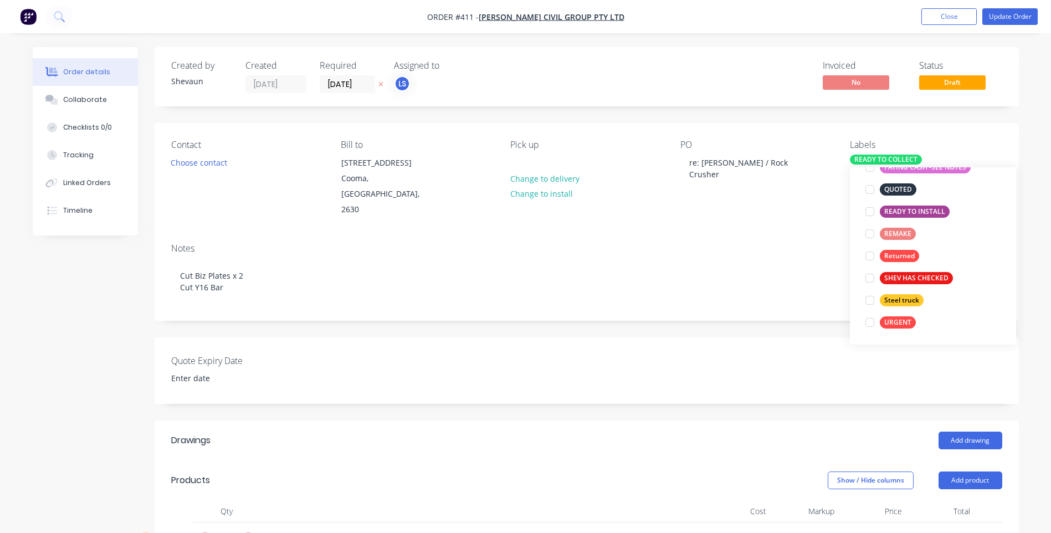
click at [817, 197] on div "PO re: Robert / Rock Crusher" at bounding box center [756, 179] width 152 height 78
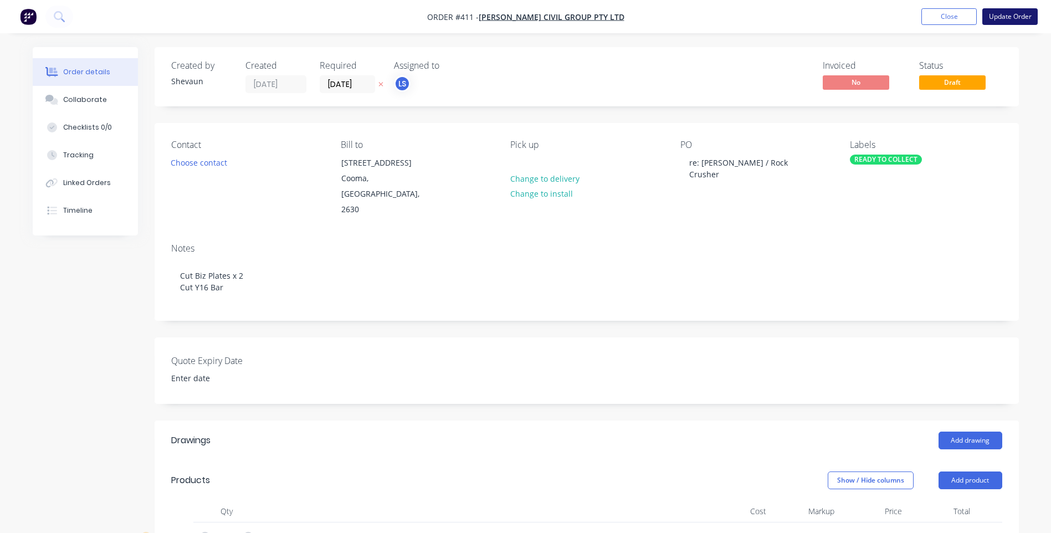
click at [1017, 15] on button "Update Order" at bounding box center [1009, 16] width 55 height 17
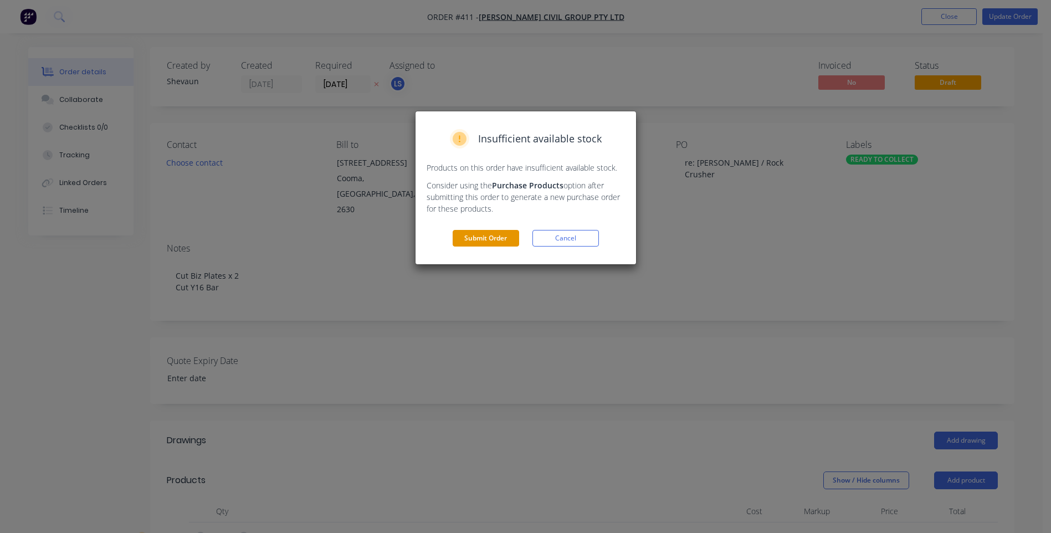
click at [491, 234] on button "Submit Order" at bounding box center [486, 238] width 66 height 17
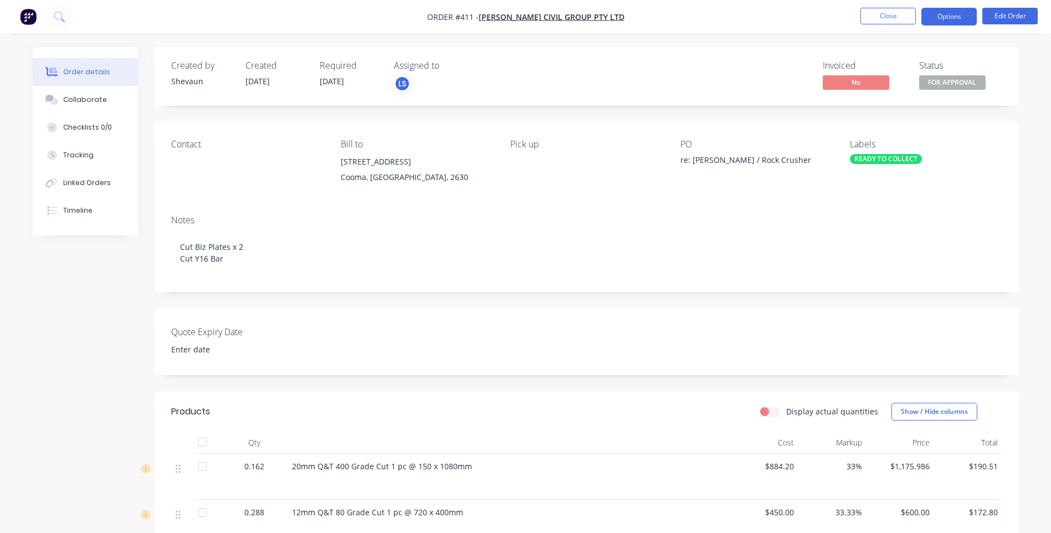
click at [944, 16] on button "Options" at bounding box center [948, 17] width 55 height 18
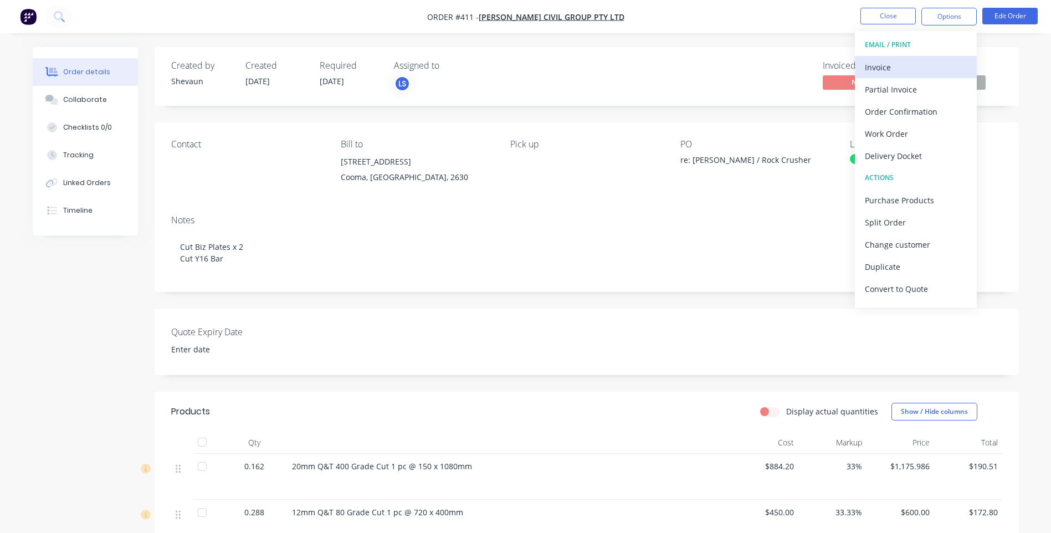
click at [881, 66] on div "Invoice" at bounding box center [916, 67] width 102 height 16
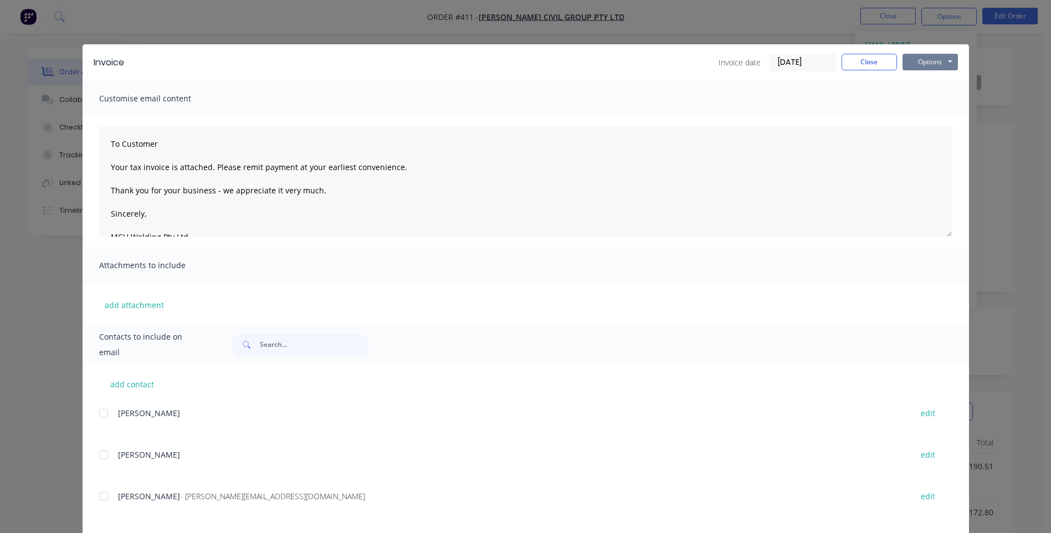
click at [925, 64] on button "Options" at bounding box center [929, 62] width 55 height 17
click at [931, 79] on button "Preview" at bounding box center [937, 82] width 71 height 18
click at [101, 495] on div at bounding box center [104, 496] width 22 height 22
click at [924, 61] on button "Options" at bounding box center [929, 62] width 55 height 17
click at [926, 116] on button "Email" at bounding box center [937, 118] width 71 height 18
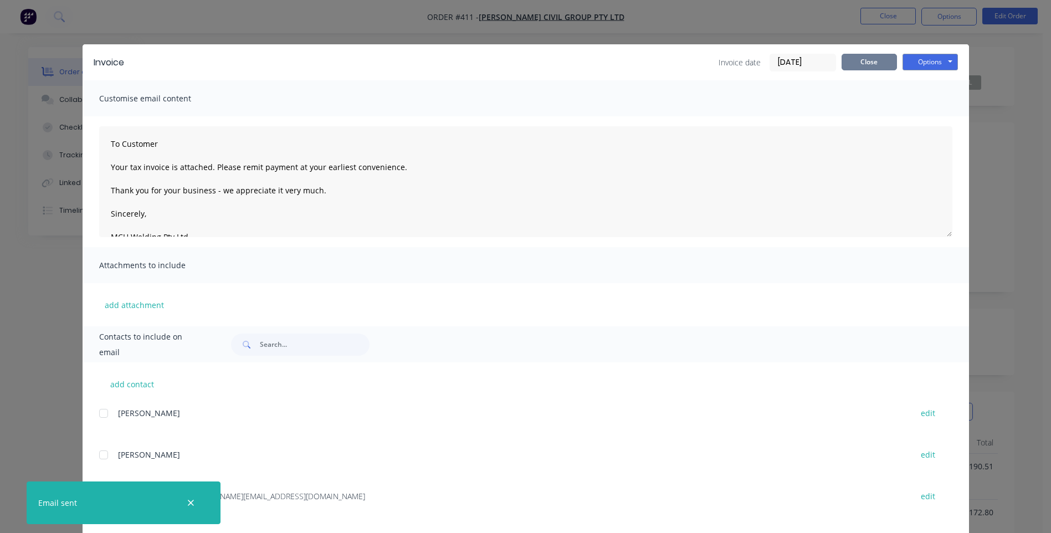
click at [872, 61] on button "Close" at bounding box center [868, 62] width 55 height 17
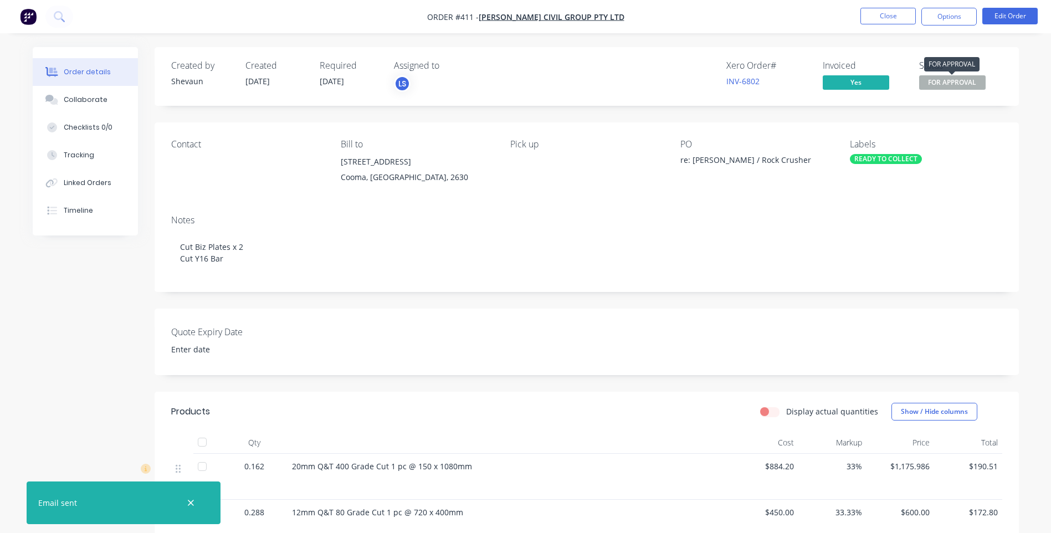
click at [932, 82] on span "FOR APPROVAL" at bounding box center [952, 82] width 66 height 14
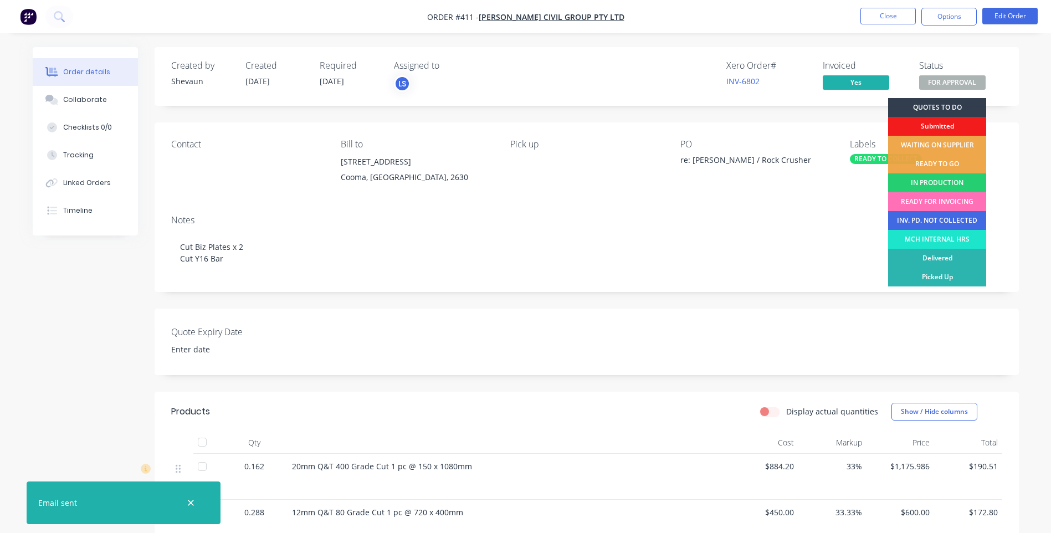
click at [919, 220] on div "INV. PD. NOT COLLECTED" at bounding box center [937, 220] width 98 height 19
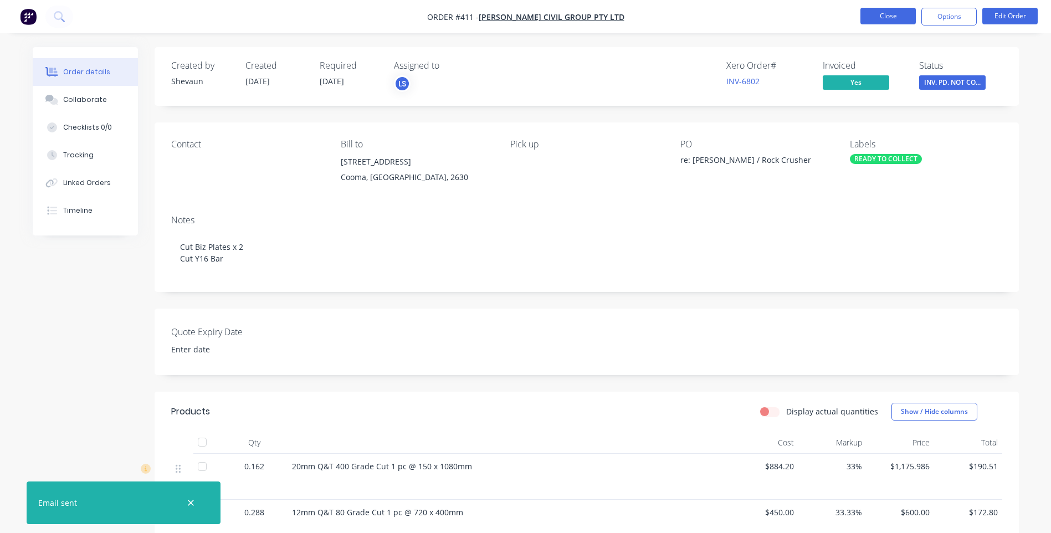
click at [892, 16] on button "Close" at bounding box center [887, 16] width 55 height 17
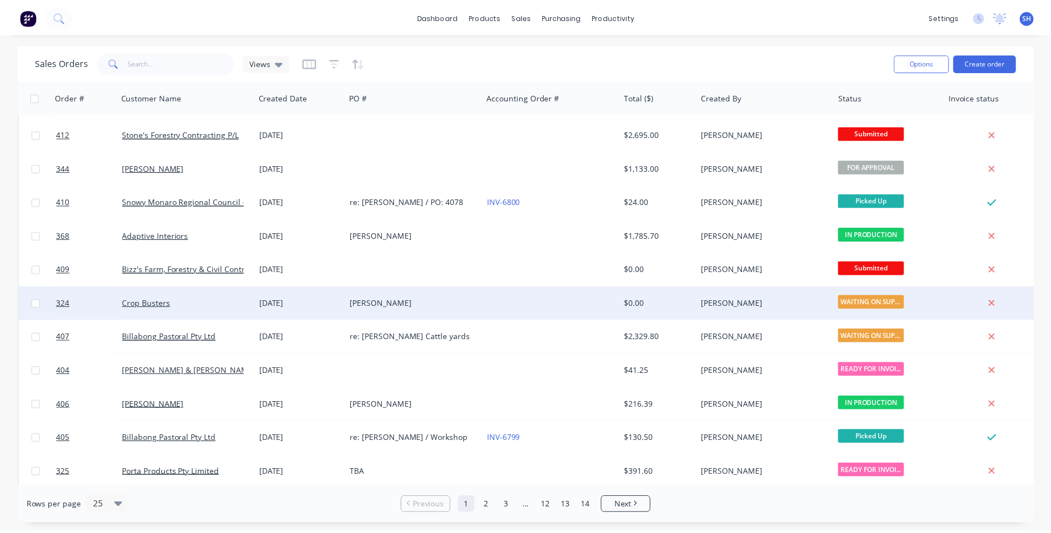
scroll to position [277, 0]
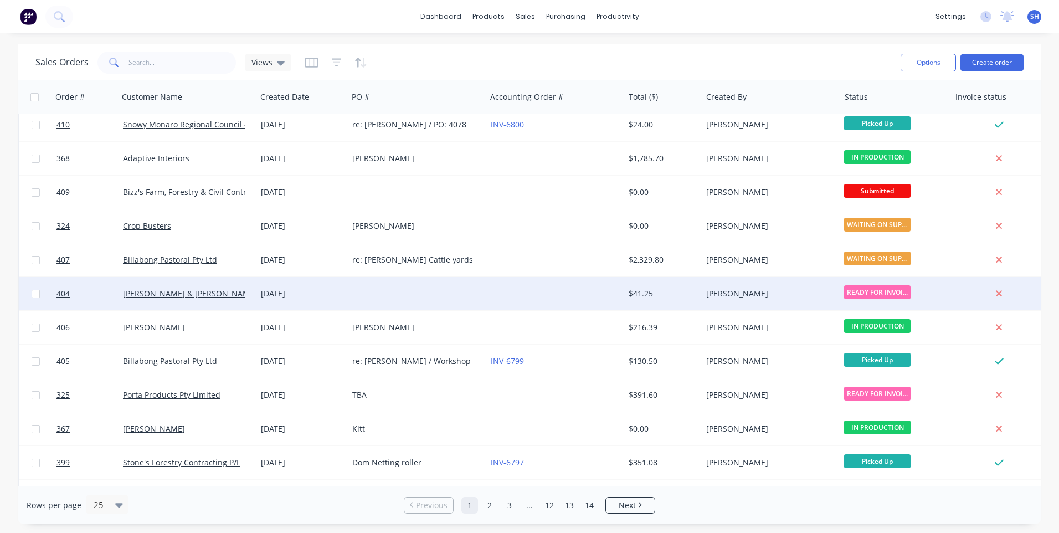
click at [483, 289] on div at bounding box center [417, 293] width 138 height 33
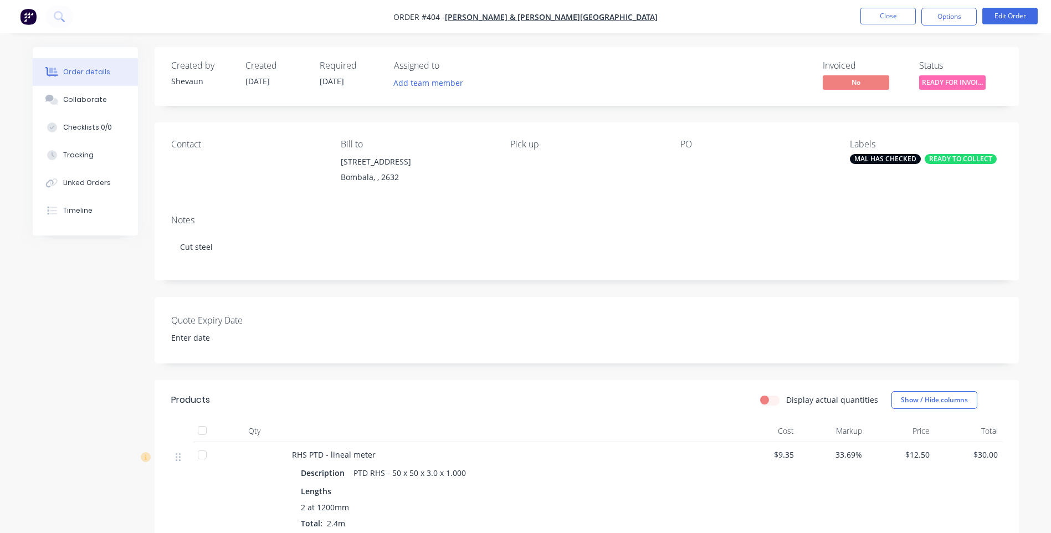
click at [957, 159] on div "READY TO COLLECT" at bounding box center [961, 159] width 72 height 10
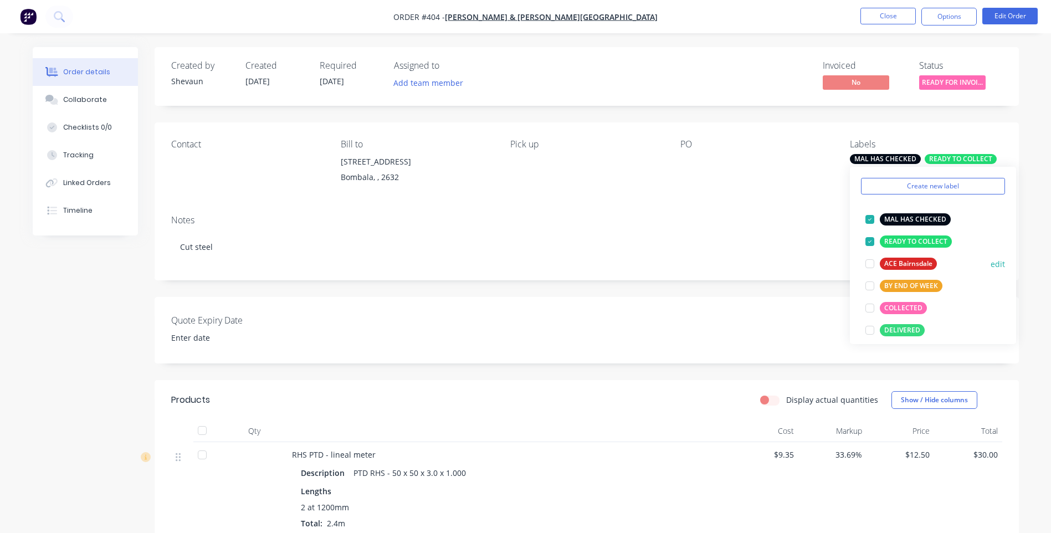
scroll to position [55, 0]
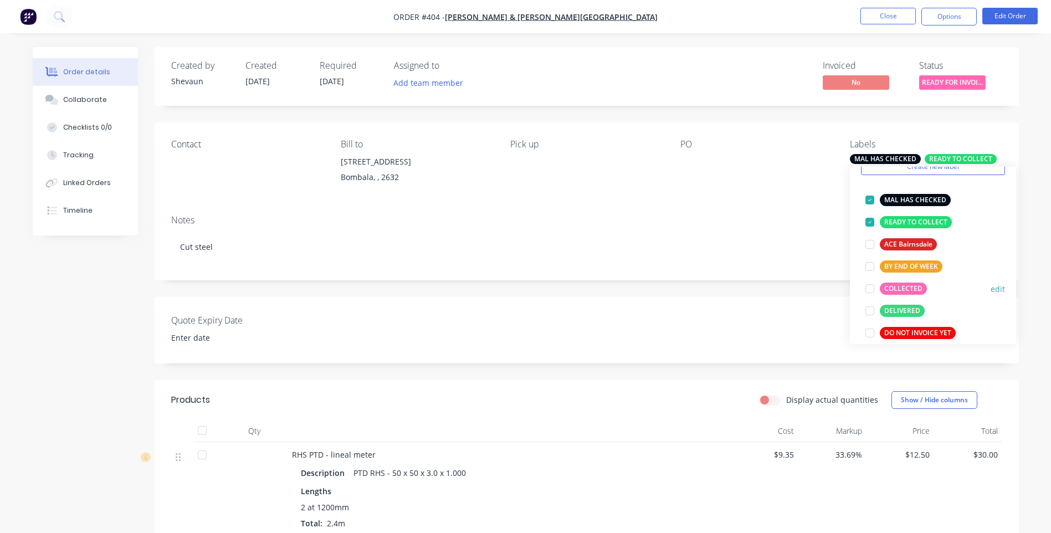
click at [897, 290] on div "COLLECTED" at bounding box center [903, 289] width 47 height 12
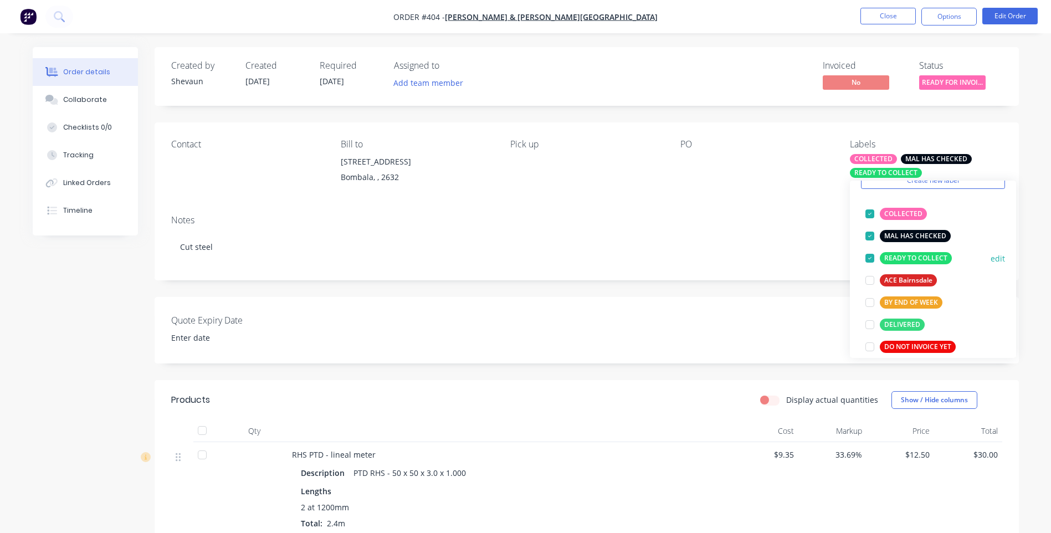
click at [873, 257] on div at bounding box center [870, 258] width 22 height 22
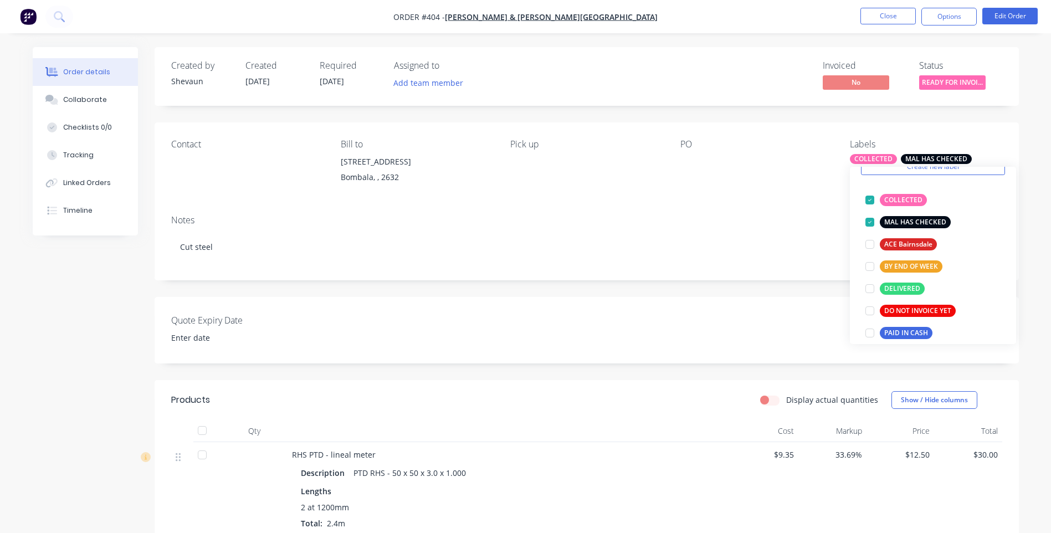
click at [769, 202] on div "Contact Bill to 201 Maybe St Bombala, , 2632 Pick up PO Labels COLLECTED MAL HA…" at bounding box center [587, 164] width 864 height 84
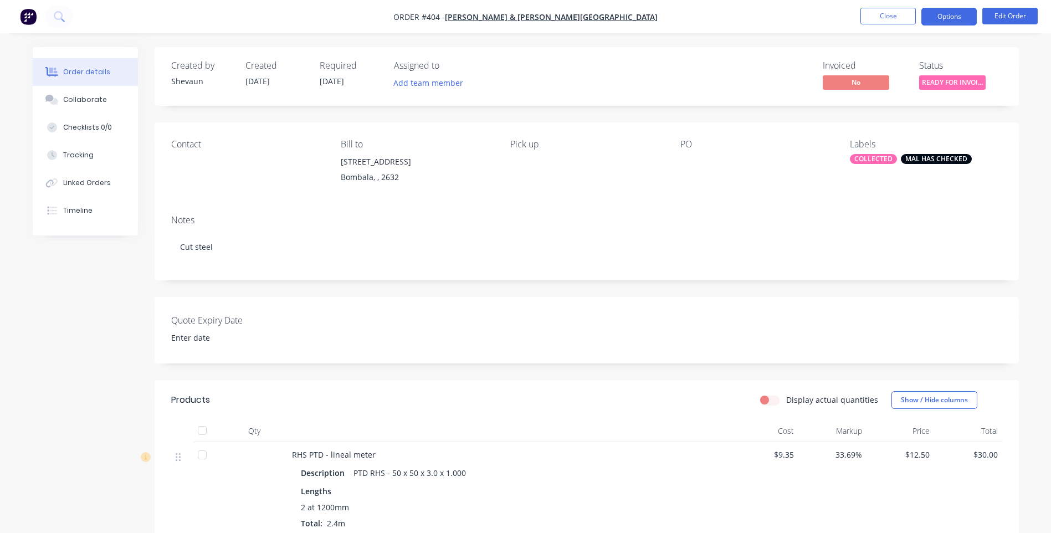
click at [954, 15] on button "Options" at bounding box center [948, 17] width 55 height 18
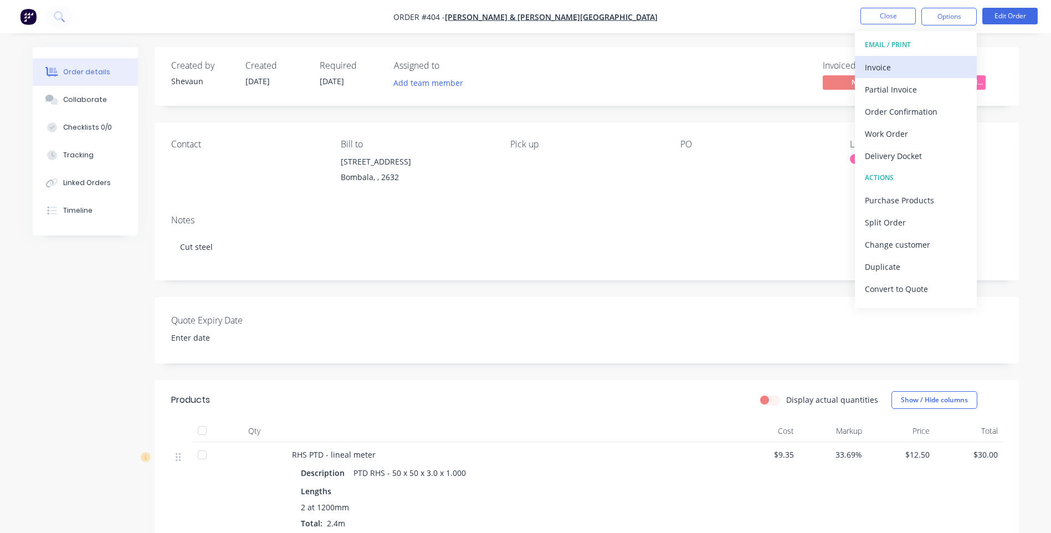
click at [886, 63] on div "Invoice" at bounding box center [916, 67] width 102 height 16
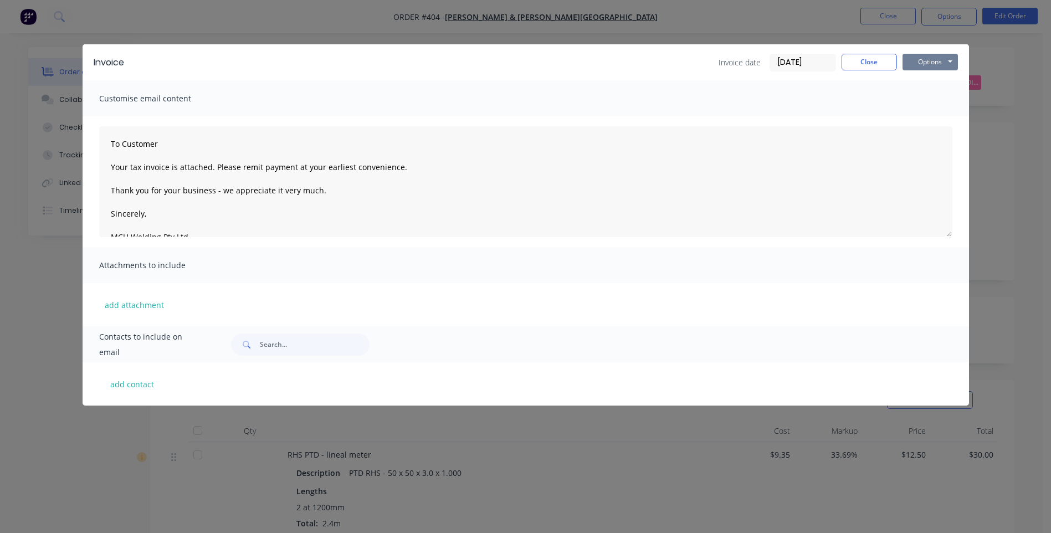
click at [932, 62] on button "Options" at bounding box center [929, 62] width 55 height 17
click at [934, 76] on button "Preview" at bounding box center [937, 82] width 71 height 18
click at [879, 61] on button "Close" at bounding box center [868, 62] width 55 height 17
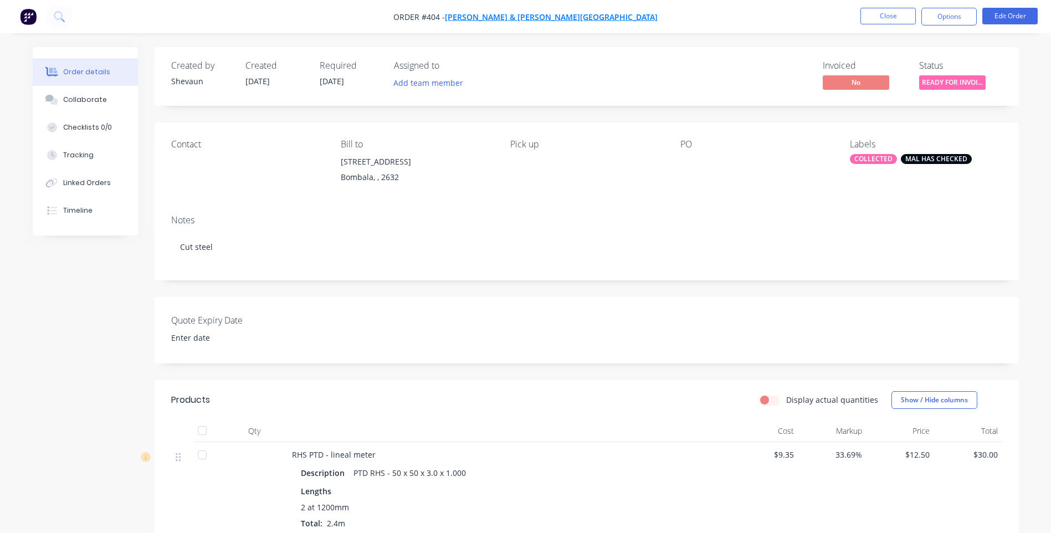
click at [555, 13] on span "[PERSON_NAME] & [PERSON_NAME][GEOGRAPHIC_DATA]" at bounding box center [551, 17] width 213 height 11
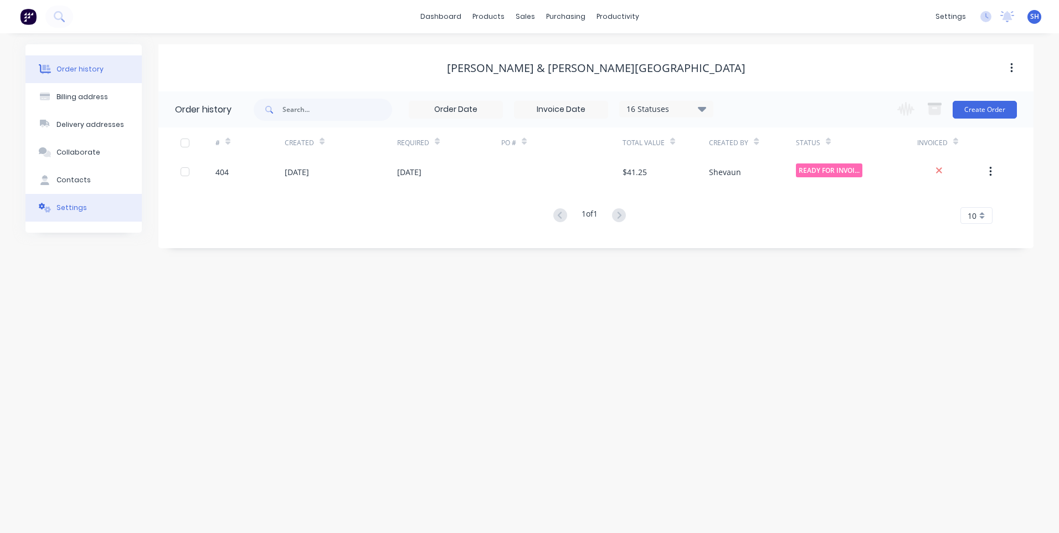
click at [73, 203] on div "Settings" at bounding box center [72, 208] width 30 height 10
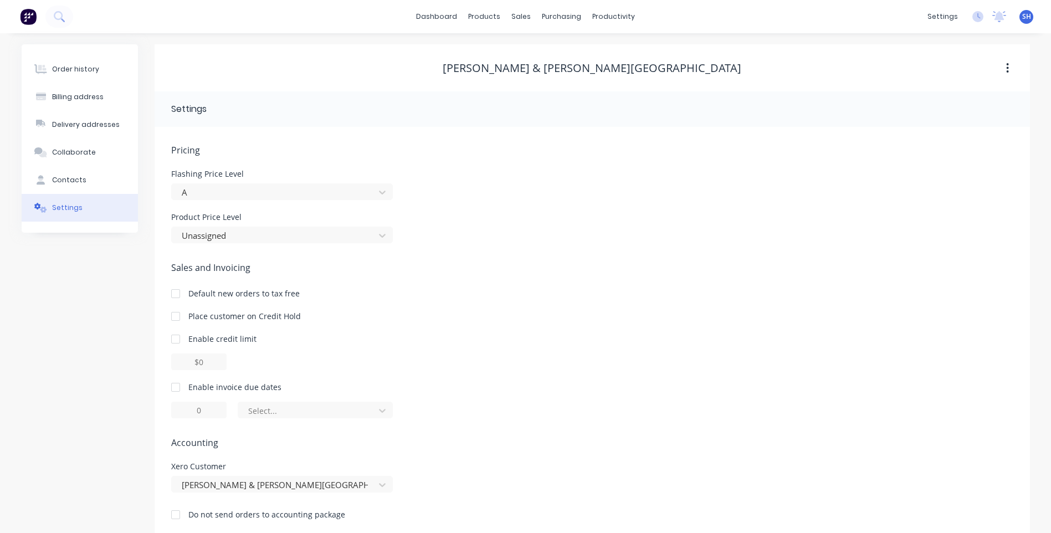
click at [176, 388] on div at bounding box center [176, 387] width 22 height 22
click at [204, 412] on input "1" at bounding box center [198, 410] width 55 height 17
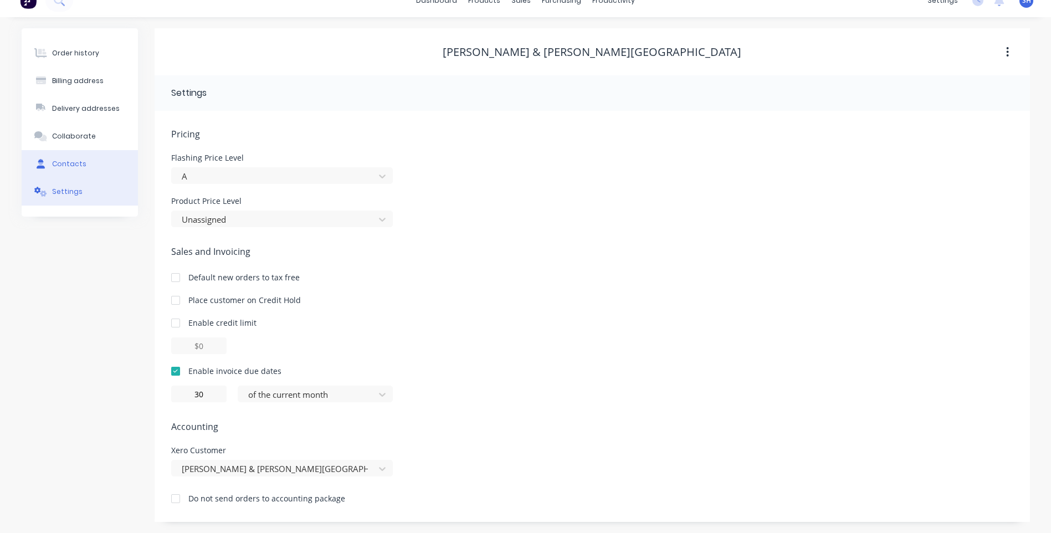
click at [68, 157] on button "Contacts" at bounding box center [80, 164] width 116 height 28
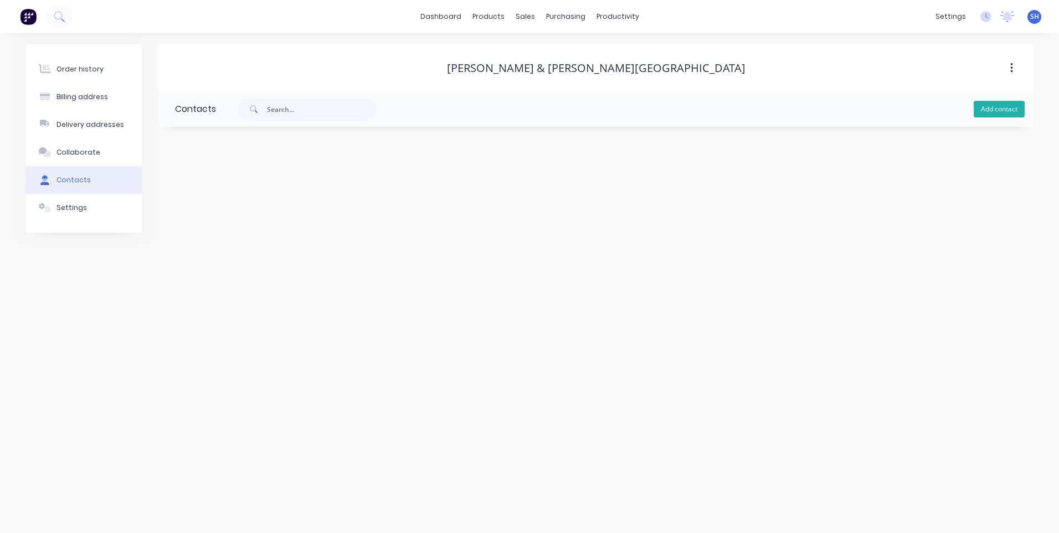
click at [997, 109] on button "Add contact" at bounding box center [999, 109] width 51 height 17
click at [199, 194] on input "text" at bounding box center [265, 190] width 181 height 17
click at [230, 321] on input "tel" at bounding box center [278, 320] width 133 height 13
paste input "0408 583 936"
click at [188, 234] on input "text" at bounding box center [265, 233] width 181 height 17
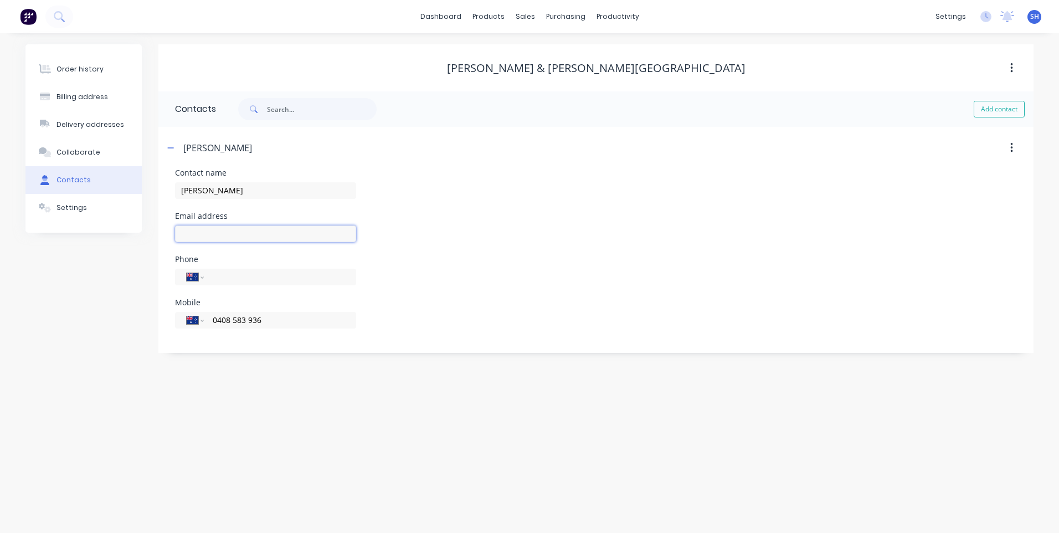
paste input "hampshireg@porta.com.au"
click at [82, 95] on div "Billing address" at bounding box center [83, 97] width 52 height 10
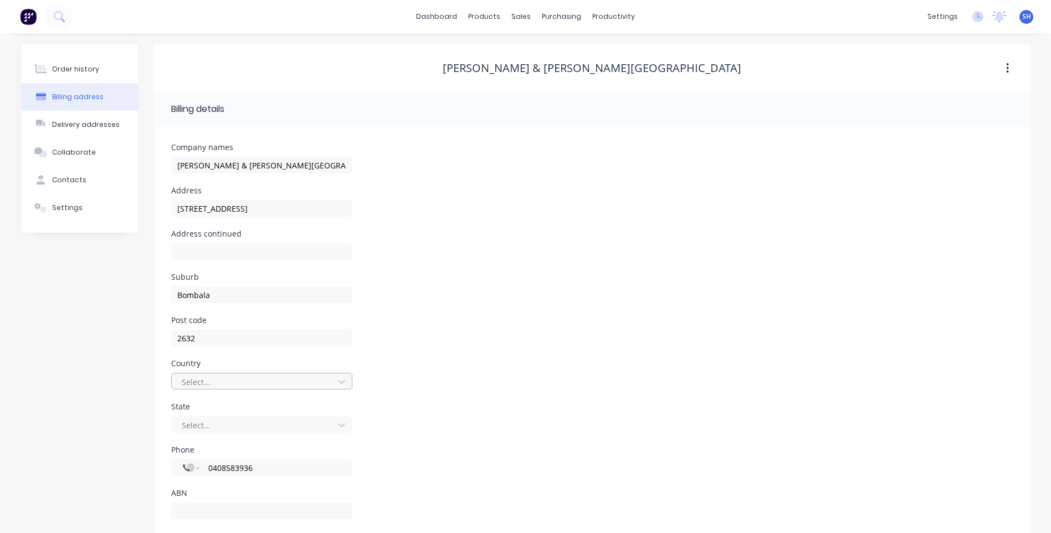
click at [247, 379] on div "Select..." at bounding box center [261, 381] width 181 height 17
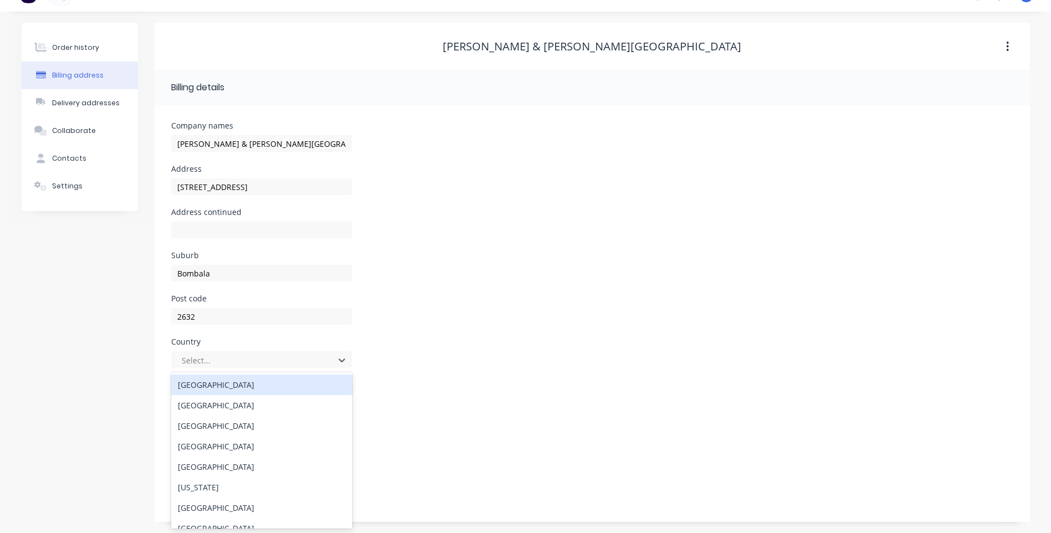
click at [237, 387] on div "Australia" at bounding box center [261, 384] width 181 height 20
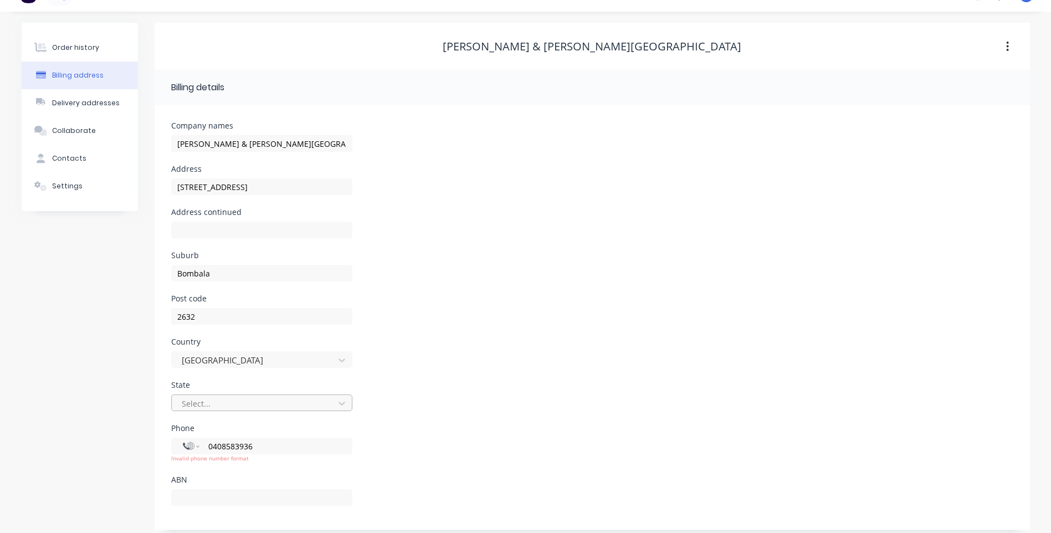
click at [239, 409] on div "Select..." at bounding box center [261, 402] width 181 height 17
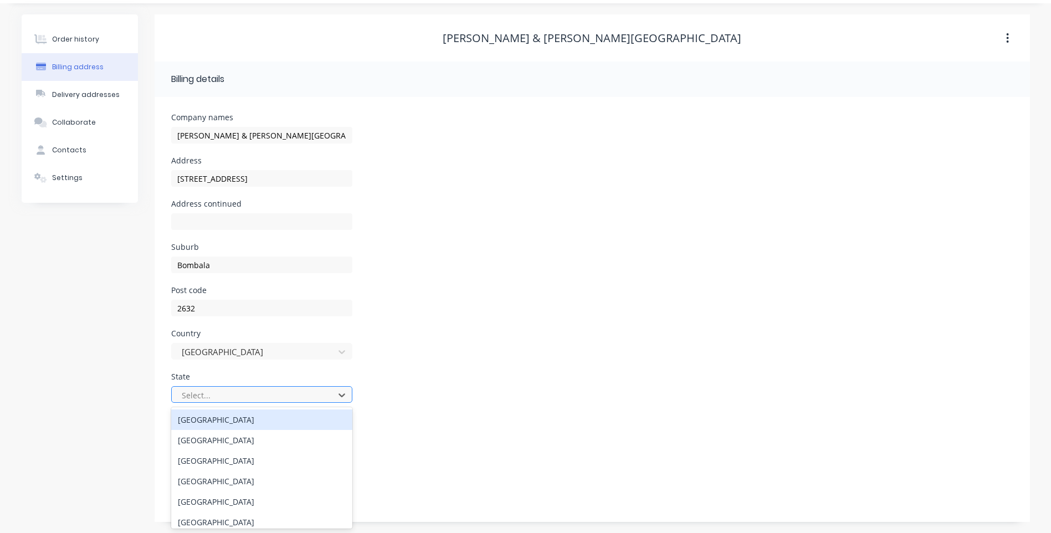
click at [240, 402] on div "Select..." at bounding box center [254, 395] width 155 height 17
click at [237, 392] on div at bounding box center [255, 395] width 148 height 14
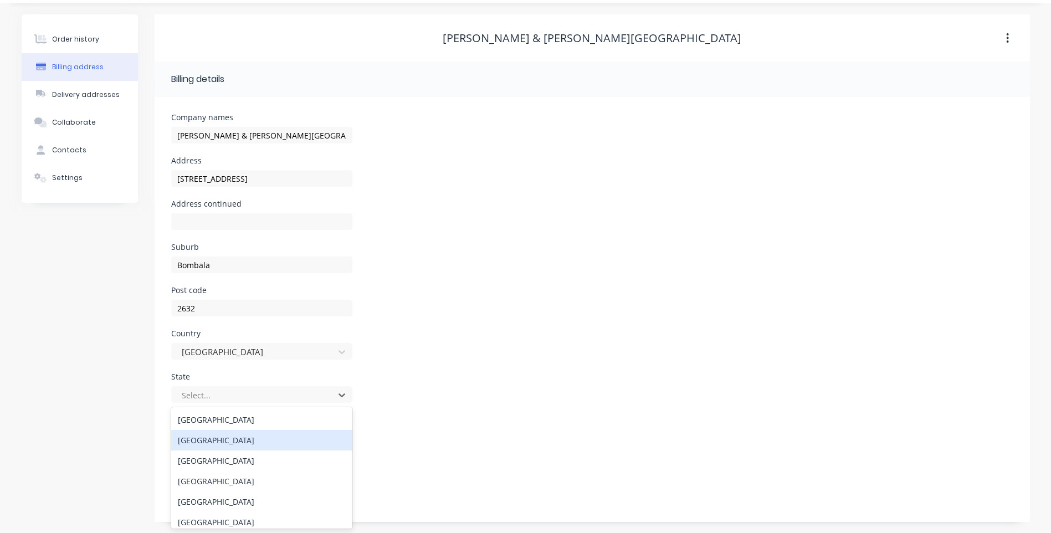
click at [237, 442] on div "New South Wales" at bounding box center [261, 440] width 181 height 20
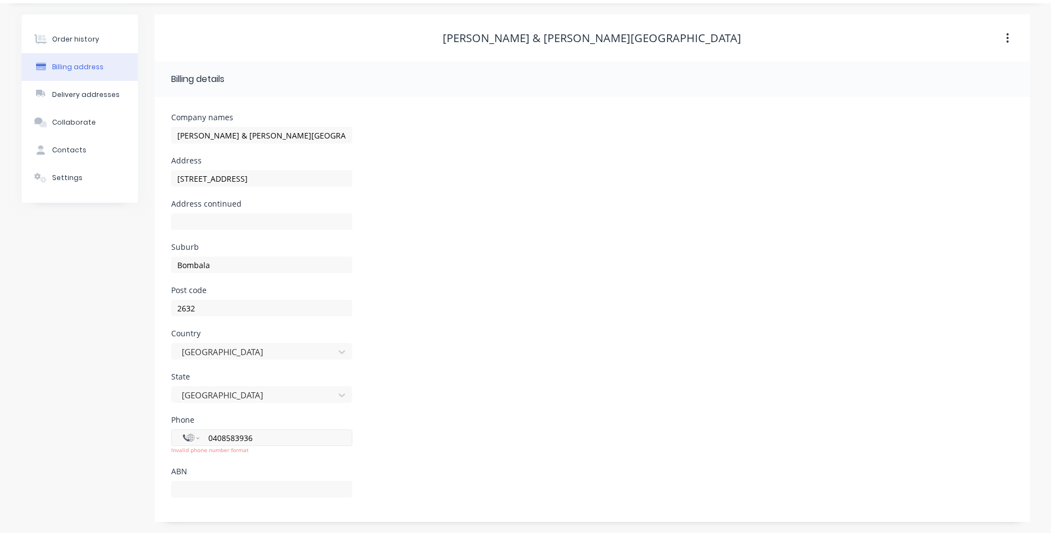
drag, startPoint x: 259, startPoint y: 444, endPoint x: 232, endPoint y: 439, distance: 27.7
click at [191, 435] on div "International Afghanistan Åland Islands Albania Algeria American Samoa Andorra …" at bounding box center [261, 437] width 181 height 17
drag, startPoint x: 255, startPoint y: 438, endPoint x: 189, endPoint y: 434, distance: 66.0
click at [189, 434] on div "International Afghanistan Åland Islands Albania Algeria American Samoa Andorra …" at bounding box center [261, 437] width 181 height 17
click at [500, 423] on div "Phone International Afghanistan Åland Islands Albania Algeria American Samoa An…" at bounding box center [592, 442] width 842 height 52
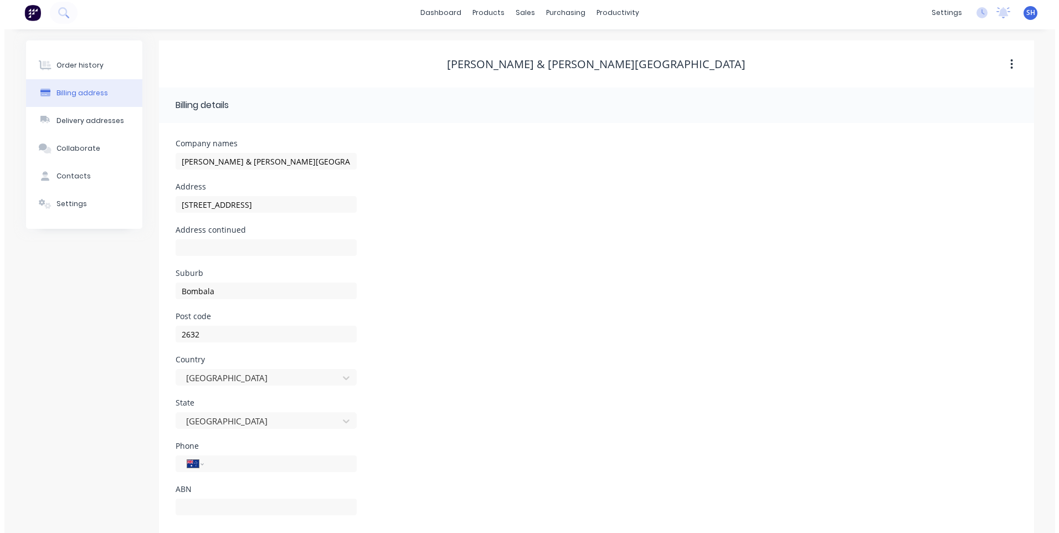
scroll to position [0, 0]
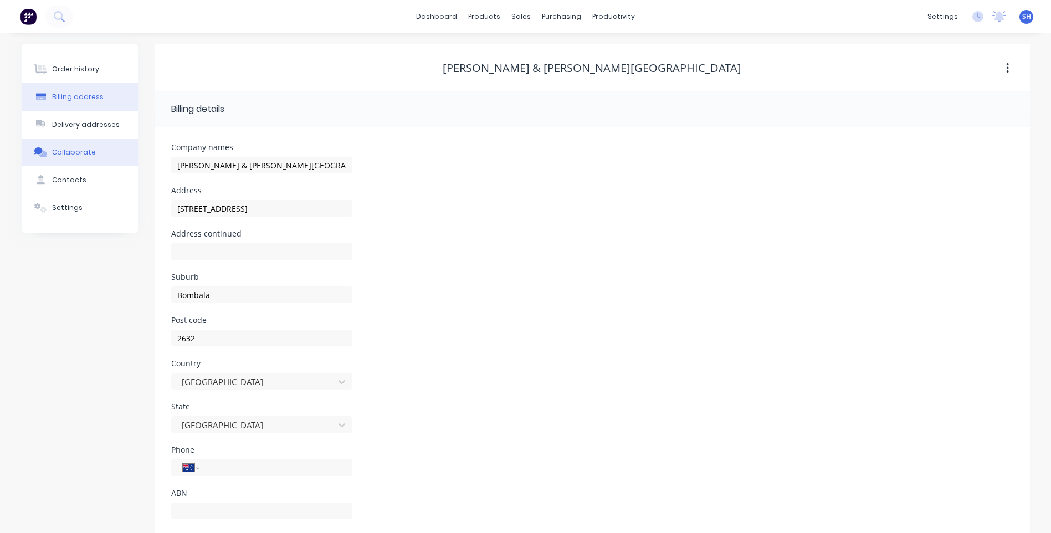
click at [76, 148] on div "Collaborate" at bounding box center [74, 152] width 44 height 10
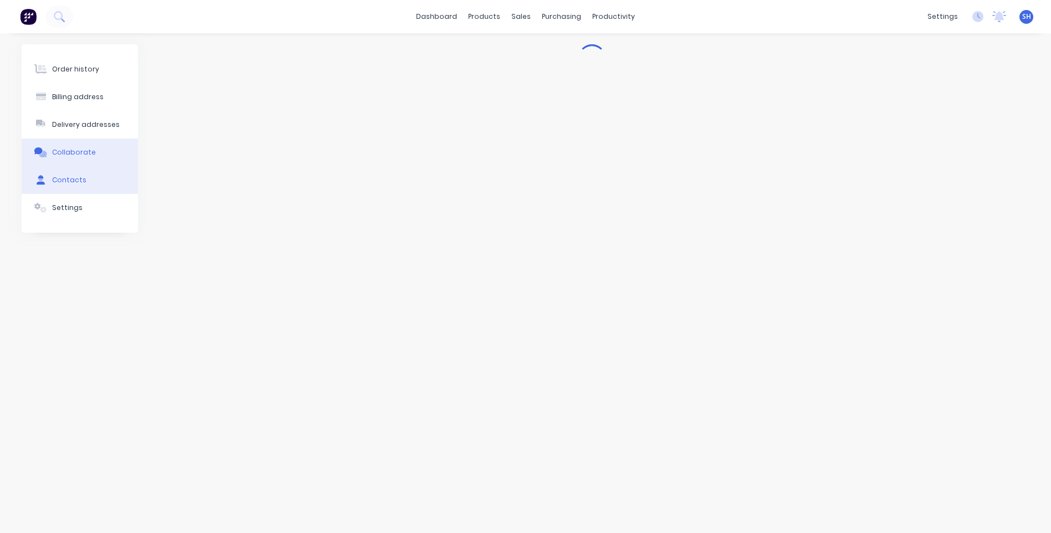
click at [71, 177] on div "Contacts" at bounding box center [69, 180] width 34 height 10
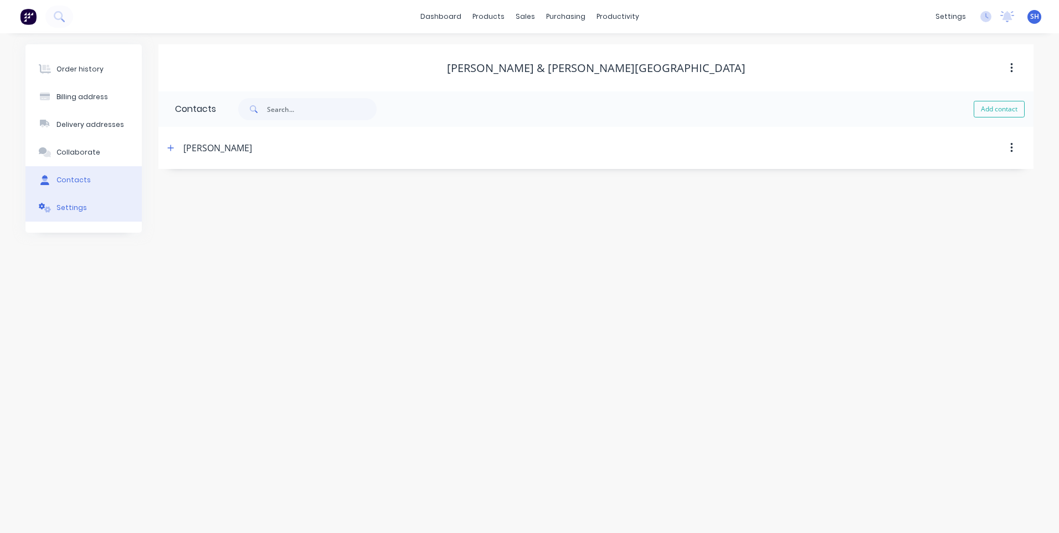
click at [68, 206] on div "Settings" at bounding box center [72, 208] width 30 height 10
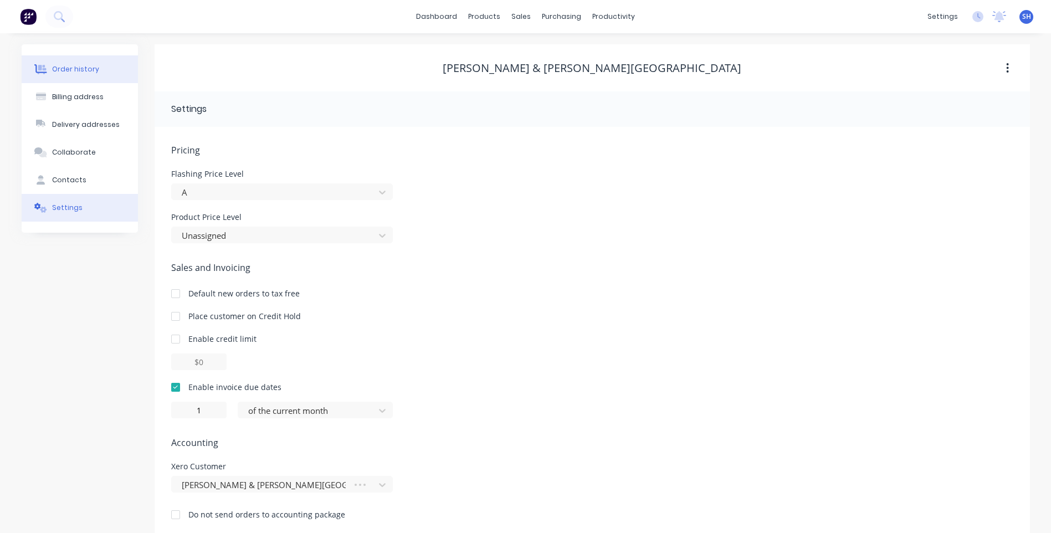
click at [81, 66] on div "Order history" at bounding box center [75, 69] width 47 height 10
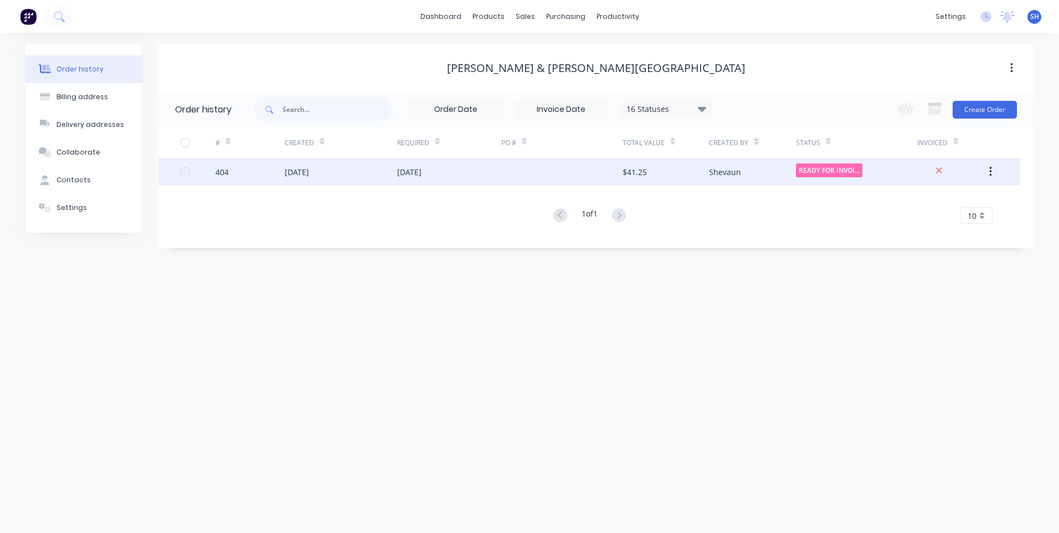
click at [546, 170] on div at bounding box center [561, 172] width 121 height 28
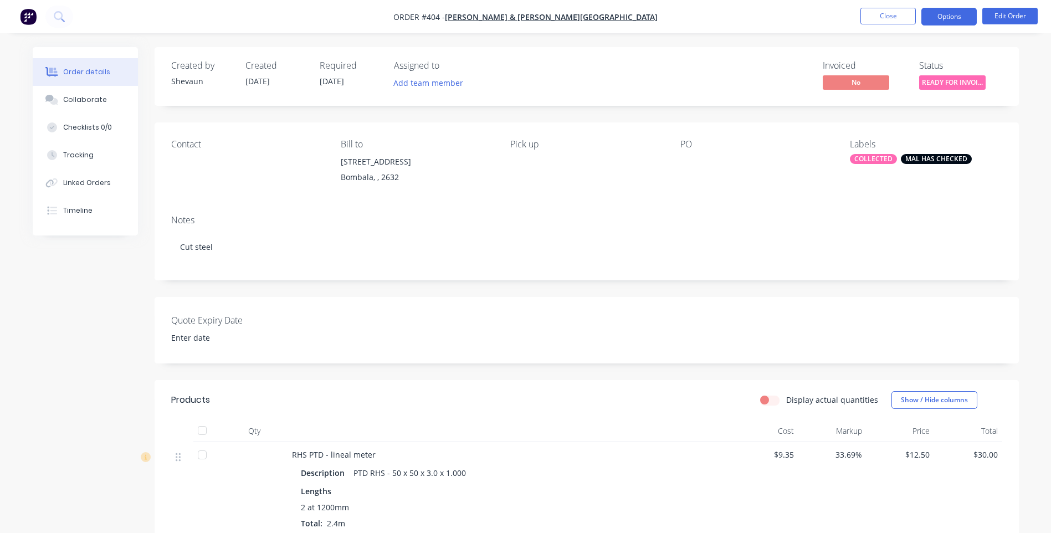
click at [955, 16] on button "Options" at bounding box center [948, 17] width 55 height 18
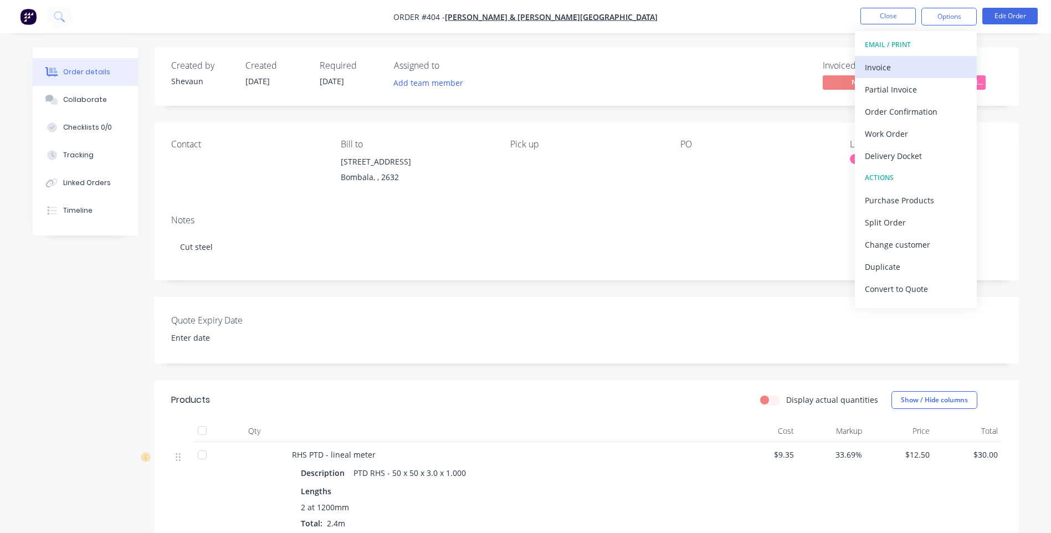
click at [881, 65] on div "Invoice" at bounding box center [916, 67] width 102 height 16
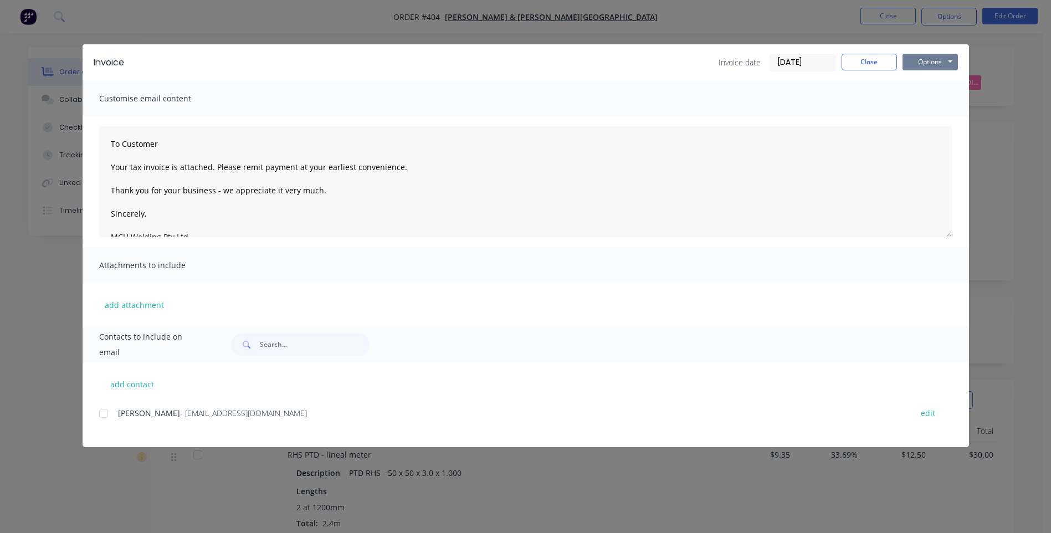
click at [927, 61] on button "Options" at bounding box center [929, 62] width 55 height 17
click at [941, 80] on button "Preview" at bounding box center [937, 82] width 71 height 18
click at [867, 59] on button "Close" at bounding box center [868, 62] width 55 height 17
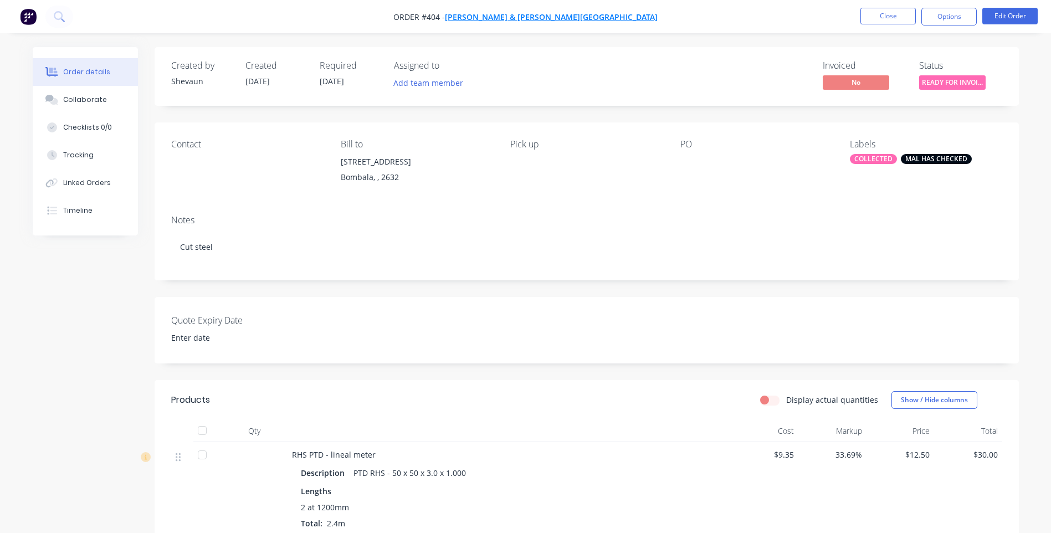
click at [558, 18] on span "[PERSON_NAME] & [PERSON_NAME][GEOGRAPHIC_DATA]" at bounding box center [551, 17] width 213 height 11
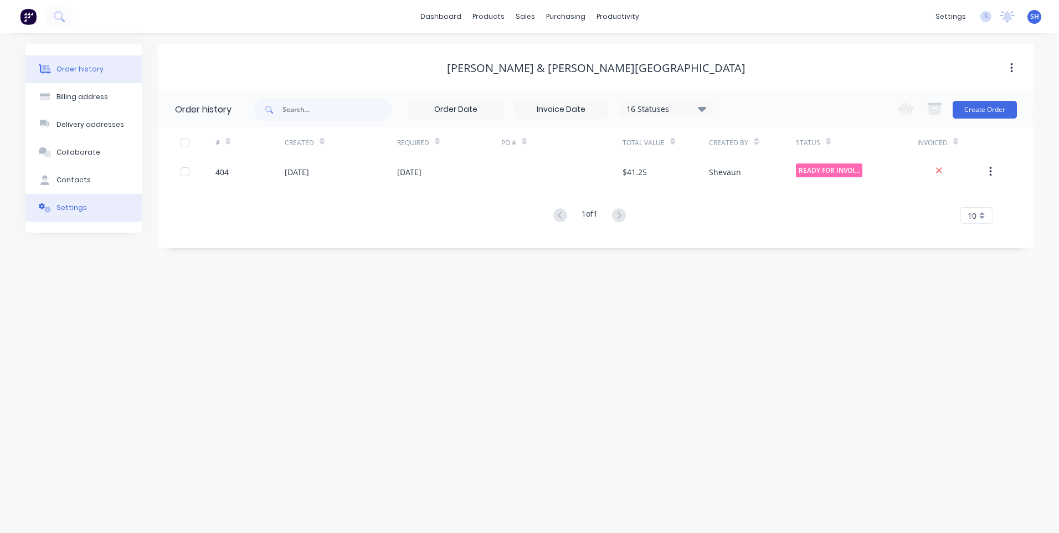
click at [70, 207] on div "Settings" at bounding box center [72, 208] width 30 height 10
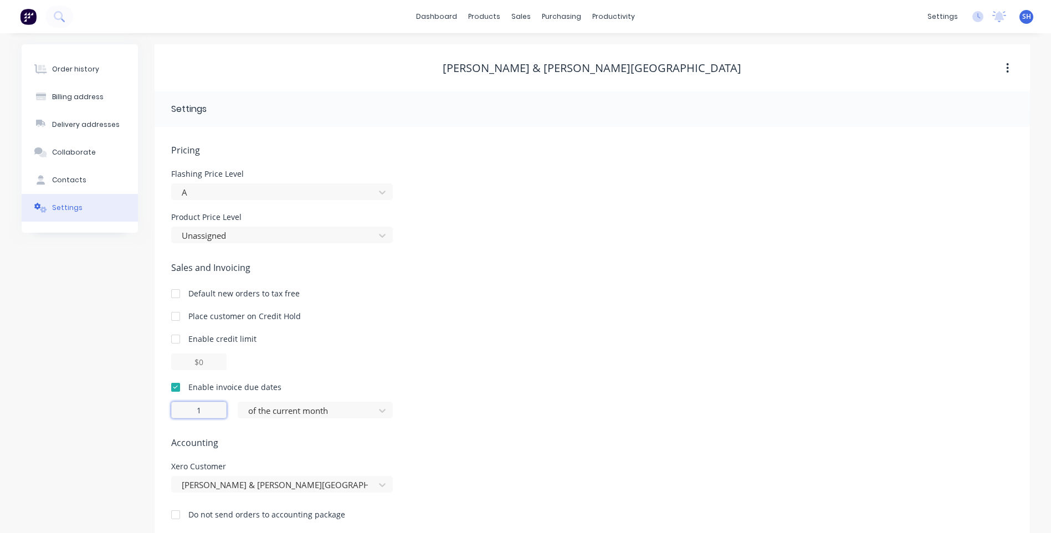
drag, startPoint x: 207, startPoint y: 413, endPoint x: 165, endPoint y: 408, distance: 42.9
click at [165, 408] on div "Pricing Flashing Price Level A Product Price Level Unassigned Sales and Invoici…" at bounding box center [592, 332] width 875 height 411
click at [379, 411] on icon at bounding box center [382, 411] width 7 height 4
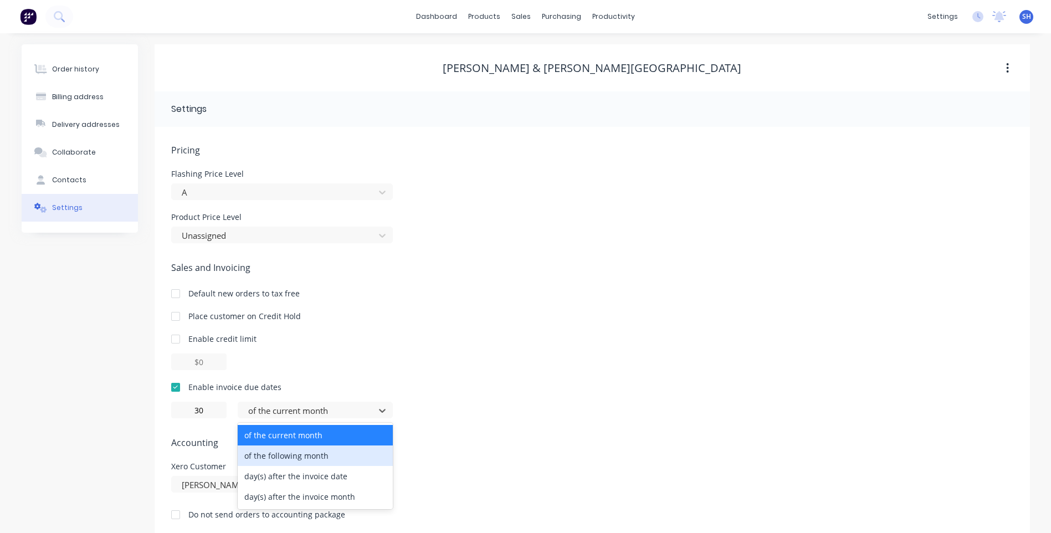
click at [317, 454] on div "of the following month" at bounding box center [315, 455] width 155 height 20
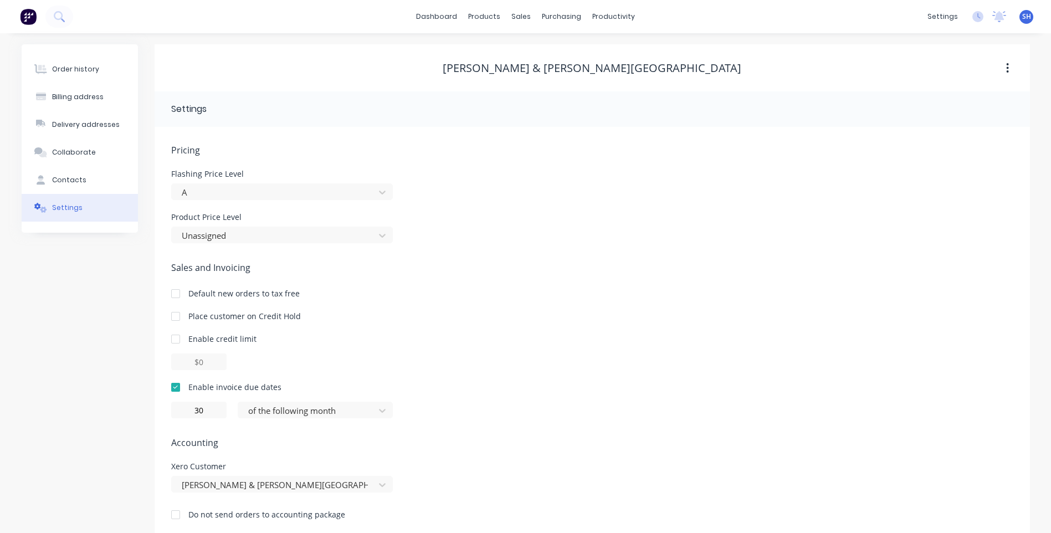
click at [468, 413] on div "30 of the following month" at bounding box center [592, 410] width 842 height 17
click at [80, 62] on button "Order history" at bounding box center [80, 69] width 116 height 28
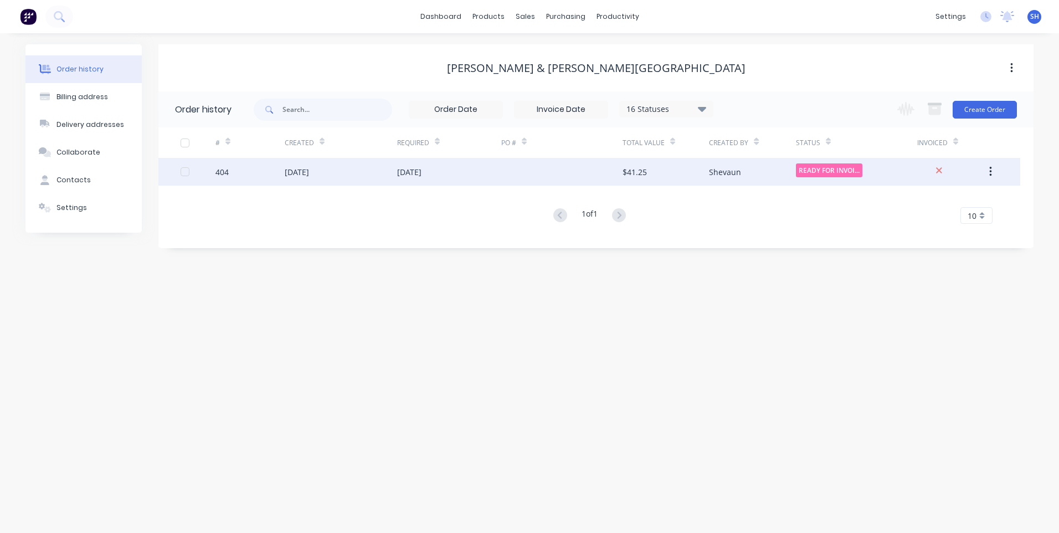
click at [357, 169] on div "[DATE]" at bounding box center [341, 172] width 112 height 28
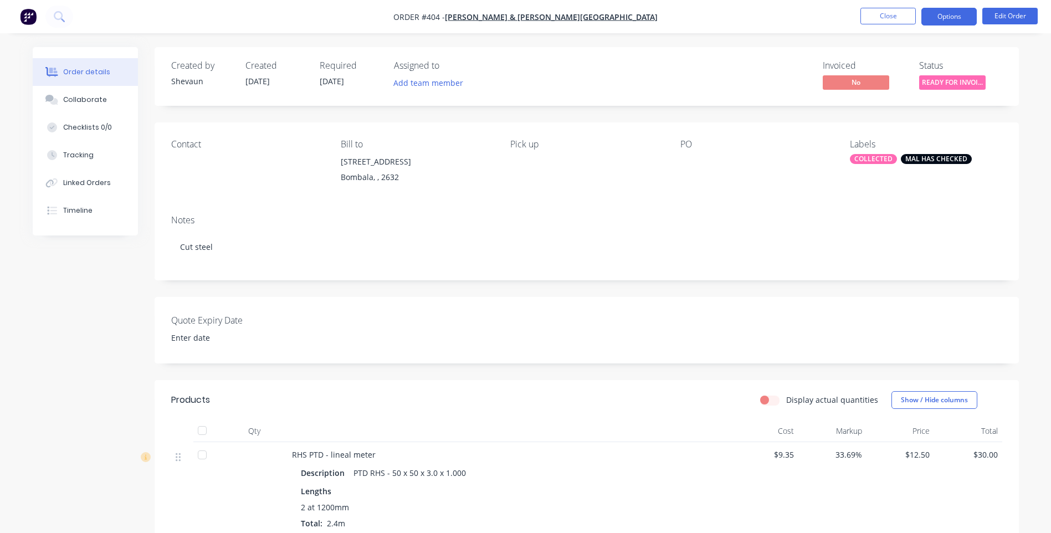
click at [940, 13] on button "Options" at bounding box center [948, 17] width 55 height 18
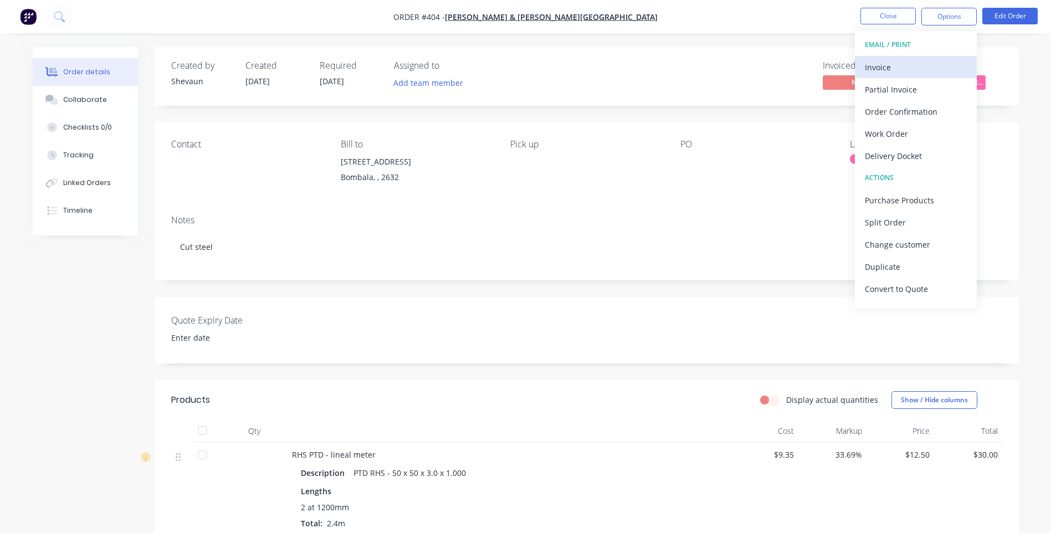
click at [895, 61] on div "Invoice" at bounding box center [916, 67] width 102 height 16
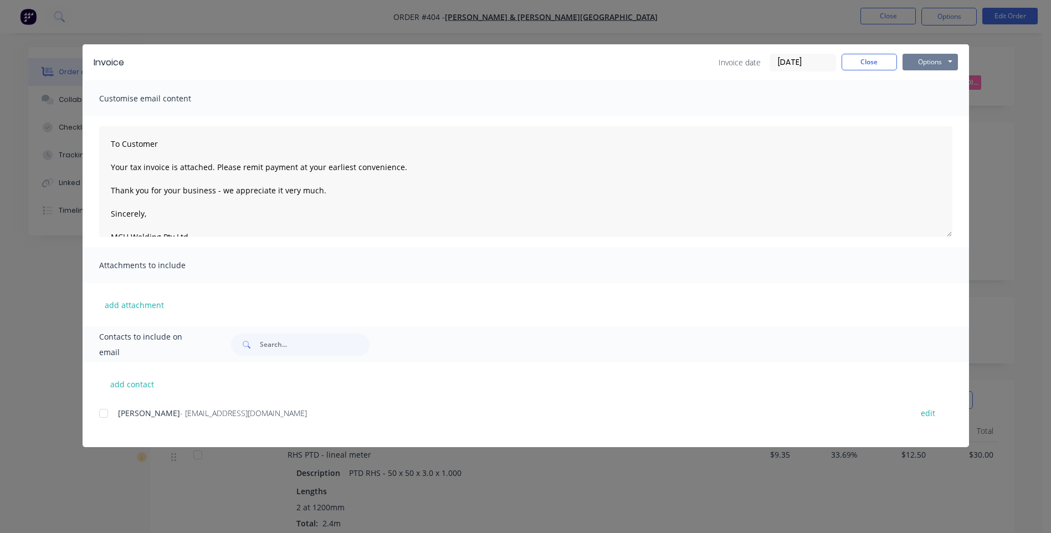
click at [924, 63] on button "Options" at bounding box center [929, 62] width 55 height 17
click at [942, 81] on button "Preview" at bounding box center [937, 82] width 71 height 18
click at [106, 413] on div at bounding box center [104, 413] width 22 height 22
click at [936, 60] on button "Options" at bounding box center [929, 62] width 55 height 17
click at [935, 116] on button "Email" at bounding box center [937, 118] width 71 height 18
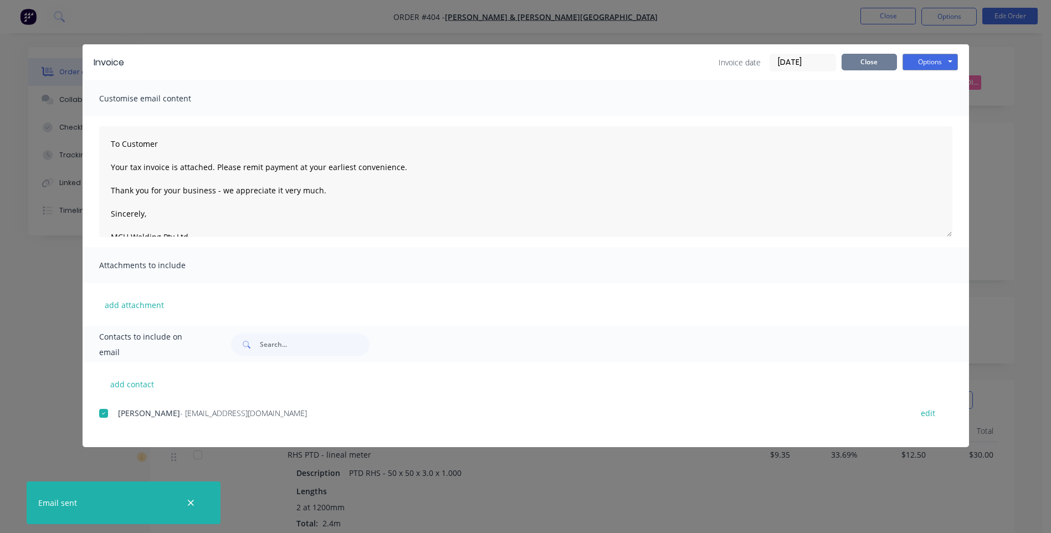
click at [868, 61] on button "Close" at bounding box center [868, 62] width 55 height 17
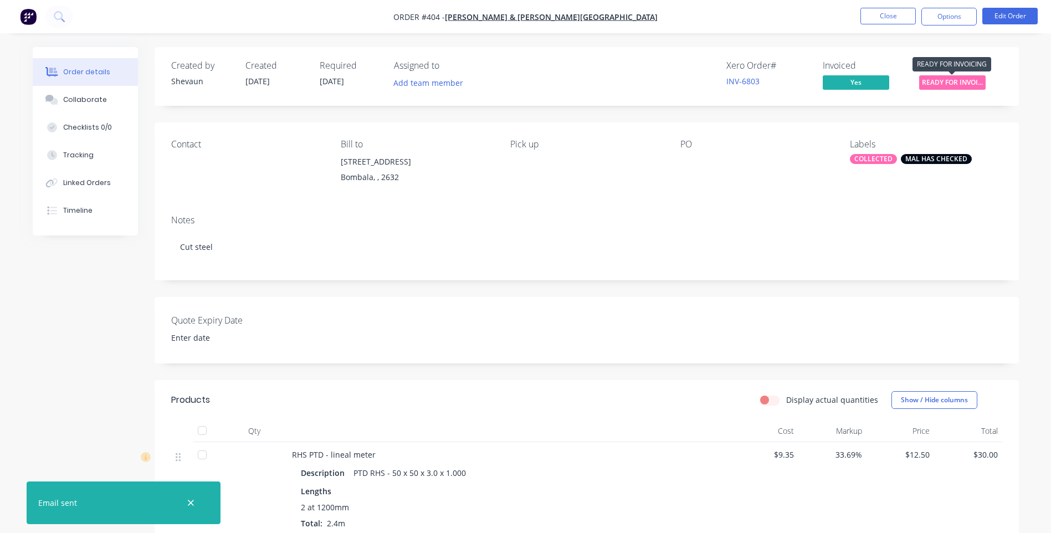
click at [946, 81] on span "READY FOR INVOI..." at bounding box center [952, 82] width 66 height 14
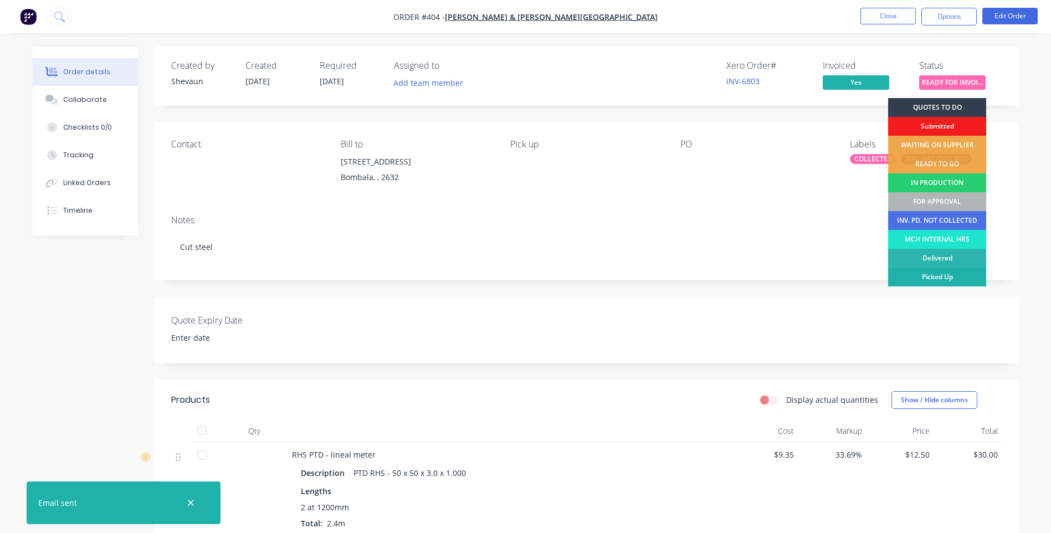
click at [950, 274] on div "Picked Up" at bounding box center [937, 277] width 98 height 19
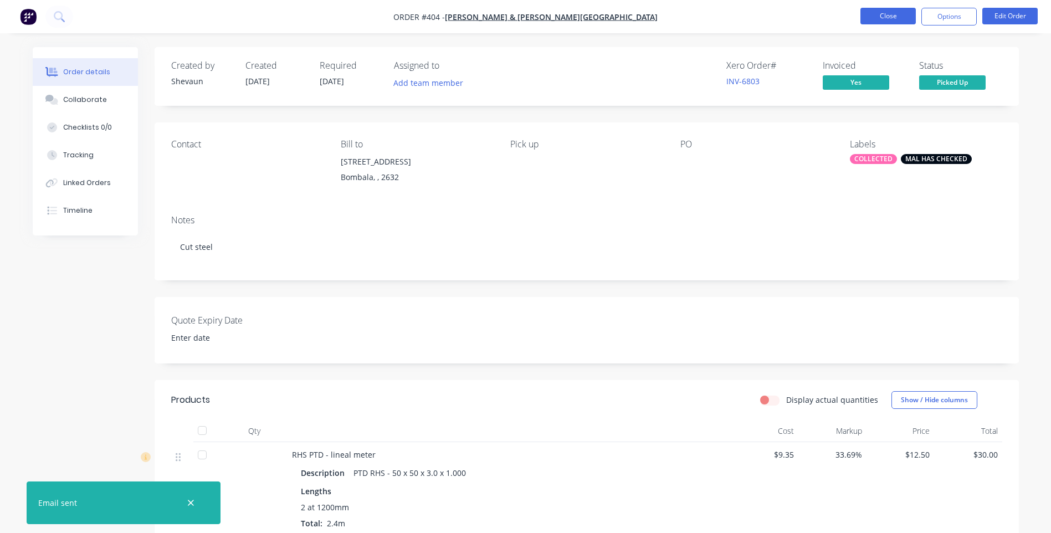
click at [892, 17] on button "Close" at bounding box center [887, 16] width 55 height 17
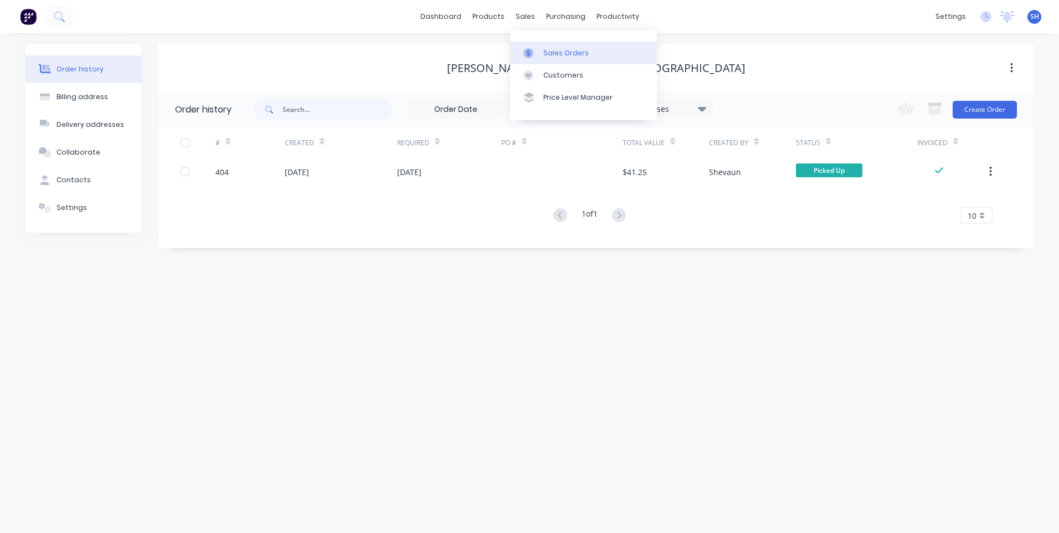
click at [565, 52] on div "Sales Orders" at bounding box center [565, 53] width 45 height 10
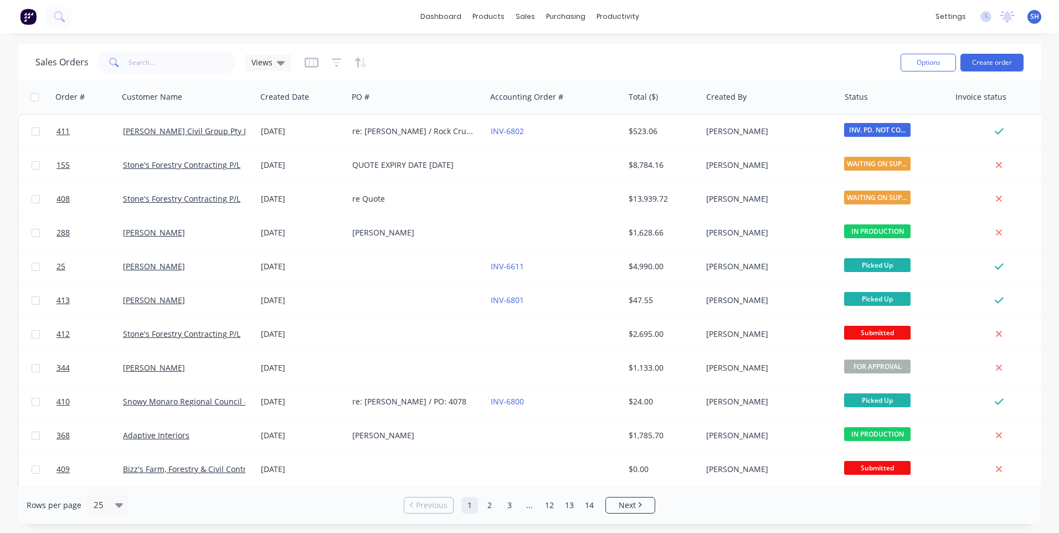
click at [1035, 19] on span "SH" at bounding box center [1034, 17] width 9 height 10
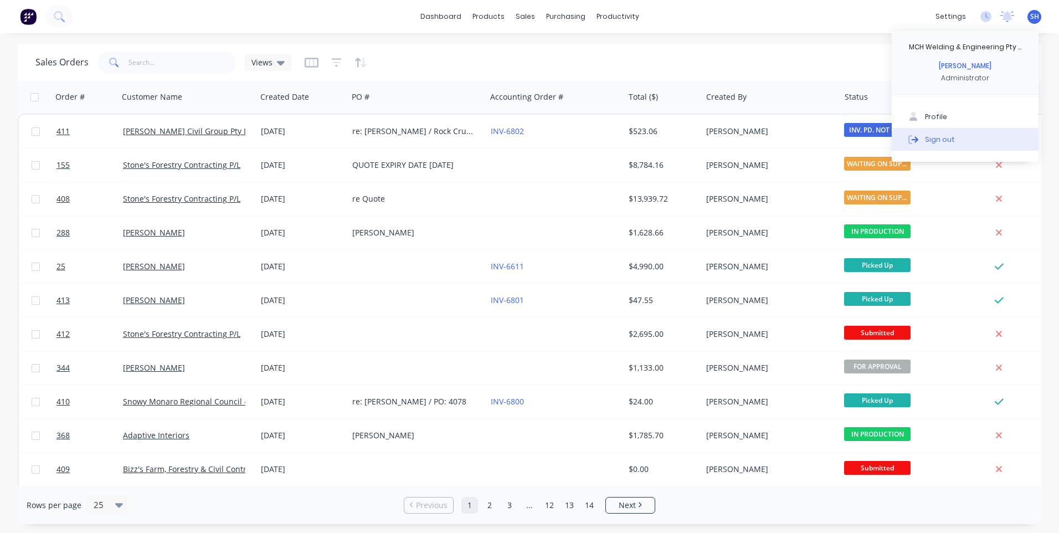
click at [946, 137] on div "Sign out" at bounding box center [940, 139] width 30 height 10
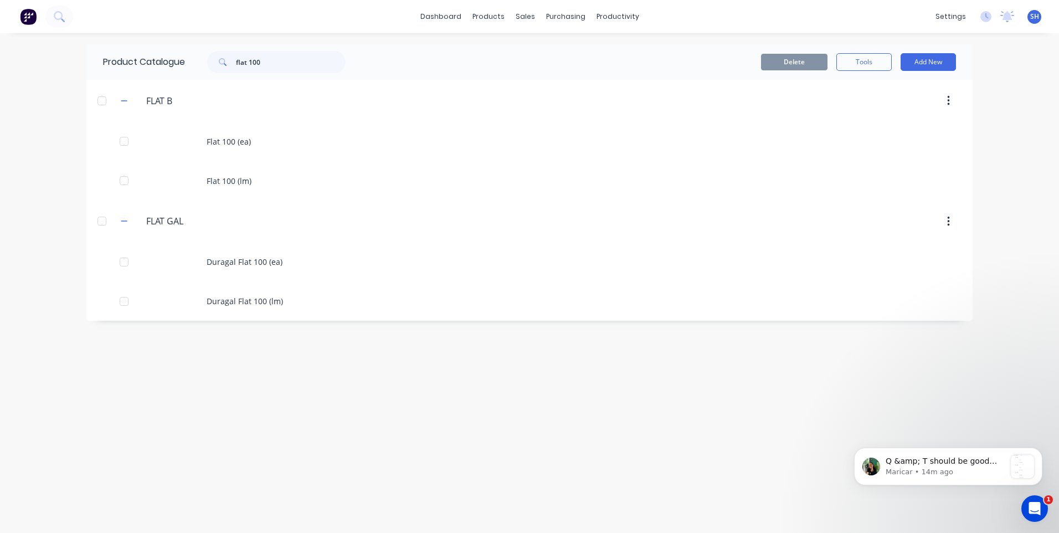
scroll to position [469, 0]
drag, startPoint x: 280, startPoint y: 65, endPoint x: 192, endPoint y: 50, distance: 88.7
click at [192, 50] on div "Product Catalogue flat 100" at bounding box center [229, 61] width 287 height 35
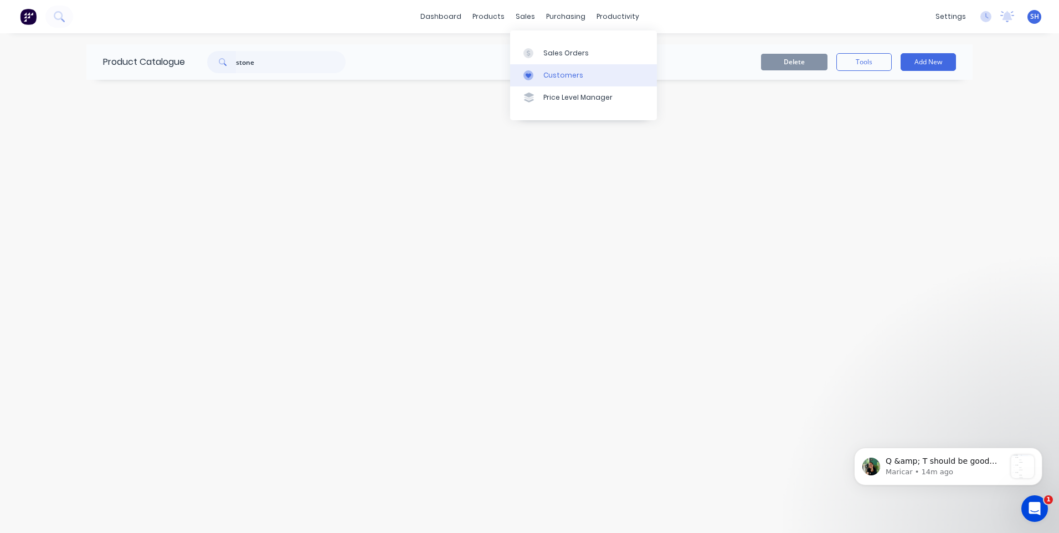
type input "stone"
click at [561, 71] on div "Customers" at bounding box center [563, 75] width 40 height 10
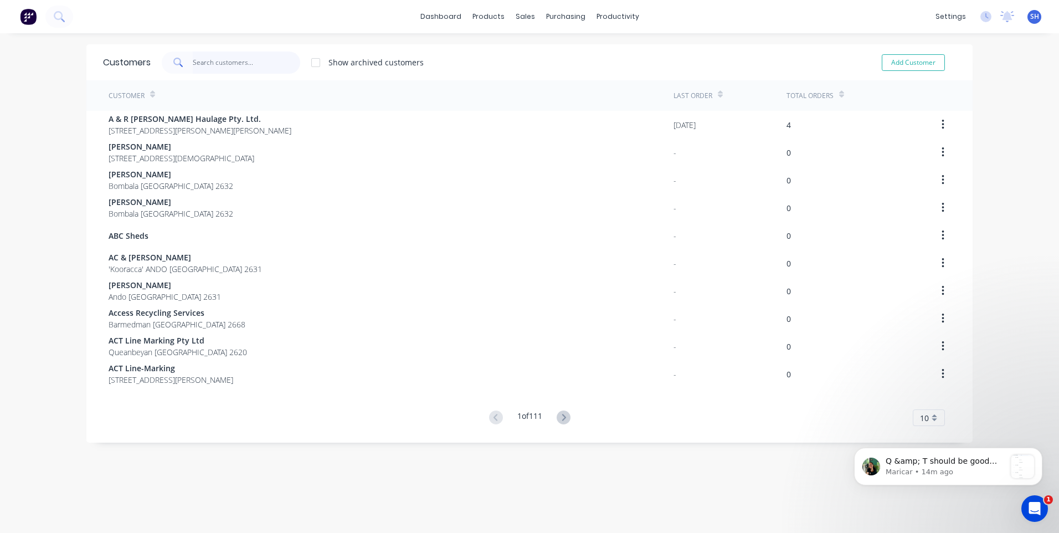
click at [222, 63] on input "text" at bounding box center [247, 63] width 108 height 22
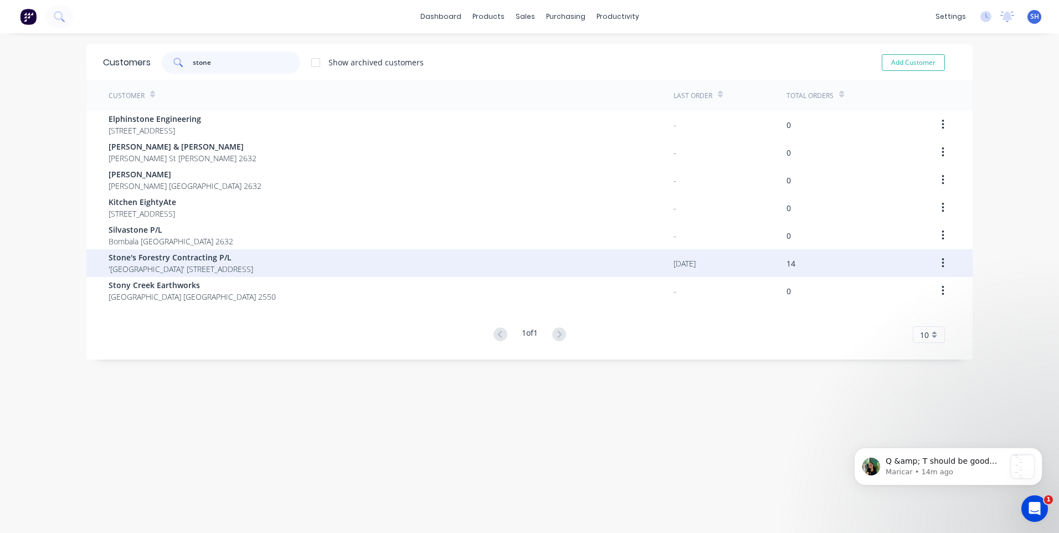
type input "stone"
click at [143, 252] on span "Stone's Forestry Contracting P/L" at bounding box center [181, 258] width 145 height 12
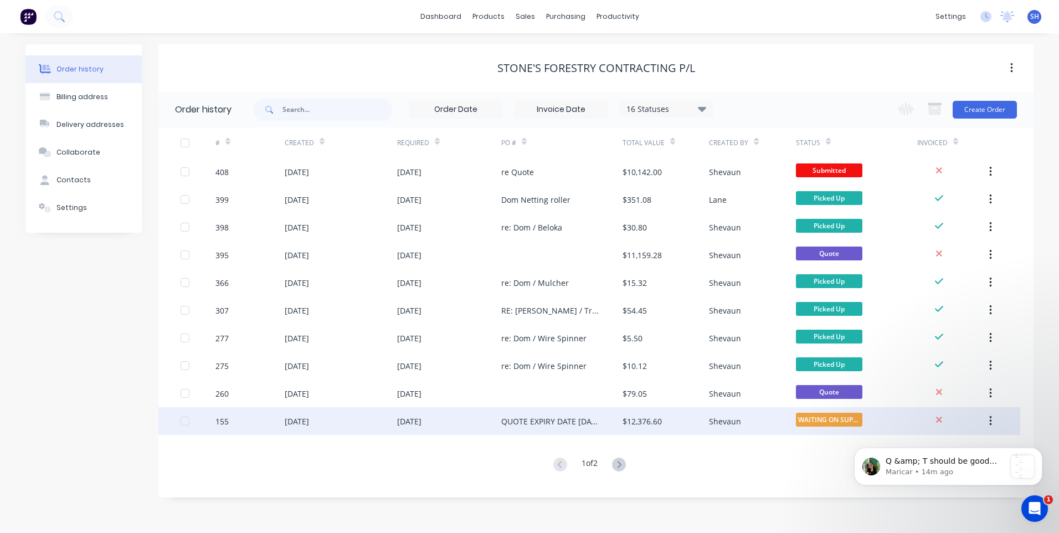
click at [464, 419] on div "[DATE]" at bounding box center [449, 421] width 104 height 28
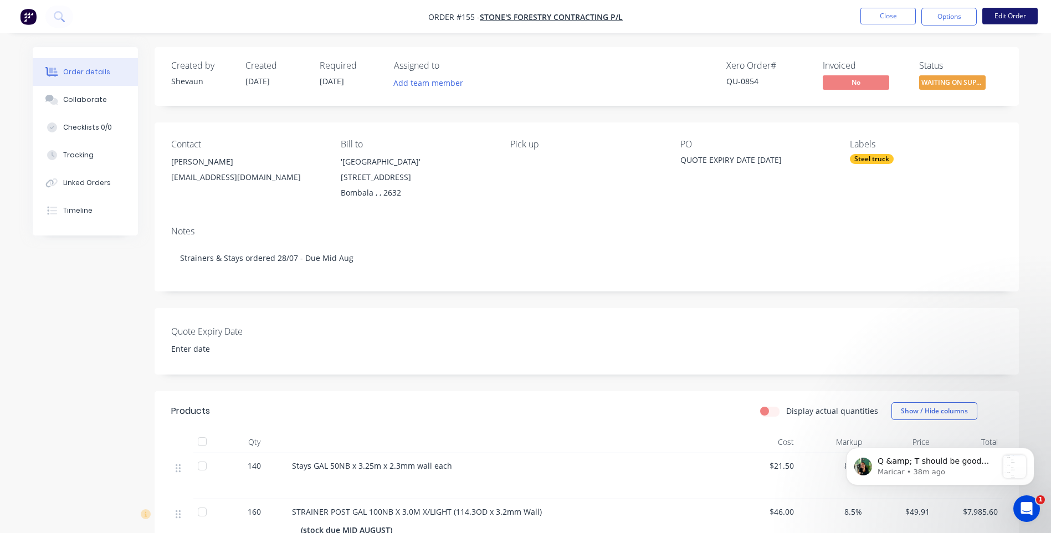
click at [1002, 15] on button "Edit Order" at bounding box center [1009, 16] width 55 height 17
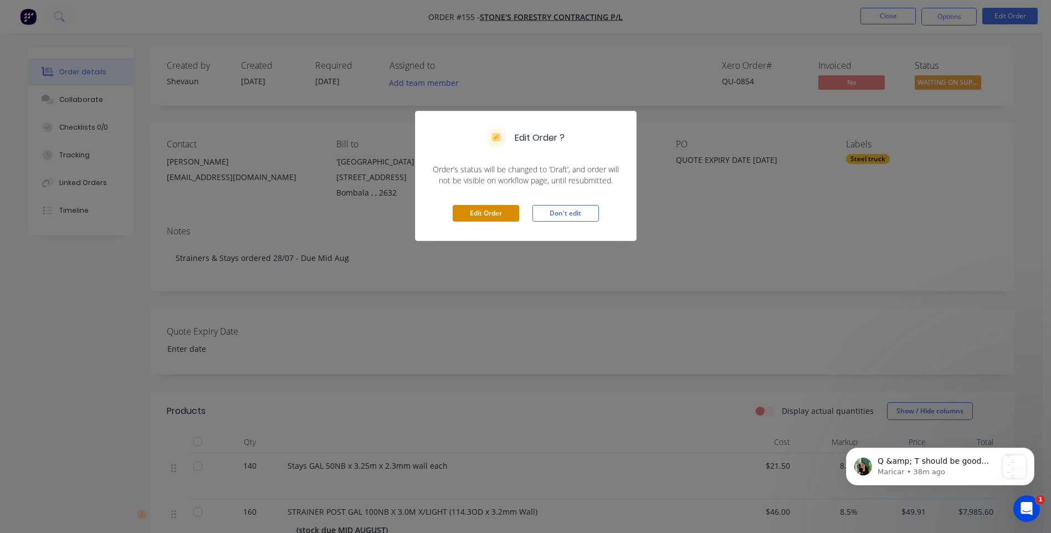
click at [500, 211] on button "Edit Order" at bounding box center [486, 213] width 66 height 17
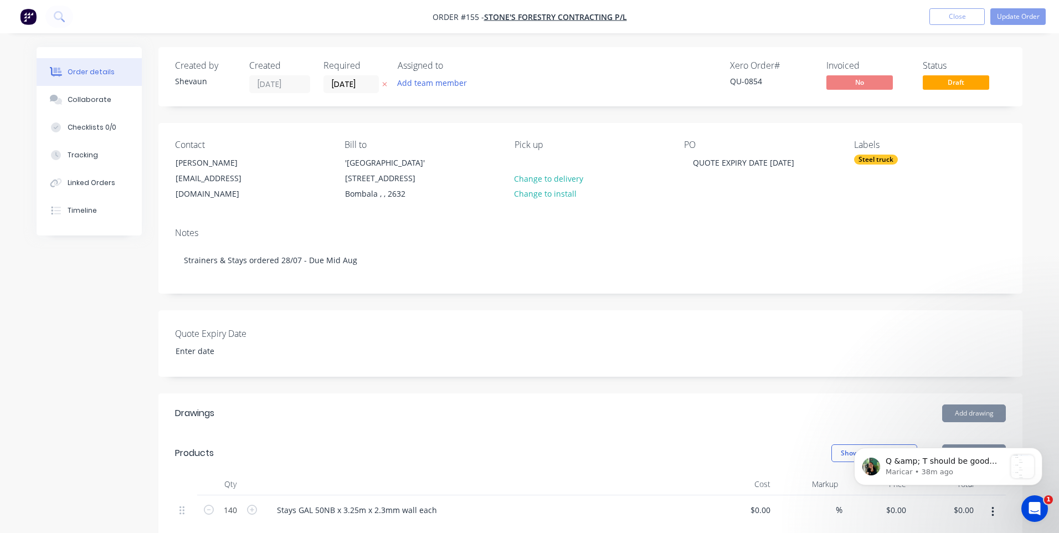
type input "$21.50"
type input "8.5"
type input "$23.3275"
type input "$3,265.85"
type input "$46.00"
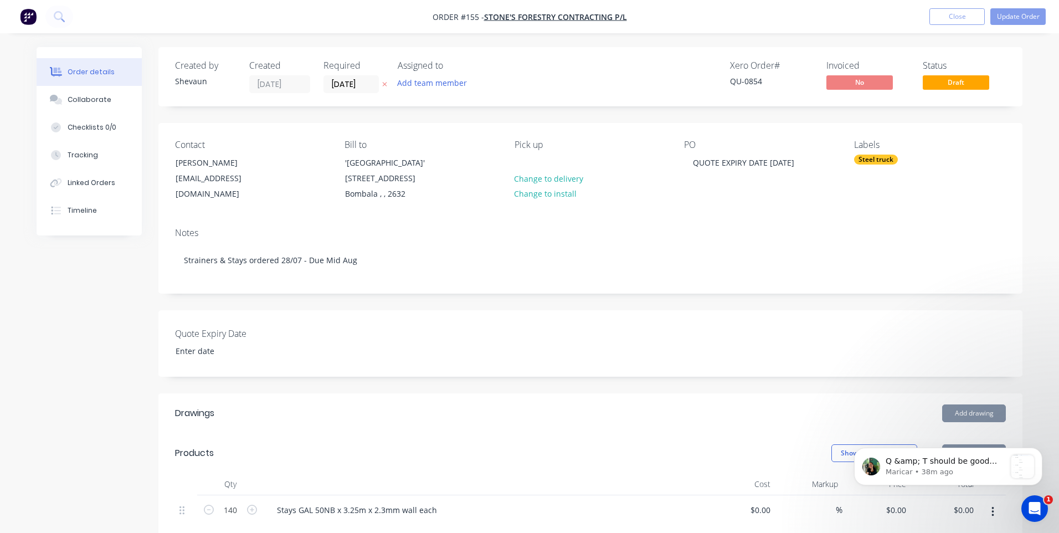
type input "8.5"
type input "$49.91"
type input "$7,985.60"
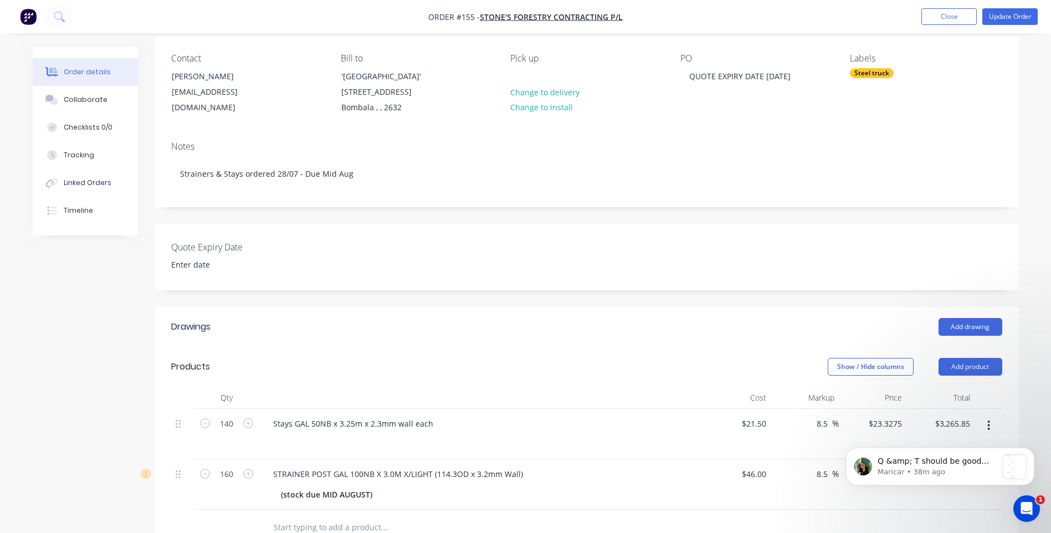
scroll to position [222, 0]
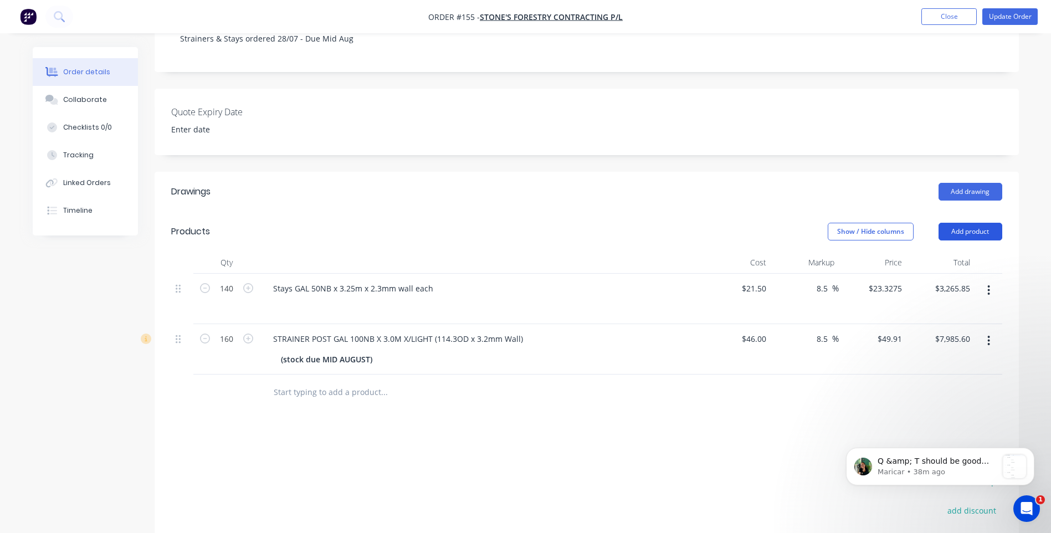
click at [971, 233] on button "Add product" at bounding box center [970, 232] width 64 height 18
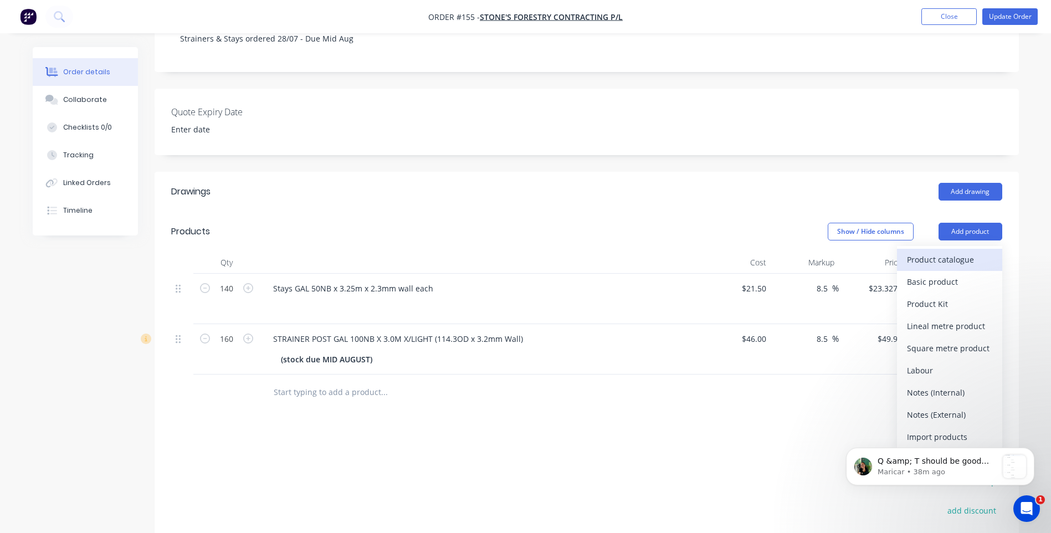
click at [927, 258] on div "Product catalogue" at bounding box center [949, 260] width 85 height 16
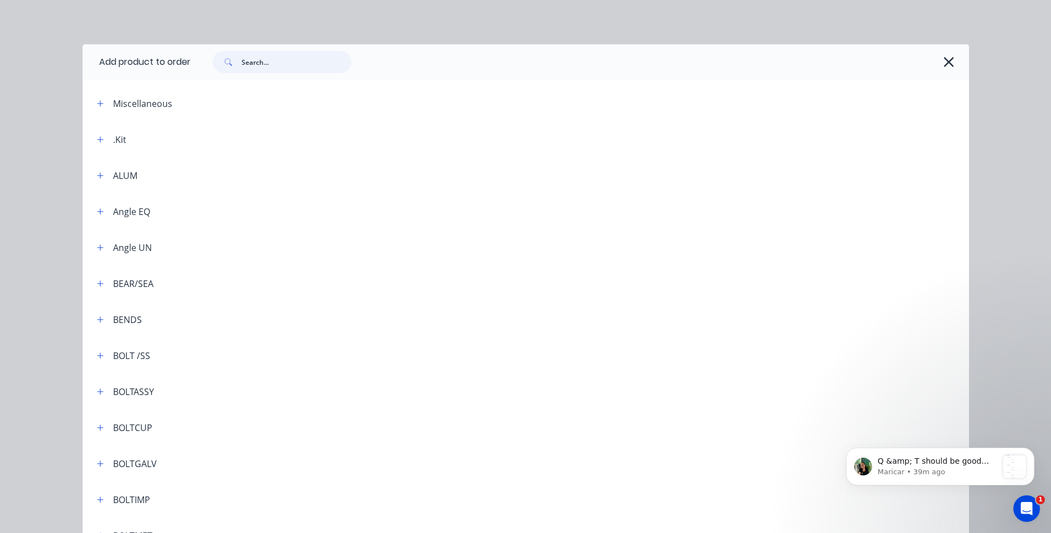
click at [247, 60] on input "text" at bounding box center [297, 62] width 110 height 22
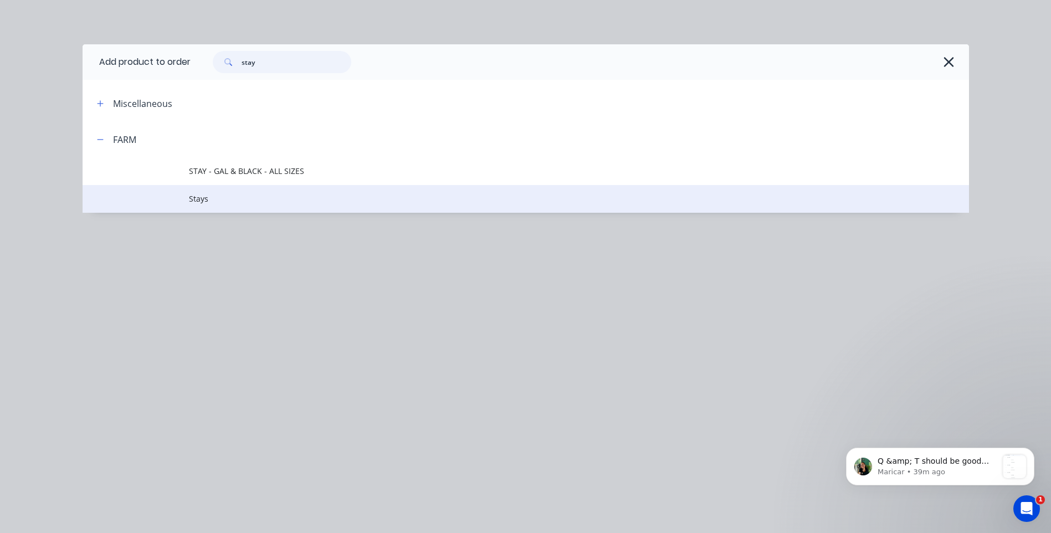
type input "stay"
click at [202, 196] on span "Stays" at bounding box center [501, 199] width 624 height 12
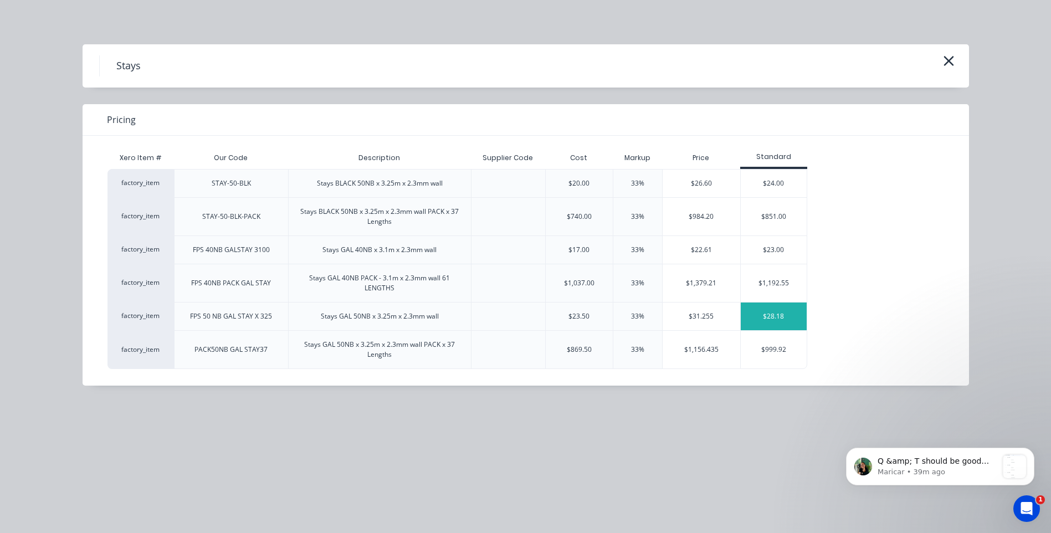
click at [768, 311] on div "$28.18" at bounding box center [774, 316] width 66 height 28
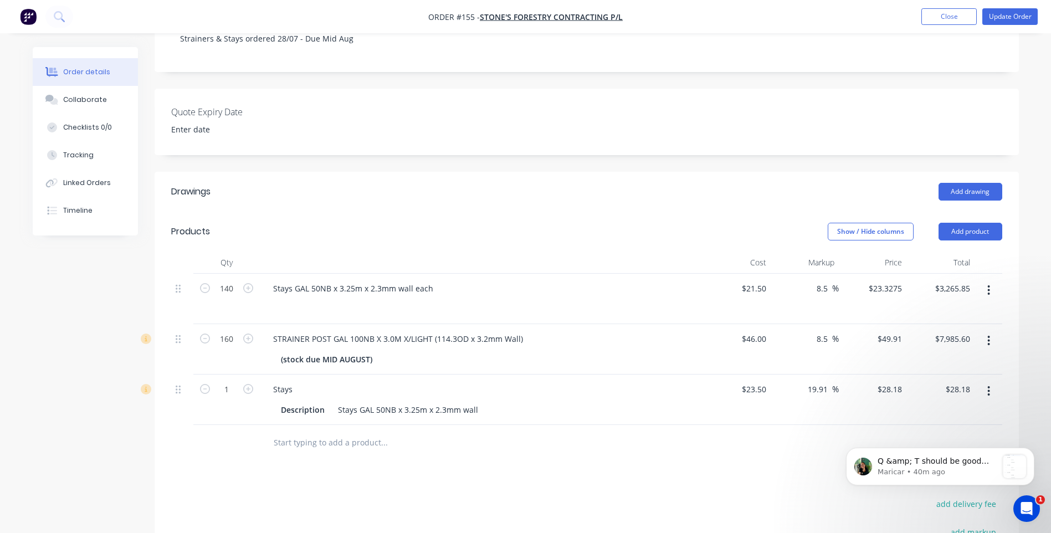
click at [228, 297] on input "1" at bounding box center [226, 288] width 29 height 17
type input "140"
type input "$3,945.20"
click at [403, 480] on div "Drawings Add drawing Products Show / Hide columns Add product Qty Cost Markup P…" at bounding box center [587, 449] width 864 height 555
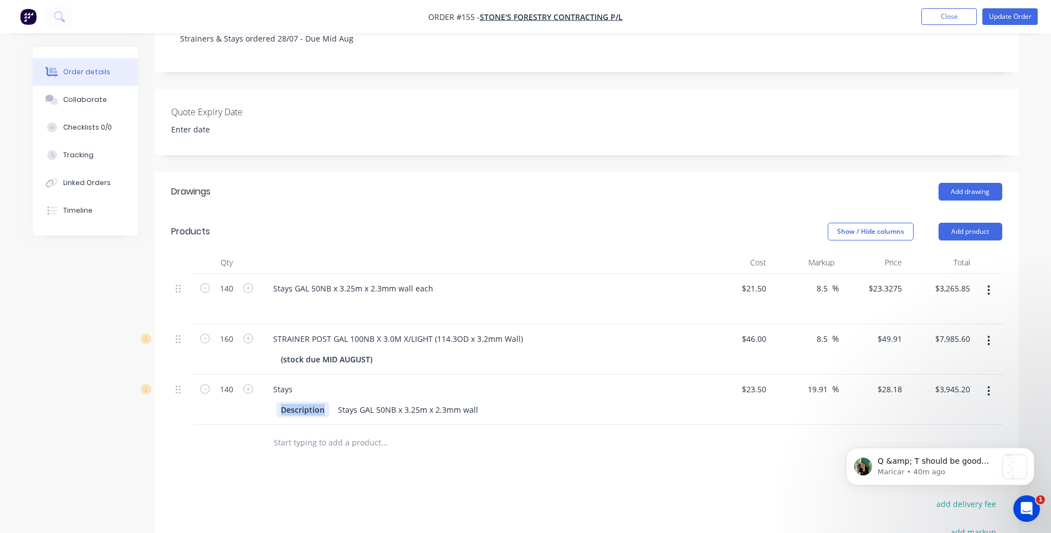
drag, startPoint x: 327, startPoint y: 410, endPoint x: 271, endPoint y: 412, distance: 55.4
click at [271, 412] on div "Description Stays GAL 50NB x 3.25m x 2.3mm wall" at bounding box center [481, 408] width 434 height 18
drag, startPoint x: 297, startPoint y: 389, endPoint x: 265, endPoint y: 388, distance: 32.2
click at [265, 388] on div "Stays" at bounding box center [282, 389] width 37 height 16
click at [1026, 507] on icon "Open Intercom Messenger" at bounding box center [1027, 509] width 18 height 18
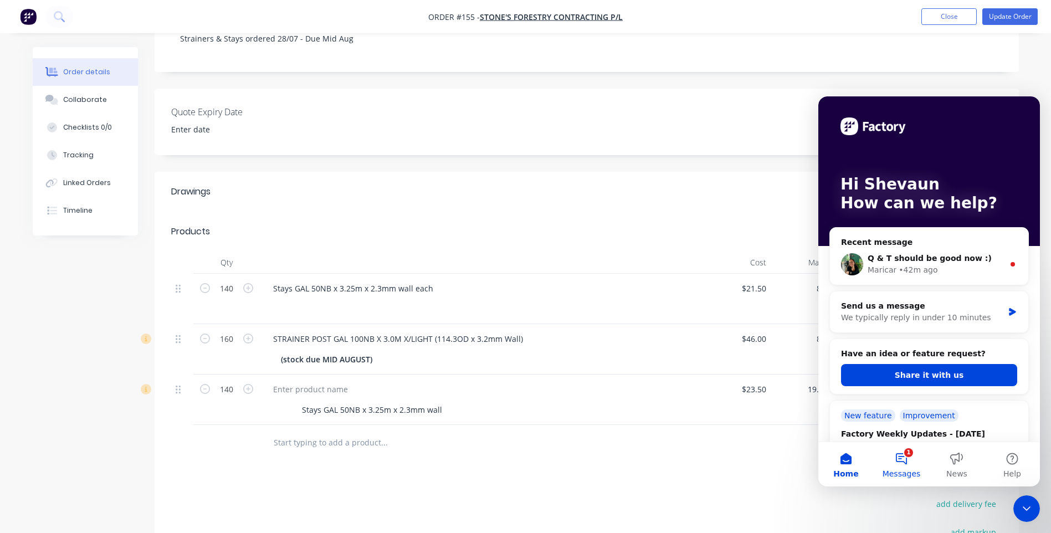
click at [903, 456] on button "1 Messages" at bounding box center [901, 464] width 55 height 44
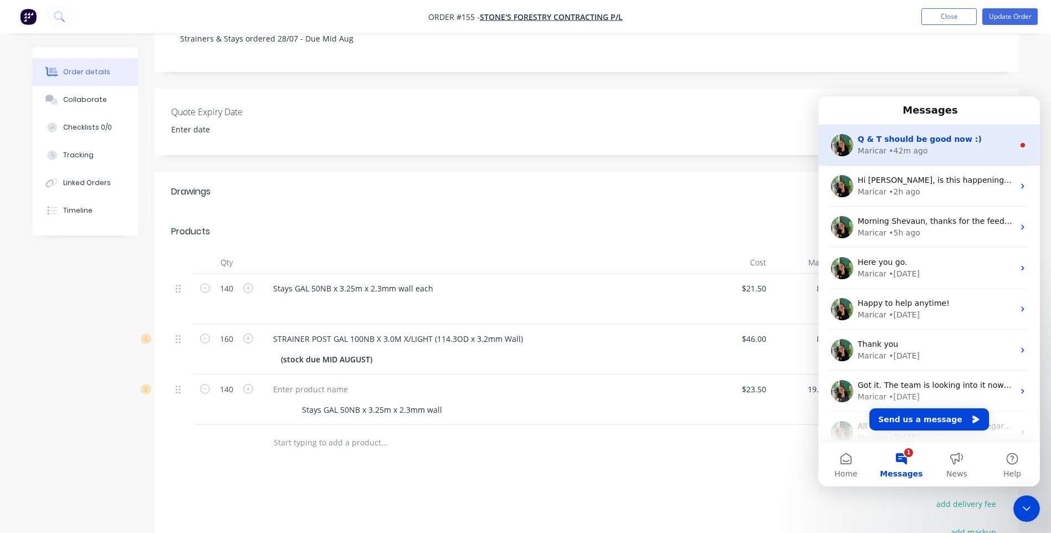
click at [890, 137] on span "Q & T should be good now :)" at bounding box center [920, 139] width 124 height 9
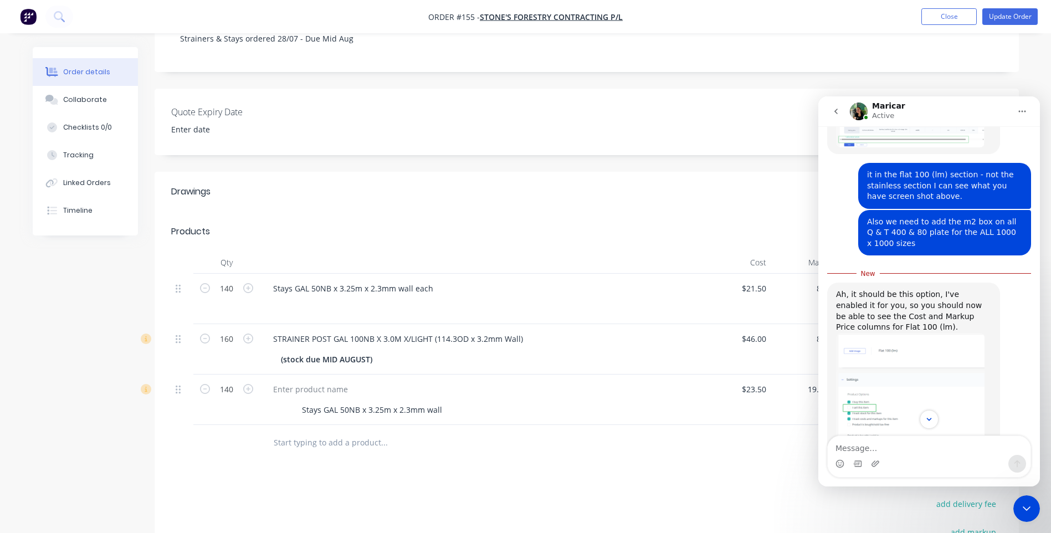
scroll to position [300, 0]
click at [879, 380] on img "Maricar says…" at bounding box center [910, 391] width 148 height 119
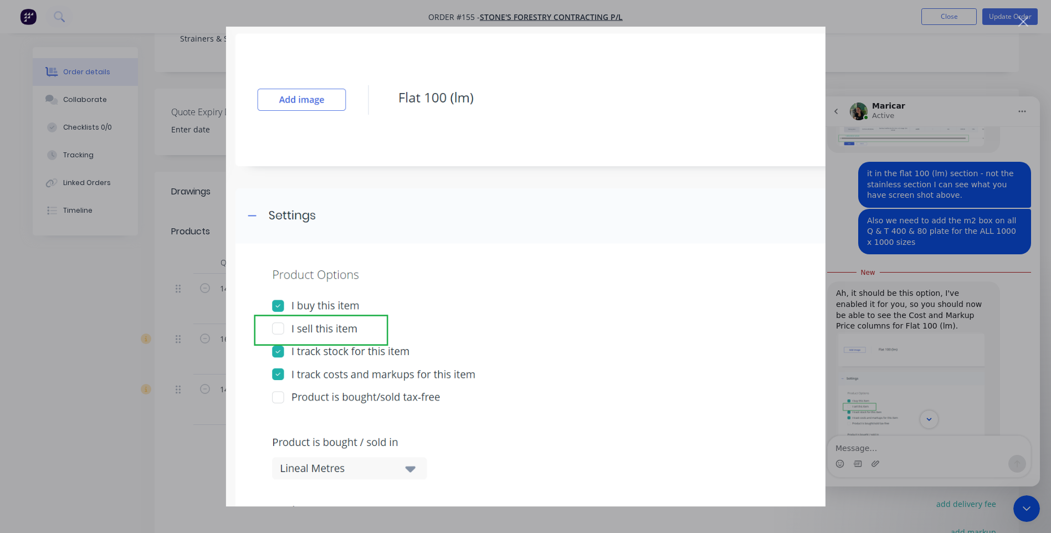
scroll to position [0, 0]
click at [1002, 359] on div "Intercom messenger" at bounding box center [525, 266] width 1051 height 533
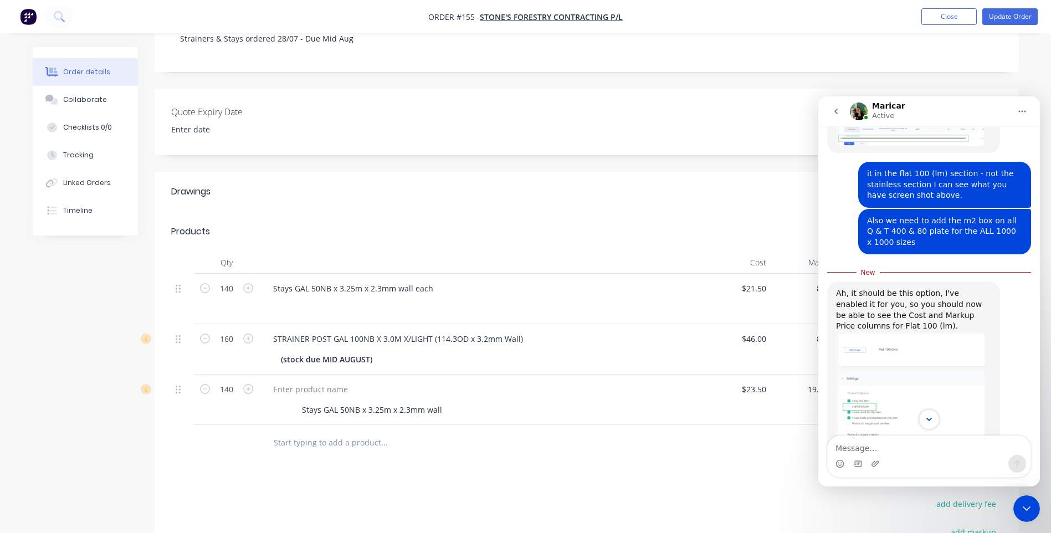
click at [929, 418] on icon "Scroll to bottom" at bounding box center [929, 419] width 10 height 10
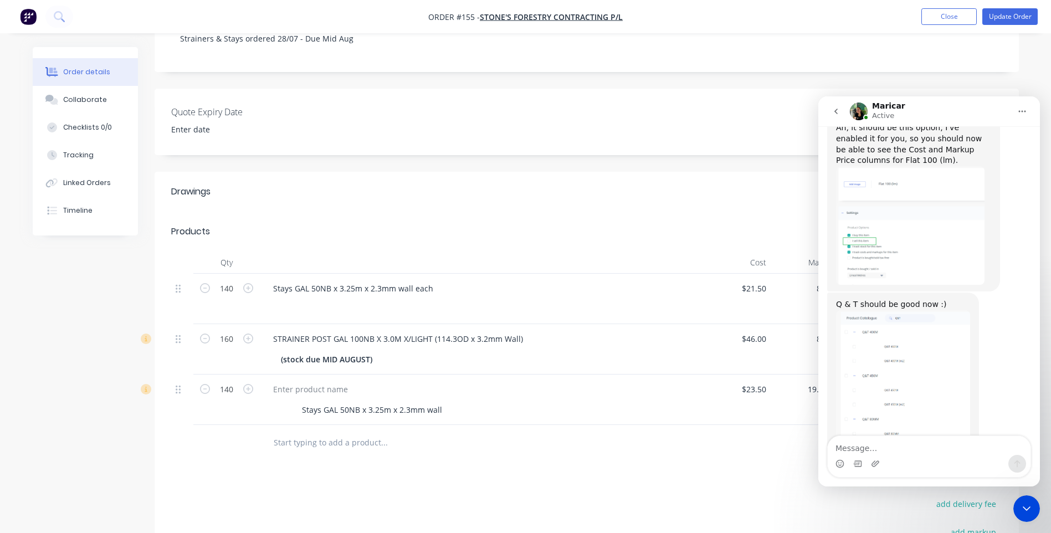
scroll to position [487, 0]
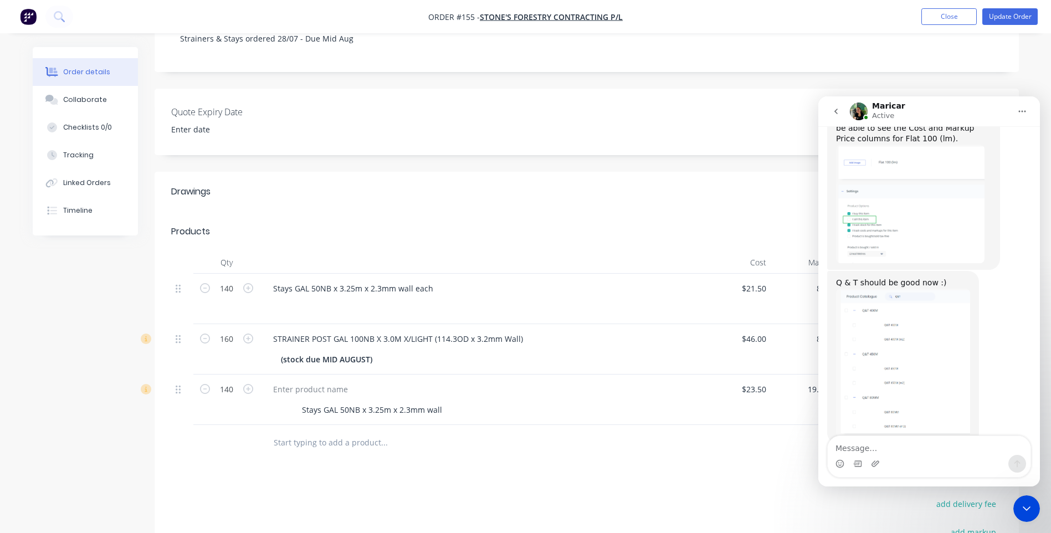
click at [931, 315] on img "Maricar says…" at bounding box center [903, 363] width 134 height 148
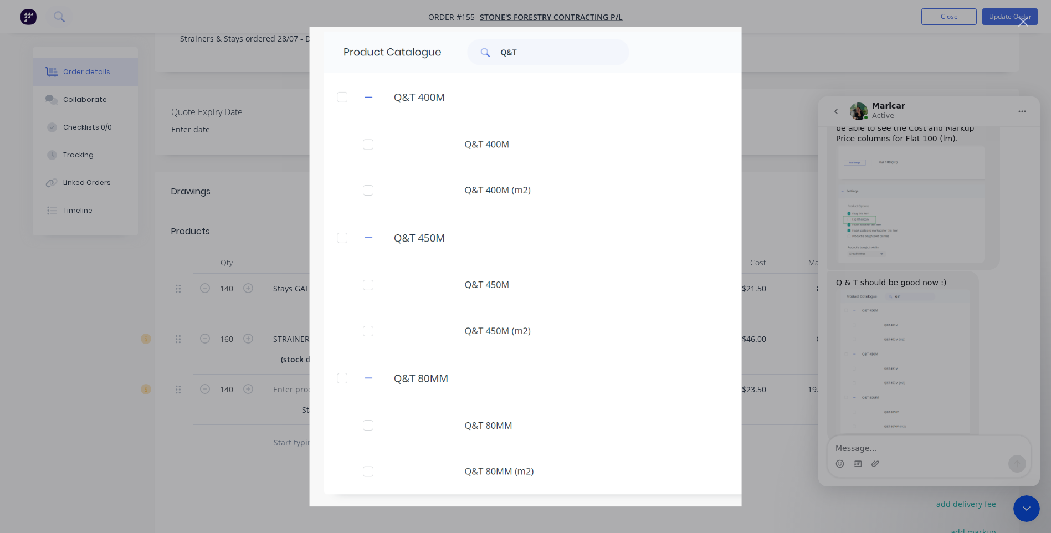
scroll to position [0, 0]
click at [783, 118] on div "Intercom messenger" at bounding box center [525, 266] width 1051 height 533
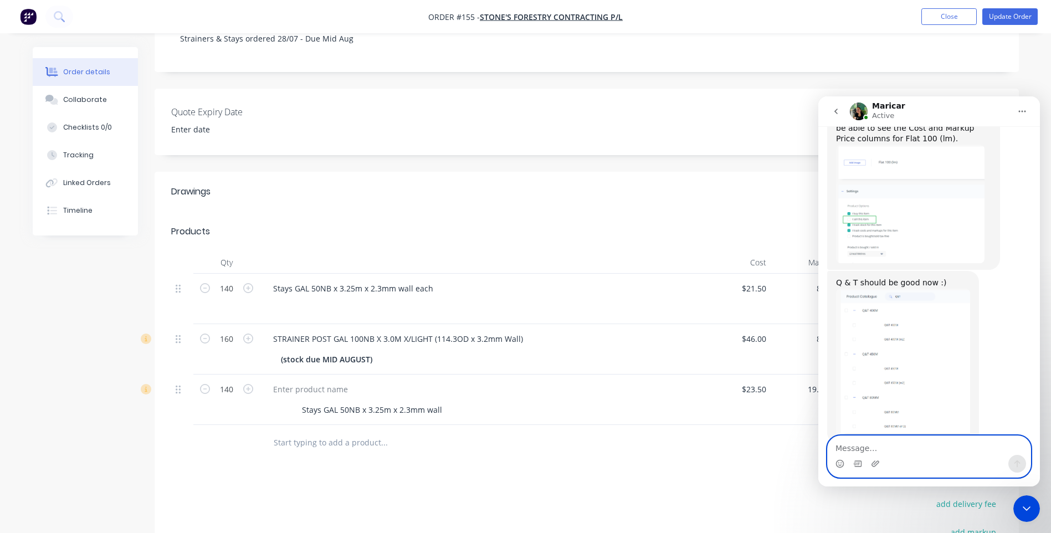
click at [849, 447] on textarea "Message…" at bounding box center [929, 445] width 203 height 19
type textarea "Thanks [PERSON_NAME]"
click at [1018, 460] on icon "Send a message…" at bounding box center [1017, 463] width 9 height 9
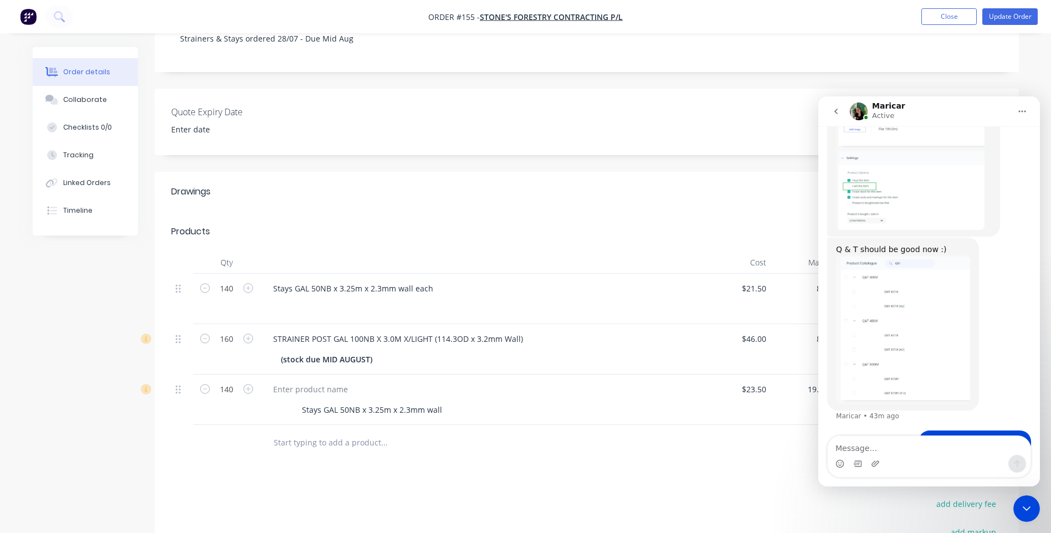
click at [1027, 504] on icon "Close Intercom Messenger" at bounding box center [1026, 508] width 13 height 13
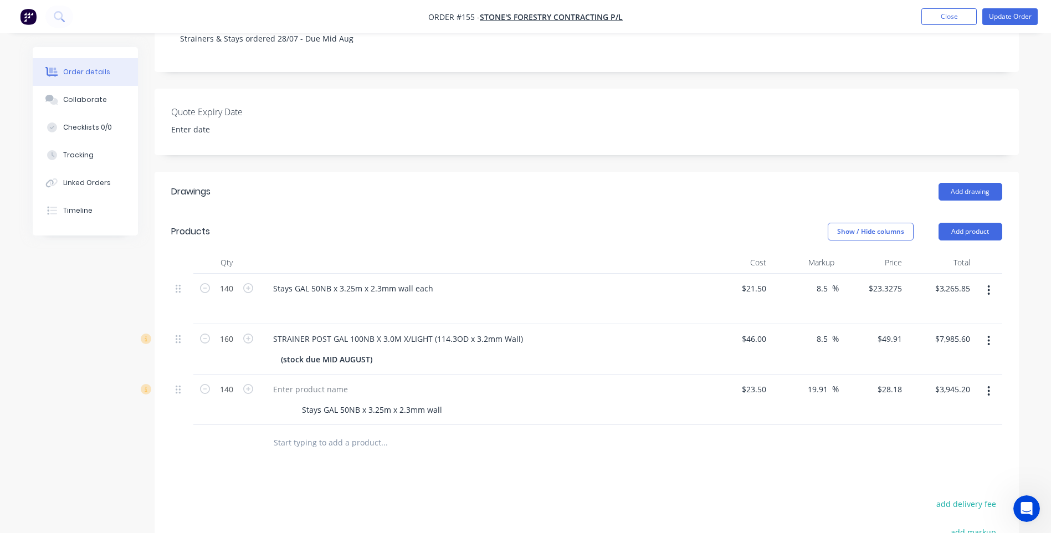
scroll to position [2, 0]
drag, startPoint x: 442, startPoint y: 408, endPoint x: 281, endPoint y: 409, distance: 160.1
click at [281, 409] on div "Stays GAL 50NB x 3.25m x 2.3mm wall" at bounding box center [479, 410] width 406 height 16
click at [988, 392] on icon "button" at bounding box center [988, 391] width 3 height 12
click at [923, 486] on div "Delete" at bounding box center [949, 487] width 85 height 16
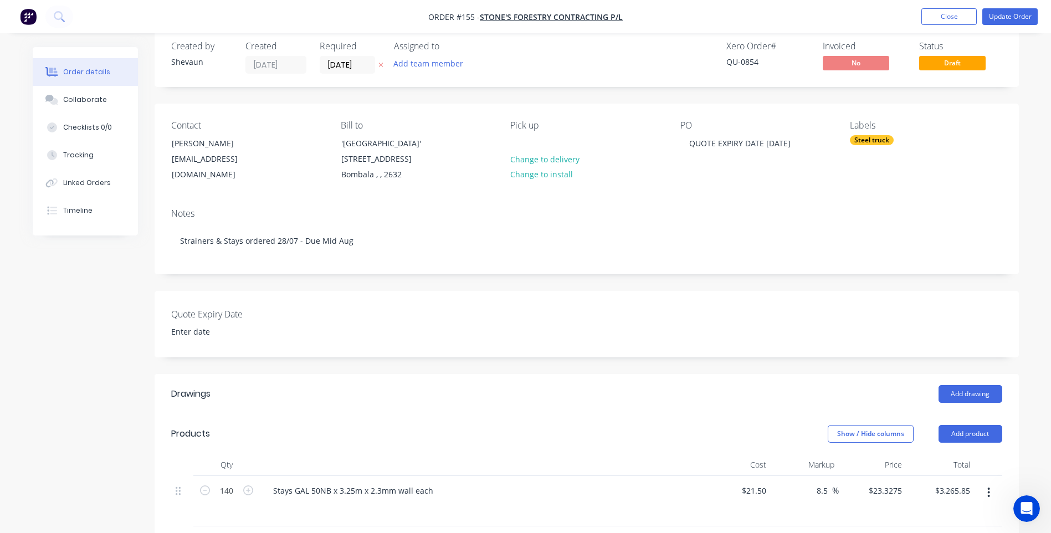
scroll to position [0, 0]
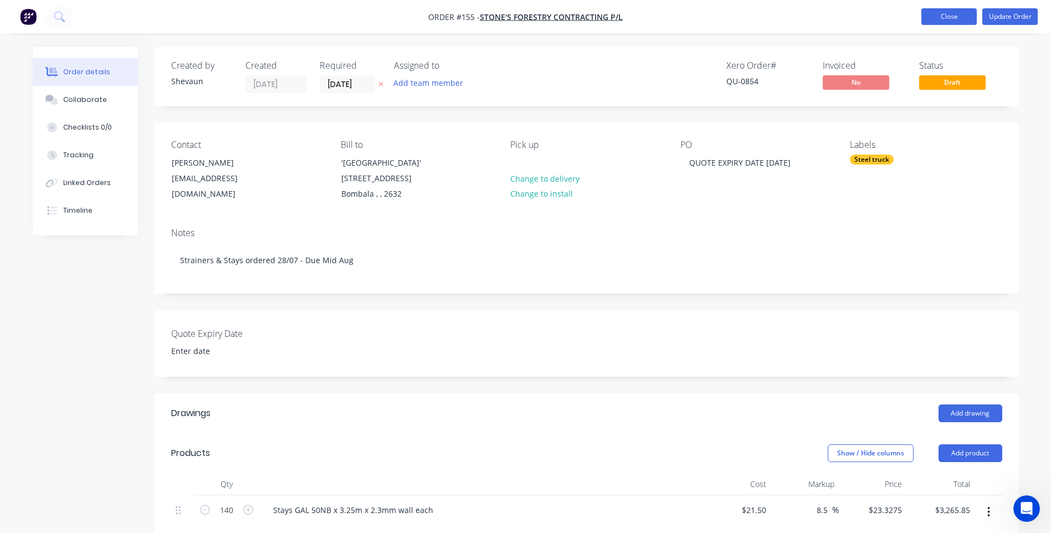
click at [948, 16] on button "Close" at bounding box center [948, 16] width 55 height 17
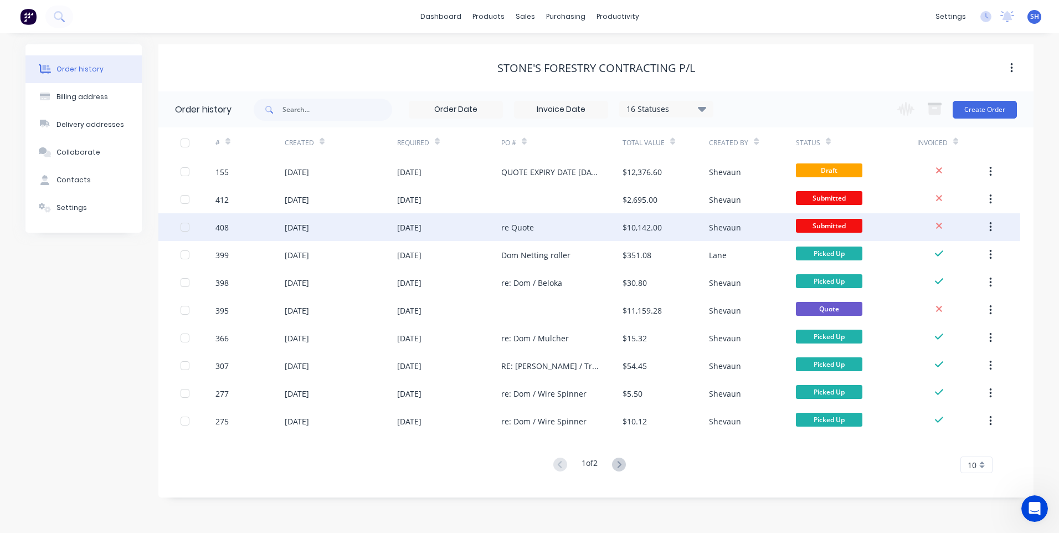
click at [461, 226] on div "[DATE]" at bounding box center [449, 227] width 104 height 28
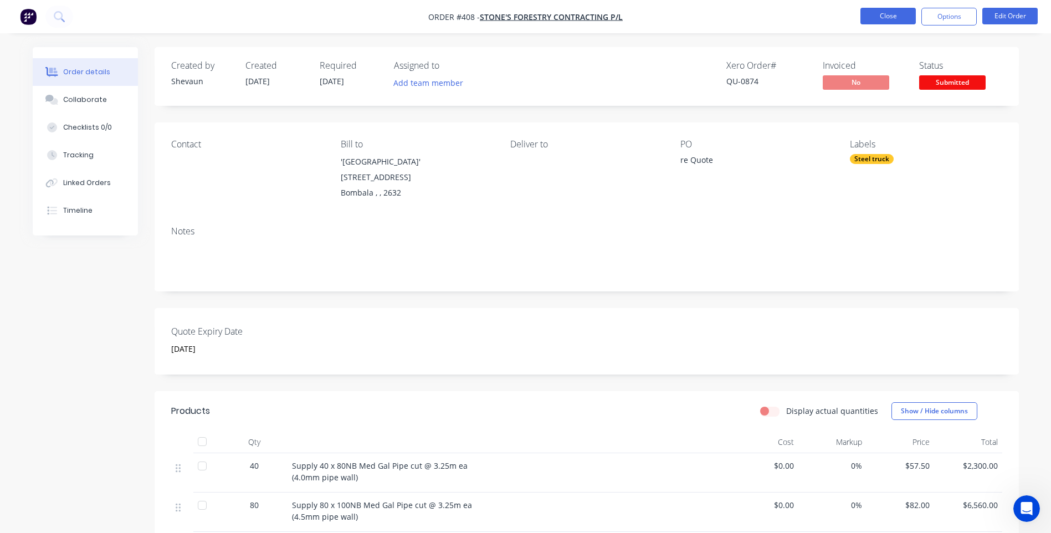
click at [885, 15] on button "Close" at bounding box center [887, 16] width 55 height 17
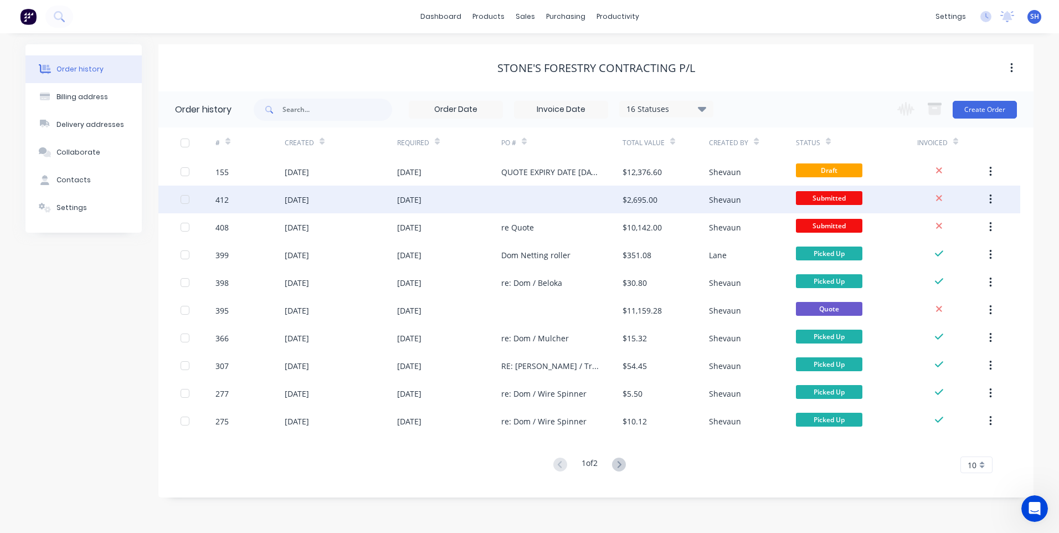
click at [502, 196] on div at bounding box center [561, 200] width 121 height 28
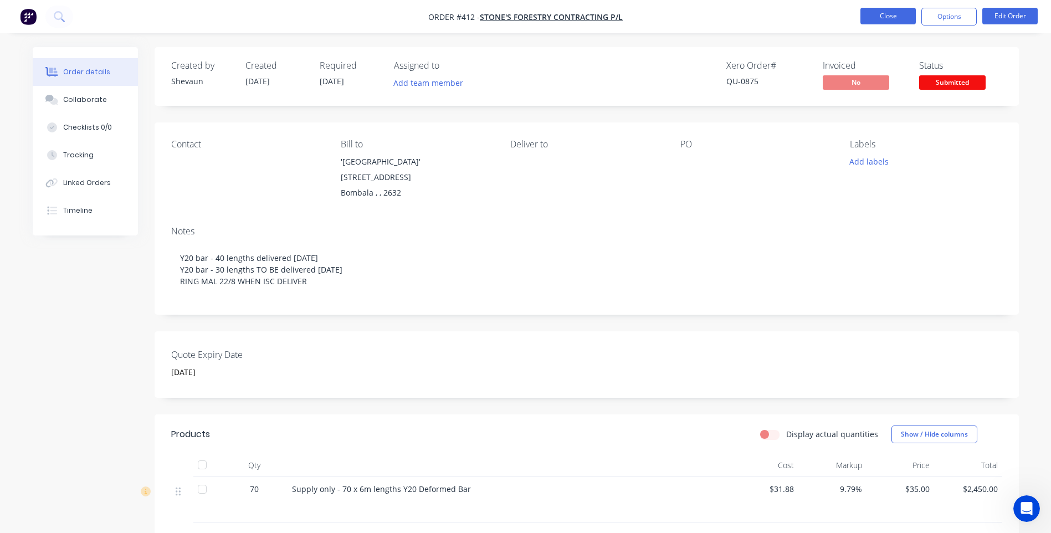
click at [890, 14] on button "Close" at bounding box center [887, 16] width 55 height 17
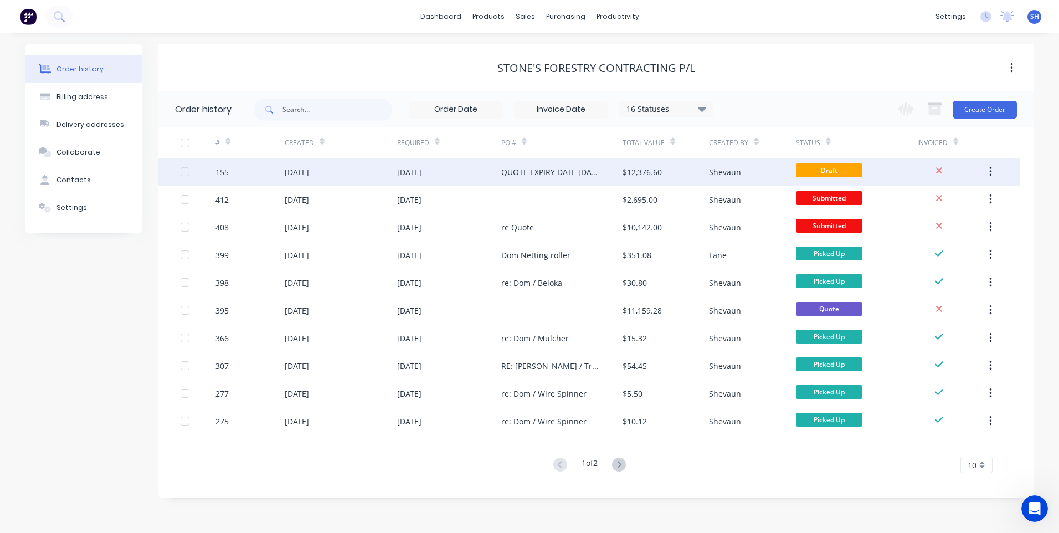
click at [469, 168] on div "[DATE]" at bounding box center [449, 172] width 104 height 28
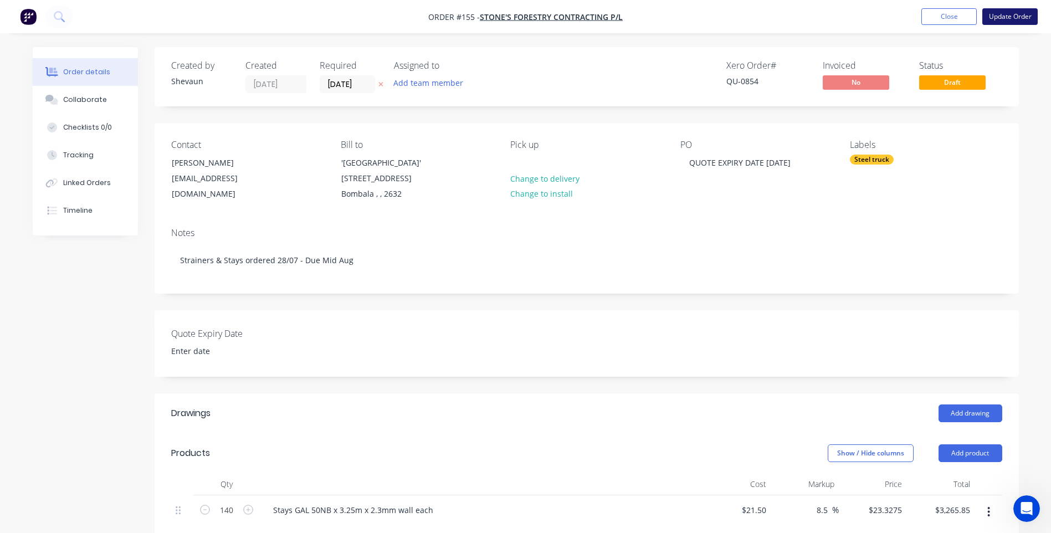
click at [1005, 14] on button "Update Order" at bounding box center [1009, 16] width 55 height 17
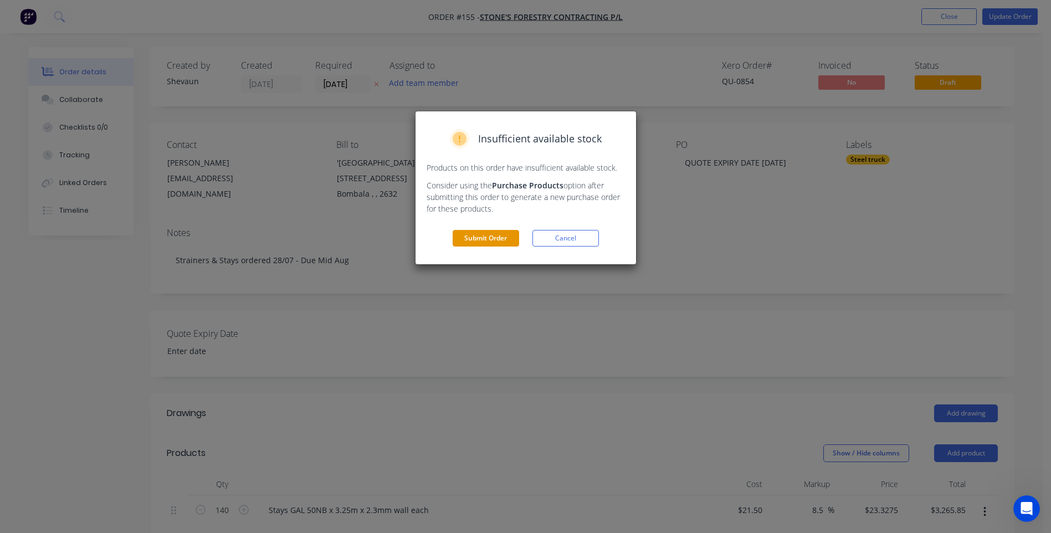
click at [488, 238] on button "Submit Order" at bounding box center [486, 238] width 66 height 17
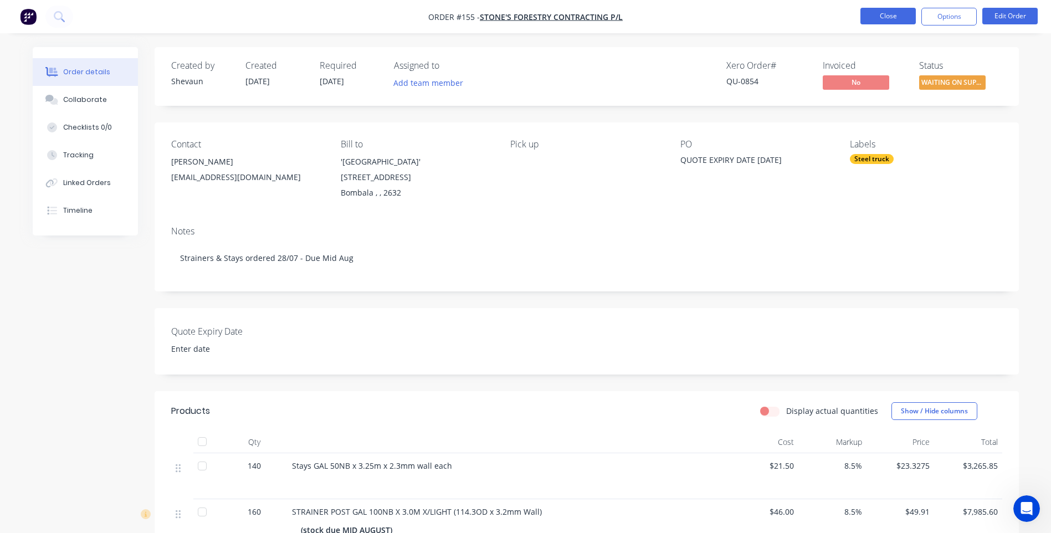
click at [879, 16] on button "Close" at bounding box center [887, 16] width 55 height 17
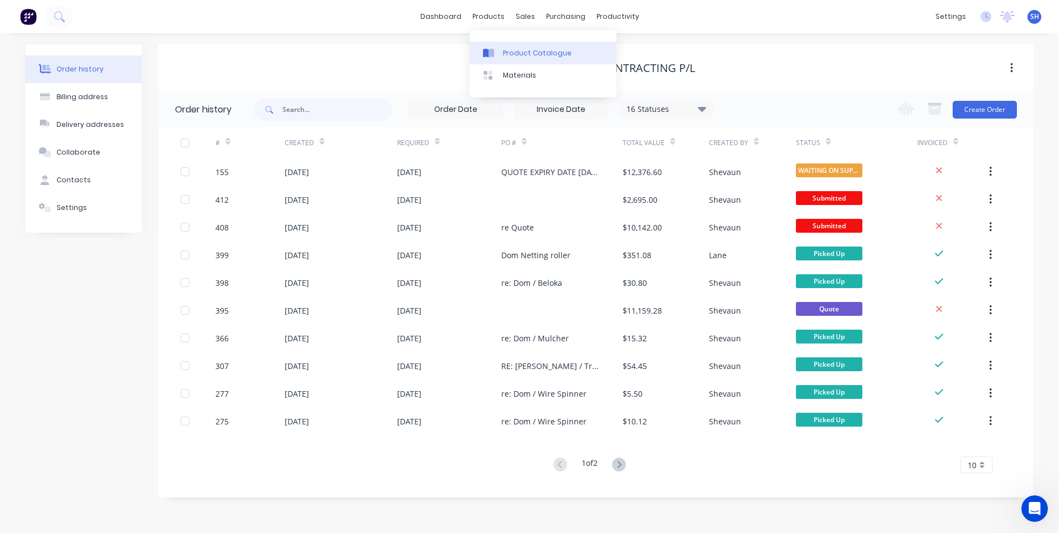
click at [543, 51] on div "Product Catalogue" at bounding box center [537, 53] width 69 height 10
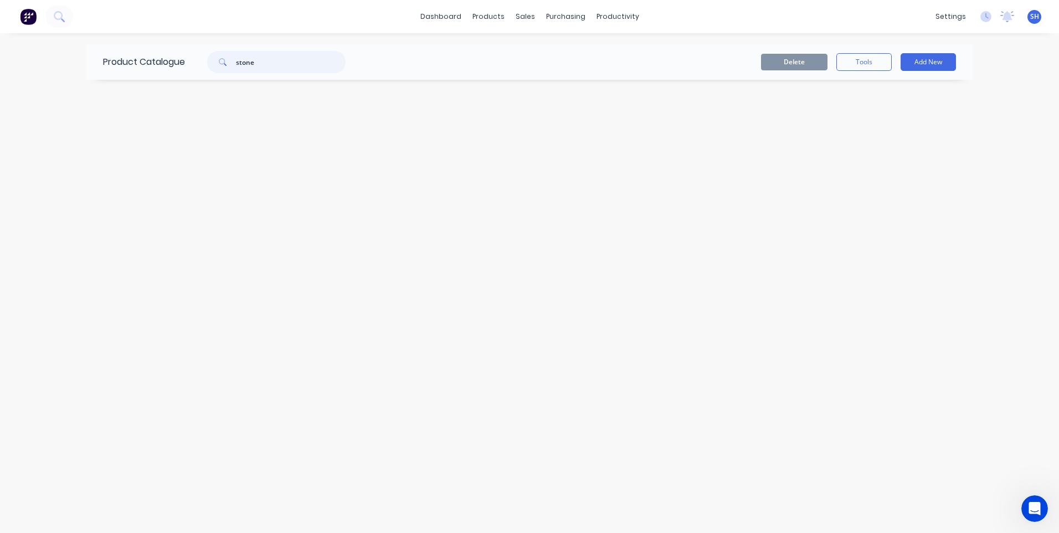
drag, startPoint x: 259, startPoint y: 64, endPoint x: 216, endPoint y: 63, distance: 43.2
click at [216, 64] on div "stone" at bounding box center [276, 62] width 138 height 22
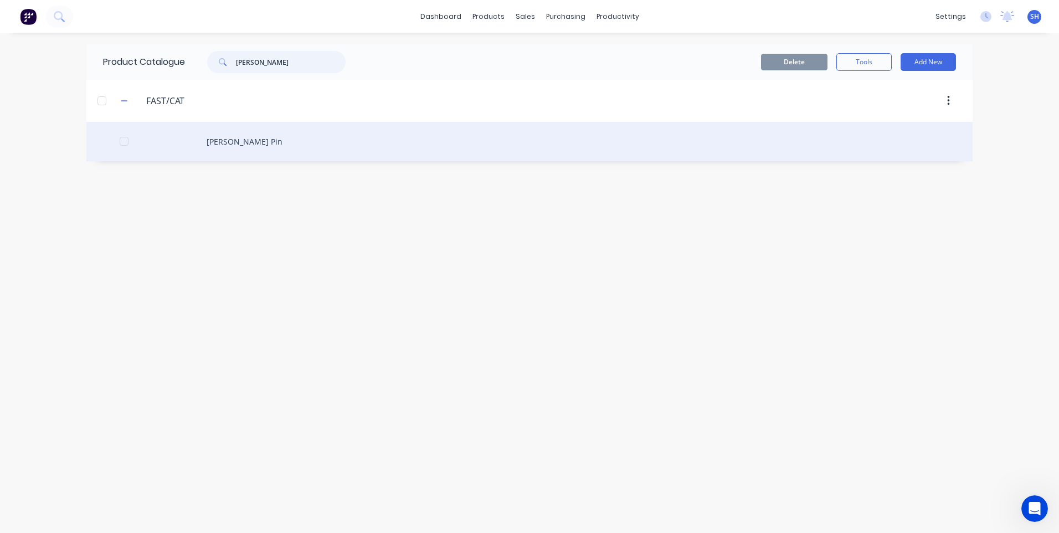
type input "[PERSON_NAME]"
click at [224, 143] on div "[PERSON_NAME] Pin" at bounding box center [529, 141] width 886 height 39
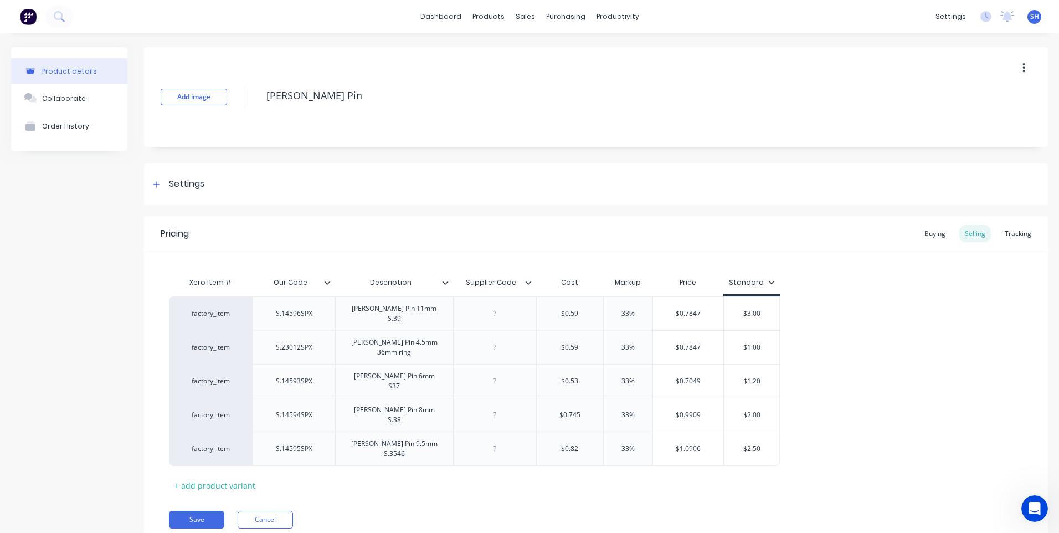
type textarea "x"
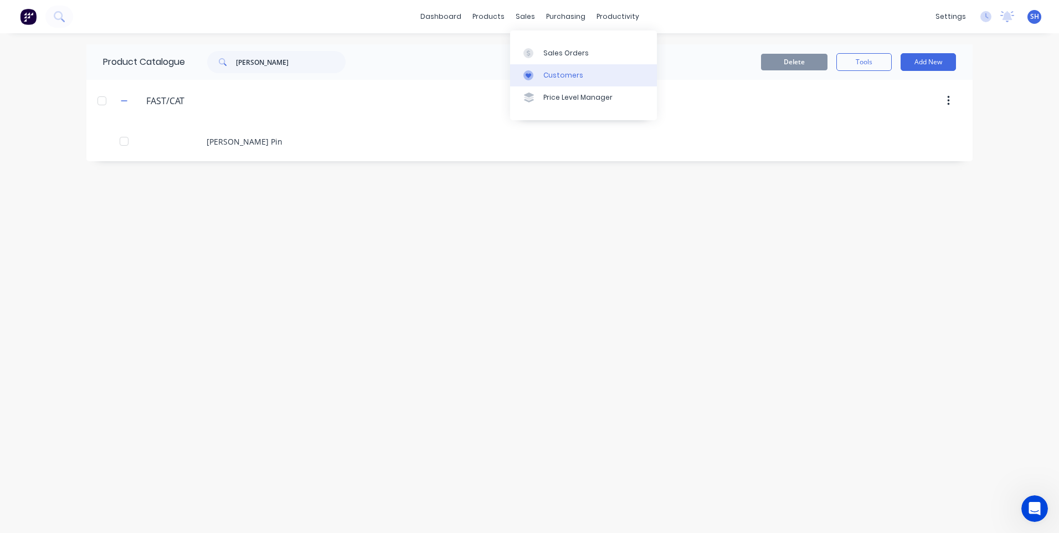
click at [560, 74] on div "Customers" at bounding box center [563, 75] width 40 height 10
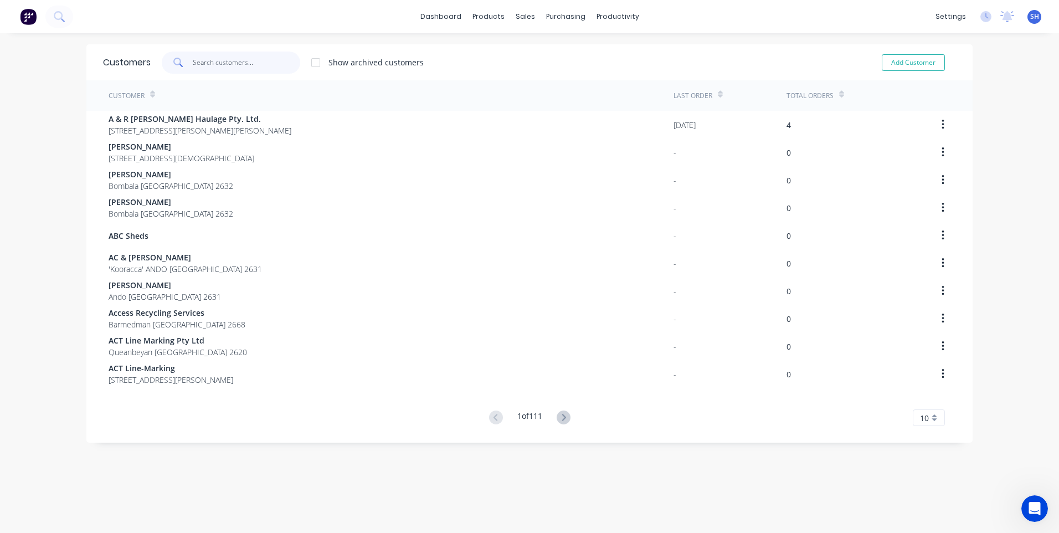
click at [212, 60] on input "text" at bounding box center [247, 63] width 108 height 22
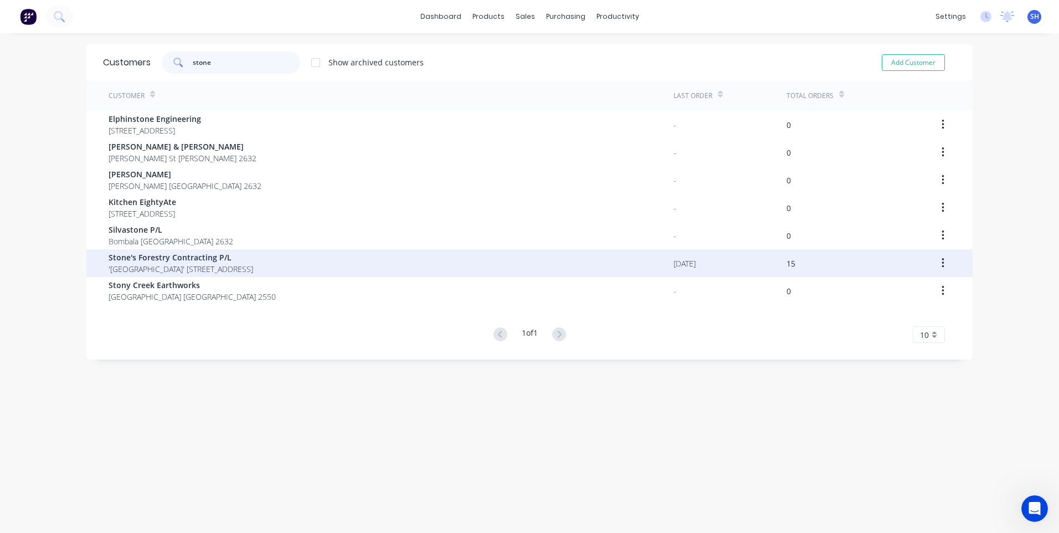
type input "stone"
click at [182, 254] on span "Stone's Forestry Contracting P/L" at bounding box center [181, 258] width 145 height 12
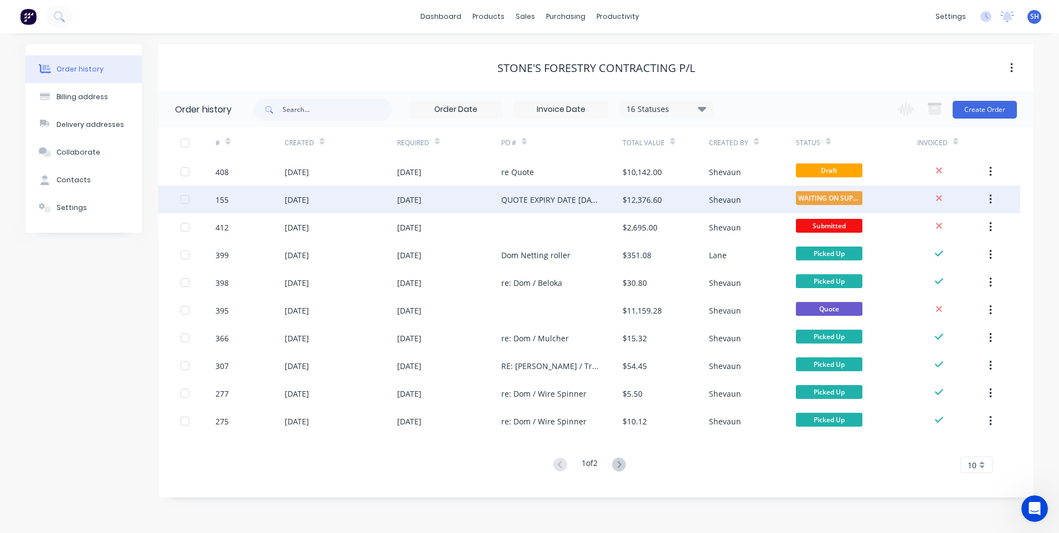
click at [463, 195] on div "[DATE]" at bounding box center [449, 200] width 104 height 28
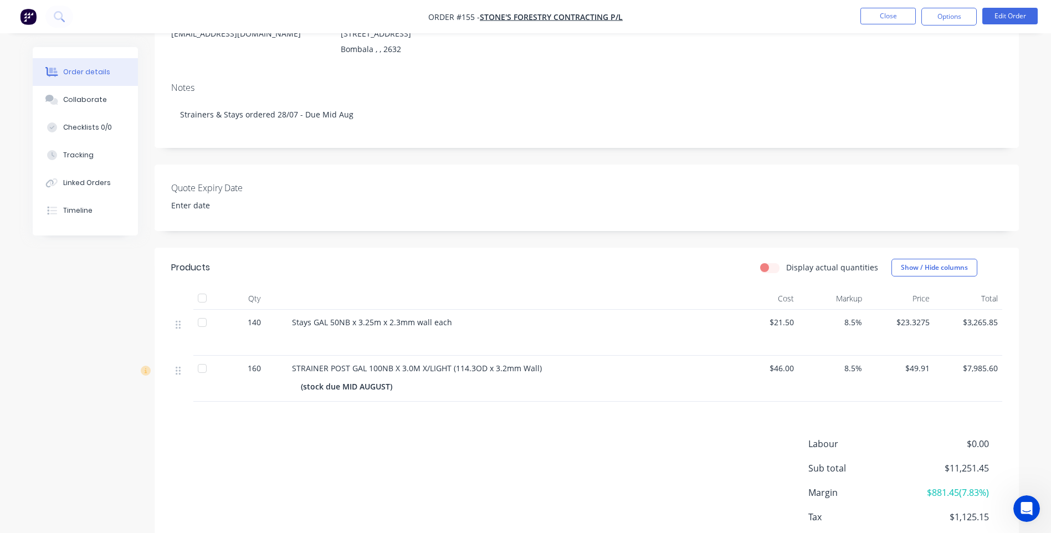
scroll to position [198, 0]
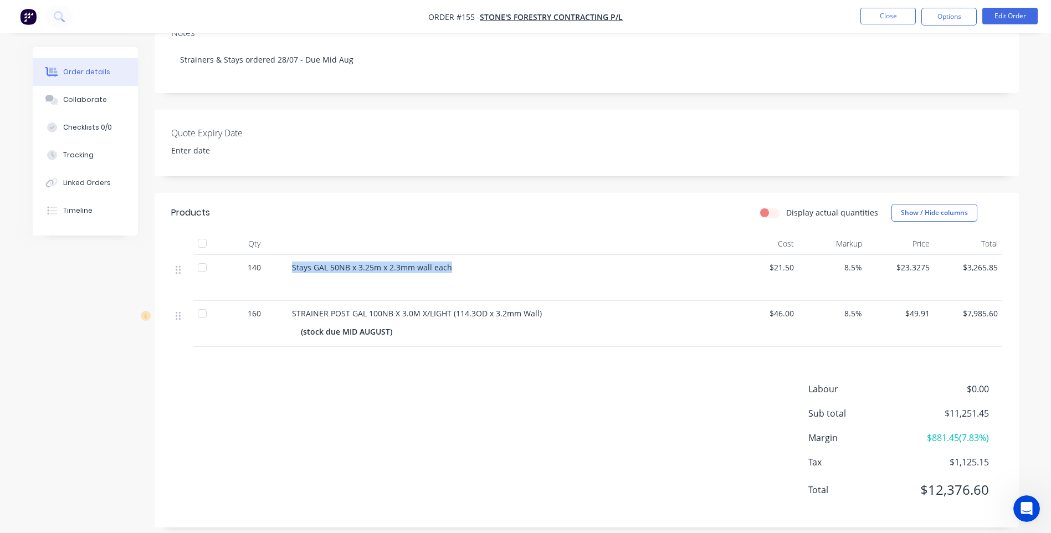
drag, startPoint x: 449, startPoint y: 254, endPoint x: 287, endPoint y: 254, distance: 162.3
click at [288, 255] on div "Stays GAL 50NB x 3.25m x 2.3mm wall each" at bounding box center [509, 278] width 443 height 46
drag, startPoint x: 287, startPoint y: 254, endPoint x: 330, endPoint y: 255, distance: 43.2
copy span "Stays GAL 50NB x 3.25m x 2.3mm wall each"
click at [558, 443] on div "Labour $0.00 Sub total $11,251.45 Margin $881.45 ( 7.83 %) Tax $1,125.15 Total …" at bounding box center [586, 446] width 831 height 129
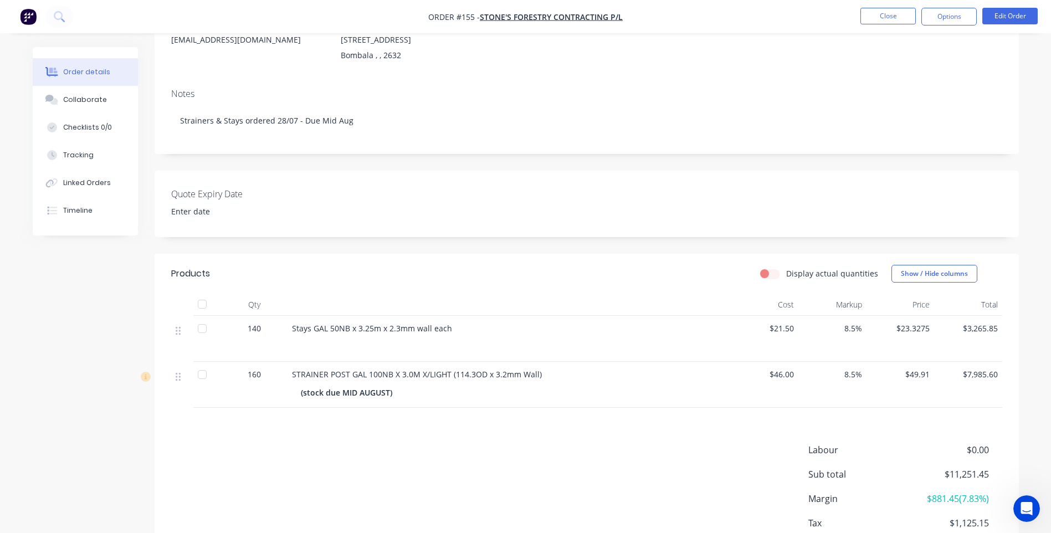
scroll to position [166, 0]
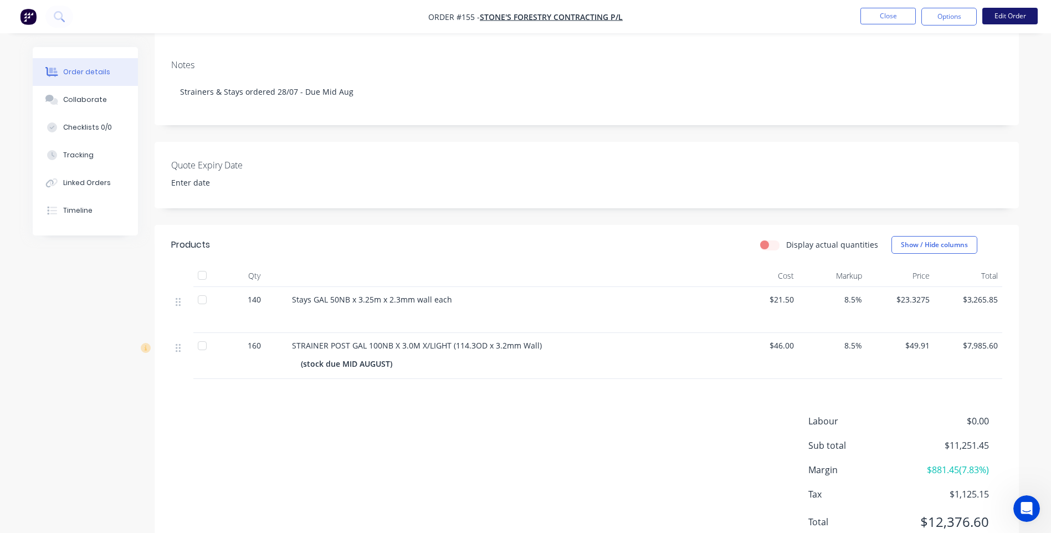
click at [1017, 16] on button "Edit Order" at bounding box center [1009, 16] width 55 height 17
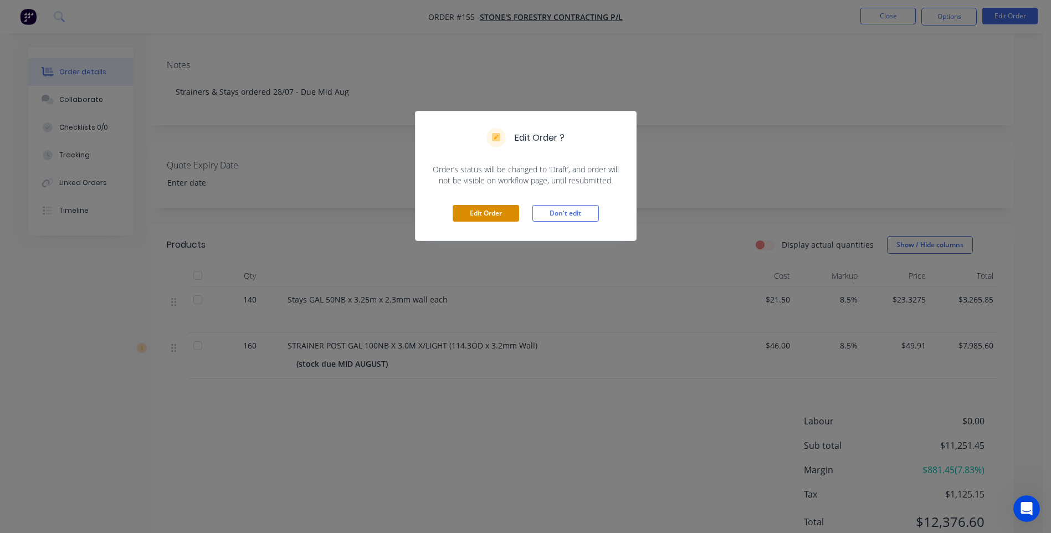
click at [486, 208] on button "Edit Order" at bounding box center [486, 213] width 66 height 17
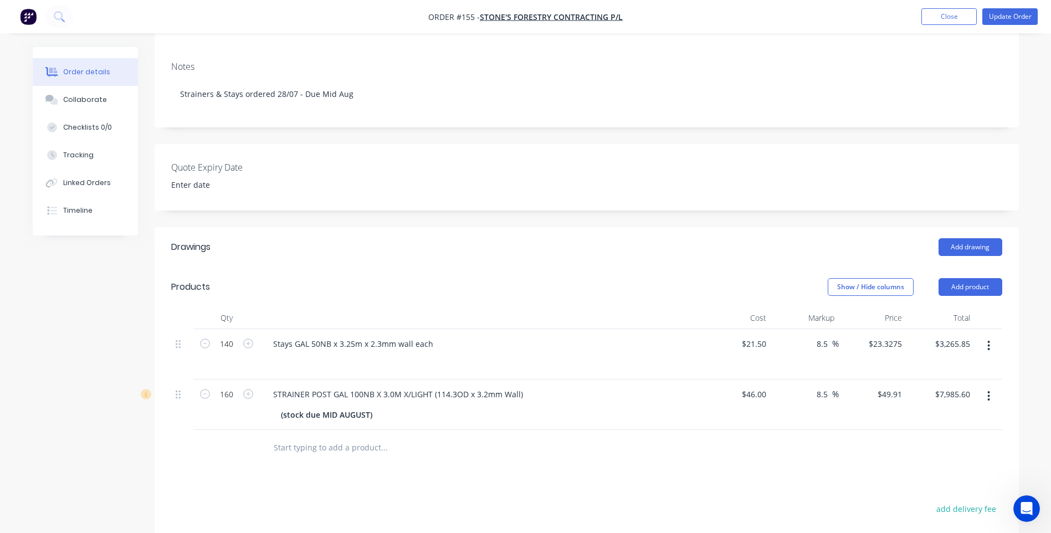
click at [986, 345] on button "button" at bounding box center [989, 346] width 26 height 20
click at [925, 439] on div "Delete" at bounding box center [949, 441] width 85 height 16
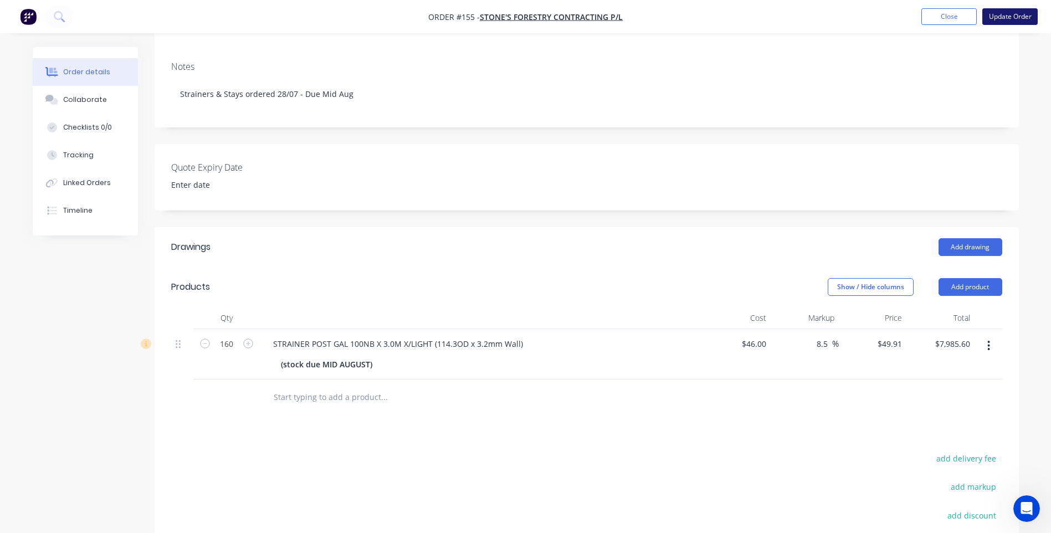
click at [1005, 15] on button "Update Order" at bounding box center [1009, 16] width 55 height 17
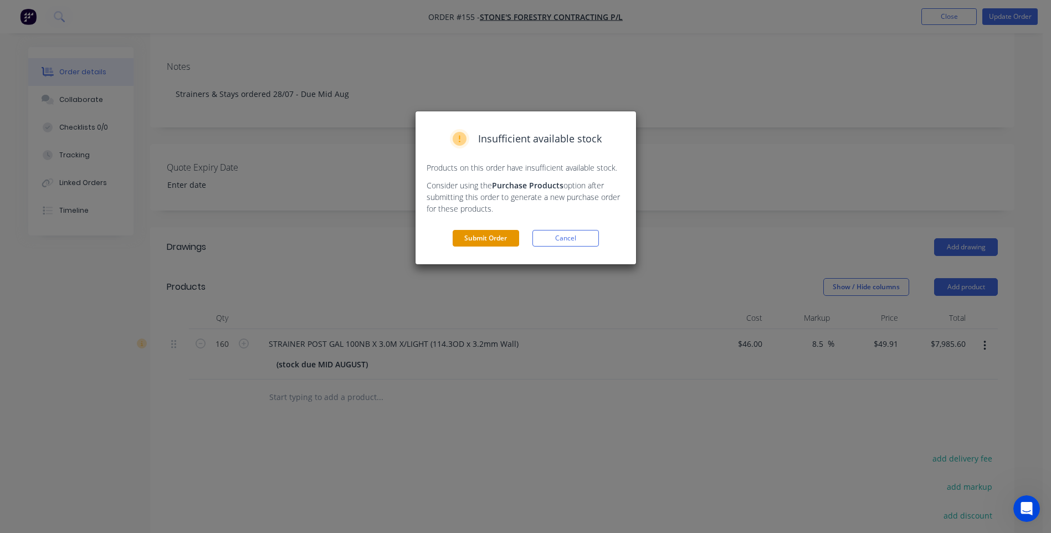
click at [487, 231] on button "Submit Order" at bounding box center [486, 238] width 66 height 17
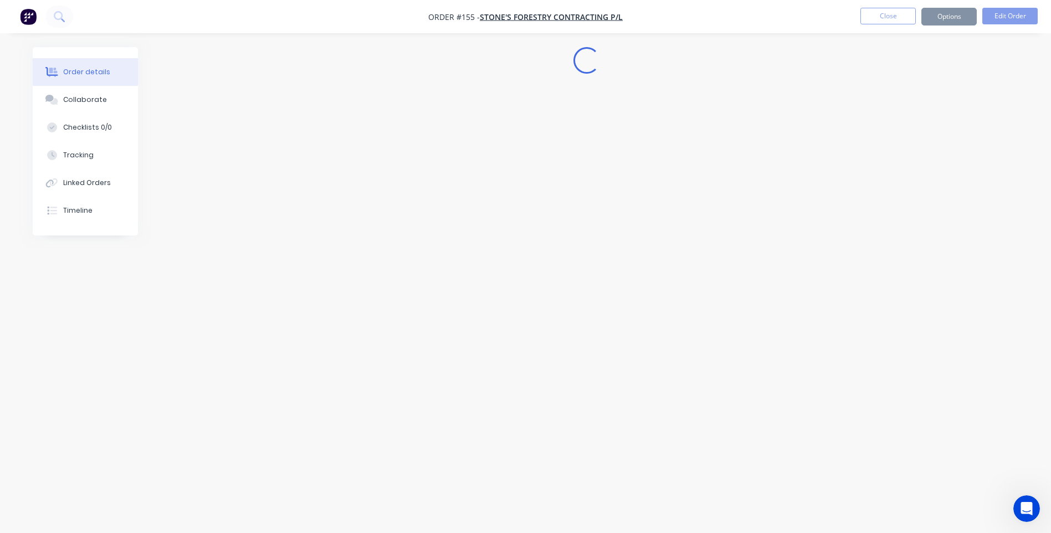
scroll to position [0, 0]
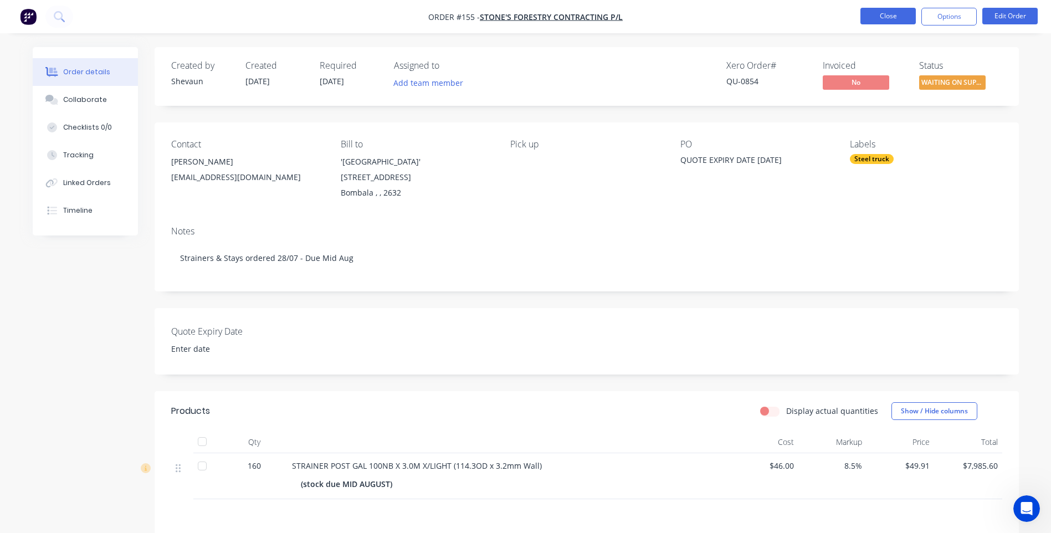
click at [896, 17] on button "Close" at bounding box center [887, 16] width 55 height 17
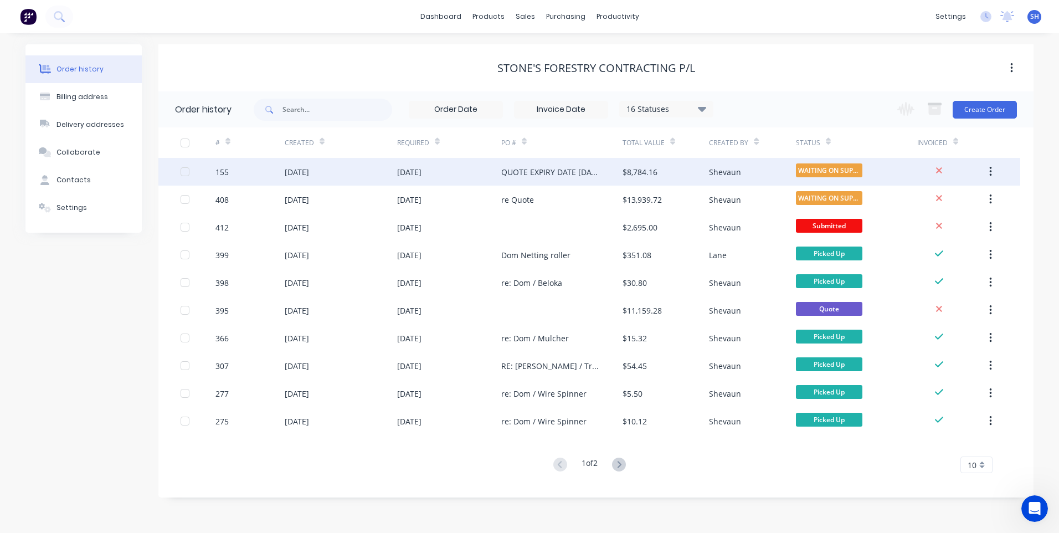
click at [351, 167] on div "[DATE]" at bounding box center [341, 172] width 112 height 28
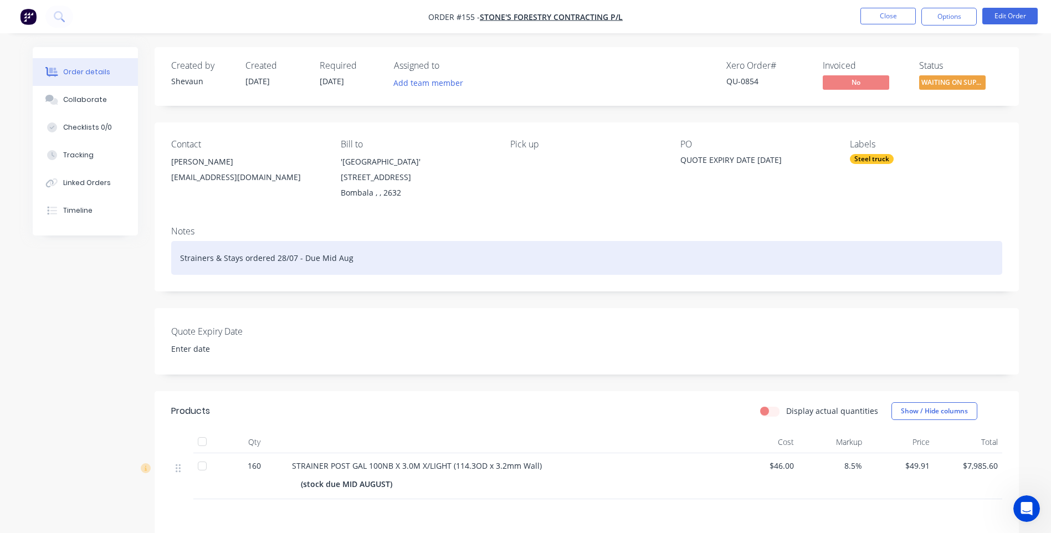
click at [331, 247] on div "Strainers & Stays ordered 28/07 - Due Mid Aug" at bounding box center [586, 258] width 831 height 34
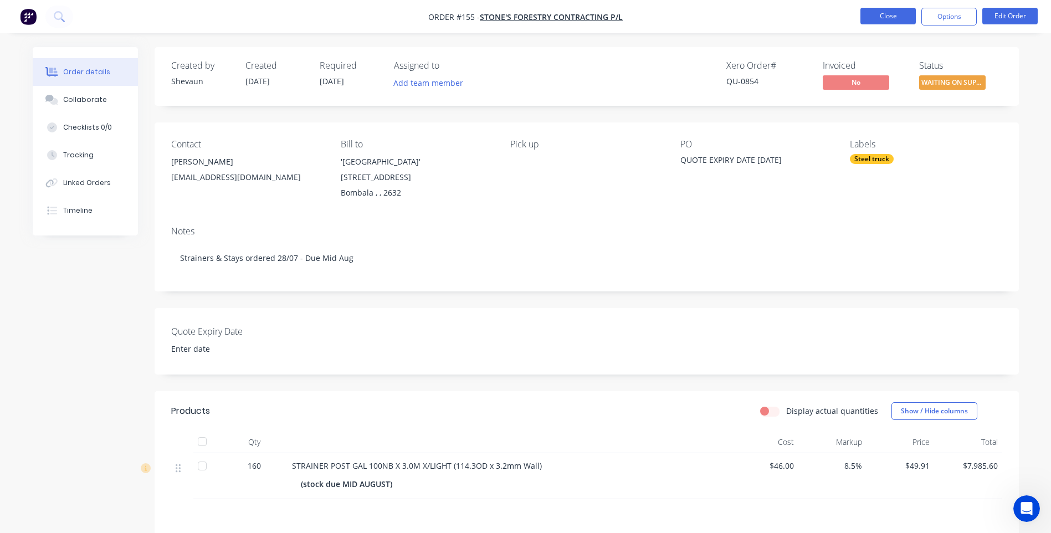
click at [876, 17] on button "Close" at bounding box center [887, 16] width 55 height 17
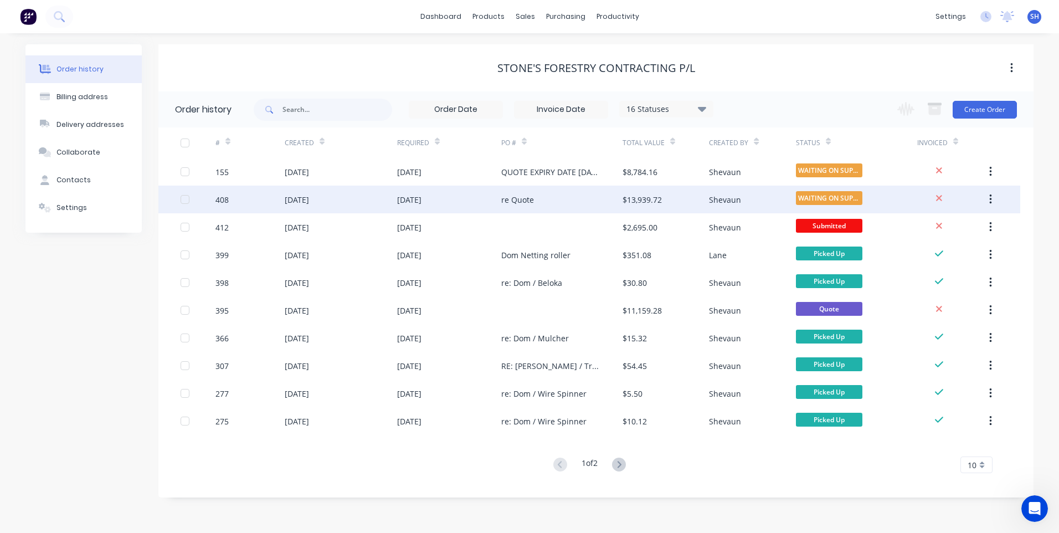
click at [478, 196] on div "[DATE]" at bounding box center [449, 200] width 104 height 28
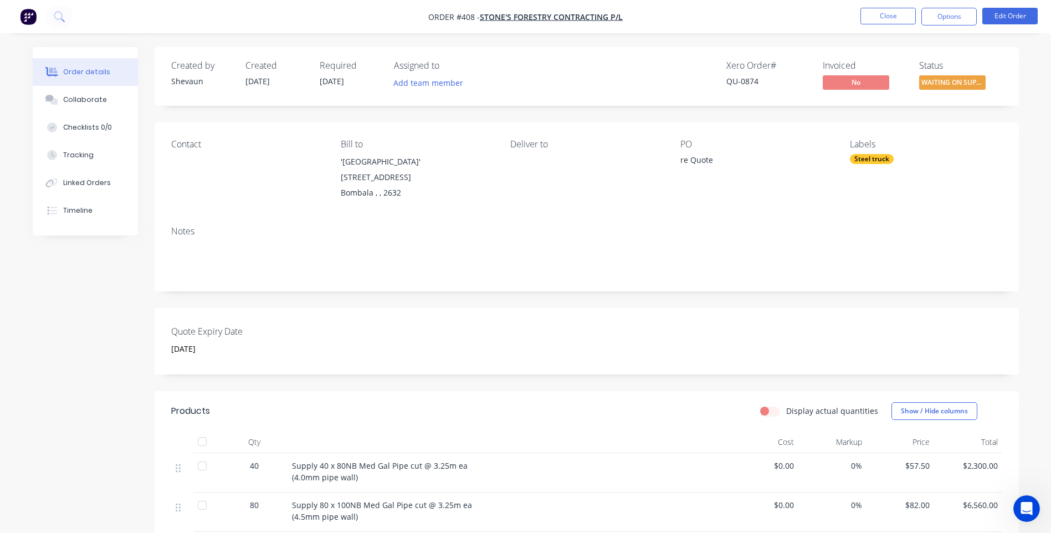
click at [716, 157] on div "re Quote" at bounding box center [749, 162] width 138 height 16
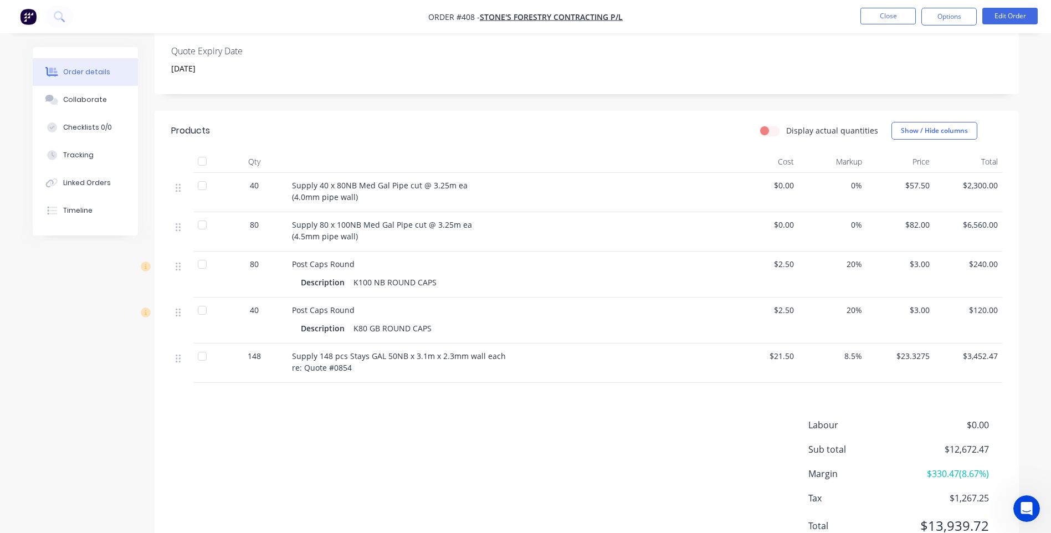
scroll to position [261, 0]
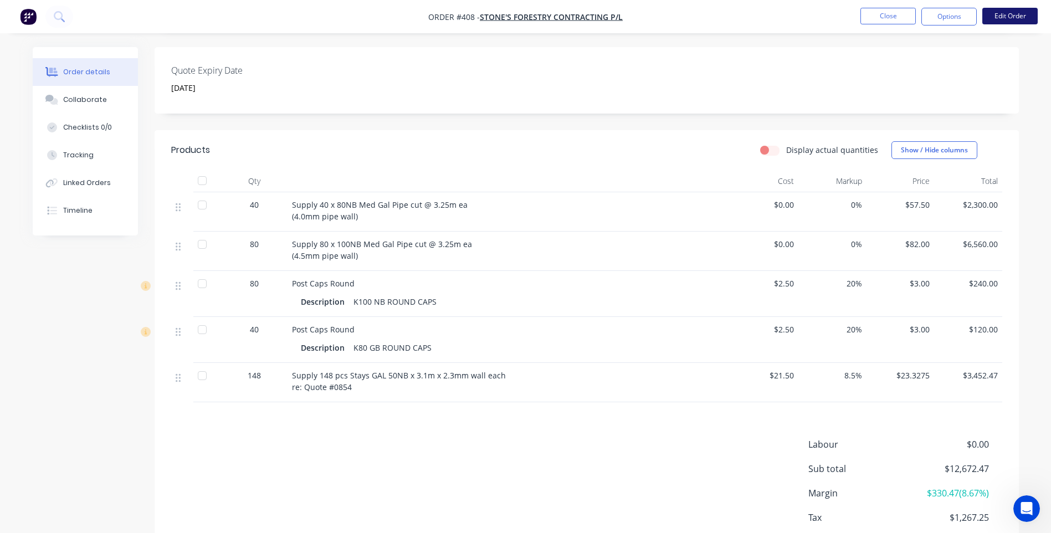
click at [1010, 16] on button "Edit Order" at bounding box center [1009, 16] width 55 height 17
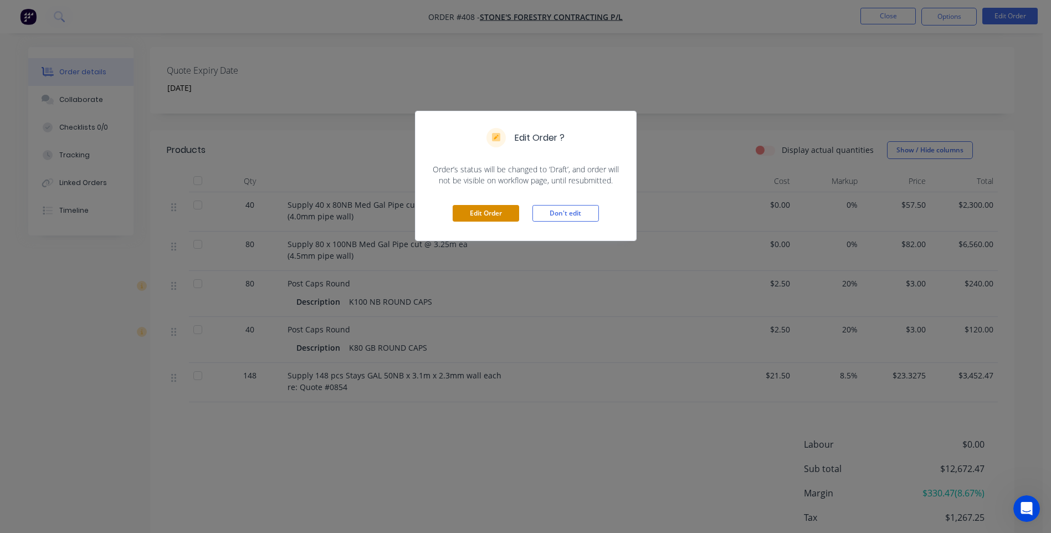
click at [500, 209] on button "Edit Order" at bounding box center [486, 213] width 66 height 17
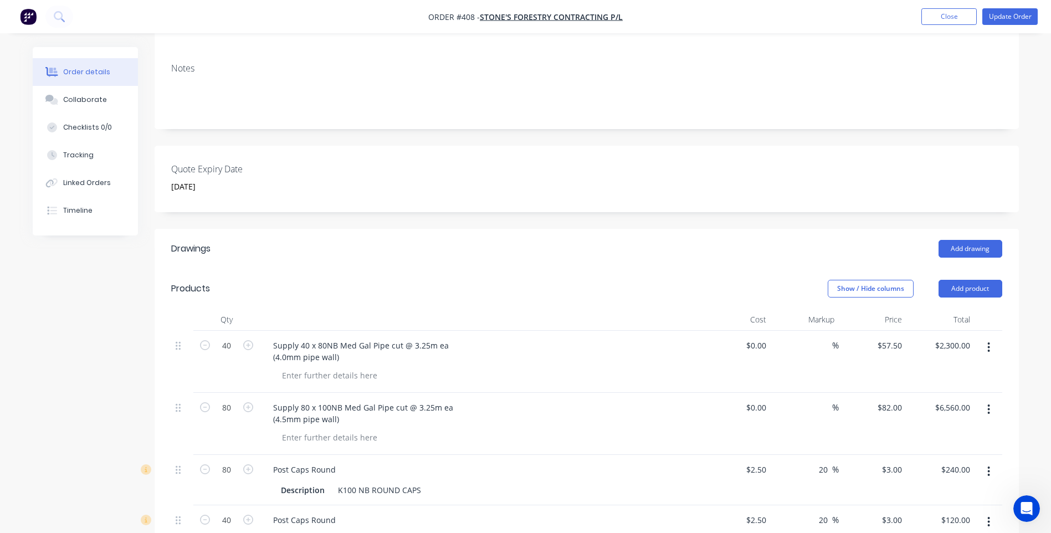
scroll to position [166, 0]
drag, startPoint x: 772, startPoint y: 343, endPoint x: 748, endPoint y: 346, distance: 24.0
click at [748, 346] on div "40 Supply 40 x 80NB Med Gal Pipe cut @ 3.25m ea (4.0mm pipe wall) $0.00 $0.00 %…" at bounding box center [586, 360] width 831 height 62
click at [766, 341] on input "0" at bounding box center [764, 344] width 13 height 16
type input "$52.50"
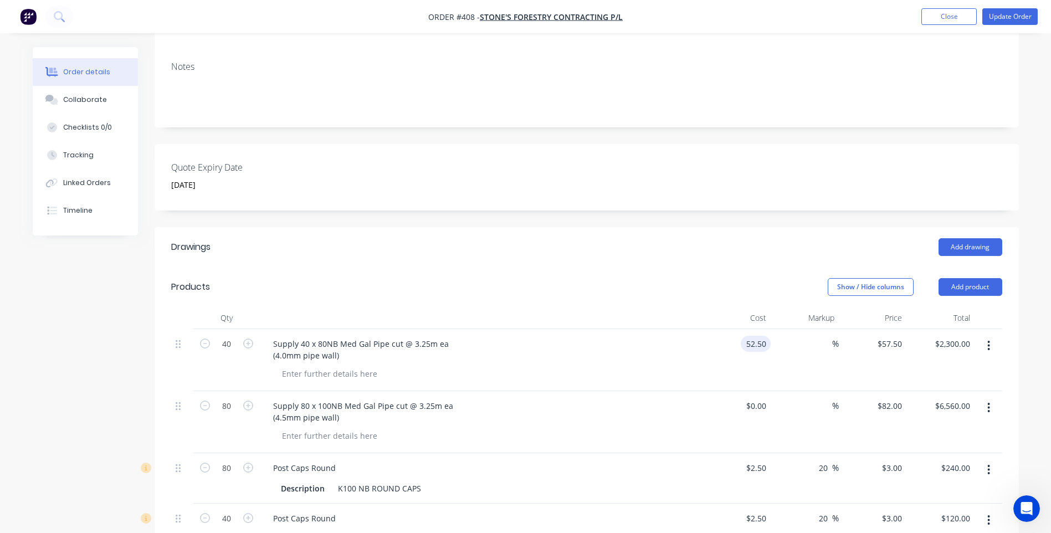
type input "$52.50"
type input "$2,100.00"
click at [660, 346] on div "Supply 40 x 80NB Med Gal Pipe cut @ 3.25m ea (4.0mm pipe wall)" at bounding box center [481, 350] width 434 height 28
click at [890, 344] on input "52.5" at bounding box center [895, 344] width 21 height 16
type input "57.50"
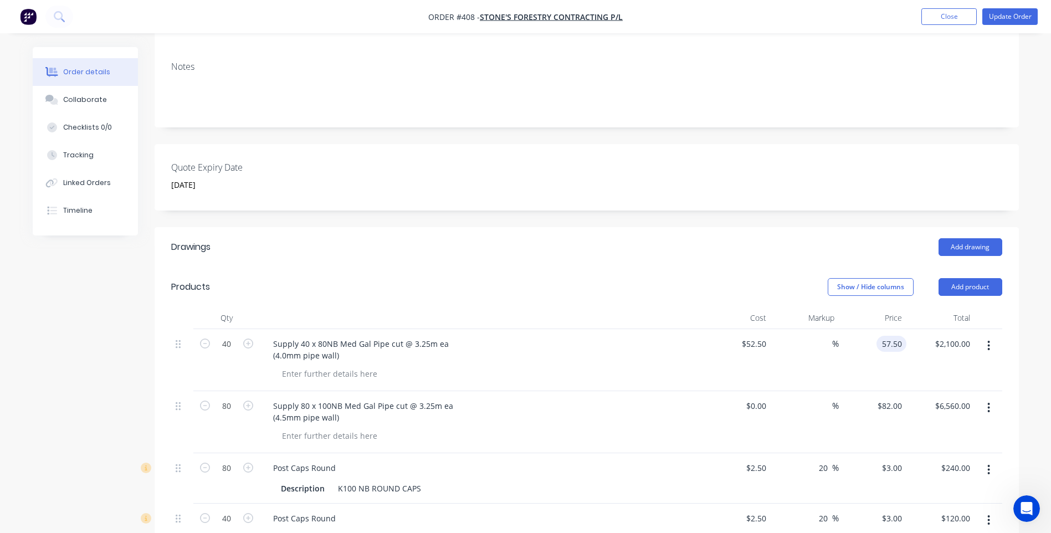
type input "9.52"
type input "$57.50"
type input "$2,300.00"
click at [678, 288] on div "Show / Hide columns Add product" at bounding box center [674, 287] width 654 height 18
click at [768, 404] on input "0" at bounding box center [764, 406] width 13 height 16
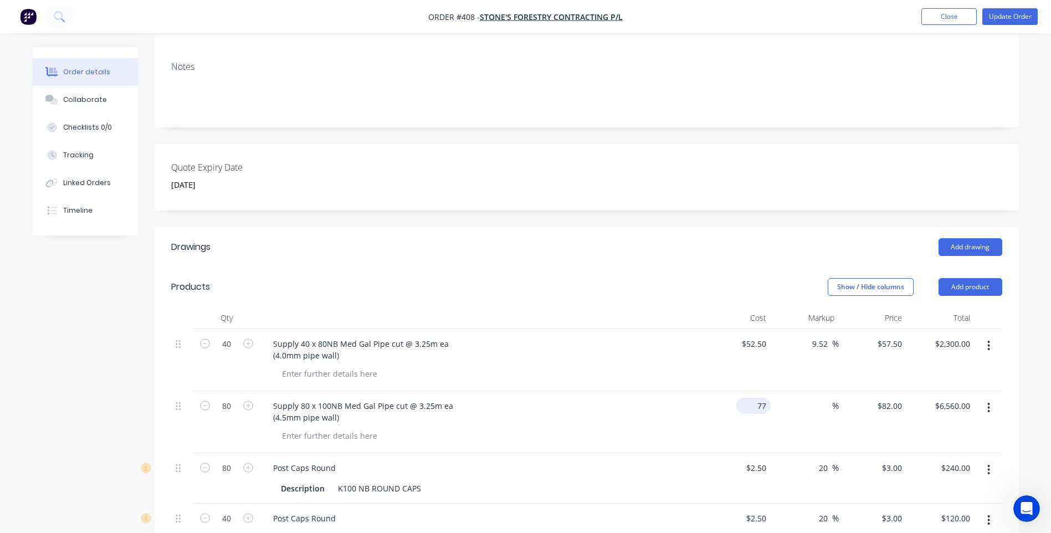
type input "$77.00"
type input "$6,160.00"
type input "82"
type input "6.49"
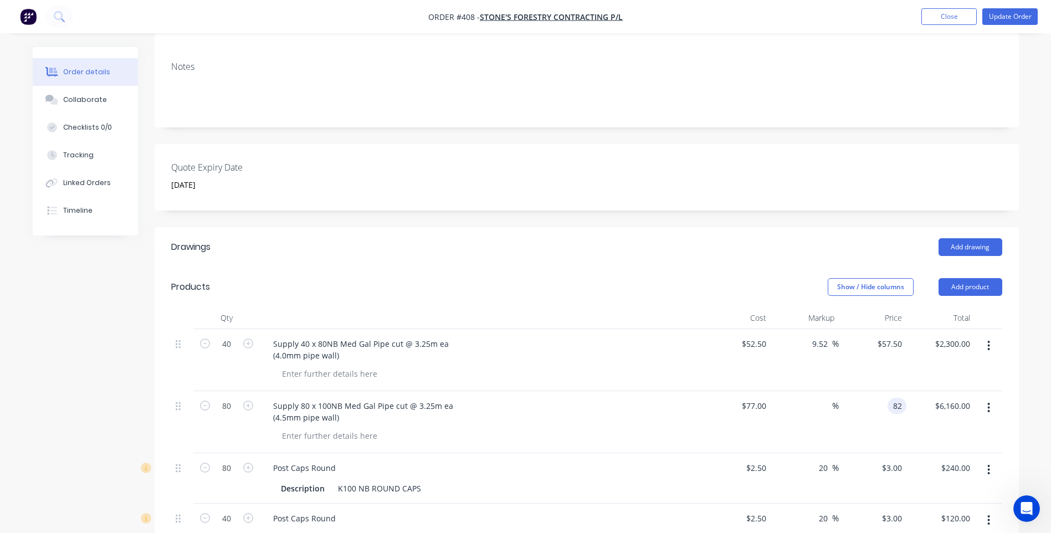
type input "$82.00"
type input "$6,560.00"
click at [597, 407] on div "Supply 80 x 100NB Med Gal Pipe cut @ 3.25m ea (4.5mm pipe wall)" at bounding box center [481, 412] width 434 height 28
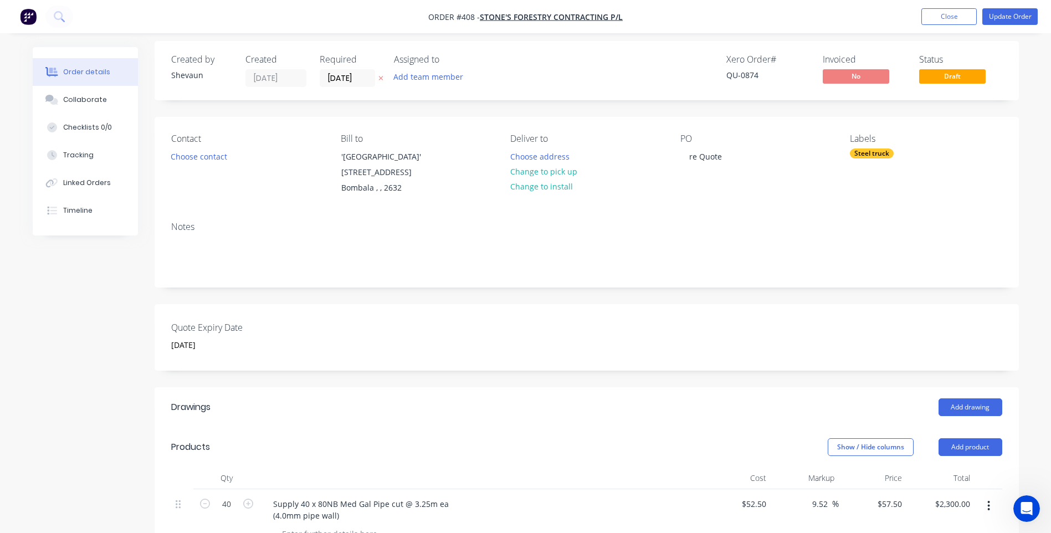
scroll to position [0, 0]
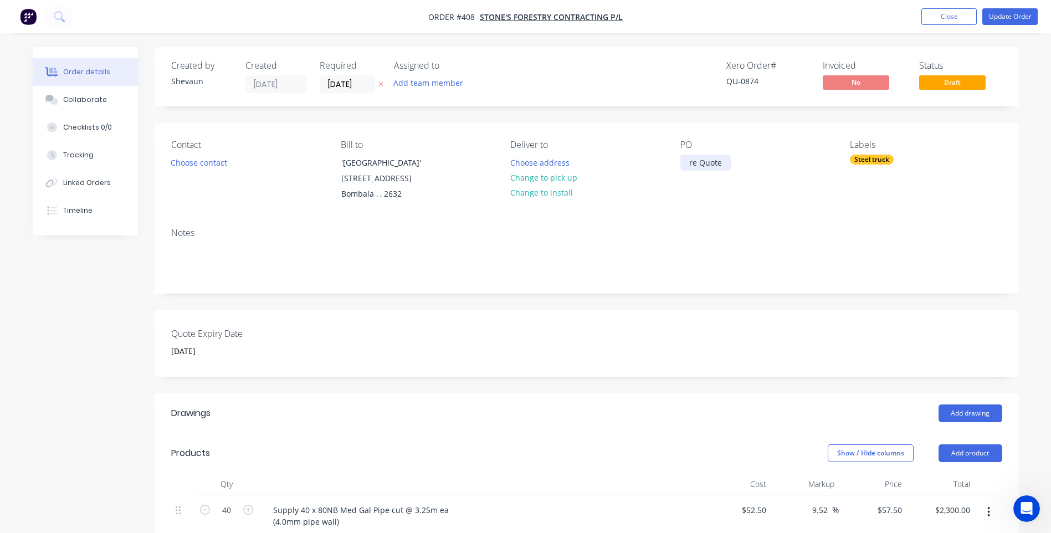
click at [722, 164] on div "re Quote" at bounding box center [705, 163] width 50 height 16
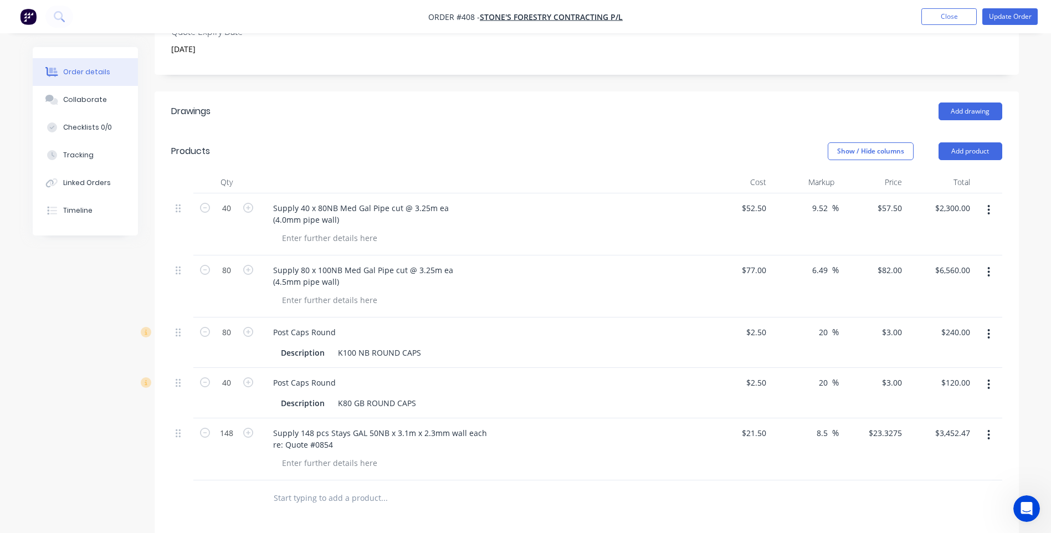
scroll to position [388, 0]
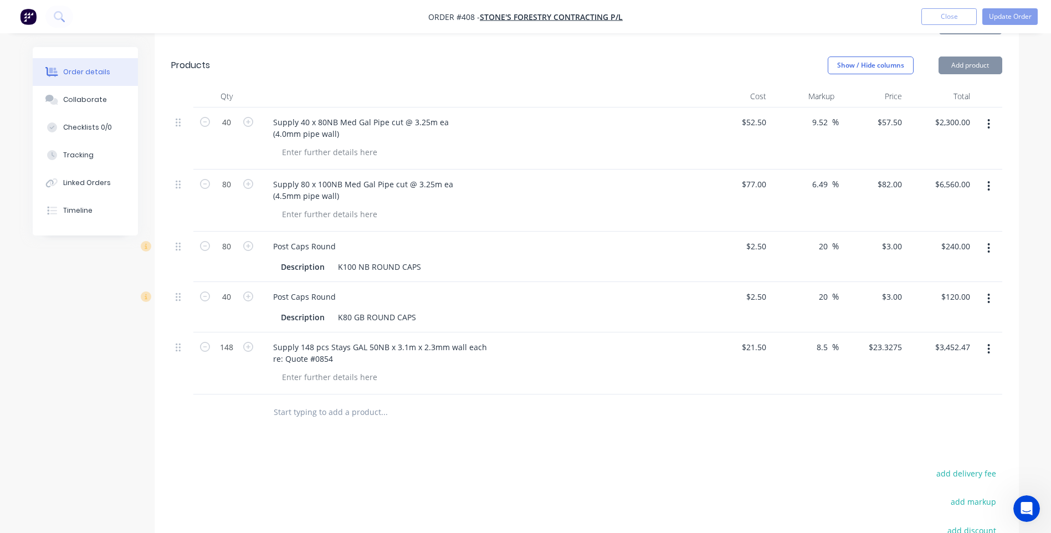
click at [528, 434] on div "Drawings Add drawing Products Show / Hide columns Add product Qty Cost Markup P…" at bounding box center [587, 351] width 864 height 691
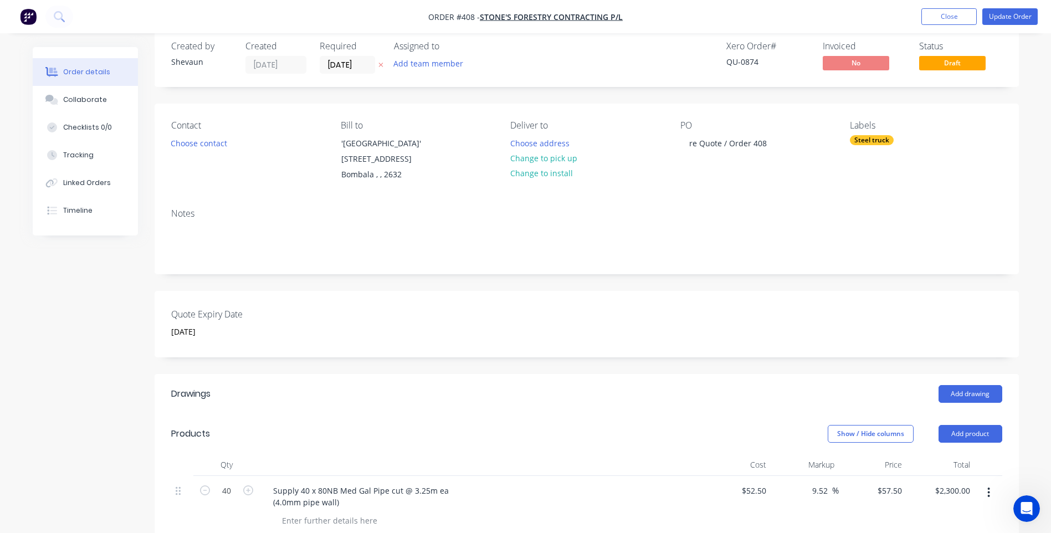
scroll to position [0, 0]
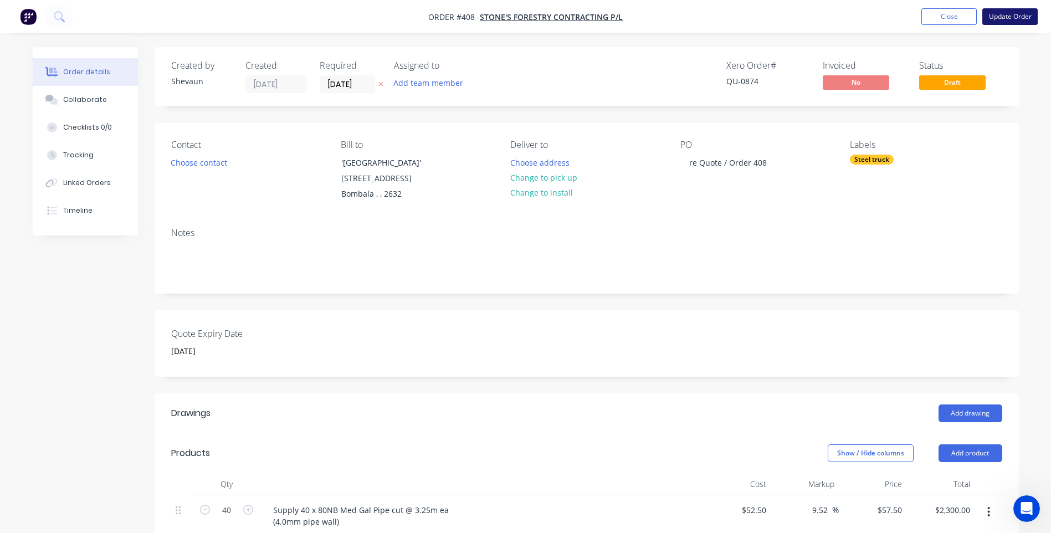
click at [1005, 12] on button "Update Order" at bounding box center [1009, 16] width 55 height 17
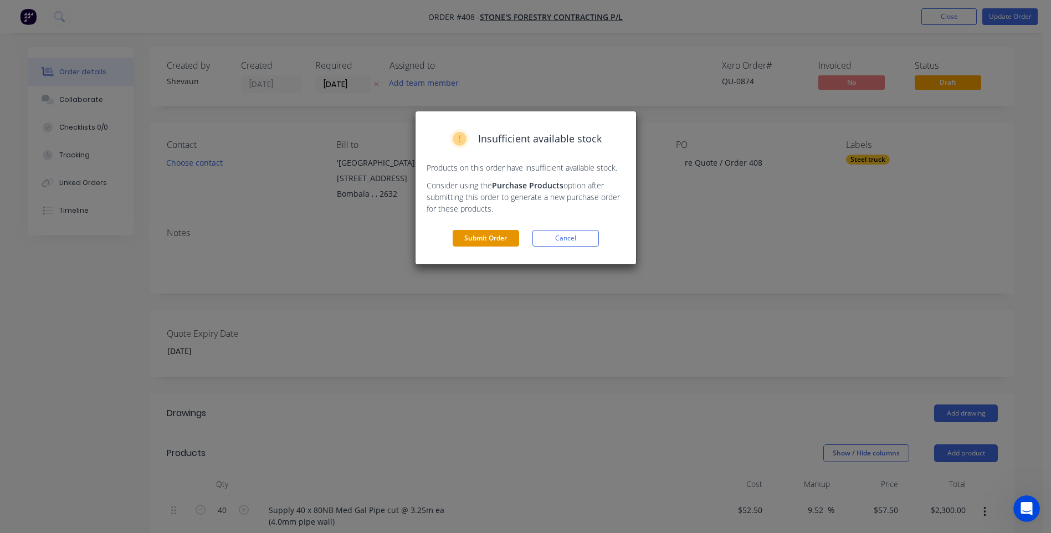
click at [492, 235] on button "Submit Order" at bounding box center [486, 238] width 66 height 17
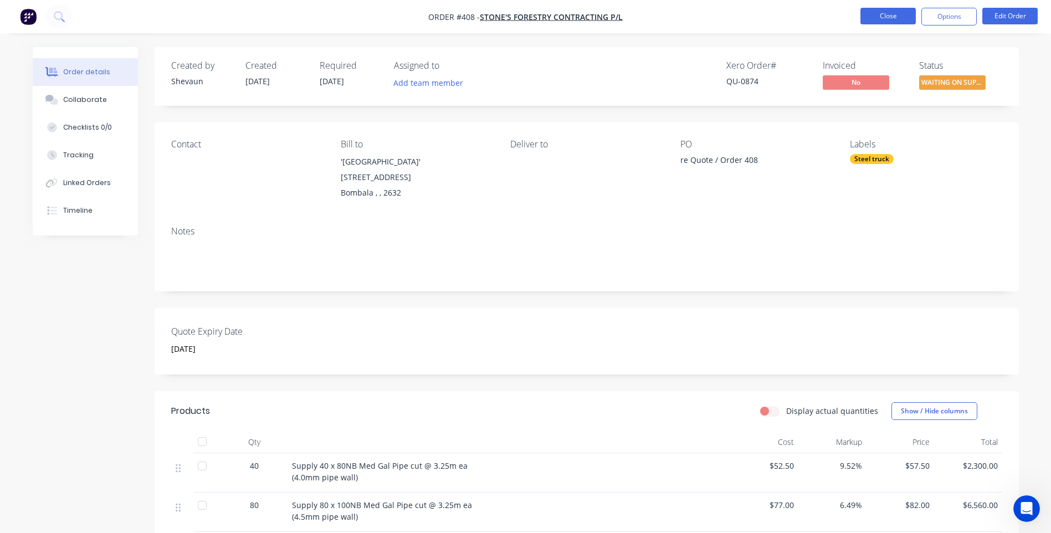
click at [890, 16] on button "Close" at bounding box center [887, 16] width 55 height 17
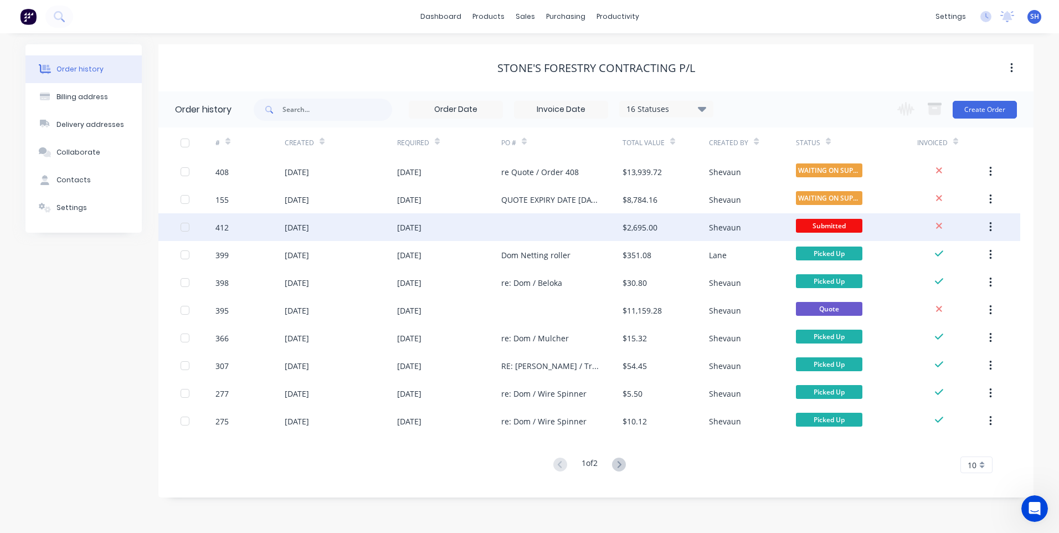
click at [493, 225] on div "[DATE]" at bounding box center [449, 227] width 104 height 28
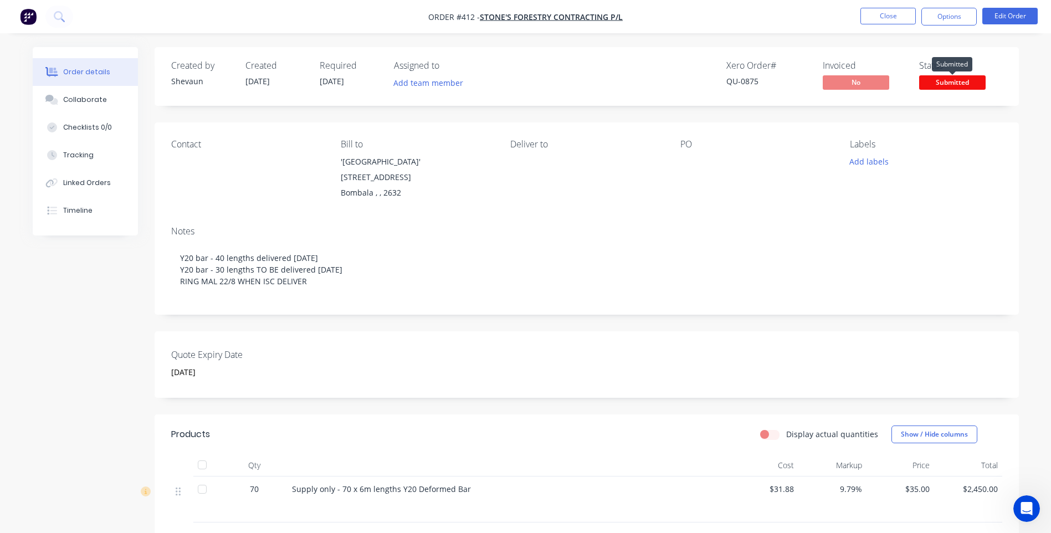
click at [952, 81] on span "Submitted" at bounding box center [952, 82] width 66 height 14
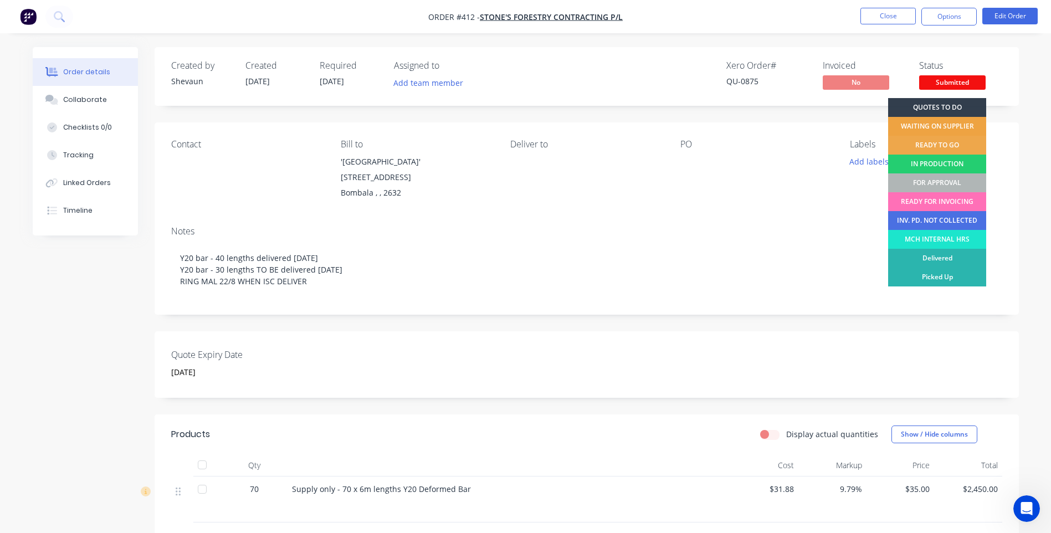
click at [943, 119] on div "WAITING ON SUPPLIER" at bounding box center [937, 126] width 98 height 19
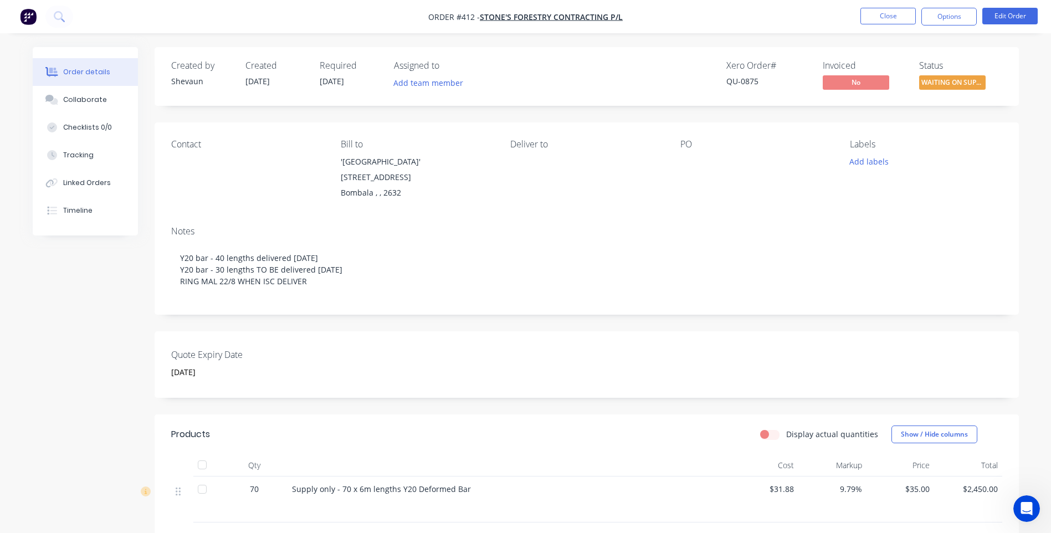
click at [856, 217] on div "Notes Y20 bar - 40 lengths delivered [DATE] Y20 bar - 30 lengths TO BE delivere…" at bounding box center [587, 266] width 864 height 98
click at [881, 16] on button "Close" at bounding box center [887, 16] width 55 height 17
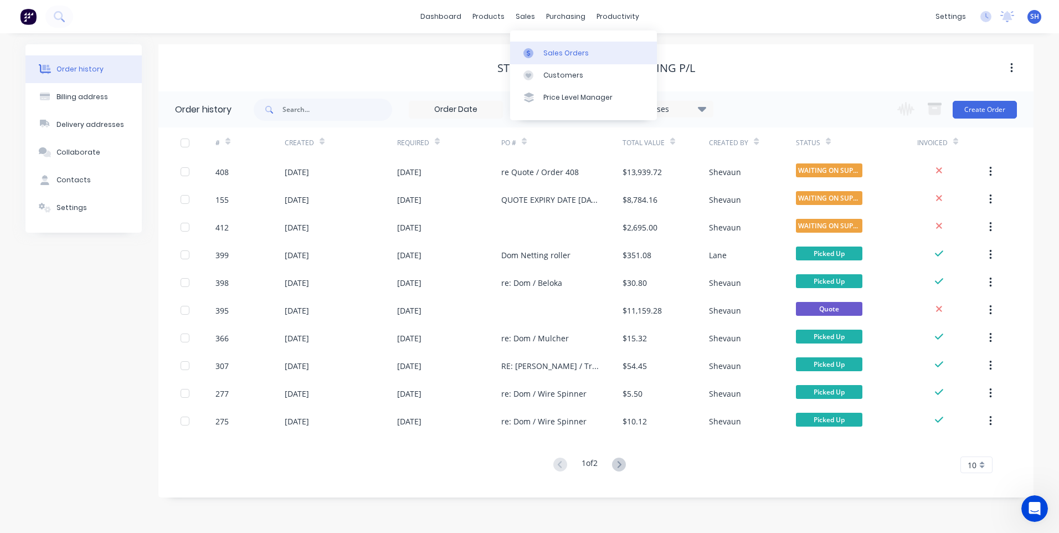
click at [564, 51] on div "Sales Orders" at bounding box center [565, 53] width 45 height 10
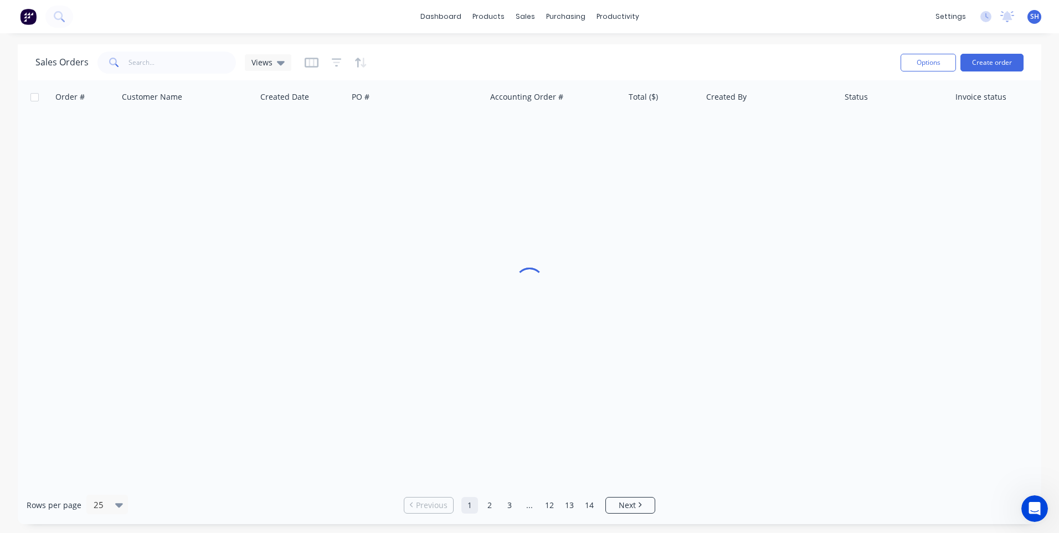
click at [1030, 18] on span "SH" at bounding box center [1034, 17] width 9 height 10
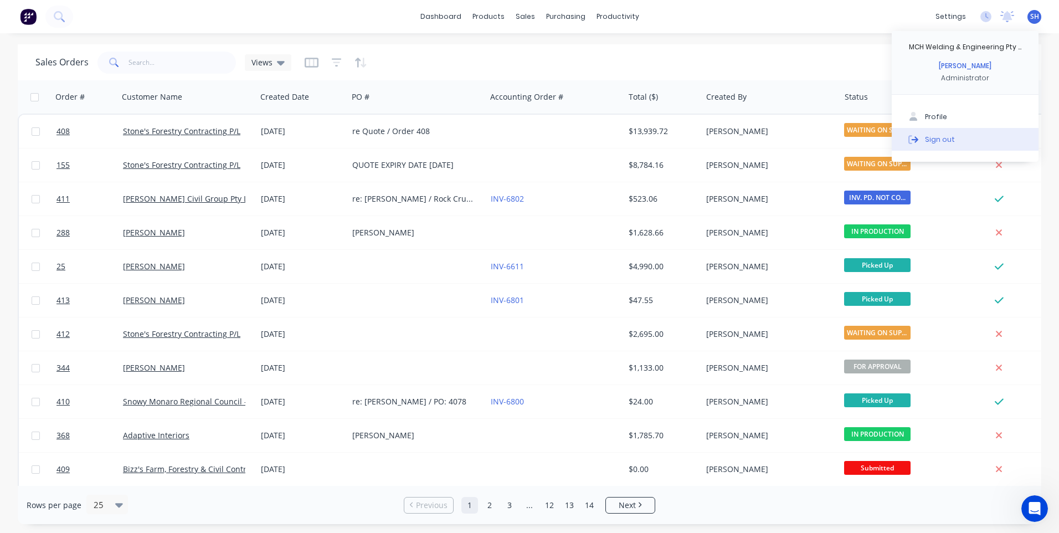
click at [935, 136] on div "Sign out" at bounding box center [940, 139] width 30 height 10
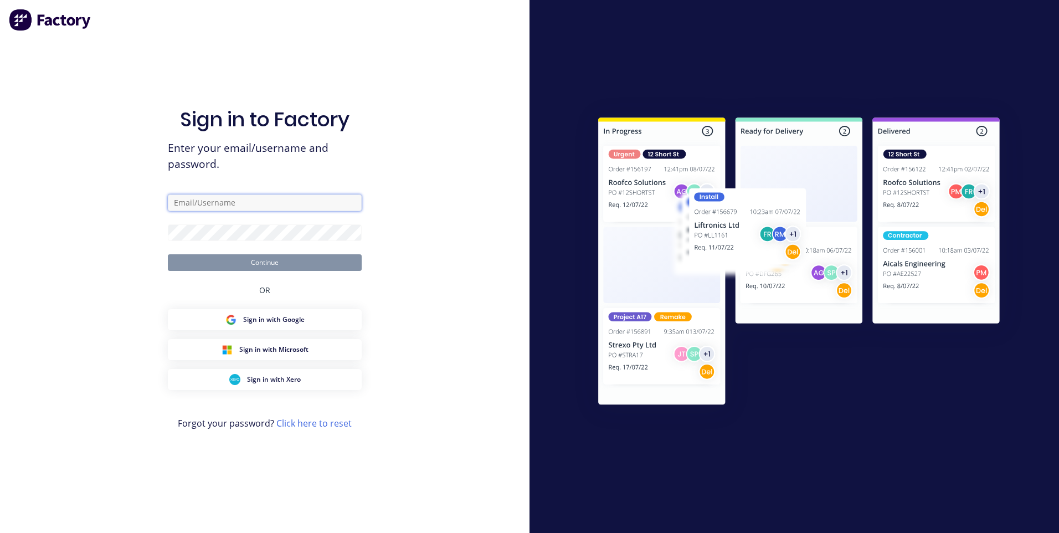
type input "[EMAIL_ADDRESS][DOMAIN_NAME]"
